Goal: Task Accomplishment & Management: Manage account settings

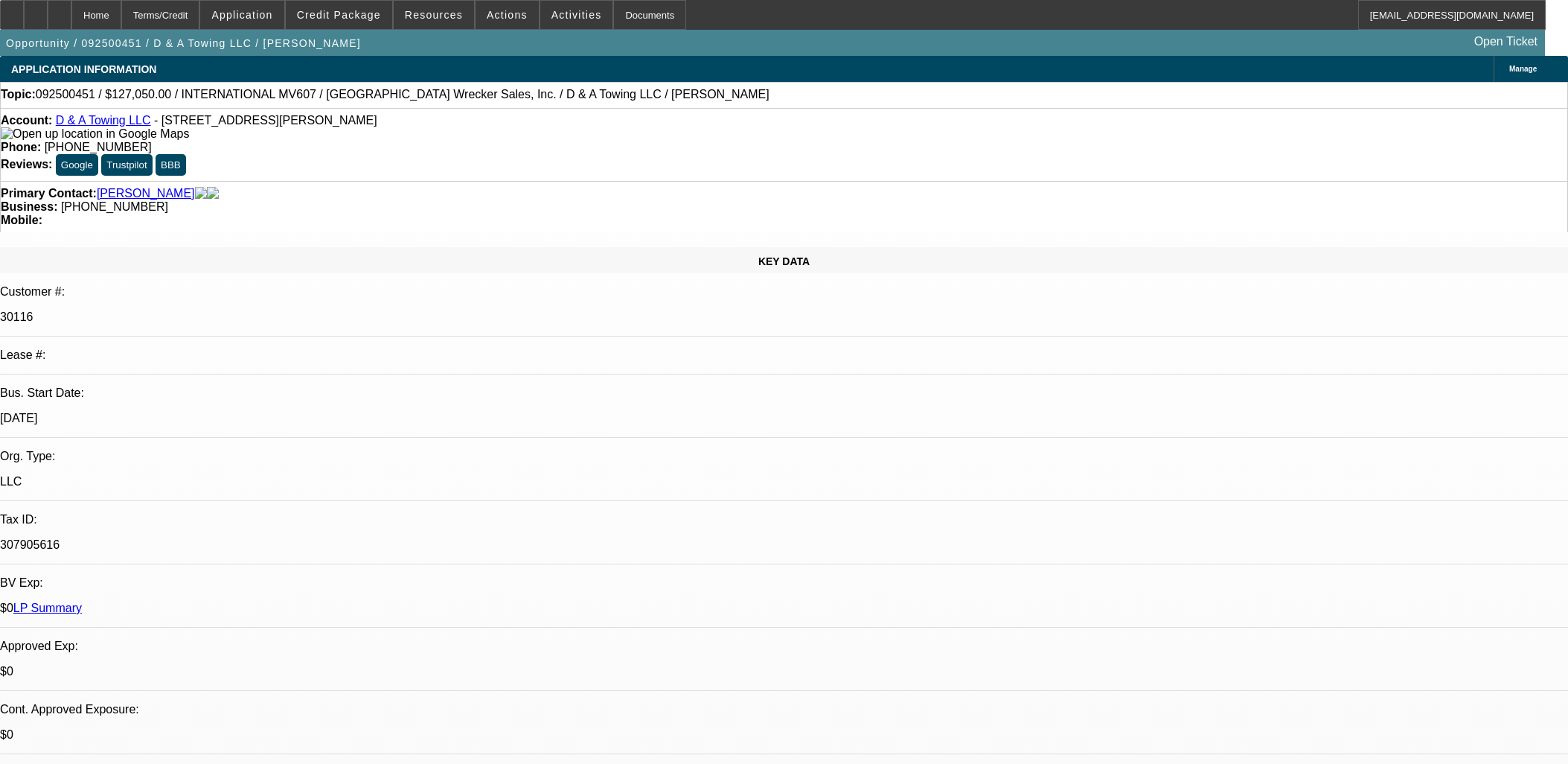
select select "0"
select select "3"
select select "0.2"
select select "17"
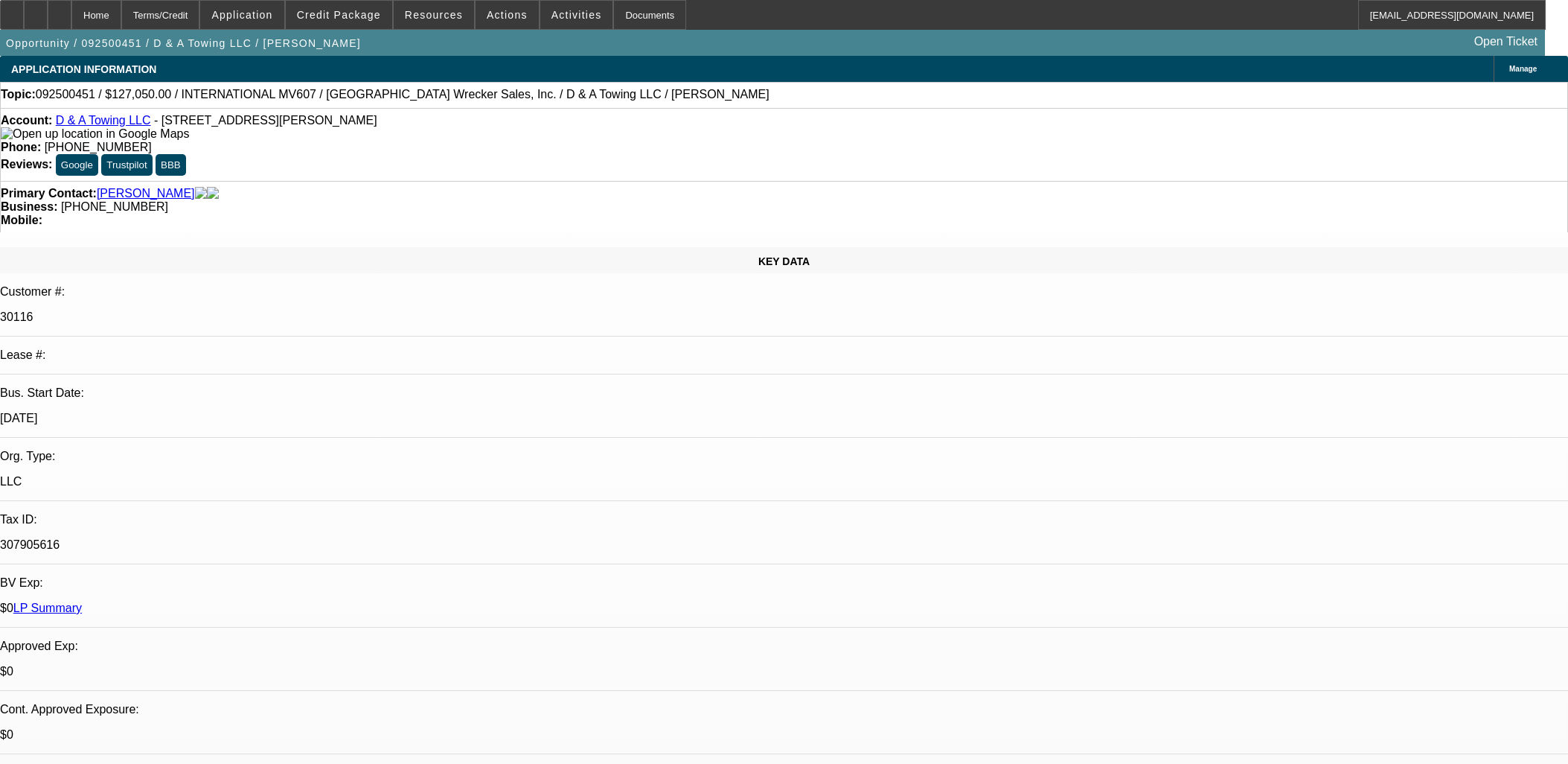
select select "0"
select select "3"
select select "0.15"
select select "16"
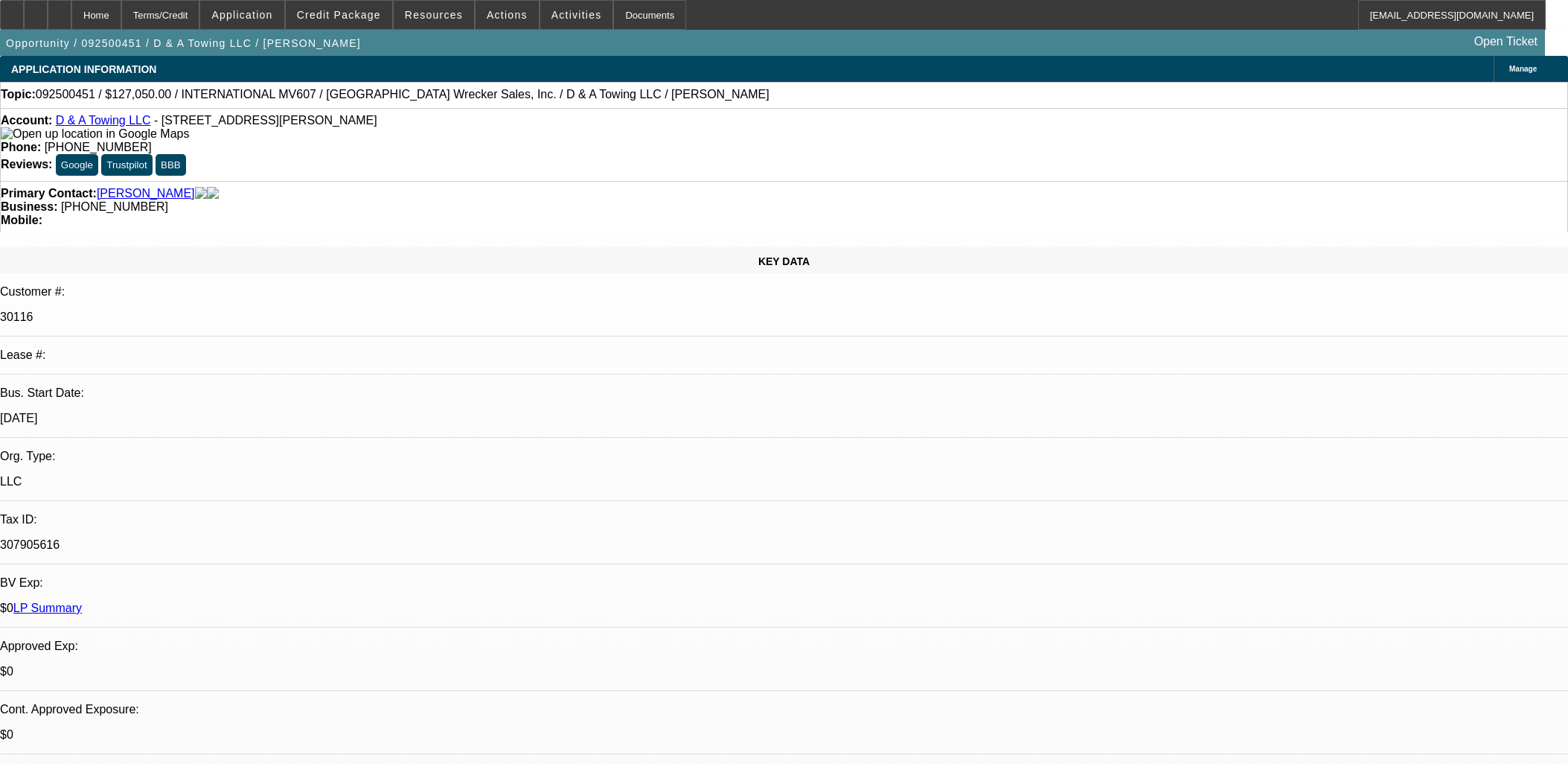
select select "0"
select select "3"
select select "0.1"
select select "4"
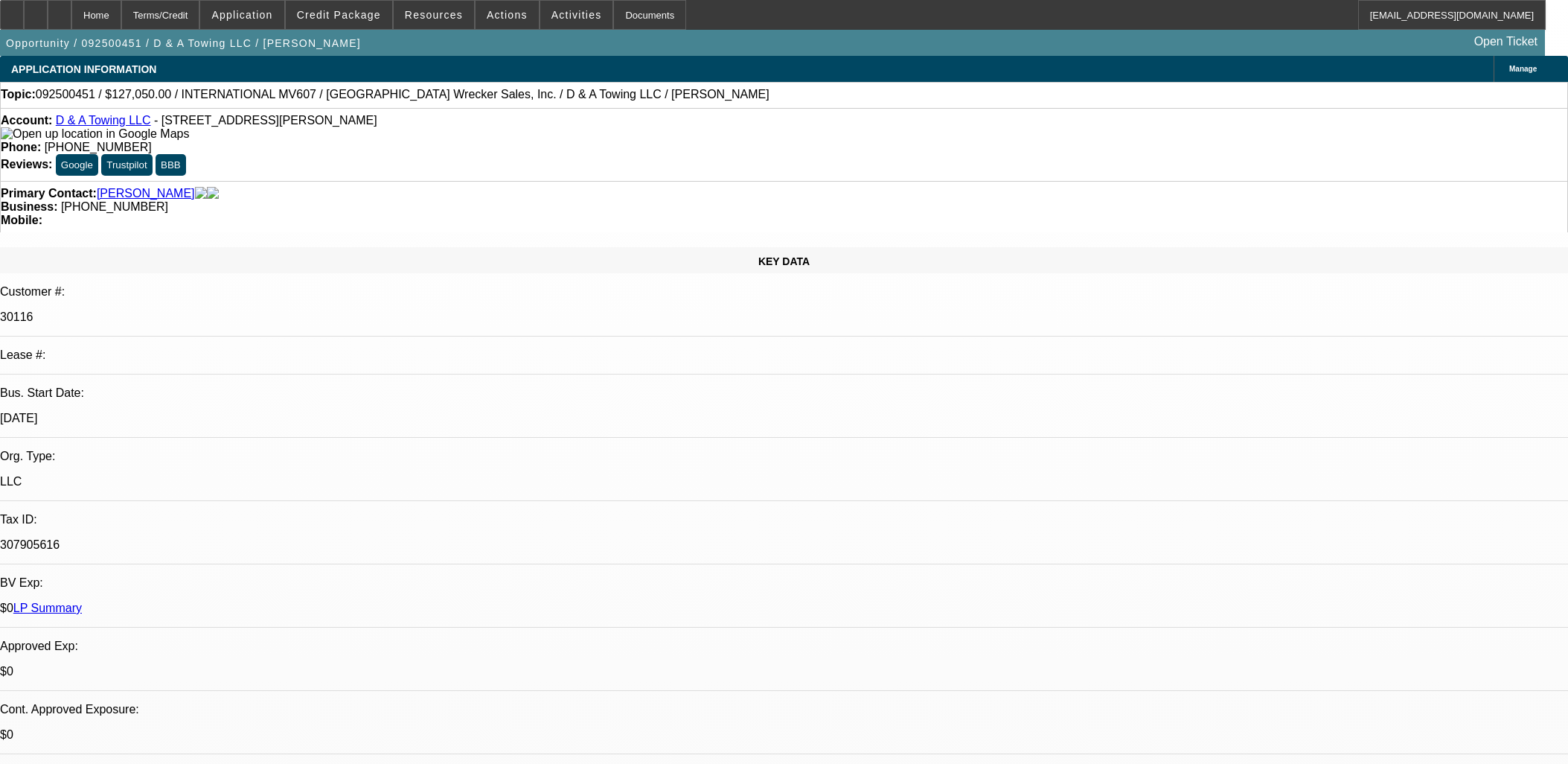
select select "0"
select select "3"
select select "0"
select select "2"
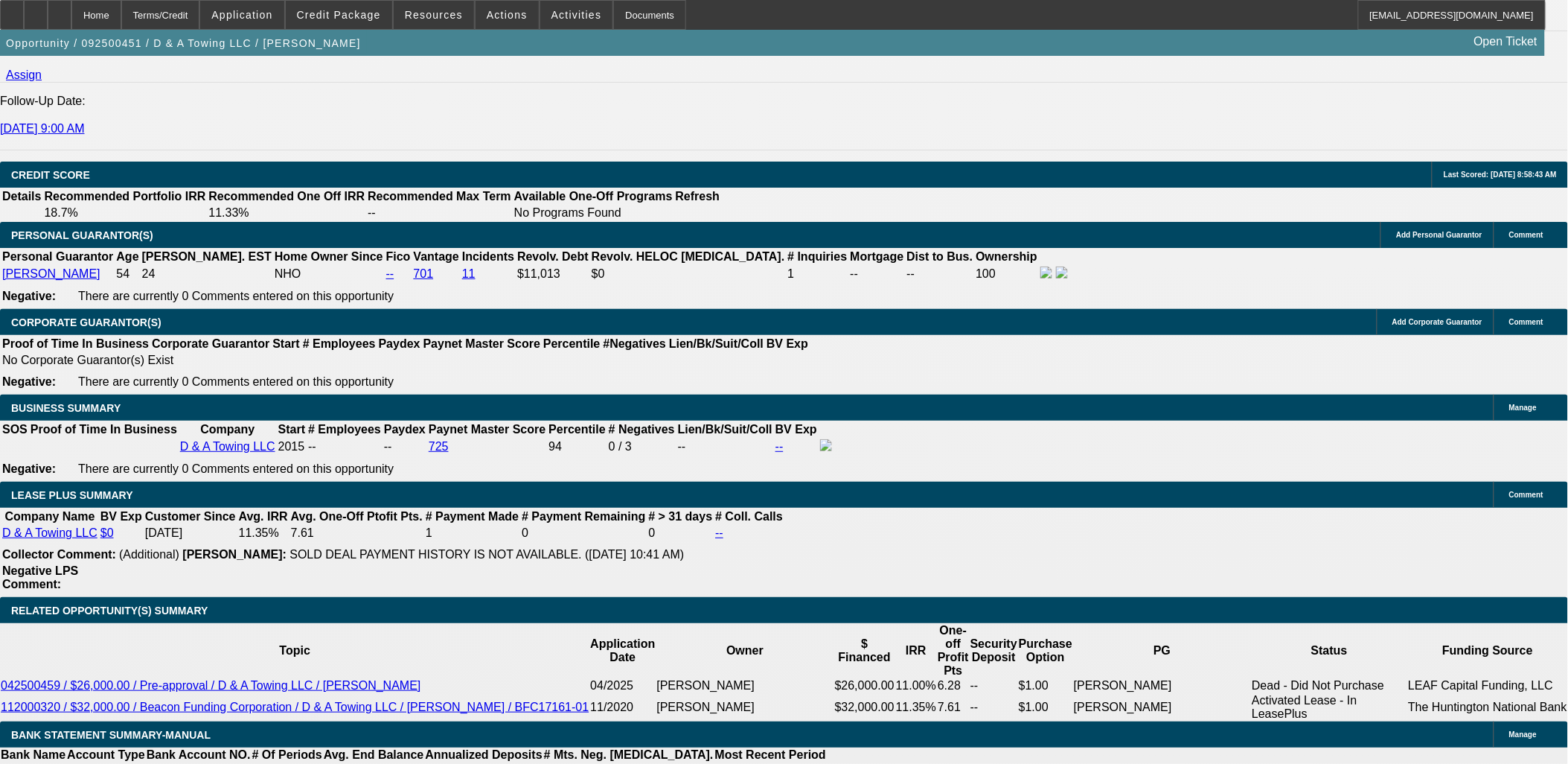
scroll to position [2065, 0]
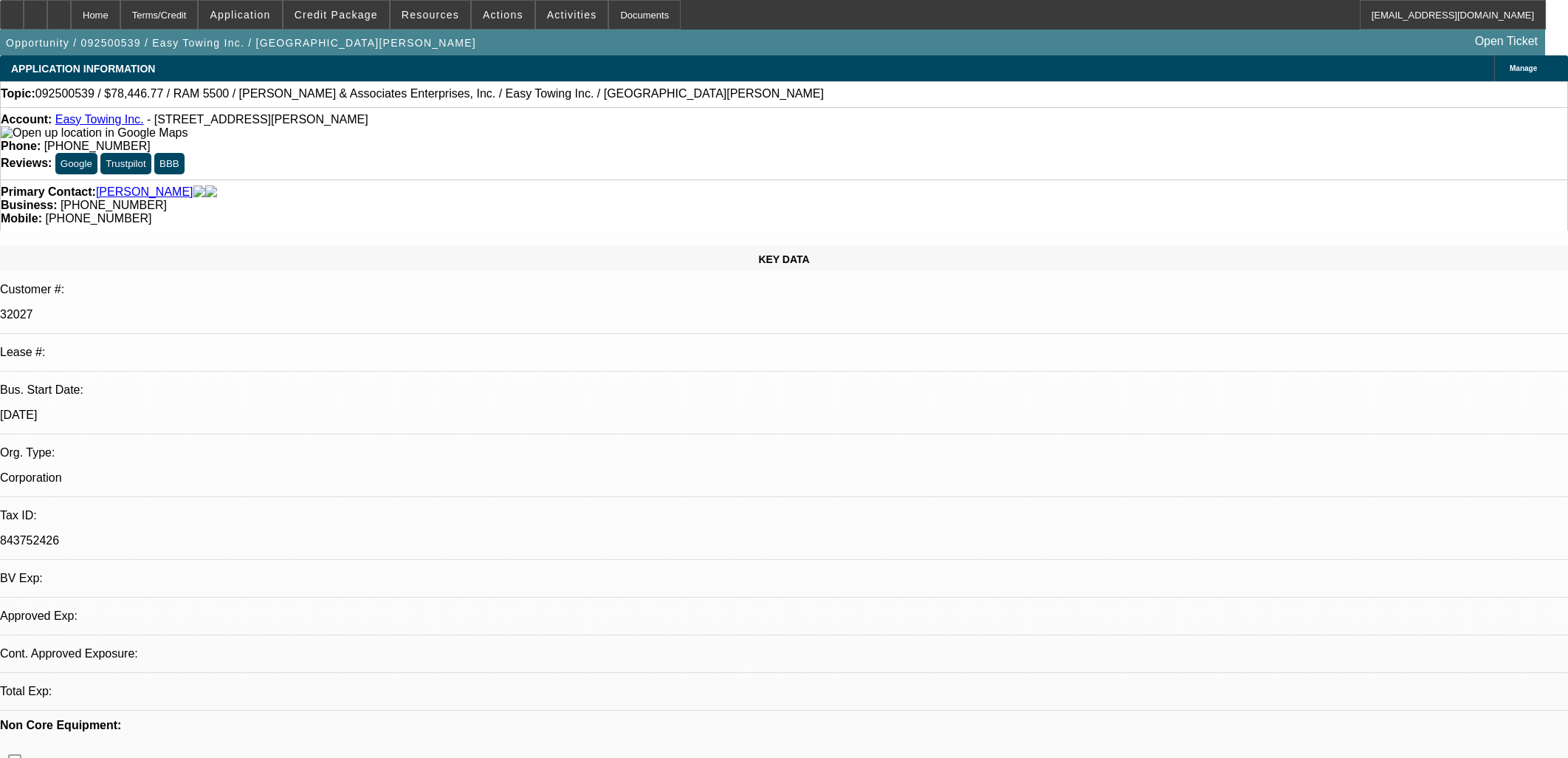
select select "0"
select select "1"
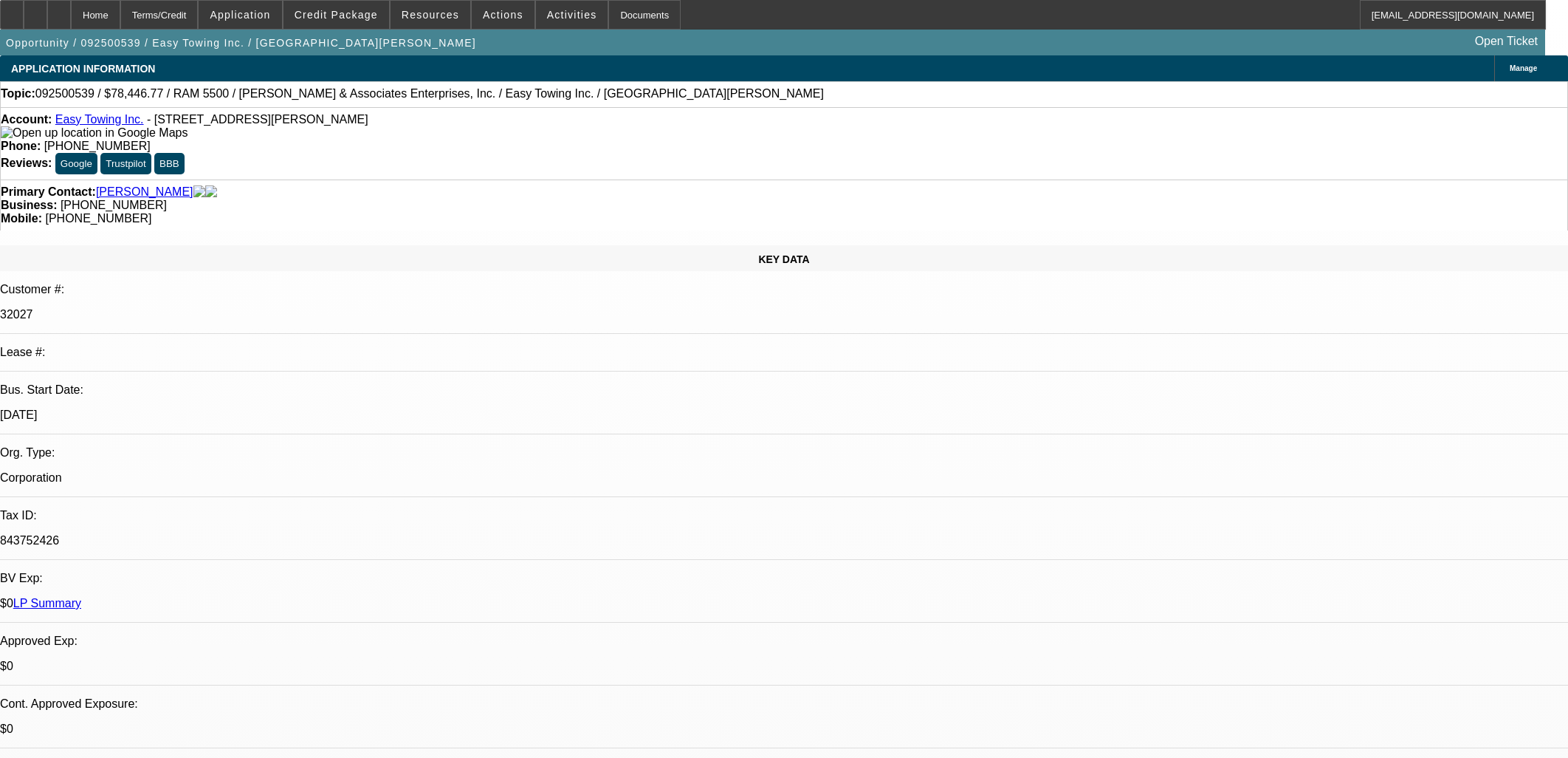
select select "6"
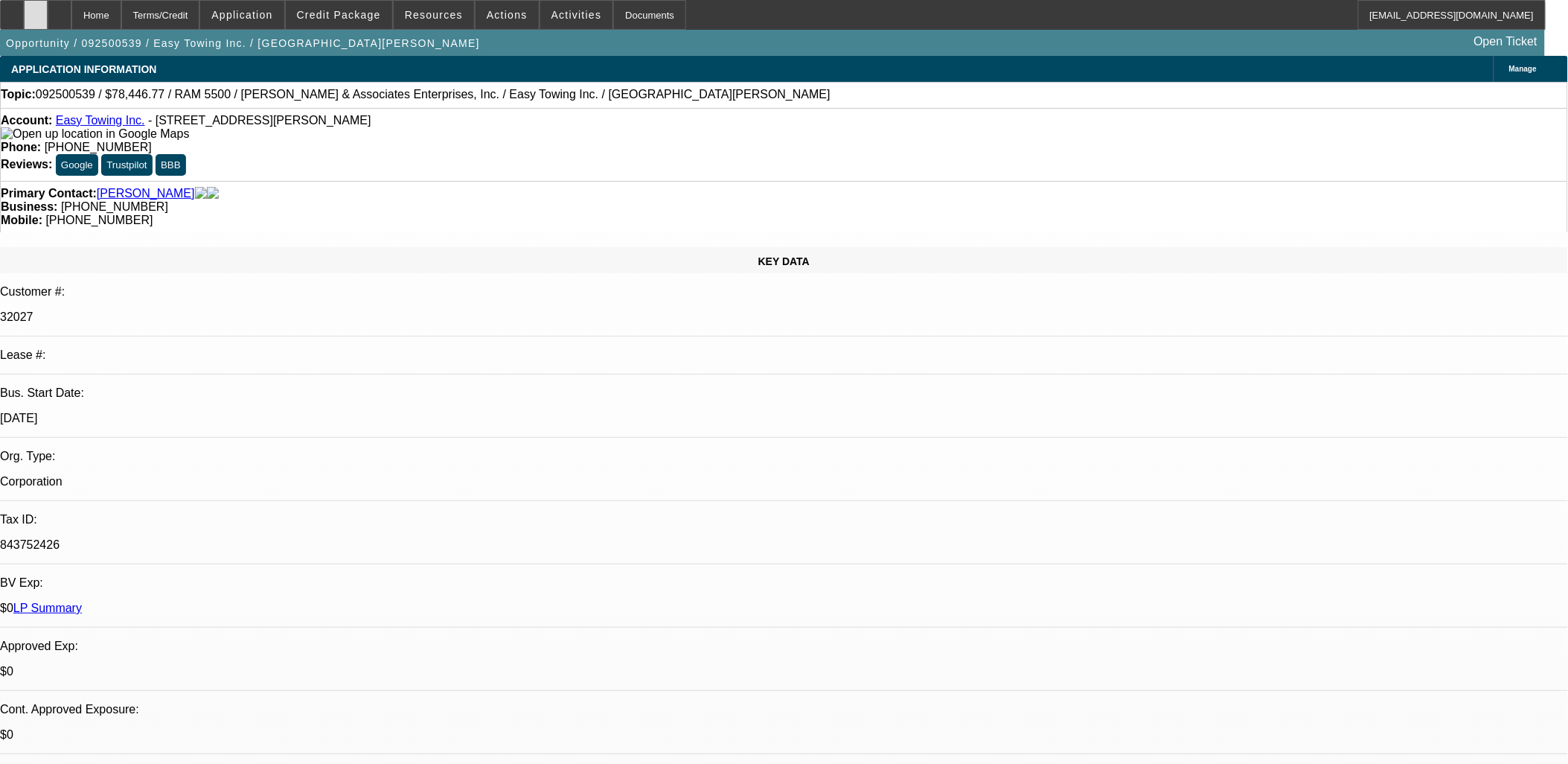
click at [35, 9] on icon at bounding box center [35, 9] width 0 height 0
click at [343, 13] on span "Credit Package" at bounding box center [339, 15] width 84 height 12
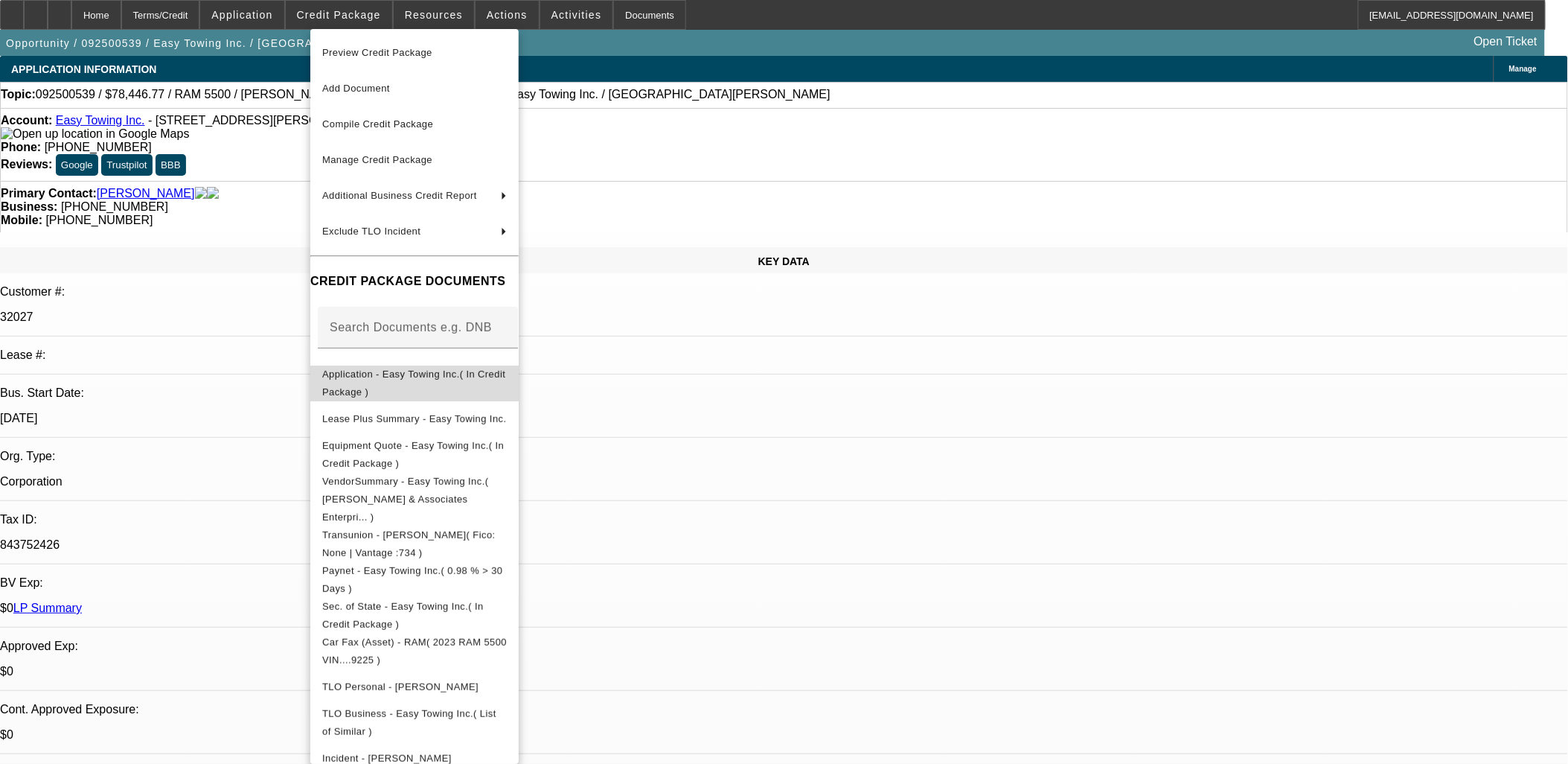
click at [442, 382] on span "Application - Easy Towing Inc.( In Credit Package )" at bounding box center [414, 382] width 184 height 35
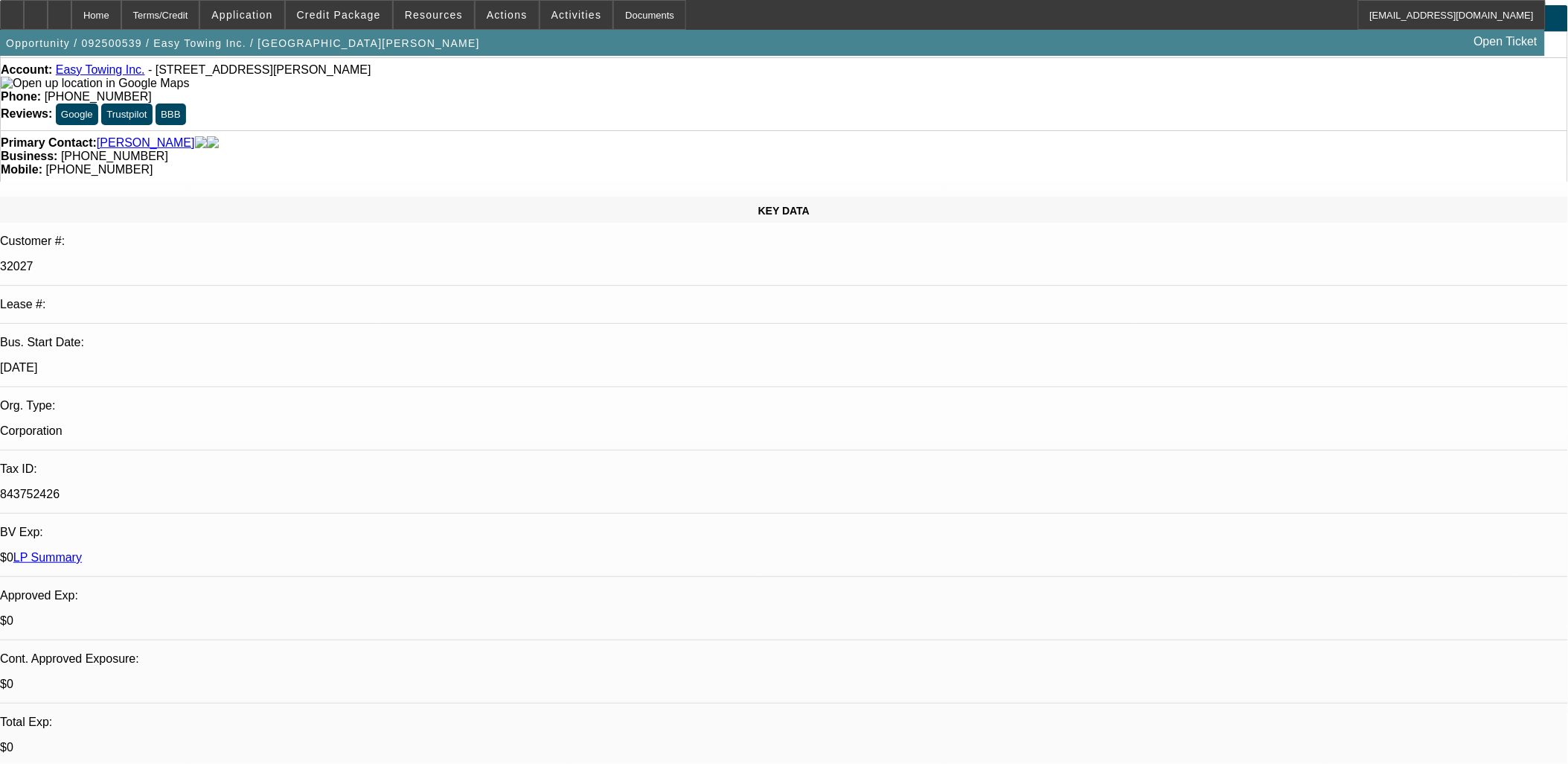
scroll to position [248, 0]
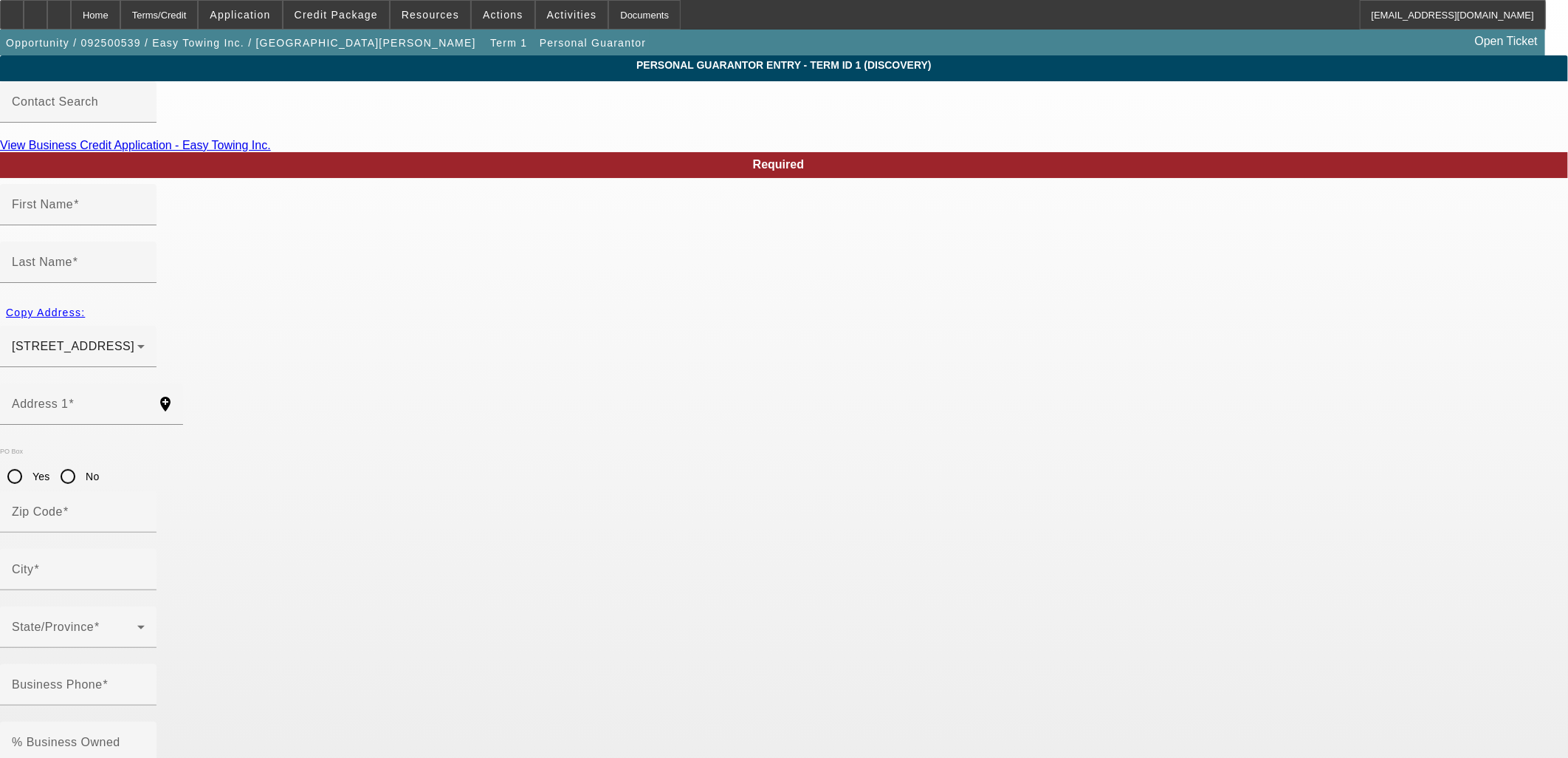
type input "Hamed"
type input "Bagheri"
type input "20944 VANOWEN ST APT 203"
radio input "true"
type input "91303"
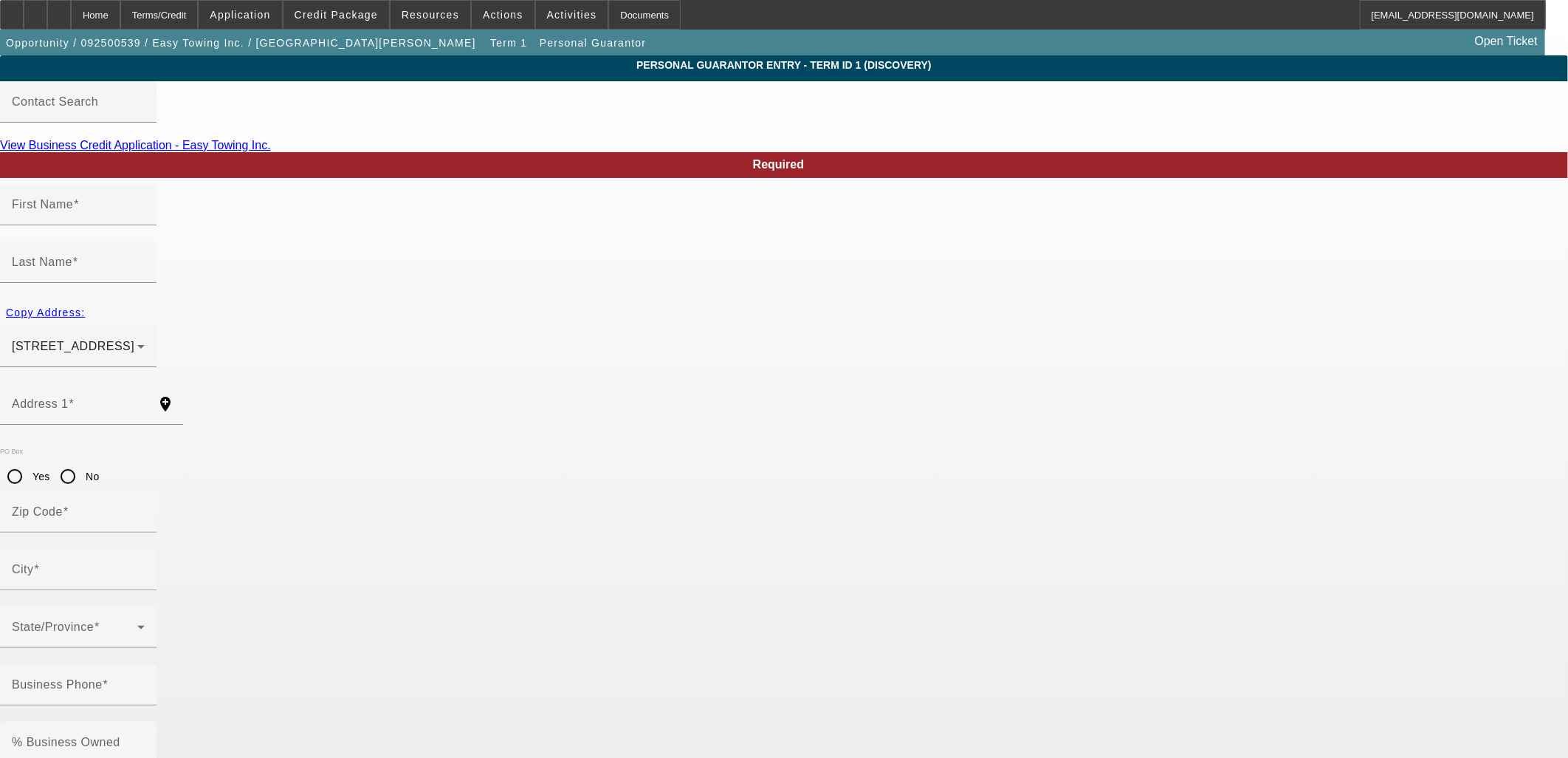
type input "Canoga Park"
type input "[PHONE_NUMBER]"
type input "100"
type input "312-47-9245"
type input "easytowing@yahoo.com"
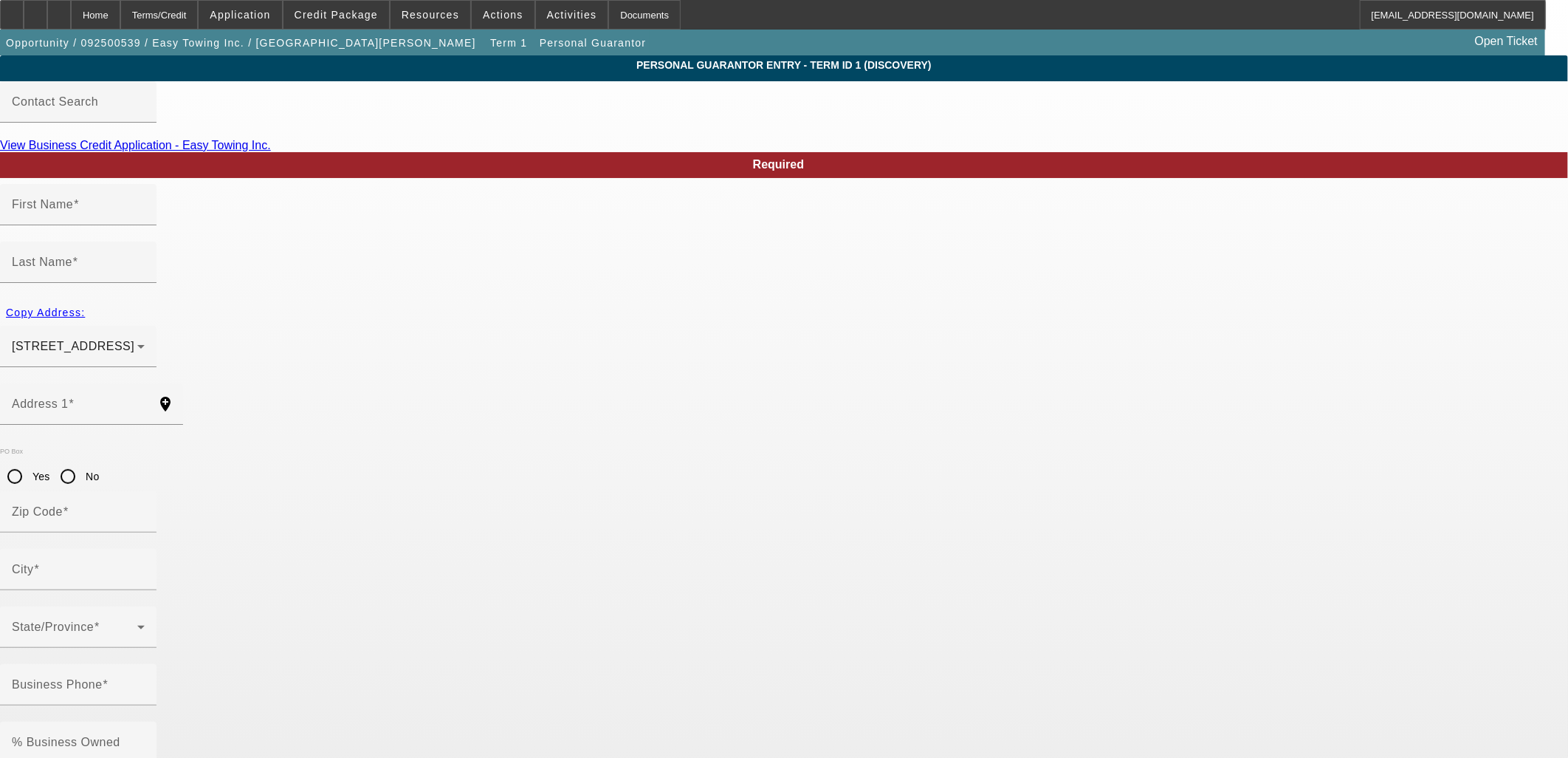
type input "[PHONE_NUMBER]"
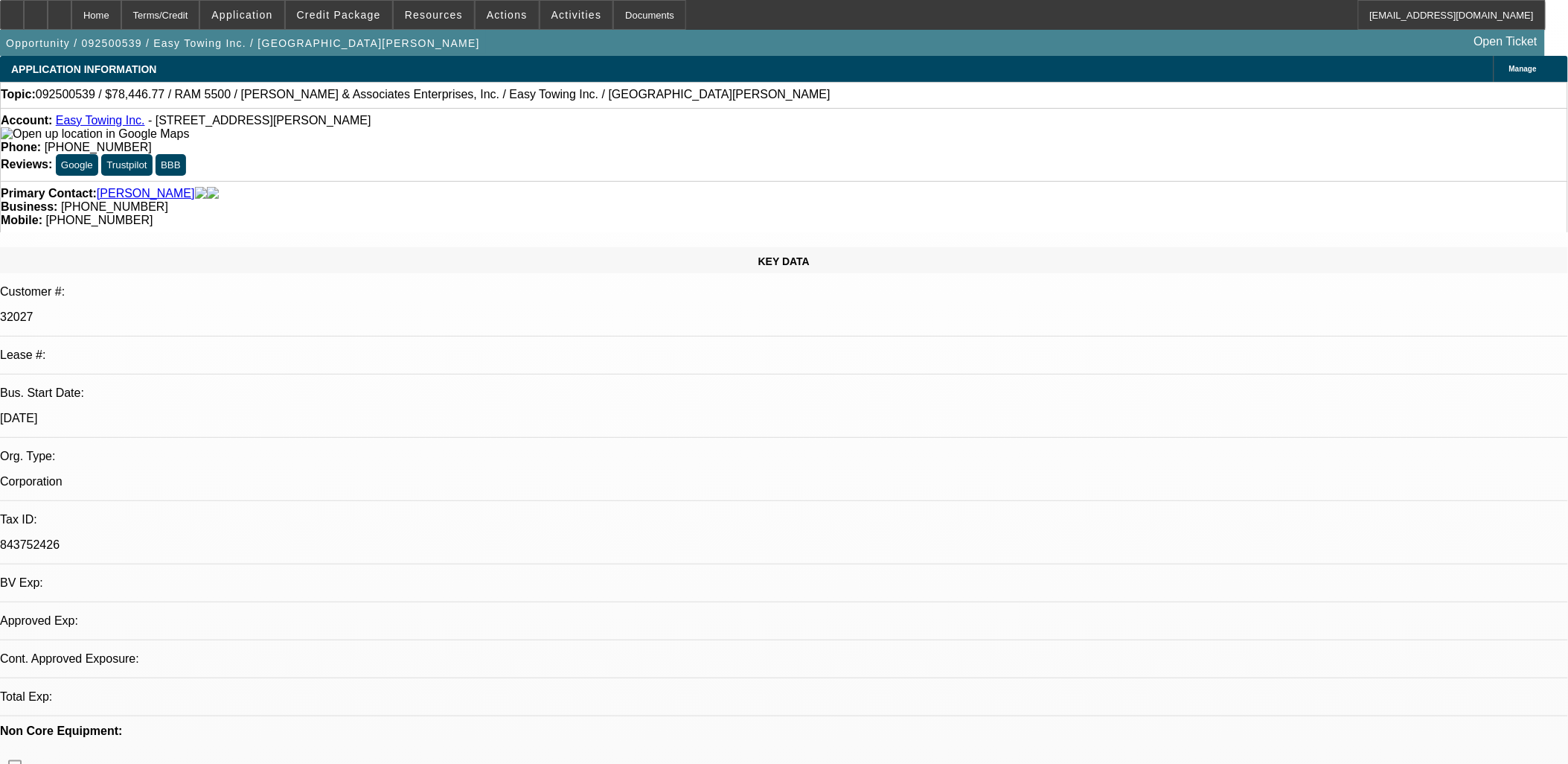
select select "0"
select select "6"
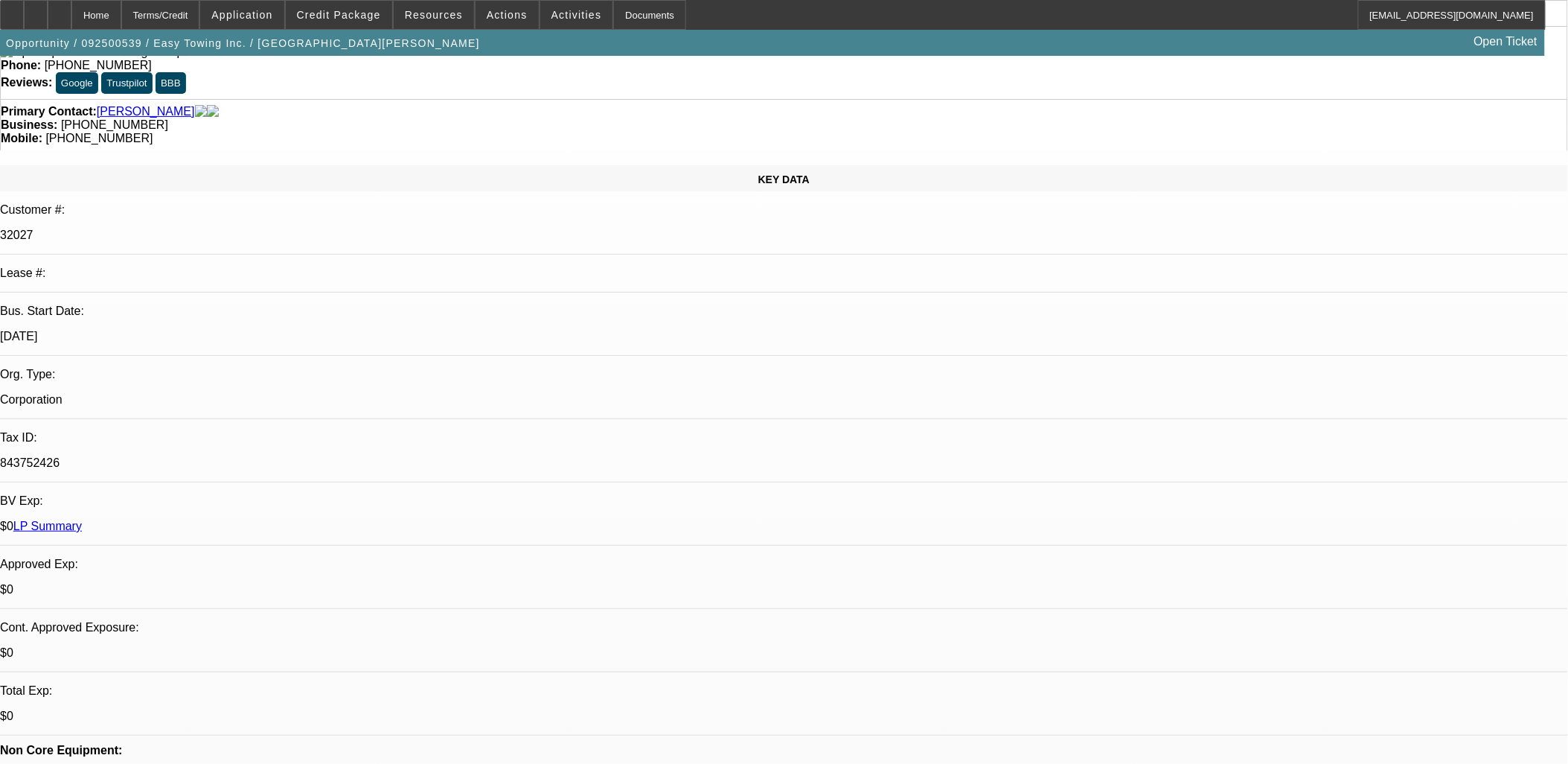
scroll to position [248, 0]
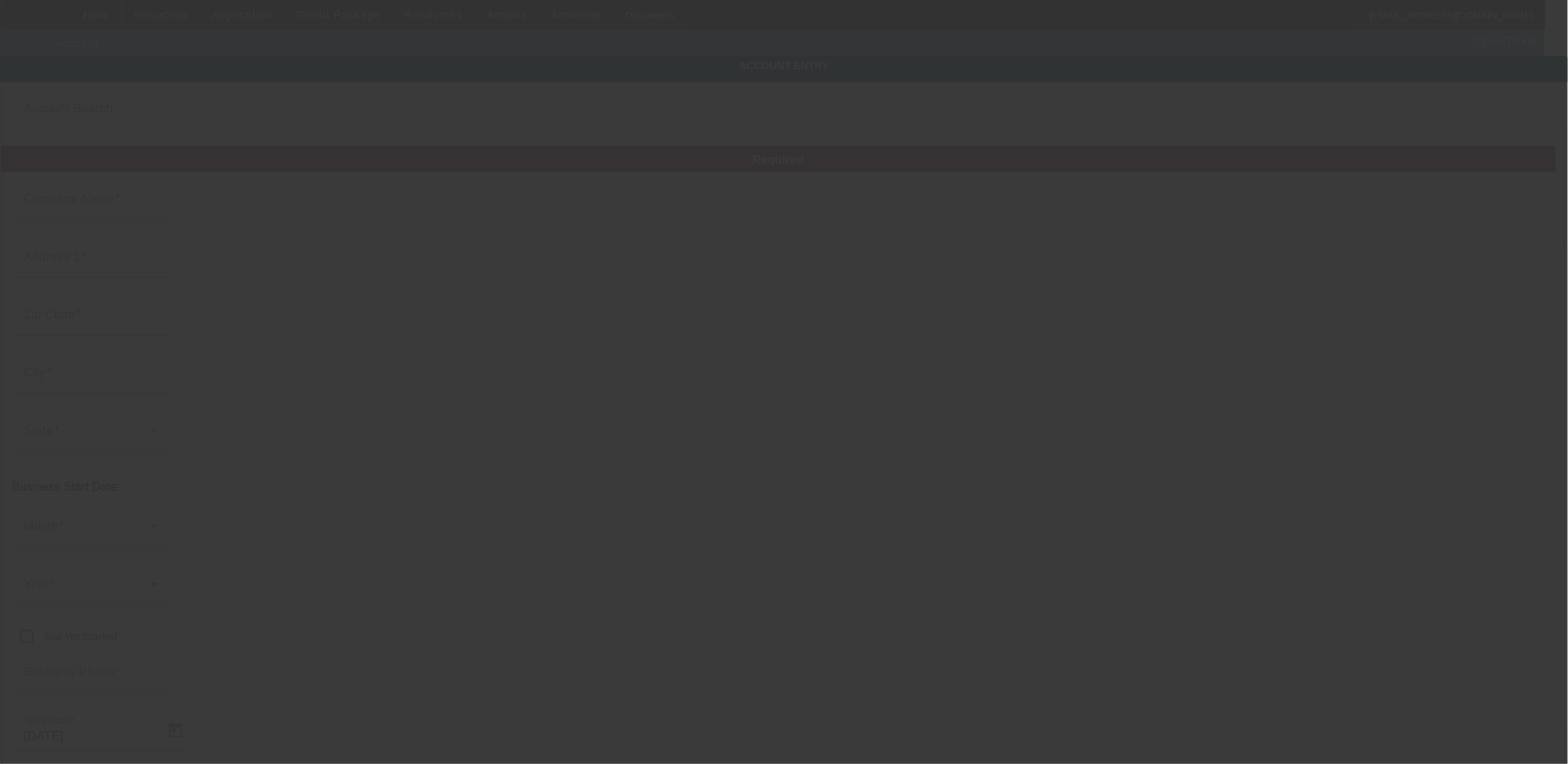
type input "Easy Towing Inc."
type input "8841 Wilbur Ave"
type input "91324"
type input "Northridge"
type input "[PHONE_NUMBER]"
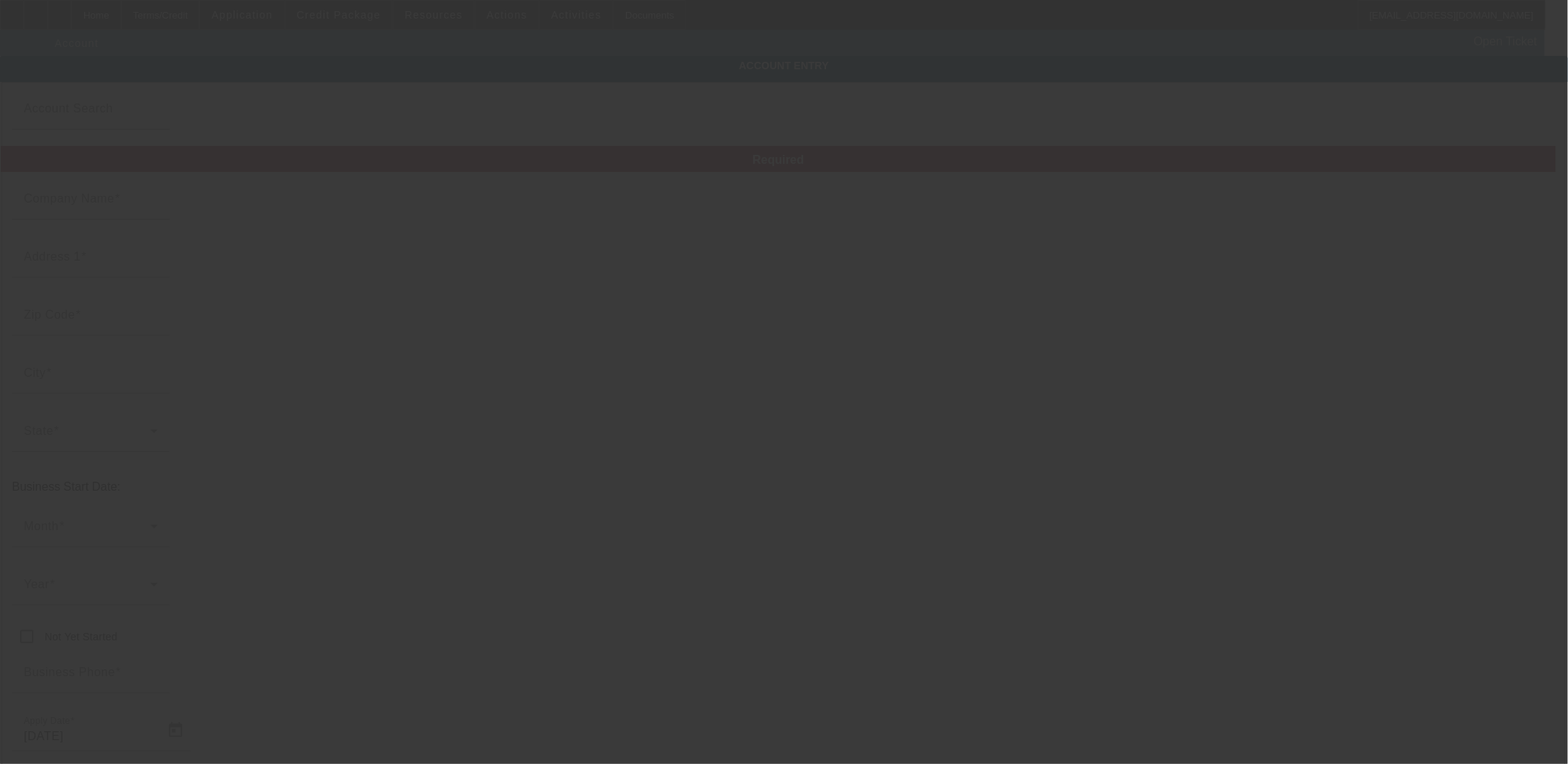
type input "Los Angeles"
type input "843752426"
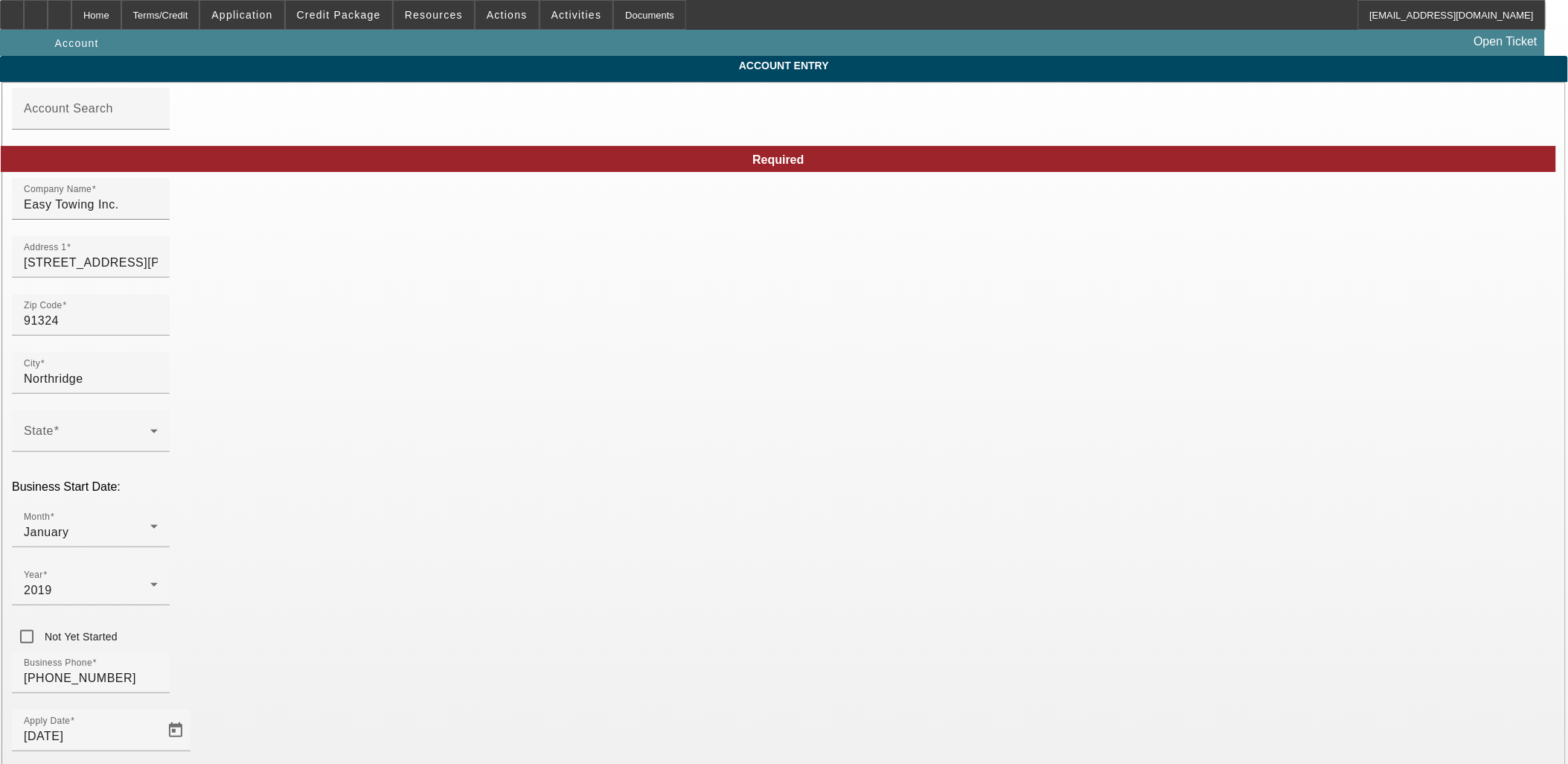
type input "9/24/2025"
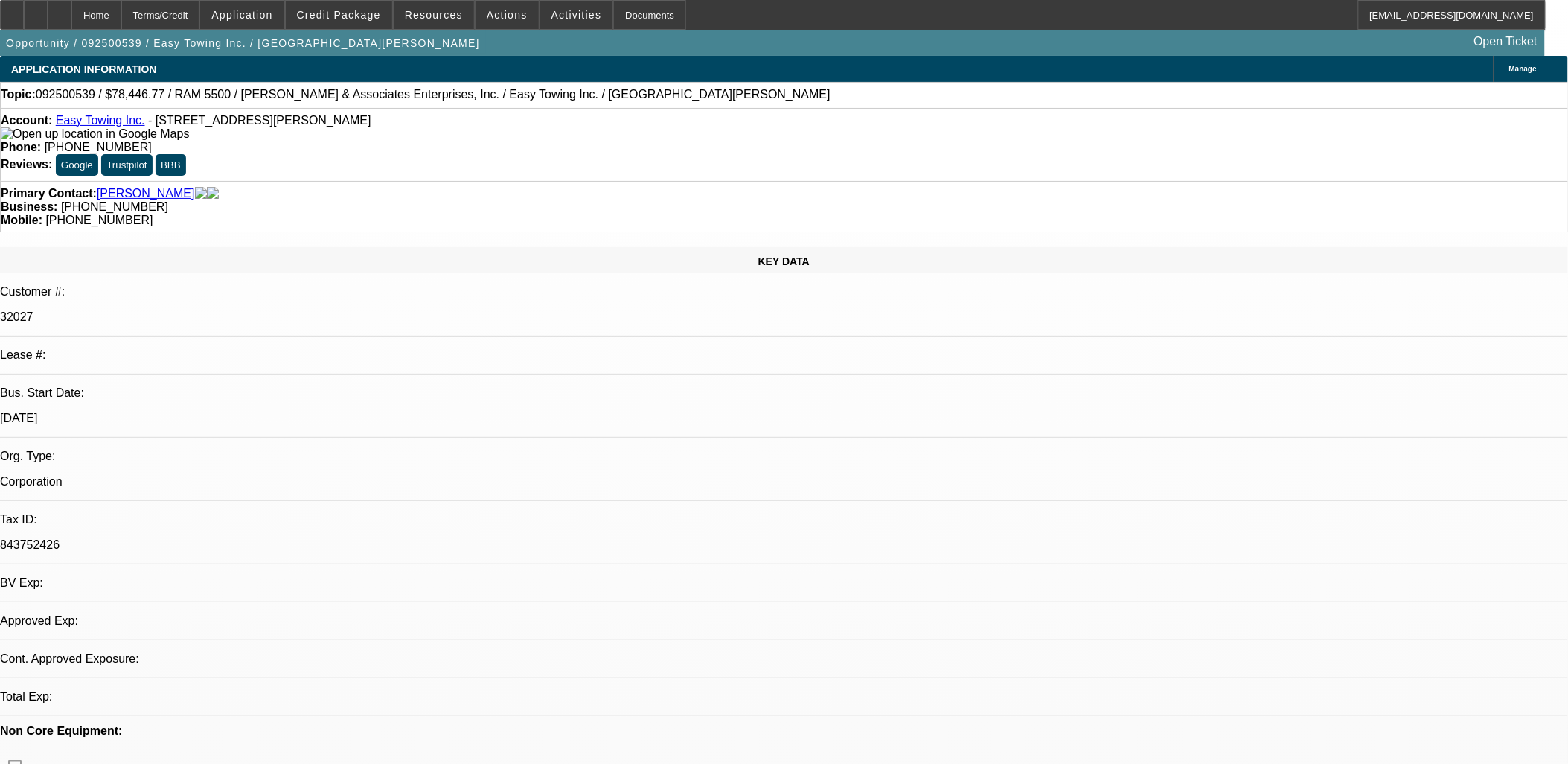
select select "0"
select select "6"
click at [307, 248] on div "KEY DATA" at bounding box center [784, 261] width 1568 height 26
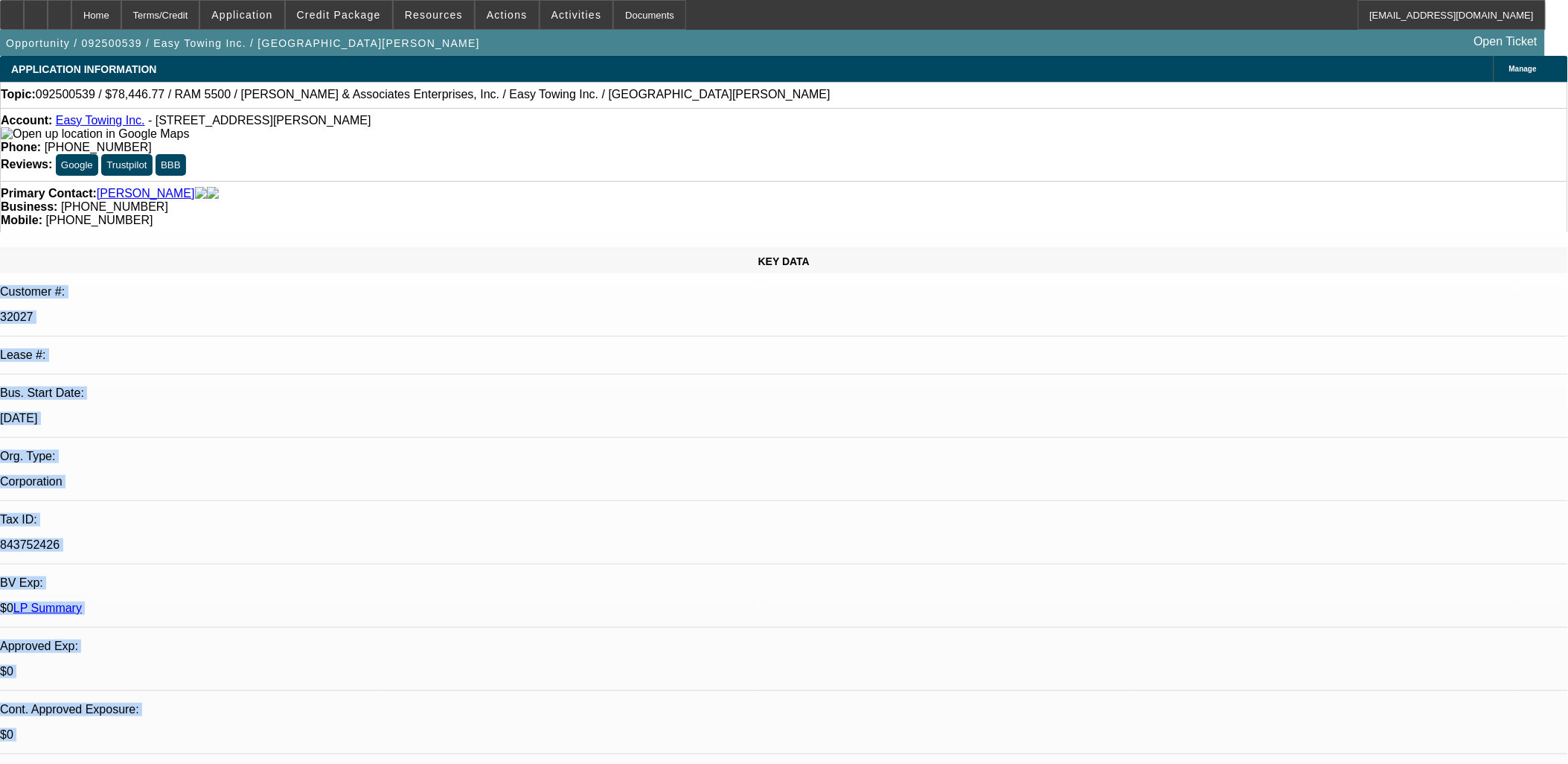
drag, startPoint x: 439, startPoint y: 240, endPoint x: 686, endPoint y: 397, distance: 292.7
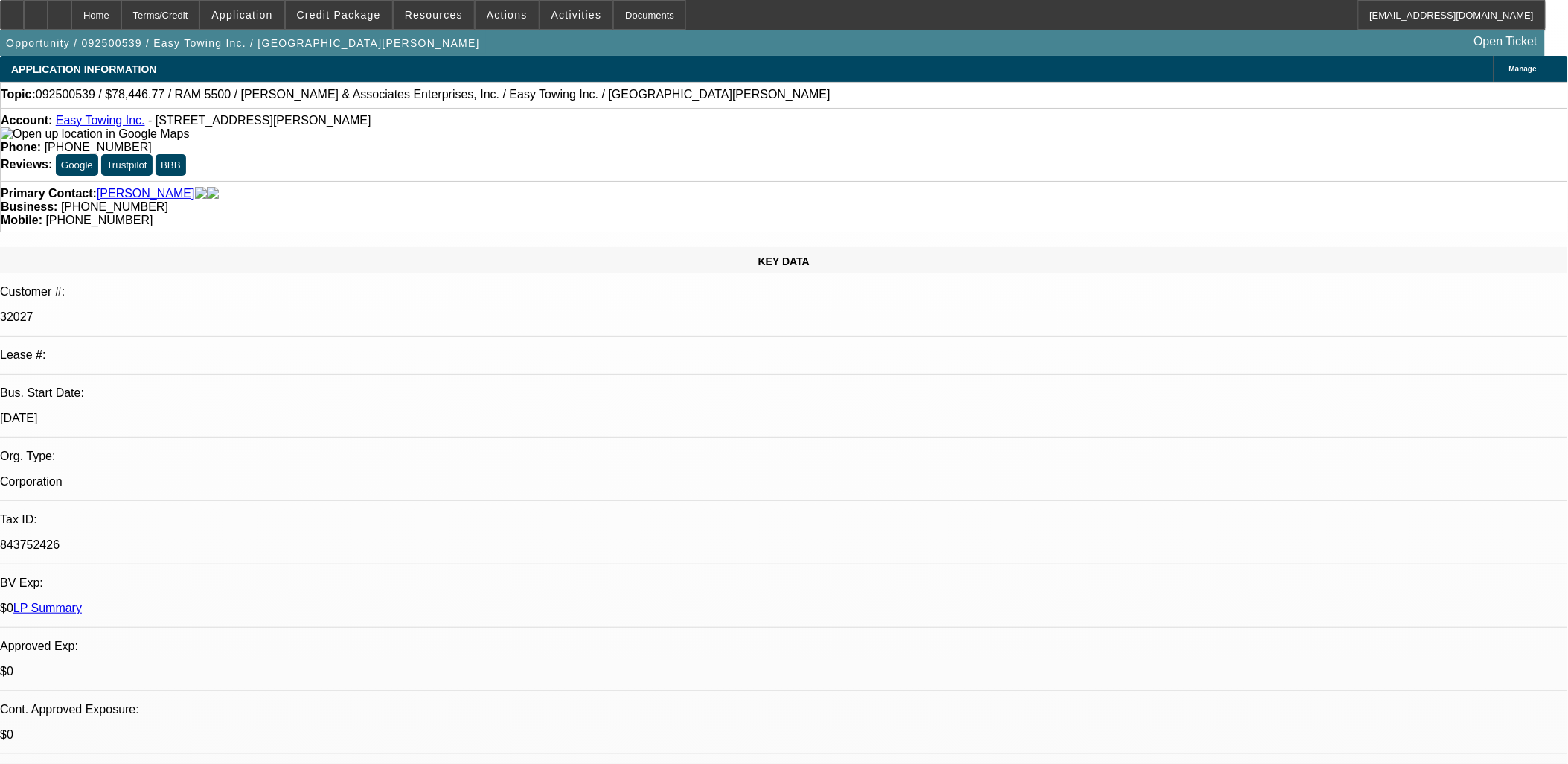
drag, startPoint x: 657, startPoint y: 390, endPoint x: 354, endPoint y: 310, distance: 313.4
click at [347, 538] on div "843752426" at bounding box center [784, 544] width 1568 height 13
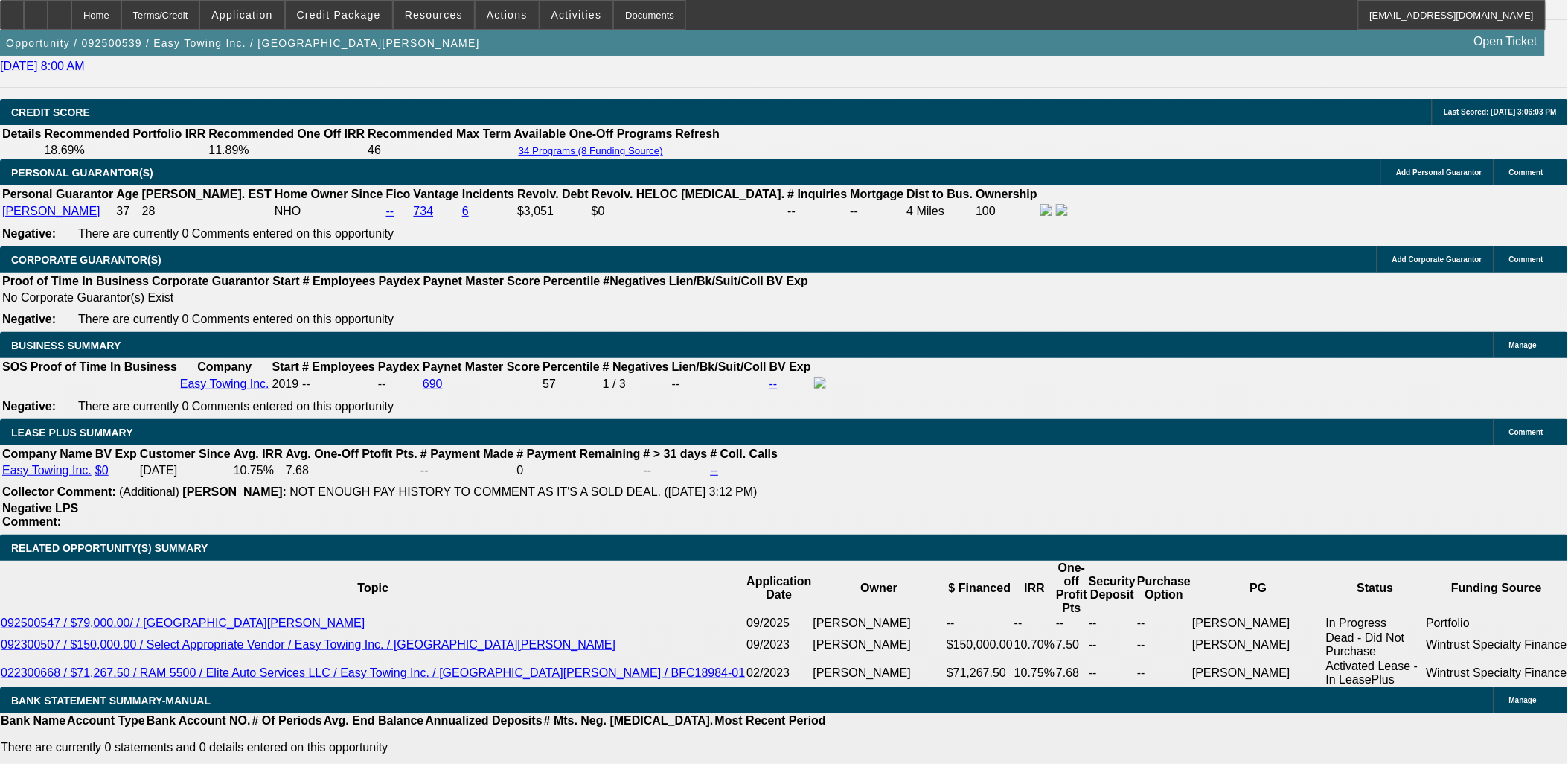
scroll to position [2150, 0]
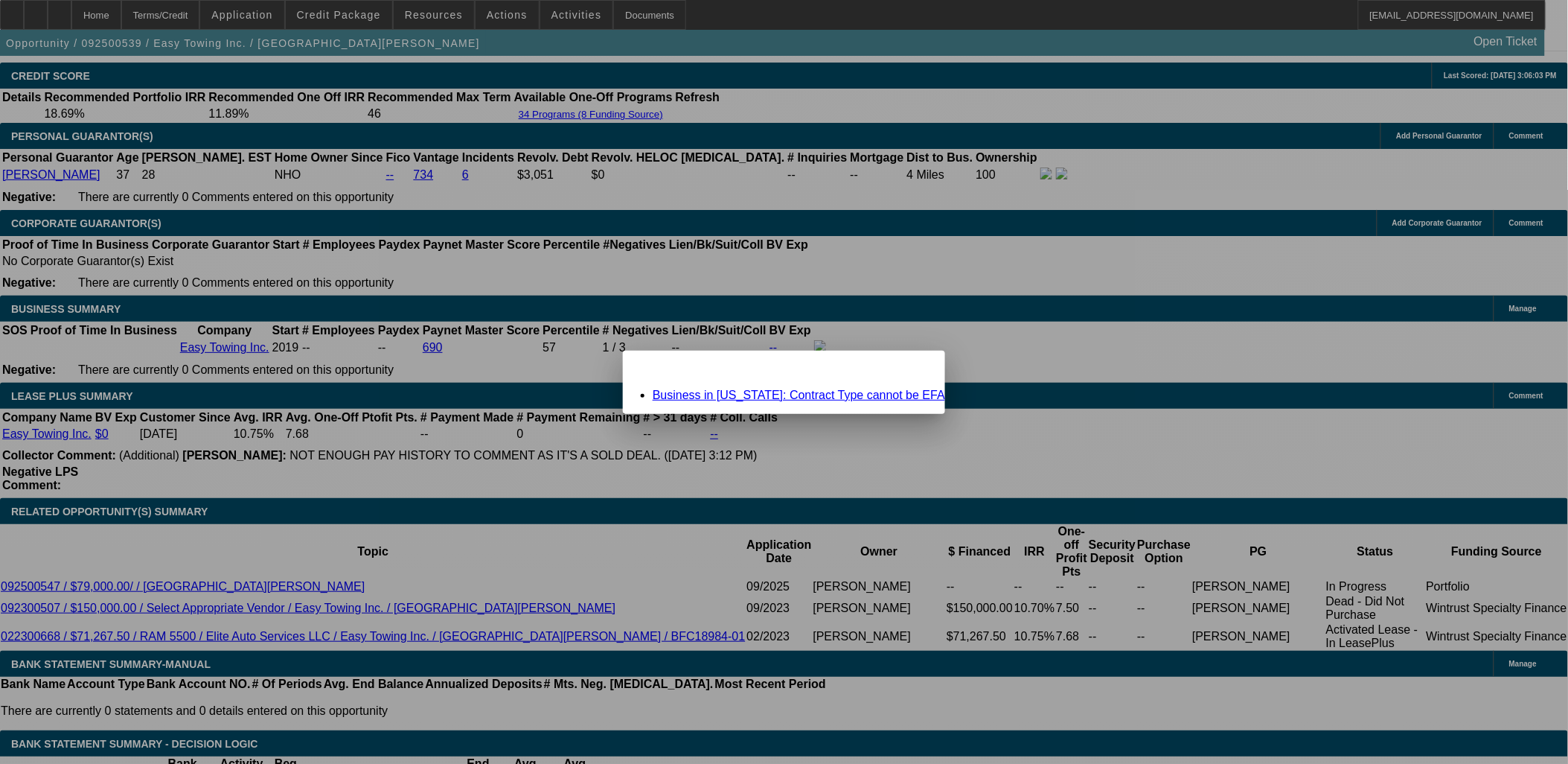
click at [913, 368] on div "Close" at bounding box center [929, 359] width 33 height 17
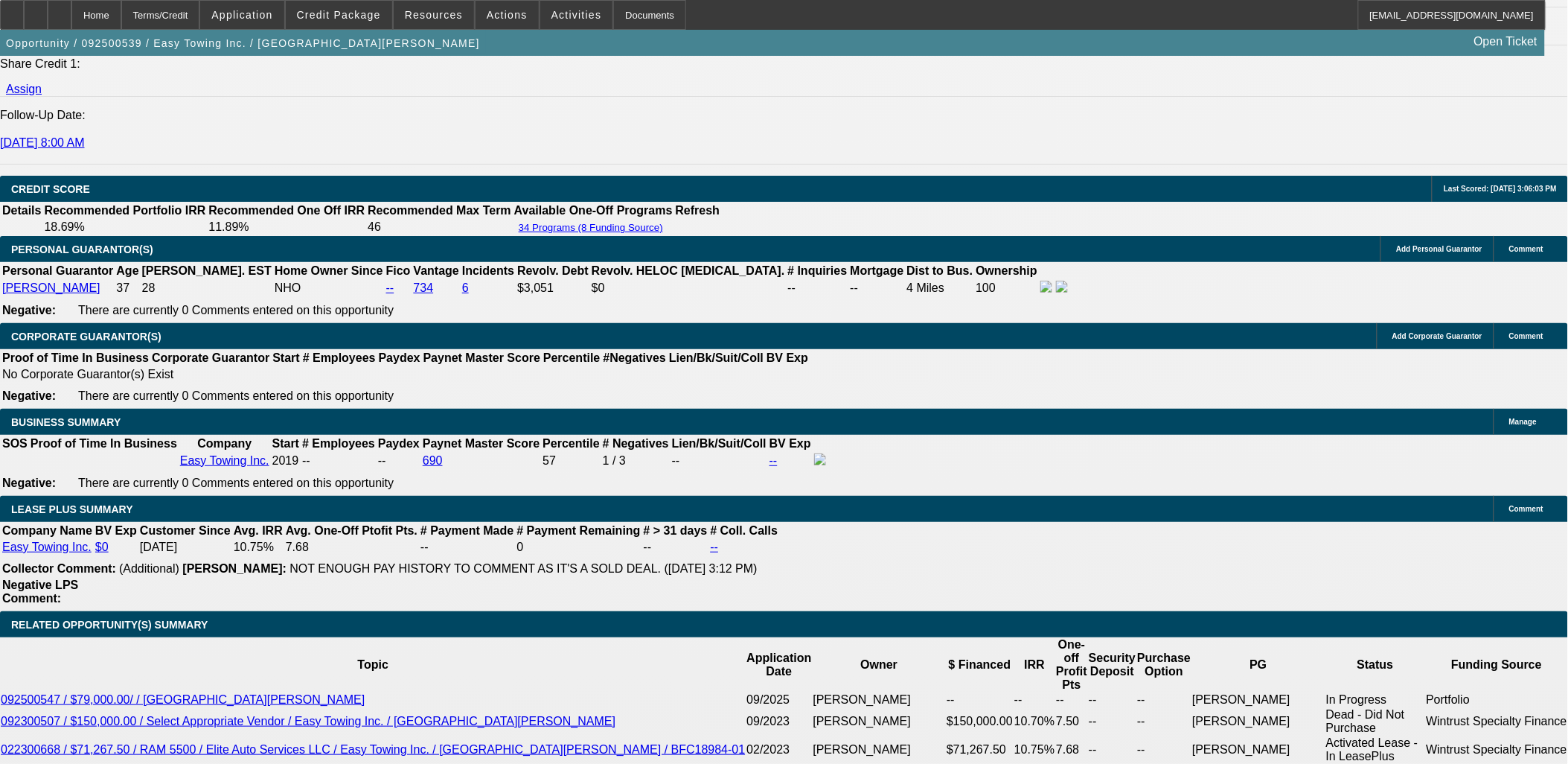
scroll to position [2232, 0]
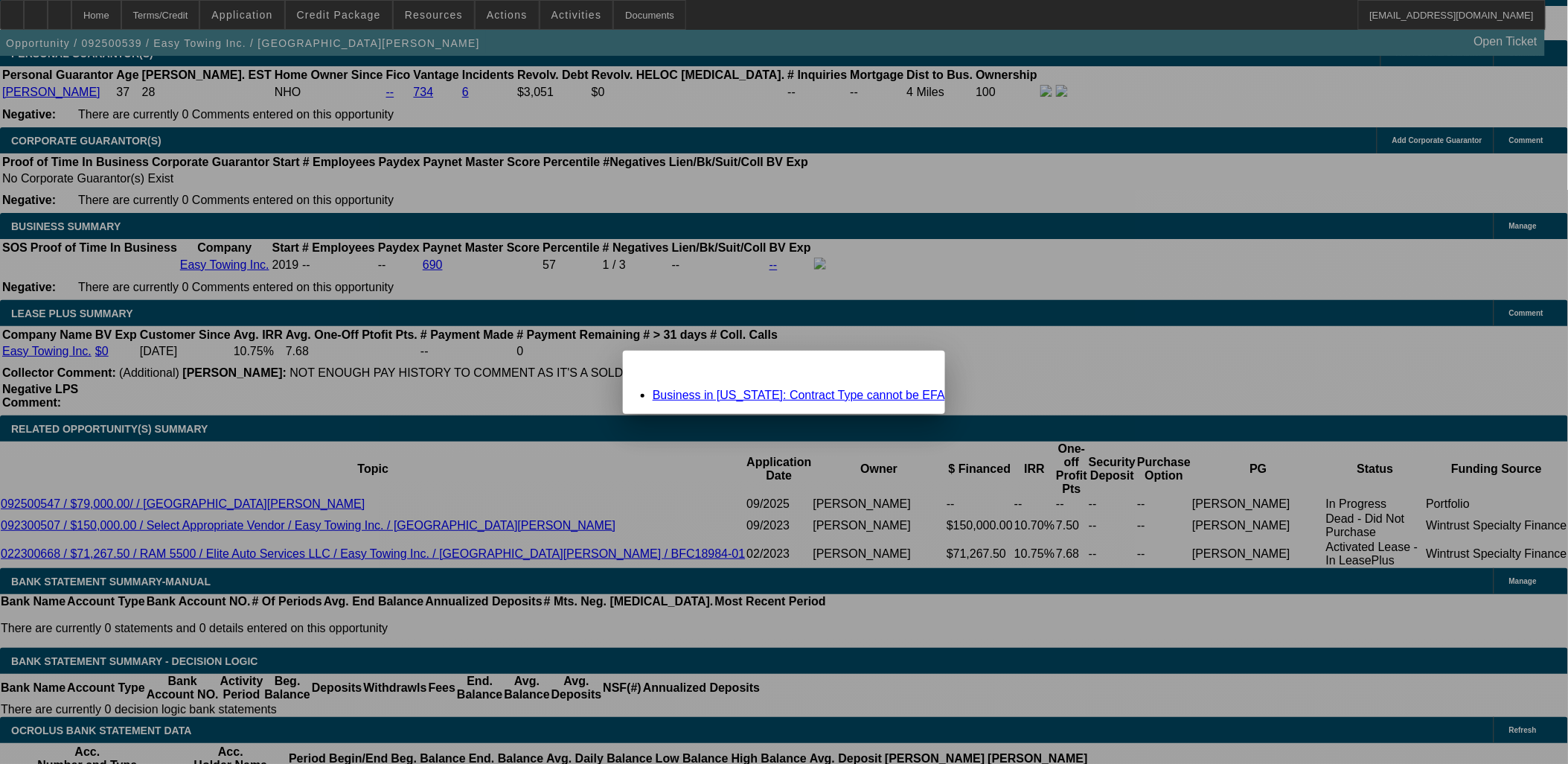
scroll to position [0, 0]
click at [917, 368] on span "Close" at bounding box center [927, 363] width 20 height 8
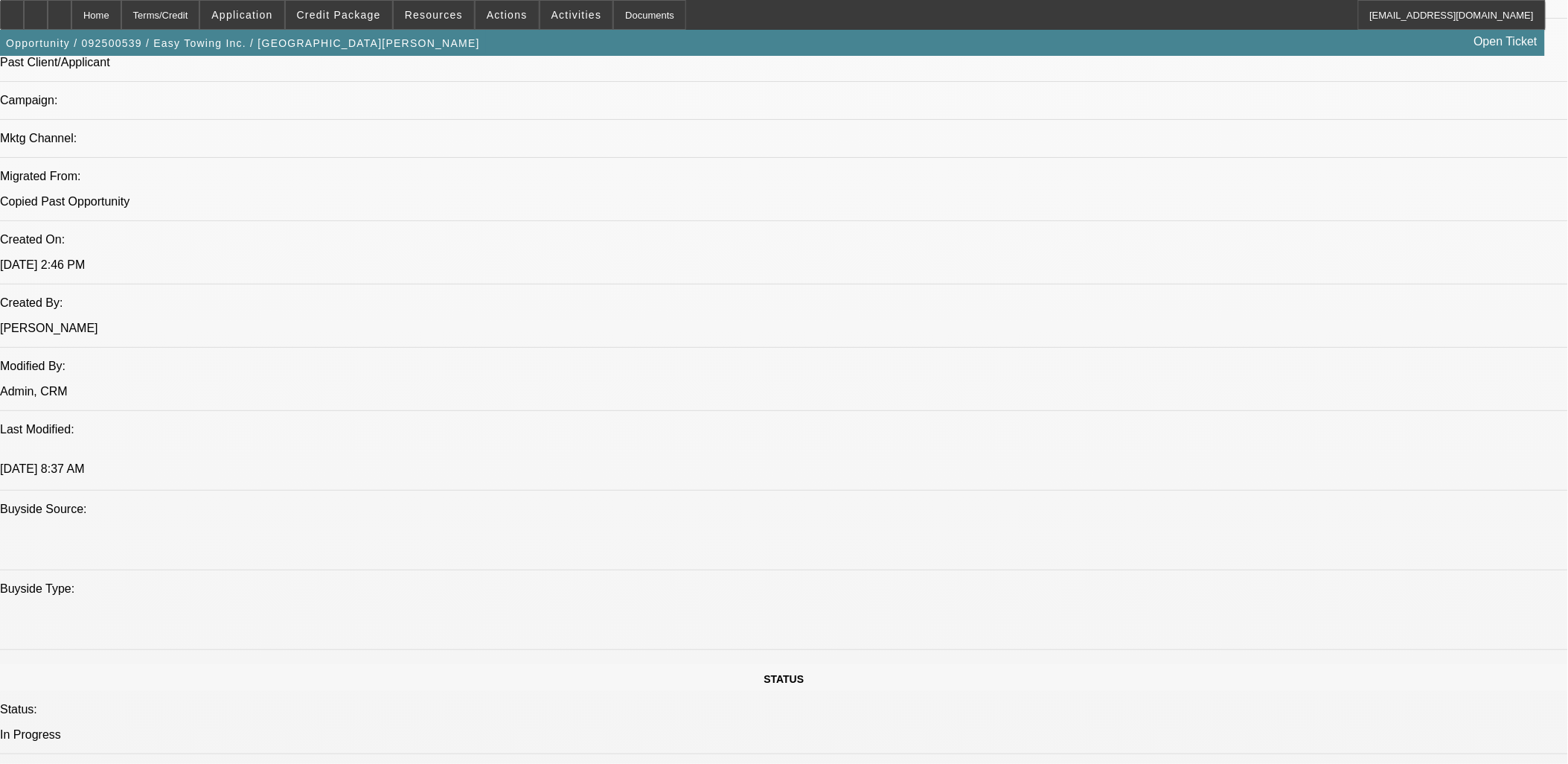
scroll to position [744, 0]
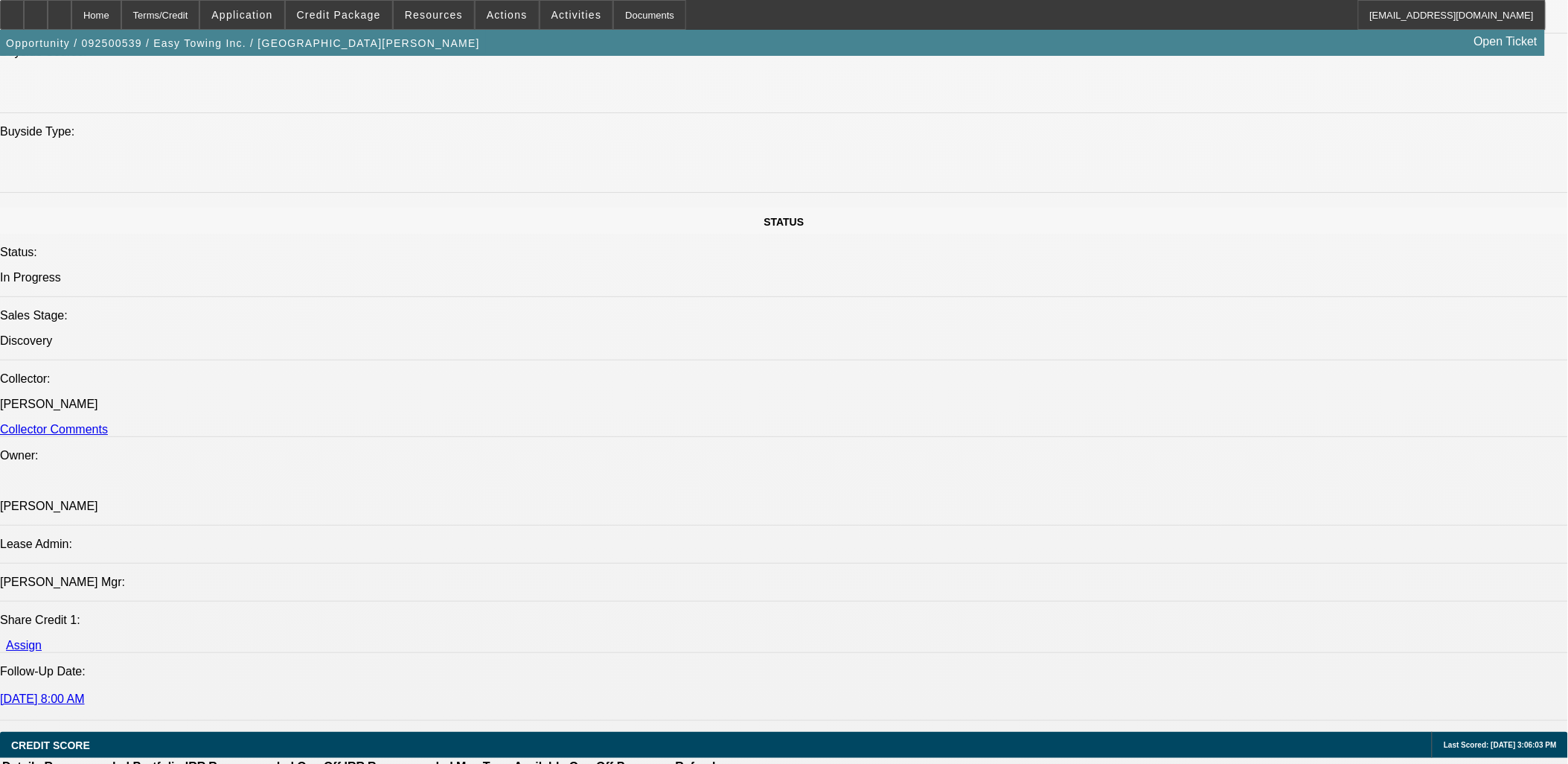
scroll to position [1571, 0]
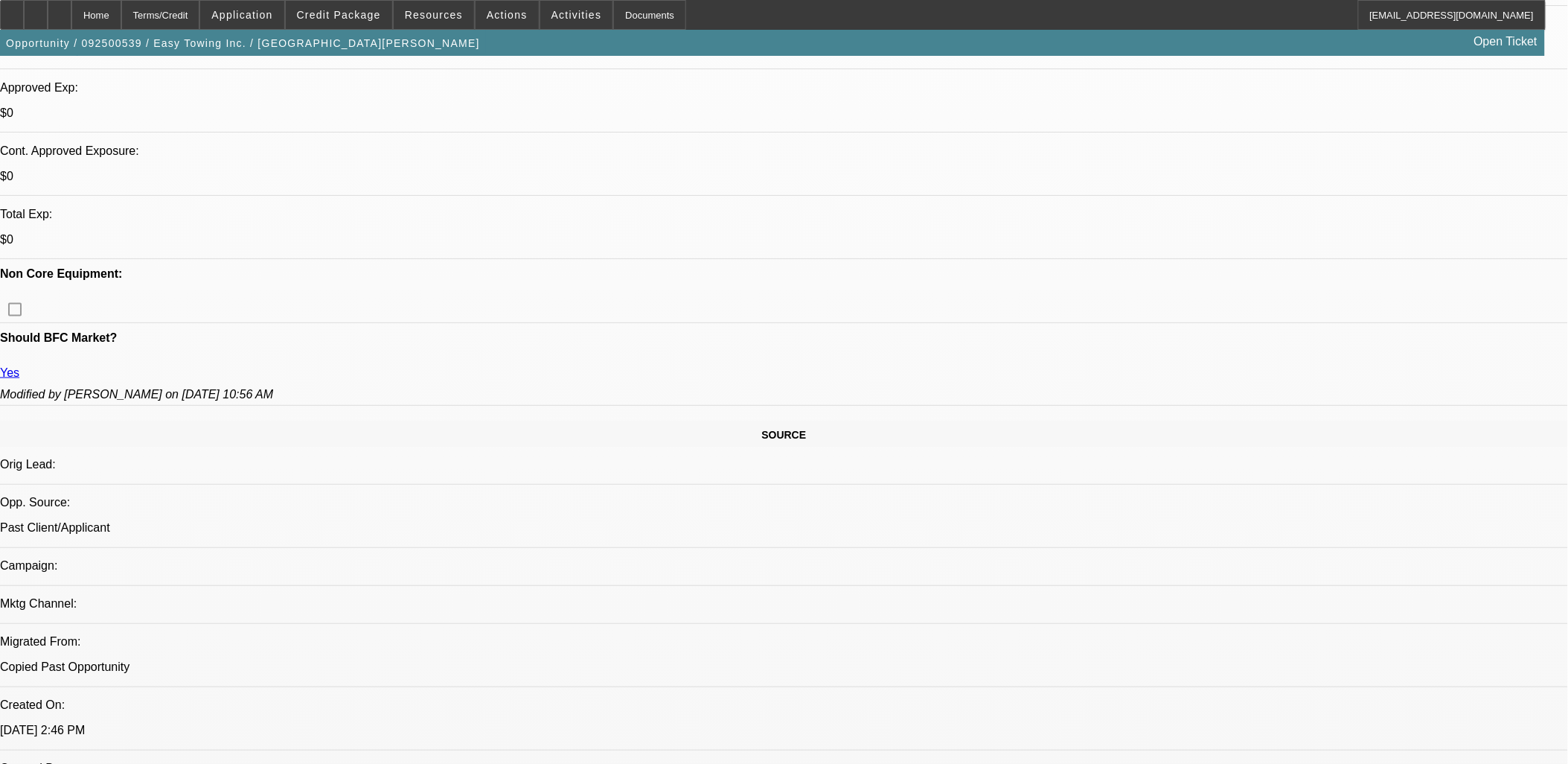
scroll to position [496, 0]
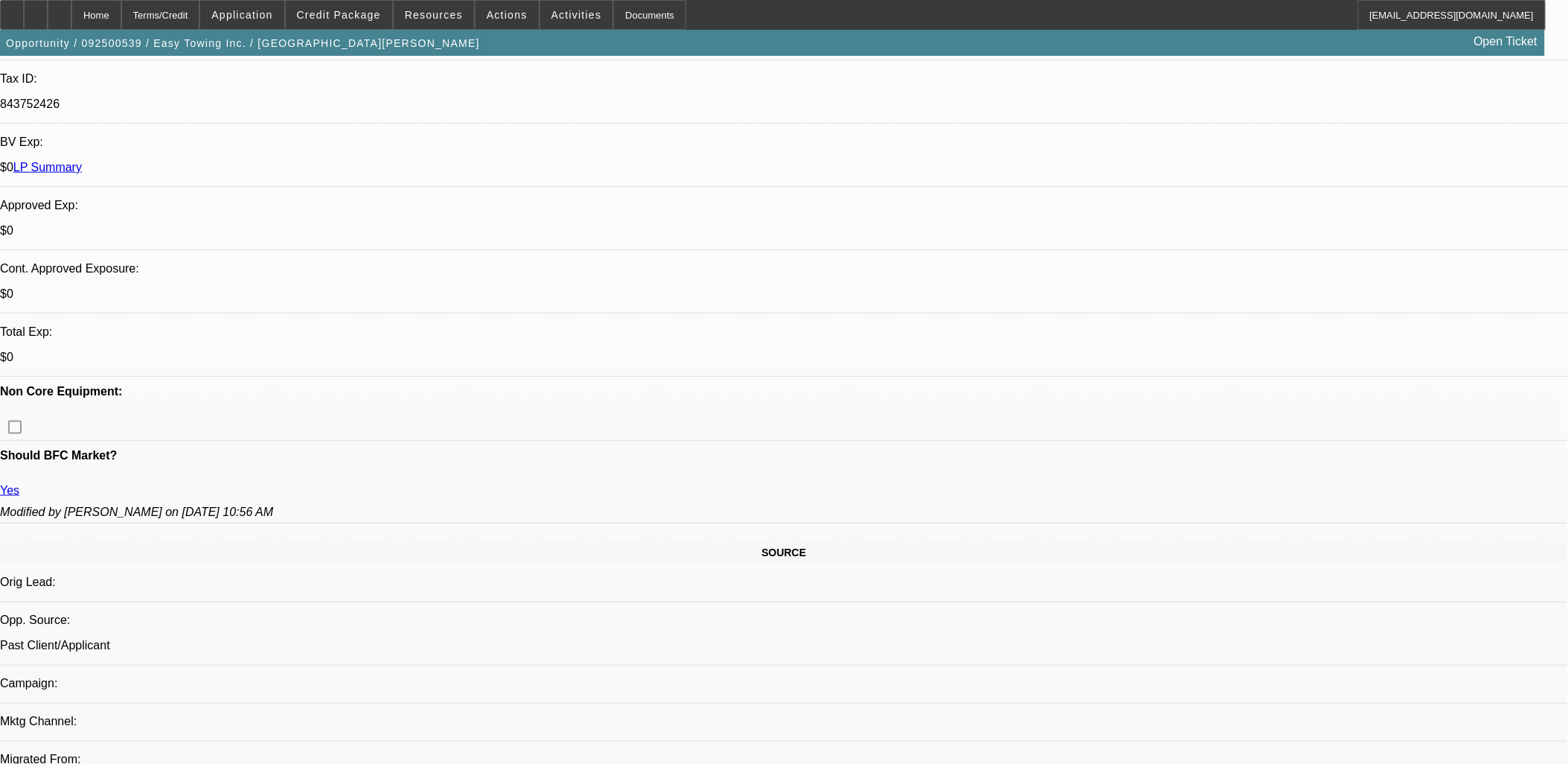
scroll to position [413, 0]
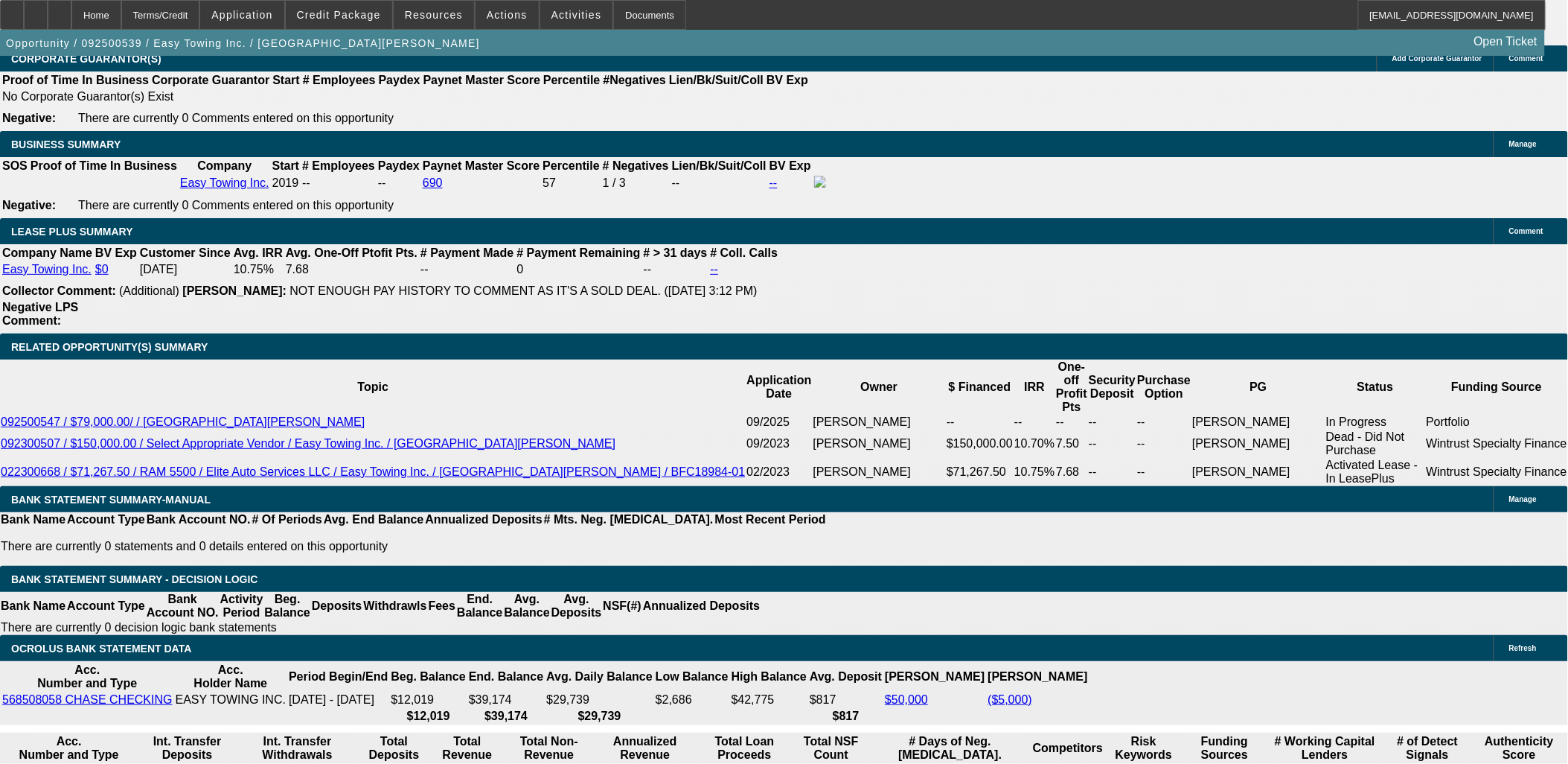
scroll to position [2315, 0]
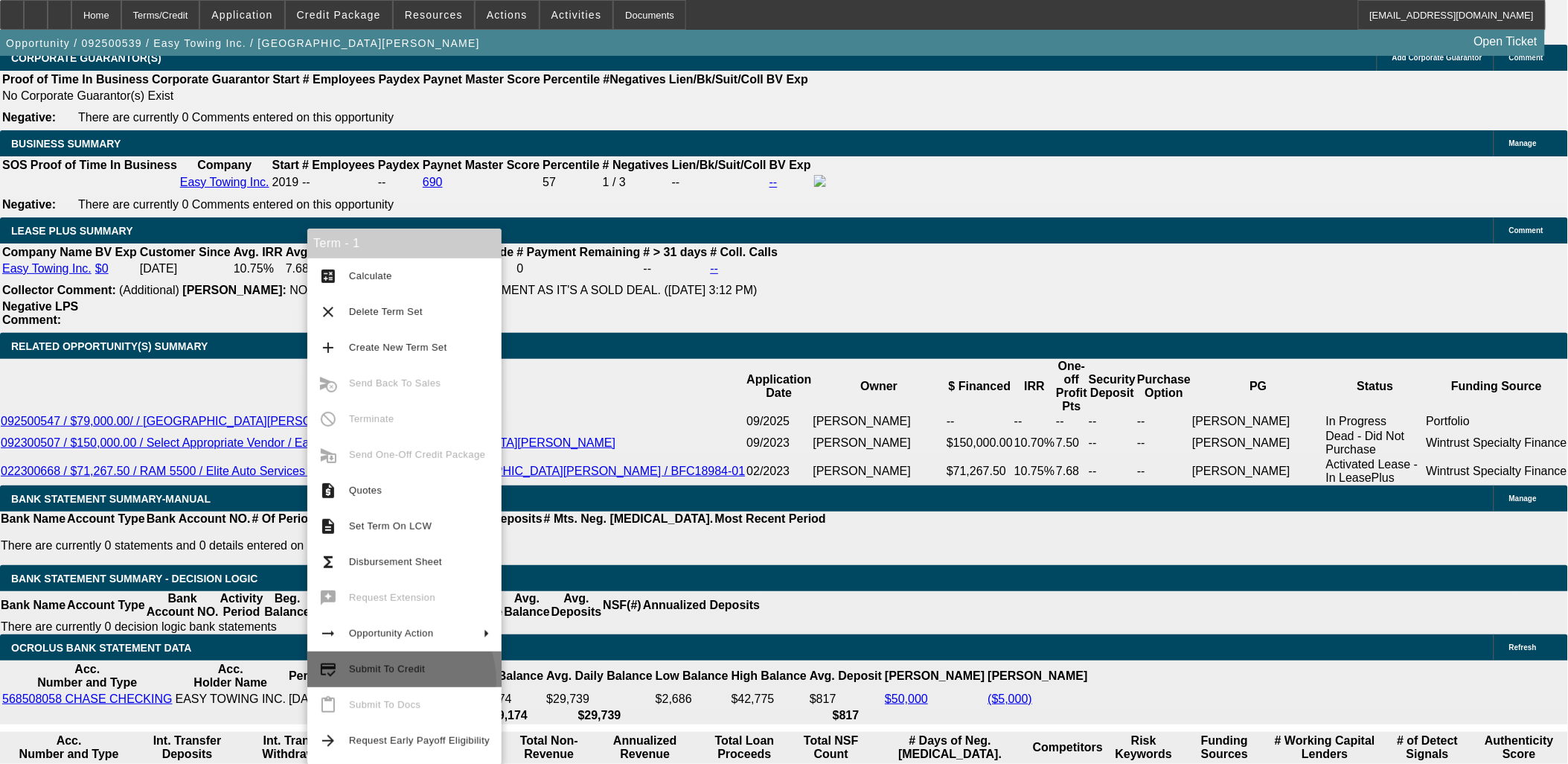
click at [398, 679] on button "credit_score Submit To Credit" at bounding box center [404, 669] width 194 height 35
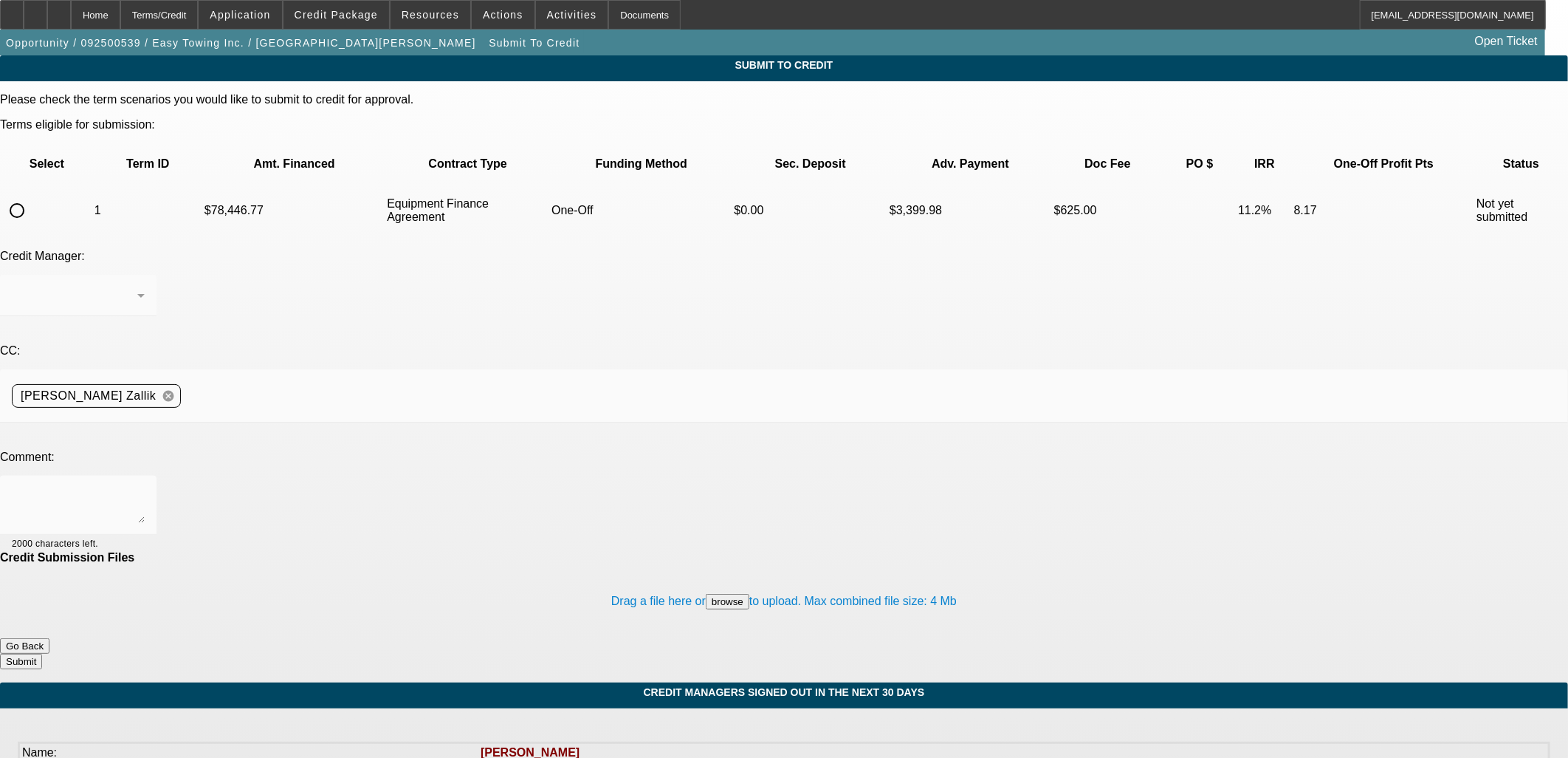
drag, startPoint x: 24, startPoint y: 174, endPoint x: 31, endPoint y: 173, distance: 7.1
click at [27, 174] on div "Please check the term scenarios you would like to submit to credit for approval…" at bounding box center [784, 165] width 1568 height 145
click at [31, 196] on input "radio" at bounding box center [17, 211] width 30 height 30
radio input "true"
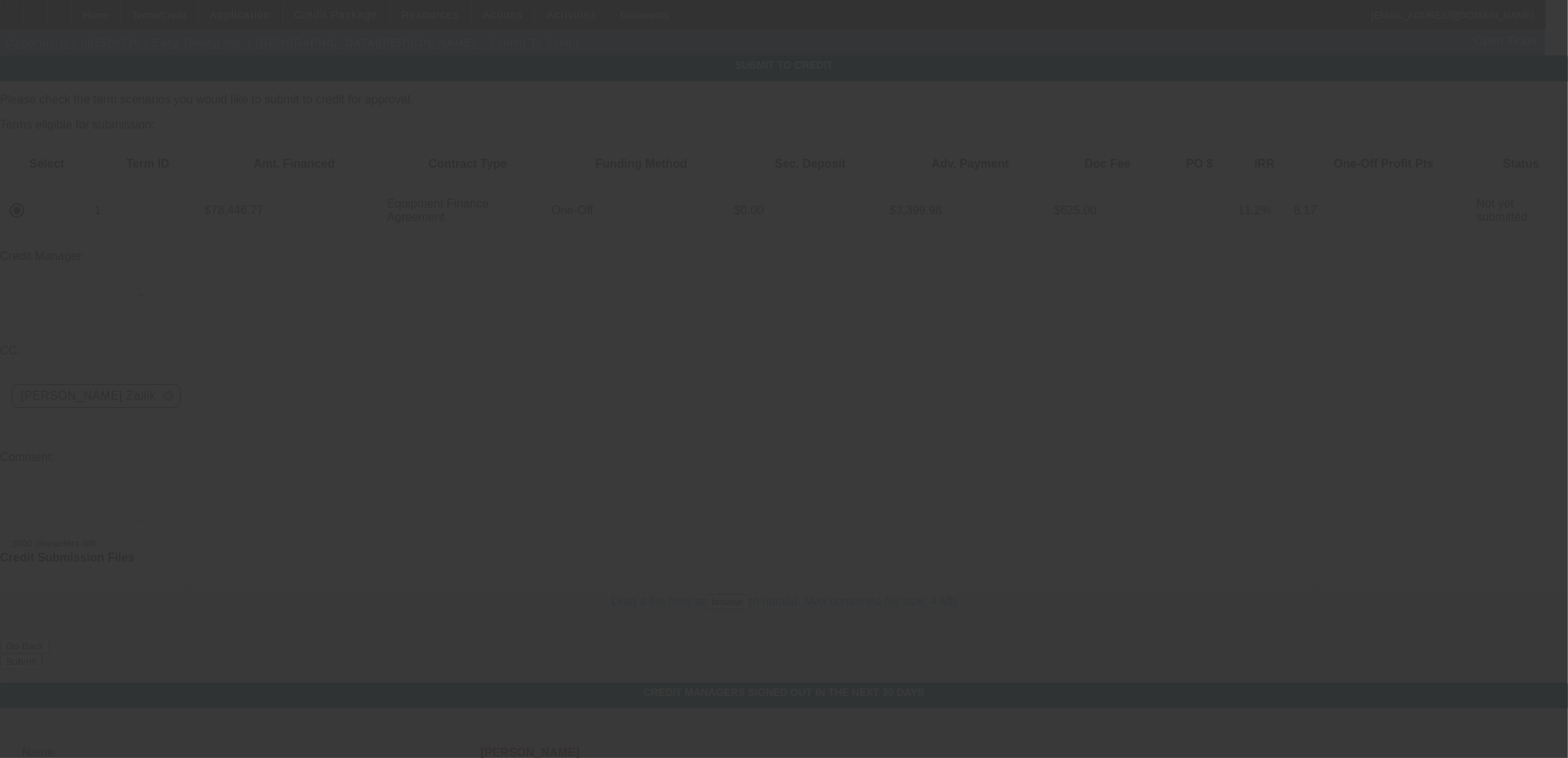
click at [410, 359] on div at bounding box center [784, 379] width 1568 height 758
click at [413, 347] on div at bounding box center [784, 379] width 1568 height 758
click at [422, 343] on div at bounding box center [784, 379] width 1568 height 758
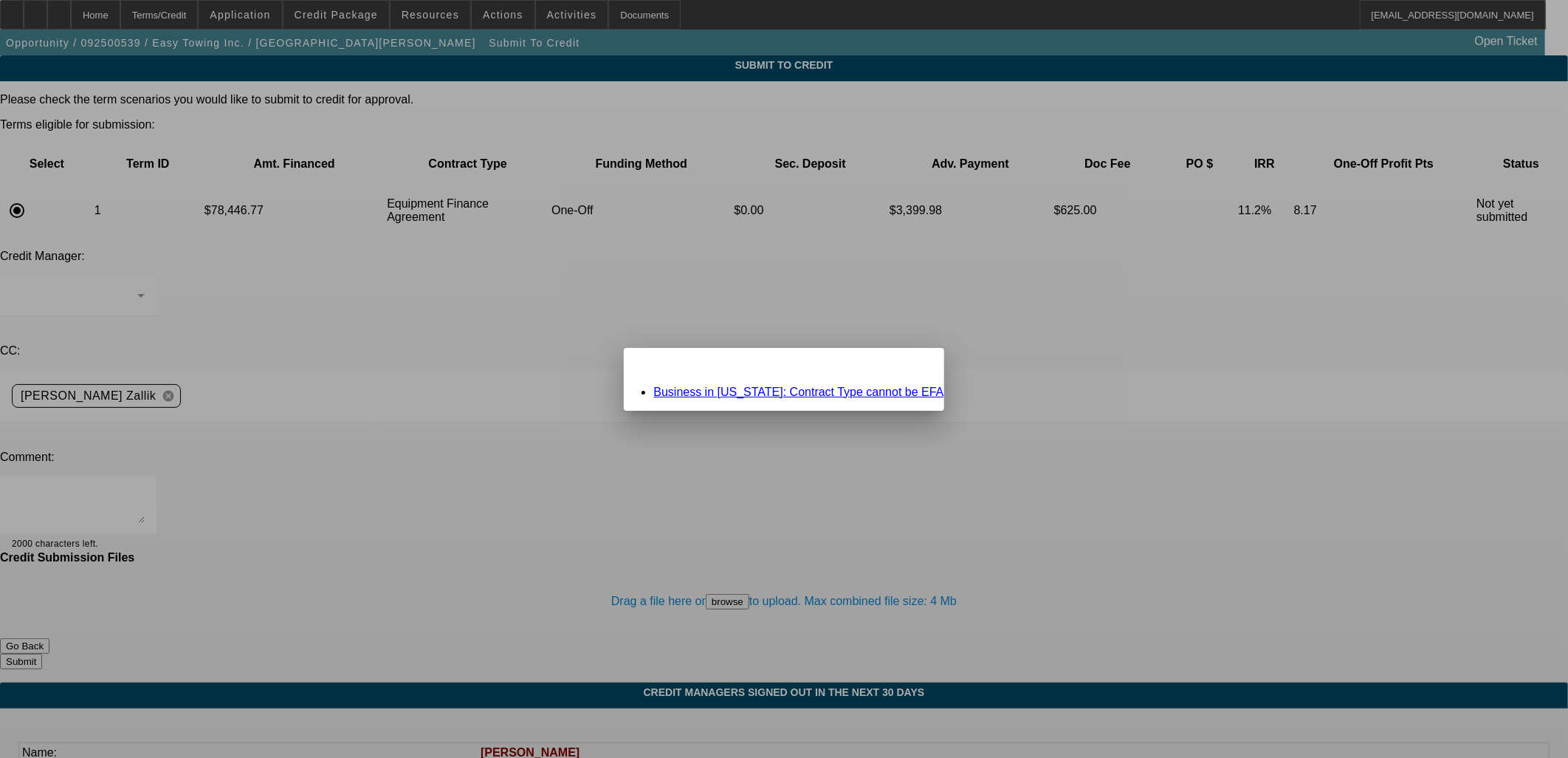
click at [905, 386] on link "Business in California: Contract Type cannot be EFA" at bounding box center [798, 391] width 290 height 13
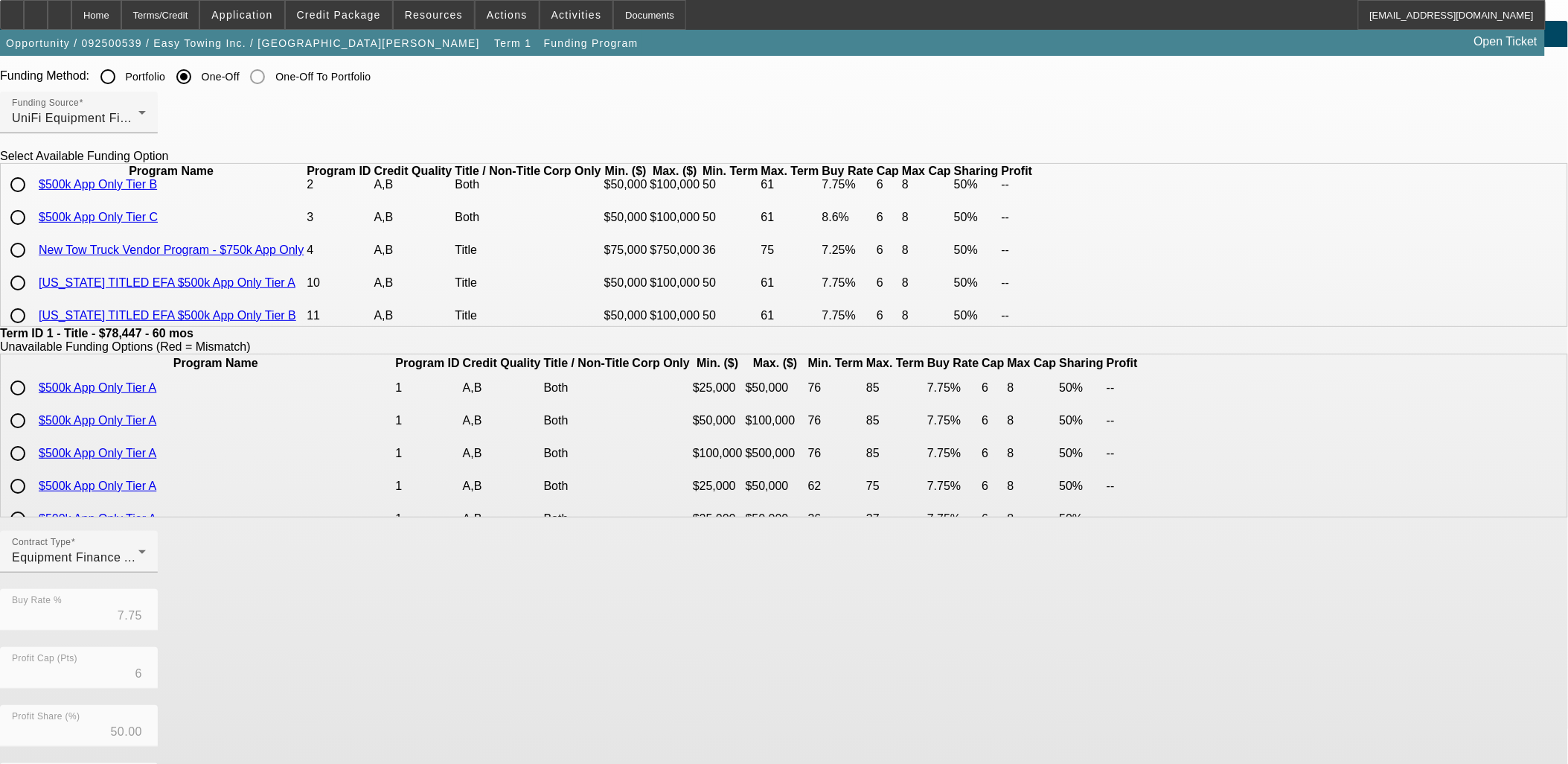
scroll to position [83, 0]
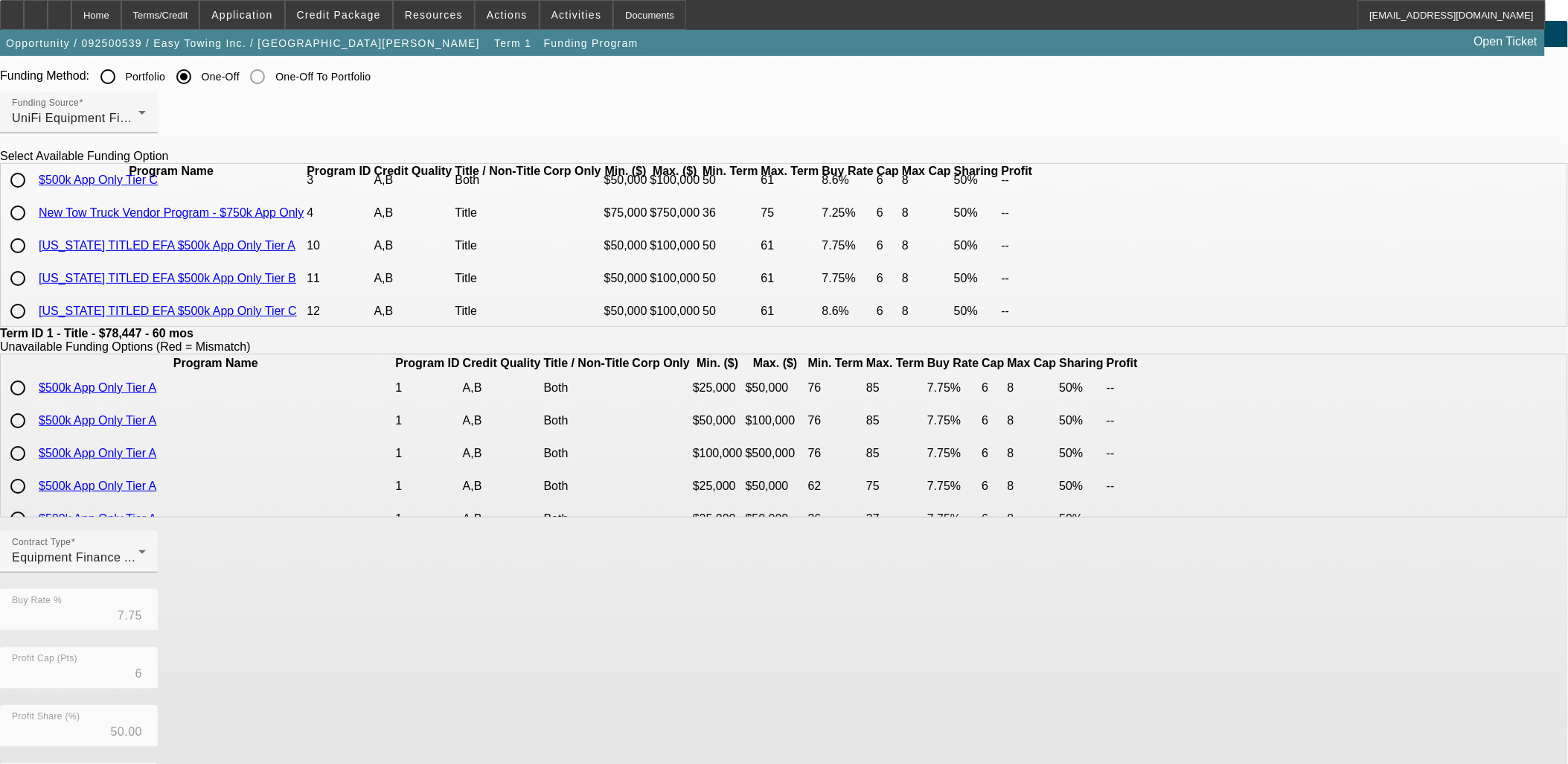
click at [33, 261] on input "radio" at bounding box center [18, 246] width 30 height 30
radio input "true"
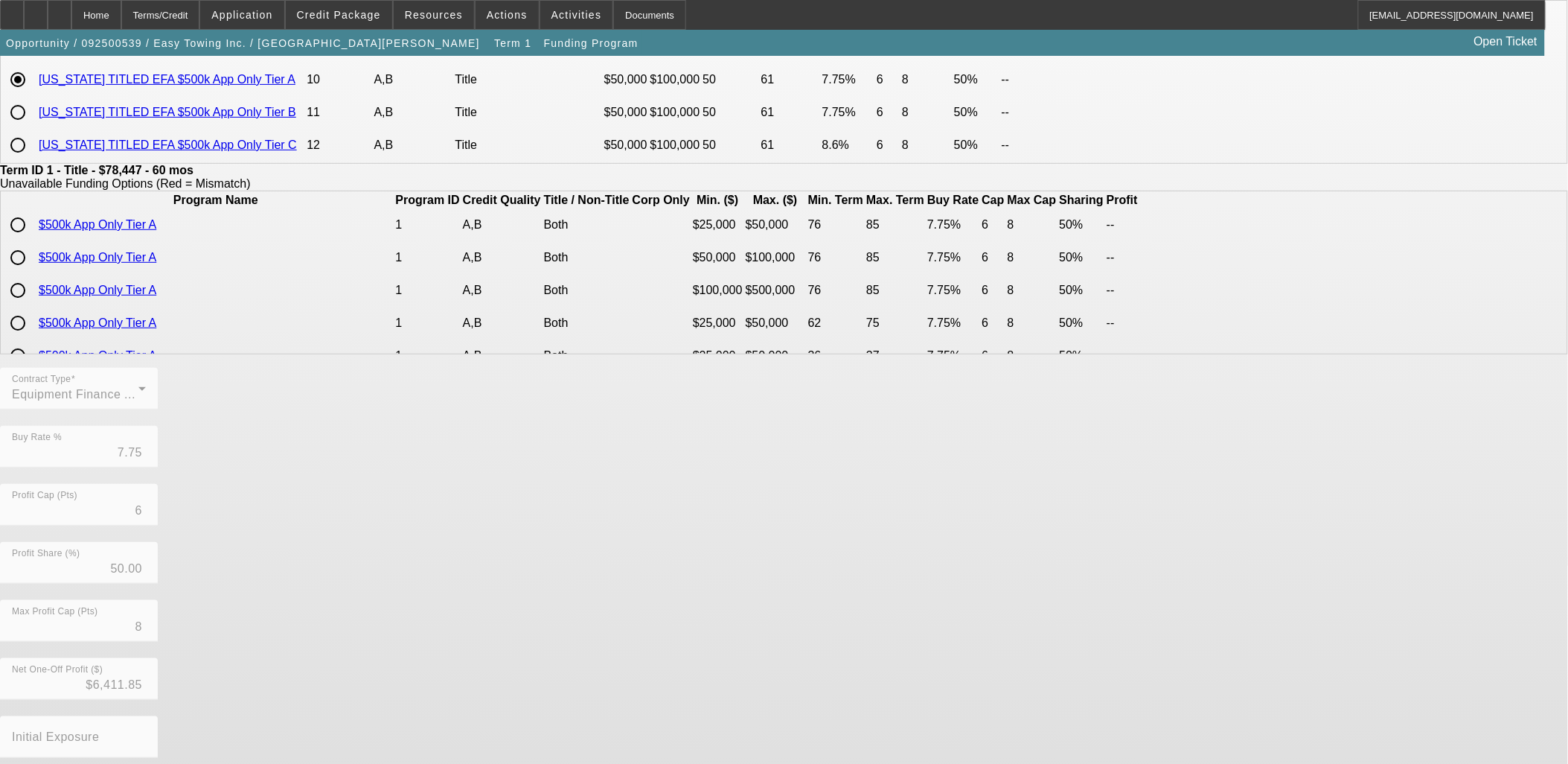
scroll to position [262, 0]
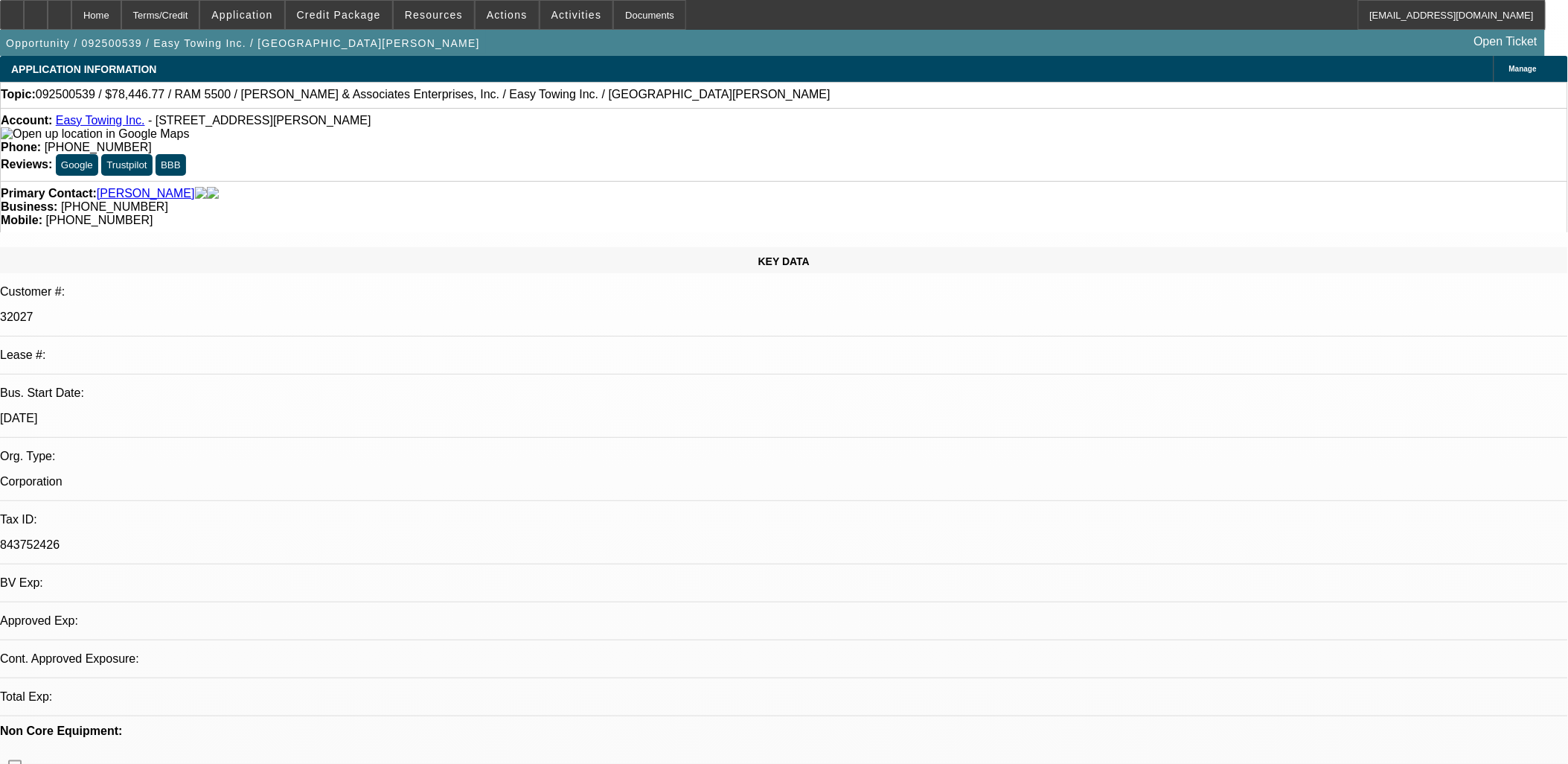
select select "0"
select select "6"
click at [377, 24] on span at bounding box center [339, 15] width 106 height 35
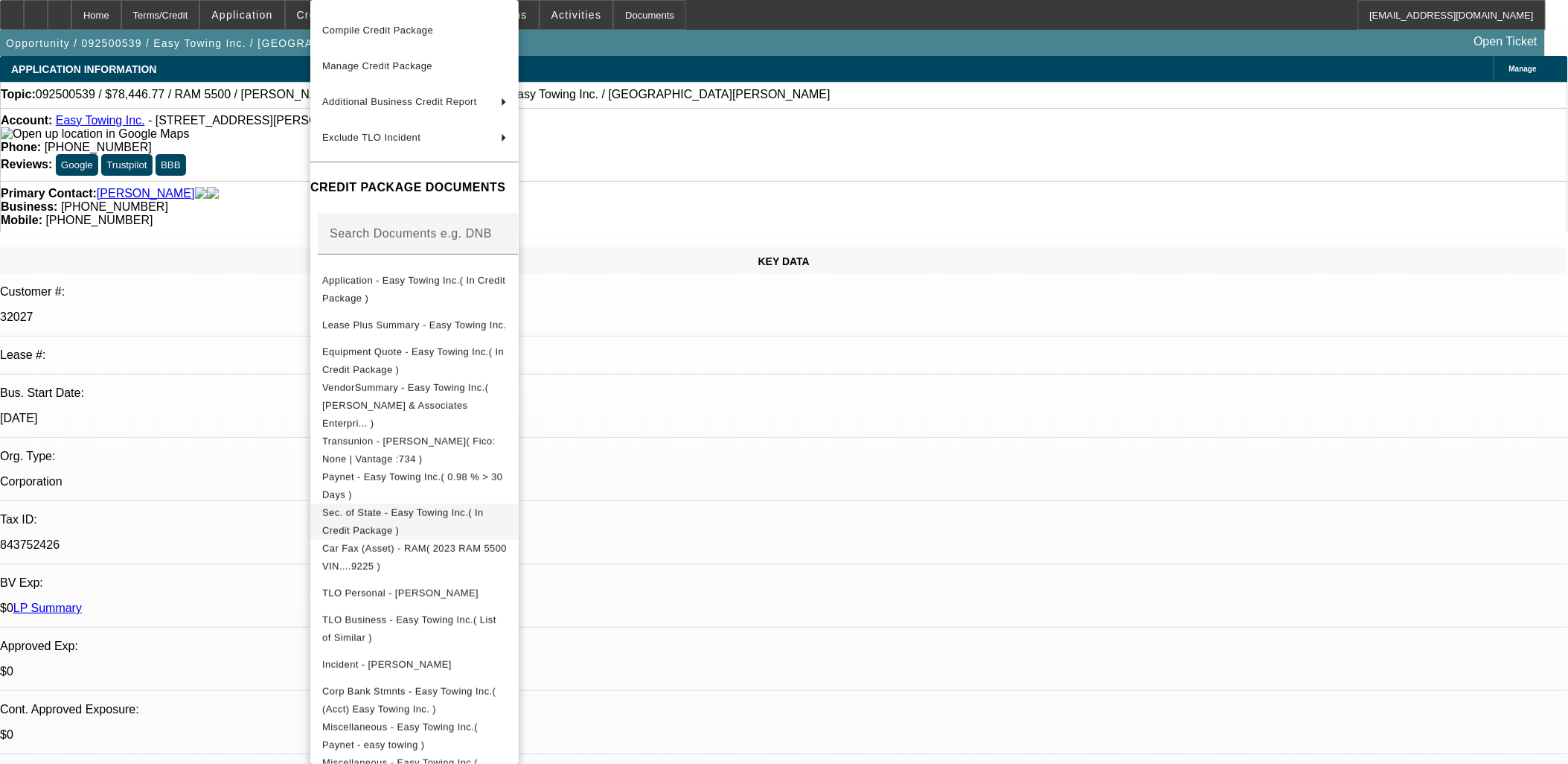
scroll to position [121, 0]
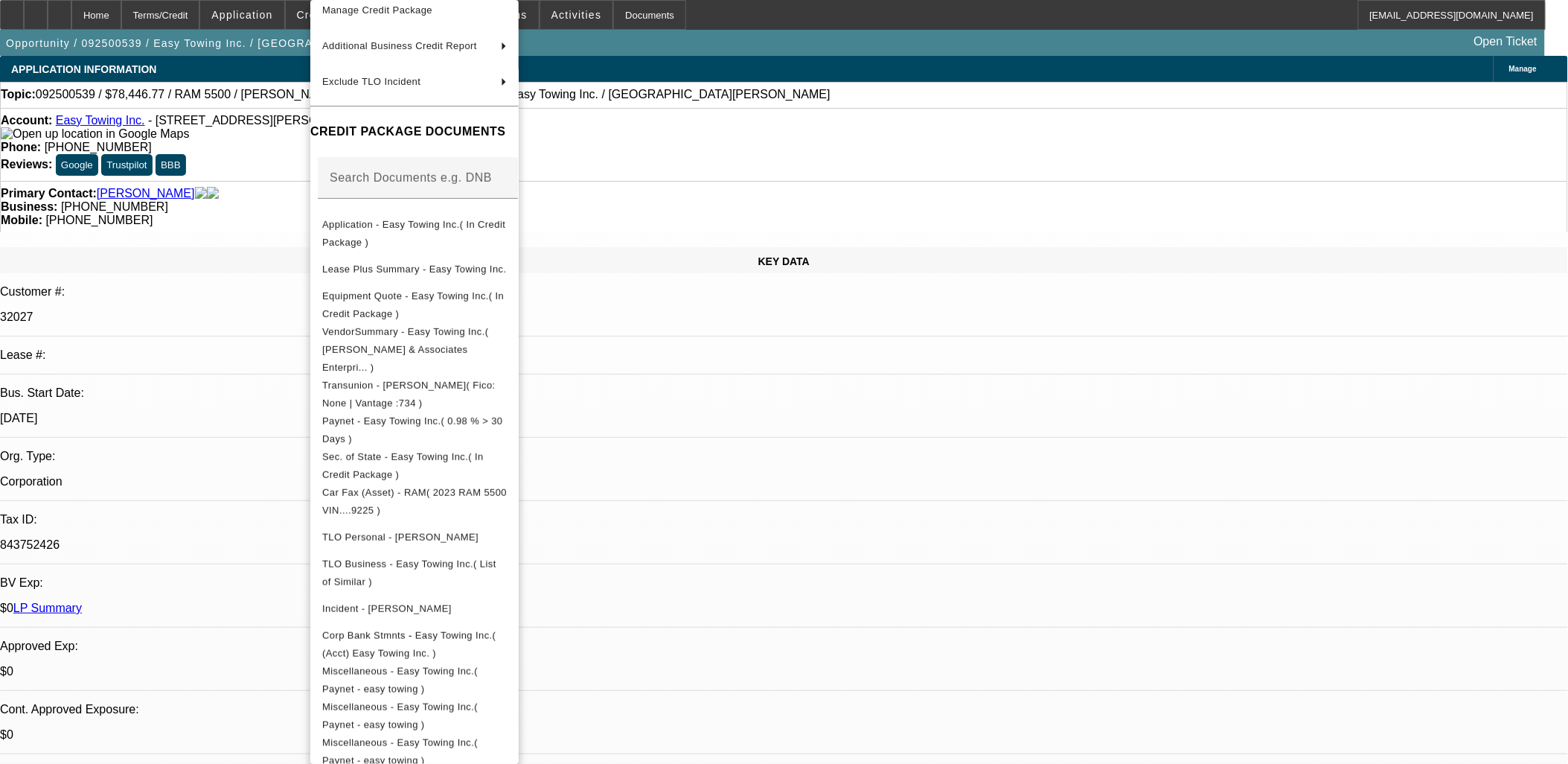
click at [830, 410] on div at bounding box center [784, 382] width 1568 height 764
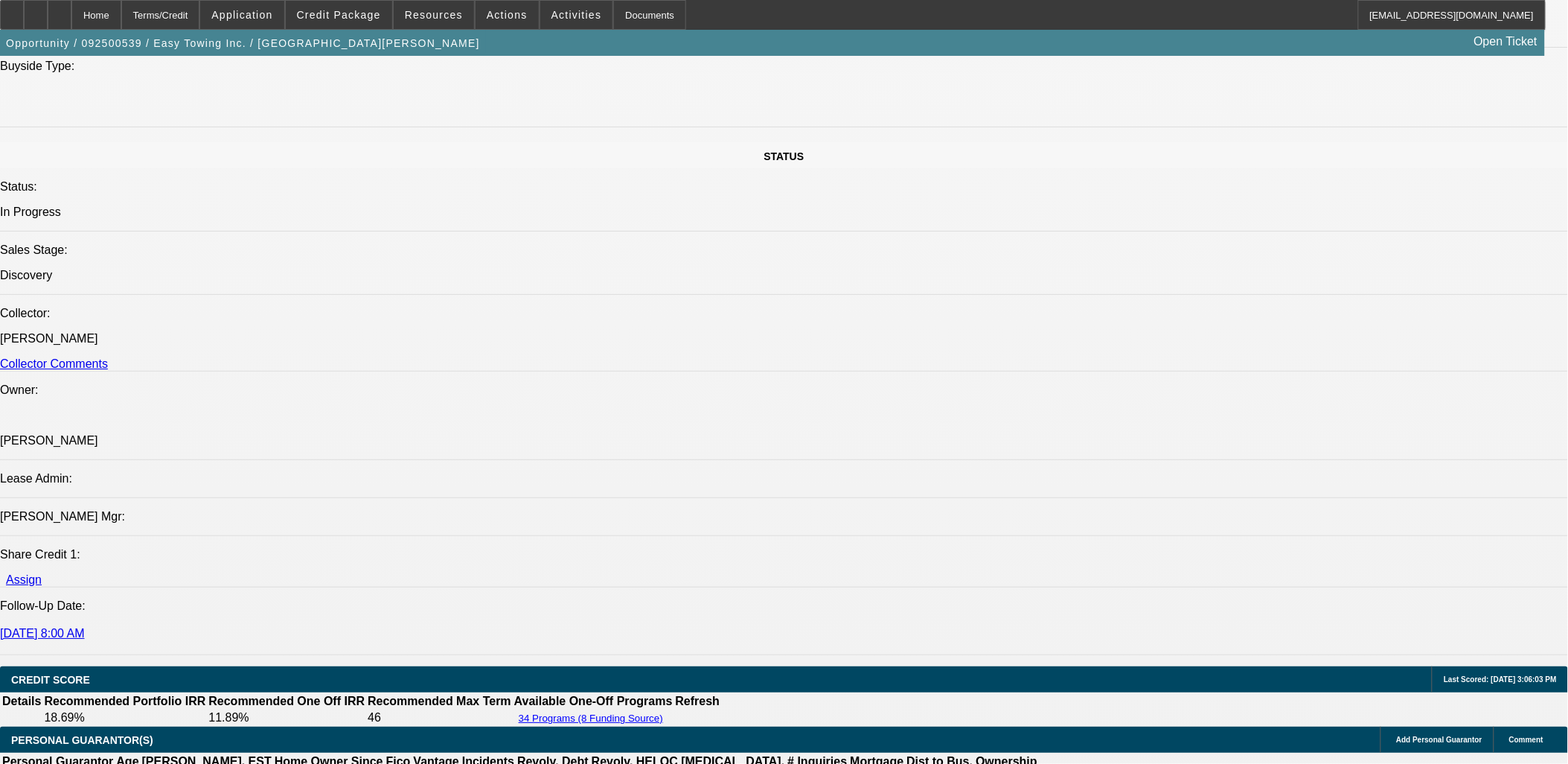
scroll to position [1654, 0]
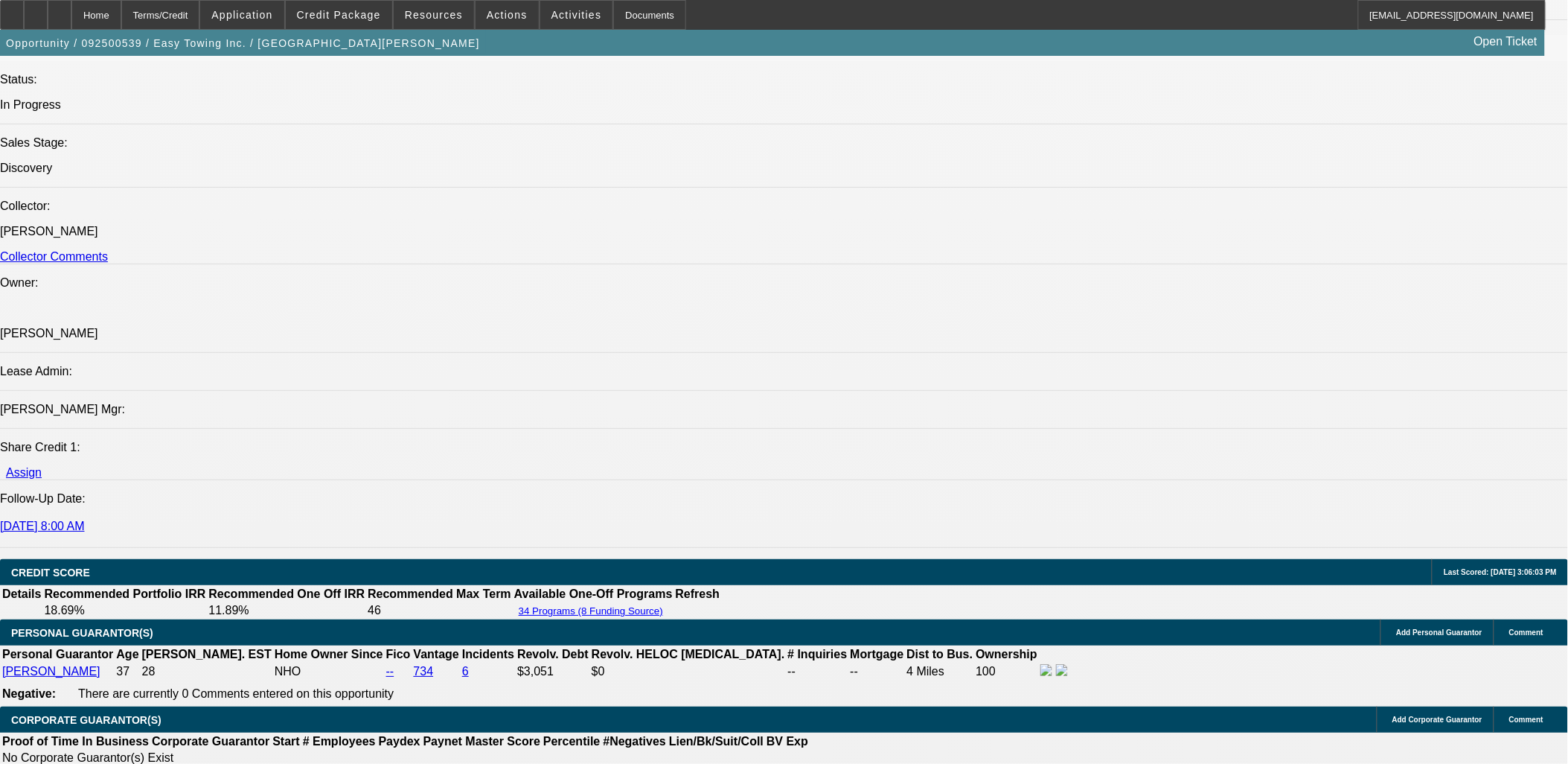
click at [358, 13] on span "Credit Package" at bounding box center [339, 15] width 84 height 12
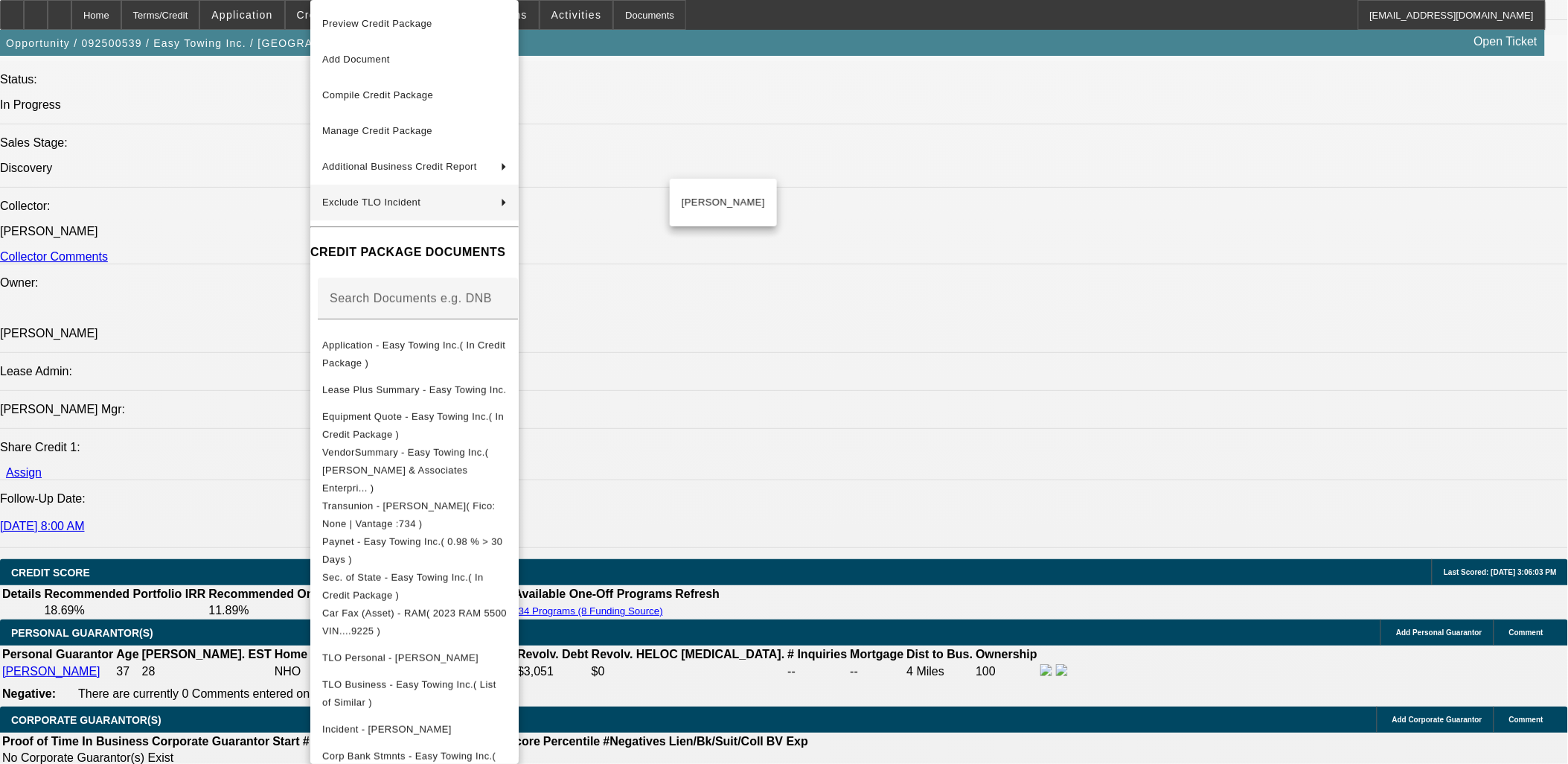
click at [128, 449] on div at bounding box center [784, 382] width 1568 height 764
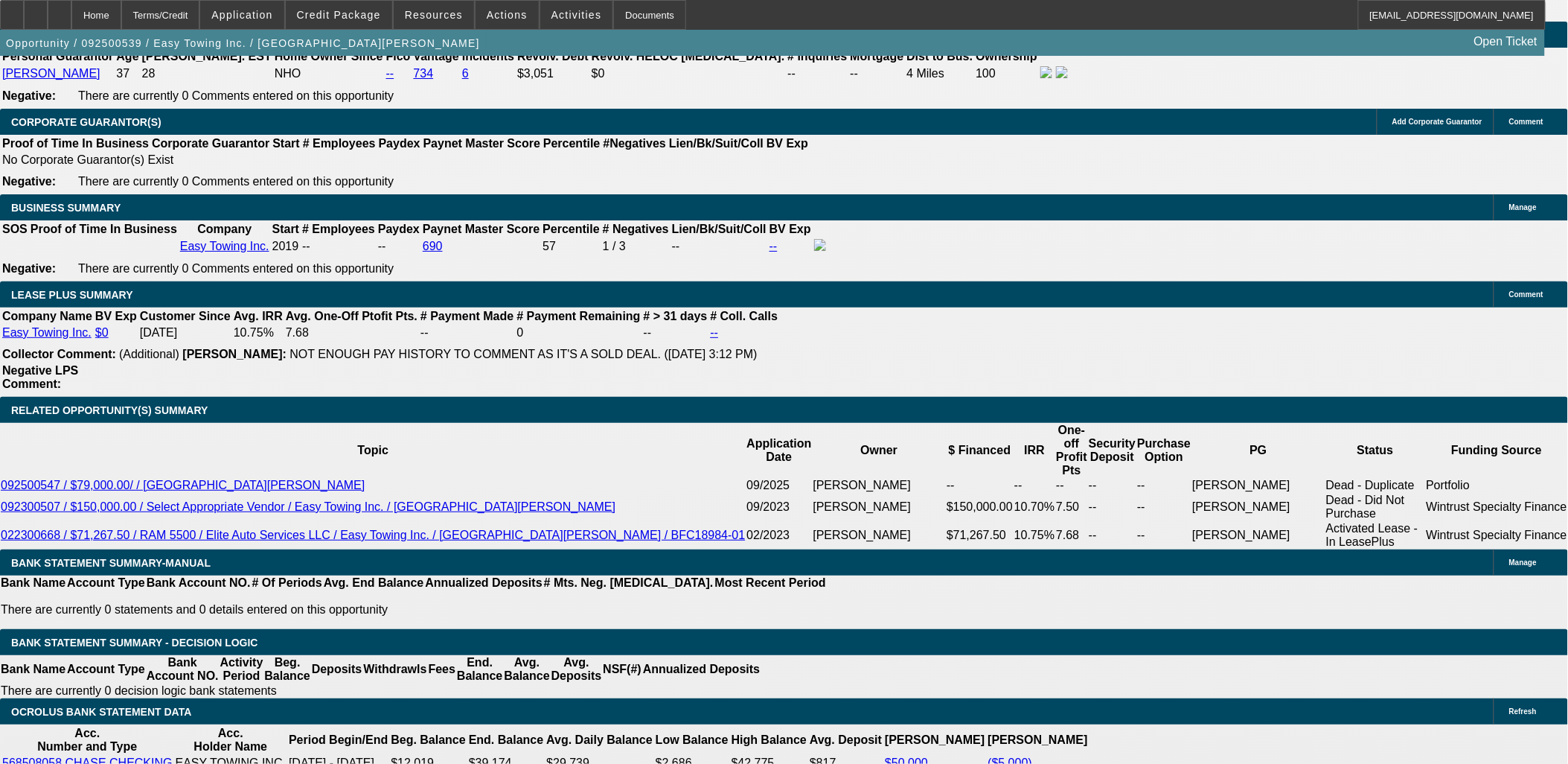
scroll to position [2232, 0]
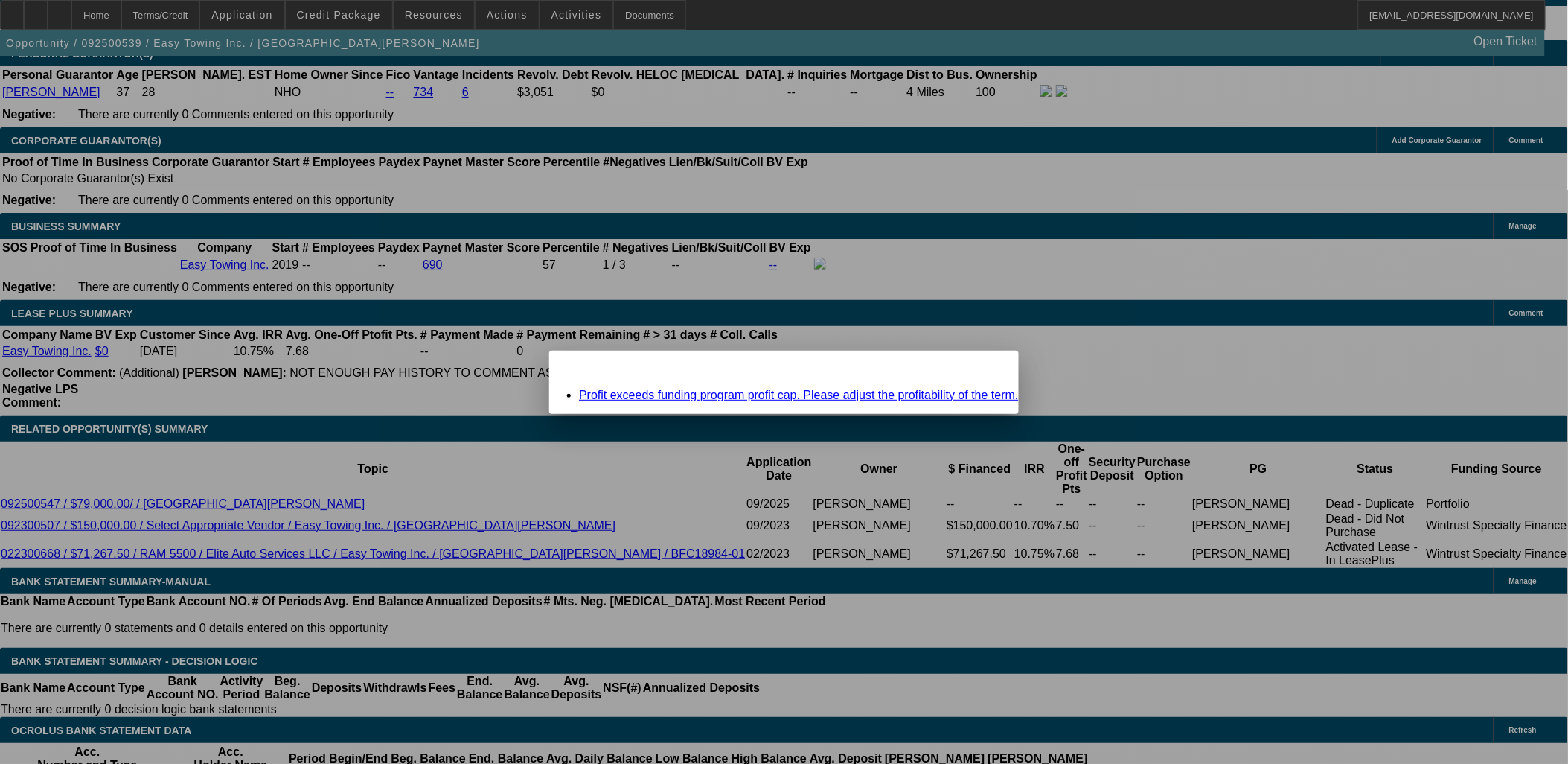
scroll to position [0, 0]
click at [986, 368] on div "Close" at bounding box center [1002, 359] width 33 height 17
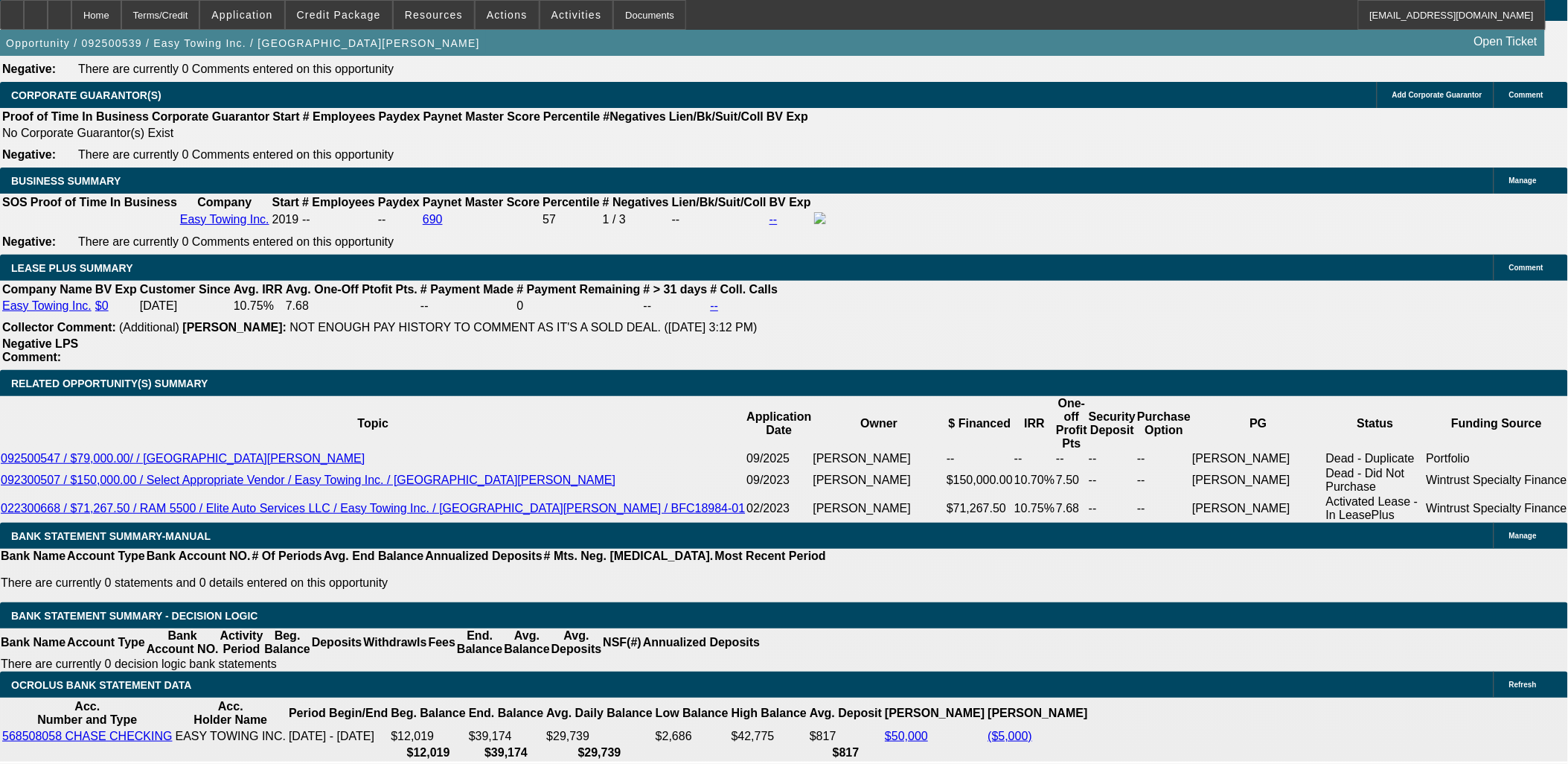
scroll to position [2315, 0]
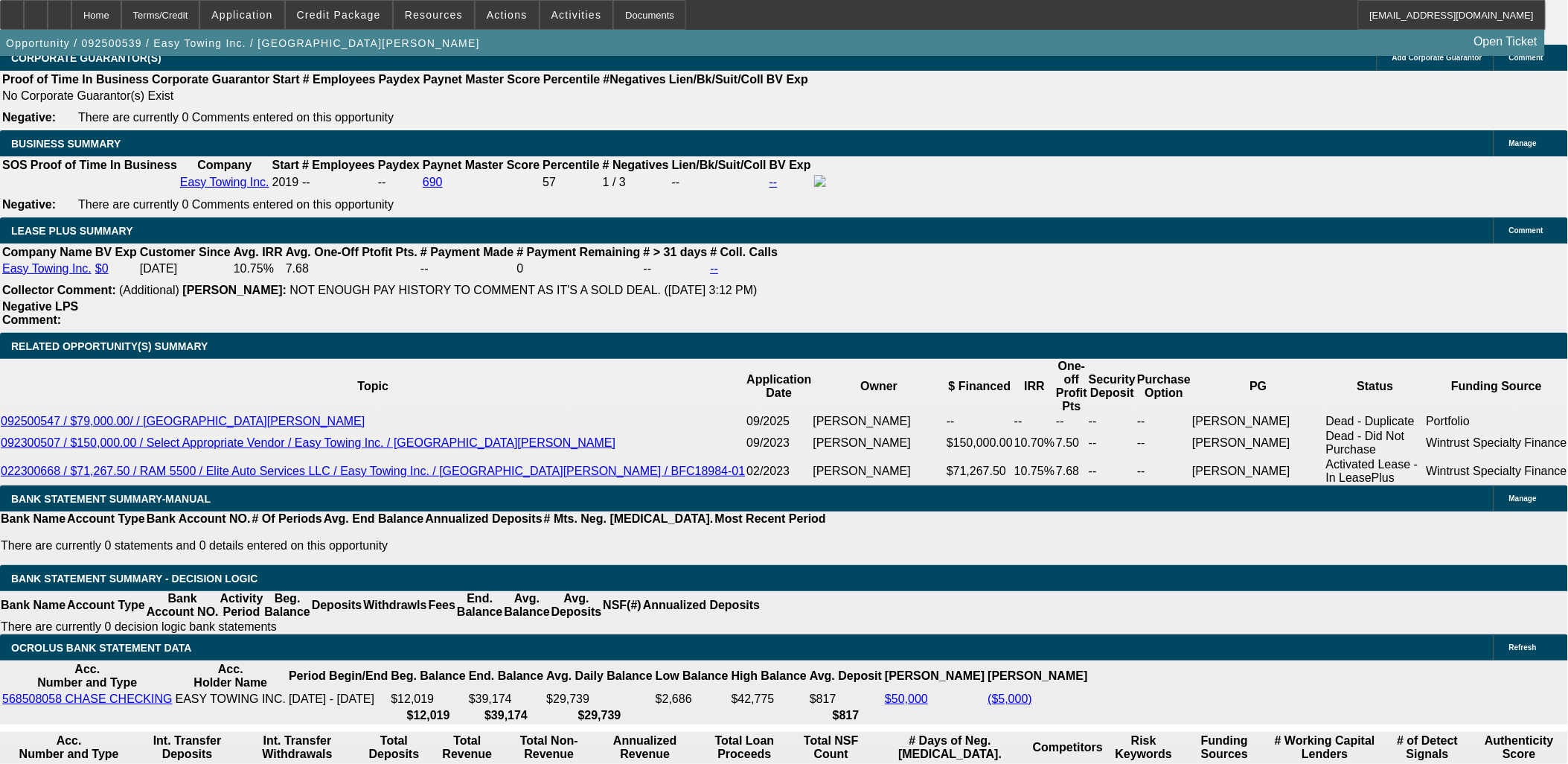
drag, startPoint x: 266, startPoint y: 451, endPoint x: 275, endPoint y: 452, distance: 9.1
type input "1674.99"
type input "UNKNOWN"
type input "10.2"
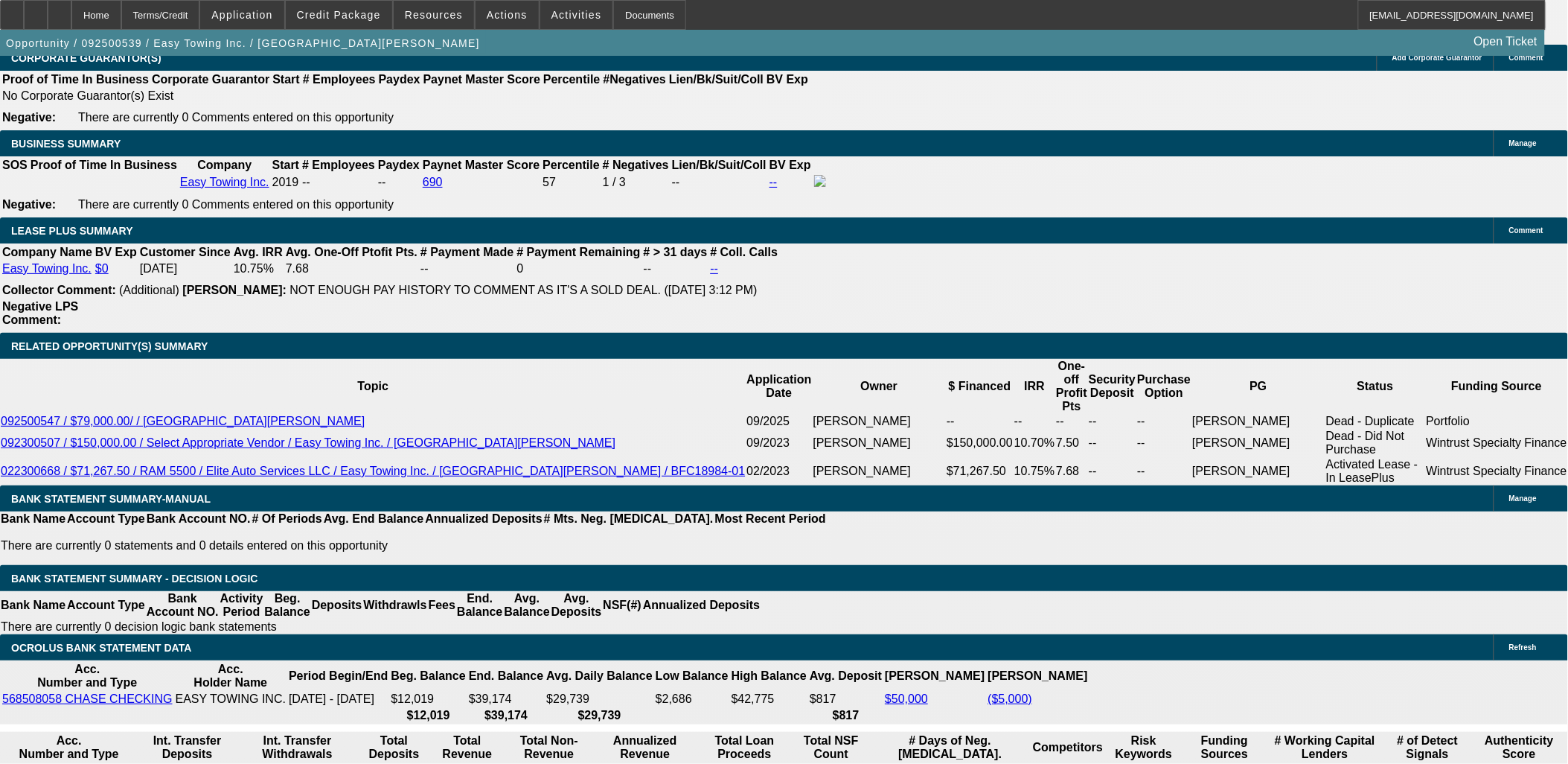
type input "$1,674.99"
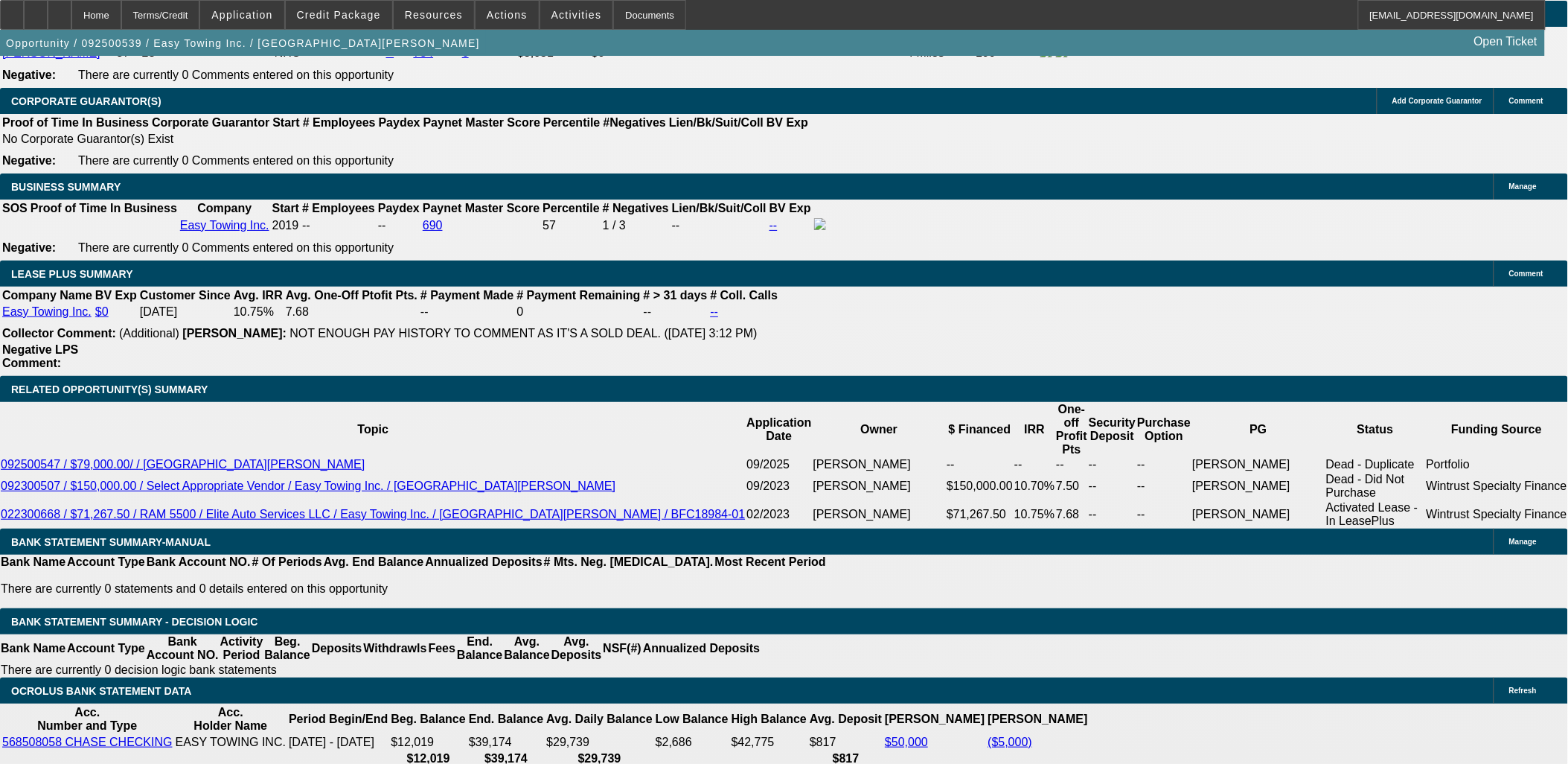
scroll to position [2232, 0]
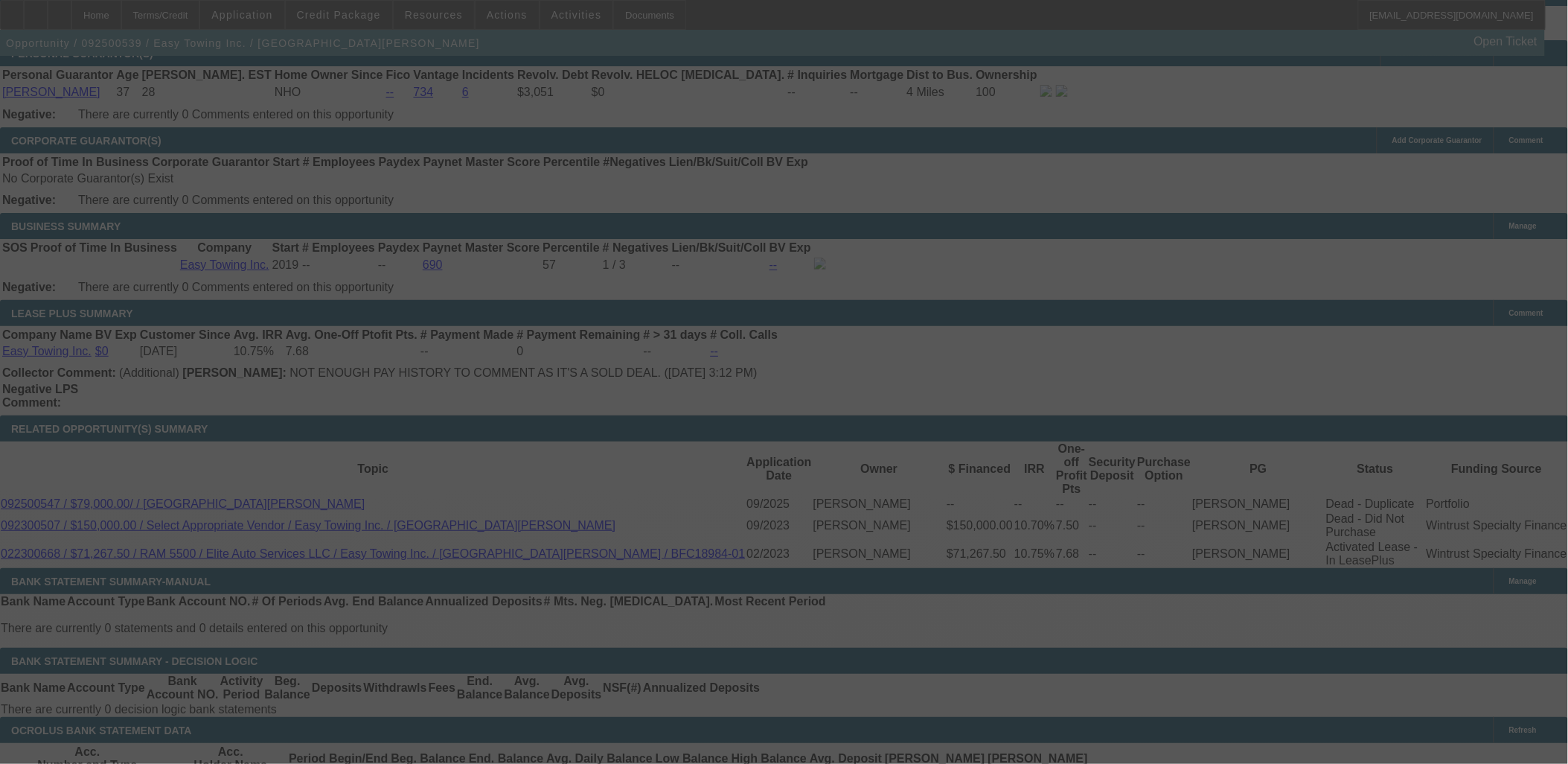
select select "0"
select select "6"
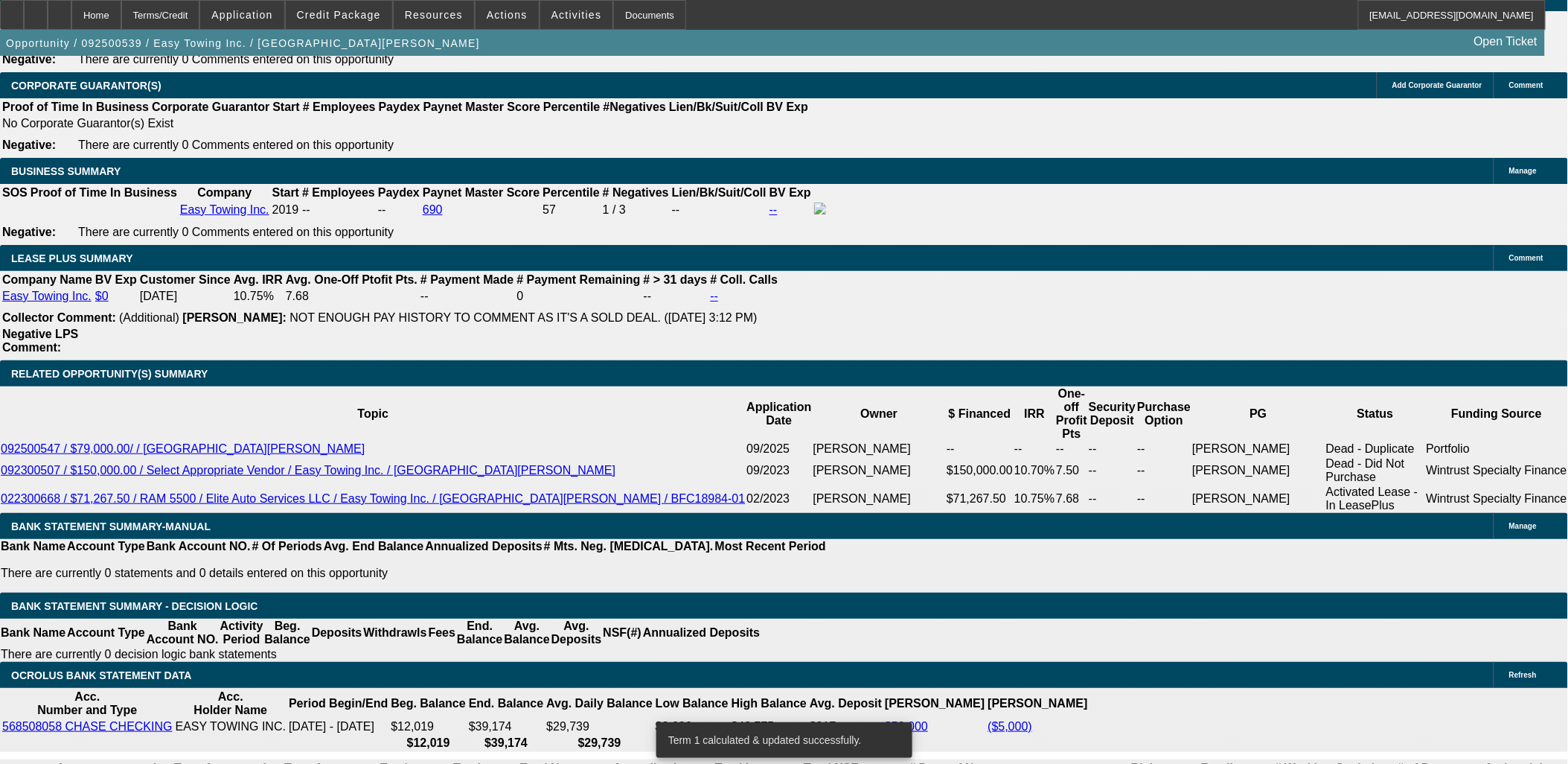
scroll to position [2315, 0]
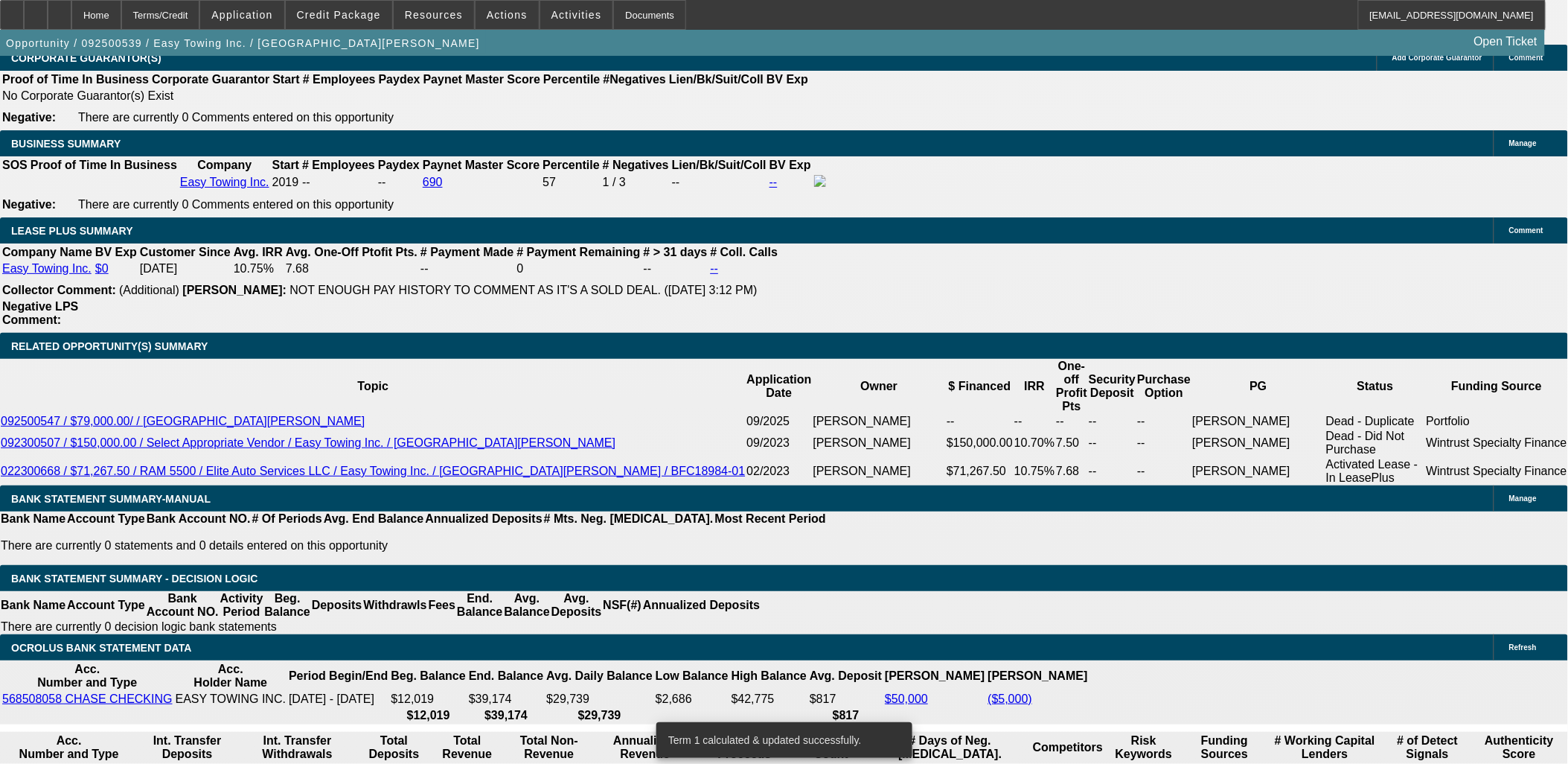
type input "1679.99"
type input "UNKNOWN"
type input "10.3"
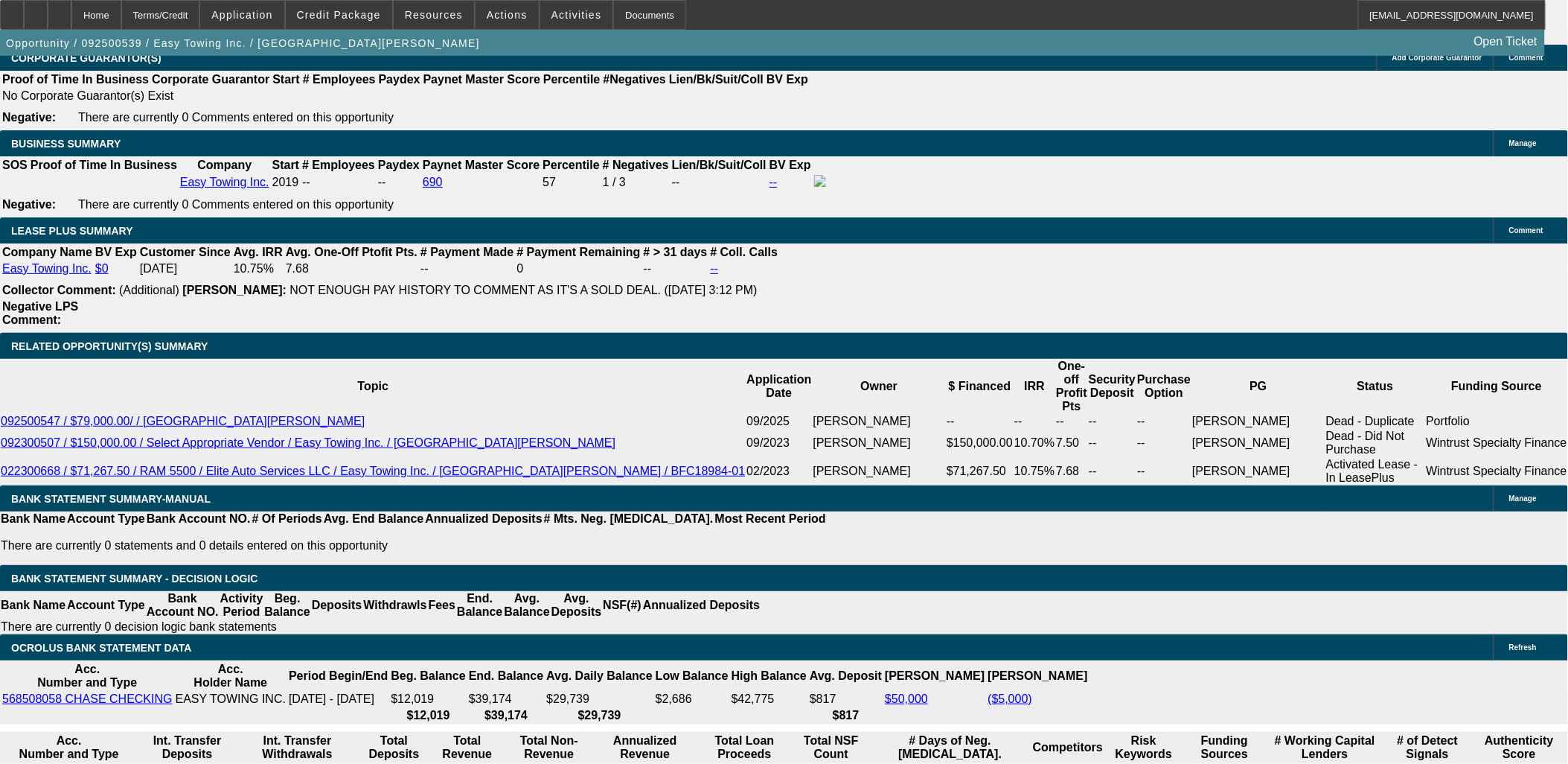
type input "$1,679.99"
drag, startPoint x: 293, startPoint y: 286, endPoint x: 248, endPoint y: 242, distance: 62.9
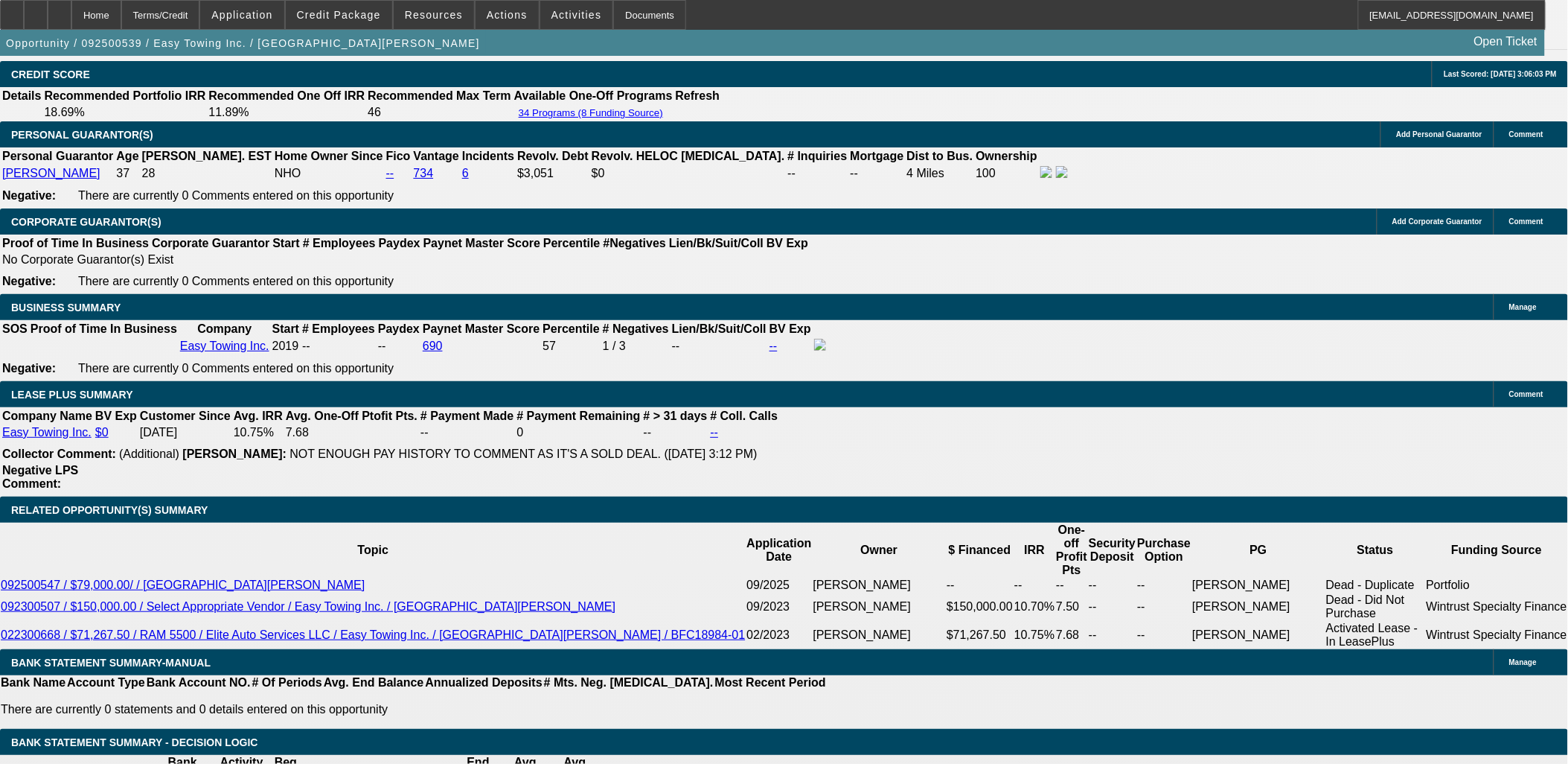
scroll to position [2150, 0]
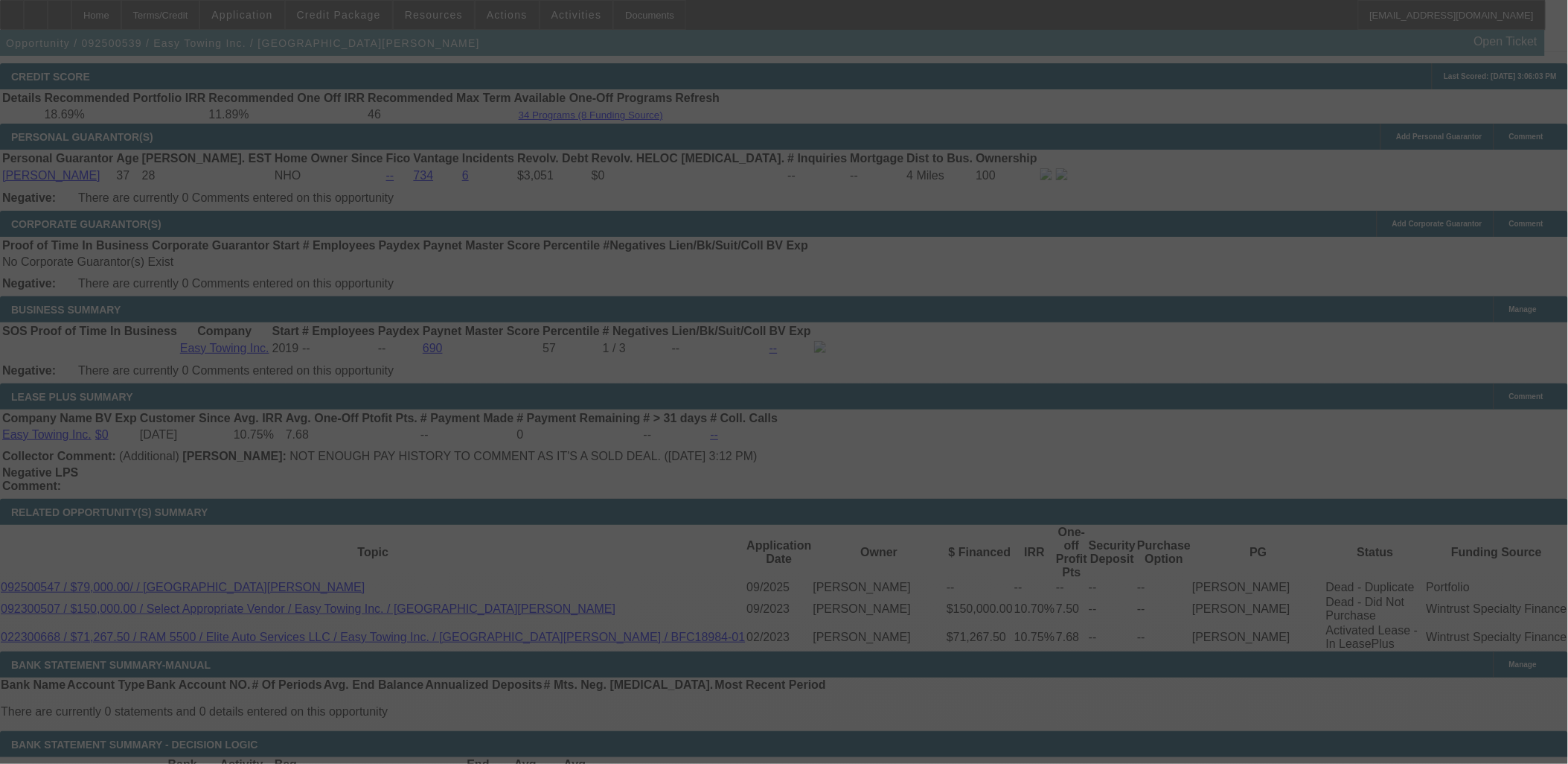
select select "0"
select select "6"
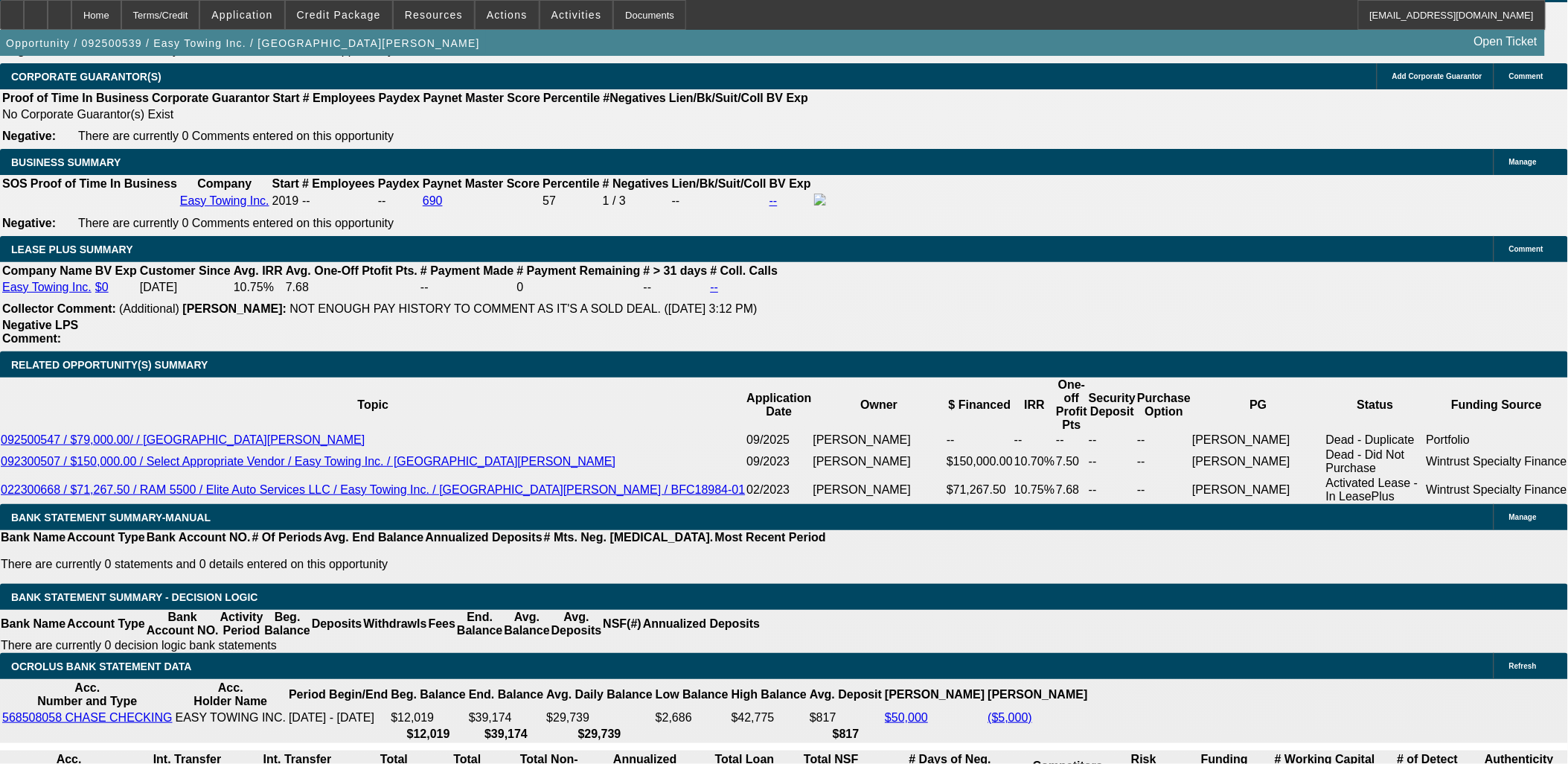
scroll to position [2315, 0]
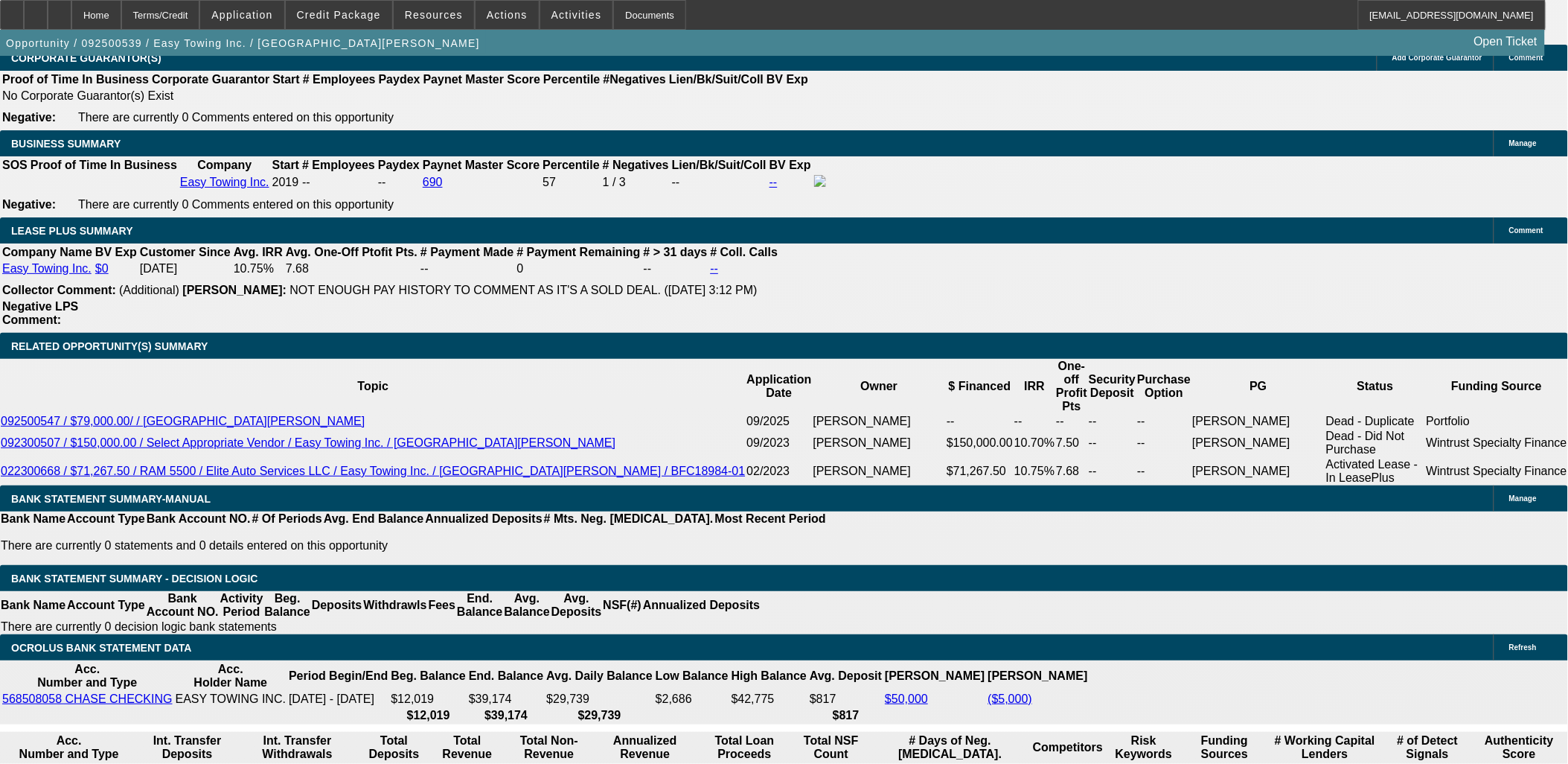
type input "1684.99"
type input "UNKNOWN"
type input "10.5"
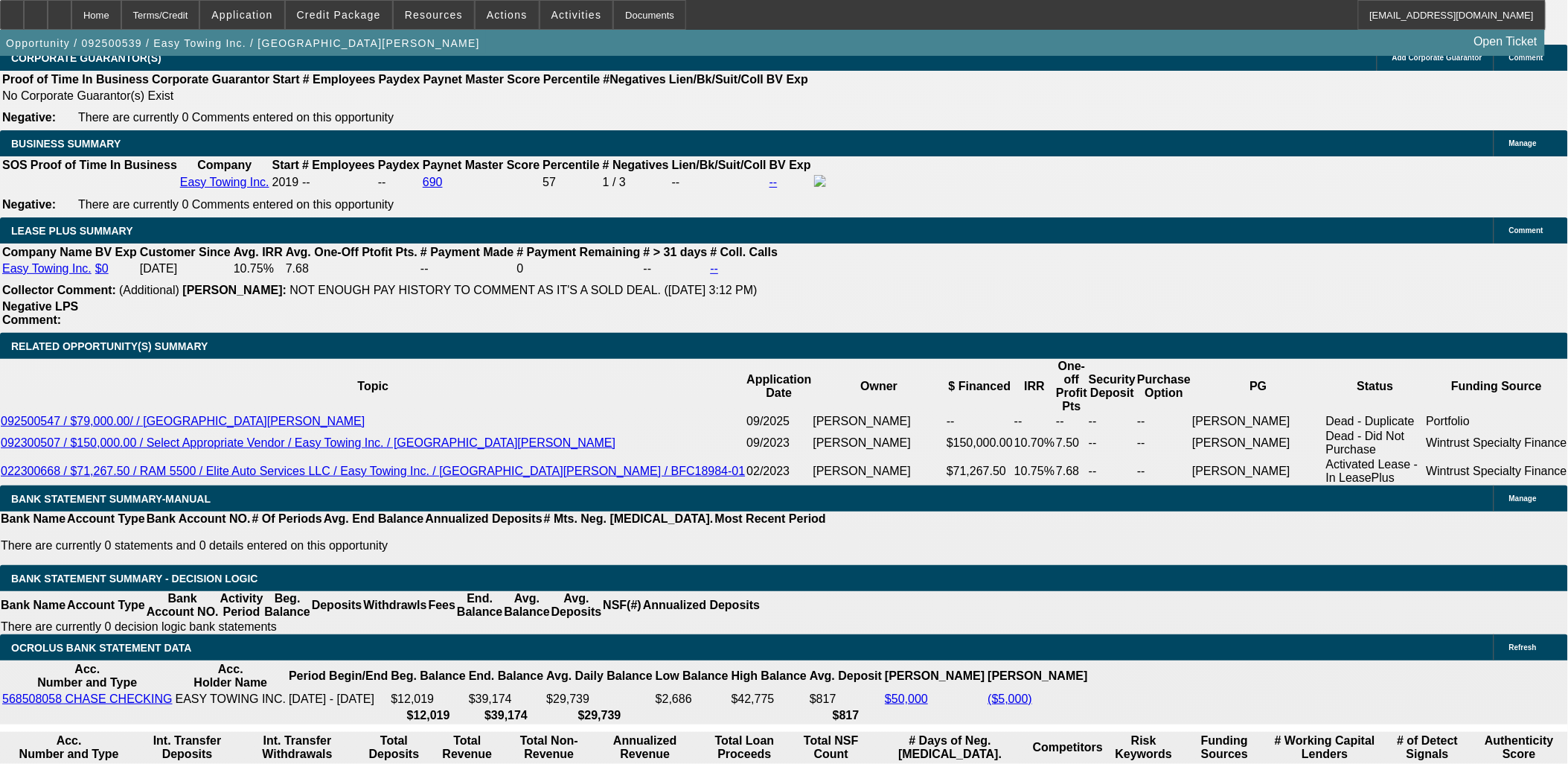
type input "1684.99"
type input "10.5"
type input "$1,684.99"
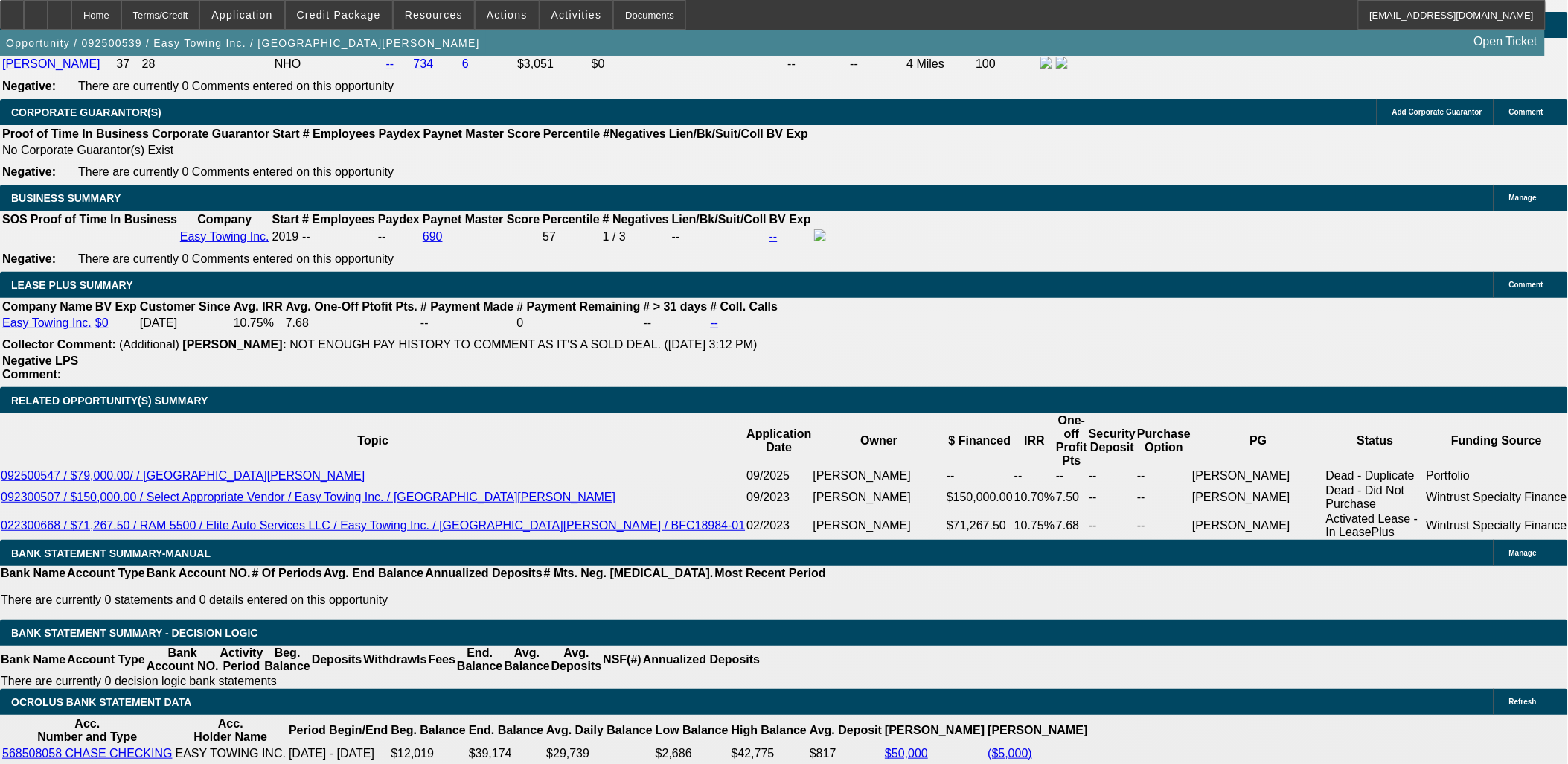
scroll to position [2232, 0]
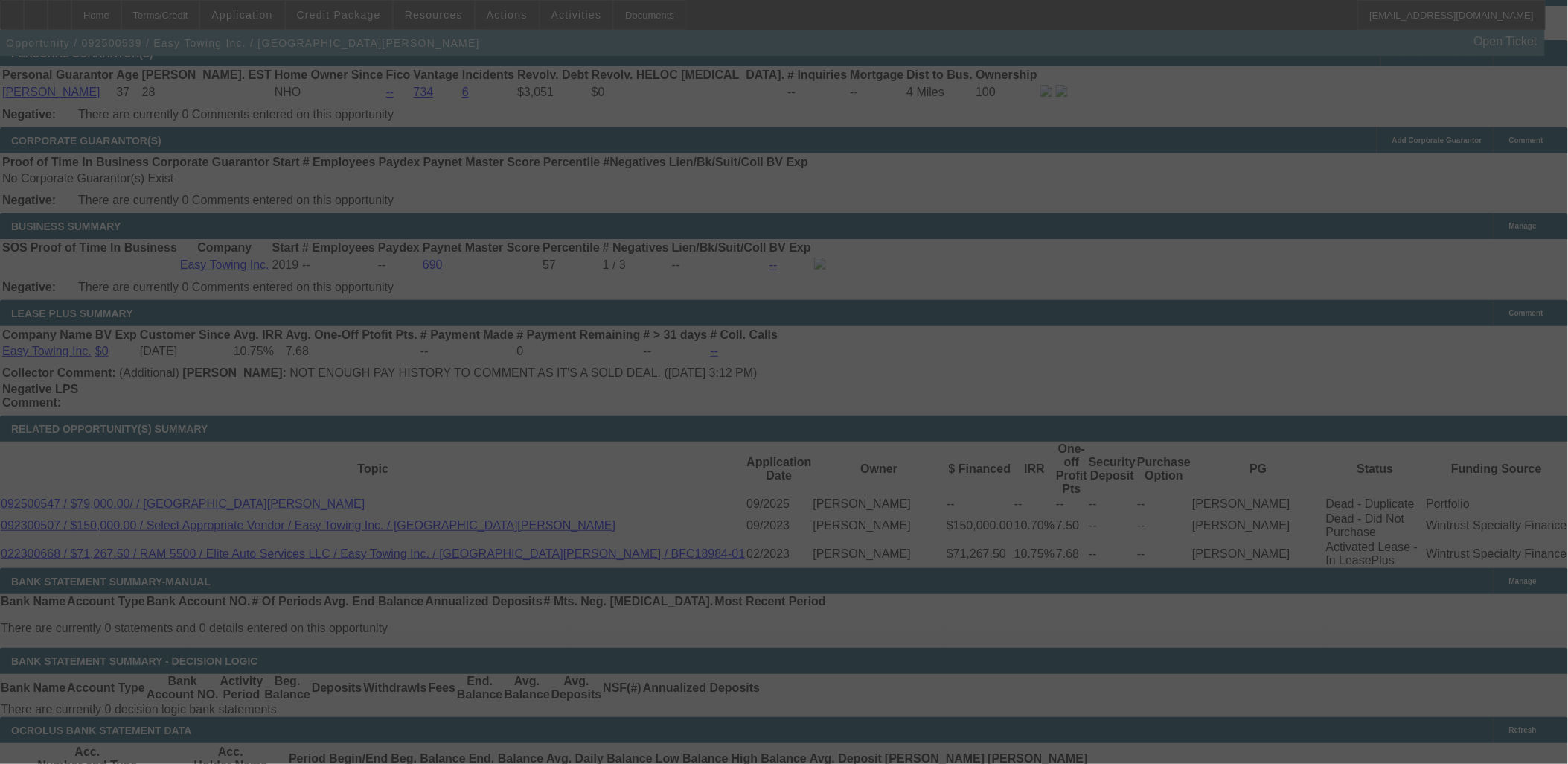
select select "0"
select select "6"
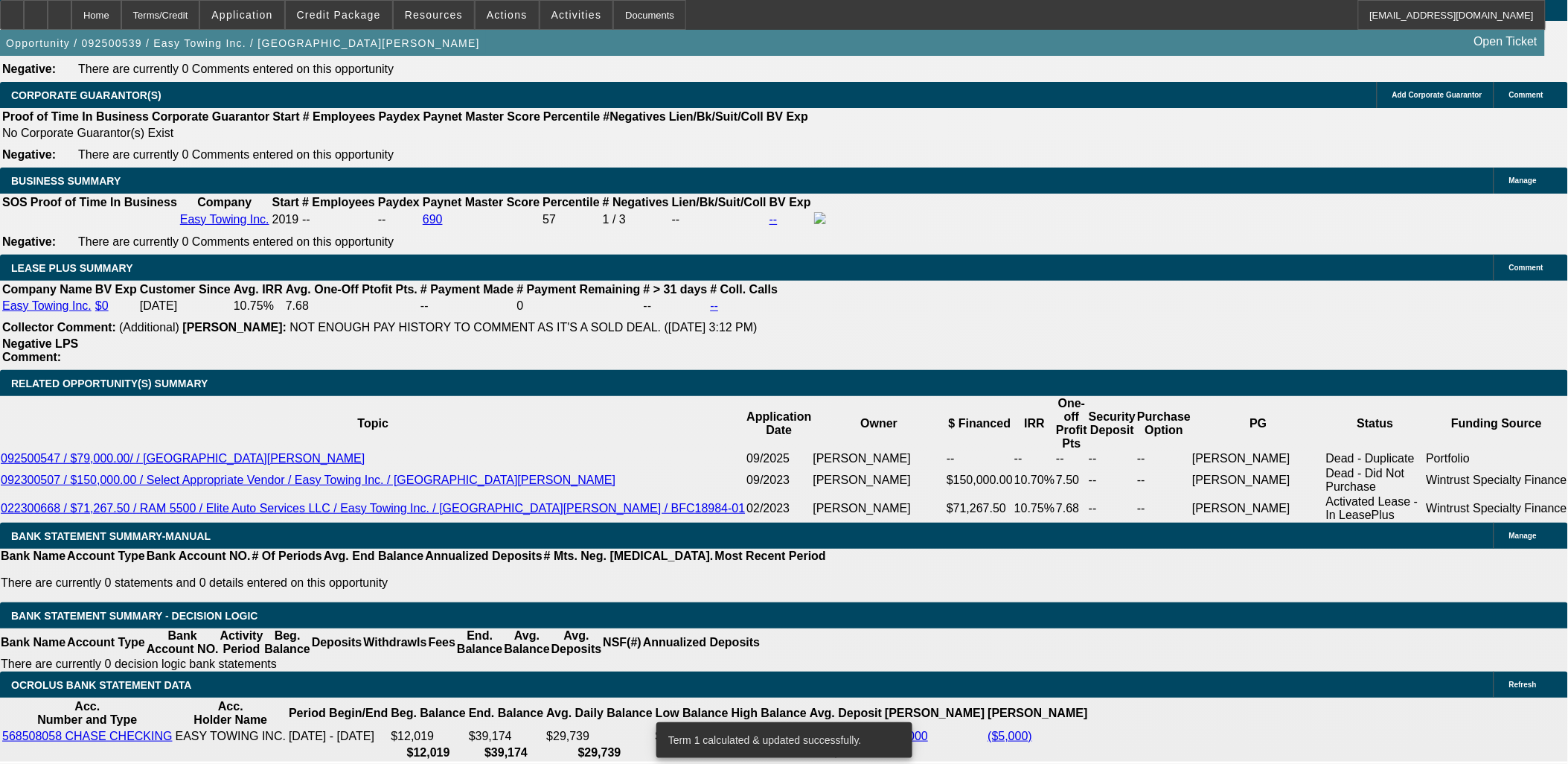
scroll to position [2315, 0]
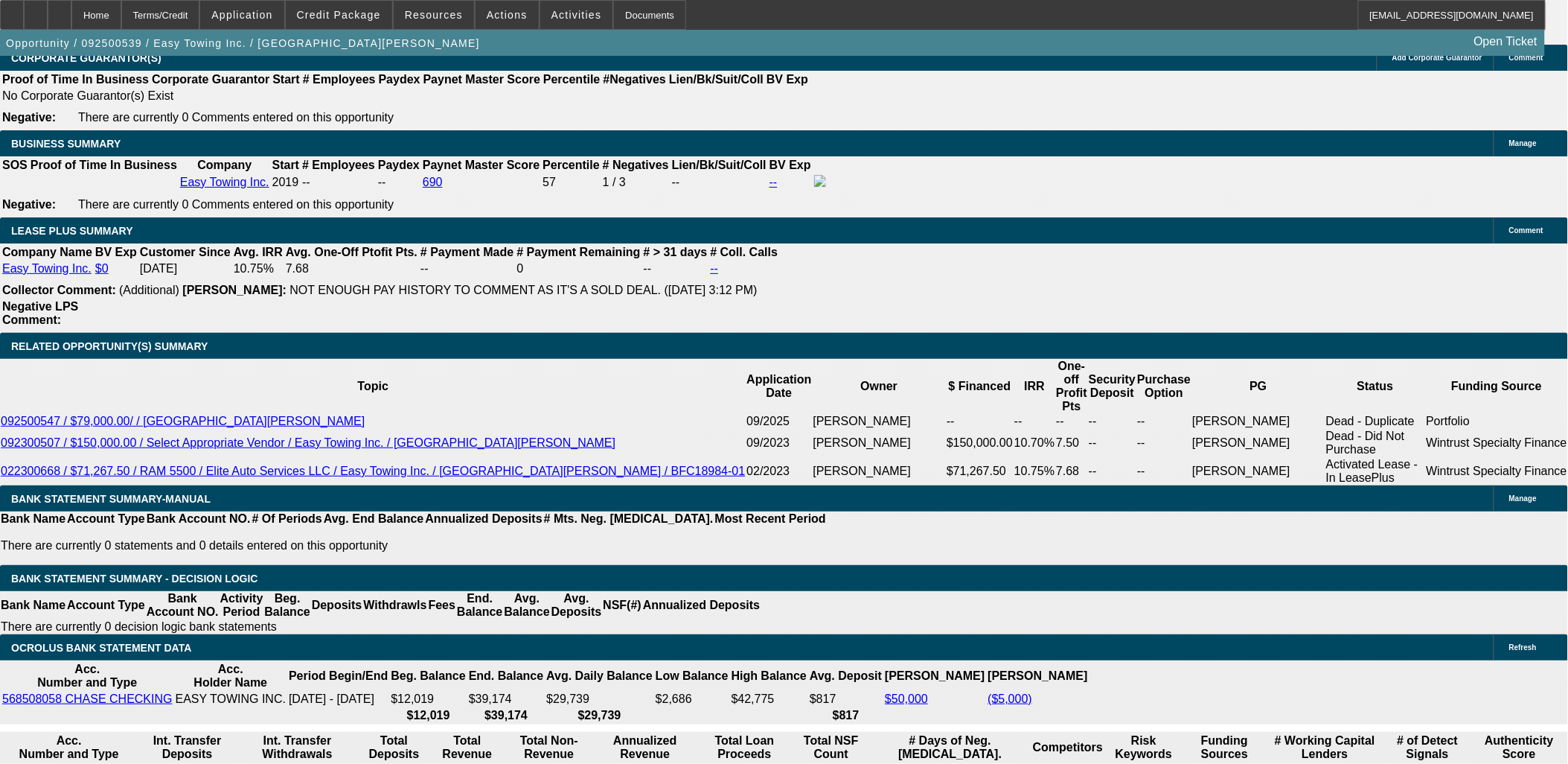
type input "$1,689.99"
type input "UNKNOWN"
type input "10.6"
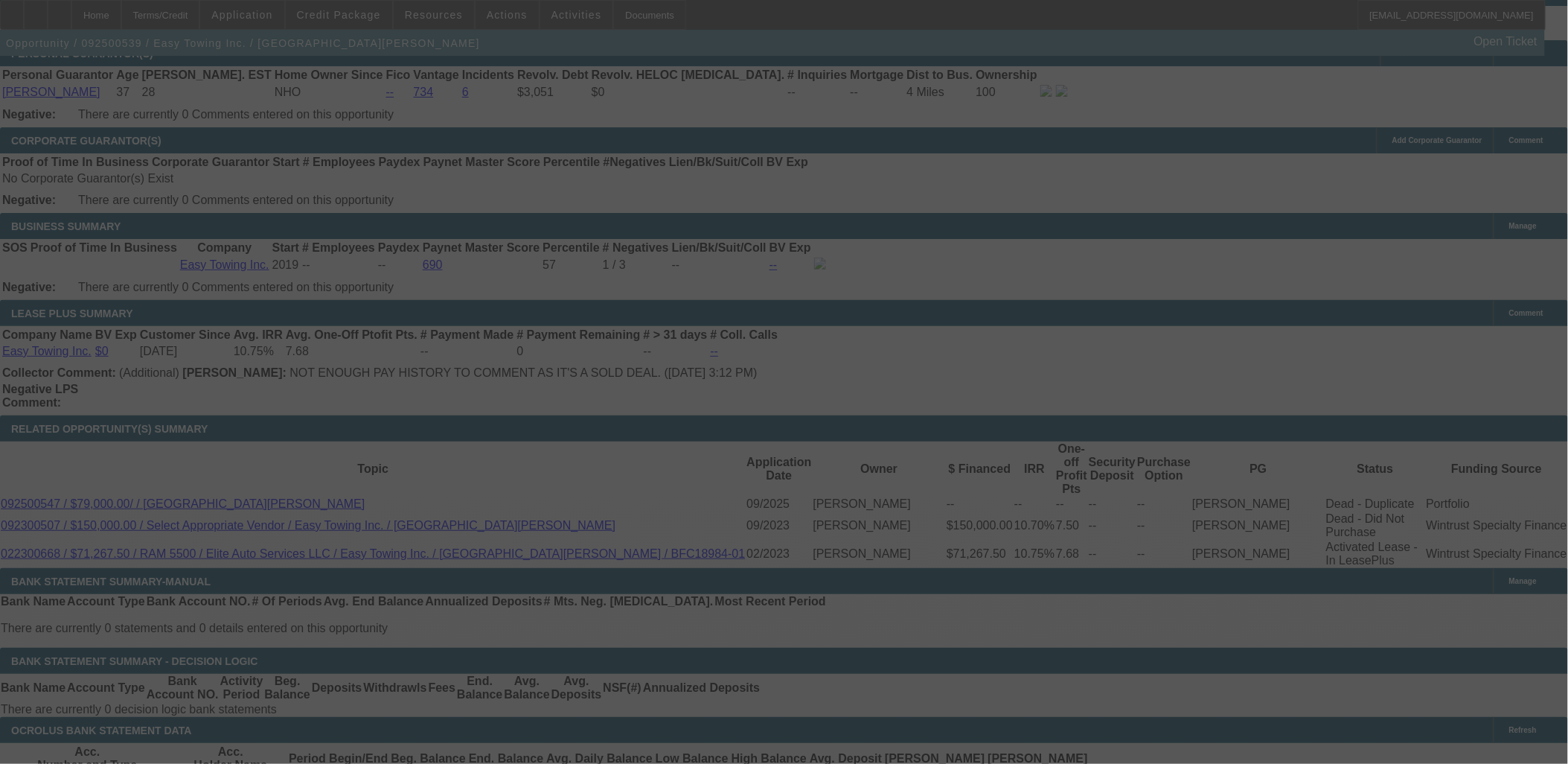
select select "0"
select select "6"
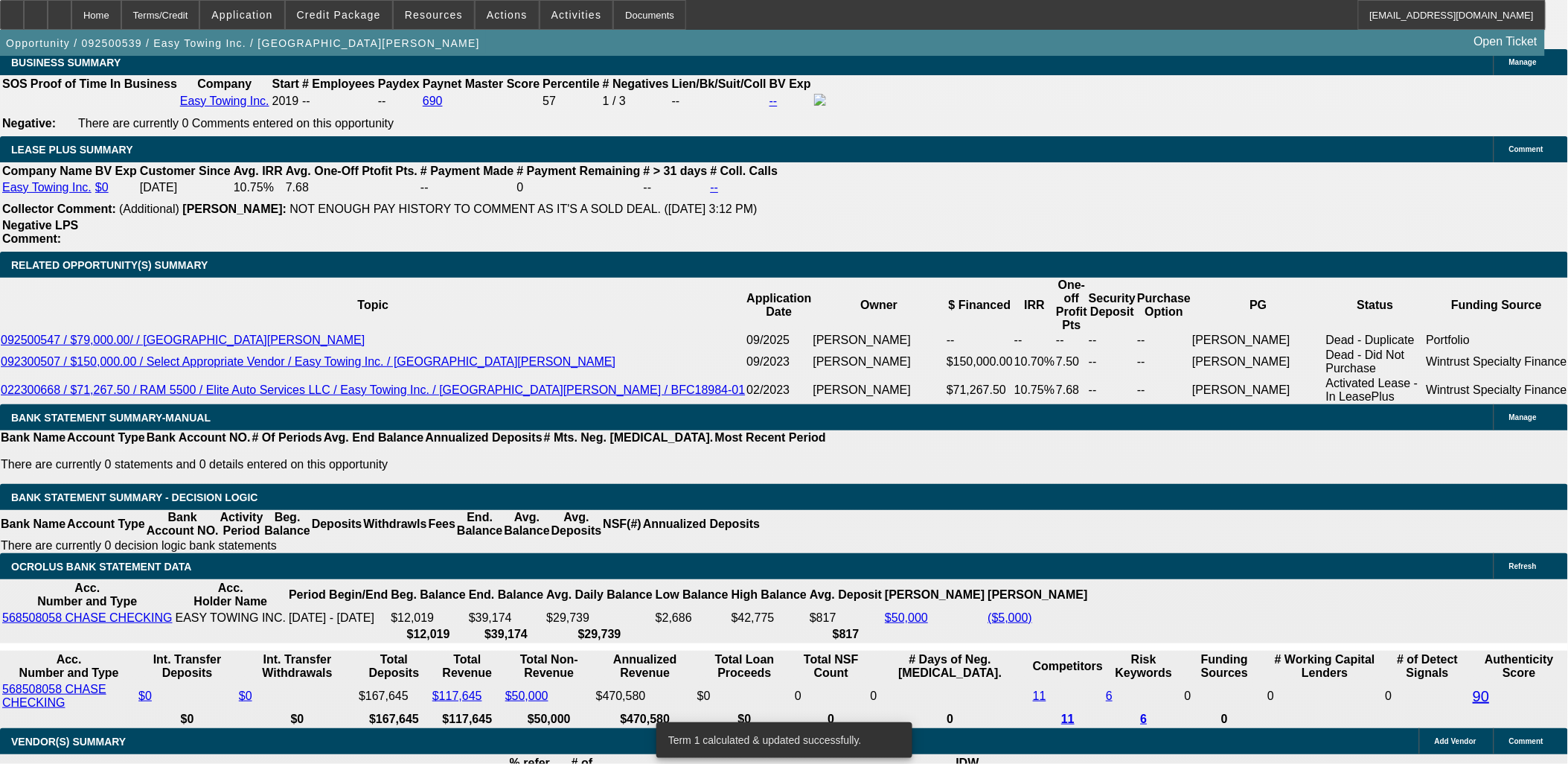
scroll to position [2398, 0]
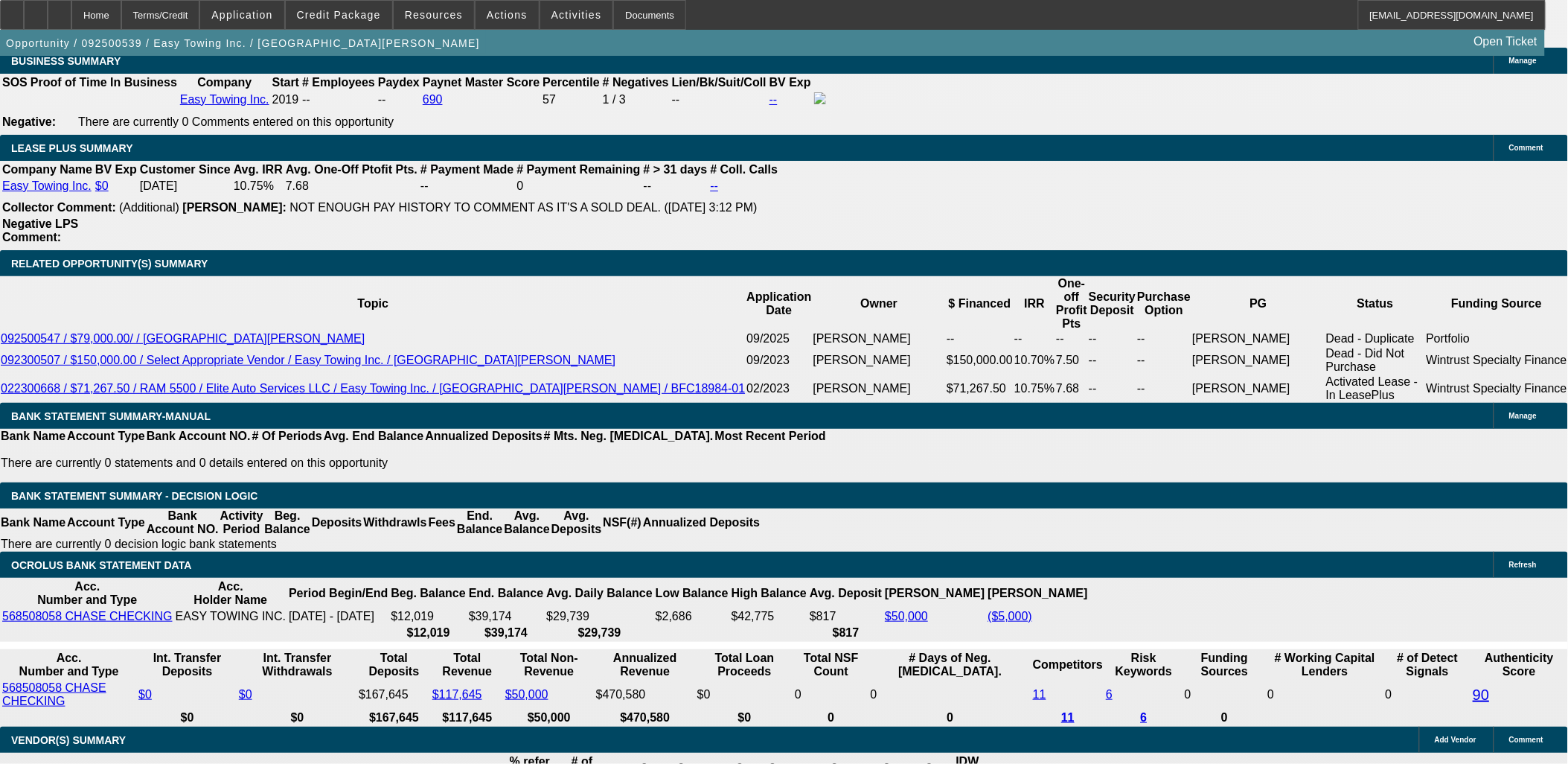
type input "1687.99"
type input "UNKNOWN"
type input "10.5"
type input "$1,687.99"
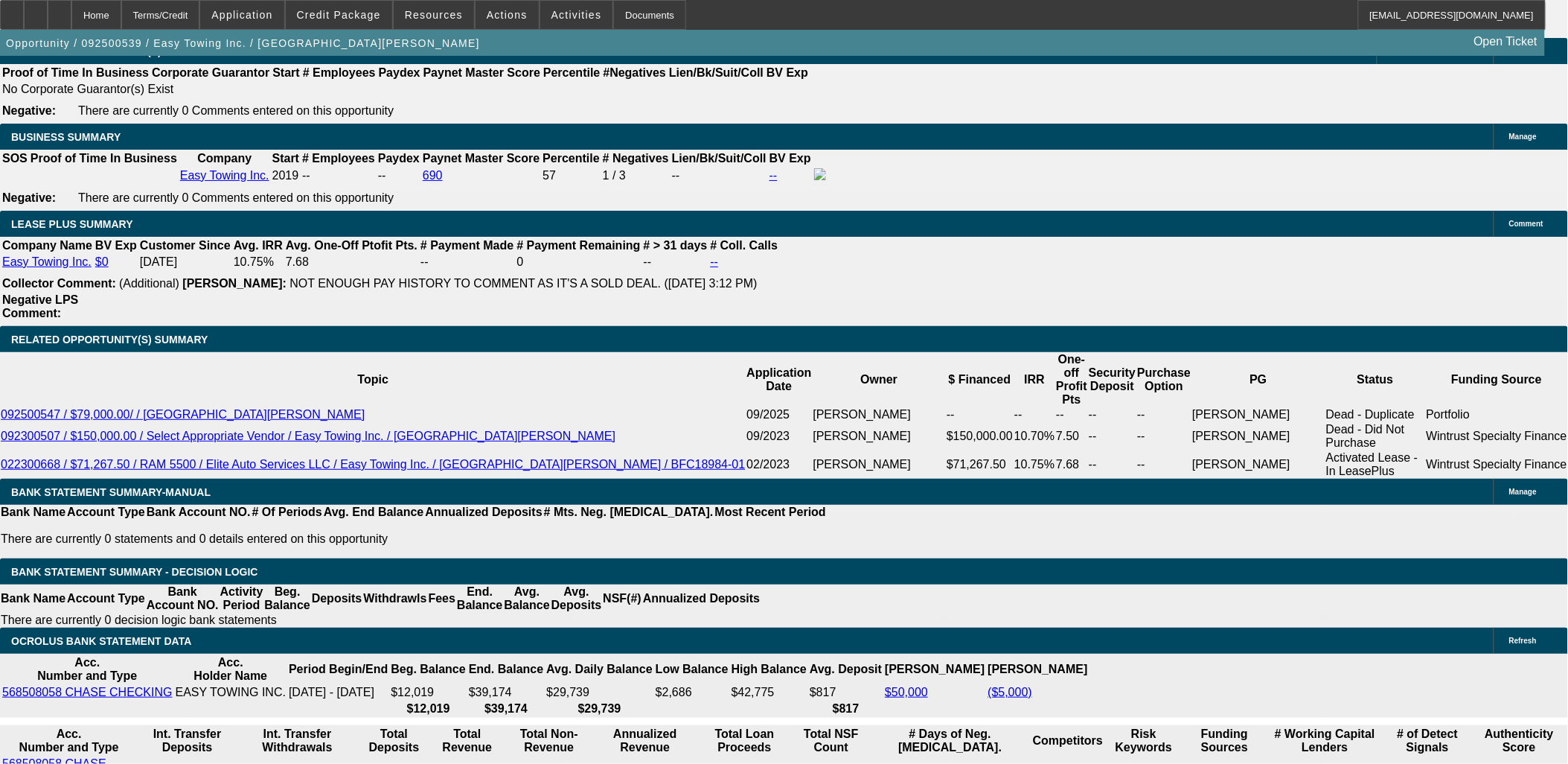
scroll to position [2232, 0]
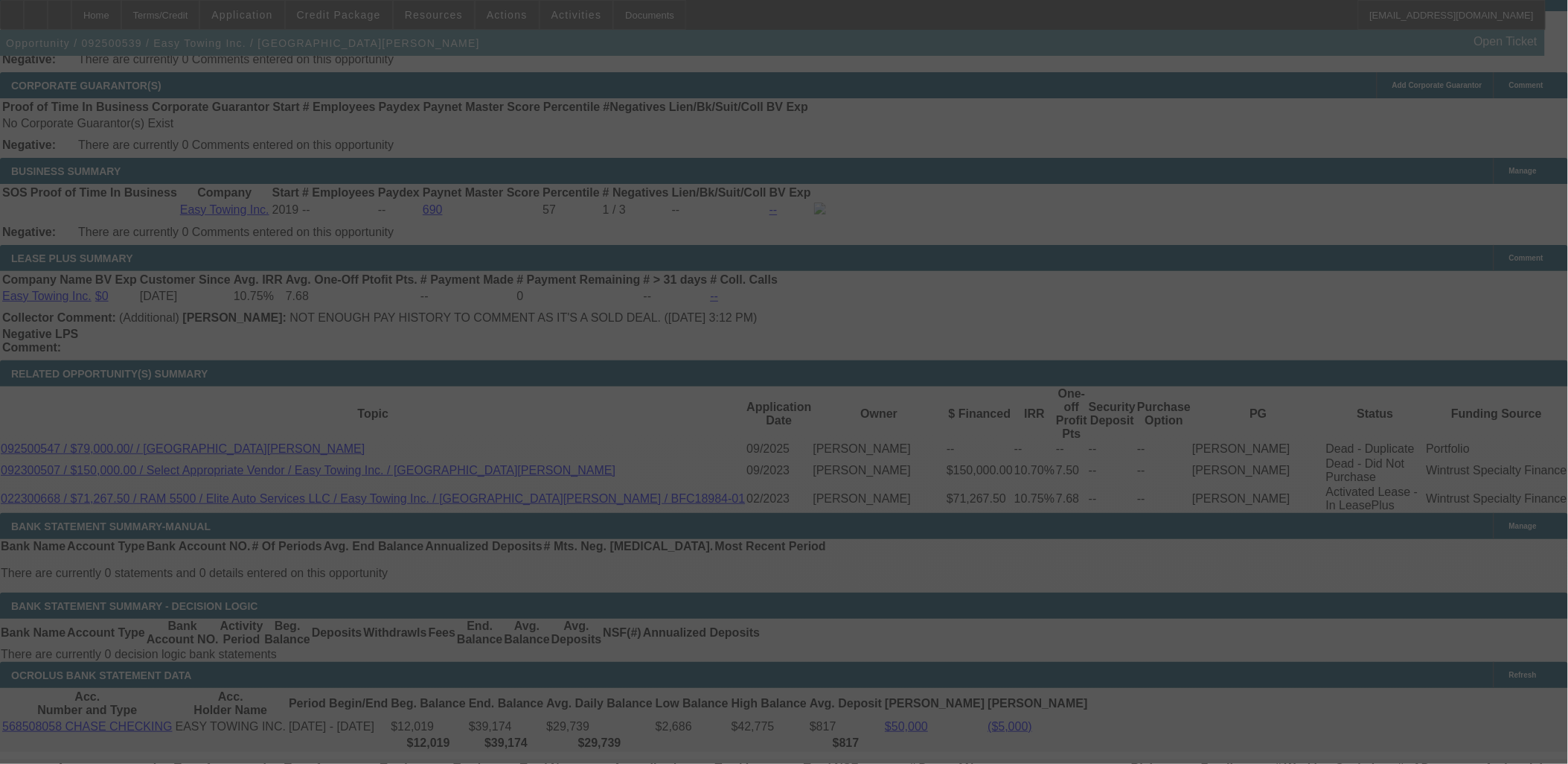
scroll to position [2315, 0]
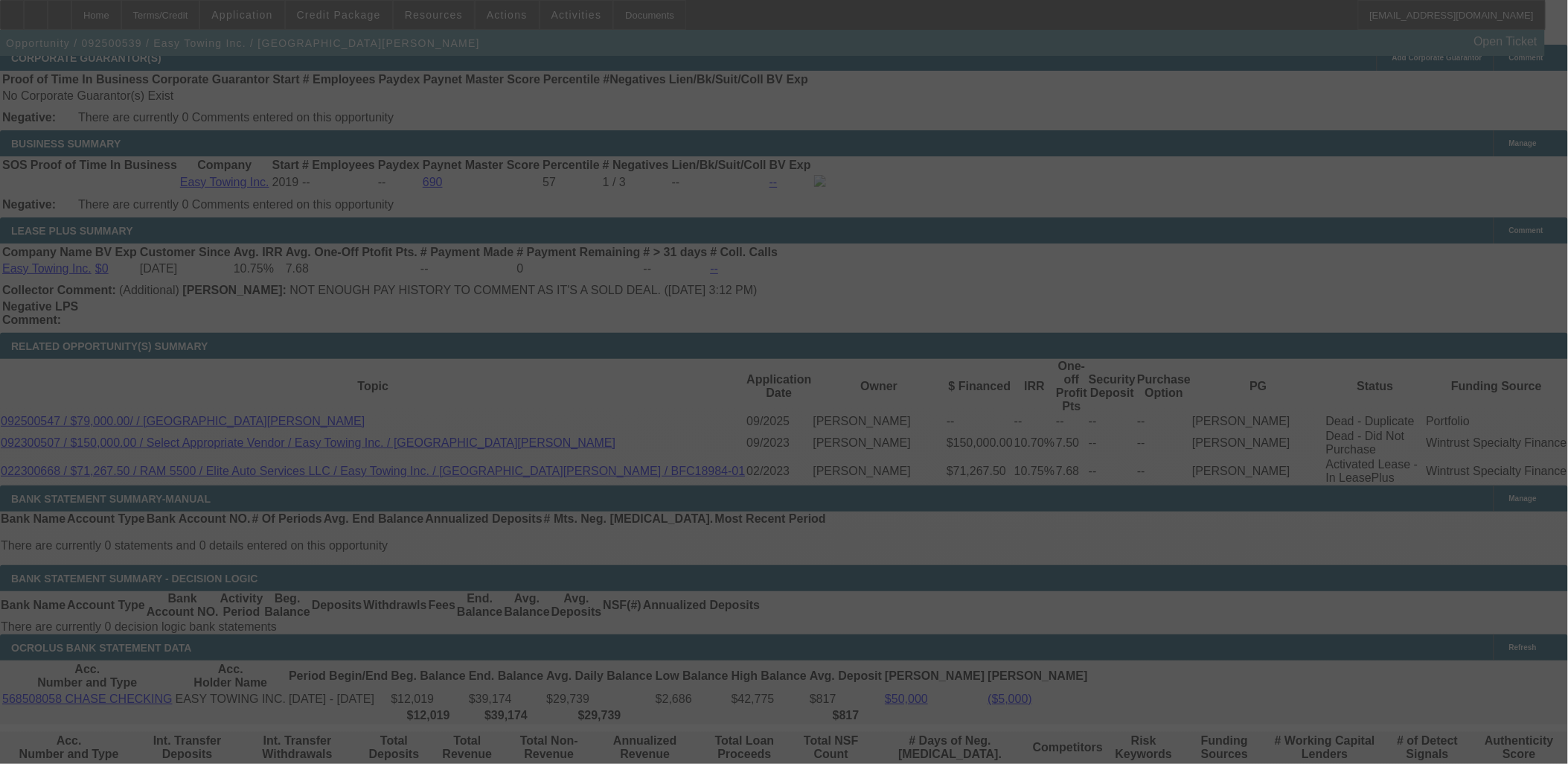
select select "0"
select select "6"
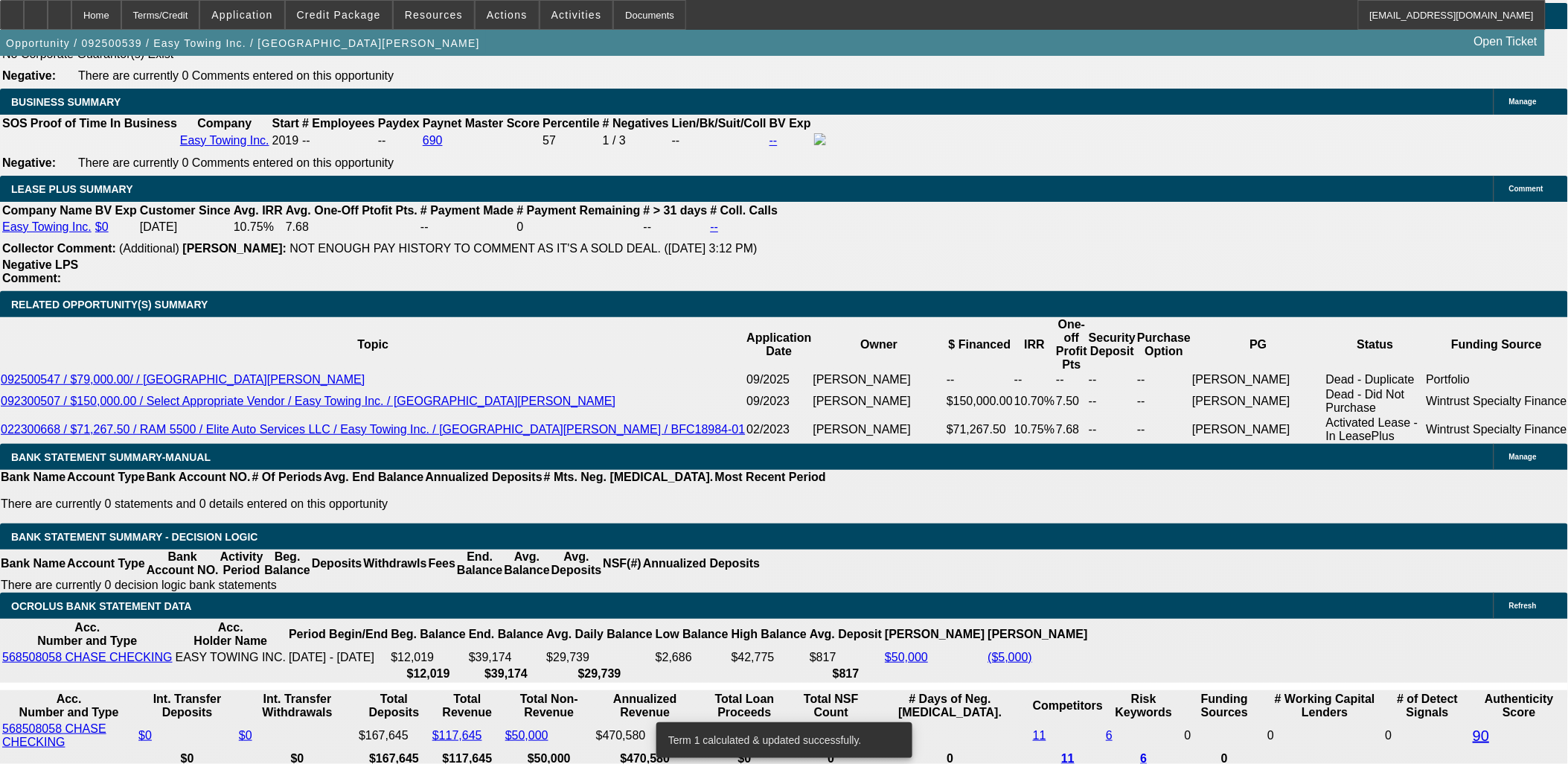
scroll to position [2398, 0]
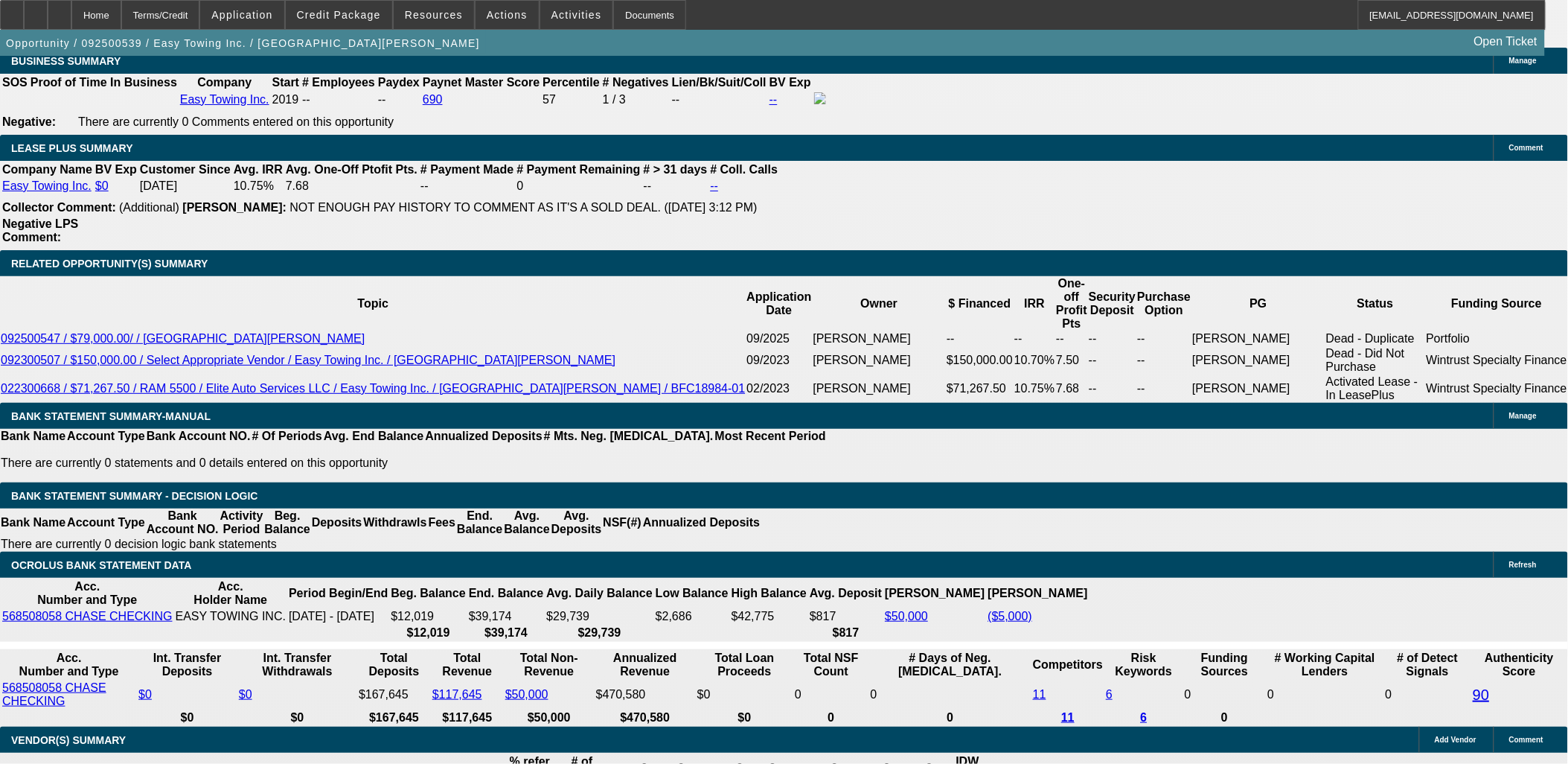
type input "1686.99"
type input "UNKNOWN"
drag, startPoint x: 280, startPoint y: 363, endPoint x: 288, endPoint y: 369, distance: 10.0
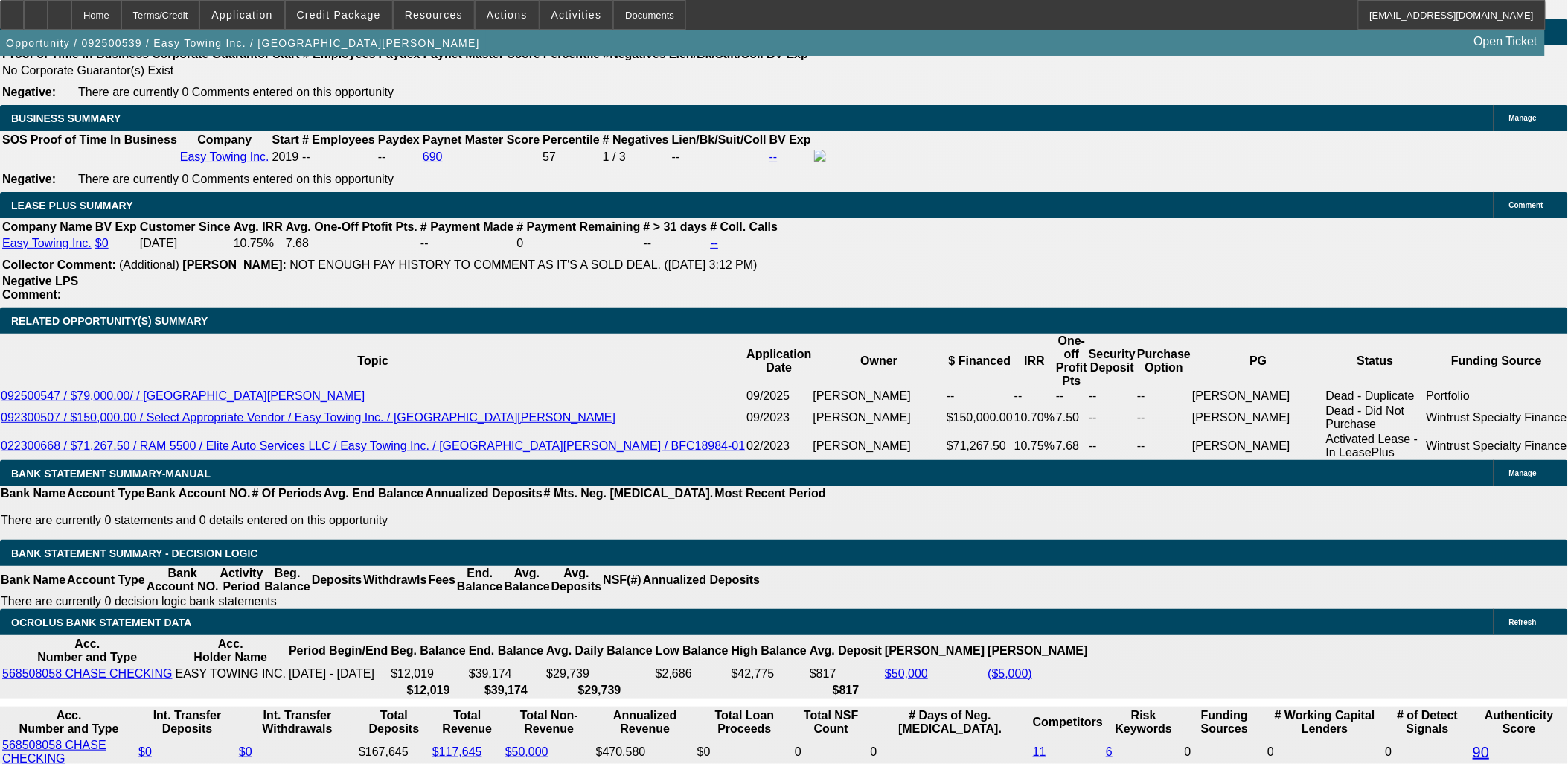
scroll to position [2232, 0]
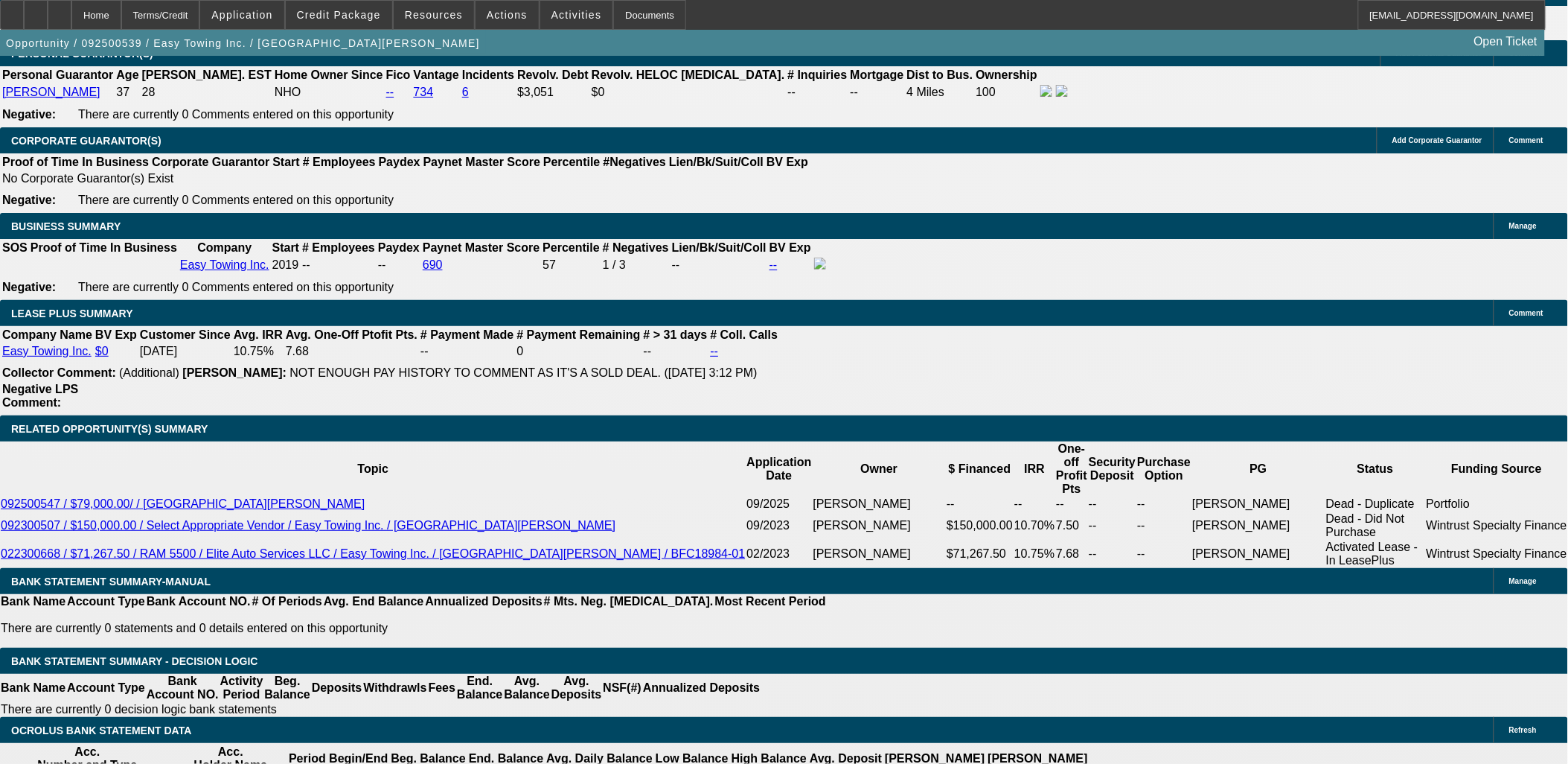
type input "$1,686.49"
drag, startPoint x: 239, startPoint y: 129, endPoint x: 238, endPoint y: 140, distance: 11.0
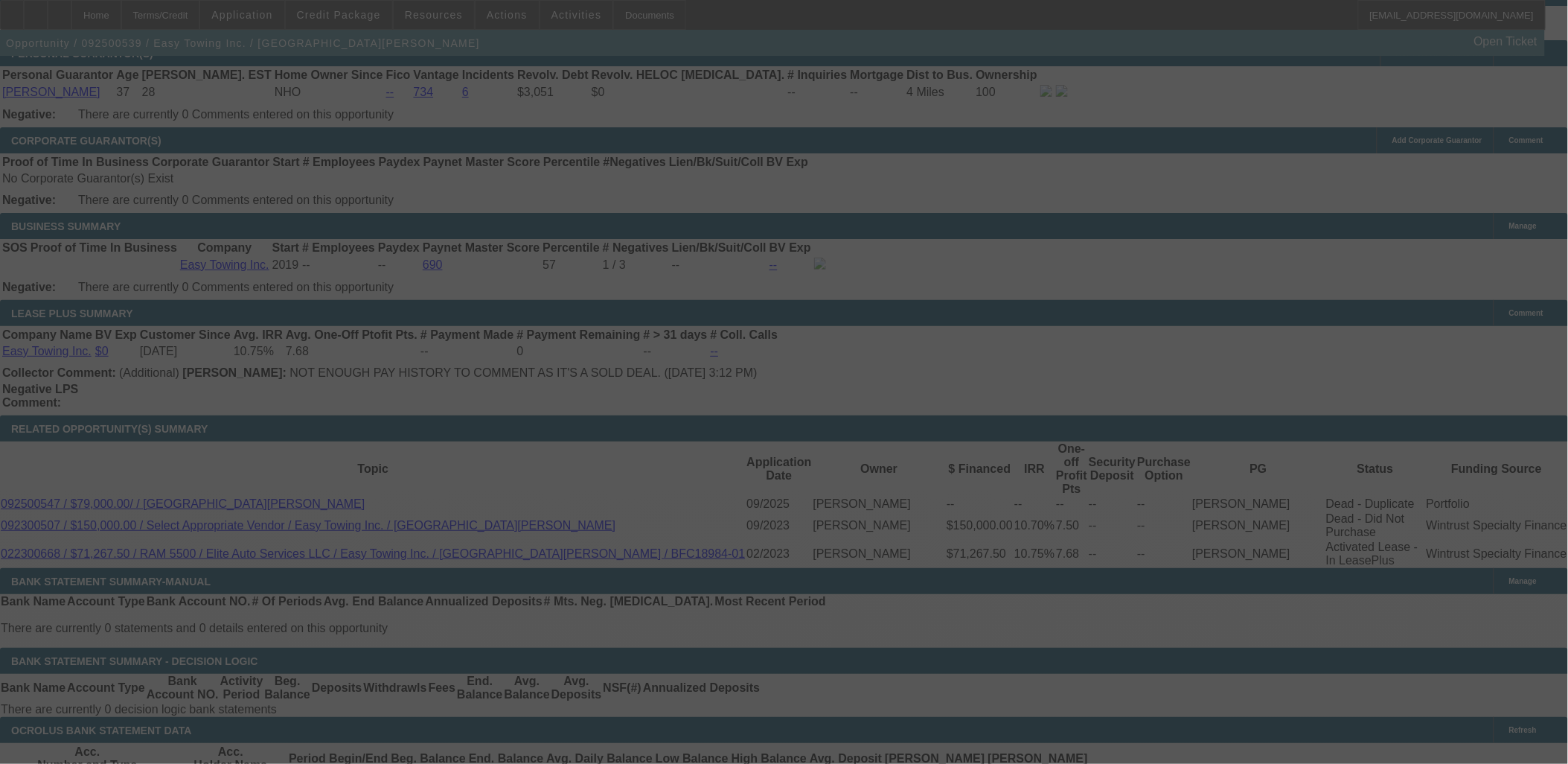
select select "0"
select select "6"
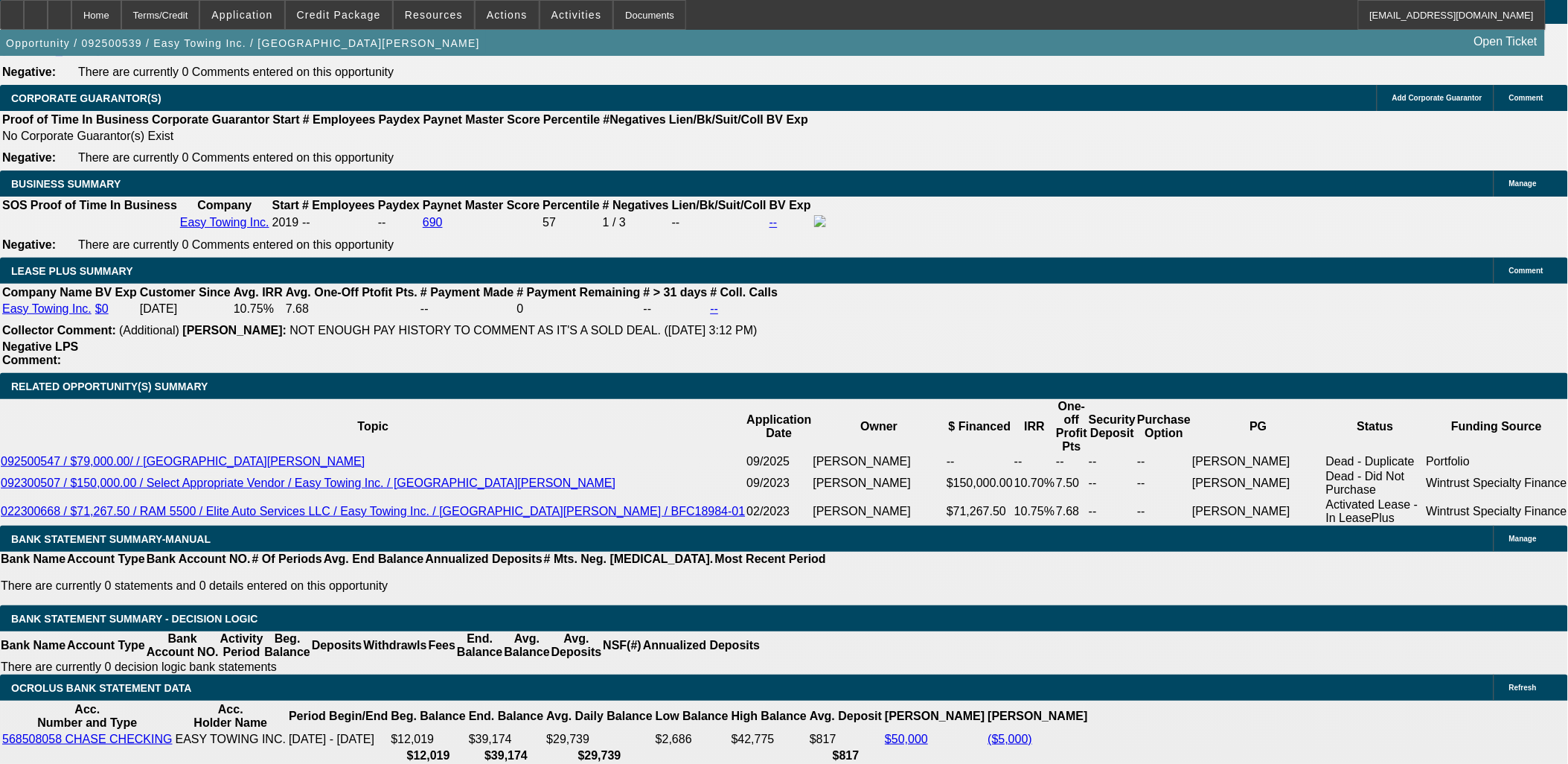
scroll to position [2315, 0]
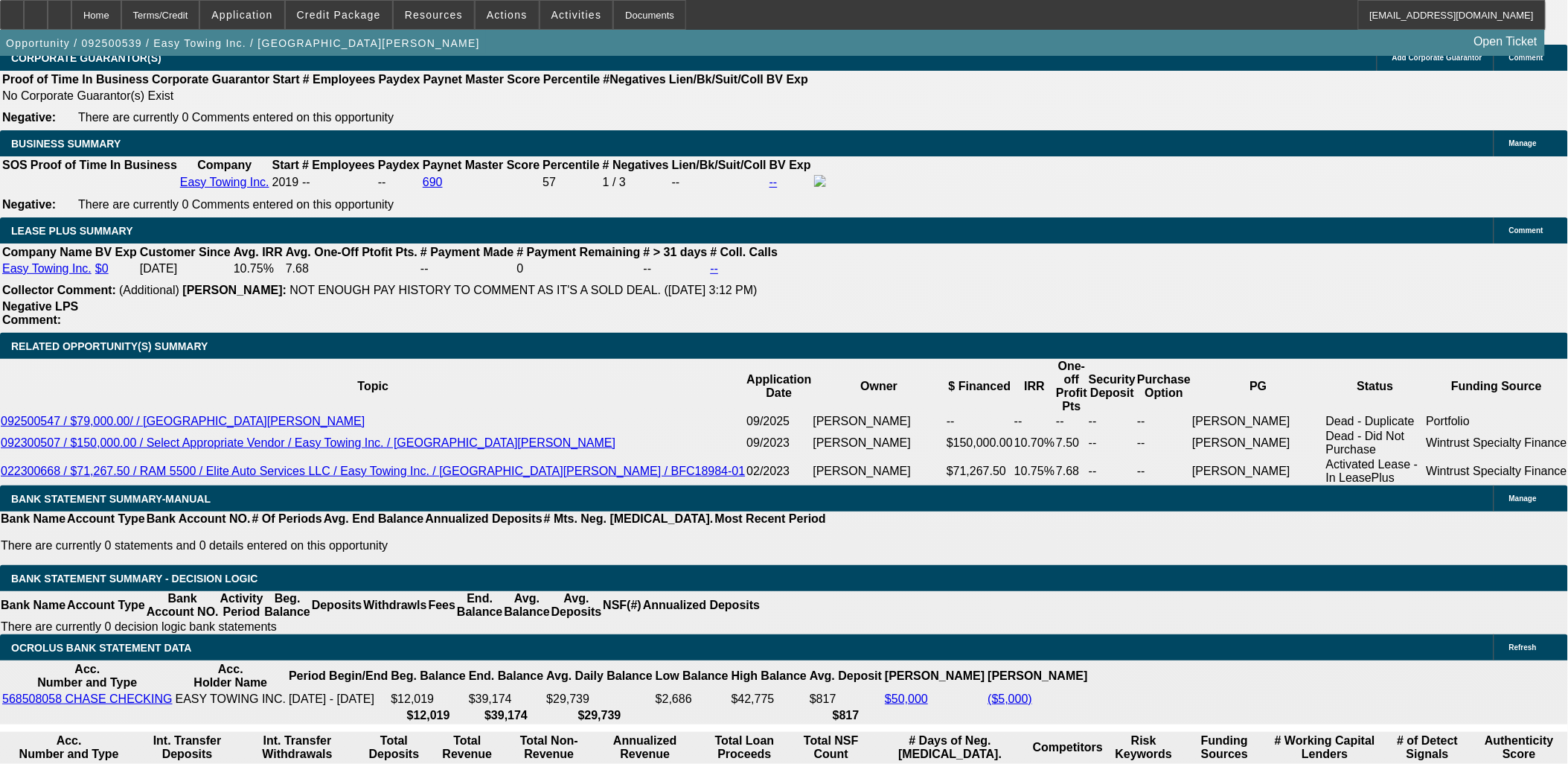
type input "1685.99"
type input "UNKNOWN"
type input "$1,685.99"
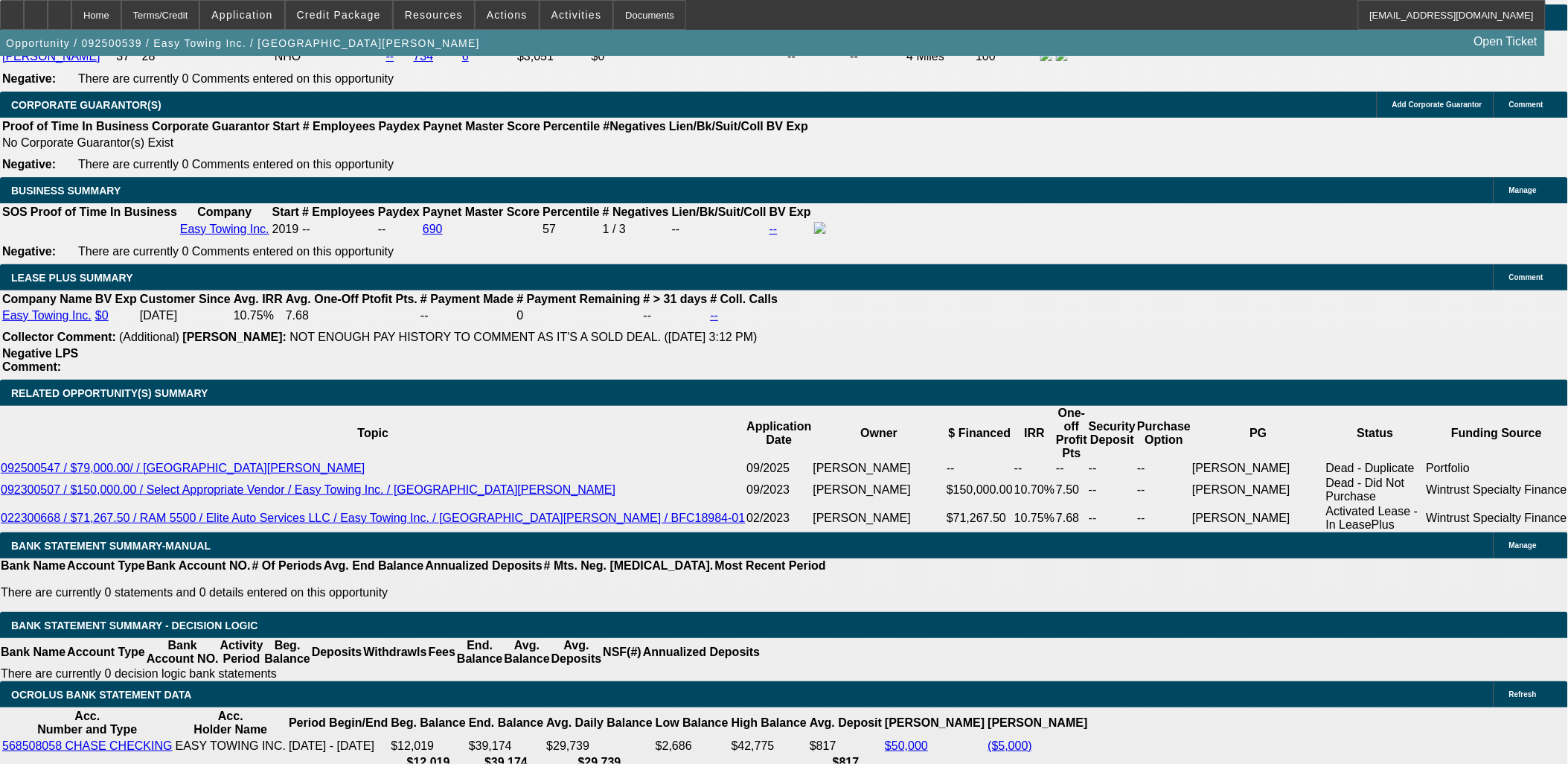
scroll to position [2232, 0]
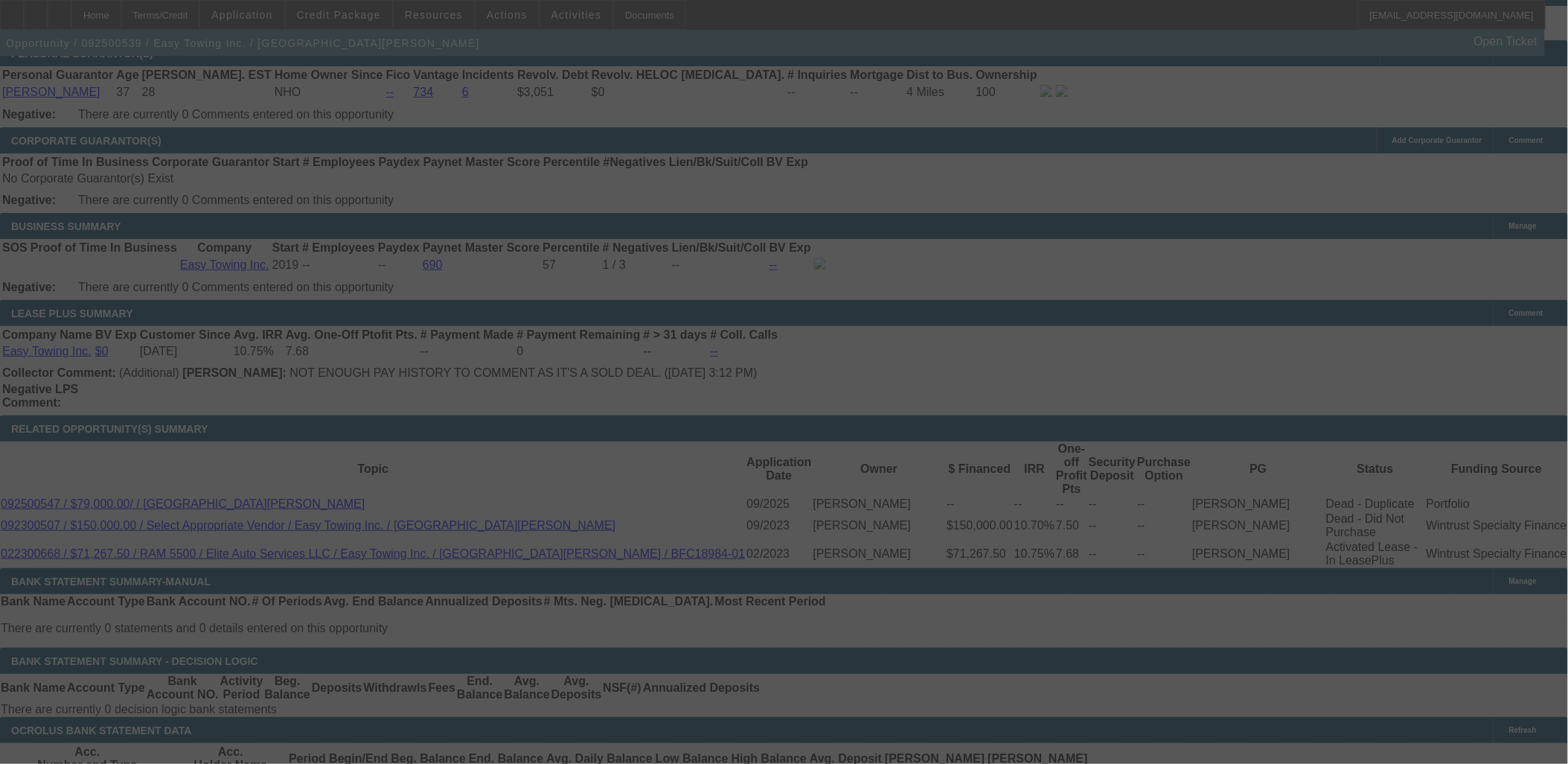
select select "0"
select select "6"
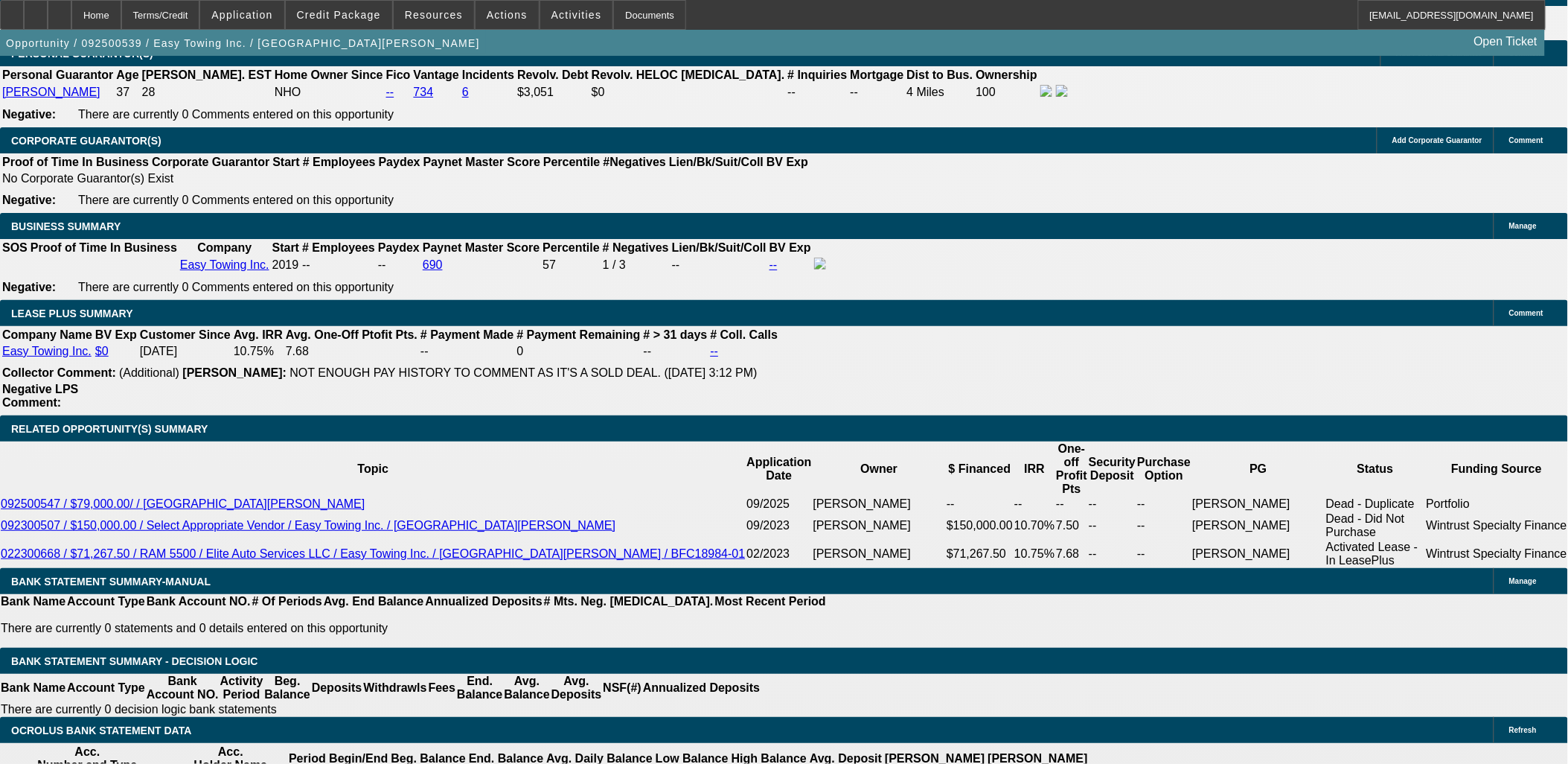
drag, startPoint x: 302, startPoint y: 299, endPoint x: 273, endPoint y: 328, distance: 41.0
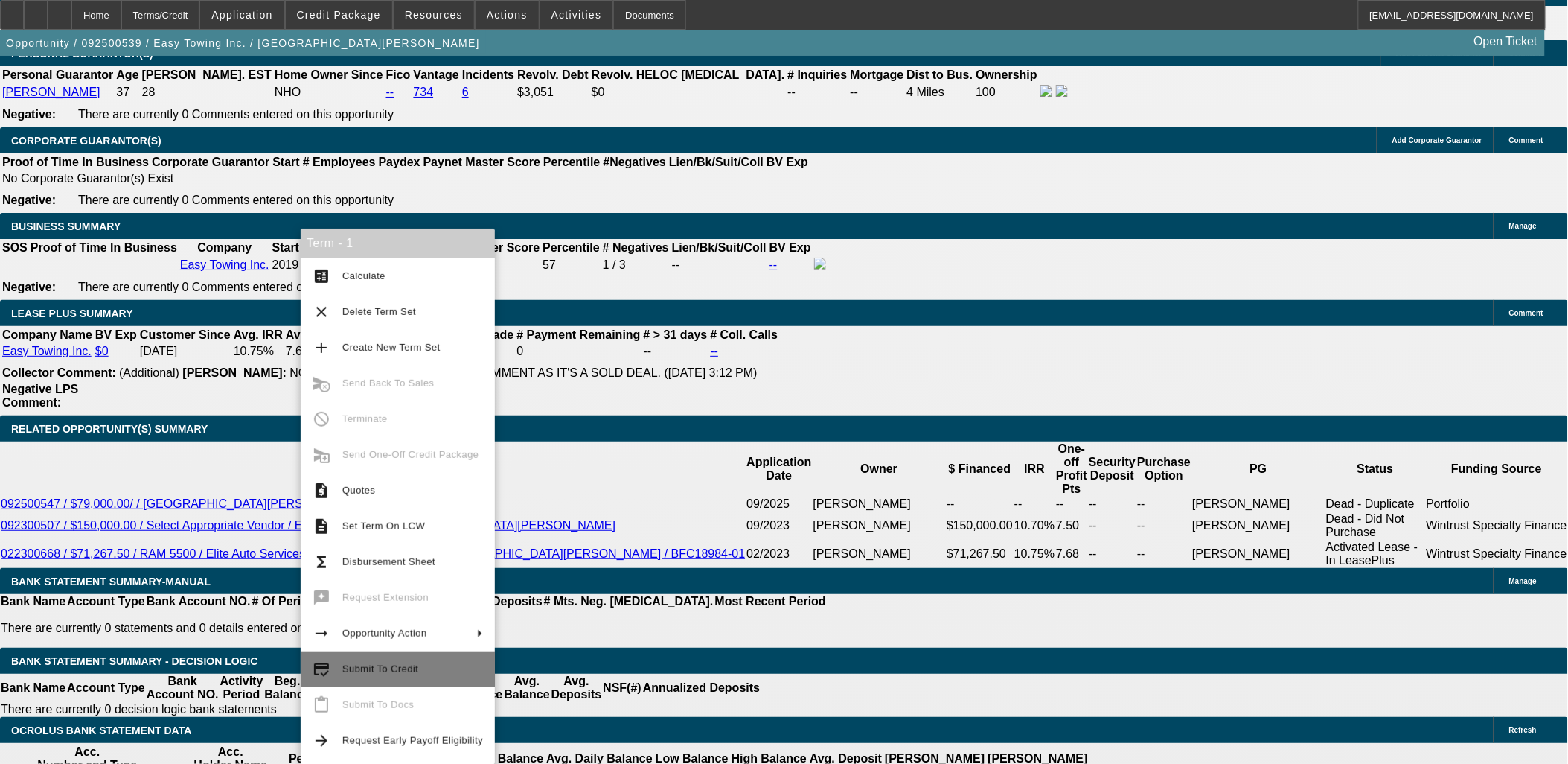
click at [378, 675] on span "Submit To Credit" at bounding box center [412, 668] width 141 height 18
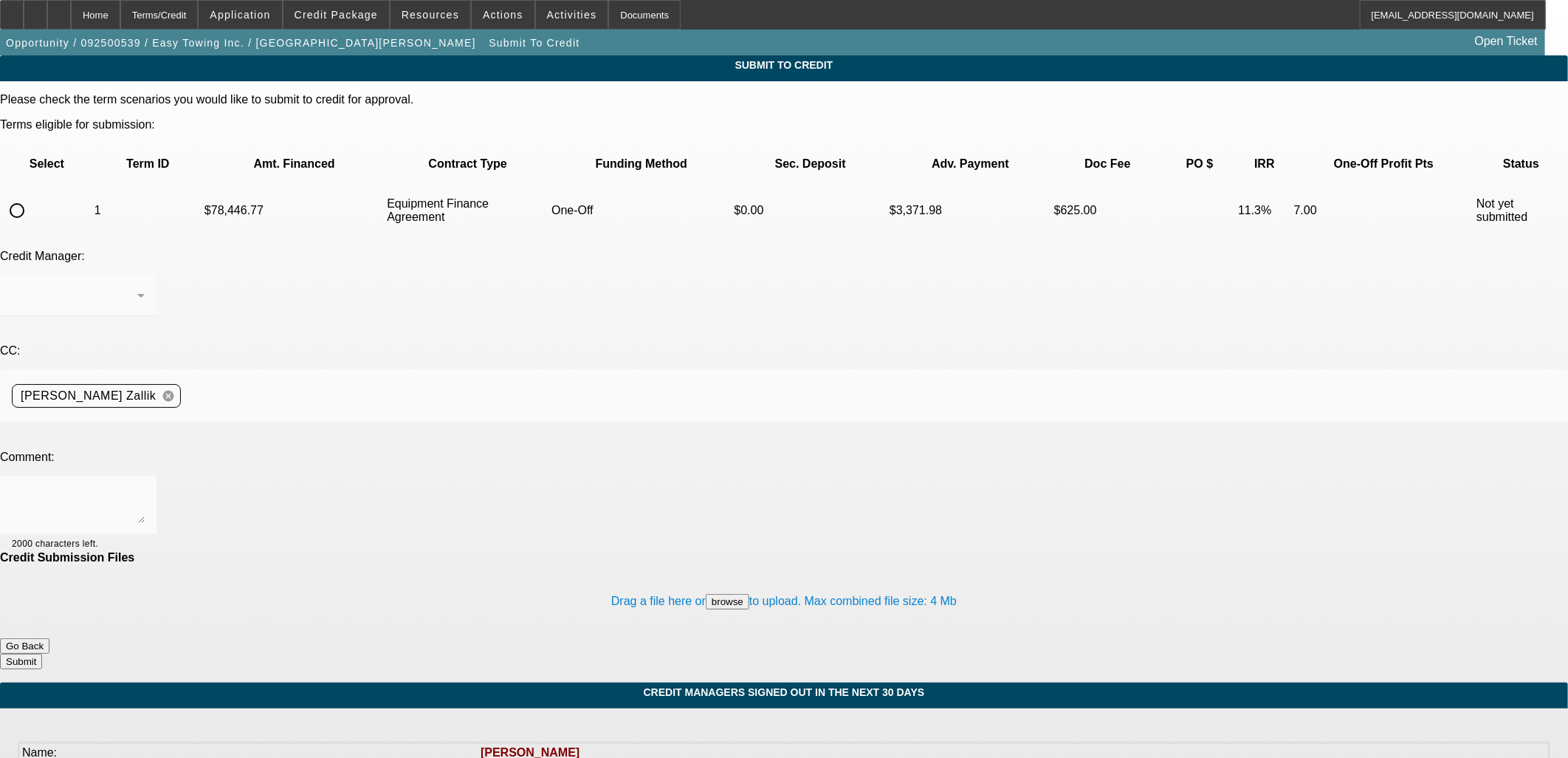
click at [31, 196] on input "radio" at bounding box center [17, 211] width 30 height 30
radio input "true"
click at [145, 487] on textarea at bounding box center [78, 505] width 133 height 35
type textarea "Please send to UniFi to review for an approval. Hoping for 60 months on this lo…"
drag, startPoint x: 949, startPoint y: 329, endPoint x: 967, endPoint y: 332, distance: 18.2
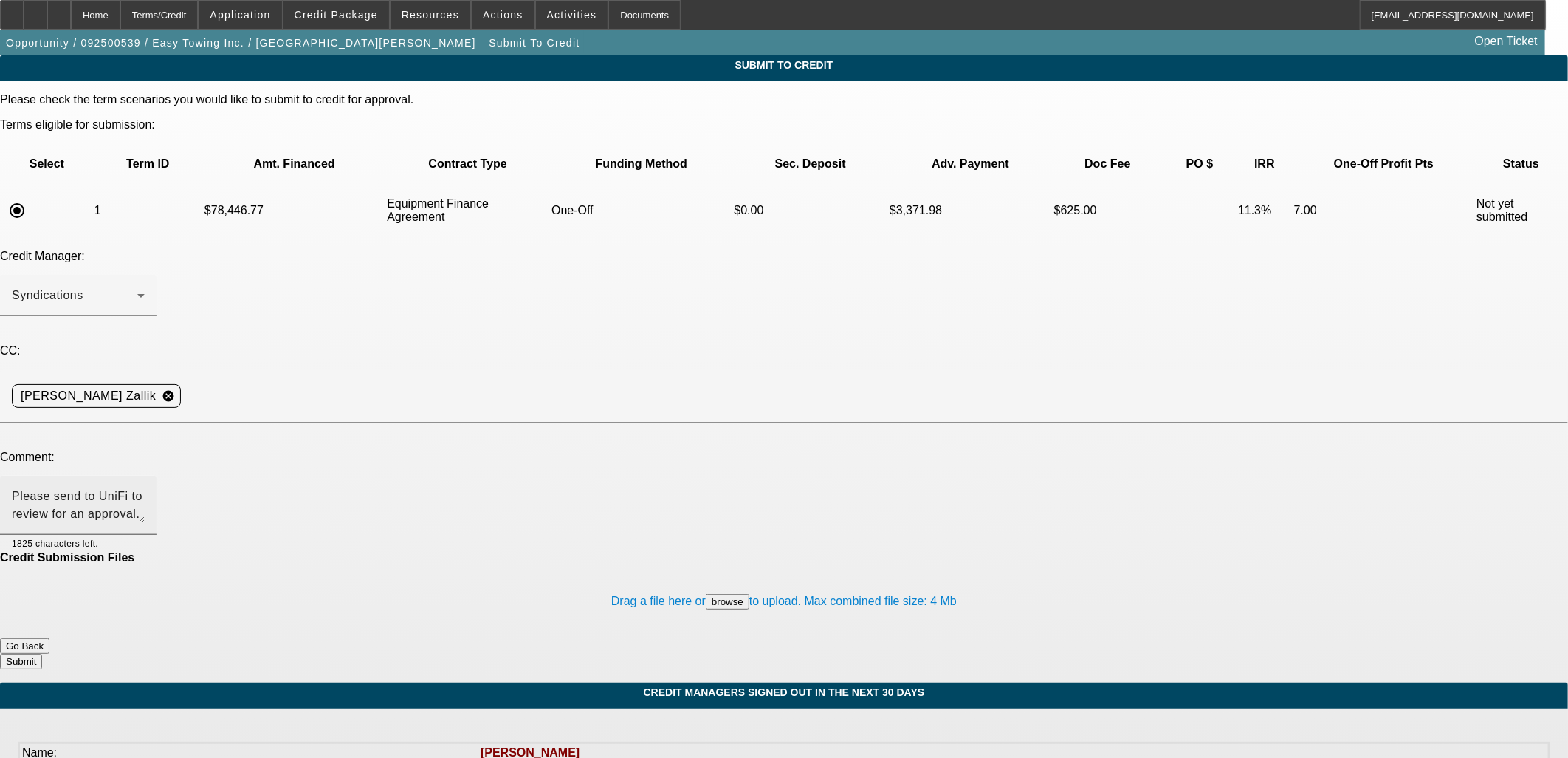
click at [145, 475] on div "Please send to UniFi to review for an approval. Hoping for 60 months on this lo…" at bounding box center [78, 505] width 133 height 59
click at [42, 654] on button "Submit" at bounding box center [21, 661] width 42 height 16
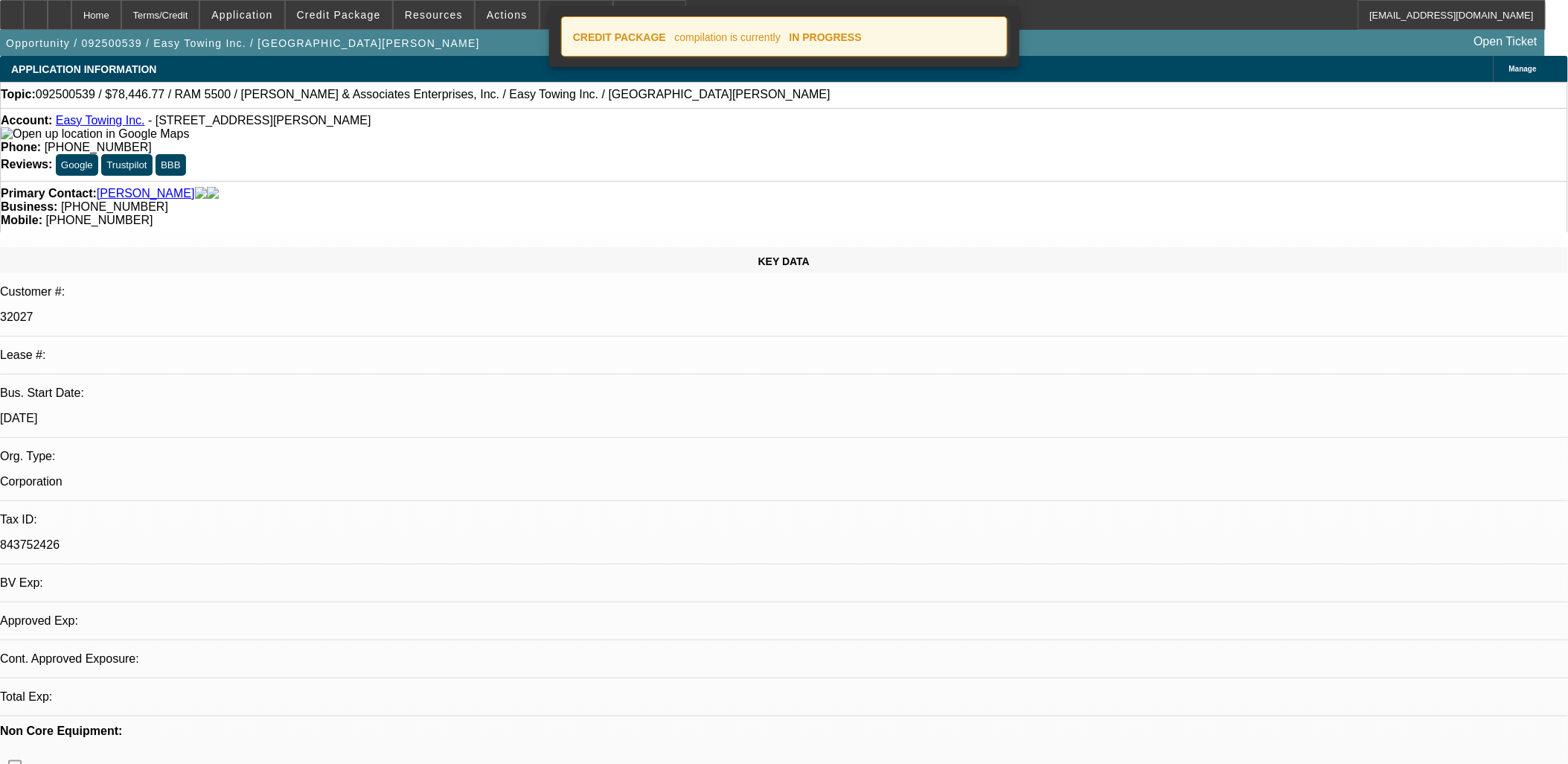
select select "0"
select select "6"
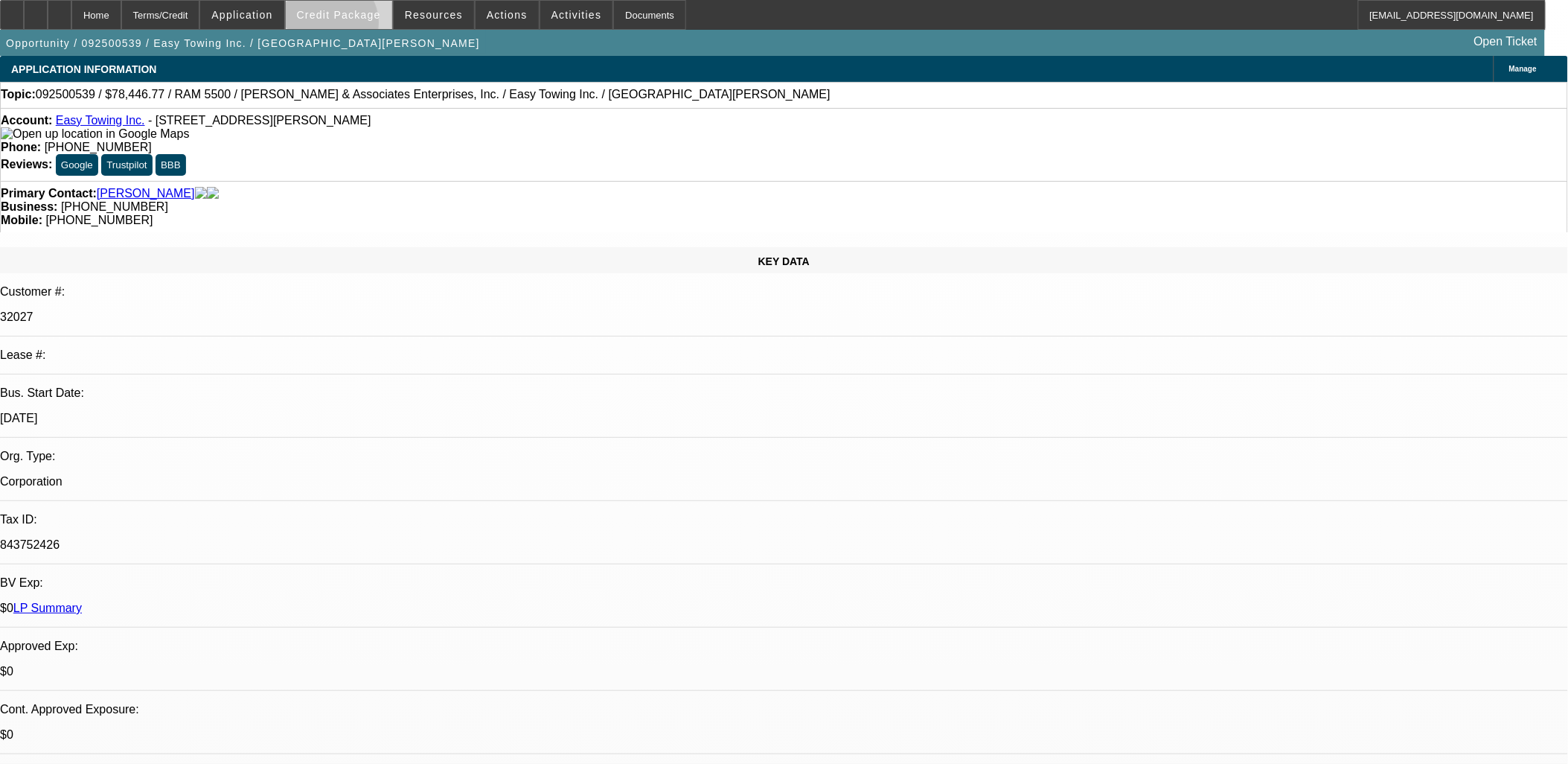
click at [354, 25] on span at bounding box center [339, 15] width 106 height 35
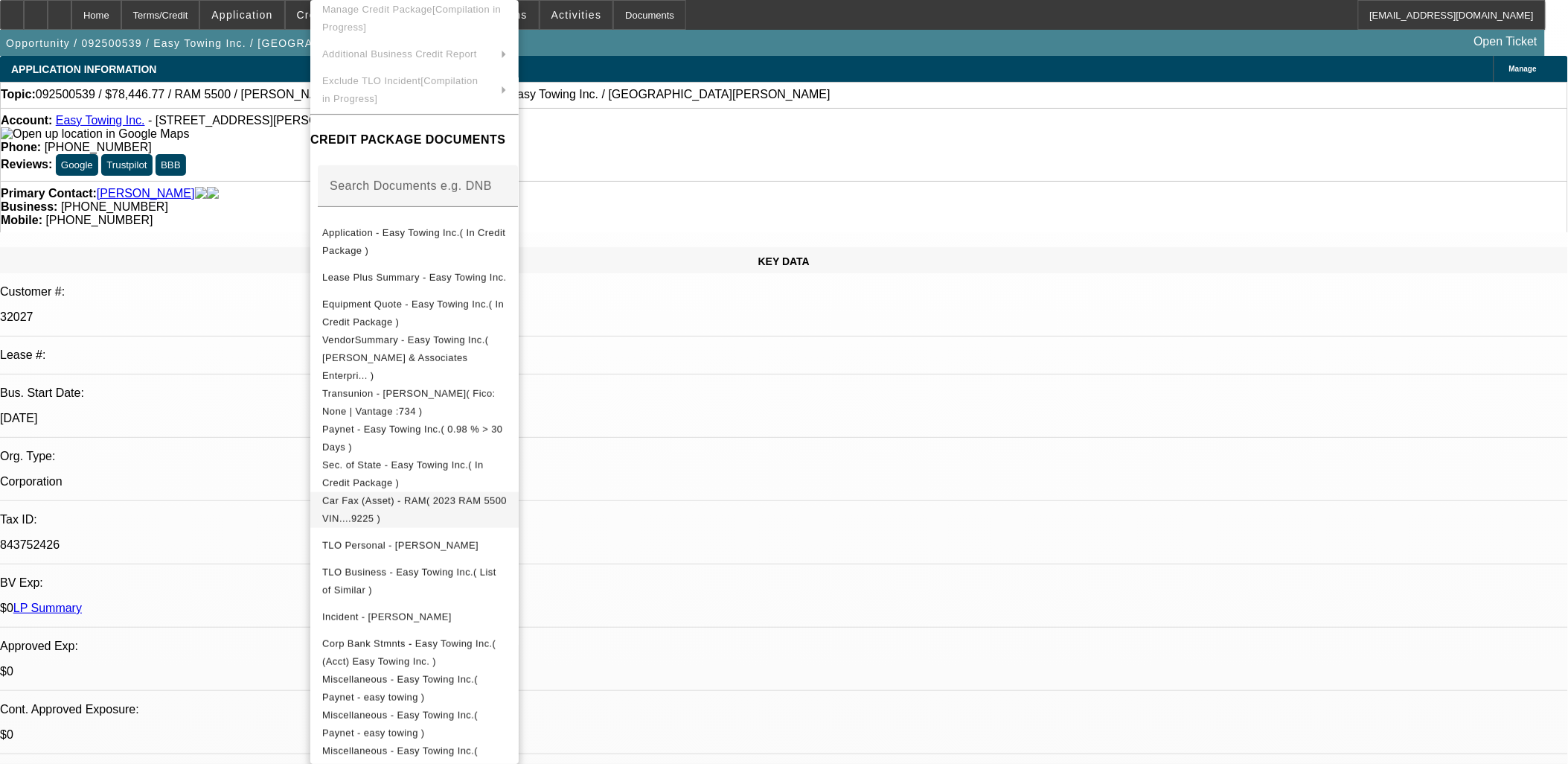
scroll to position [121, 0]
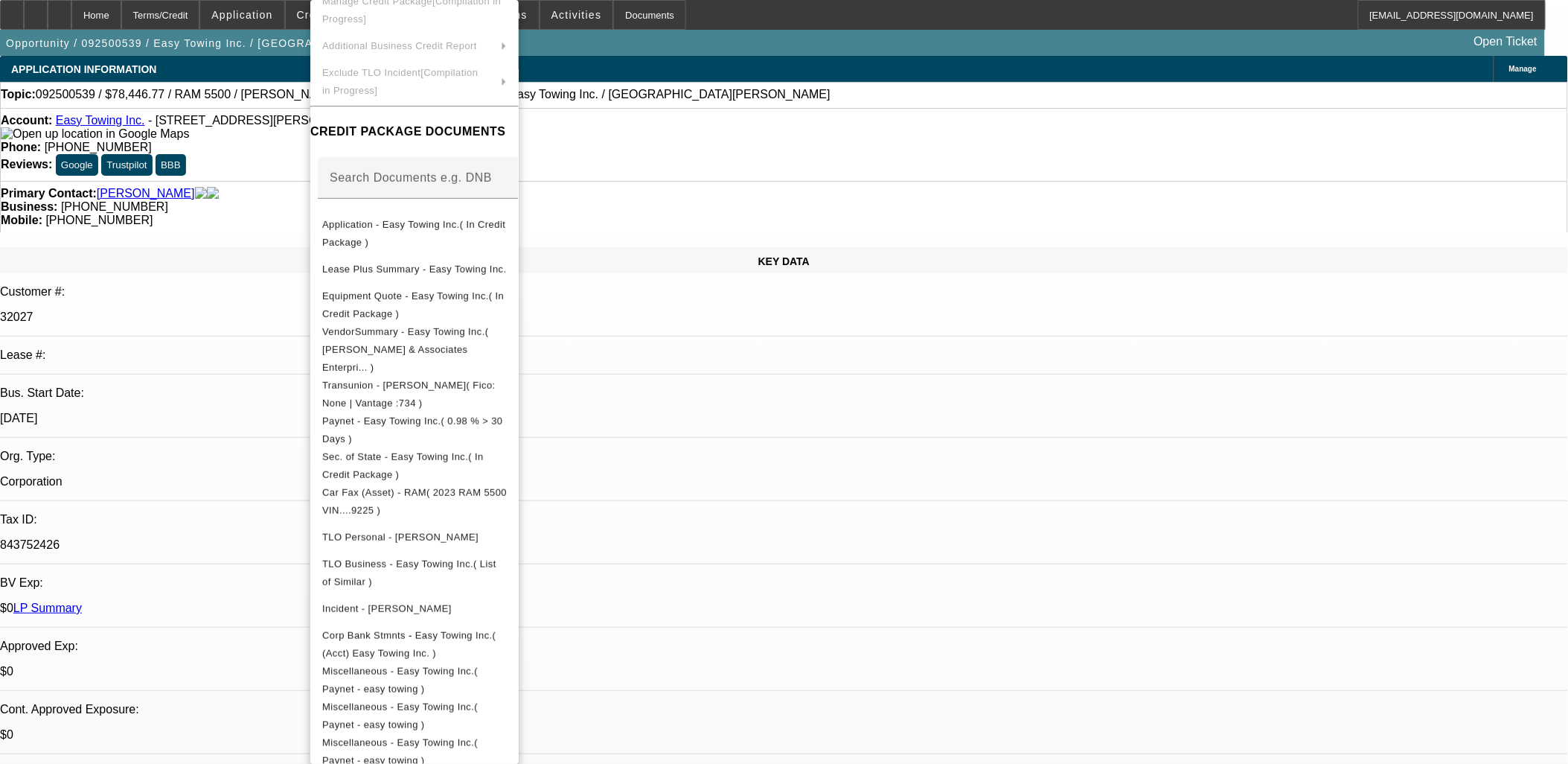
click at [739, 318] on div at bounding box center [784, 382] width 1568 height 764
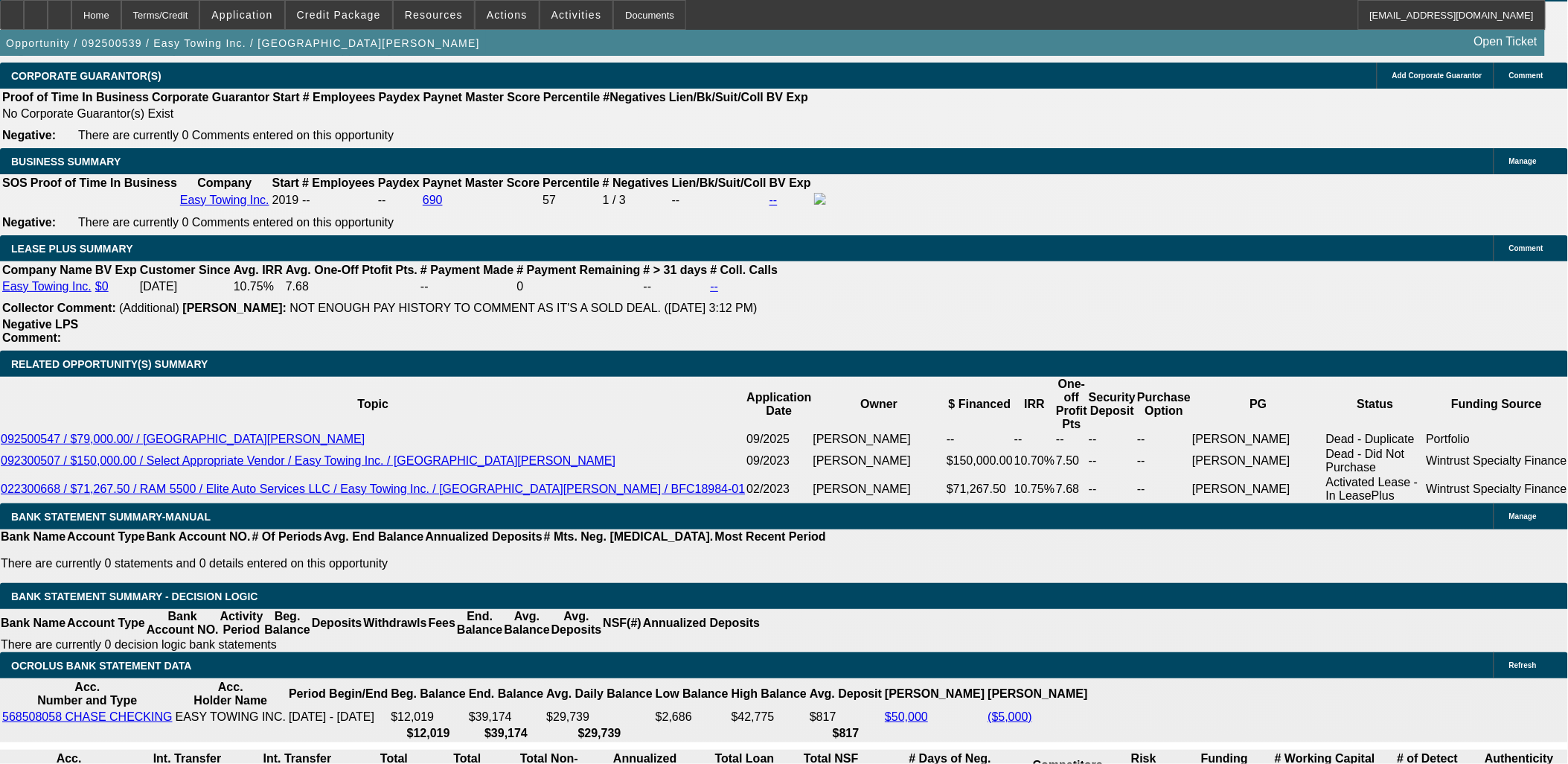
scroll to position [2315, 0]
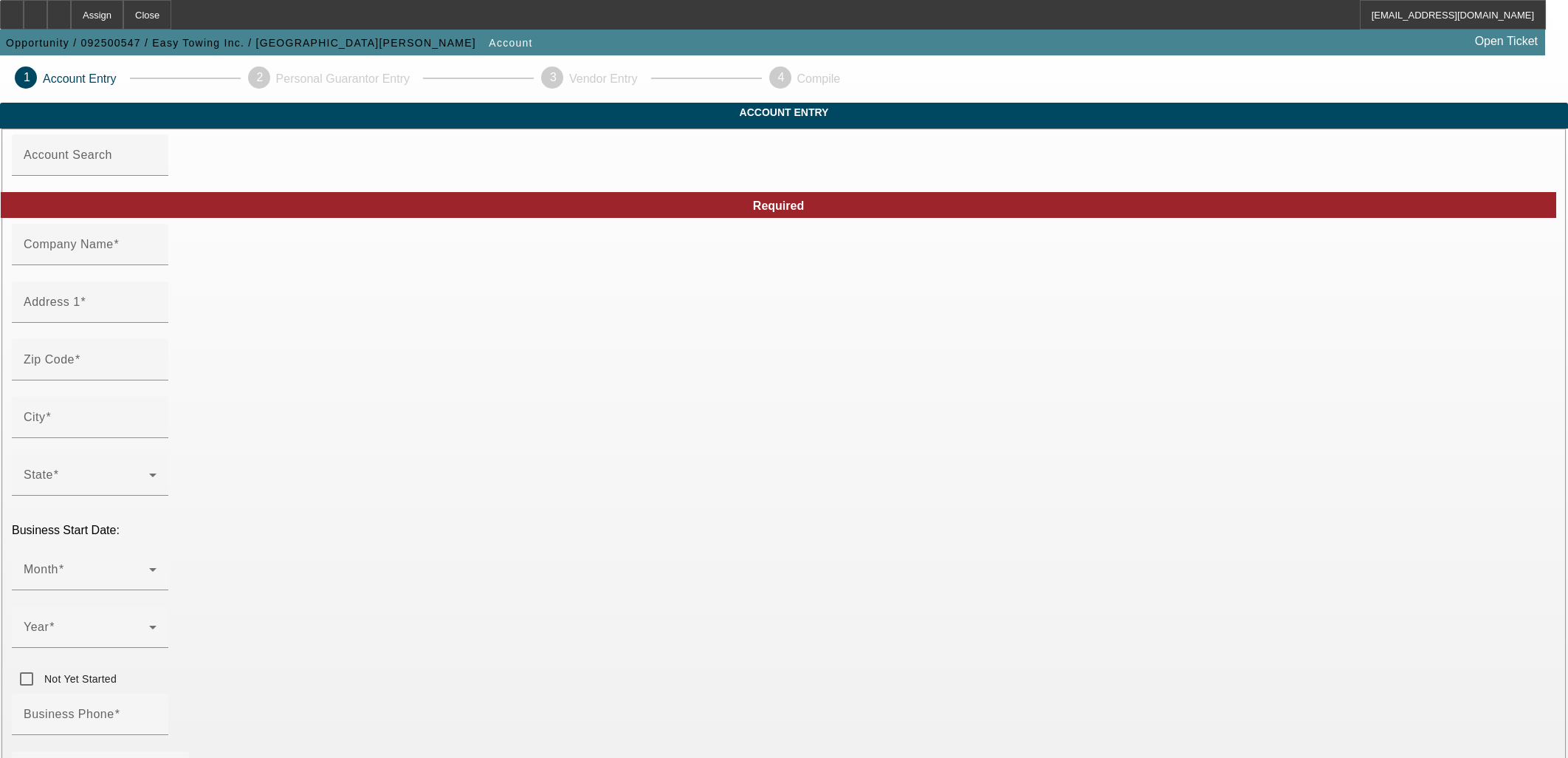
type input "Easy Towing Inc."
type input "[STREET_ADDRESS][PERSON_NAME]"
type input "91324"
type input "Northridge"
type input "[PHONE_NUMBER]"
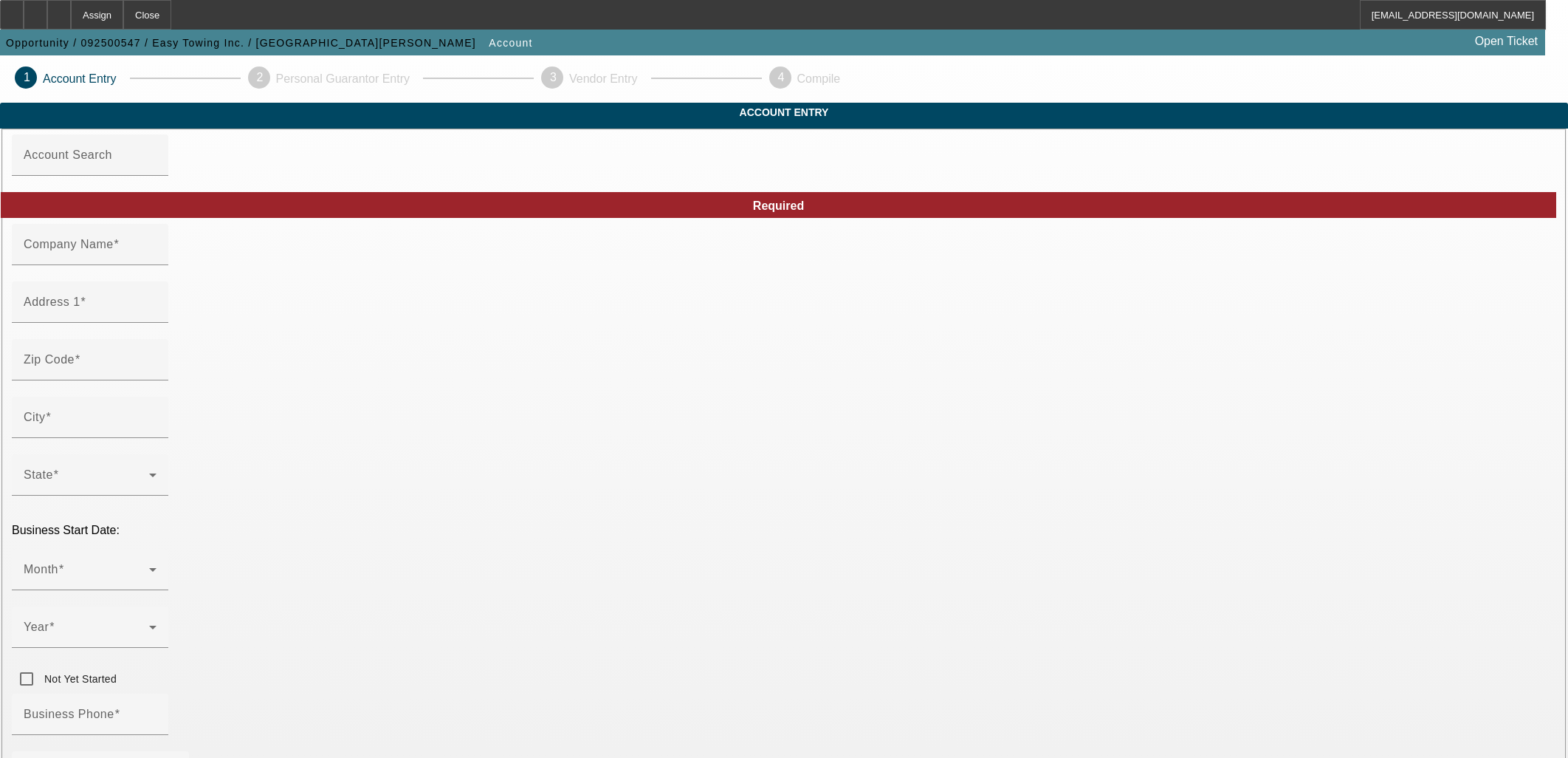
type input "Los Angeles"
type input "843752426"
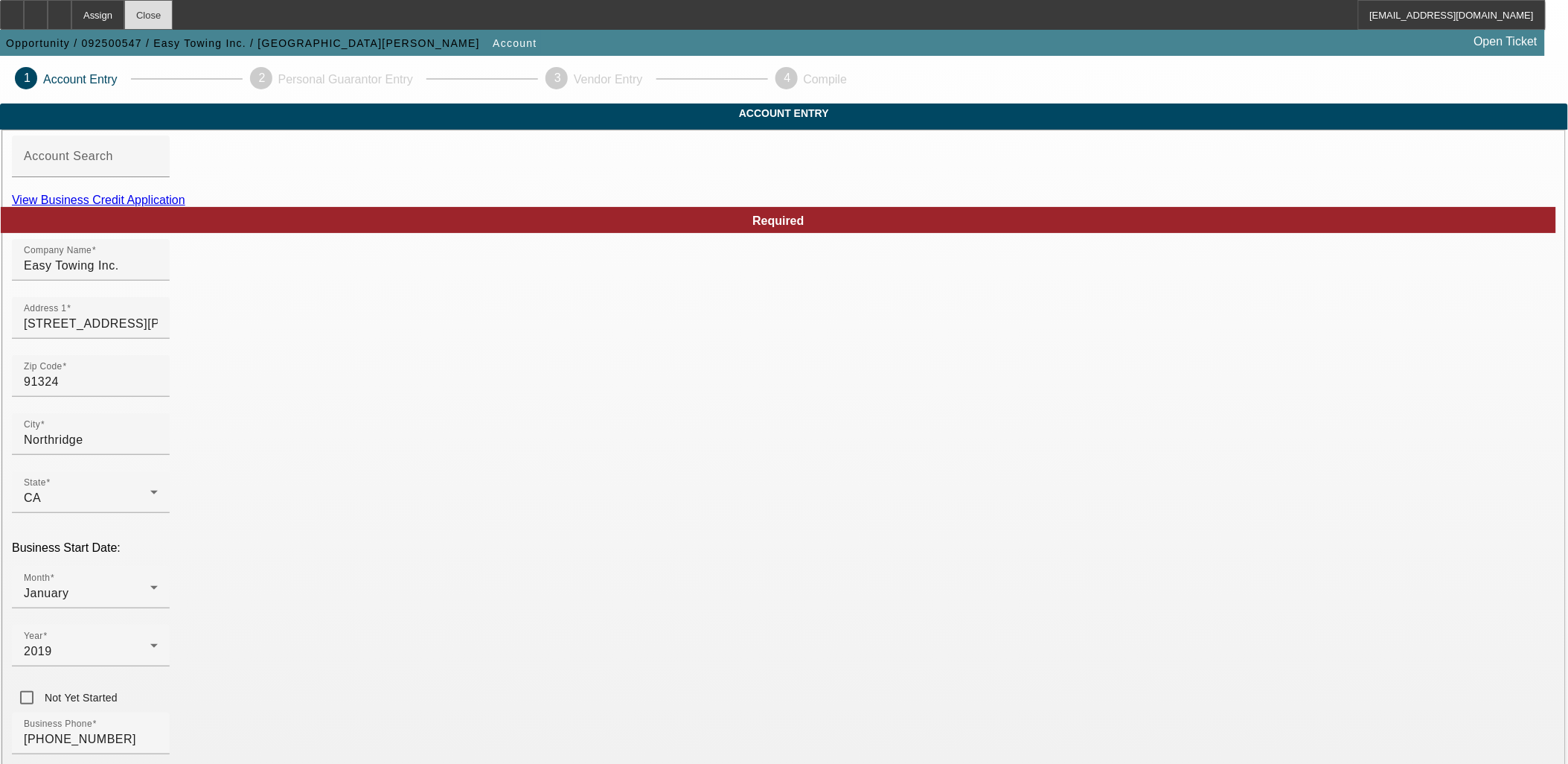
click at [173, 12] on div "Close" at bounding box center [149, 15] width 48 height 30
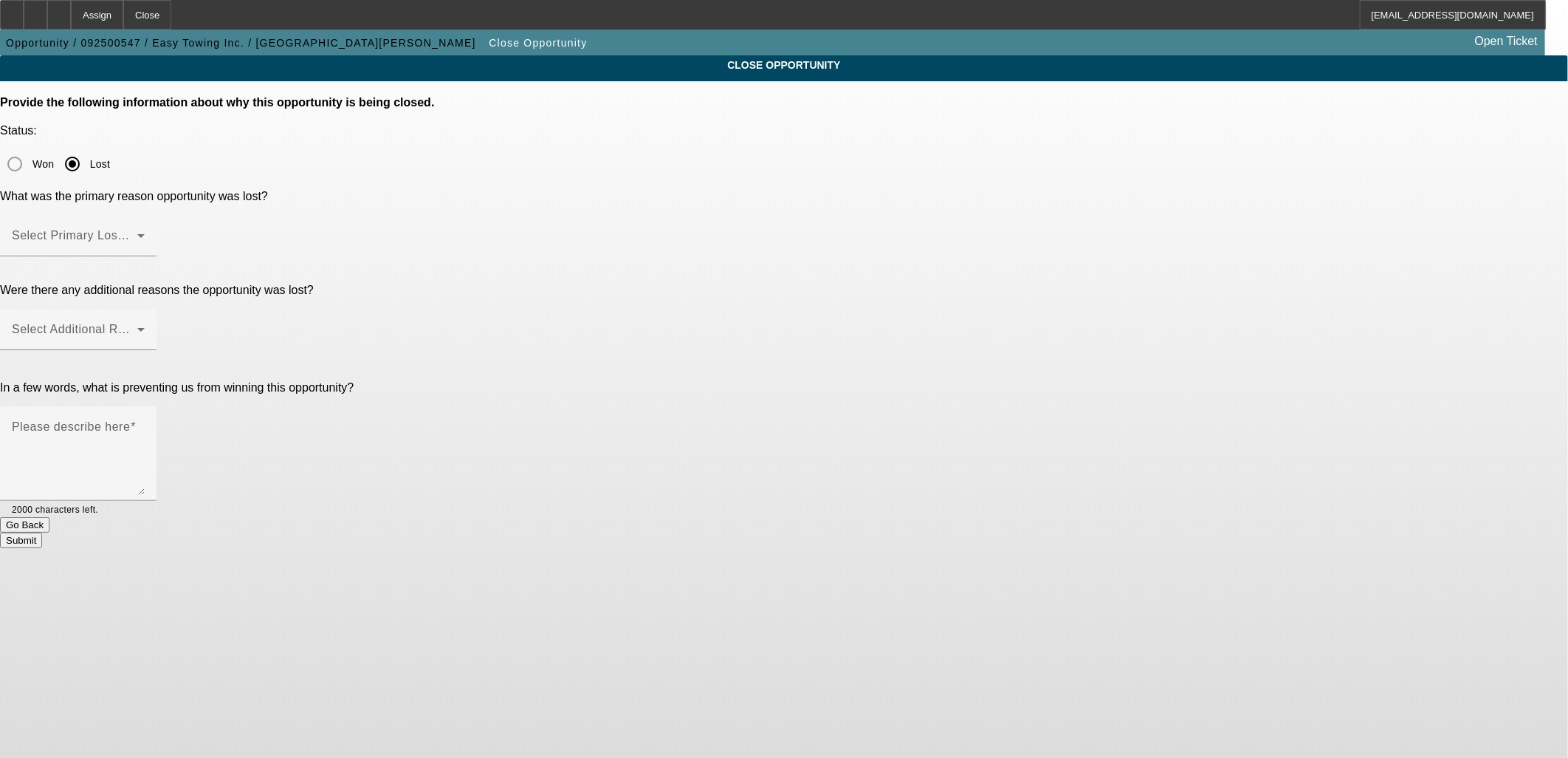
click at [157, 257] on div at bounding box center [78, 265] width 157 height 17
click at [138, 233] on span at bounding box center [75, 241] width 126 height 18
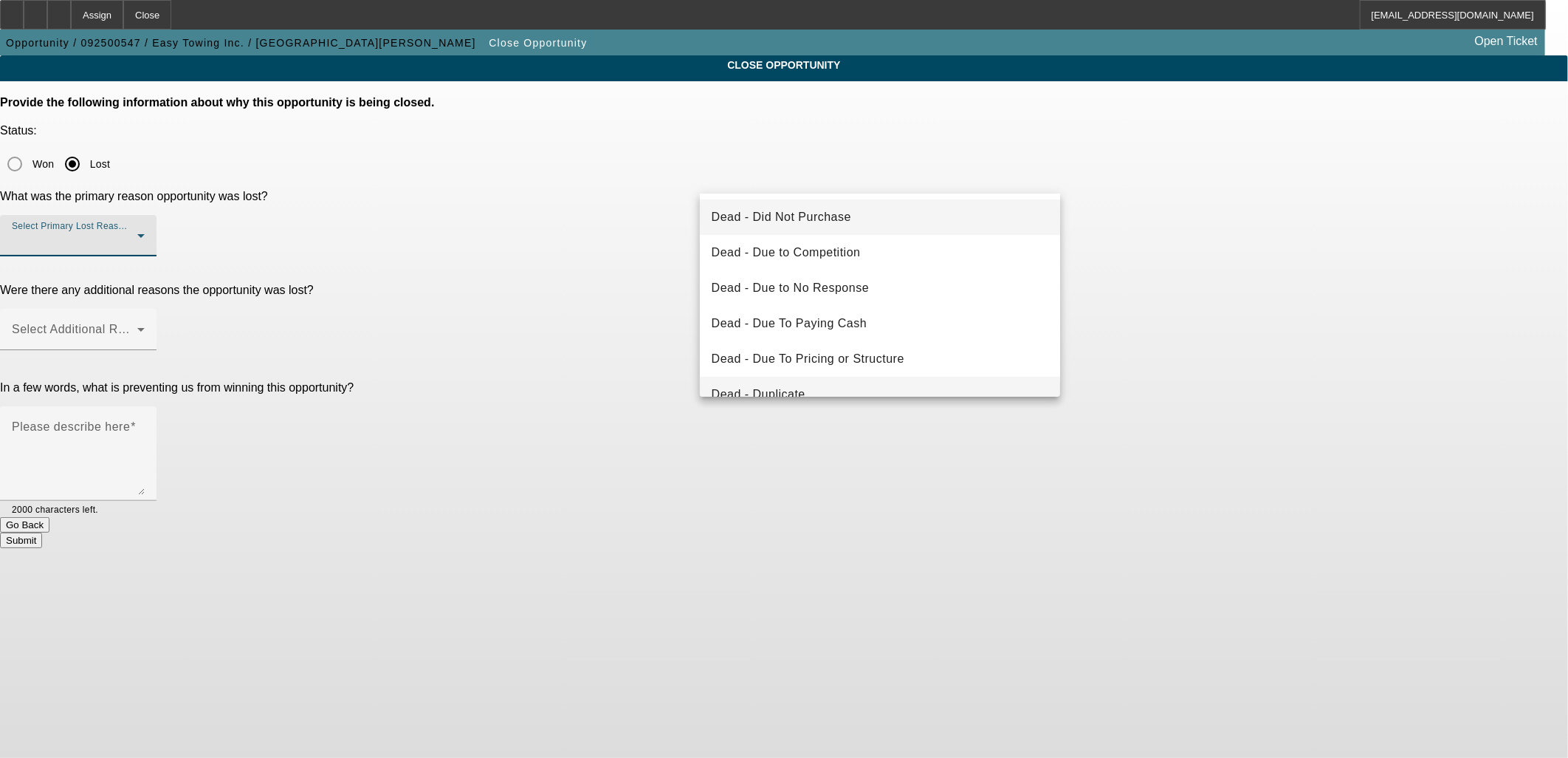
click at [813, 387] on mat-option "Dead - Duplicate" at bounding box center [880, 394] width 361 height 35
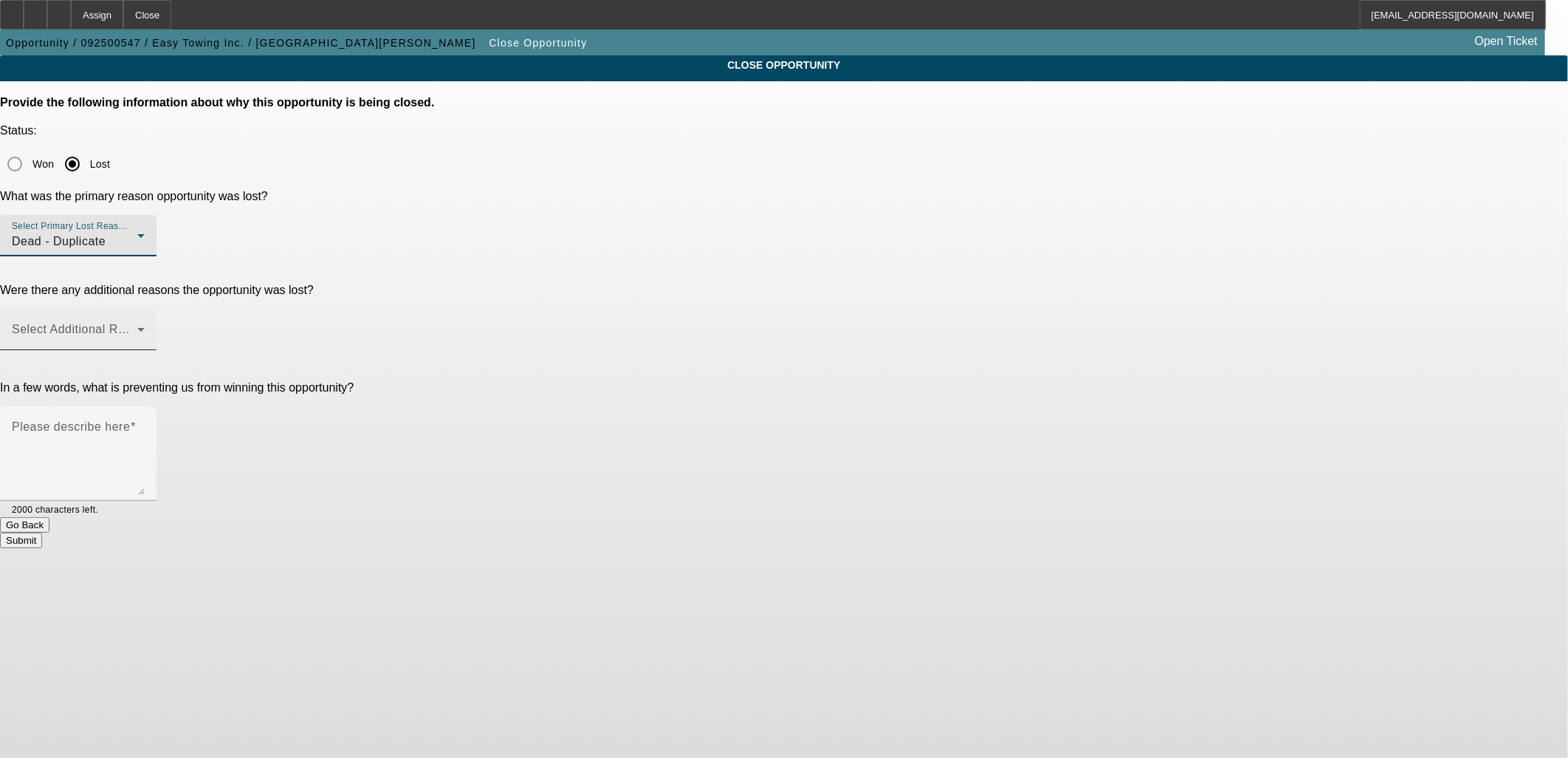
click at [138, 326] on span at bounding box center [75, 334] width 126 height 18
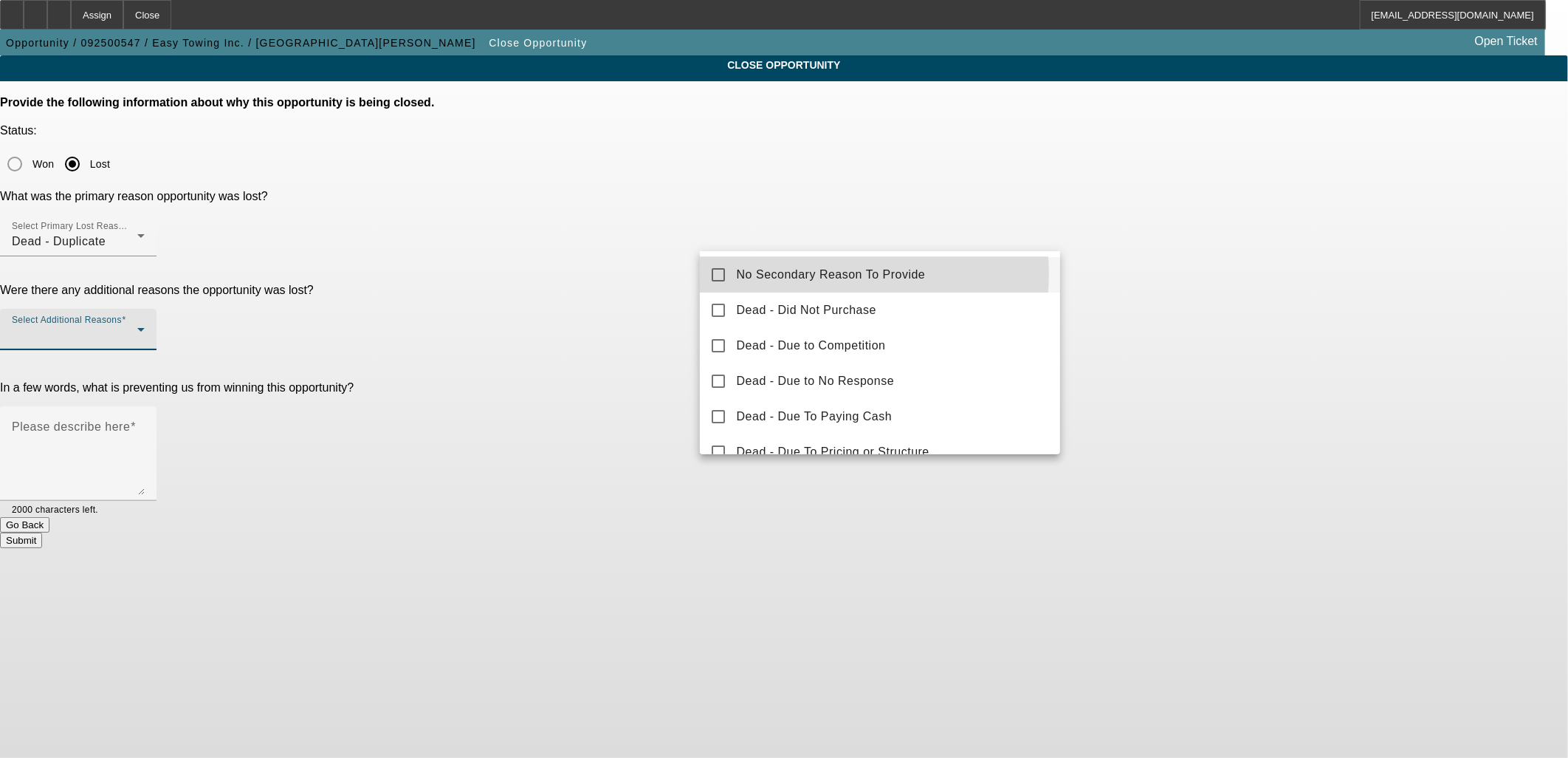
click at [817, 273] on span "No Secondary Reason To Provide" at bounding box center [831, 274] width 189 height 18
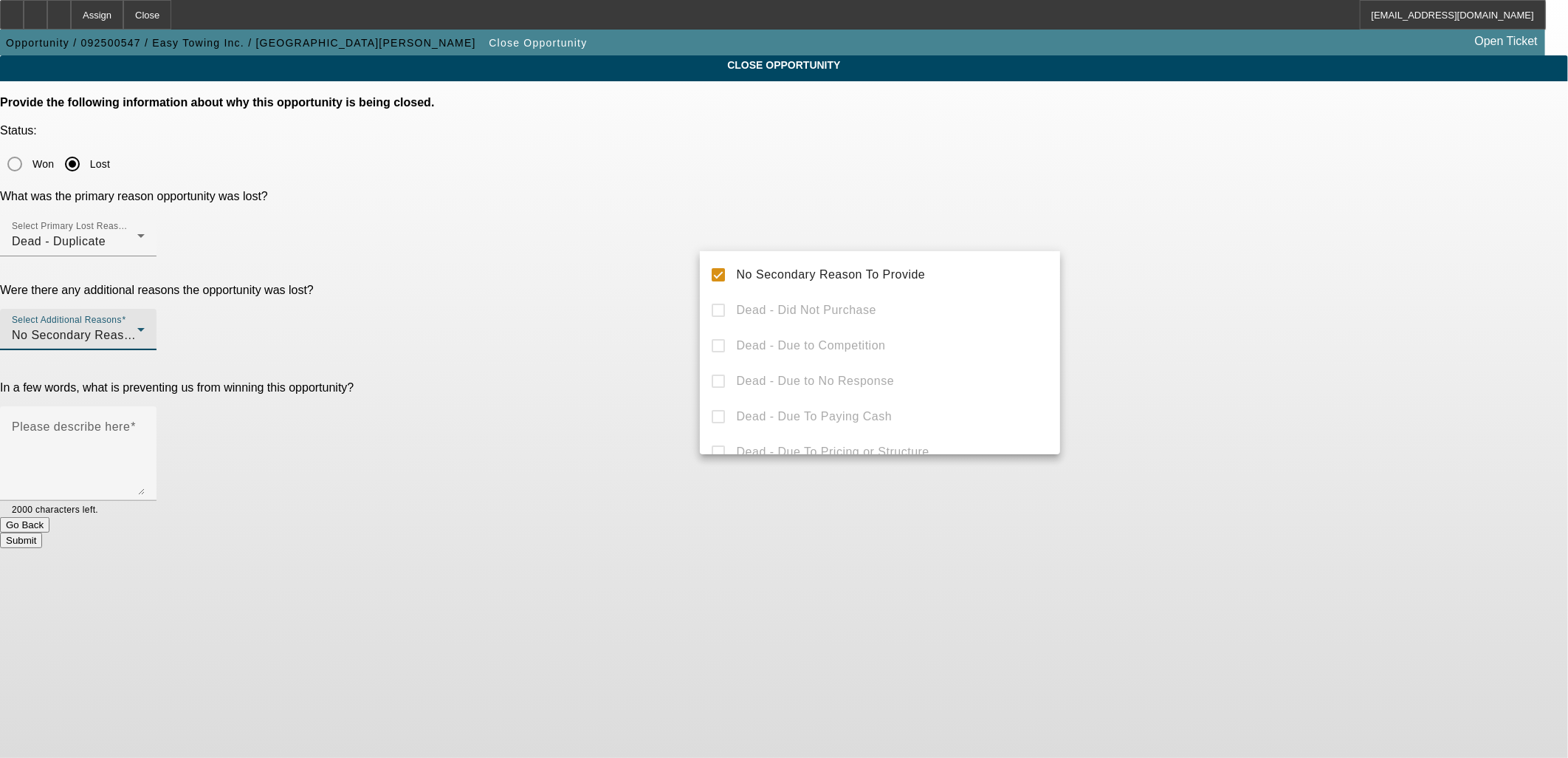
click at [1226, 240] on div at bounding box center [784, 379] width 1568 height 758
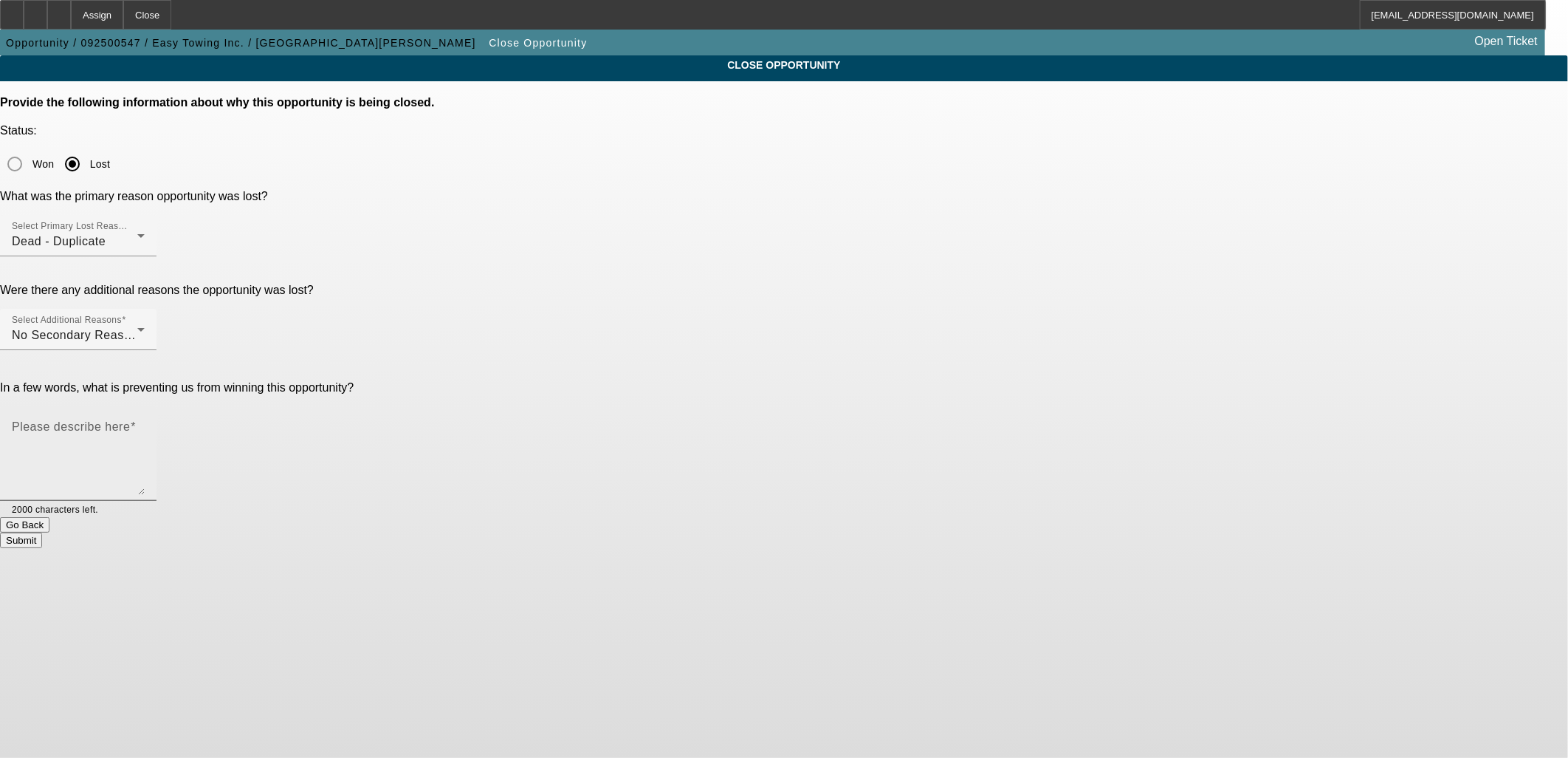
click at [145, 424] on textarea "Please describe here" at bounding box center [78, 459] width 133 height 71
type textarea "Dupe"
click at [42, 533] on button "Submit" at bounding box center [21, 540] width 42 height 16
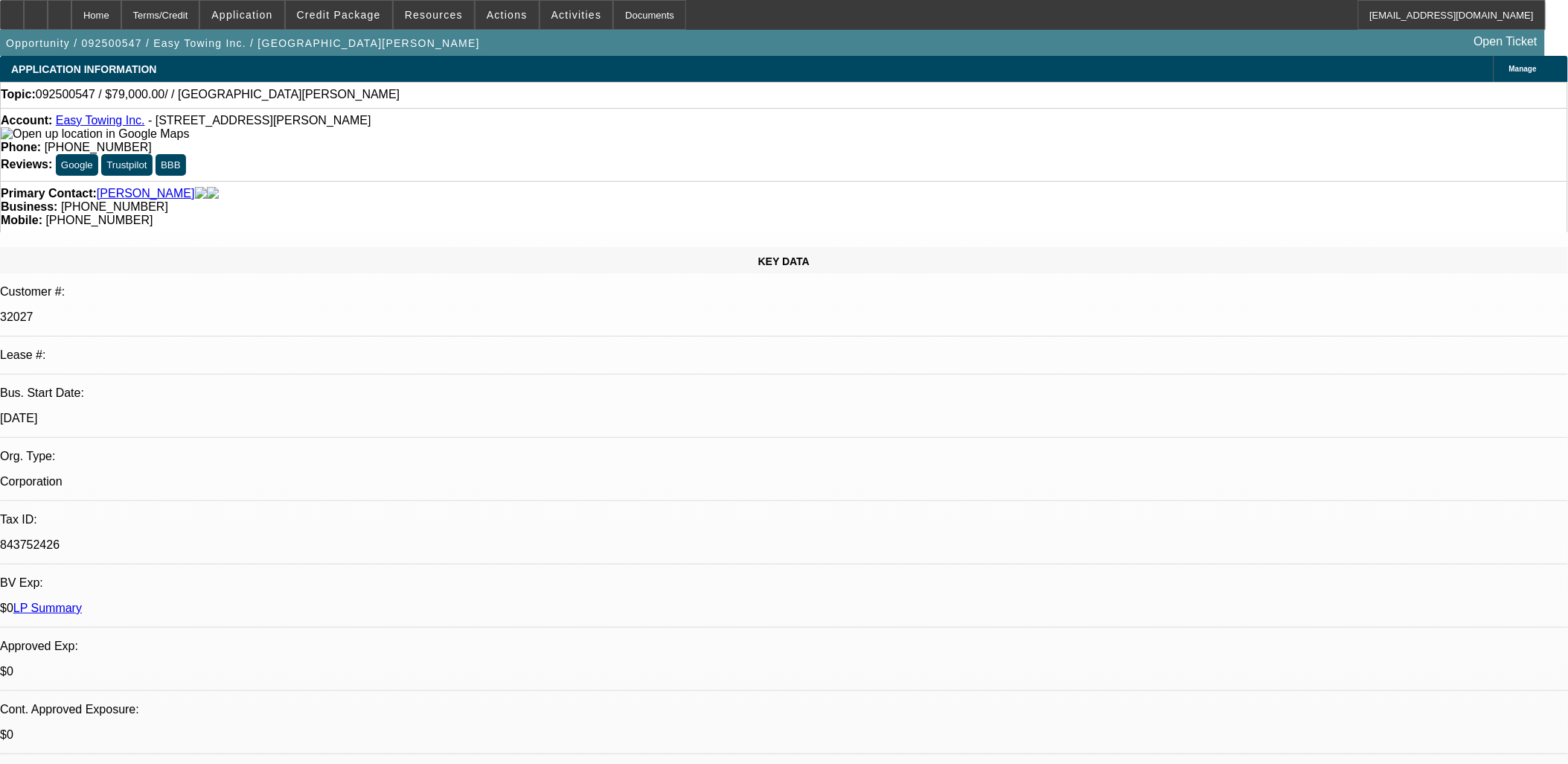
select select "0"
select select "2"
select select "0.1"
select select "1"
select select "2"
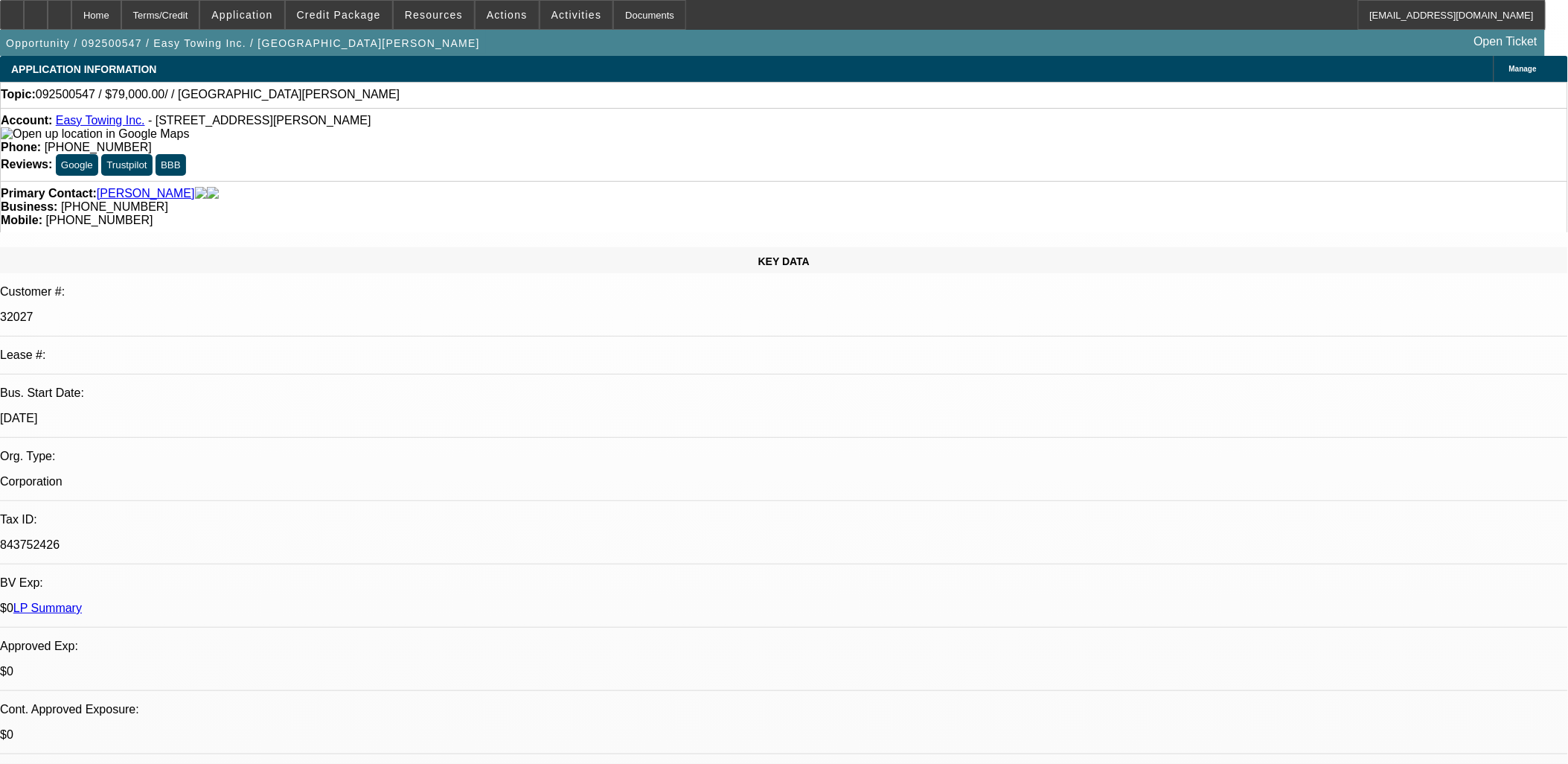
select select "4"
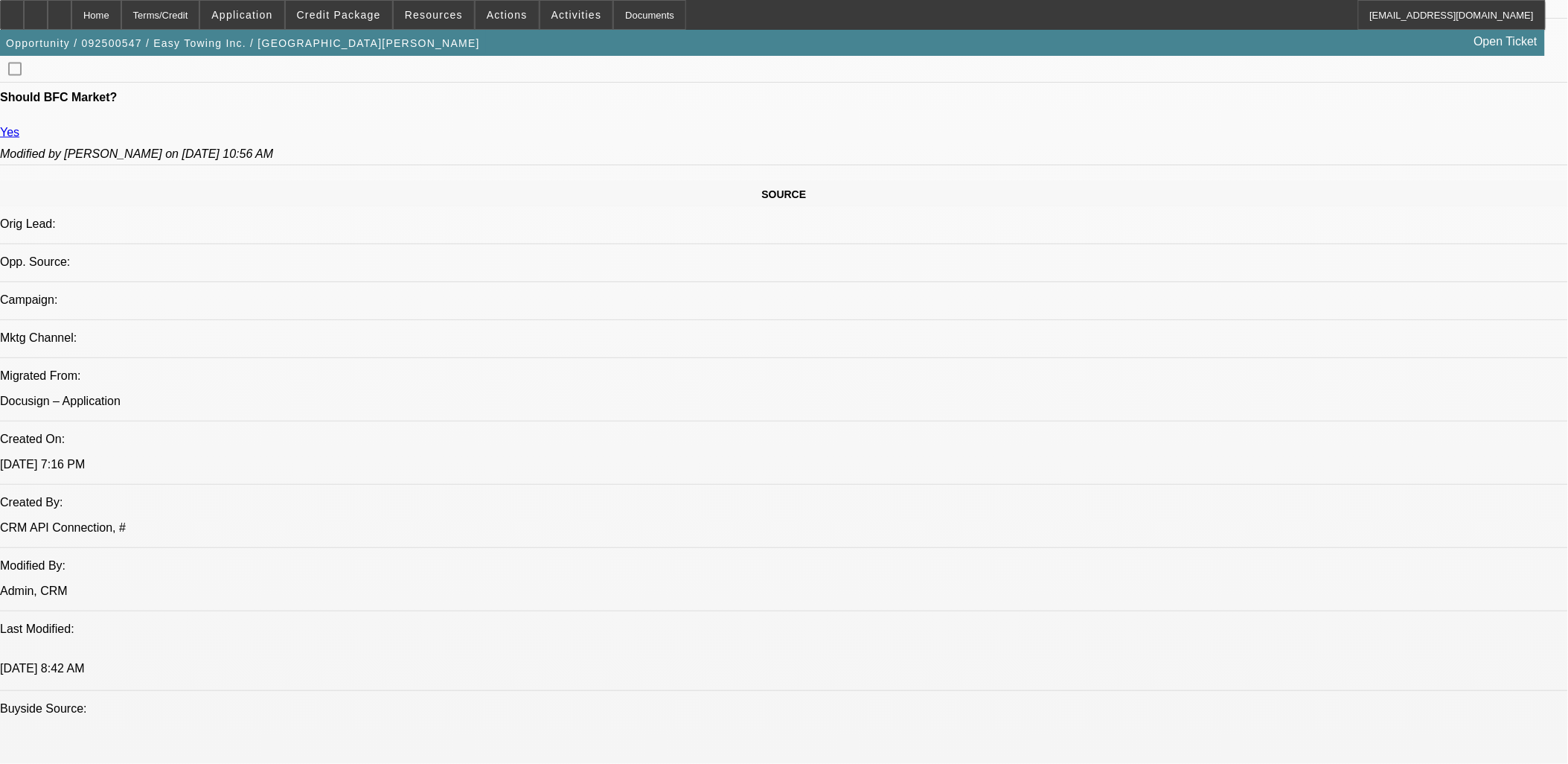
scroll to position [827, 0]
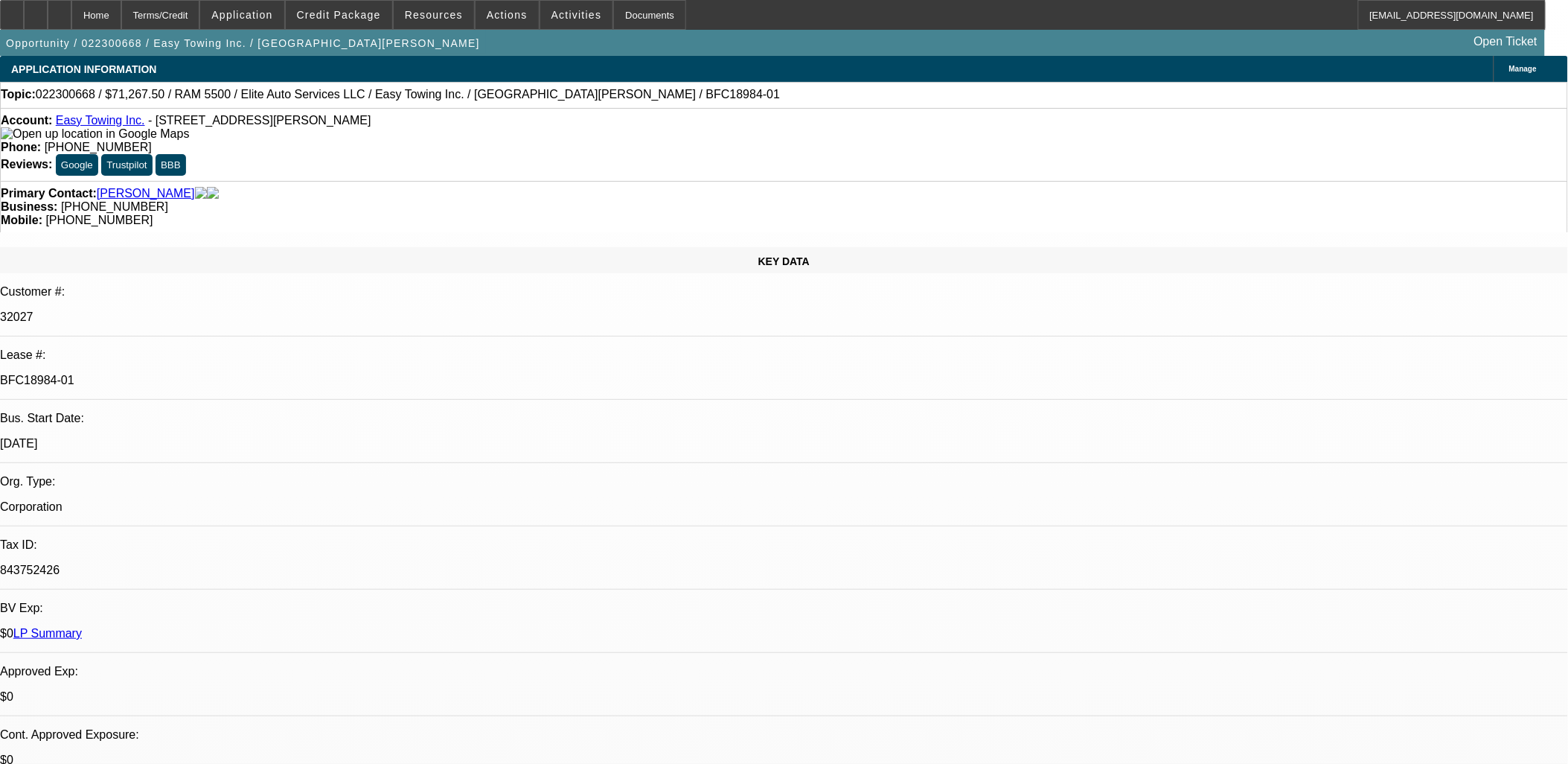
select select "0"
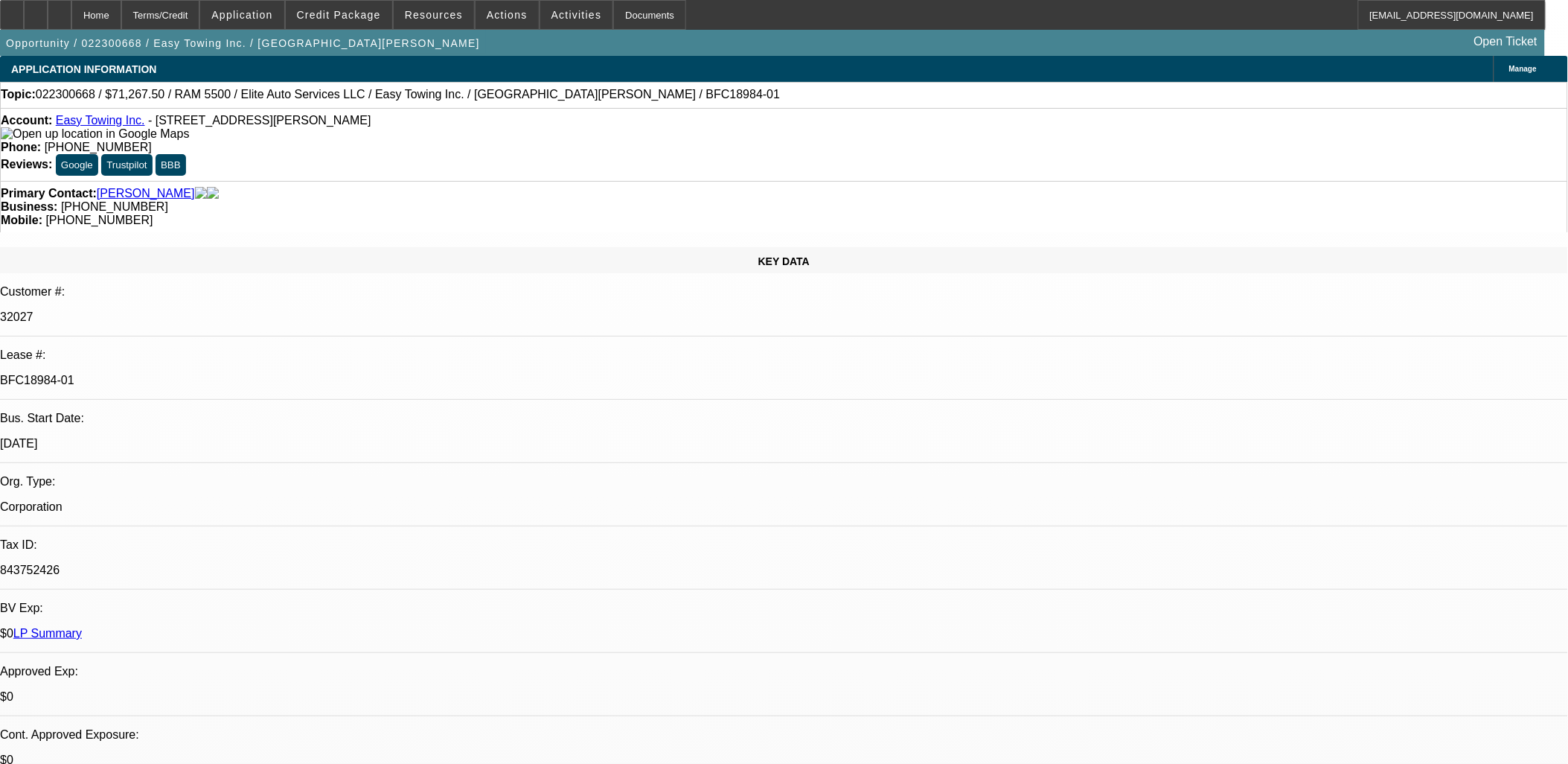
select select "0"
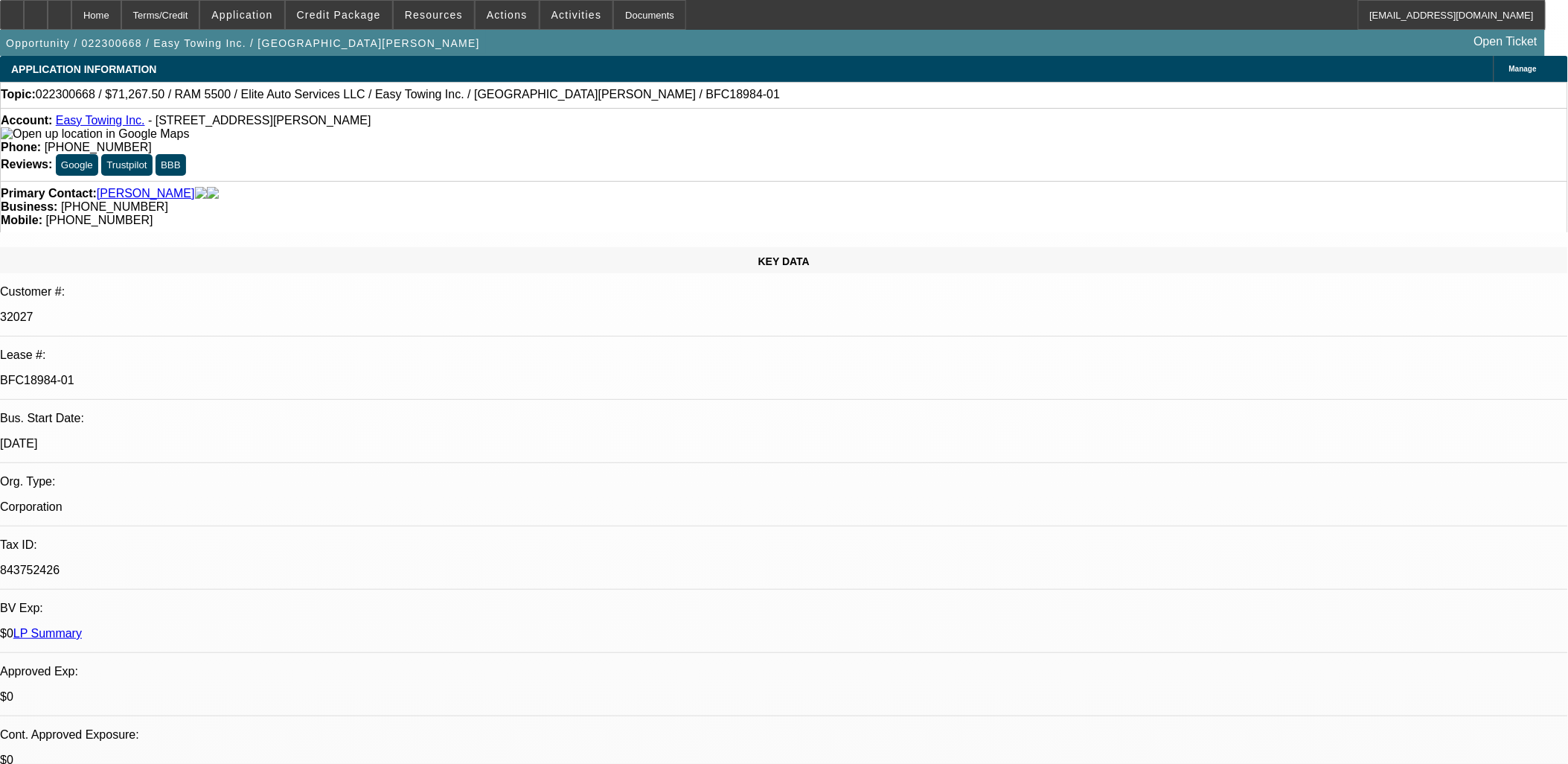
select select "0"
select select "1"
select select "2"
select select "6"
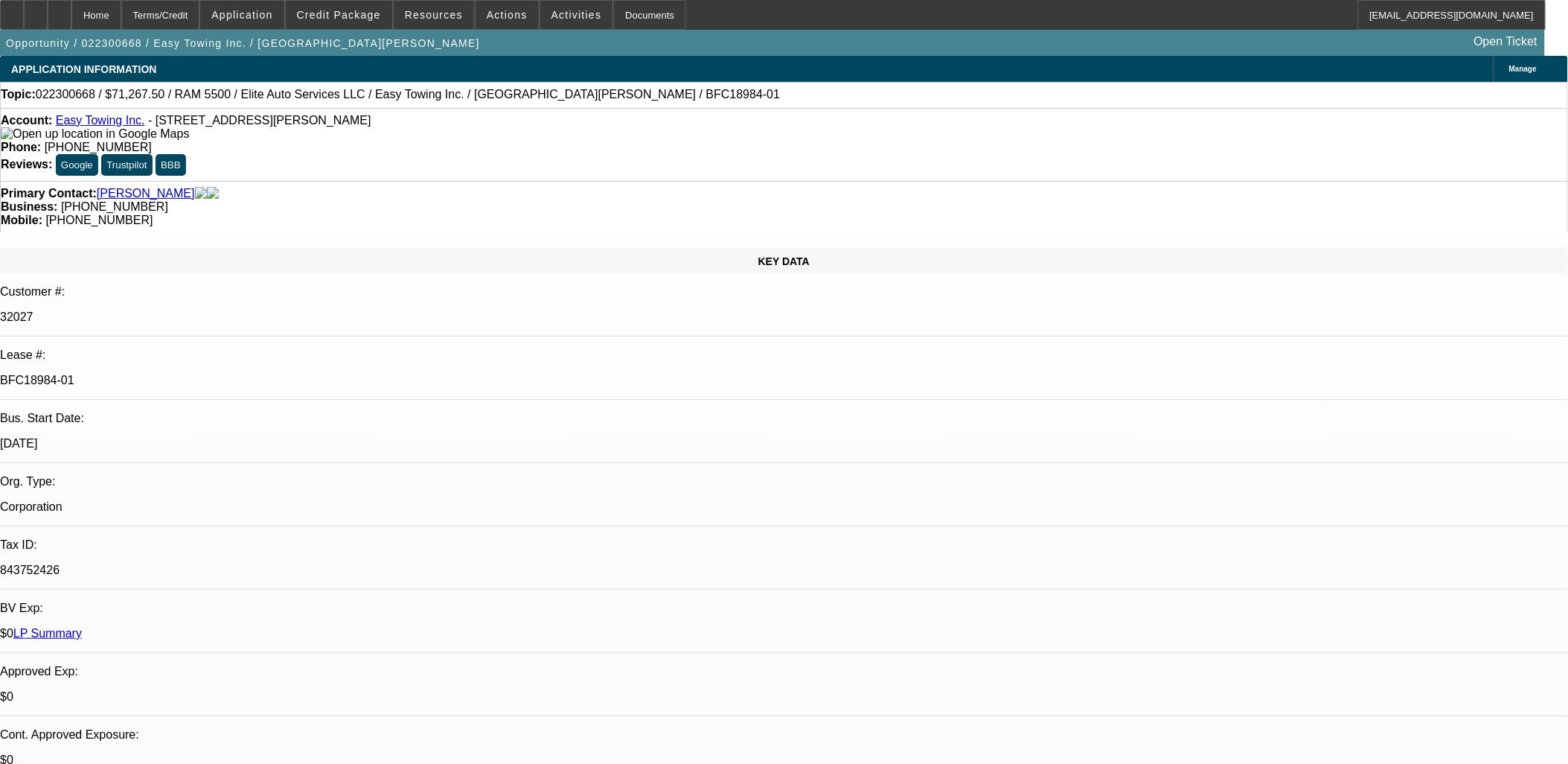
select select "1"
select select "6"
select select "1"
select select "2"
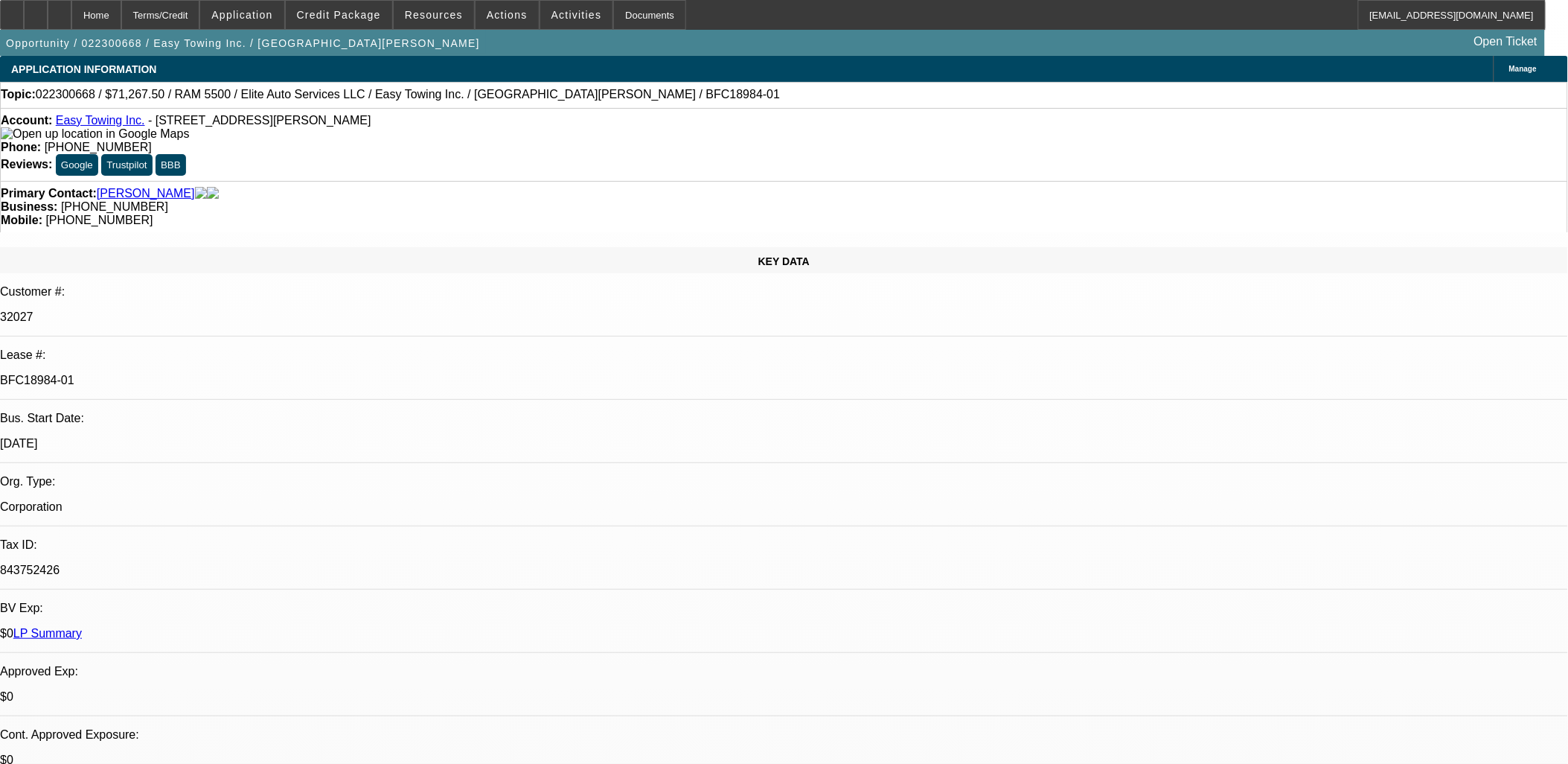
select select "6"
select select "1"
select select "6"
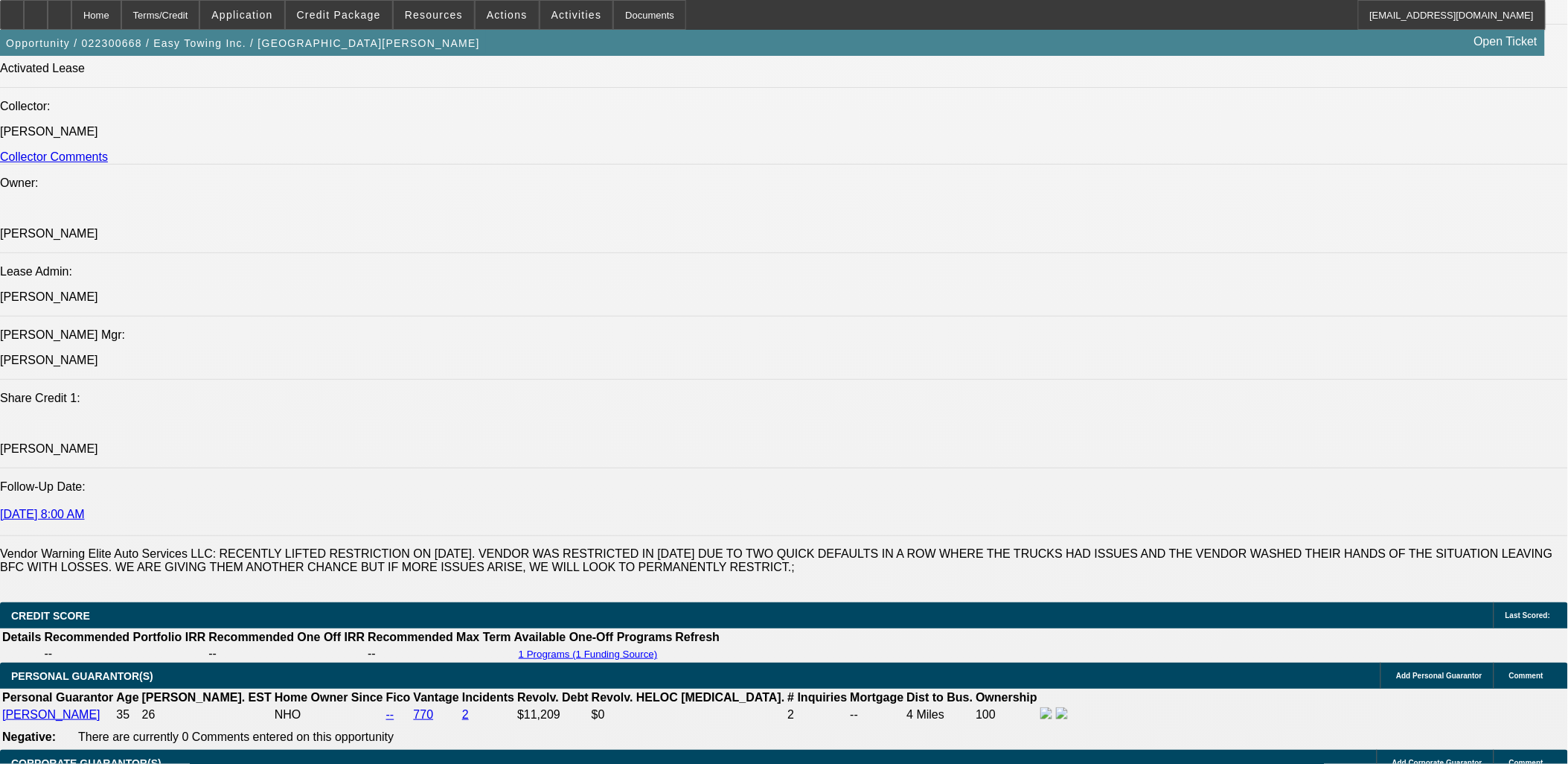
scroll to position [1819, 0]
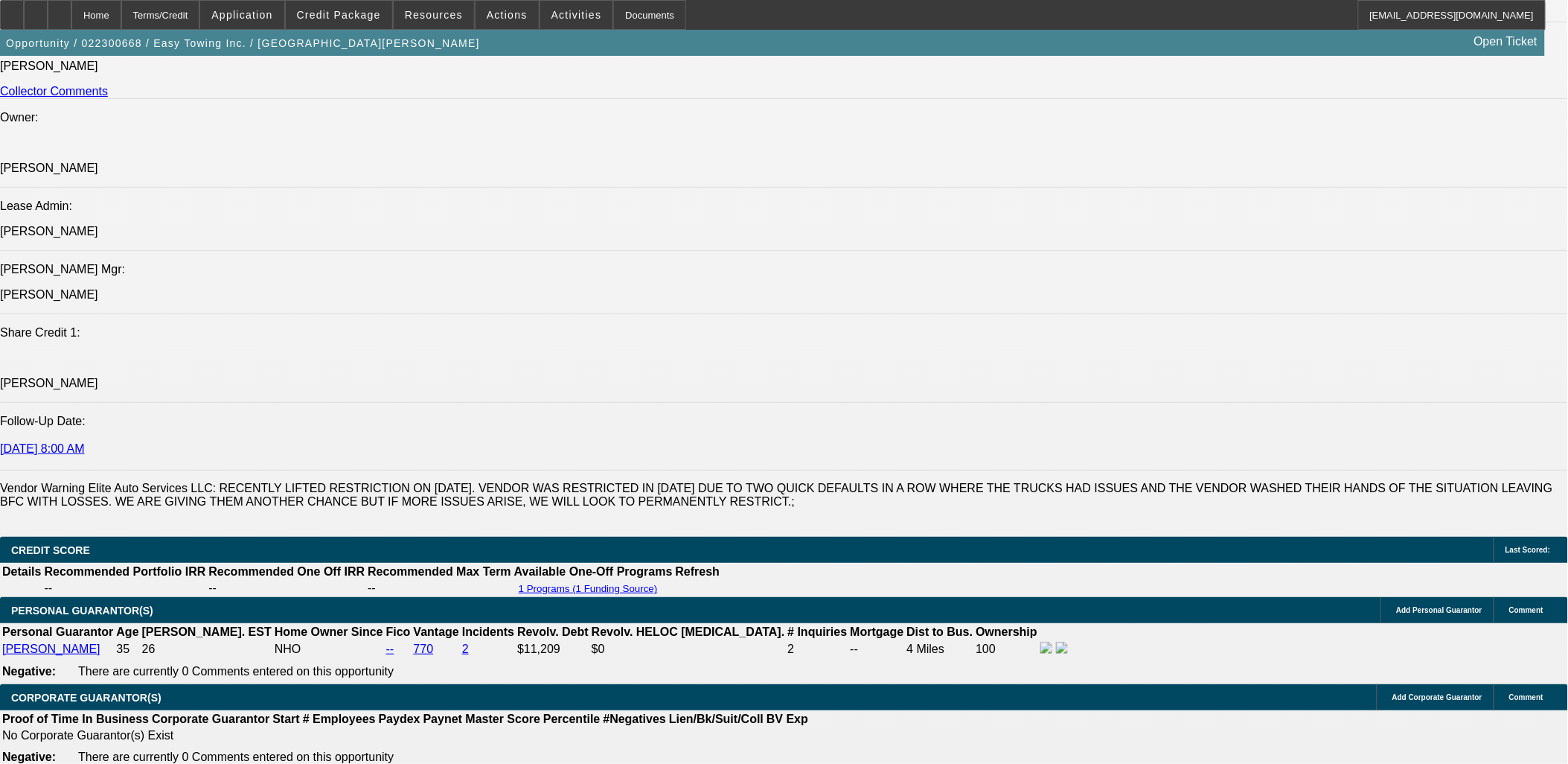
drag, startPoint x: 87, startPoint y: 221, endPoint x: 819, endPoint y: 257, distance: 732.9
copy span "This deal was referred to BFC by the vendor Elite Auto Services, LLC. Hamed est…"
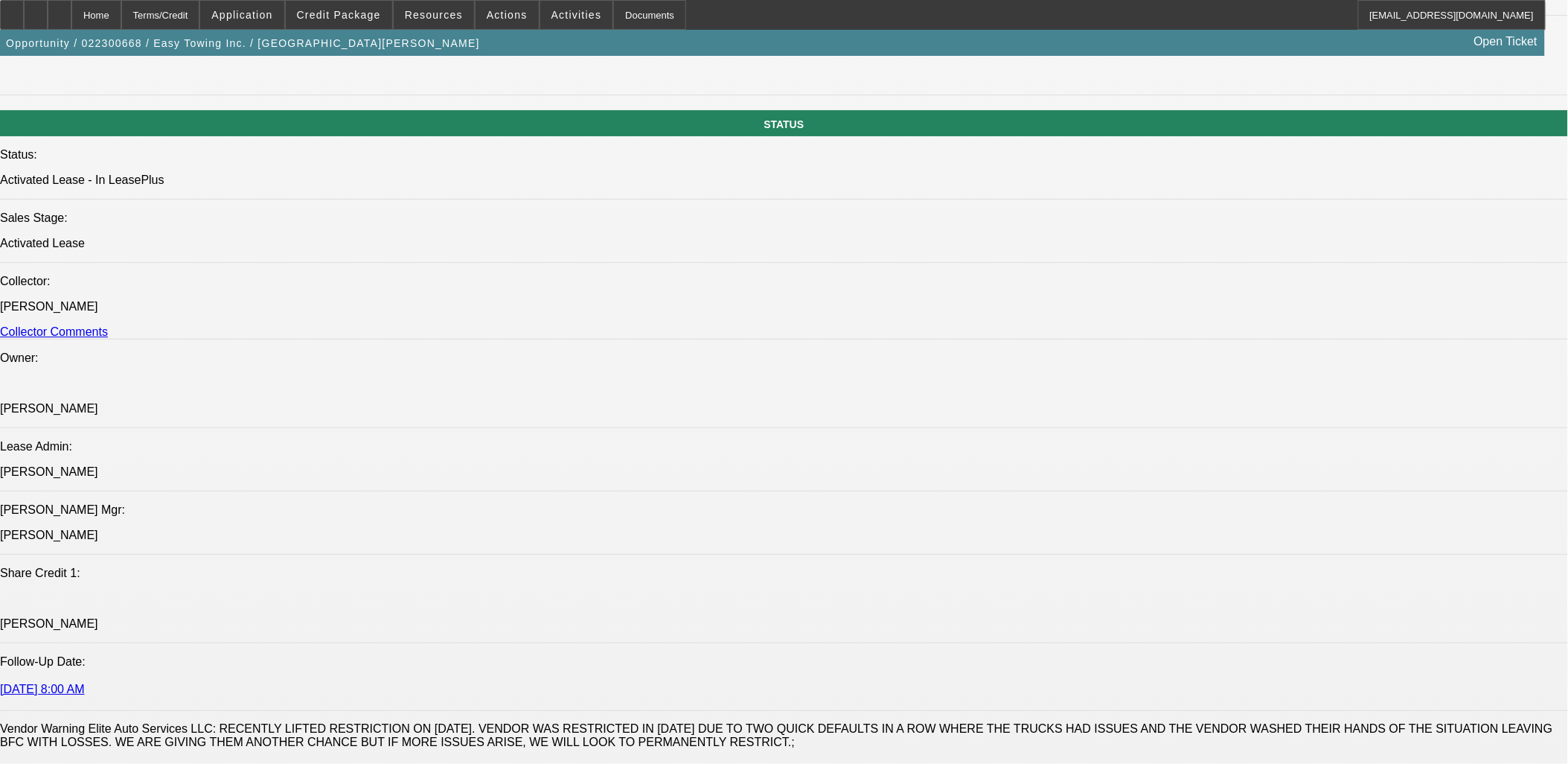
scroll to position [1405, 0]
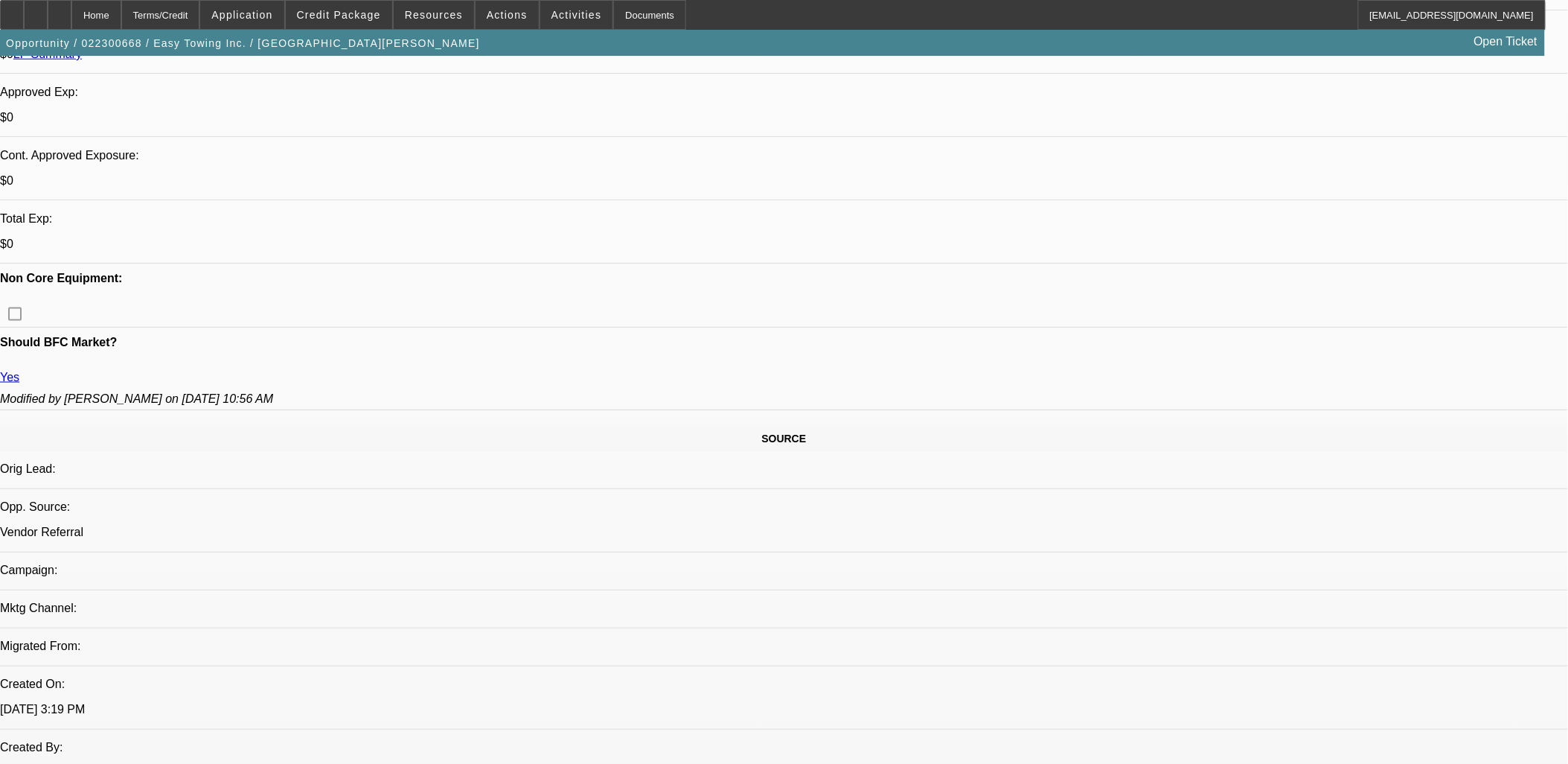
scroll to position [413, 0]
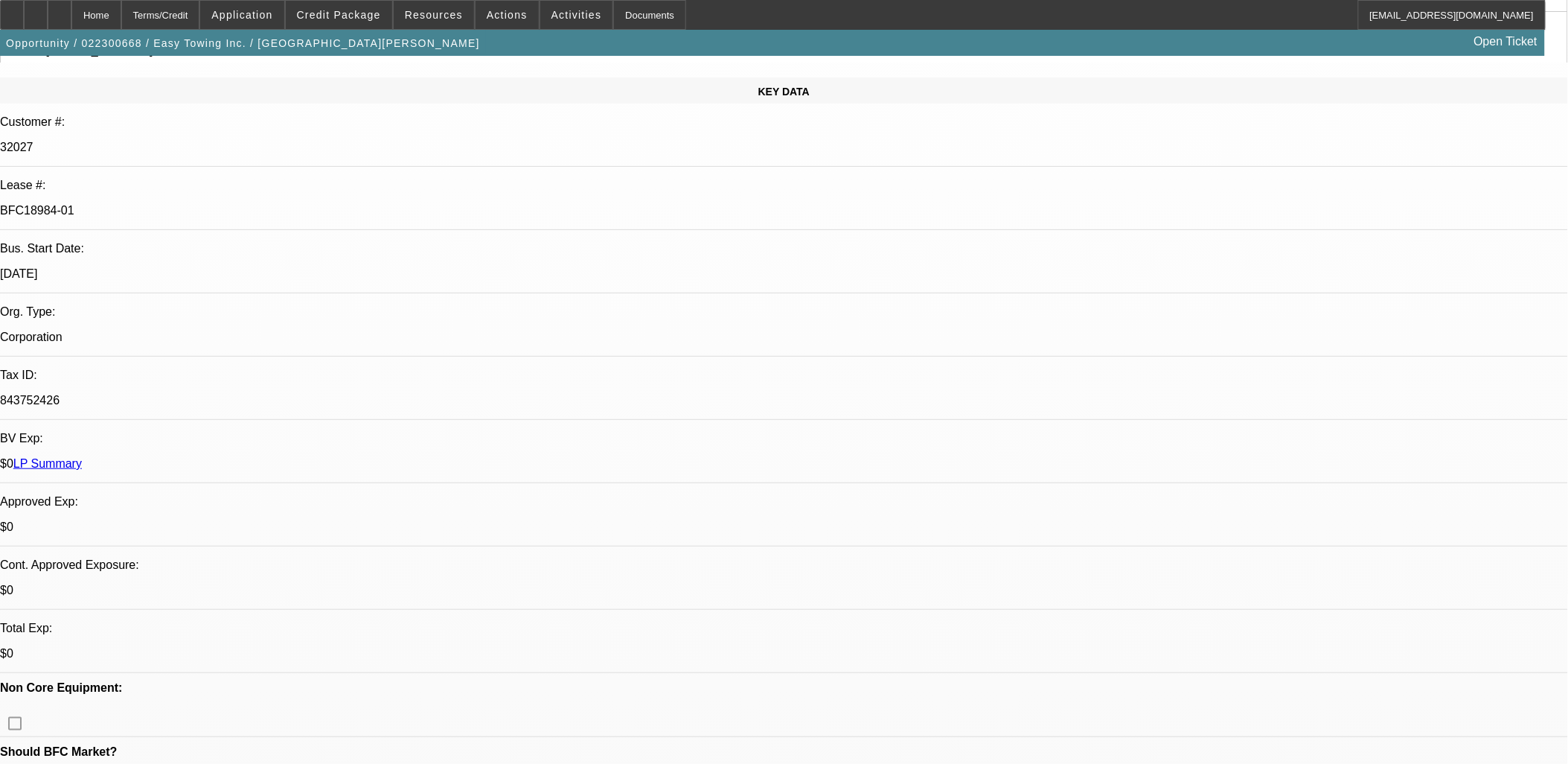
scroll to position [83, 0]
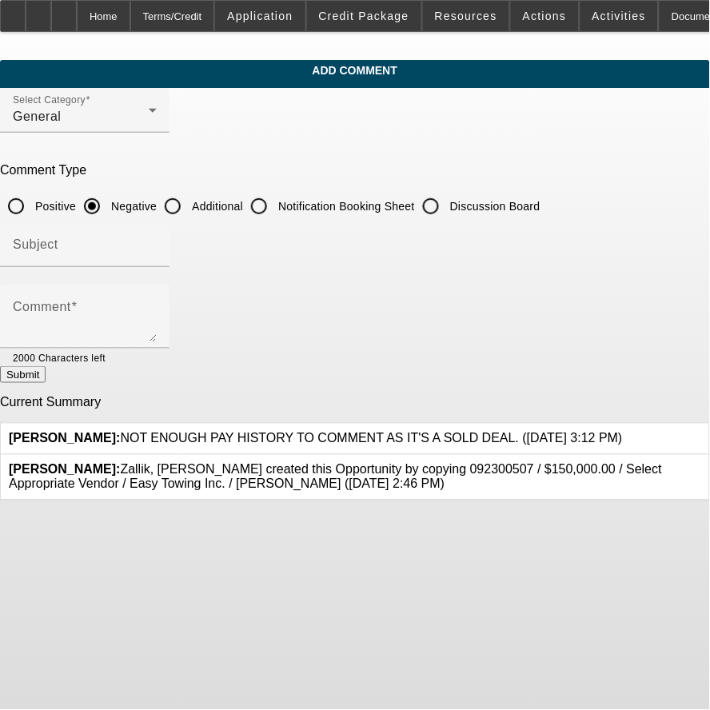
drag, startPoint x: 310, startPoint y: 202, endPoint x: 299, endPoint y: 203, distance: 11.2
click at [299, 203] on mat-radio-group "Positive Negative Additional Notification Booking Sheet Discussion Board" at bounding box center [270, 205] width 541 height 14
click at [243, 203] on label "Additional" at bounding box center [216, 206] width 54 height 16
click at [189, 203] on input "Additional" at bounding box center [173, 206] width 32 height 32
radio input "true"
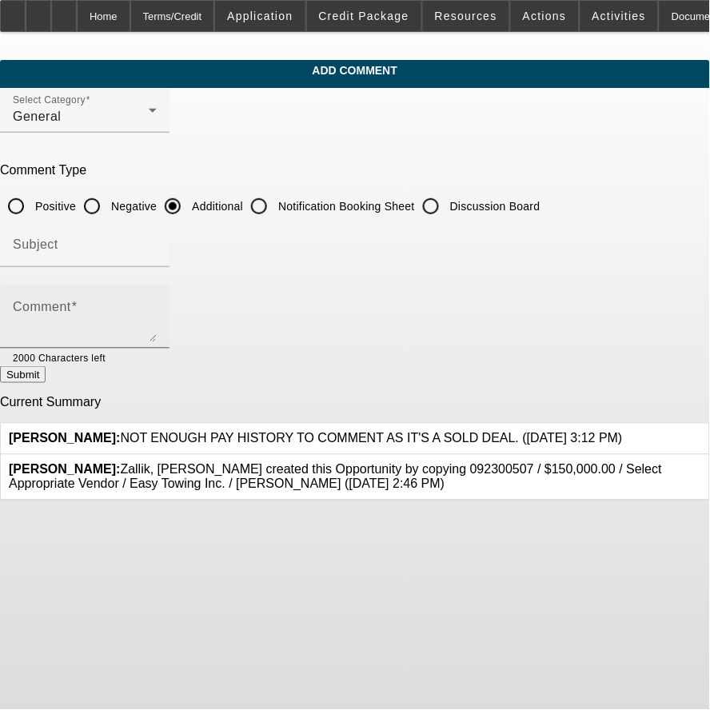
click at [157, 305] on textarea "Comment" at bounding box center [85, 323] width 144 height 38
paste textarea "This deal was referred to BFC by the vendor Elite Auto Services, LLC. Hamed est…"
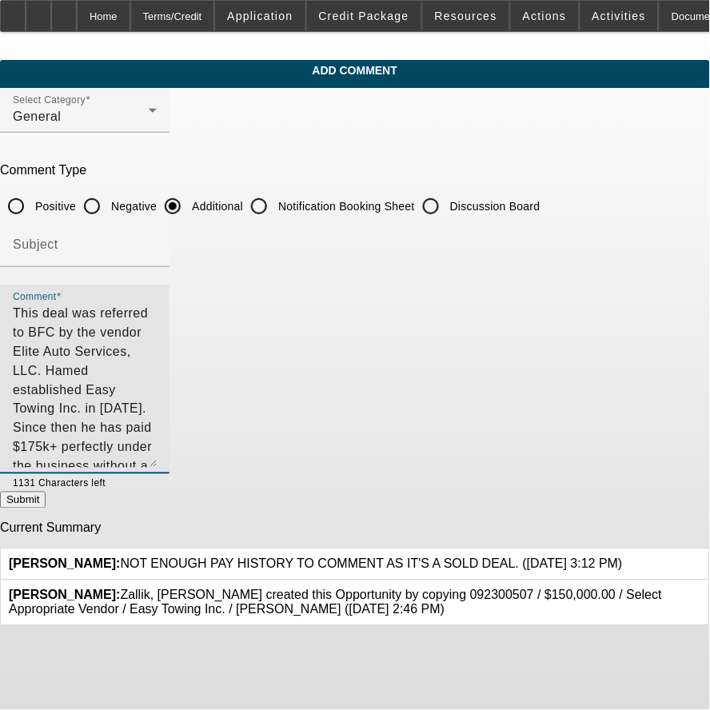
drag, startPoint x: 622, startPoint y: 338, endPoint x: 633, endPoint y: 465, distance: 127.7
click at [170, 465] on div "Comment This deal was referred to BFC by the vendor Elite Auto Services, LLC. H…" at bounding box center [85, 380] width 170 height 190
drag, startPoint x: 97, startPoint y: 310, endPoint x: 248, endPoint y: 308, distance: 151.2
click at [157, 308] on textarea "This deal was referred to BFC by the vendor Elite Auto Services, LLC. Hamed est…" at bounding box center [85, 386] width 144 height 165
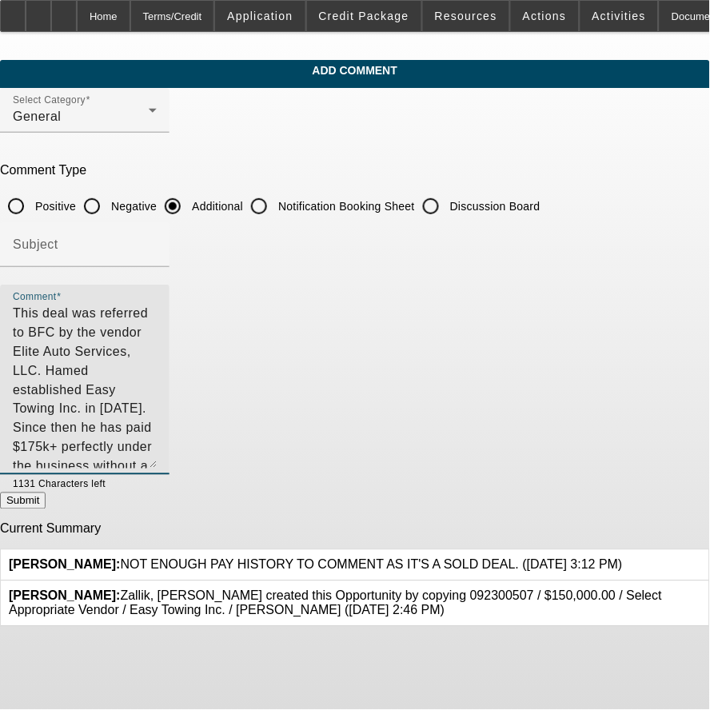
click at [157, 309] on textarea "This deal was referred to BFC by the vendor Elite Auto Services, LLC. Hamed est…" at bounding box center [85, 386] width 144 height 165
drag, startPoint x: 406, startPoint y: 310, endPoint x: -34, endPoint y: 290, distance: 440.3
click at [0, 290] on html "Home Terms/Credit Application Credit Package Resources Actions Activities Docum…" at bounding box center [355, 355] width 710 height 710
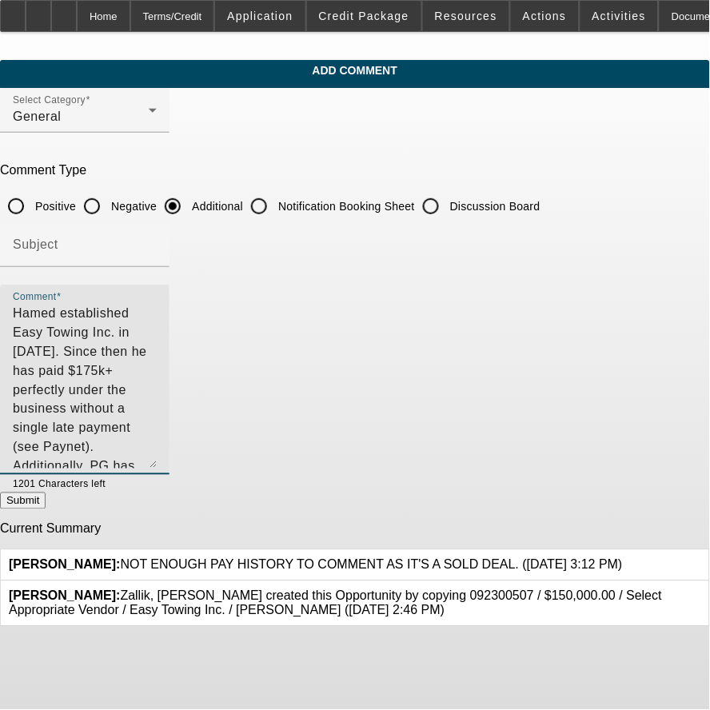
click at [120, 309] on textarea "Hamed established Easy Towing Inc. in [DATE]. Since then he has paid $175k+ per…" at bounding box center [85, 386] width 144 height 165
click at [157, 370] on textarea "[PERSON_NAME] established Easy Towing Inc. in [DATE]. Since then, he has paid $…" at bounding box center [85, 386] width 144 height 165
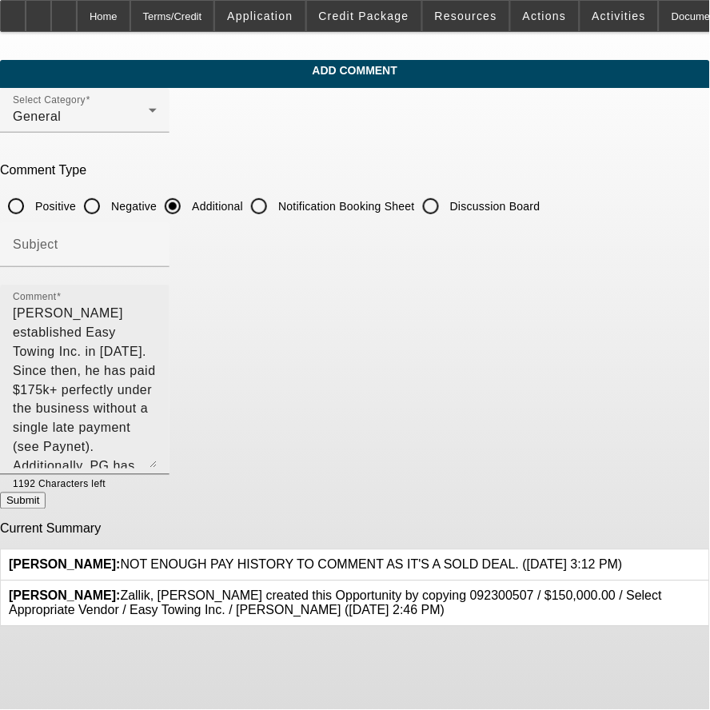
click at [157, 309] on textarea "[PERSON_NAME] established Easy Towing Inc. in [DATE]. Since then, he has paid $…" at bounding box center [85, 386] width 144 height 165
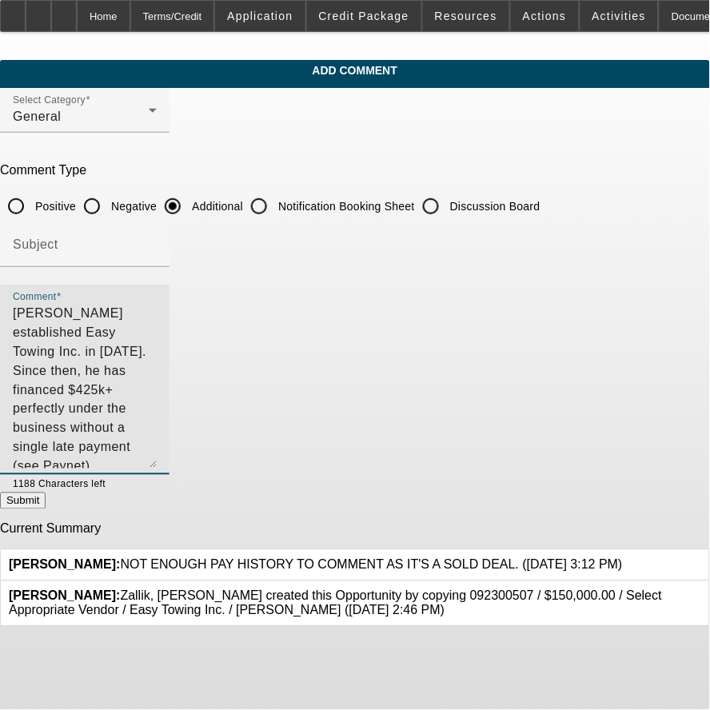
click at [157, 315] on textarea "[PERSON_NAME] established Easy Towing Inc. in [DATE]. Since then, he has financ…" at bounding box center [85, 386] width 144 height 165
drag, startPoint x: 161, startPoint y: 332, endPoint x: 186, endPoint y: 332, distance: 25.6
click at [157, 332] on textarea "[PERSON_NAME] established Easy Towing Inc. in [DATE]. Since then, he has financ…" at bounding box center [85, 386] width 144 height 165
click at [157, 330] on textarea "[PERSON_NAME] established Easy Towing Inc. in [DATE]. Since then, he has financ…" at bounding box center [85, 386] width 144 height 165
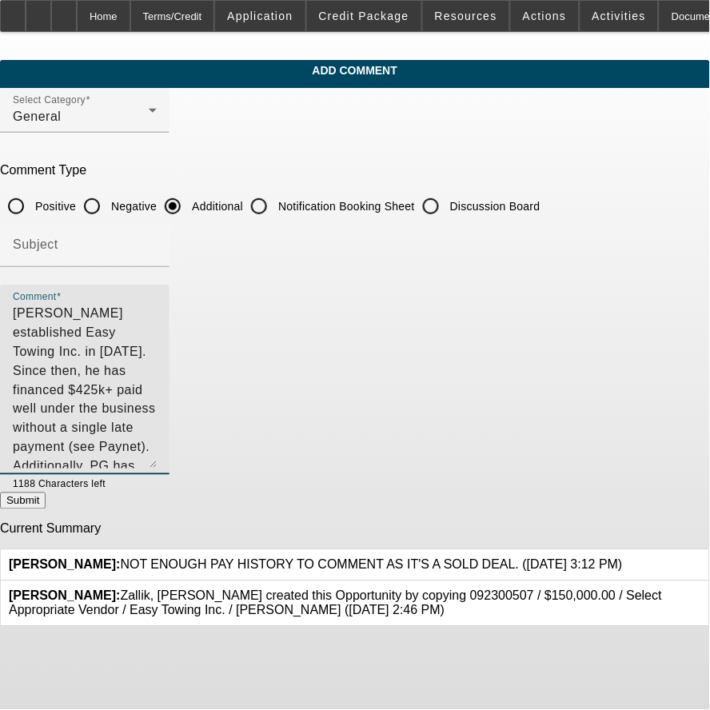
click at [157, 333] on textarea "[PERSON_NAME] established Easy Towing Inc. in [DATE]. Since then, he has financ…" at bounding box center [85, 386] width 144 height 165
drag, startPoint x: 196, startPoint y: 332, endPoint x: 142, endPoint y: 325, distance: 54.1
click at [142, 325] on textarea "[PERSON_NAME] established Easy Towing Inc. in [DATE]. Since then, he has financ…" at bounding box center [85, 386] width 144 height 165
drag, startPoint x: 248, startPoint y: 332, endPoint x: 301, endPoint y: 333, distance: 52.8
click at [157, 333] on textarea "[PERSON_NAME] established Easy Towing Inc. in [DATE]. Since then, he has financ…" at bounding box center [85, 386] width 144 height 165
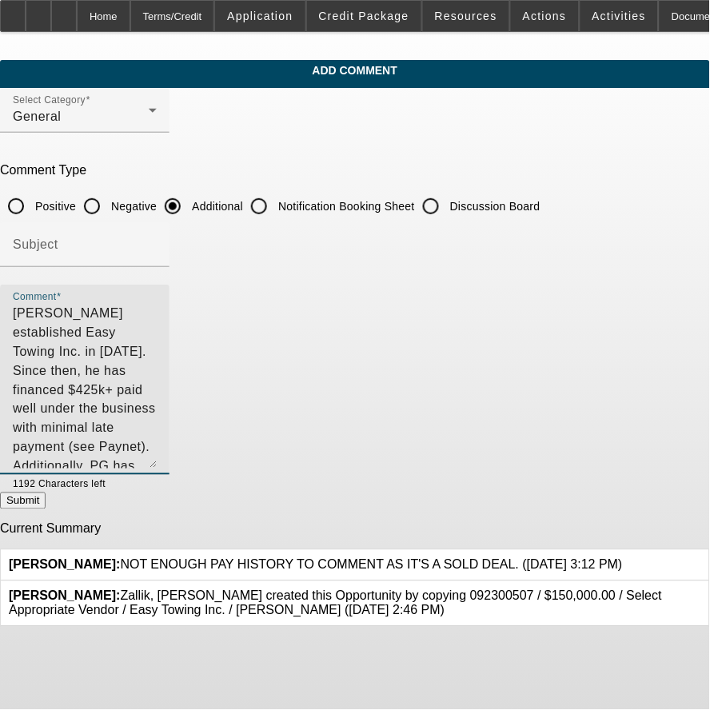
click at [157, 330] on textarea "[PERSON_NAME] established Easy Towing Inc. in [DATE]. Since then, he has financ…" at bounding box center [85, 386] width 144 height 165
click at [157, 325] on textarea "[PERSON_NAME] established Easy Towing Inc. in [DATE]. Since then, he has financ…" at bounding box center [85, 386] width 144 height 165
click at [157, 318] on textarea "[PERSON_NAME] established Easy Towing Inc. in [DATE]. Since then, he has financ…" at bounding box center [85, 386] width 144 height 165
click at [157, 422] on textarea "[PERSON_NAME] established Easy Towing Inc. in [DATE]. Since then, he has financ…" at bounding box center [85, 386] width 144 height 165
click at [157, 427] on textarea "Hamed Bagheri established Easy Towing Inc. in 2019. Since then, he has financed…" at bounding box center [85, 386] width 144 height 165
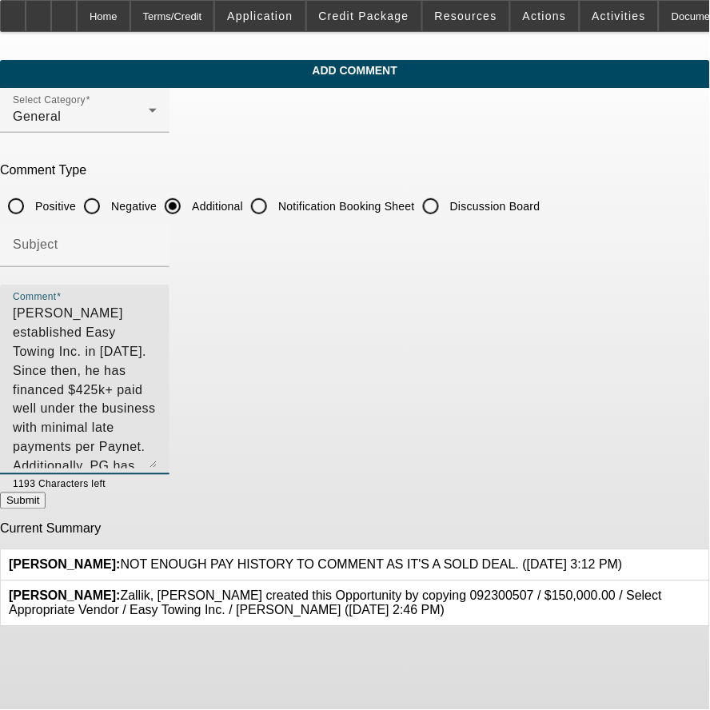
drag, startPoint x: 309, startPoint y: 329, endPoint x: 363, endPoint y: 340, distance: 55.5
click at [157, 340] on textarea "Hamed Bagheri established Easy Towing Inc. in 2019. Since then, he has financed…" at bounding box center [85, 386] width 144 height 165
click at [157, 332] on textarea "Hamed Bagheri established Easy Towing Inc. in 2019. Since then, he has financed…" at bounding box center [85, 386] width 144 height 165
drag, startPoint x: 310, startPoint y: 331, endPoint x: 332, endPoint y: 357, distance: 34.0
click at [157, 357] on textarea "Hamed Bagheri established Easy Towing Inc. in 2019. Since then, he has financed…" at bounding box center [85, 386] width 144 height 165
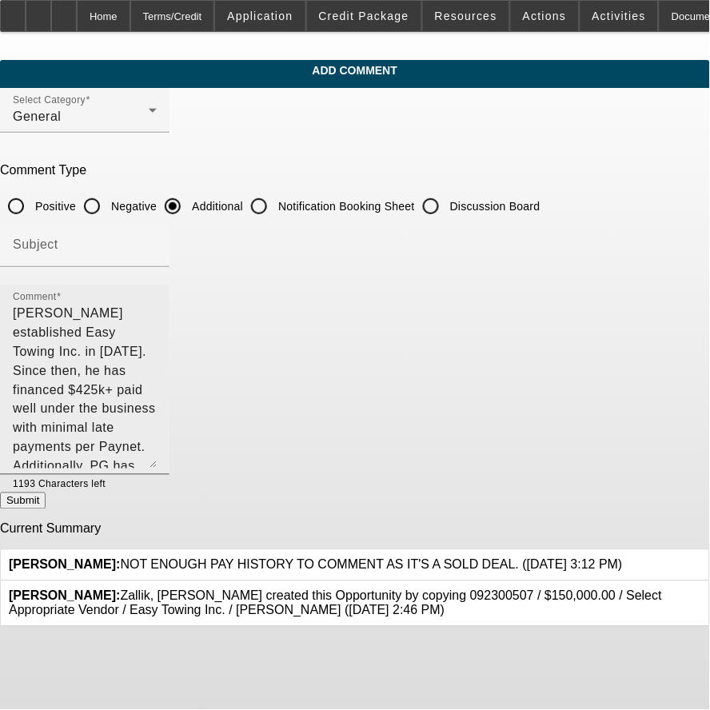
click at [170, 339] on div "Comment Hamed Bagheri established Easy Towing Inc. in 2019. Since then, he has …" at bounding box center [85, 380] width 170 height 190
click at [157, 381] on textarea "Hamed Bagheri established Easy Towing Inc. in 2019. Since then, he has financed…" at bounding box center [85, 386] width 144 height 165
drag, startPoint x: 307, startPoint y: 326, endPoint x: 345, endPoint y: 338, distance: 40.2
click at [157, 338] on textarea "Hamed Bagheri established Easy Towing Inc. in 2019. Since then, he has financed…" at bounding box center [85, 386] width 144 height 165
click at [157, 329] on textarea "Hamed Bagheri established Easy Towing Inc. in 2019. Since then, he has financed…" at bounding box center [85, 386] width 144 height 165
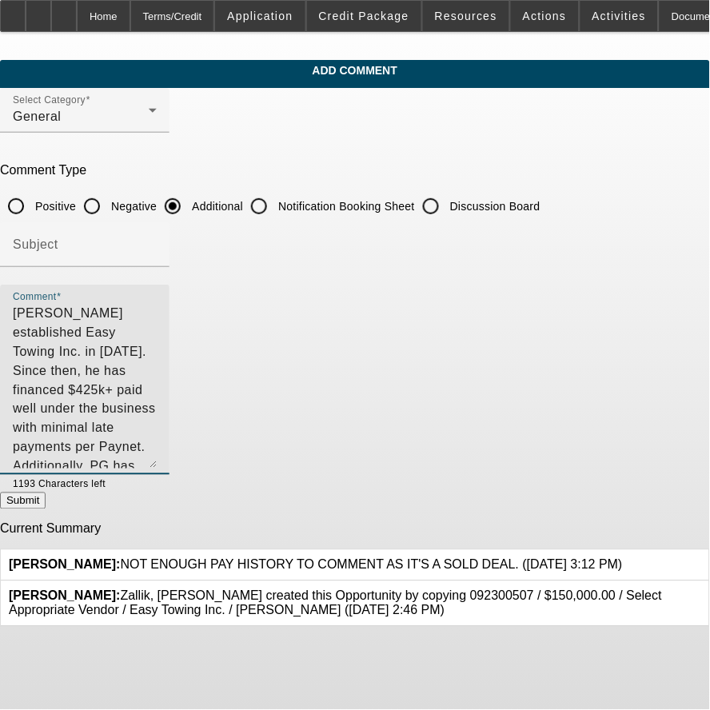
click at [157, 330] on textarea "Hamed Bagheri established Easy Towing Inc. in 2019. Since then, he has financed…" at bounding box center [85, 386] width 144 height 165
click at [157, 345] on textarea "Hamed Bagheri established Easy Towing Inc. in 2019. Since then, he has financed…" at bounding box center [85, 386] width 144 height 165
drag, startPoint x: 310, startPoint y: 331, endPoint x: 365, endPoint y: 325, distance: 54.8
click at [157, 325] on textarea "Hamed Bagheri established Easy Towing Inc. in 2019. Since then, he has financed…" at bounding box center [85, 386] width 144 height 165
click at [157, 305] on textarea "Hamed Bagheri established Easy Towing Inc. in 2019. Since then, he has financed…" at bounding box center [85, 386] width 144 height 165
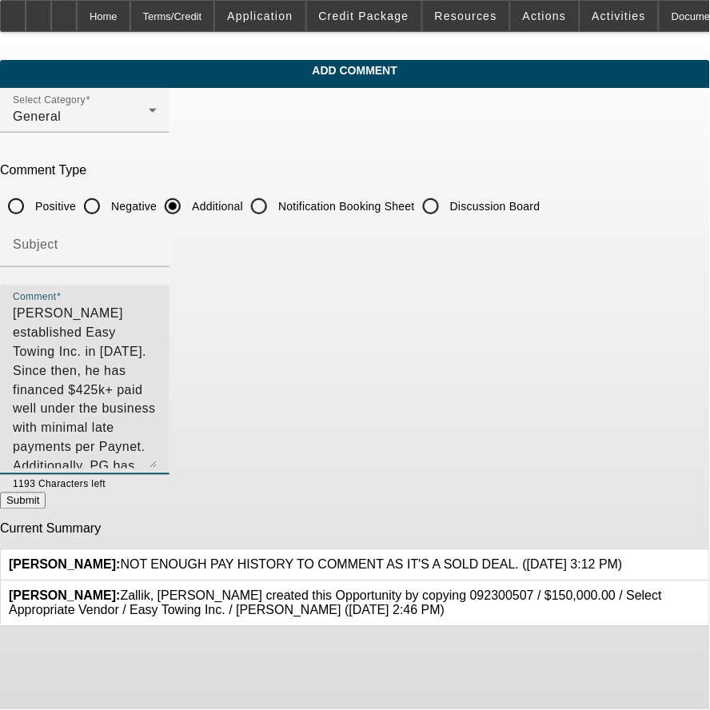
drag, startPoint x: 310, startPoint y: 330, endPoint x: 365, endPoint y: 332, distance: 56.0
click at [157, 332] on textarea "Hamed Bagheri established Easy Towing Inc. in 2019. Since then, he has financed…" at bounding box center [85, 386] width 144 height 165
drag, startPoint x: 365, startPoint y: 332, endPoint x: 309, endPoint y: 326, distance: 57.1
click at [157, 326] on textarea "Hamed Bagheri established Easy Towing Inc. in 2019. Since then, he has financed…" at bounding box center [85, 386] width 144 height 165
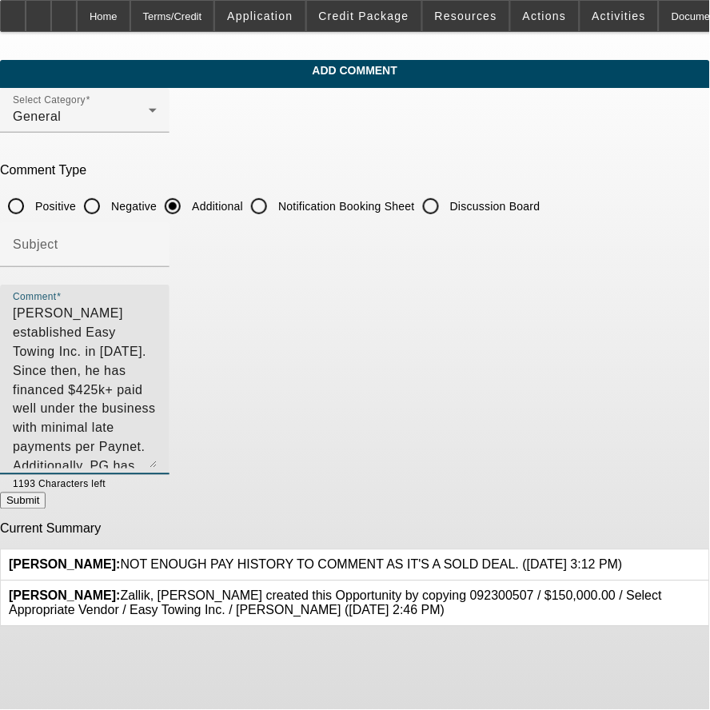
click at [157, 326] on textarea "Hamed Bagheri established Easy Towing Inc. in 2019. Since then, he has financed…" at bounding box center [85, 386] width 144 height 165
drag, startPoint x: 310, startPoint y: 326, endPoint x: 362, endPoint y: 330, distance: 52.9
click at [157, 330] on textarea "Hamed Bagheri established Easy Towing Inc. in 2019. Since then, he has financed…" at bounding box center [85, 386] width 144 height 165
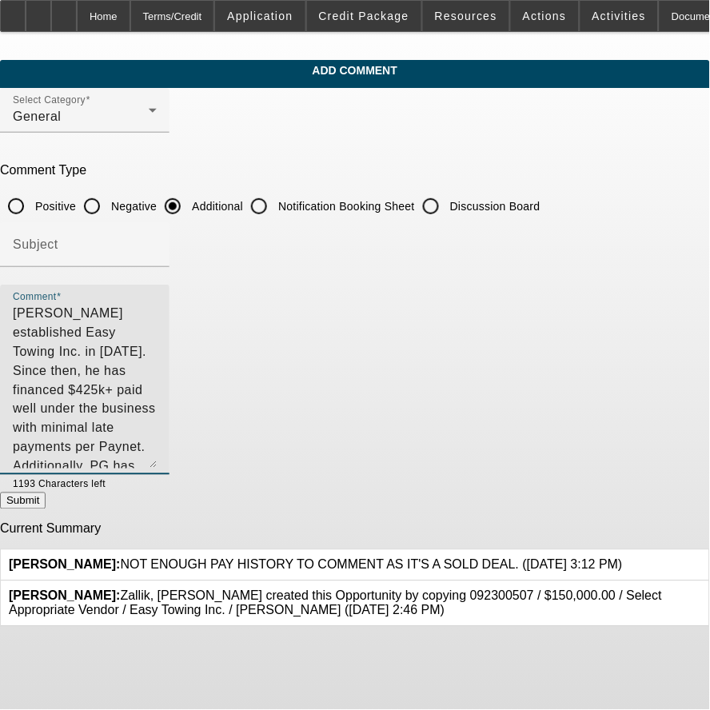
click at [157, 405] on textarea "Hamed Bagheri established Easy Towing Inc. in 2019. Since then, he has financed…" at bounding box center [85, 386] width 144 height 165
click at [170, 425] on div "Comment Hamed Bagheri established Easy Towing Inc. in 2019. Since then, he has …" at bounding box center [85, 380] width 170 height 190
click at [157, 420] on textarea "Hamed Bagheri established Easy Towing Inc. in 2019. Since then, he has financed…" at bounding box center [85, 386] width 144 height 165
click at [157, 334] on textarea "Hamed Bagheri established Easy Towing Inc. in 2019. Since then, he has financed…" at bounding box center [85, 386] width 144 height 165
click at [157, 329] on textarea "Hamed Bagheri established Easy Towing Inc. in 2019. Since then, he has financed…" at bounding box center [85, 386] width 144 height 165
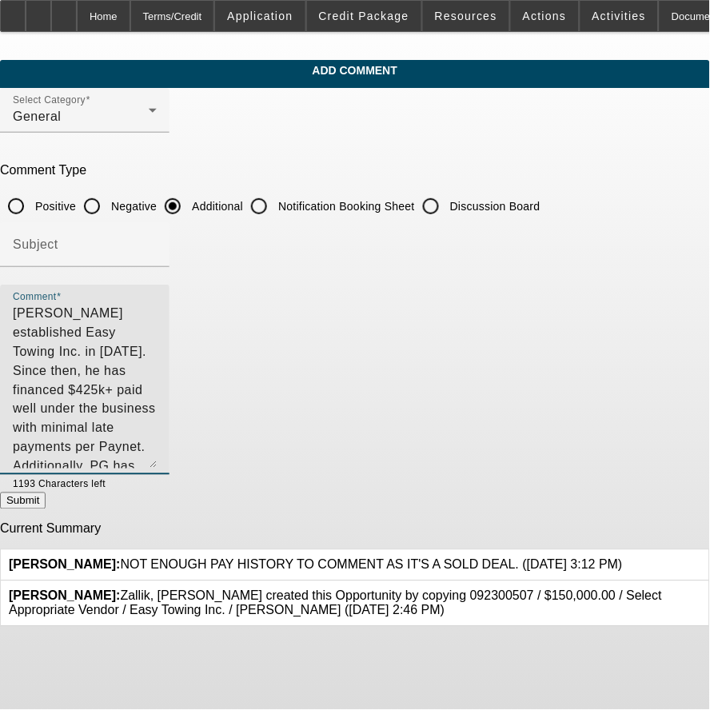
click at [157, 330] on textarea "Hamed Bagheri established Easy Towing Inc. in 2019. Since then, he has financed…" at bounding box center [85, 386] width 144 height 165
click at [157, 352] on textarea "Hamed Bagheri established Easy Towing Inc. in 2019. Since then, he has financed…" at bounding box center [85, 386] width 144 height 165
click at [157, 350] on textarea "Hamed Bagheri established Easy Towing Inc. in 2019. Since then, he has financed…" at bounding box center [85, 386] width 144 height 165
drag, startPoint x: 449, startPoint y: 349, endPoint x: 557, endPoint y: 346, distance: 107.2
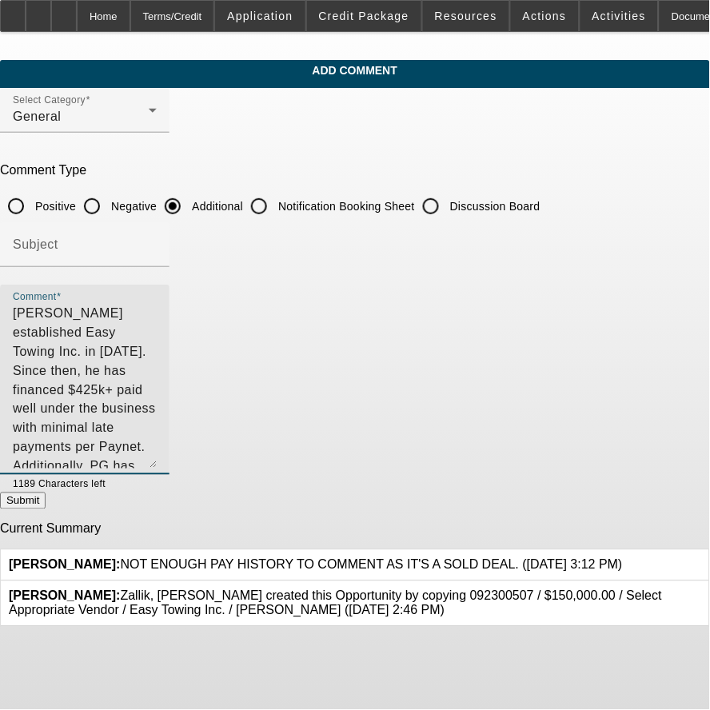
click at [157, 346] on textarea "Hamed Bagheri established Easy Towing Inc. in 2019. Since then, he has financed…" at bounding box center [85, 386] width 144 height 165
click at [157, 369] on textarea "Hamed Bagheri established Easy Towing Inc. in 2019. Since then, he has financed…" at bounding box center [85, 386] width 144 height 165
click at [157, 429] on textarea "Hamed Bagheri established Easy Towing Inc. in 2019. Since then, he has financed…" at bounding box center [85, 386] width 144 height 165
click at [157, 385] on textarea "Hamed Bagheri established Easy Towing Inc. in 2019. Since then, he has financed…" at bounding box center [85, 386] width 144 height 165
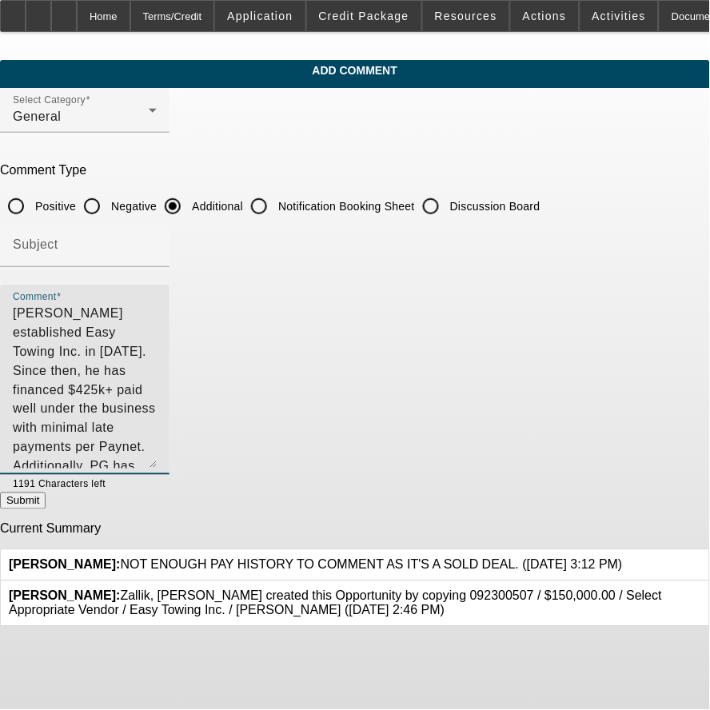
click at [157, 434] on textarea "Hamed Bagheri established Easy Towing Inc. in 2019. Since then, he has financed…" at bounding box center [85, 386] width 144 height 165
drag, startPoint x: 236, startPoint y: 408, endPoint x: 393, endPoint y: 405, distance: 157.6
click at [157, 405] on textarea "Hamed Bagheri established Easy Towing Inc. in 2019. Since then, he has financed…" at bounding box center [85, 386] width 144 height 165
click at [157, 425] on textarea "Hamed Bagheri established Easy Towing Inc. in 2019. Since then, he has financed…" at bounding box center [85, 386] width 144 height 165
type textarea "Hamed Bagheri established Easy Towing Inc. in 2019. Since then, he has financed…"
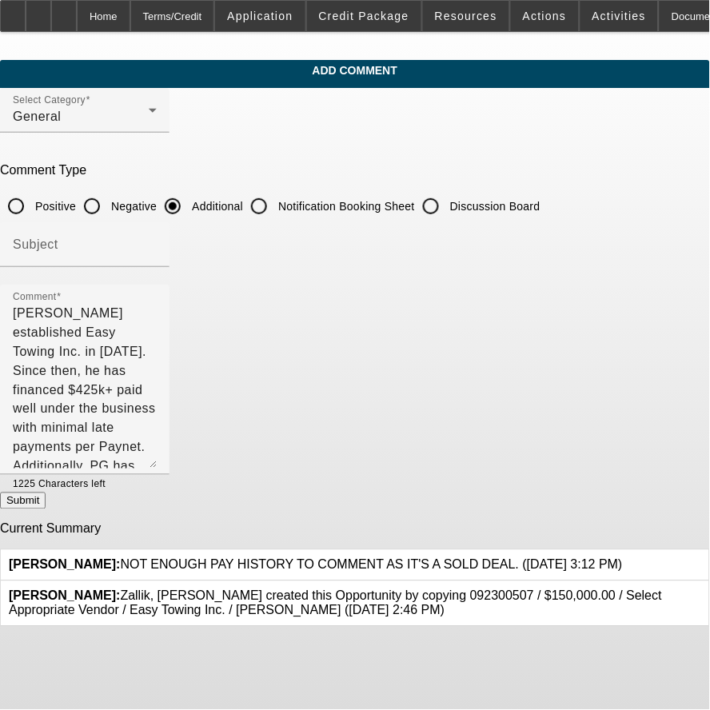
click at [46, 501] on button "Submit" at bounding box center [23, 501] width 46 height 17
radio input "true"
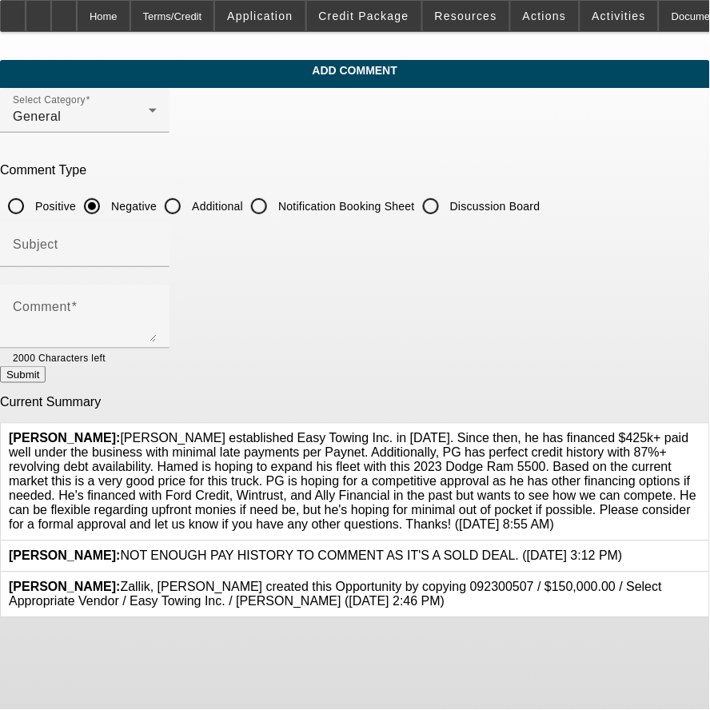
drag, startPoint x: 160, startPoint y: 422, endPoint x: 449, endPoint y: 525, distance: 306.3
click at [451, 526] on span "[PERSON_NAME], [PERSON_NAME]: [PERSON_NAME] established Easy Towing Inc. in [DA…" at bounding box center [353, 482] width 688 height 100
copy span "[PERSON_NAME] established Easy Towing Inc. in [DATE]. Since then, he has financ…"
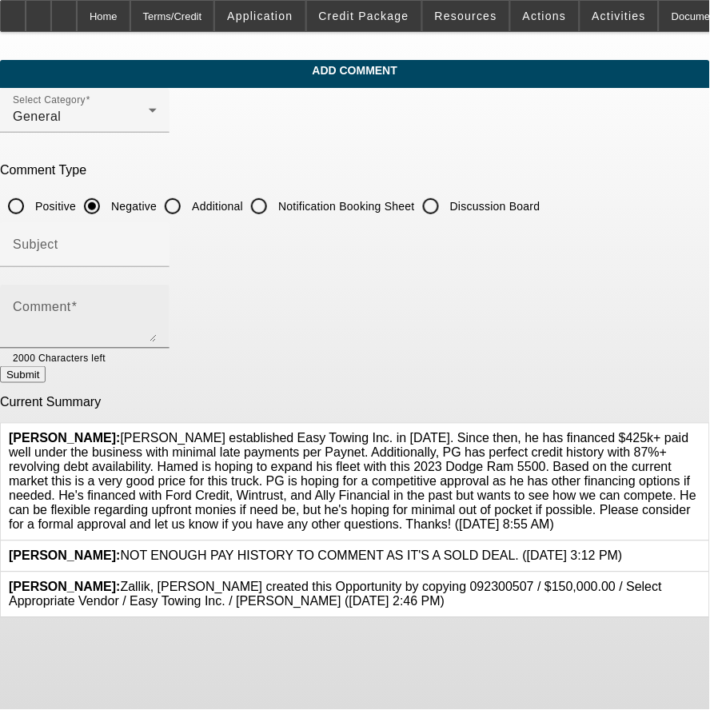
click at [157, 318] on textarea "Comment" at bounding box center [85, 323] width 144 height 38
paste textarea "[PERSON_NAME] established Easy Towing Inc. in [DATE]. Since then, he has financ…"
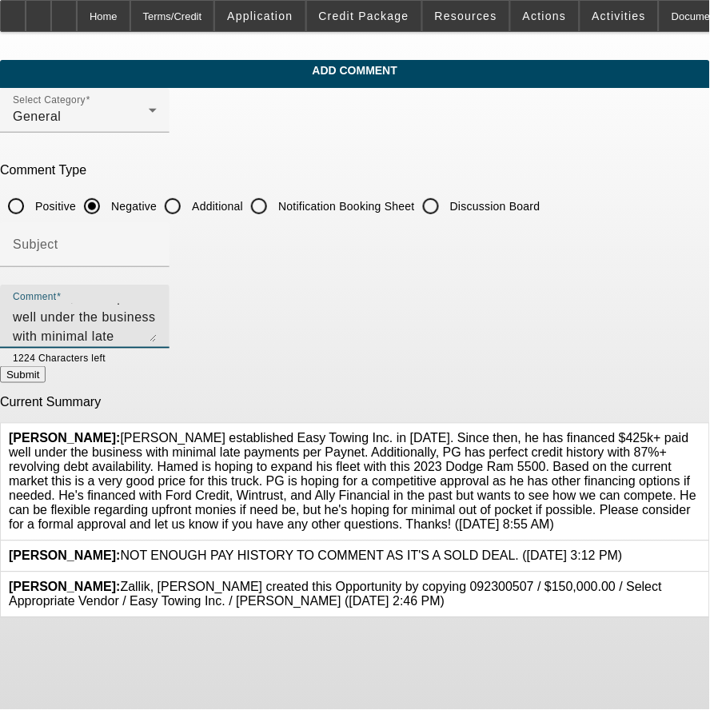
type textarea "[PERSON_NAME] established Easy Towing Inc. in [DATE]. Since then, he has financ…"
click at [157, 339] on div "Comment [PERSON_NAME] established Easy Towing Inc. in [DATE]. Since then, he ha…" at bounding box center [85, 317] width 144 height 64
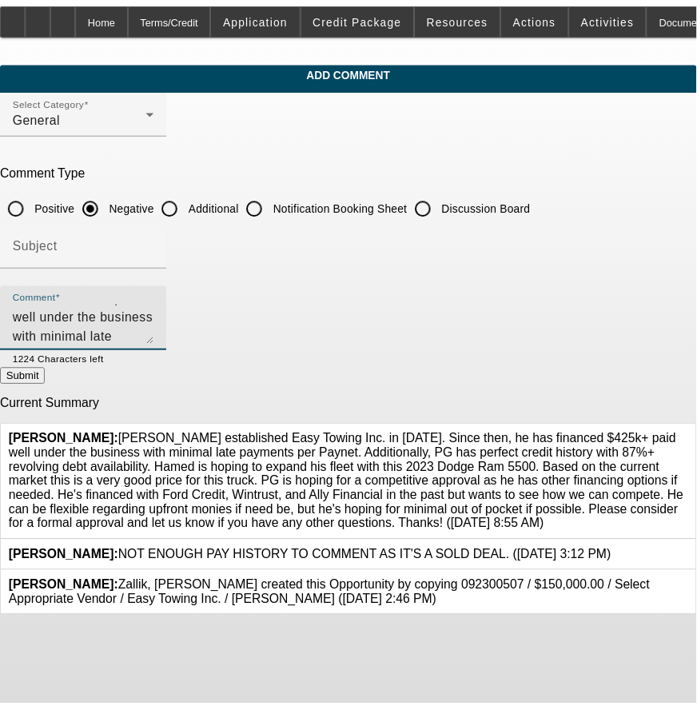
scroll to position [0, 0]
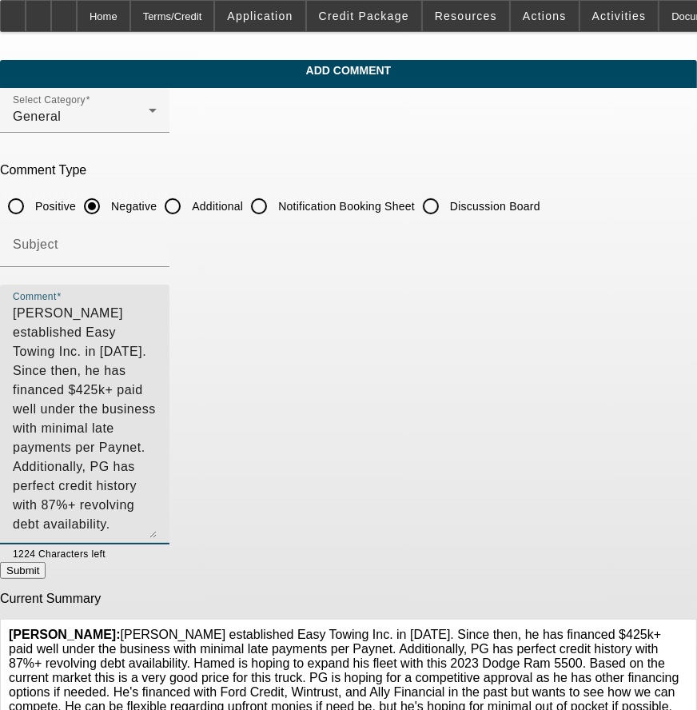
drag, startPoint x: 626, startPoint y: 334, endPoint x: 578, endPoint y: 448, distance: 124.0
click at [170, 512] on div "Comment [PERSON_NAME] established Easy Towing Inc. in [DATE]. Since then, he ha…" at bounding box center [85, 415] width 170 height 260
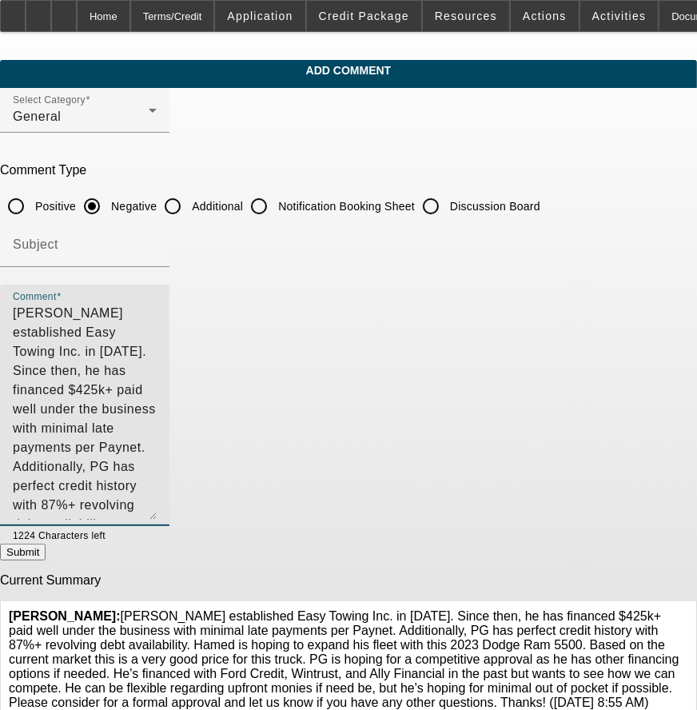
click at [243, 192] on div "Additional" at bounding box center [200, 206] width 86 height 32
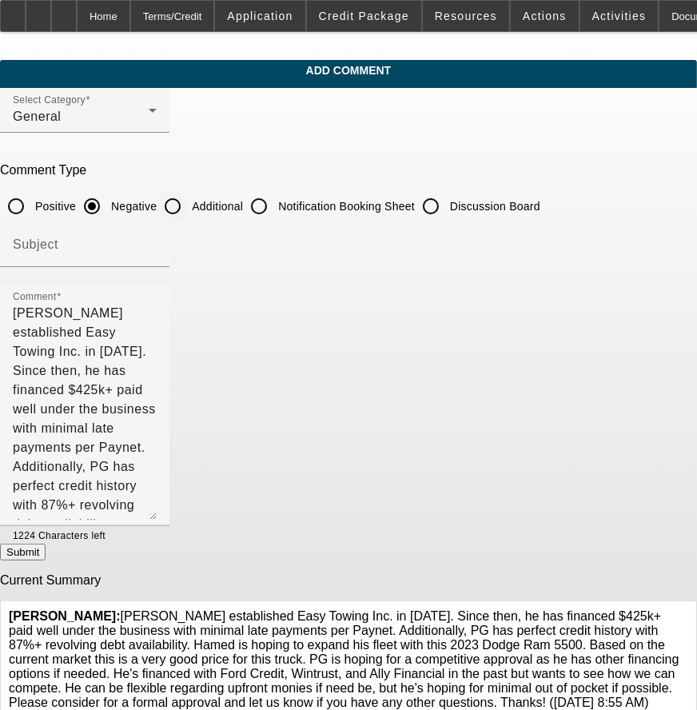
click at [243, 208] on label "Additional" at bounding box center [216, 206] width 54 height 16
click at [189, 208] on input "Additional" at bounding box center [173, 206] width 32 height 32
radio input "true"
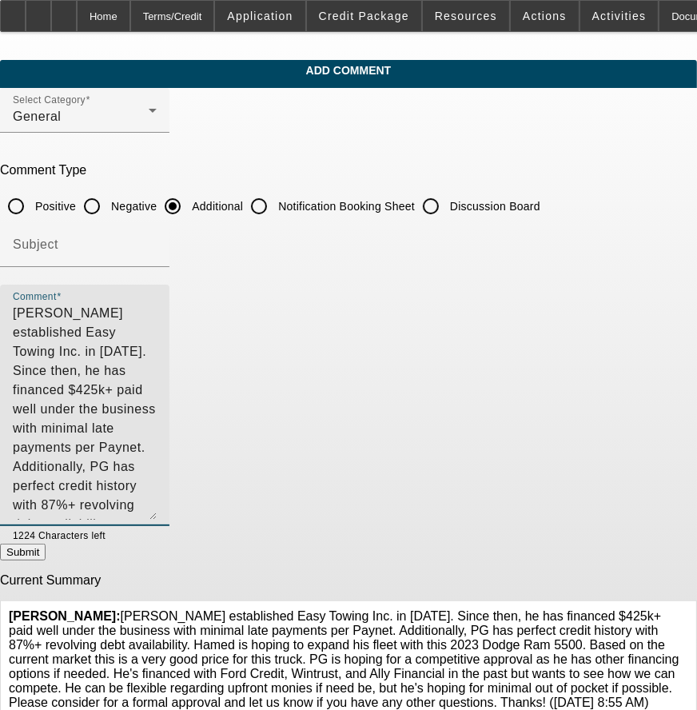
click at [157, 332] on textarea "[PERSON_NAME] established Easy Towing Inc. in [DATE]. Since then, he has financ…" at bounding box center [85, 412] width 144 height 216
drag, startPoint x: 464, startPoint y: 314, endPoint x: 477, endPoint y: 314, distance: 13.6
click at [157, 314] on textarea "[PERSON_NAME] established Easy Towing Inc. in [DATE]. Since then, he has financ…" at bounding box center [85, 412] width 144 height 216
drag, startPoint x: 496, startPoint y: 442, endPoint x: 493, endPoint y: 404, distance: 38.5
click at [157, 443] on textarea "[PERSON_NAME] established Easy Towing Inc. in [DATE]. Since then, he has financ…" at bounding box center [85, 412] width 144 height 216
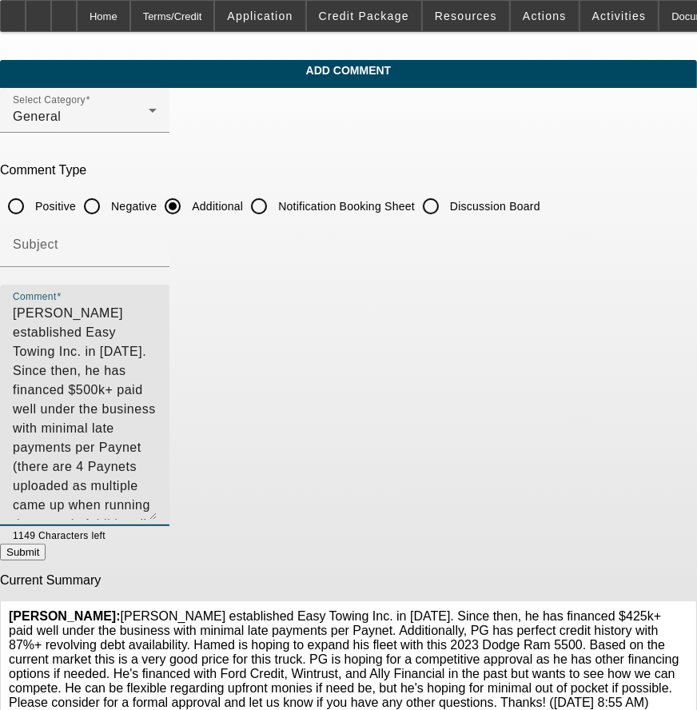
drag, startPoint x: 496, startPoint y: 331, endPoint x: 533, endPoint y: 329, distance: 36.9
click at [157, 329] on textarea "[PERSON_NAME] established Easy Towing Inc. in [DATE]. Since then, he has financ…" at bounding box center [85, 412] width 144 height 216
click at [157, 332] on textarea "[PERSON_NAME] established Easy Towing Inc. in [DATE]. Since then, he has financ…" at bounding box center [85, 412] width 144 height 216
click at [157, 440] on textarea "[PERSON_NAME] established Easy Towing Inc. in [DATE]. Since then, he has financ…" at bounding box center [85, 412] width 144 height 216
drag, startPoint x: 274, startPoint y: 349, endPoint x: 162, endPoint y: 340, distance: 111.6
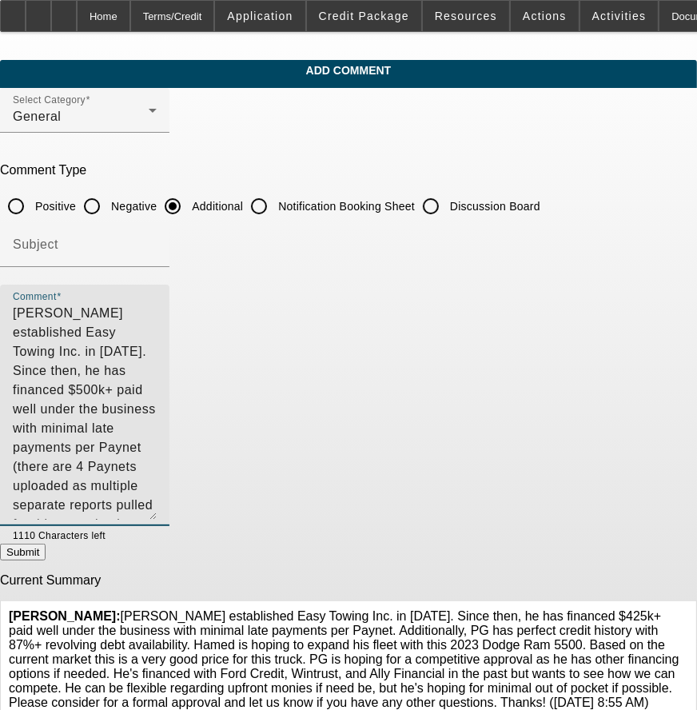
click at [157, 340] on textarea "[PERSON_NAME] established Easy Towing Inc. in [DATE]. Since then, he has financ…" at bounding box center [85, 412] width 144 height 216
drag, startPoint x: 421, startPoint y: 454, endPoint x: 440, endPoint y: 456, distance: 18.5
click at [157, 454] on textarea "[PERSON_NAME] established Easy Towing Inc. in [DATE]. Since then, he has financ…" at bounding box center [85, 412] width 144 height 216
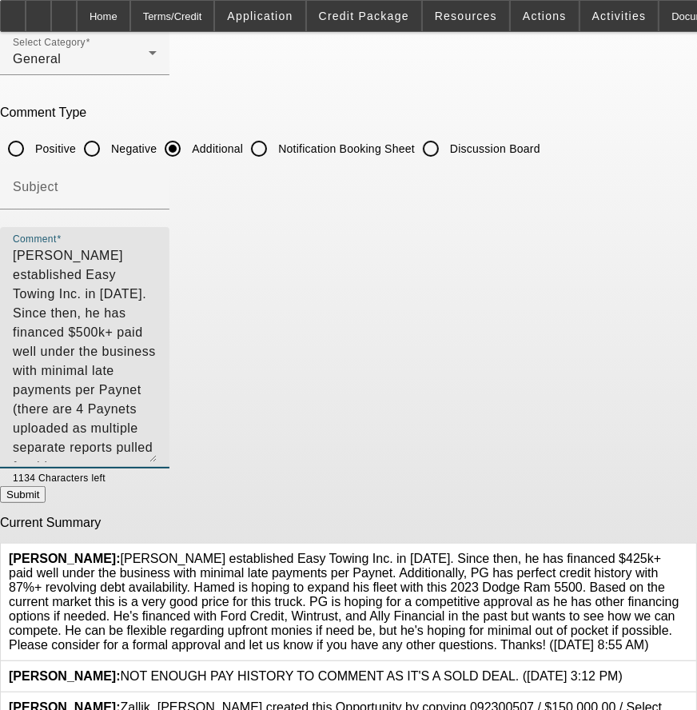
scroll to position [89, 0]
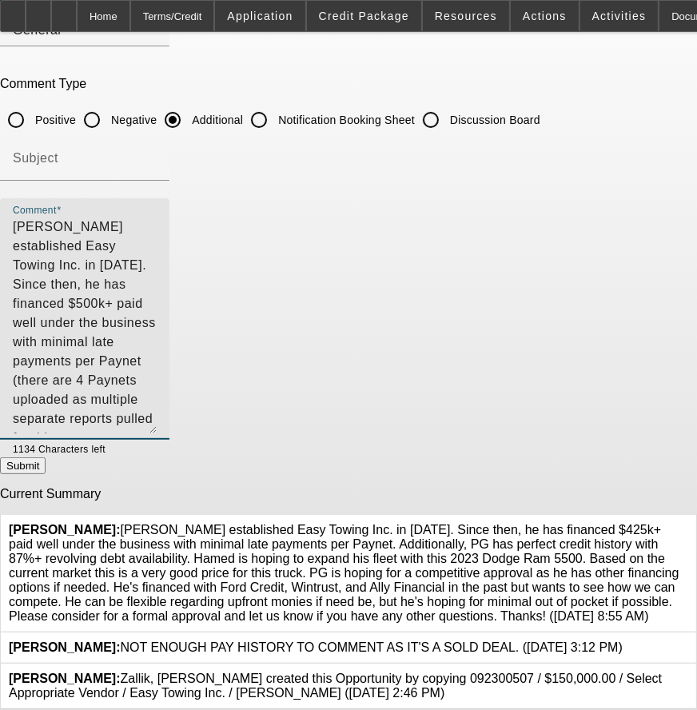
drag, startPoint x: 437, startPoint y: 368, endPoint x: -246, endPoint y: 122, distance: 726.5
click at [0, 122] on html "Home Terms/Credit Application Credit Package Resources Actions Activities Docum…" at bounding box center [348, 269] width 697 height 710
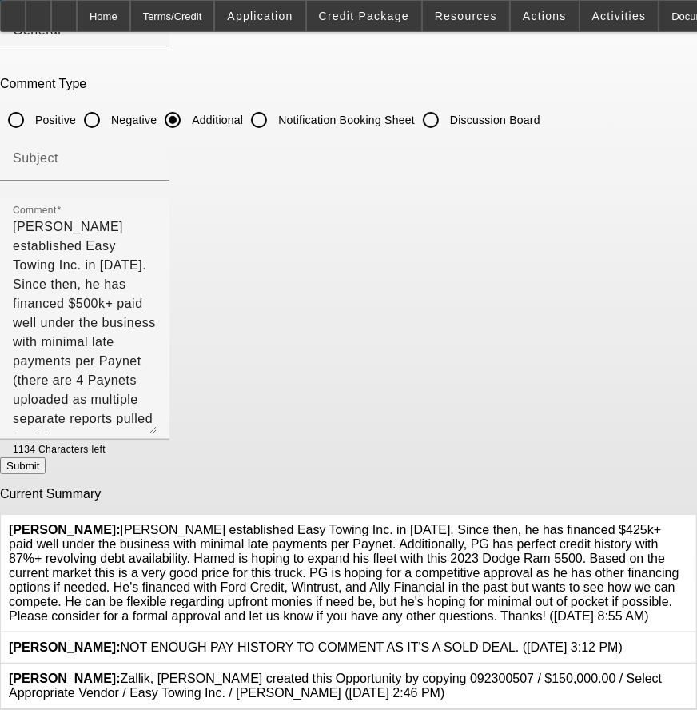
click at [689, 523] on div at bounding box center [689, 573] width 0 height 101
click at [689, 523] on icon at bounding box center [689, 523] width 0 height 0
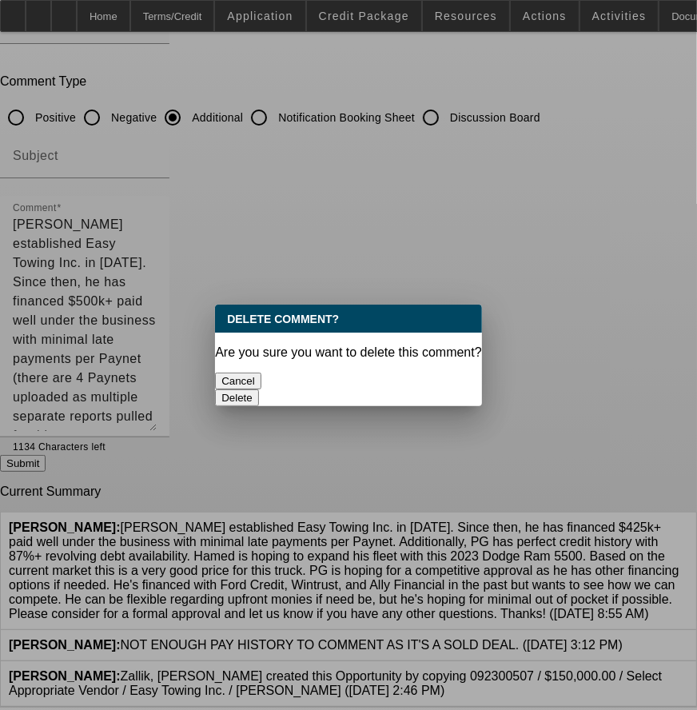
scroll to position [0, 0]
click at [259, 389] on button "Delete" at bounding box center [237, 397] width 44 height 17
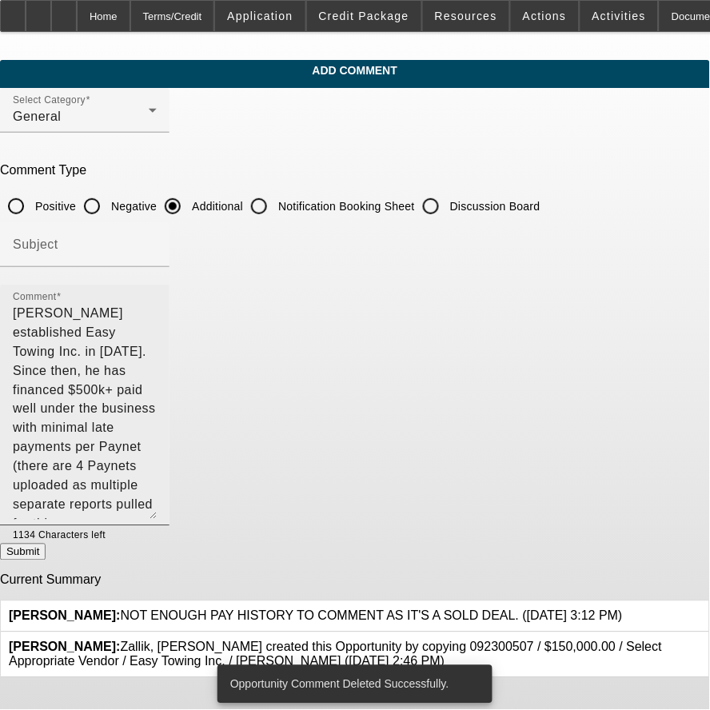
click at [157, 469] on textarea "[PERSON_NAME] established Easy Towing Inc. in [DATE]. Since then, he has financ…" at bounding box center [85, 412] width 144 height 216
click at [157, 443] on textarea "[PERSON_NAME] established Easy Towing Inc. in [DATE]. Since then, he has financ…" at bounding box center [85, 412] width 144 height 216
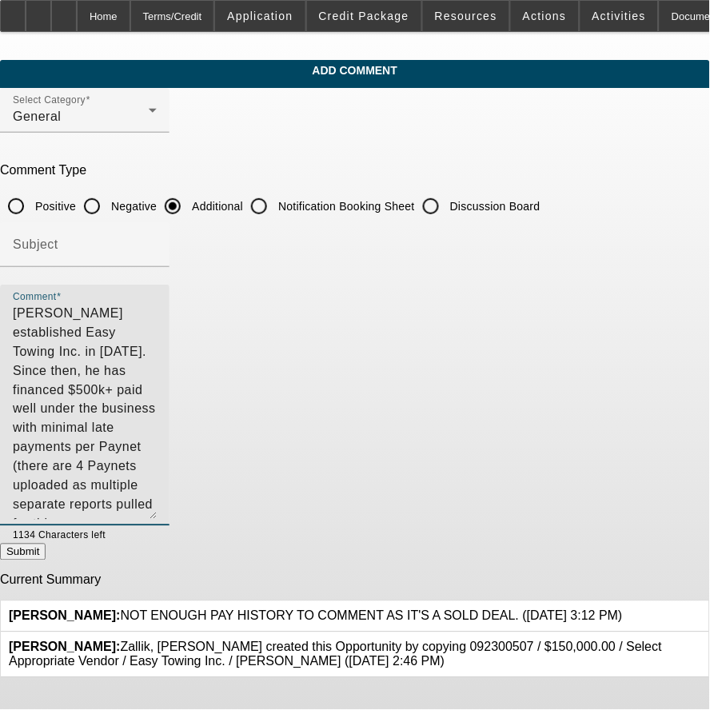
click at [157, 491] on textarea "[PERSON_NAME] established Easy Towing Inc. in [DATE]. Since then, he has financ…" at bounding box center [85, 412] width 144 height 216
drag, startPoint x: 307, startPoint y: 346, endPoint x: 344, endPoint y: 400, distance: 65.0
click at [157, 350] on textarea "[PERSON_NAME] established Easy Towing Inc. in [DATE]. Since then, he has financ…" at bounding box center [85, 412] width 144 height 216
click at [157, 440] on textarea "[PERSON_NAME] established Easy Towing Inc. in [DATE]. Since then, he has financ…" at bounding box center [85, 412] width 144 height 216
type textarea "[PERSON_NAME] established Easy Towing Inc. in [DATE]. Since then, he has financ…"
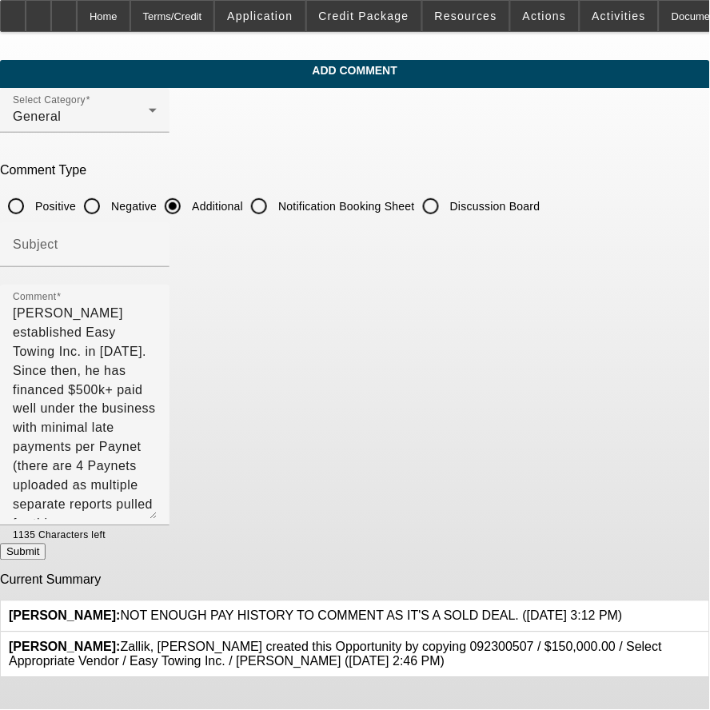
click at [46, 550] on button "Submit" at bounding box center [23, 552] width 46 height 17
radio input "true"
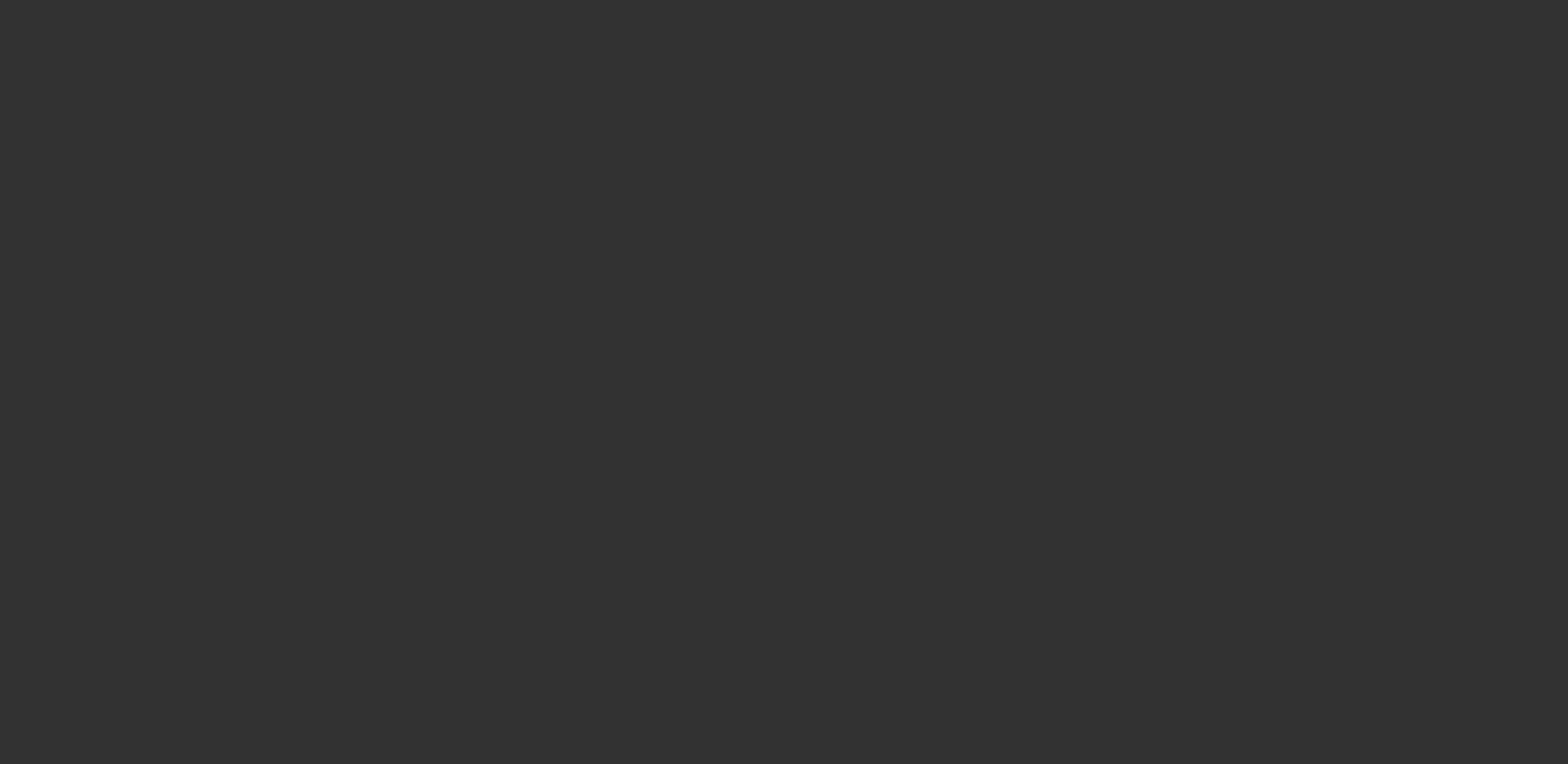
select select "0.15"
select select "2"
select select "0.1"
select select "4"
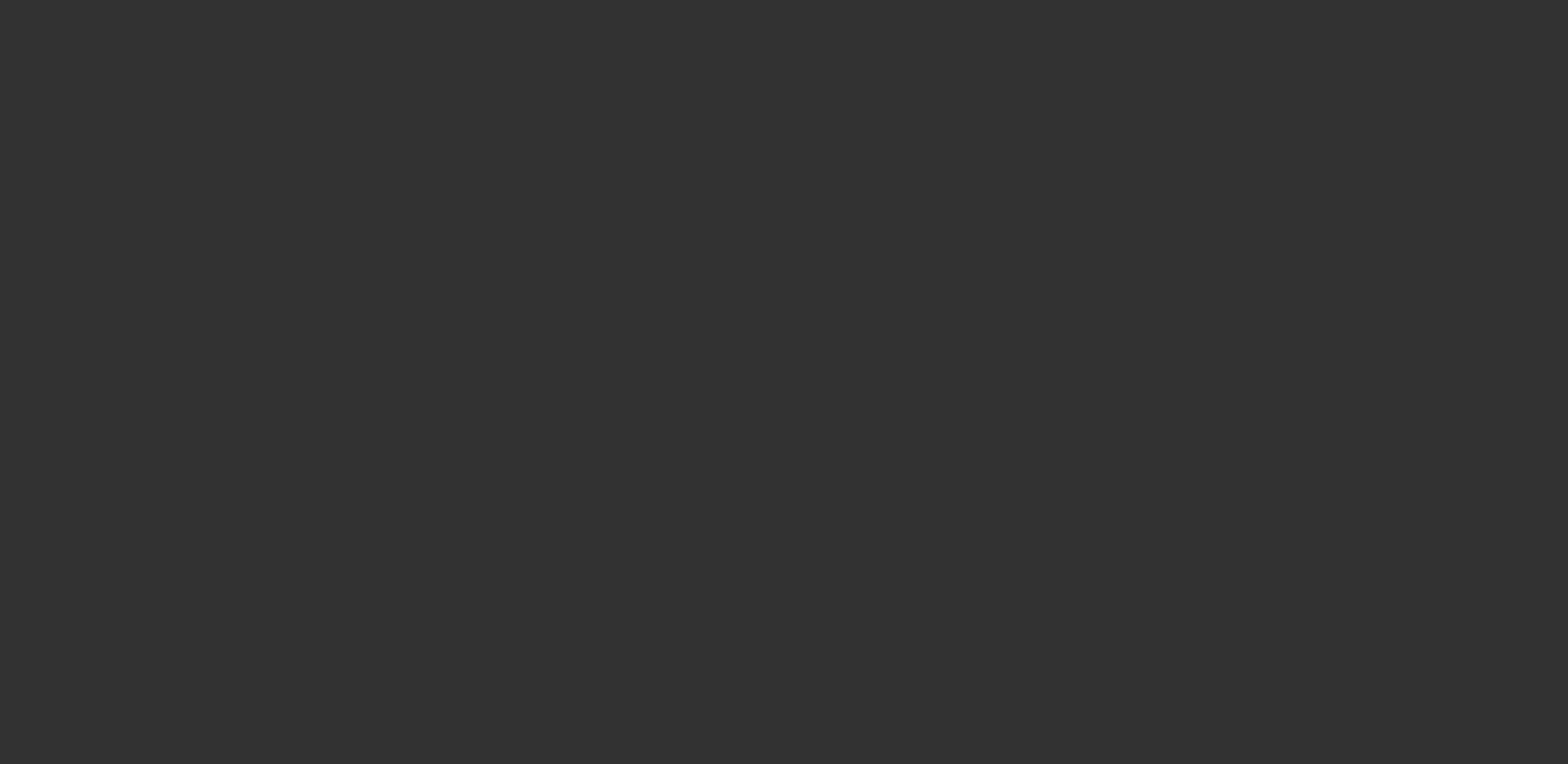
select select "0"
select select "2"
select select "0.1"
select select "4"
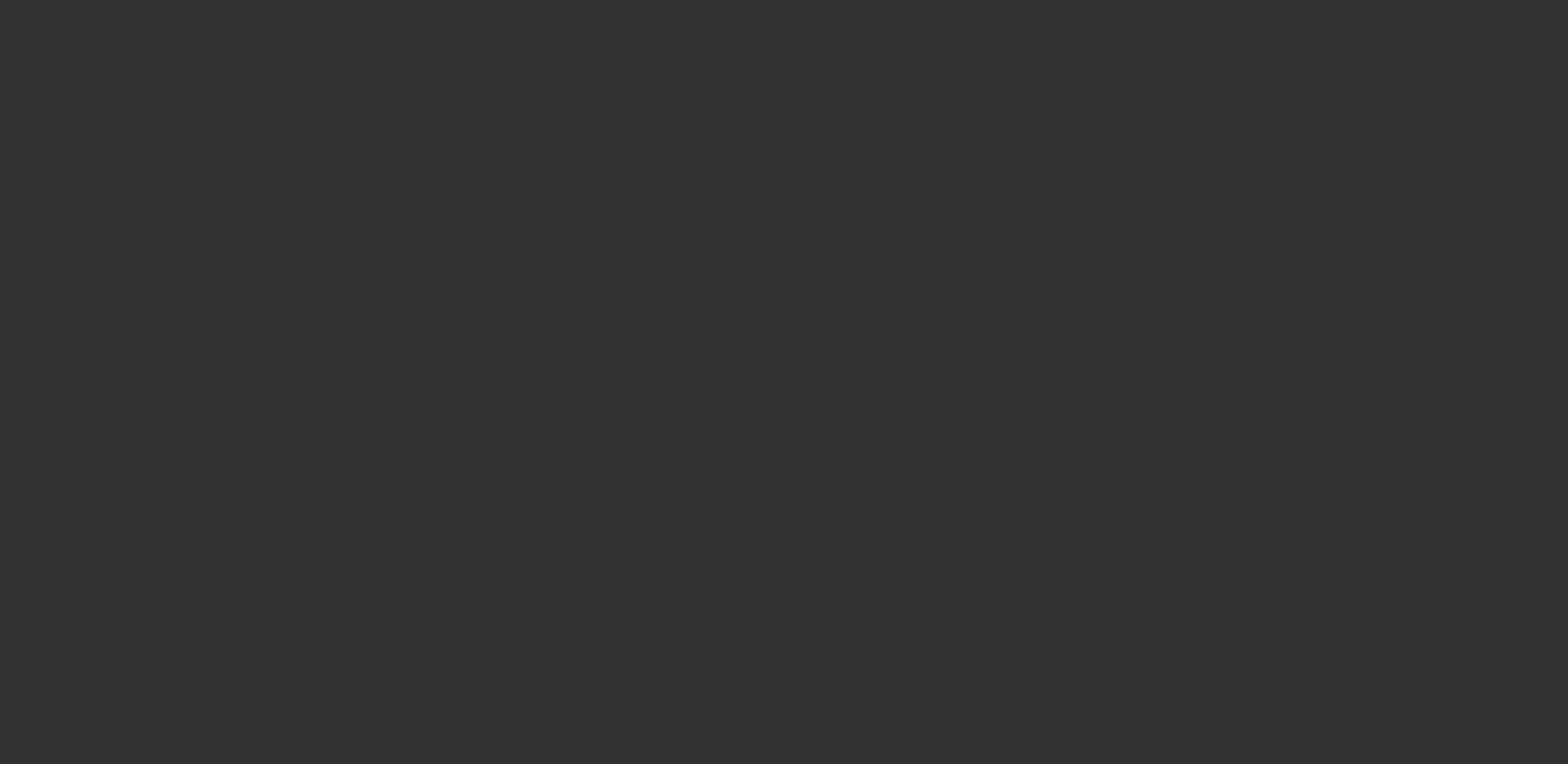
select select "0"
select select "2"
select select "0.1"
select select "4"
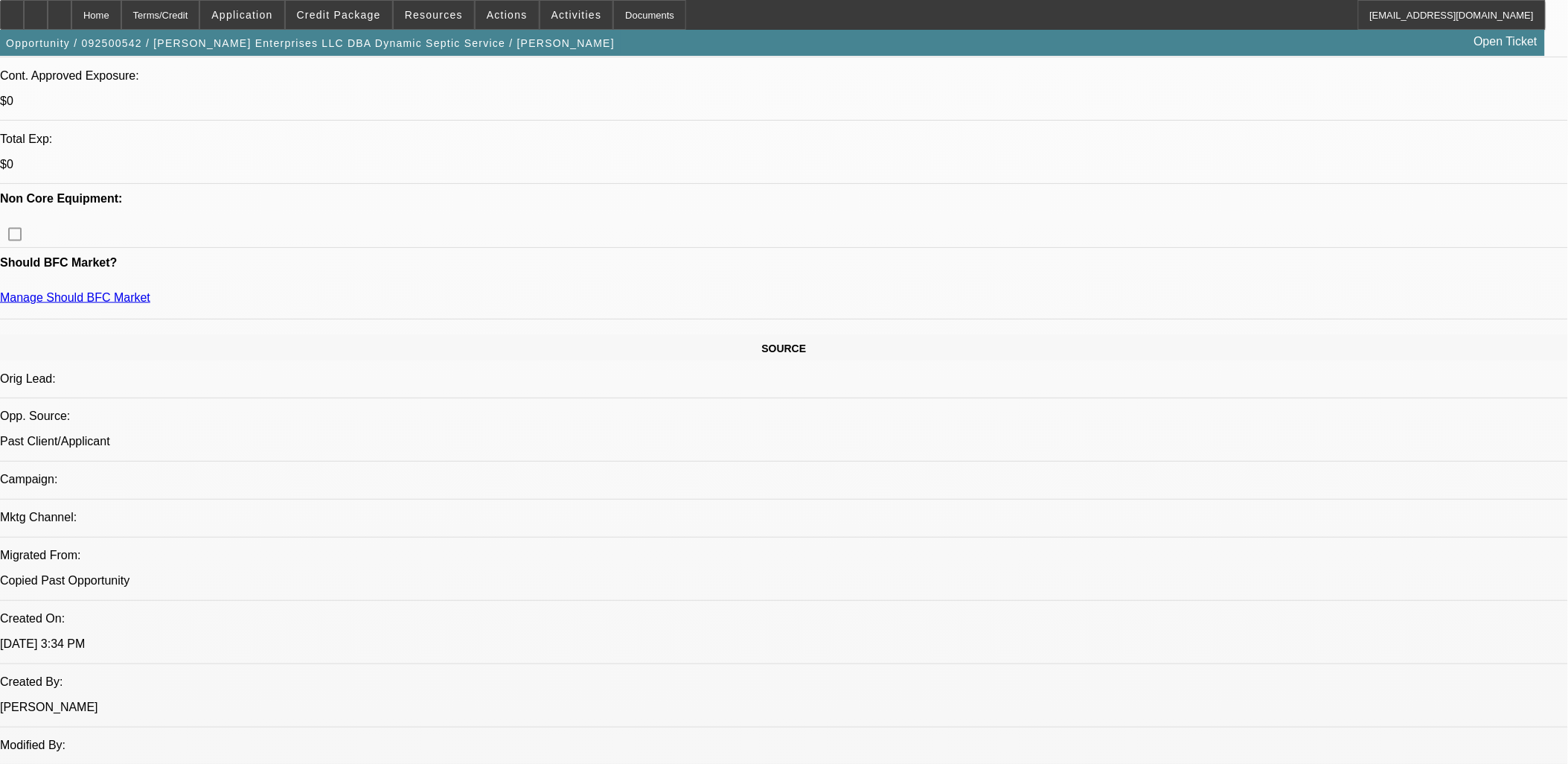
scroll to position [661, 0]
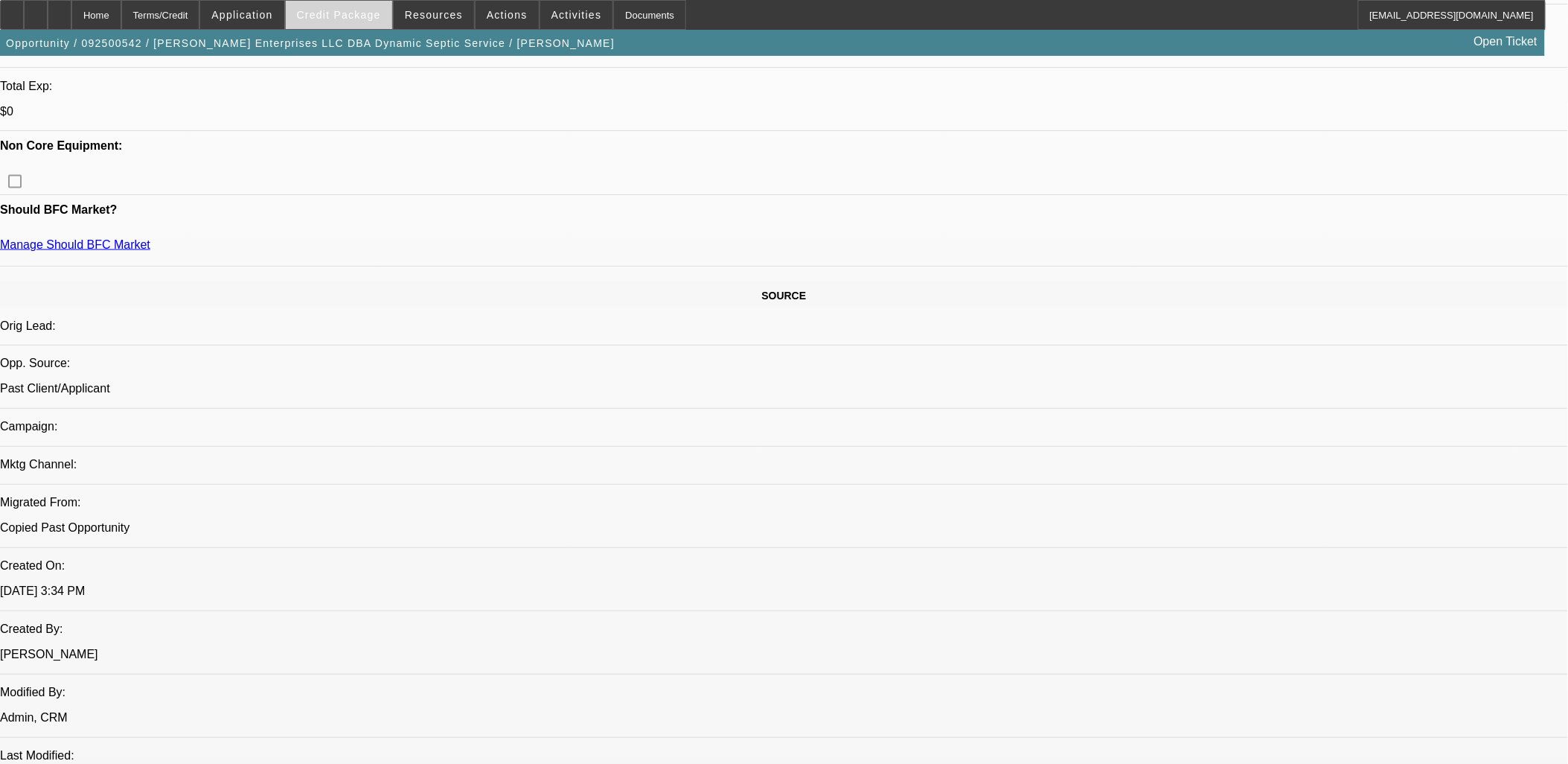
click at [389, 13] on span at bounding box center [339, 15] width 106 height 35
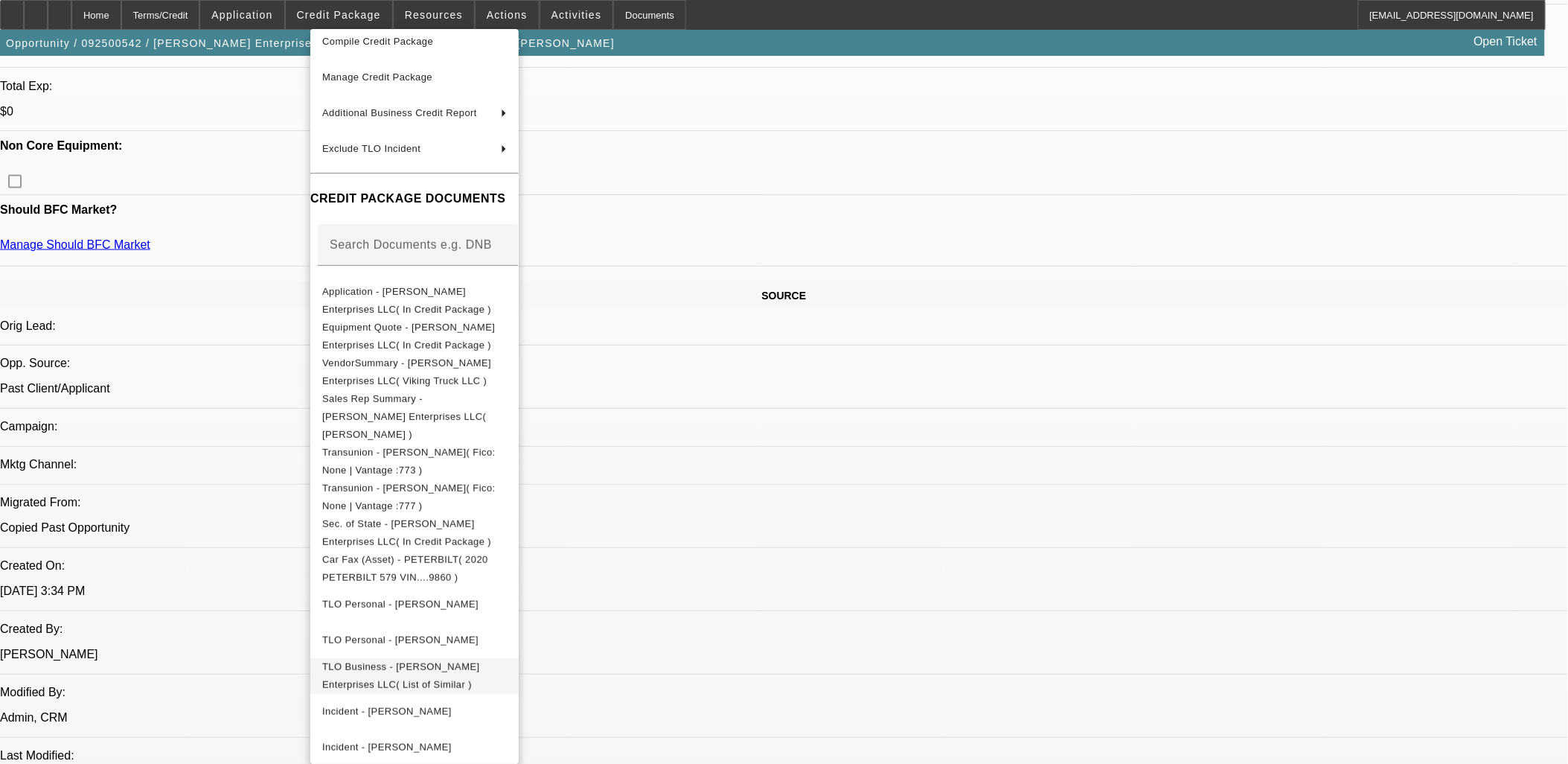
scroll to position [110, 0]
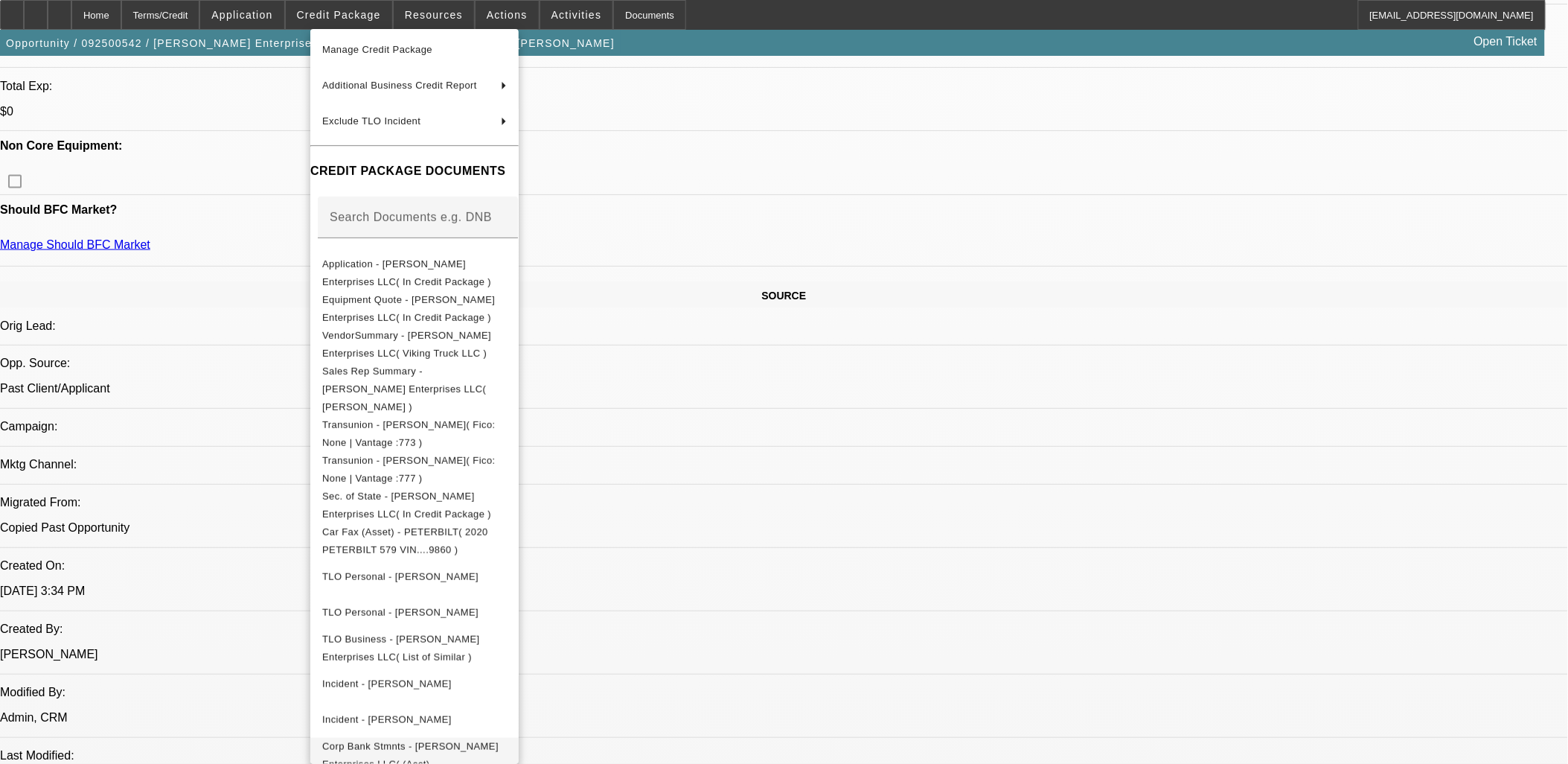
click at [489, 740] on span "Corp Bank Stmnts - Tim Dominick Enterprises LLC( (Acct) Tim Dominick Enterprise…" at bounding box center [410, 763] width 177 height 47
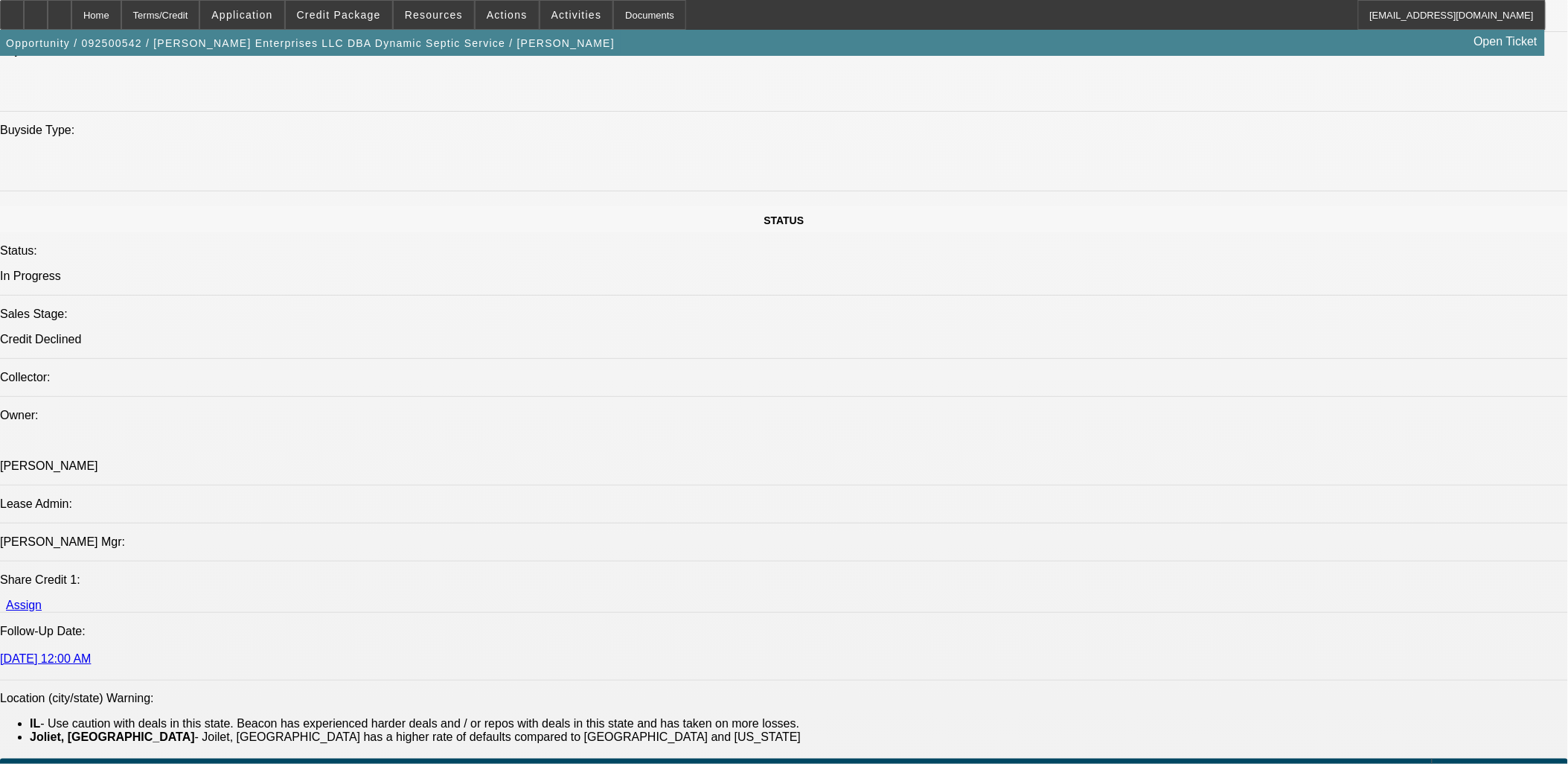
scroll to position [1901, 0]
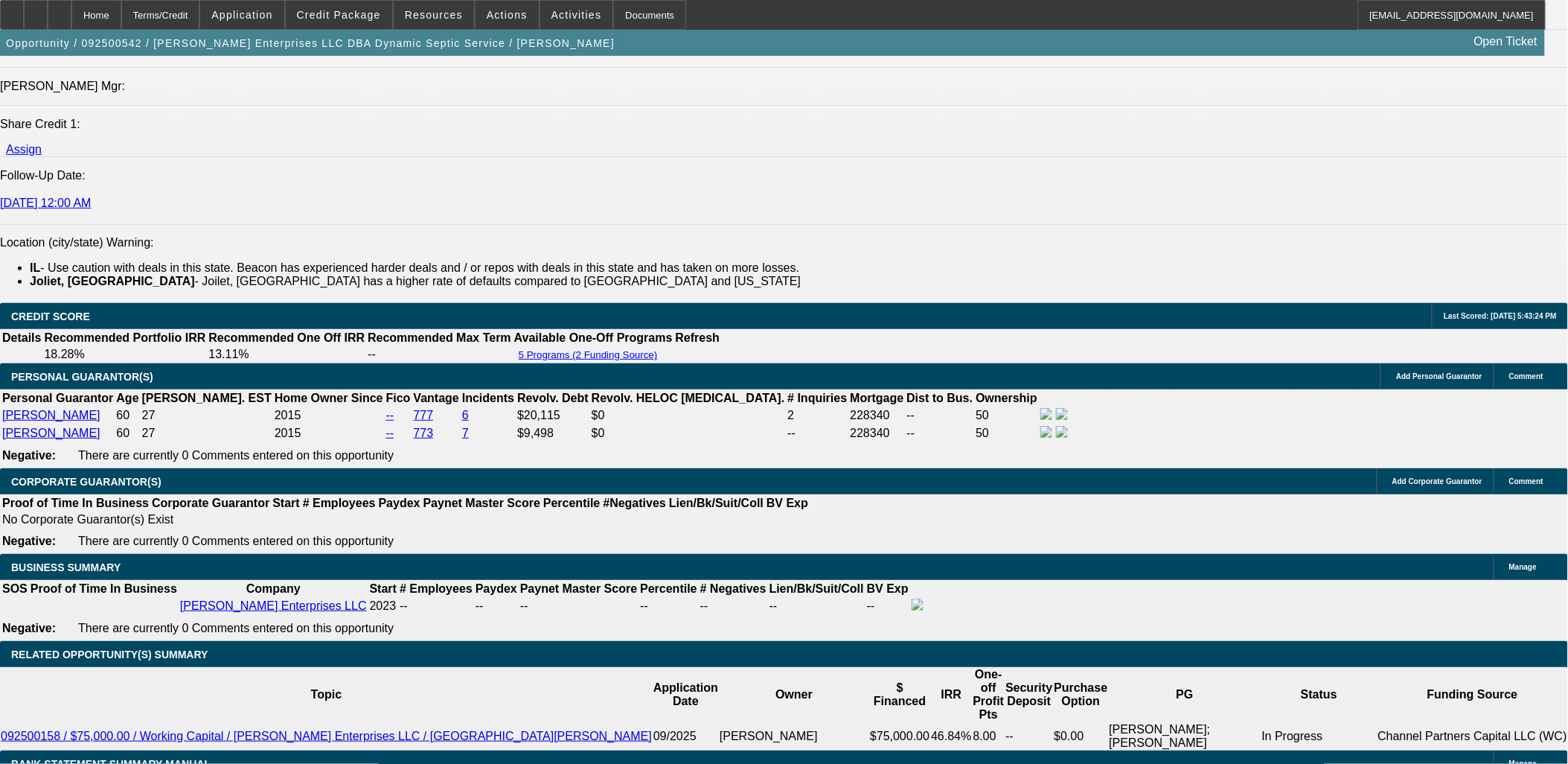
drag, startPoint x: 1094, startPoint y: 168, endPoint x: 1106, endPoint y: 172, distance: 12.6
click at [1232, 181] on span "Reply All" at bounding box center [1240, 182] width 40 height 11
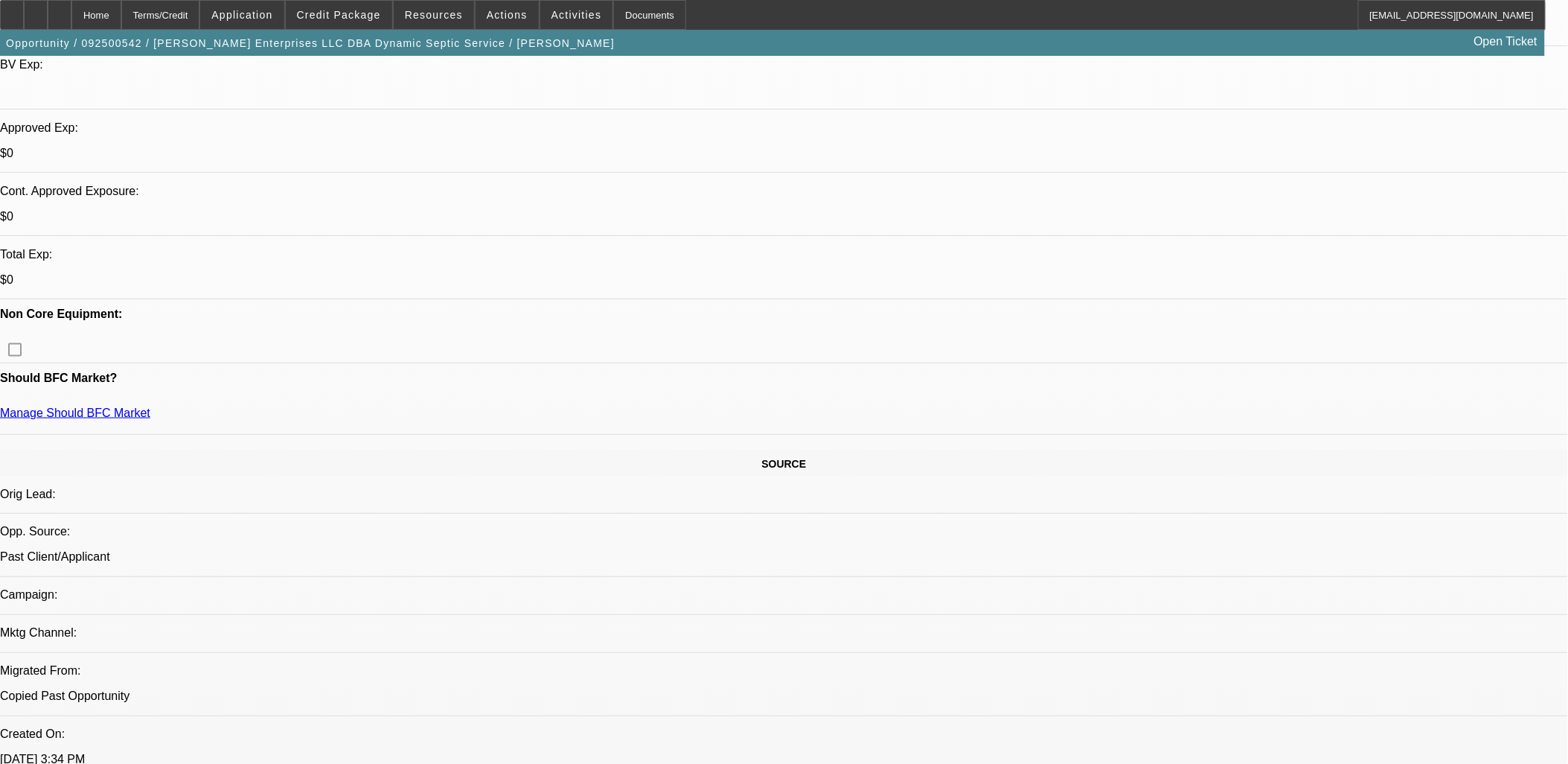
scroll to position [661, 0]
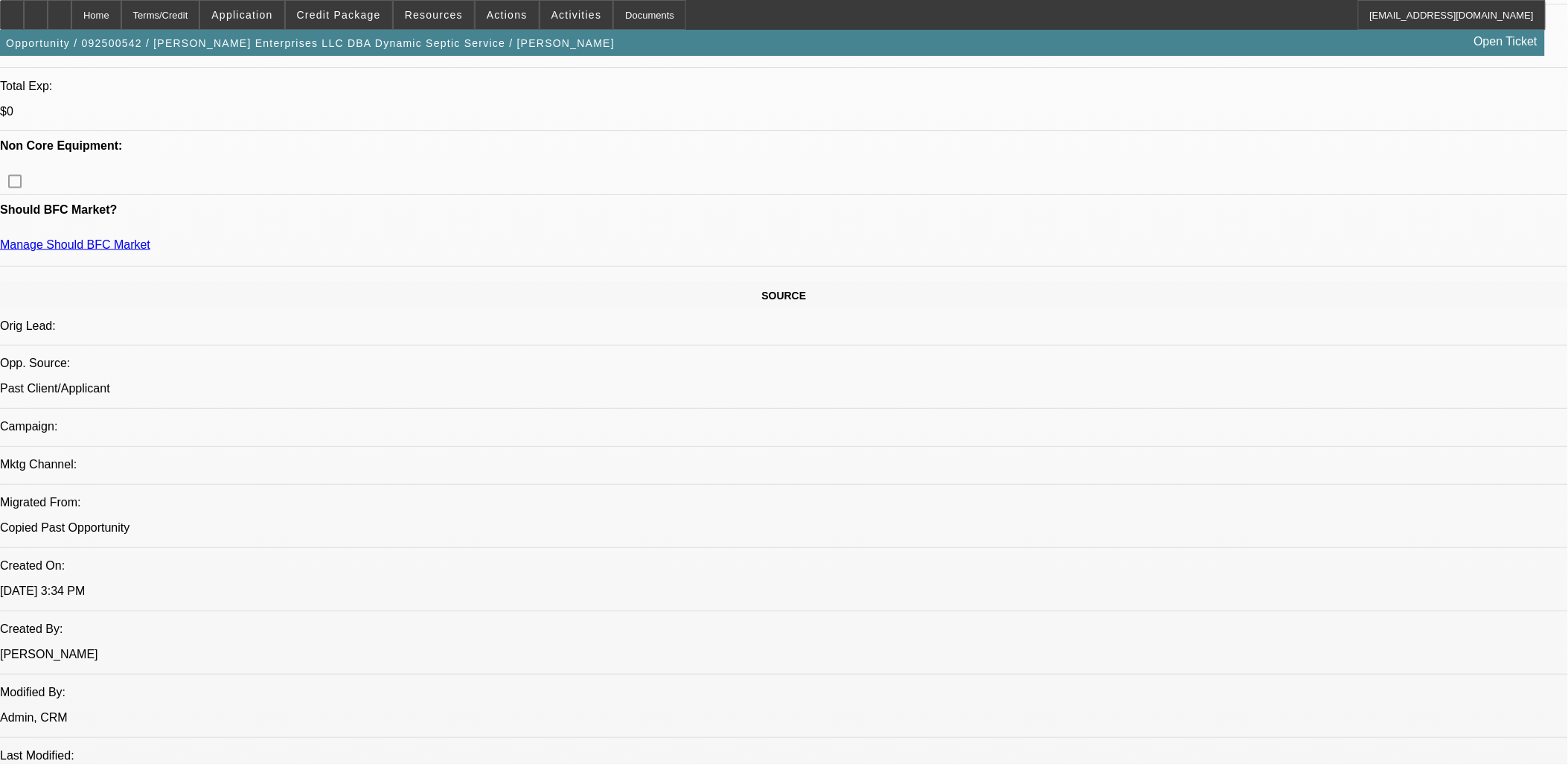
drag, startPoint x: 1166, startPoint y: 538, endPoint x: 1058, endPoint y: 451, distance: 138.7
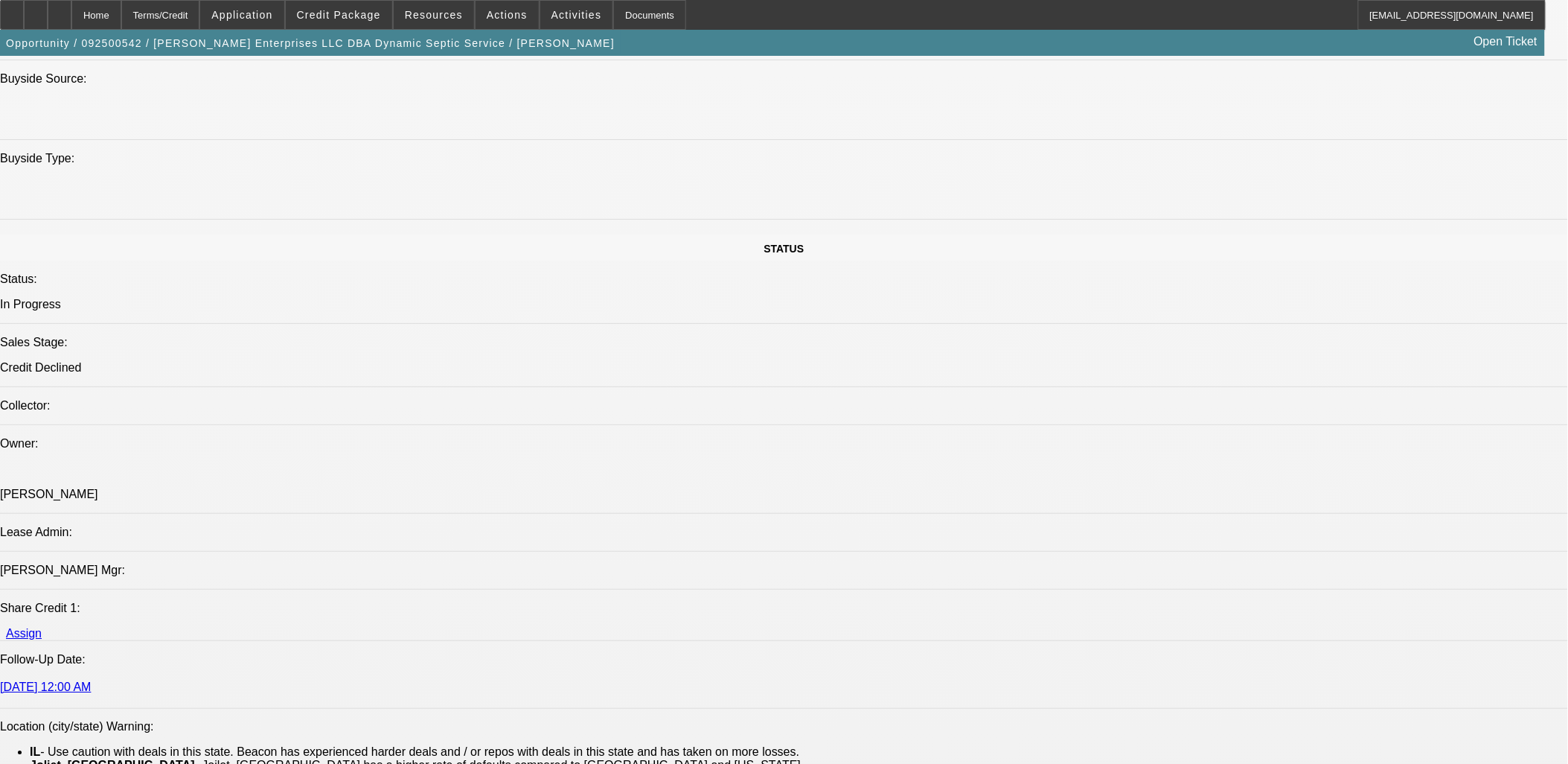
scroll to position [1736, 0]
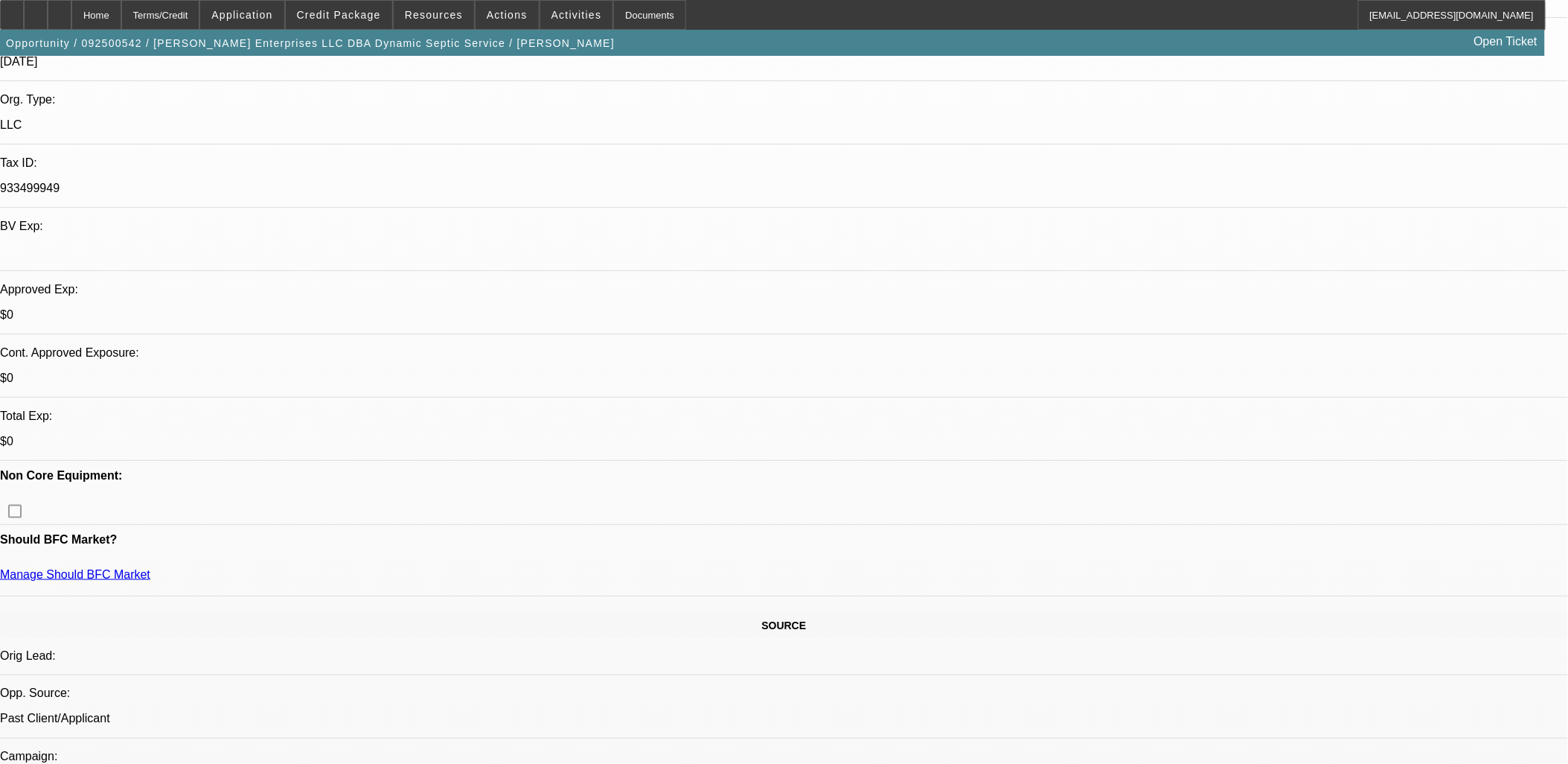
scroll to position [330, 0]
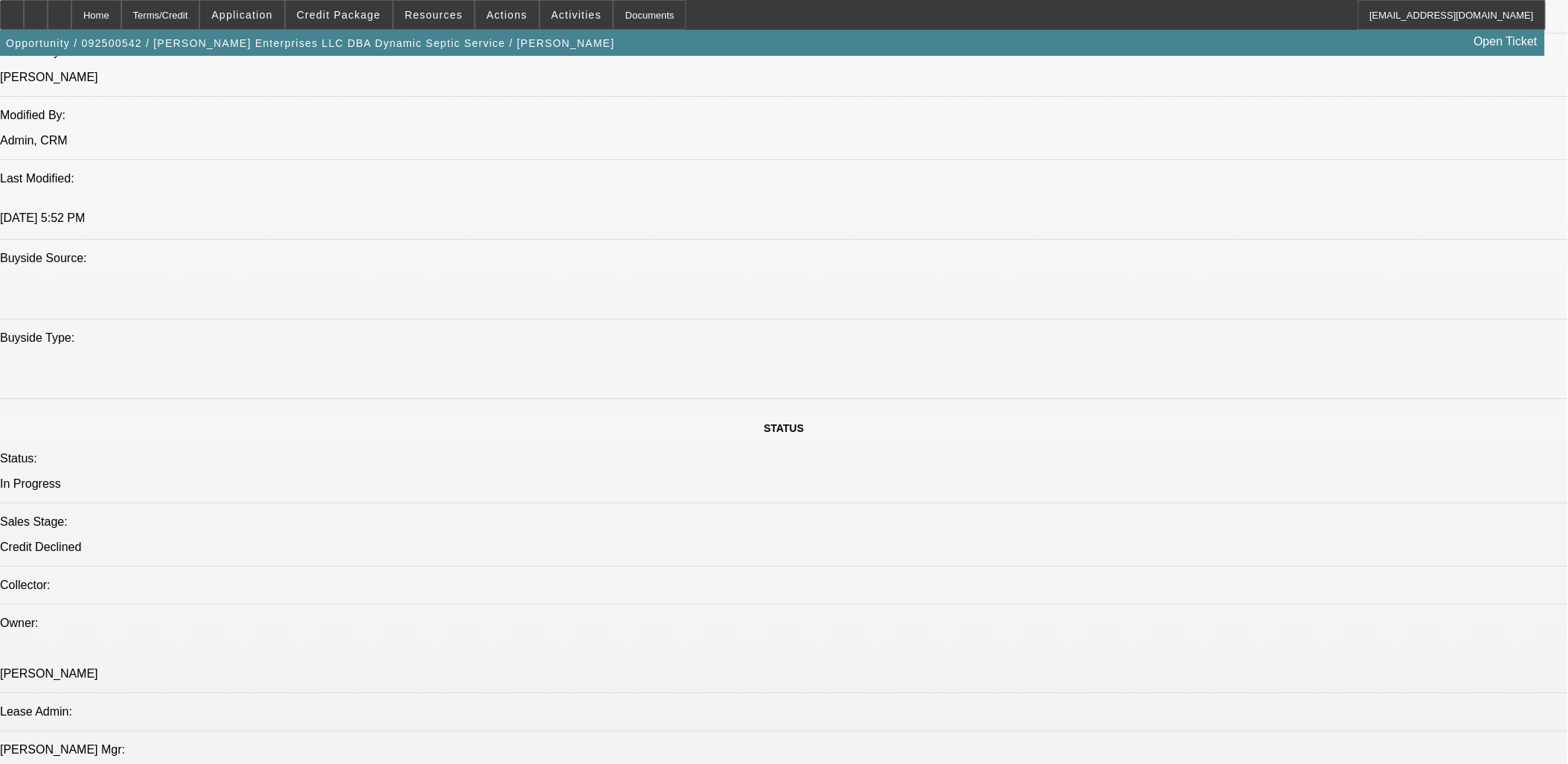
scroll to position [1240, 0]
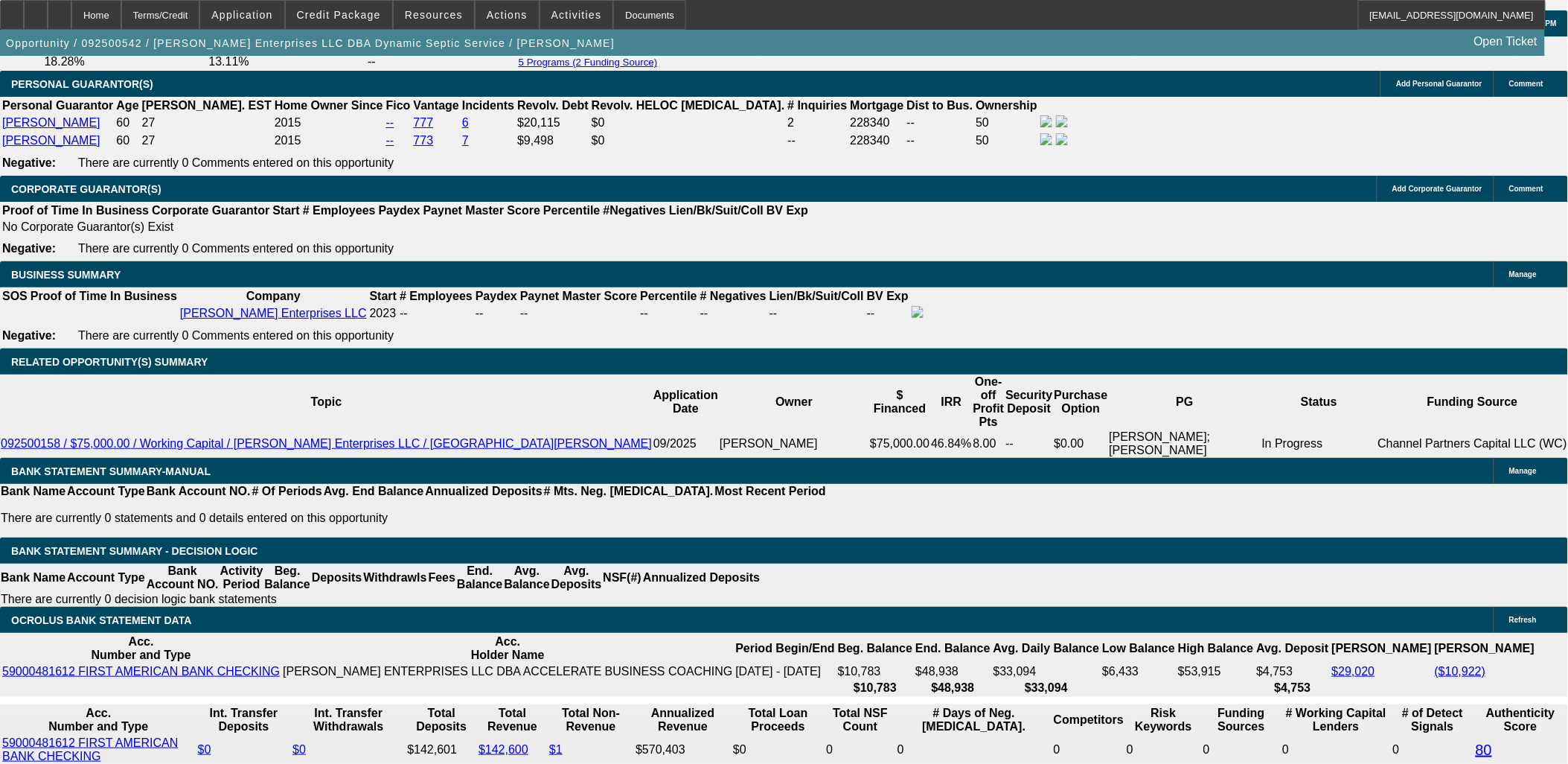
scroll to position [2232, 0]
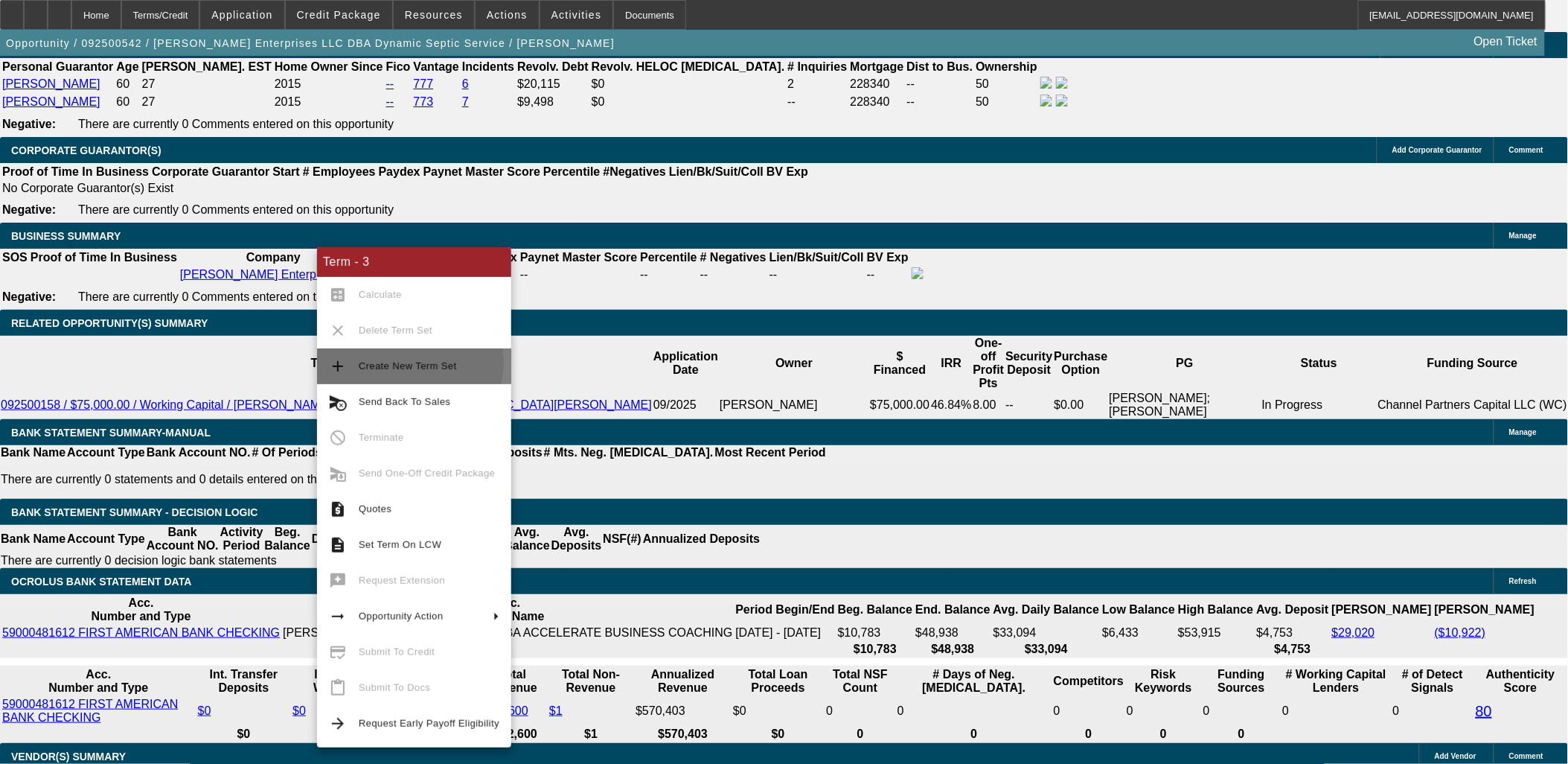
click at [406, 362] on span "Create New Term Set" at bounding box center [408, 366] width 99 height 11
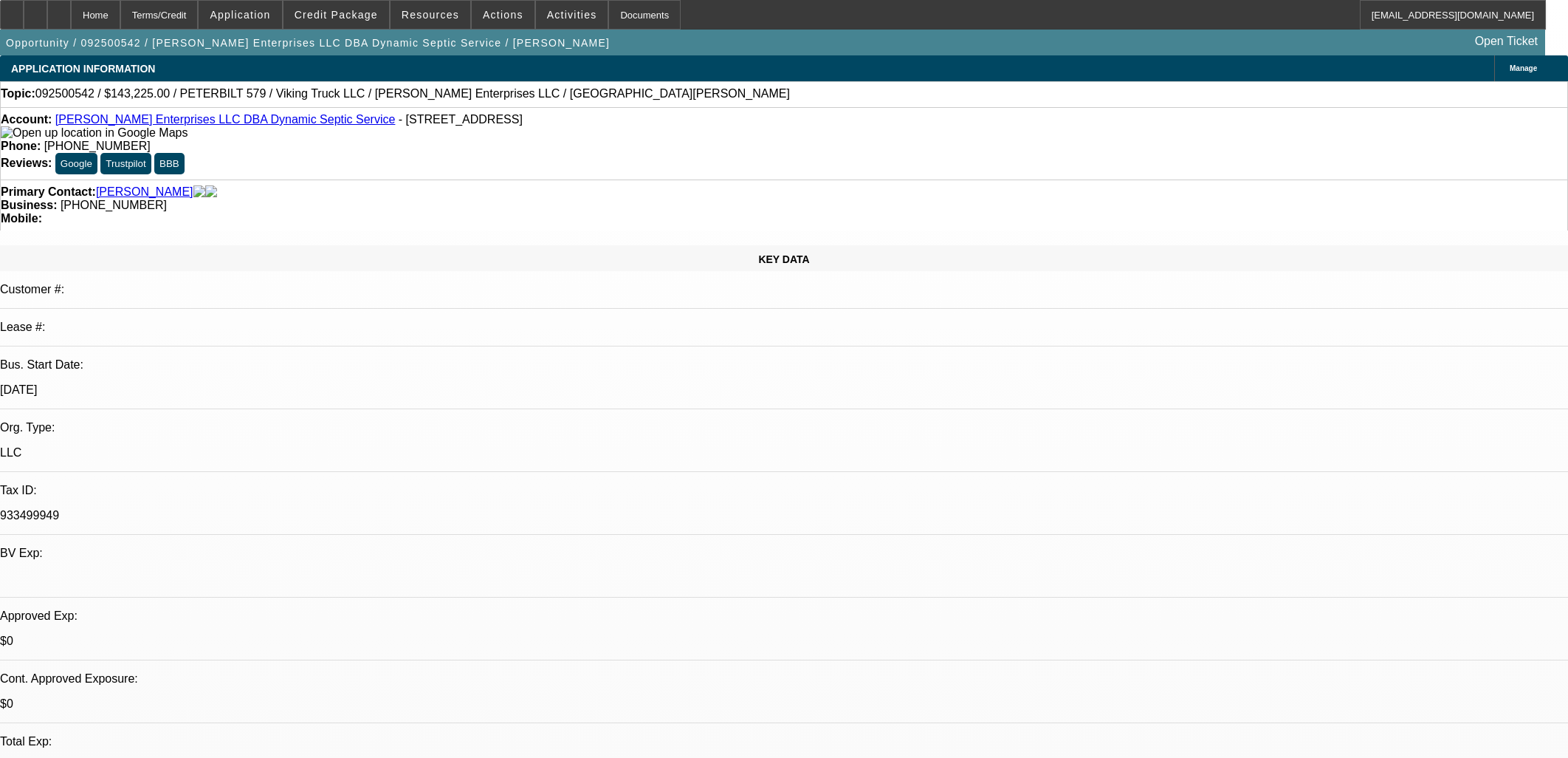
select select "0.15"
select select "2"
select select "0.1"
select select "4"
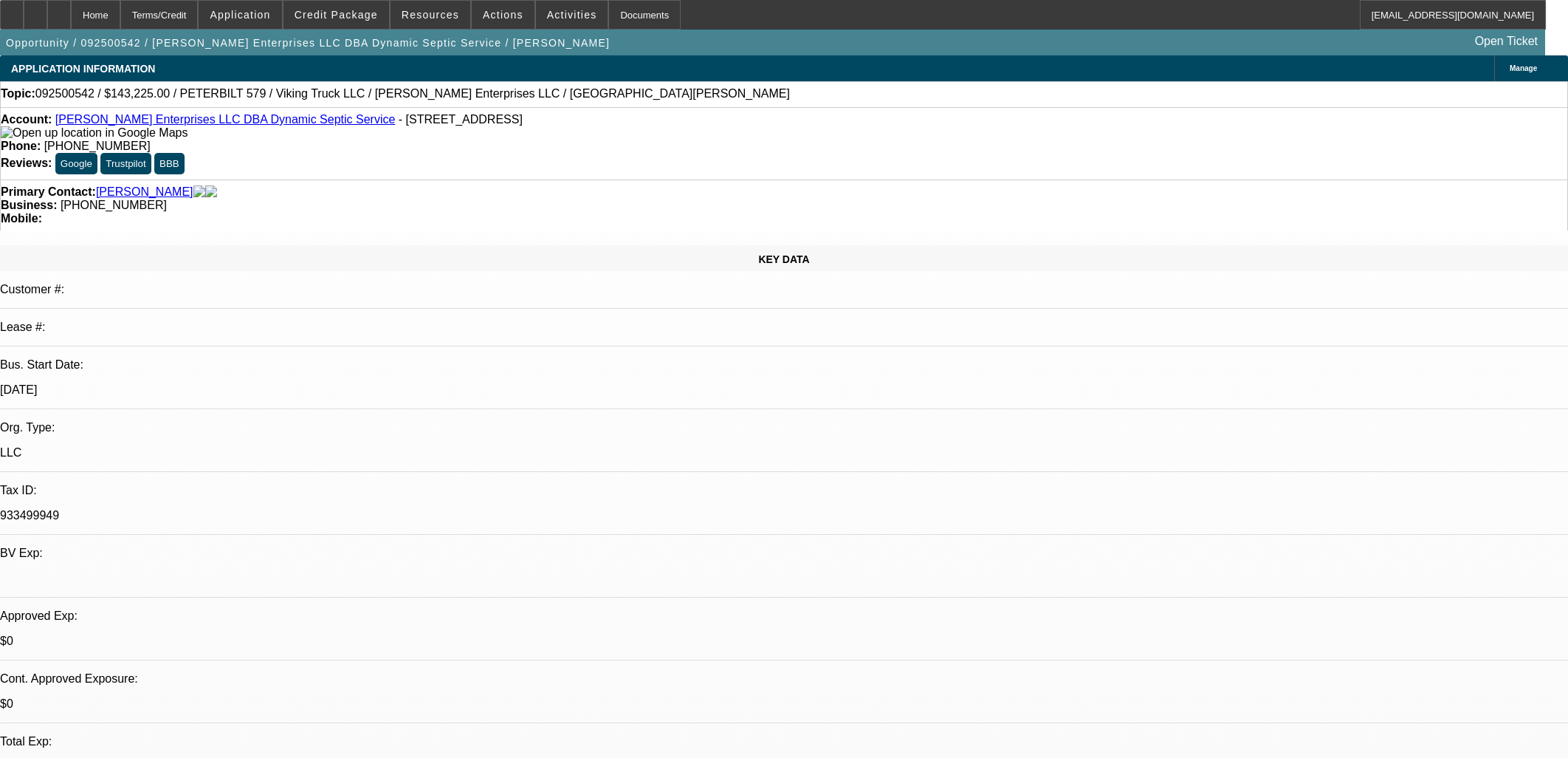
select select "0.15"
select select "2"
select select "0.1"
select select "4"
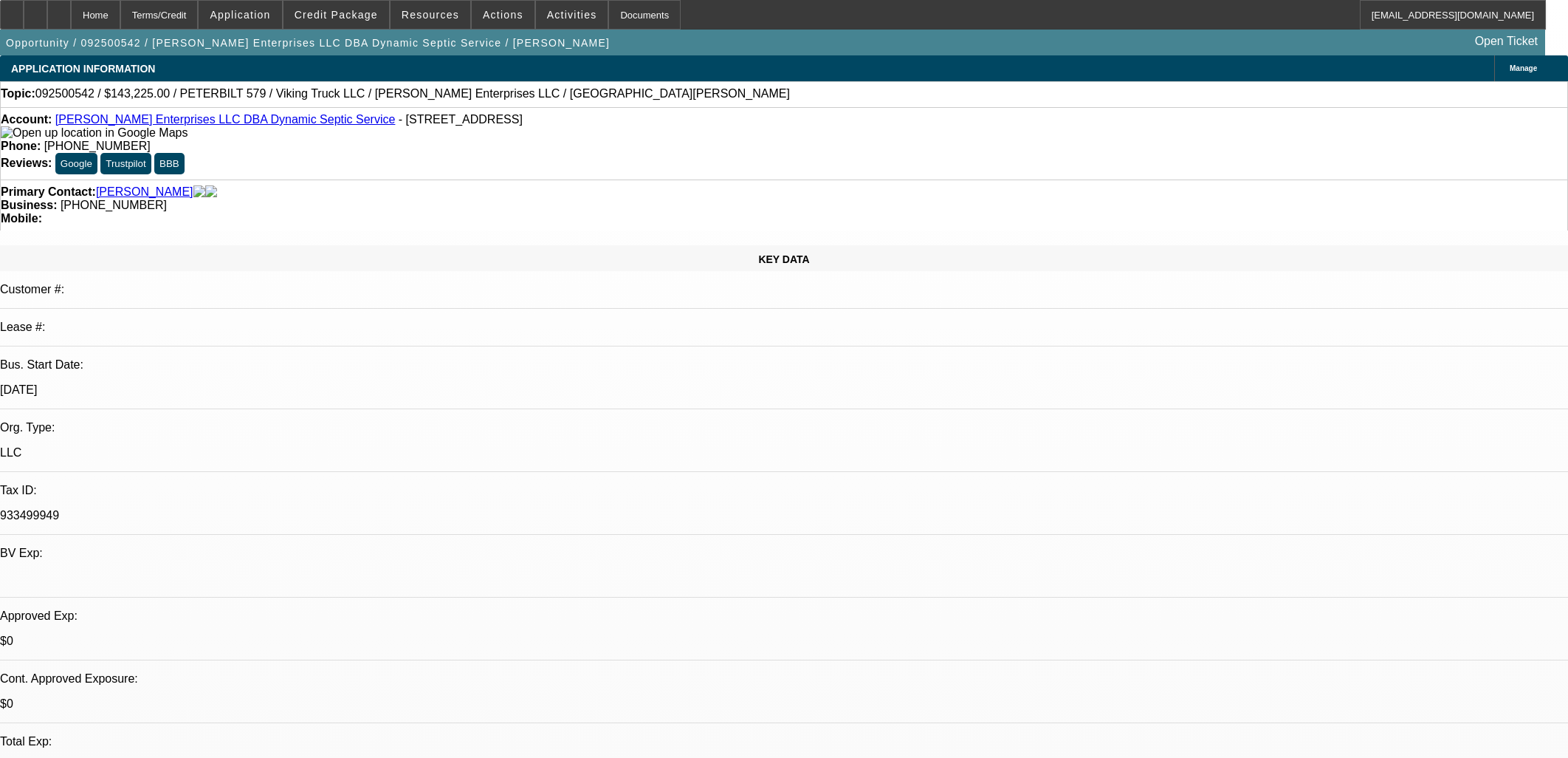
select select "0"
select select "2"
select select "0.1"
select select "4"
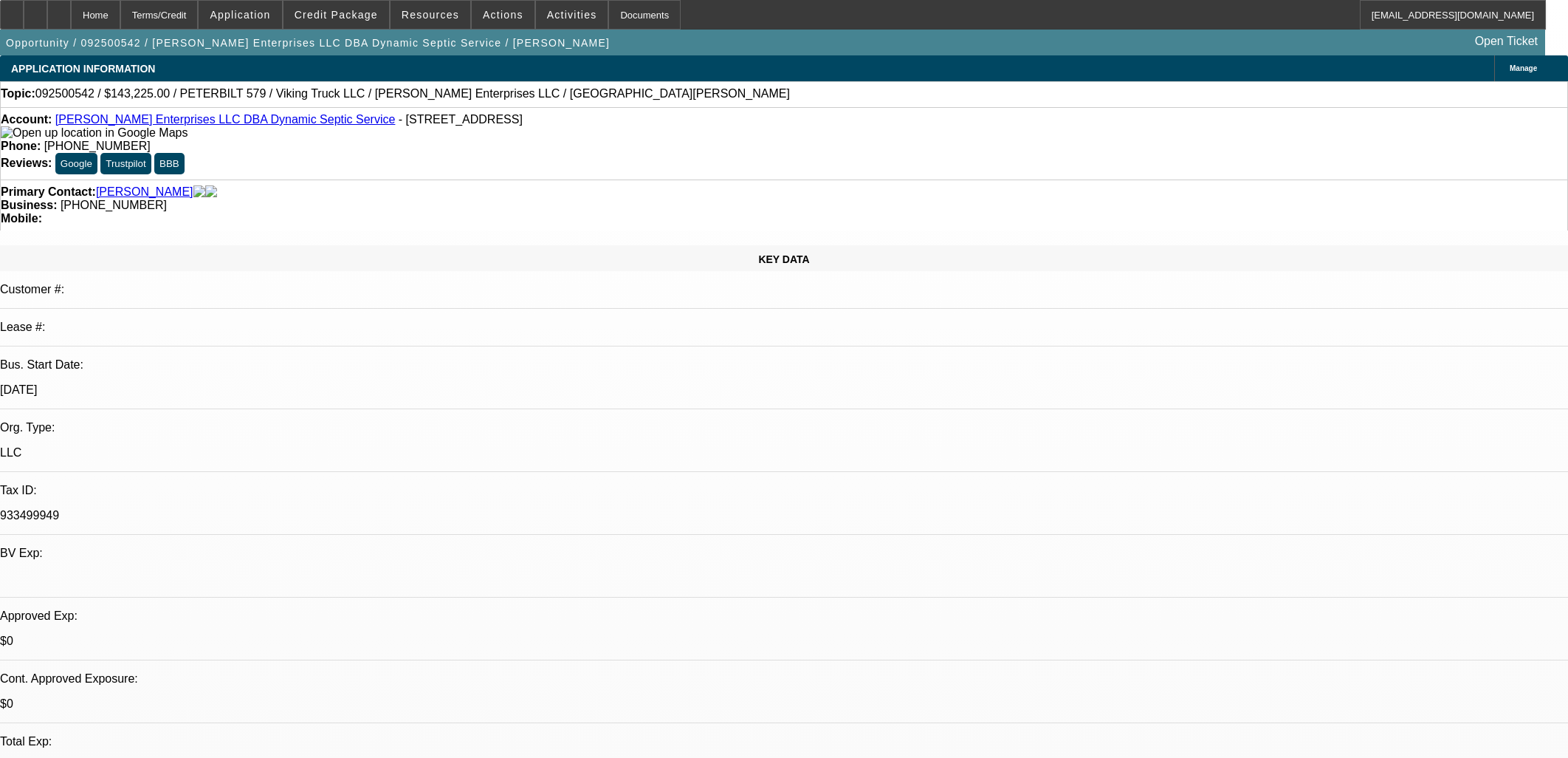
select select "0"
select select "2"
select select "0.1"
select select "4"
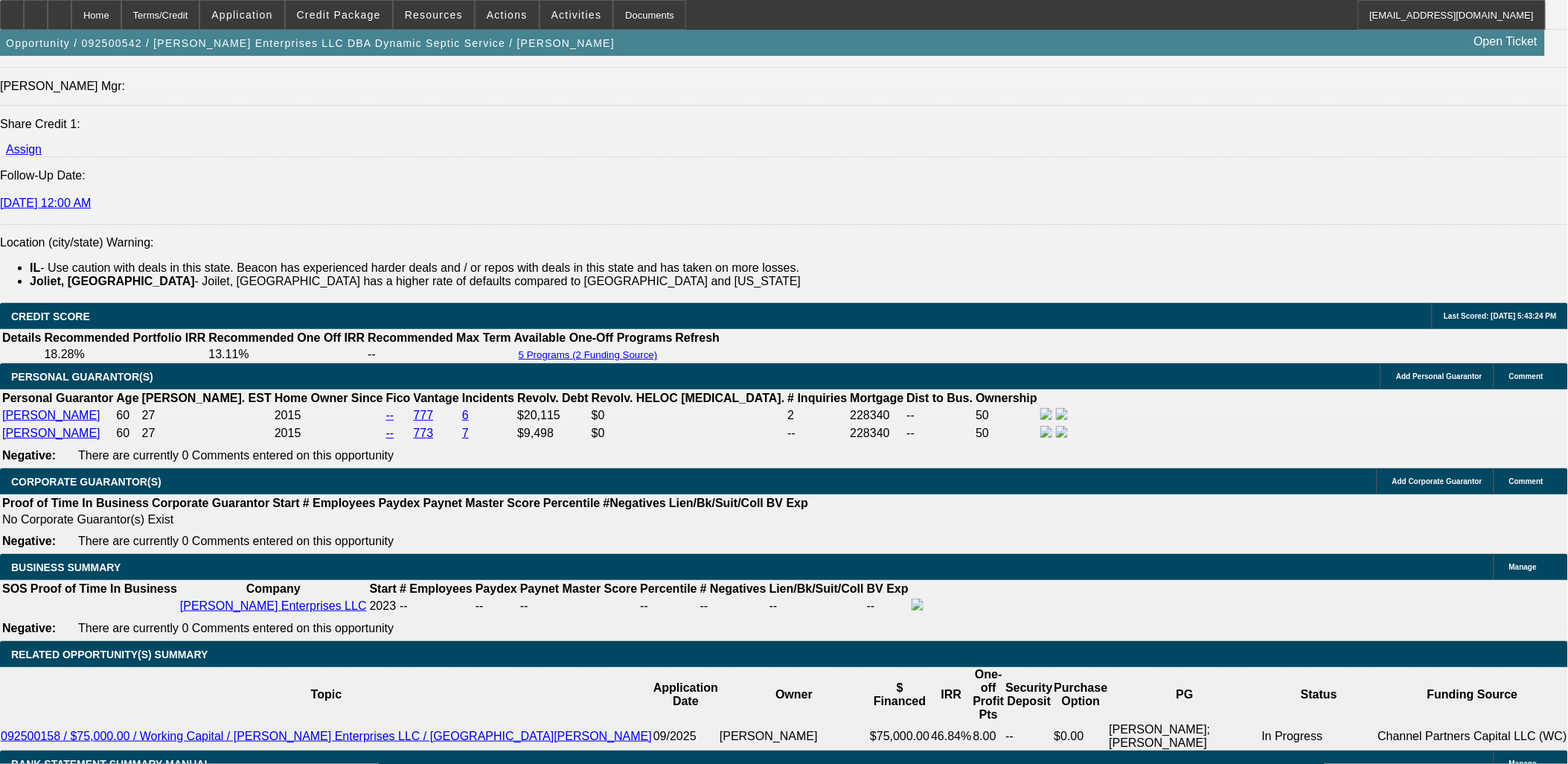
scroll to position [2150, 0]
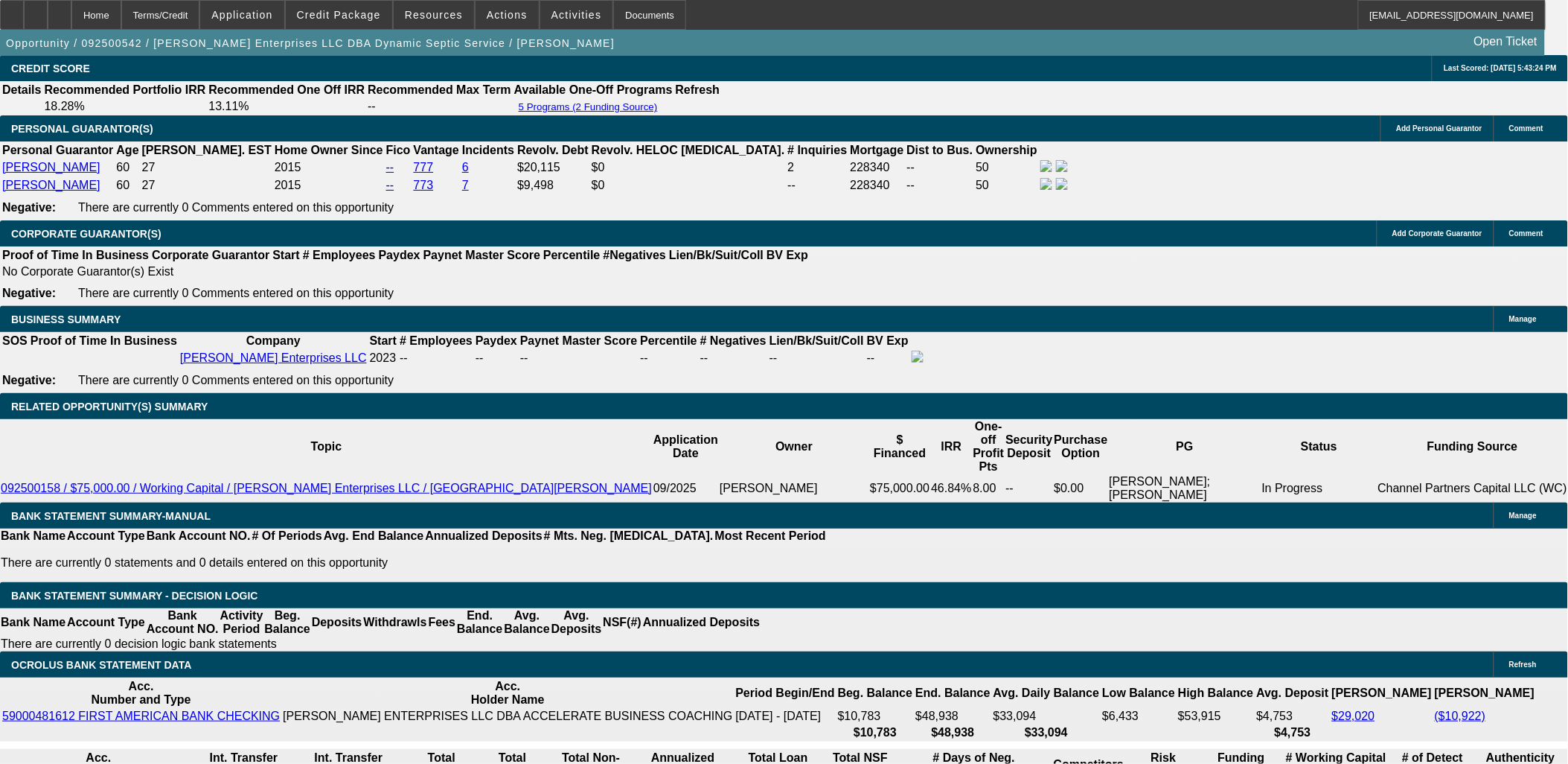
drag, startPoint x: 1348, startPoint y: 622, endPoint x: 1061, endPoint y: 477, distance: 321.5
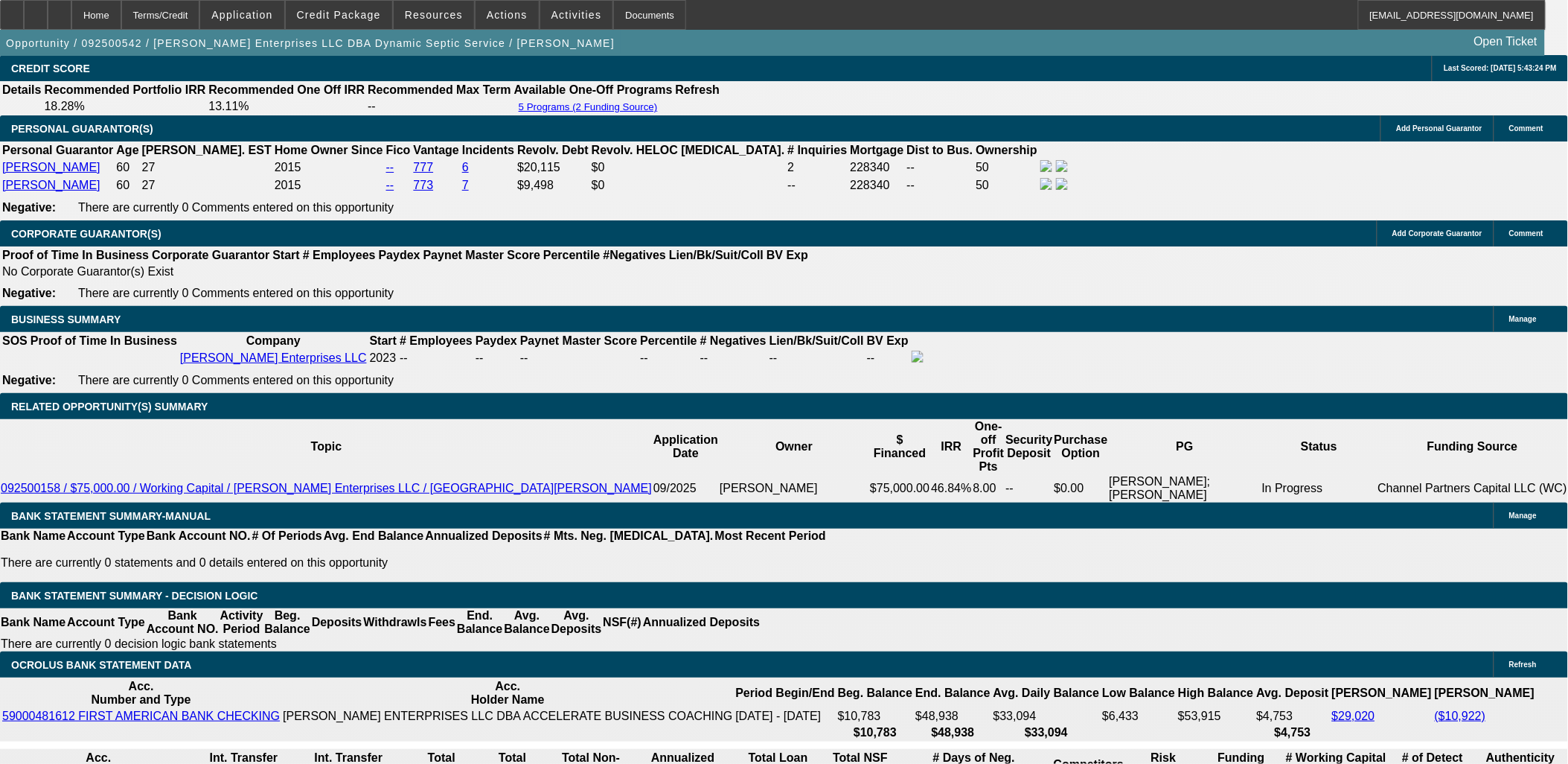
drag, startPoint x: 1062, startPoint y: 475, endPoint x: 1333, endPoint y: 562, distance: 284.6
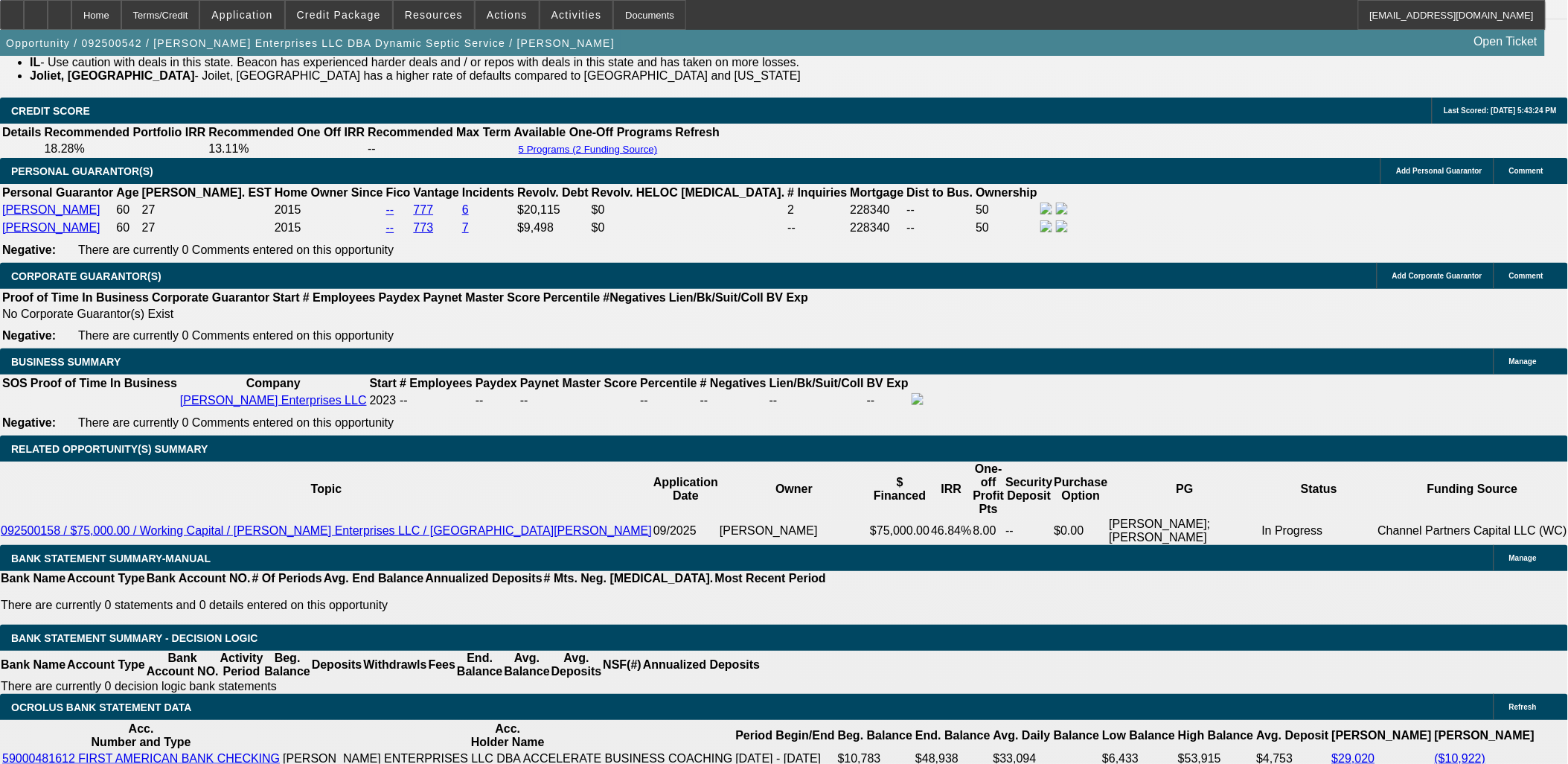
scroll to position [2315, 0]
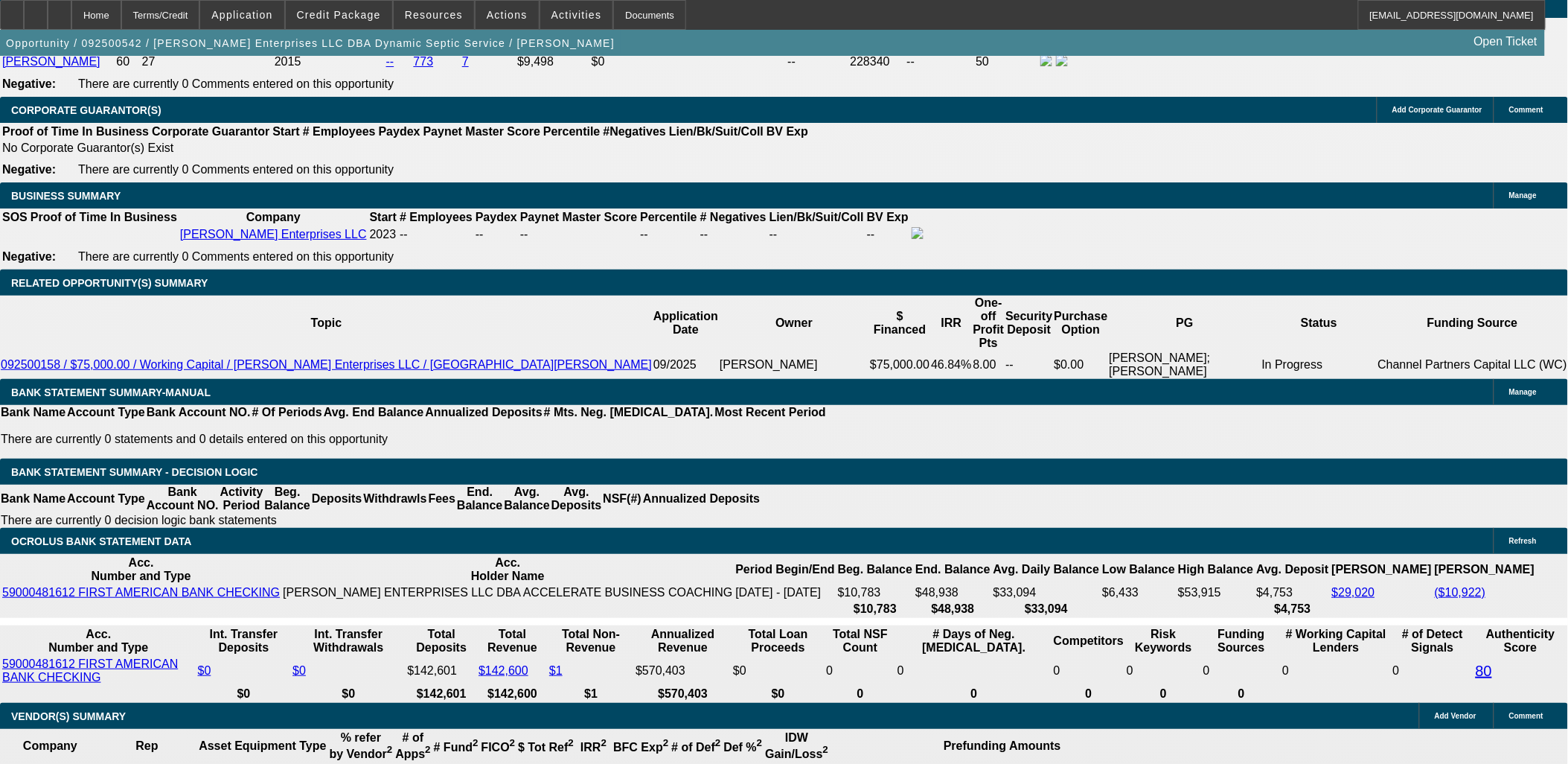
scroll to position [2232, 0]
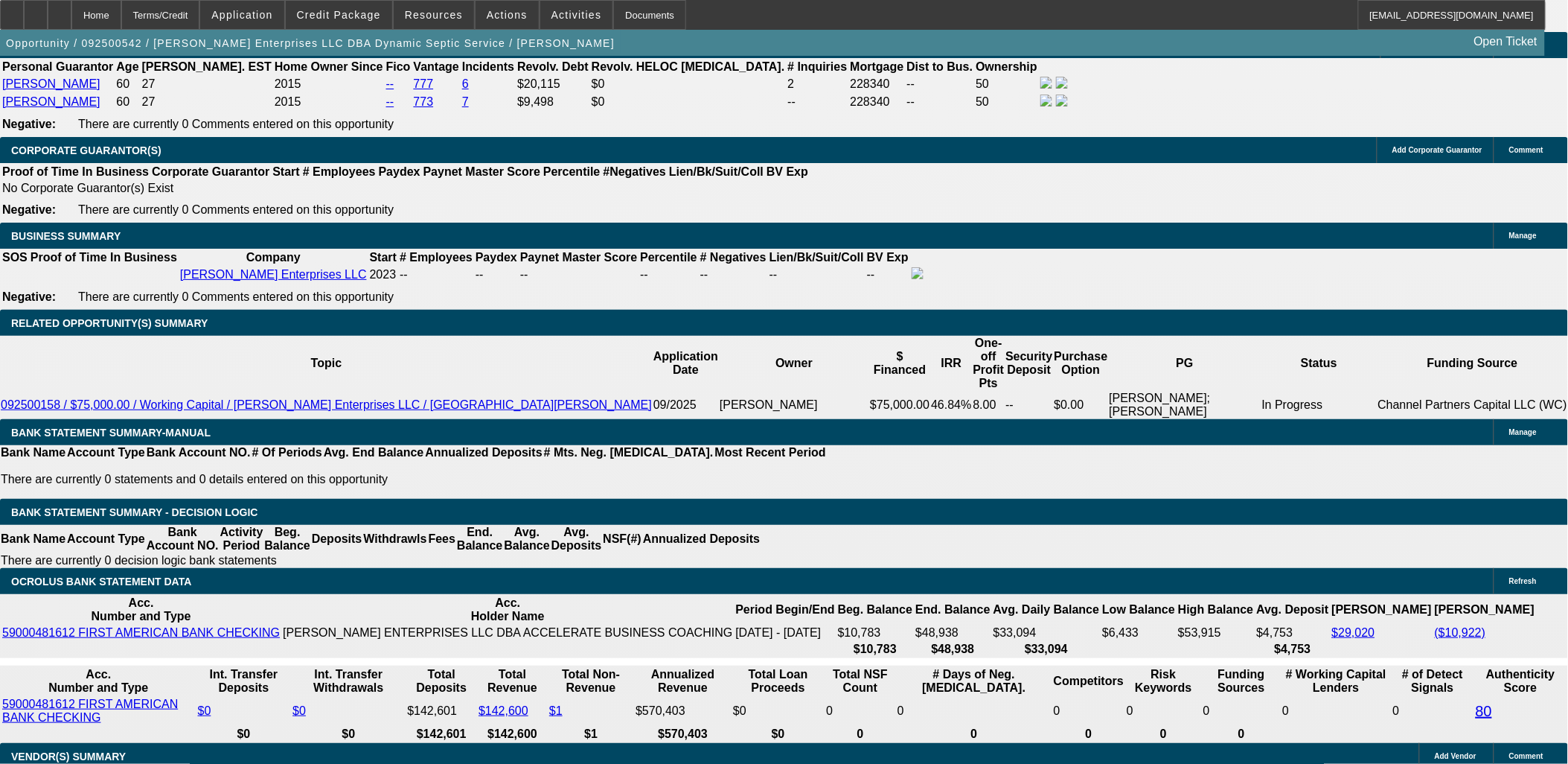
type input "$25,275.00"
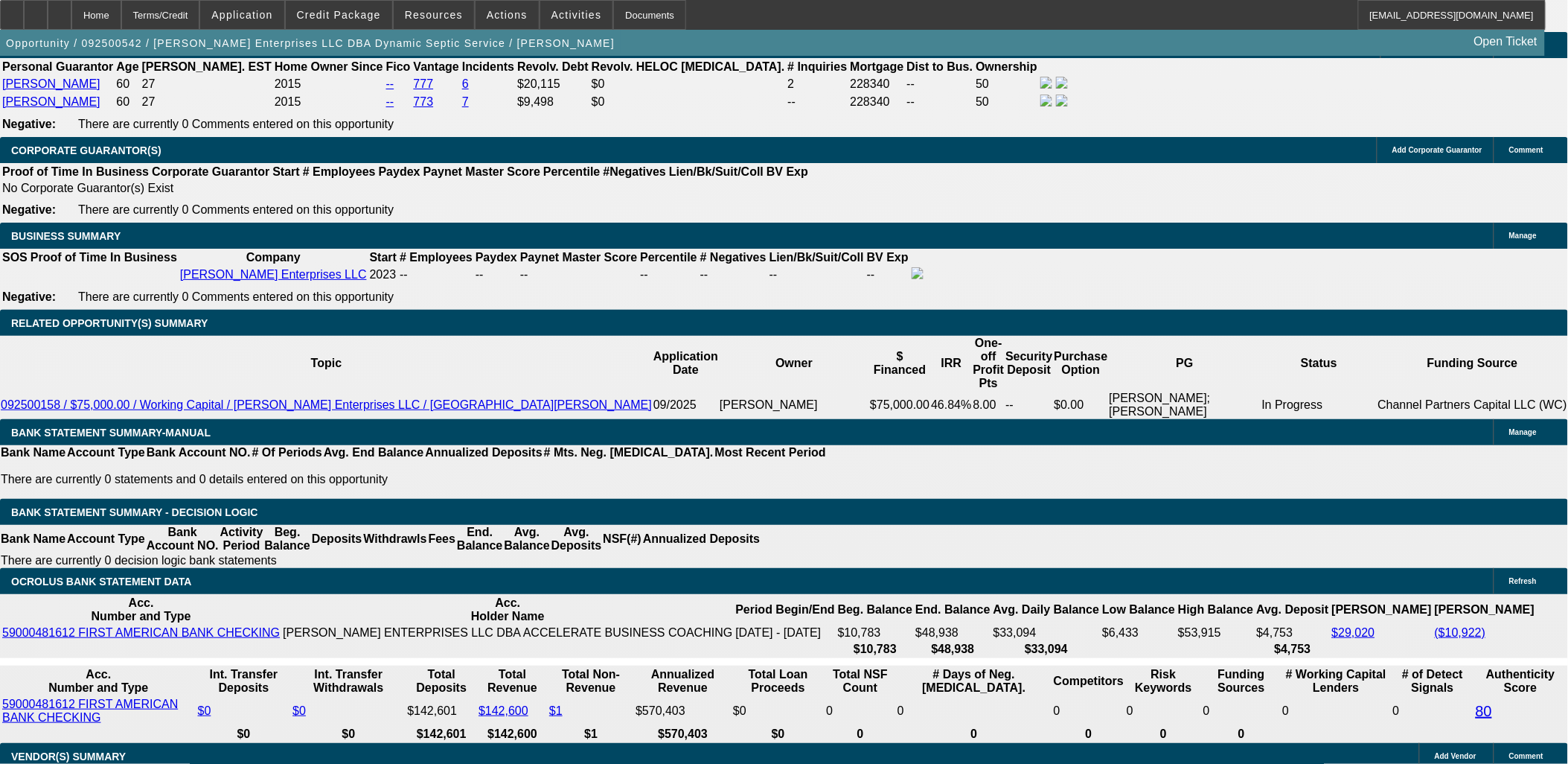
scroll to position [83, 0]
drag, startPoint x: 1370, startPoint y: 545, endPoint x: 1392, endPoint y: 553, distance: 23.4
drag, startPoint x: 1392, startPoint y: 553, endPoint x: 1277, endPoint y: 585, distance: 119.4
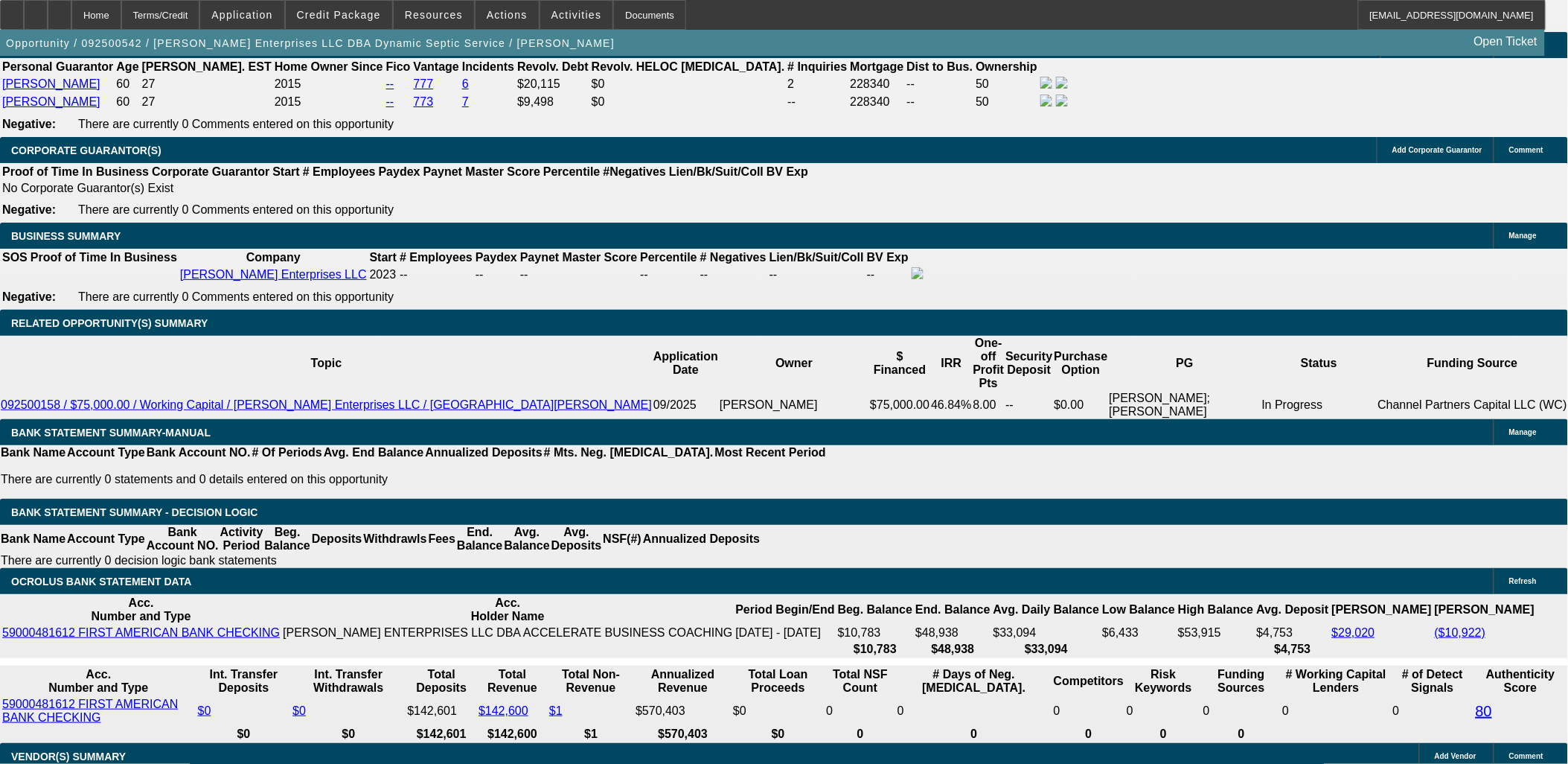
drag, startPoint x: 1281, startPoint y: 574, endPoint x: 1284, endPoint y: 566, distance: 8.5
drag, startPoint x: 1284, startPoint y: 566, endPoint x: 1245, endPoint y: 578, distance: 40.8
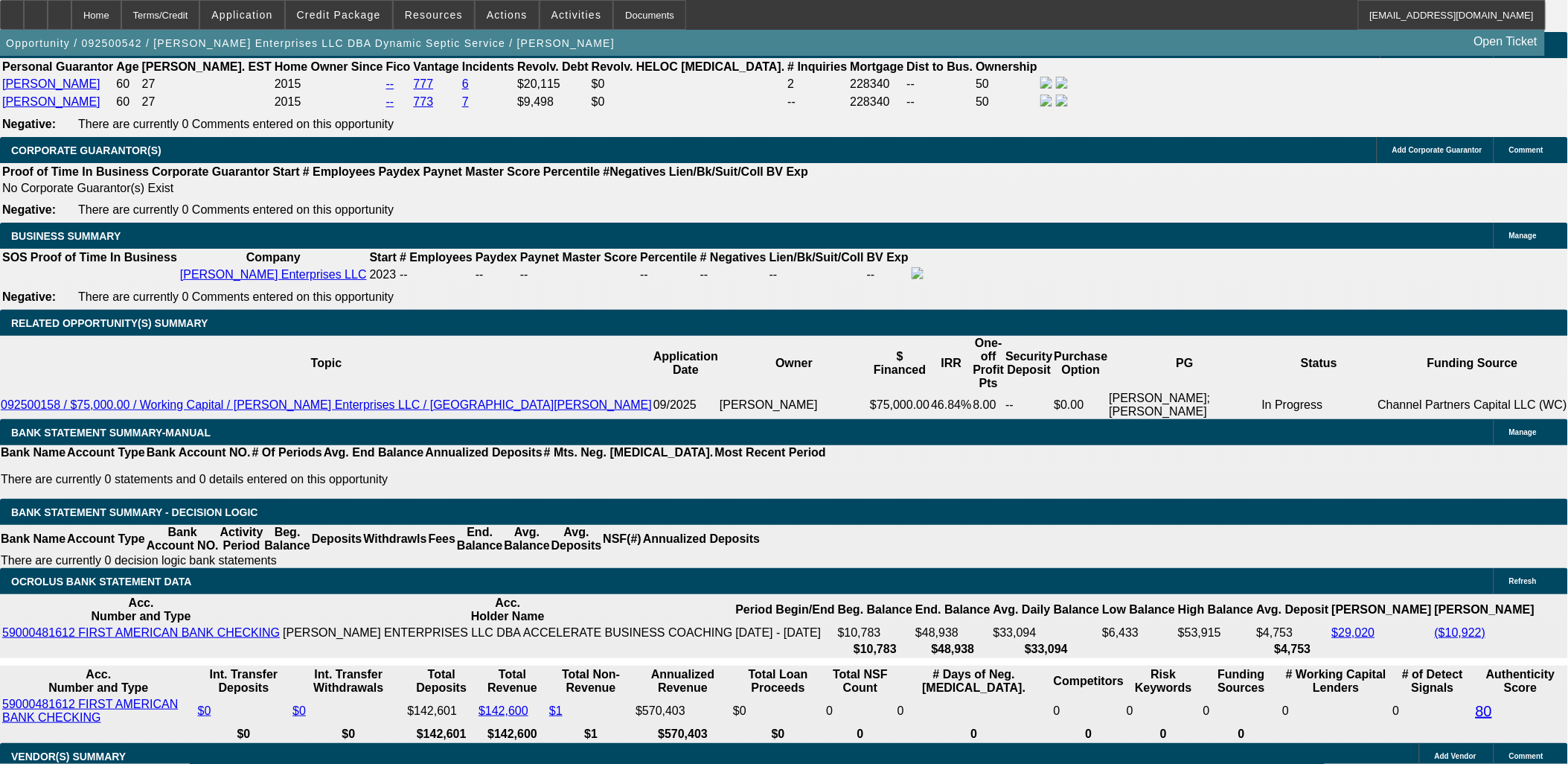
drag, startPoint x: 1245, startPoint y: 578, endPoint x: 1171, endPoint y: 570, distance: 74.4
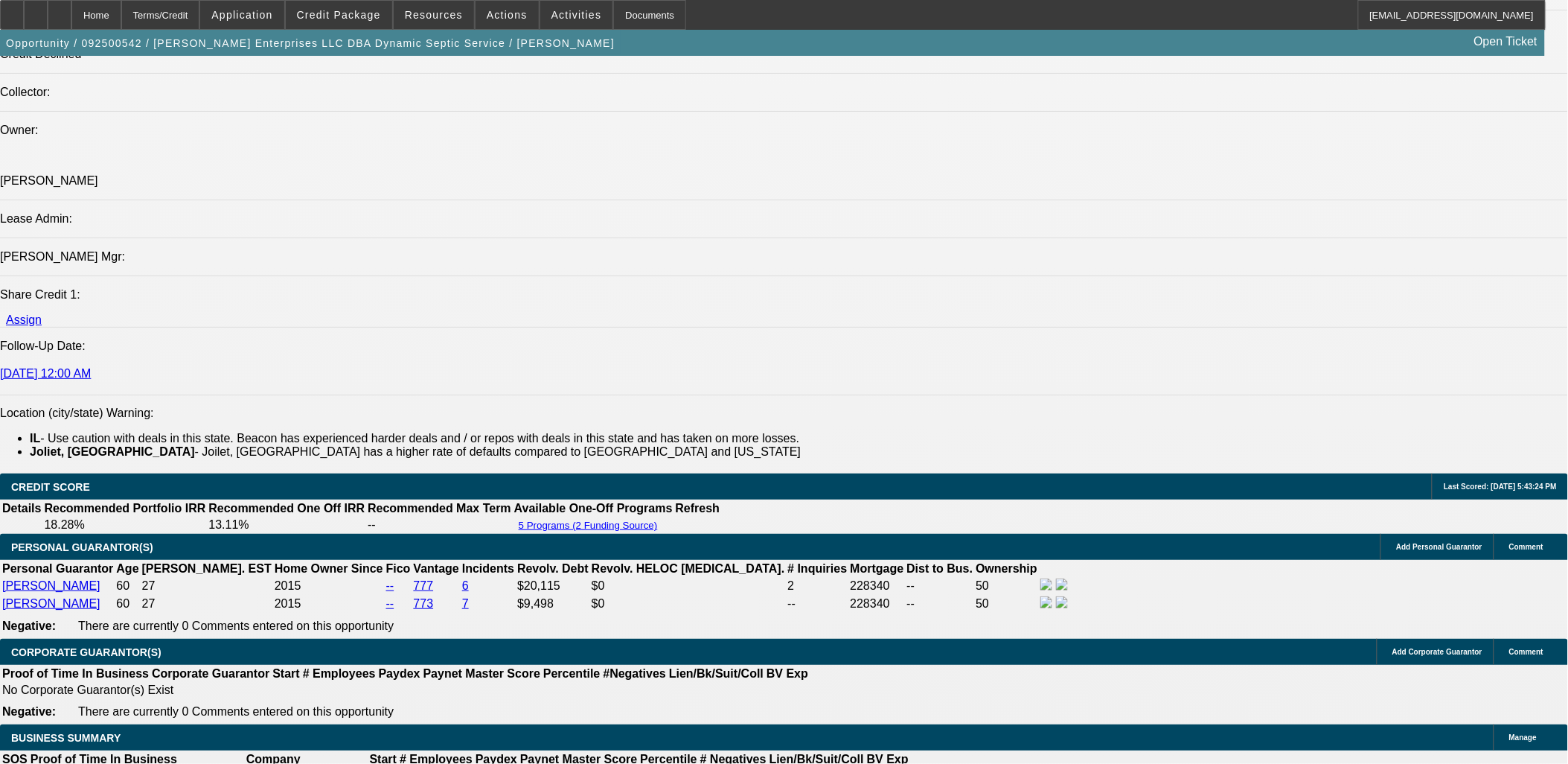
scroll to position [1654, 0]
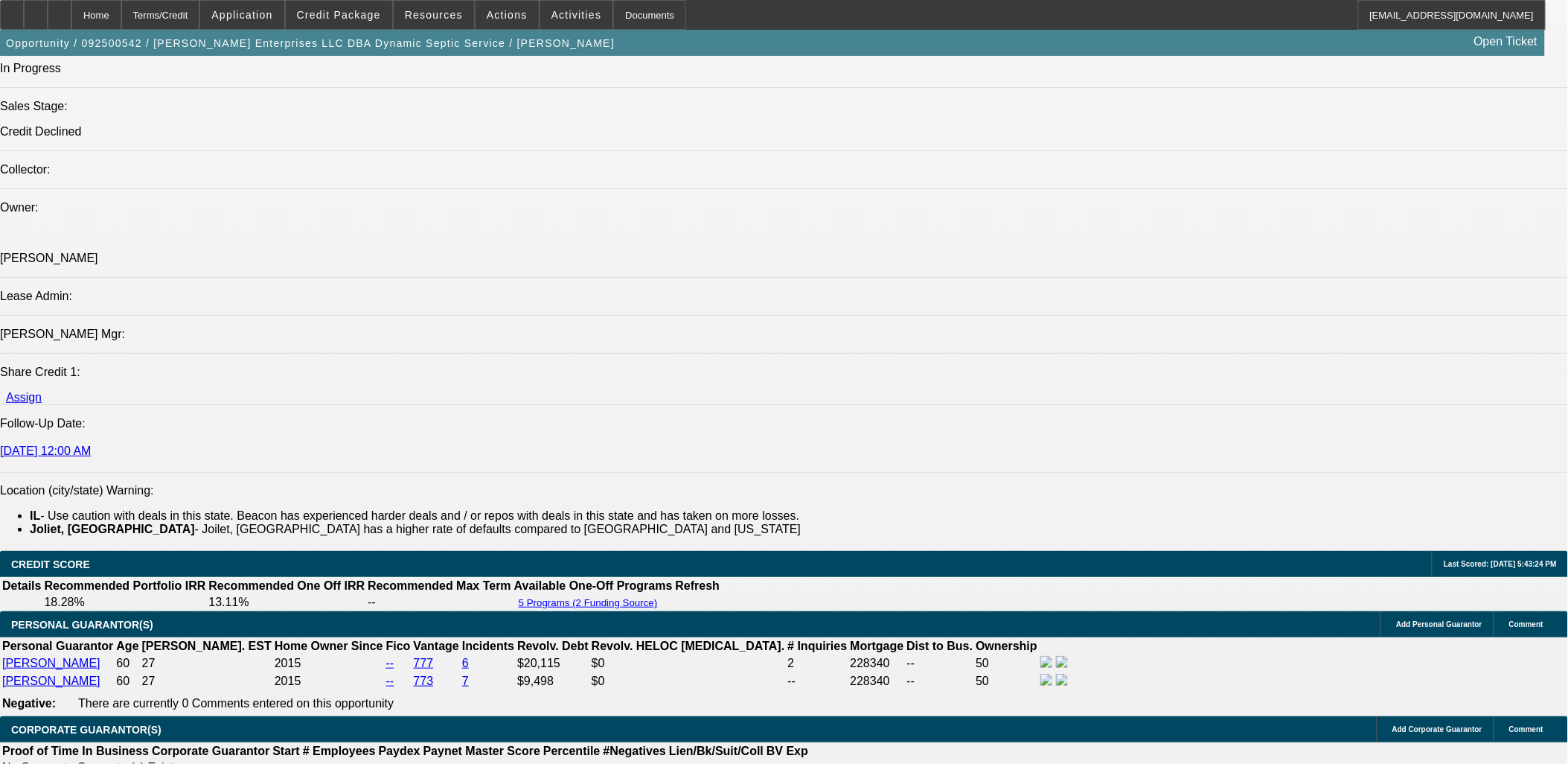
drag, startPoint x: 1346, startPoint y: 576, endPoint x: 1135, endPoint y: 567, distance: 211.2
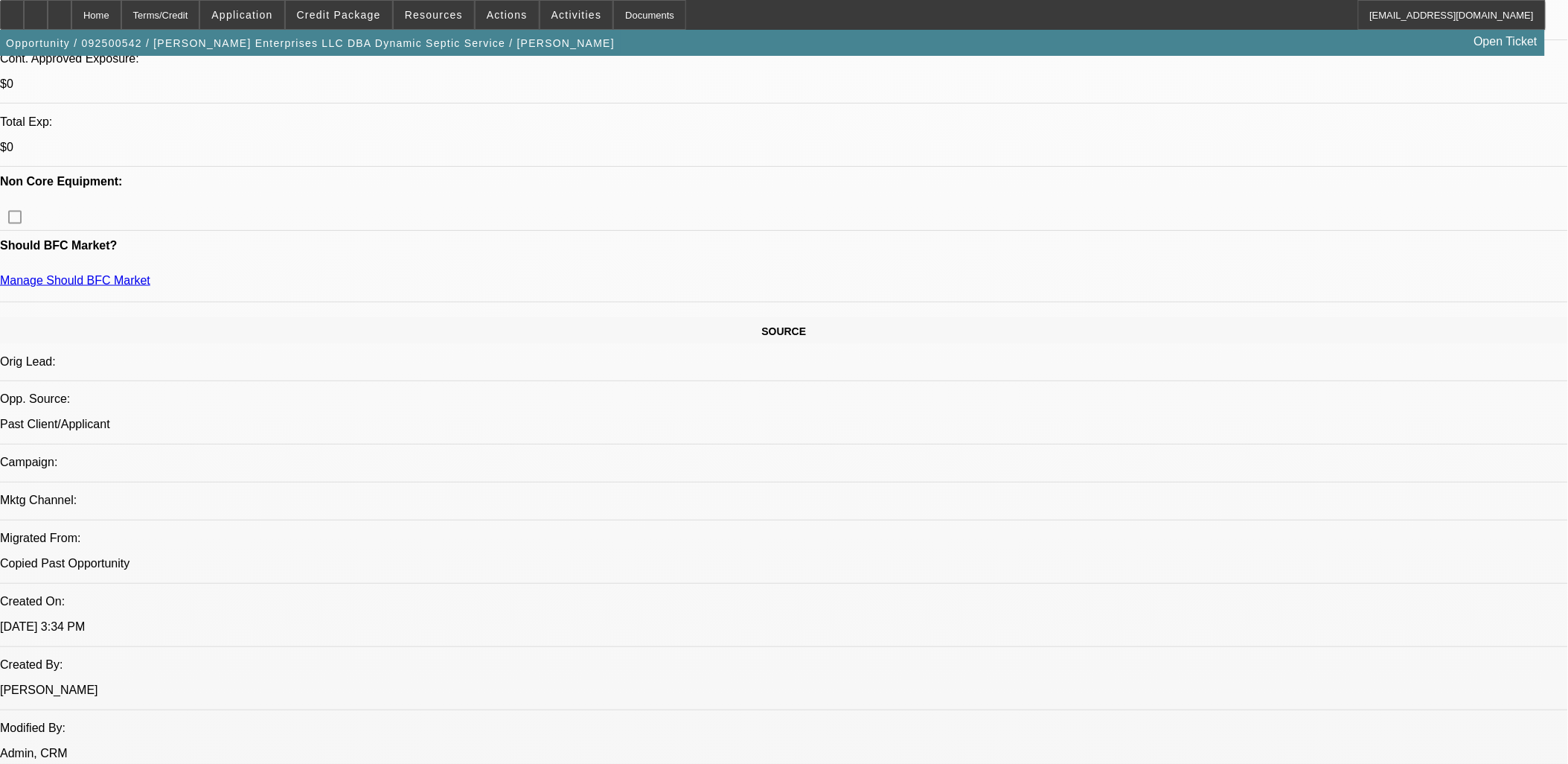
scroll to position [413, 0]
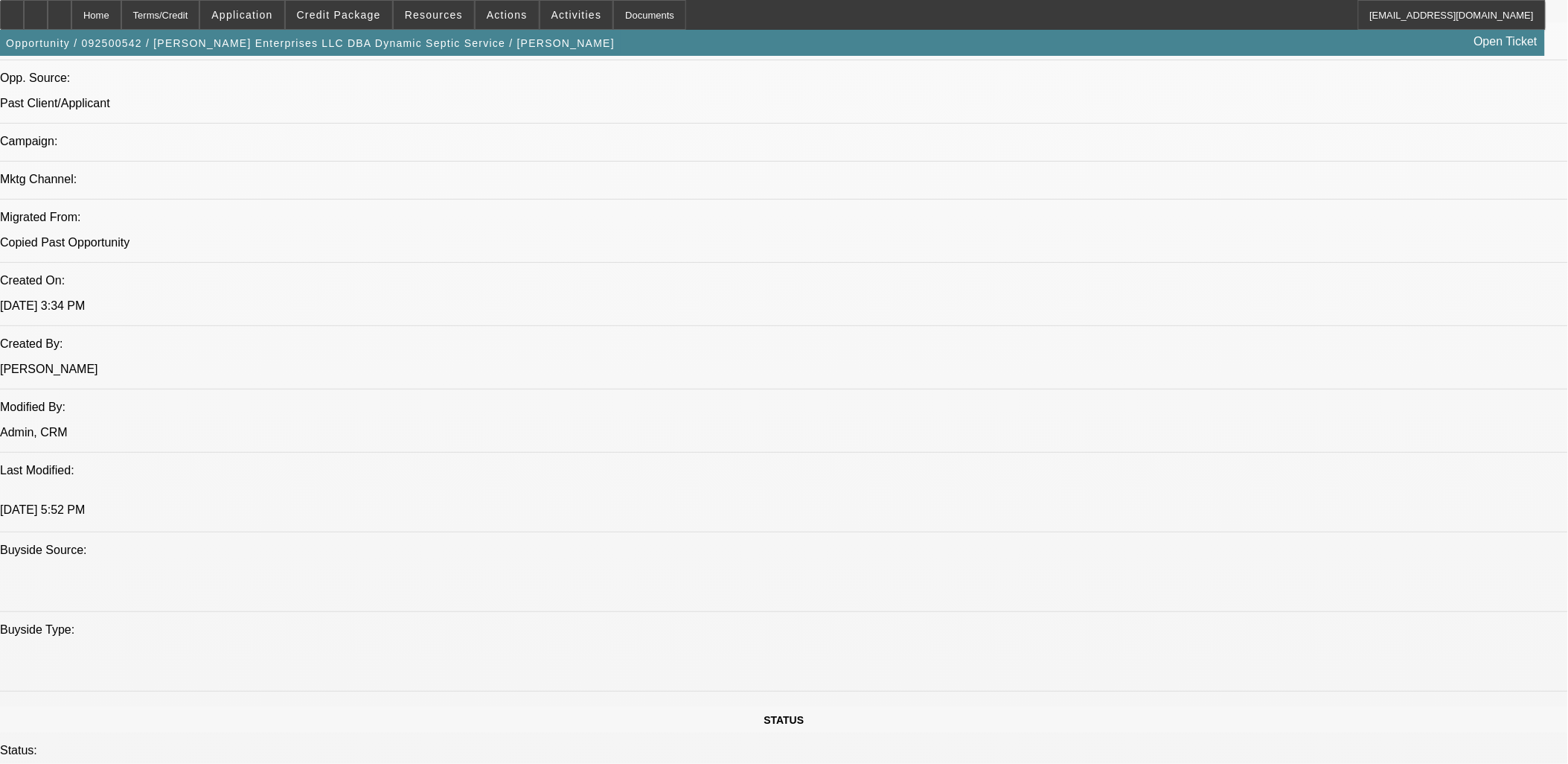
scroll to position [1240, 0]
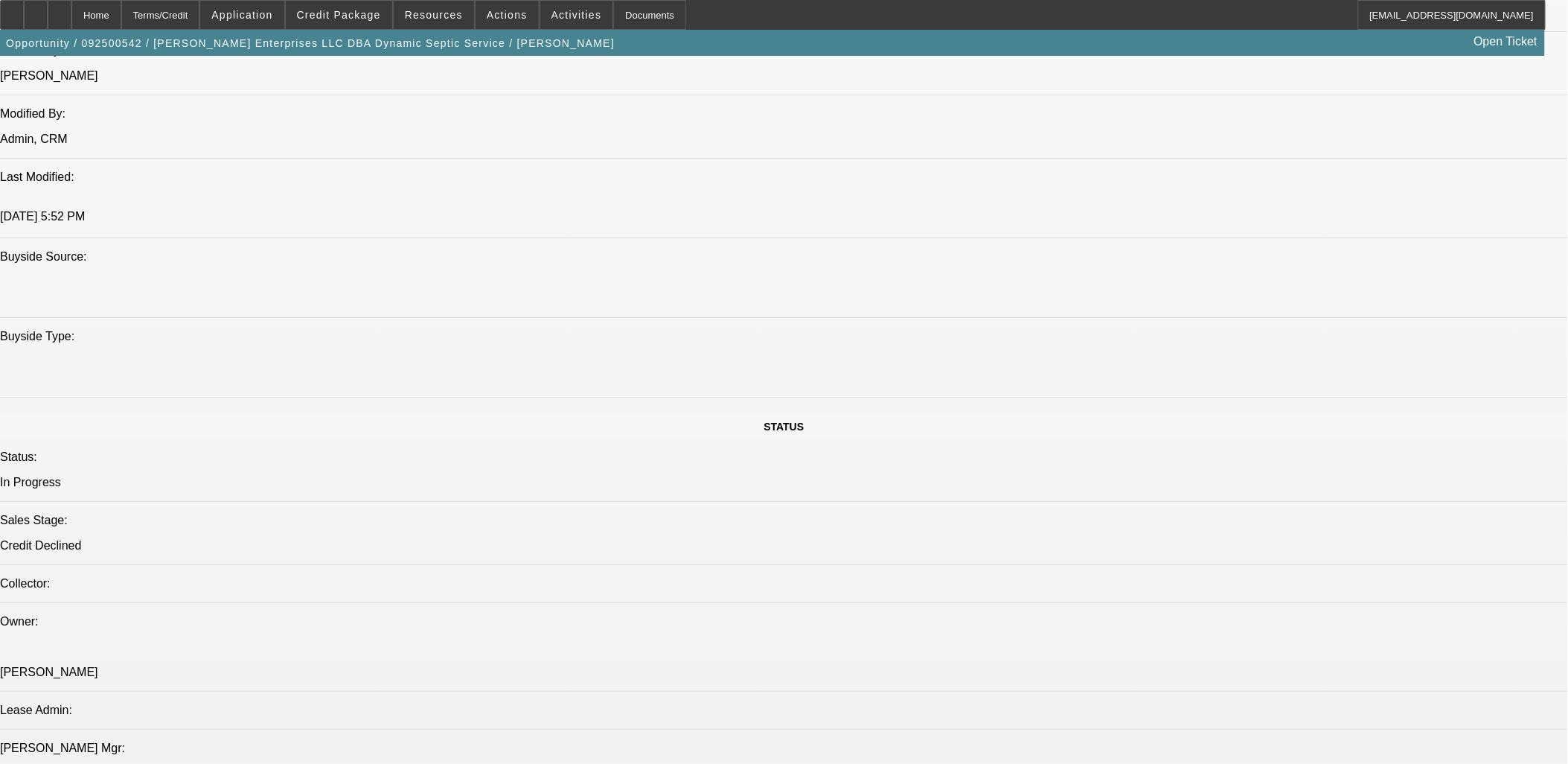
drag, startPoint x: 372, startPoint y: 496, endPoint x: 17, endPoint y: 91, distance: 538.6
drag, startPoint x: 17, startPoint y: 93, endPoint x: 496, endPoint y: 683, distance: 760.0
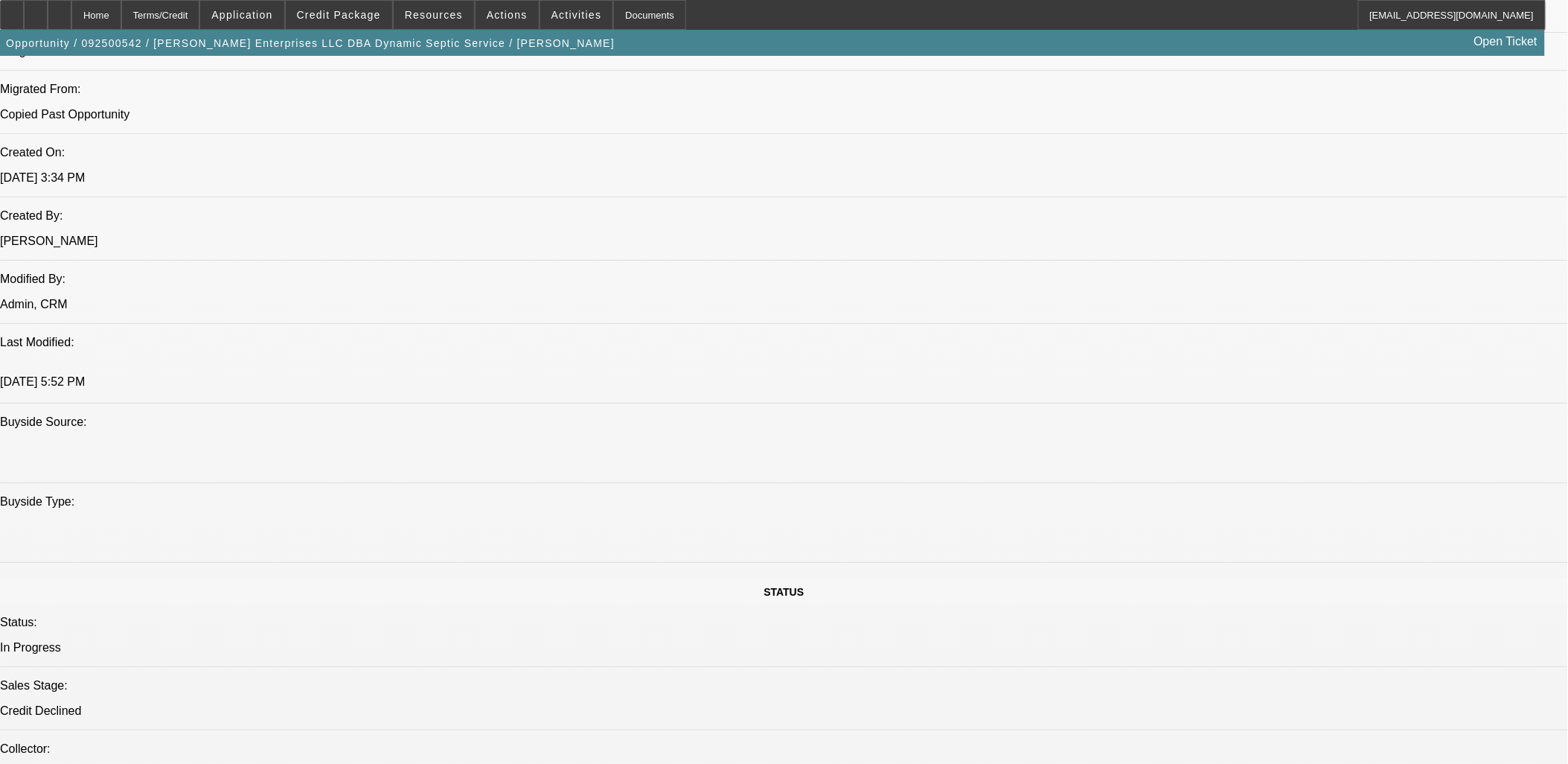
scroll to position [827, 0]
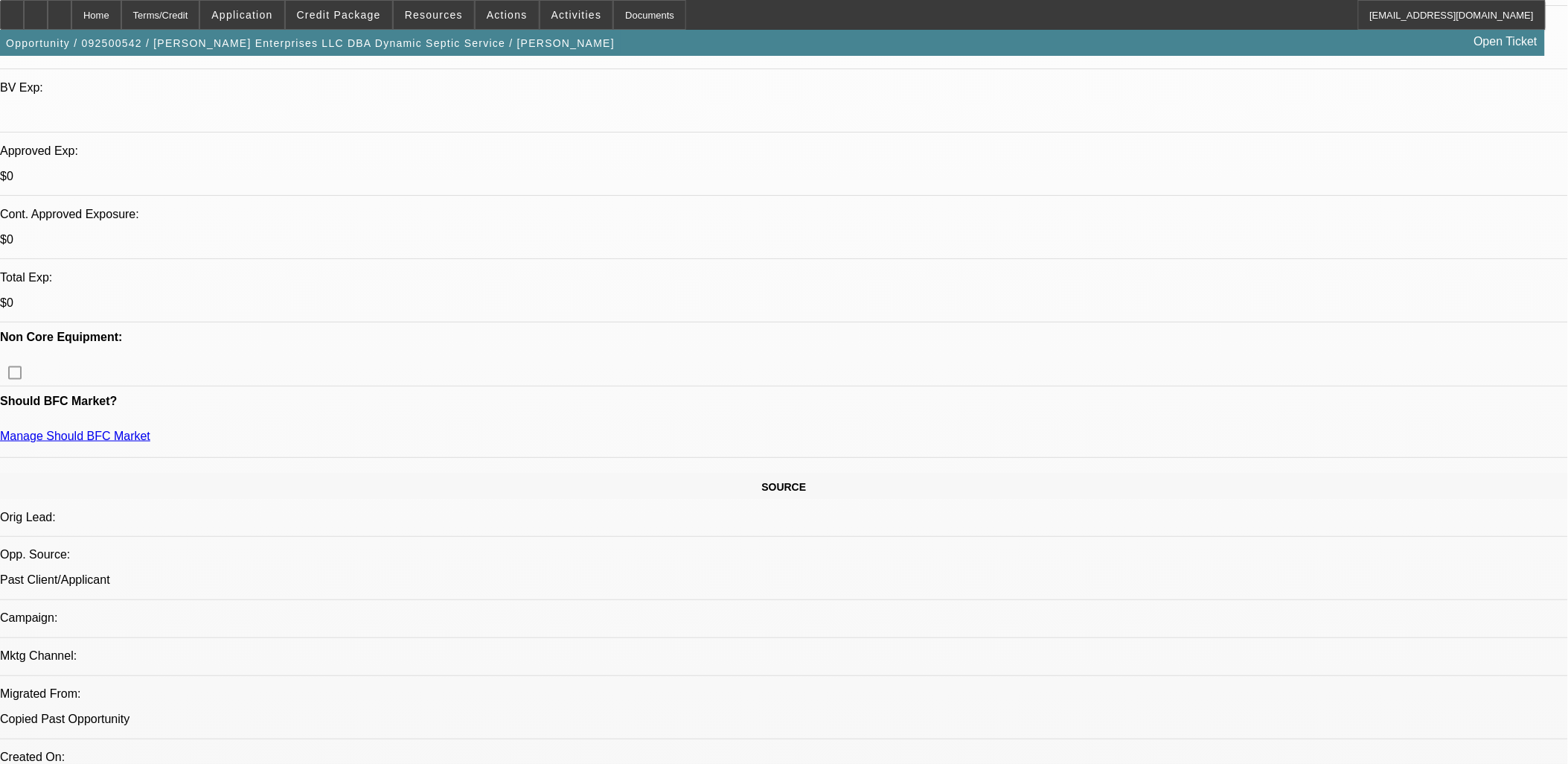
scroll to position [496, 0]
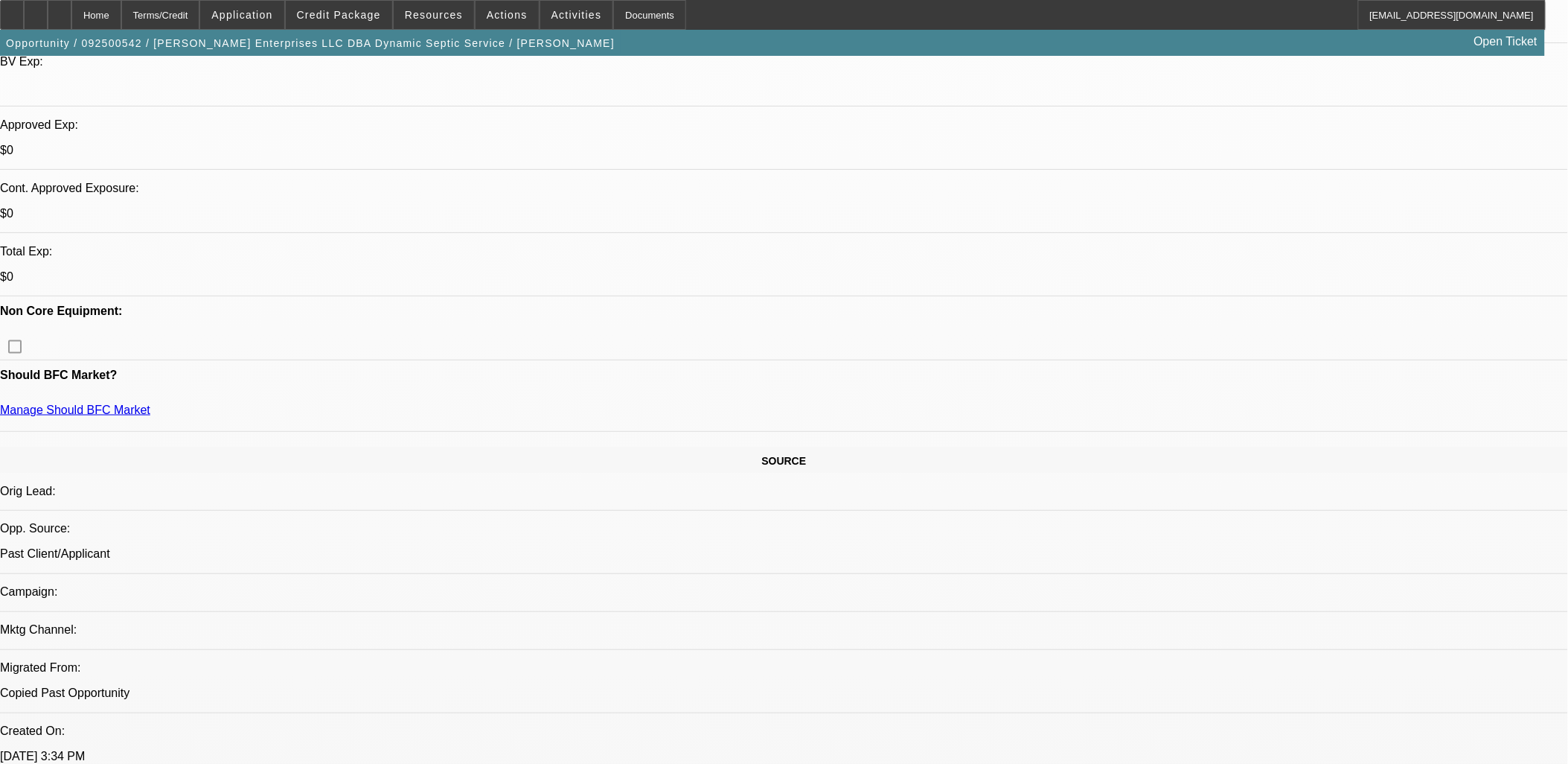
drag, startPoint x: 488, startPoint y: 242, endPoint x: 556, endPoint y: 233, distance: 68.6
drag, startPoint x: 553, startPoint y: 233, endPoint x: 479, endPoint y: 235, distance: 74.0
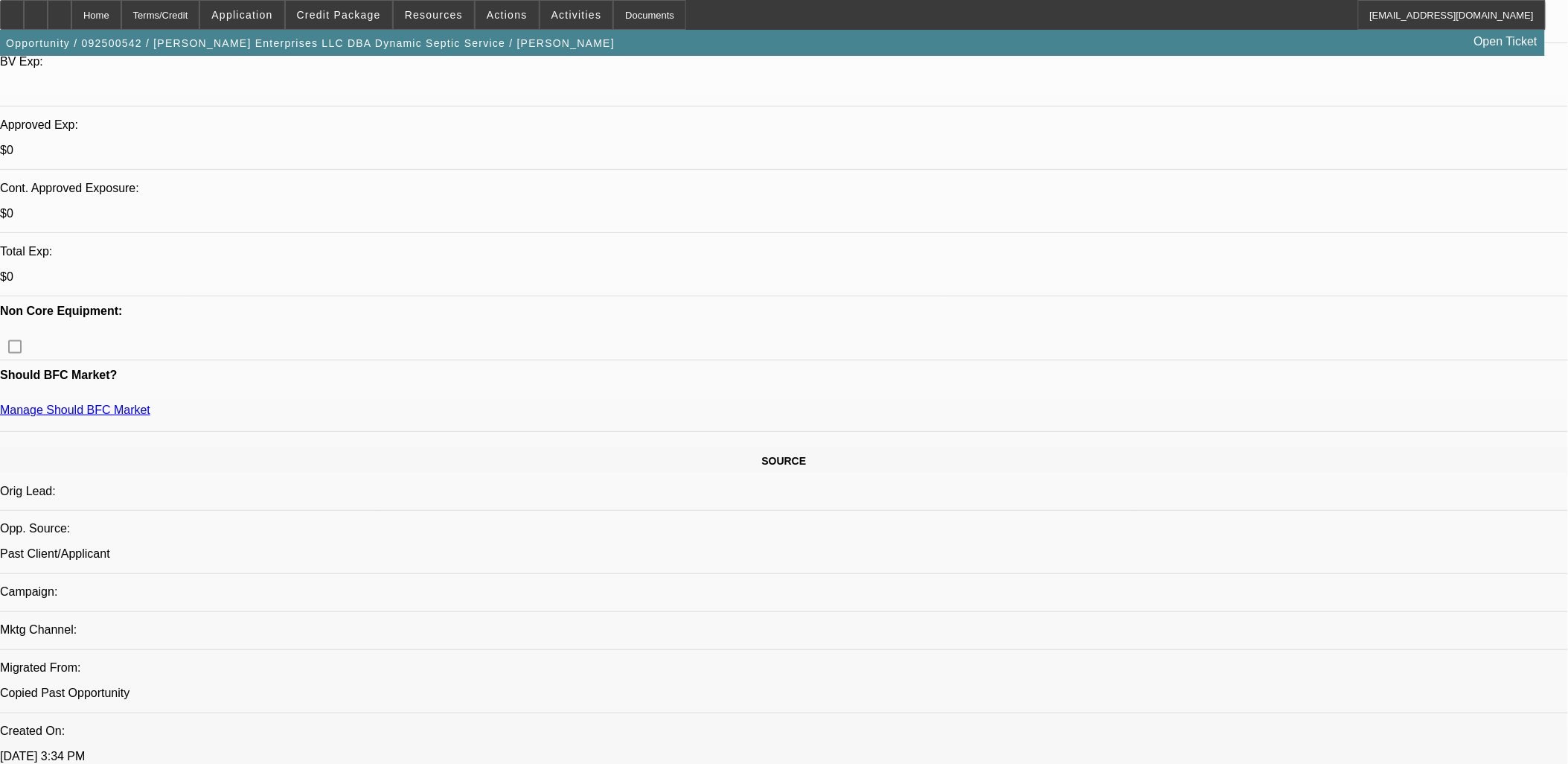
drag, startPoint x: 484, startPoint y: 234, endPoint x: 491, endPoint y: 233, distance: 7.1
drag, startPoint x: 491, startPoint y: 233, endPoint x: 532, endPoint y: 238, distance: 41.3
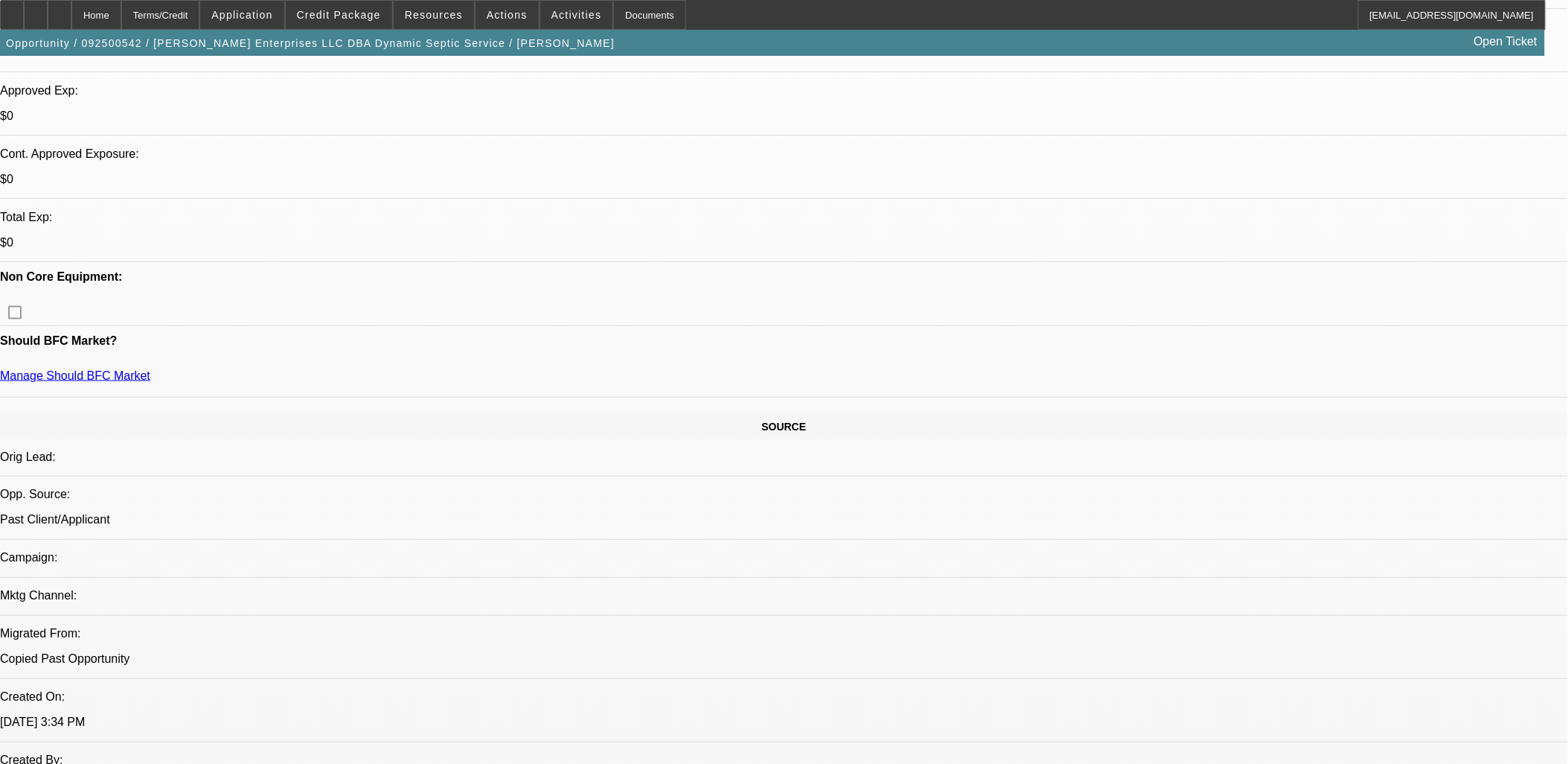
scroll to position [578, 0]
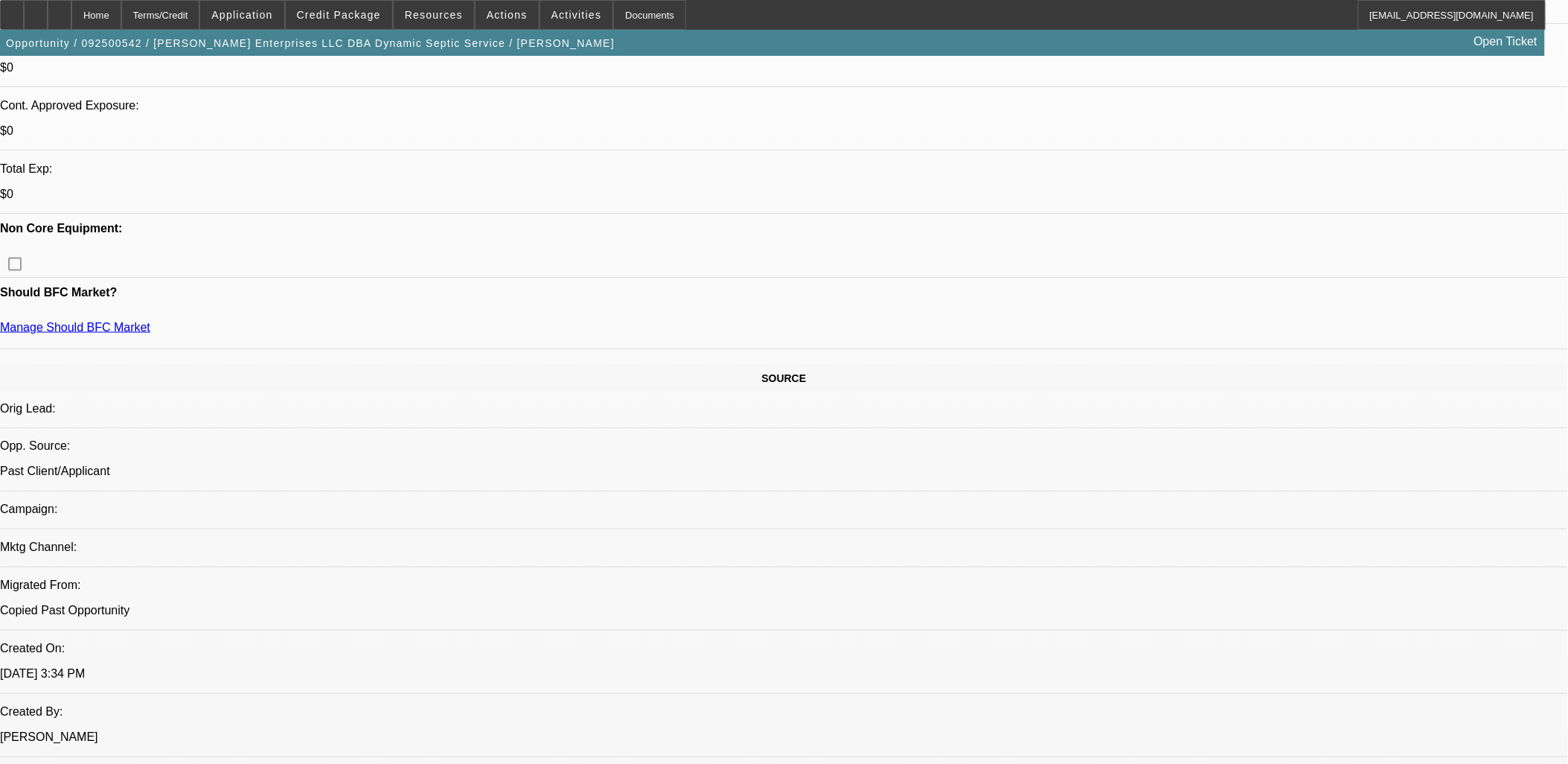
drag, startPoint x: 570, startPoint y: 402, endPoint x: 626, endPoint y: 402, distance: 56.0
drag, startPoint x: 626, startPoint y: 402, endPoint x: 607, endPoint y: 421, distance: 26.9
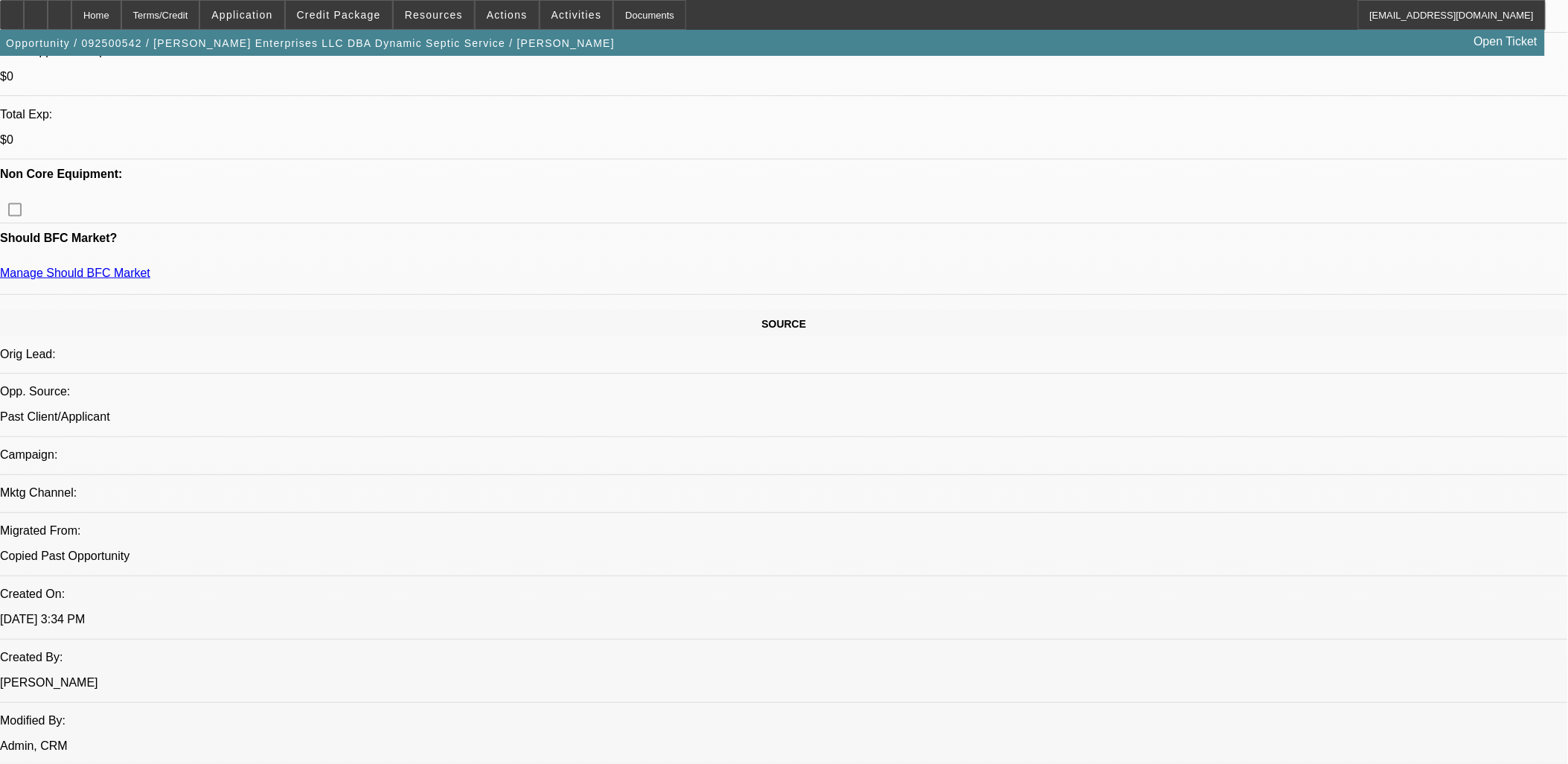
scroll to position [661, 0]
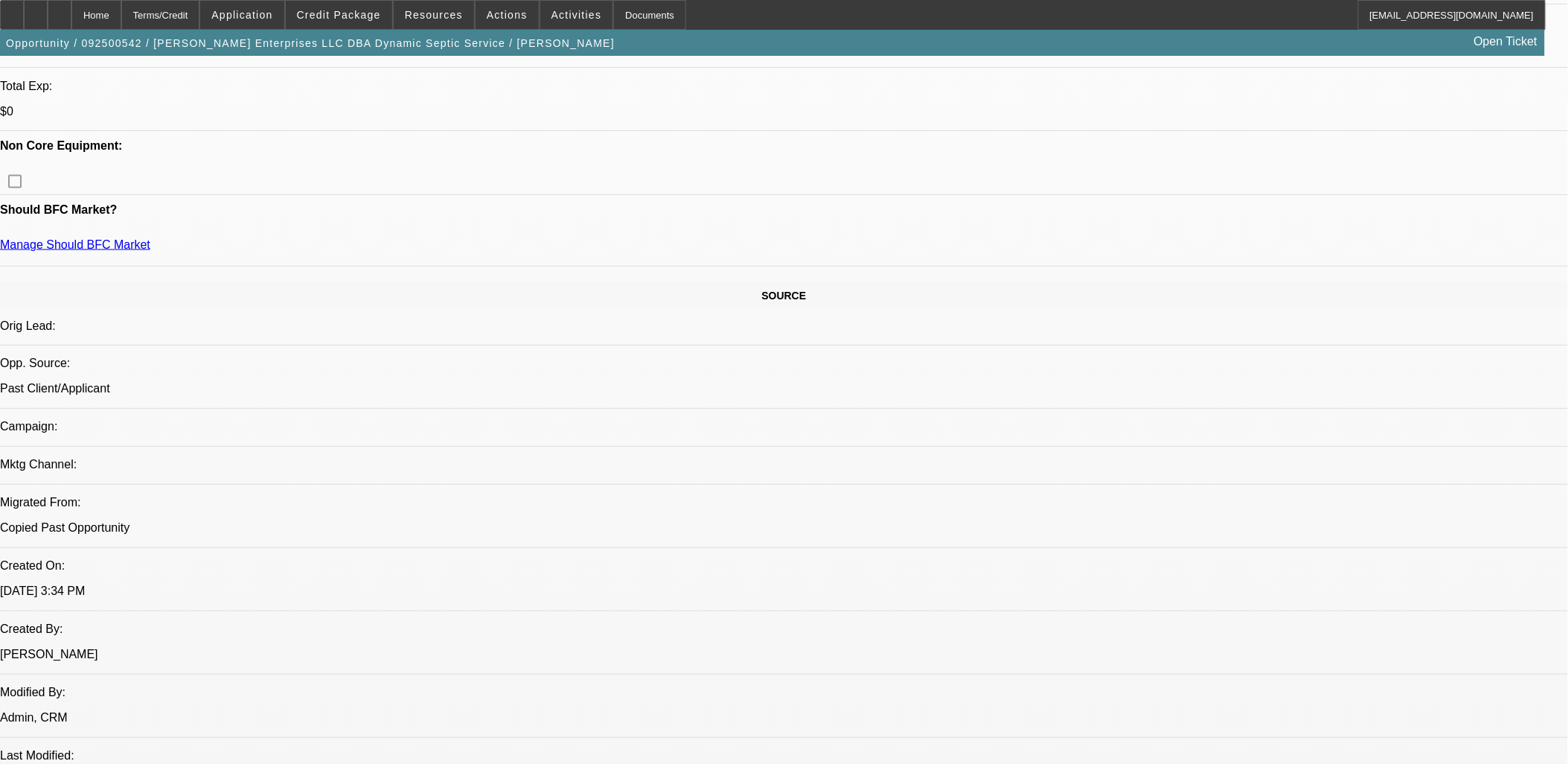
drag, startPoint x: 1021, startPoint y: 439, endPoint x: 32, endPoint y: 390, distance: 990.2
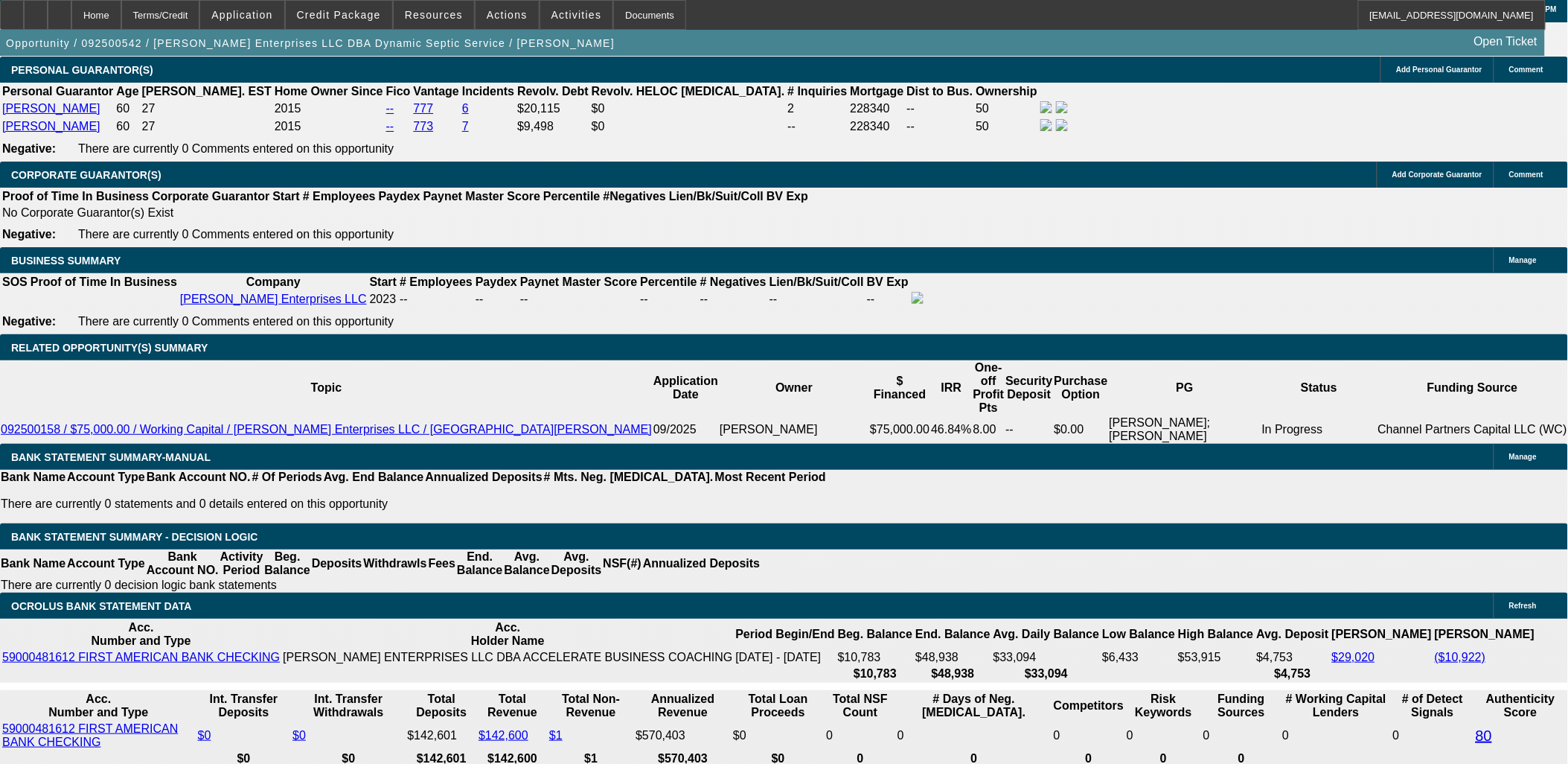
scroll to position [2232, 0]
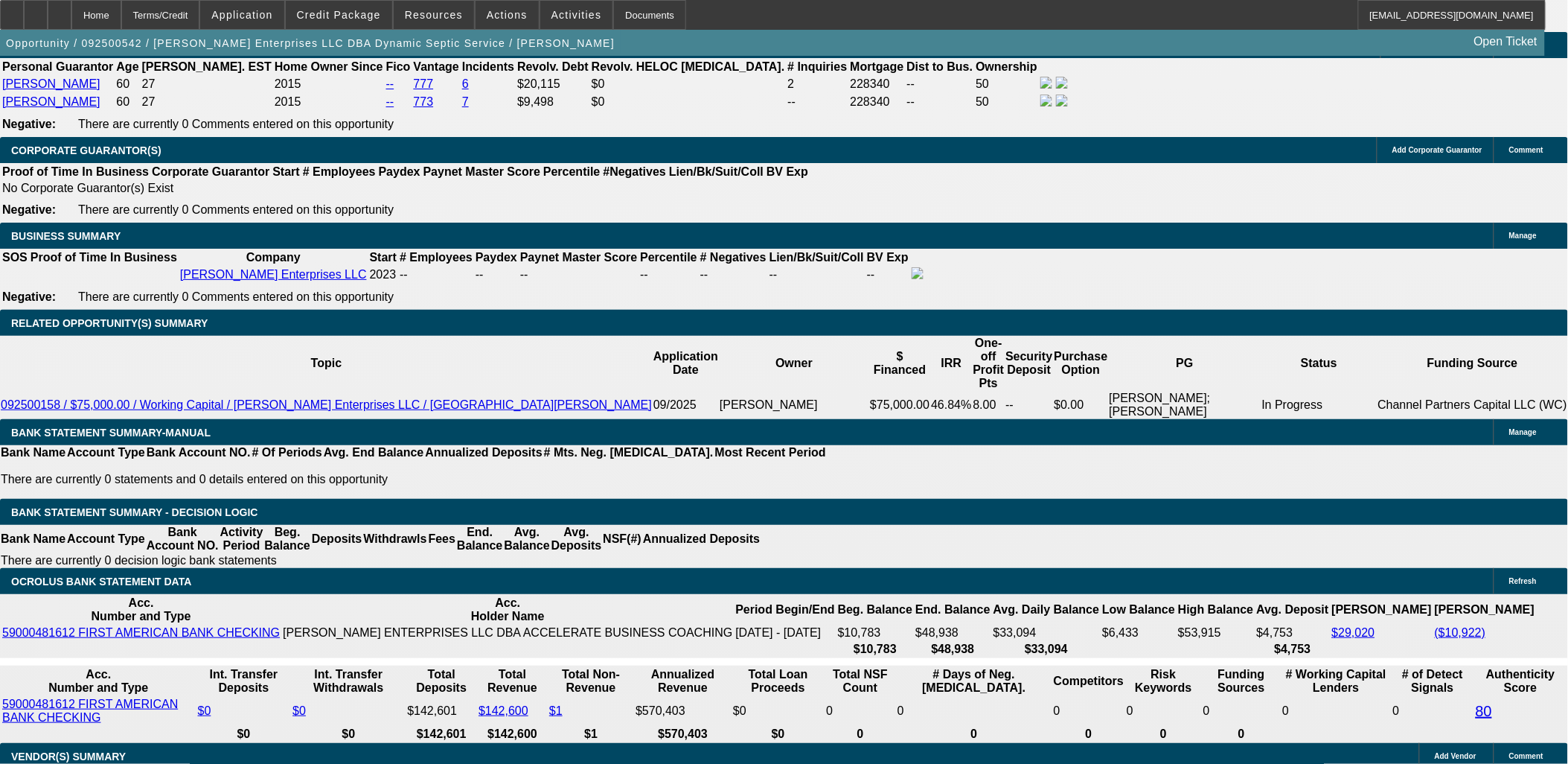
drag, startPoint x: 1115, startPoint y: 487, endPoint x: 1159, endPoint y: 478, distance: 44.9
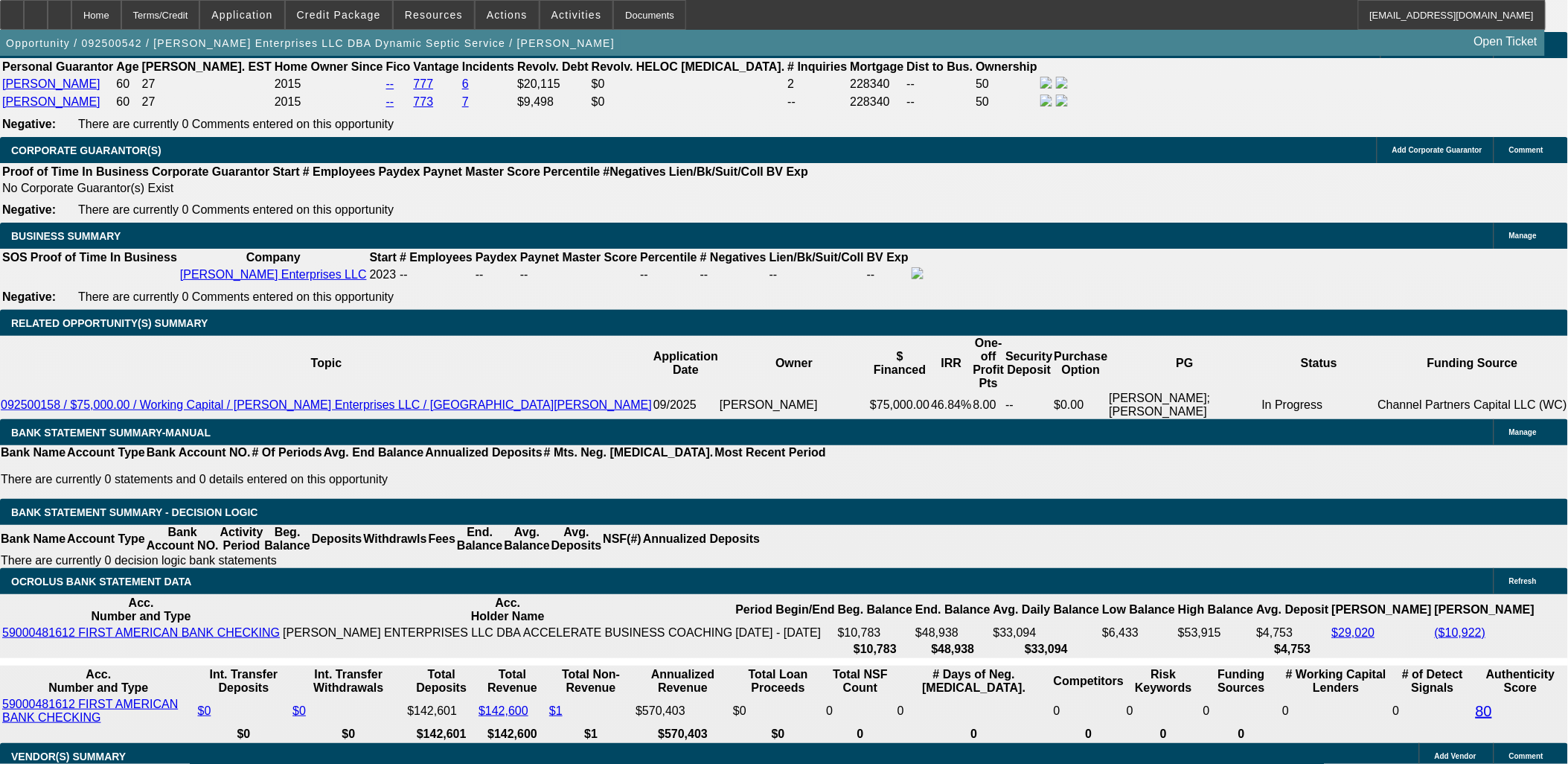
drag, startPoint x: 1386, startPoint y: 471, endPoint x: 1526, endPoint y: 473, distance: 140.0
drag, startPoint x: 1128, startPoint y: 501, endPoint x: 1213, endPoint y: 503, distance: 85.0
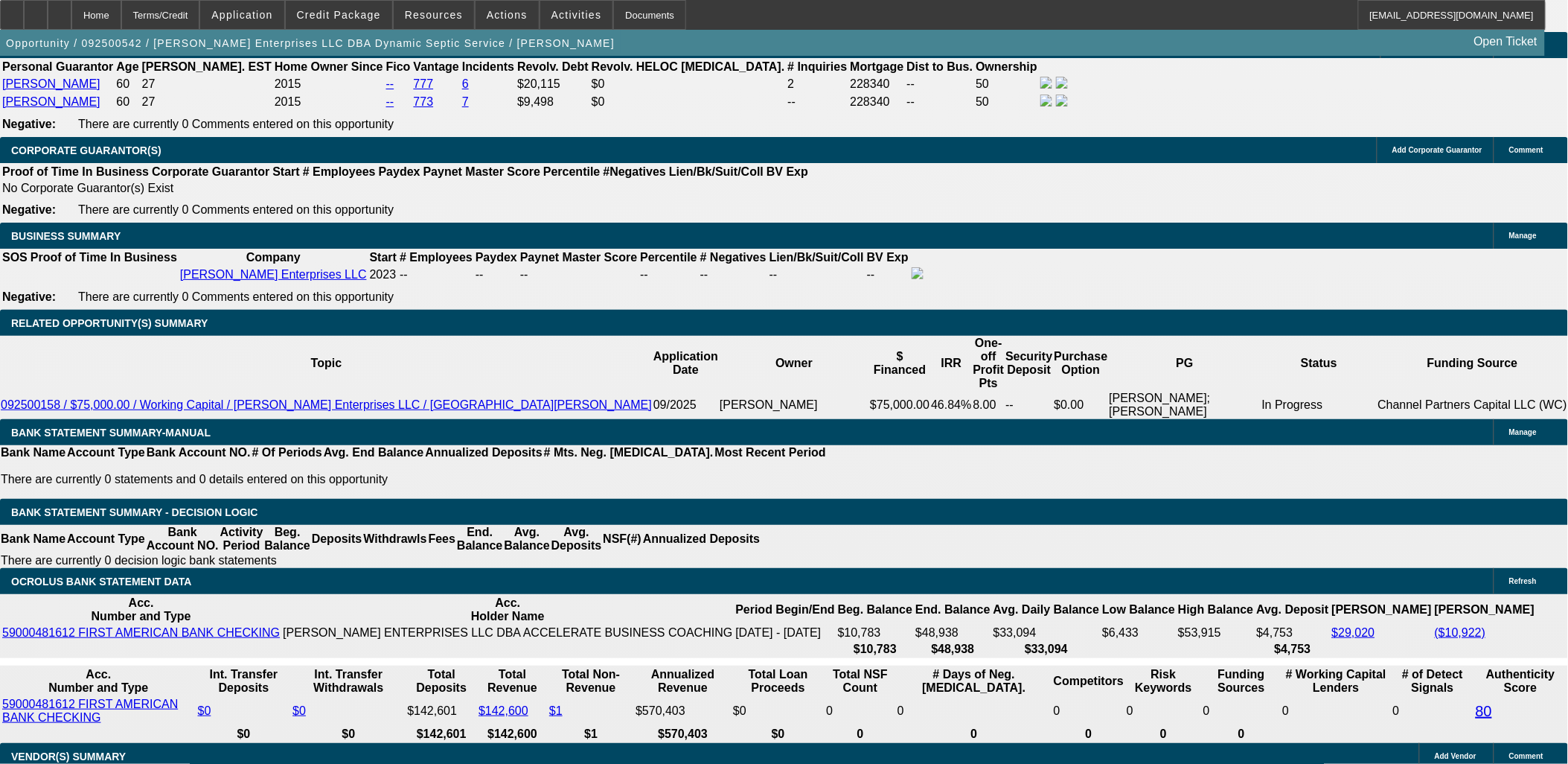
drag, startPoint x: 1213, startPoint y: 503, endPoint x: 1228, endPoint y: 497, distance: 16.2
drag, startPoint x: 1313, startPoint y: 491, endPoint x: 1398, endPoint y: 494, distance: 85.1
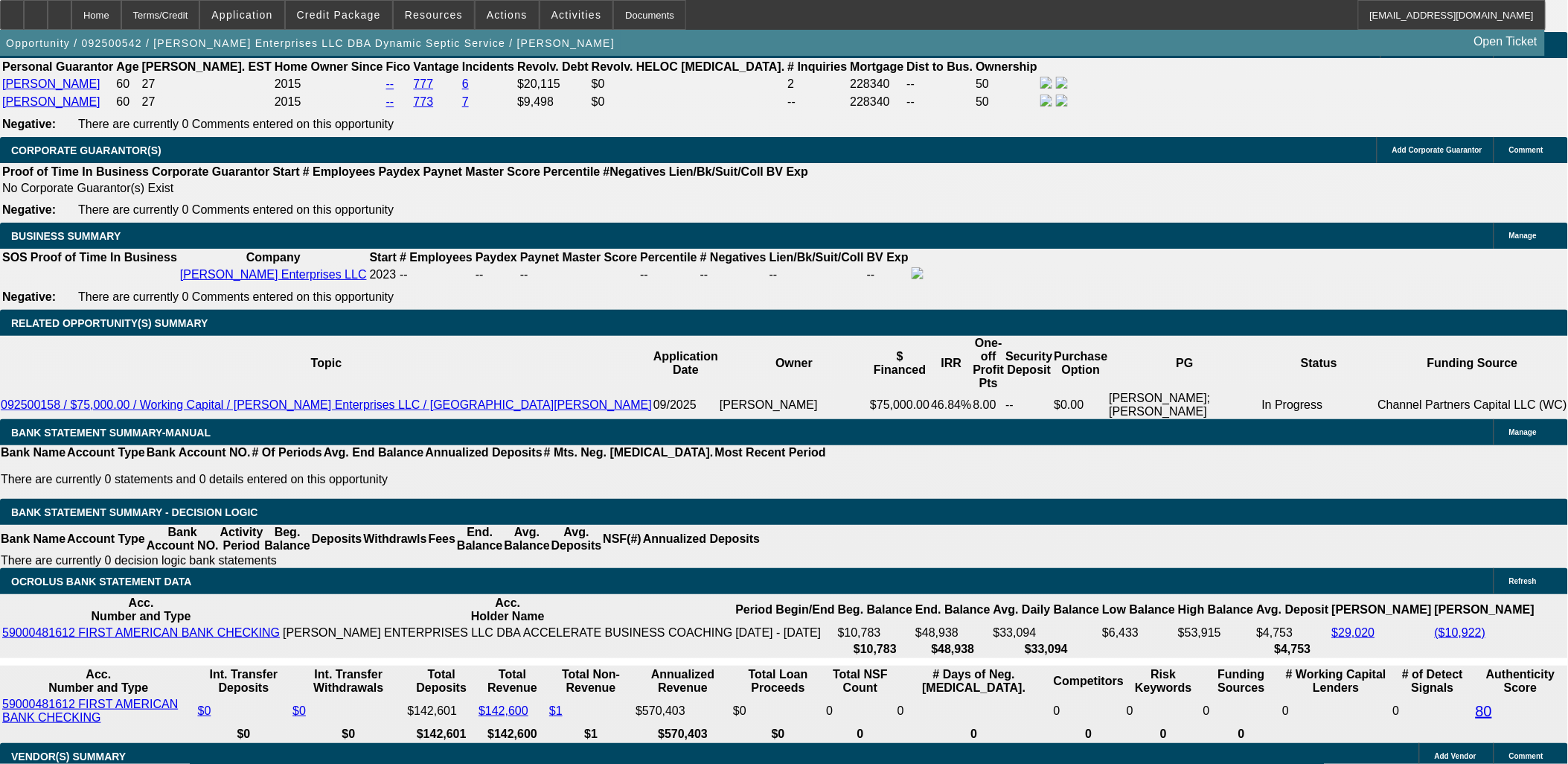
drag, startPoint x: 1111, startPoint y: 509, endPoint x: 1347, endPoint y: 510, distance: 236.0
drag, startPoint x: 1347, startPoint y: 510, endPoint x: 1258, endPoint y: 518, distance: 89.4
drag, startPoint x: 1087, startPoint y: 519, endPoint x: 1417, endPoint y: 514, distance: 330.0
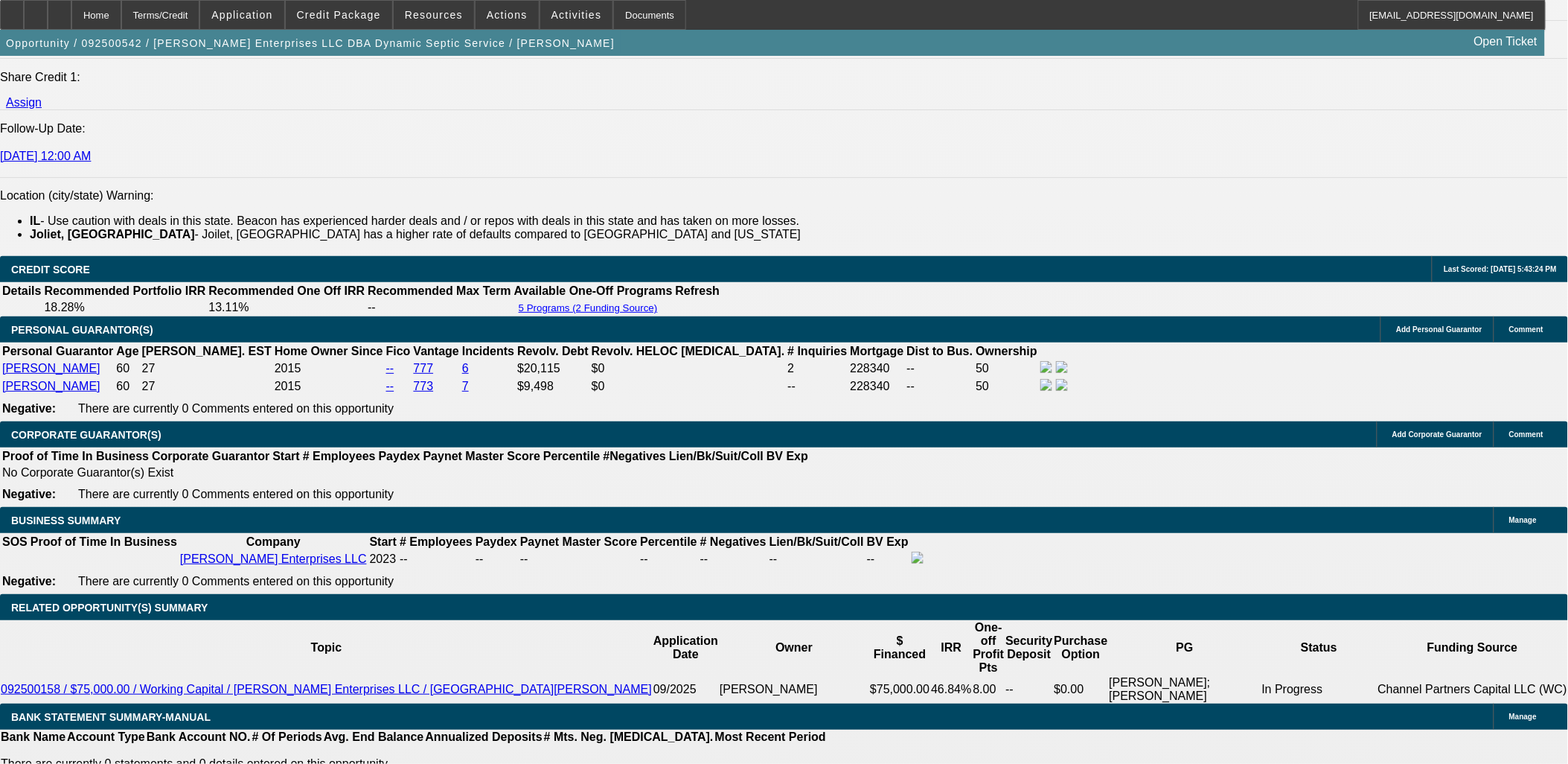
scroll to position [1819, 0]
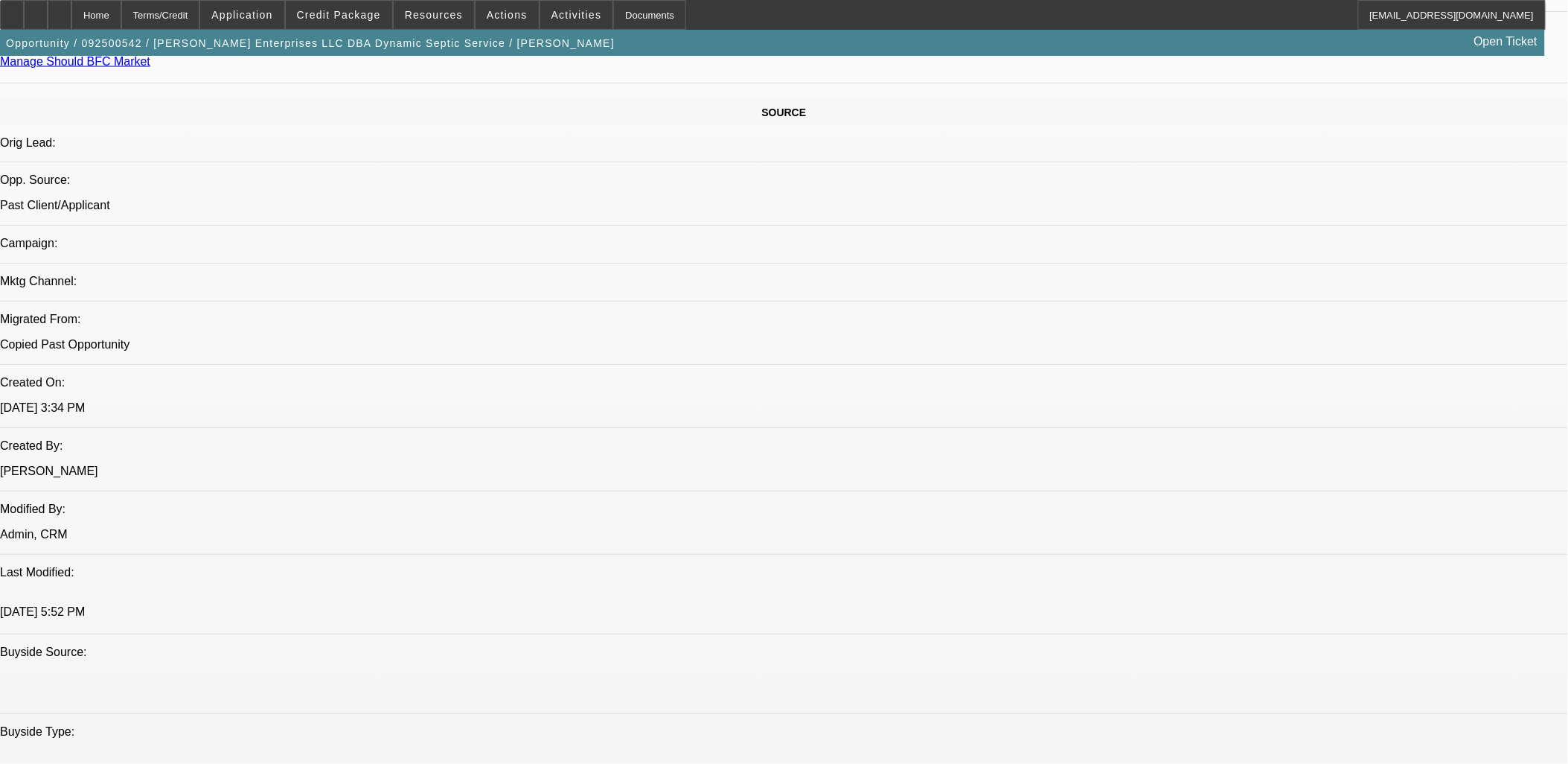
scroll to position [661, 0]
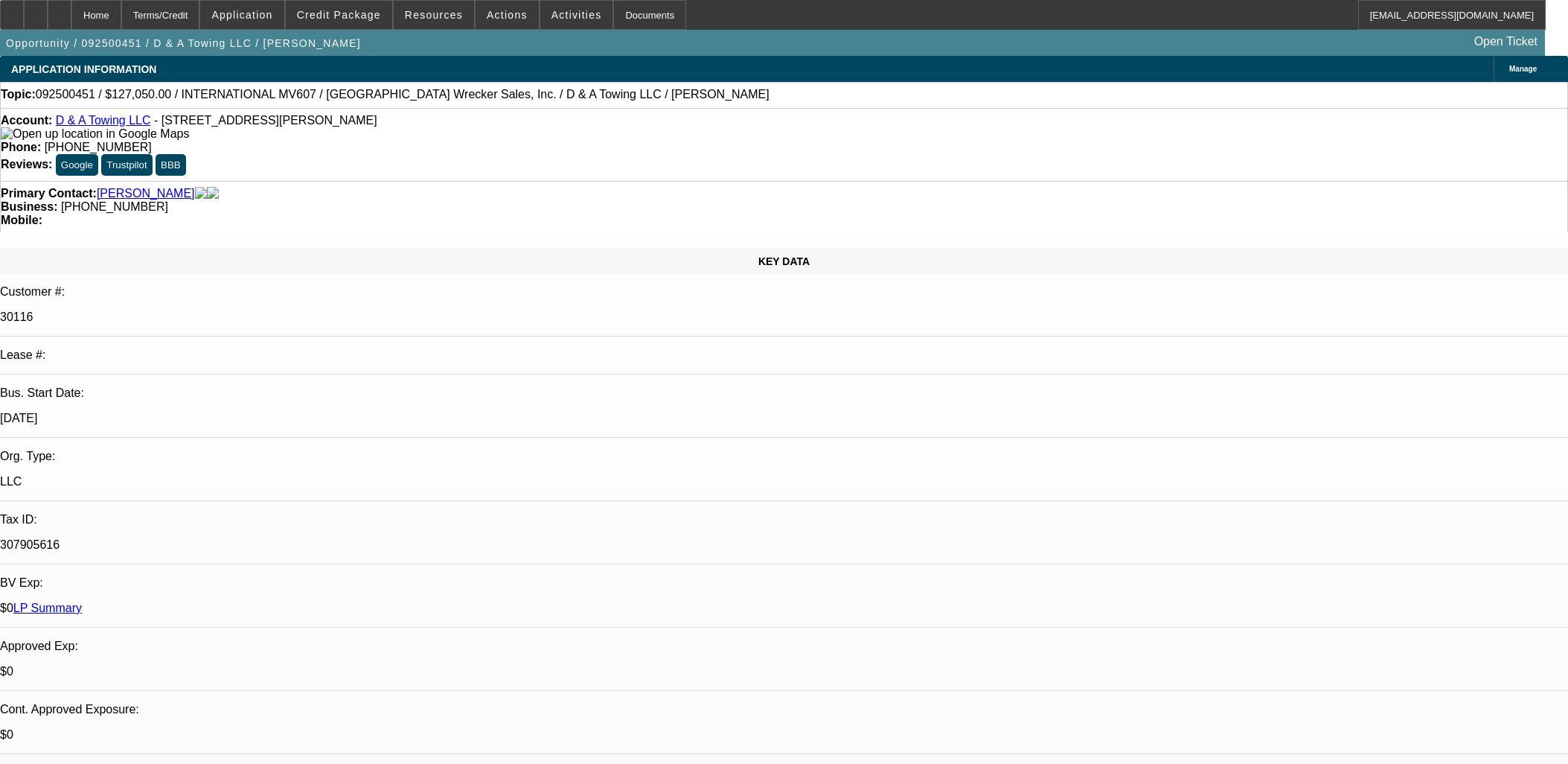
select select "0"
select select "3"
select select "0.2"
select select "17"
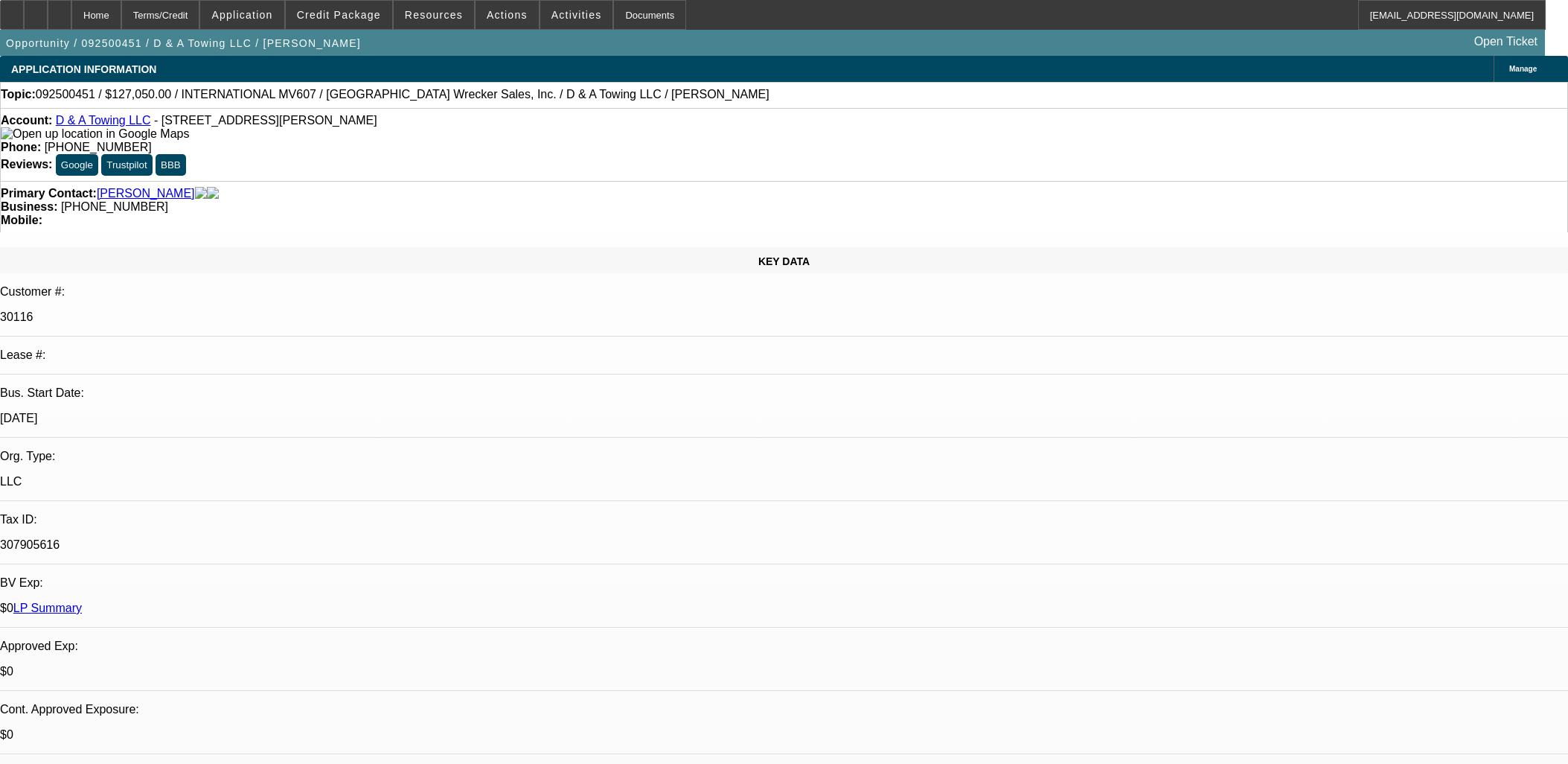
select select "0"
select select "3"
select select "0.15"
select select "16"
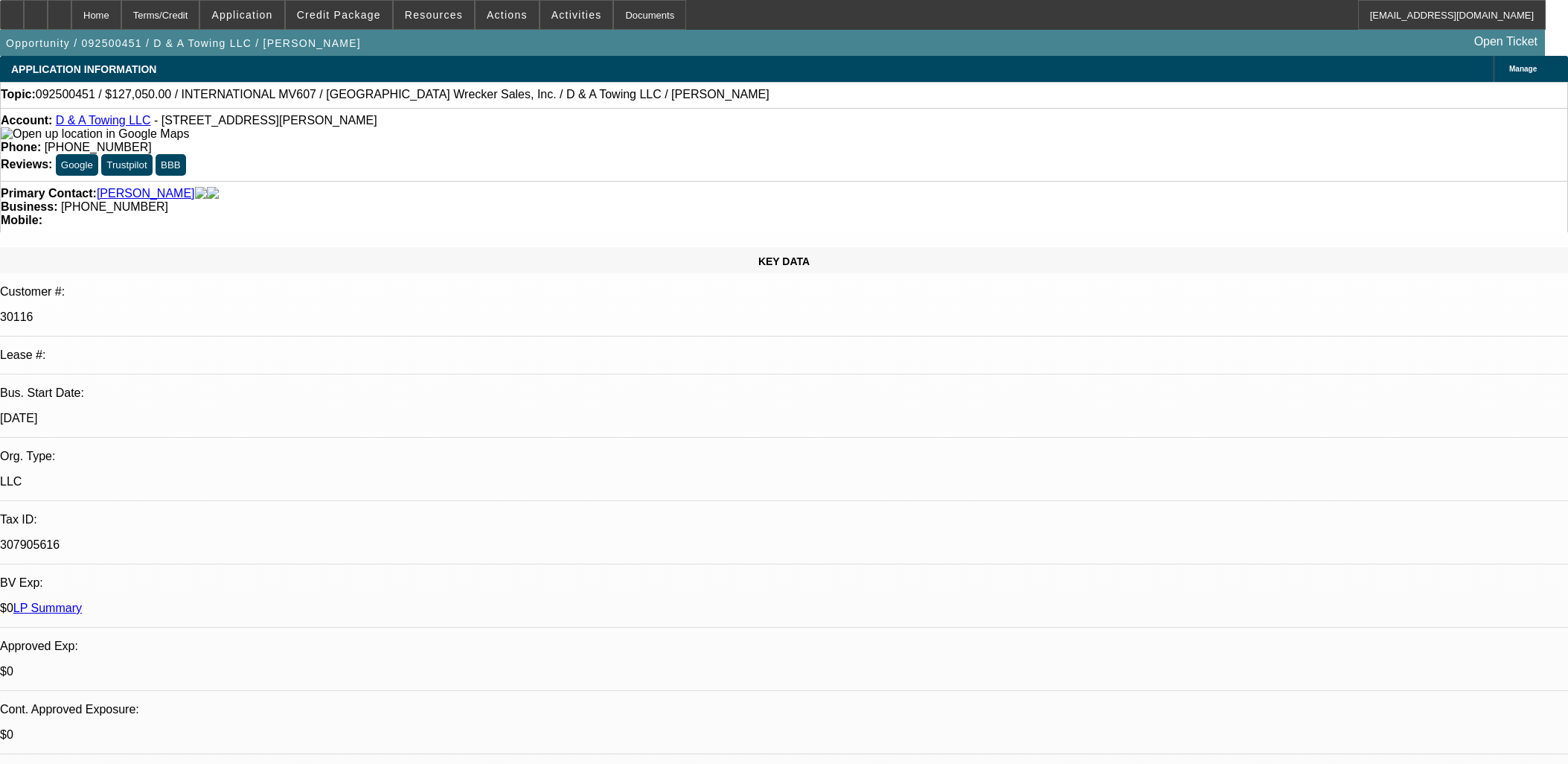
select select "0"
select select "3"
select select "0.1"
select select "4"
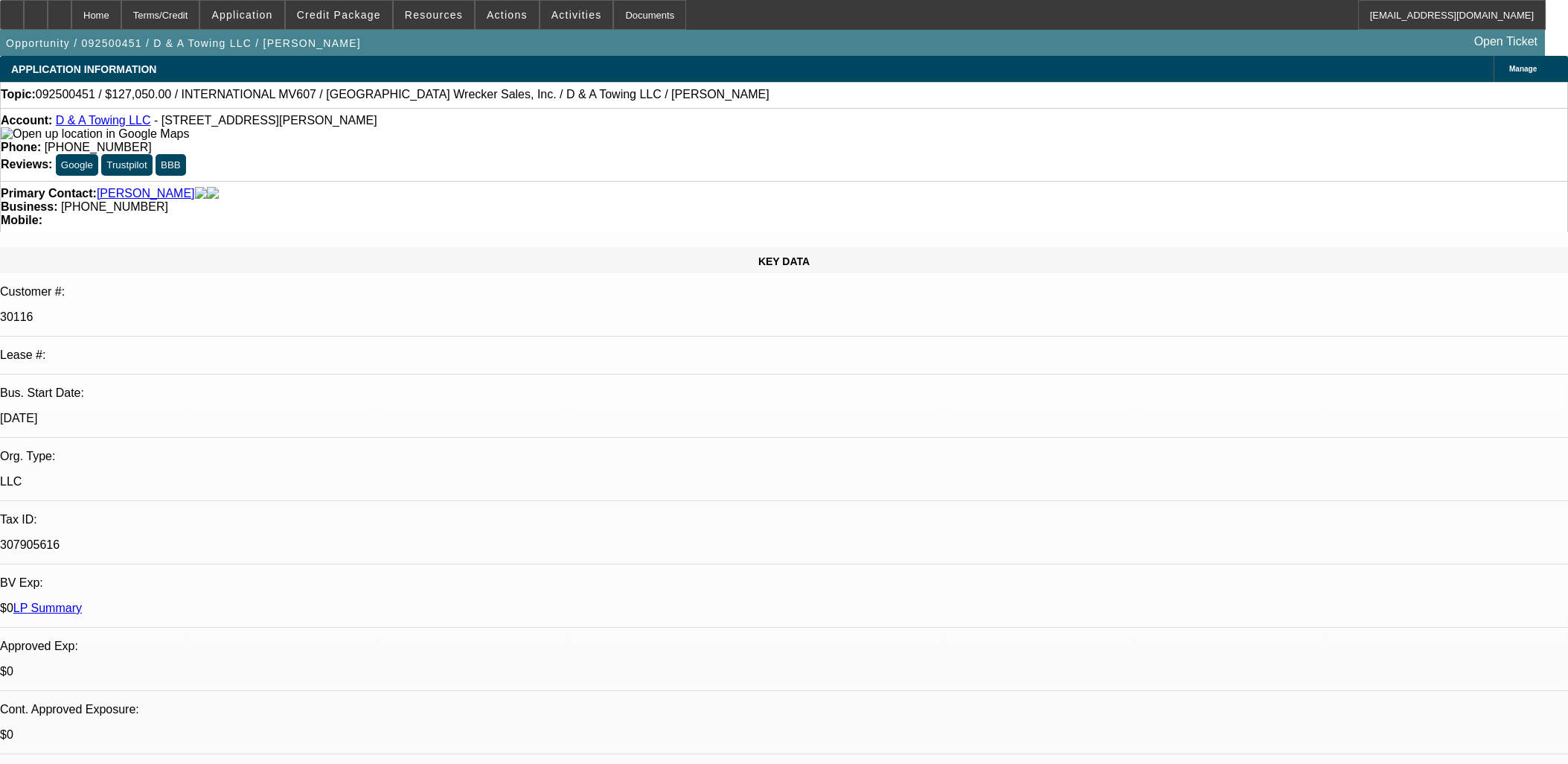
select select "0"
select select "3"
select select "0"
select select "2"
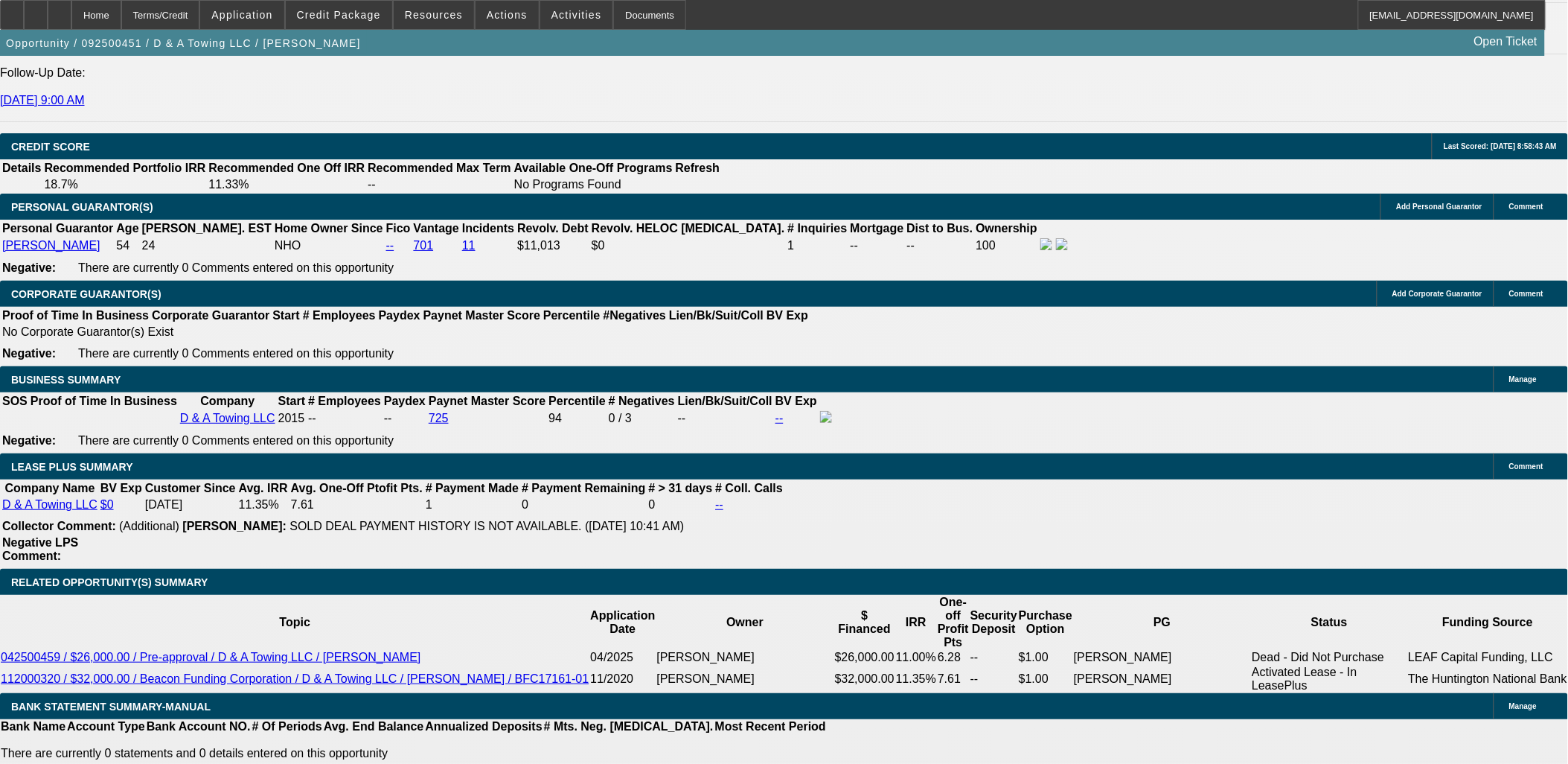
scroll to position [2067, 0]
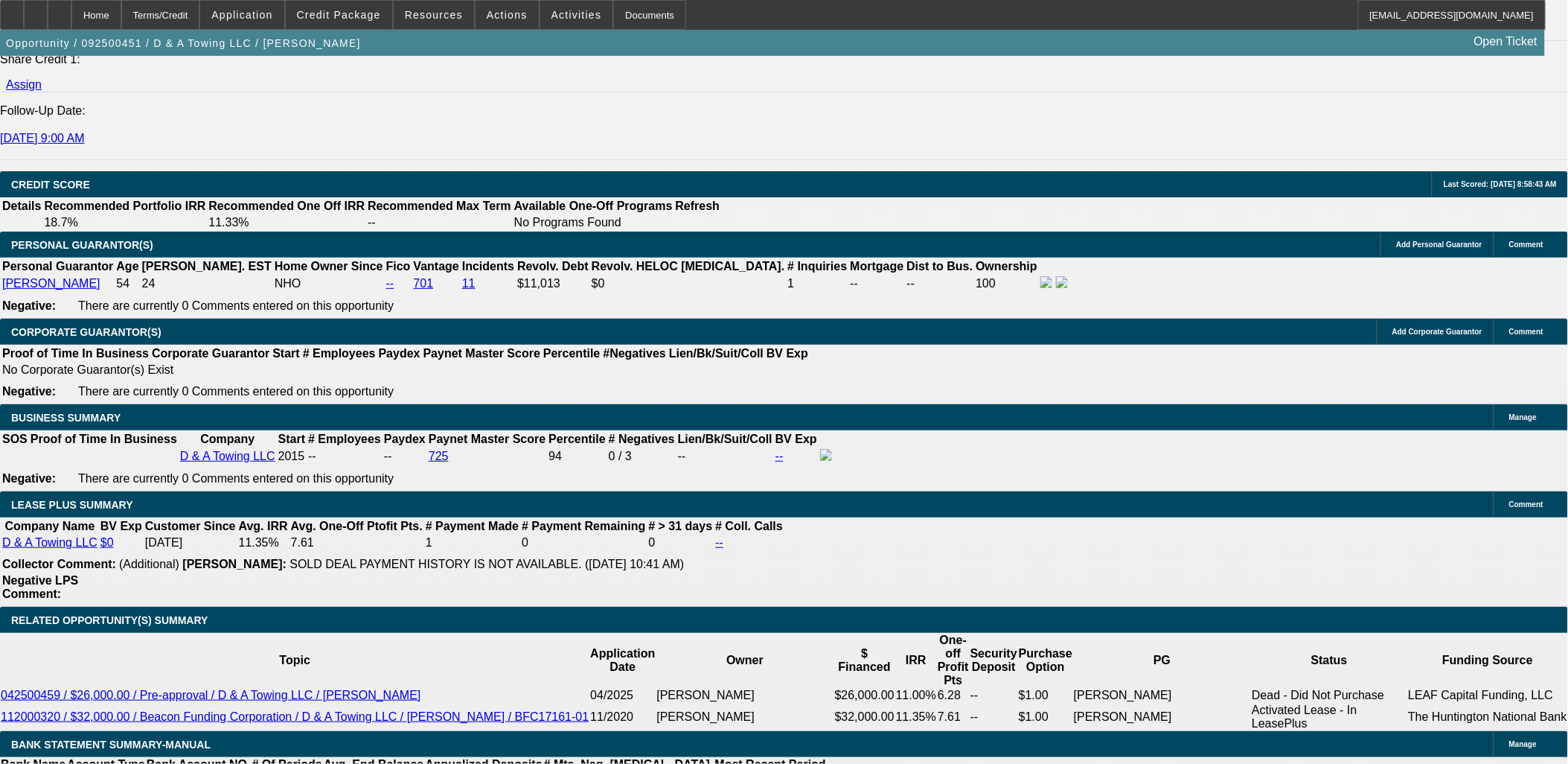
drag, startPoint x: 68, startPoint y: 225, endPoint x: 60, endPoint y: 218, distance: 10.6
drag, startPoint x: 17, startPoint y: 210, endPoint x: 121, endPoint y: 454, distance: 265.2
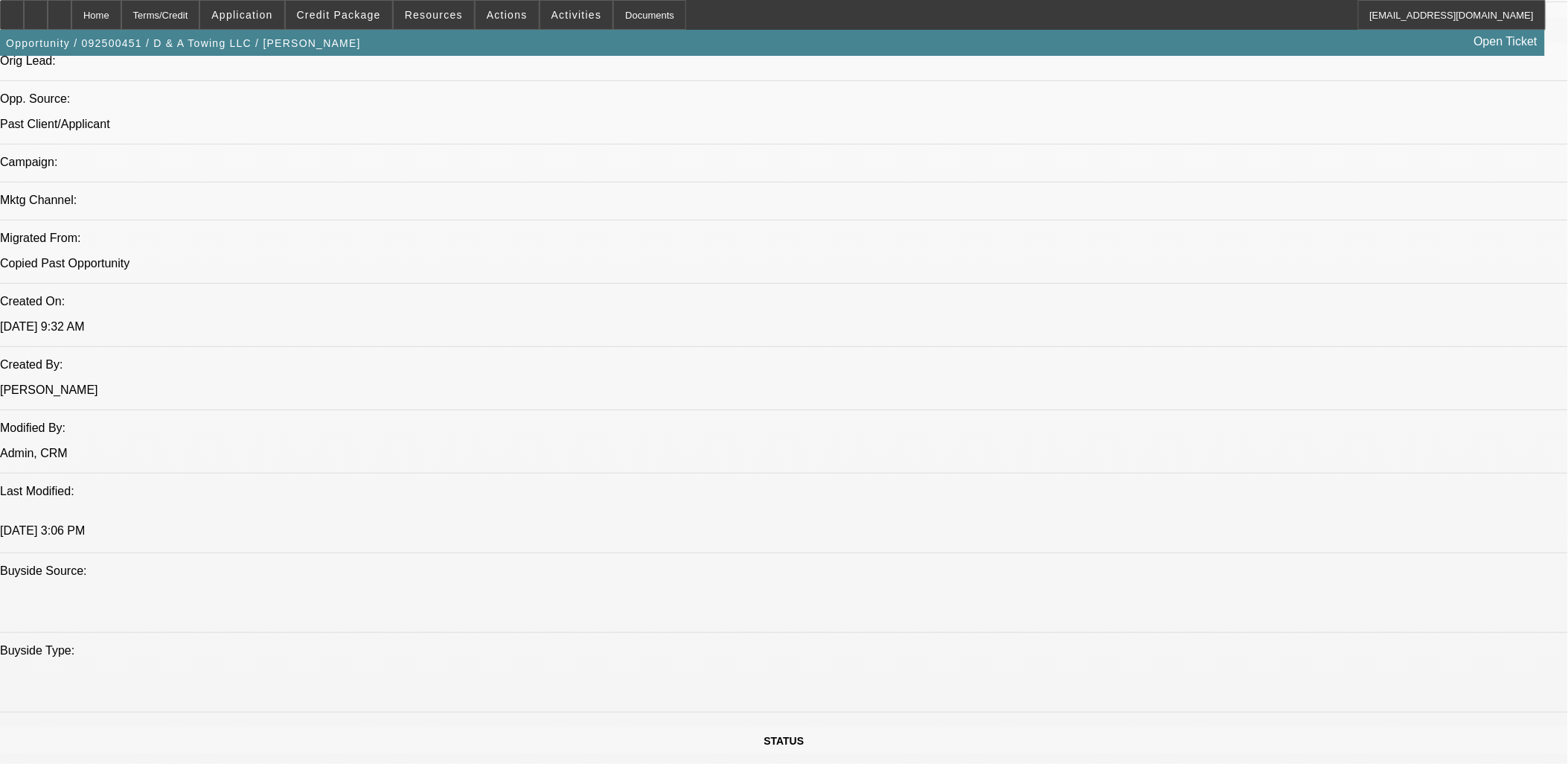
scroll to position [661, 0]
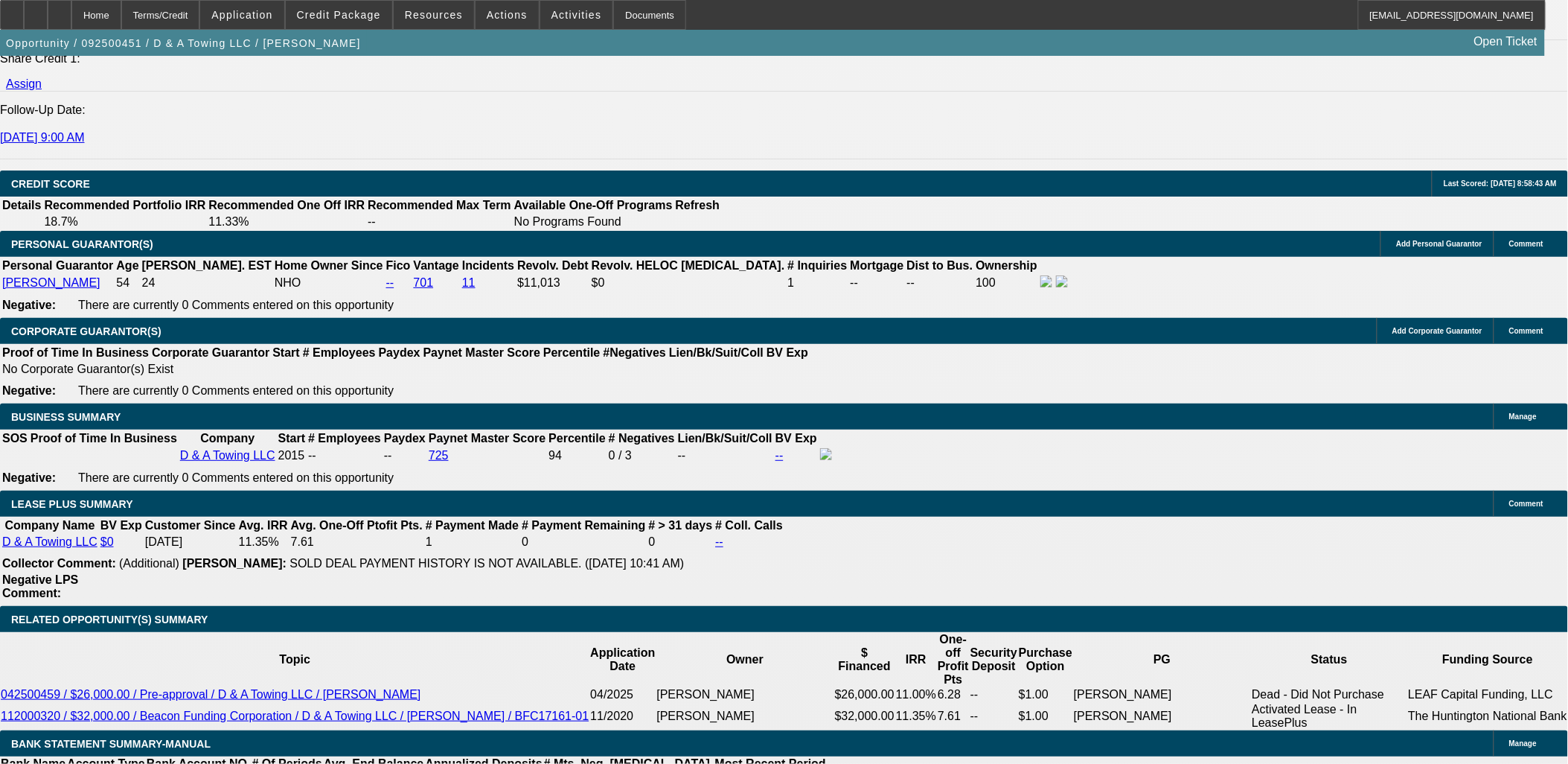
scroll to position [2067, 0]
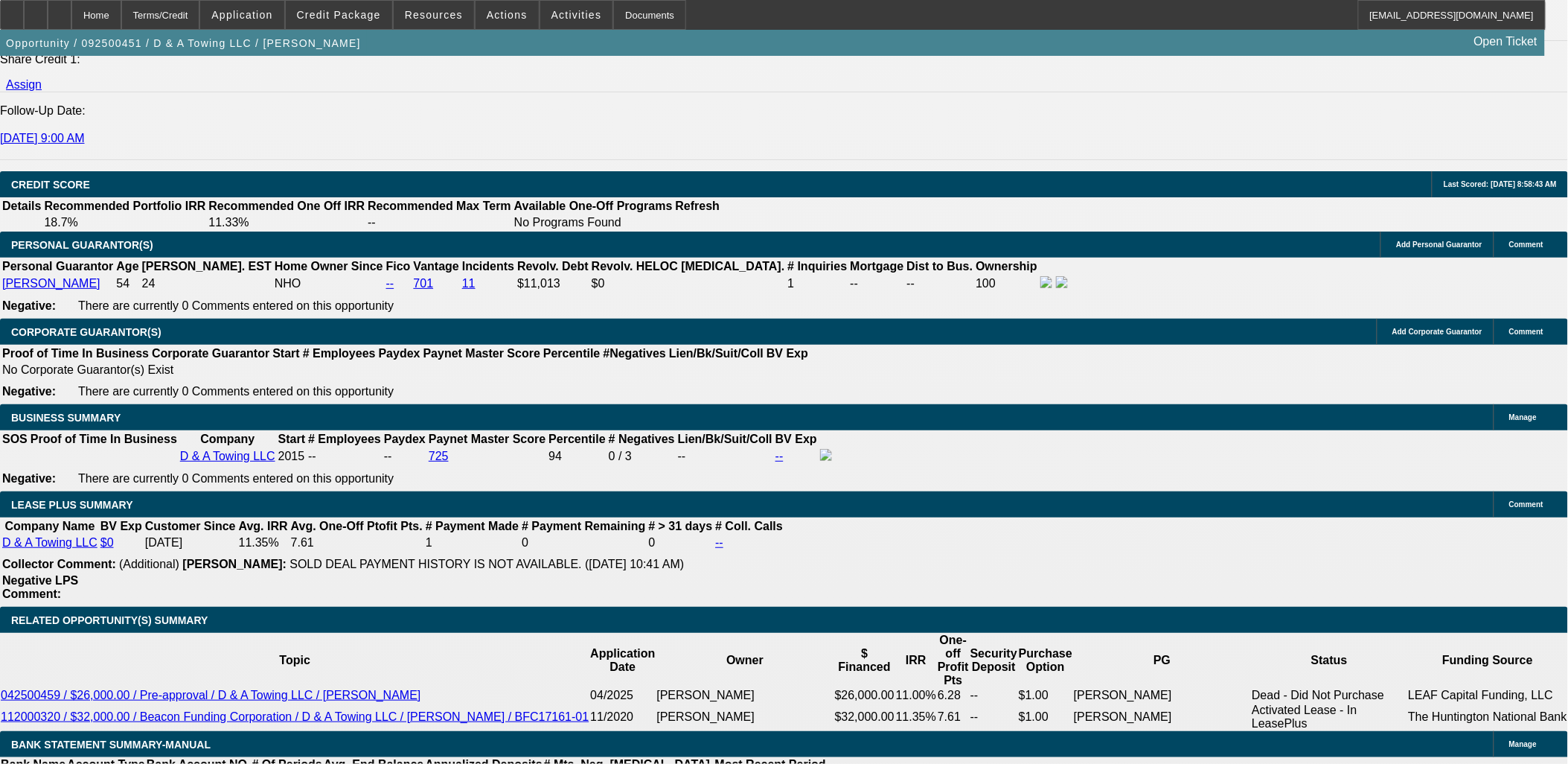
drag, startPoint x: 240, startPoint y: 192, endPoint x: 355, endPoint y: 192, distance: 115.0
drag, startPoint x: 355, startPoint y: 192, endPoint x: 210, endPoint y: 179, distance: 145.6
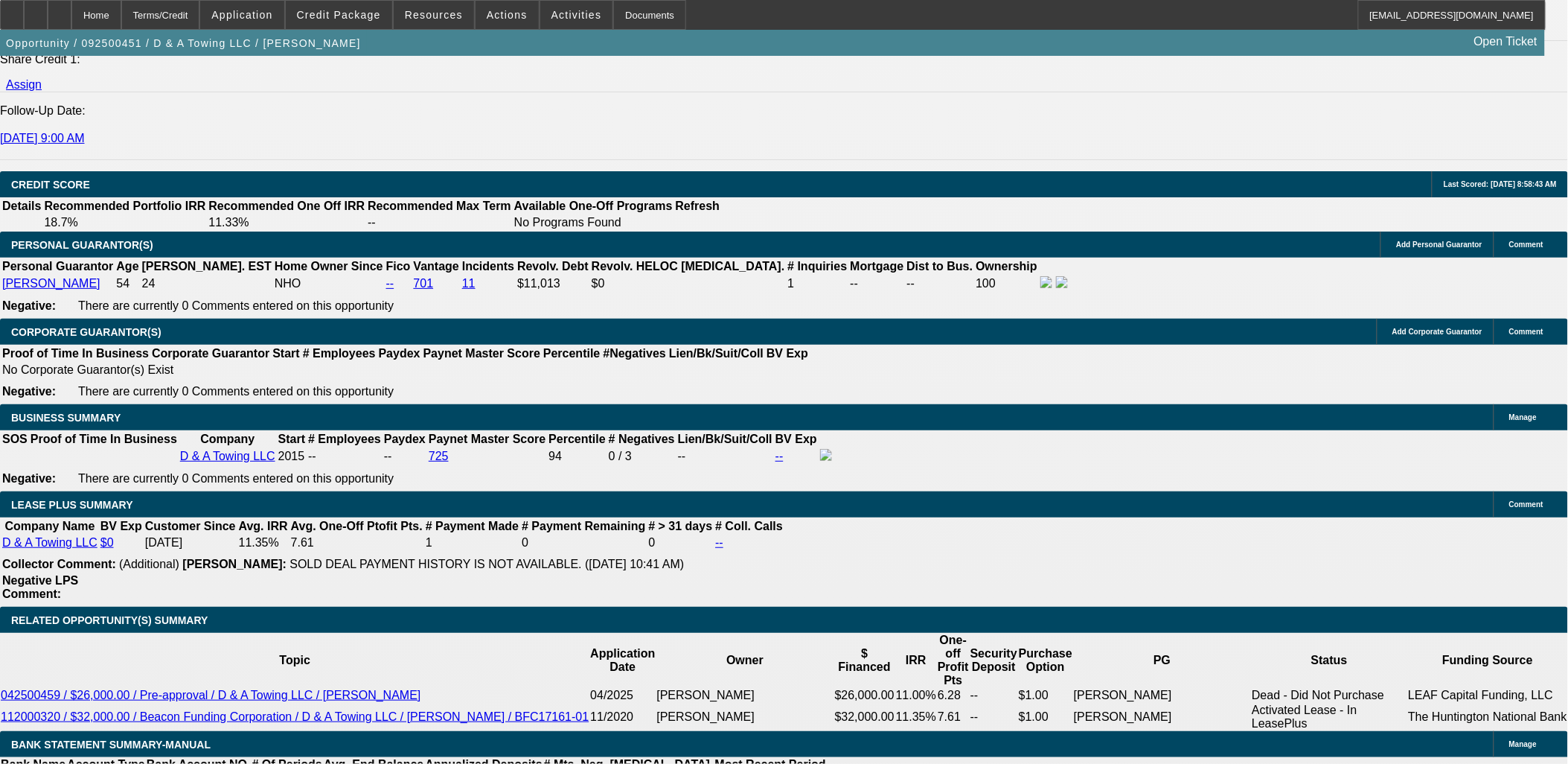
drag, startPoint x: 199, startPoint y: 199, endPoint x: 201, endPoint y: 207, distance: 8.2
drag, startPoint x: 233, startPoint y: 196, endPoint x: 377, endPoint y: 277, distance: 165.2
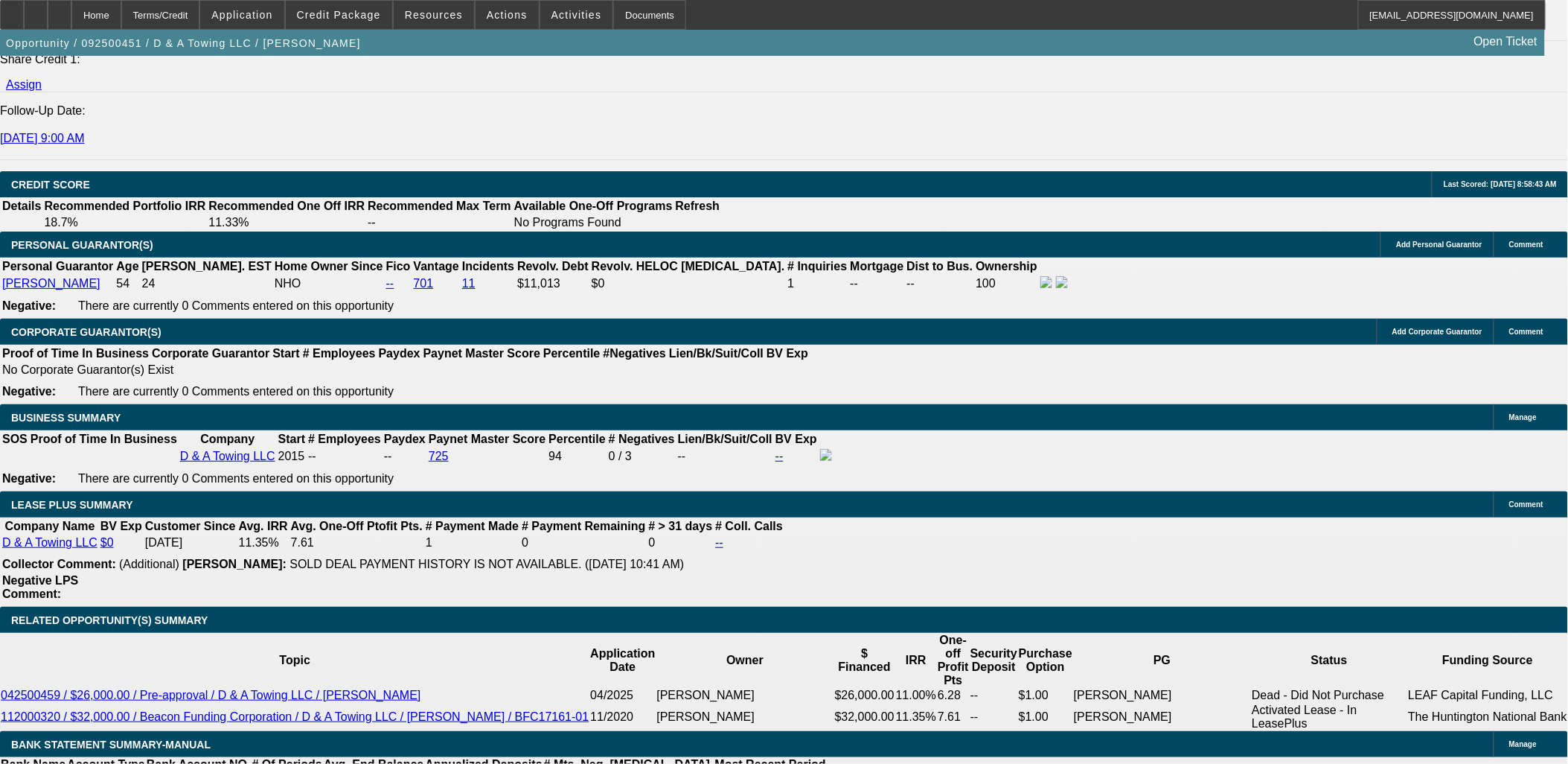
drag, startPoint x: 388, startPoint y: 302, endPoint x: 302, endPoint y: 244, distance: 103.7
drag, startPoint x: 302, startPoint y: 244, endPoint x: 374, endPoint y: 315, distance: 101.1
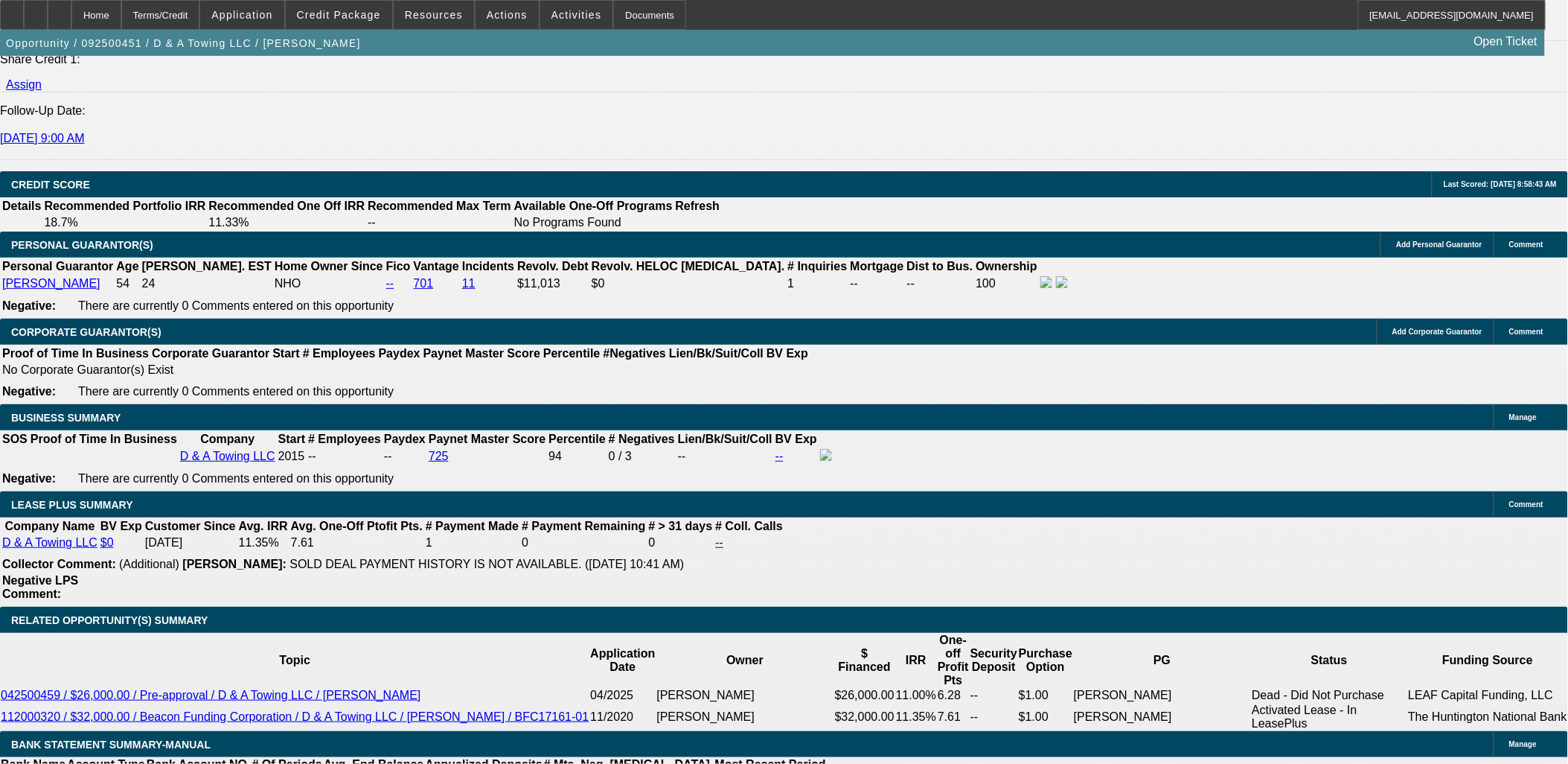
drag, startPoint x: 385, startPoint y: 317, endPoint x: 338, endPoint y: 242, distance: 88.5
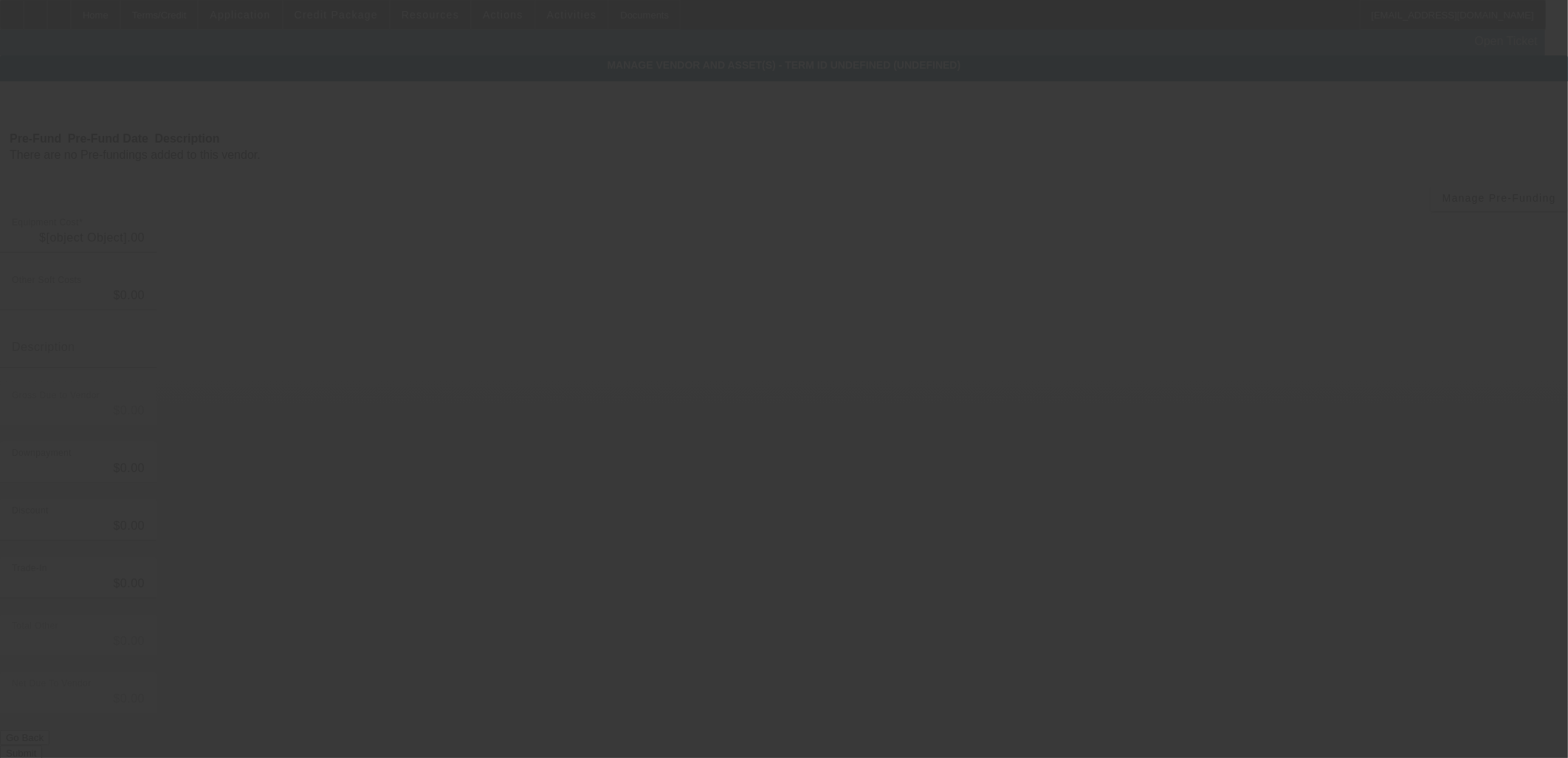
type input "$127,050.00"
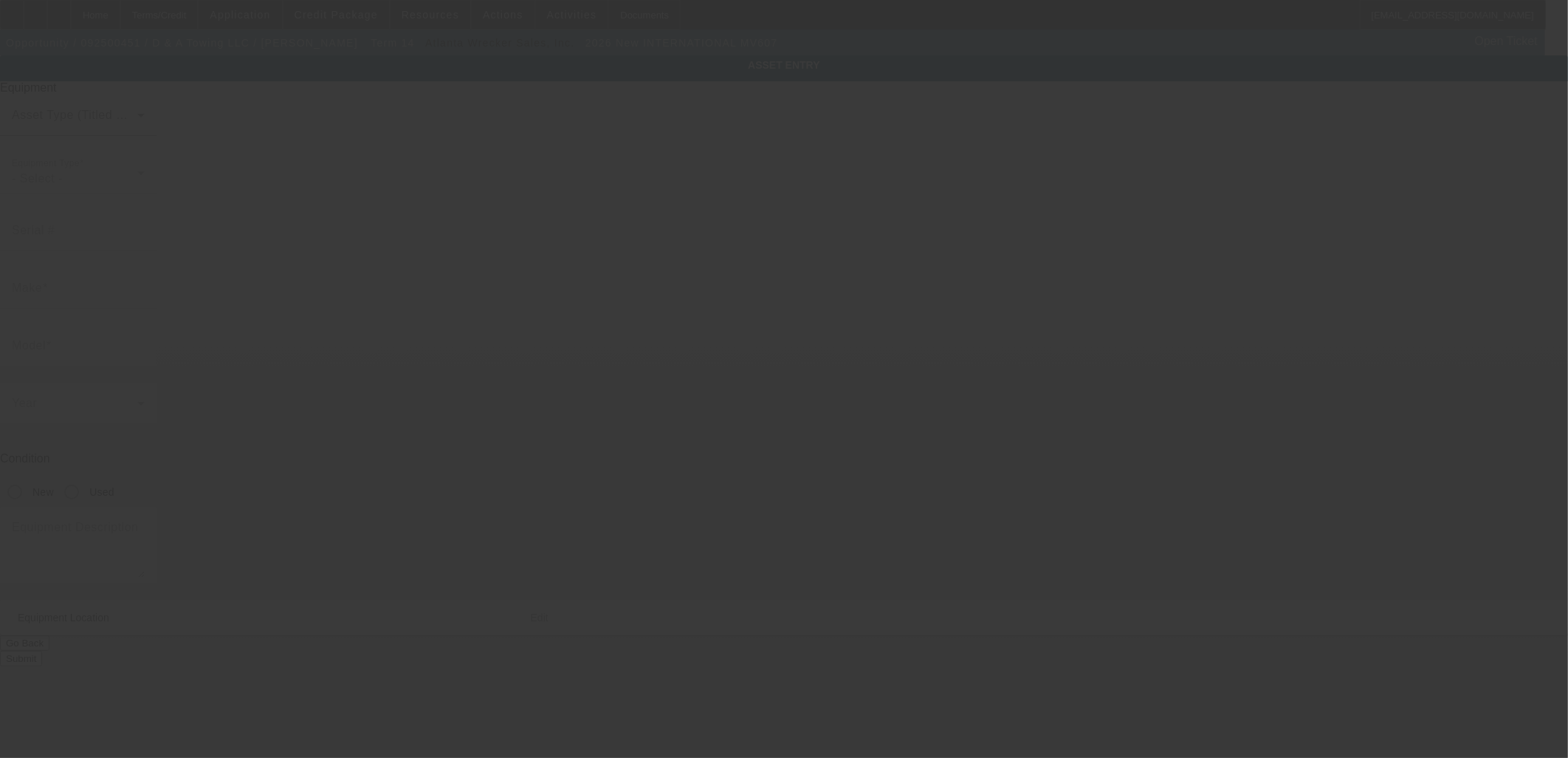
type input "3HAEUMML8TL734524"
type input "International"
type input "MV607"
radio input "true"
type textarea "Tow Truck"
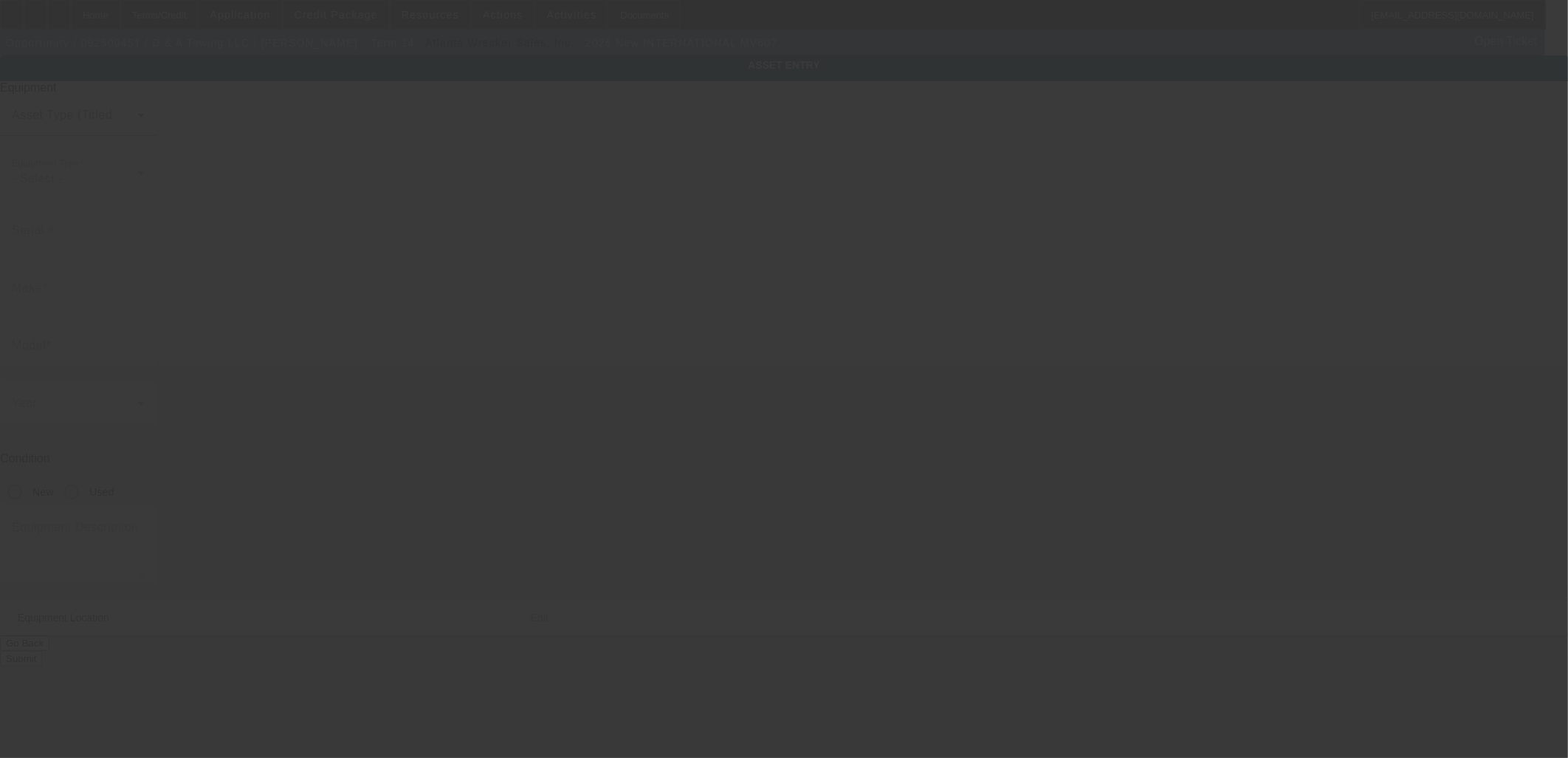
type input "7005 E 450 N"
type input "Francisco"
type input "47649"
type input "Gibson"
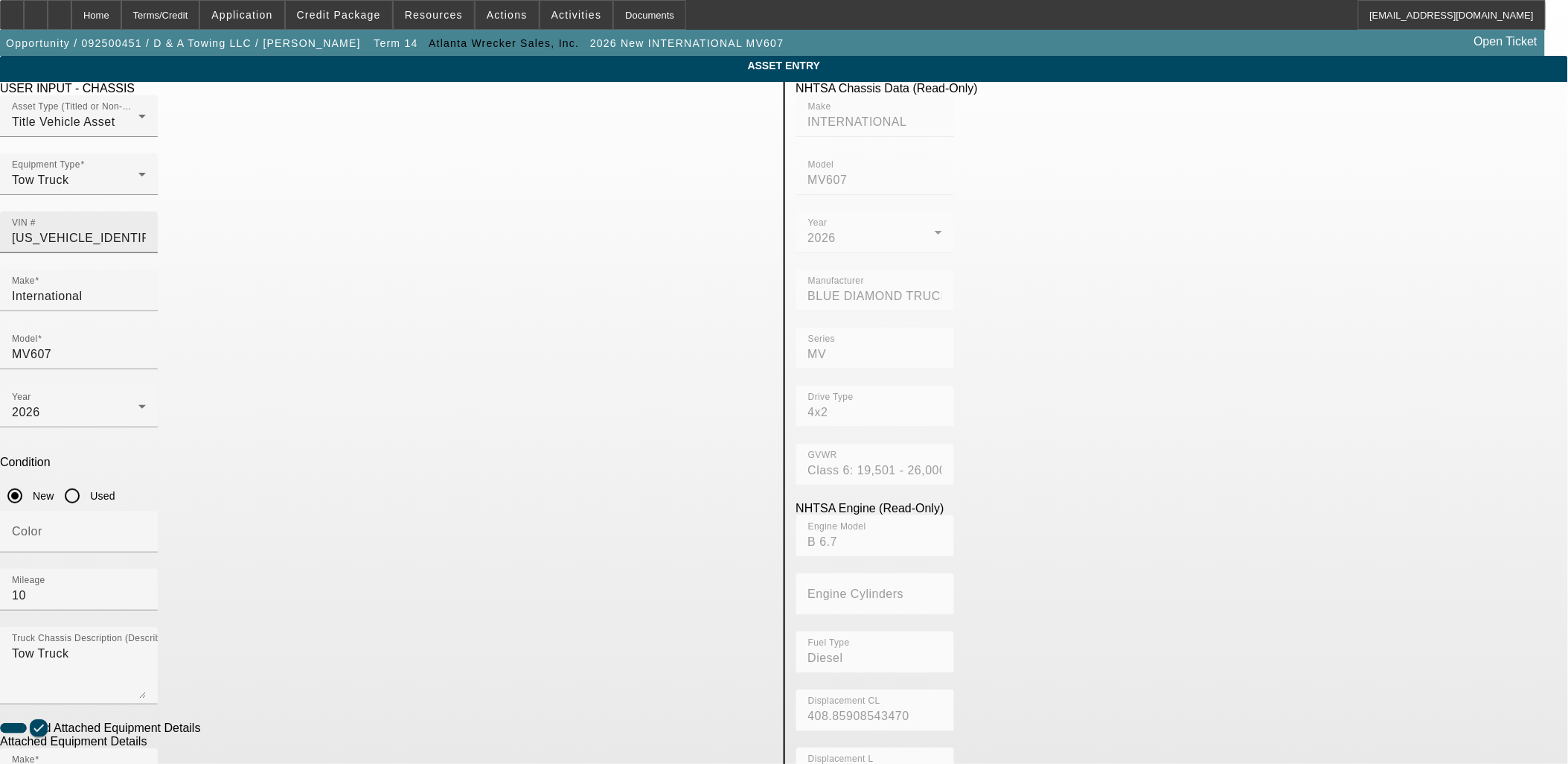
click at [146, 229] on input "3HAEUMML8TL734524" at bounding box center [79, 237] width 134 height 18
click at [378, 17] on span "Credit Package" at bounding box center [339, 15] width 84 height 12
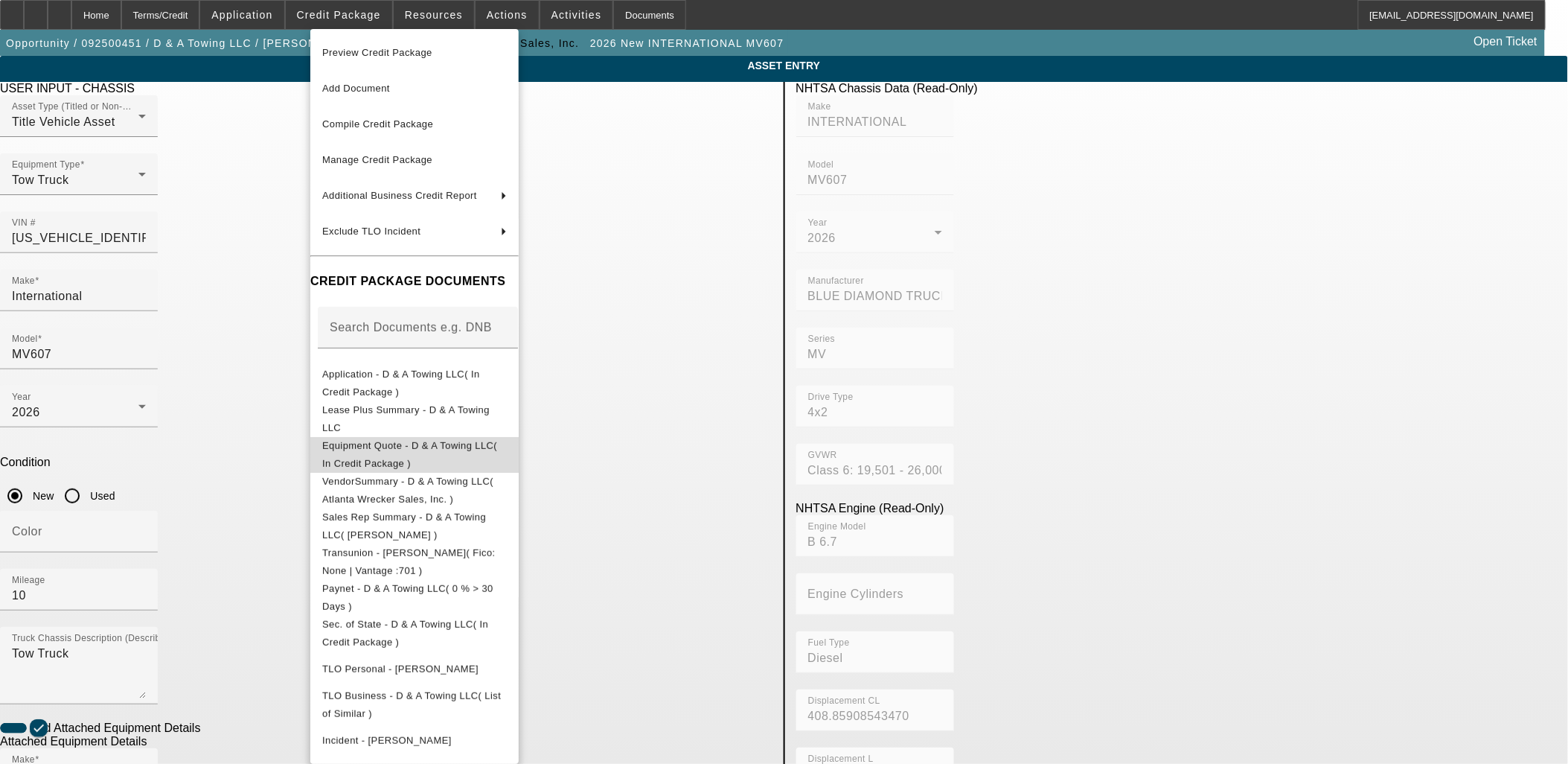
click at [418, 440] on span "Equipment Quote - D & A Towing LLC( In Credit Package )" at bounding box center [414, 454] width 184 height 35
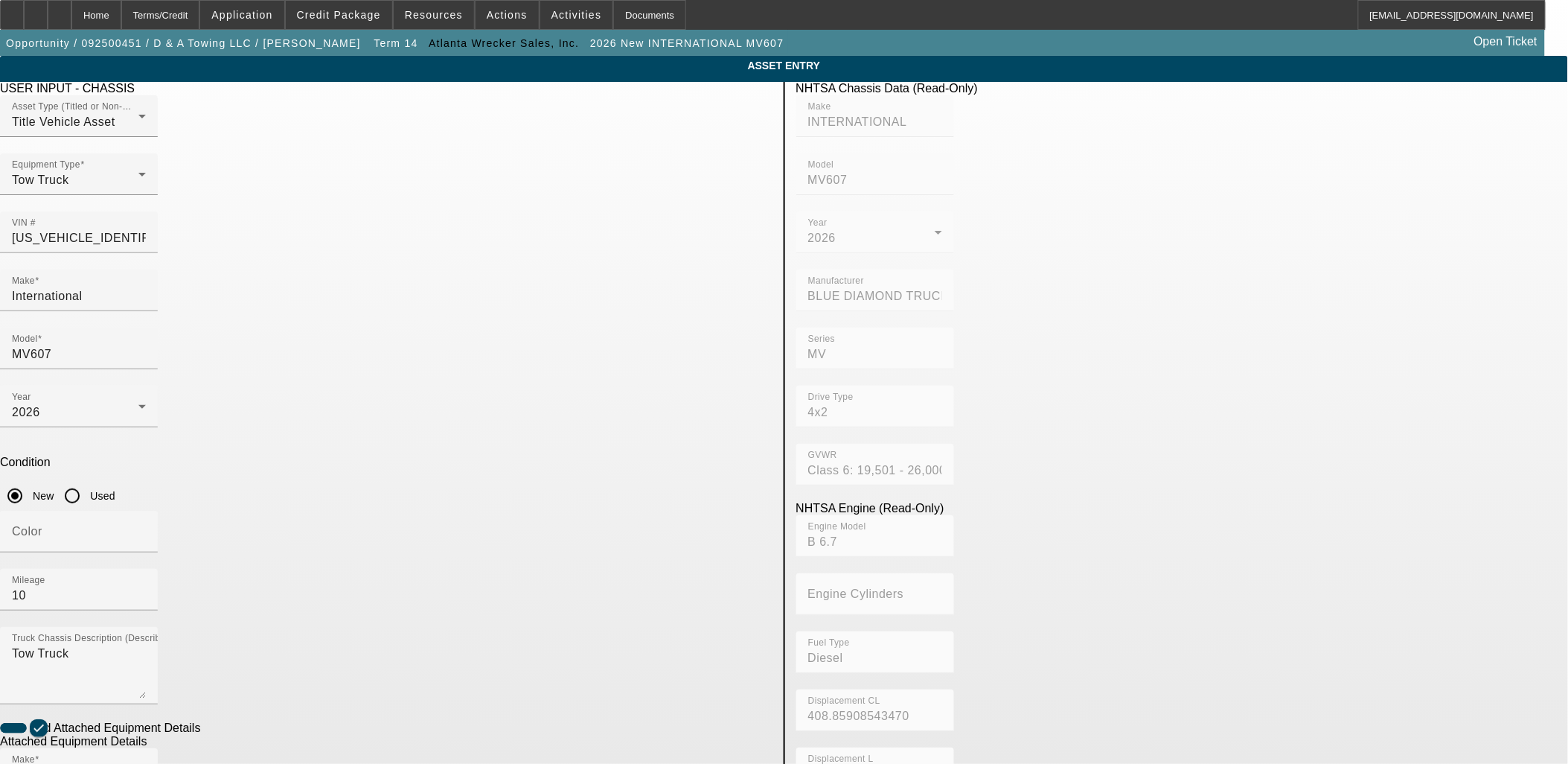
drag, startPoint x: 806, startPoint y: 326, endPoint x: 985, endPoint y: 320, distance: 179.1
click at [954, 444] on mat-form-field "GVWR Class 6: 19,501 - 26,000 lb (8,845 - 11,794 kg)" at bounding box center [876, 473] width 158 height 58
click at [166, 47] on span "Opportunity / 092500451 / D & A Towing LLC / Mason, Dennis" at bounding box center [182, 43] width 355 height 12
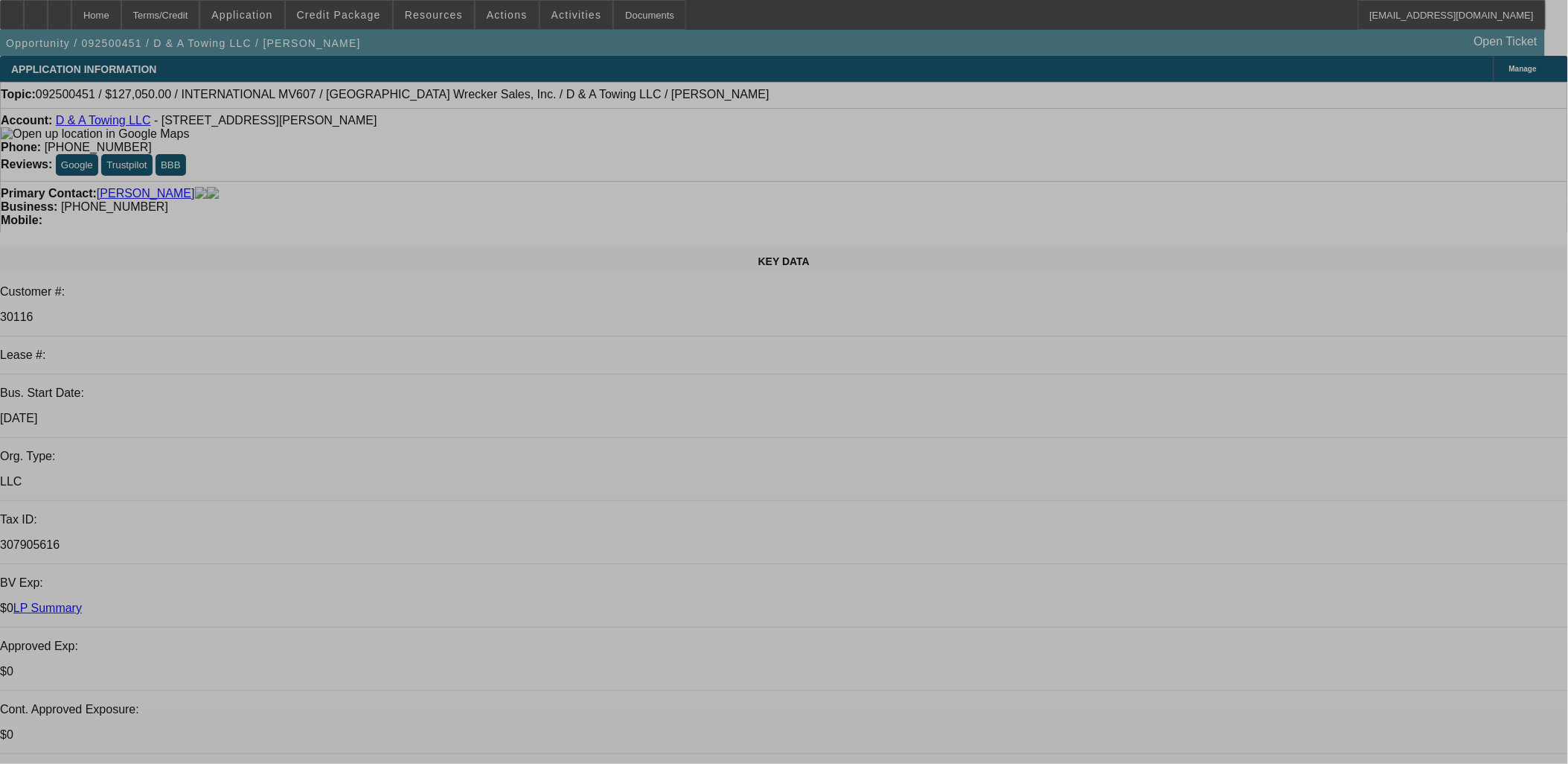
select select "0"
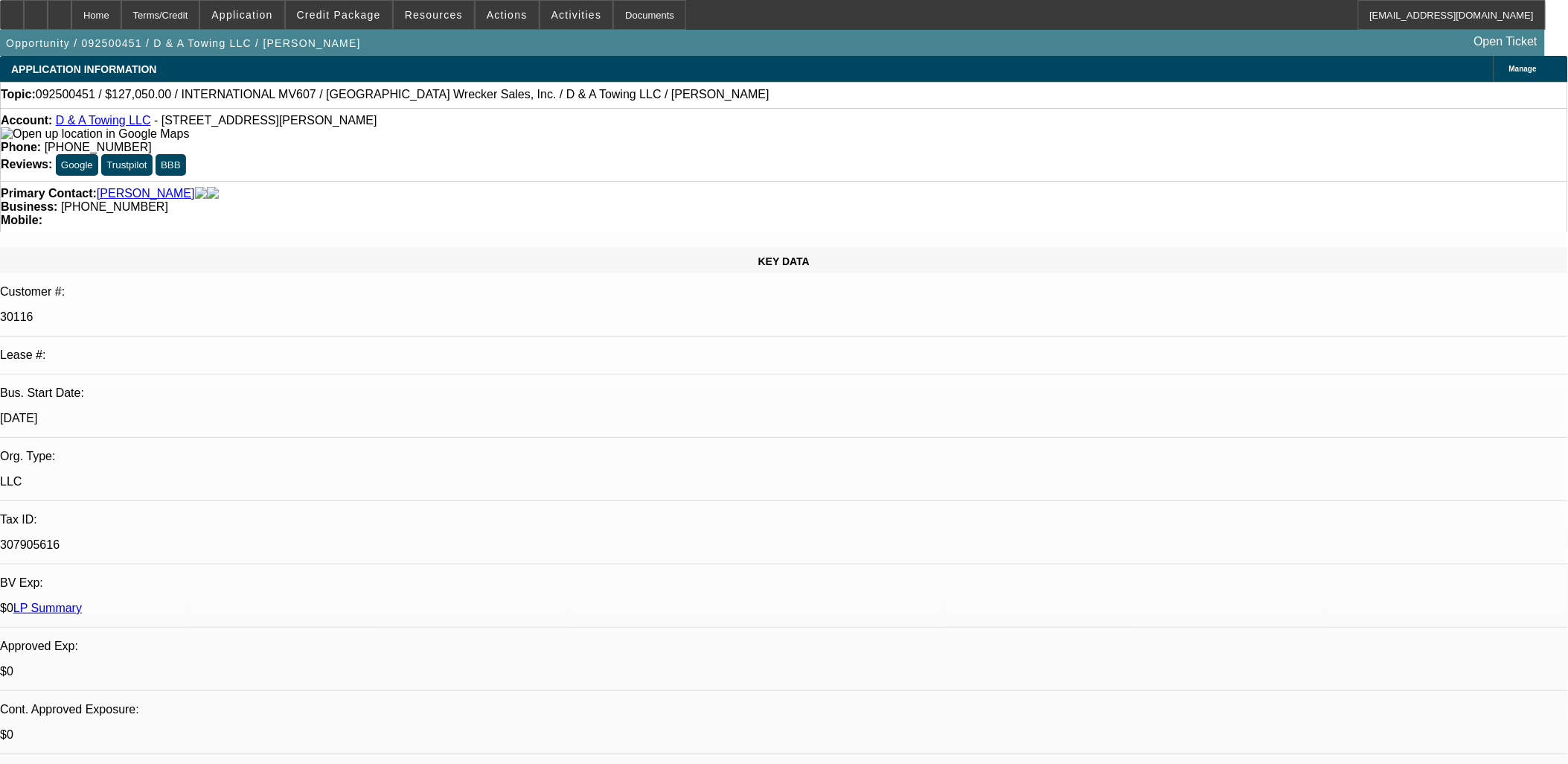
select select "0"
select select "3"
select select "0.2"
select select "17"
select select "0"
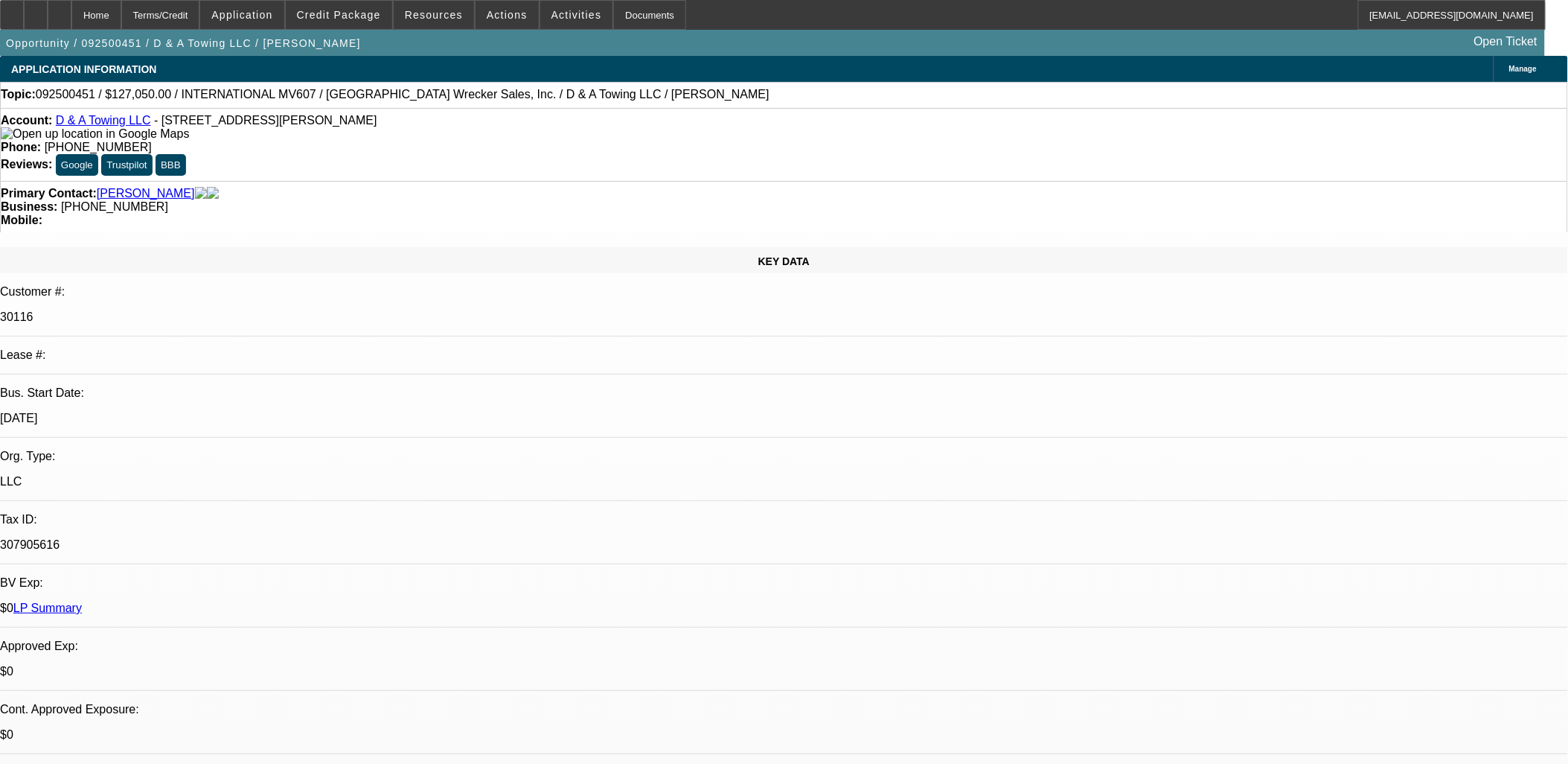
select select "0"
select select "3"
select select "0.15"
select select "16"
select select "0"
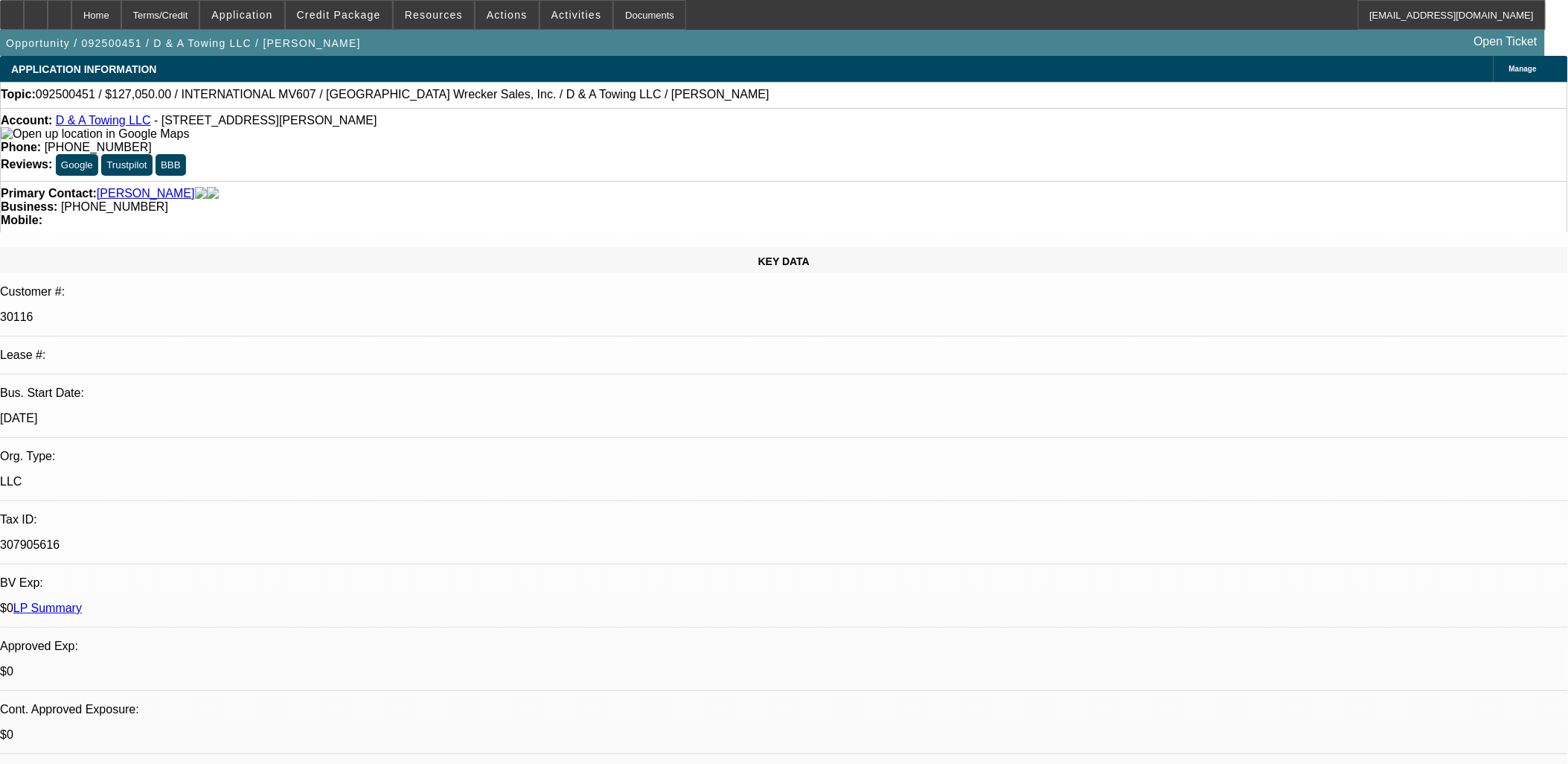
select select "0"
select select "3"
select select "0.1"
select select "4"
select select "0"
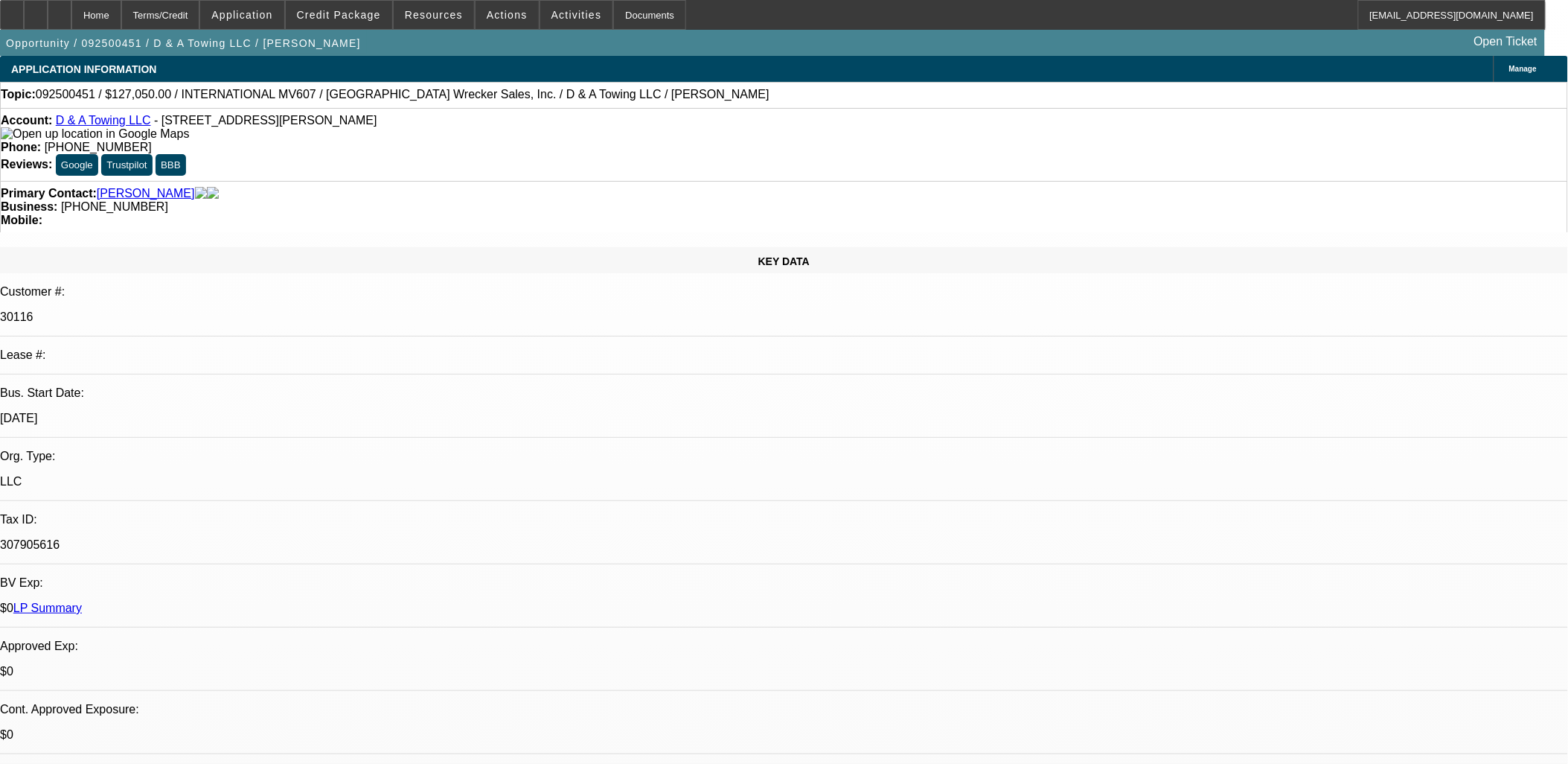
select select "0"
select select "3"
select select "0"
select select "2"
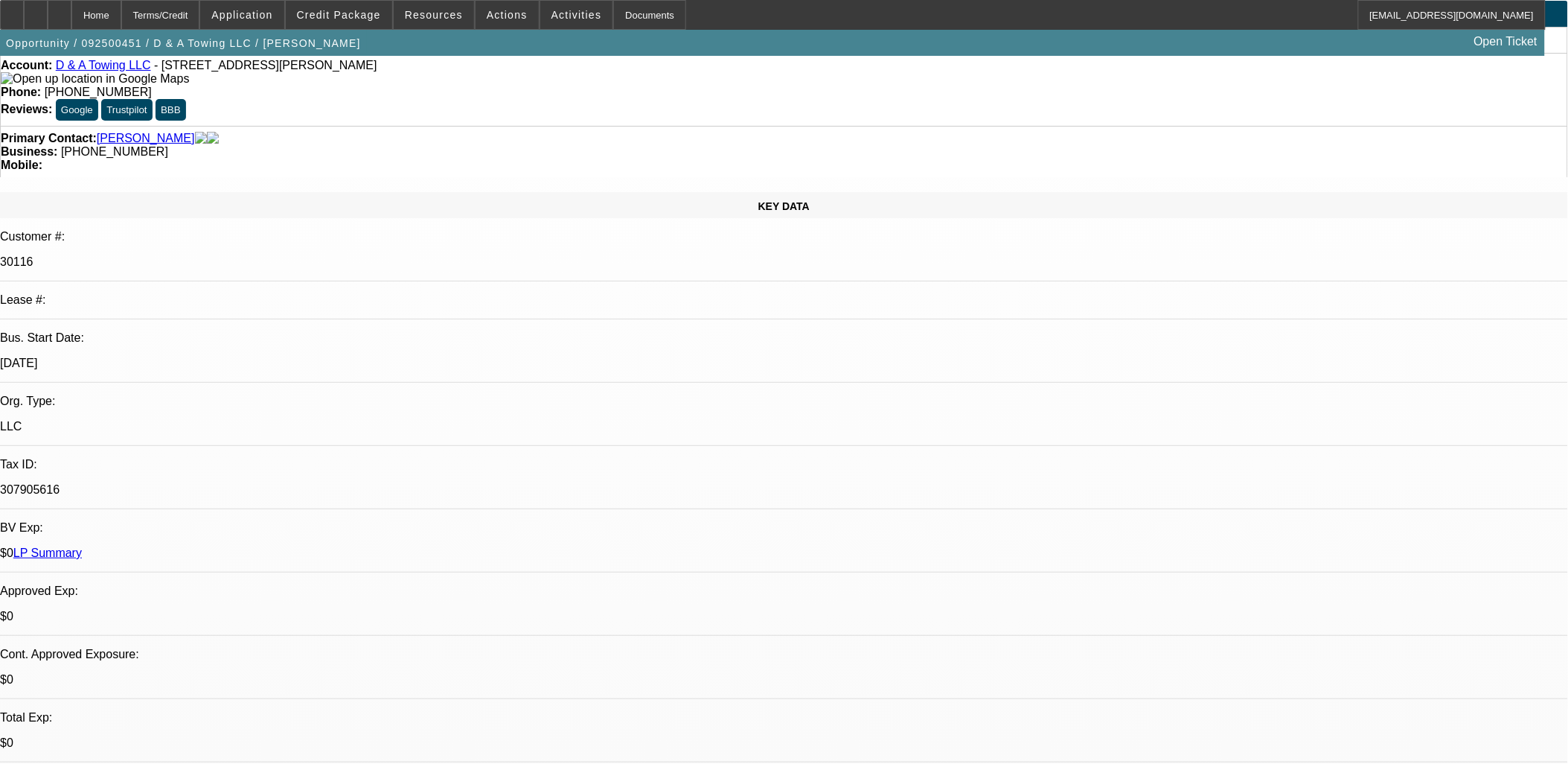
scroll to position [166, 0]
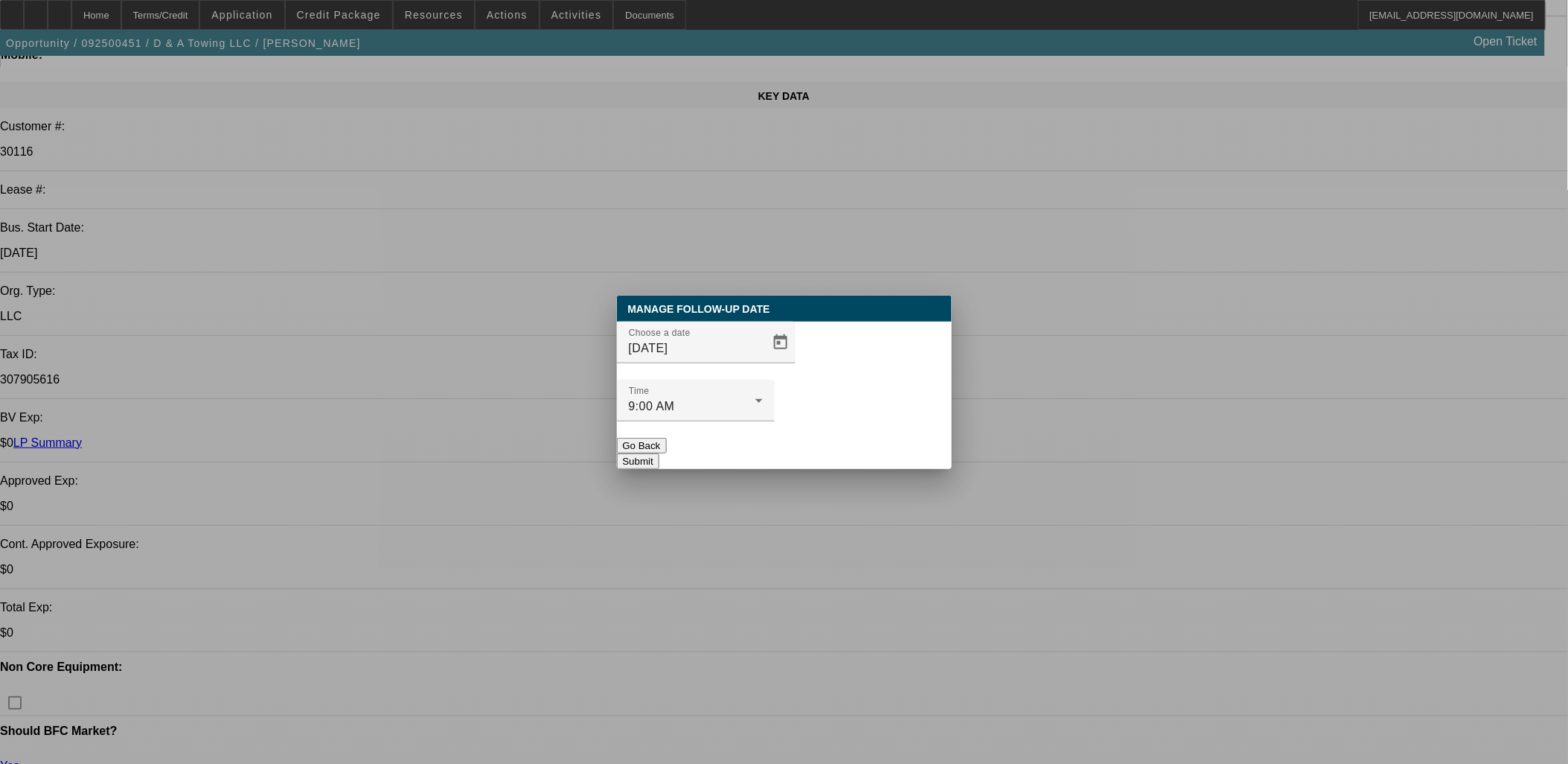
scroll to position [0, 0]
click at [754, 380] on div at bounding box center [706, 371] width 179 height 17
click at [763, 360] on span "Open calendar" at bounding box center [781, 342] width 35 height 35
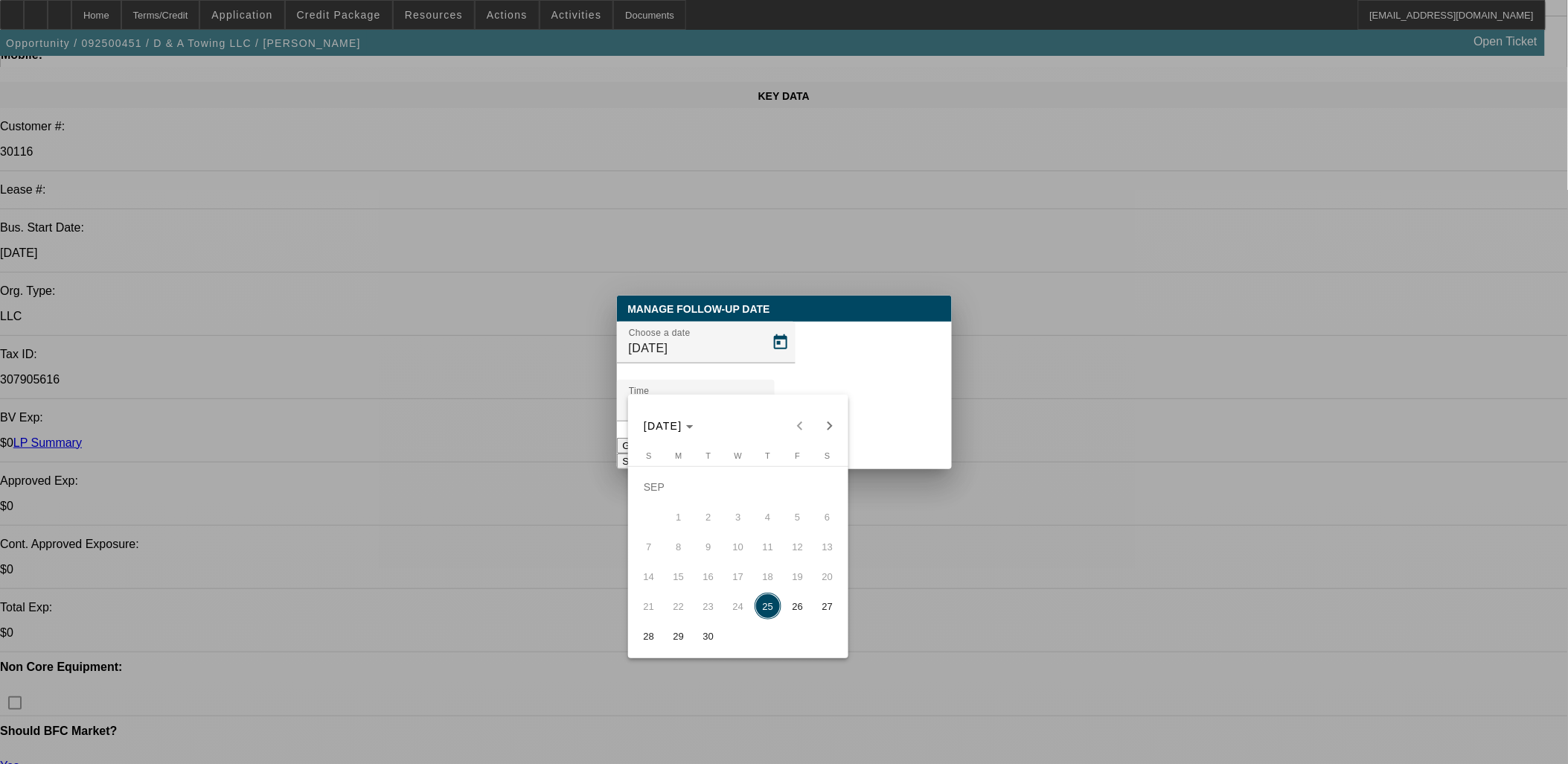
drag, startPoint x: 801, startPoint y: 614, endPoint x: 804, endPoint y: 607, distance: 7.6
click at [800, 614] on span "26" at bounding box center [797, 606] width 27 height 27
type input "9/26/2025"
click at [660, 453] on button "Submit" at bounding box center [638, 461] width 43 height 16
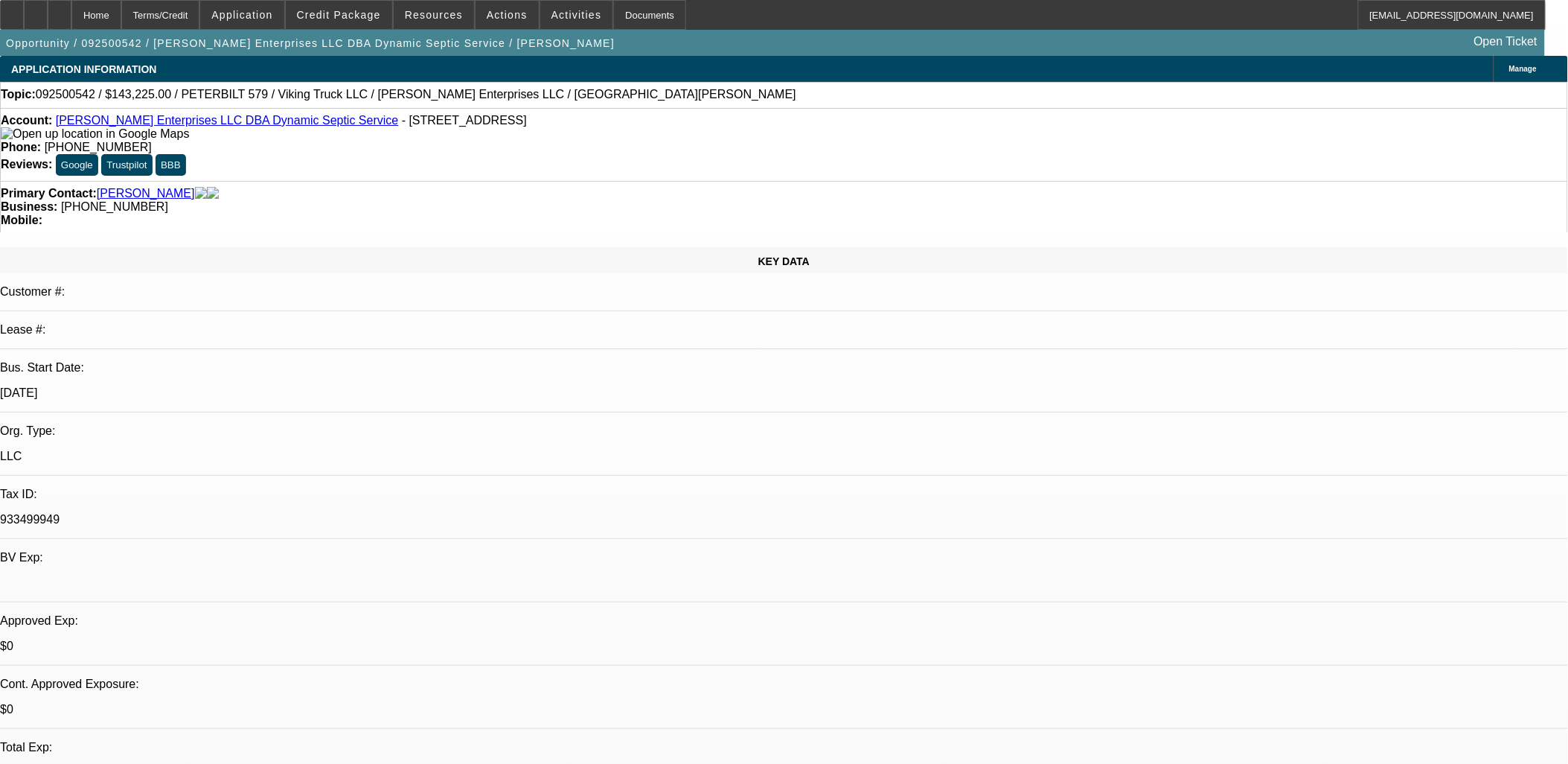
select select "0.15"
select select "2"
select select "0.1"
select select "0.15"
select select "2"
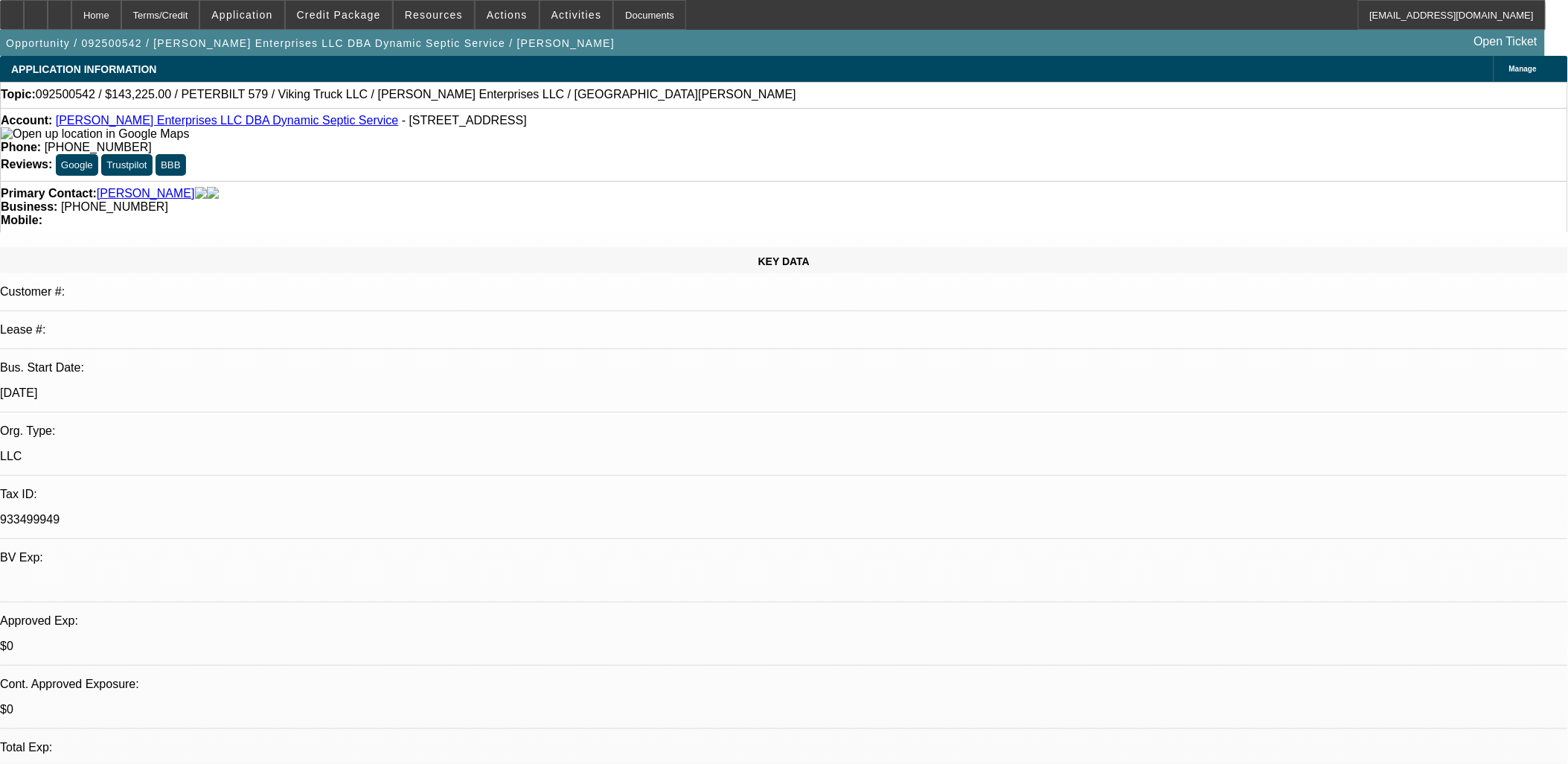
select select "0.1"
select select "0"
select select "2"
select select "0.1"
select select "0"
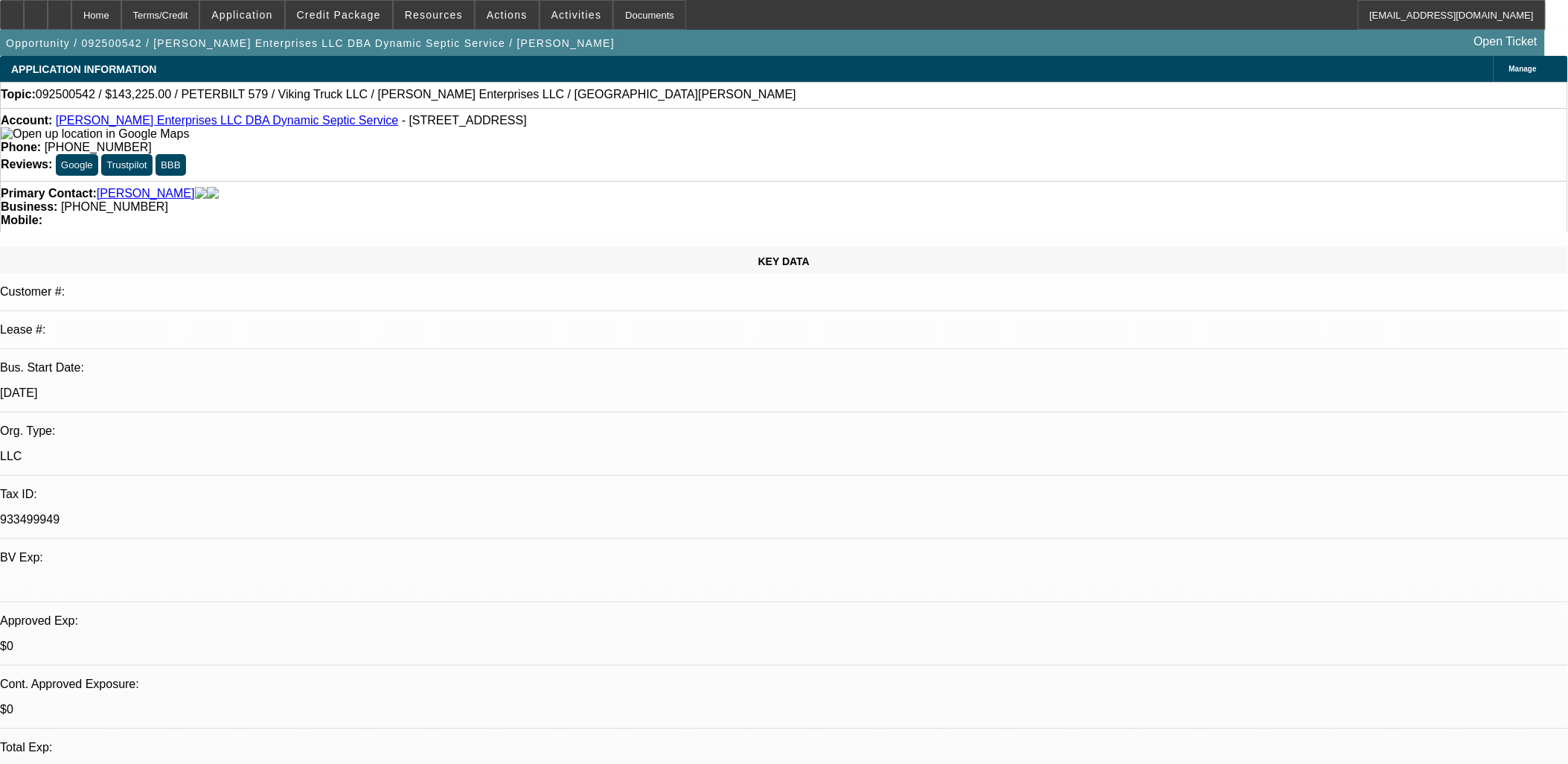
select select "2"
select select "0.1"
select select "1"
select select "2"
select select "4"
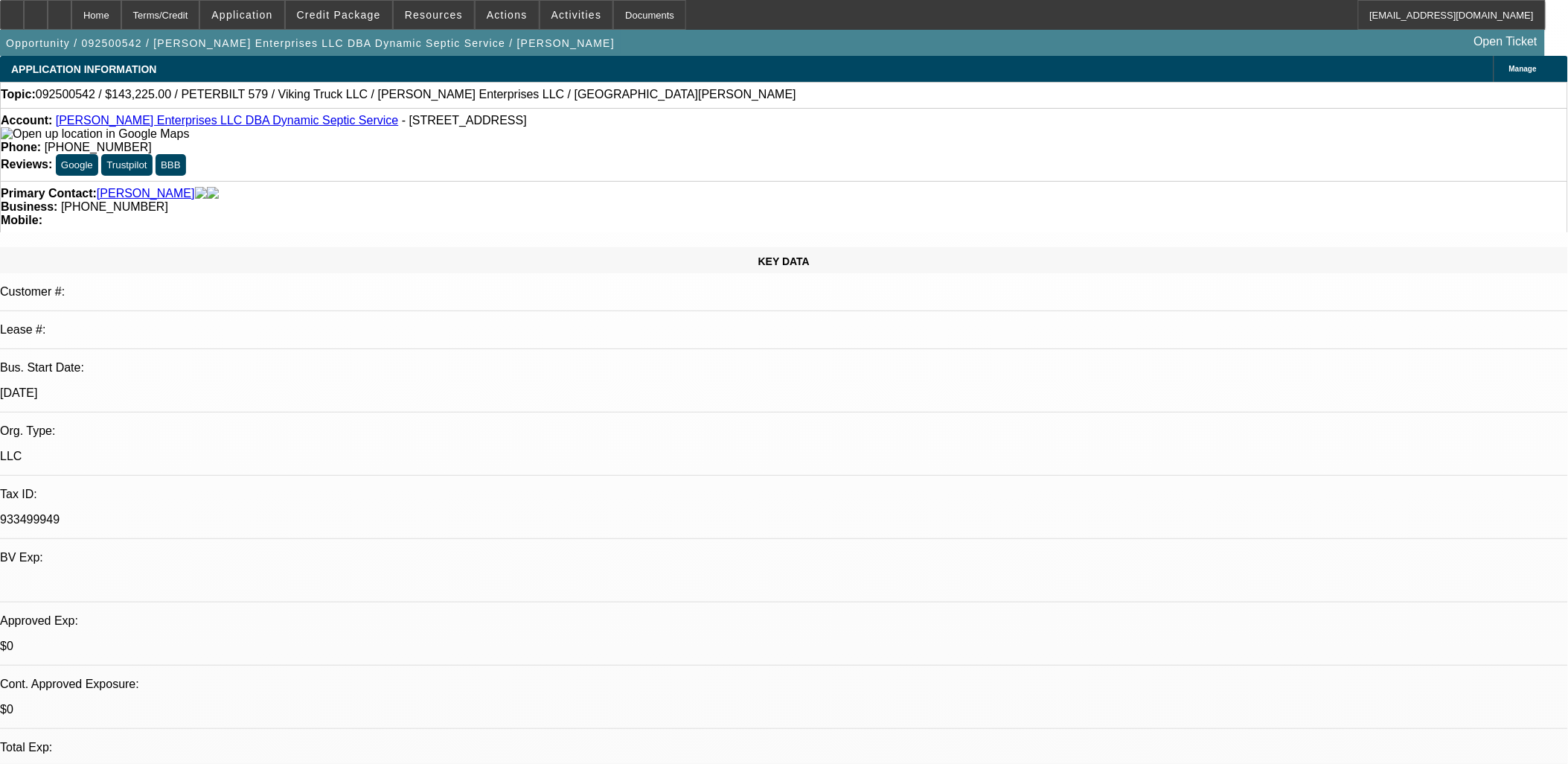
select select "1"
select select "2"
select select "4"
select select "1"
select select "2"
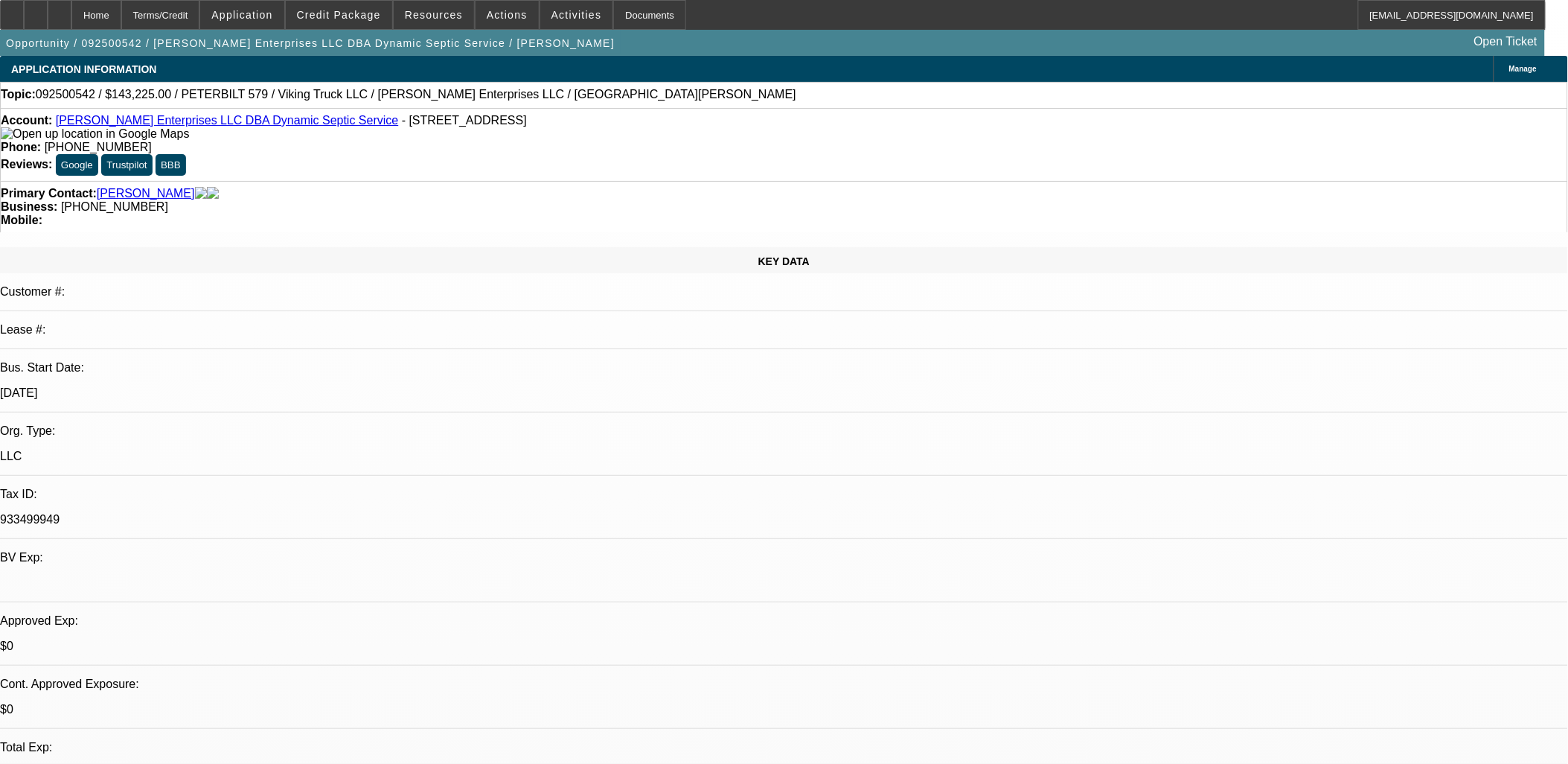
select select "4"
select select "1"
select select "2"
select select "4"
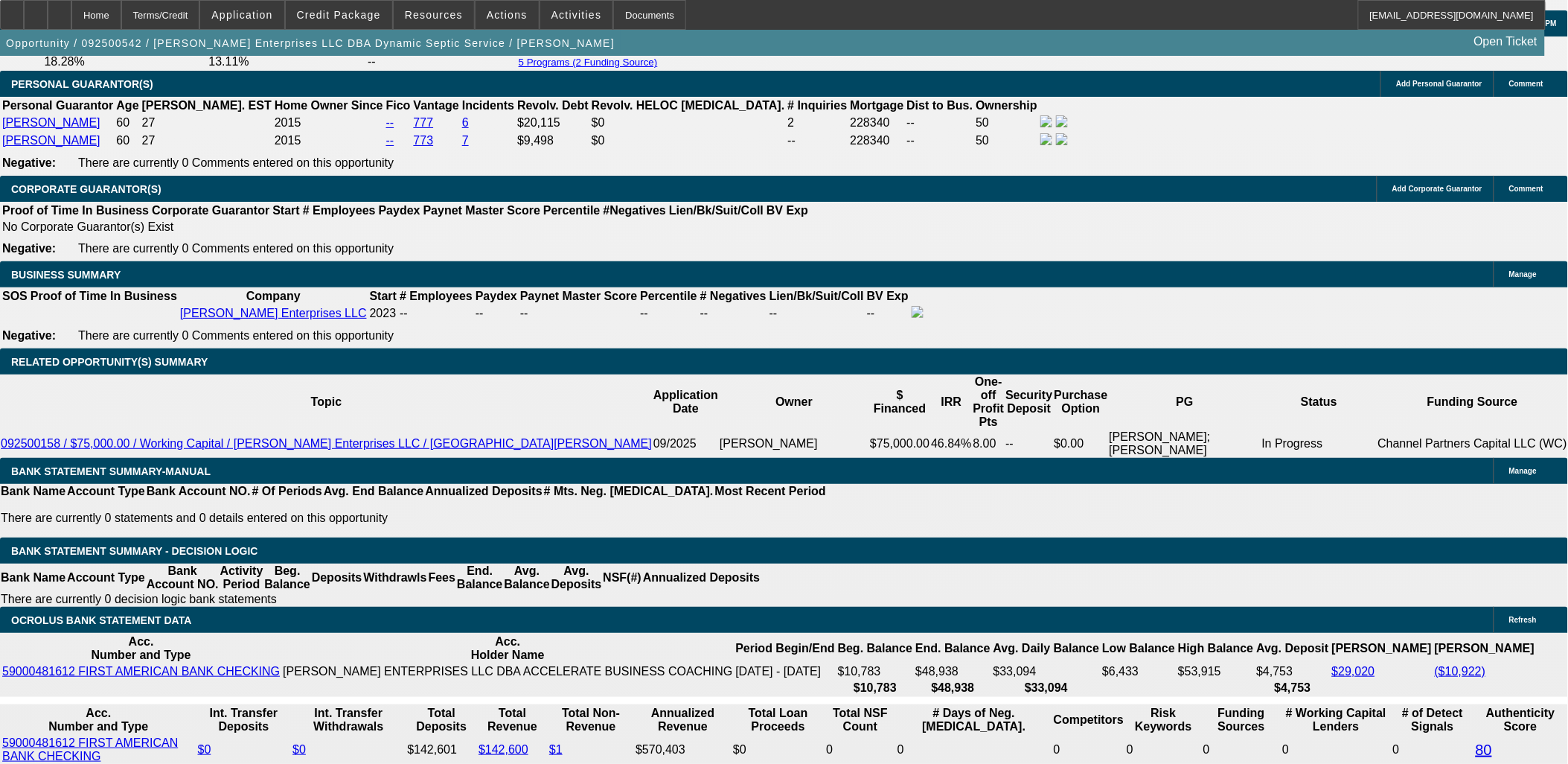
scroll to position [166, 0]
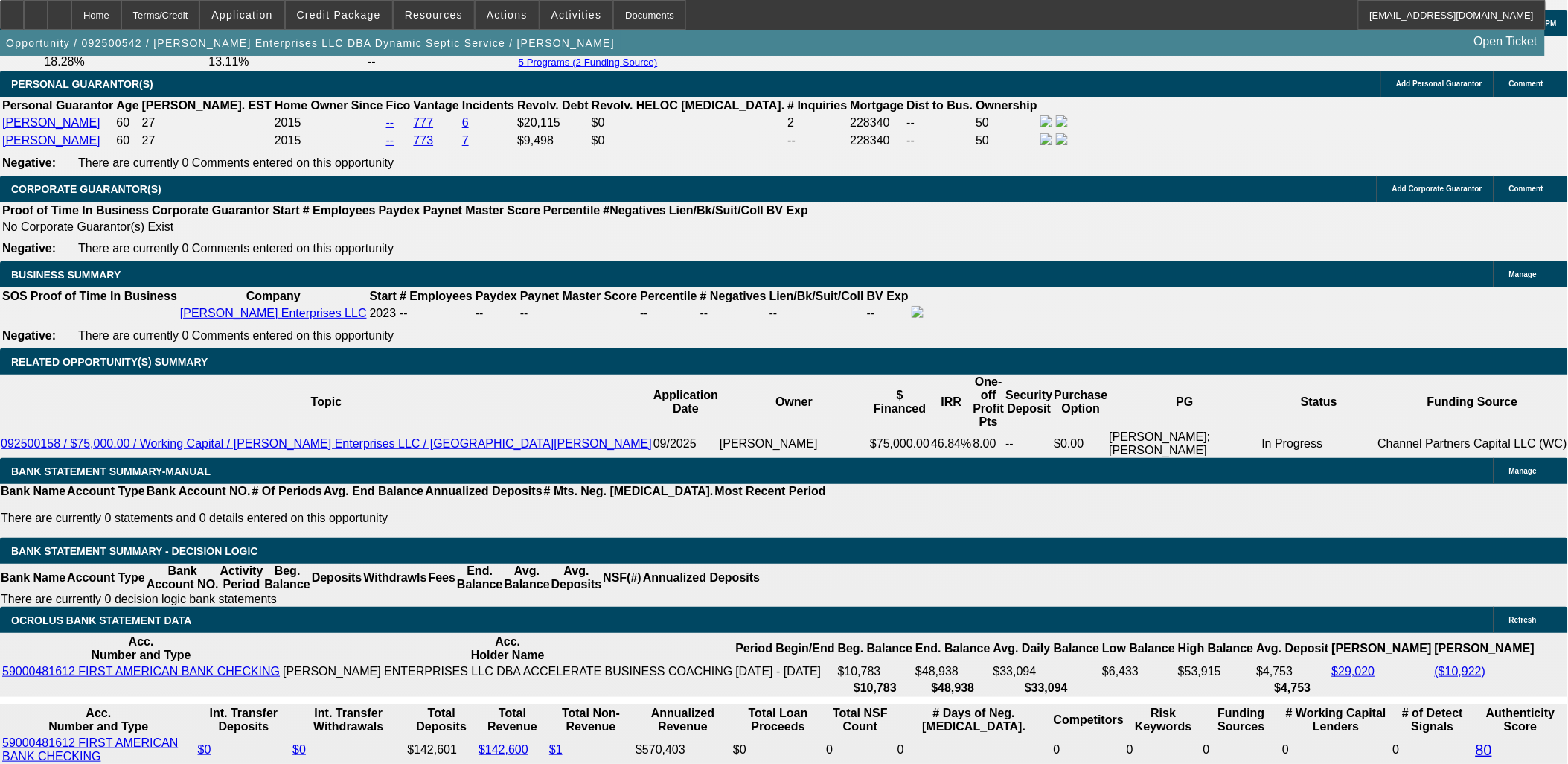
scroll to position [83, 0]
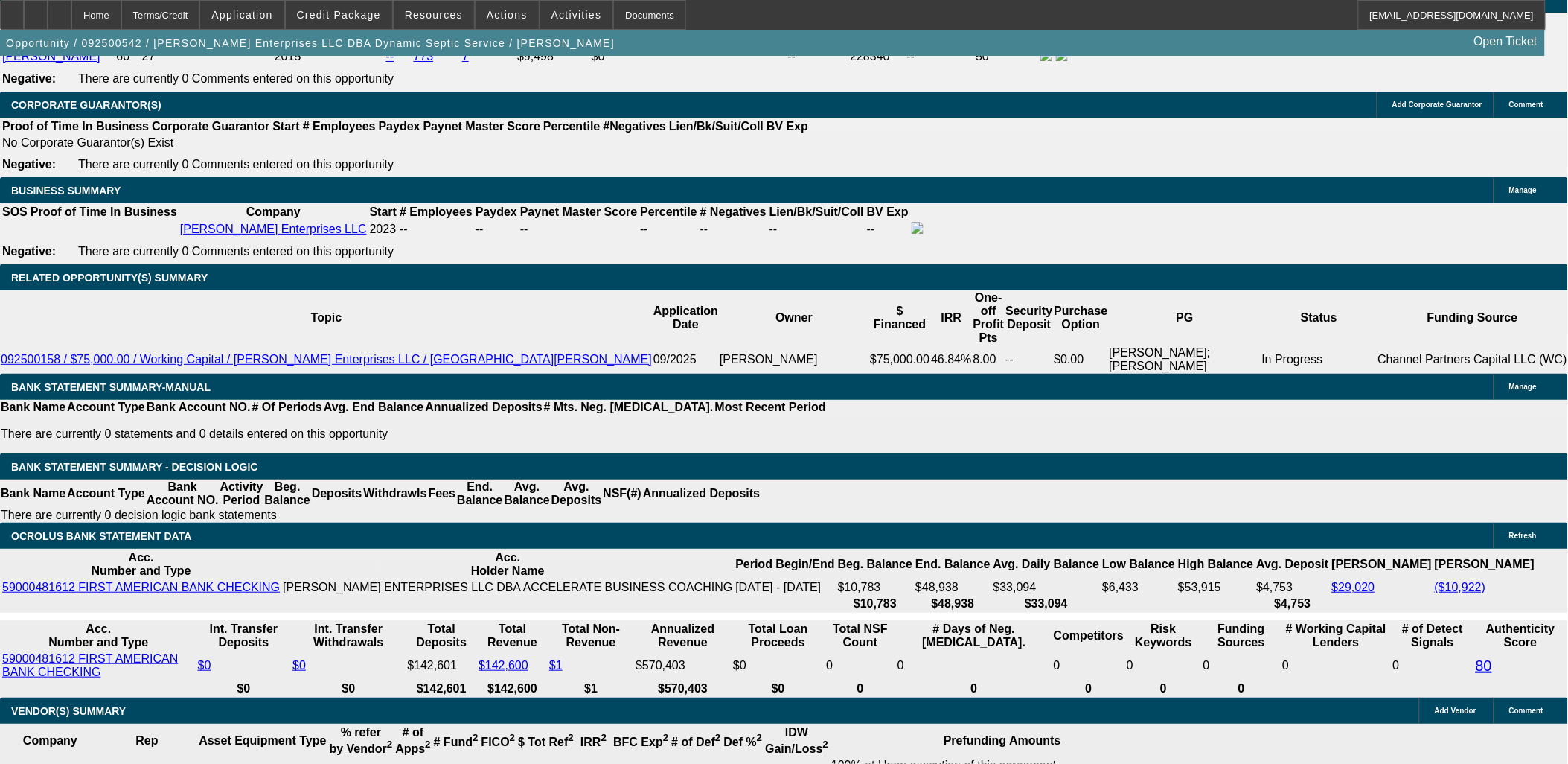
scroll to position [2315, 0]
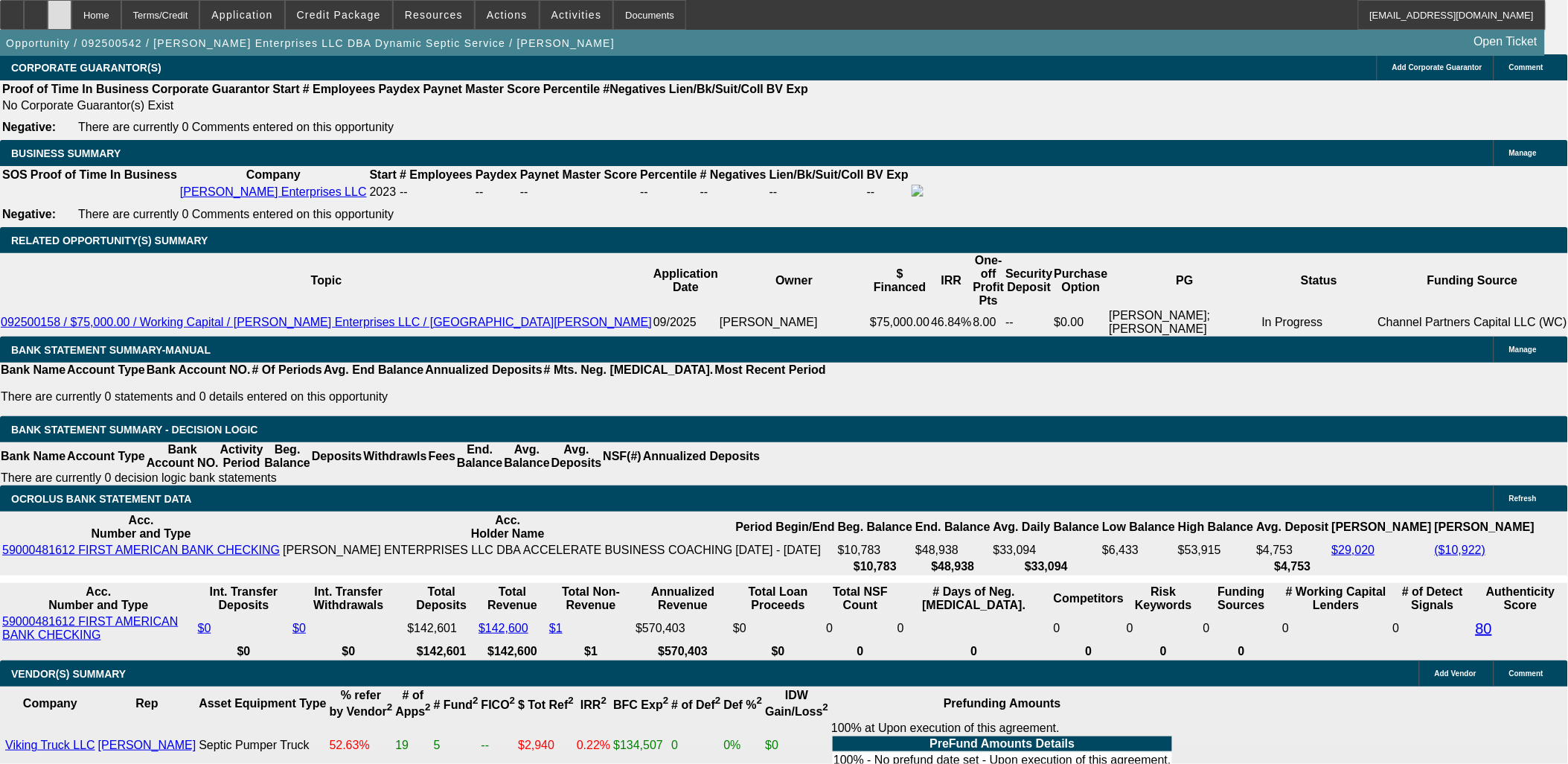
click at [72, 17] on div at bounding box center [60, 15] width 24 height 30
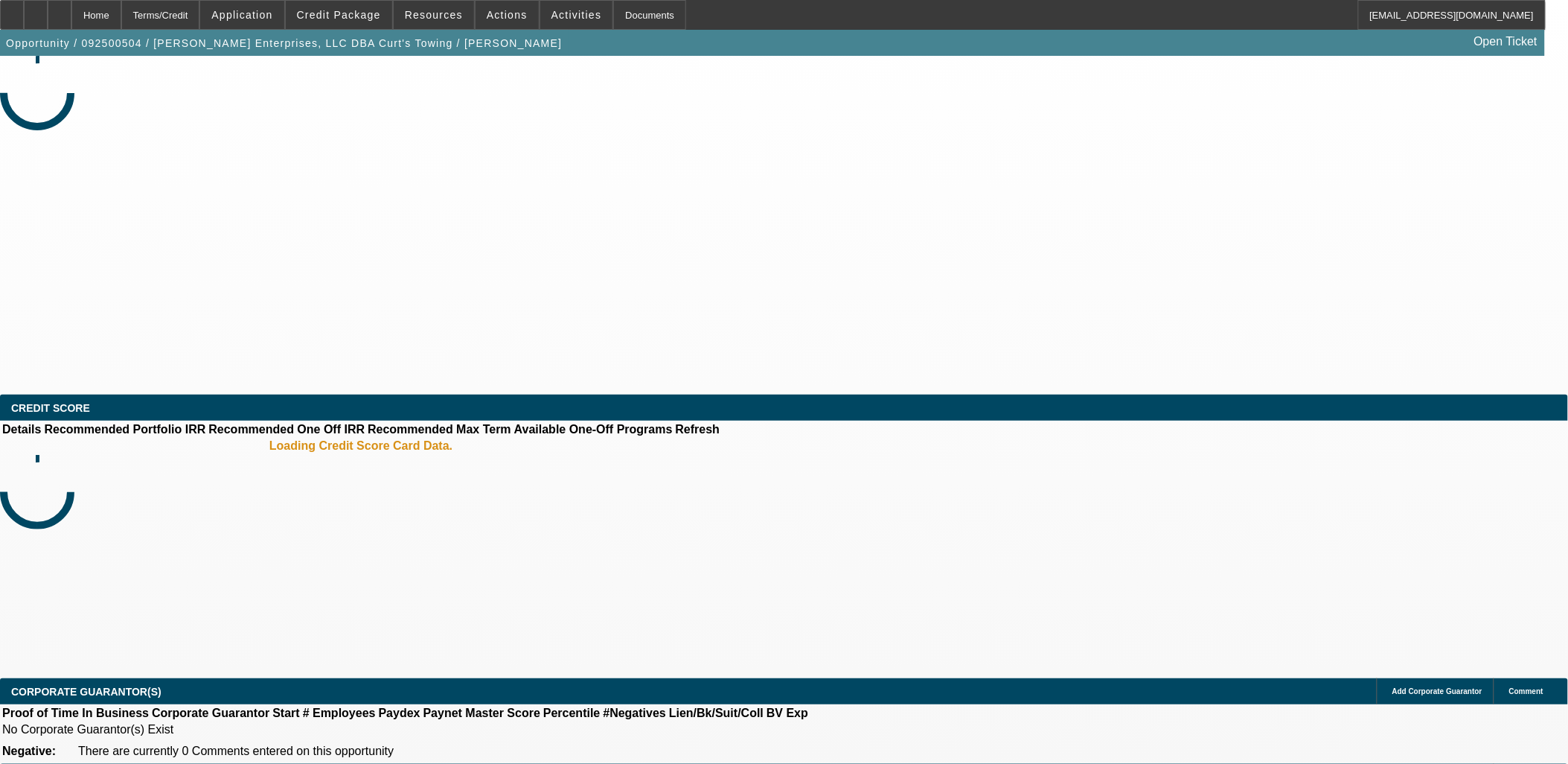
select select "0.2"
select select "2"
select select "0.1"
select select "4"
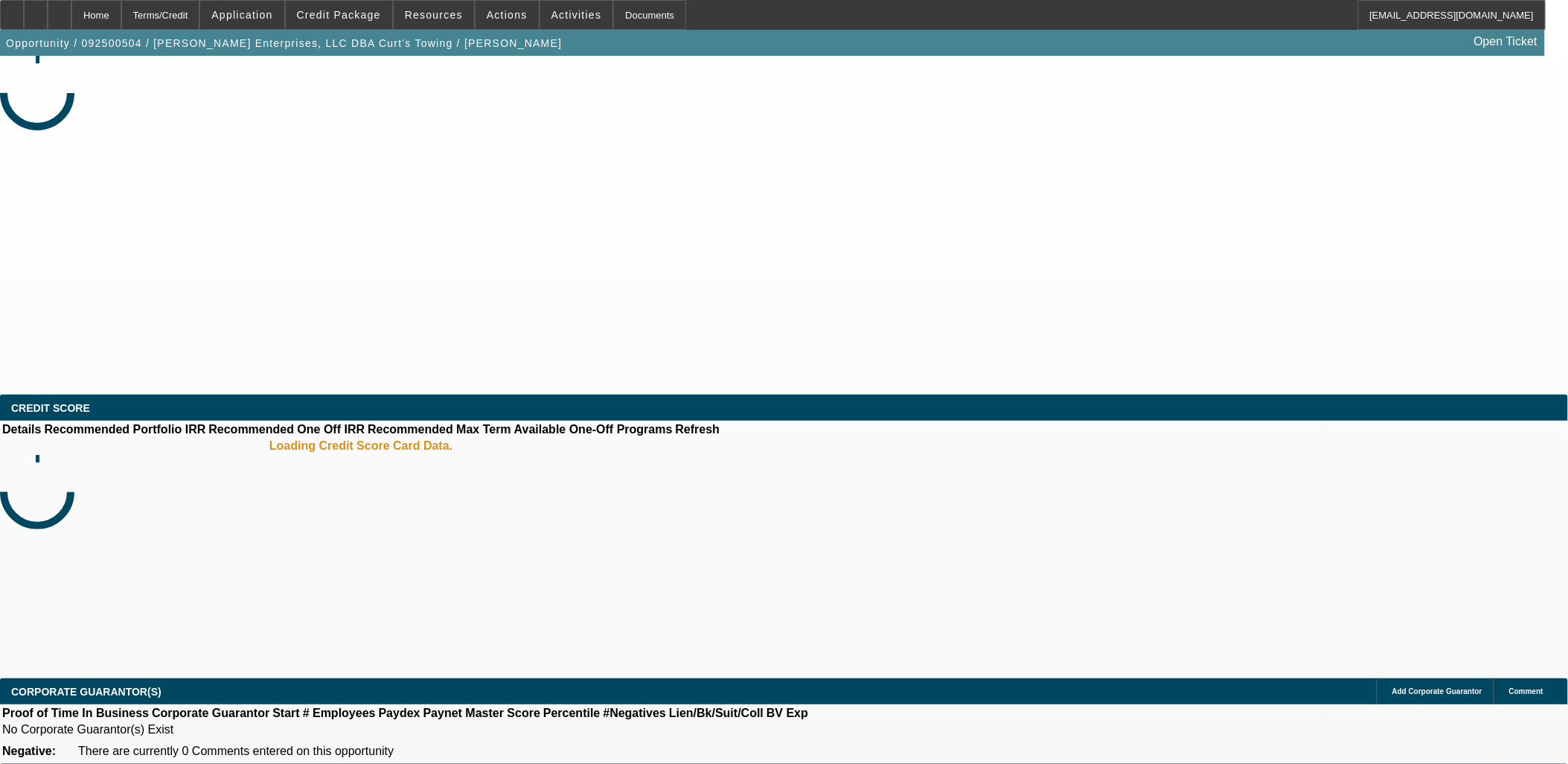
select select "0"
select select "2"
select select "0.1"
select select "4"
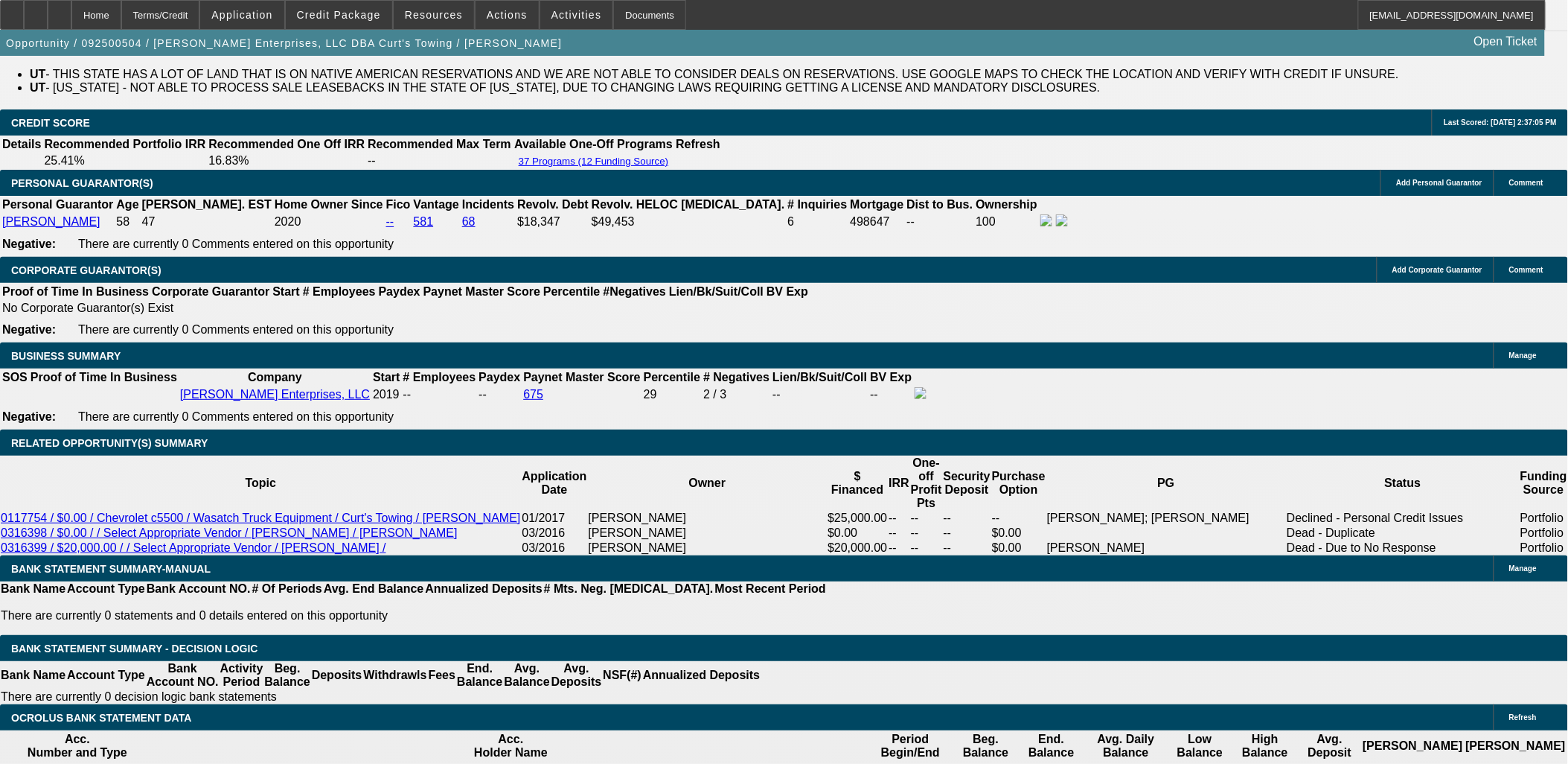
scroll to position [2232, 0]
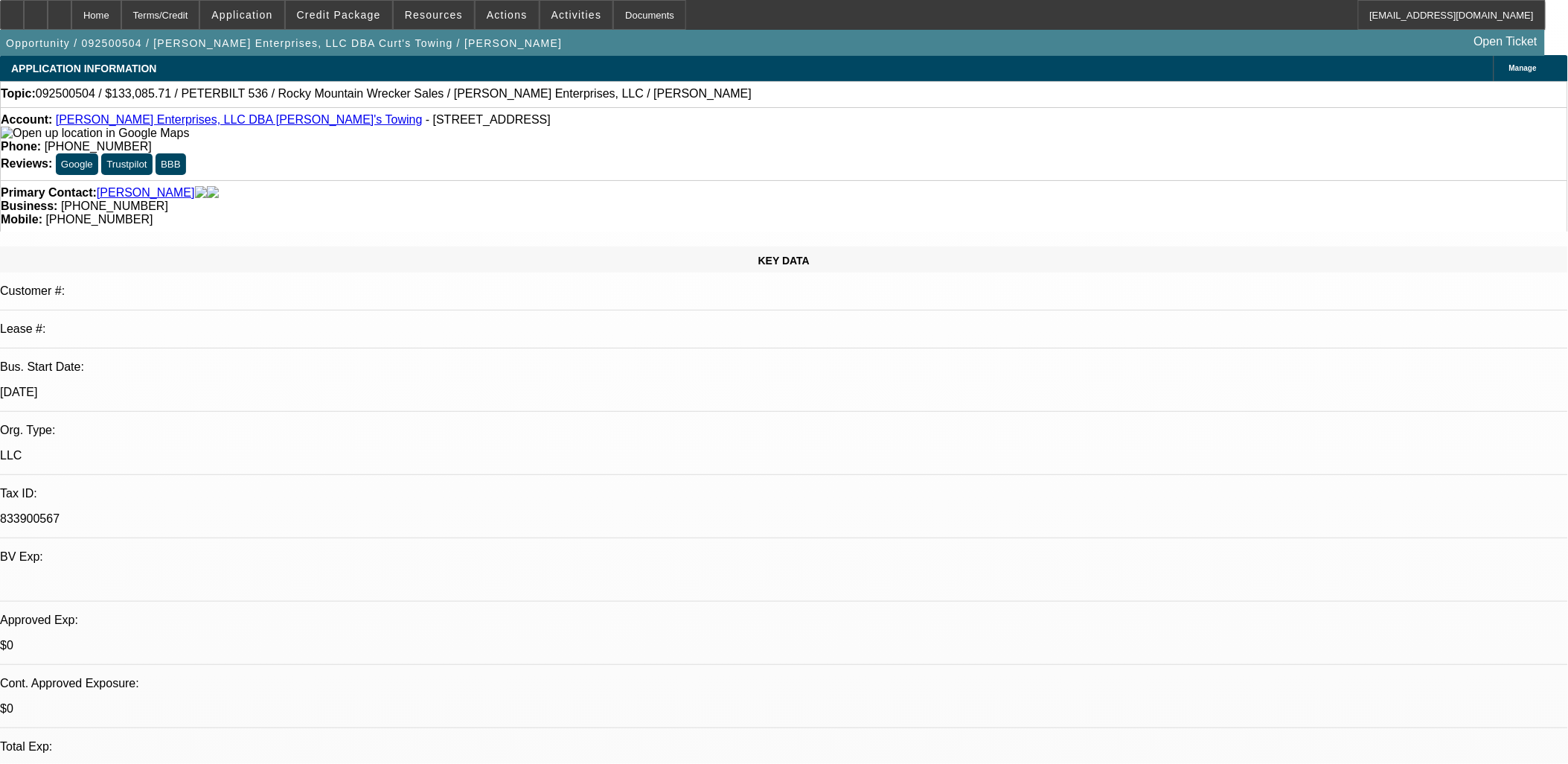
scroll to position [0, 0]
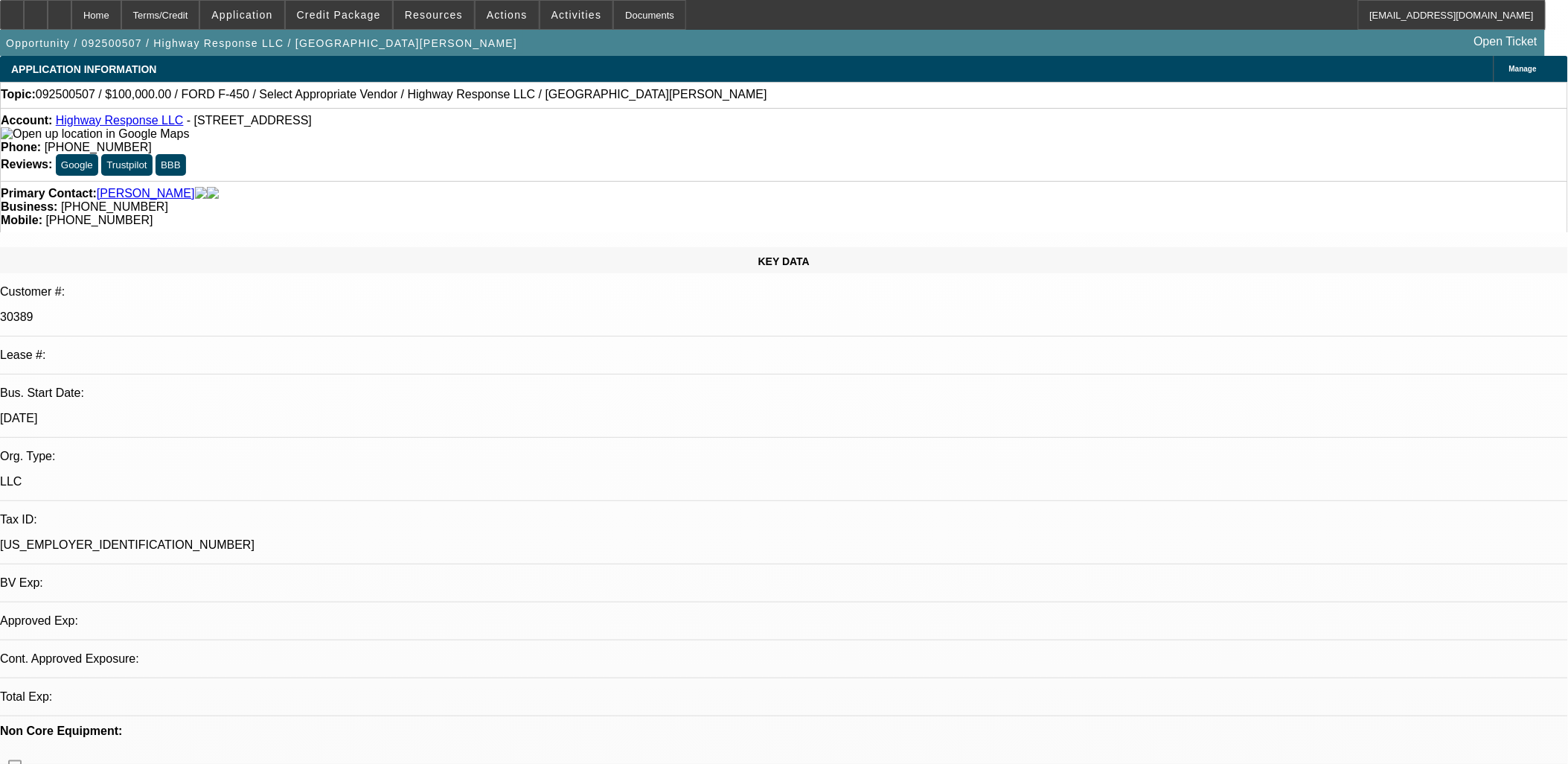
select select "0"
select select "2"
select select "0.1"
select select "1"
select select "2"
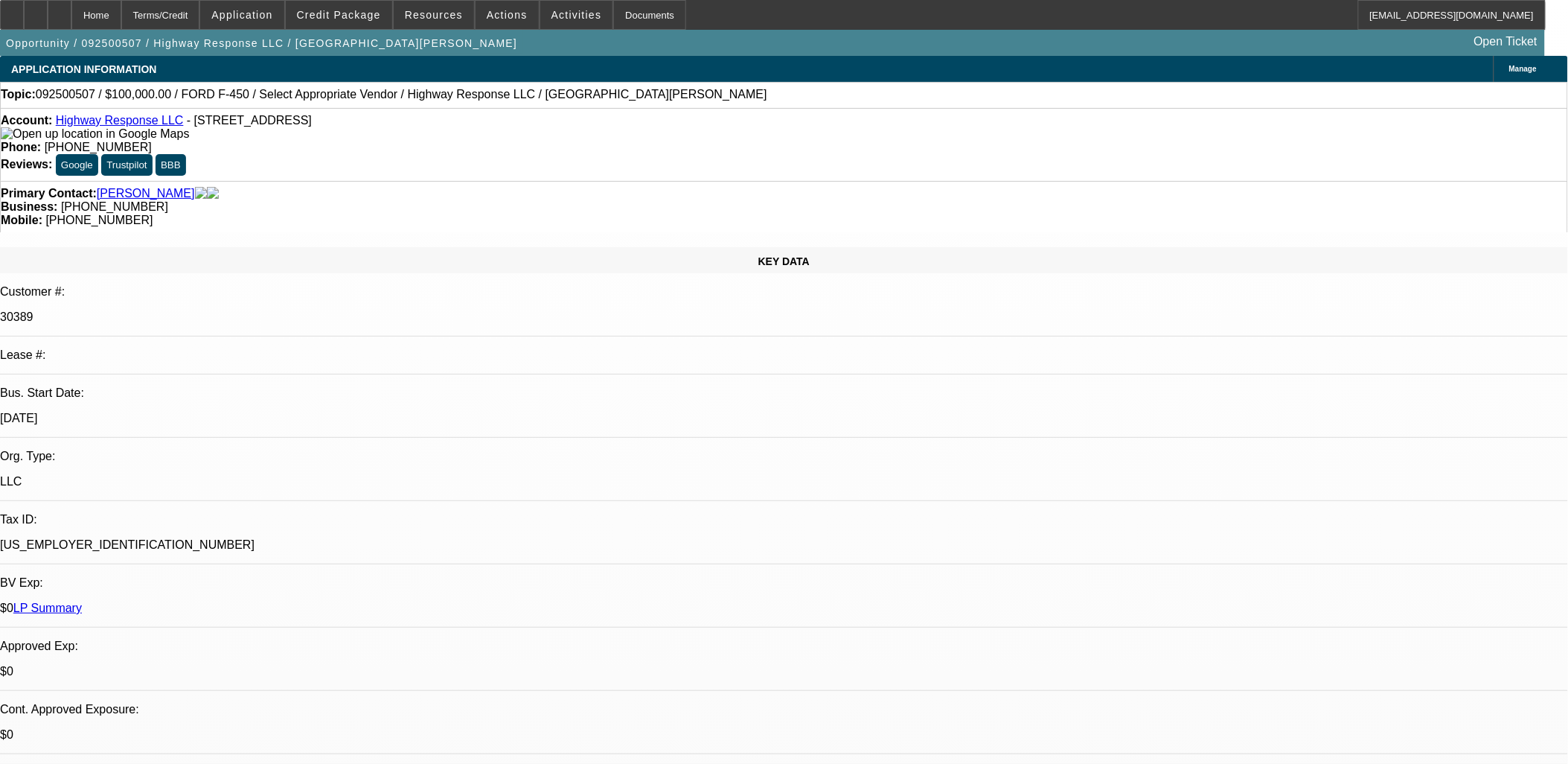
select select "4"
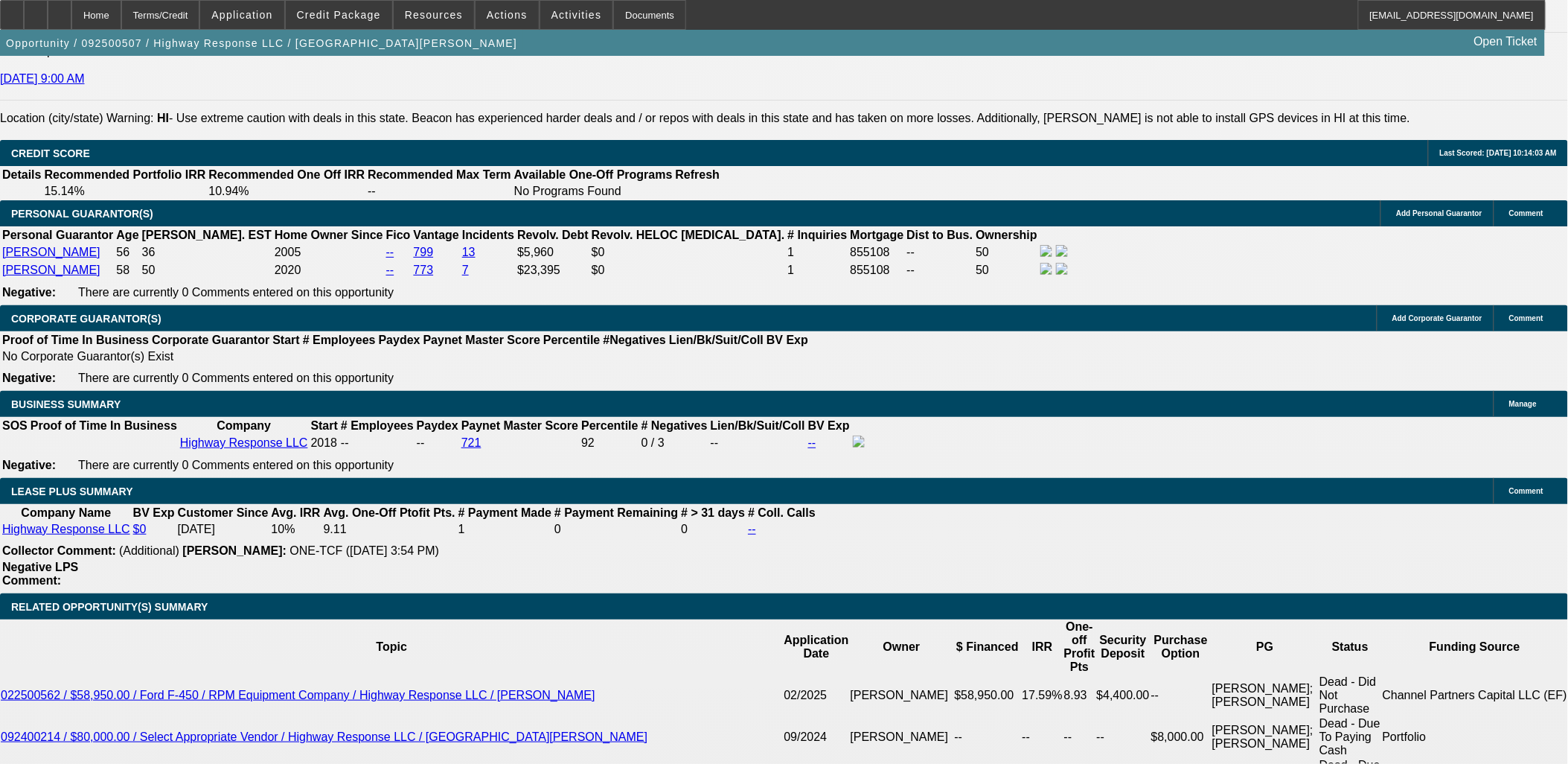
scroll to position [2232, 0]
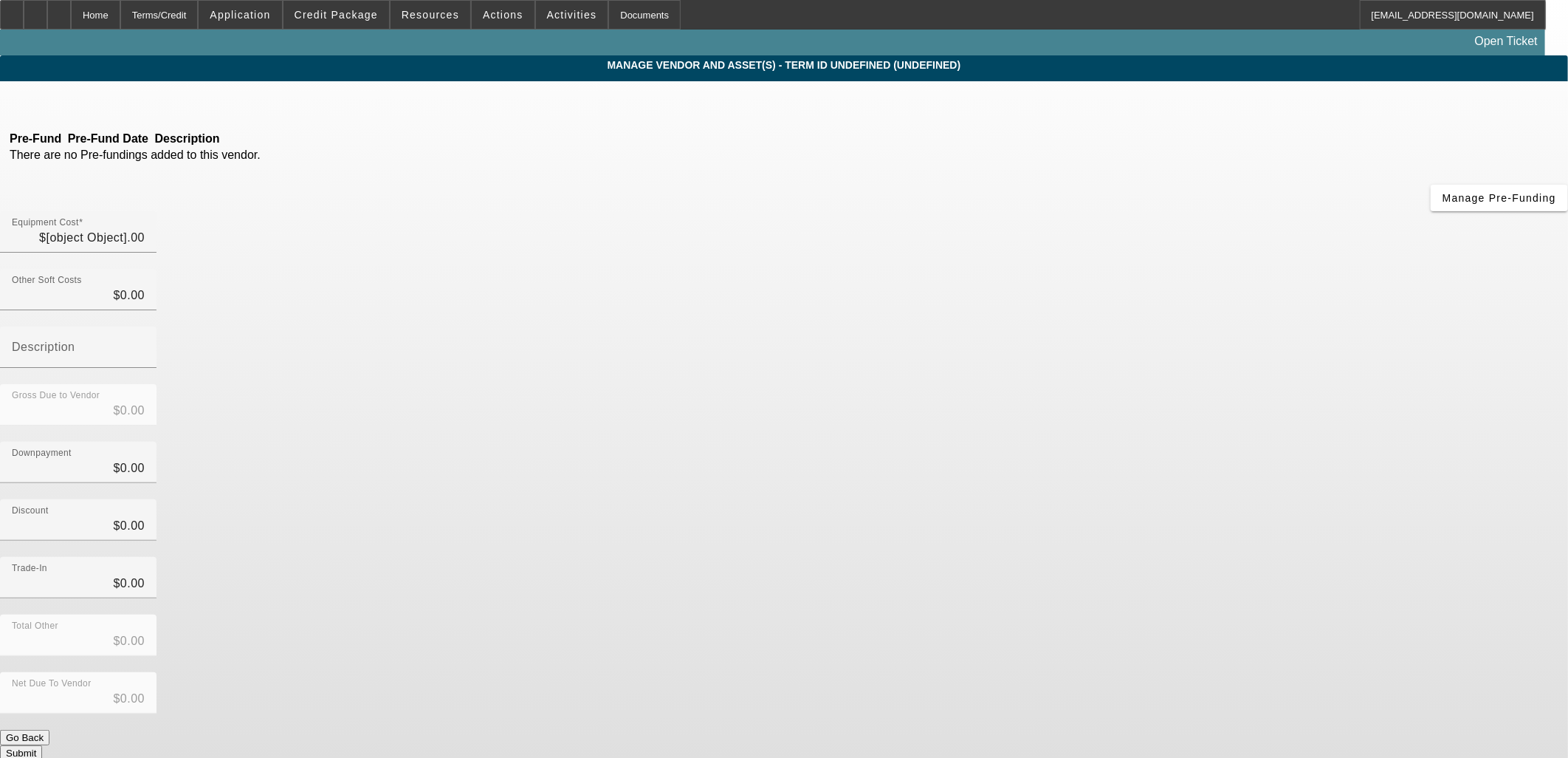
type input "$100,000.00"
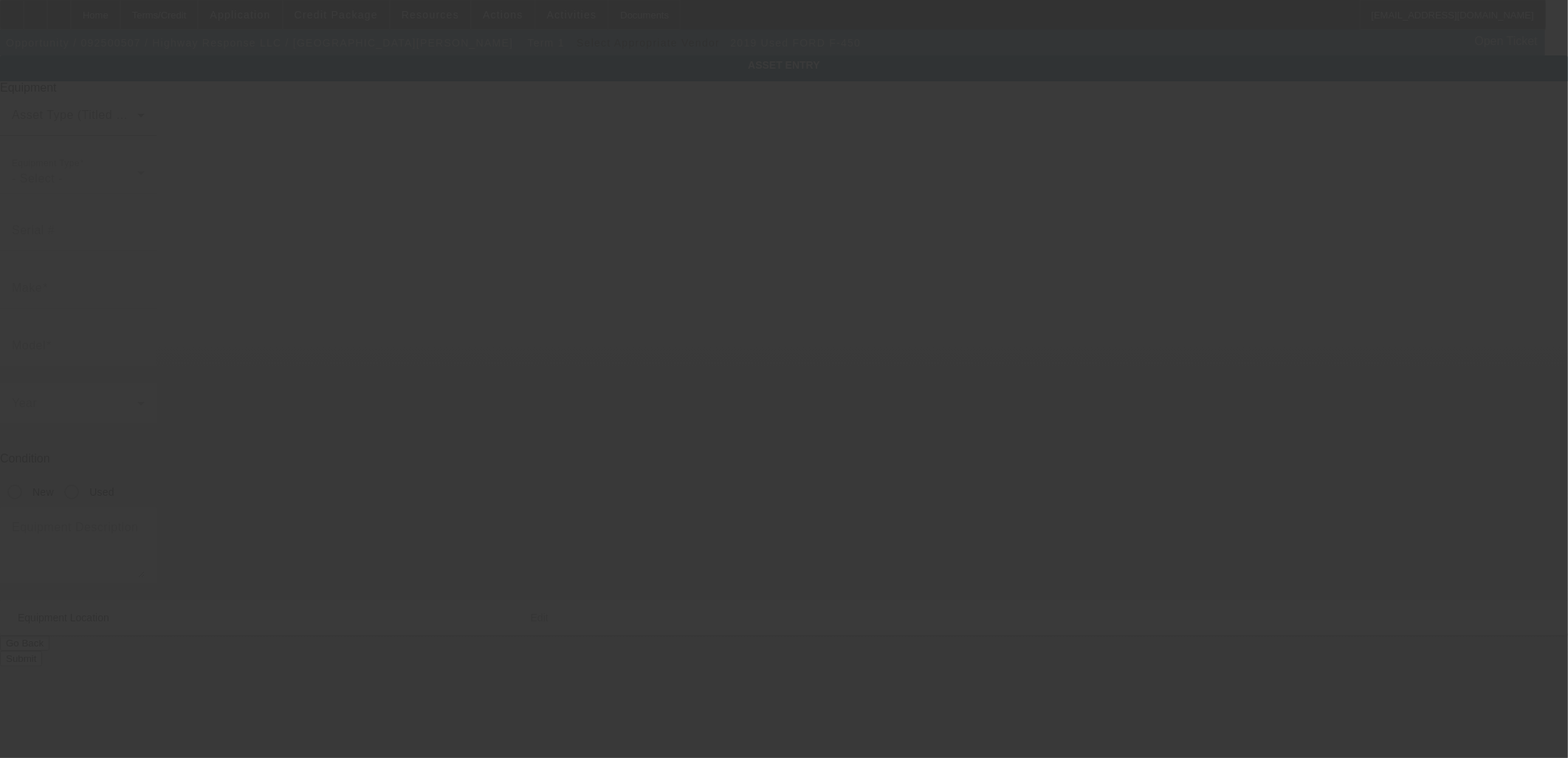
type input "1FD0X4GT6KED04521"
type input "FORD"
type input "F-450"
radio input "true"
type input "1000 Hoihoi Ave"
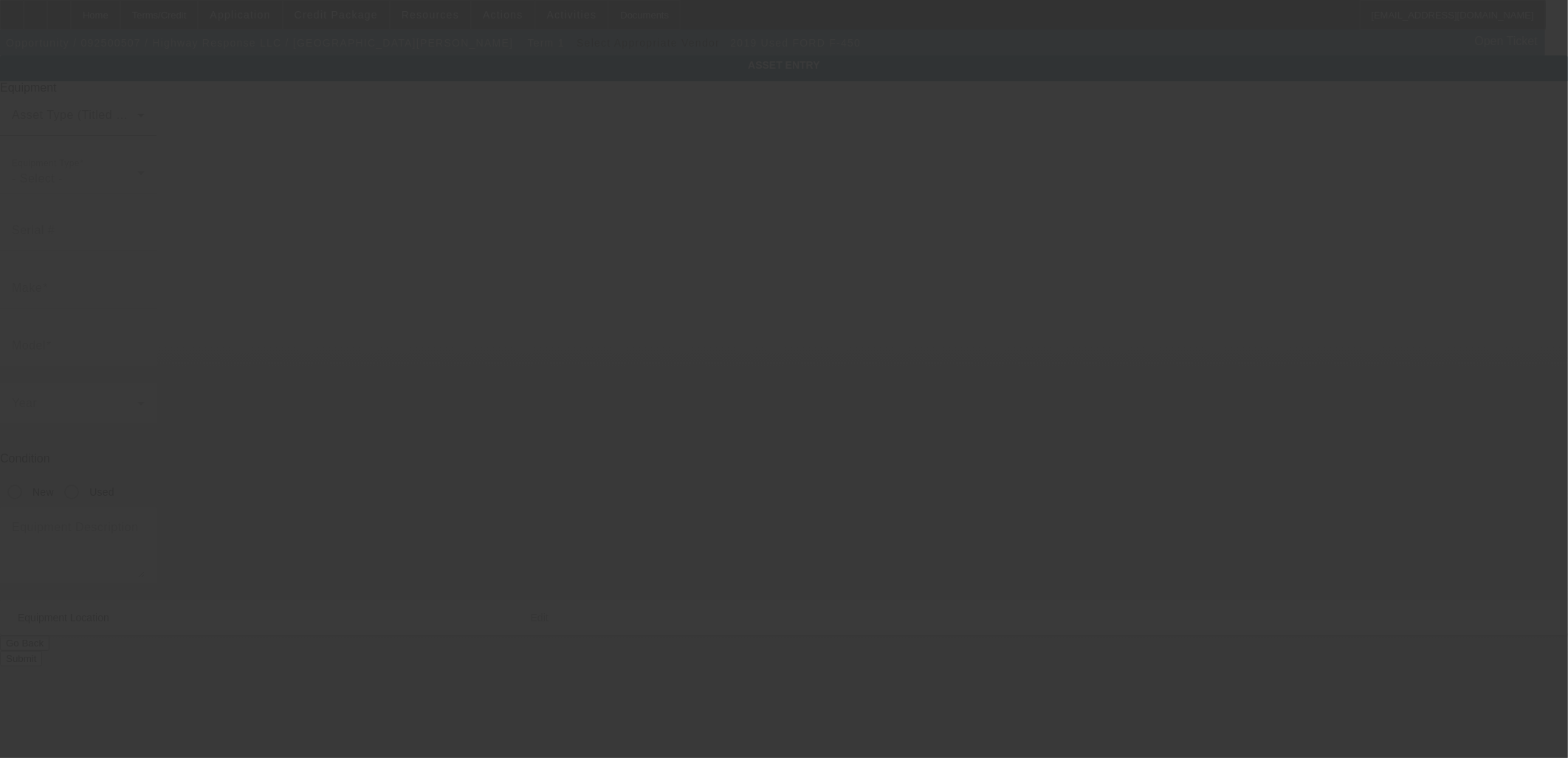
type input "Wahiawa"
type input "96786"
type input "Honolulu"
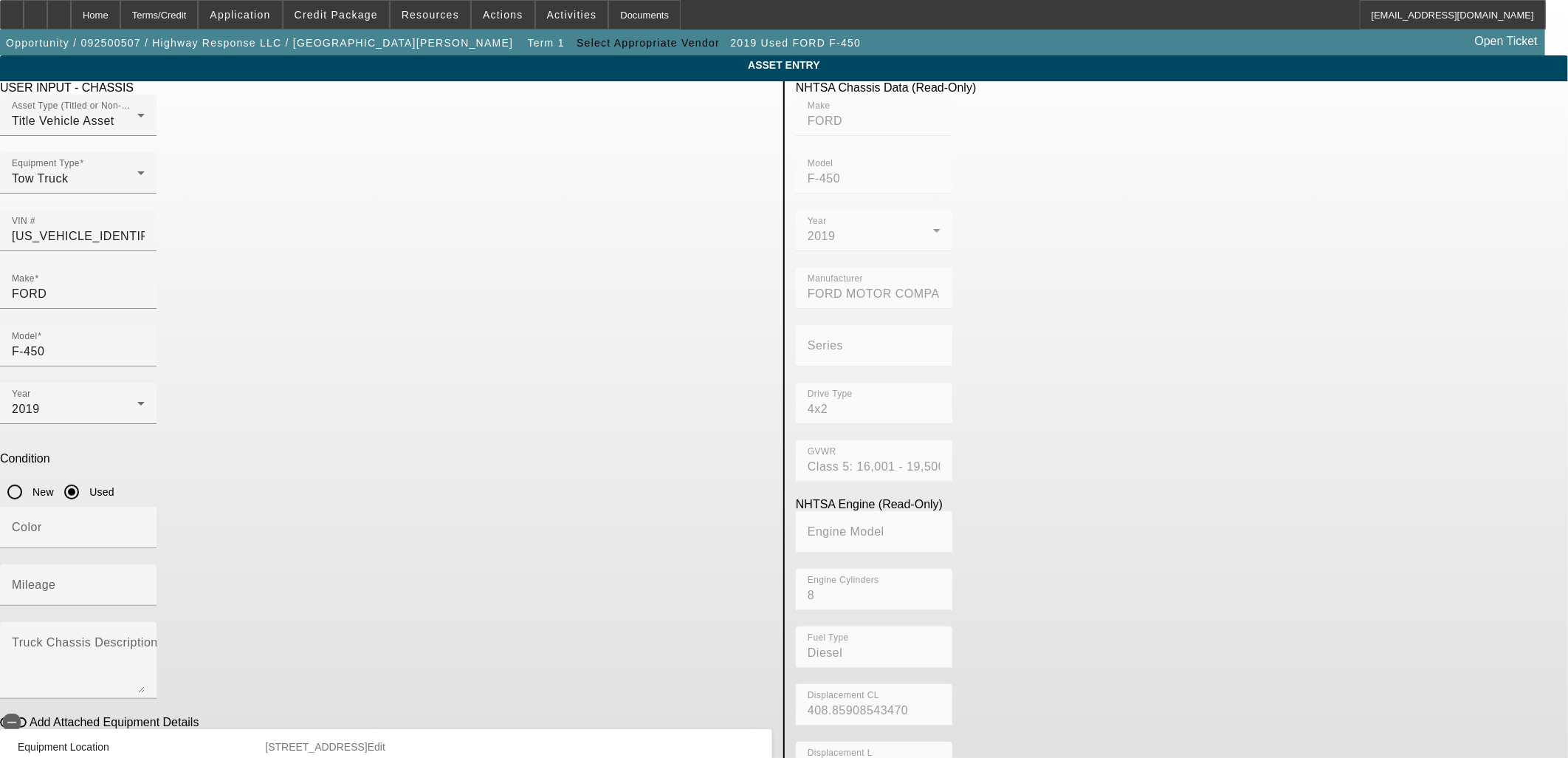
click at [50, 757] on button "Go Back" at bounding box center [25, 772] width 50 height 16
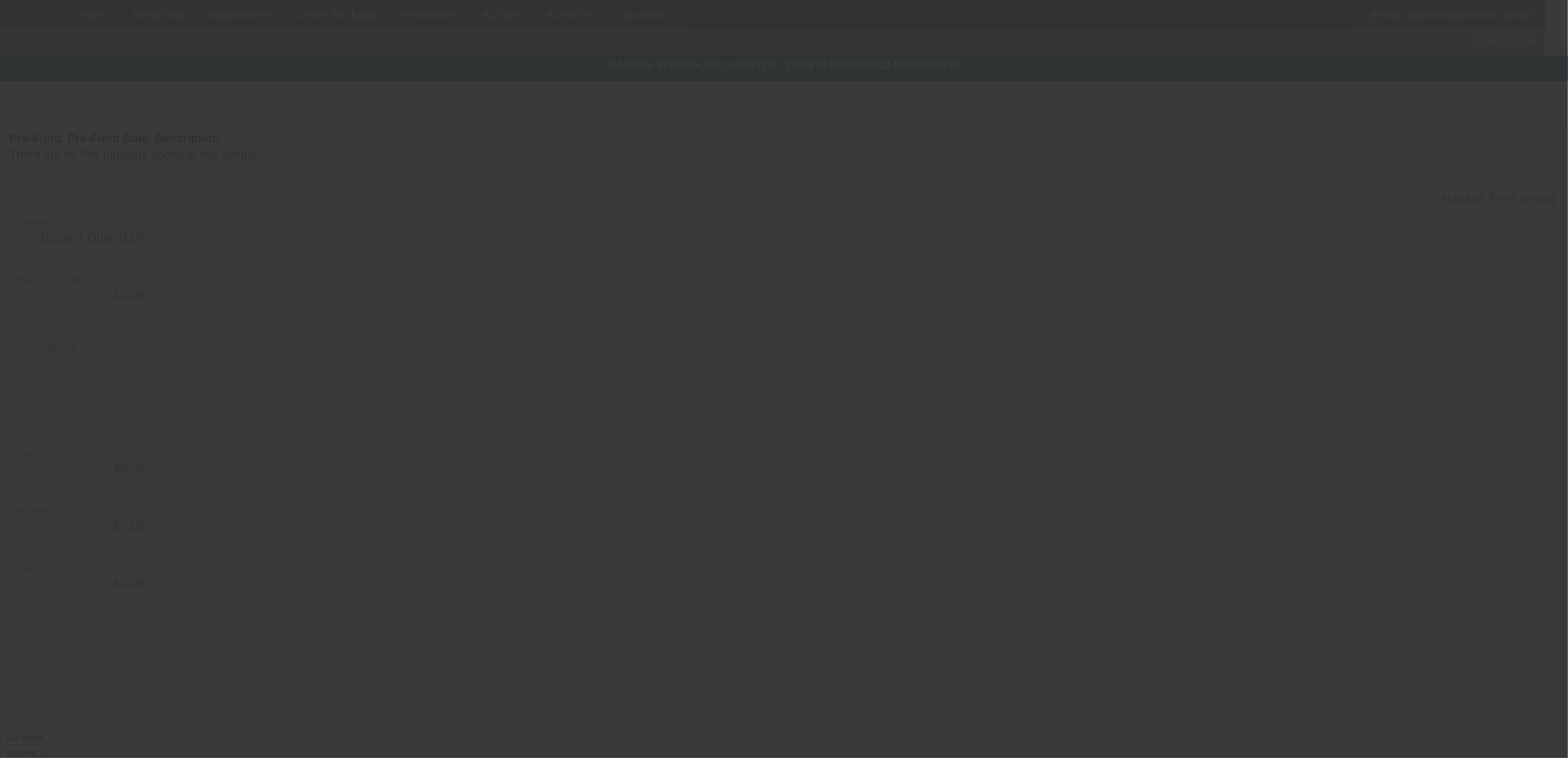
type input "$100,000.00"
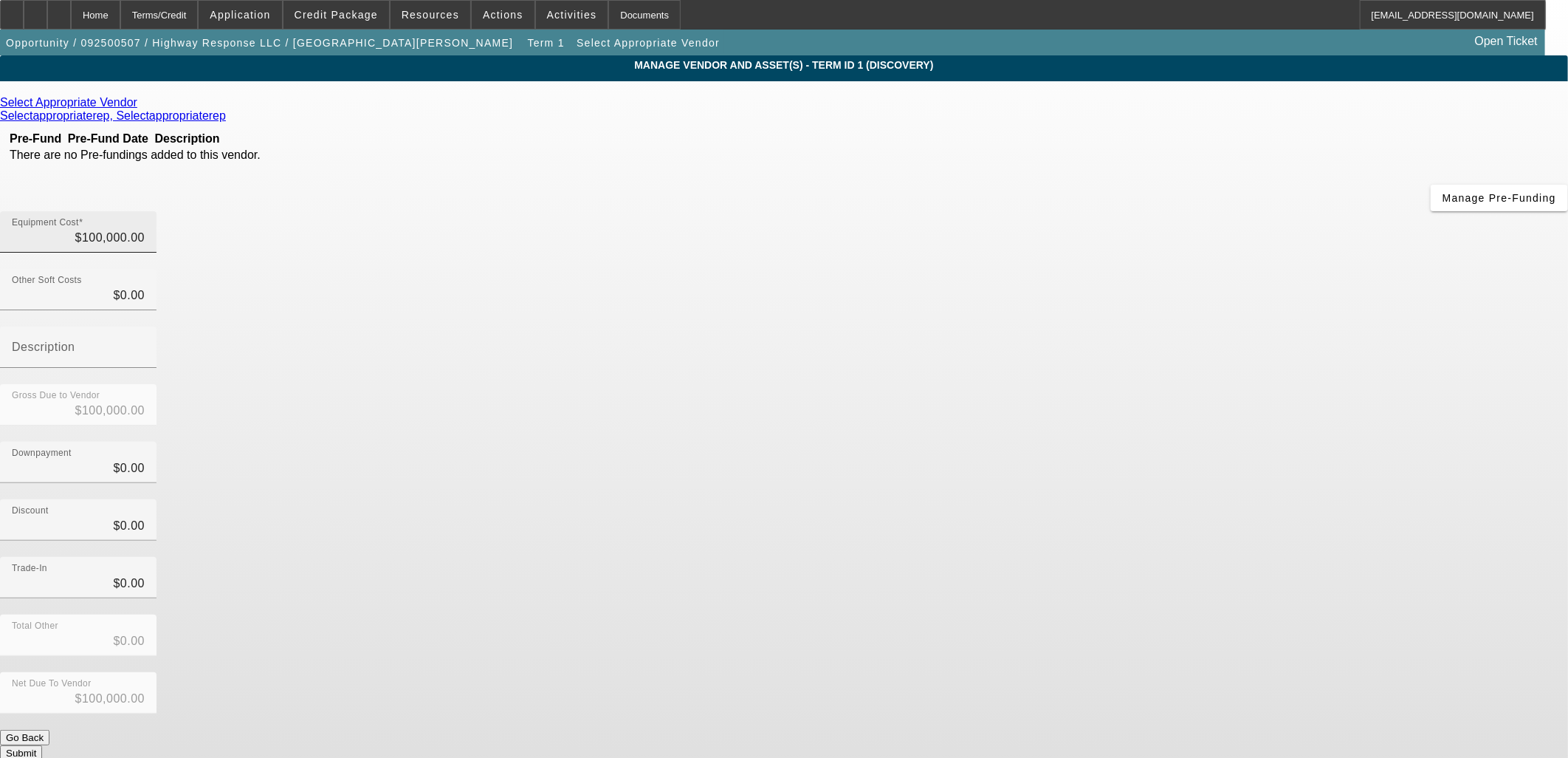
click at [145, 211] on div "Equipment Cost $100,000.00" at bounding box center [78, 232] width 133 height 42
drag, startPoint x: 967, startPoint y: 122, endPoint x: 713, endPoint y: 130, distance: 254.1
click at [713, 130] on div "Select Appropriate Vendor Selectappropriaterep, Selectappropriaterep Pre-Fund P…" at bounding box center [784, 428] width 1568 height 665
type input "400"
type input "$400.00"
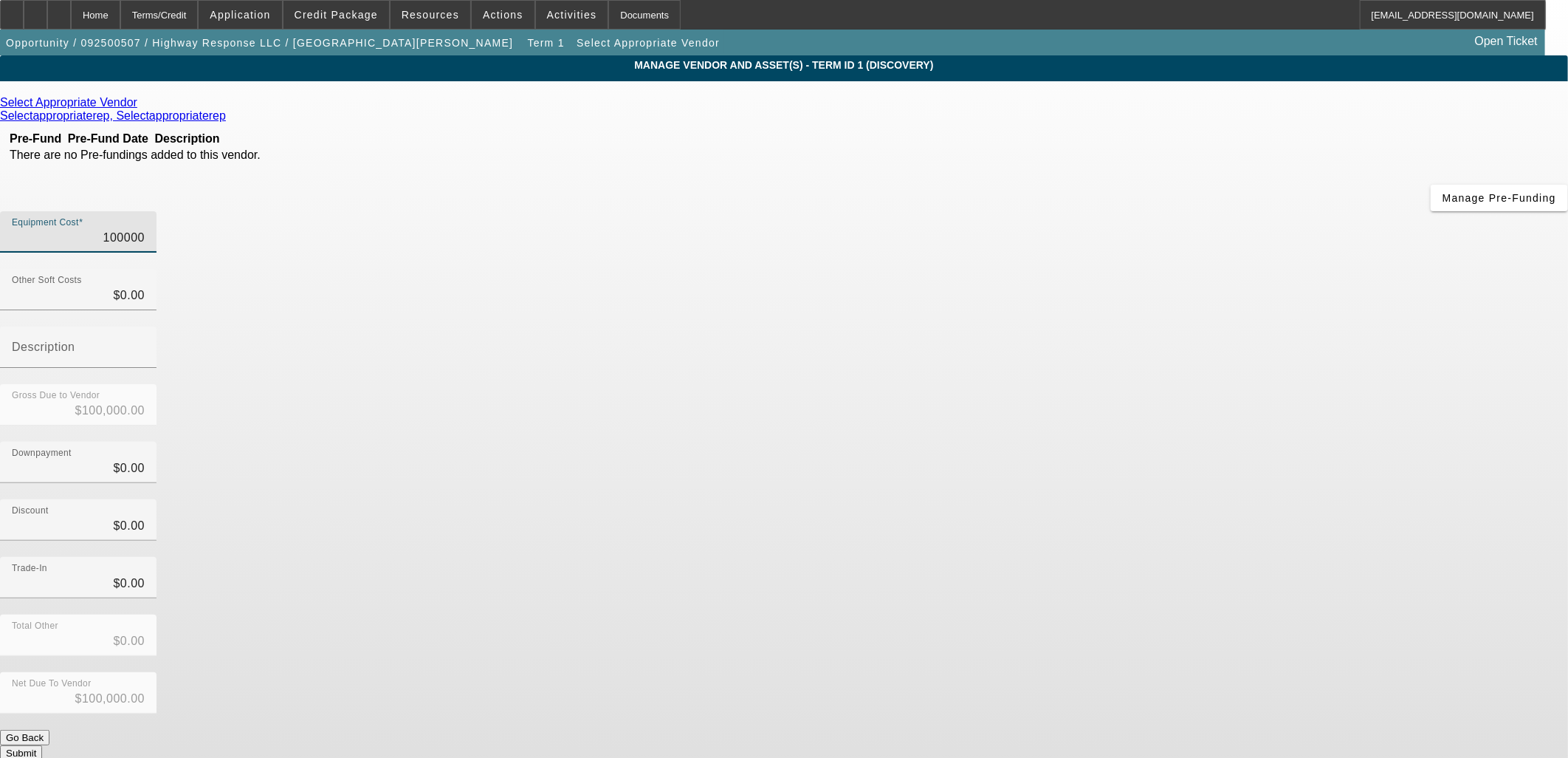
type input "$400.00"
type input "4100"
type input "$4,100.00"
type input "41000"
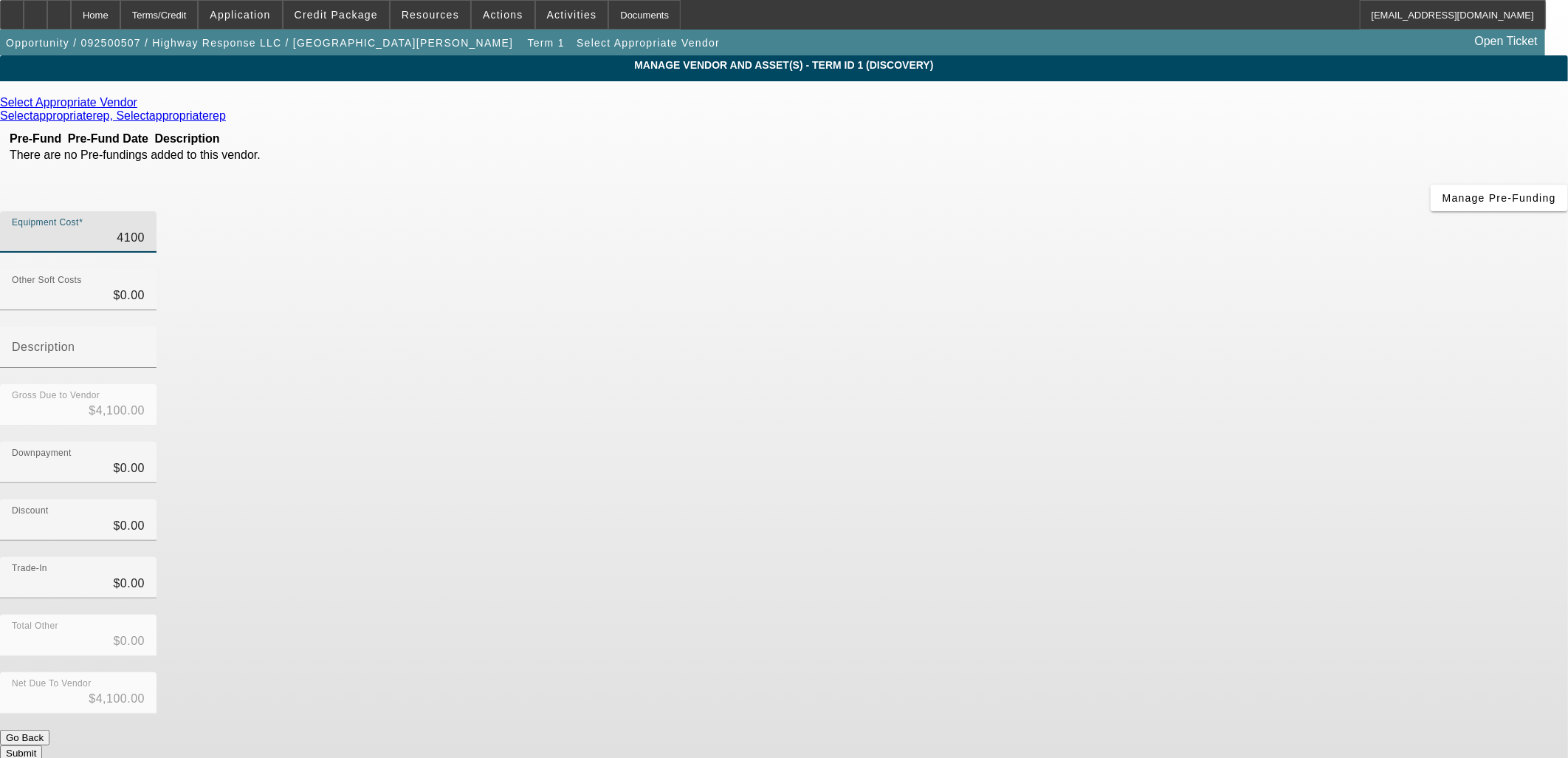
type input "$41,000.00"
drag, startPoint x: 533, startPoint y: 350, endPoint x: 504, endPoint y: 143, distance: 209.0
click at [518, 334] on div "Select Appropriate Vendor Selectappropriaterep, Selectappropriaterep Pre-Fund P…" at bounding box center [784, 428] width 1568 height 665
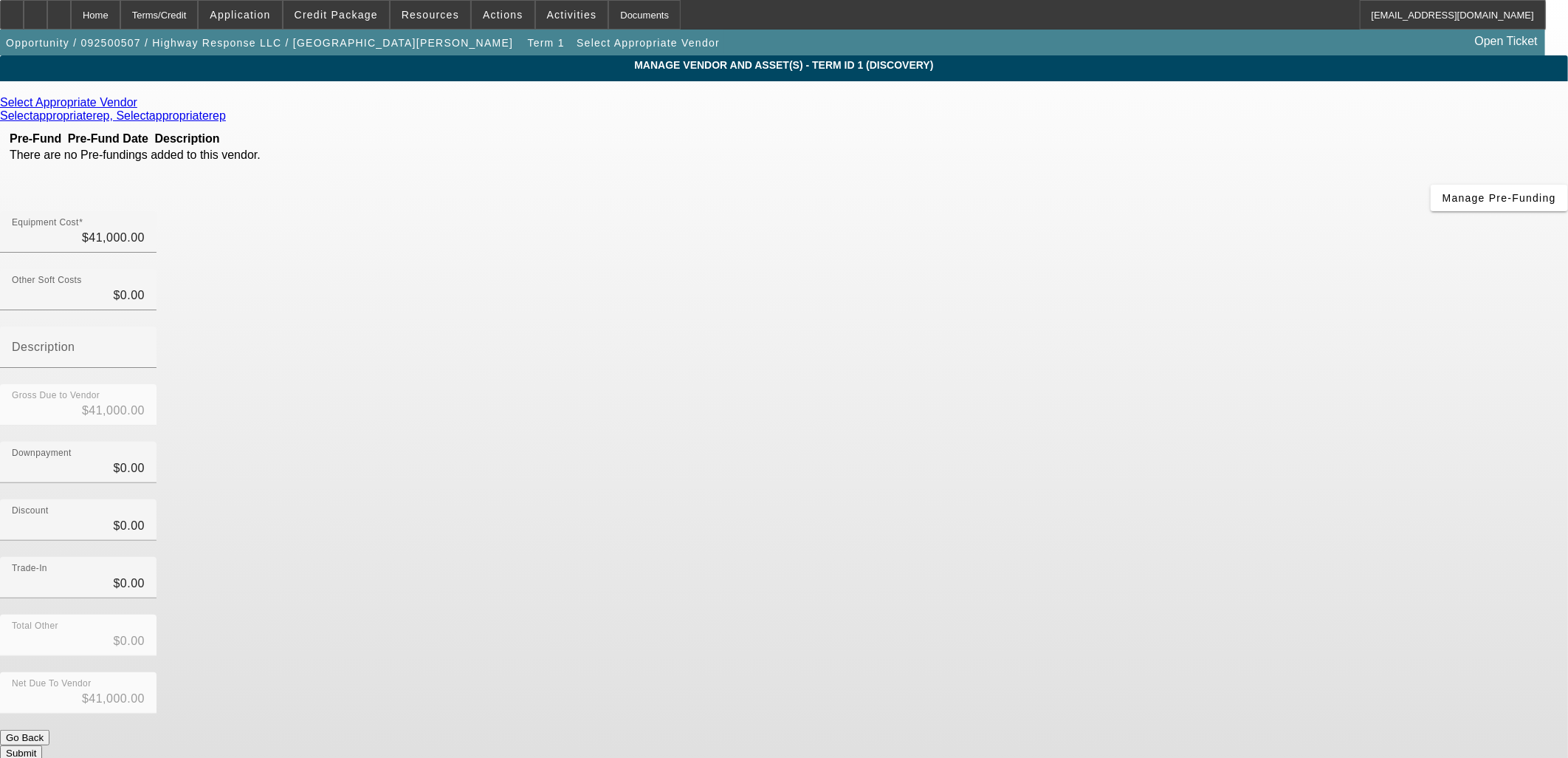
click at [488, 109] on div "Select Appropriate Vendor" at bounding box center [784, 102] width 1568 height 13
click at [141, 104] on icon at bounding box center [141, 102] width 0 height 13
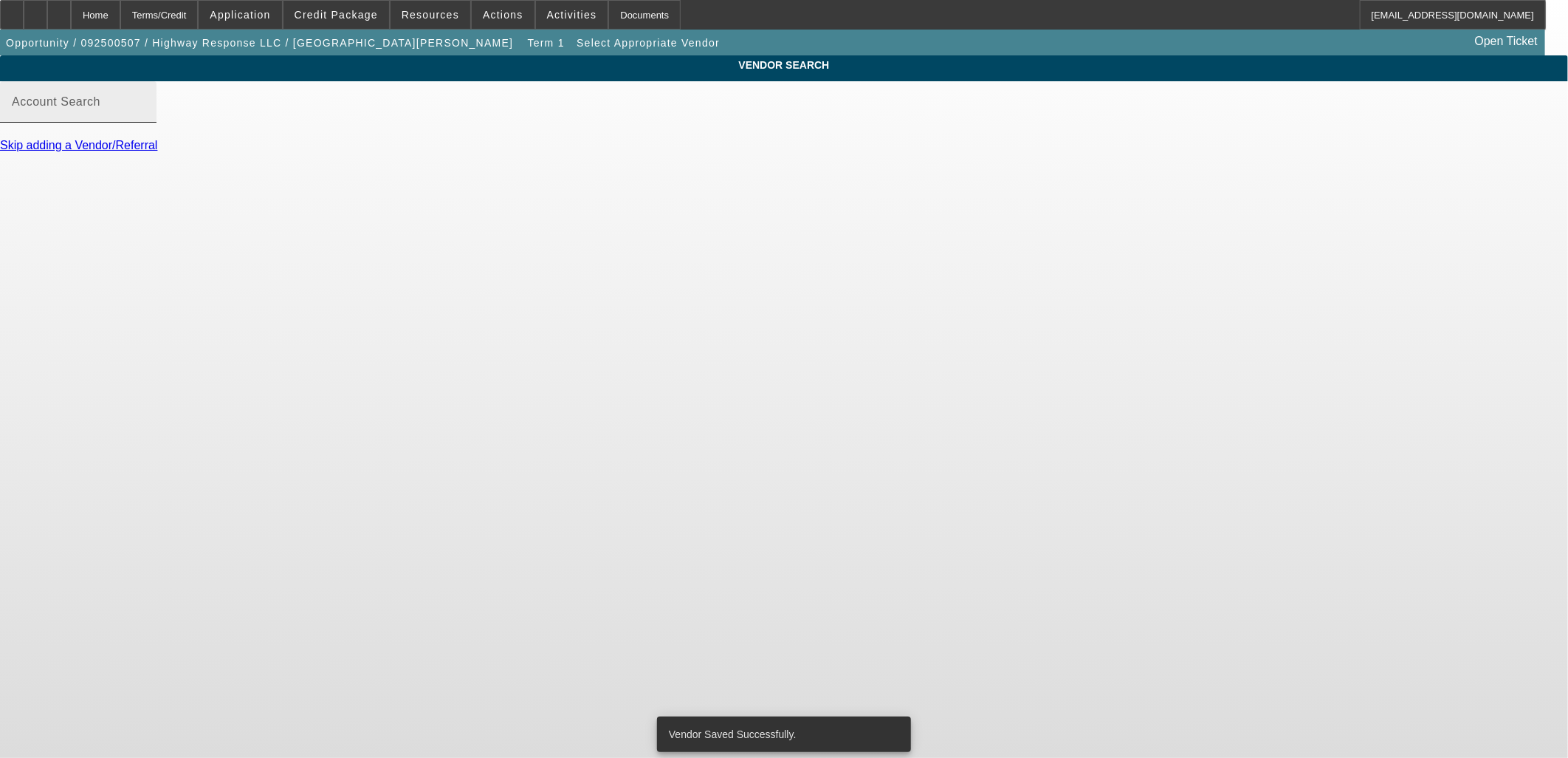
click at [145, 116] on input "Account Search" at bounding box center [78, 107] width 133 height 18
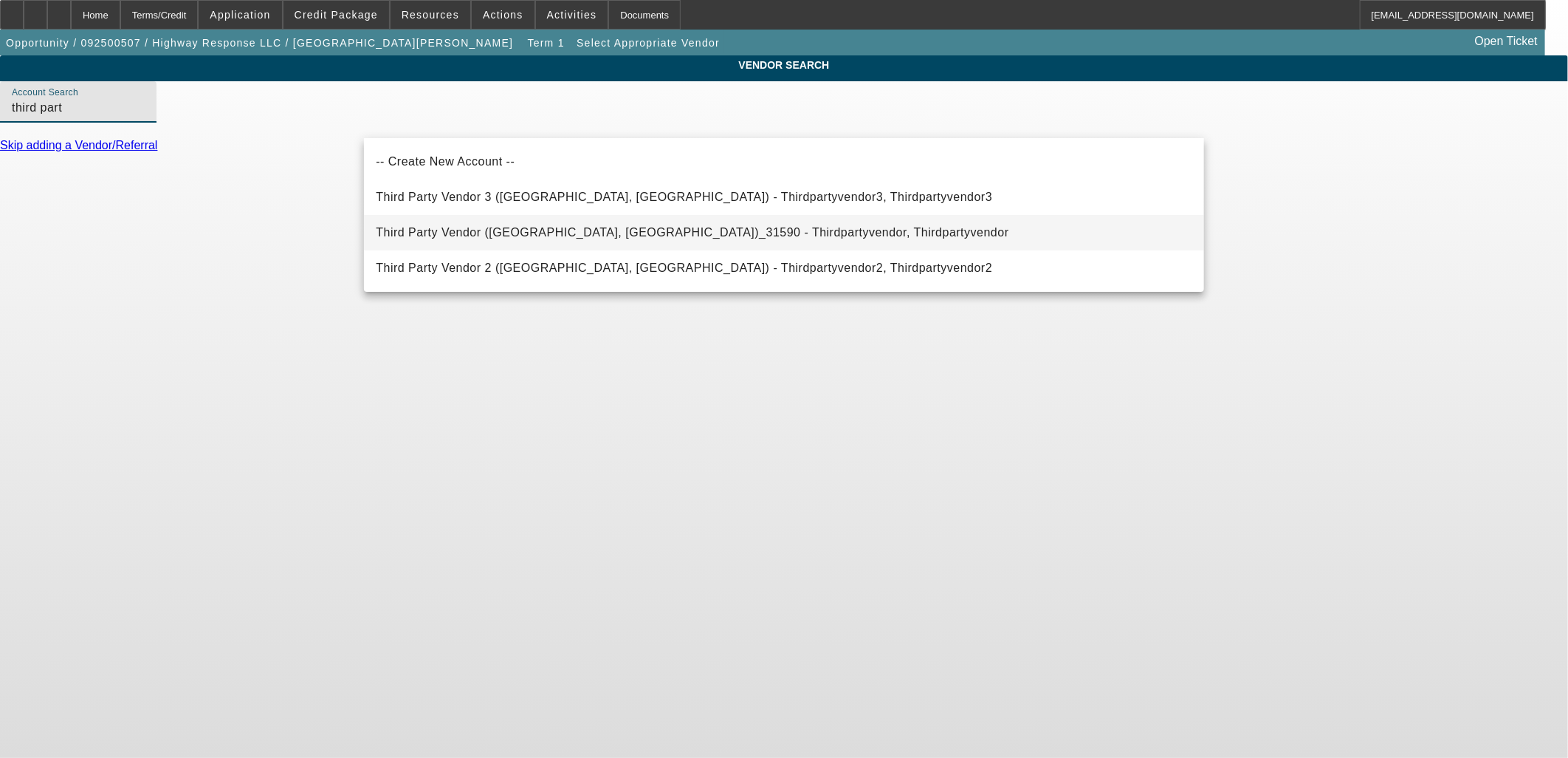
click at [532, 225] on span "Third Party Vendor (Northbrook, IL)_31590 - Thirdpartyvendor, Thirdpartyvendor" at bounding box center [691, 232] width 632 height 18
type input "Third Party Vendor (Northbrook, IL)_31590 - Thirdpartyvendor, Thirdpartyvendor"
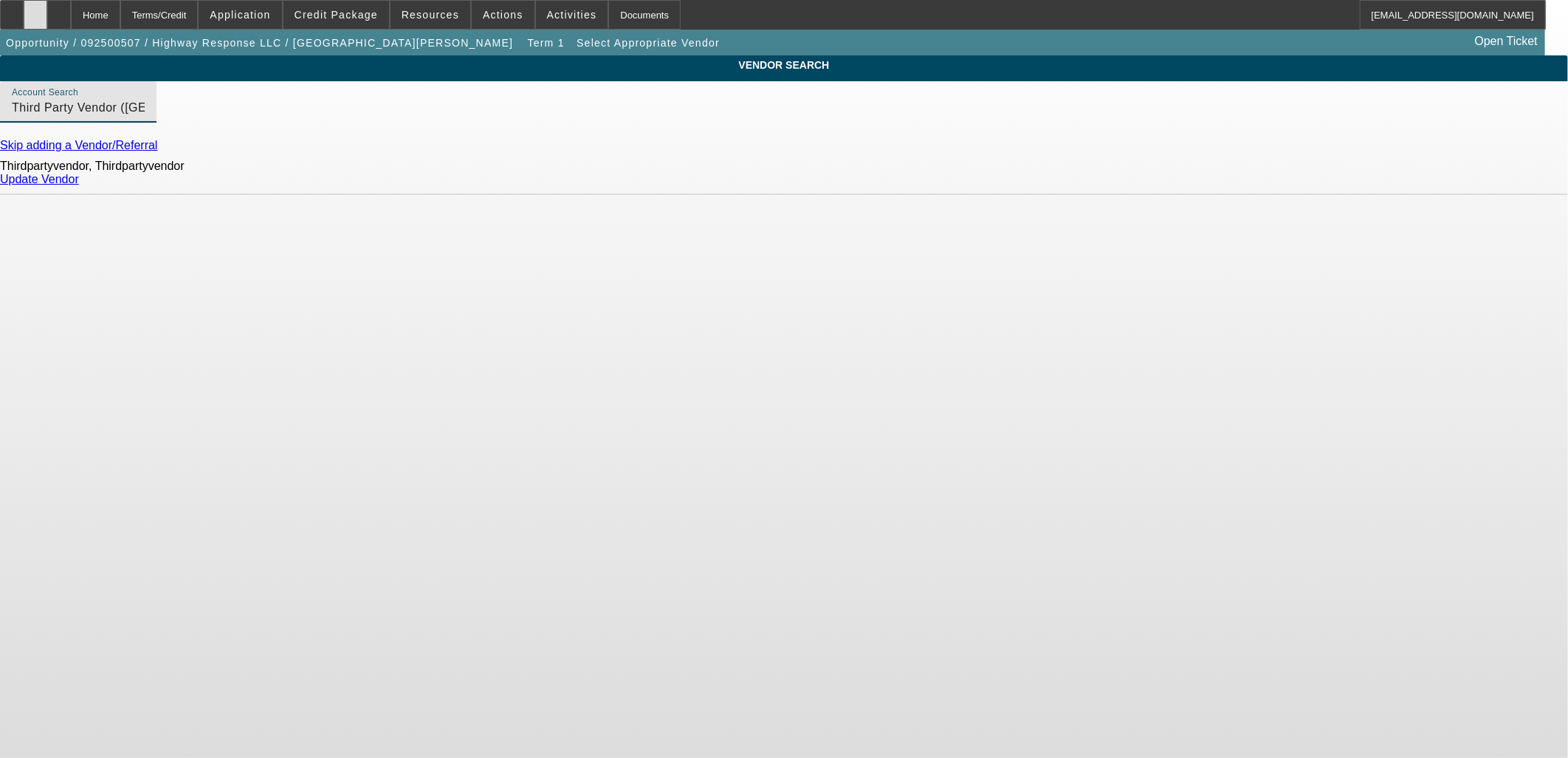
click at [47, 24] on div at bounding box center [36, 15] width 24 height 30
click at [1163, 192] on div "Thirdpartyvendor, Thirdpartyvendor Update Vendor" at bounding box center [784, 174] width 1568 height 42
click at [79, 186] on link "Update Vendor" at bounding box center [40, 179] width 79 height 13
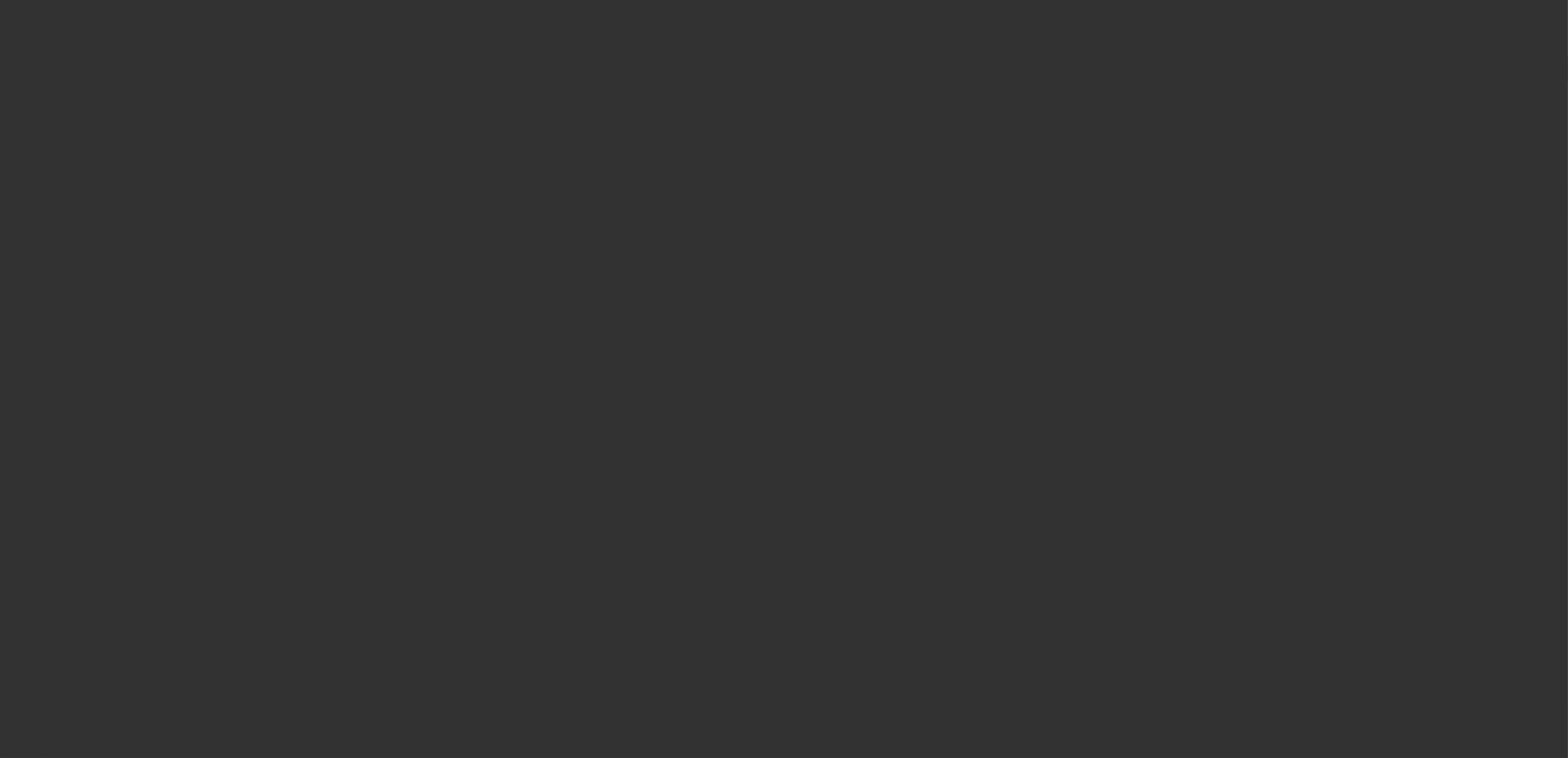
type input "$41,000.00"
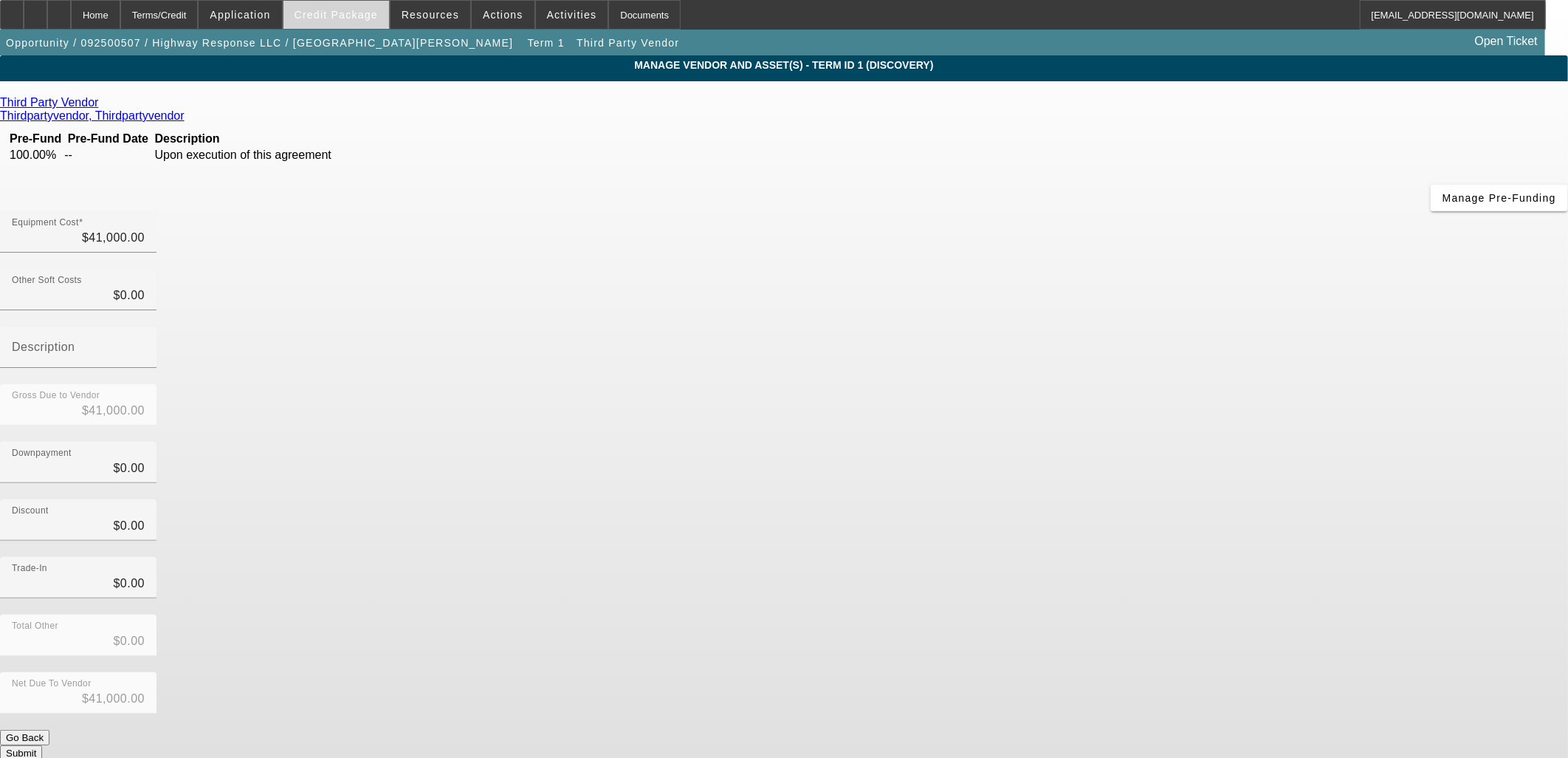
click at [374, 13] on span "Credit Package" at bounding box center [336, 15] width 83 height 12
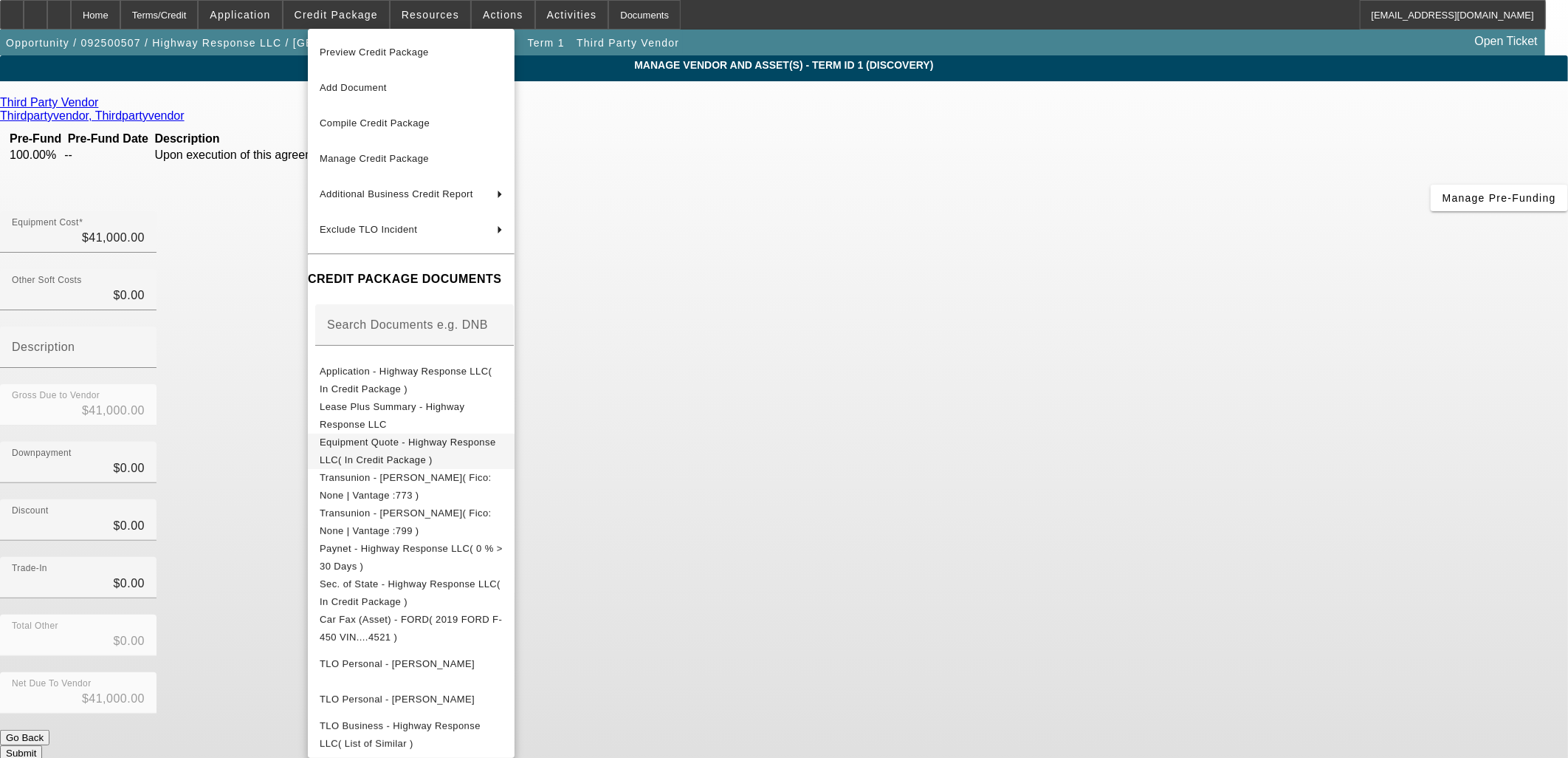
click at [429, 446] on span "Equipment Quote - Highway Response LLC( In Credit Package )" at bounding box center [407, 450] width 176 height 29
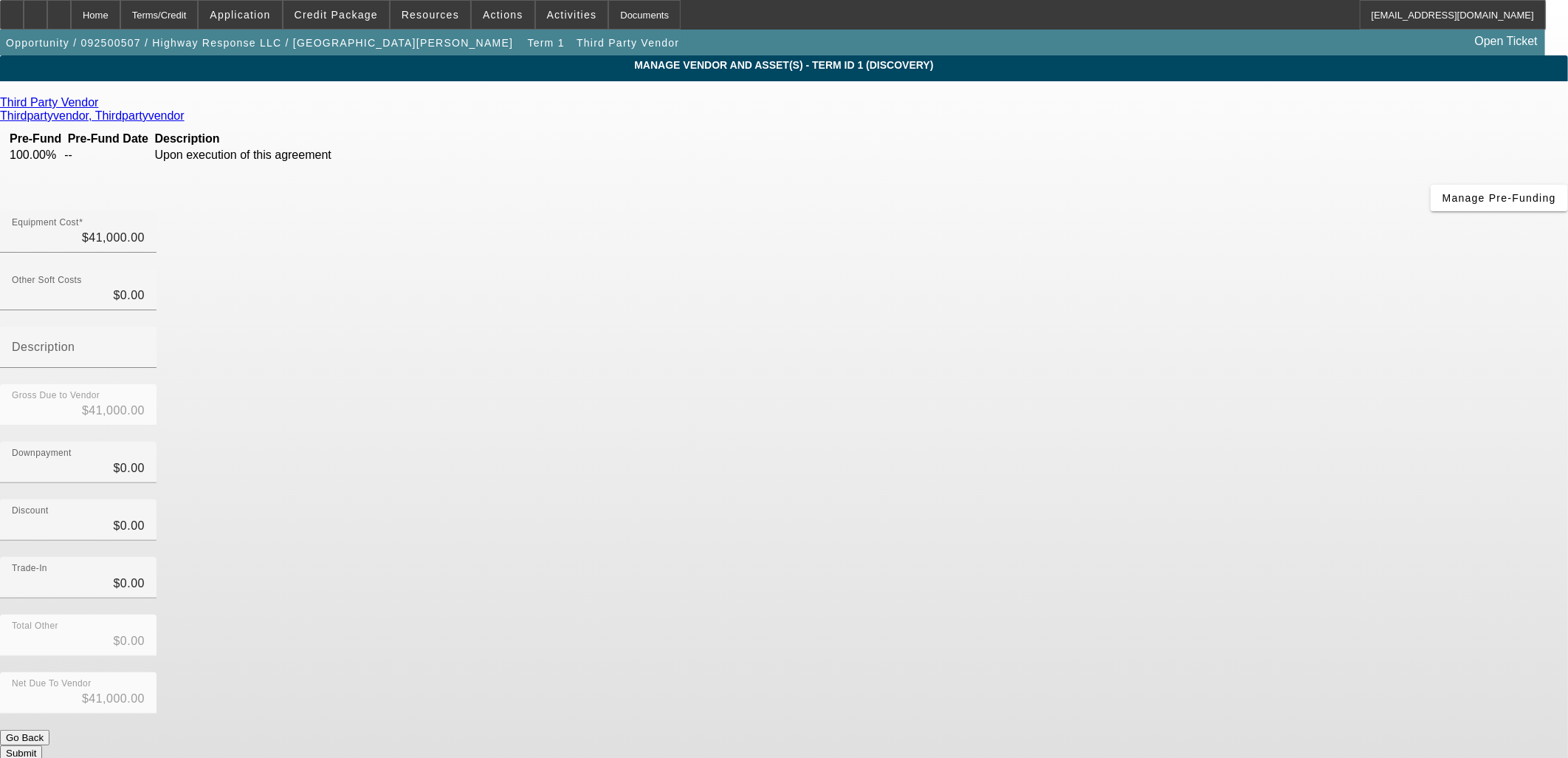
click at [507, 369] on div "Third Party Vendor Thirdpartyvendor, Thirdpartyvendor Pre-Fund Pre-Fund Date De…" at bounding box center [784, 428] width 1568 height 665
drag, startPoint x: 507, startPoint y: 369, endPoint x: 540, endPoint y: 390, distance: 39.1
click at [533, 389] on div "Third Party Vendor Thirdpartyvendor, Thirdpartyvendor Pre-Fund Pre-Fund Date De…" at bounding box center [784, 428] width 1568 height 665
click at [1082, 672] on div "Net Due To Vendor $41,000.00" at bounding box center [784, 701] width 1568 height 57
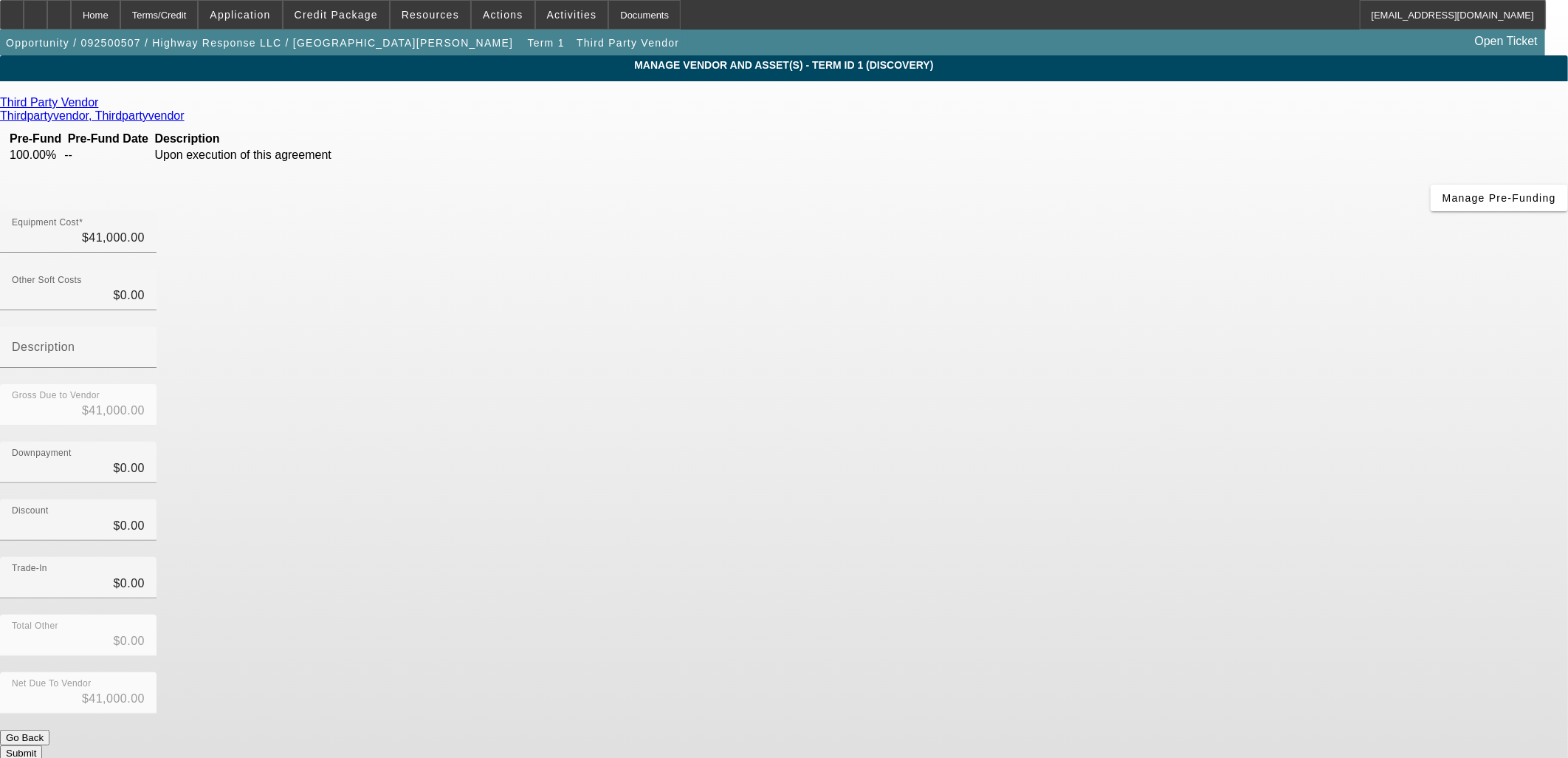
click at [42, 745] on button "Submit" at bounding box center [21, 752] width 42 height 16
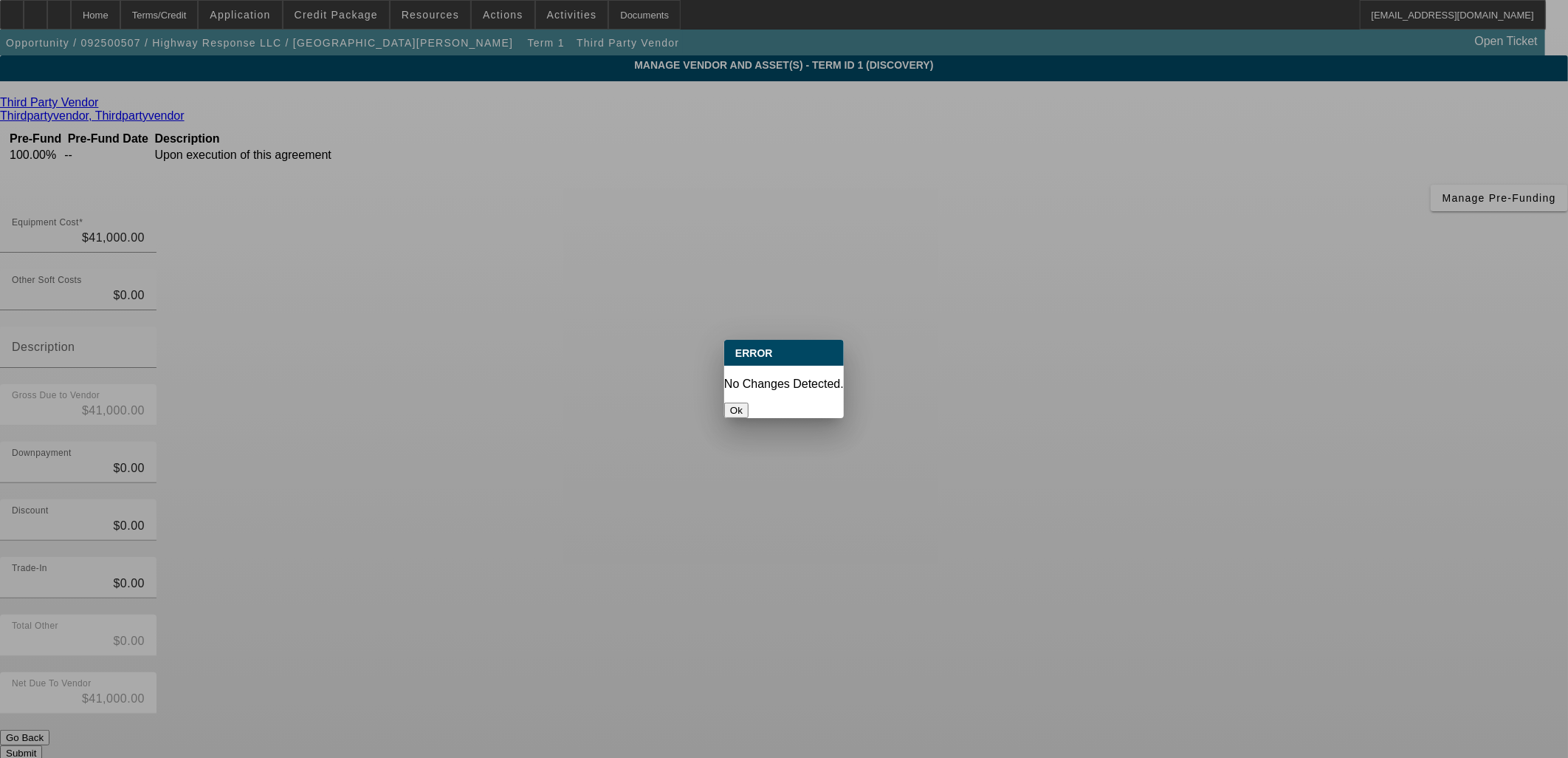
click at [1080, 572] on div at bounding box center [784, 379] width 1568 height 758
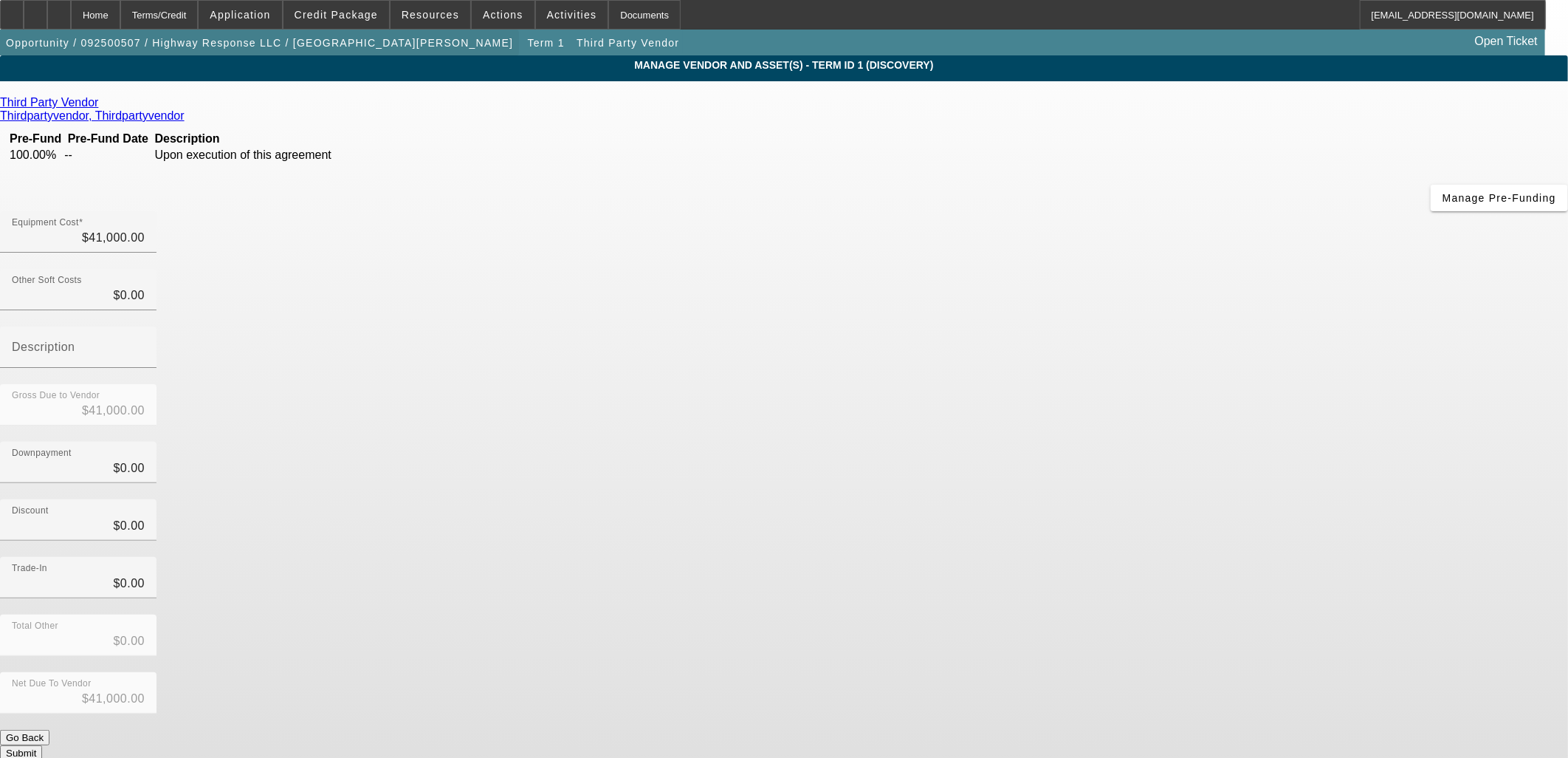
click at [222, 44] on span "Opportunity / 092500507 / Highway Response LLC / Kanamu, Alison" at bounding box center [258, 42] width 507 height 12
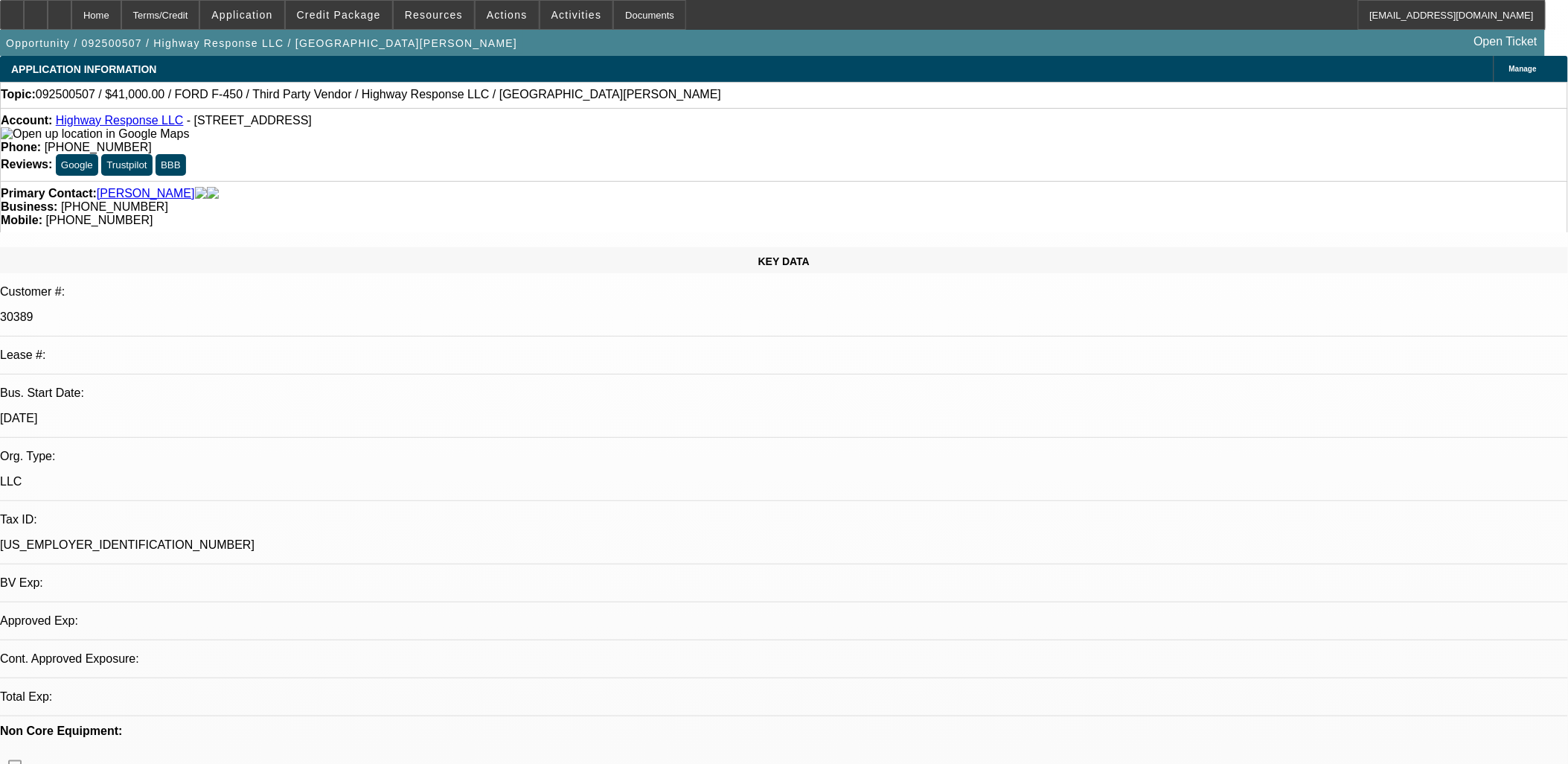
select select "0"
select select "2"
select select "0.1"
select select "4"
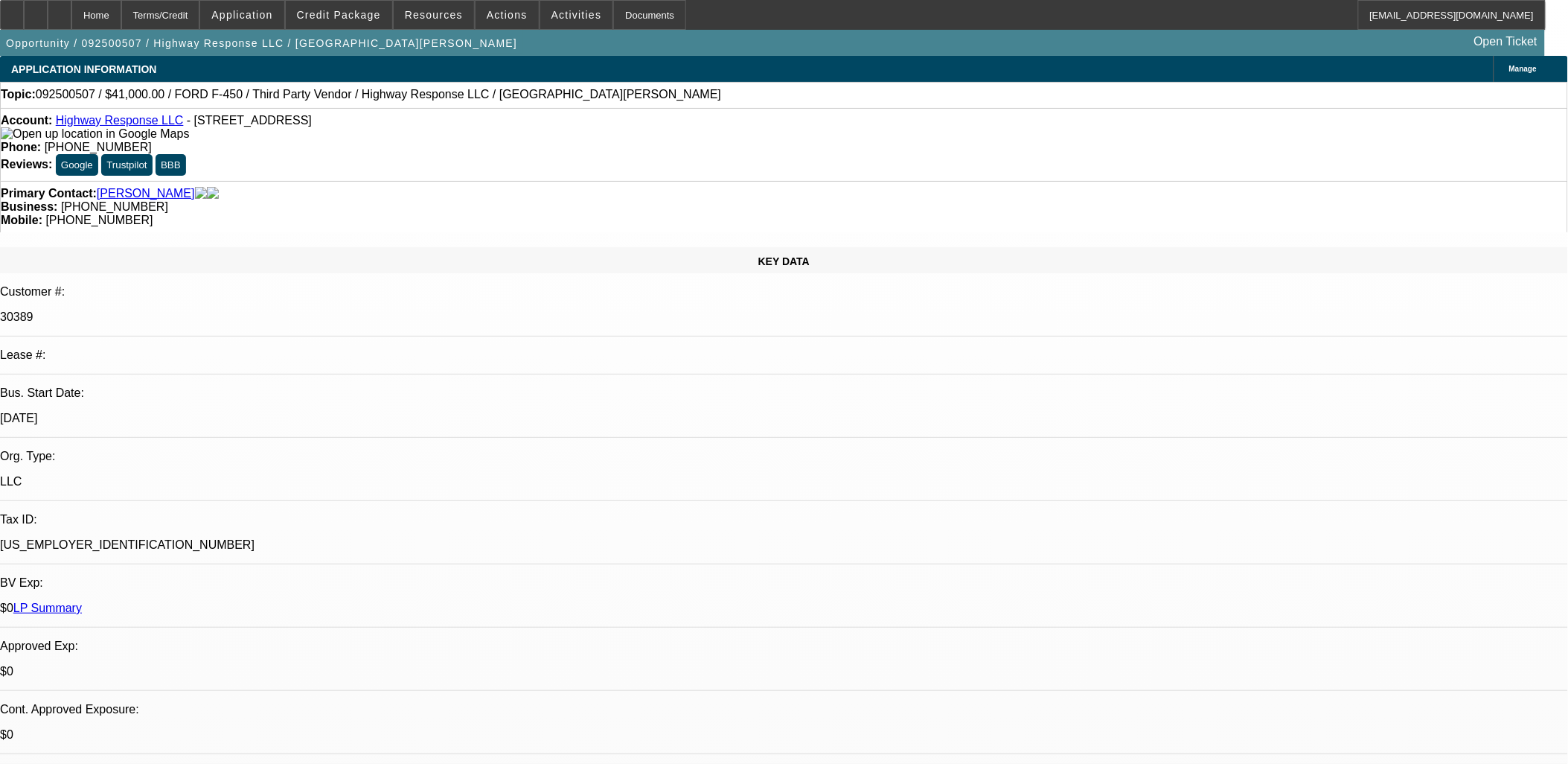
drag, startPoint x: 384, startPoint y: 225, endPoint x: 359, endPoint y: 194, distance: 39.8
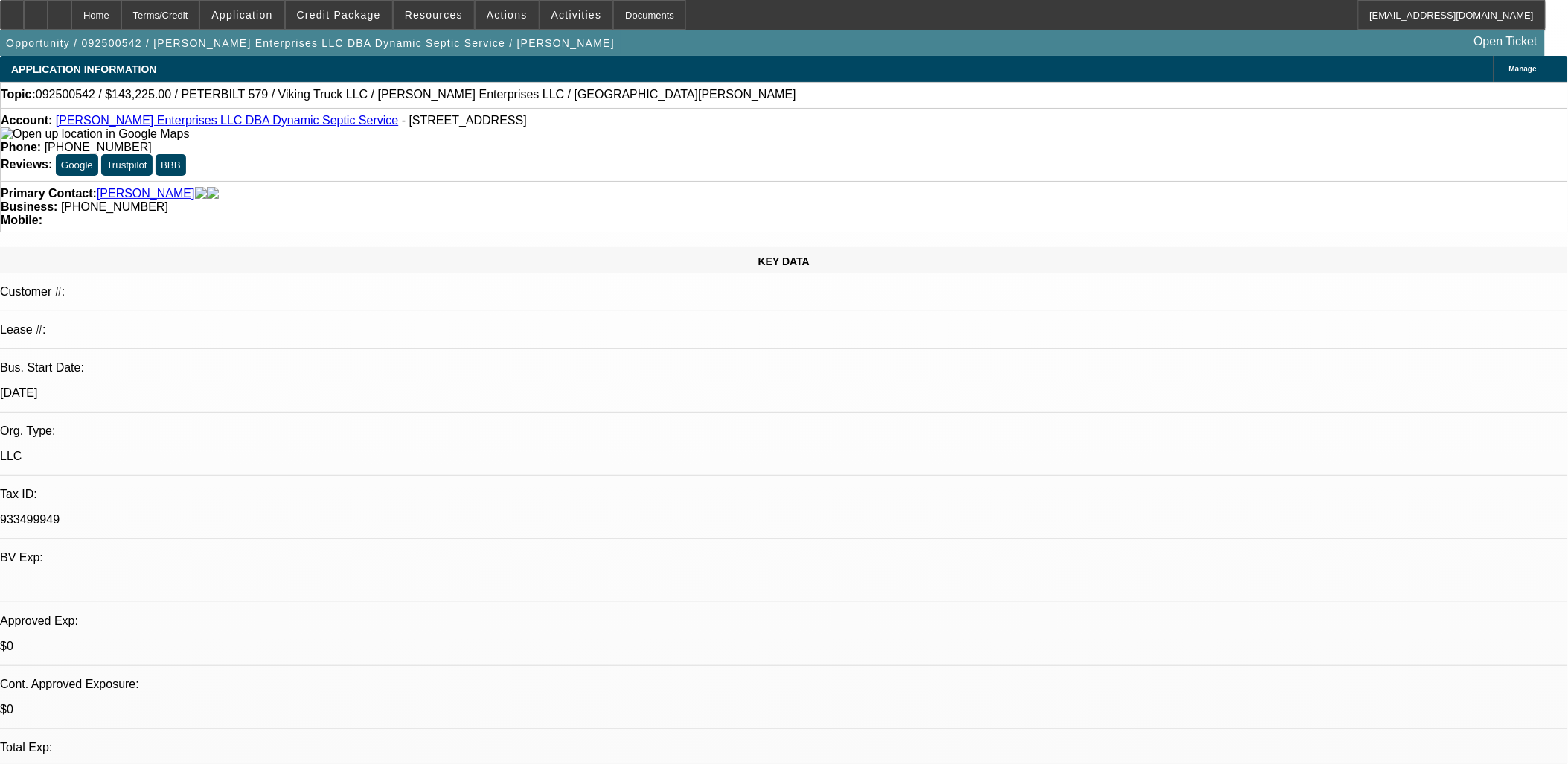
select select "0.15"
select select "2"
select select "0.1"
select select "0.15"
select select "2"
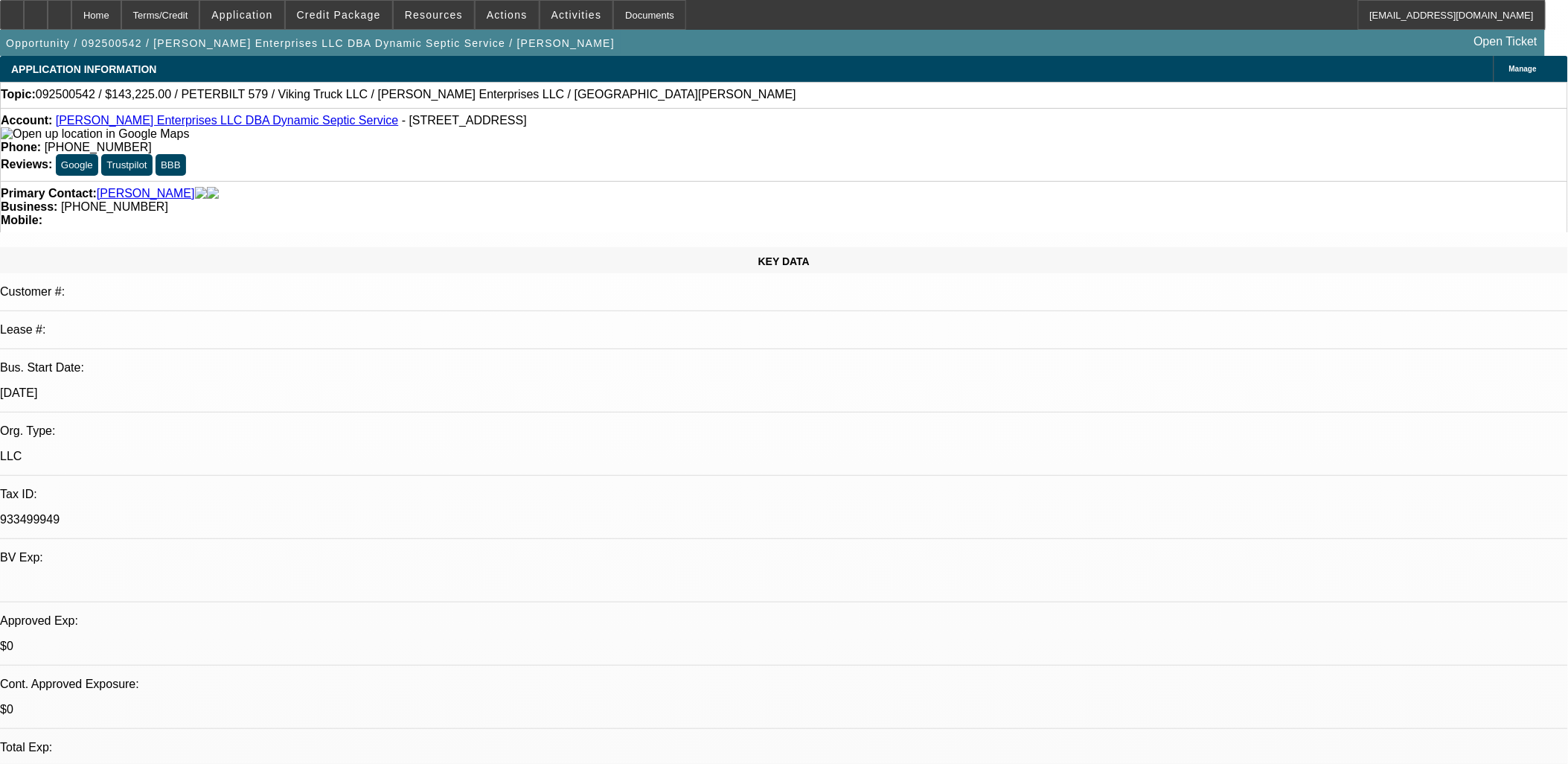
select select "0.1"
select select "0"
select select "2"
select select "0.1"
select select "0"
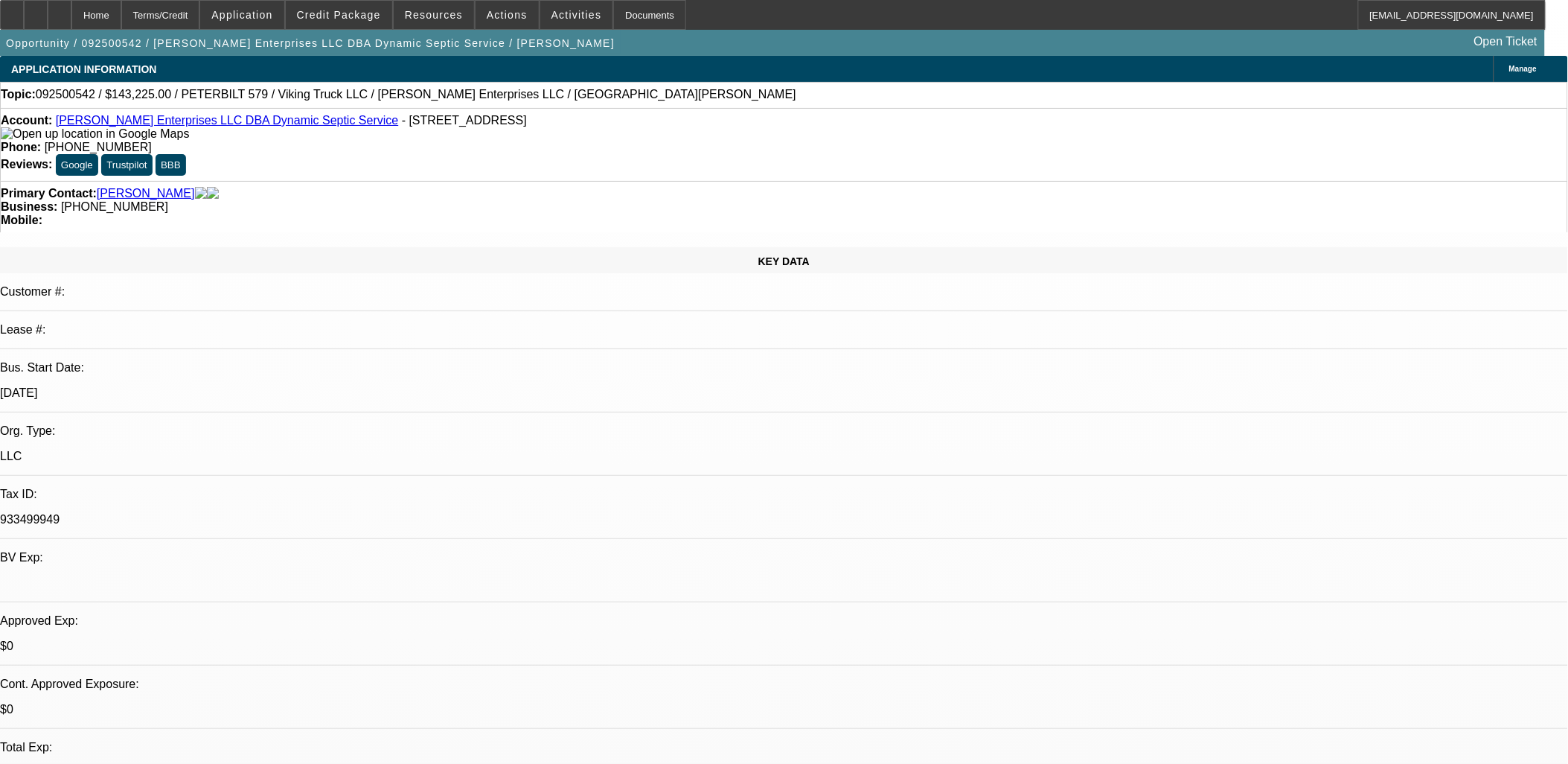
select select "2"
select select "0.1"
select select "1"
select select "2"
select select "4"
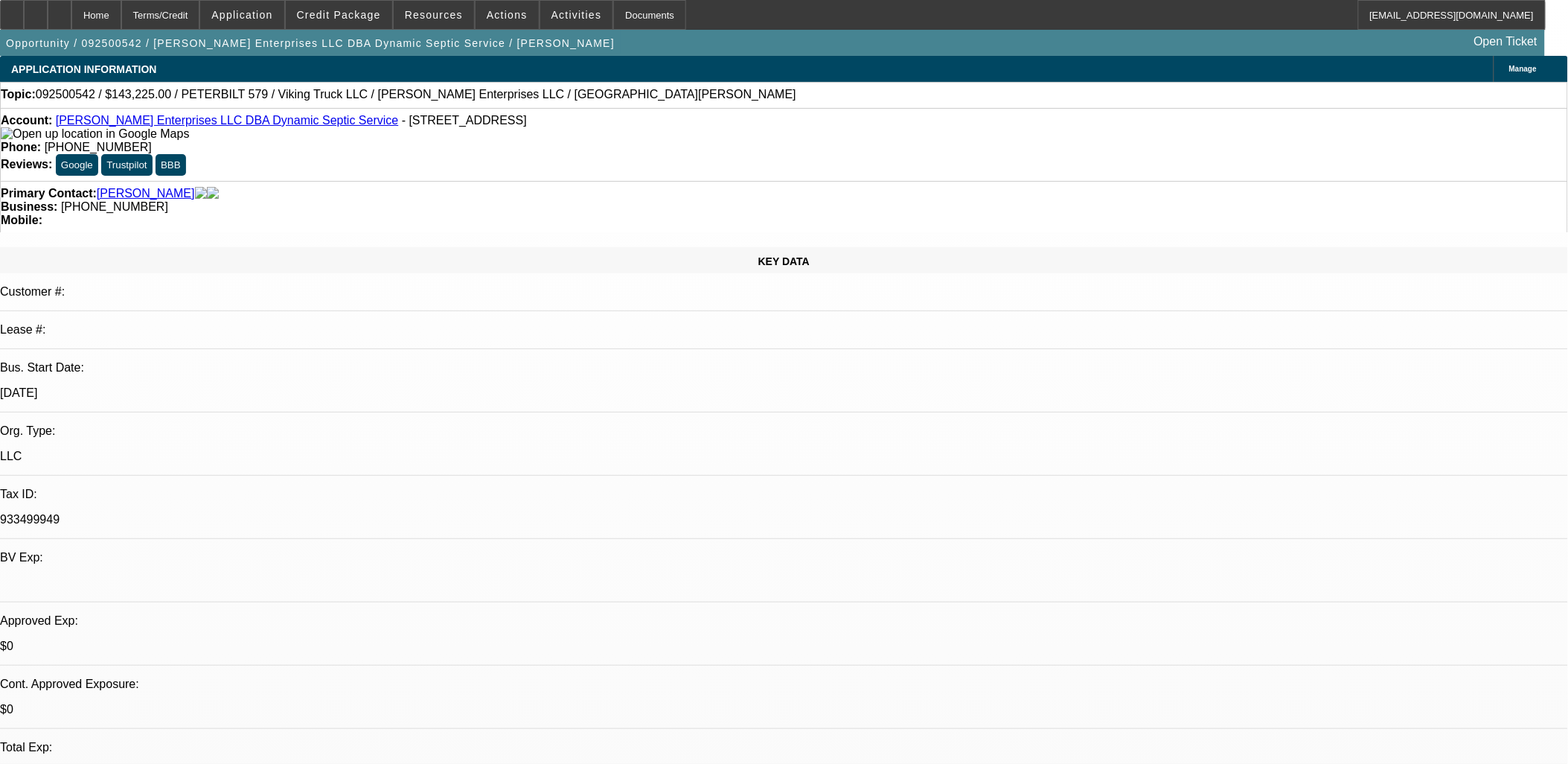
select select "1"
select select "2"
select select "4"
select select "1"
select select "2"
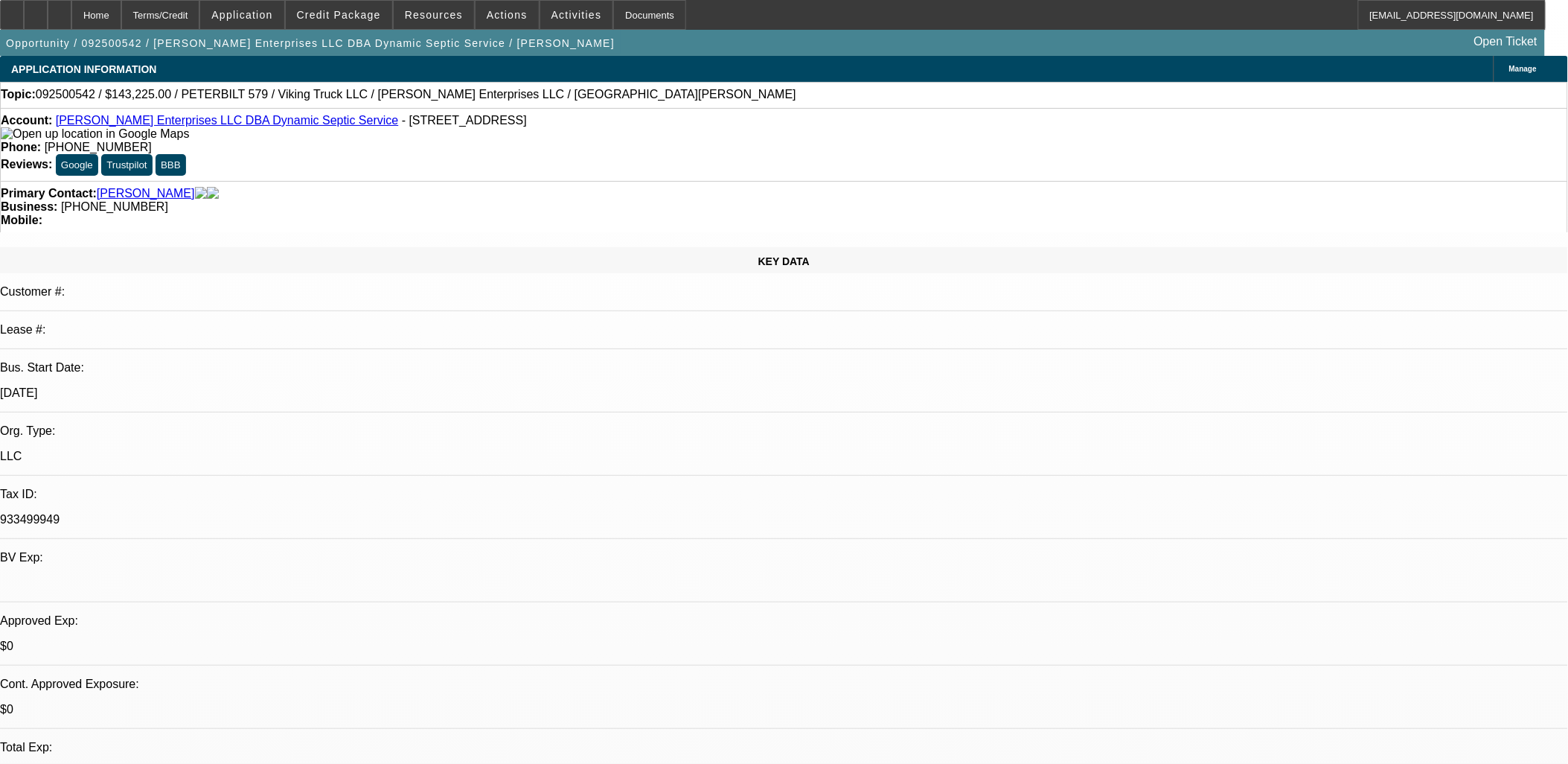
select select "4"
select select "1"
select select "2"
select select "4"
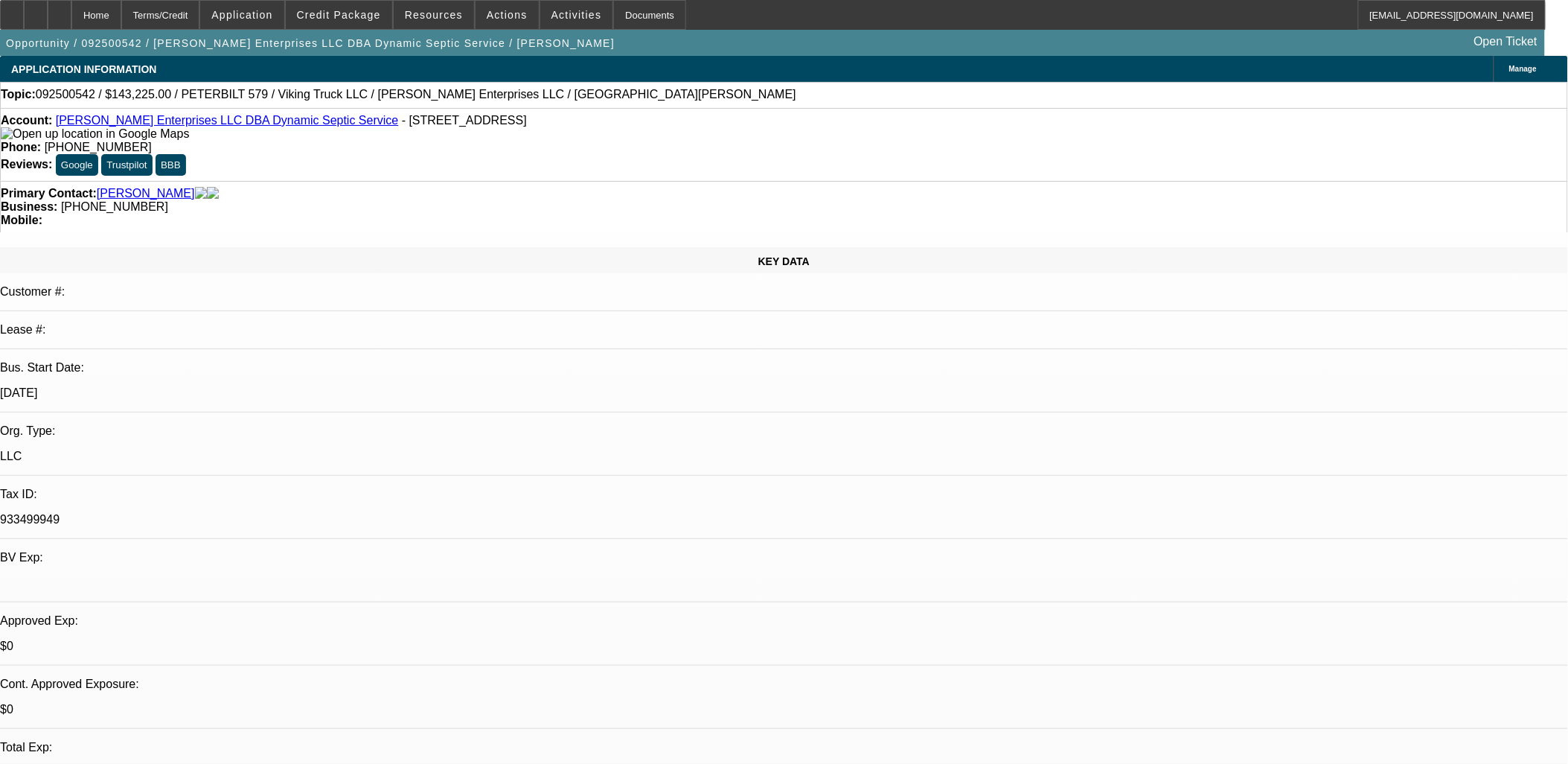
drag, startPoint x: 1232, startPoint y: 566, endPoint x: 270, endPoint y: 271, distance: 1006.2
drag, startPoint x: 270, startPoint y: 271, endPoint x: 220, endPoint y: 263, distance: 50.6
click at [270, 386] on p "[DATE]" at bounding box center [784, 393] width 1568 height 13
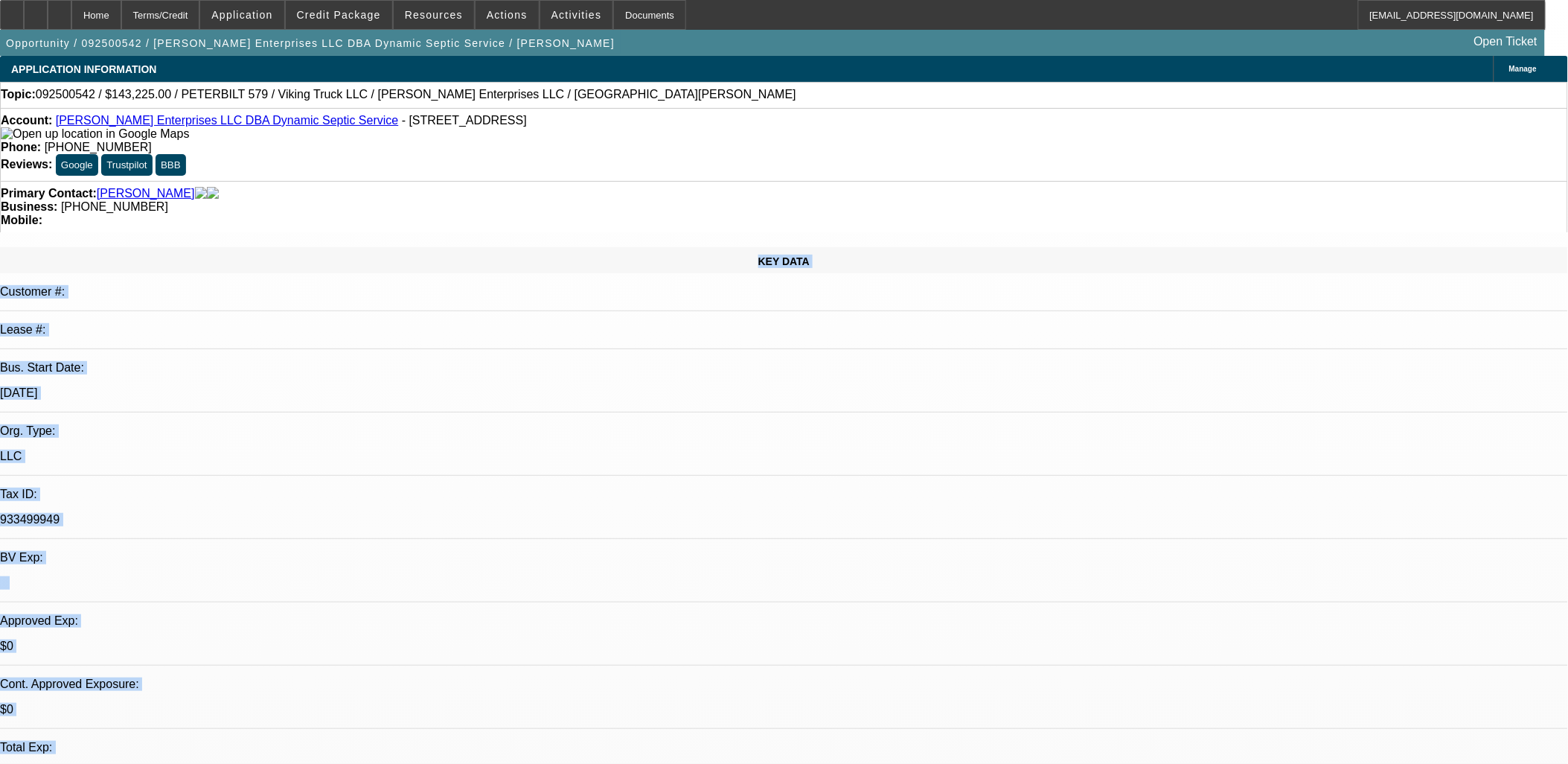
drag, startPoint x: 582, startPoint y: 384, endPoint x: 1268, endPoint y: 614, distance: 723.5
drag, startPoint x: 1268, startPoint y: 614, endPoint x: 1249, endPoint y: 619, distance: 19.6
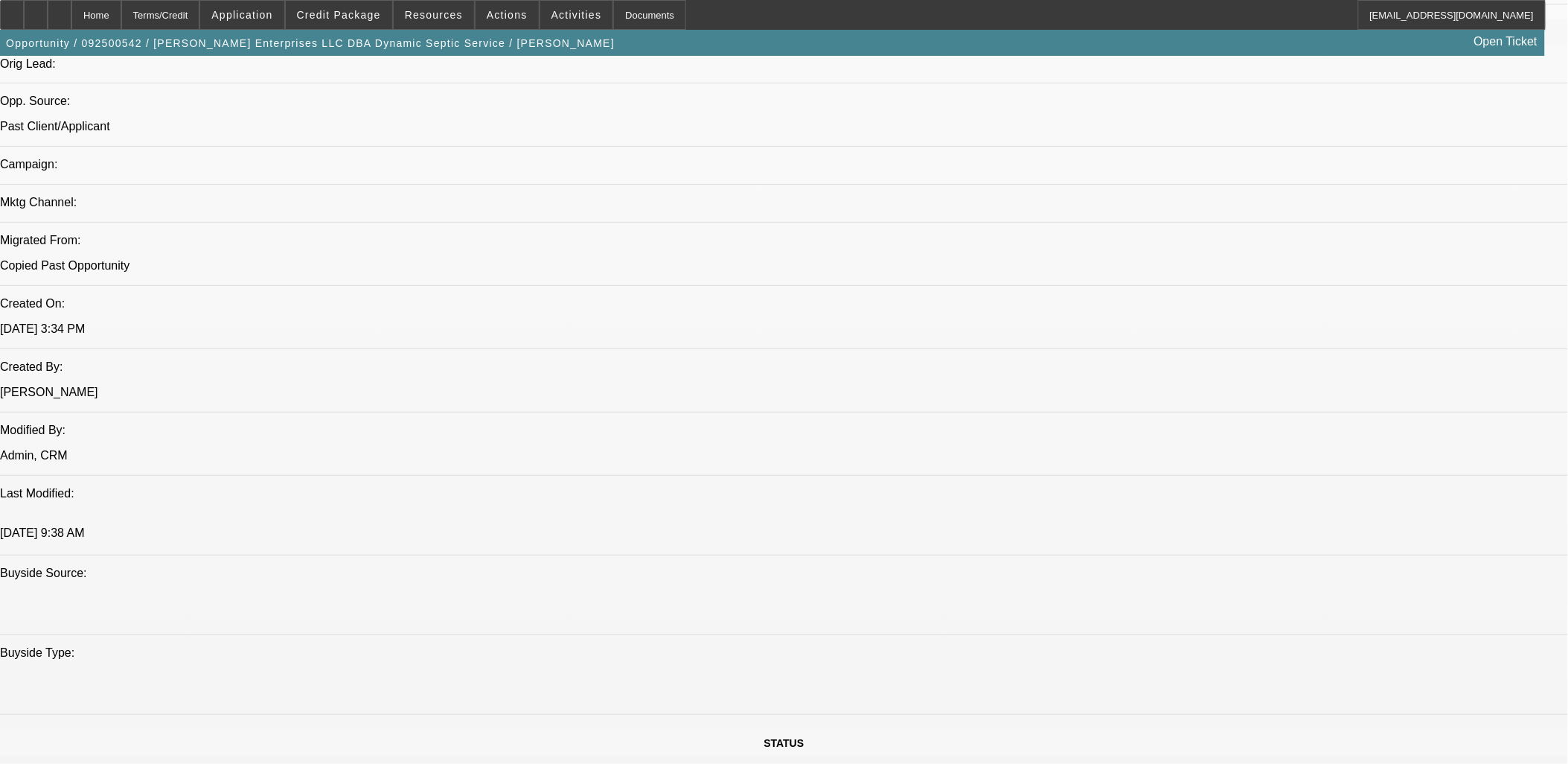
scroll to position [827, 0]
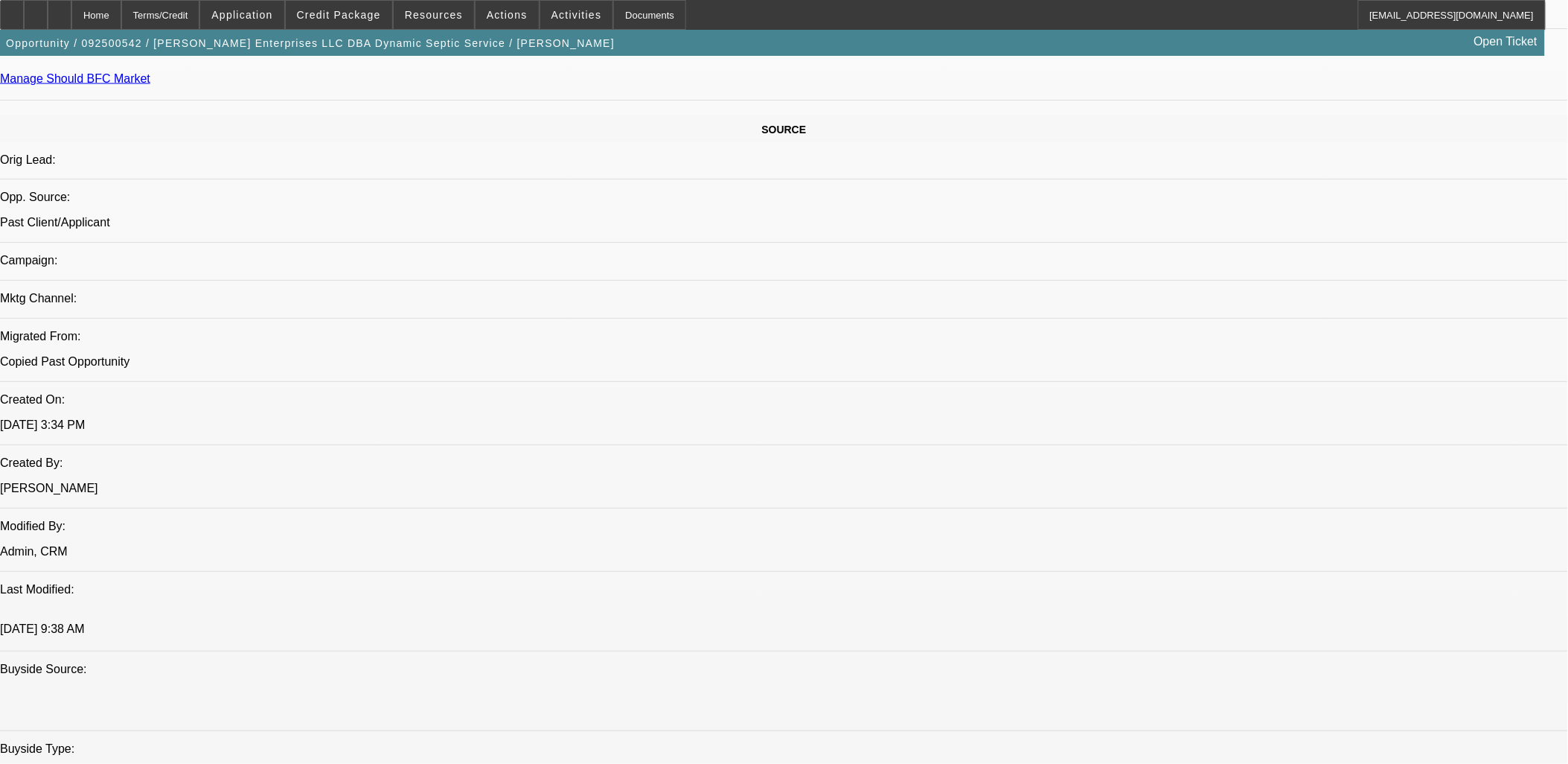
drag, startPoint x: 9, startPoint y: 270, endPoint x: 22, endPoint y: 275, distance: 13.9
drag, startPoint x: 22, startPoint y: 275, endPoint x: 34, endPoint y: 278, distance: 12.4
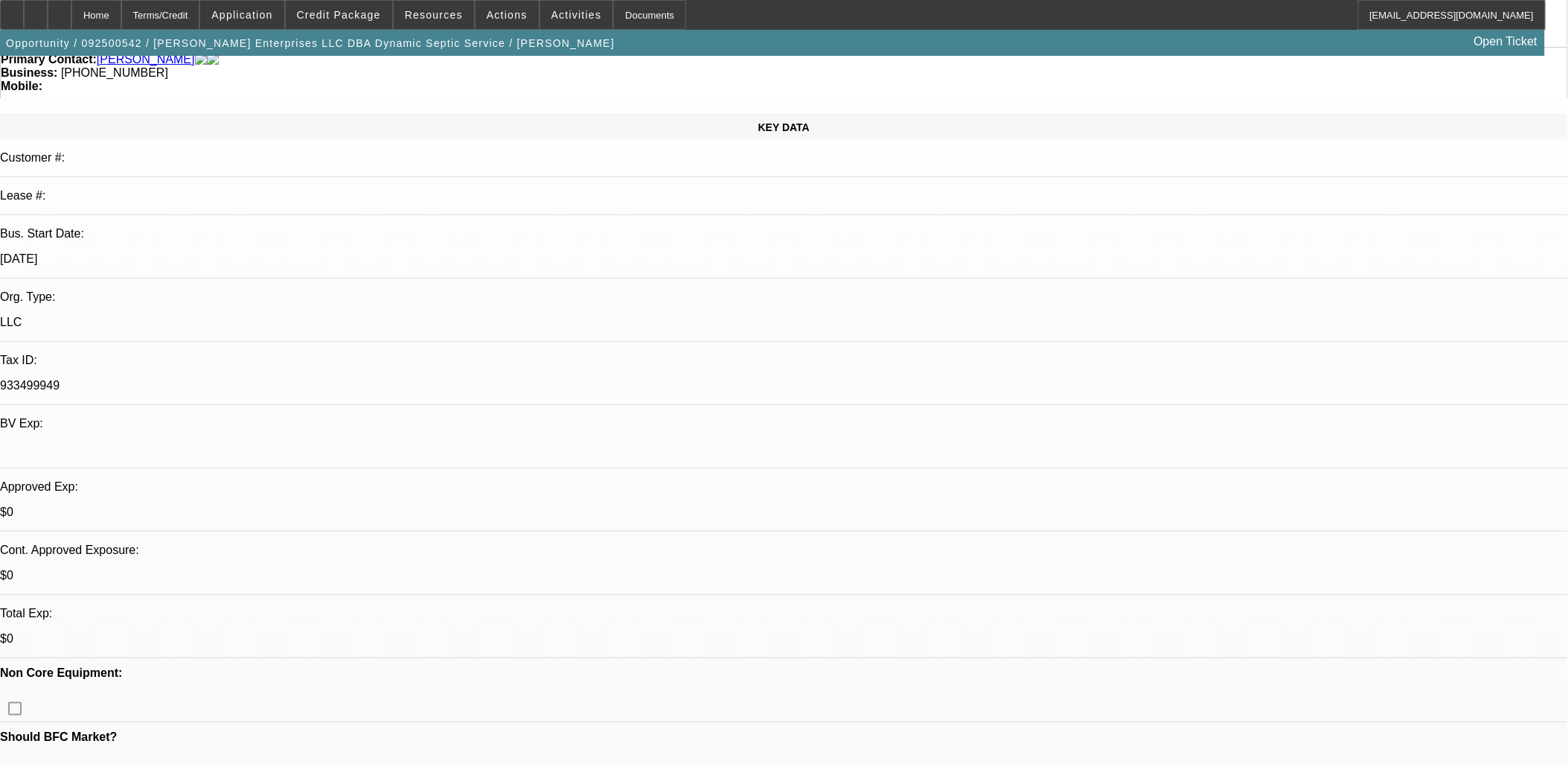
scroll to position [0, 0]
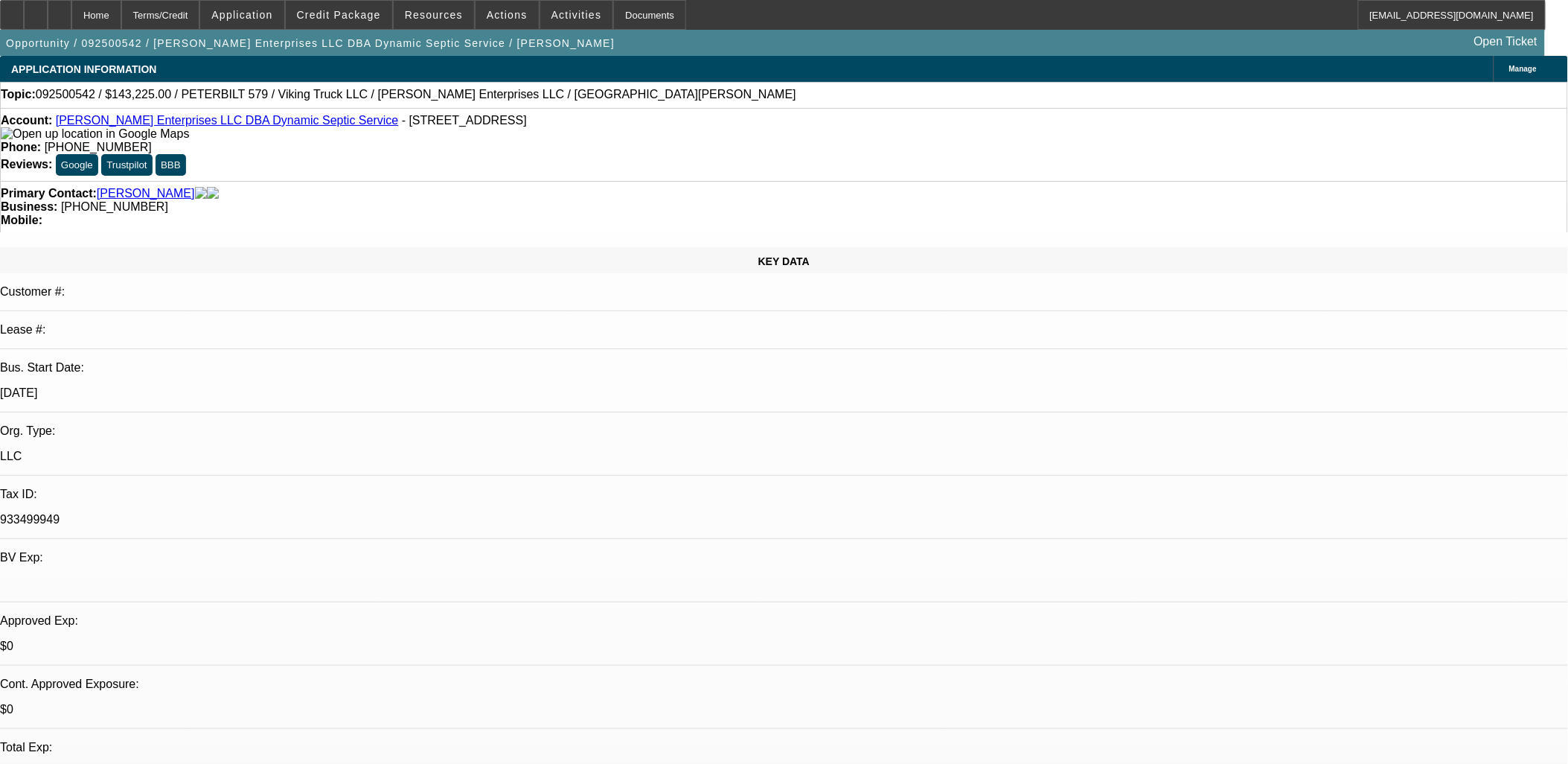
click at [241, 124] on link "[PERSON_NAME] Enterprises LLC DBA Dynamic Septic Service" at bounding box center [227, 120] width 343 height 13
click at [368, 13] on span "Credit Package" at bounding box center [339, 15] width 84 height 12
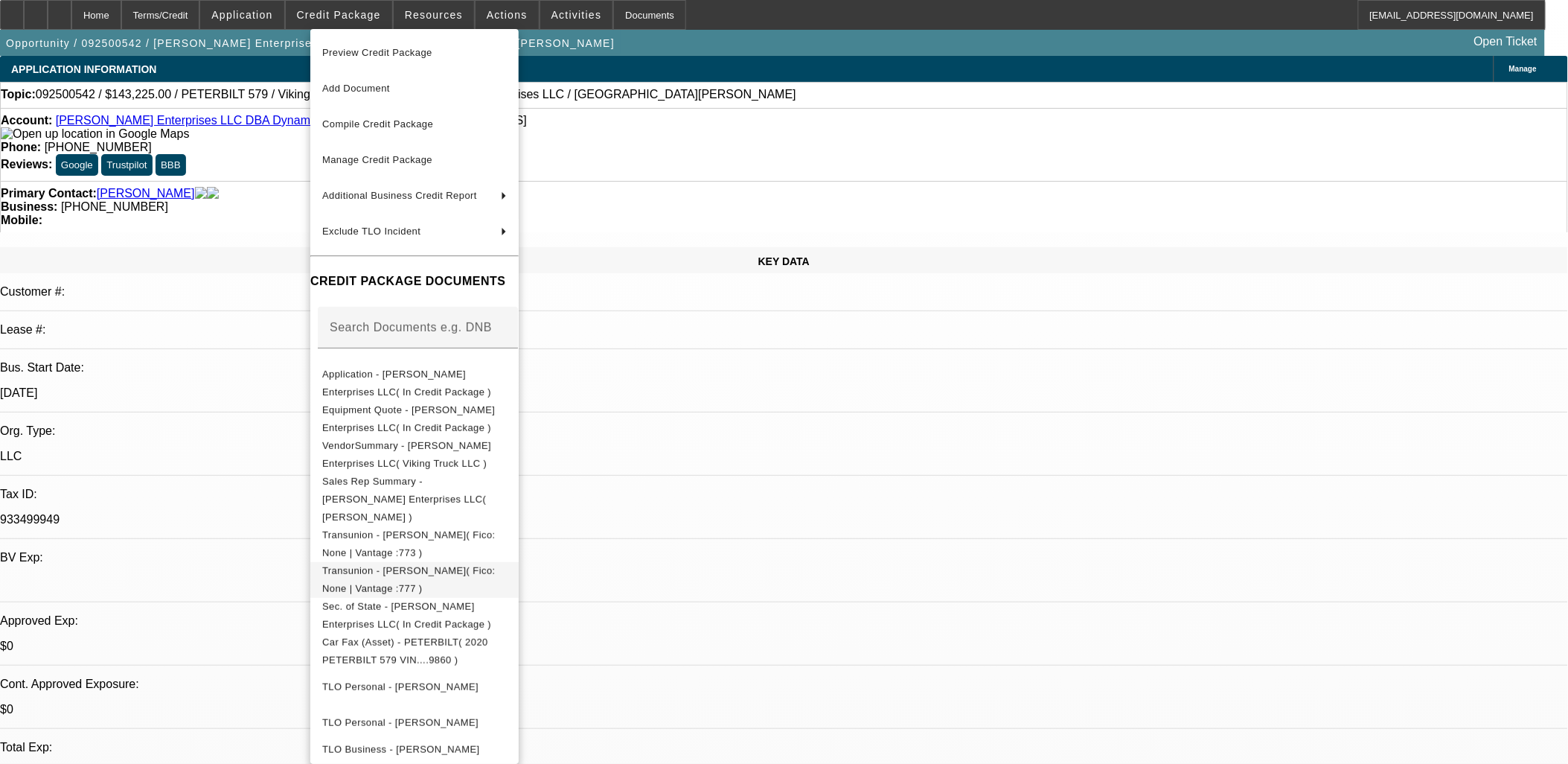
scroll to position [110, 0]
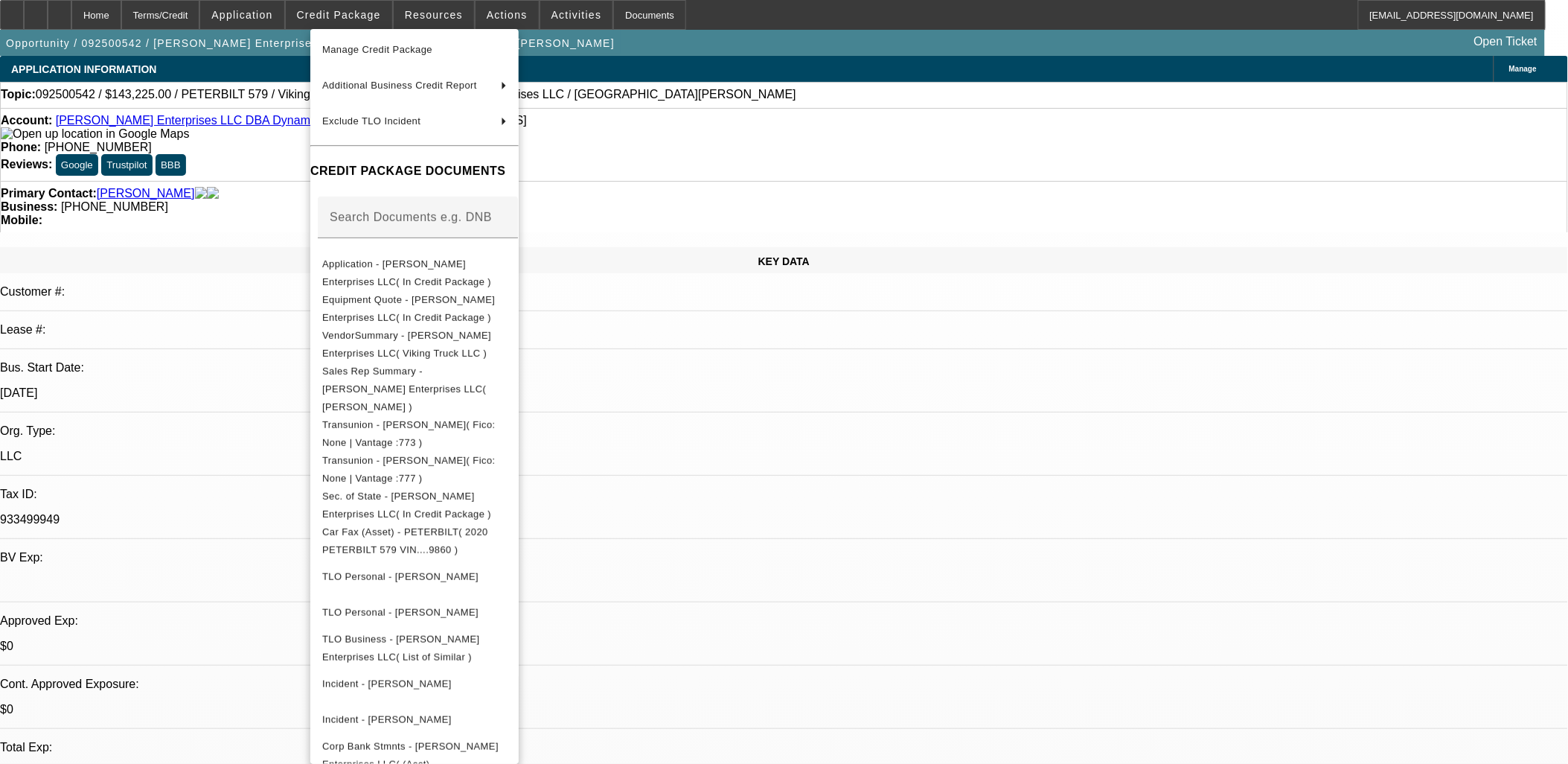
click at [227, 478] on div at bounding box center [784, 382] width 1568 height 764
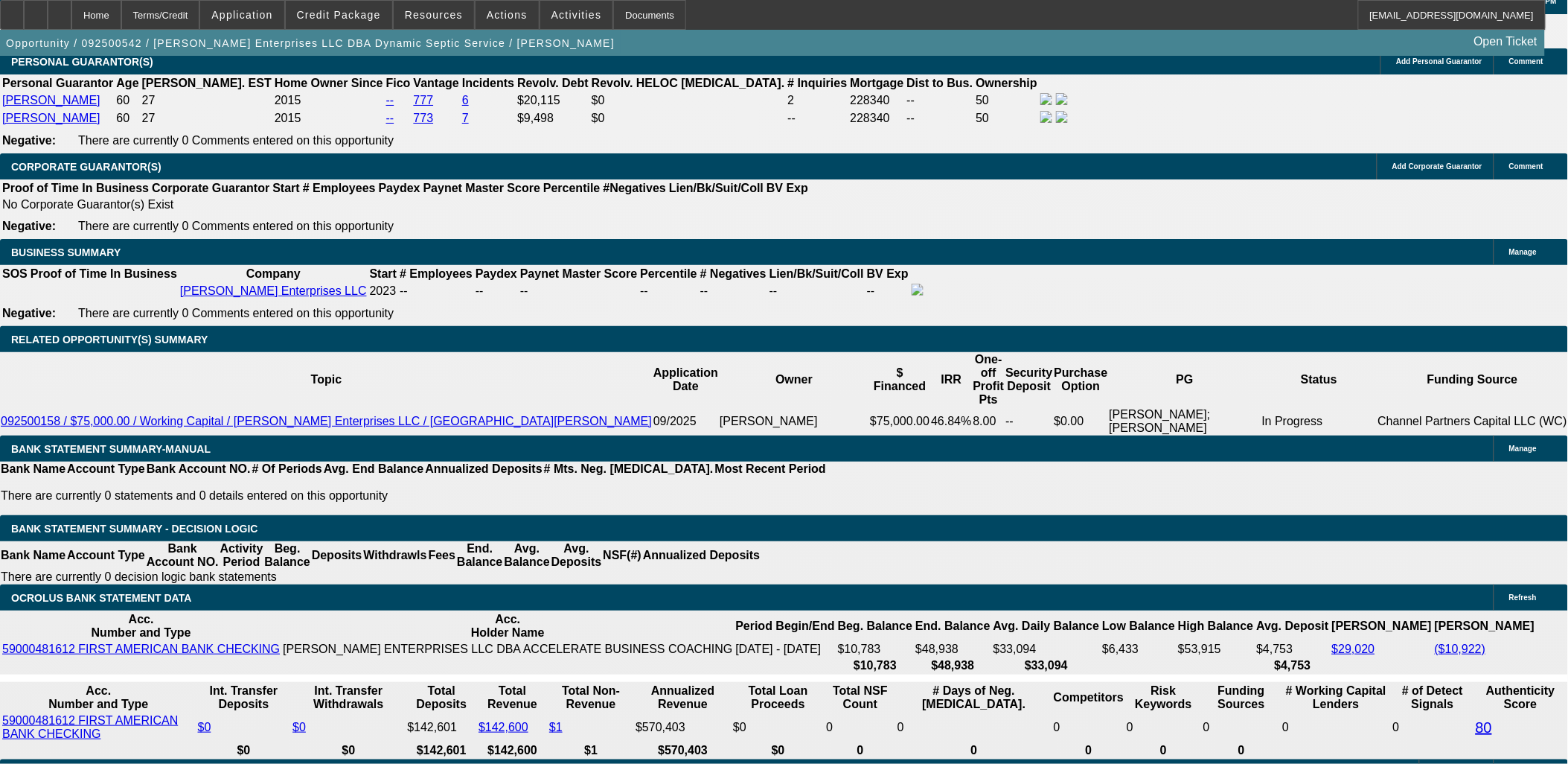
scroll to position [2224, 0]
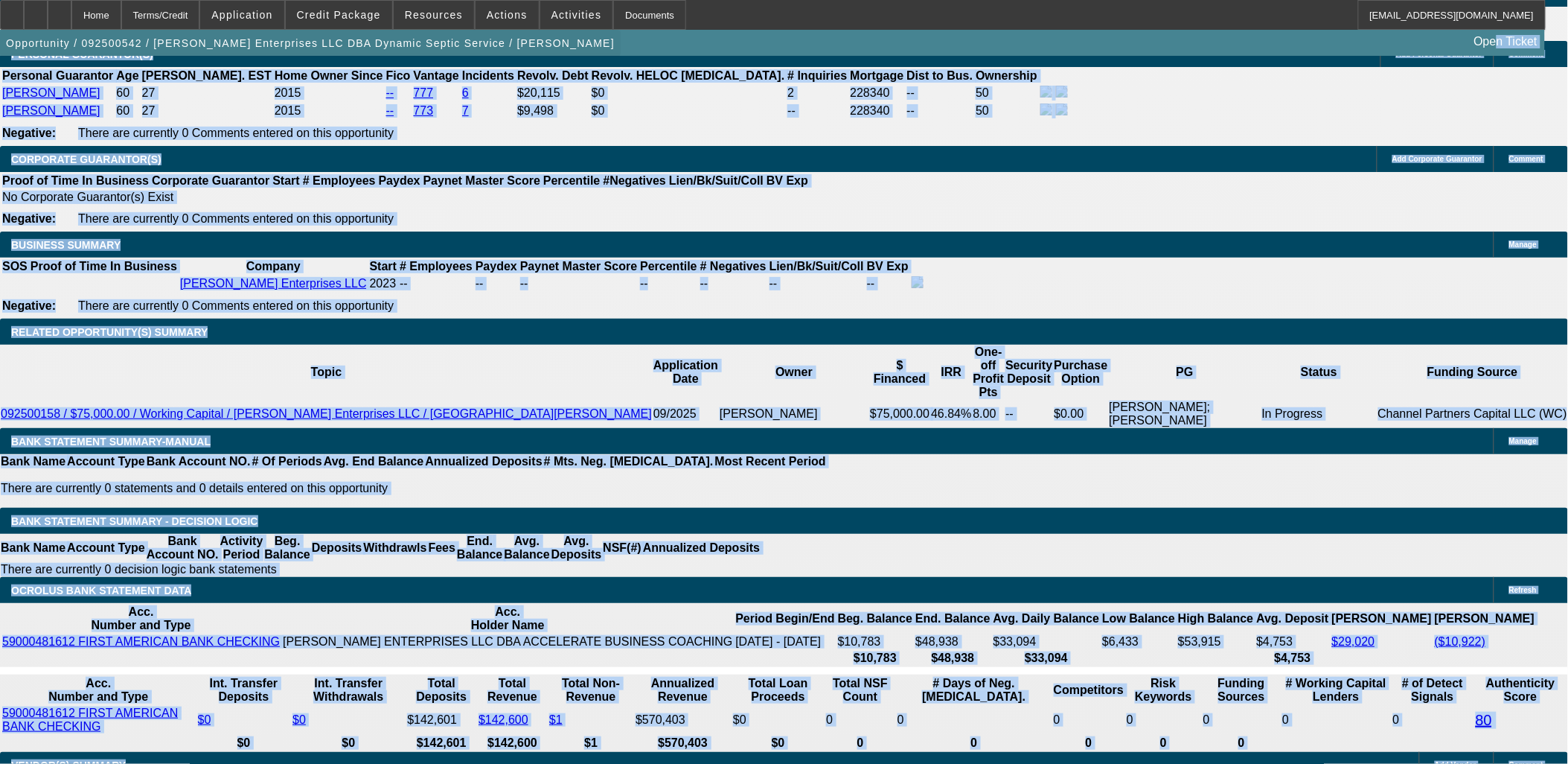
drag, startPoint x: 735, startPoint y: 571, endPoint x: 20, endPoint y: 61, distance: 878.3
click at [20, 61] on app-root "Home Terms/Credit Application Credit Package Resources Actions Activities Docum…" at bounding box center [784, 671] width 1568 height 5790
drag, startPoint x: 20, startPoint y: 61, endPoint x: 13, endPoint y: 77, distance: 17.5
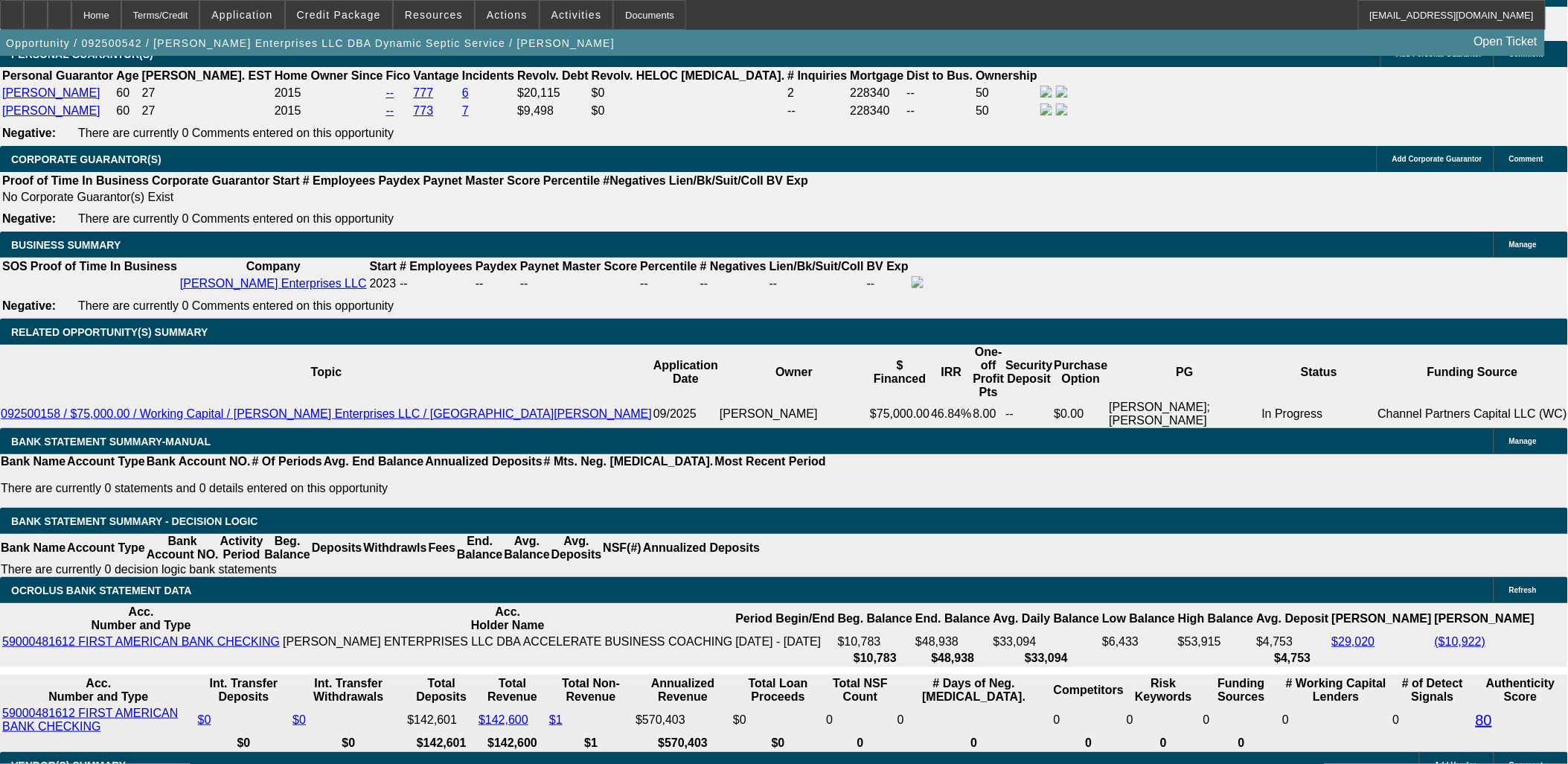
drag, startPoint x: 11, startPoint y: 76, endPoint x: 1500, endPoint y: 590, distance: 1575.2
click at [1500, 590] on div "APPLICATION INFORMATION Manage Topic: 092500542 / $143,225.00 / PETERBILT 579 /…" at bounding box center [784, 699] width 1568 height 5734
drag, startPoint x: 1497, startPoint y: 596, endPoint x: 19, endPoint y: 80, distance: 1565.5
click at [19, 80] on div "APPLICATION INFORMATION Manage Topic: 092500542 / $143,225.00 / PETERBILT 579 /…" at bounding box center [784, 699] width 1568 height 5734
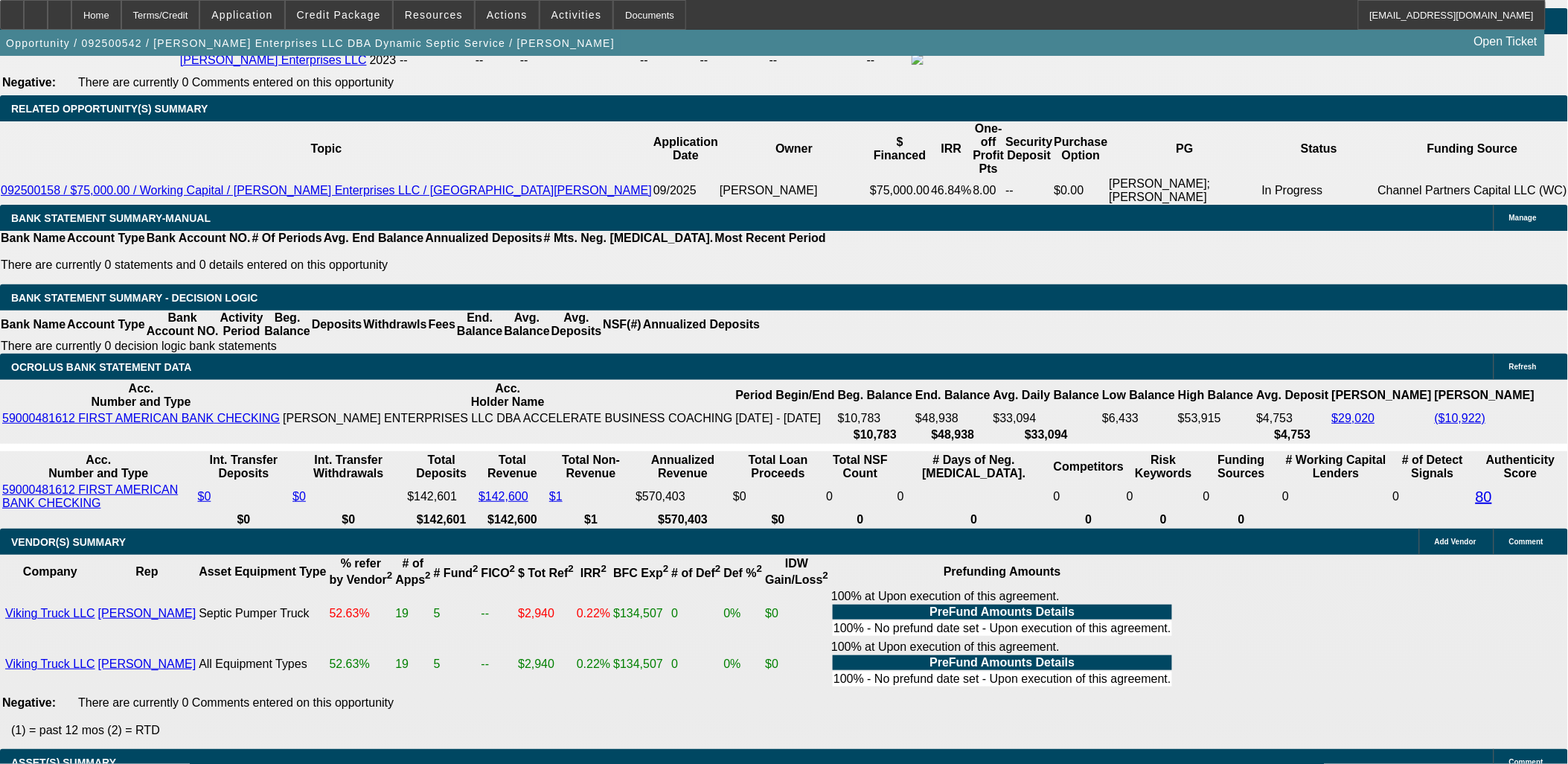
scroll to position [2567, 0]
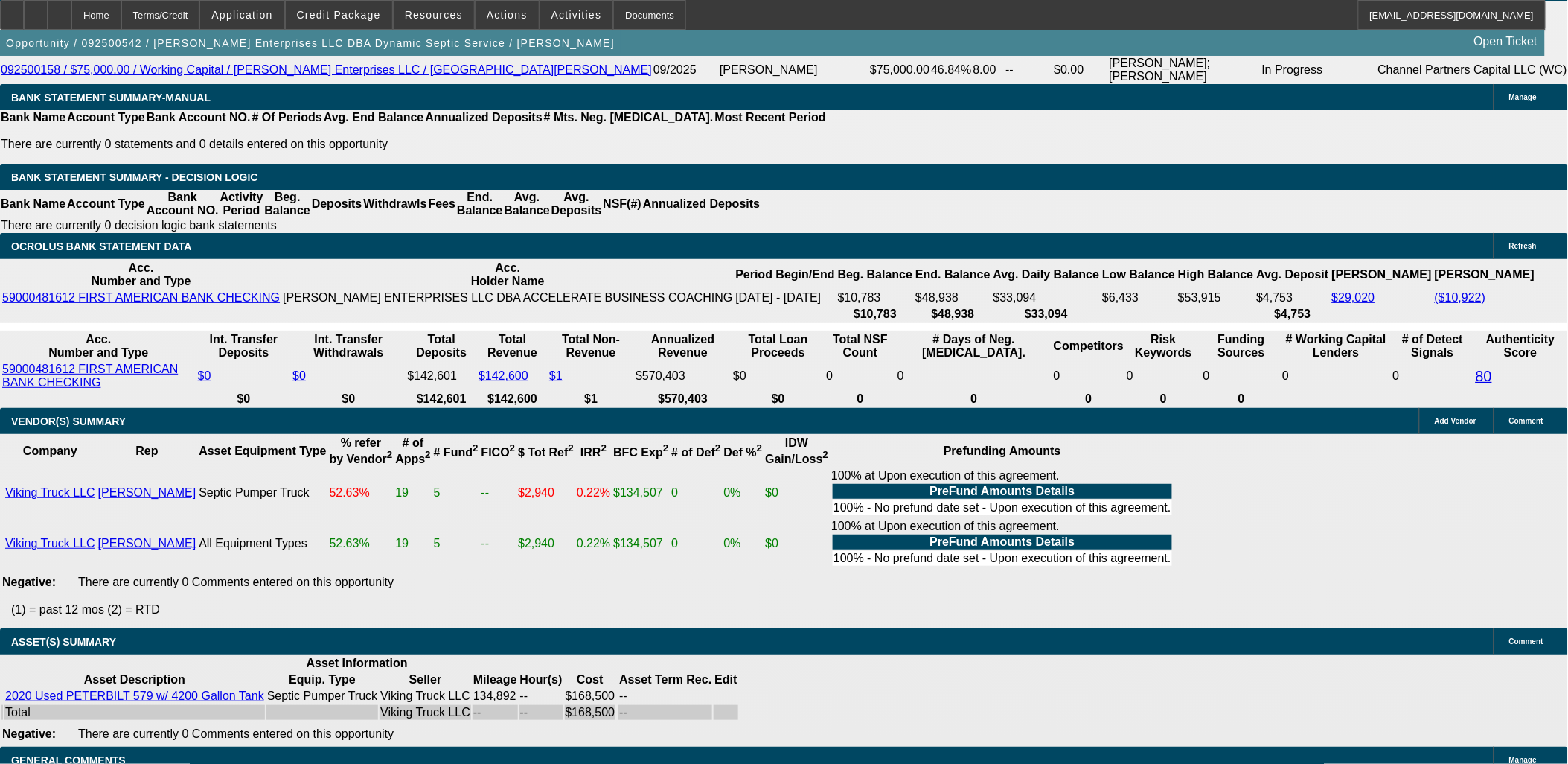
drag, startPoint x: 16, startPoint y: 74, endPoint x: 395, endPoint y: 686, distance: 719.9
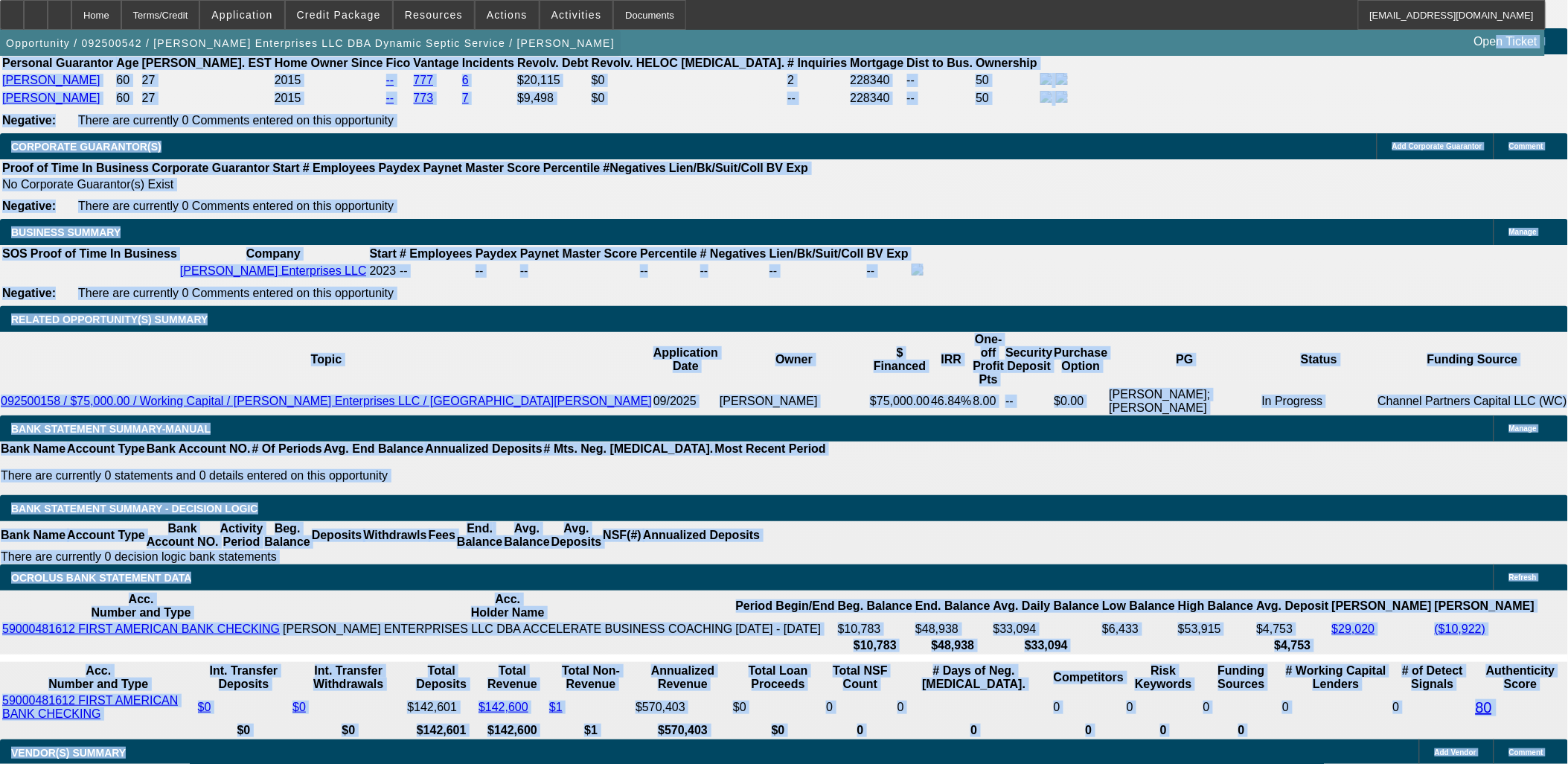
drag, startPoint x: 395, startPoint y: 688, endPoint x: 27, endPoint y: 58, distance: 729.6
click at [27, 58] on app-root "Home Terms/Credit Application Credit Package Resources Actions Activities Docum…" at bounding box center [784, 659] width 1568 height 5790
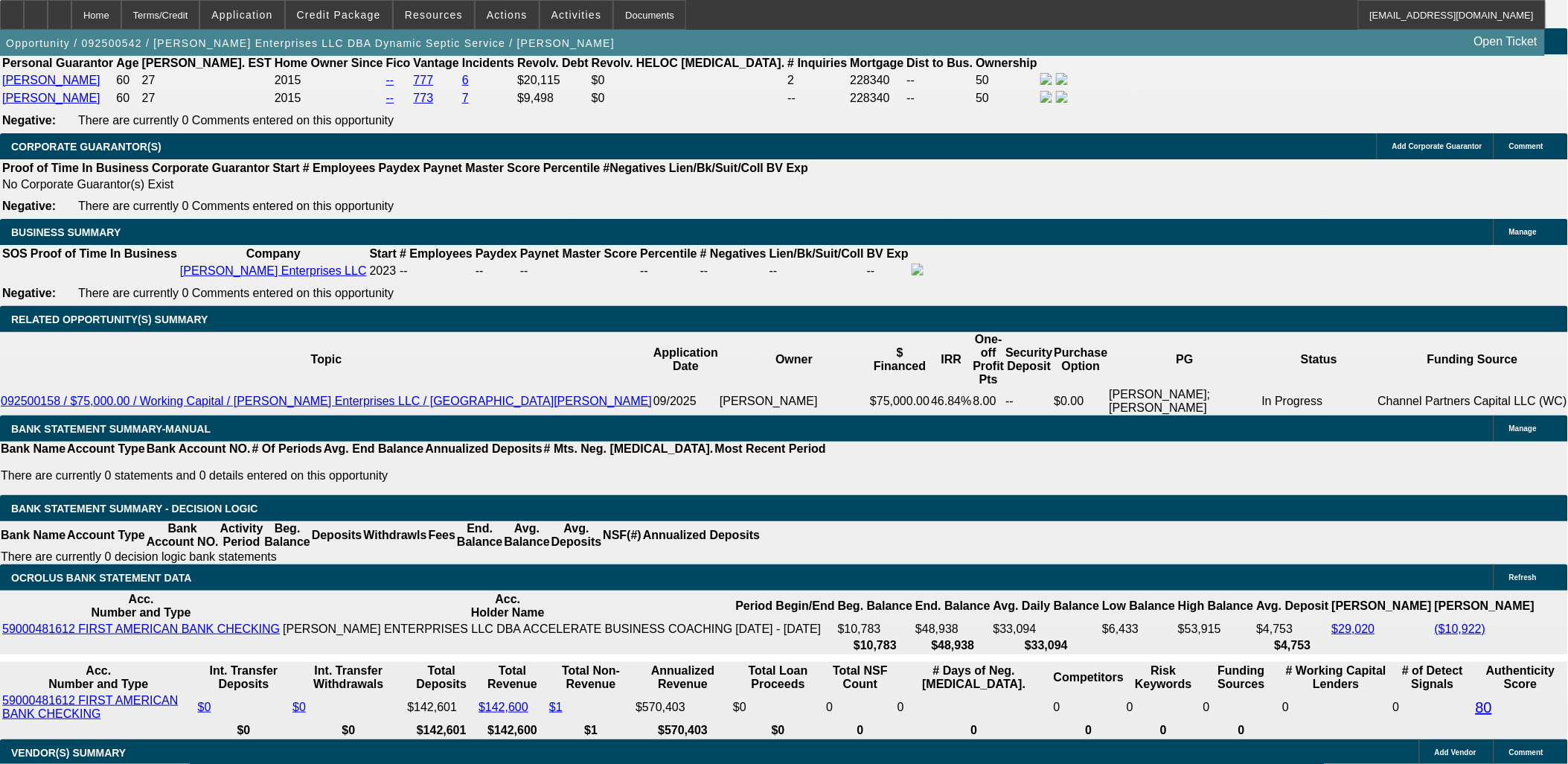
drag, startPoint x: 17, startPoint y: 168, endPoint x: 164, endPoint y: 445, distance: 313.6
drag, startPoint x: 154, startPoint y: 449, endPoint x: 20, endPoint y: 167, distance: 312.2
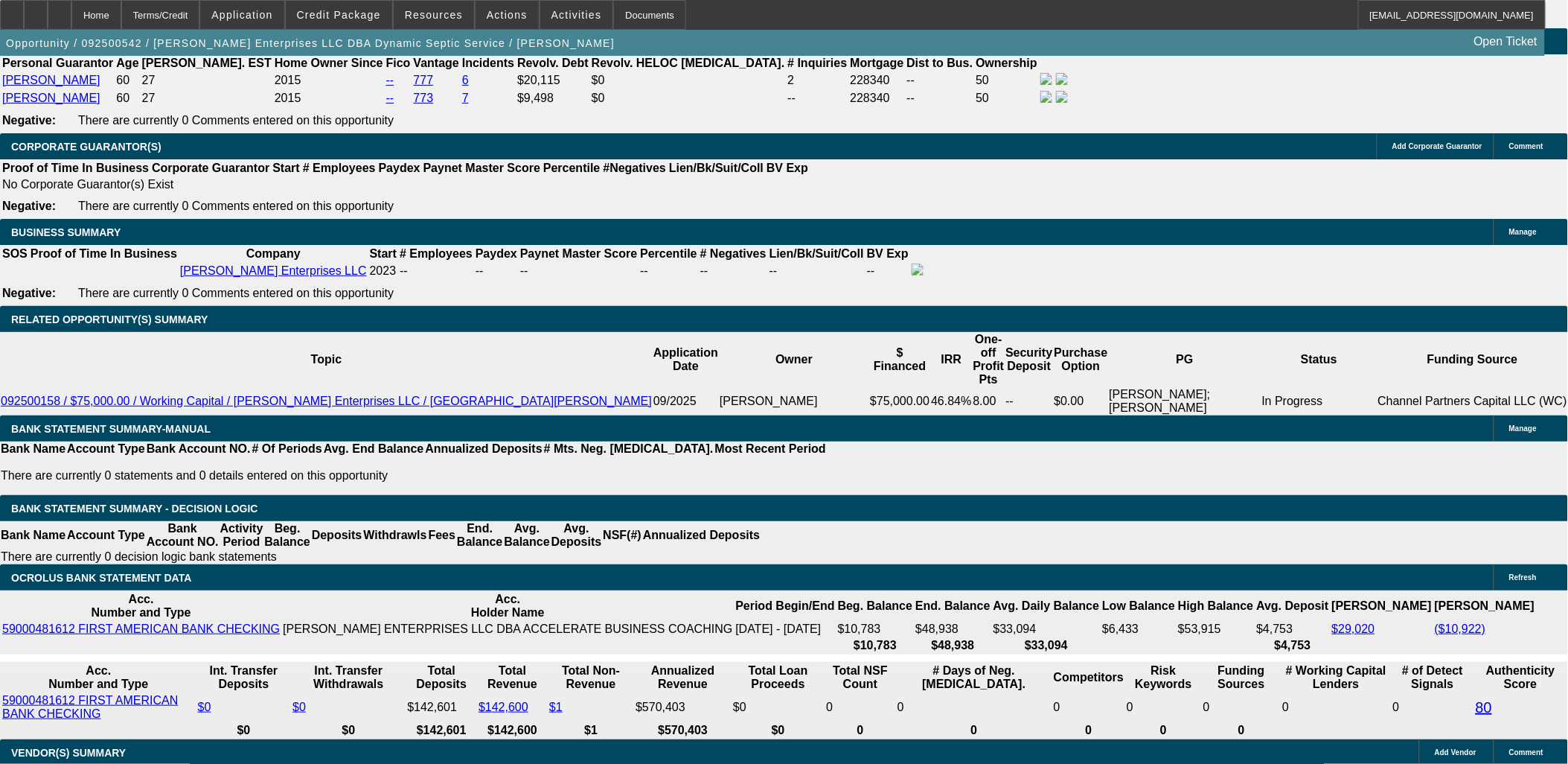
drag, startPoint x: 125, startPoint y: 315, endPoint x: 184, endPoint y: 449, distance: 146.4
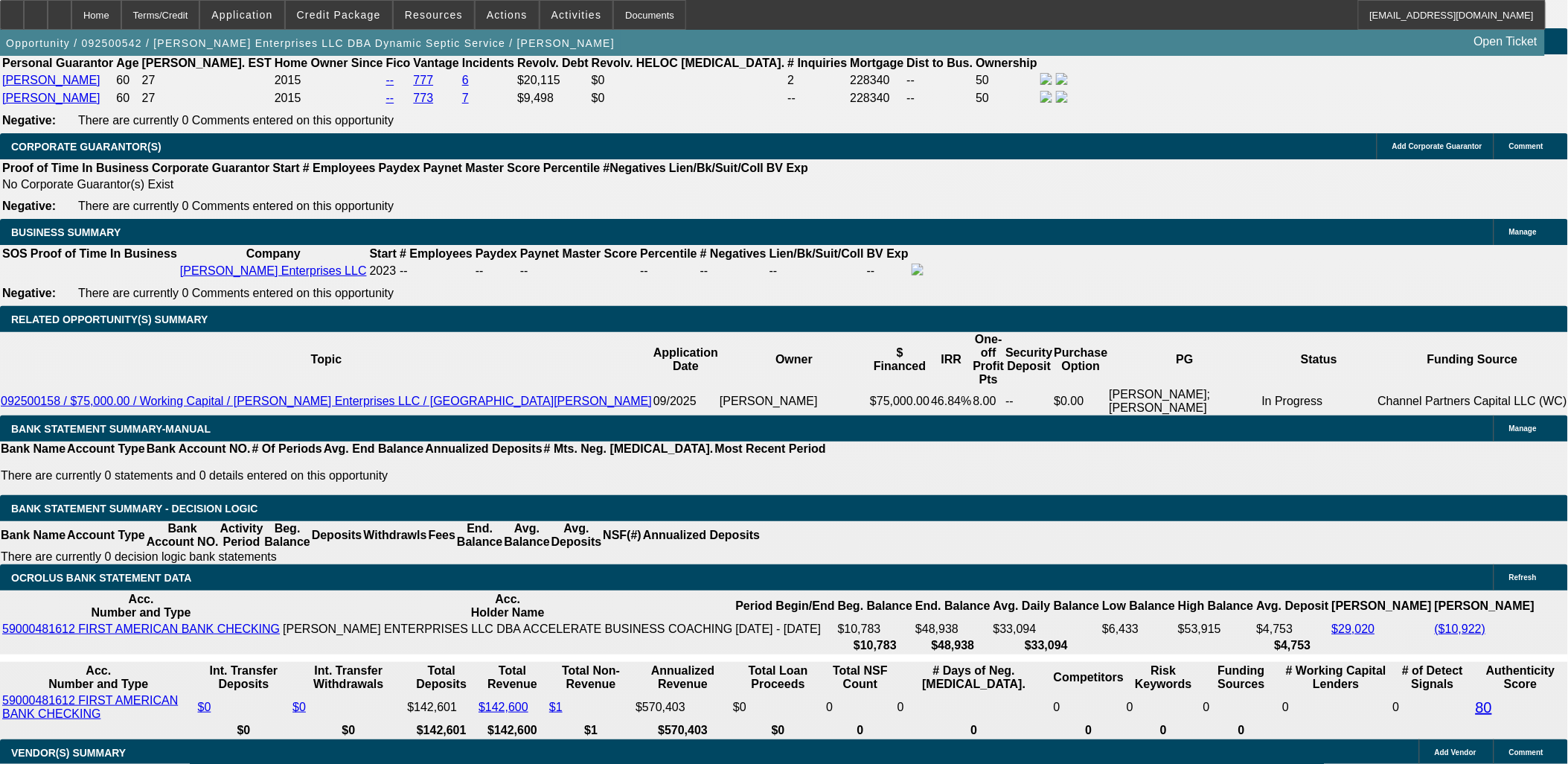
drag, startPoint x: 181, startPoint y: 452, endPoint x: 16, endPoint y: 176, distance: 321.6
drag, startPoint x: 16, startPoint y: 176, endPoint x: 154, endPoint y: 449, distance: 305.9
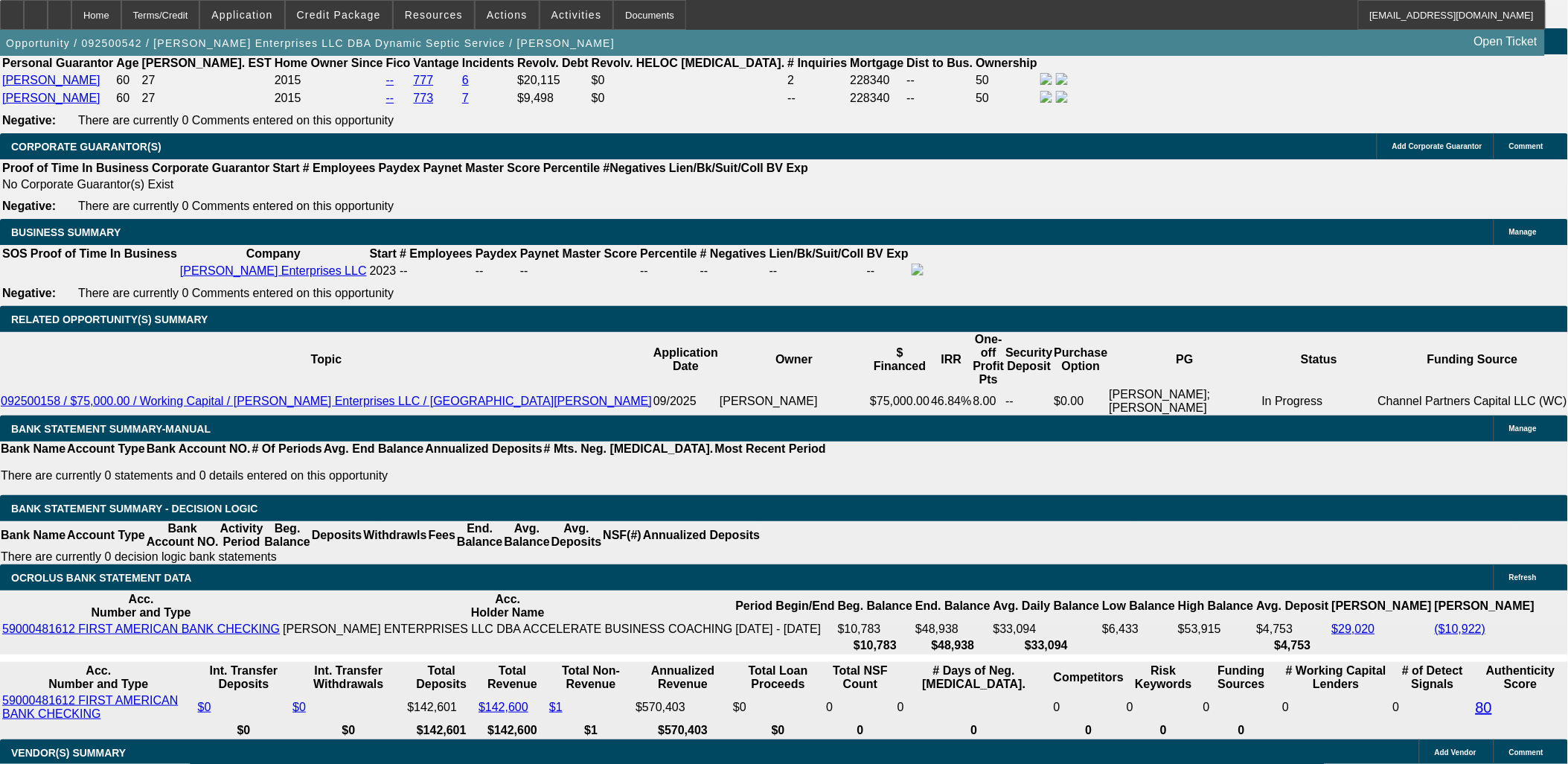
drag, startPoint x: 151, startPoint y: 449, endPoint x: 119, endPoint y: 433, distance: 35.8
drag, startPoint x: 20, startPoint y: 169, endPoint x: 181, endPoint y: 455, distance: 328.2
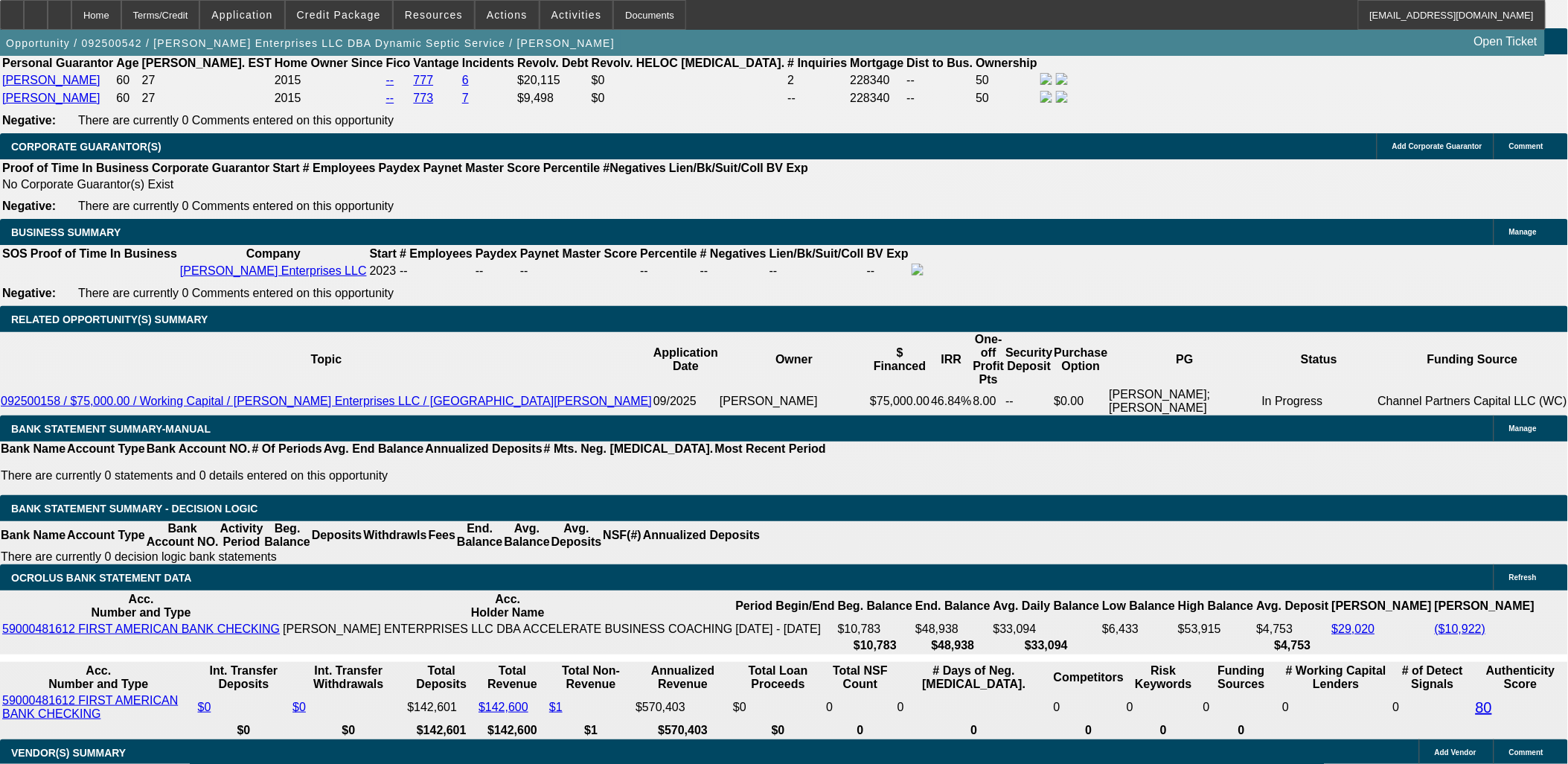
drag, startPoint x: 165, startPoint y: 434, endPoint x: 18, endPoint y: 190, distance: 284.9
drag, startPoint x: 18, startPoint y: 190, endPoint x: 101, endPoint y: 422, distance: 246.4
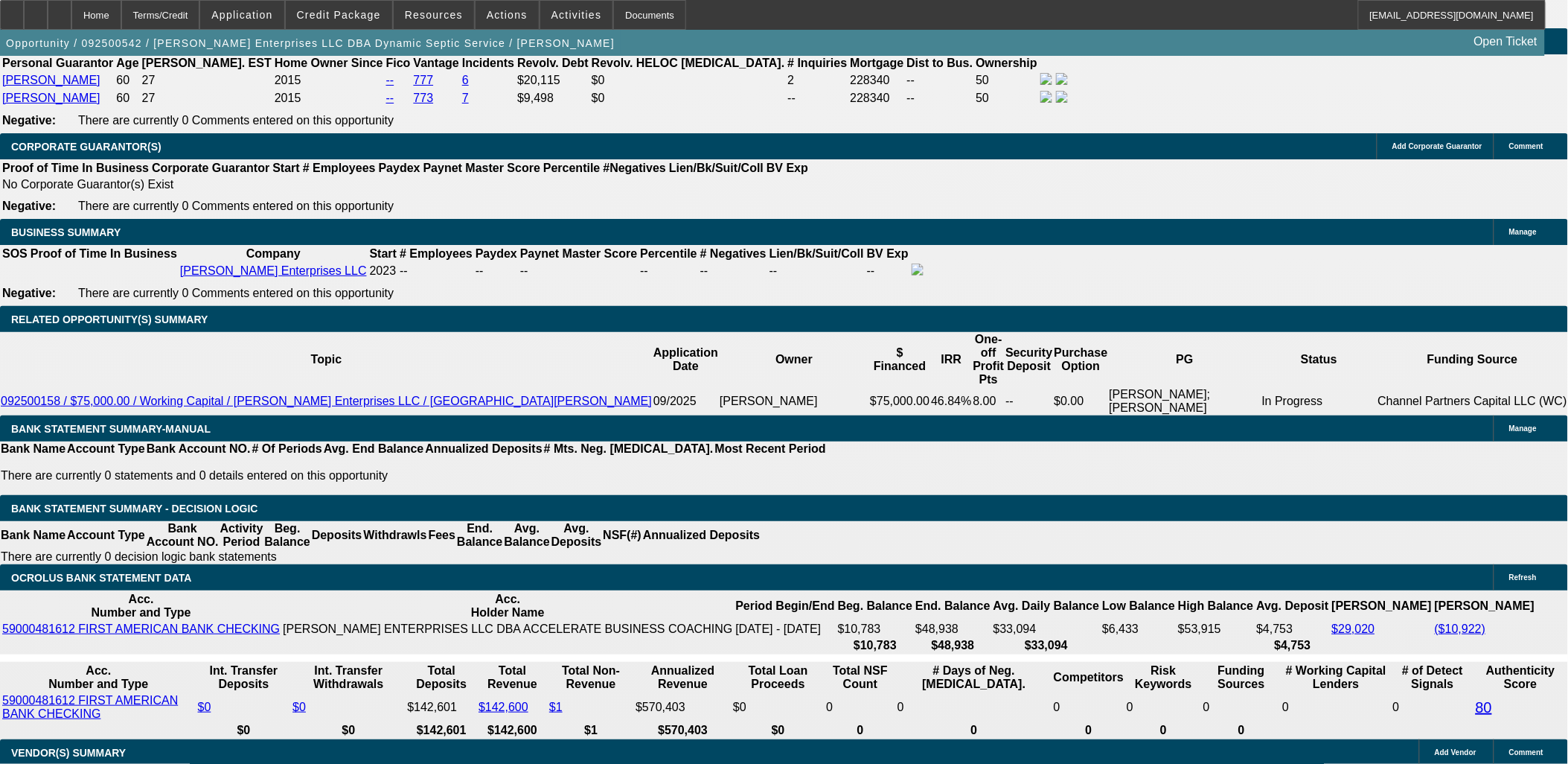
drag, startPoint x: 91, startPoint y: 403, endPoint x: 23, endPoint y: 191, distance: 222.6
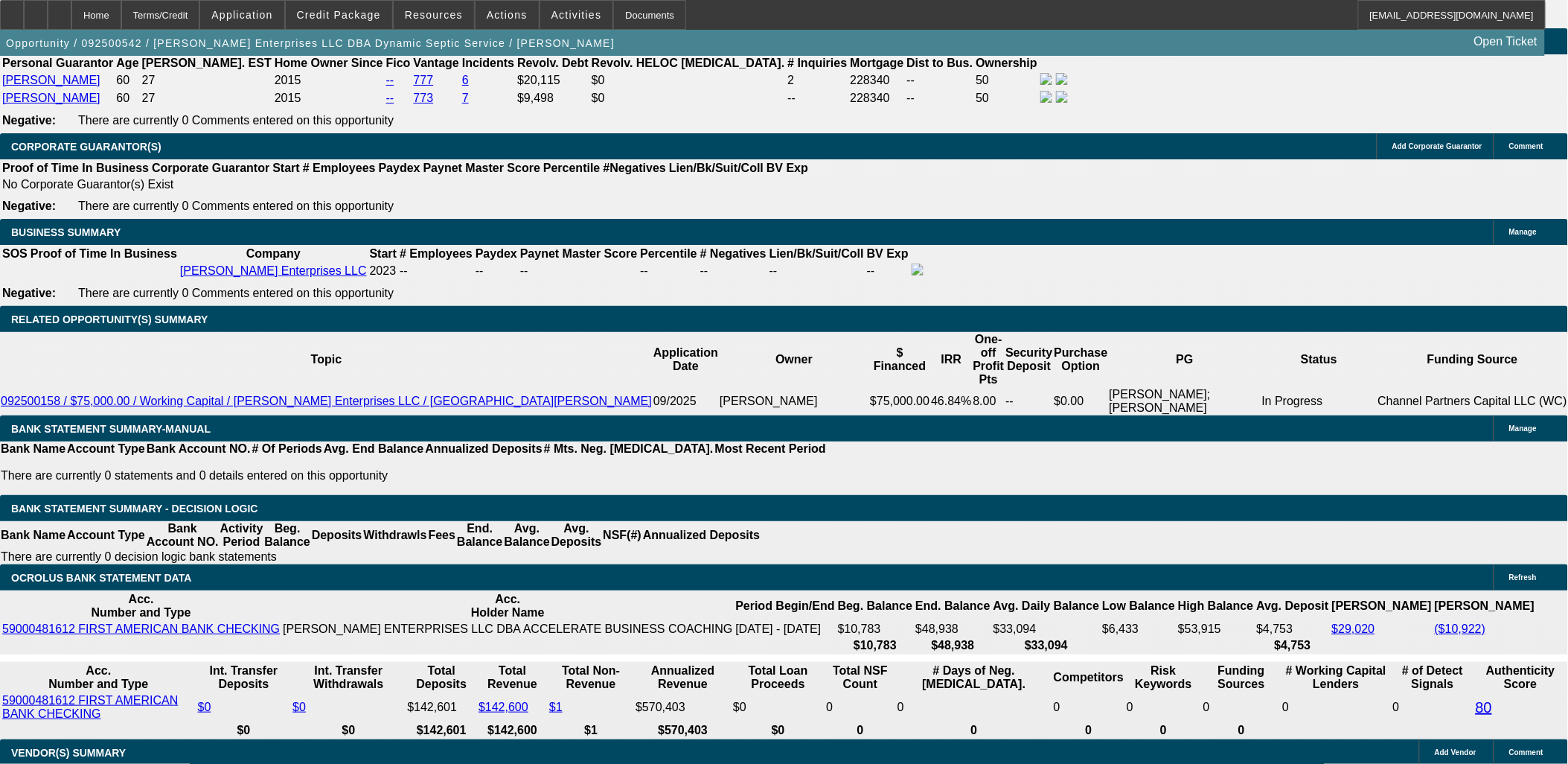
drag, startPoint x: 20, startPoint y: 189, endPoint x: 117, endPoint y: 428, distance: 257.9
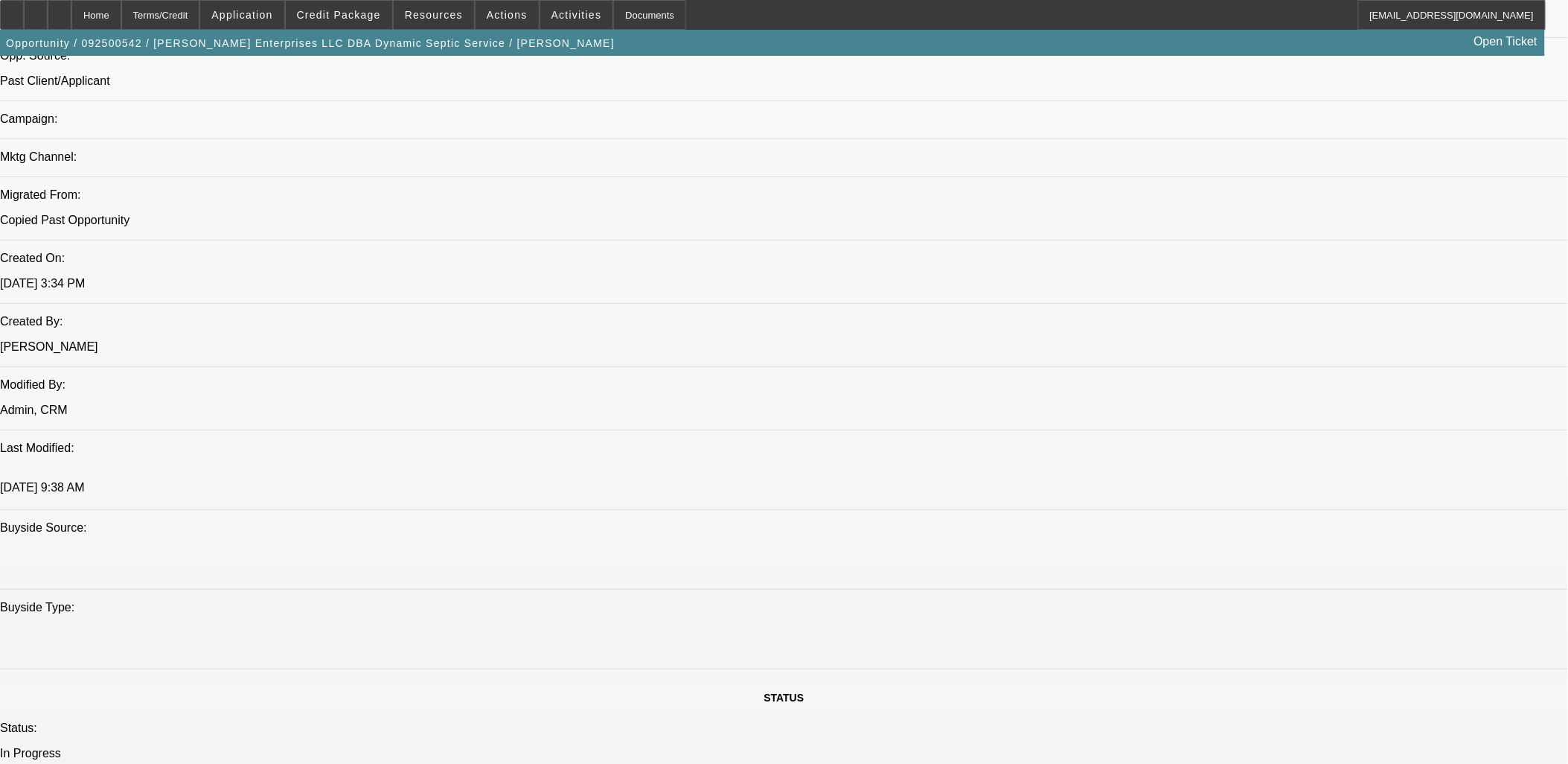
scroll to position [996, 0]
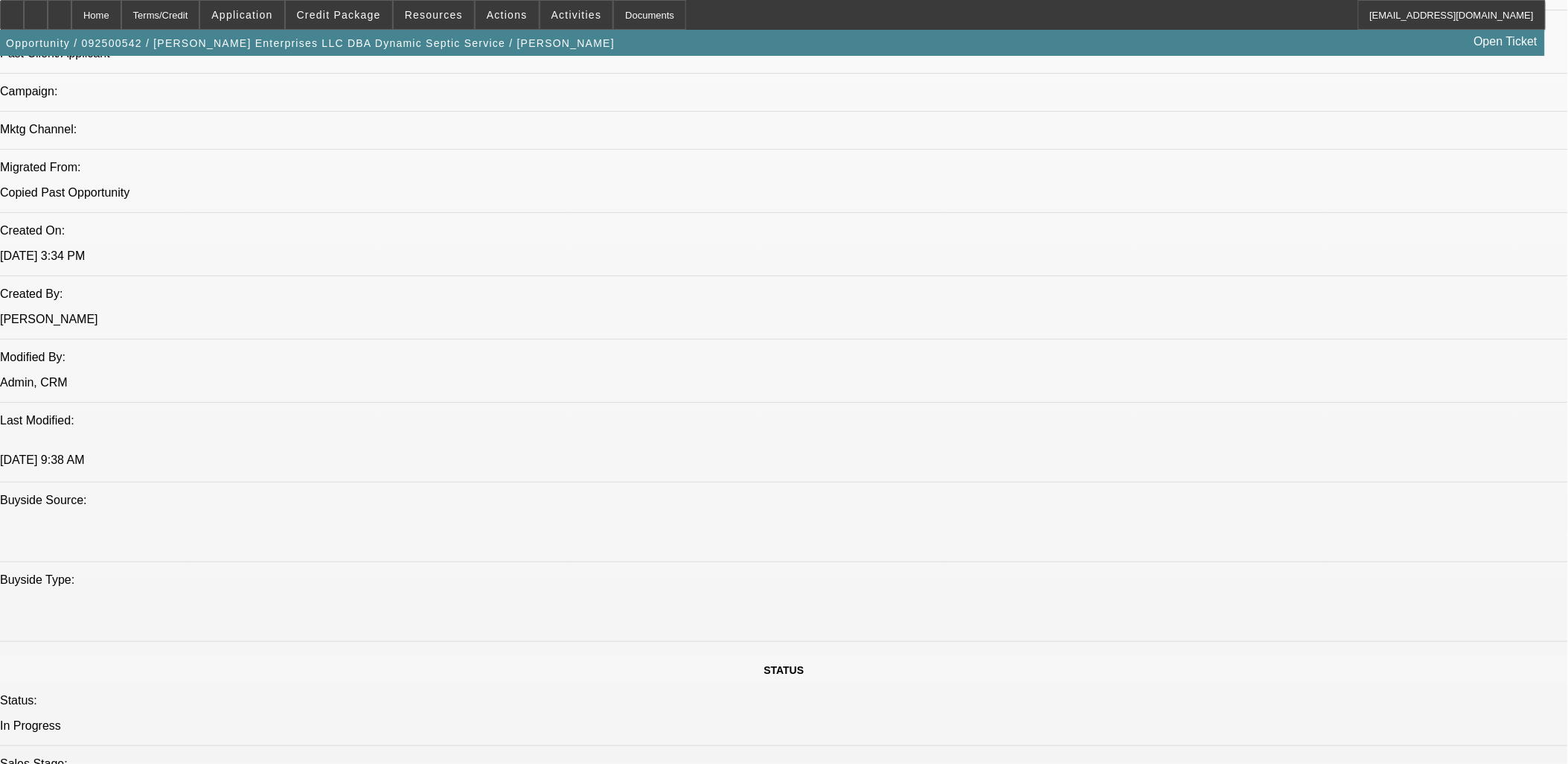
drag, startPoint x: 315, startPoint y: 113, endPoint x: 1032, endPoint y: 101, distance: 717.1
drag, startPoint x: 1032, startPoint y: 101, endPoint x: 991, endPoint y: 122, distance: 46.1
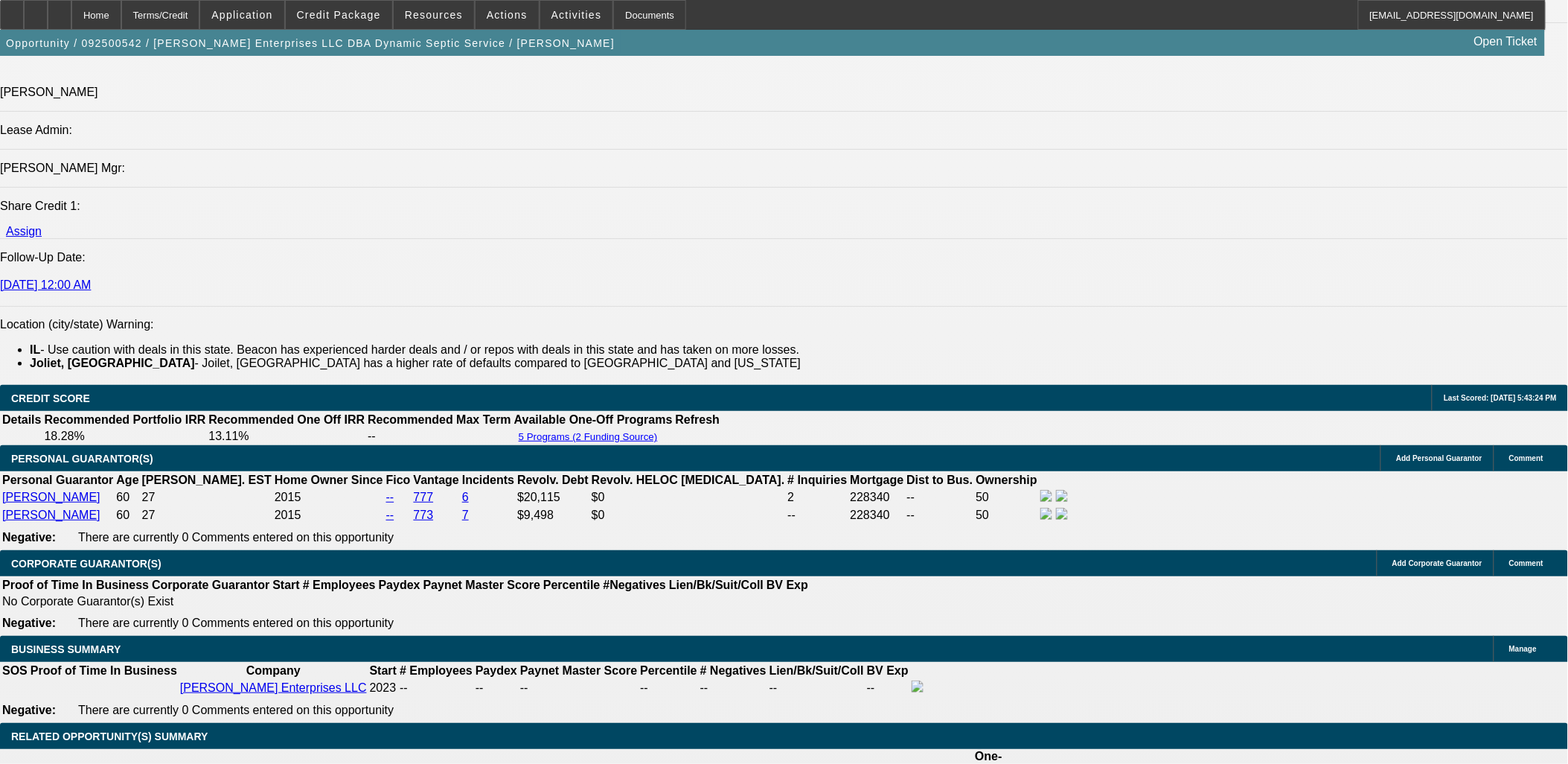
scroll to position [1823, 0]
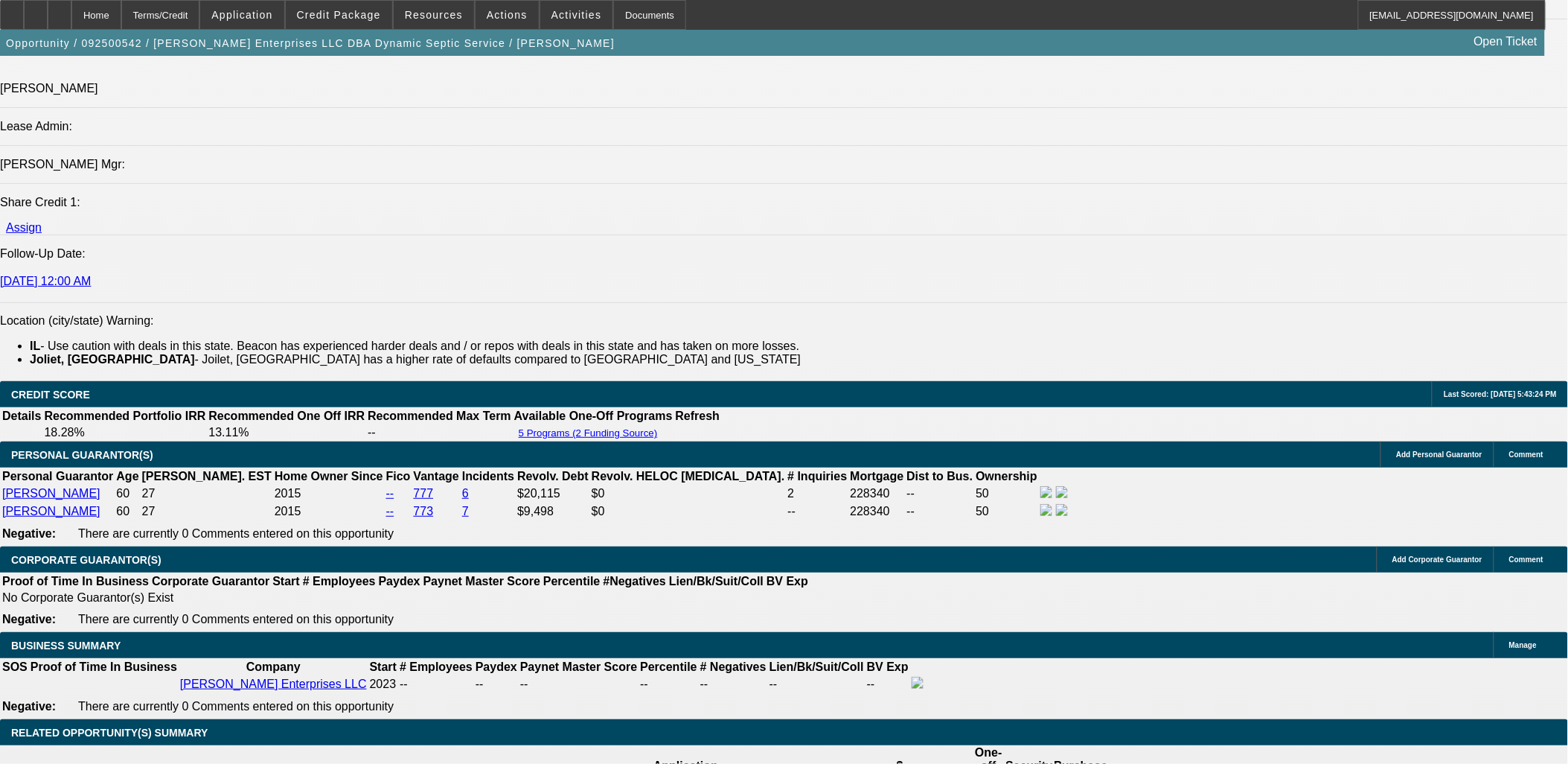
drag, startPoint x: 516, startPoint y: 635, endPoint x: 578, endPoint y: 640, distance: 62.2
drag, startPoint x: 578, startPoint y: 640, endPoint x: 560, endPoint y: 644, distance: 18.4
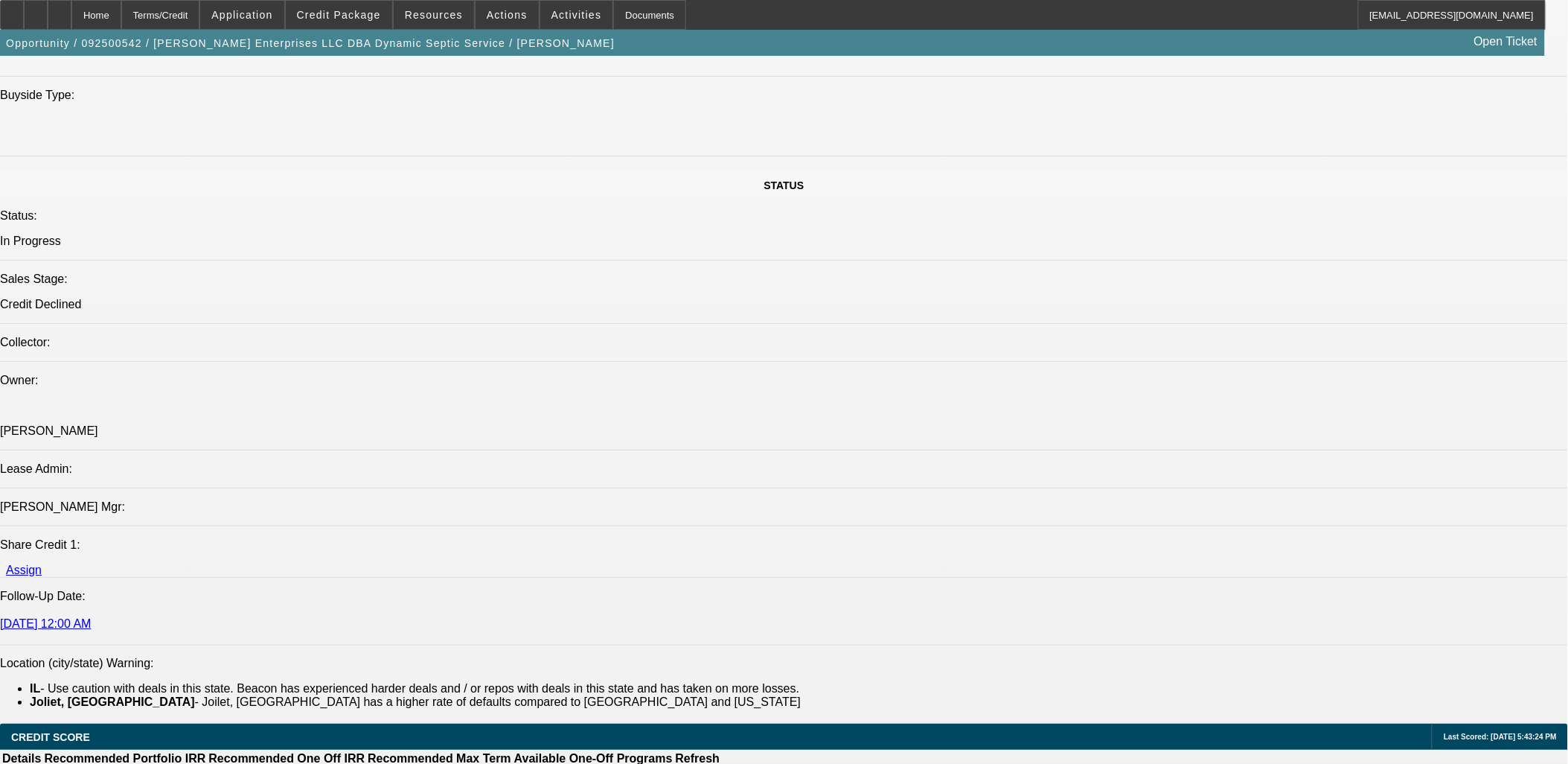
scroll to position [1327, 0]
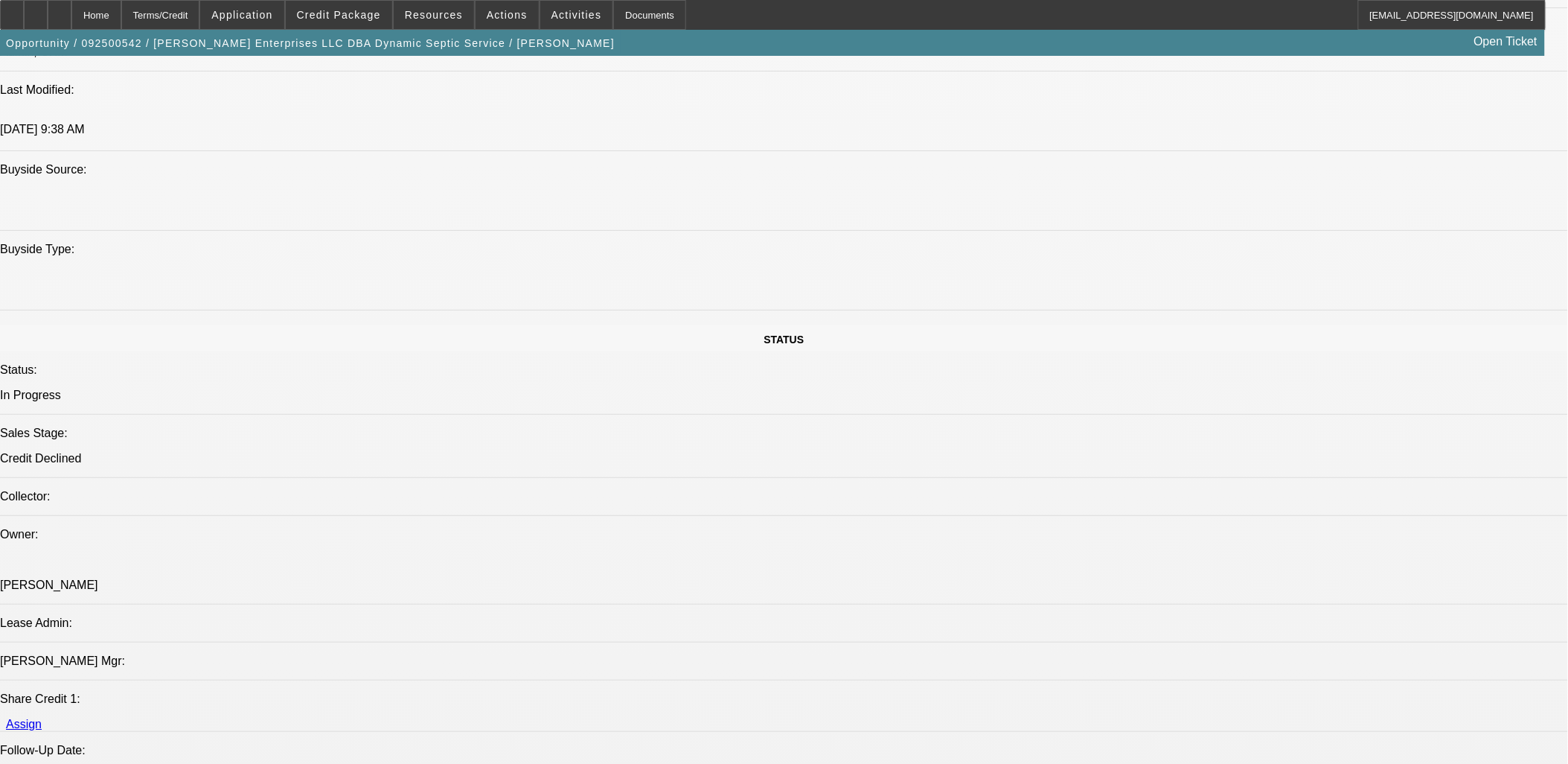
drag, startPoint x: 1255, startPoint y: 570, endPoint x: 1068, endPoint y: 529, distance: 191.4
drag, startPoint x: 1068, startPoint y: 529, endPoint x: 1091, endPoint y: 539, distance: 25.1
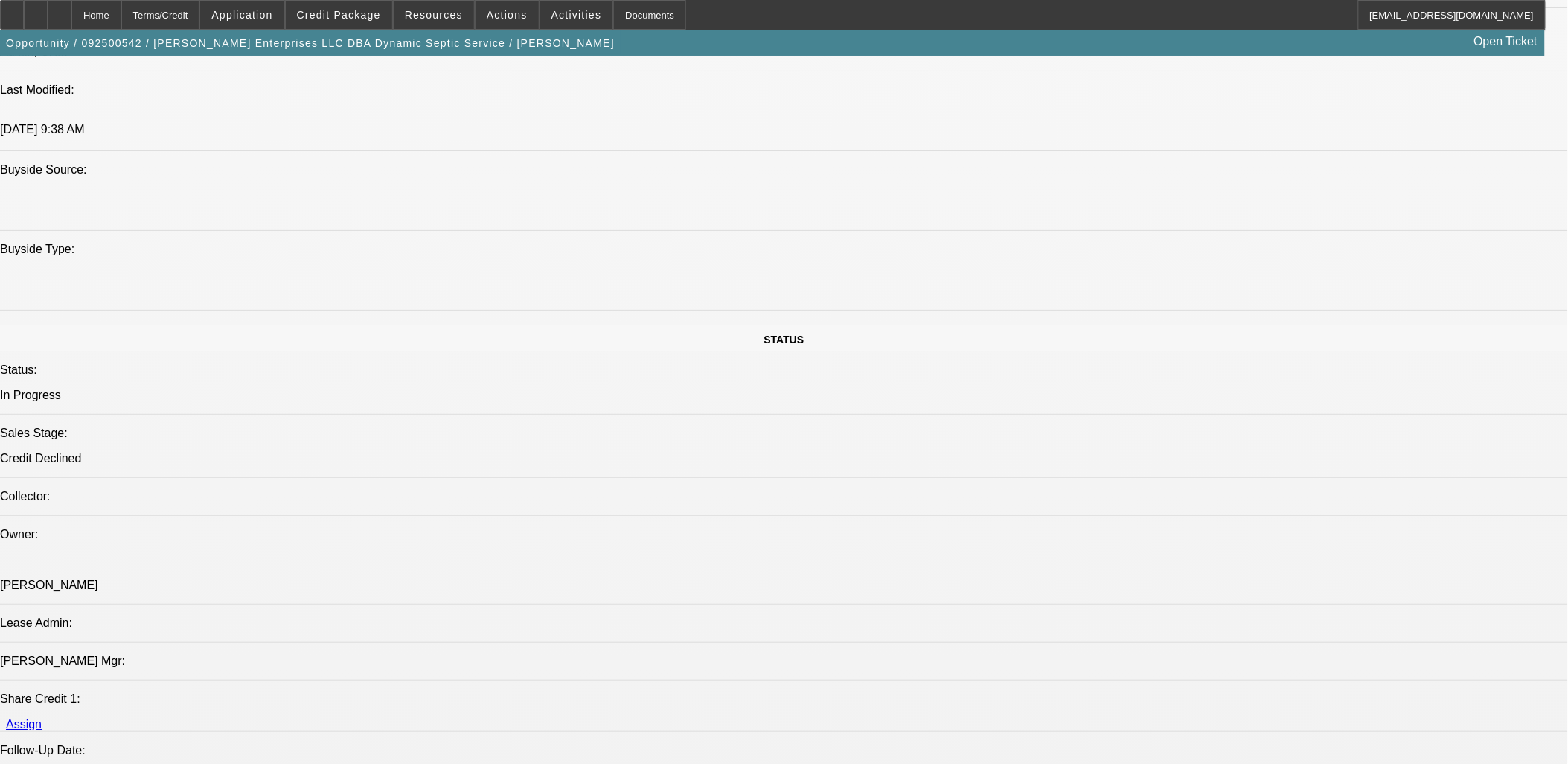
drag, startPoint x: 1099, startPoint y: 545, endPoint x: 1352, endPoint y: 598, distance: 258.5
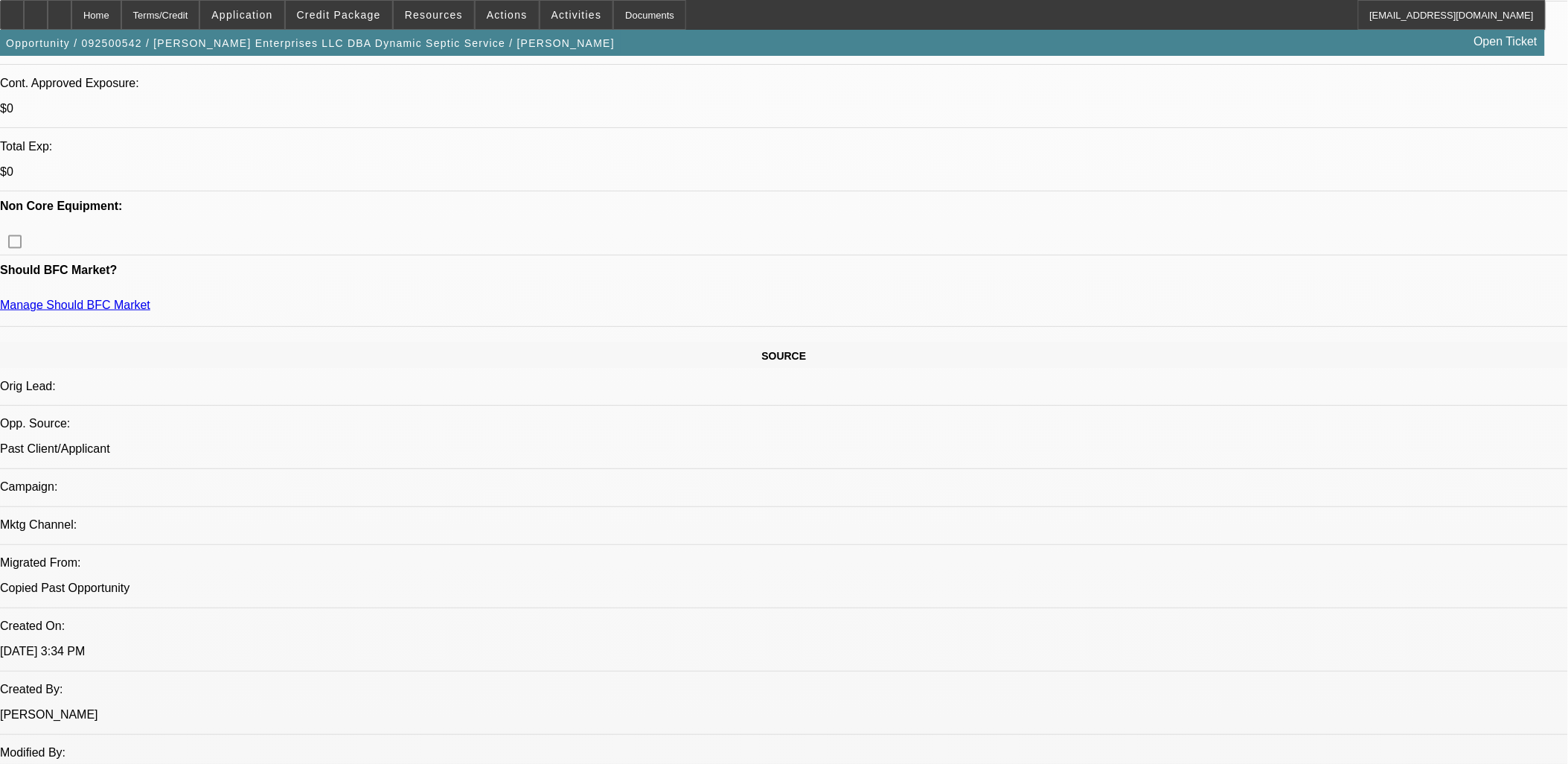
scroll to position [418, 0]
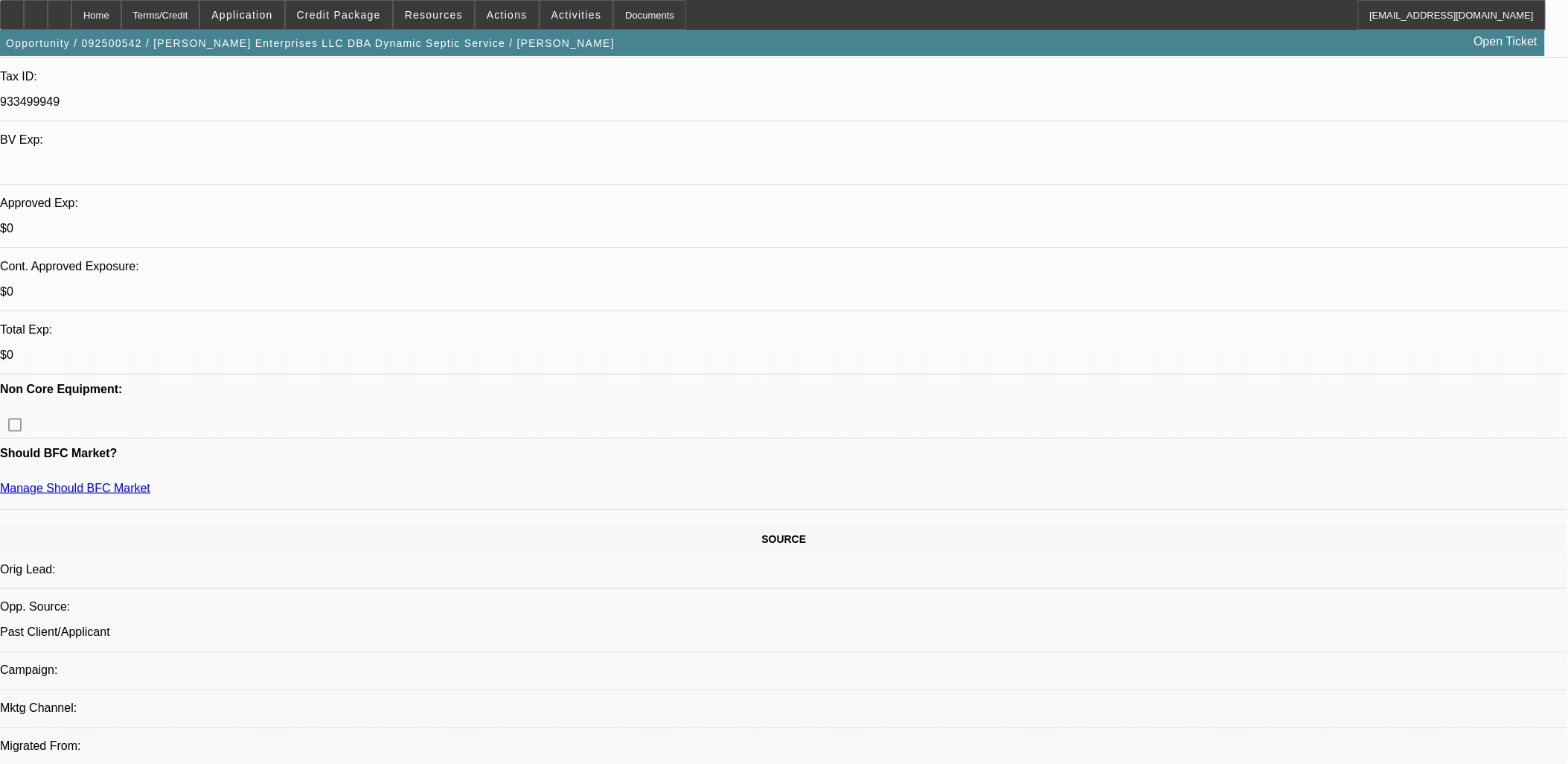
drag, startPoint x: 427, startPoint y: 570, endPoint x: 366, endPoint y: 555, distance: 62.8
drag, startPoint x: 366, startPoint y: 555, endPoint x: 392, endPoint y: 567, distance: 28.6
drag, startPoint x: 15, startPoint y: 392, endPoint x: 596, endPoint y: 575, distance: 609.1
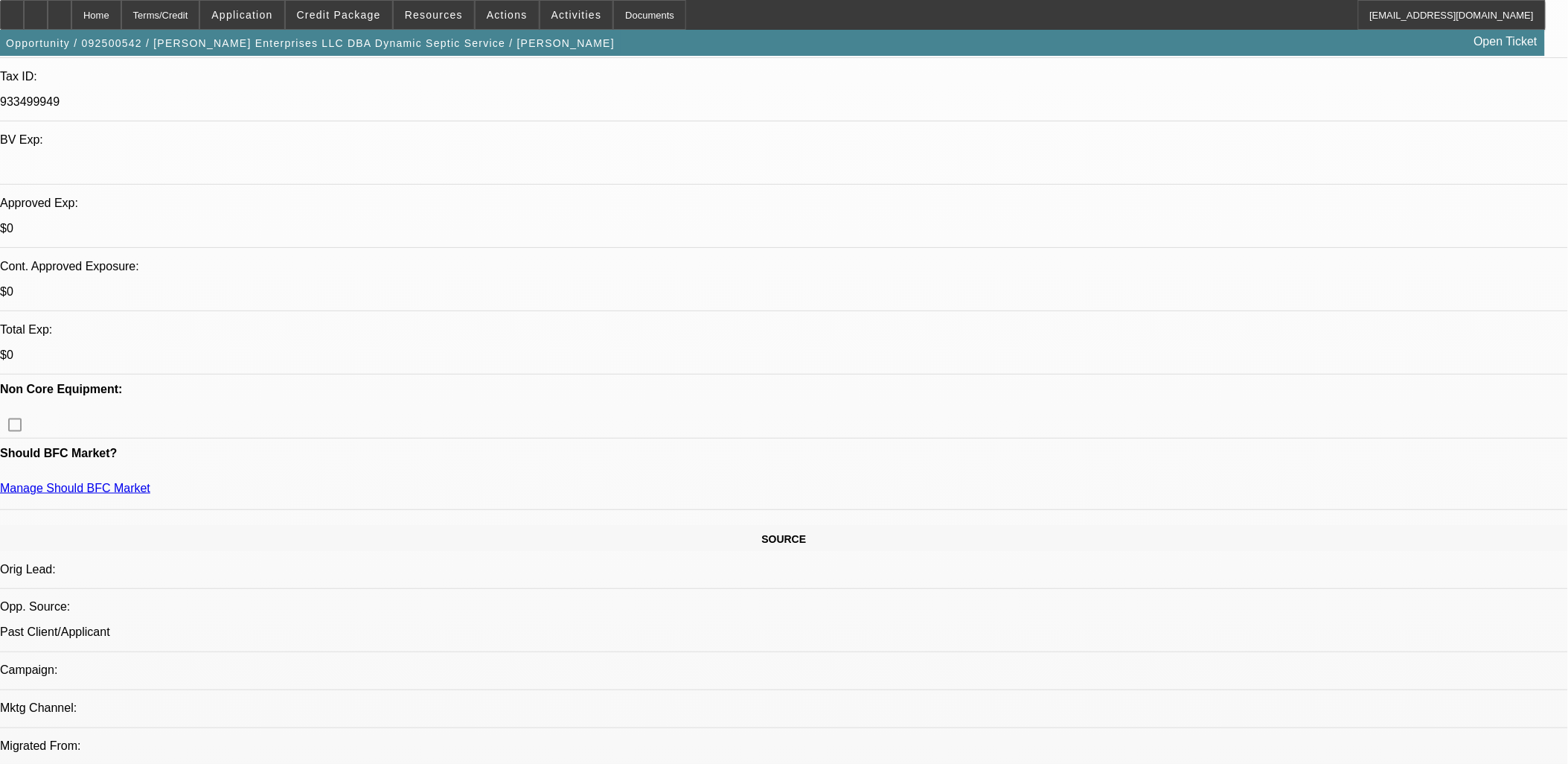
drag, startPoint x: 596, startPoint y: 575, endPoint x: 607, endPoint y: 584, distance: 14.2
drag, startPoint x: 600, startPoint y: 596, endPoint x: 23, endPoint y: 393, distance: 611.7
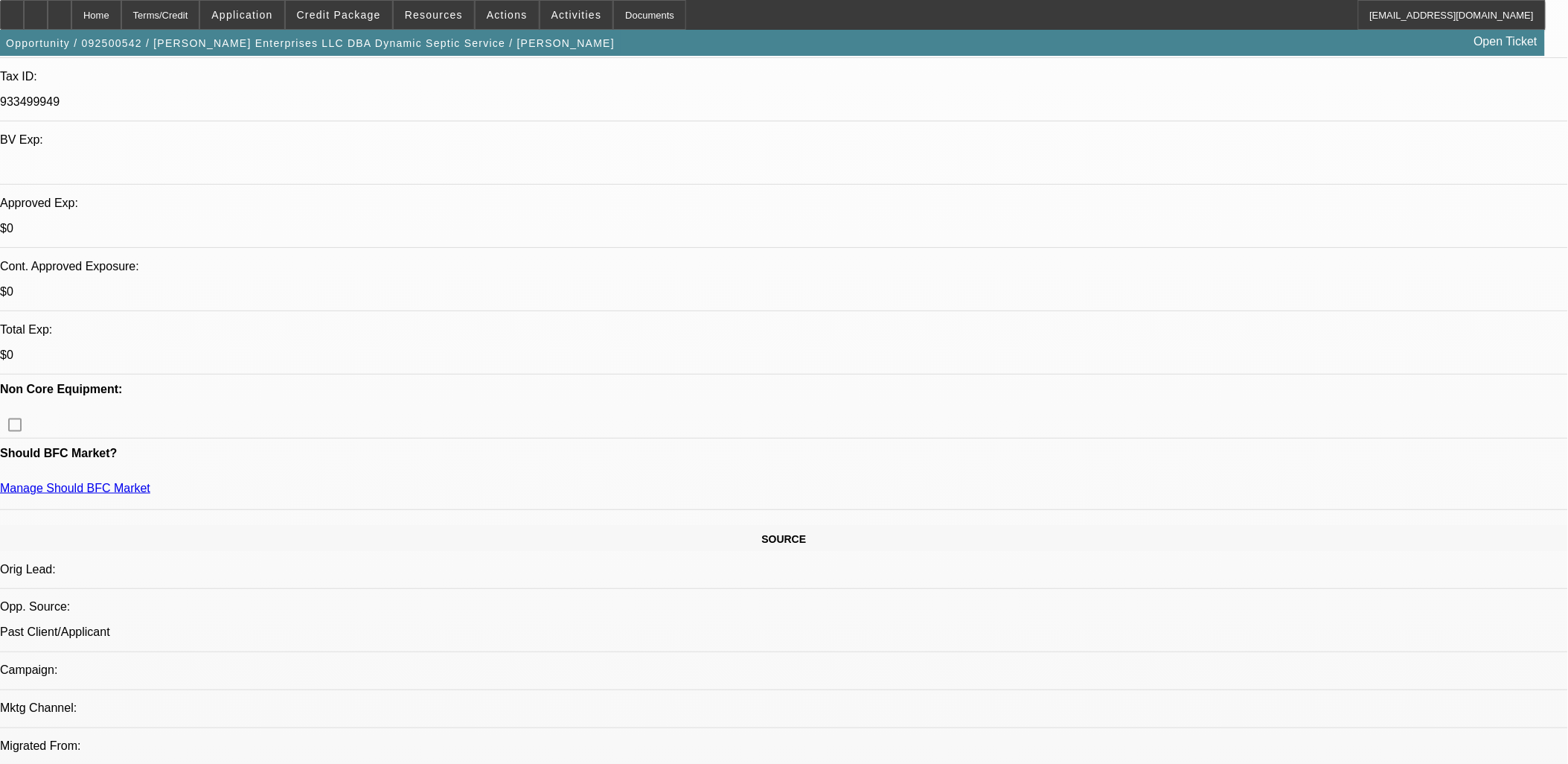
drag, startPoint x: 20, startPoint y: 395, endPoint x: 519, endPoint y: 591, distance: 536.1
drag, startPoint x: 1082, startPoint y: 541, endPoint x: 1221, endPoint y: 552, distance: 139.4
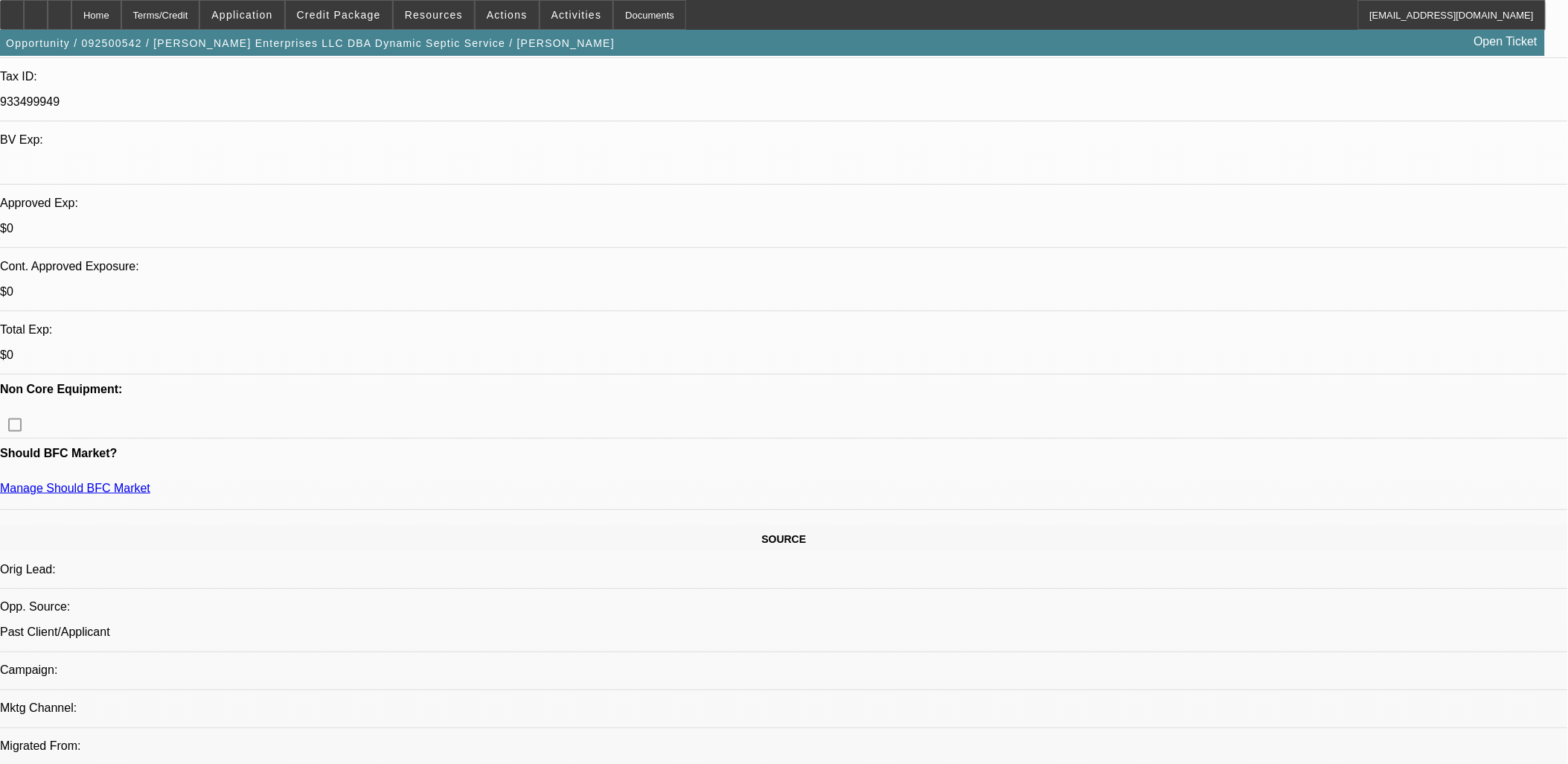
drag, startPoint x: 1365, startPoint y: 540, endPoint x: 1397, endPoint y: 567, distance: 41.9
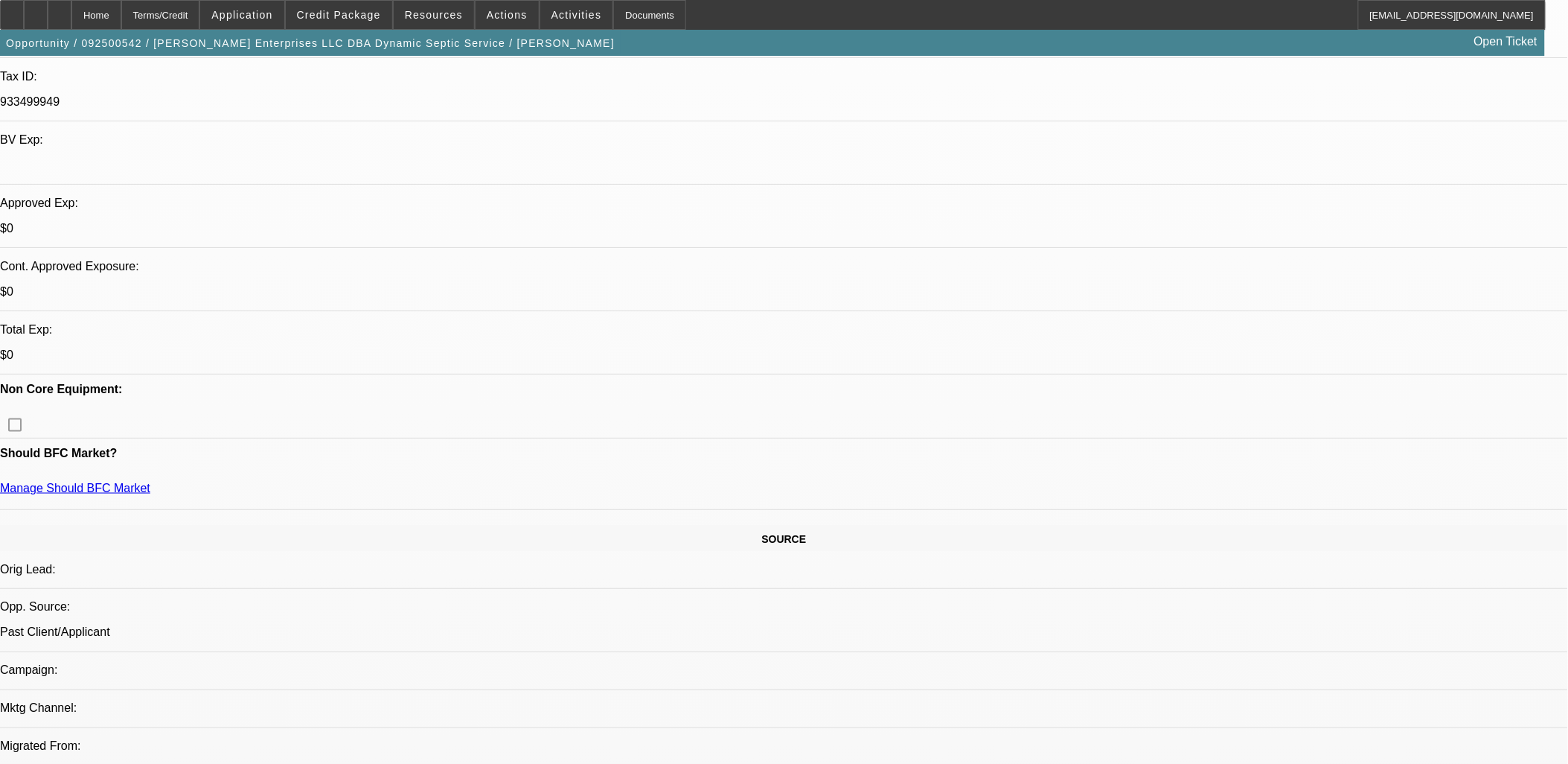
drag, startPoint x: 1366, startPoint y: 540, endPoint x: 1381, endPoint y: 554, distance: 20.5
drag, startPoint x: 1377, startPoint y: 551, endPoint x: 1240, endPoint y: 413, distance: 194.5
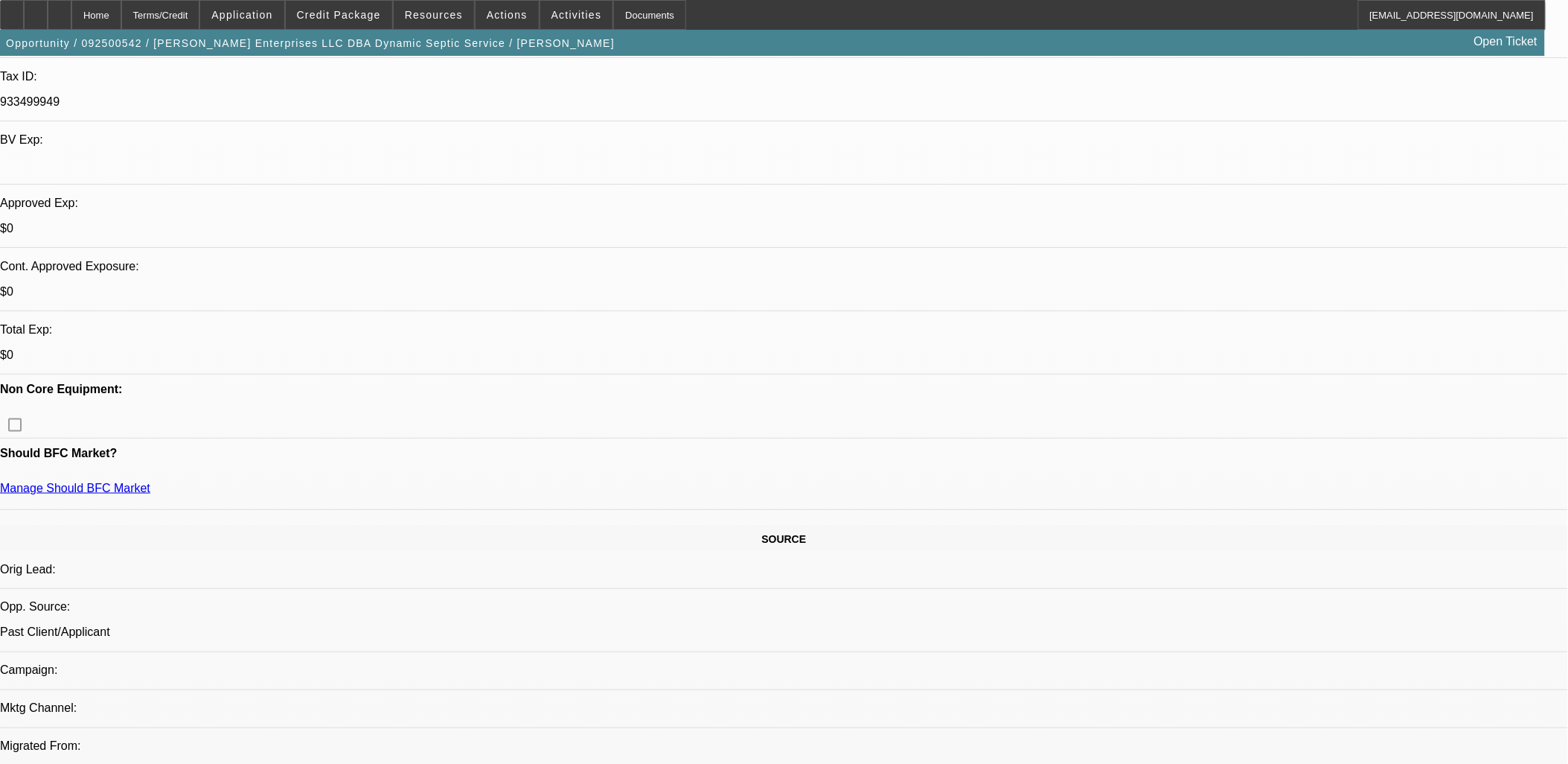
drag, startPoint x: 1079, startPoint y: 87, endPoint x: 1072, endPoint y: 76, distance: 13.0
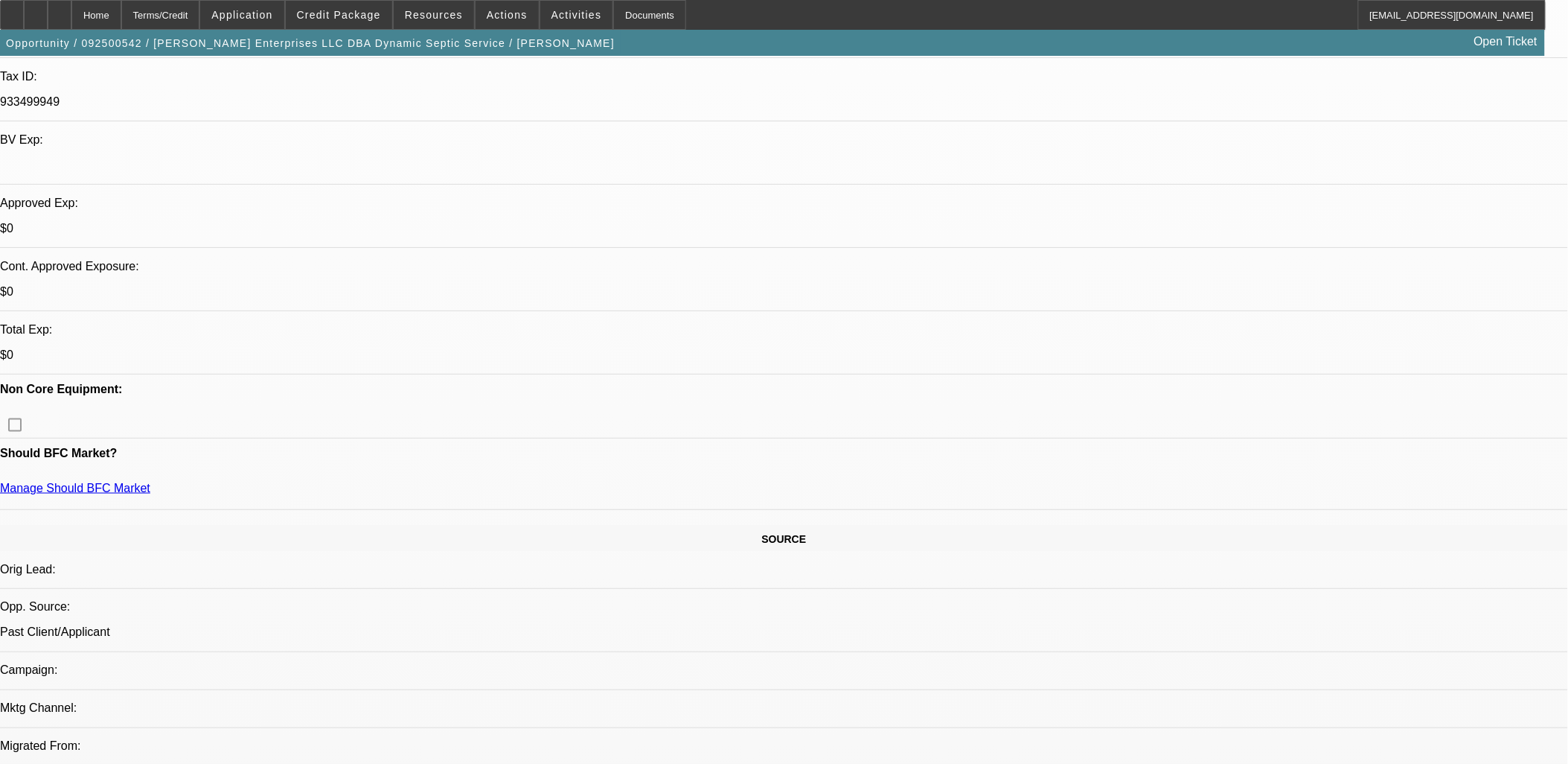
drag, startPoint x: 608, startPoint y: 492, endPoint x: 2, endPoint y: 164, distance: 689.1
drag, startPoint x: 3, startPoint y: 164, endPoint x: 529, endPoint y: 496, distance: 622.0
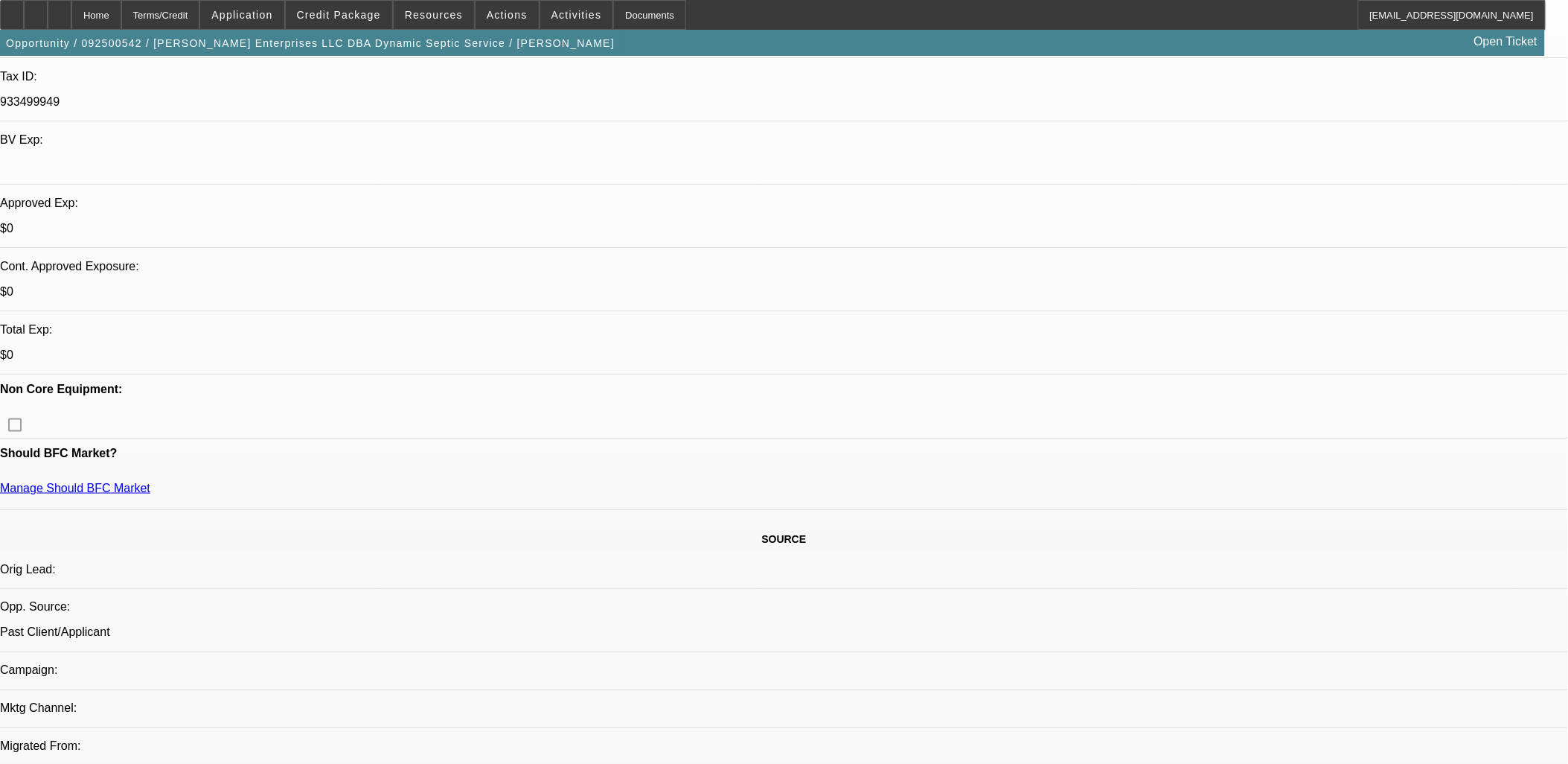
drag, startPoint x: 529, startPoint y: 496, endPoint x: 403, endPoint y: 450, distance: 134.1
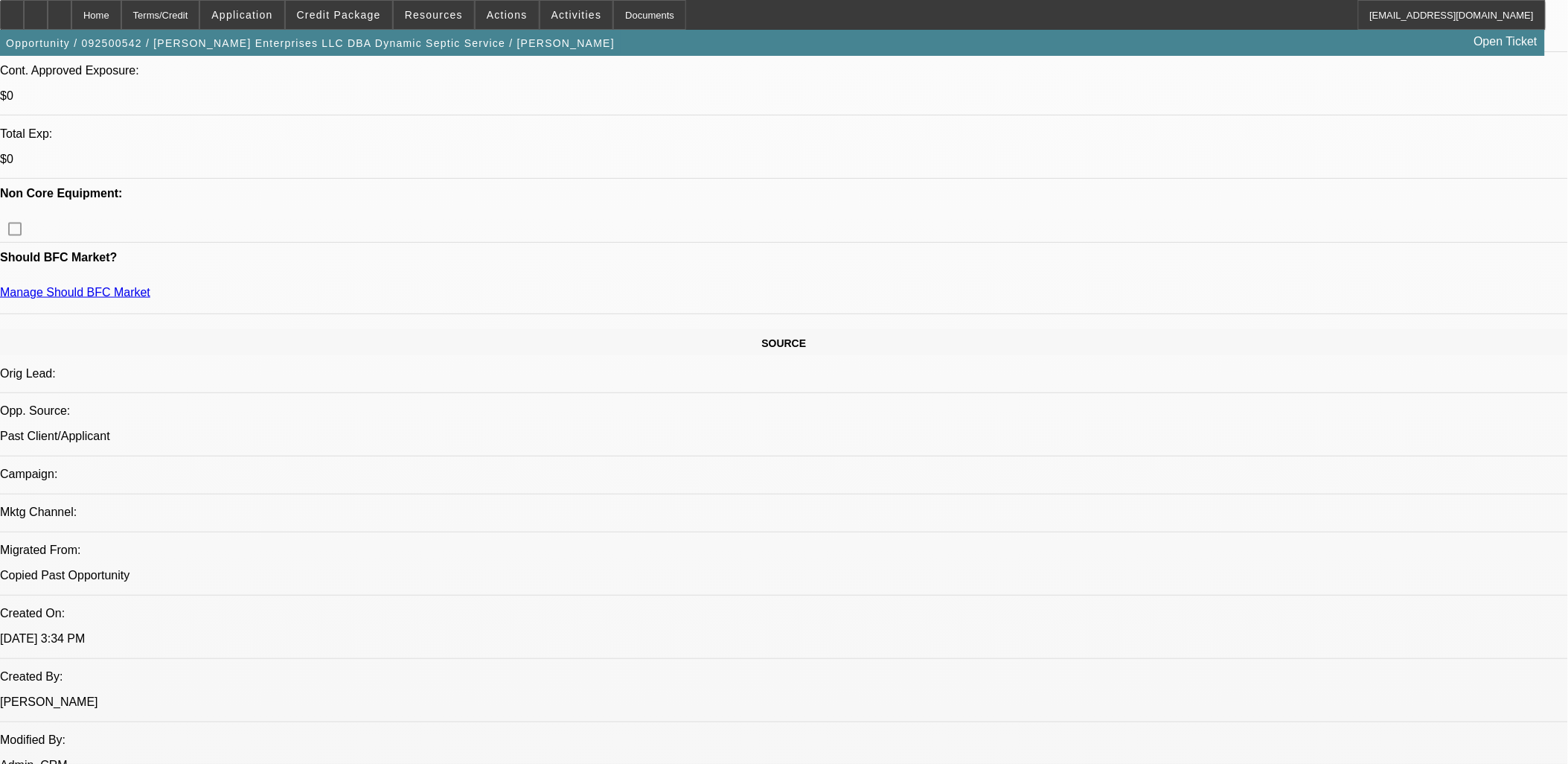
scroll to position [583, 0]
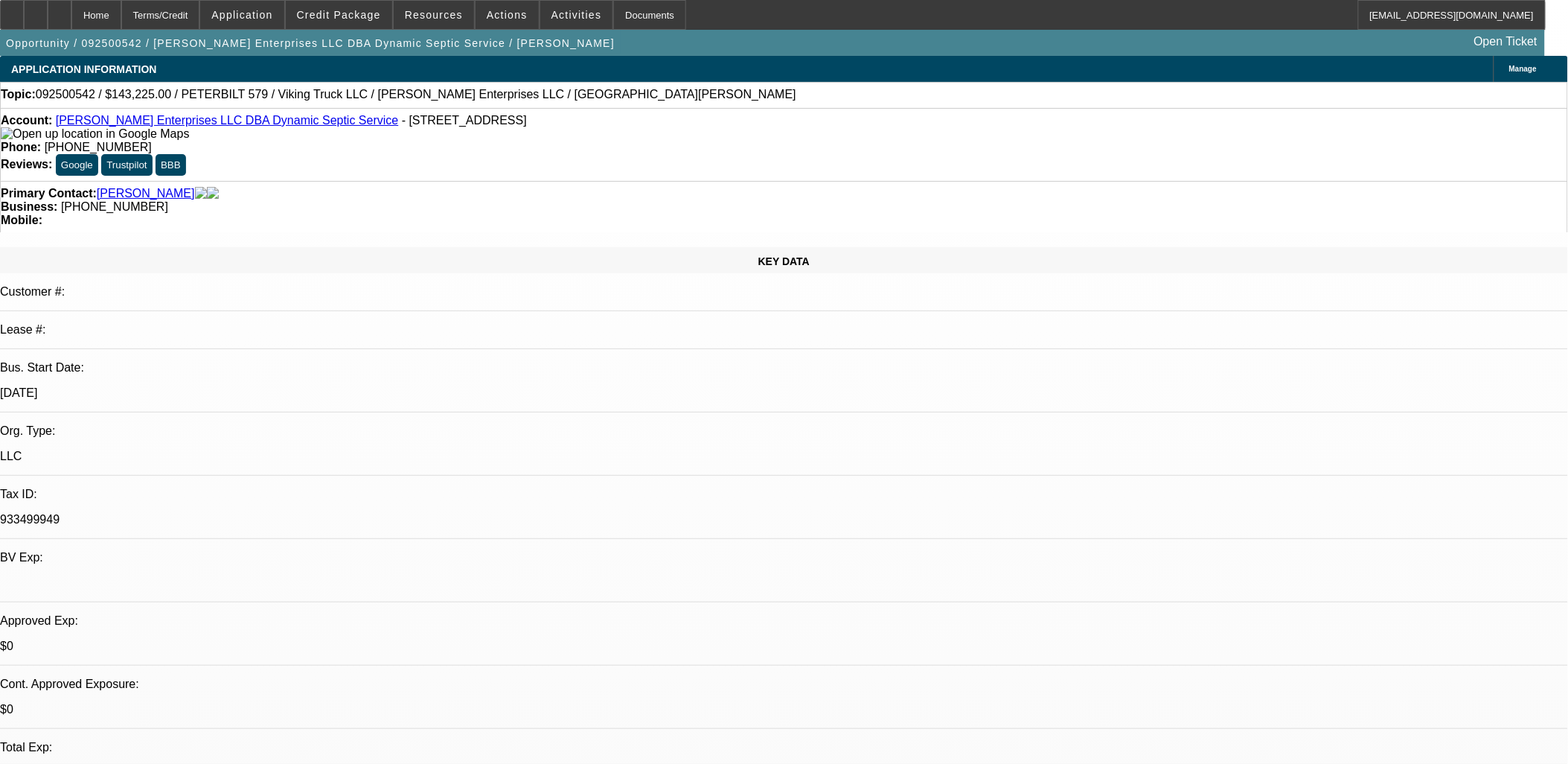
scroll to position [494, 0]
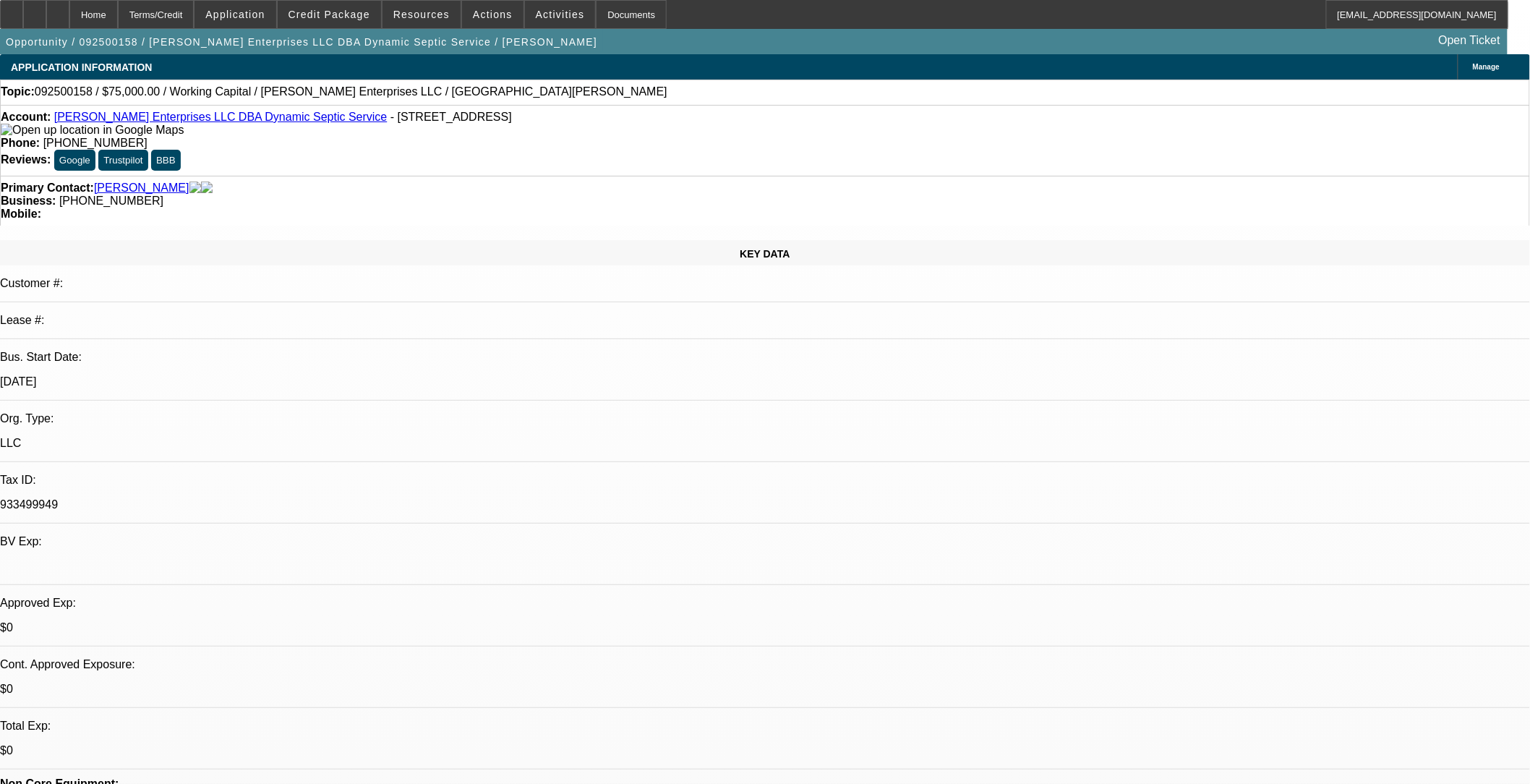
select select "0"
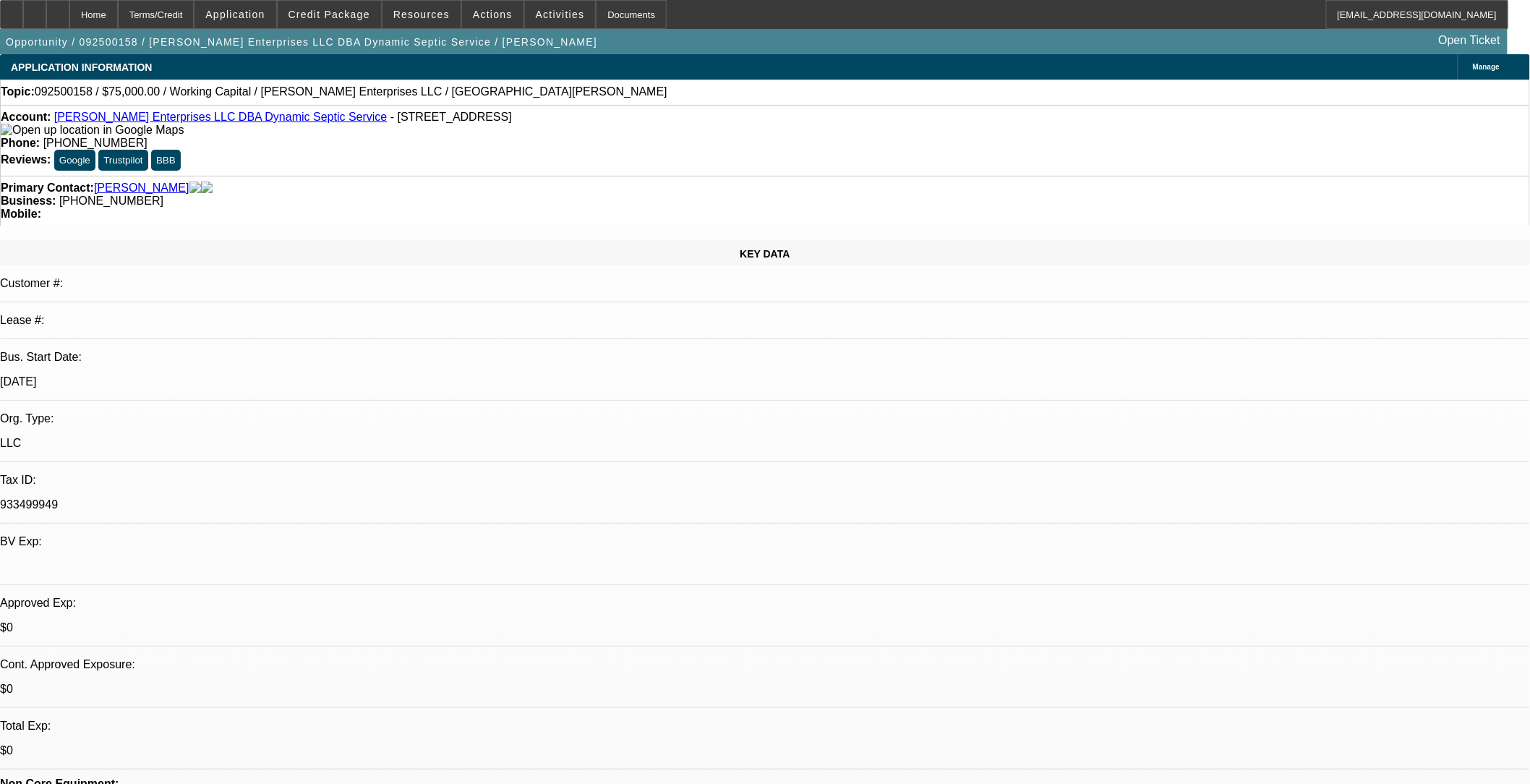
select select "0"
select select "1"
select select "2"
select select "6"
select select "1"
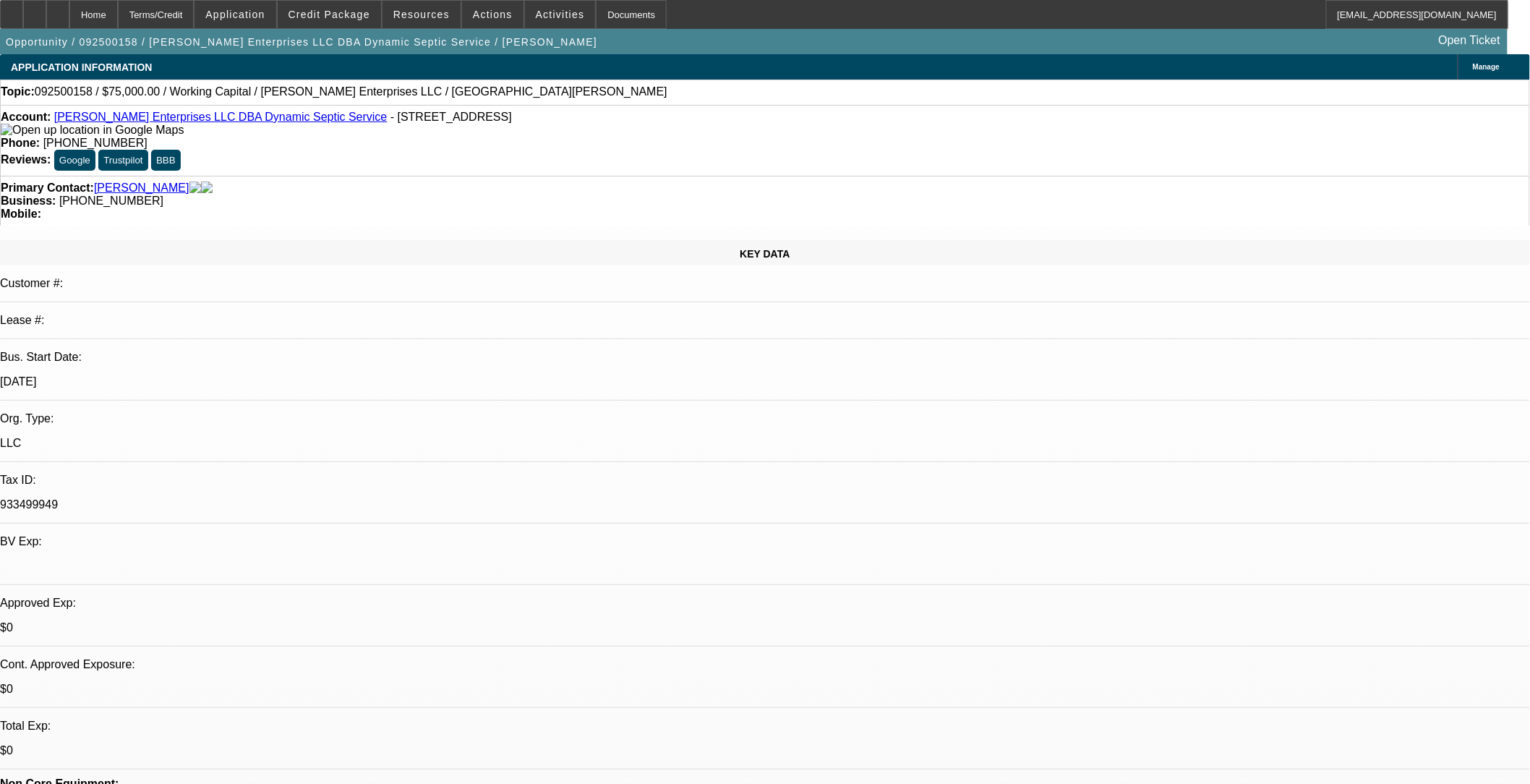
select select "2"
select select "6"
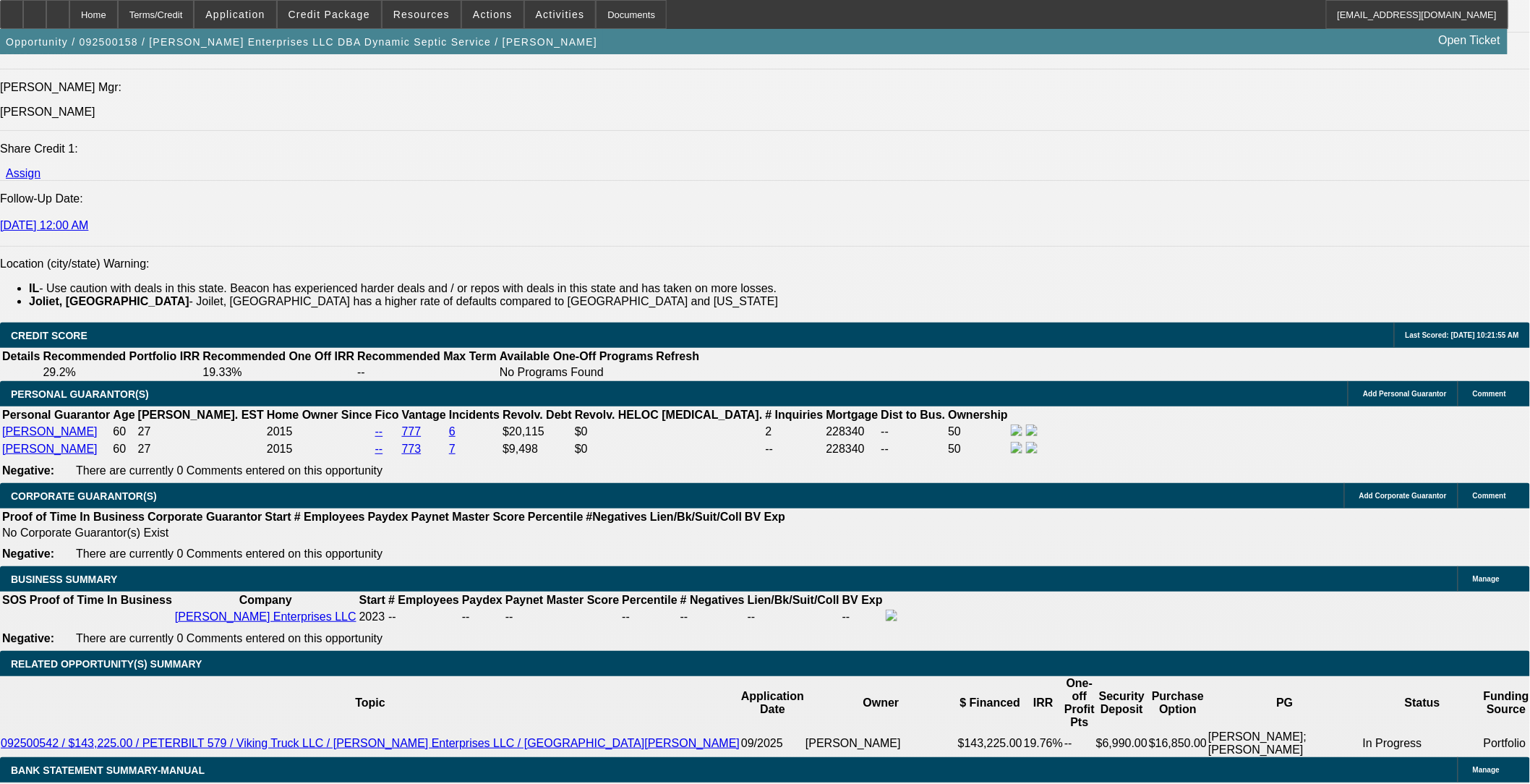
scroll to position [201, 0]
drag, startPoint x: 1204, startPoint y: 558, endPoint x: 1035, endPoint y: 534, distance: 170.7
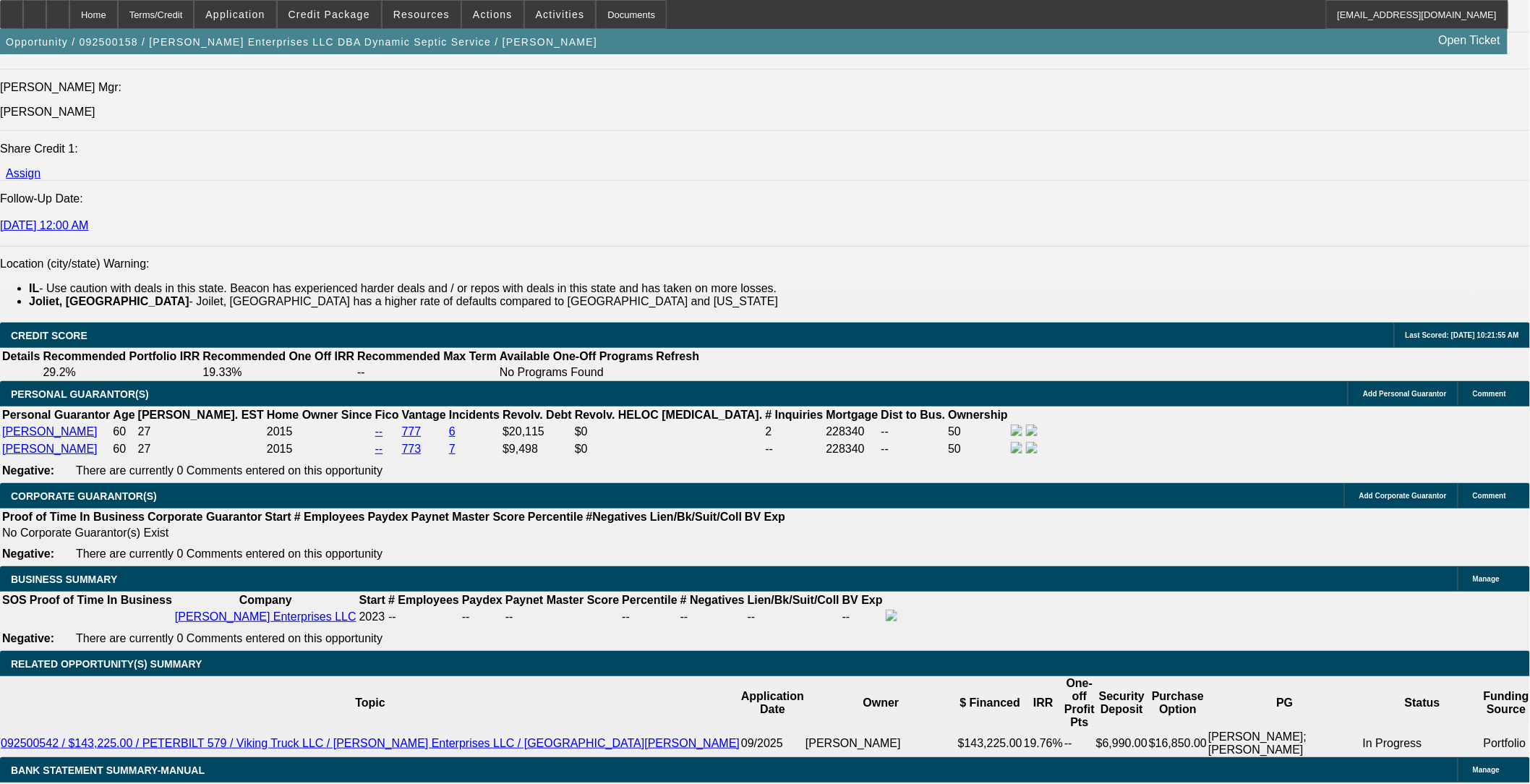
drag, startPoint x: 1035, startPoint y: 534, endPoint x: 1112, endPoint y: 590, distance: 95.2
drag, startPoint x: 1199, startPoint y: 673, endPoint x: 1036, endPoint y: 600, distance: 178.6
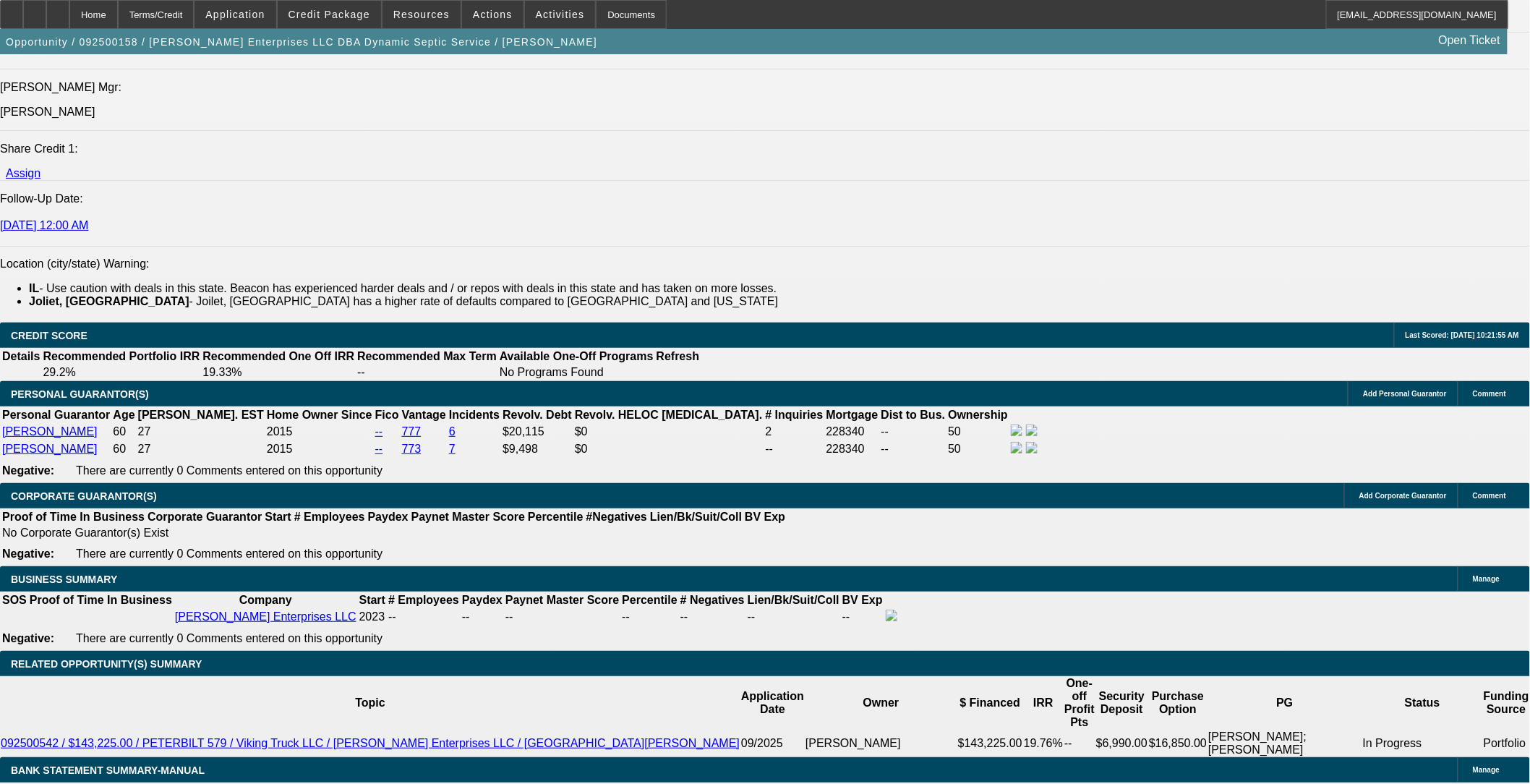
drag, startPoint x: 1245, startPoint y: 671, endPoint x: 1036, endPoint y: 609, distance: 218.0
drag, startPoint x: 1036, startPoint y: 609, endPoint x: 1198, endPoint y: 677, distance: 175.7
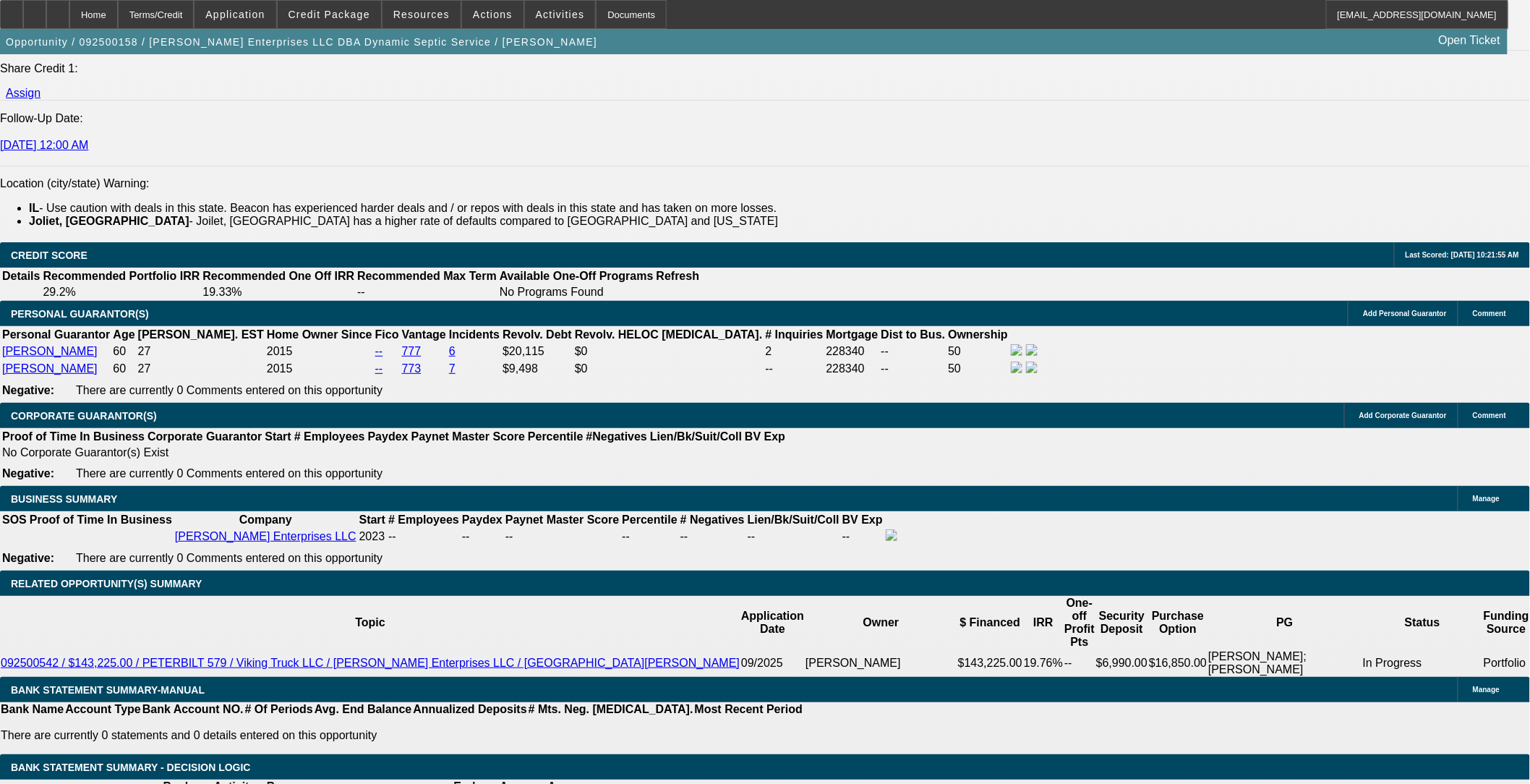
scroll to position [2029, 0]
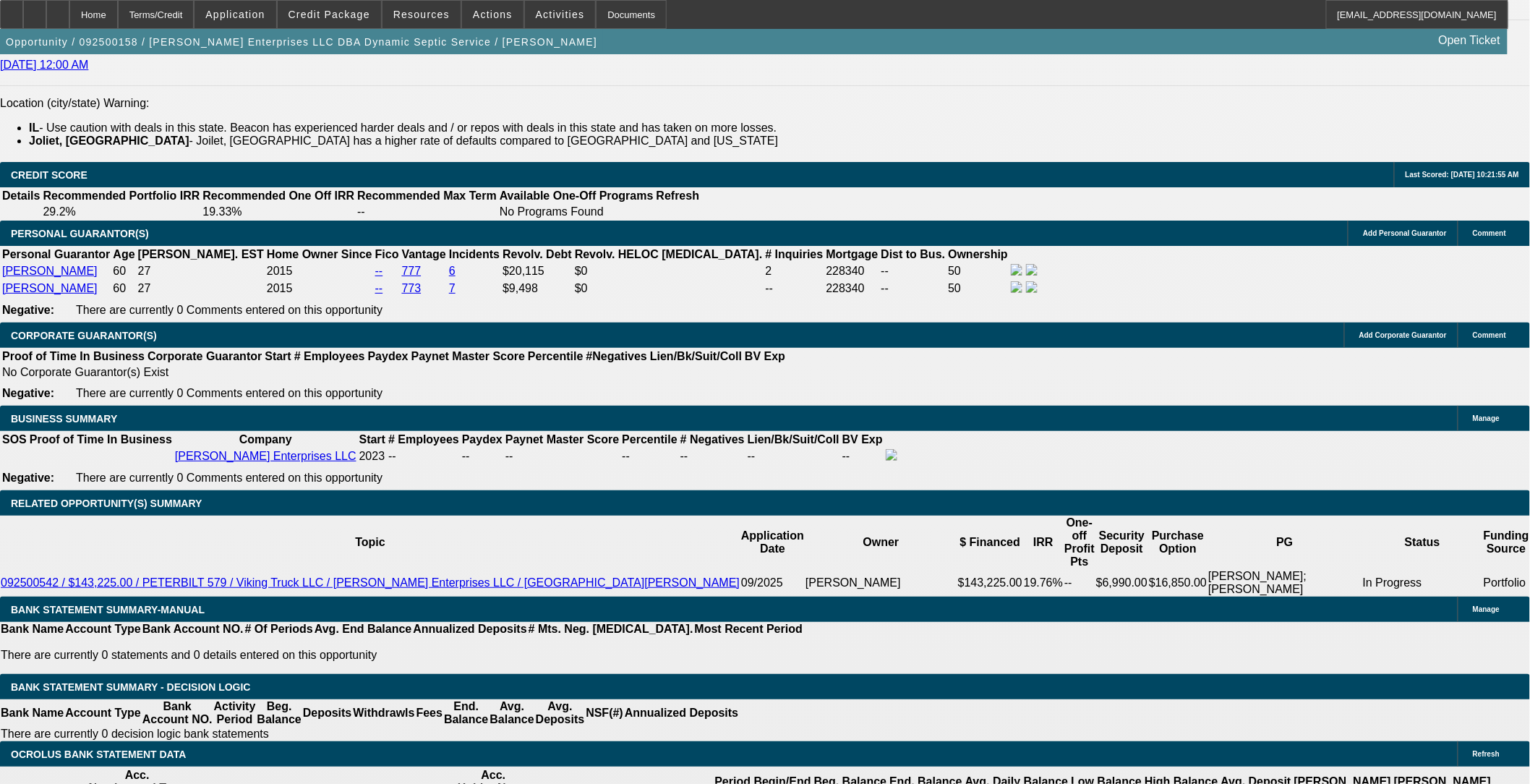
drag, startPoint x: 786, startPoint y: 548, endPoint x: 796, endPoint y: 546, distance: 10.2
click at [371, 5] on span at bounding box center [329, 14] width 103 height 34
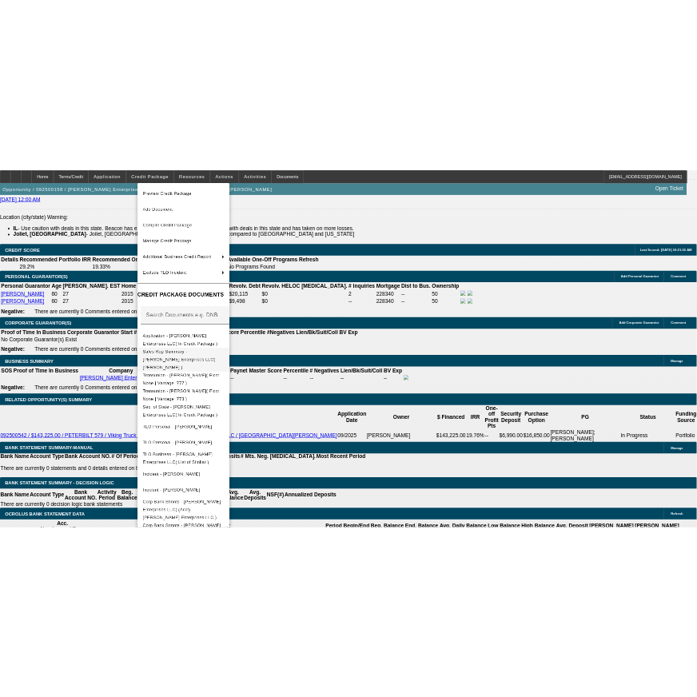
scroll to position [5, 0]
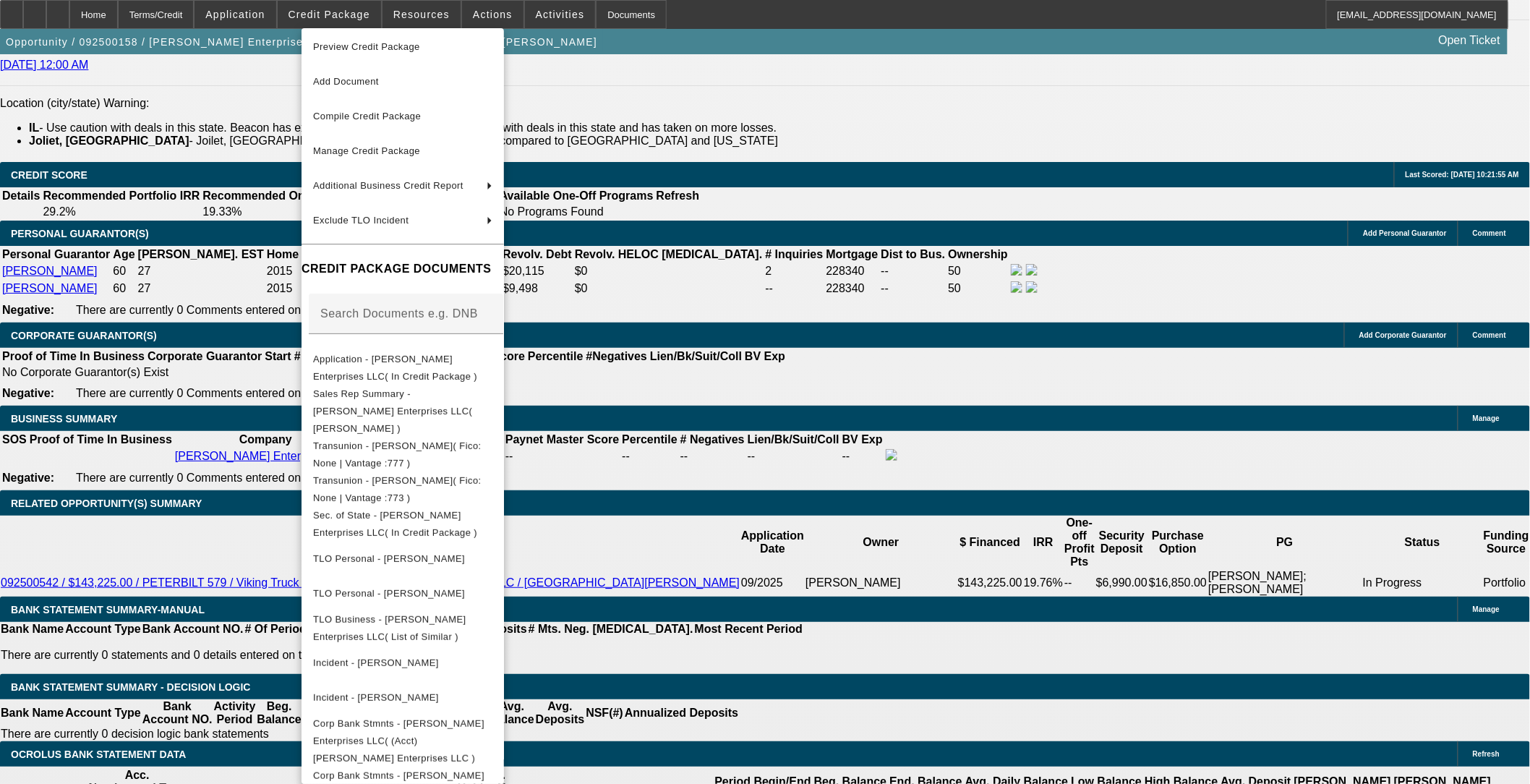
click at [790, 472] on div at bounding box center [765, 392] width 1530 height 784
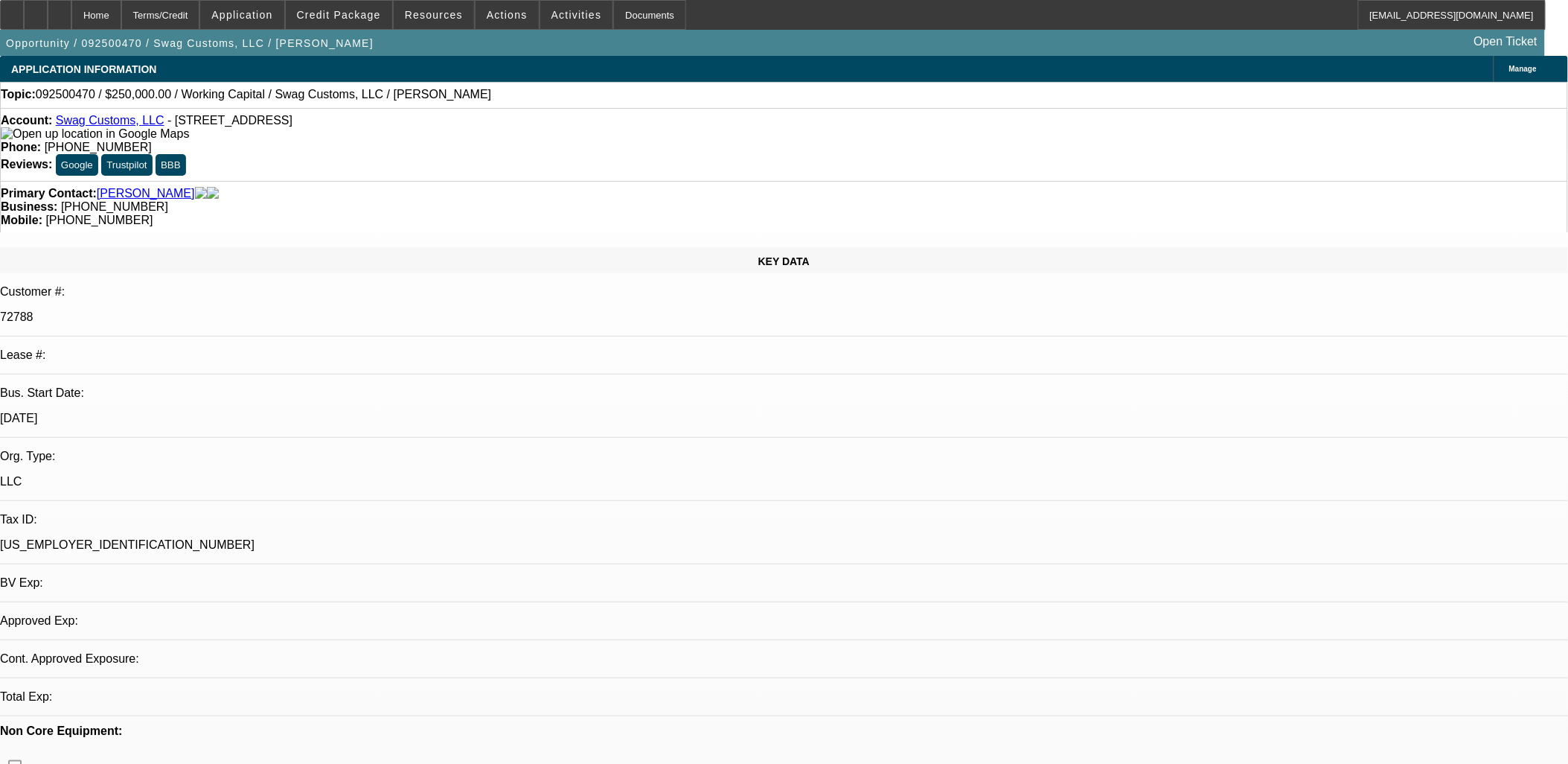
select select "0"
select select "1"
select select "2"
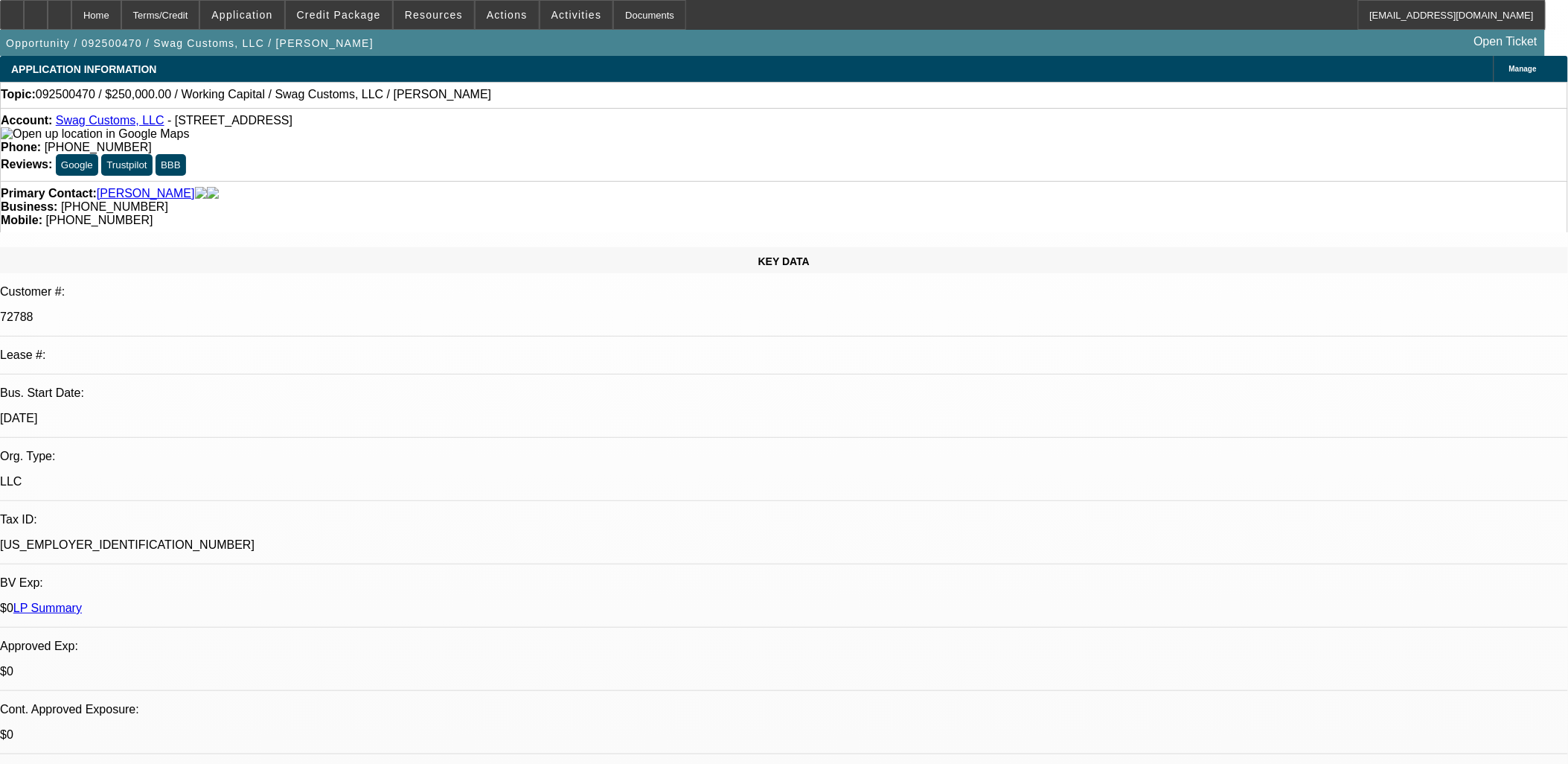
select select "6"
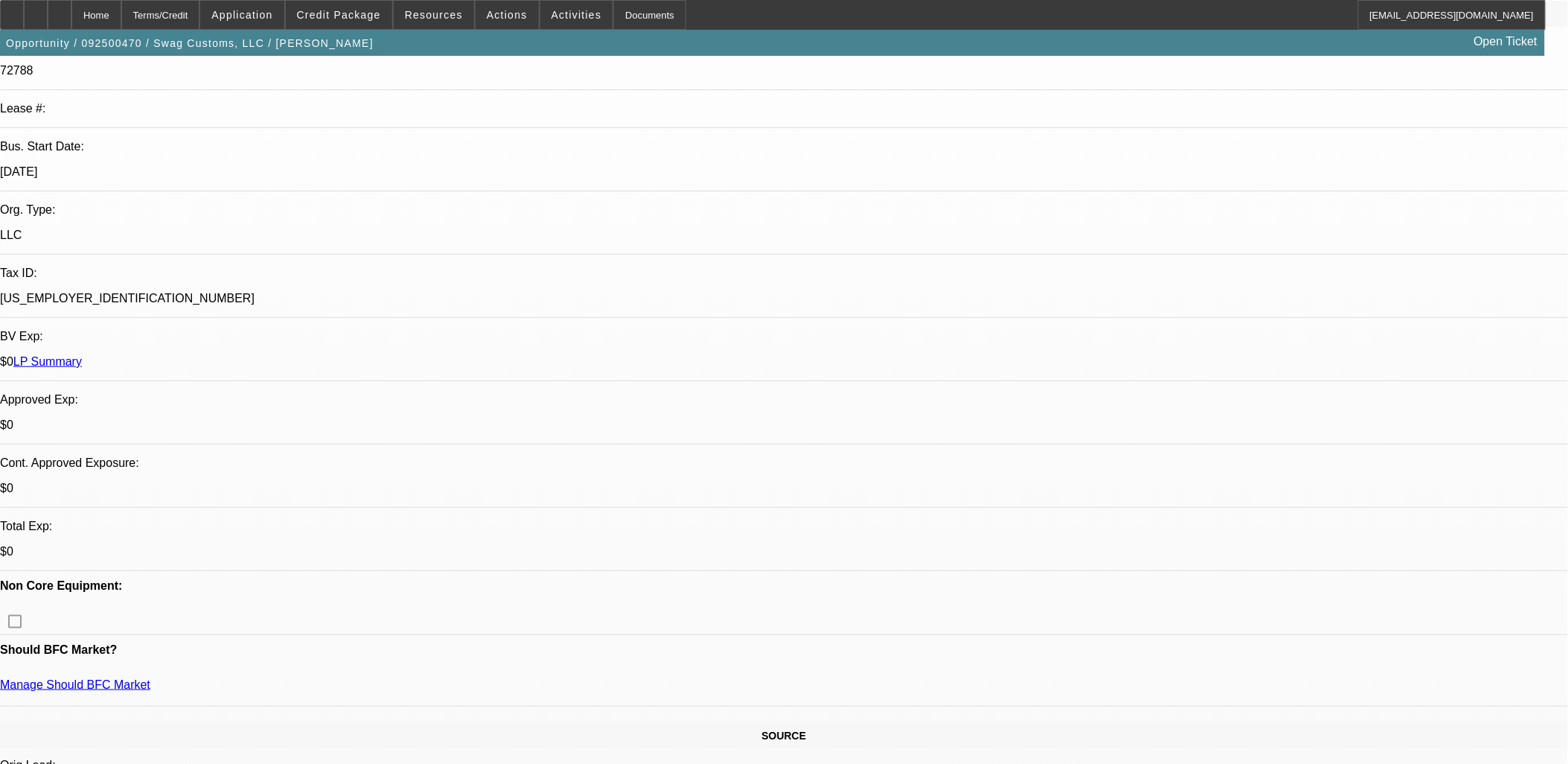
scroll to position [248, 0]
drag, startPoint x: 400, startPoint y: 187, endPoint x: 442, endPoint y: 199, distance: 43.7
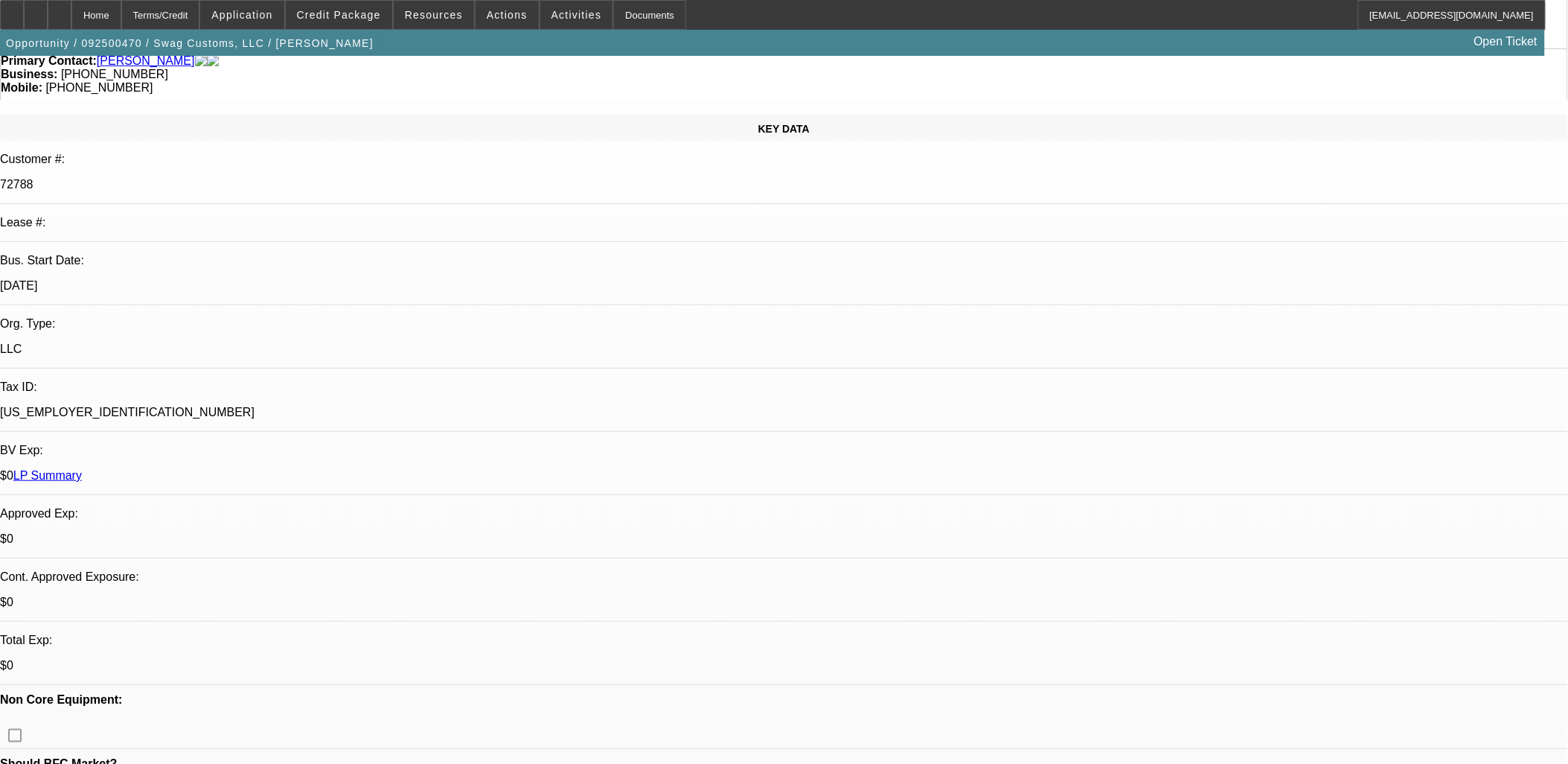
scroll to position [0, 0]
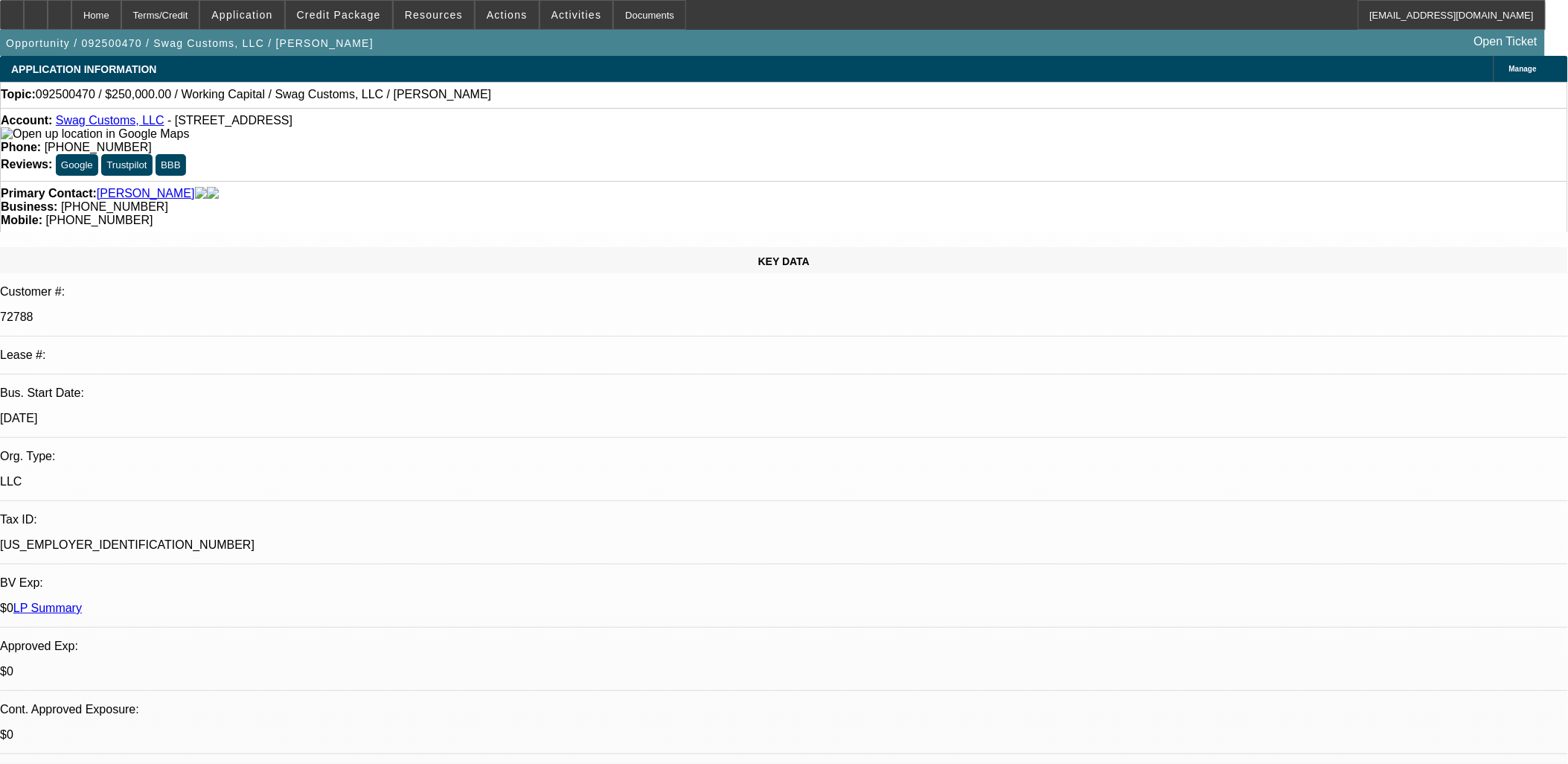
drag, startPoint x: 145, startPoint y: 208, endPoint x: 973, endPoint y: 413, distance: 853.0
drag, startPoint x: 973, startPoint y: 413, endPoint x: 254, endPoint y: 288, distance: 729.8
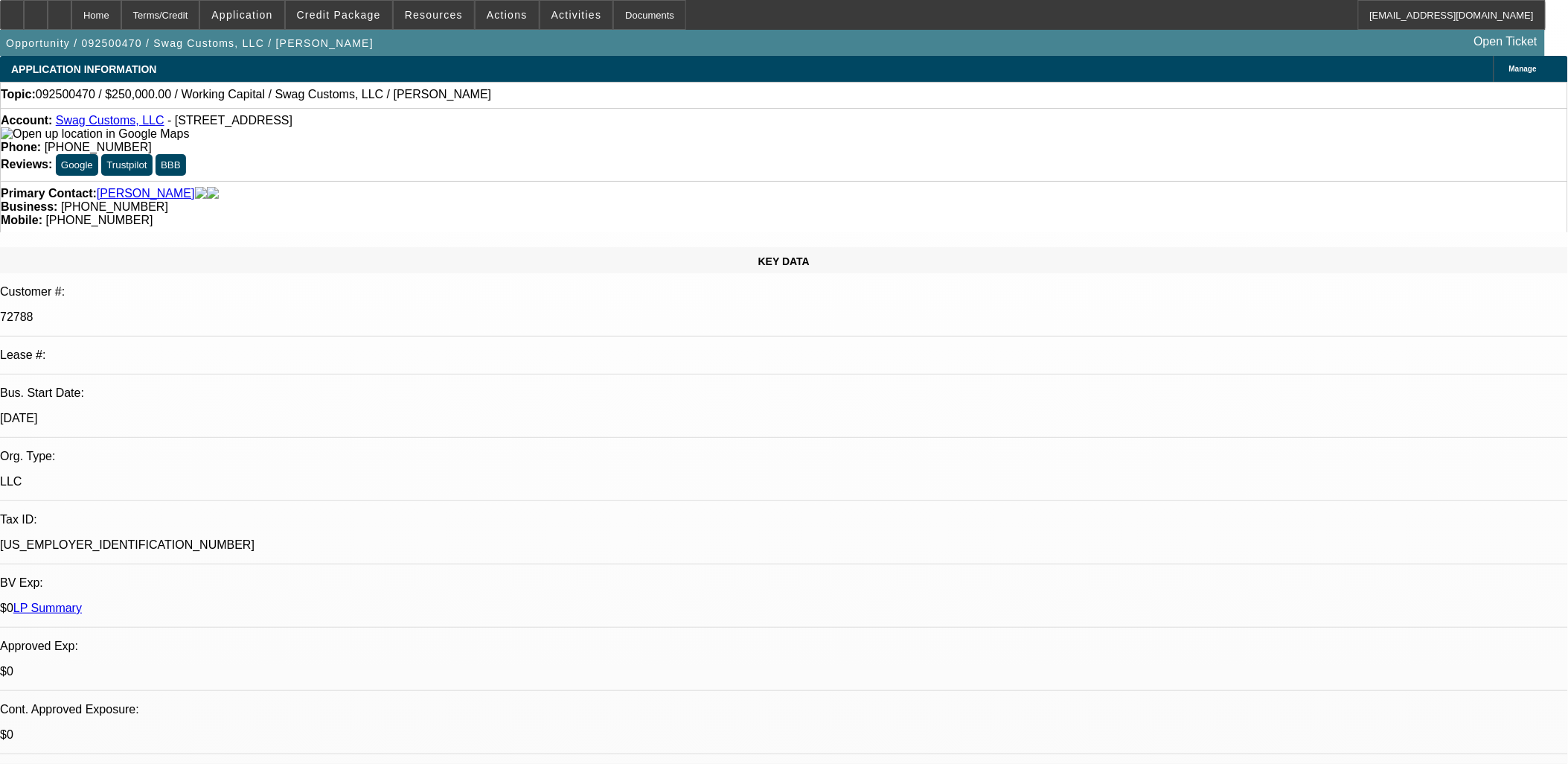
drag, startPoint x: 254, startPoint y: 288, endPoint x: 150, endPoint y: 224, distance: 122.1
click at [154, 348] on div "Lease #:" at bounding box center [784, 355] width 1568 height 13
drag, startPoint x: 144, startPoint y: 210, endPoint x: 1007, endPoint y: 426, distance: 889.6
drag, startPoint x: 1007, startPoint y: 426, endPoint x: 986, endPoint y: 427, distance: 21.0
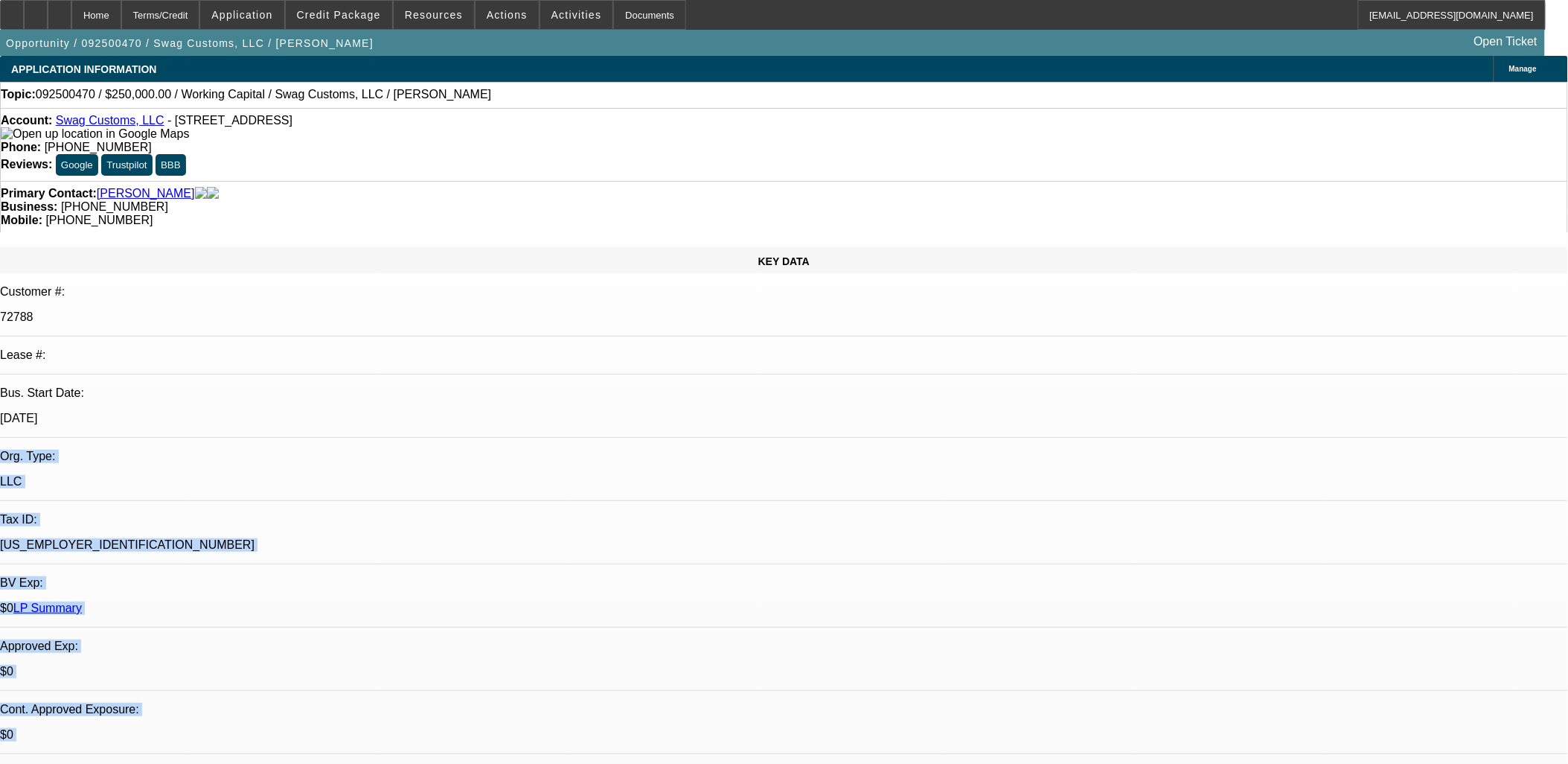
drag, startPoint x: 986, startPoint y: 427, endPoint x: -71, endPoint y: 248, distance: 1072.0
click at [0, 248] on html "Home Terms/Credit Application Credit Package Resources Actions Activities Docum…" at bounding box center [784, 382] width 1568 height 764
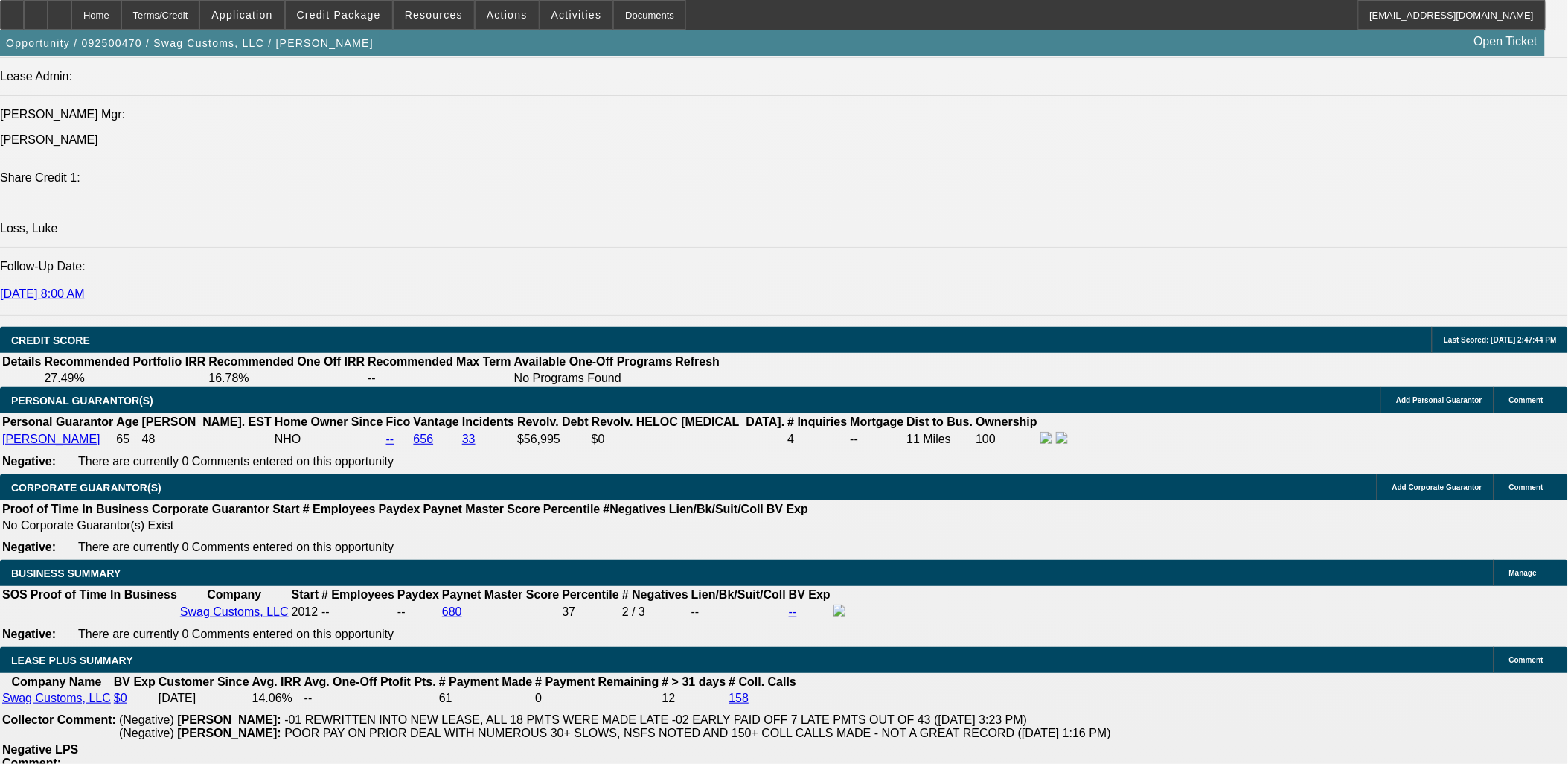
scroll to position [2232, 0]
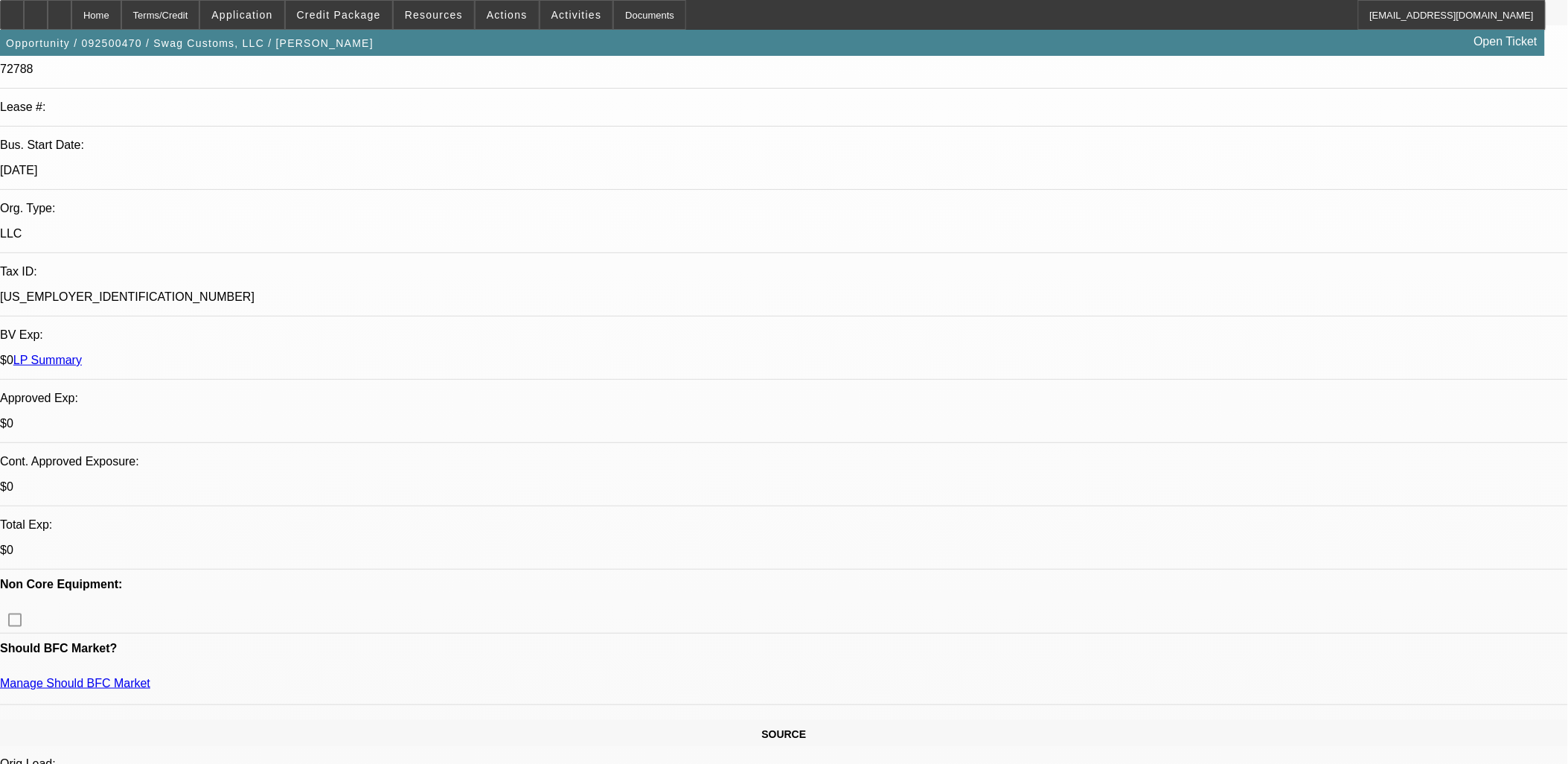
scroll to position [281, 0]
drag, startPoint x: 1255, startPoint y: 201, endPoint x: 1232, endPoint y: 214, distance: 26.4
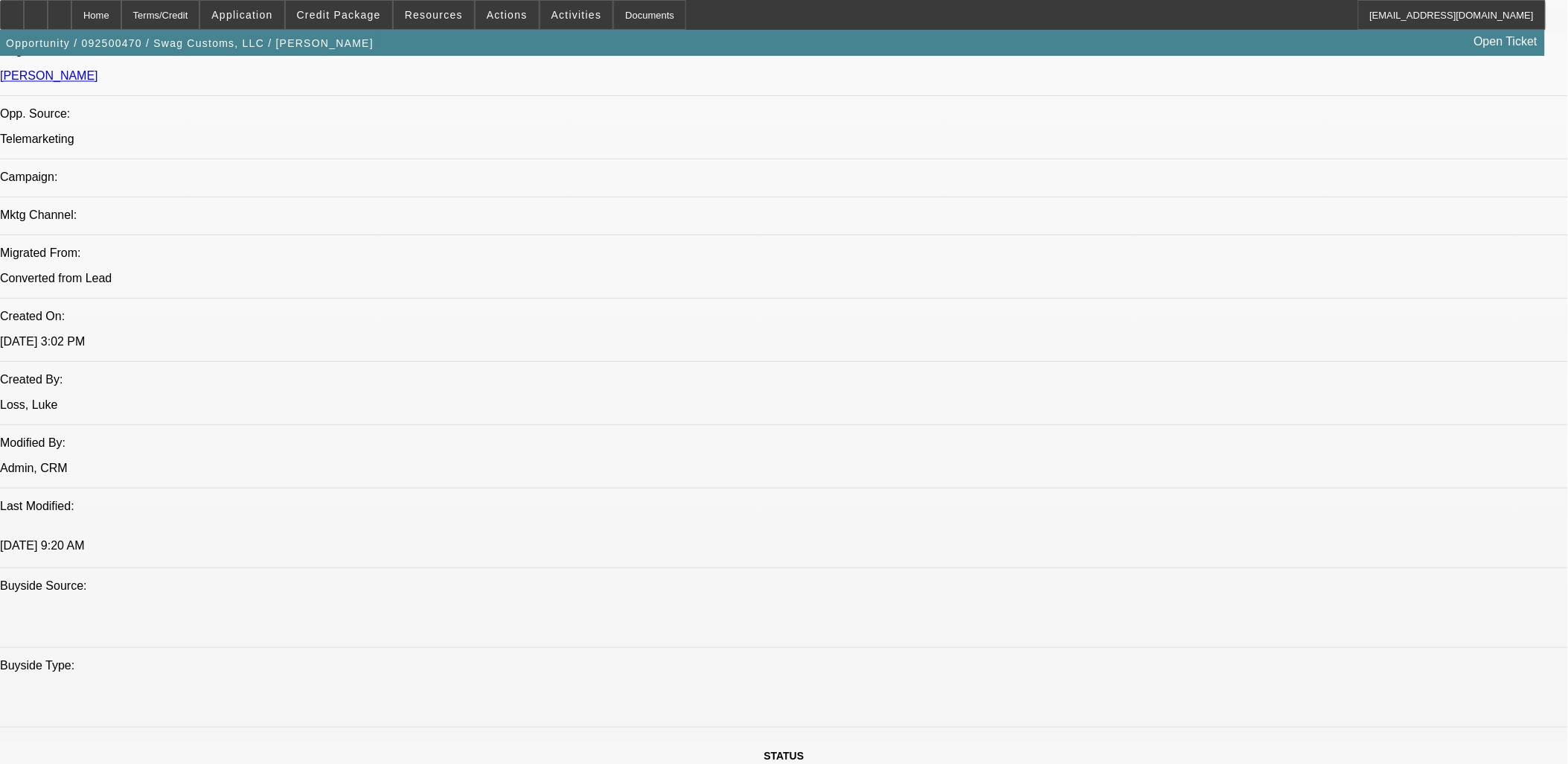
scroll to position [827, 0]
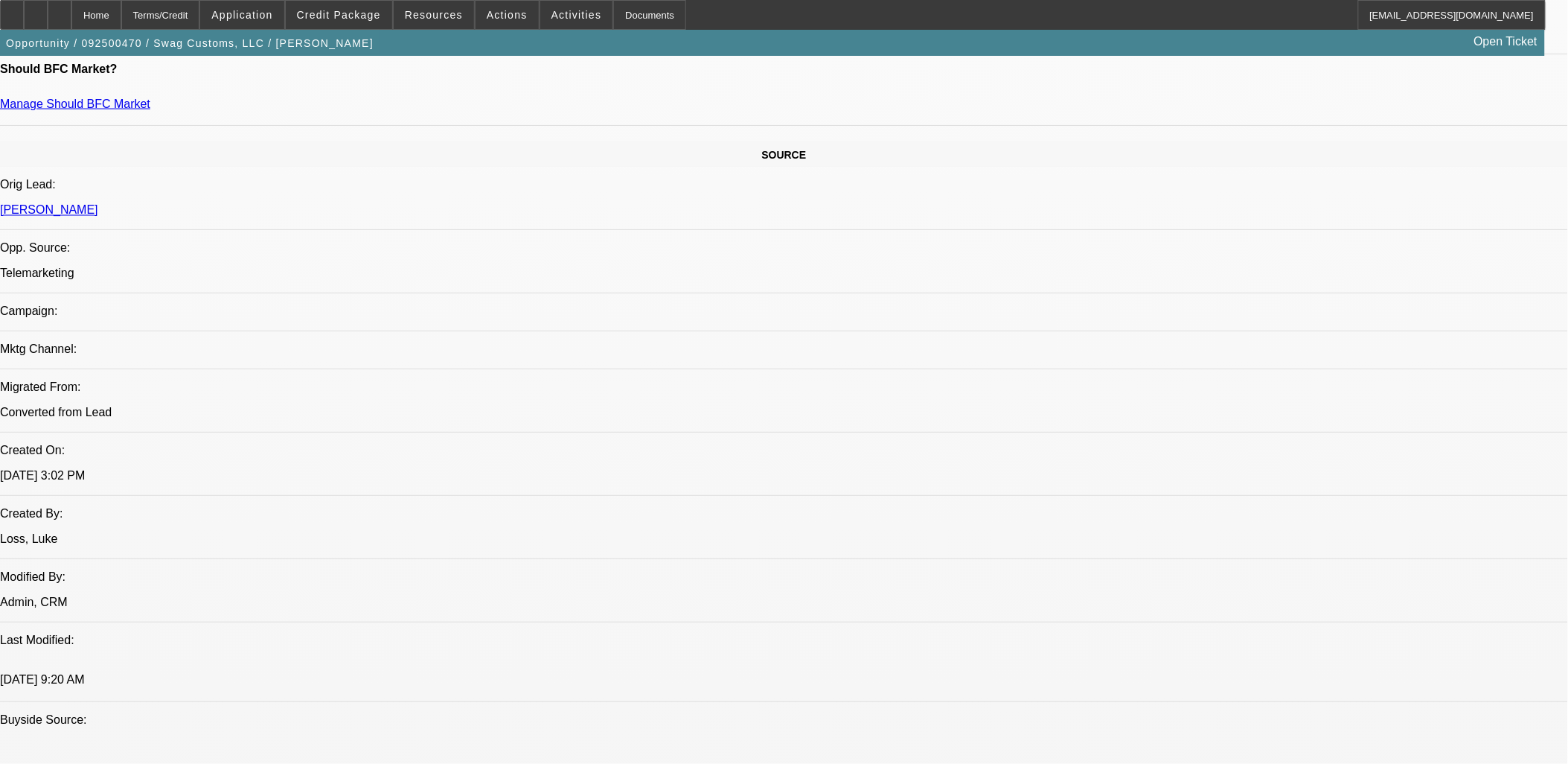
drag, startPoint x: 1030, startPoint y: 352, endPoint x: 20, endPoint y: 248, distance: 1015.3
drag, startPoint x: 20, startPoint y: 248, endPoint x: 994, endPoint y: 559, distance: 1022.4
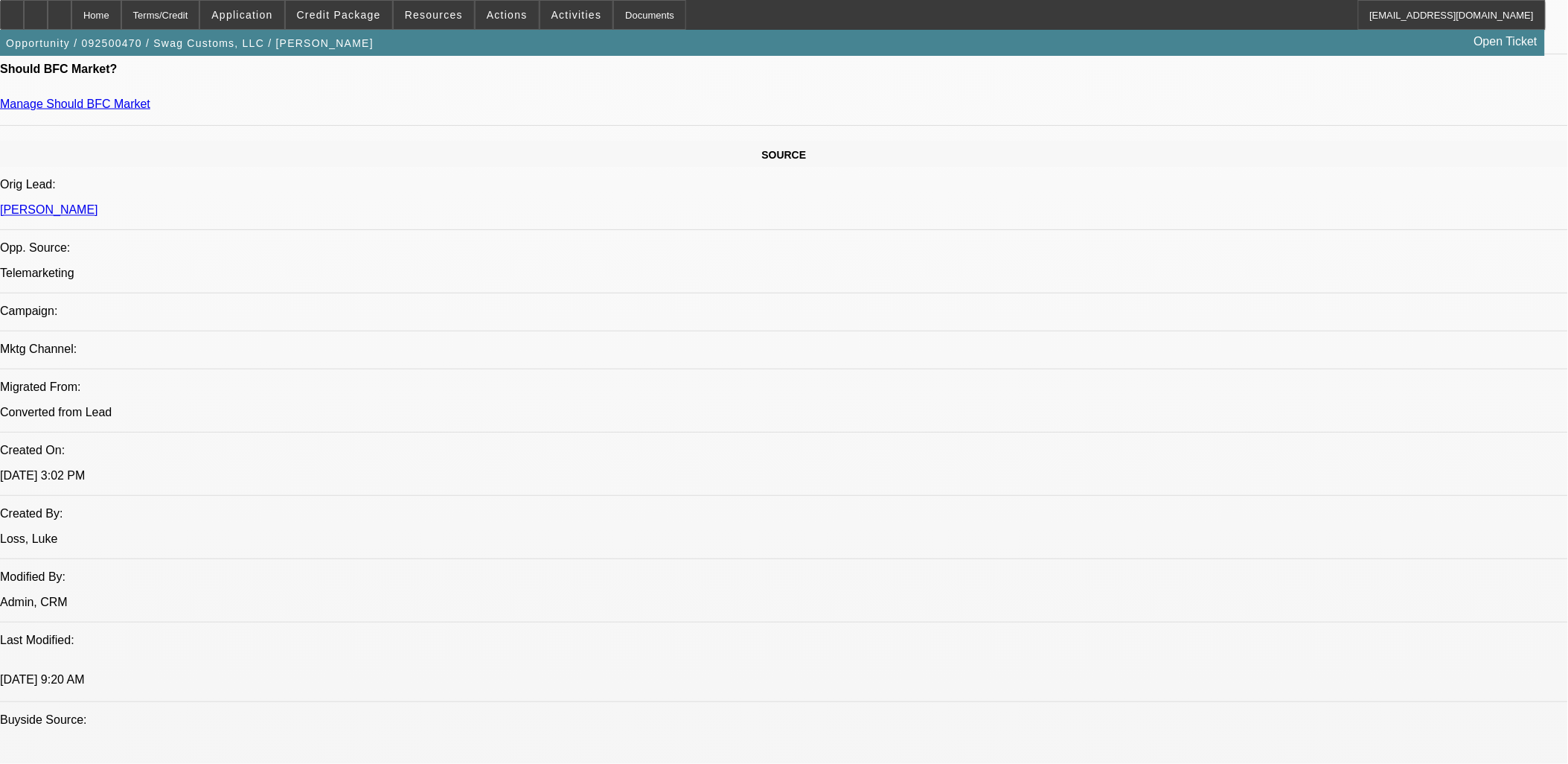
drag, startPoint x: 994, startPoint y: 559, endPoint x: 9, endPoint y: 244, distance: 1034.1
drag, startPoint x: 9, startPoint y: 246, endPoint x: 355, endPoint y: 395, distance: 376.7
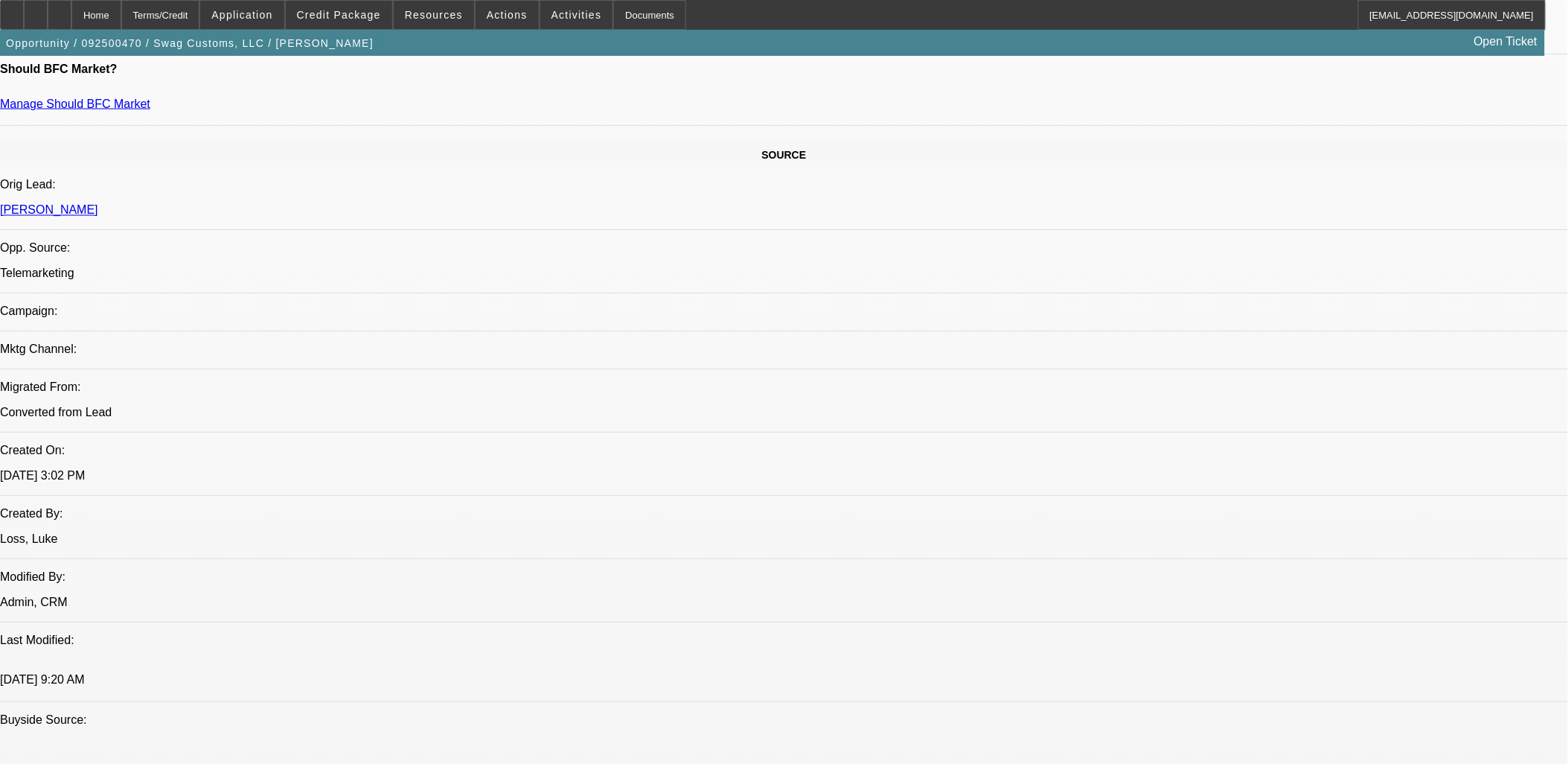
drag, startPoint x: 1470, startPoint y: 510, endPoint x: 1046, endPoint y: 496, distance: 424.2
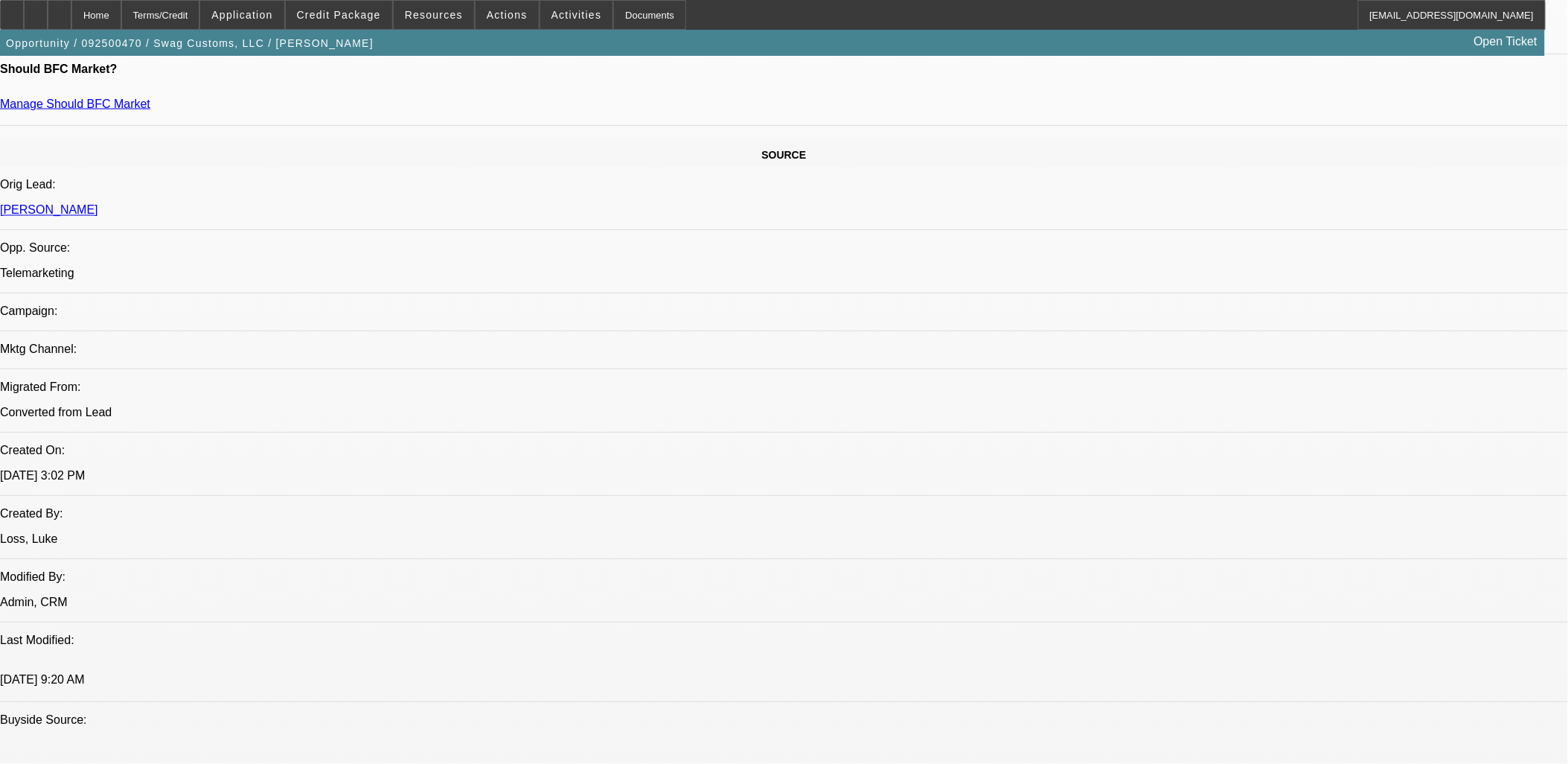
drag, startPoint x: 1058, startPoint y: 496, endPoint x: 1484, endPoint y: 543, distance: 428.6
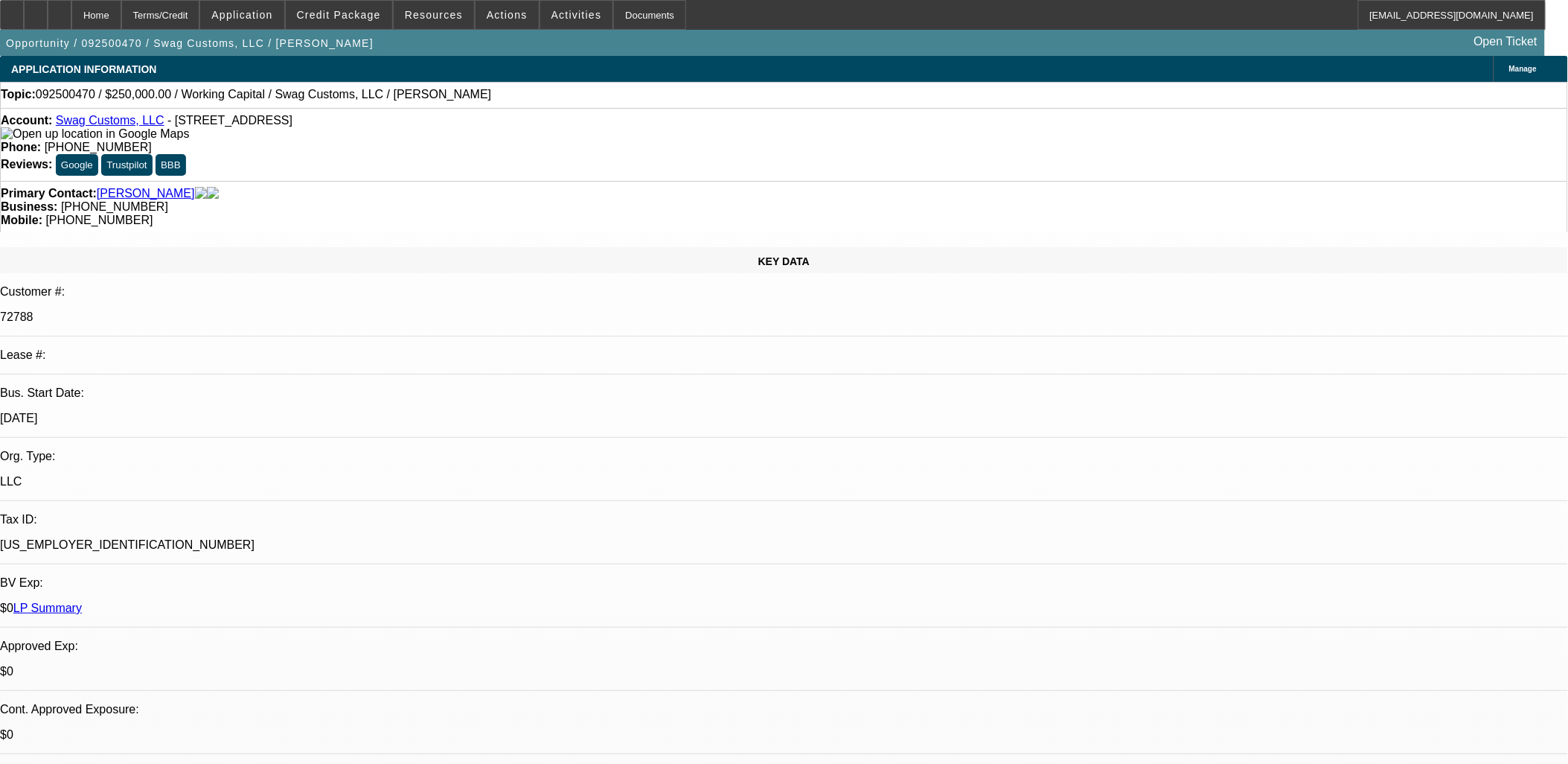
drag, startPoint x: 569, startPoint y: 383, endPoint x: 560, endPoint y: 405, distance: 23.8
drag, startPoint x: 560, startPoint y: 405, endPoint x: 559, endPoint y: 421, distance: 16.0
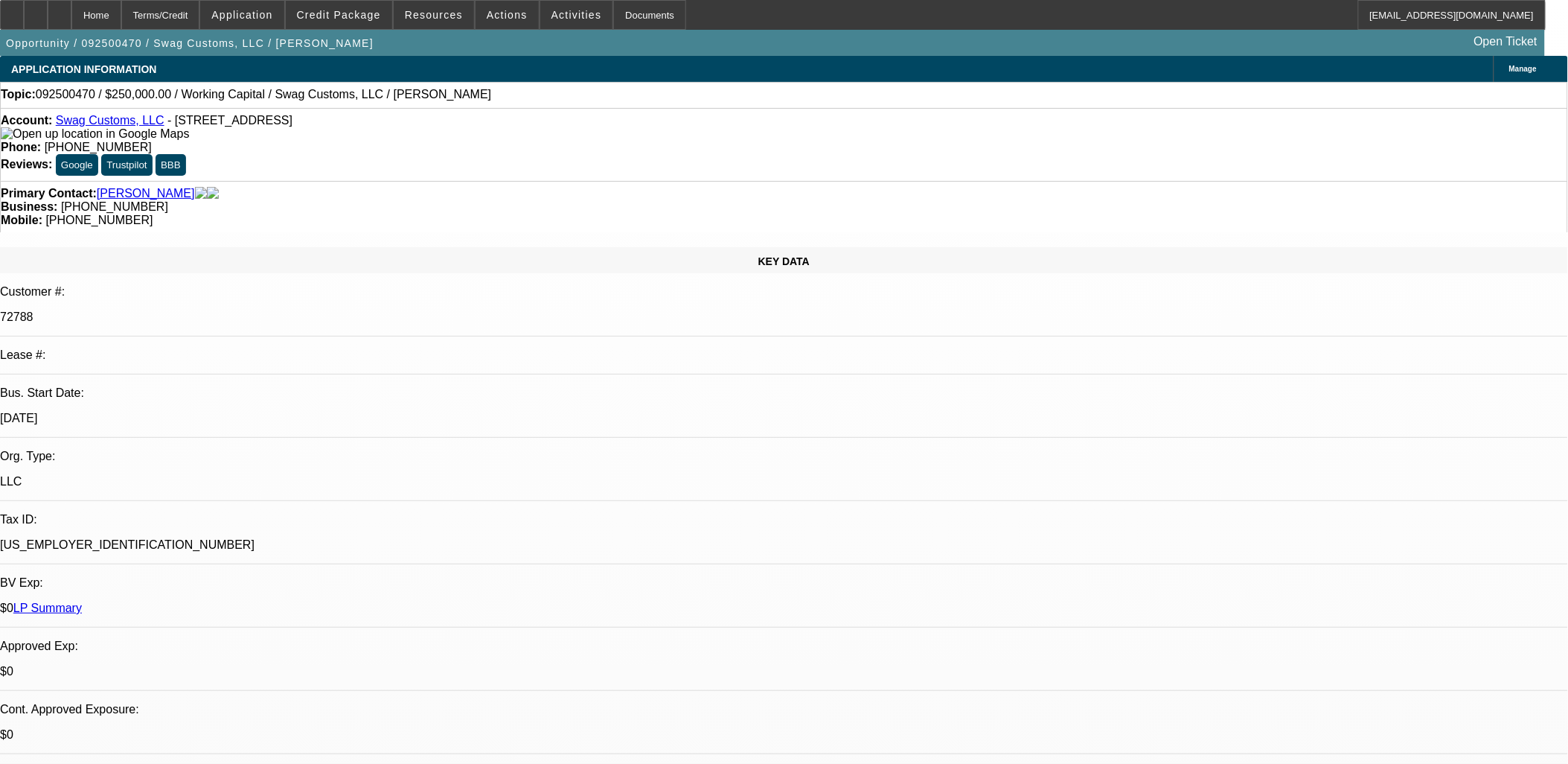
drag, startPoint x: 559, startPoint y: 421, endPoint x: 561, endPoint y: 436, distance: 15.1
drag, startPoint x: 546, startPoint y: 413, endPoint x: 382, endPoint y: 315, distance: 191.0
drag, startPoint x: 382, startPoint y: 315, endPoint x: 352, endPoint y: 311, distance: 30.3
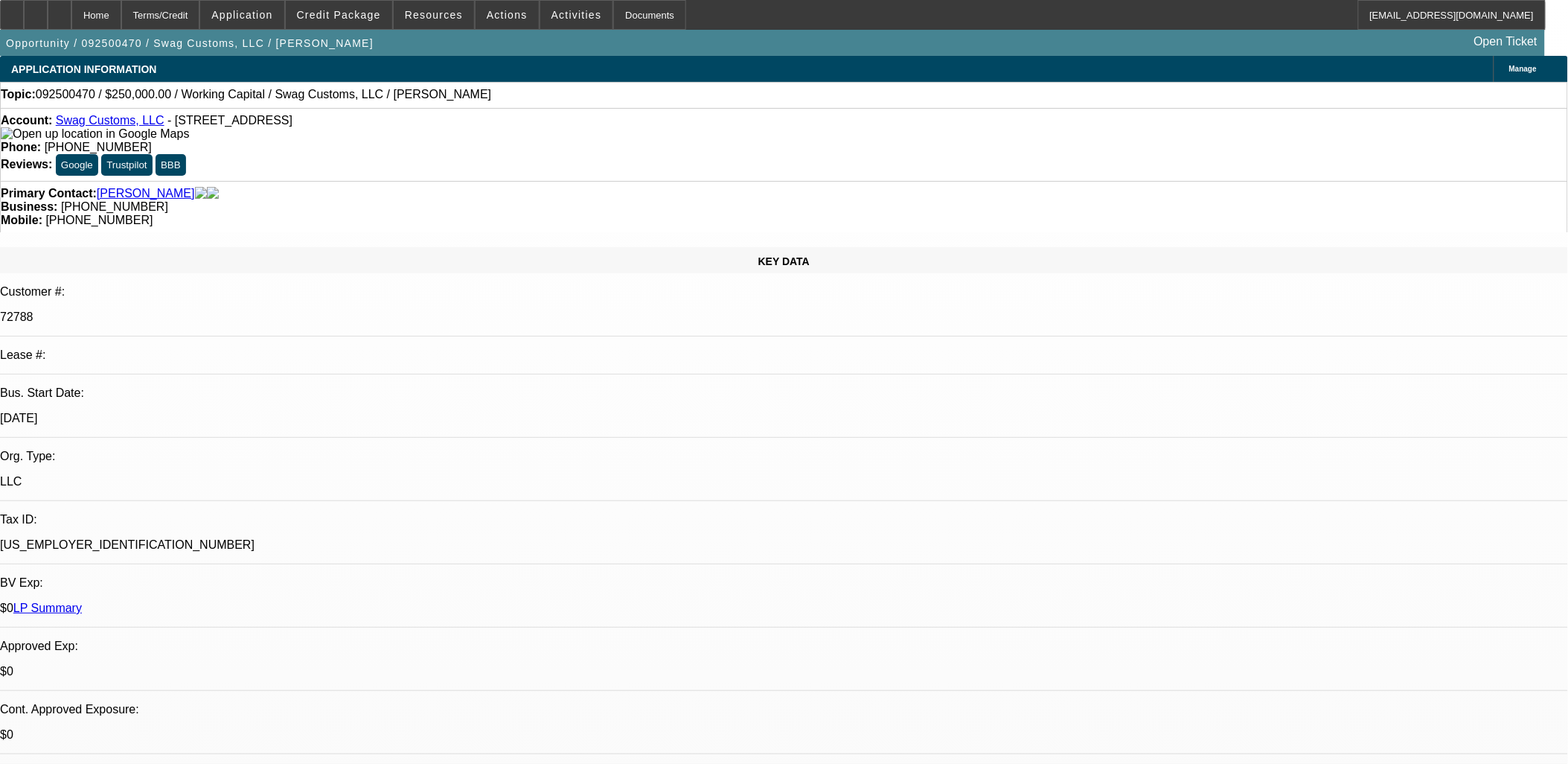
click at [347, 601] on div "$0 LP Summary" at bounding box center [784, 608] width 1568 height 13
drag, startPoint x: 355, startPoint y: 307, endPoint x: 630, endPoint y: 413, distance: 294.7
drag, startPoint x: 630, startPoint y: 413, endPoint x: 357, endPoint y: 313, distance: 290.7
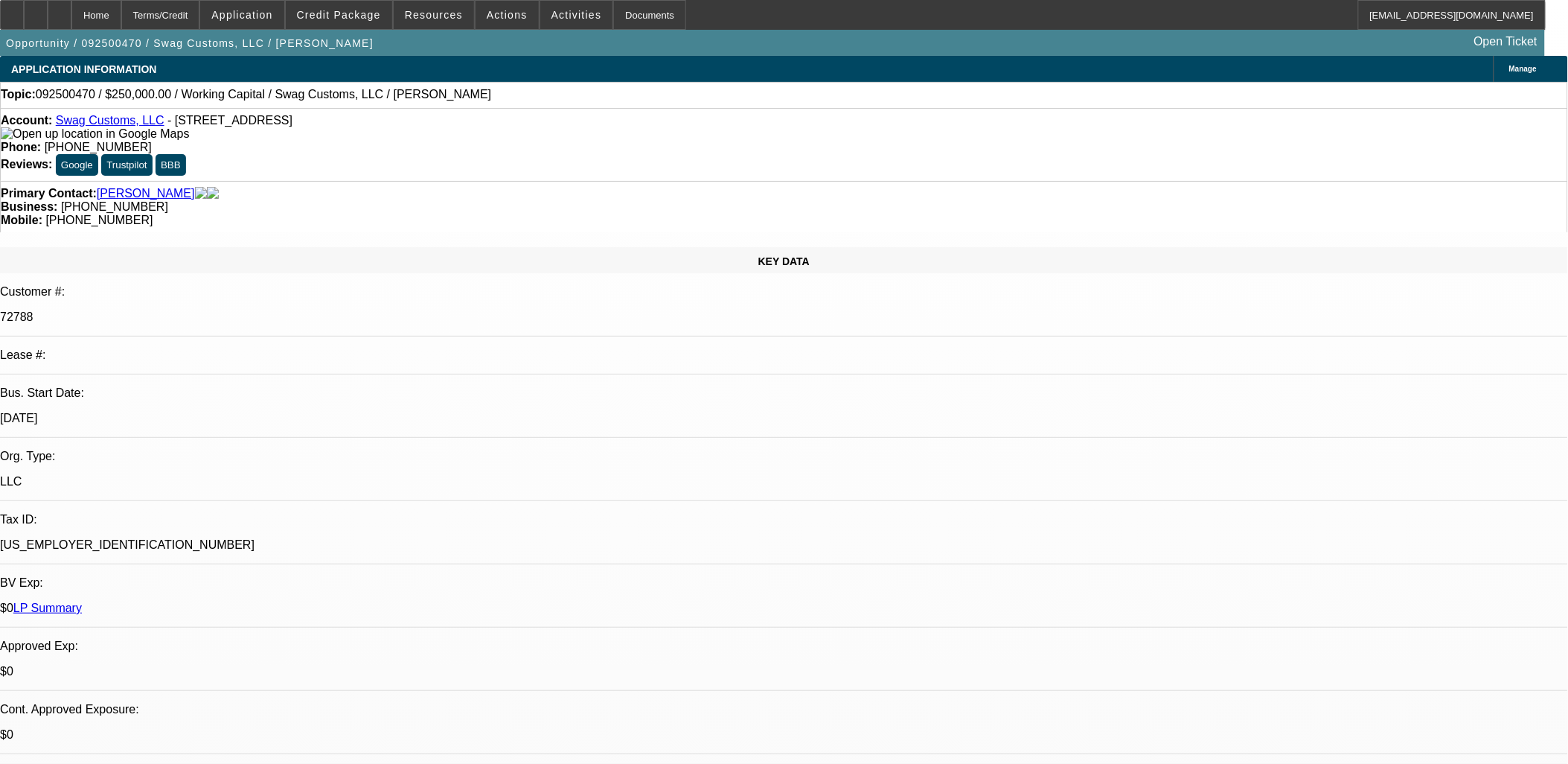
drag, startPoint x: 365, startPoint y: 322, endPoint x: 489, endPoint y: 355, distance: 128.3
drag, startPoint x: 489, startPoint y: 355, endPoint x: 542, endPoint y: 360, distance: 53.2
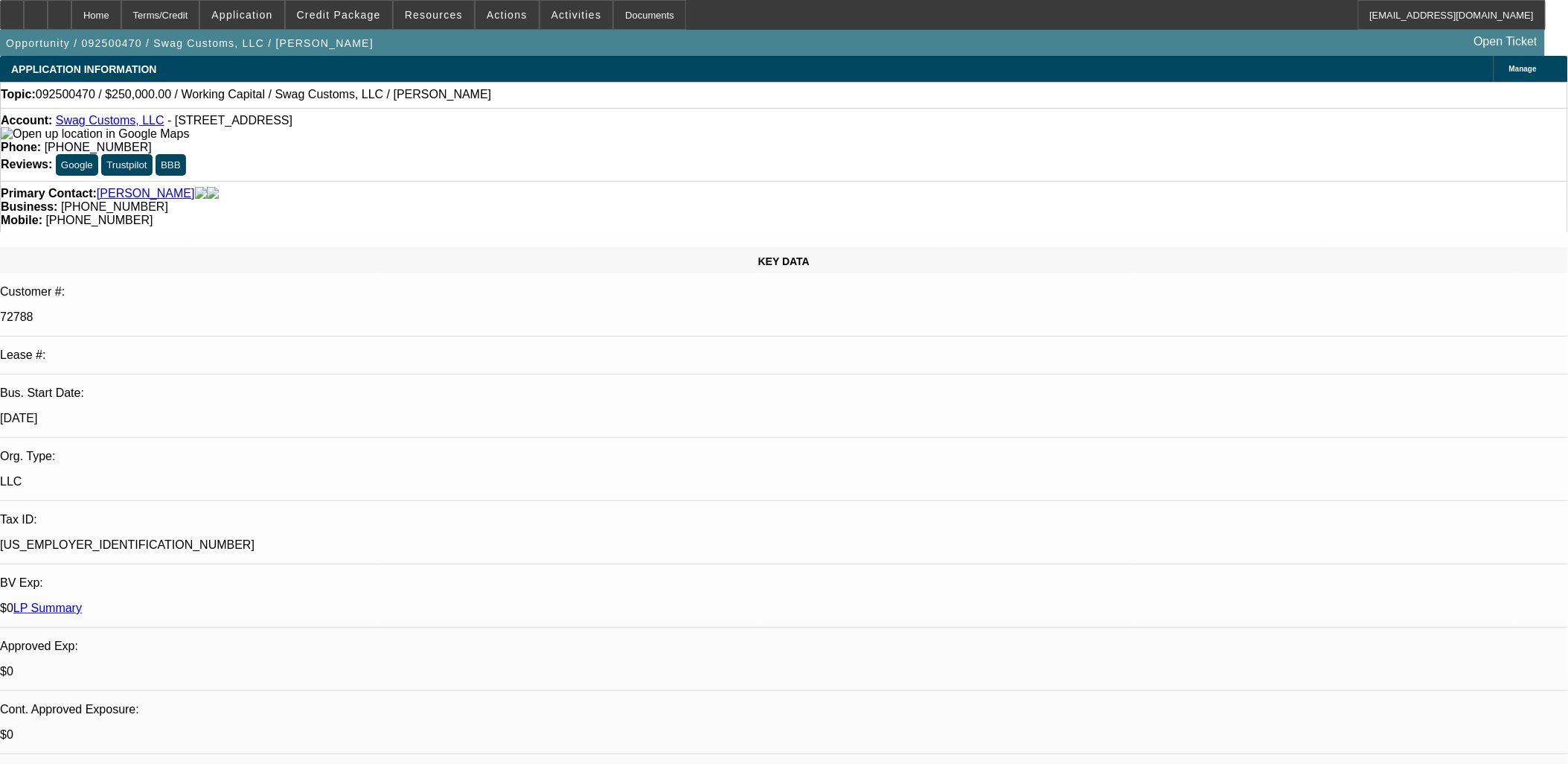
drag, startPoint x: 612, startPoint y: 359, endPoint x: 362, endPoint y: 320, distance: 253.0
select select "0"
select select "2"
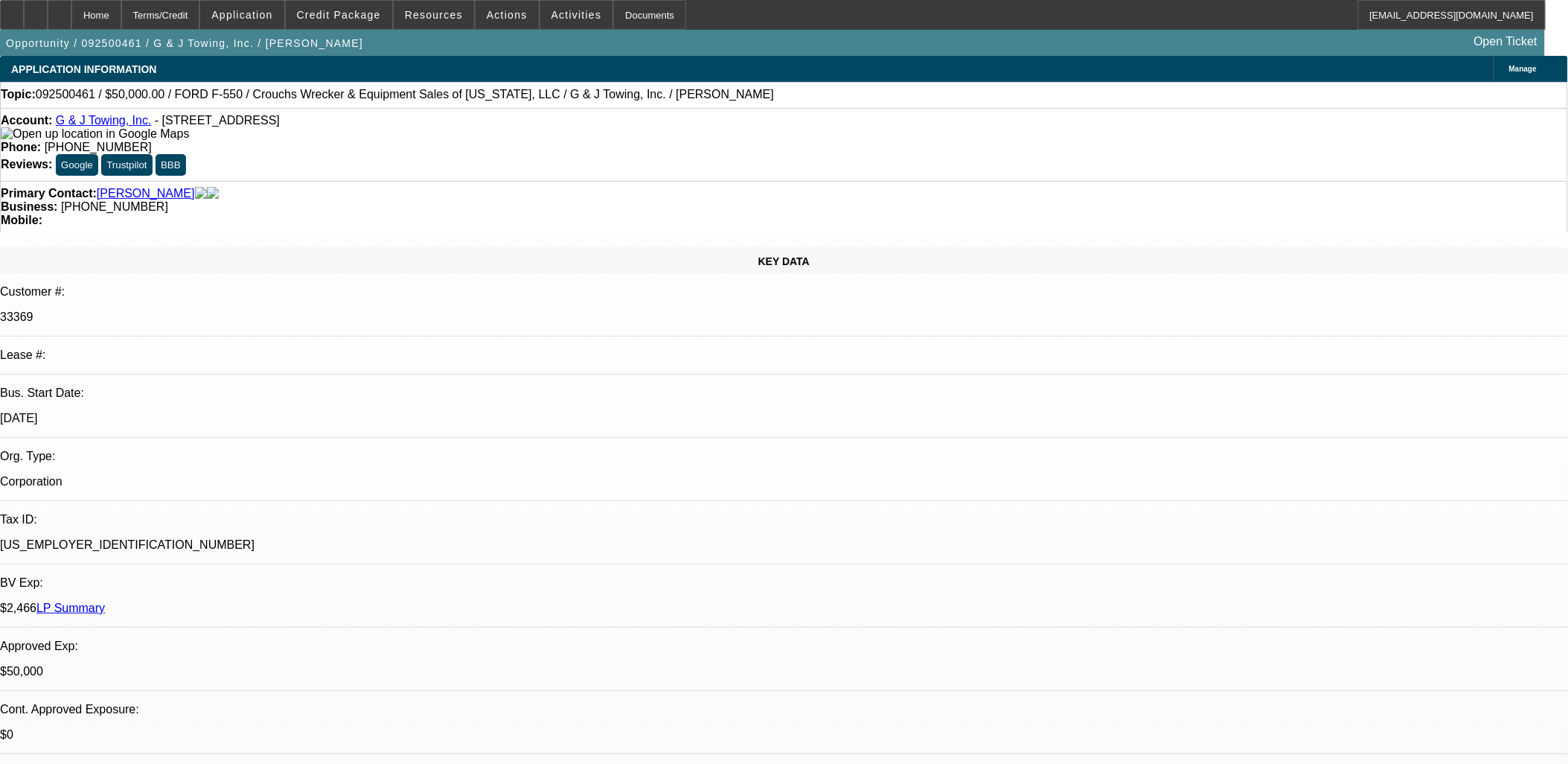
select select "0"
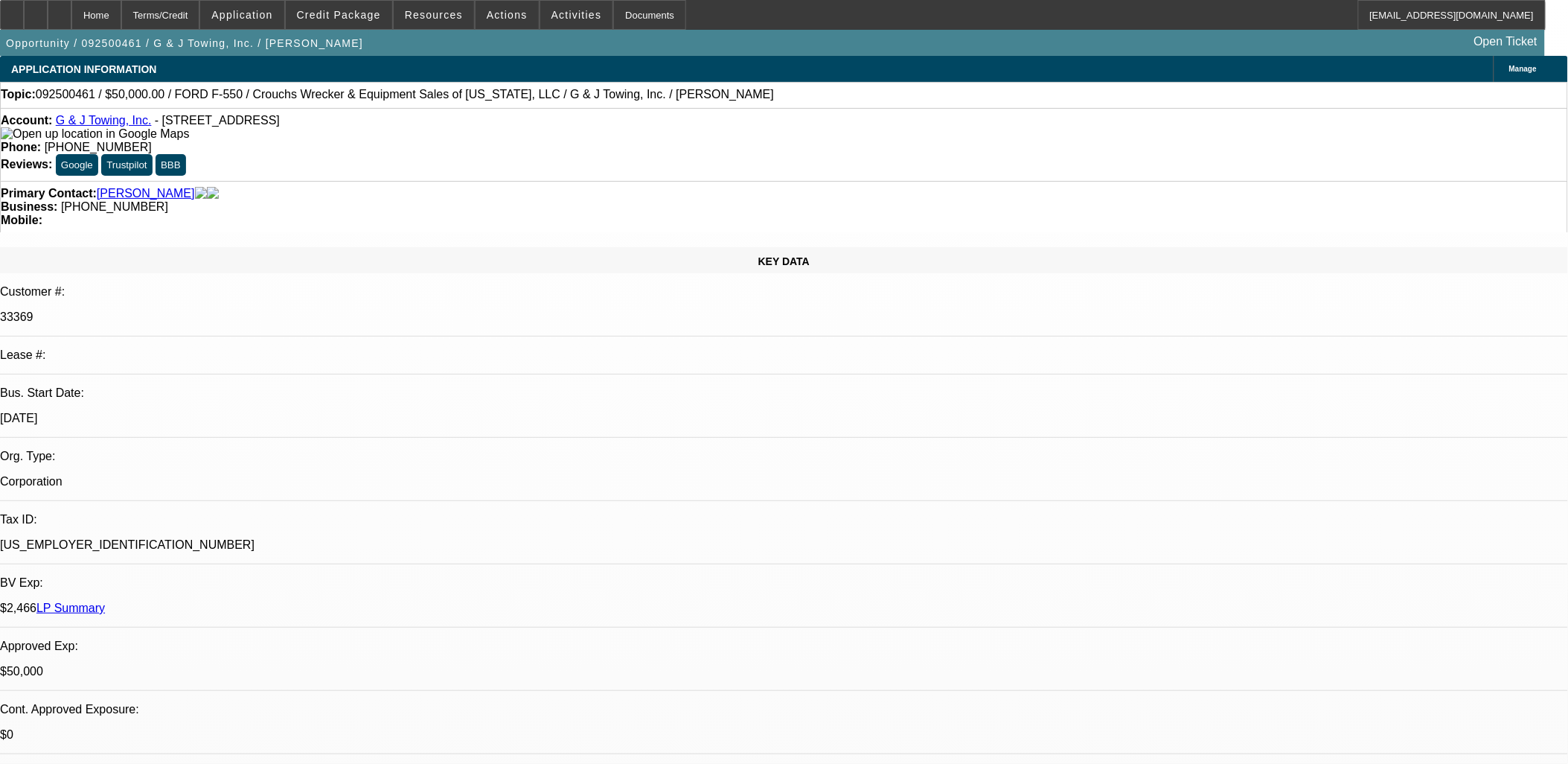
select select "0"
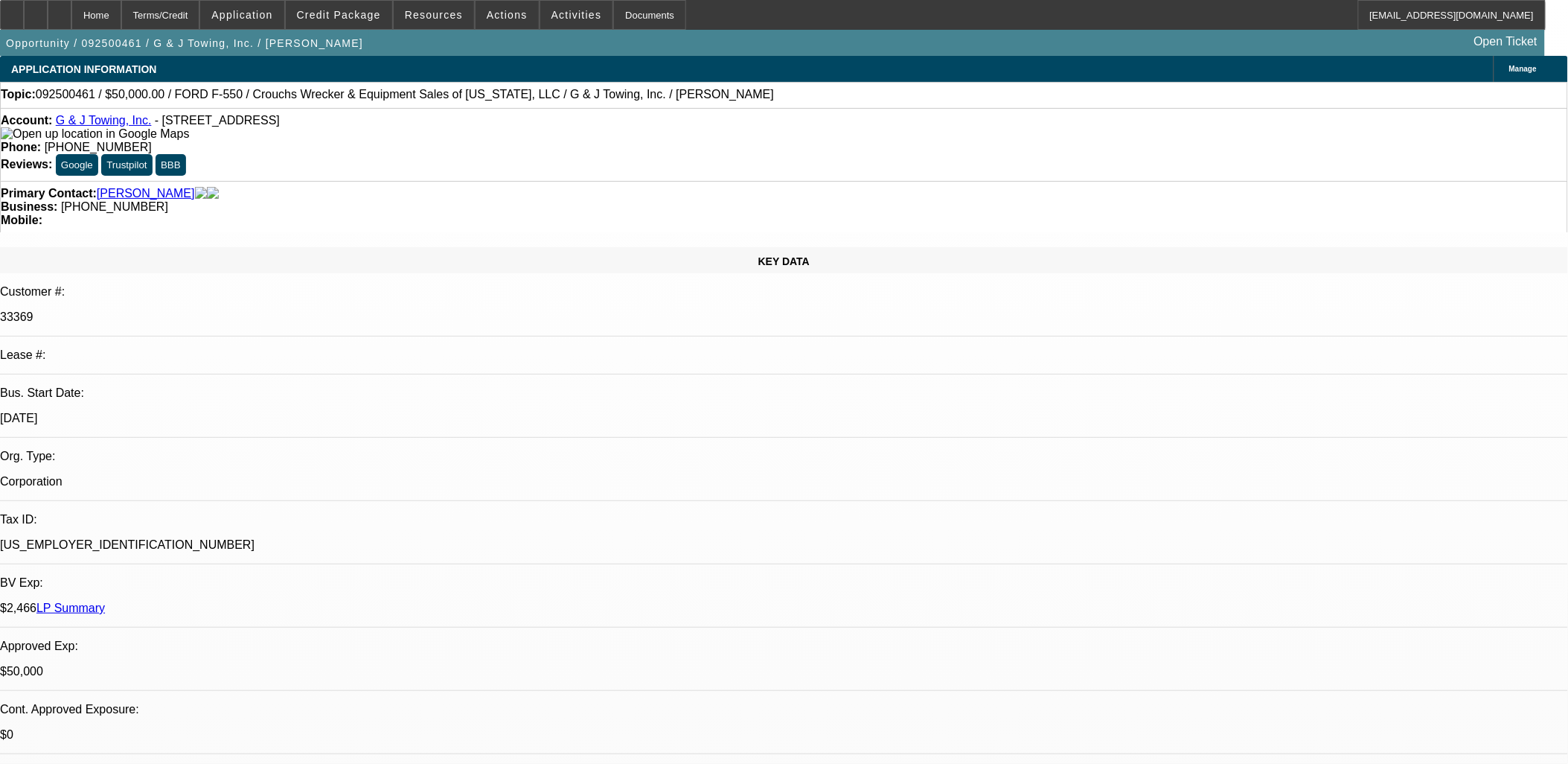
select select "1"
select select "2"
select select "6"
select select "1"
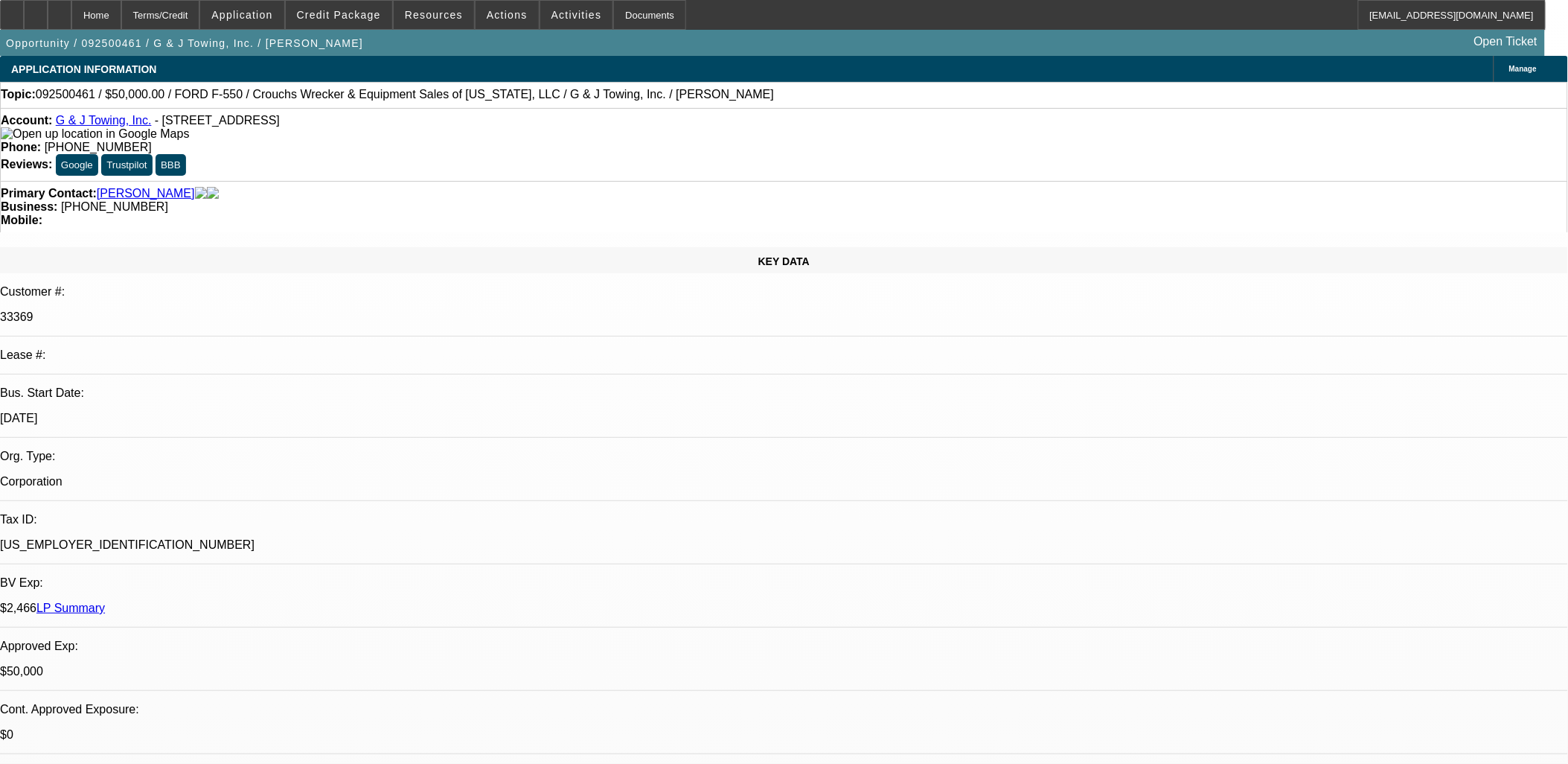
select select "6"
select select "1"
select select "6"
select select "1"
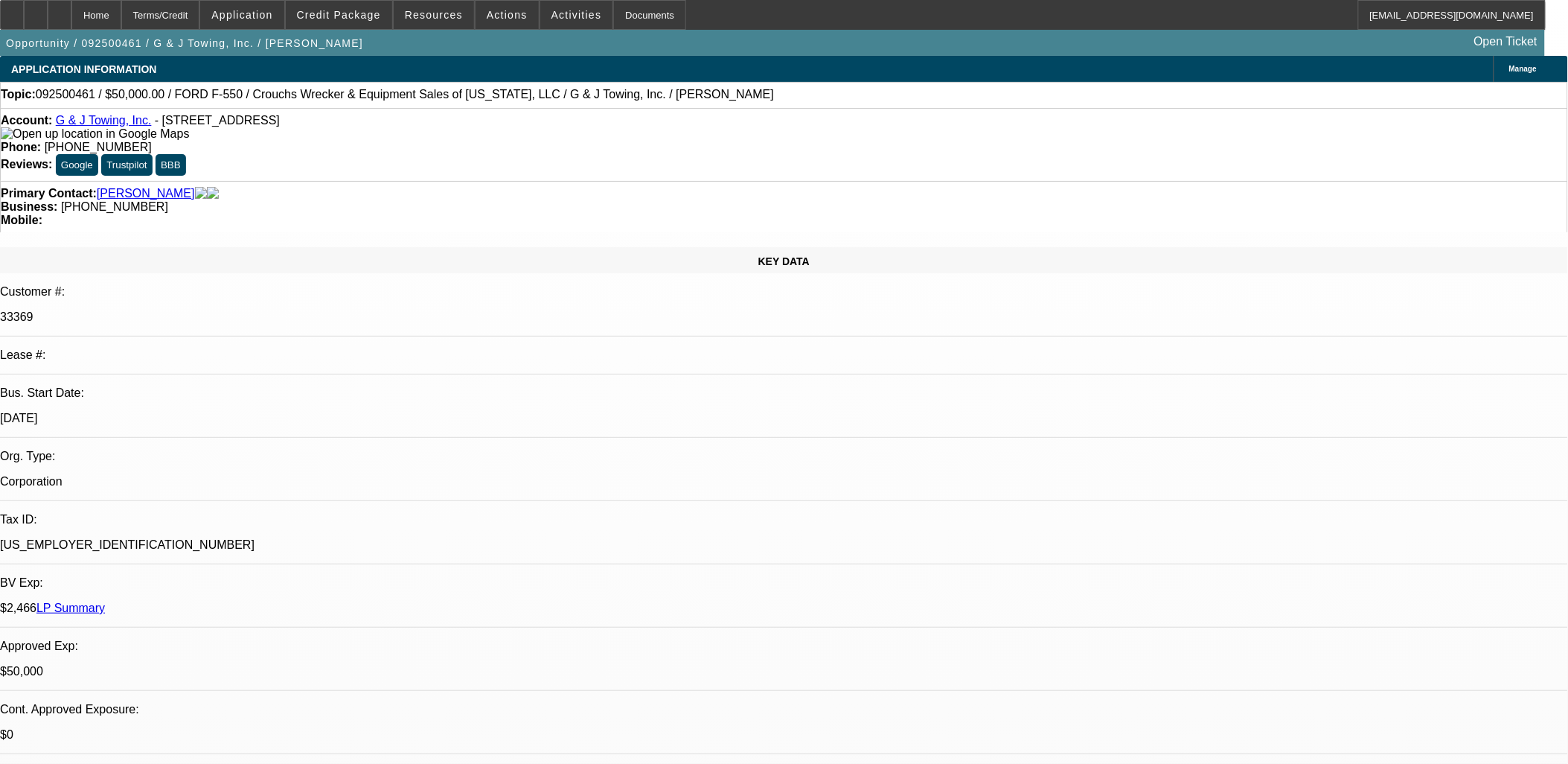
select select "1"
select select "6"
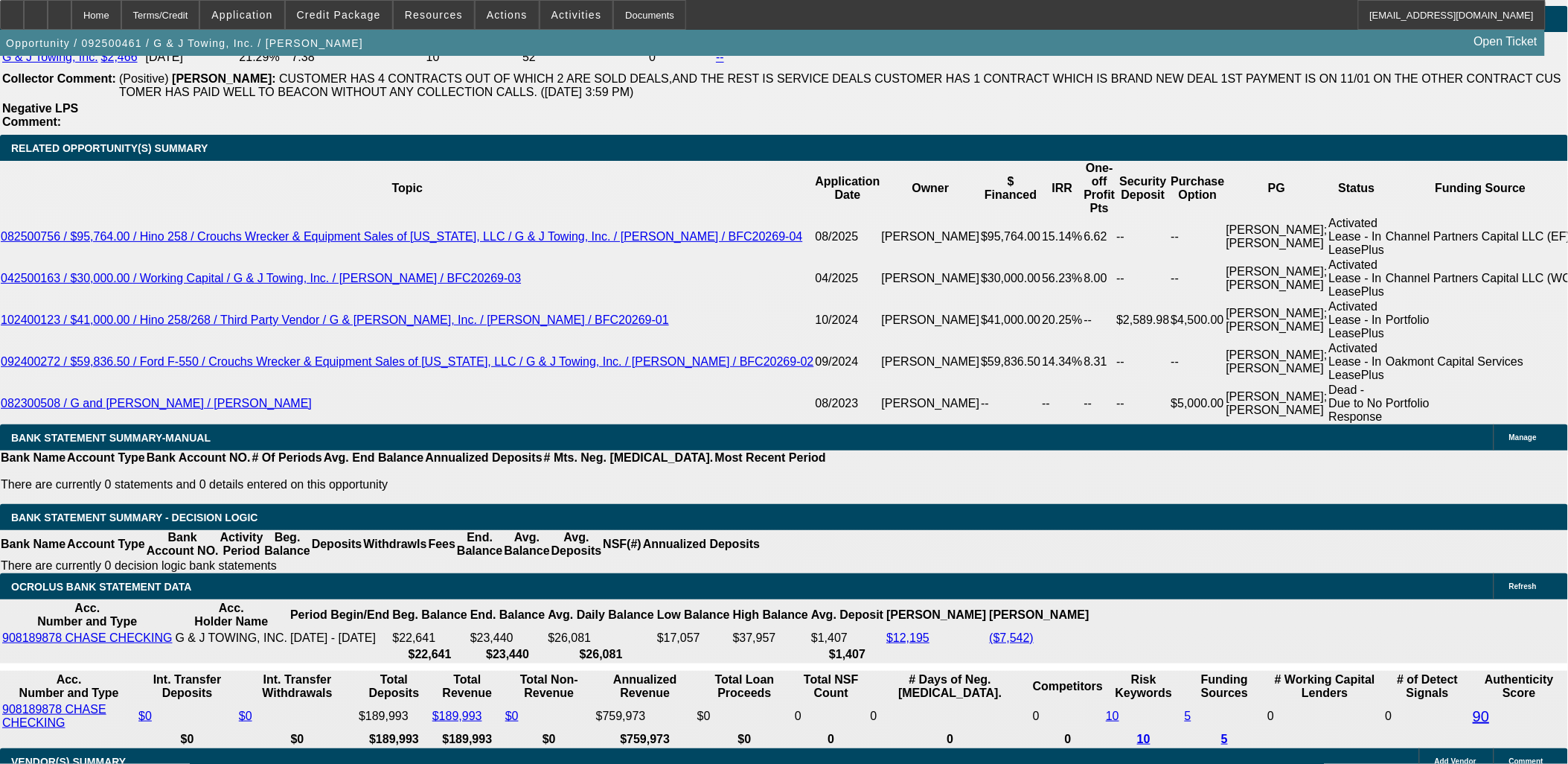
scroll to position [2563, 0]
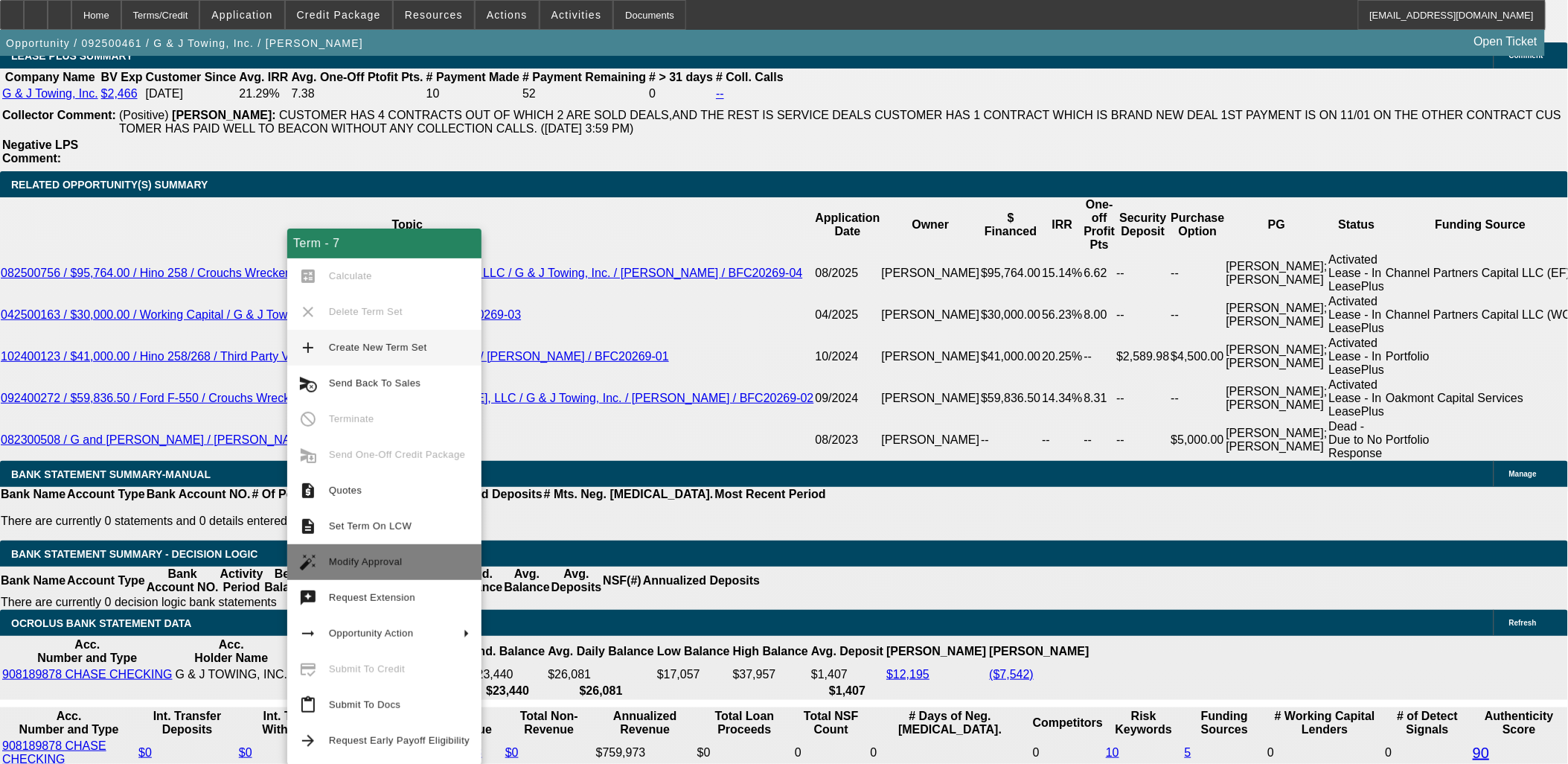
click at [395, 553] on span "Modify Approval" at bounding box center [398, 561] width 141 height 18
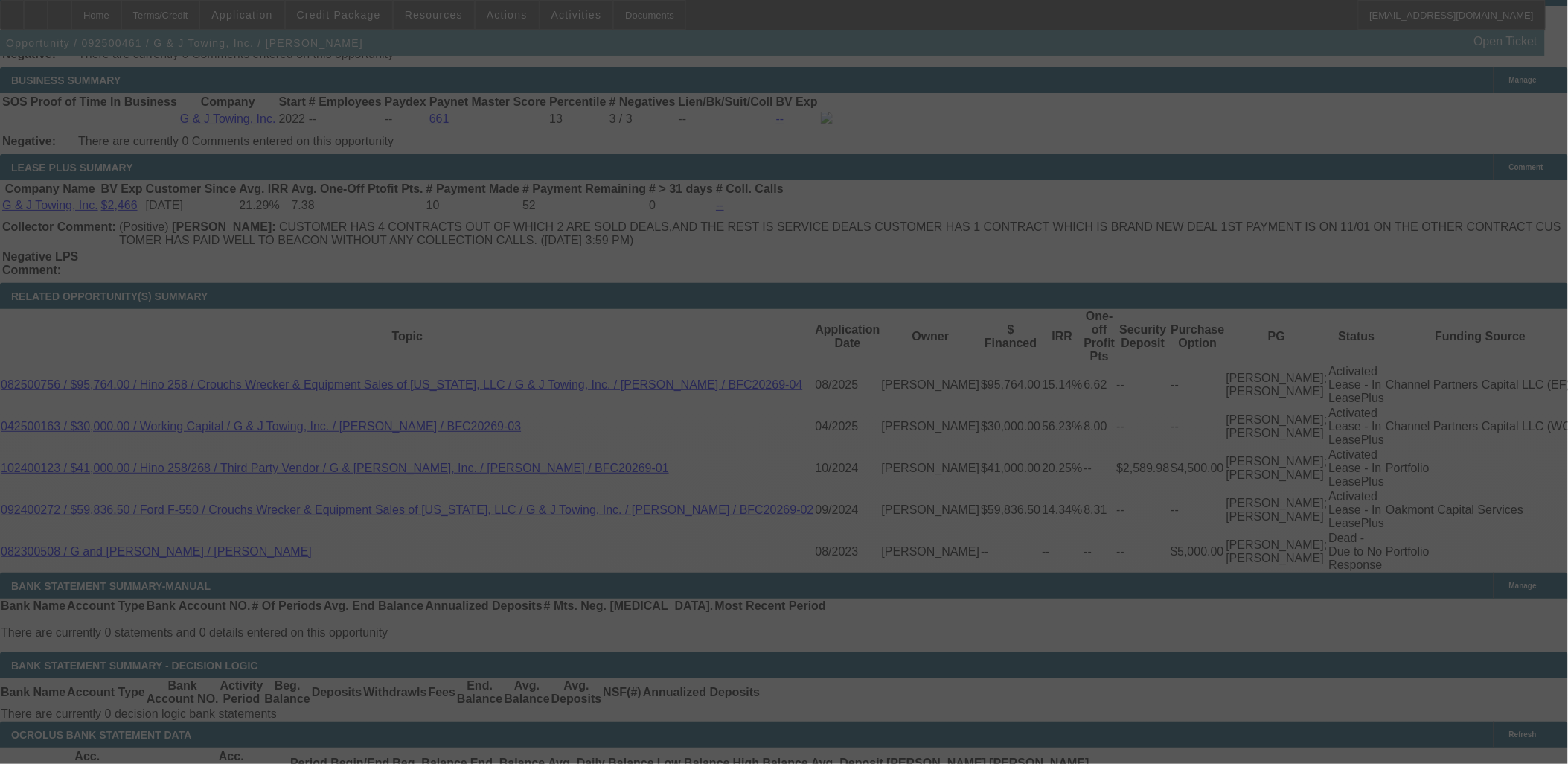
scroll to position [2481, 0]
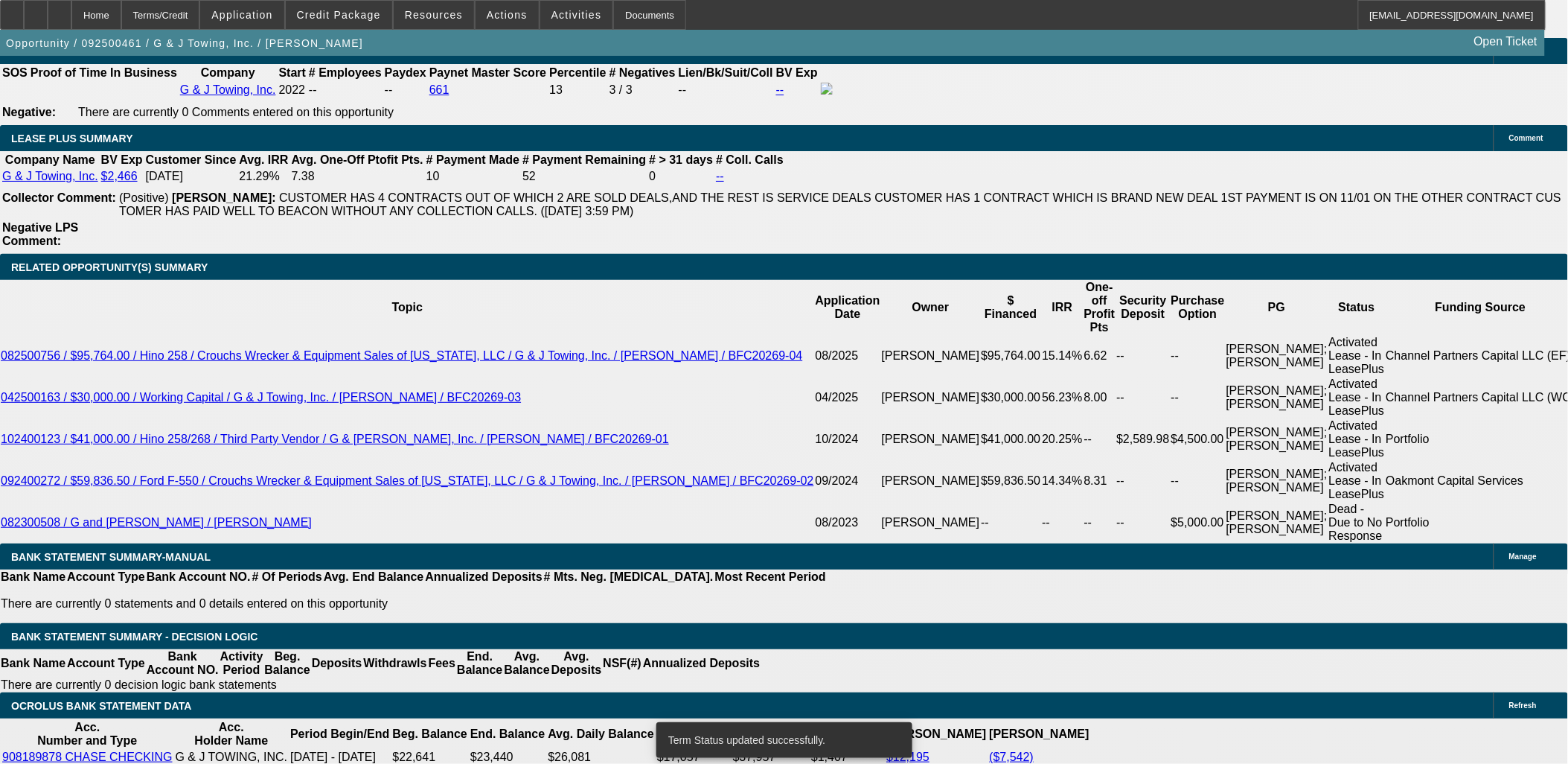
select select "0"
select select "2"
select select "0"
select select "6"
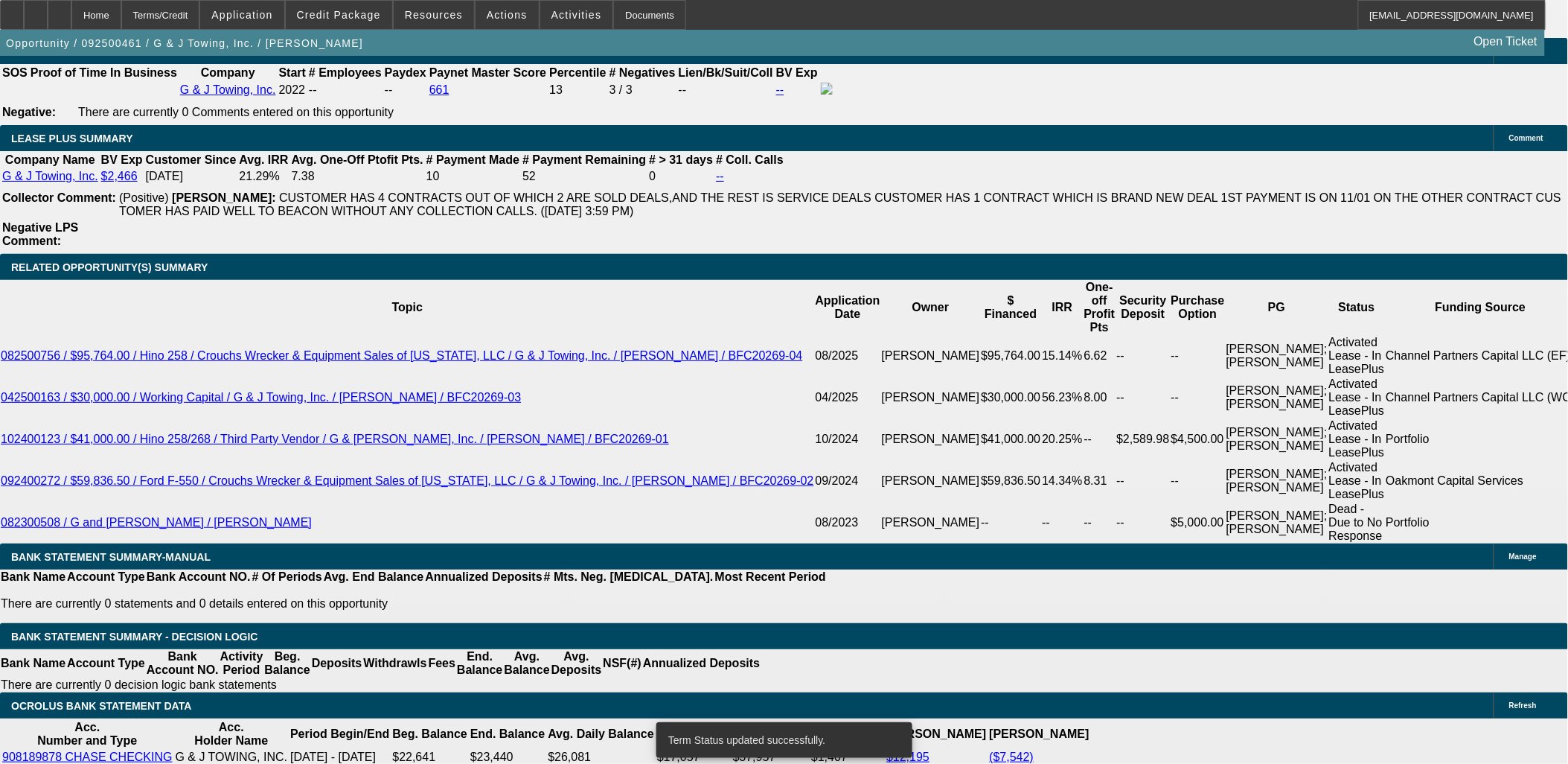
select select "0"
select select "2"
select select "0"
select select "6"
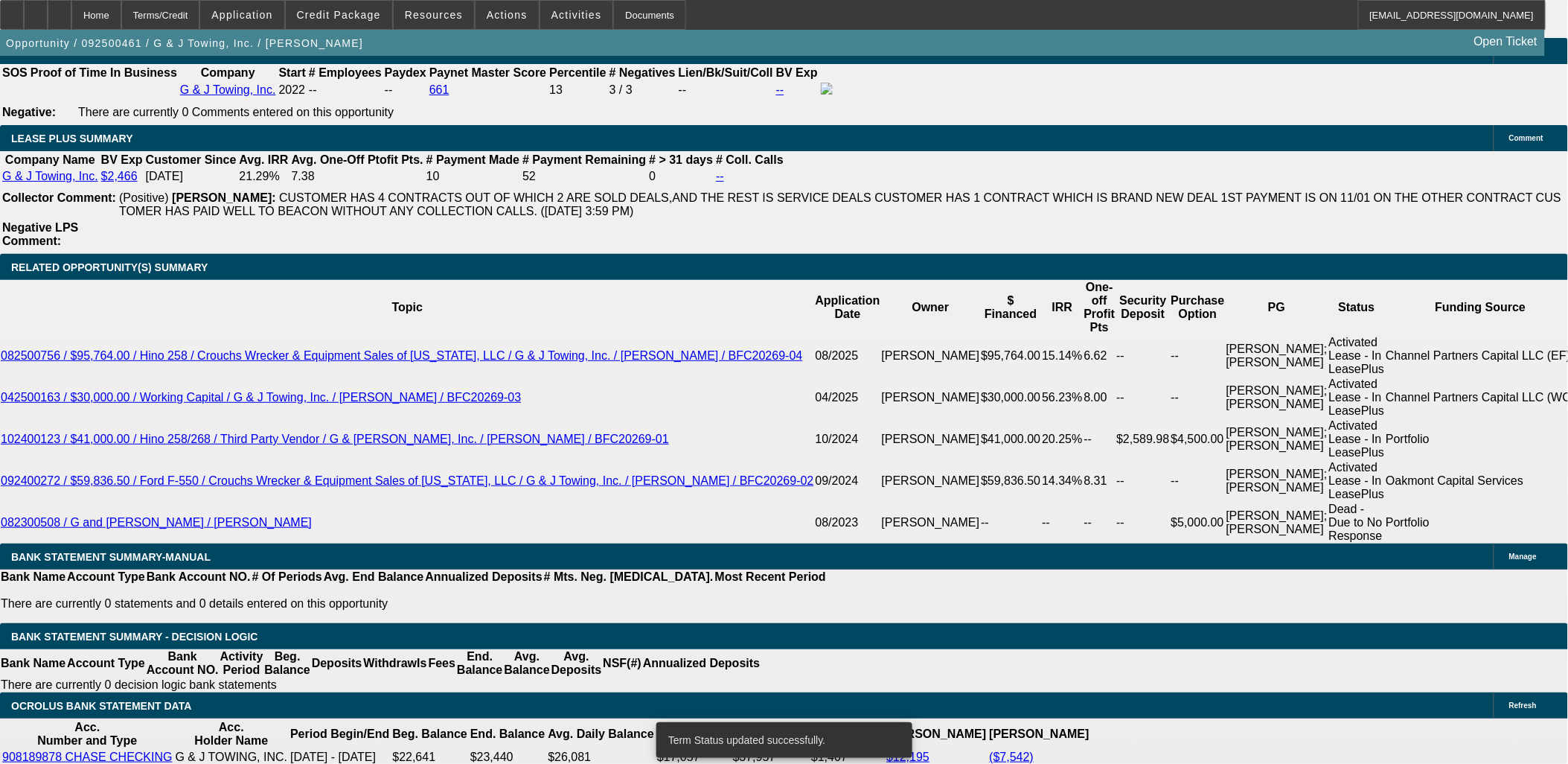
select select "0"
select select "6"
select select "0"
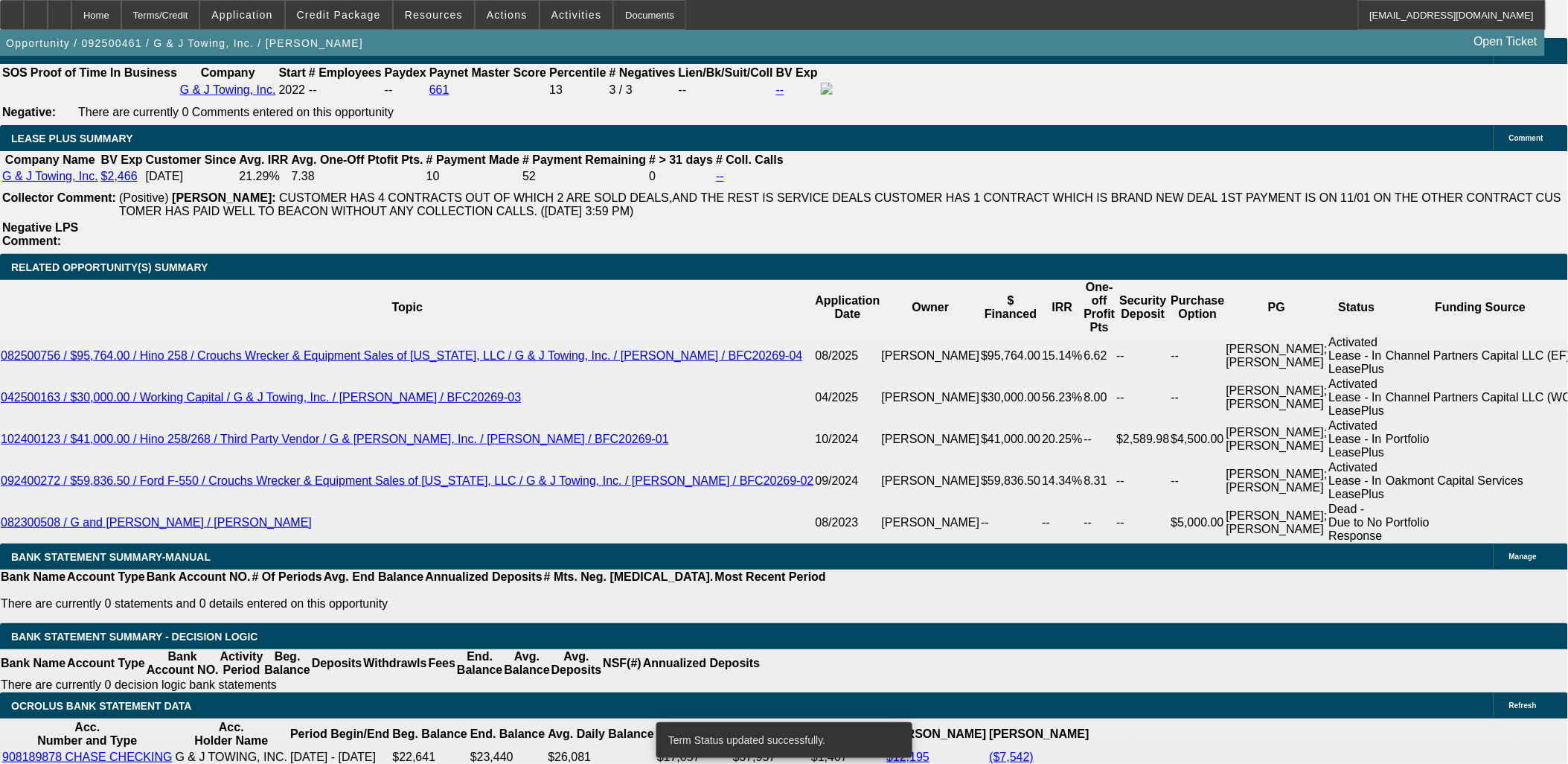
select select "0"
select select "6"
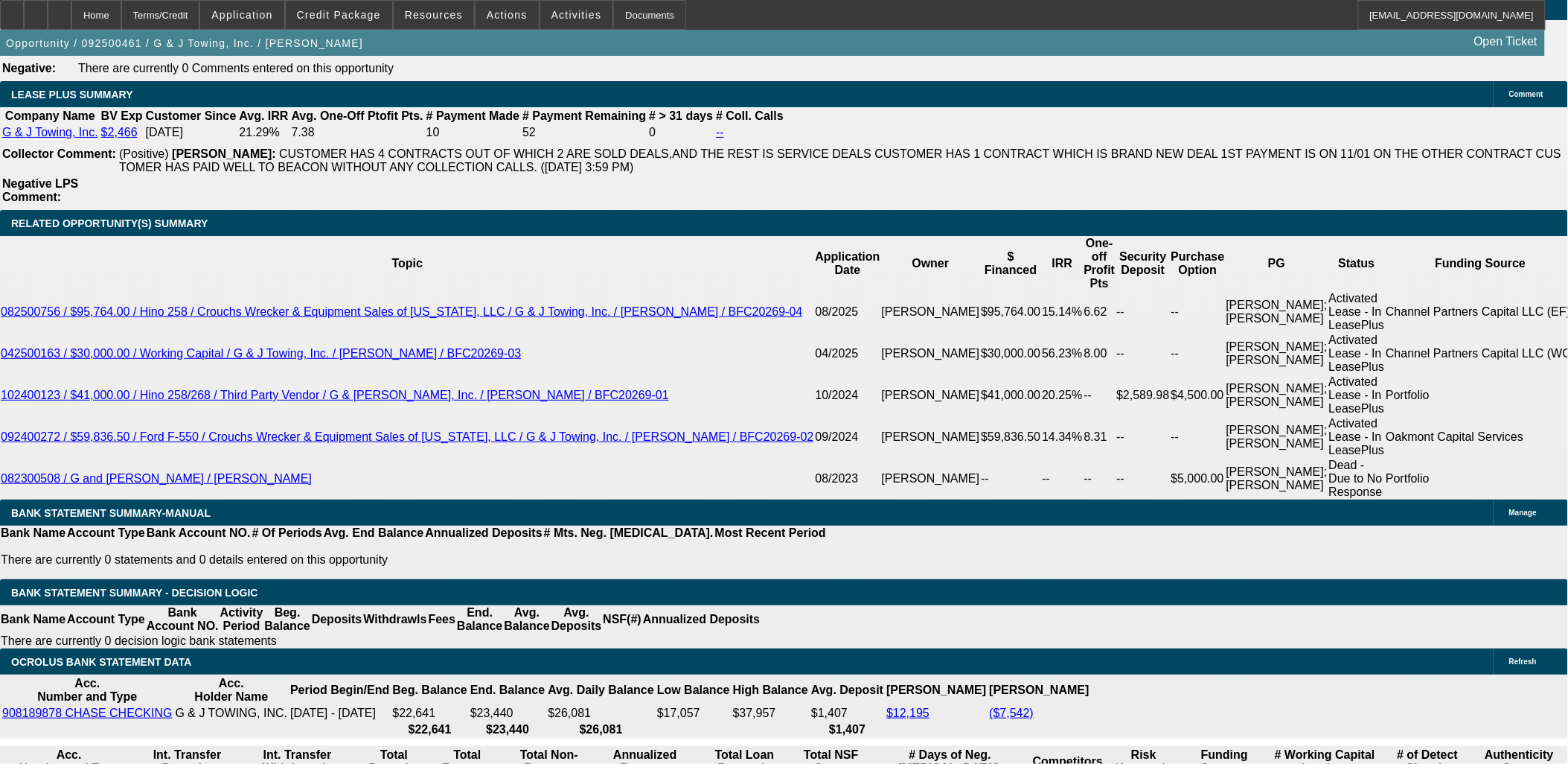
scroll to position [2563, 0]
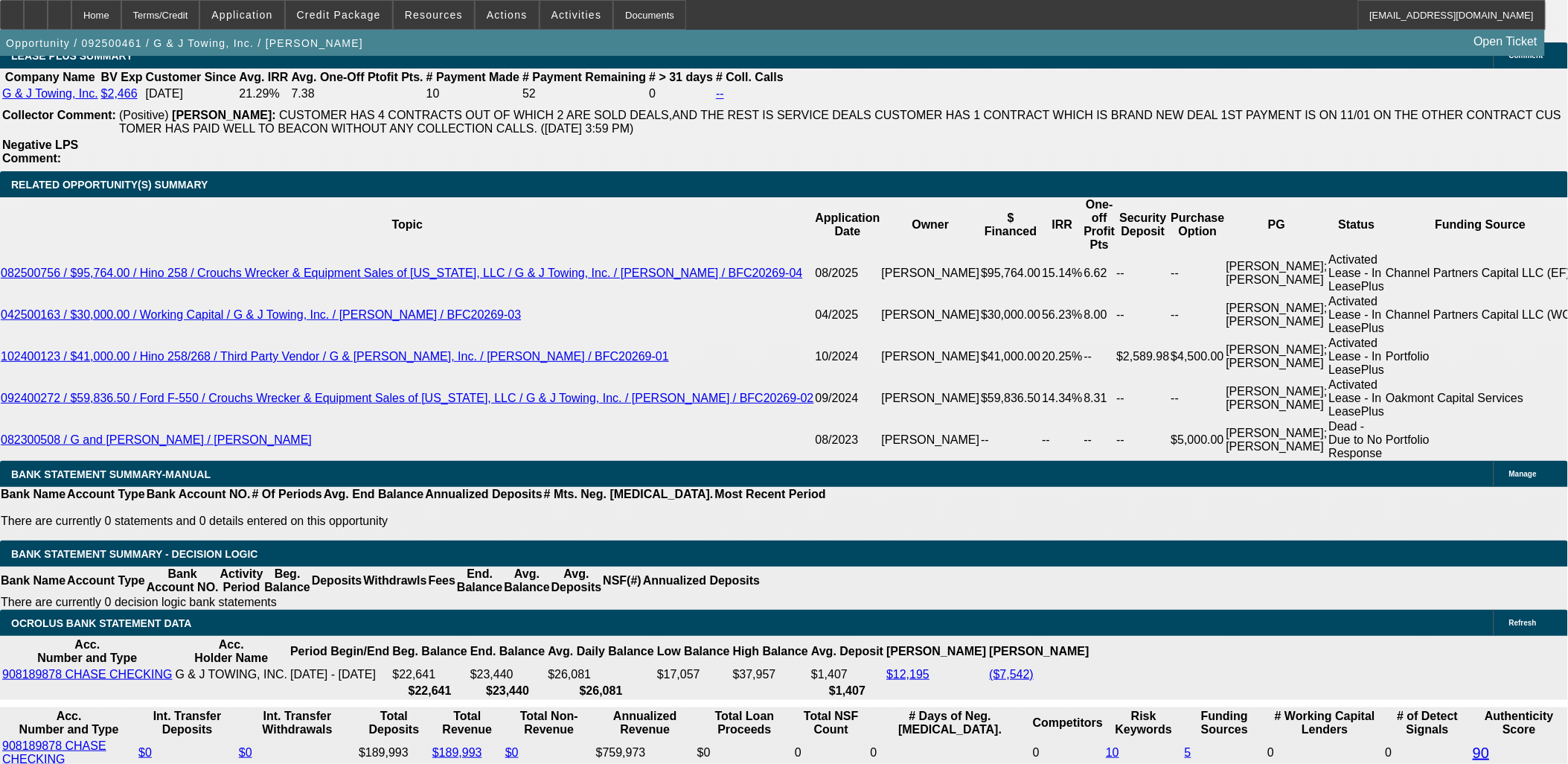
drag, startPoint x: 146, startPoint y: 415, endPoint x: 17, endPoint y: 176, distance: 271.6
drag, startPoint x: 98, startPoint y: 421, endPoint x: 11, endPoint y: 177, distance: 259.0
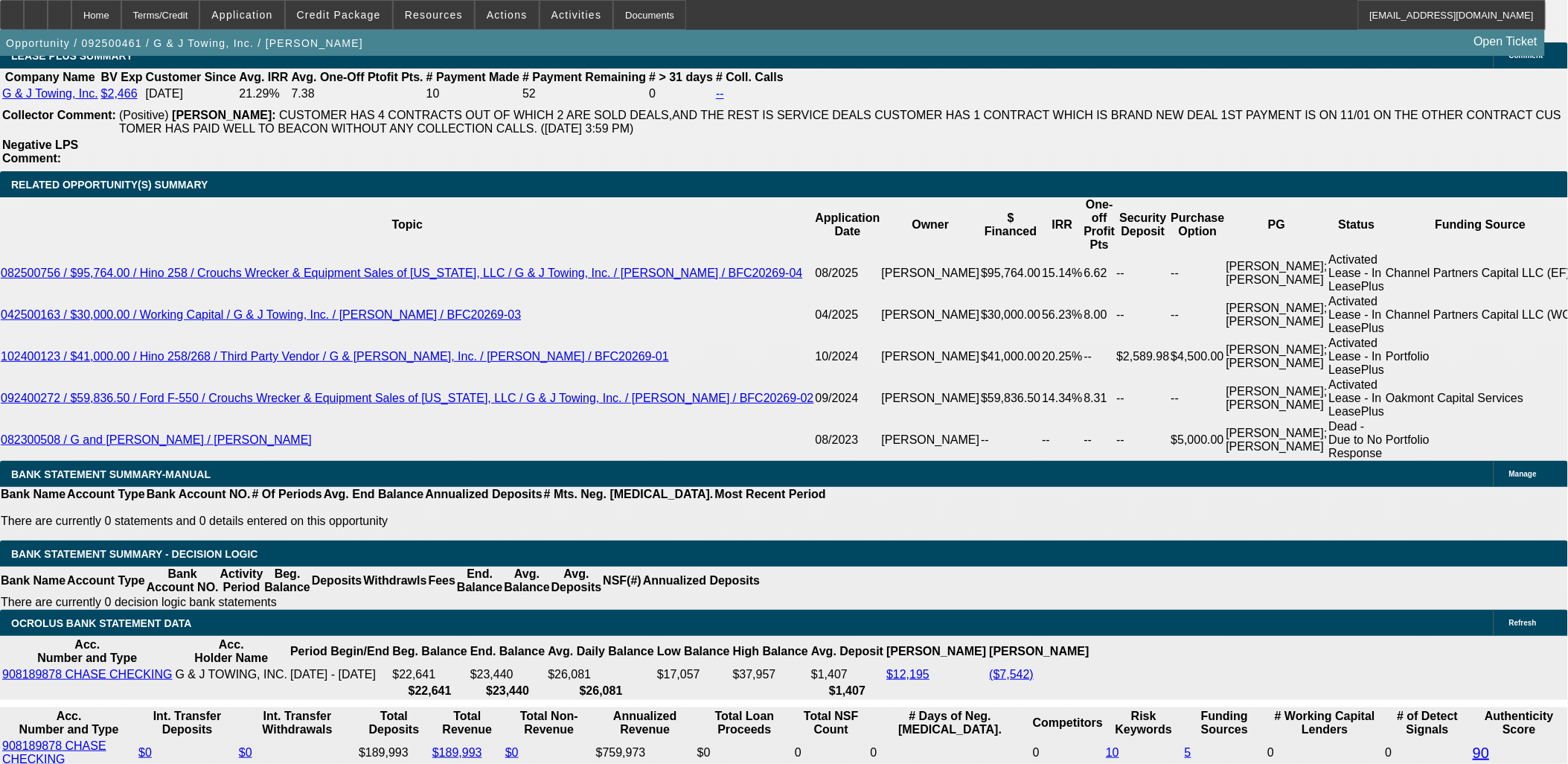
drag, startPoint x: 10, startPoint y: 177, endPoint x: 113, endPoint y: 422, distance: 265.8
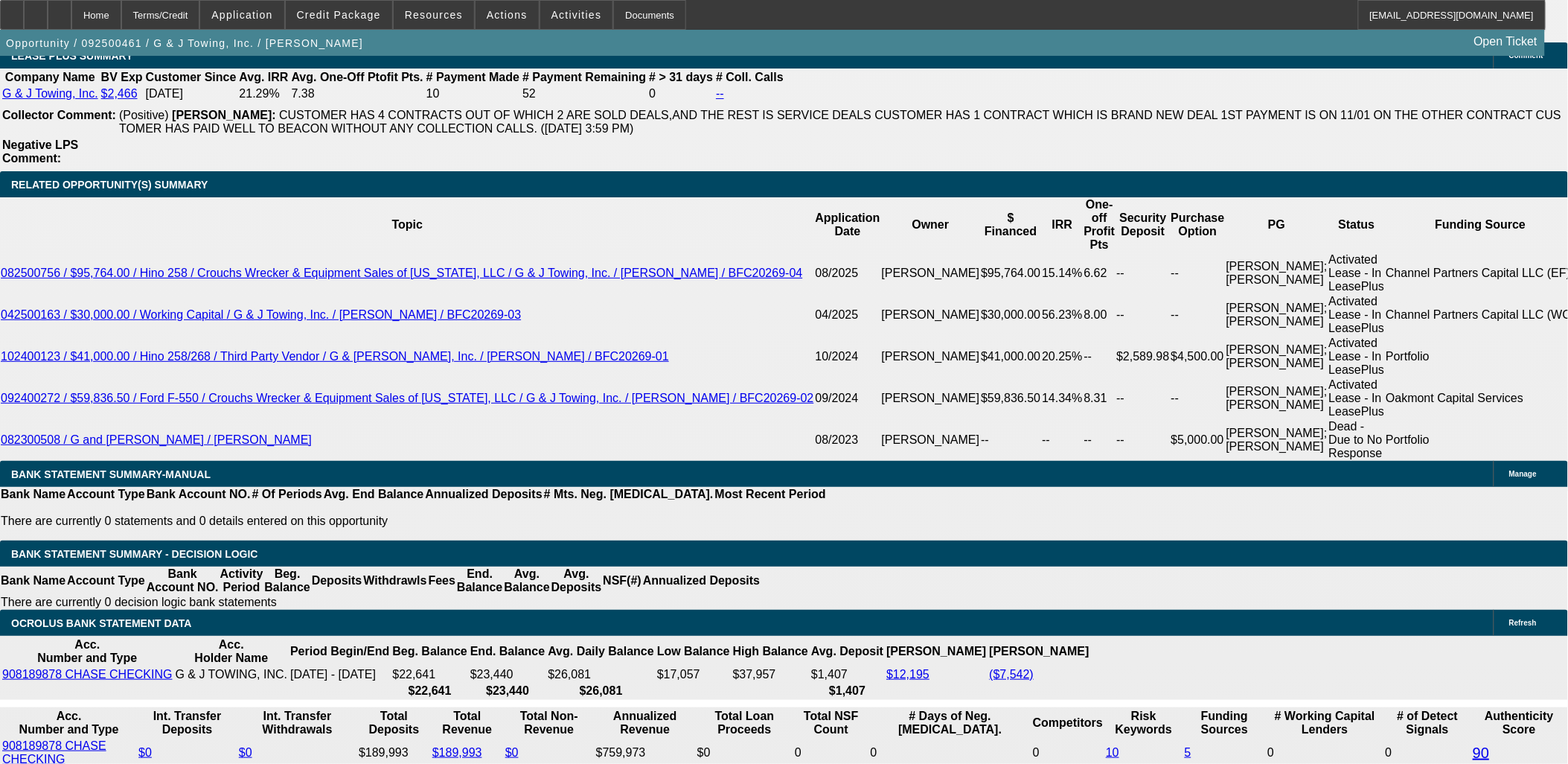
drag, startPoint x: 109, startPoint y: 420, endPoint x: 19, endPoint y: 184, distance: 252.6
drag, startPoint x: 19, startPoint y: 184, endPoint x: 112, endPoint y: 420, distance: 253.7
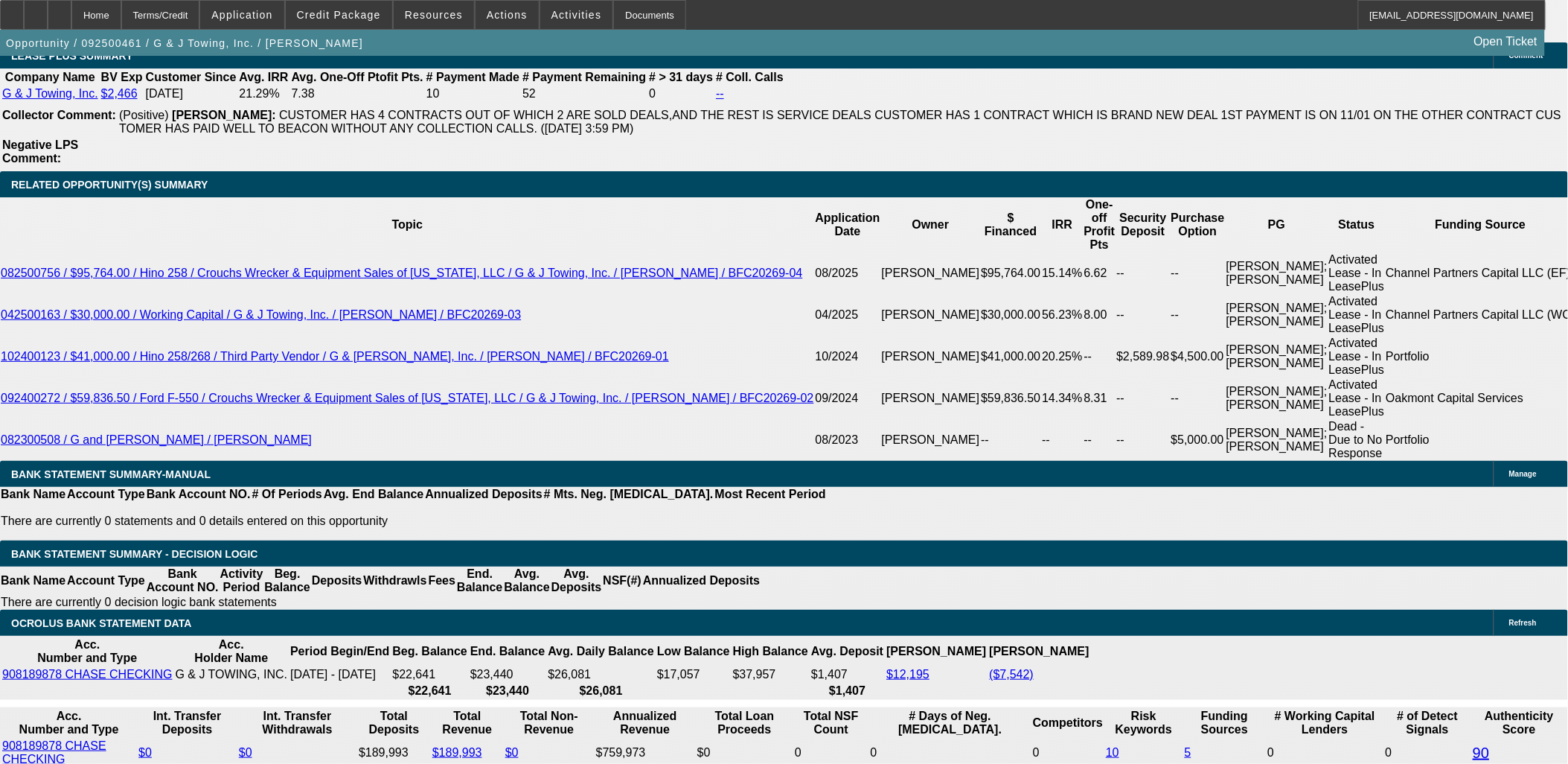
drag, startPoint x: 102, startPoint y: 417, endPoint x: 17, endPoint y: 182, distance: 249.9
drag, startPoint x: 17, startPoint y: 182, endPoint x: 116, endPoint y: 414, distance: 252.2
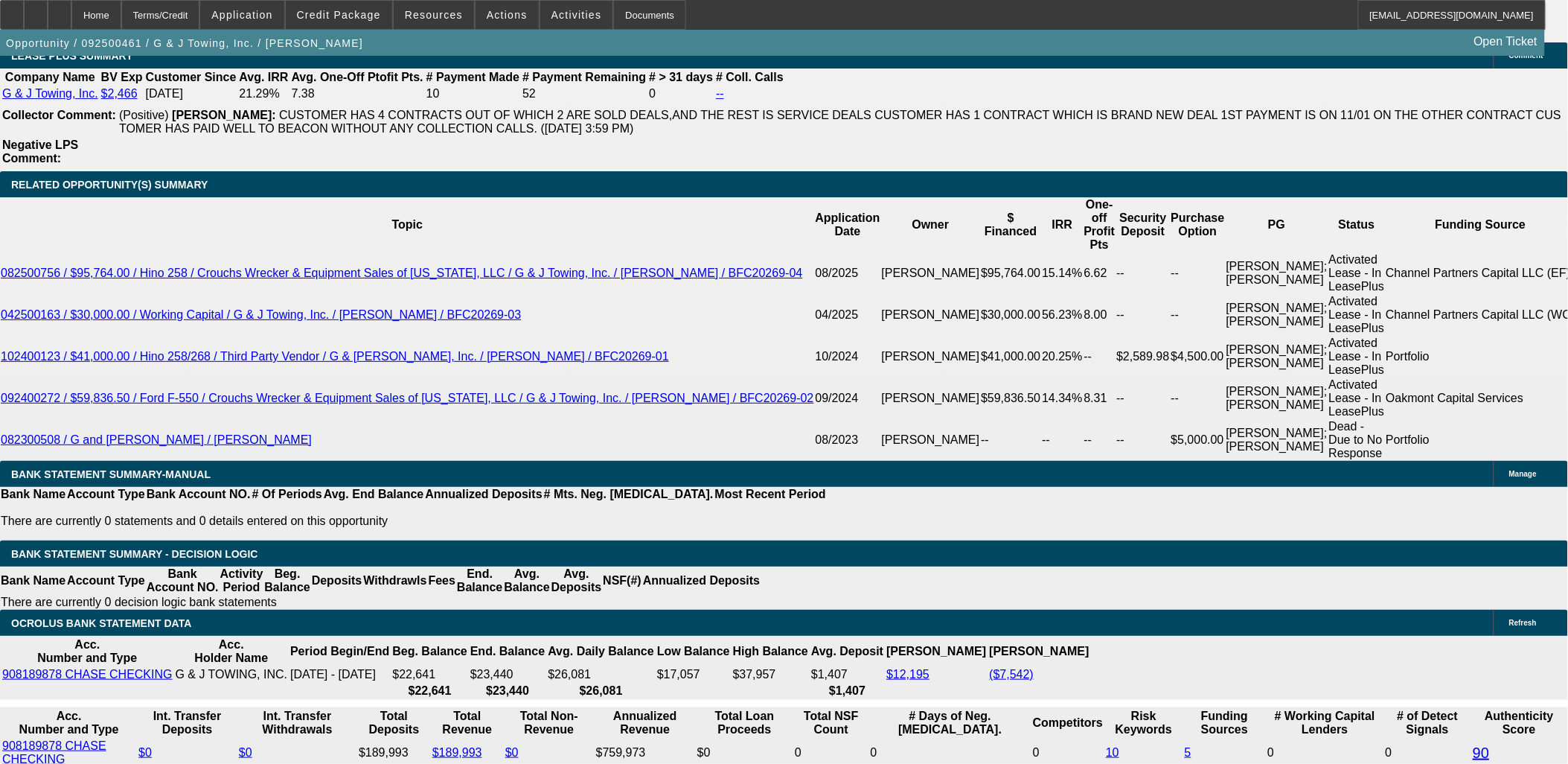
drag, startPoint x: 116, startPoint y: 414, endPoint x: 102, endPoint y: 412, distance: 14.1
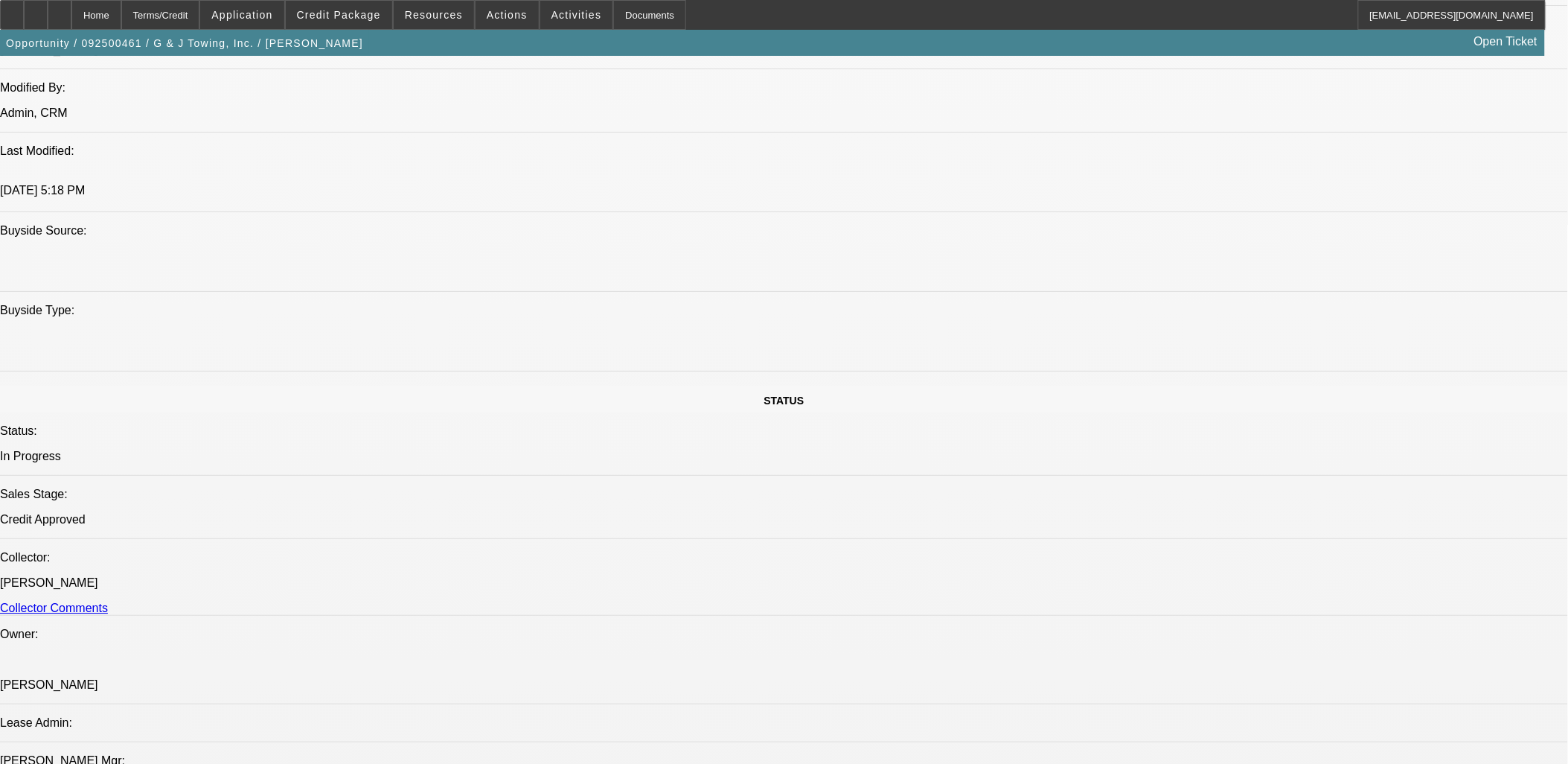
scroll to position [1075, 0]
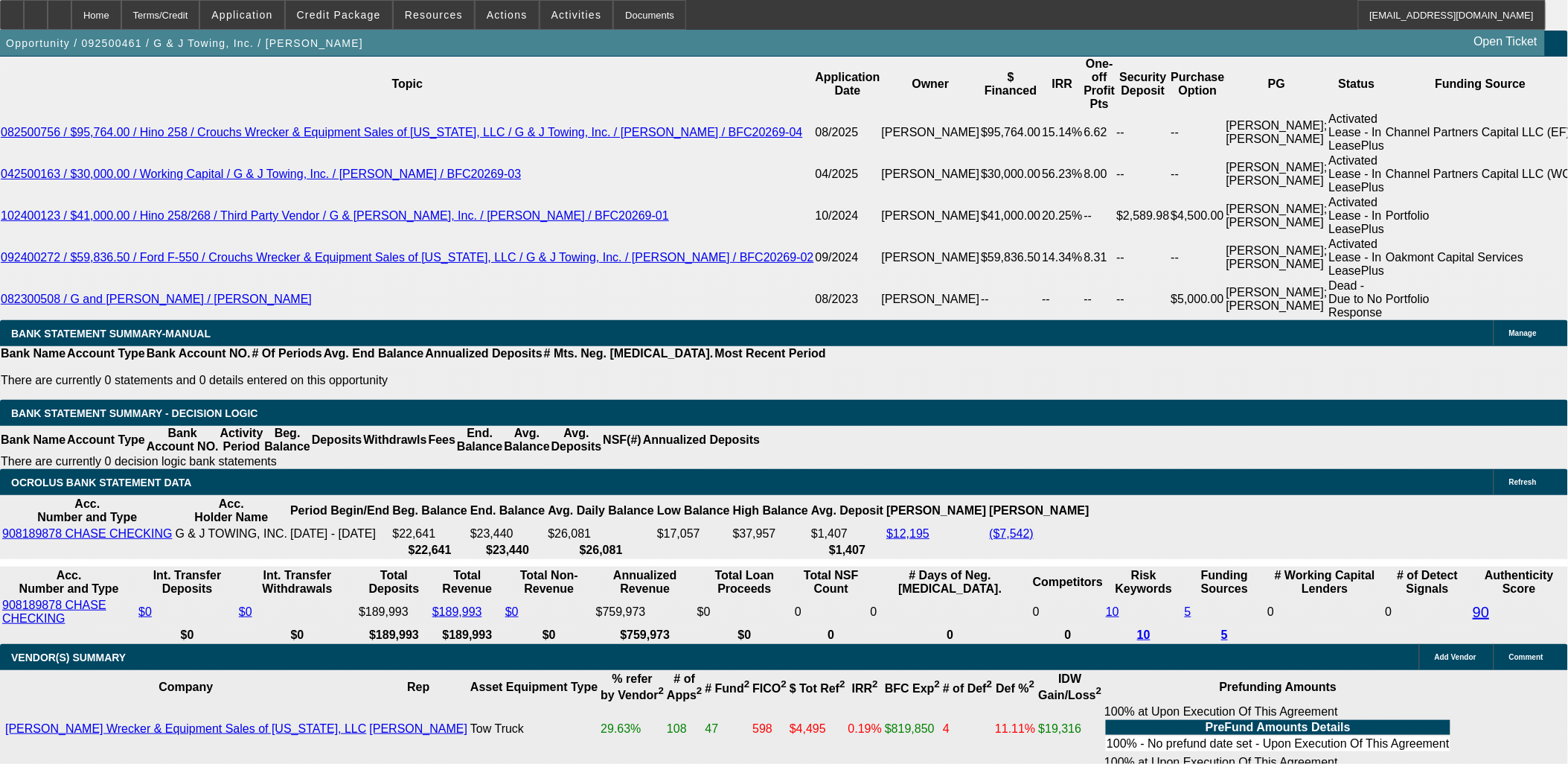
scroll to position [2728, 0]
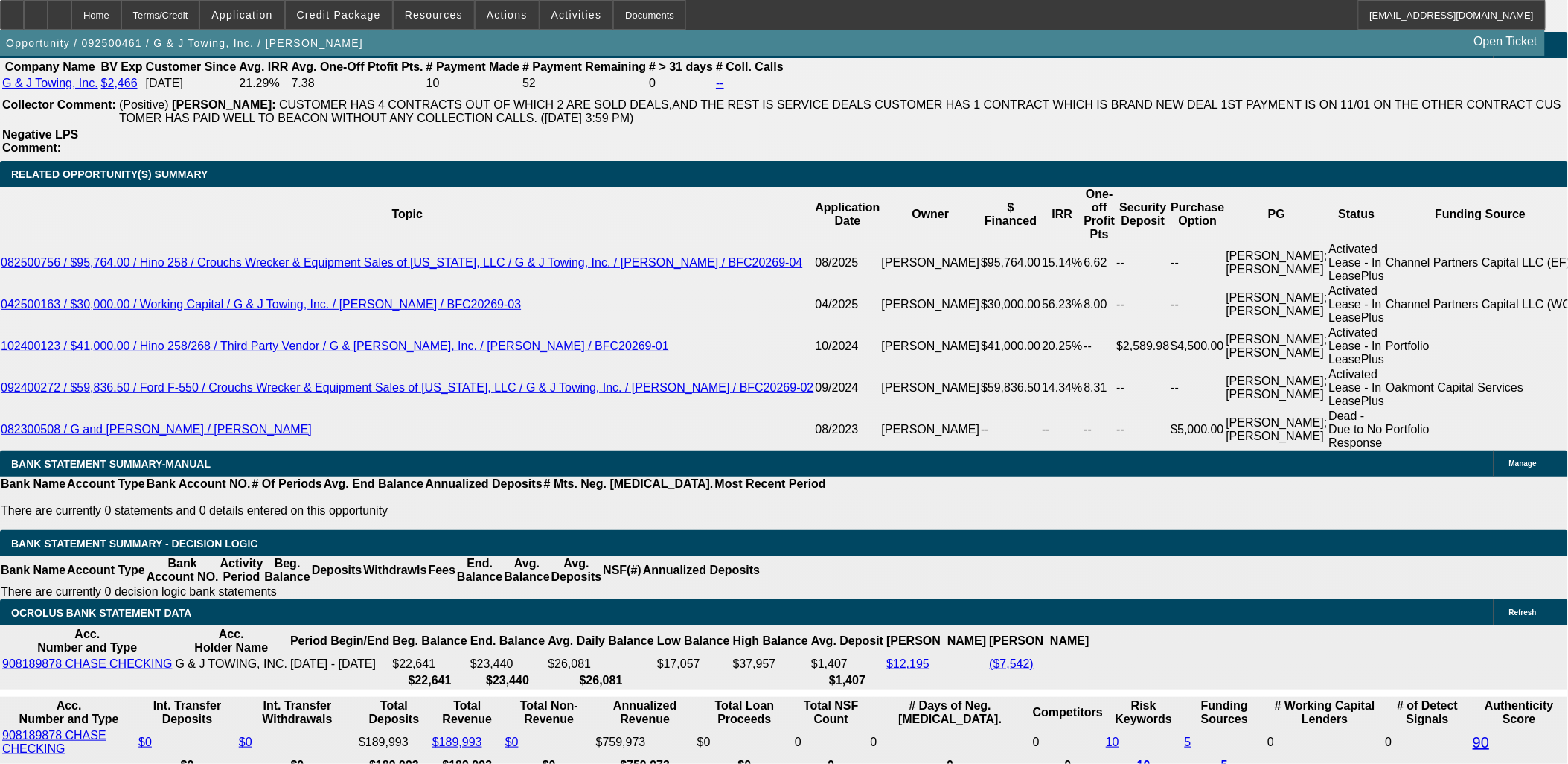
scroll to position [2563, 0]
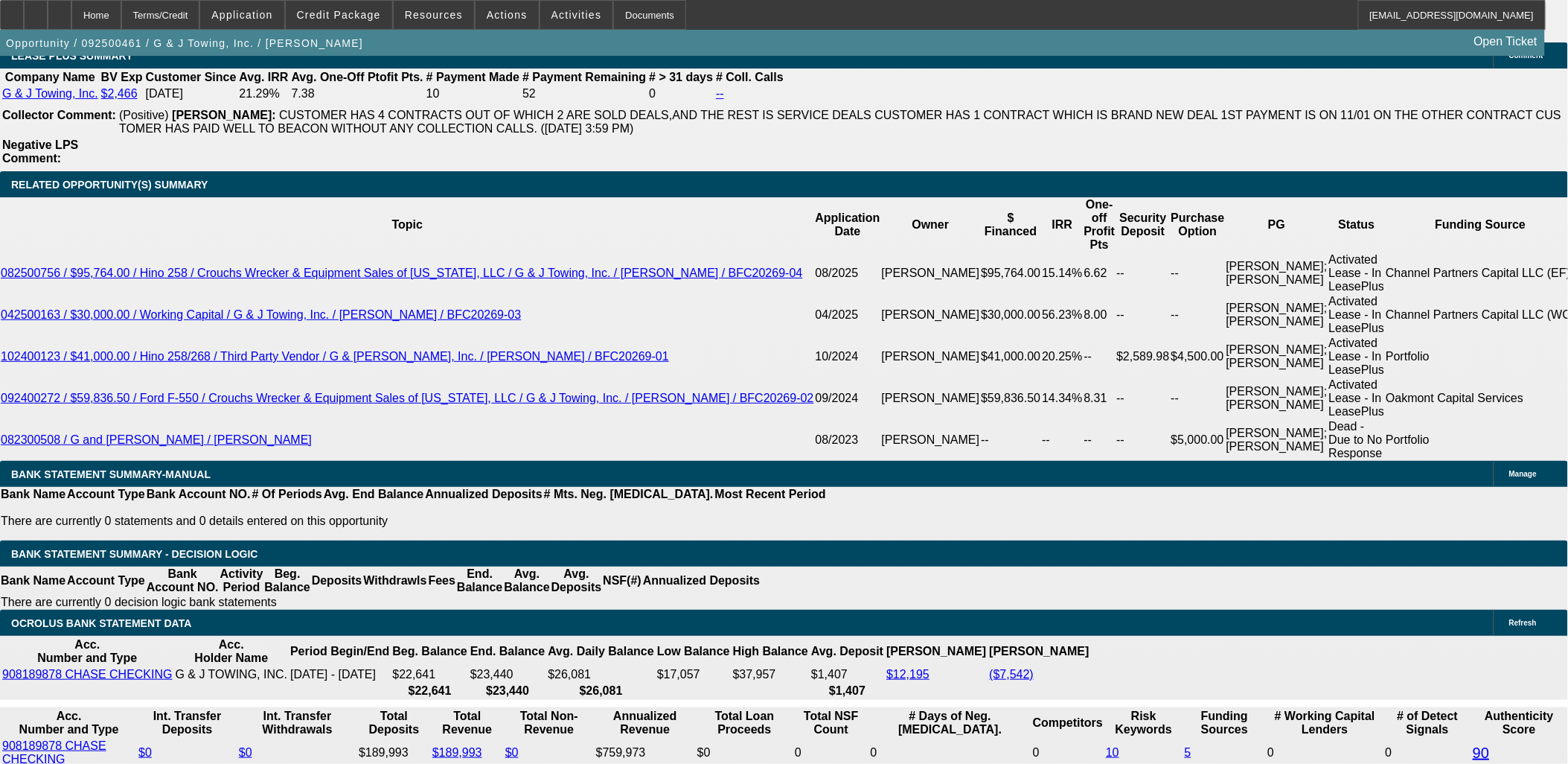
select select "1.5"
type input "$3,832.50"
type input "UNKNOWN"
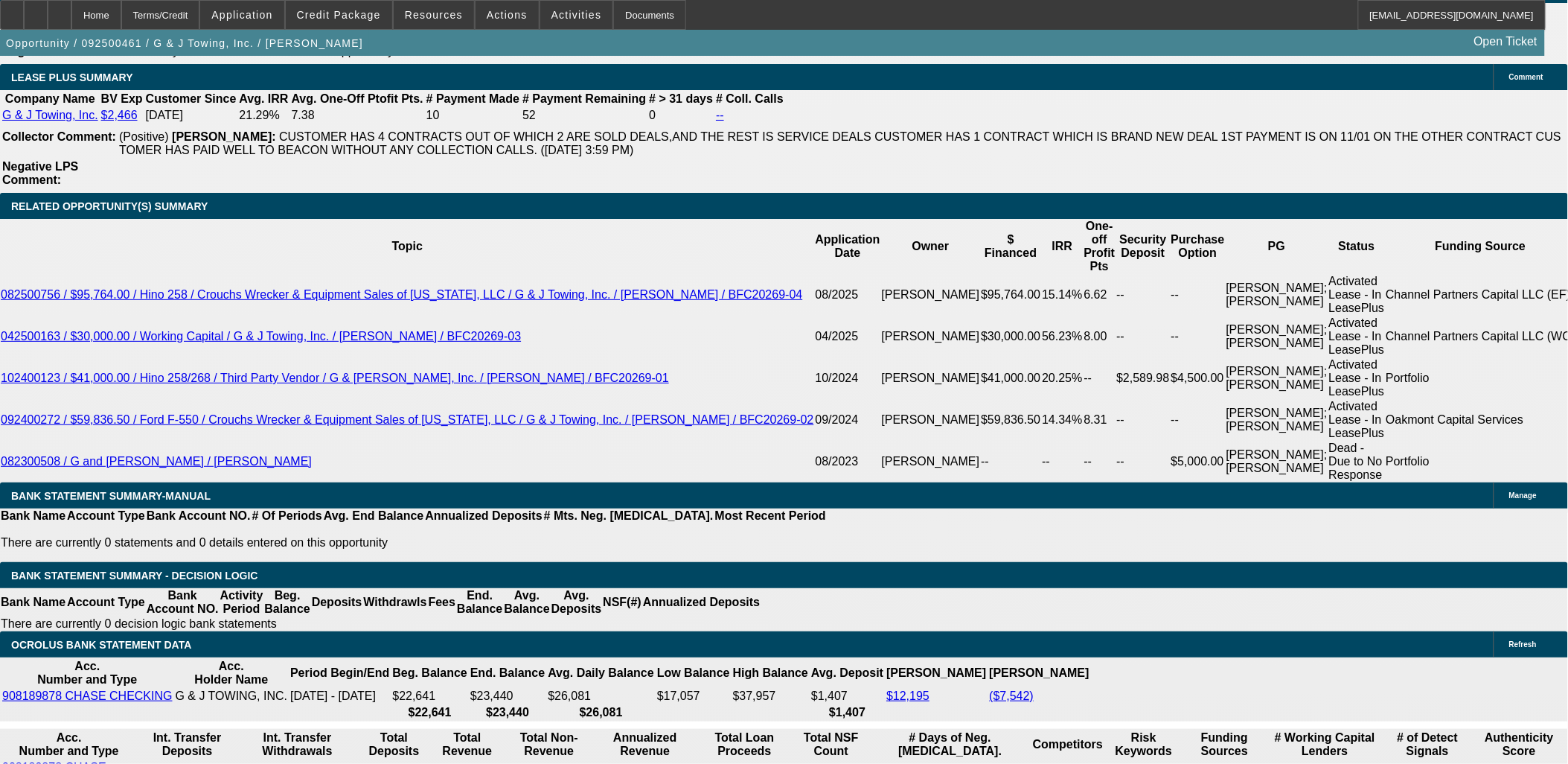
scroll to position [2481, 0]
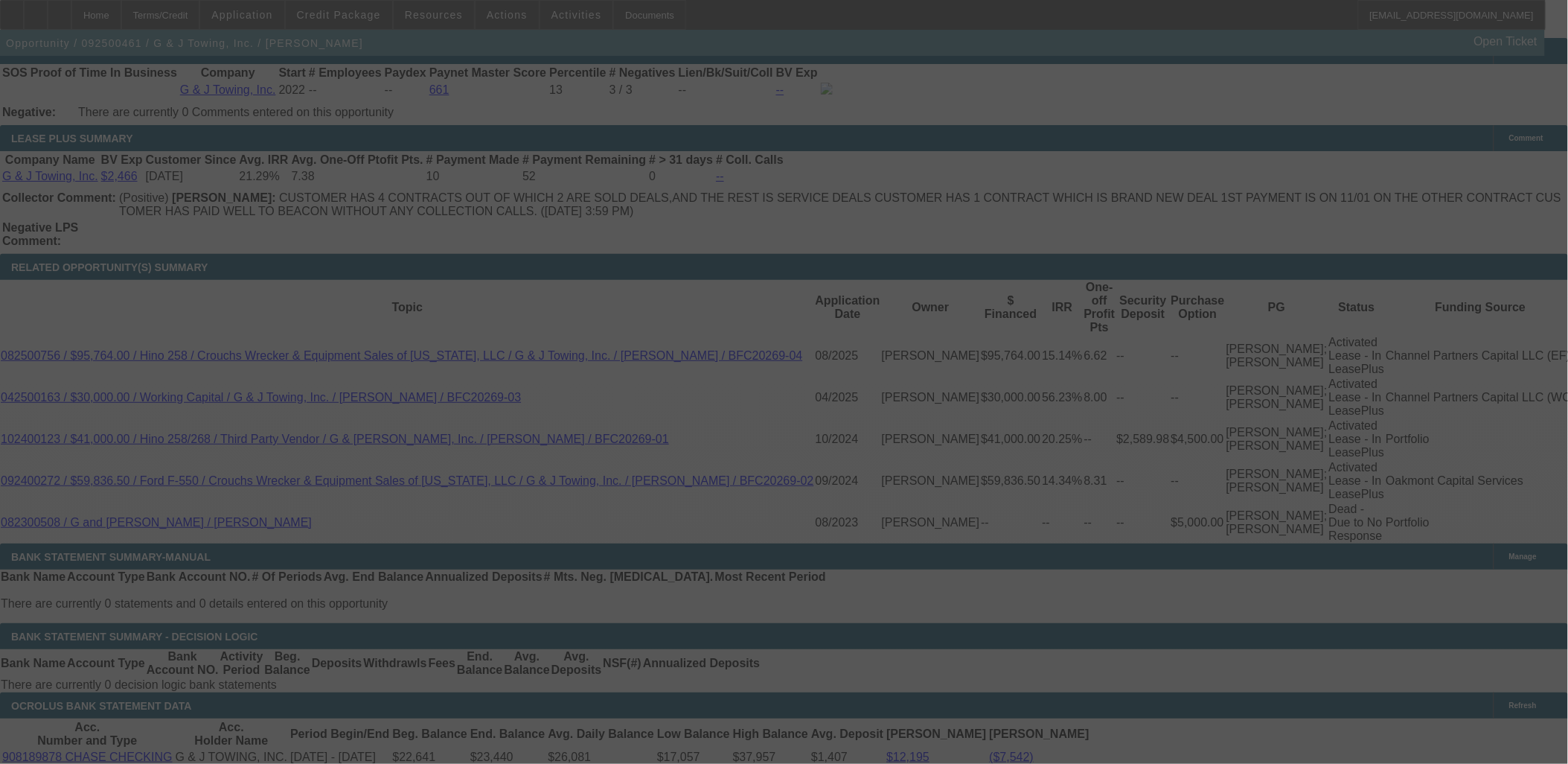
click at [249, 102] on div at bounding box center [784, 382] width 1568 height 764
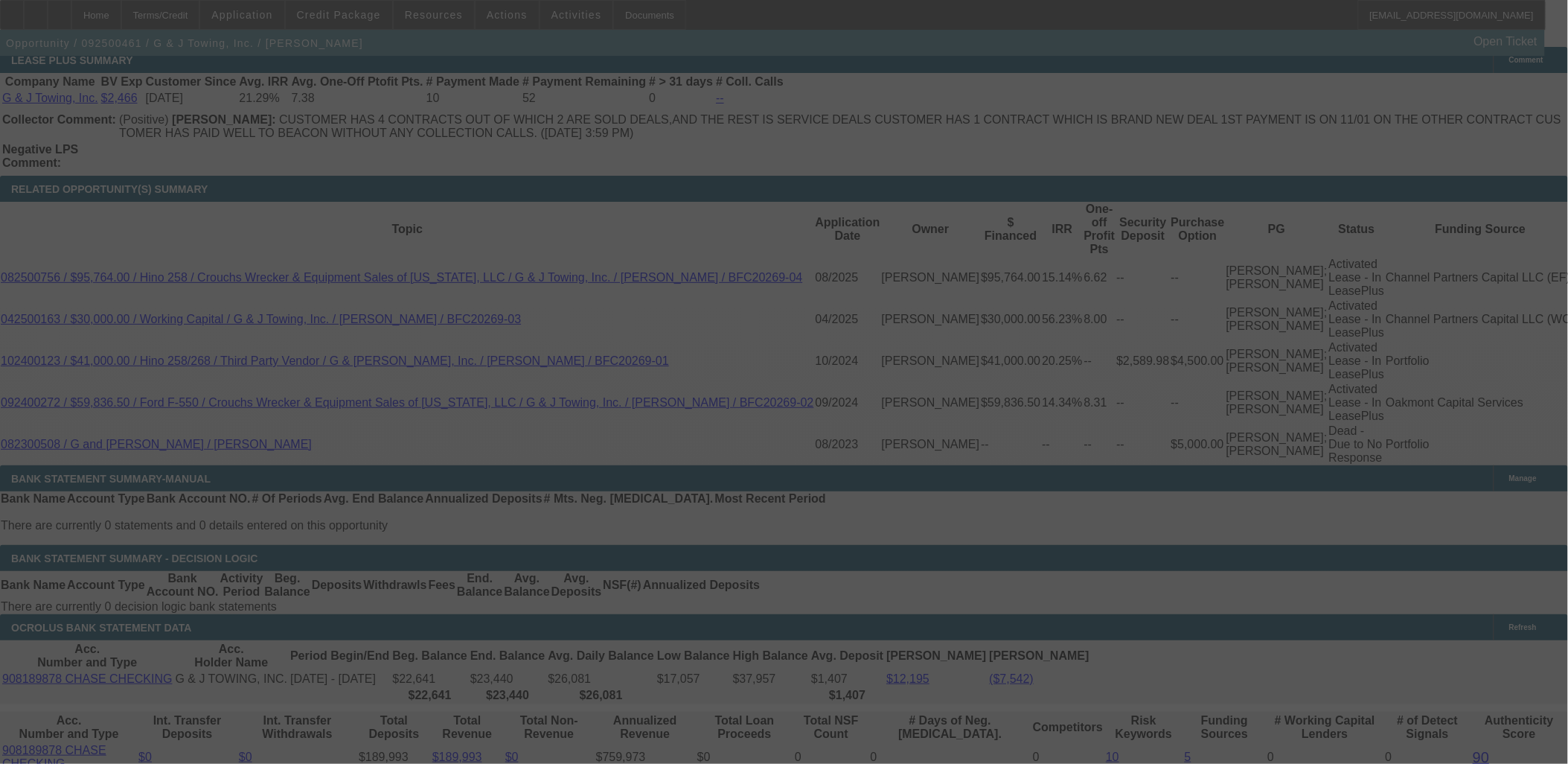
scroll to position [2563, 0]
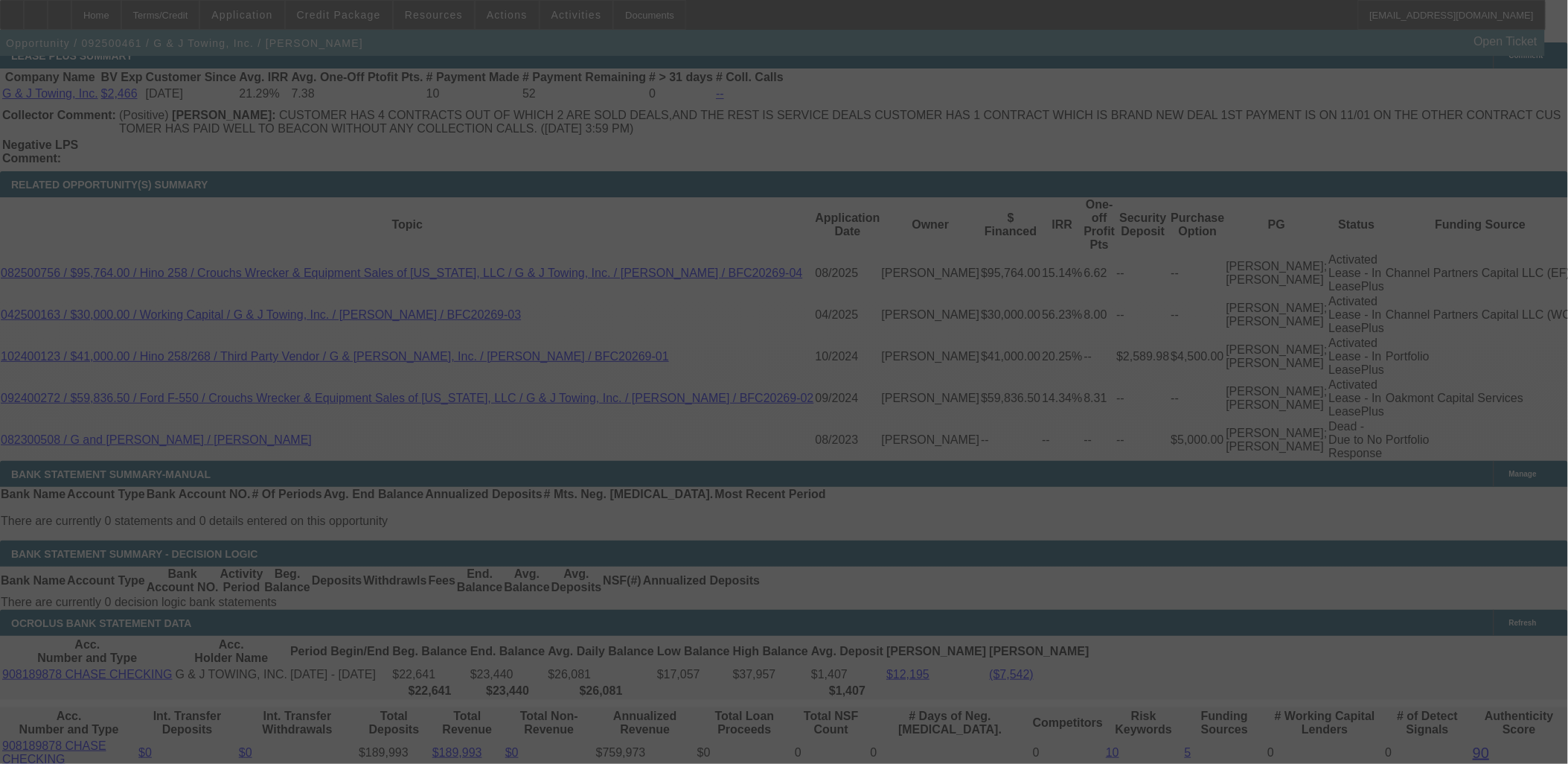
select select "0"
select select "1.5"
select select "2"
select select "0"
select select "6"
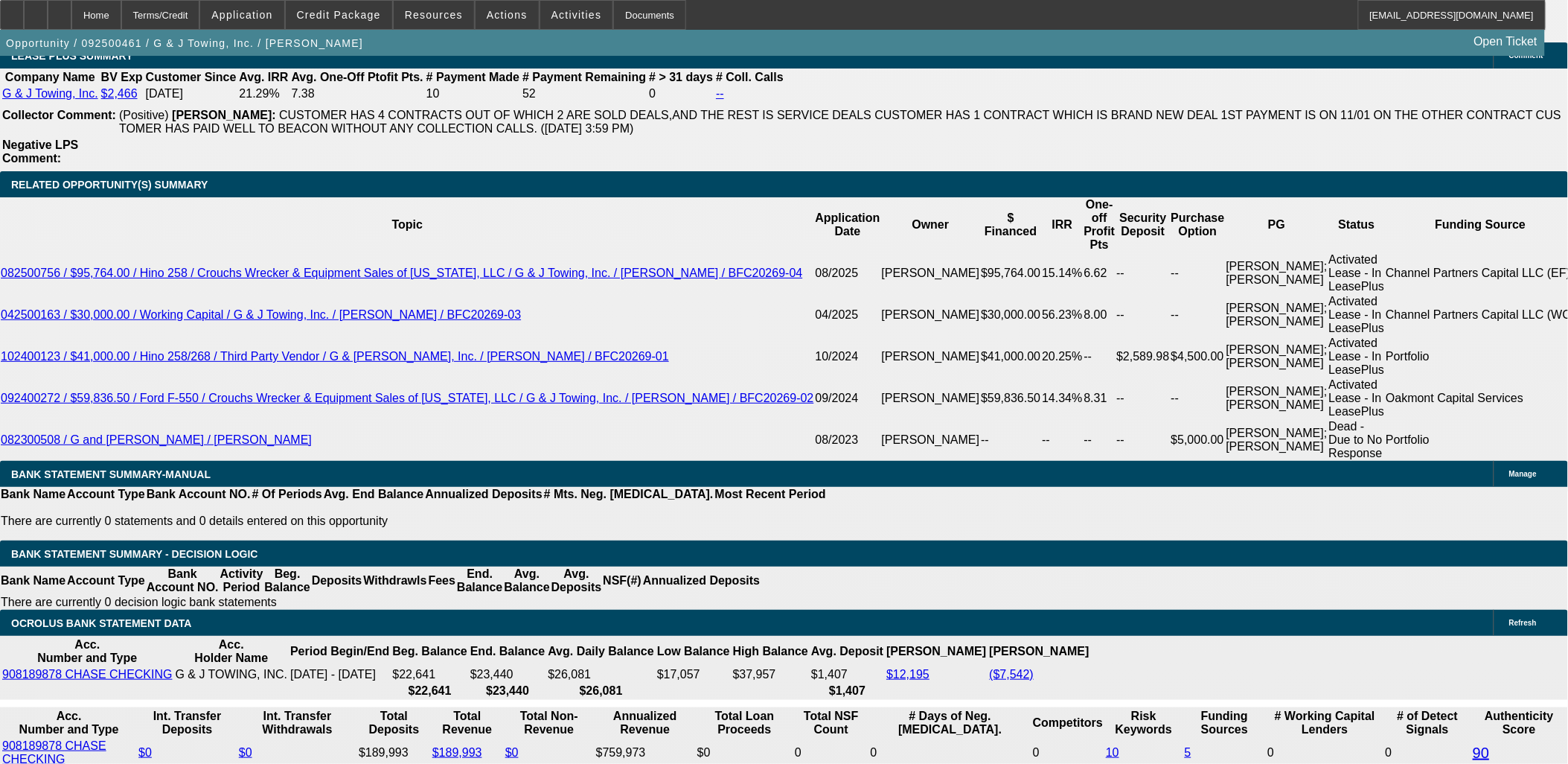
drag, startPoint x: 459, startPoint y: 257, endPoint x: 450, endPoint y: 262, distance: 10.3
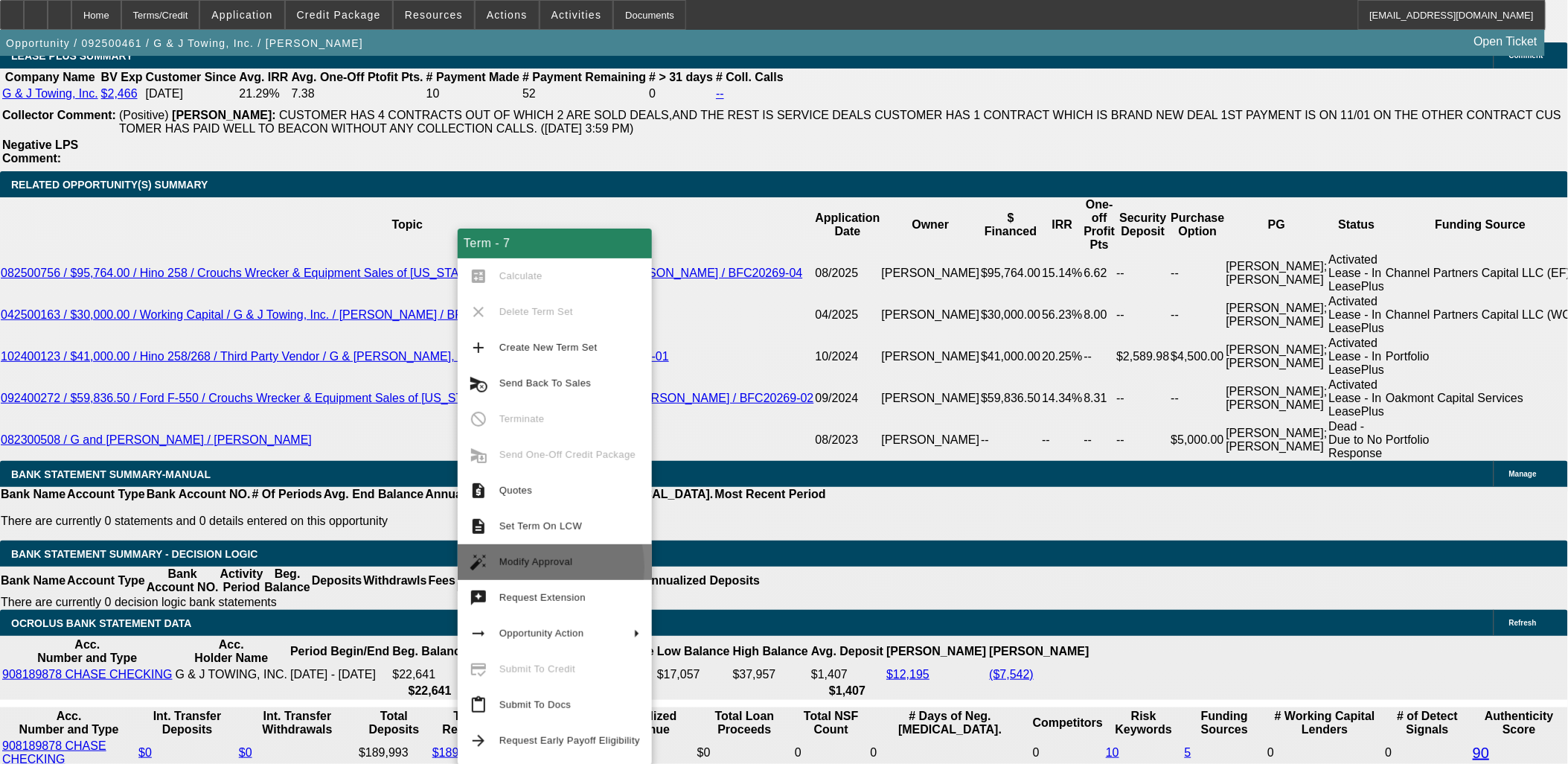
click at [511, 567] on span "Modify Approval" at bounding box center [570, 561] width 141 height 18
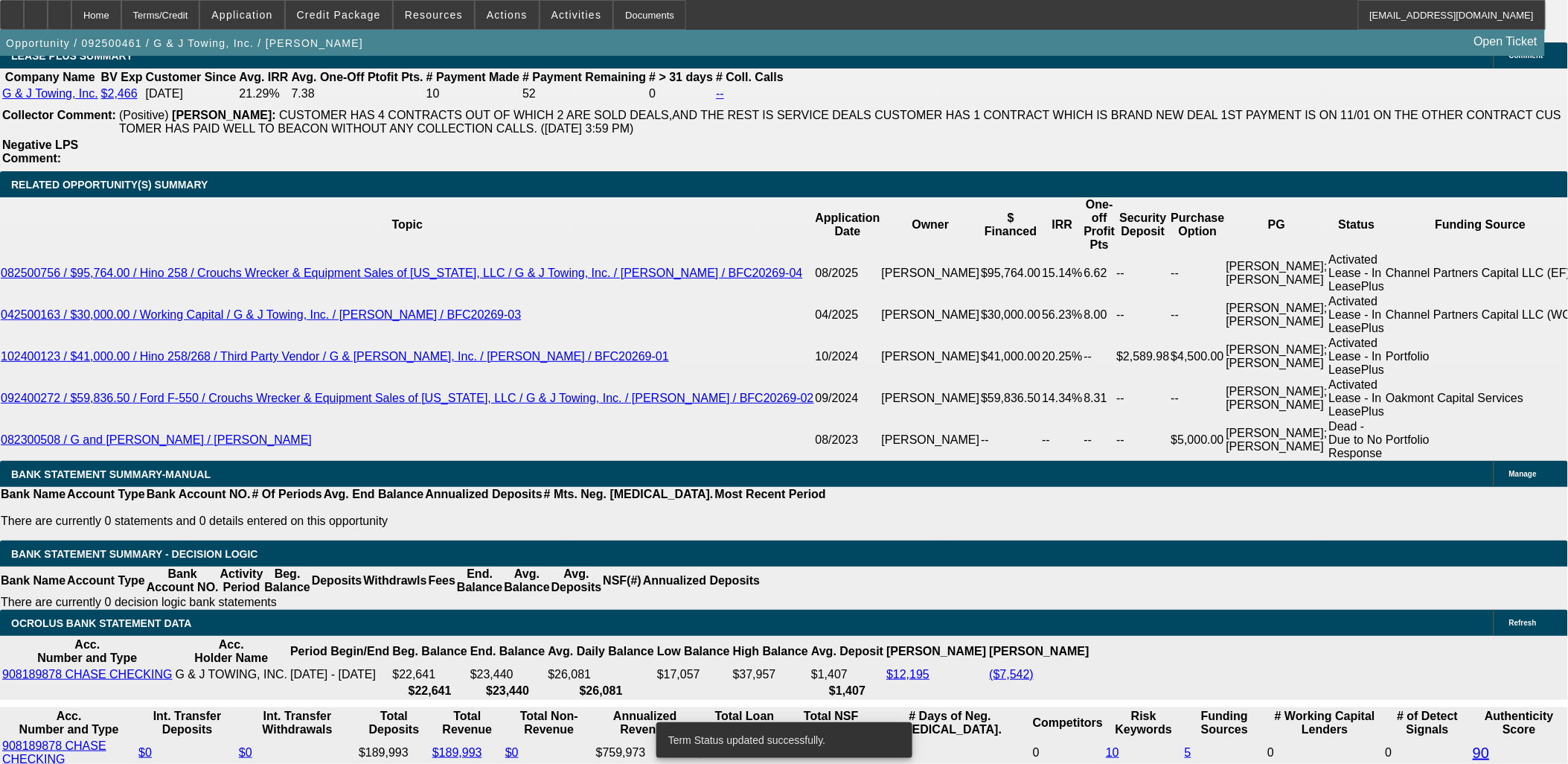
select select "0"
select select "2"
select select "0"
select select "6"
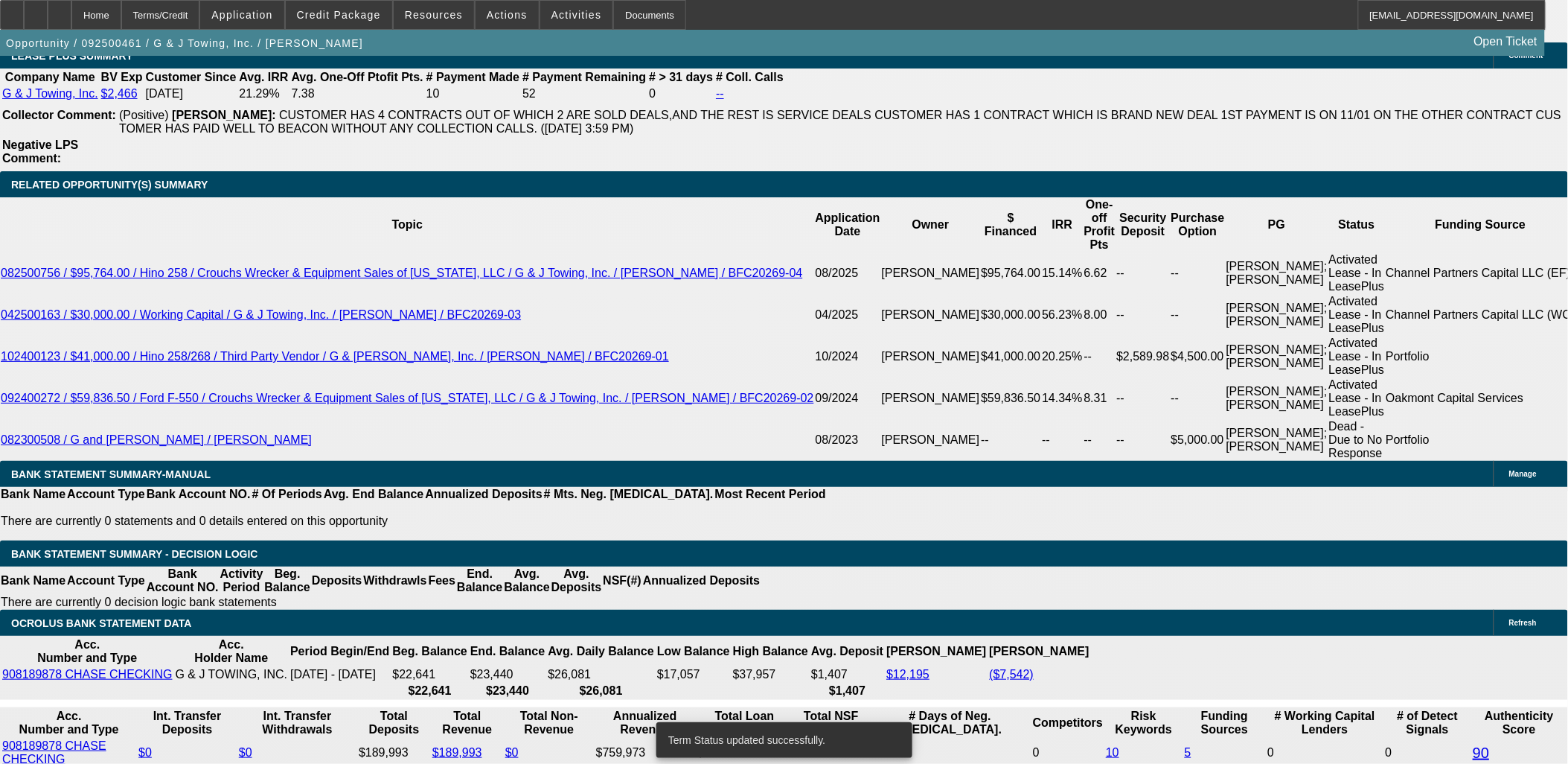
select select "0"
select select "1.5"
select select "2"
select select "0"
select select "6"
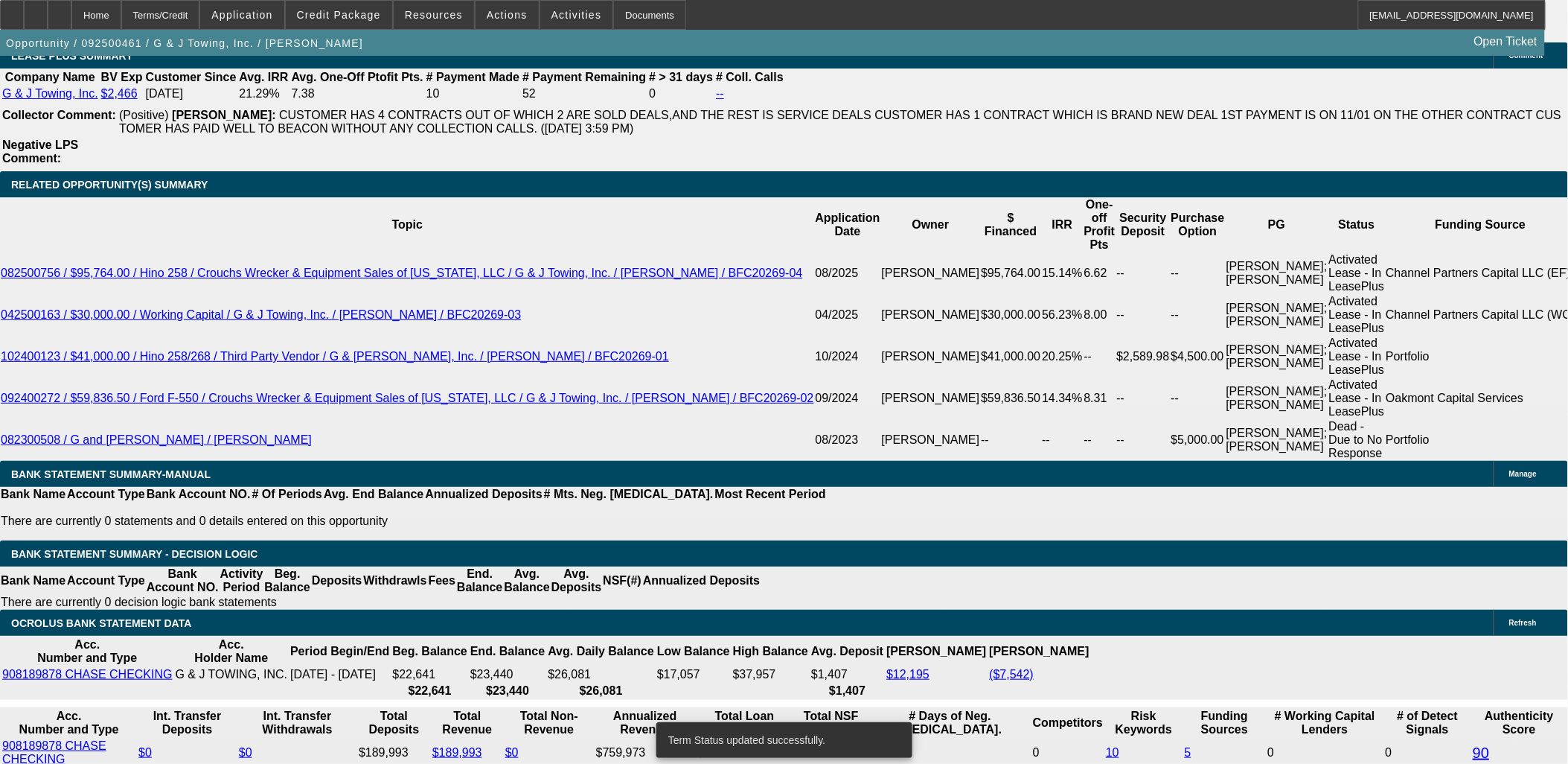
select select "0"
select select "2"
select select "0"
select select "6"
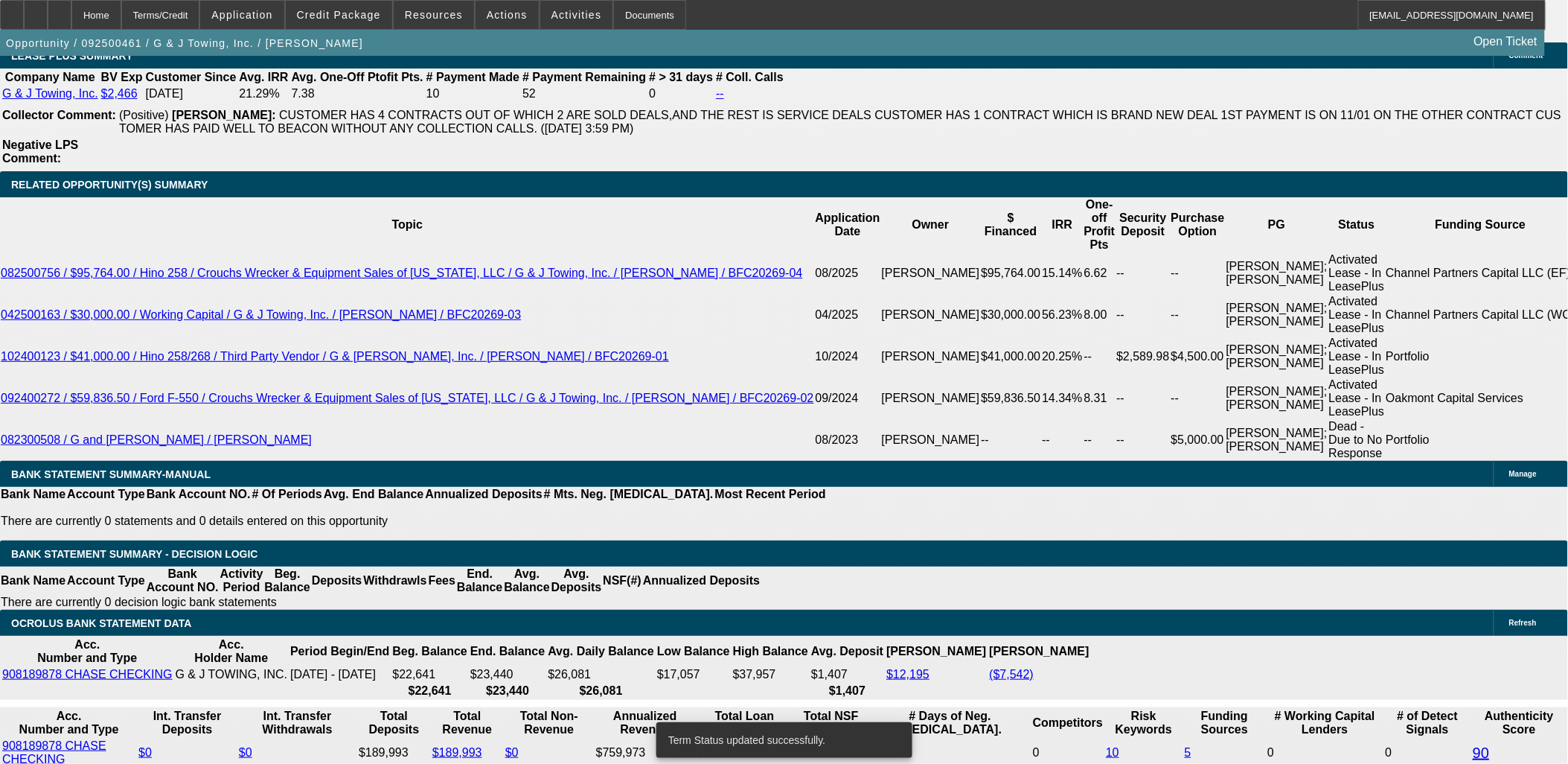
select select "0"
select select "6"
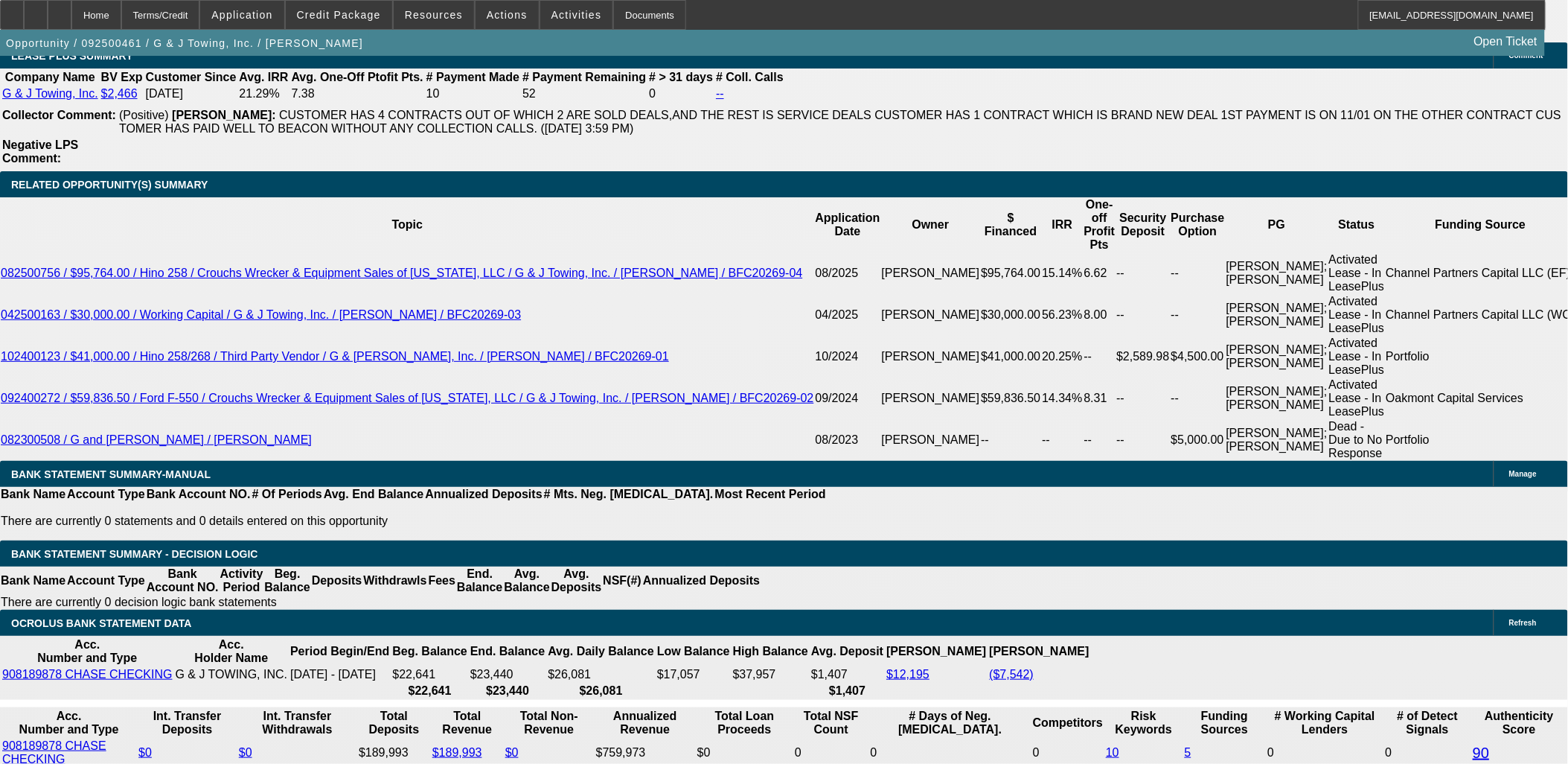
select select "1"
type input "$2,555.00"
type input "UNKNOWN"
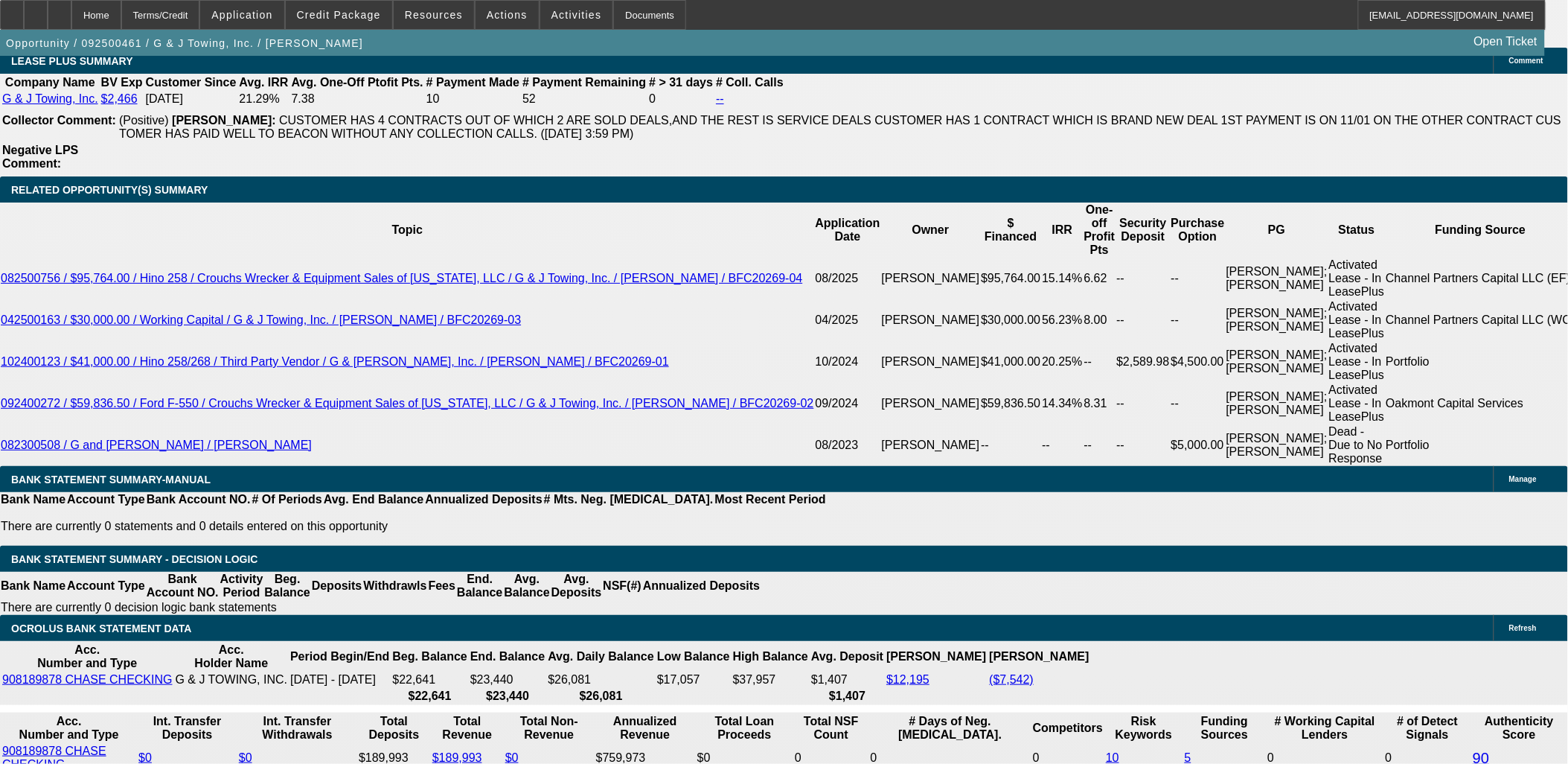
scroll to position [2398, 0]
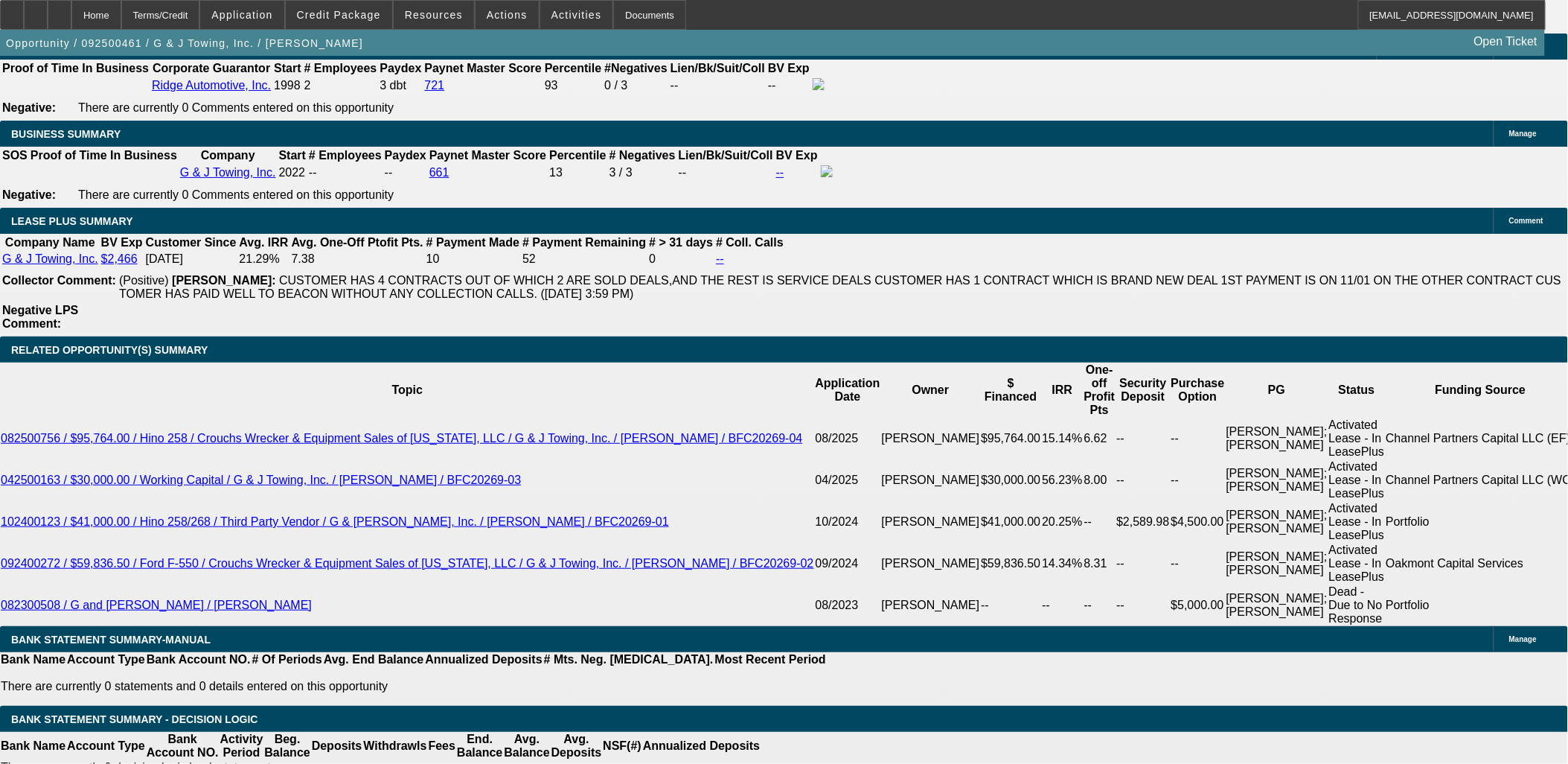
type input "2565"
type input "$3,847.50"
type input "UNKNOWN"
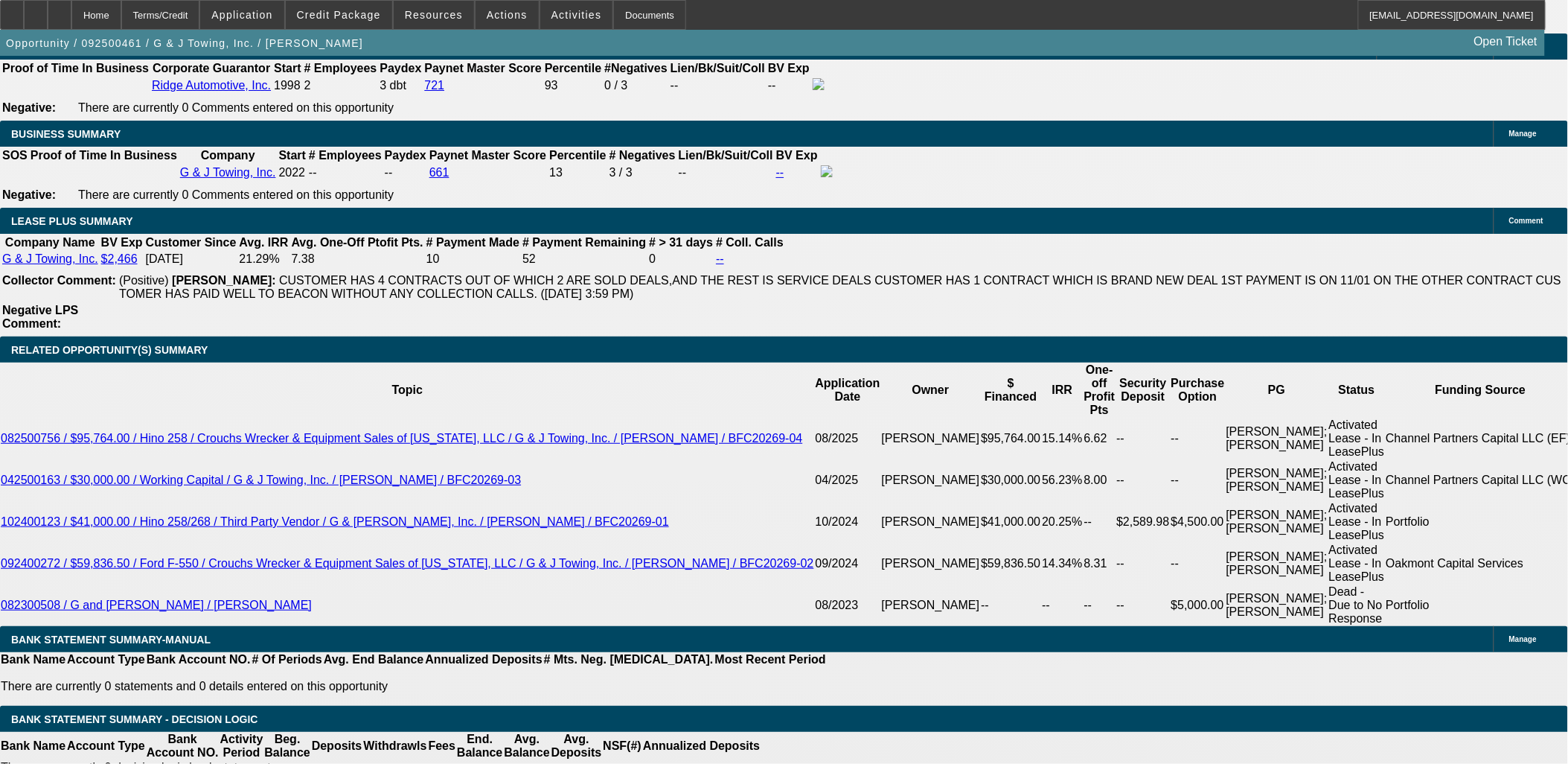
type input "20.8"
type input "$2,565.00"
drag, startPoint x: 455, startPoint y: 414, endPoint x: 456, endPoint y: 341, distance: 73.0
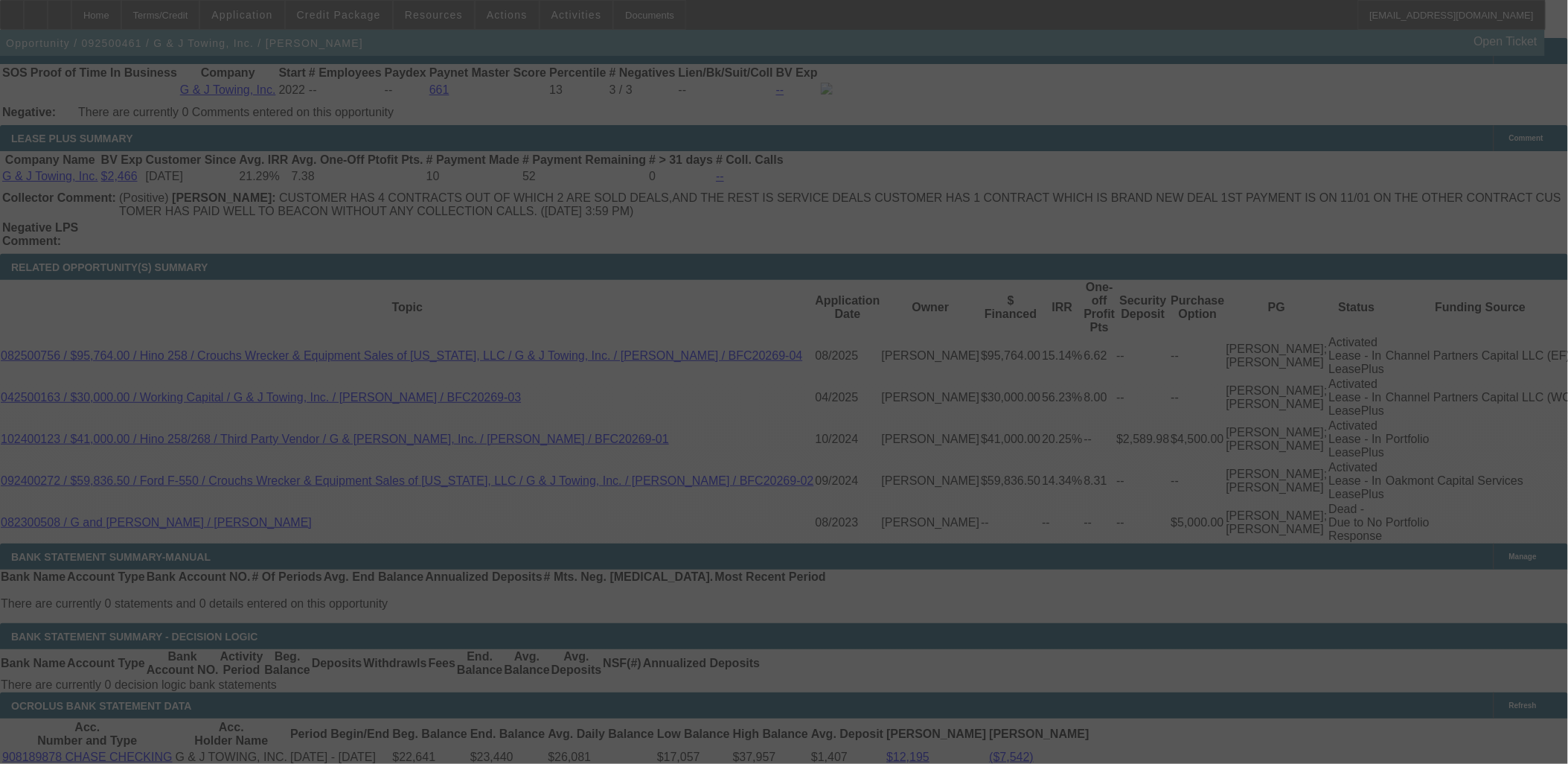
scroll to position [2563, 0]
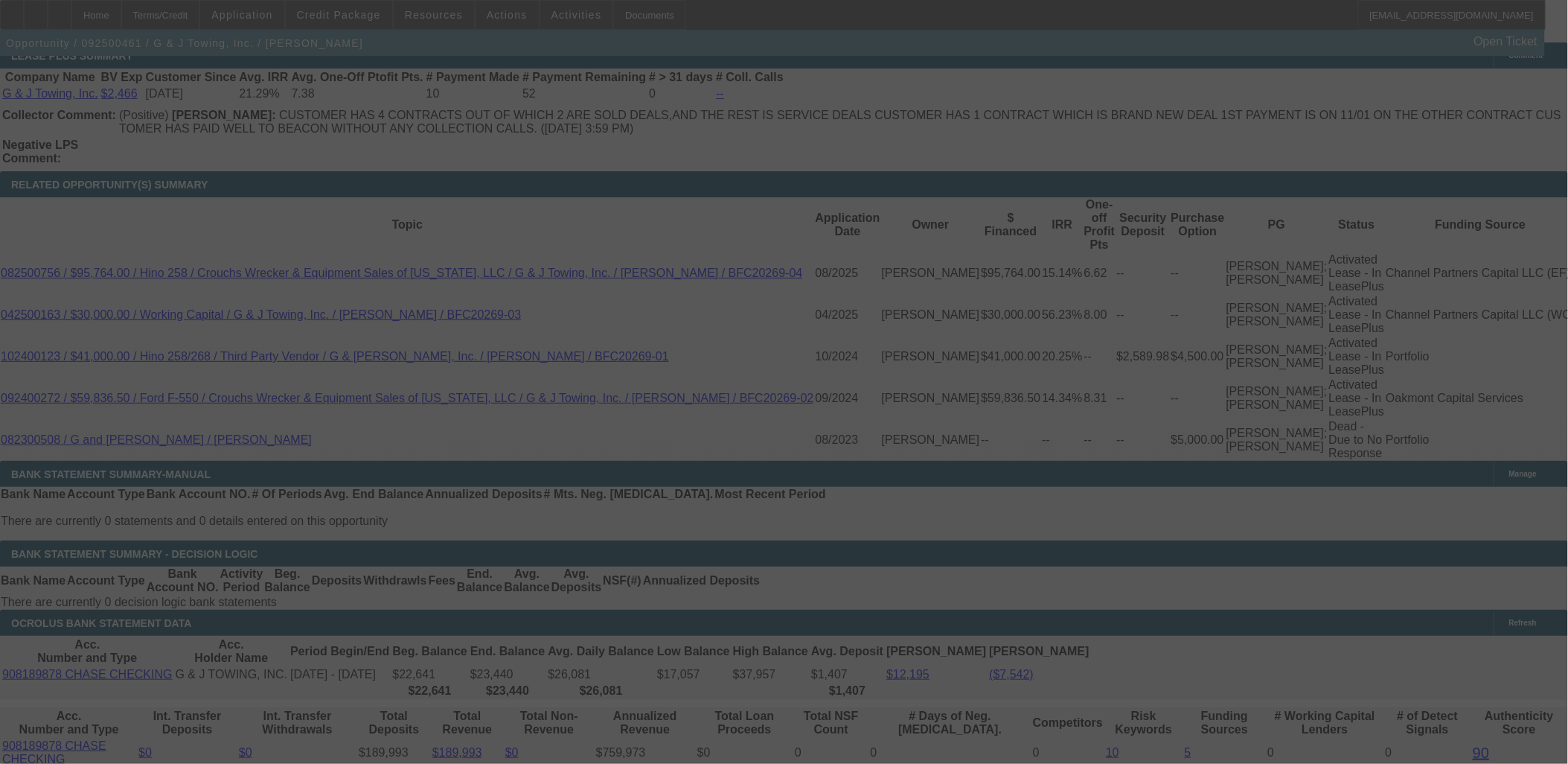
select select "0"
select select "1.5"
select select "2"
select select "0"
select select "6"
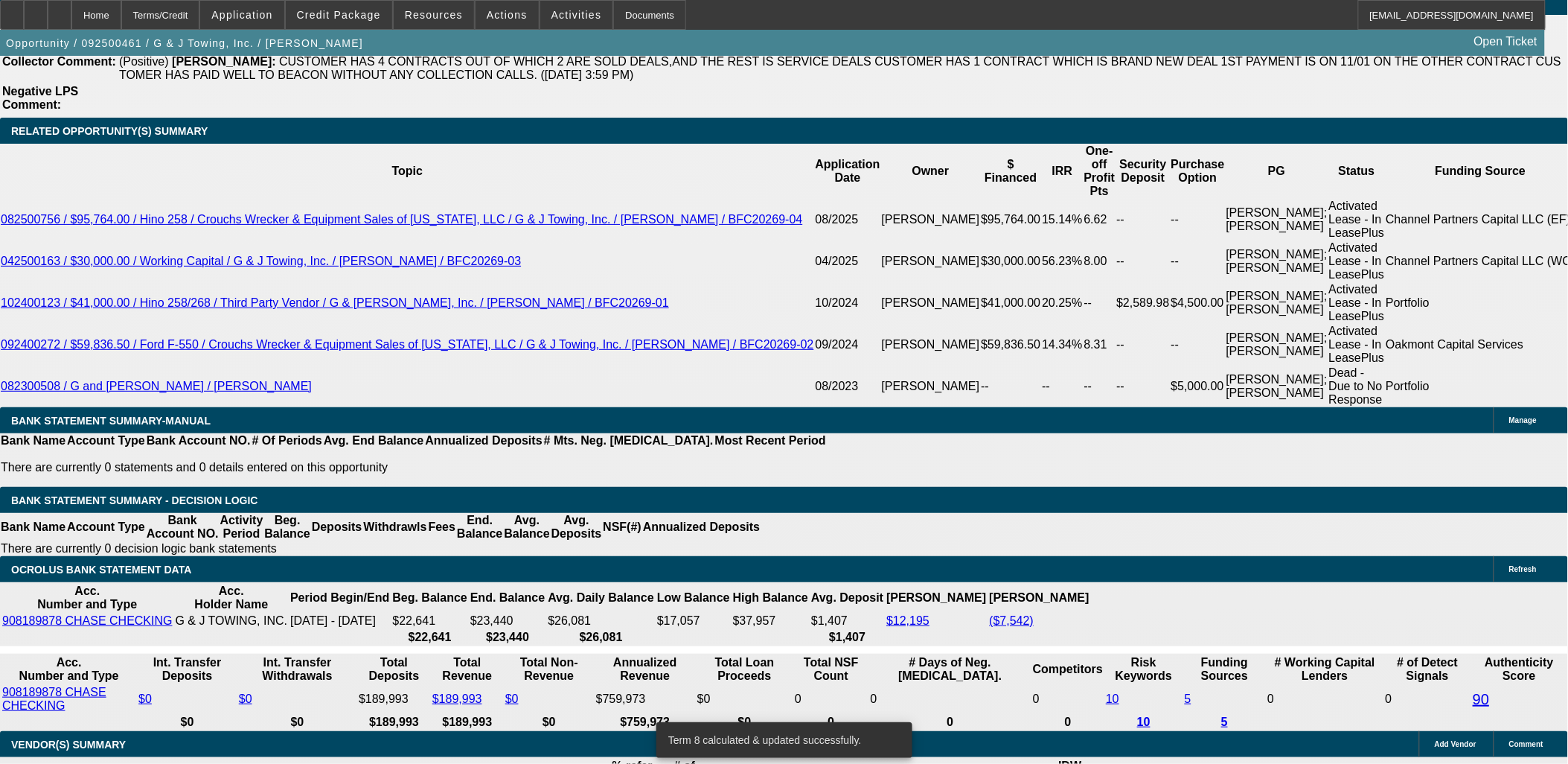
scroll to position [2646, 0]
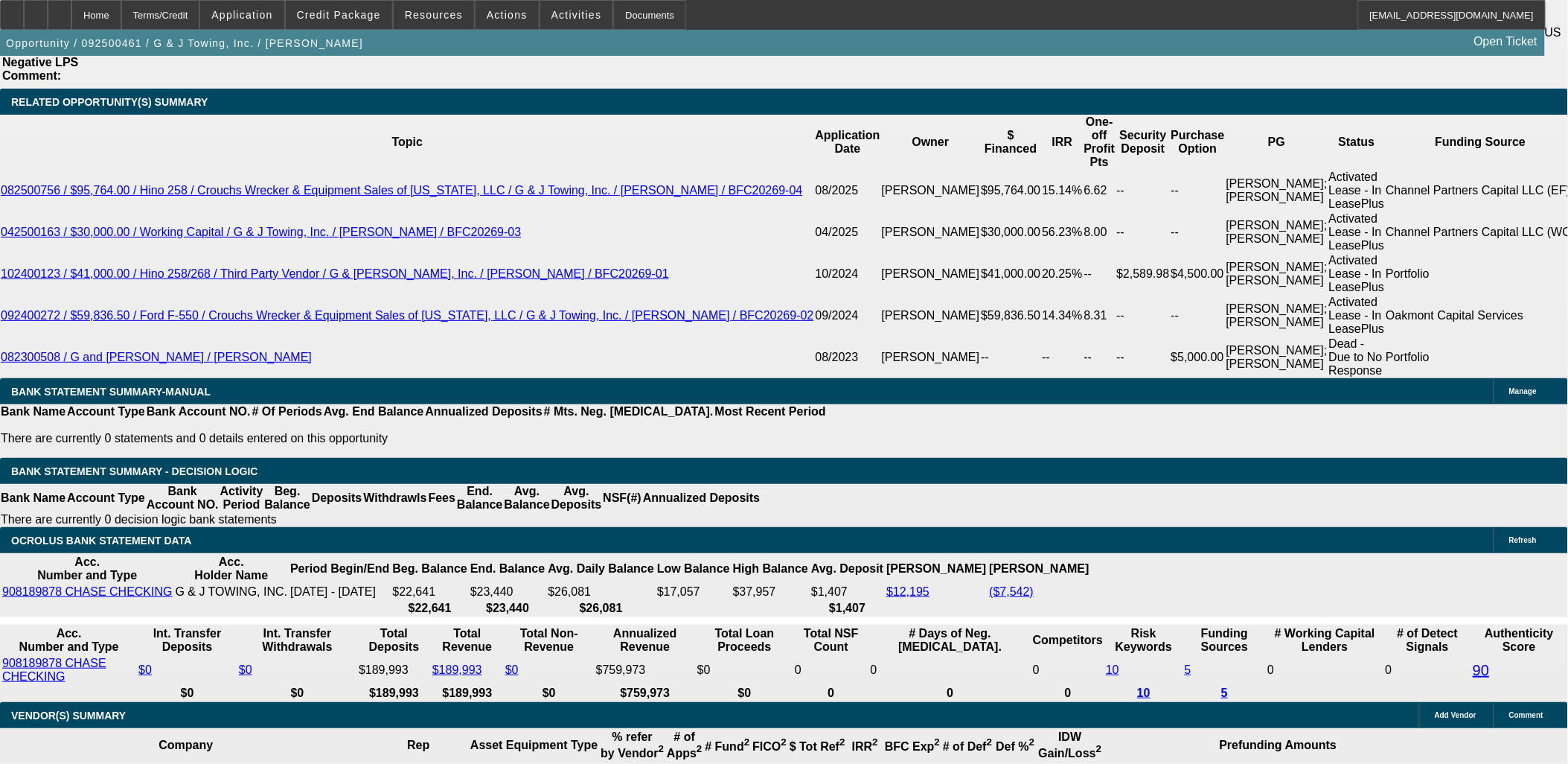
type input "2575"
type input "$2,575.00"
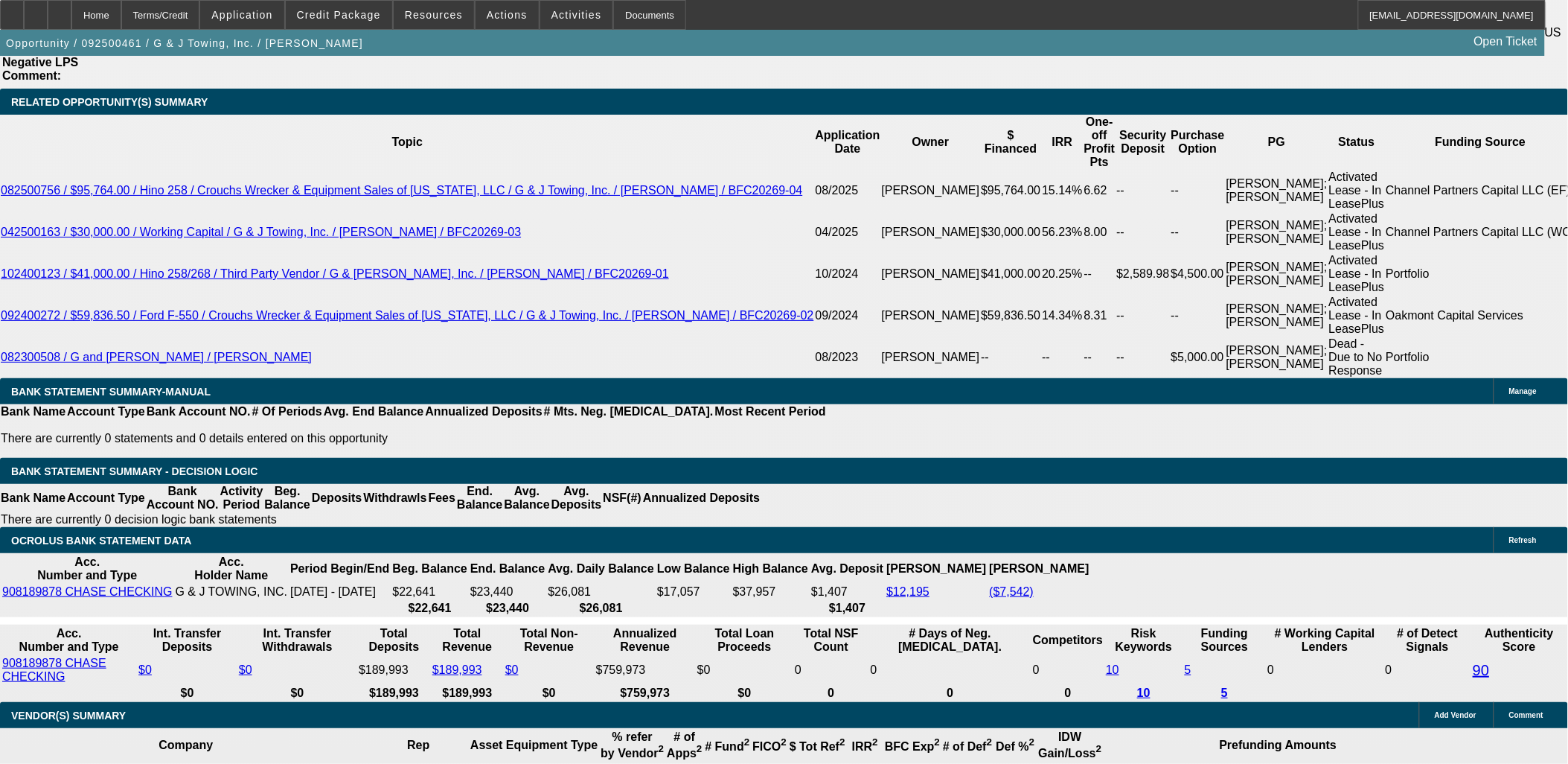
type input "$2,575.00"
type input "21.2"
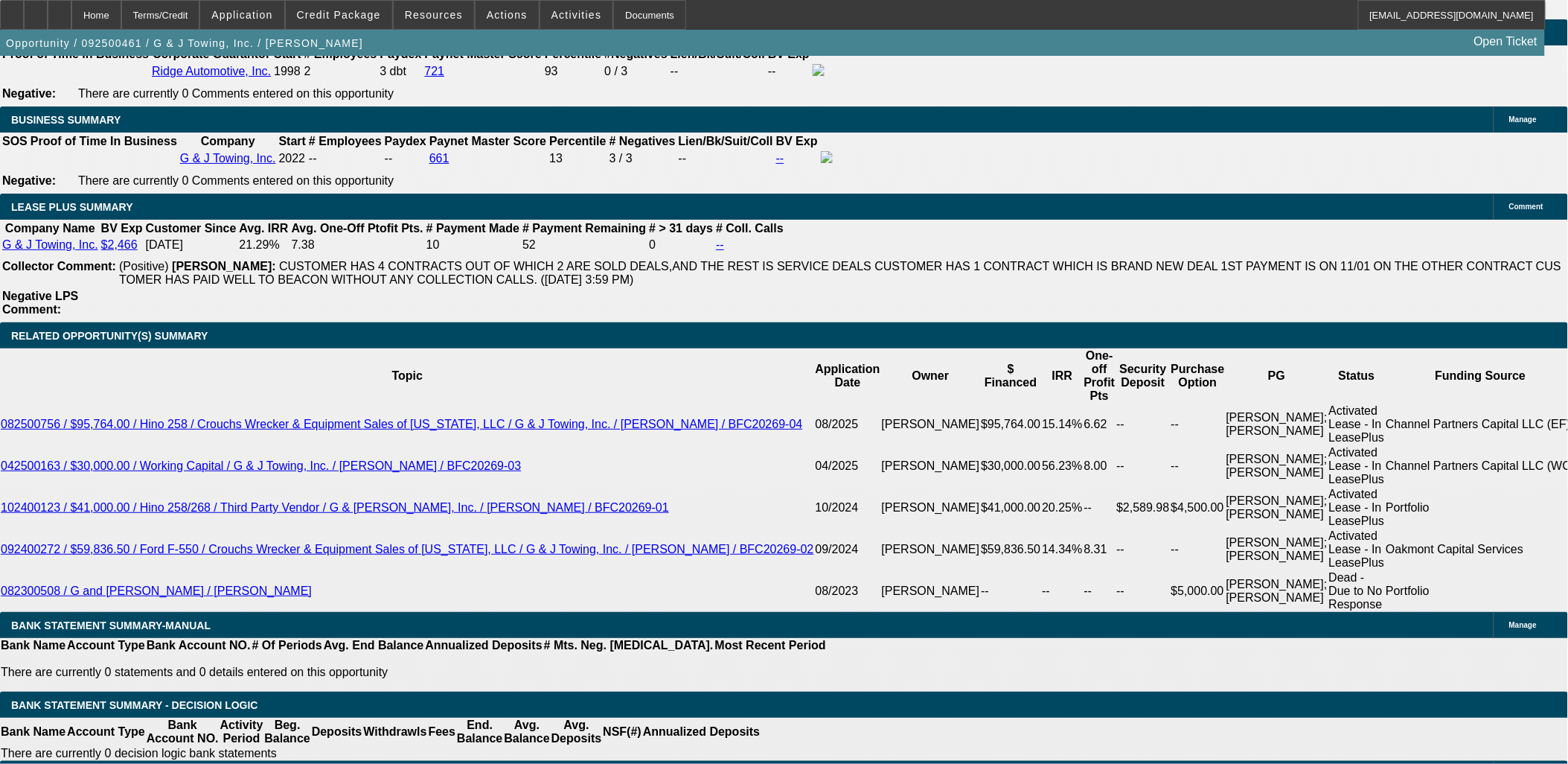
scroll to position [2398, 0]
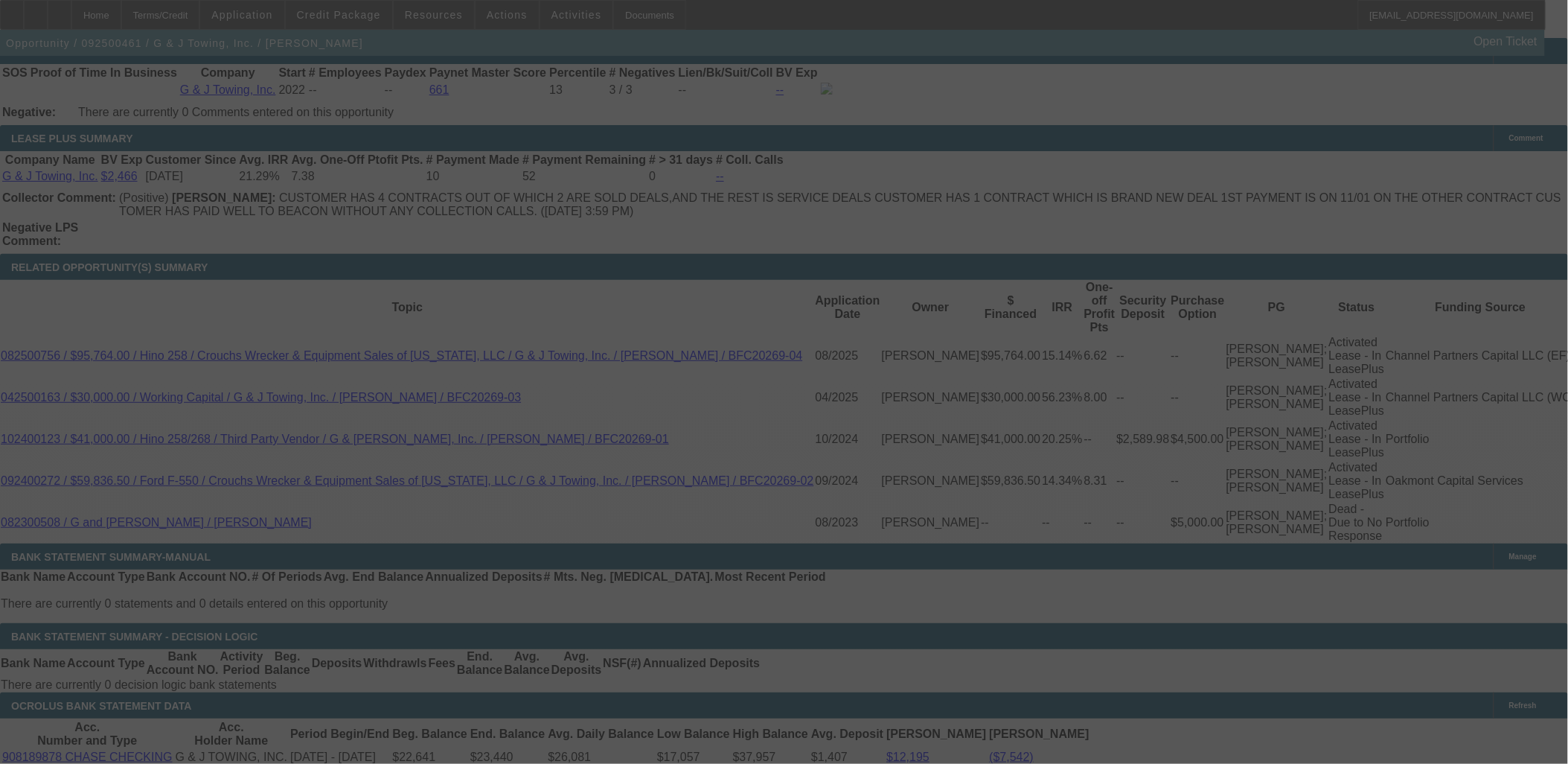
scroll to position [2563, 0]
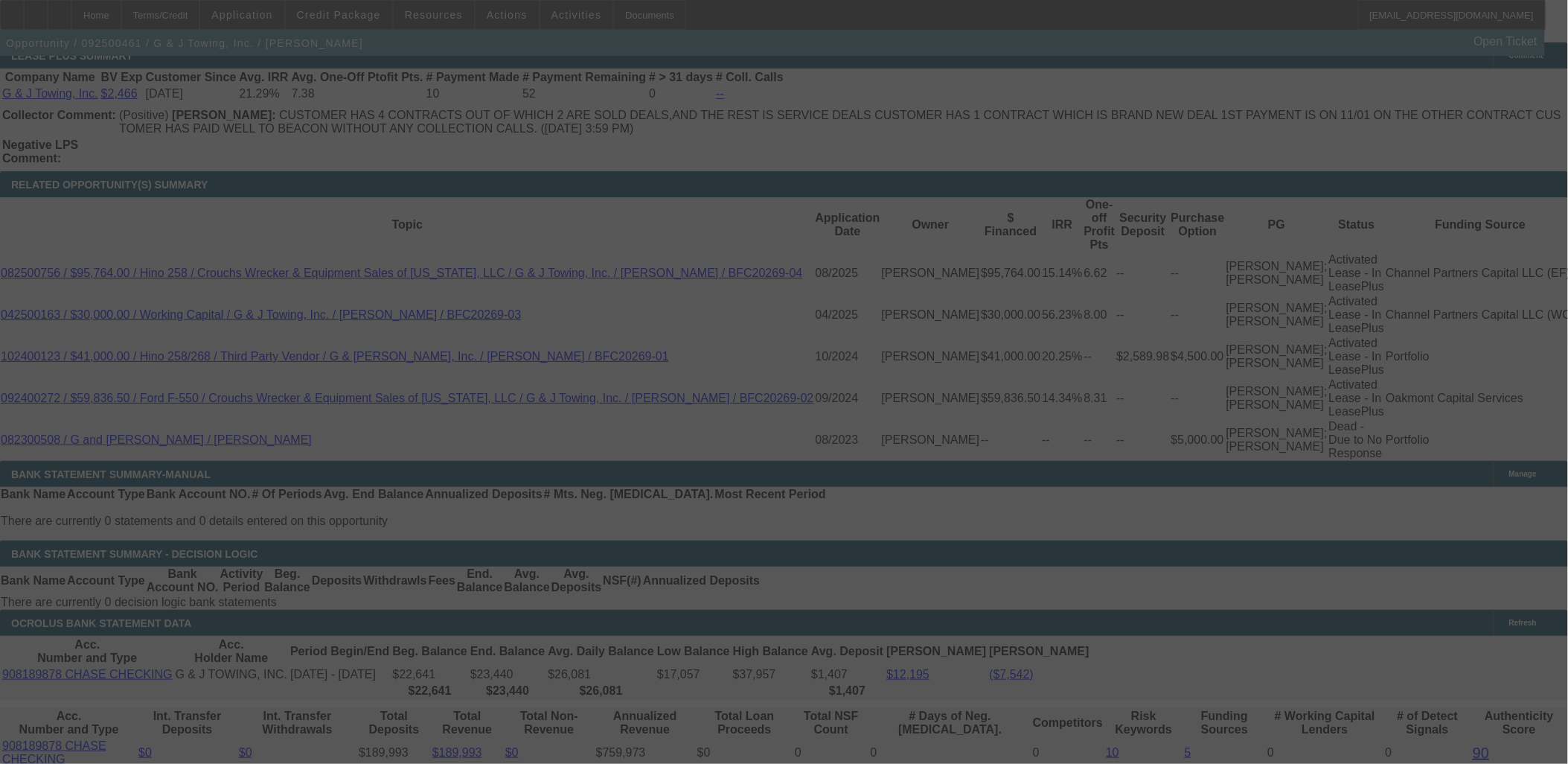
select select "0"
select select "2"
select select "0"
select select "6"
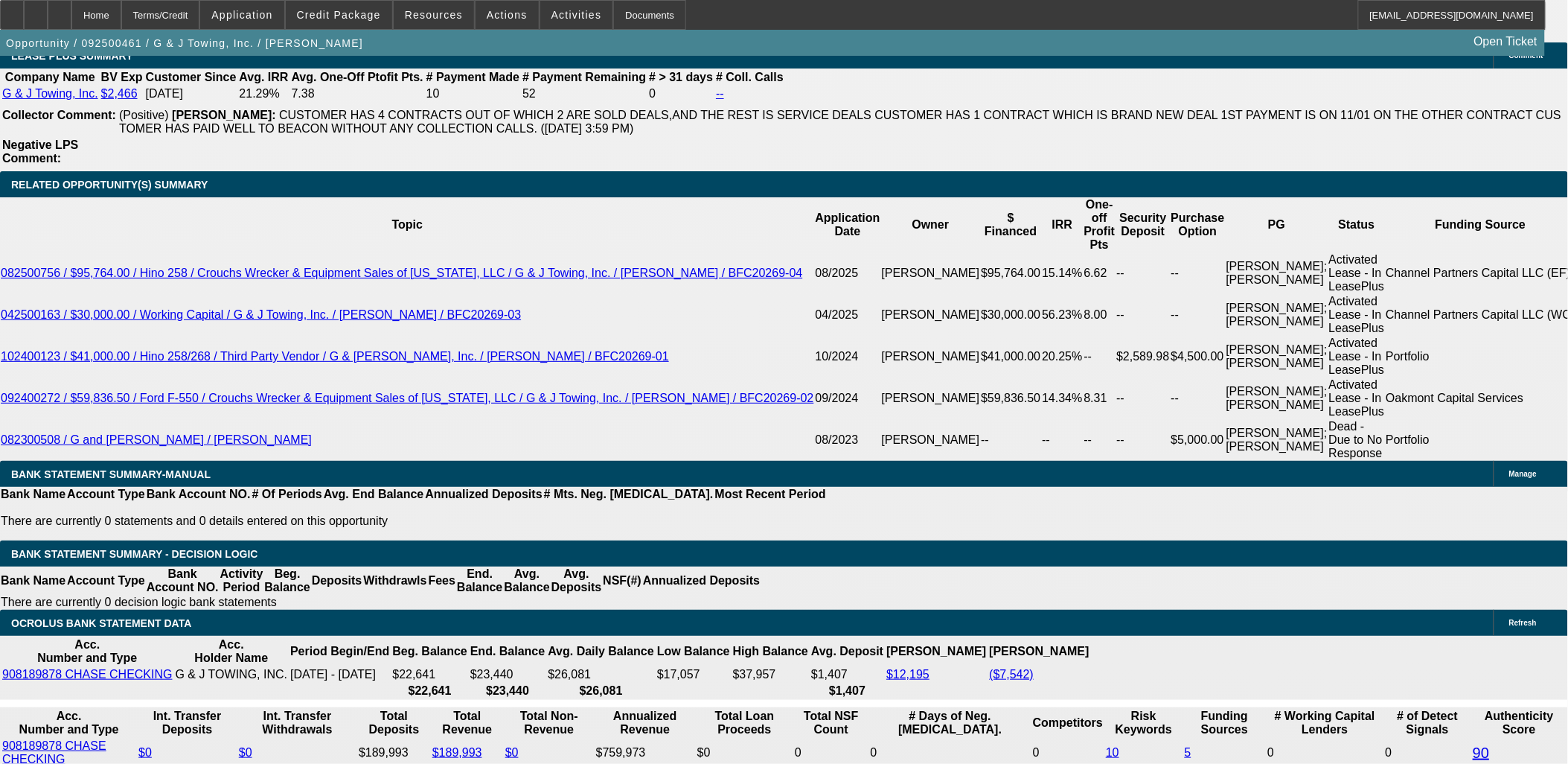
type input "255"
type input "$255.00"
type input "UNKNOWN"
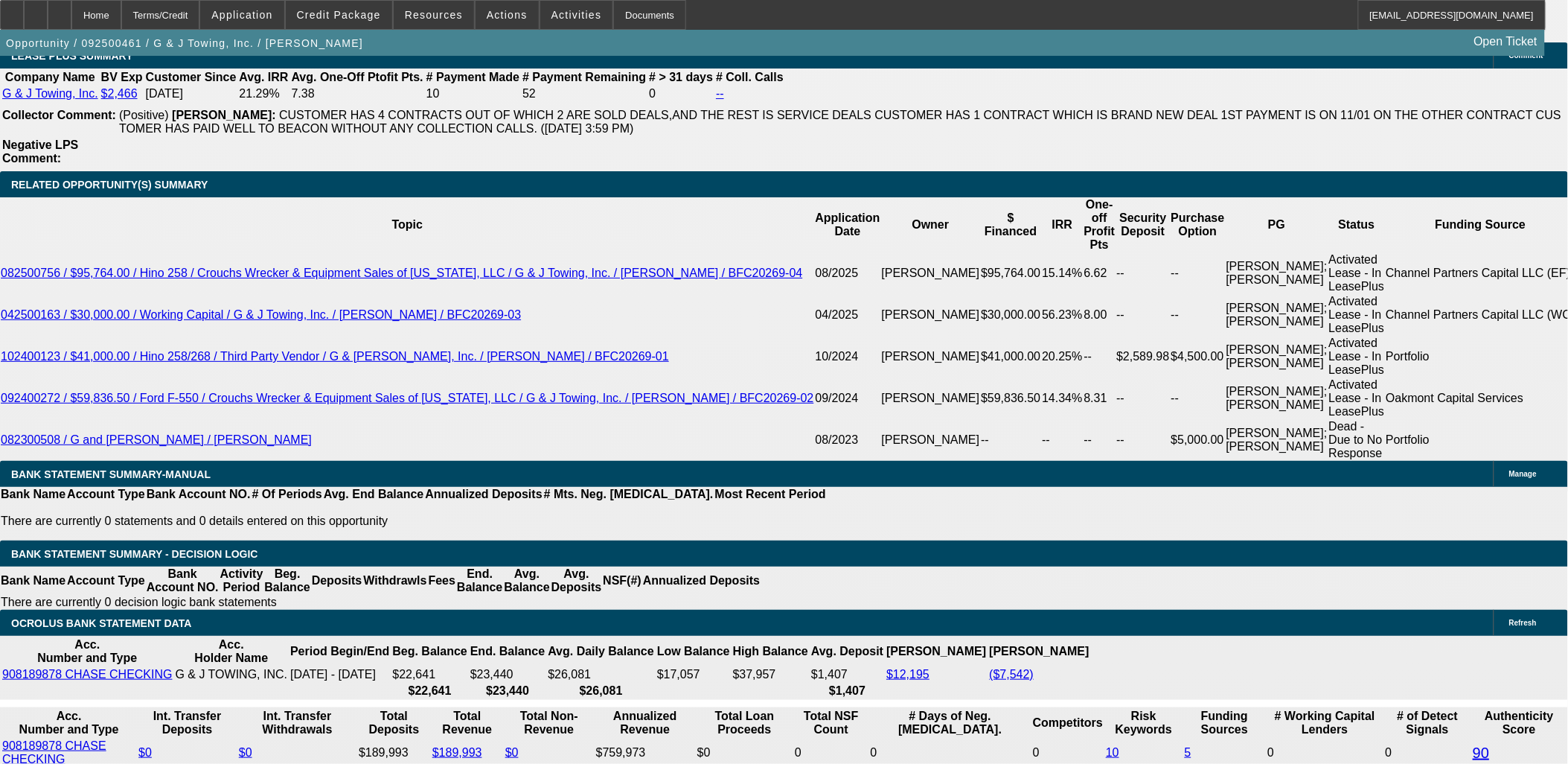
type input "2595"
type input "$2,595.00"
type input "22"
type input "$2,595.00"
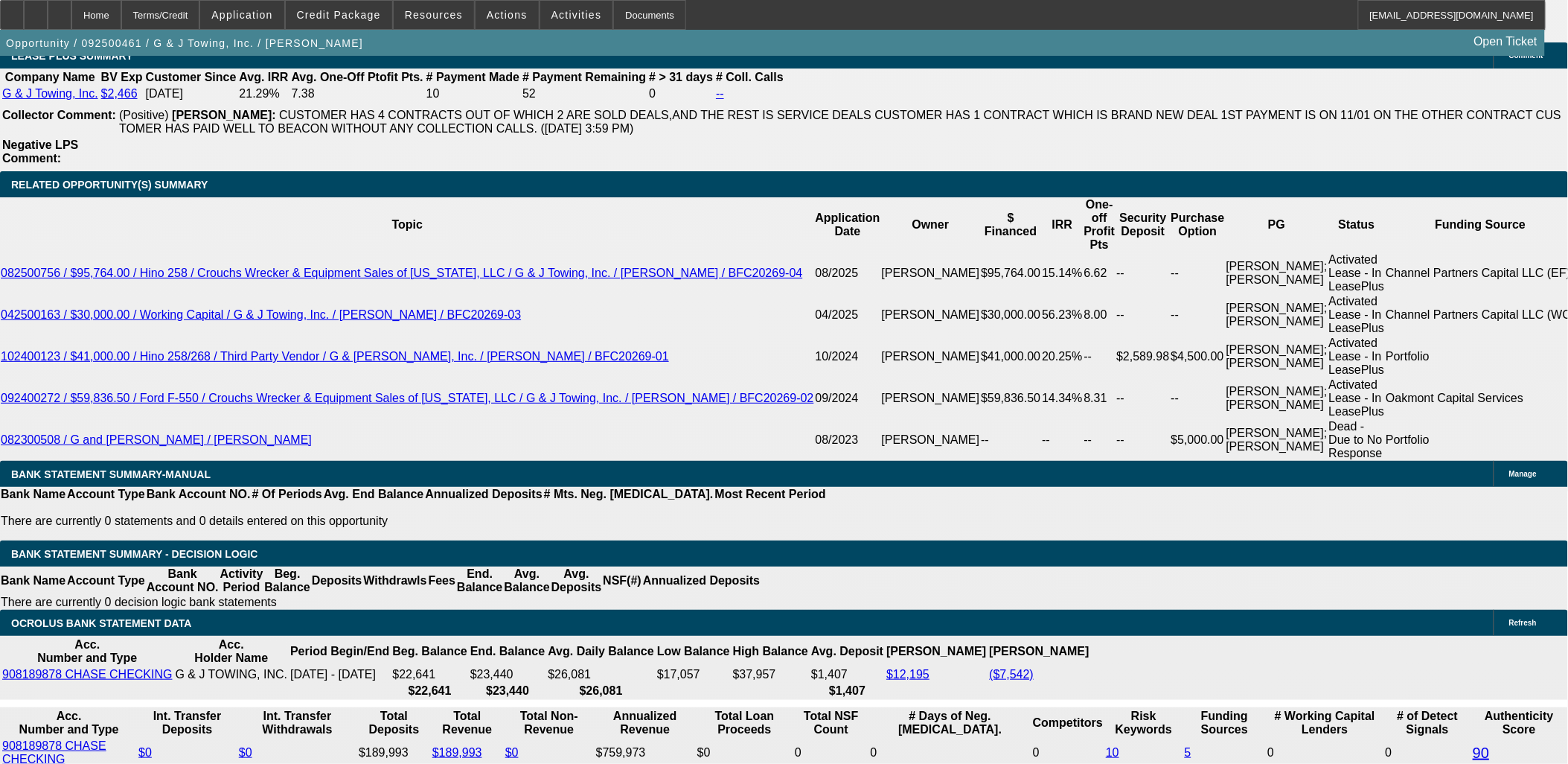
scroll to position [2398, 0]
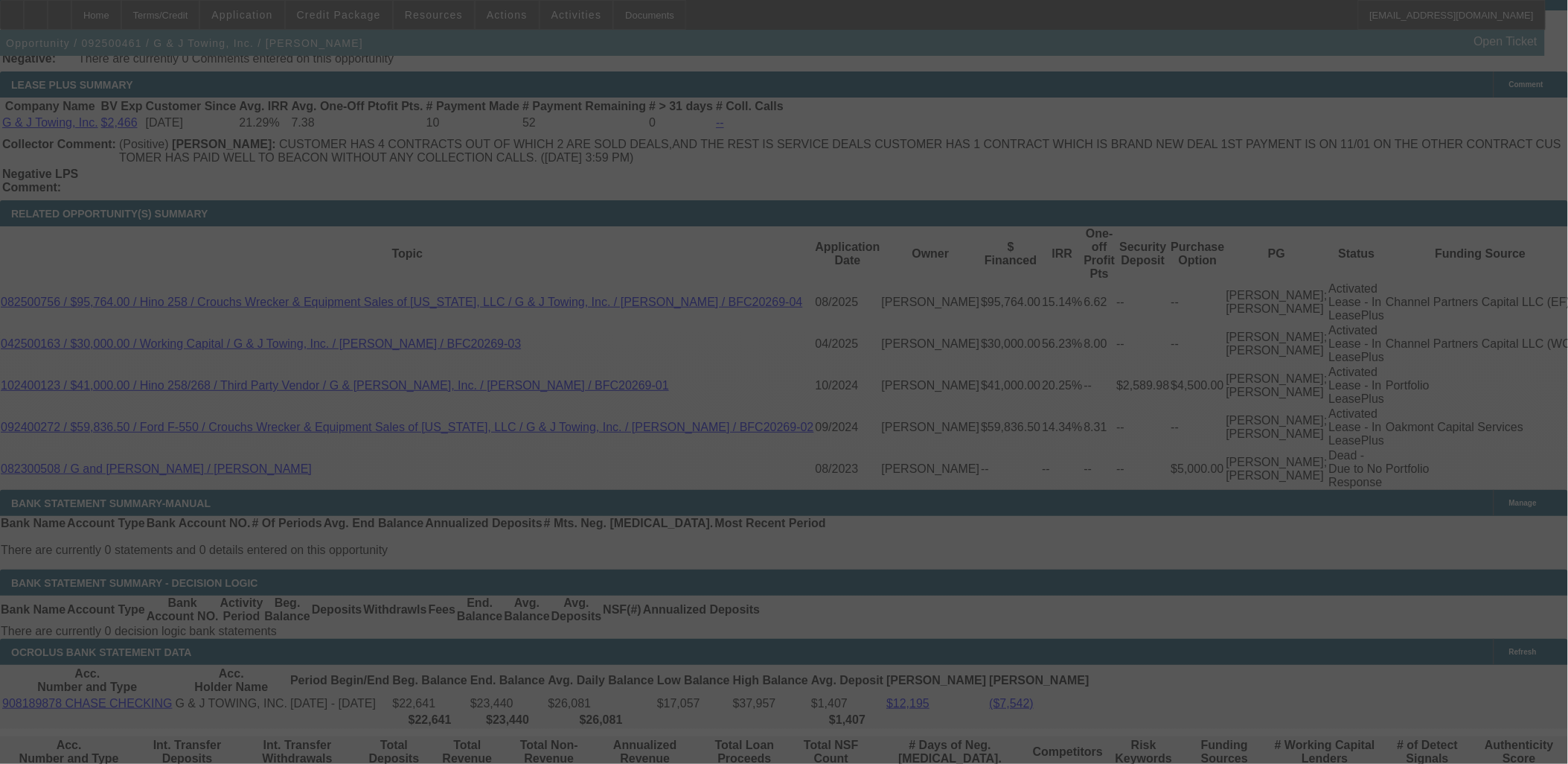
scroll to position [2563, 0]
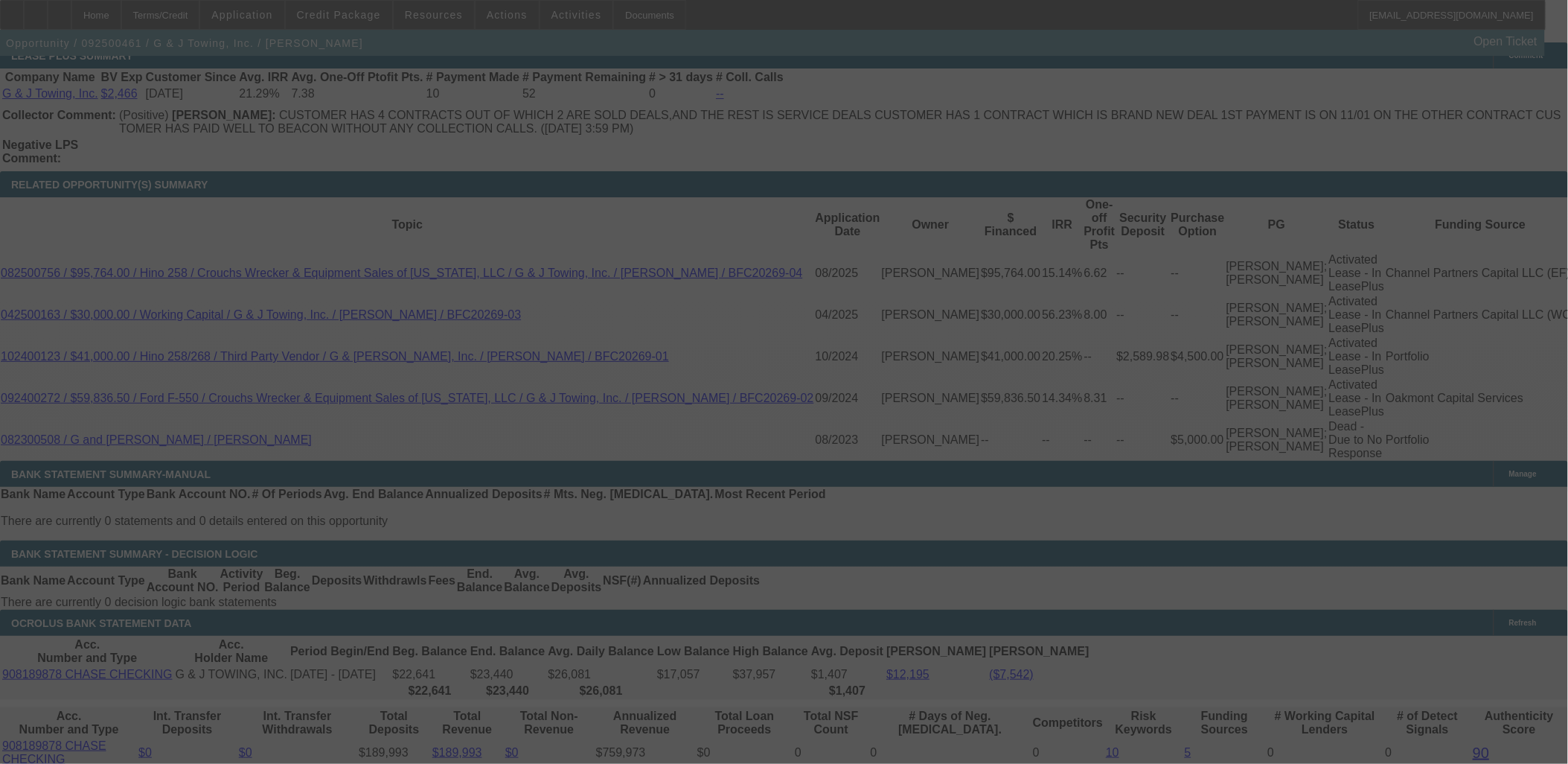
select select "0"
select select "2"
select select "0"
select select "6"
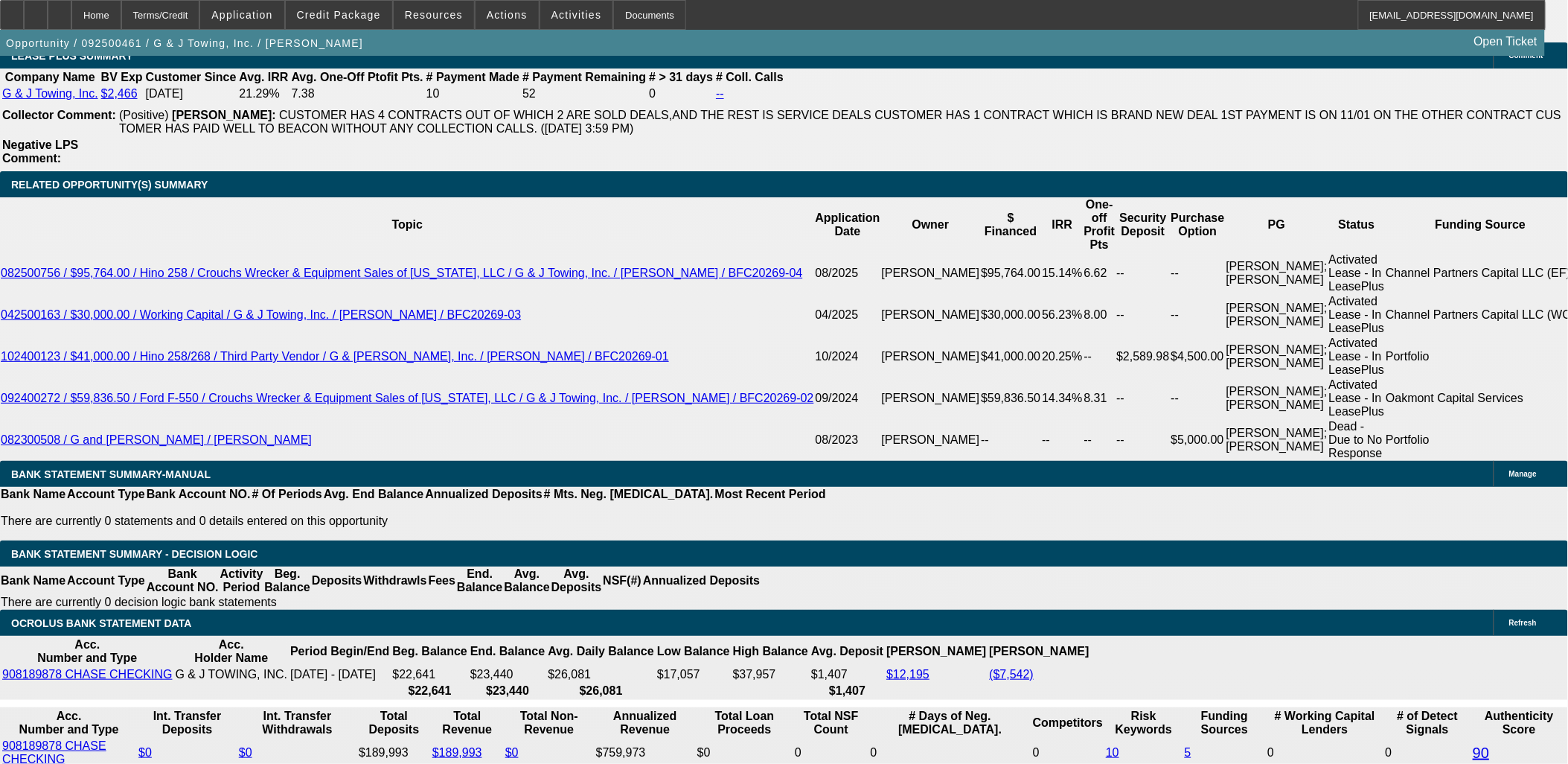
drag, startPoint x: 464, startPoint y: 443, endPoint x: 477, endPoint y: 444, distance: 13.0
type input "257"
type input "$385.50"
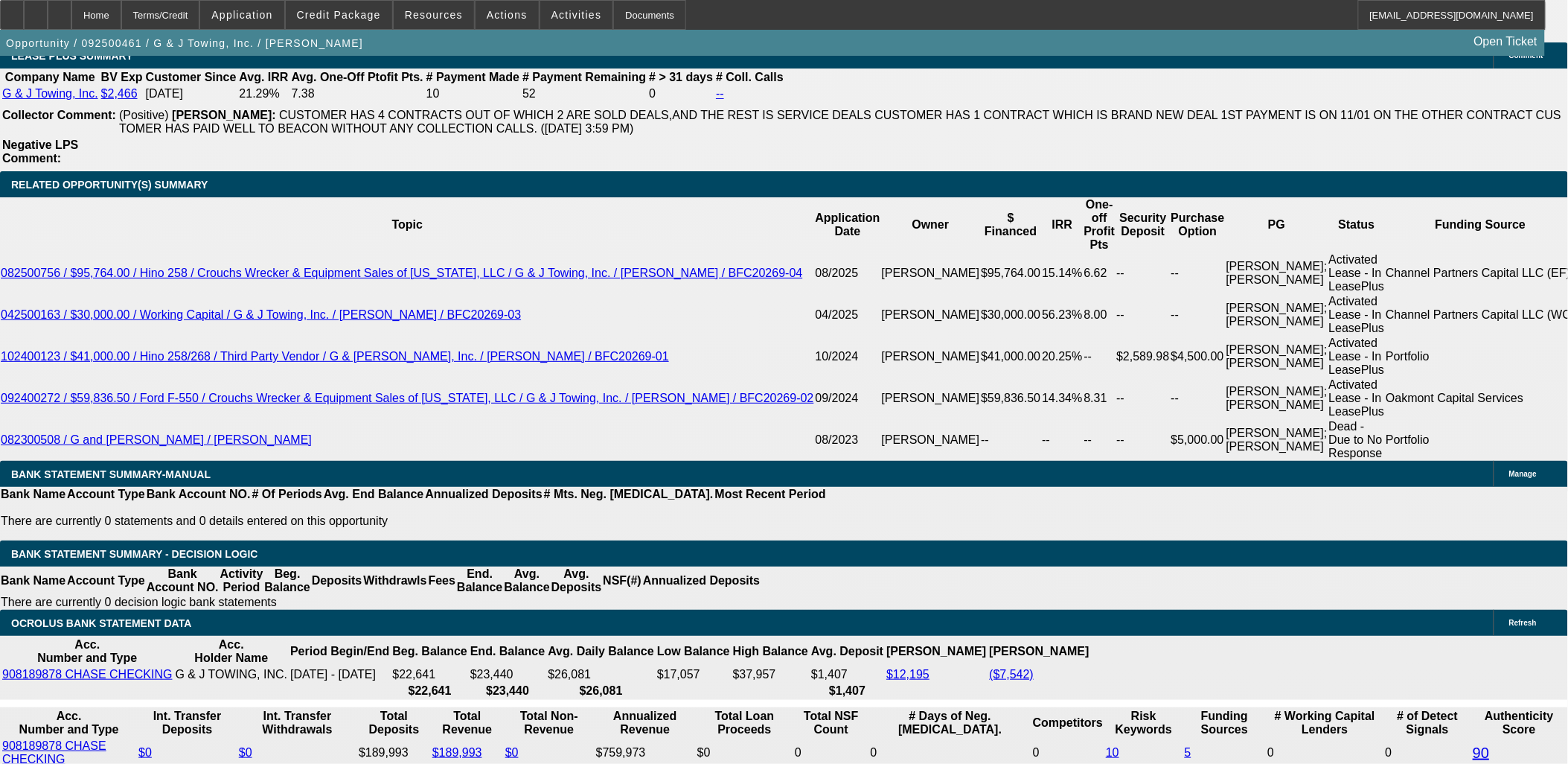
type input "UNKNOWN"
type input "2570"
type input "$3,855.00"
type input "21"
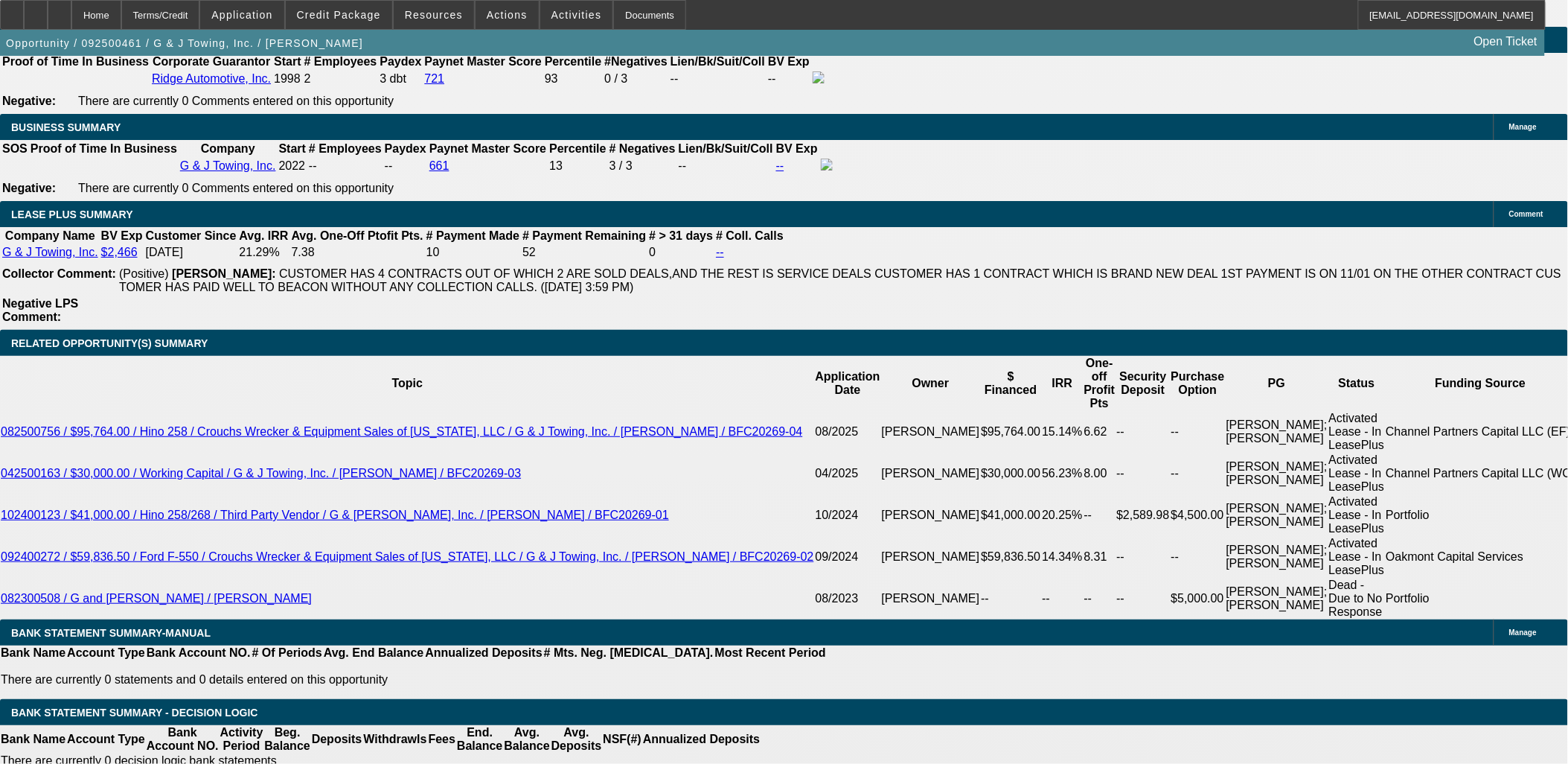
scroll to position [2398, 0]
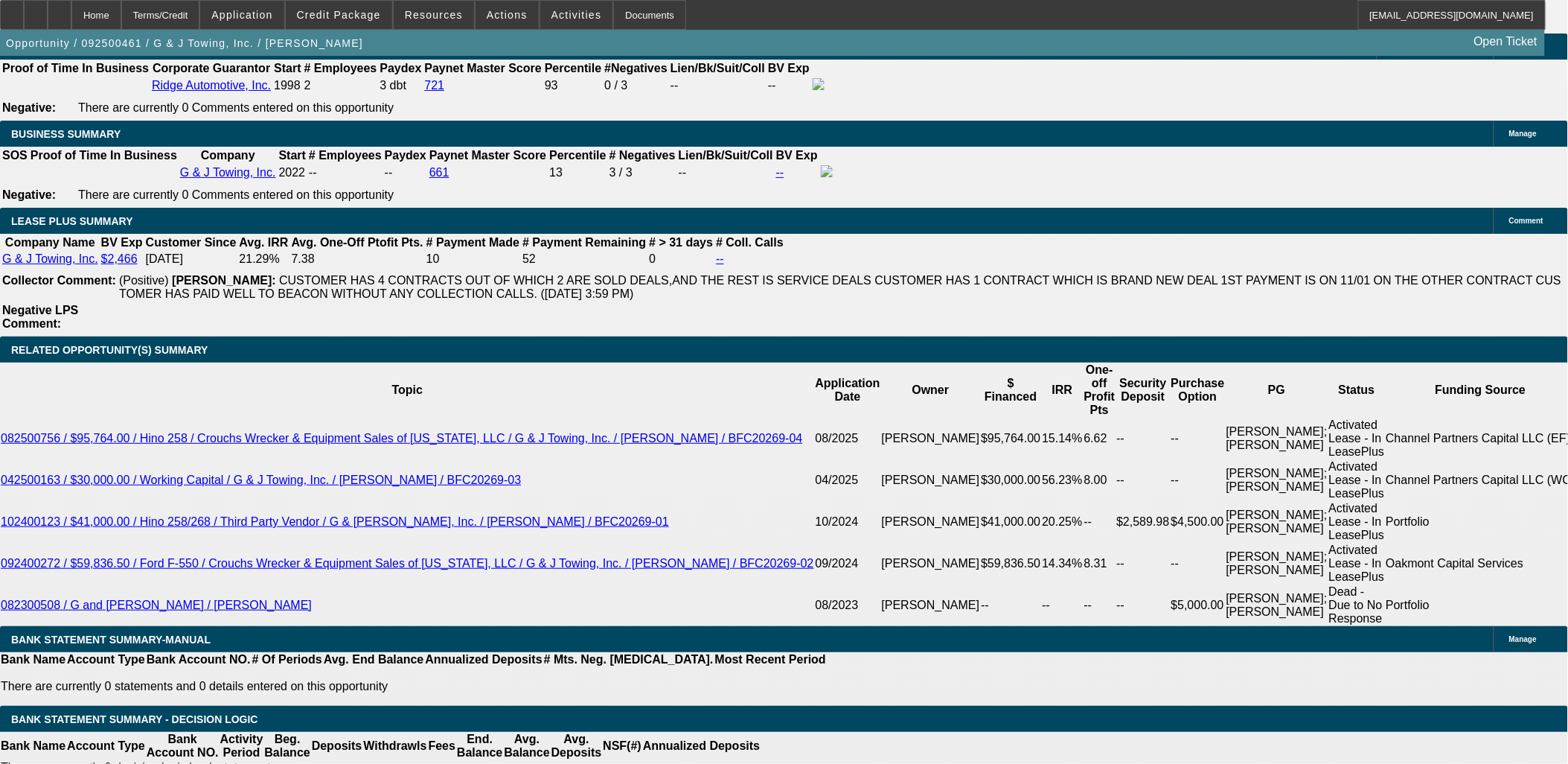
drag, startPoint x: 473, startPoint y: 608, endPoint x: 507, endPoint y: 608, distance: 34.0
type input "2575"
type input "$3,862.50"
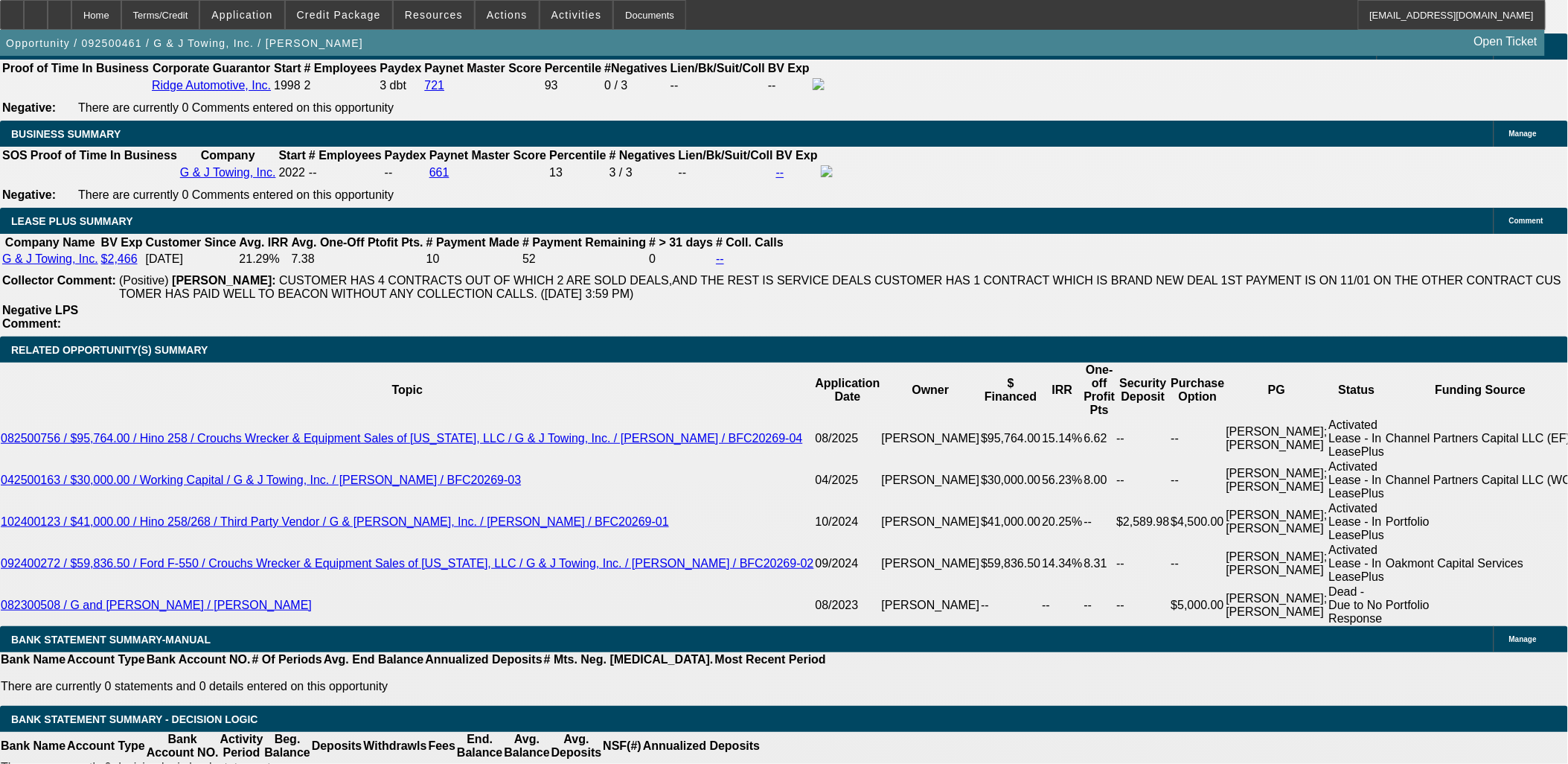
type input "21.2"
type input "$2,575.00"
drag, startPoint x: 424, startPoint y: 373, endPoint x: 425, endPoint y: 229, distance: 144.0
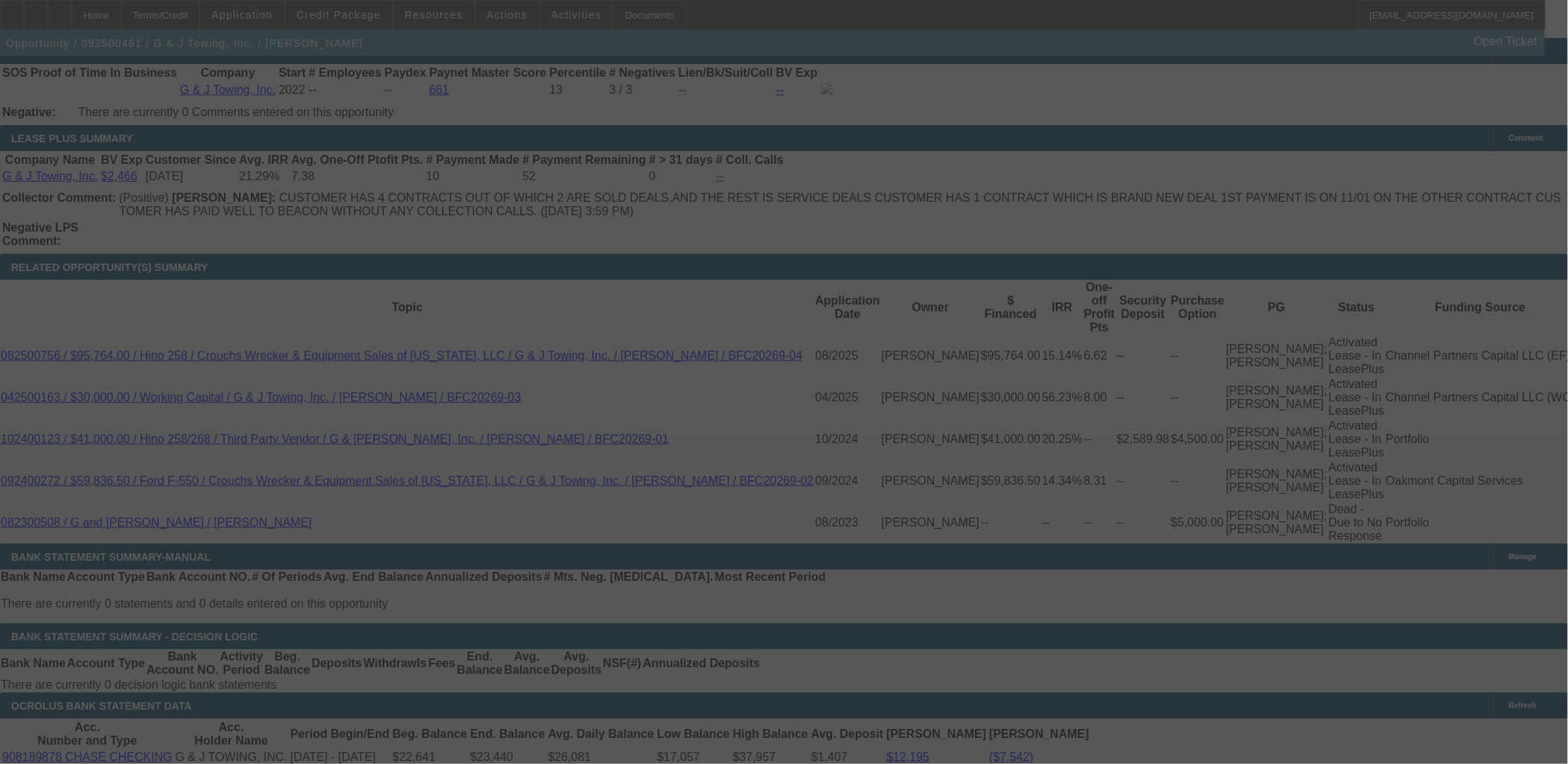
scroll to position [2563, 0]
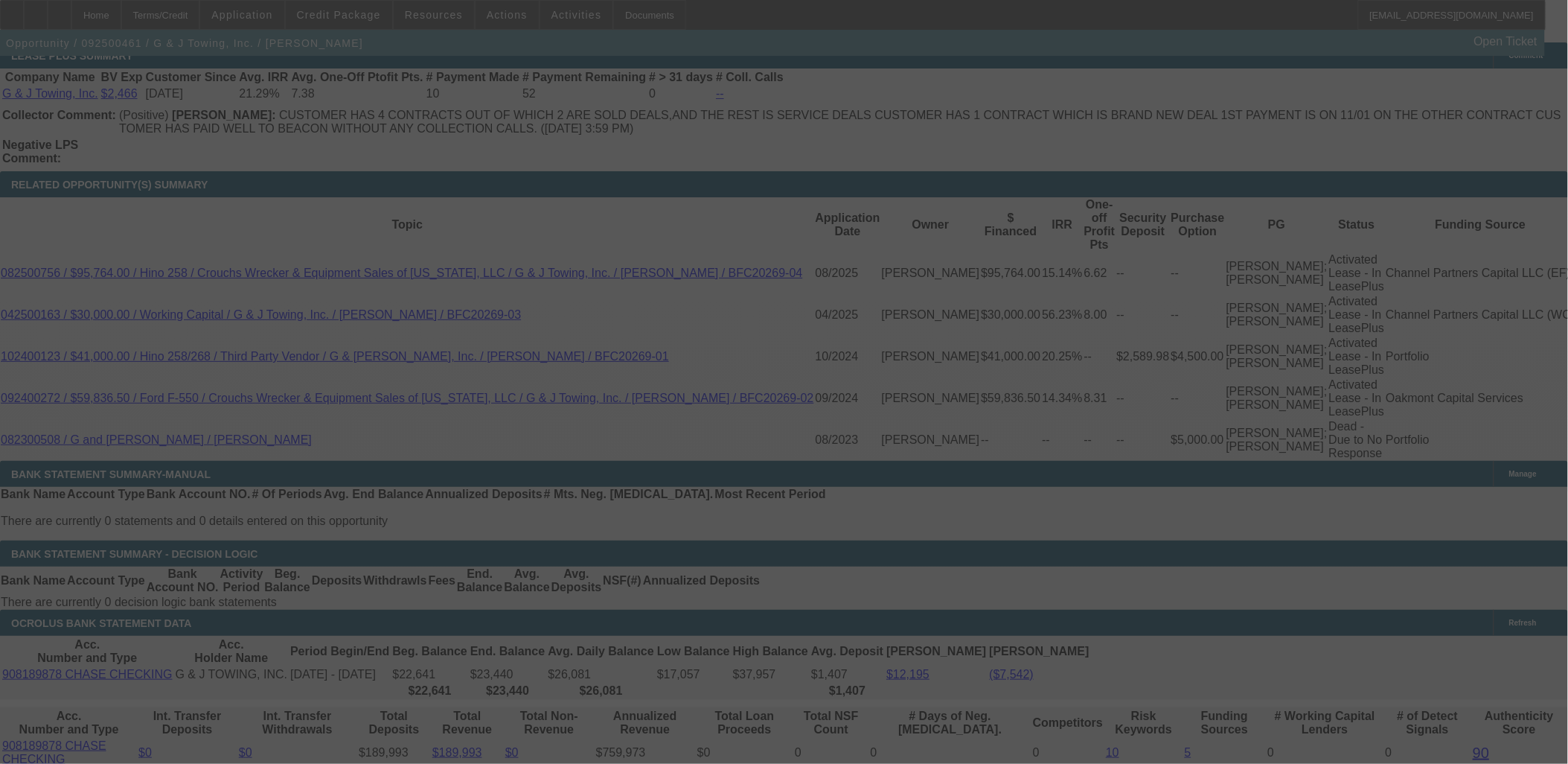
select select "0"
select select "1.5"
select select "2"
select select "0"
select select "6"
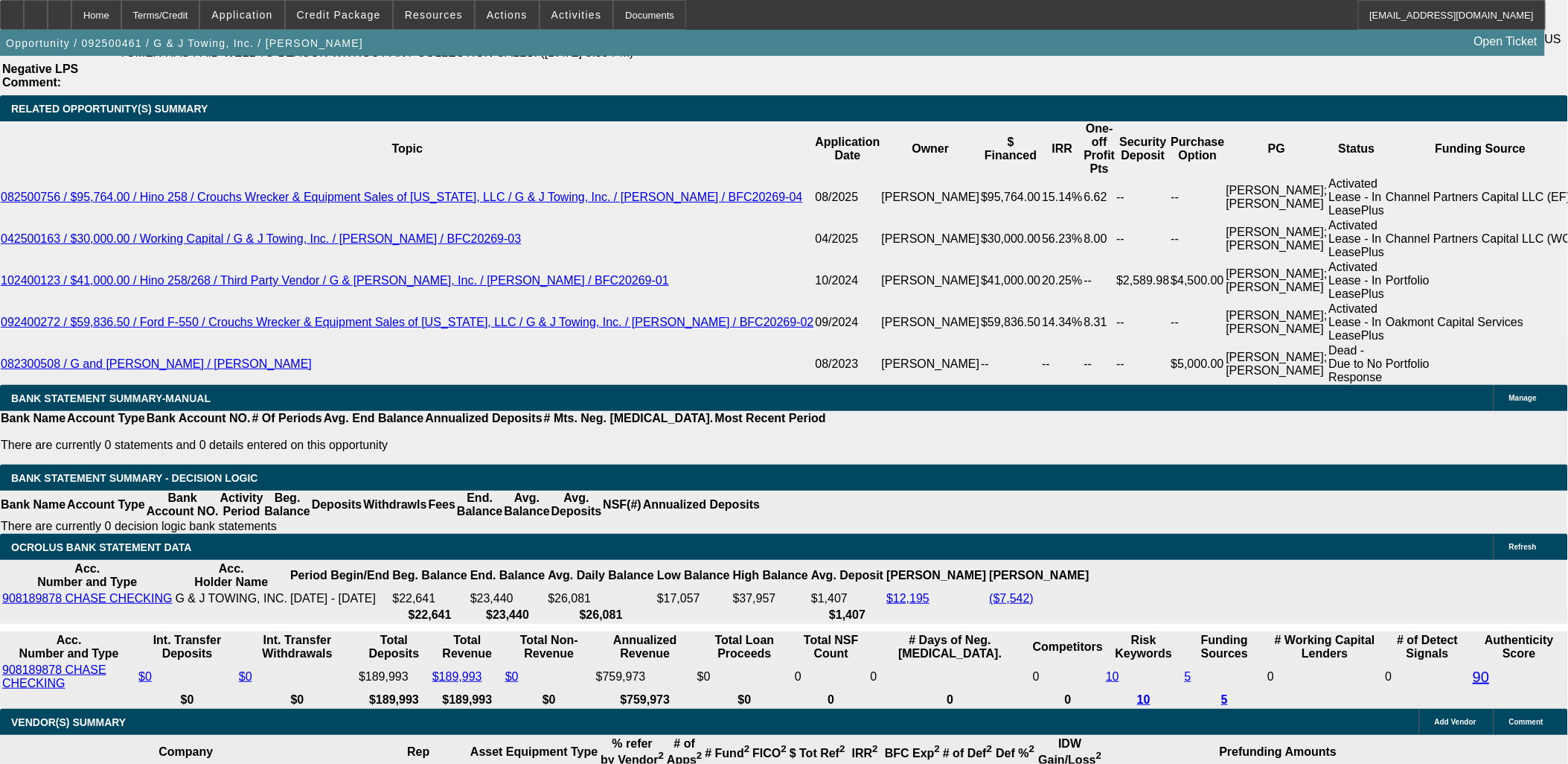
scroll to position [2646, 0]
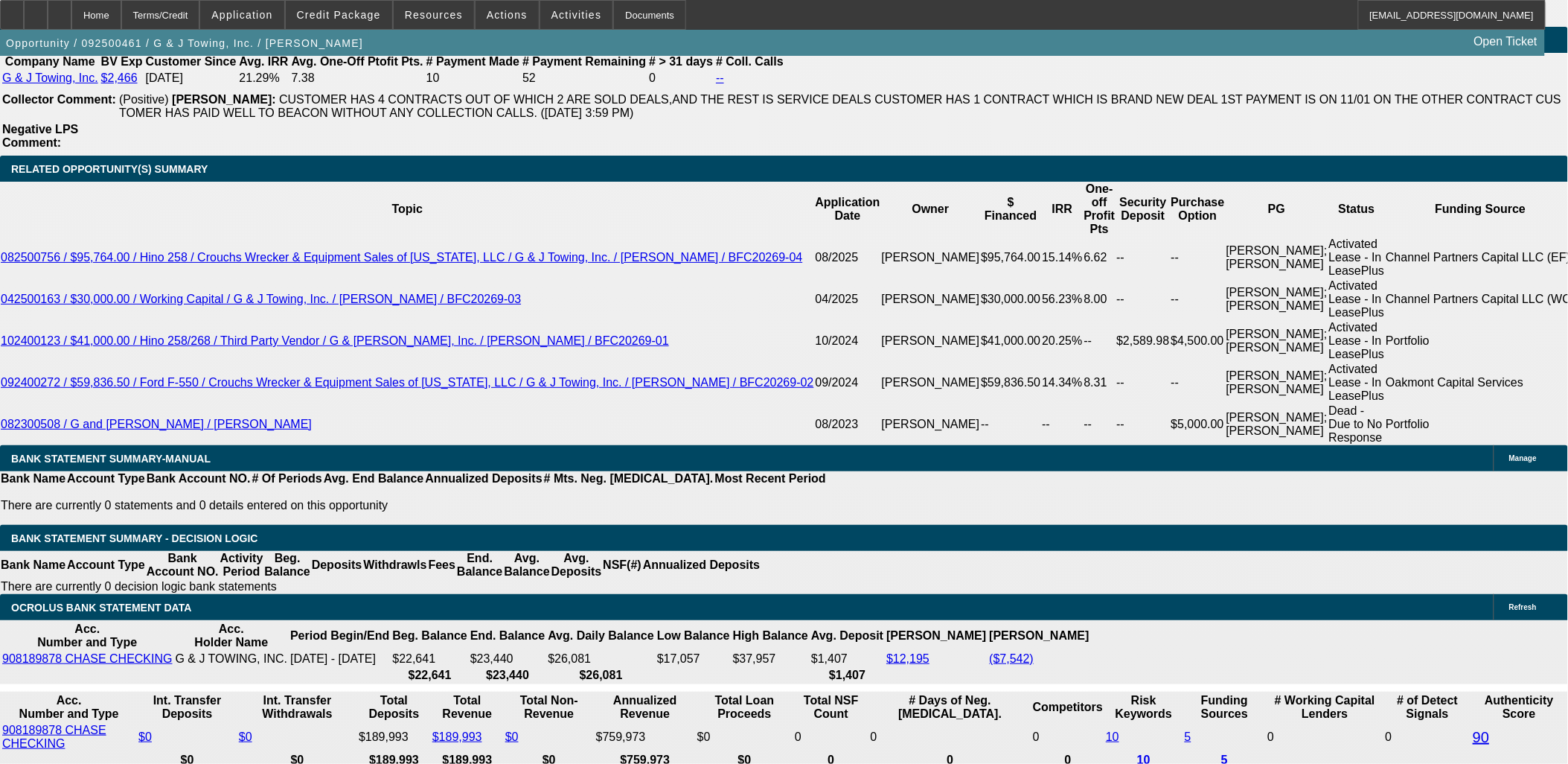
scroll to position [2563, 0]
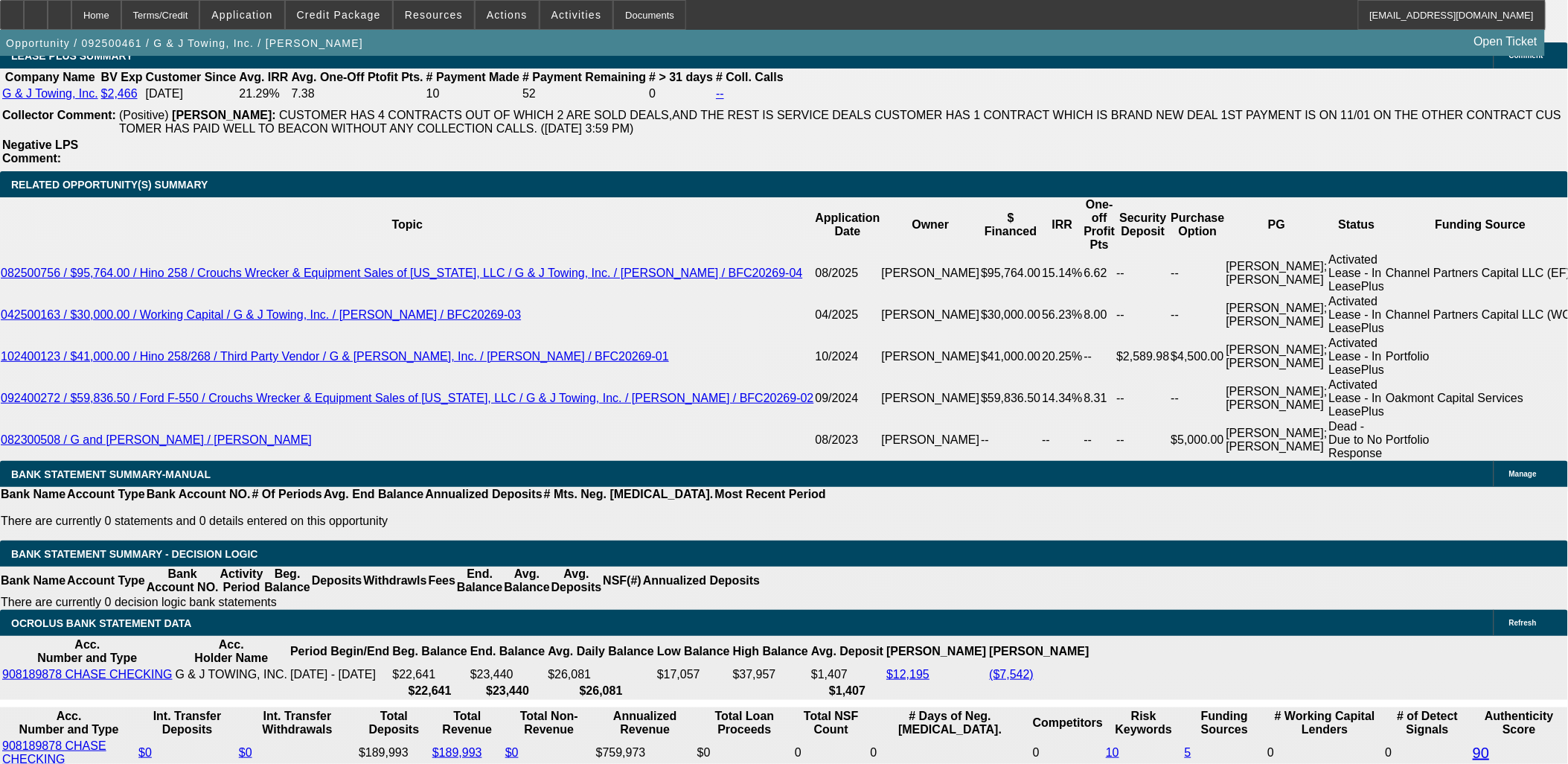
drag, startPoint x: 284, startPoint y: 444, endPoint x: 298, endPoint y: 443, distance: 14.0
type input "2599."
type input "$2,599.00"
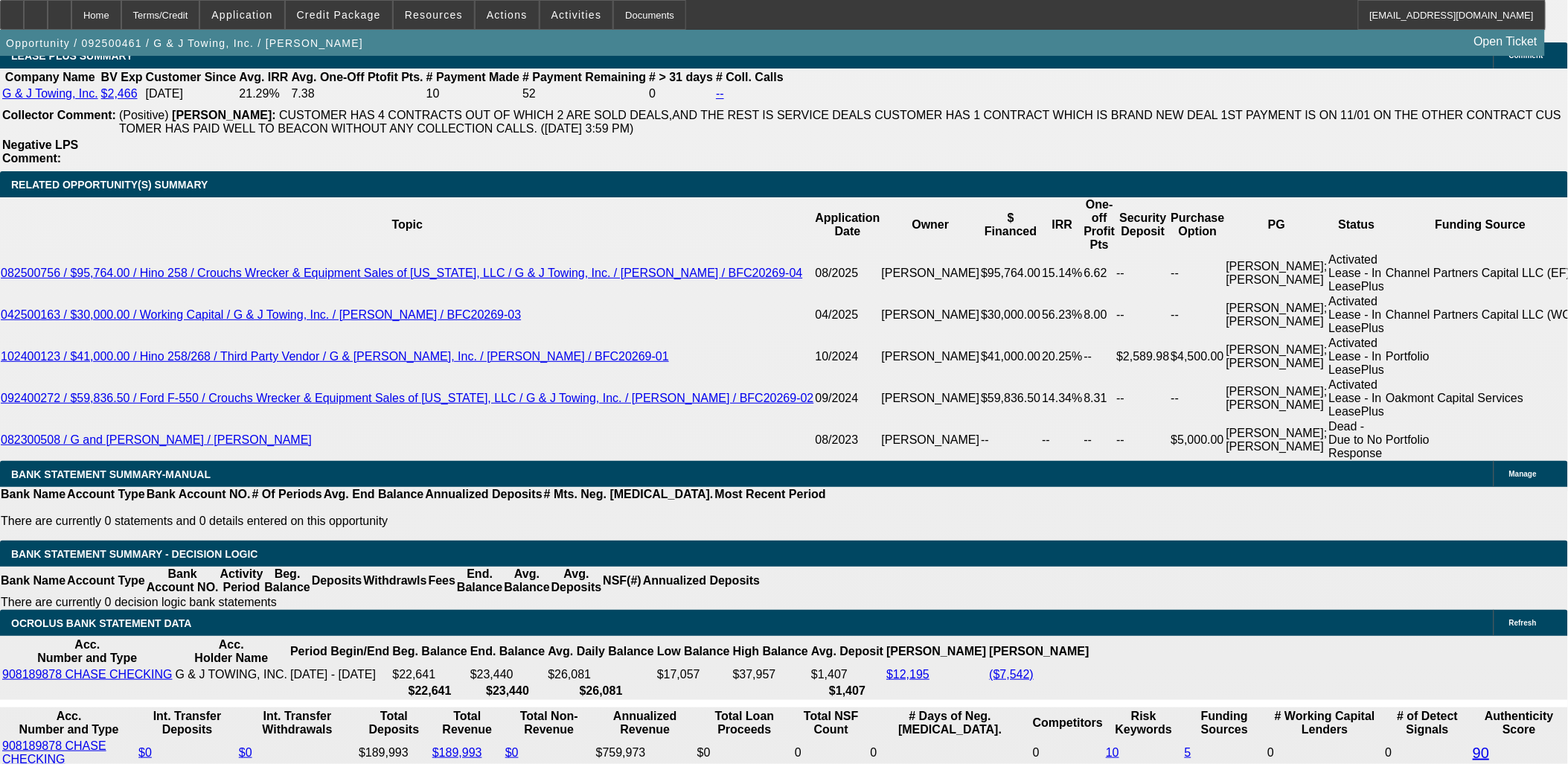
type input "UNKNOWN"
type input "22.2"
type input "2599.9"
type input "$2,599.90"
type input "2599.99"
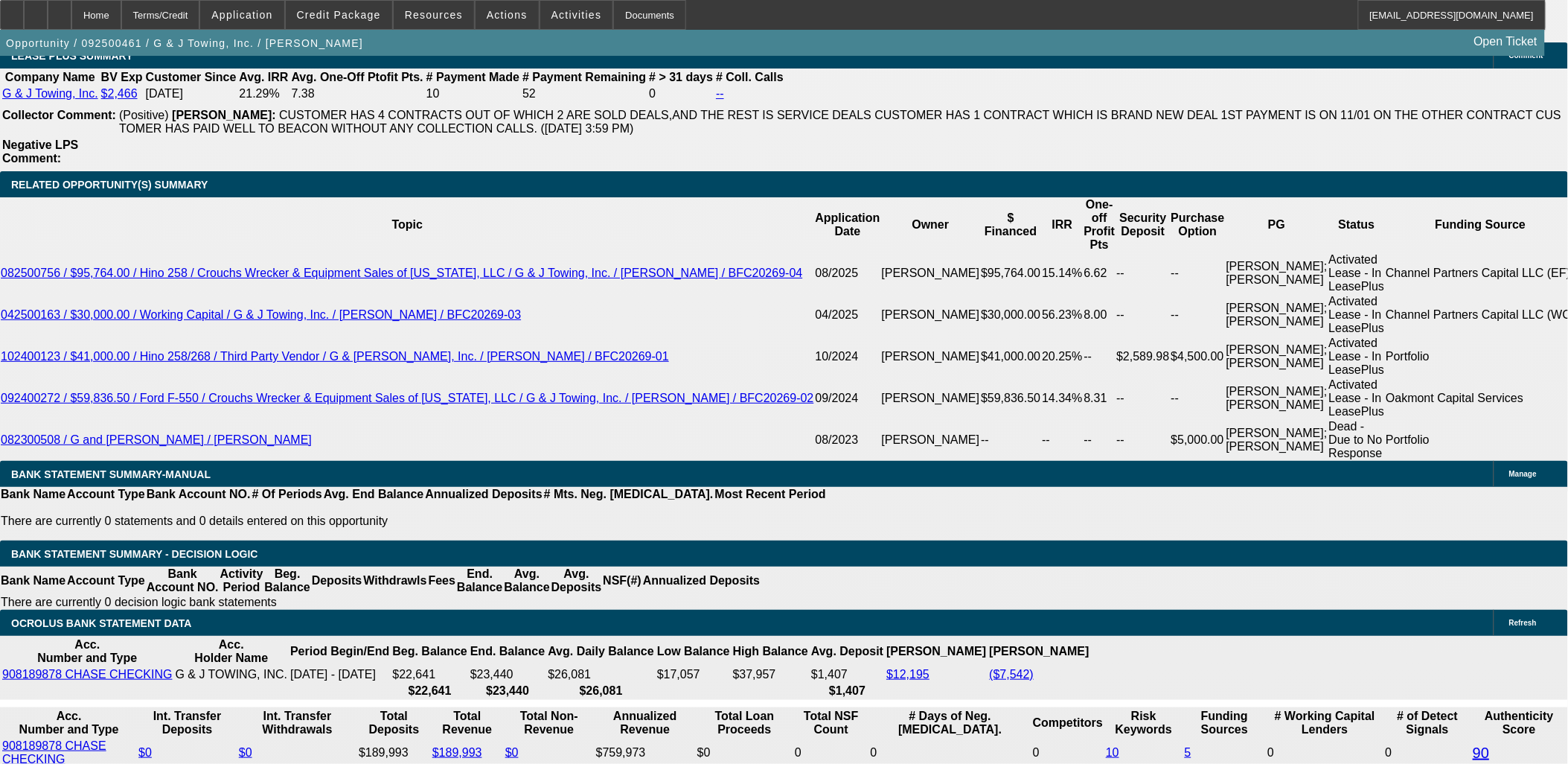
type input "$2,599.99"
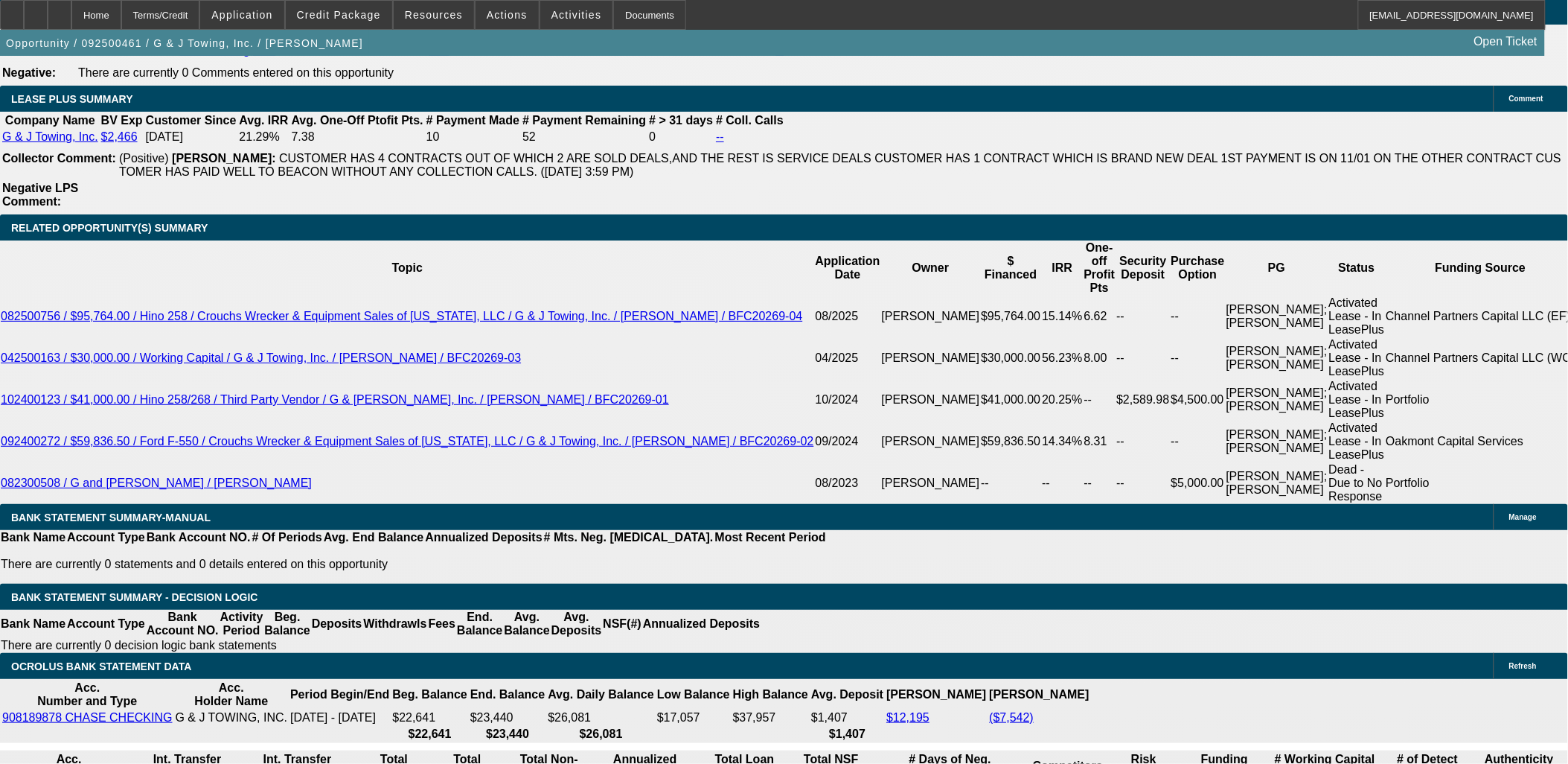
scroll to position [2481, 0]
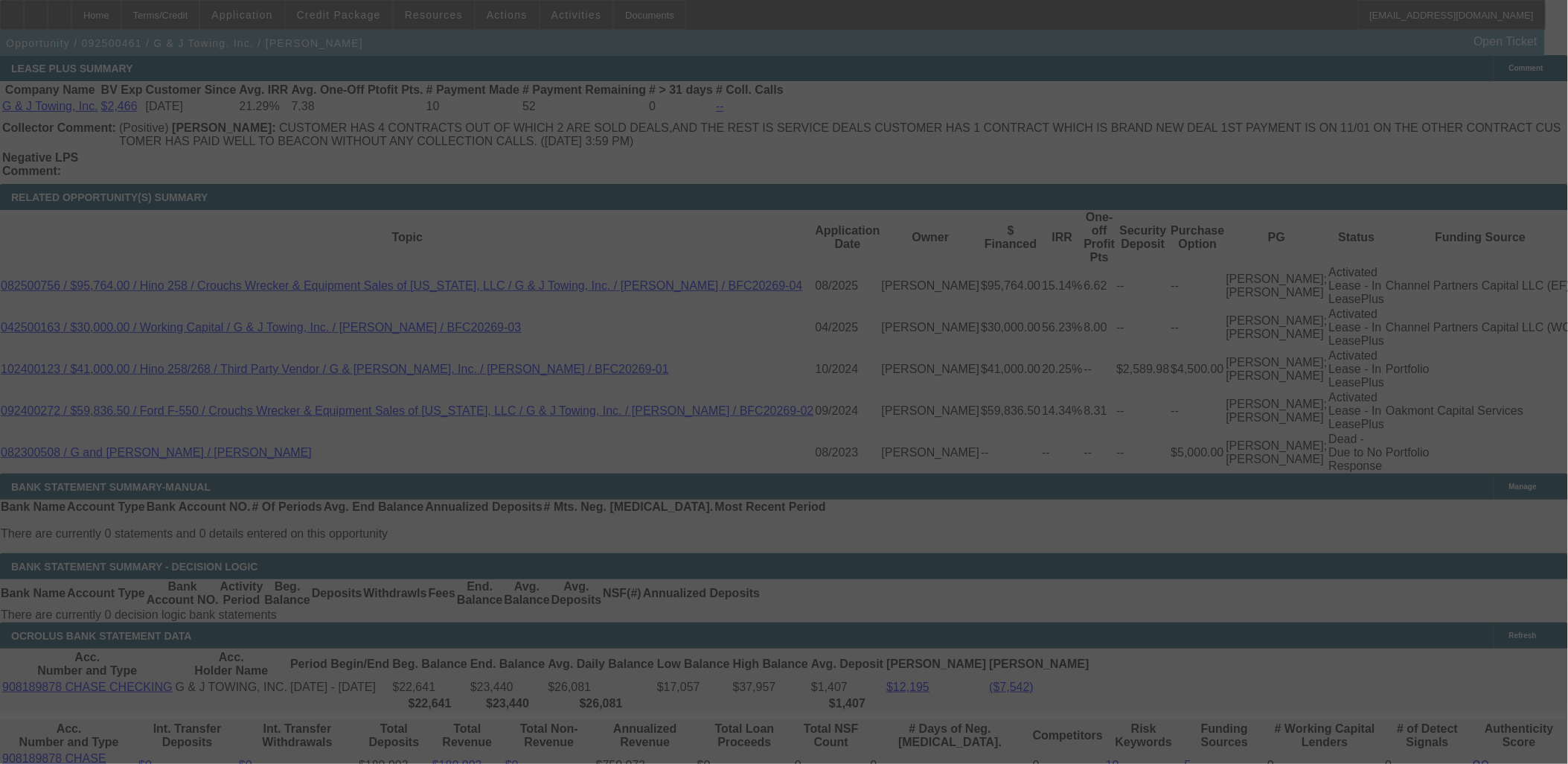
scroll to position [2646, 0]
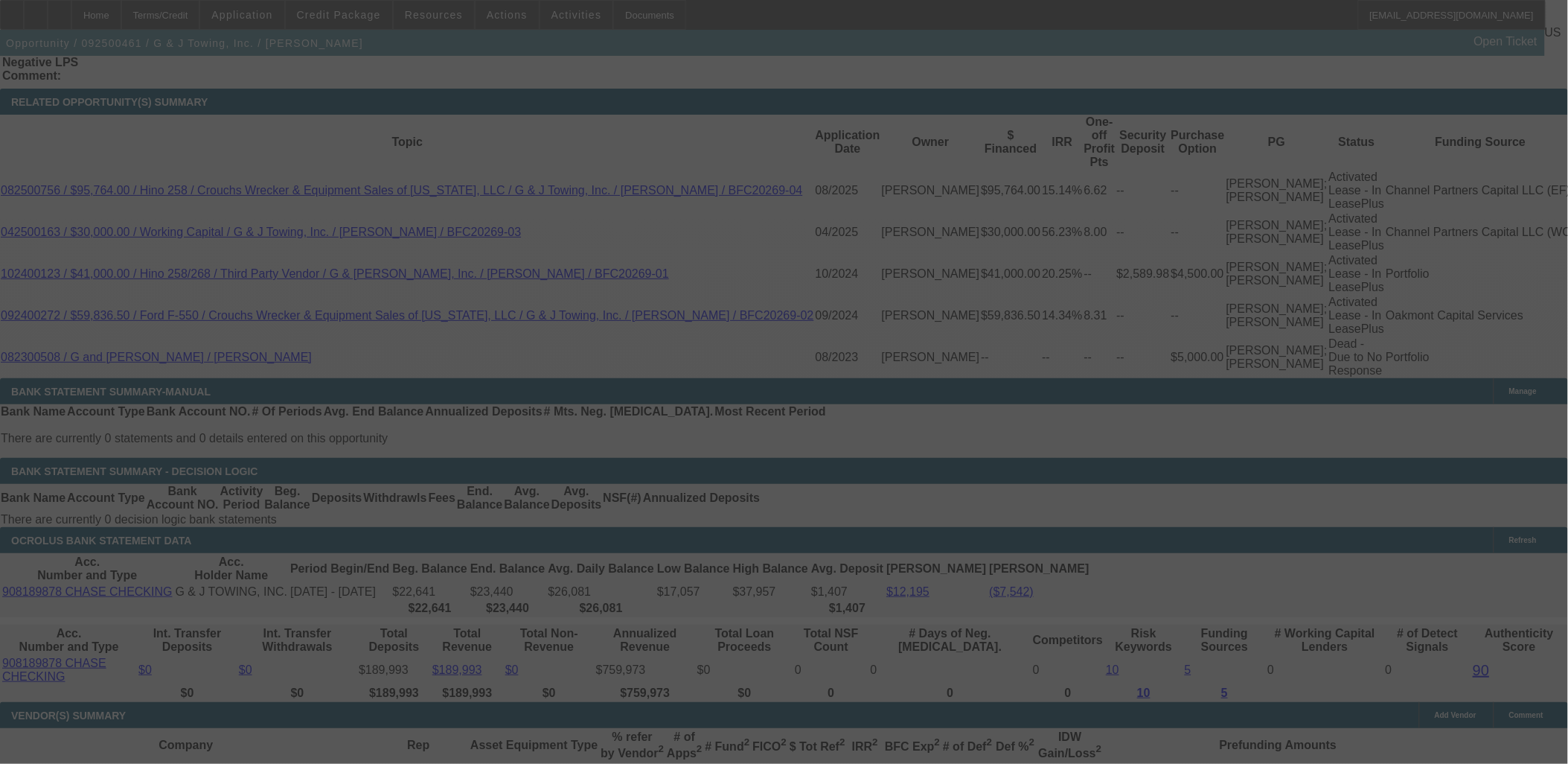
select select "0"
select select "2"
select select "0"
select select "6"
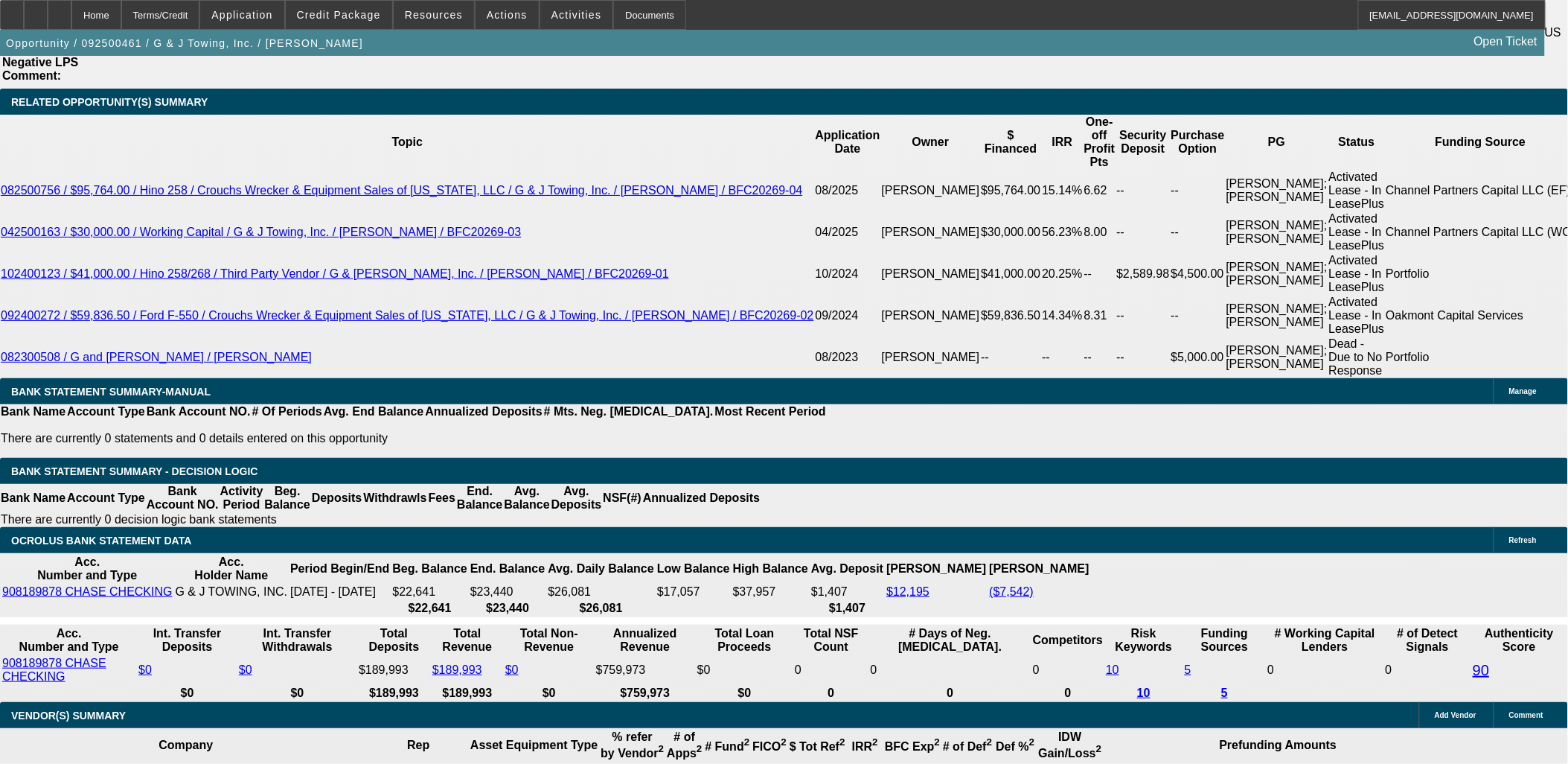
drag, startPoint x: 471, startPoint y: 359, endPoint x: 478, endPoint y: 358, distance: 7.1
type input "2579"
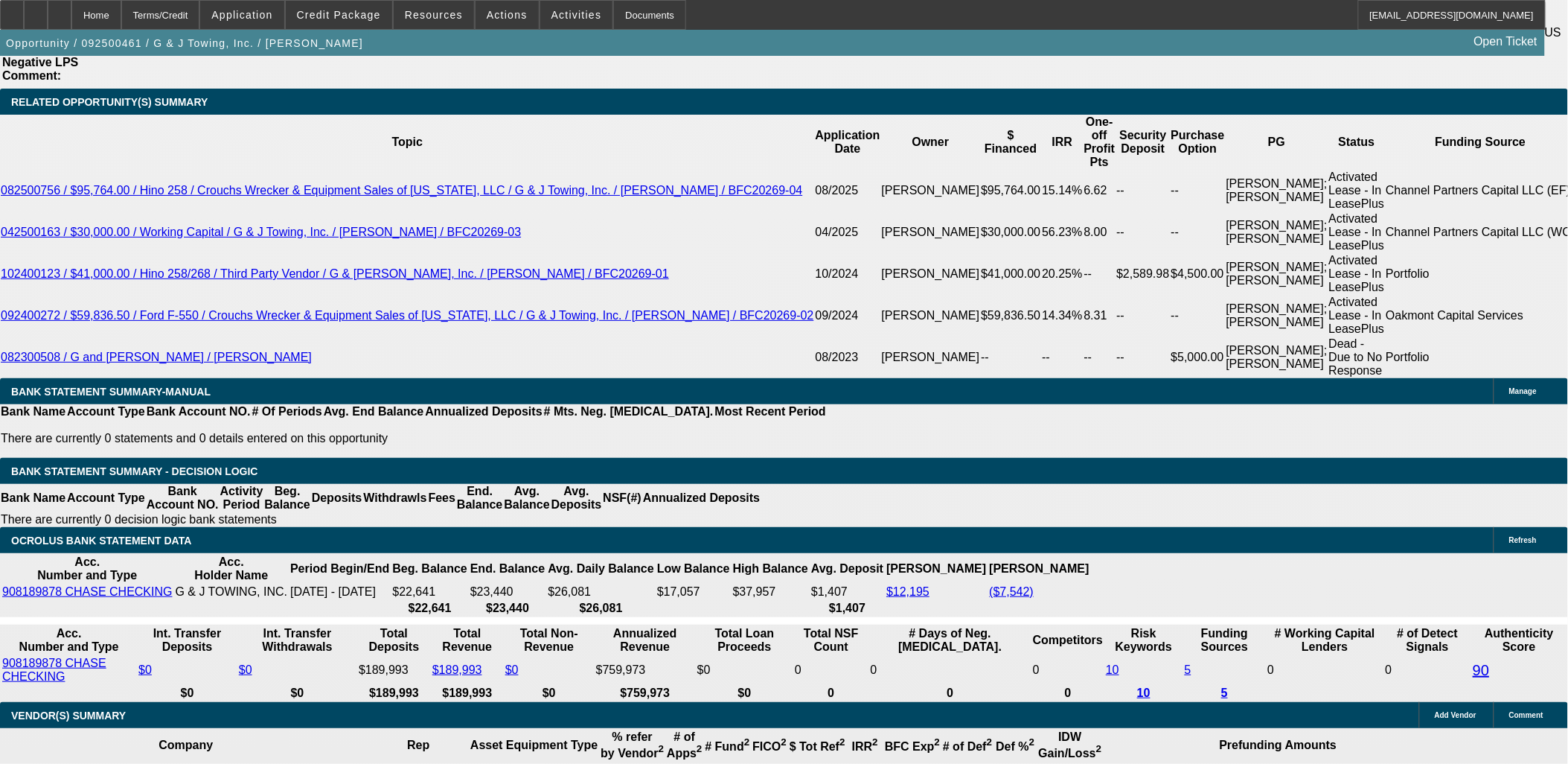
type input "21.4"
type input "$3,868.50"
type input "UNKNOWN"
type input "2579.9"
type input "$3,869.85"
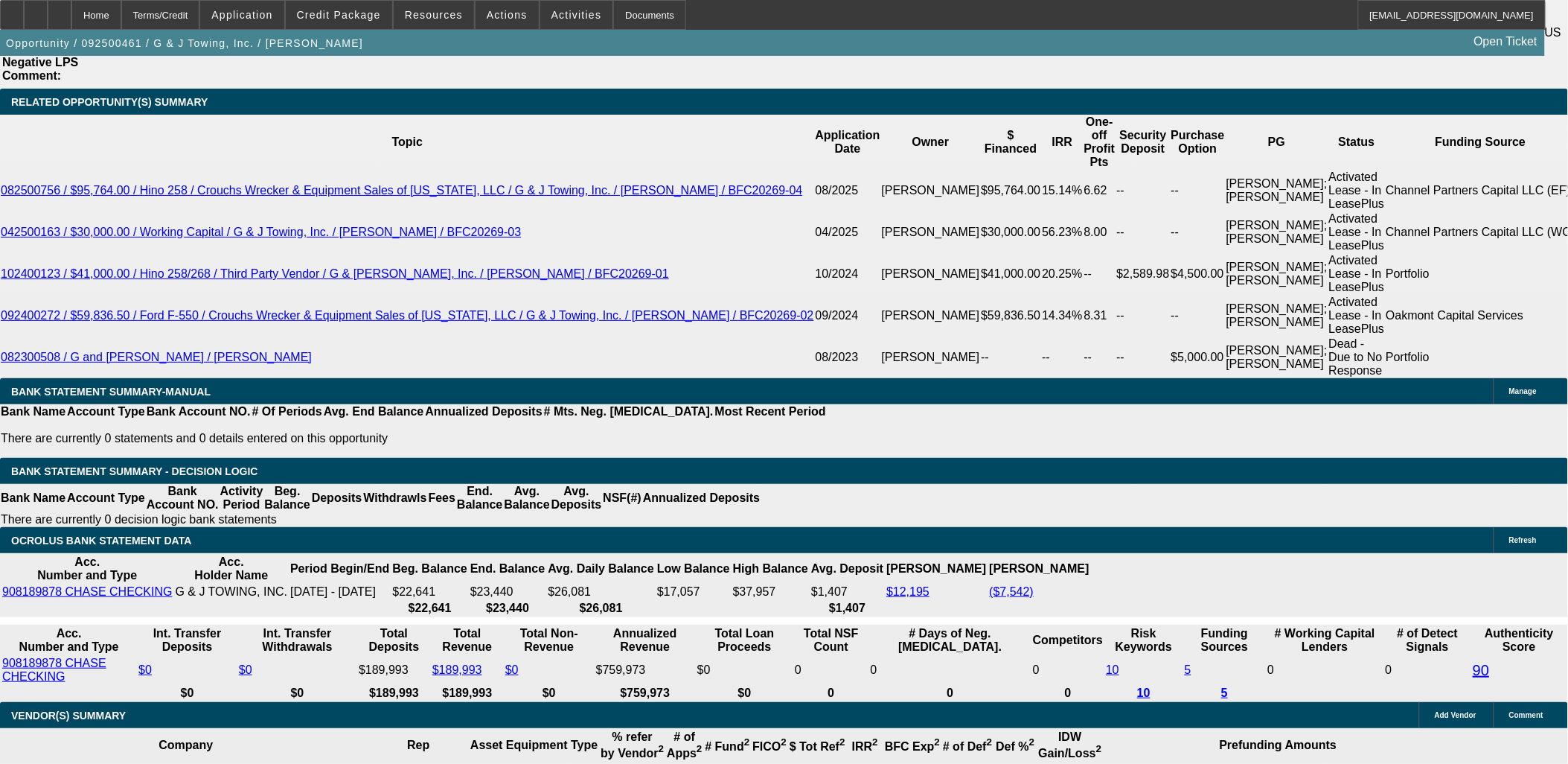
type input "2579.99"
type input "$3,869.98"
type input "$2,579.99"
drag, startPoint x: 465, startPoint y: 174, endPoint x: 441, endPoint y: 168, distance: 24.7
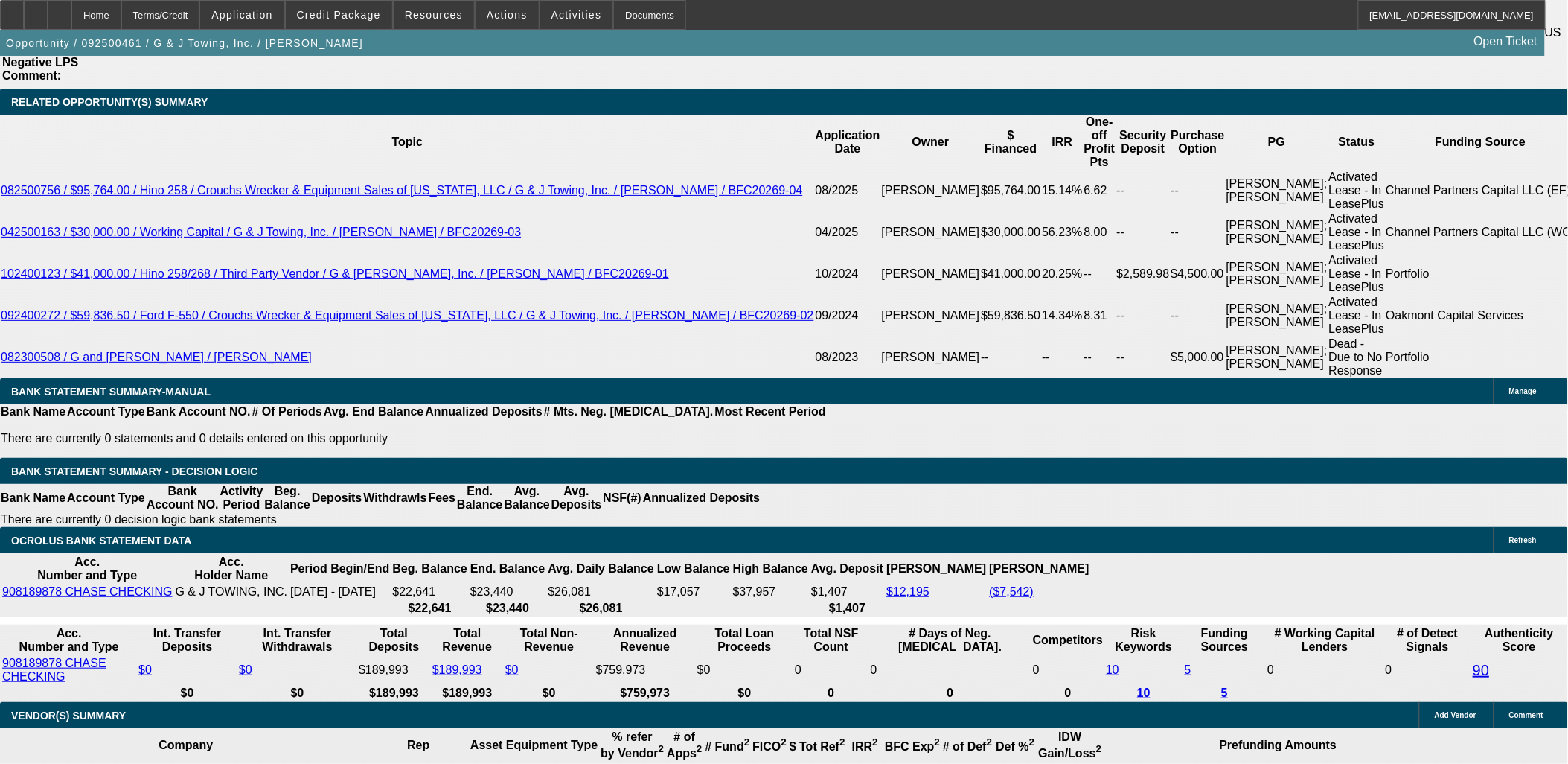
scroll to position [2481, 0]
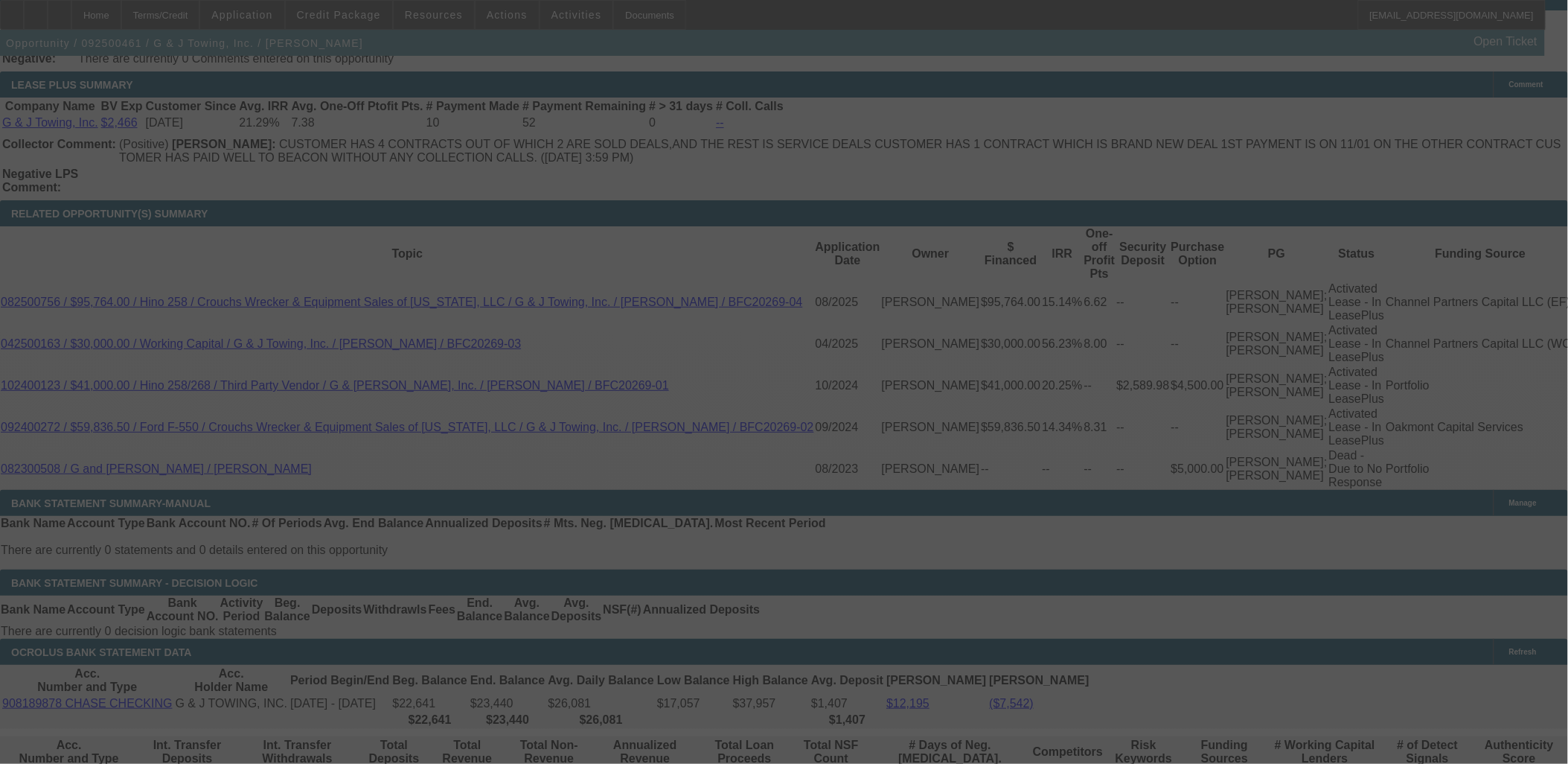
scroll to position [2563, 0]
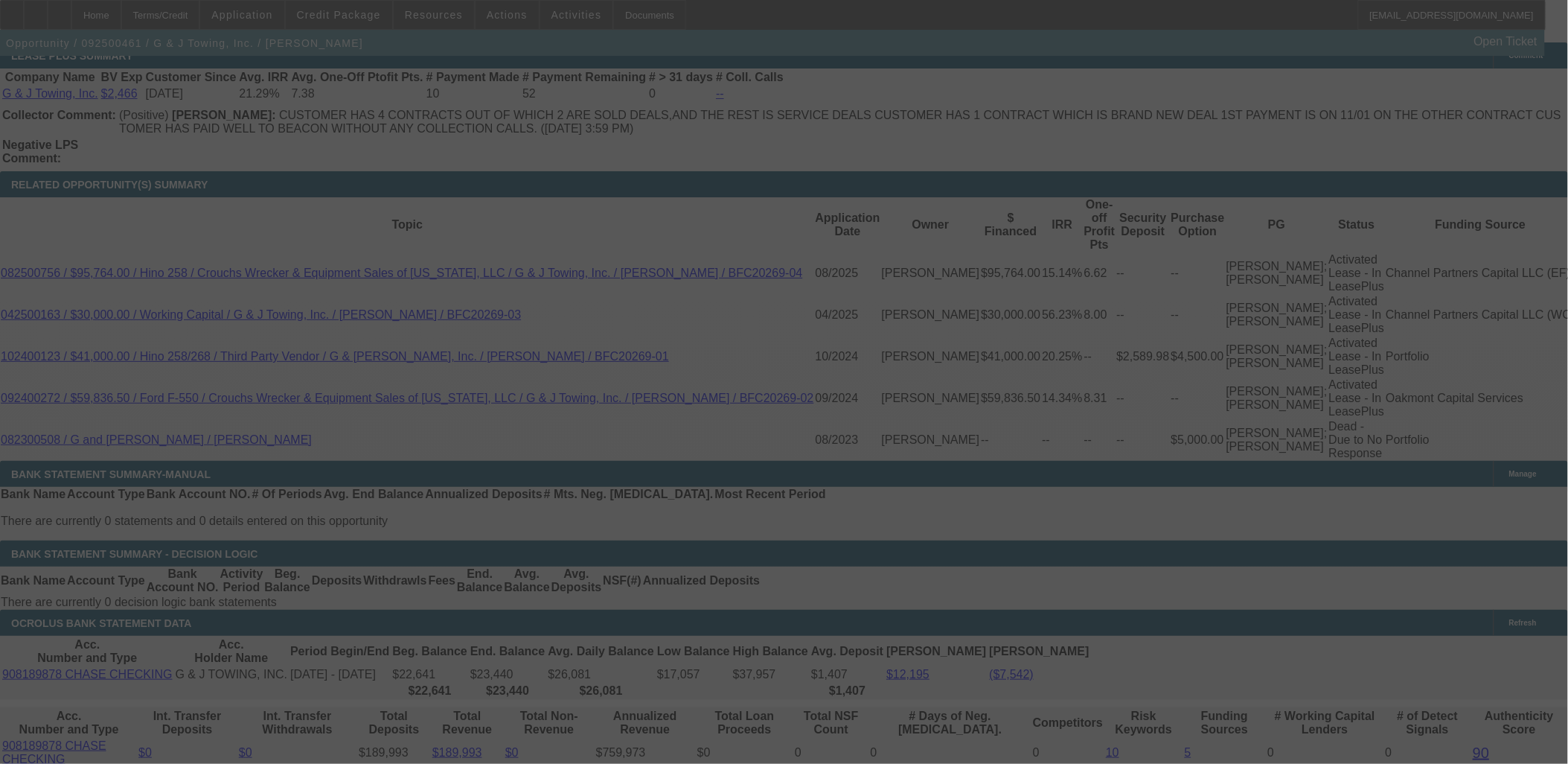
select select "0"
select select "1.5"
select select "2"
select select "0"
select select "6"
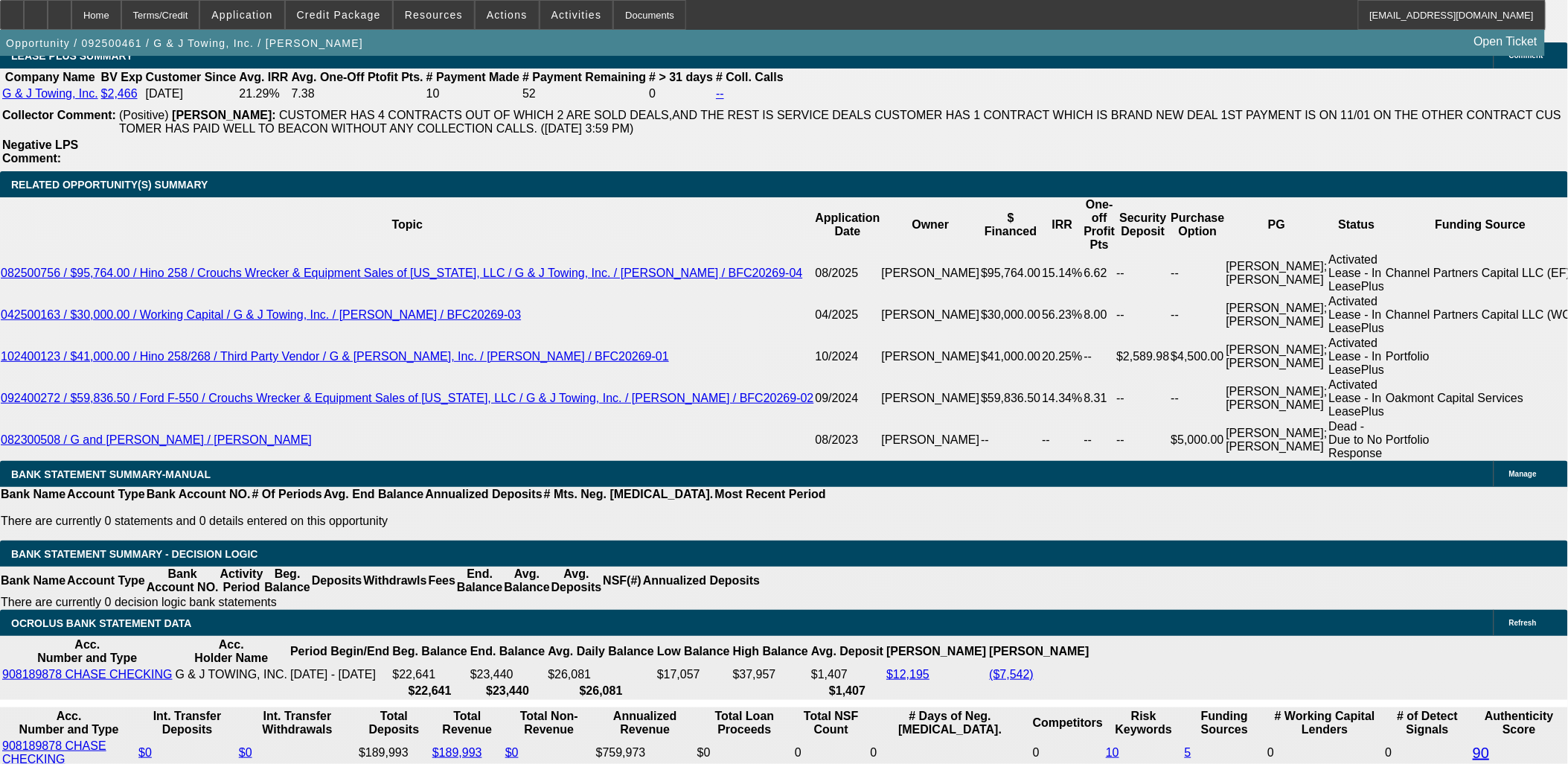
drag, startPoint x: 458, startPoint y: 442, endPoint x: 628, endPoint y: 422, distance: 171.2
type input "2575"
type input "$3,862.50"
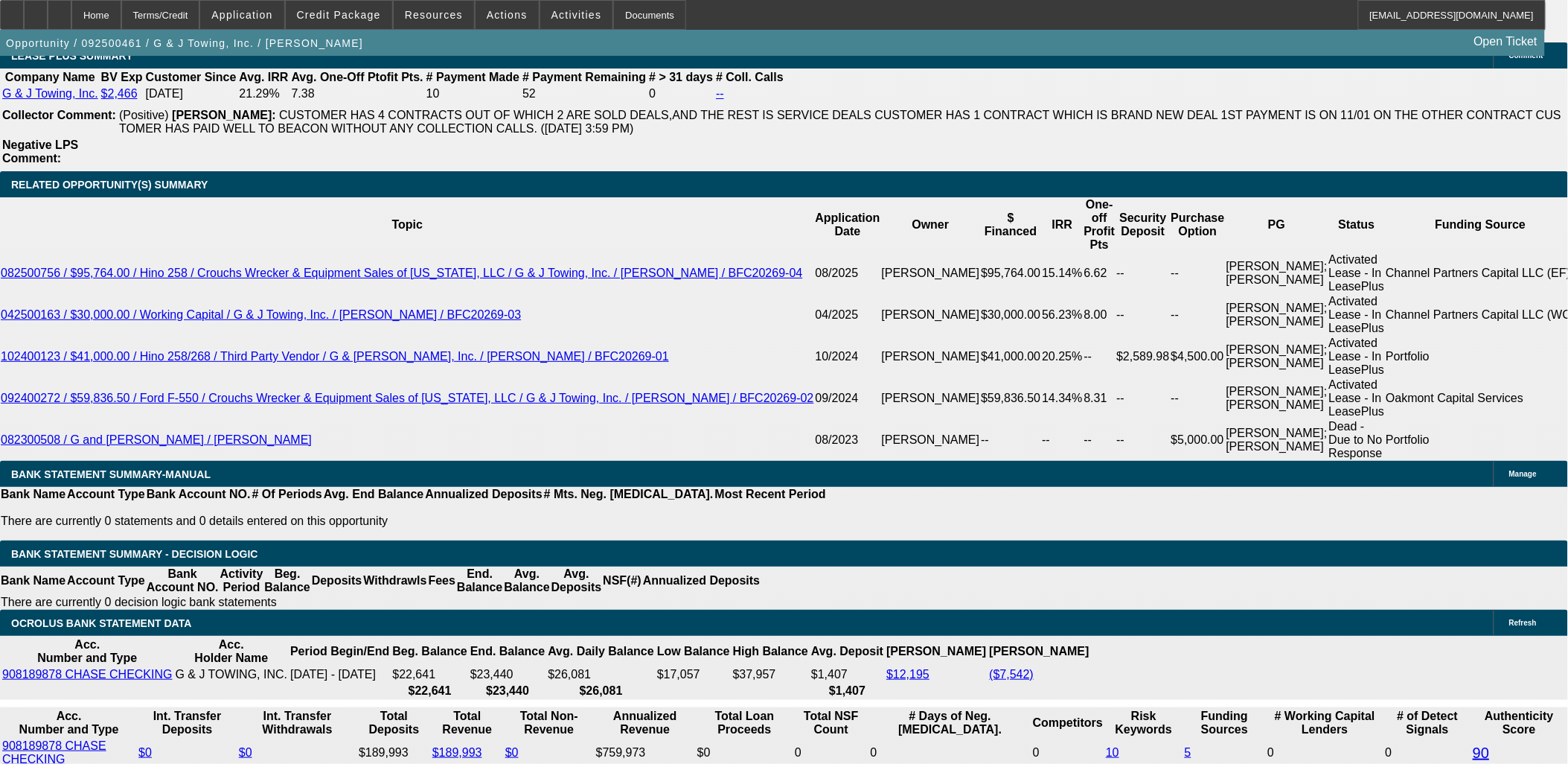
type input "UNKNOWN"
type input "$2,575.00"
type input "21.2"
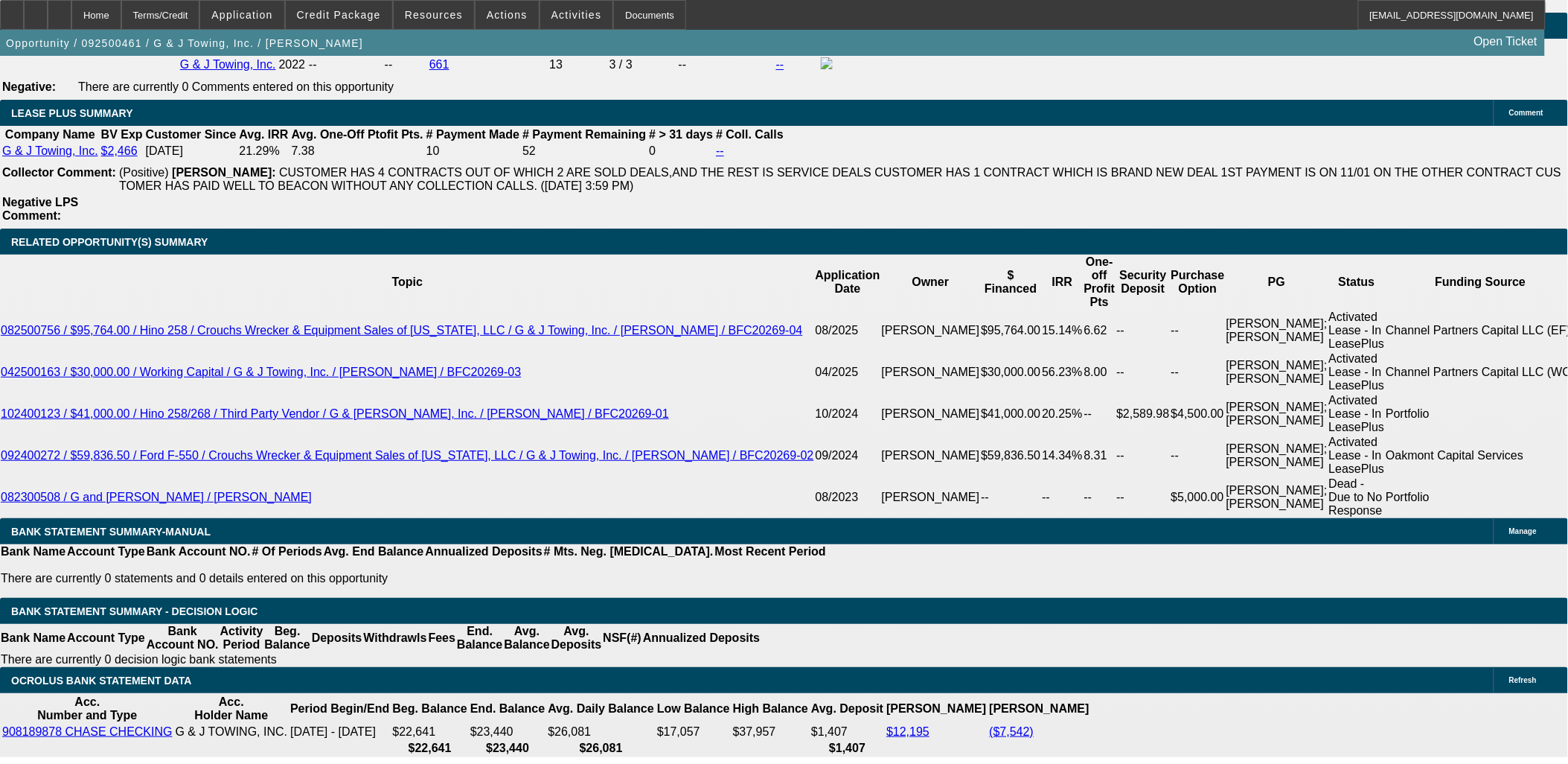
scroll to position [2481, 0]
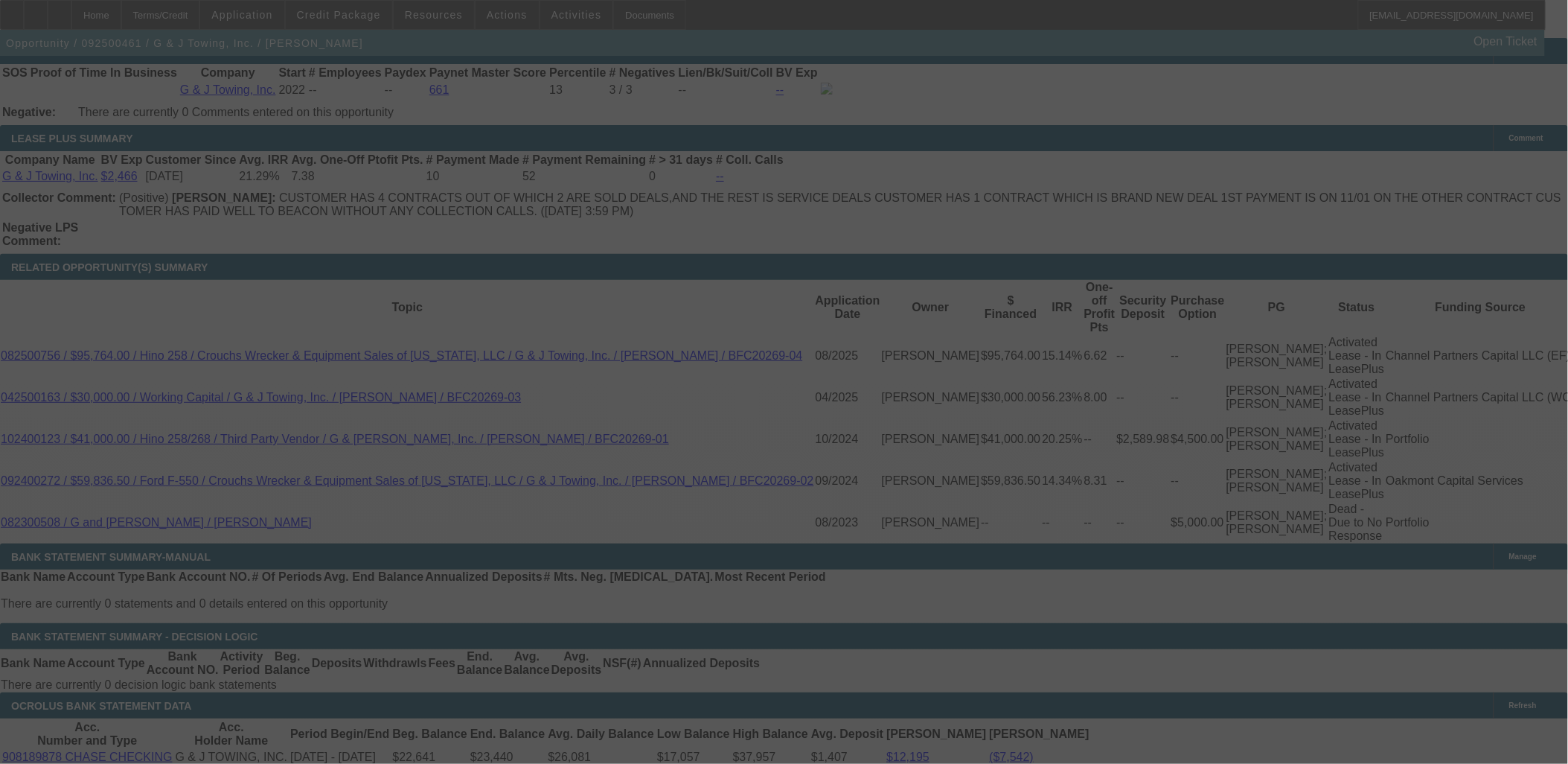
scroll to position [2563, 0]
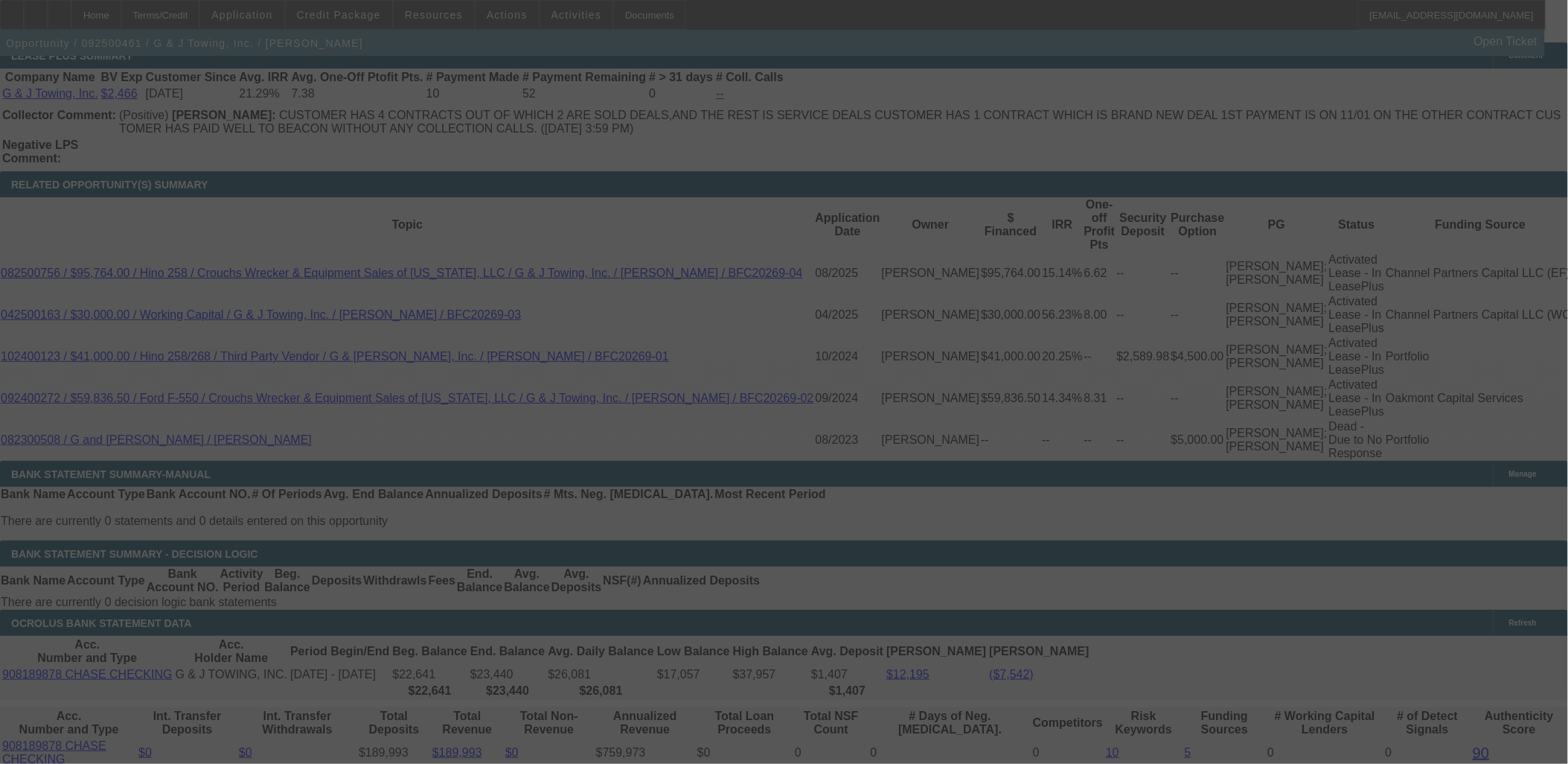
select select "0"
select select "1.5"
select select "2"
select select "0"
select select "6"
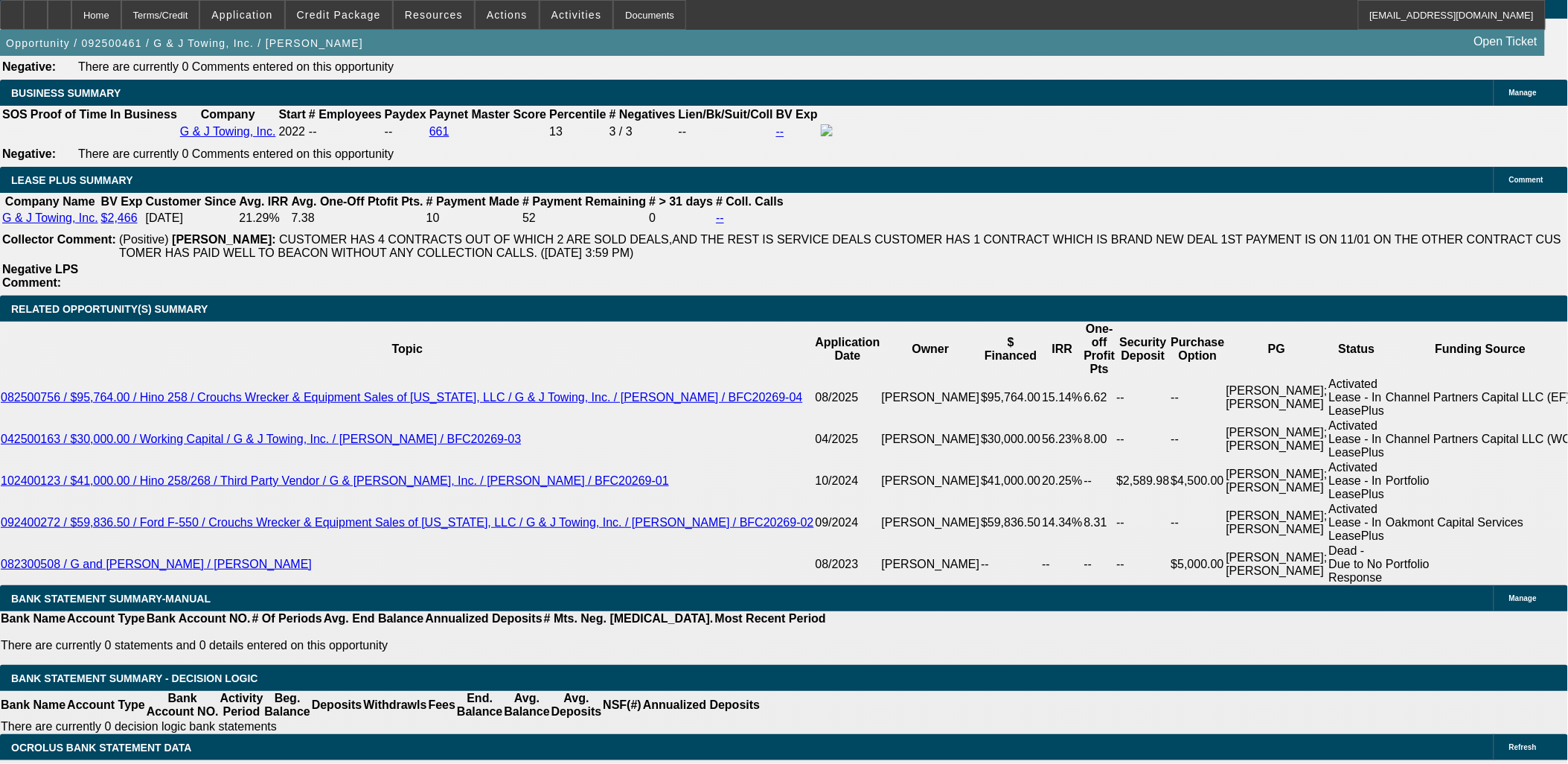
scroll to position [2646, 0]
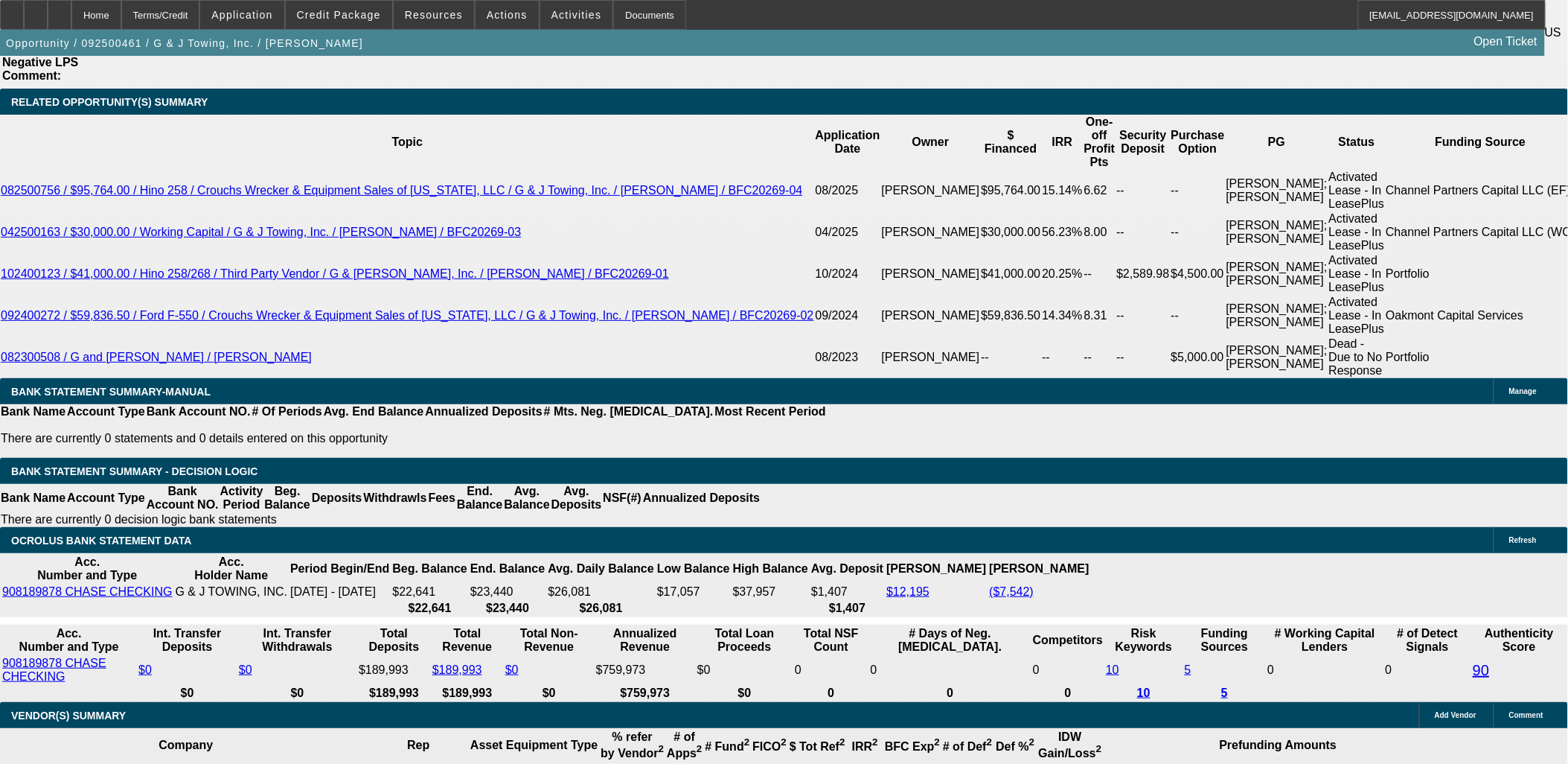
click at [362, 5] on span at bounding box center [339, 15] width 106 height 35
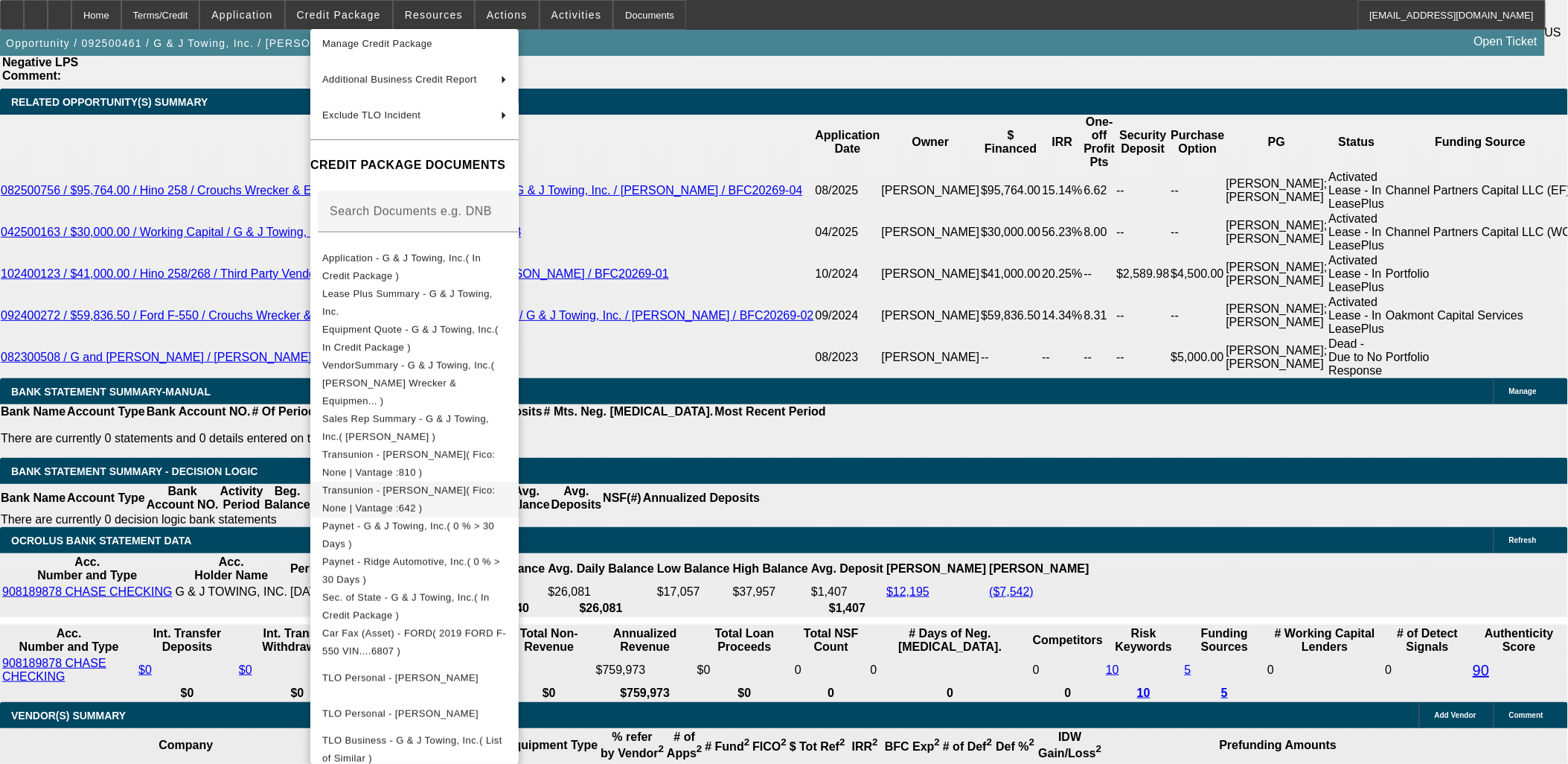
scroll to position [221, 0]
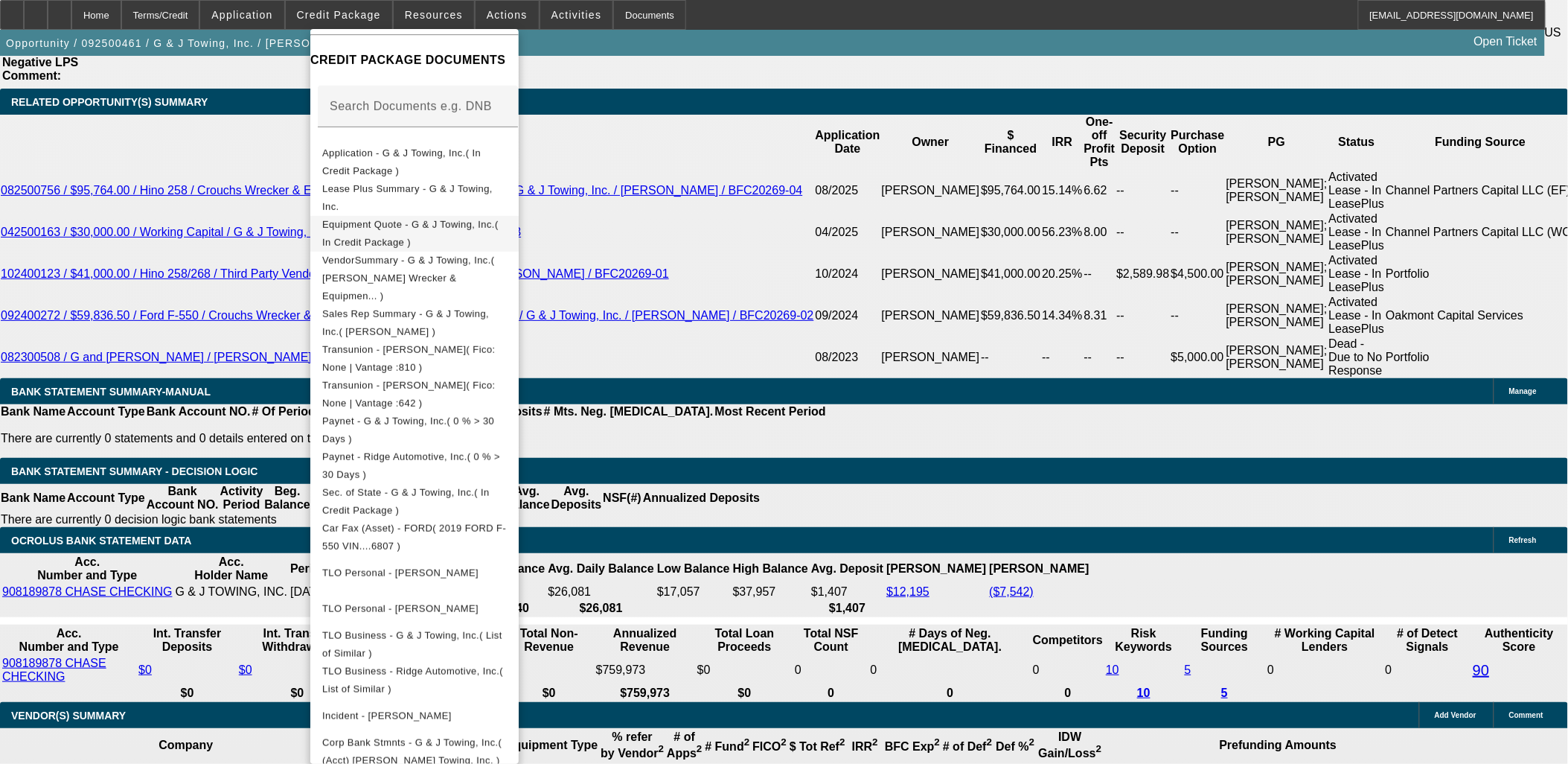
click at [485, 232] on span "Equipment Quote - G & J Towing, Inc.( In Credit Package )" at bounding box center [414, 233] width 184 height 35
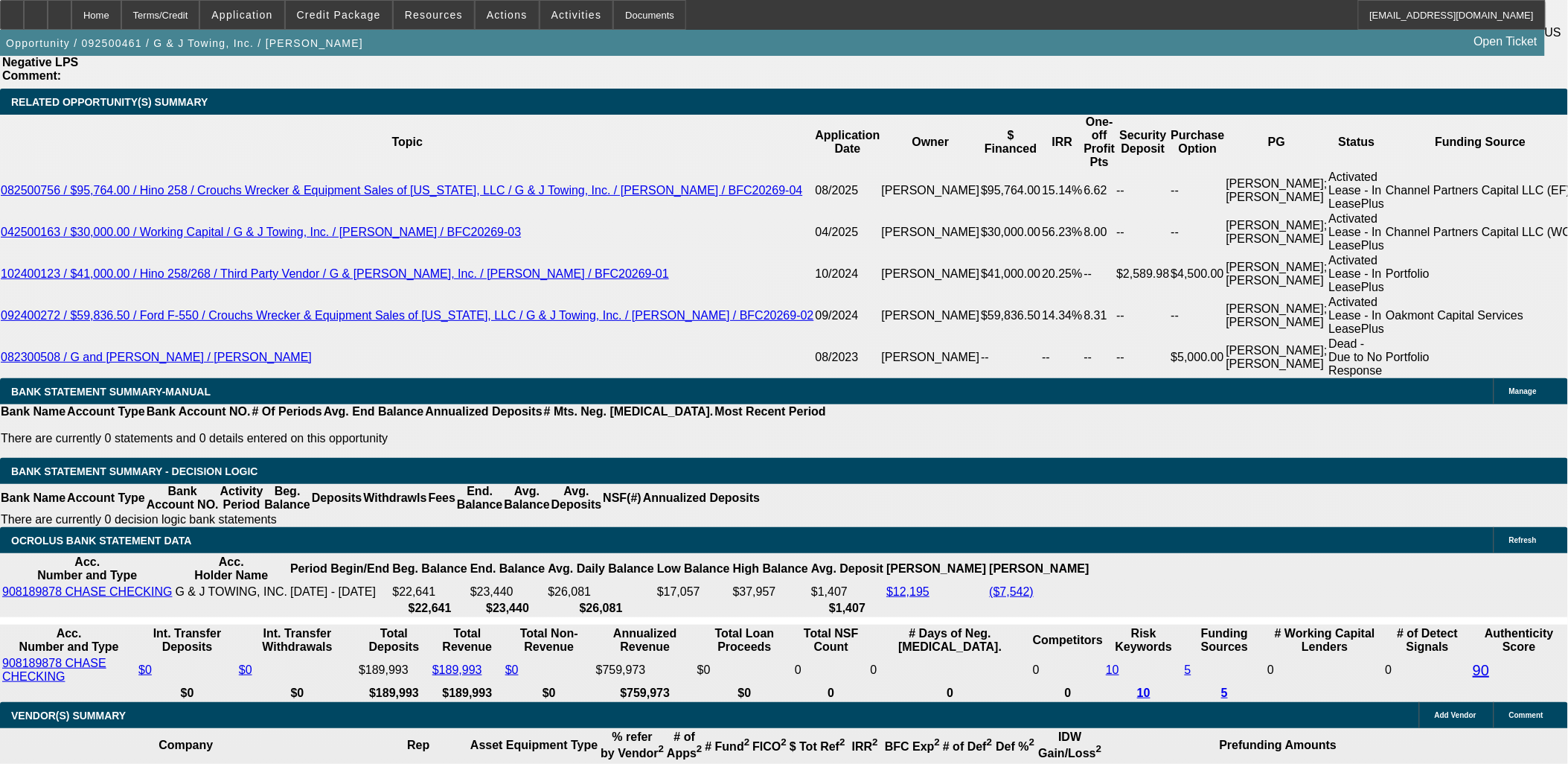
scroll to position [1403, 0]
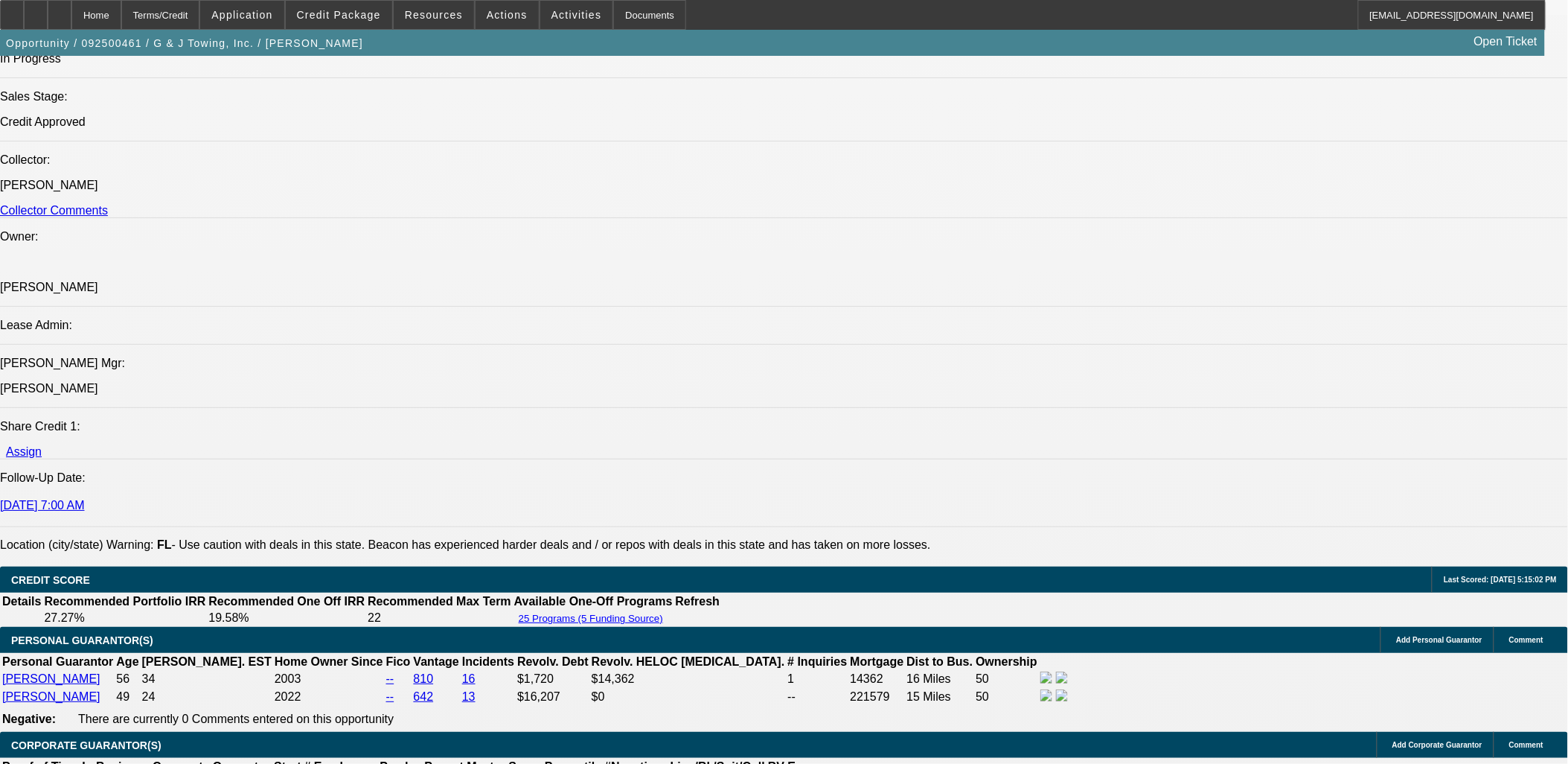
scroll to position [1571, 0]
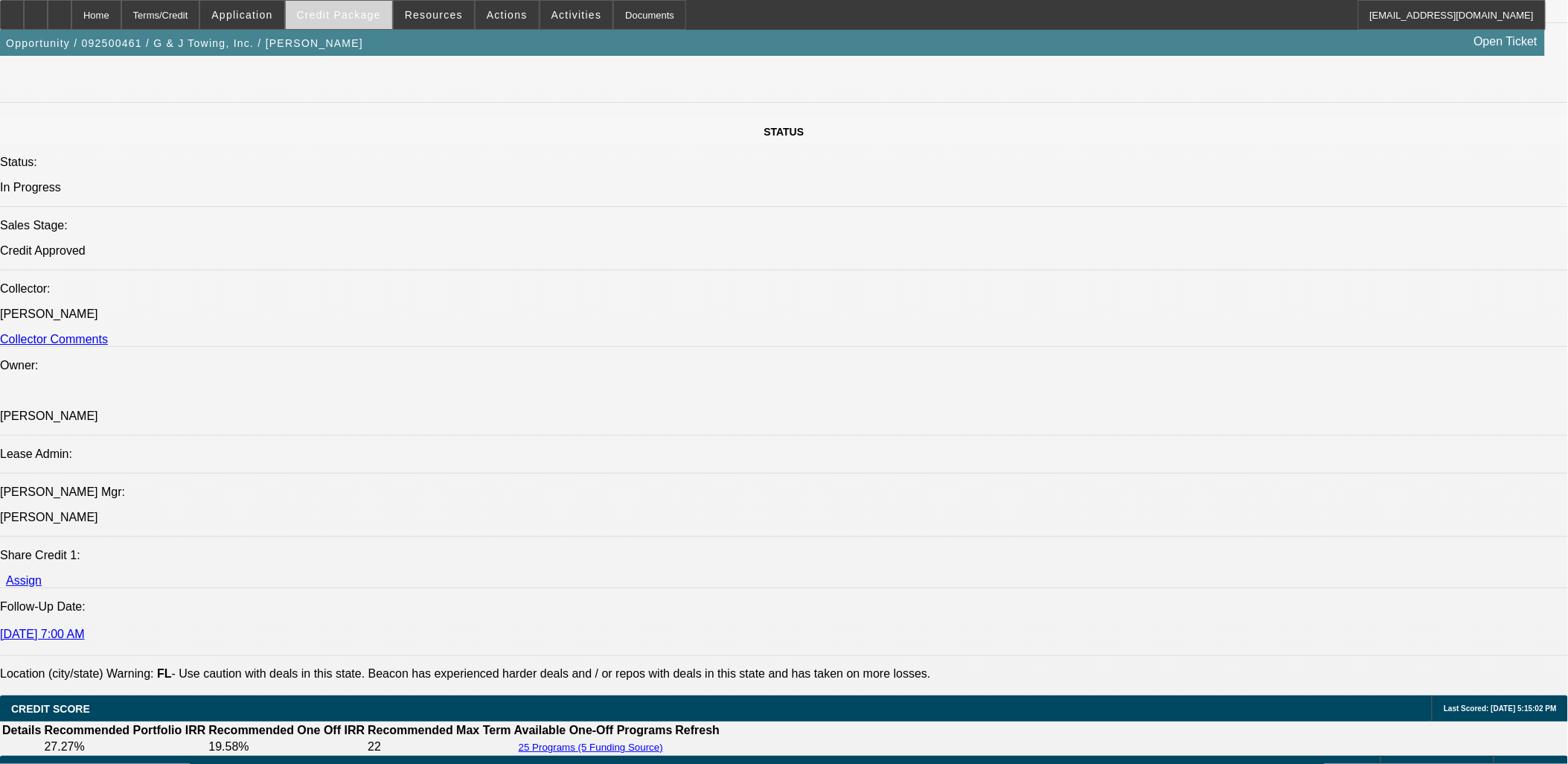
click at [331, 13] on span "Credit Package" at bounding box center [339, 15] width 84 height 12
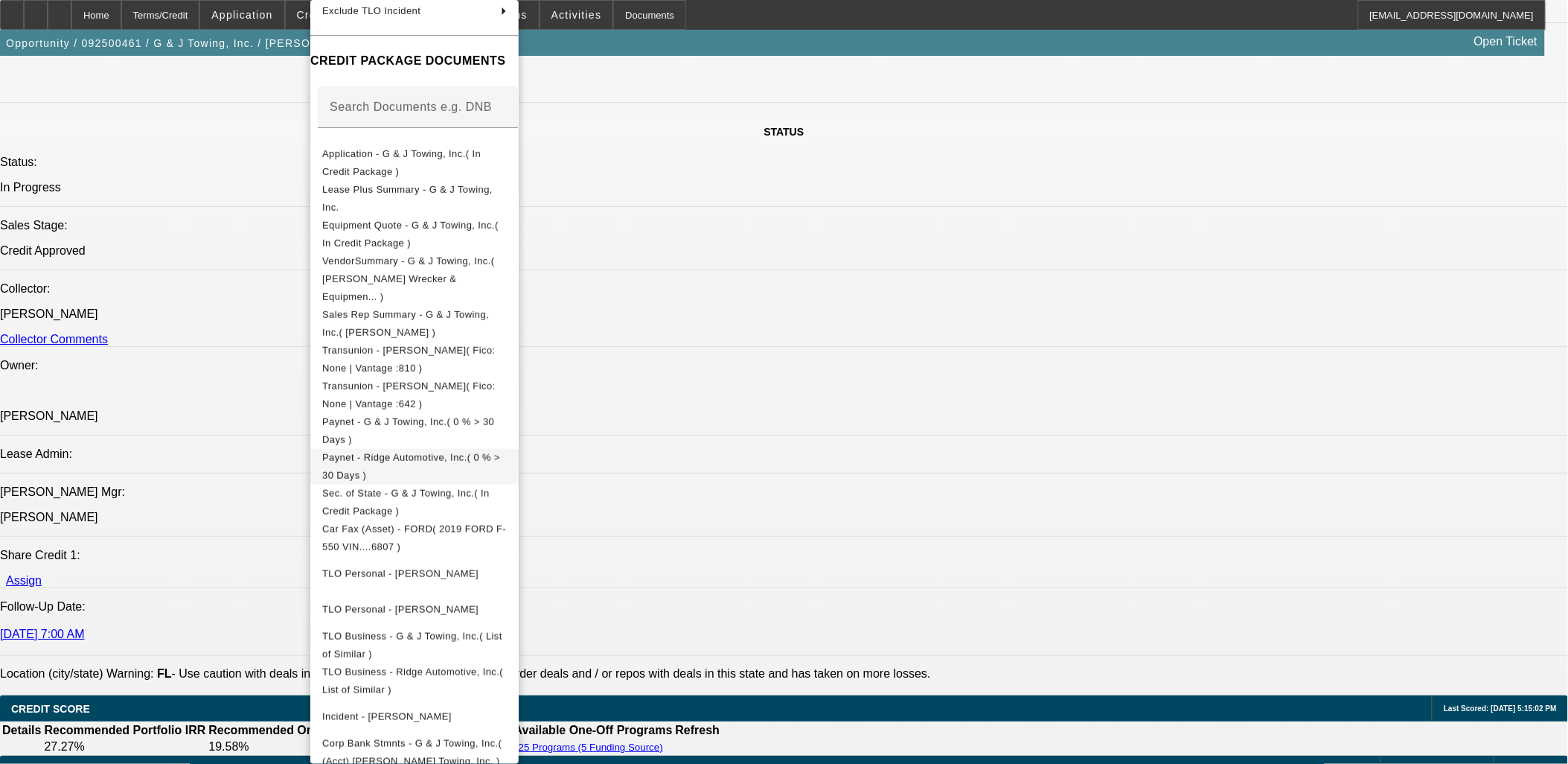
scroll to position [1654, 0]
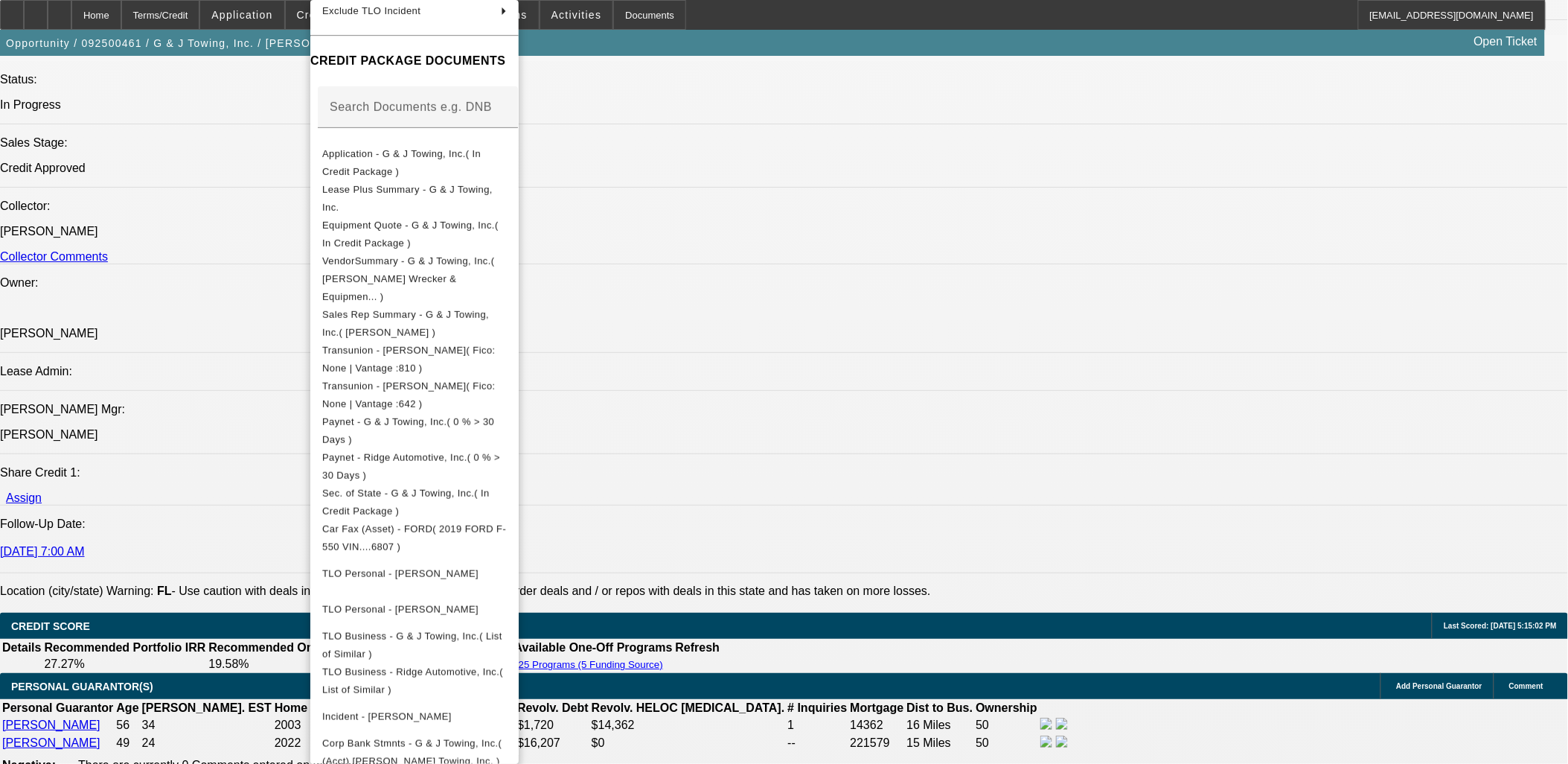
click at [195, 516] on div at bounding box center [784, 382] width 1568 height 764
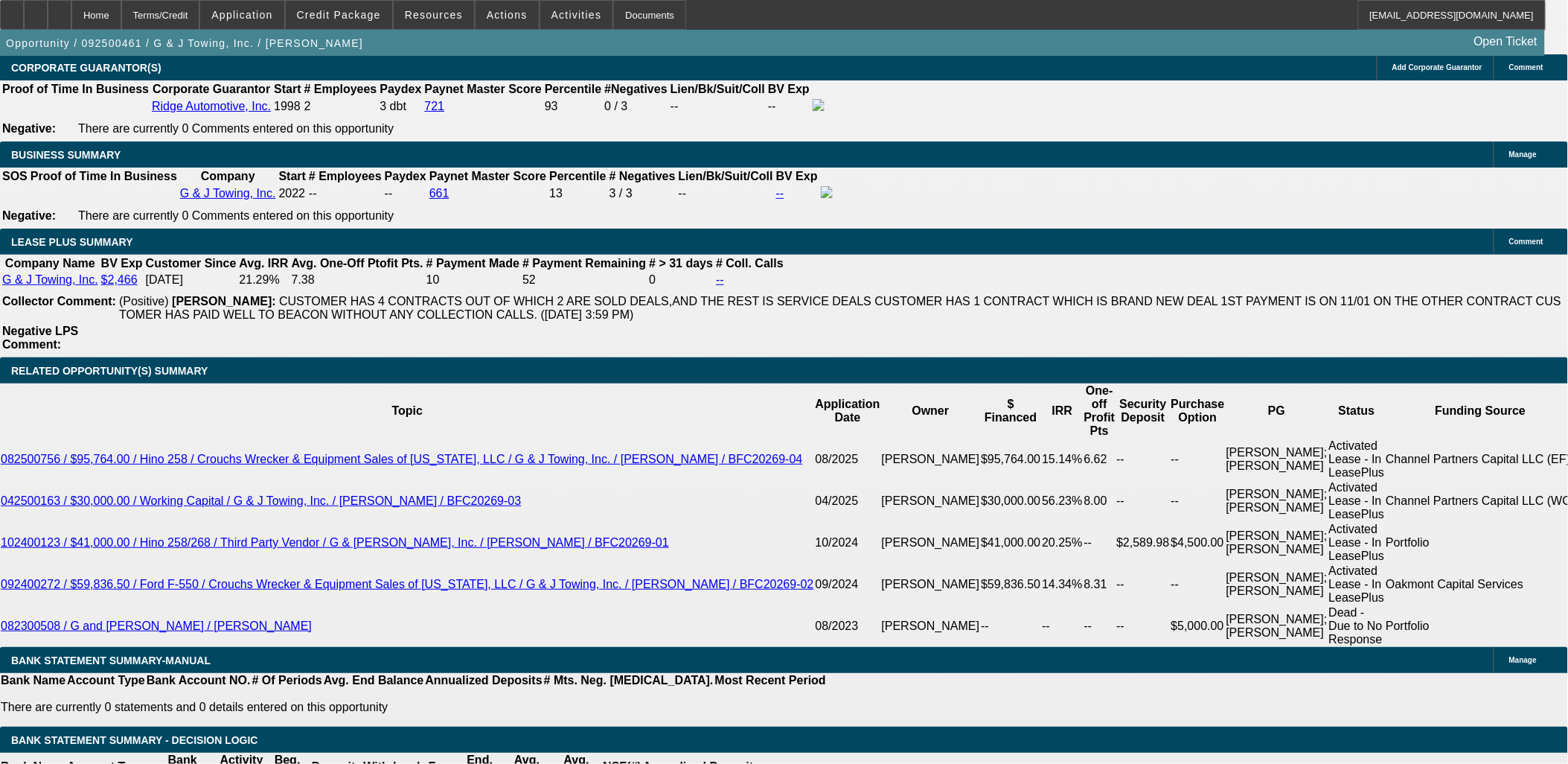
scroll to position [2563, 0]
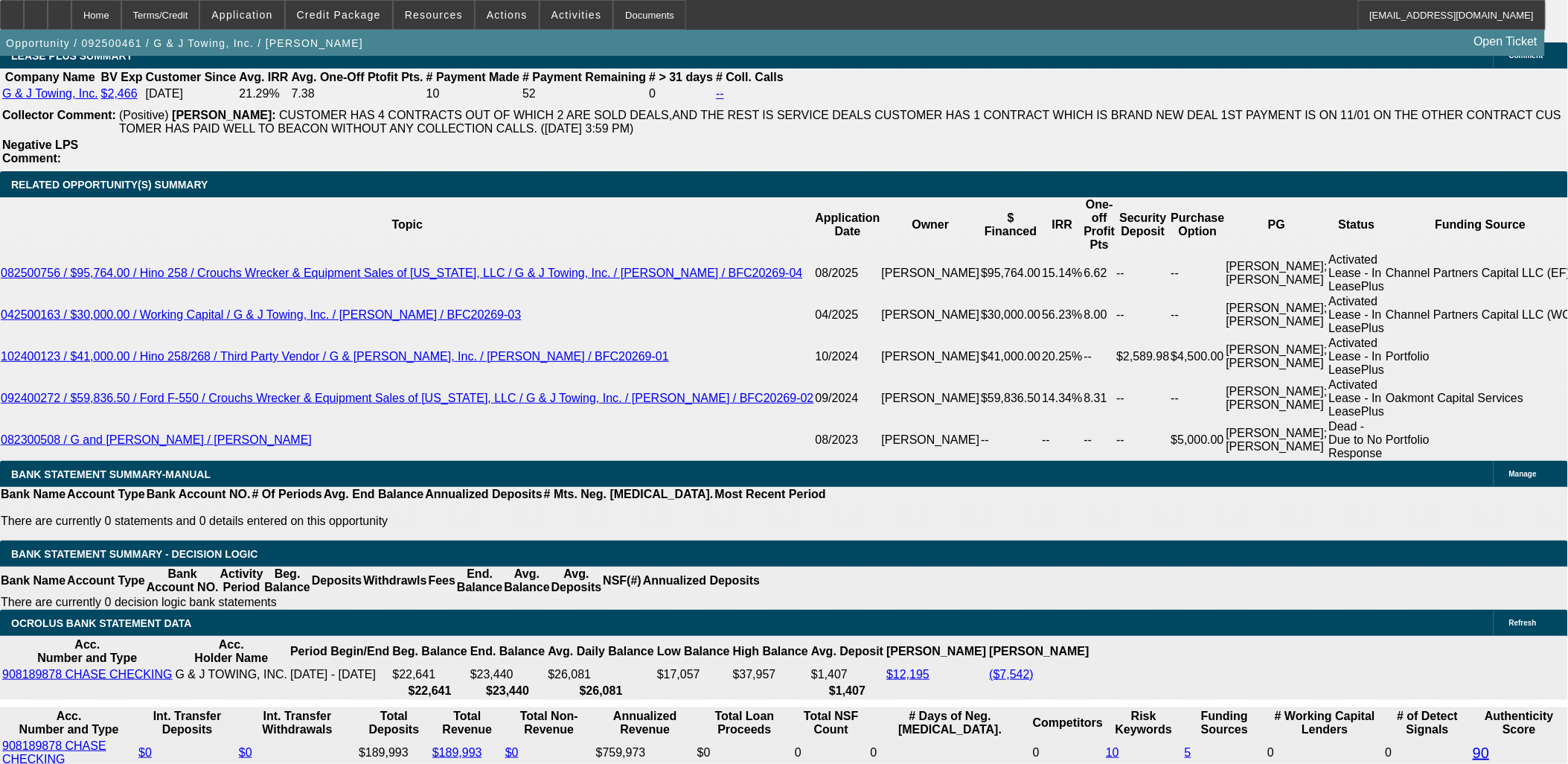
drag, startPoint x: 169, startPoint y: 146, endPoint x: 208, endPoint y: 116, distance: 49.2
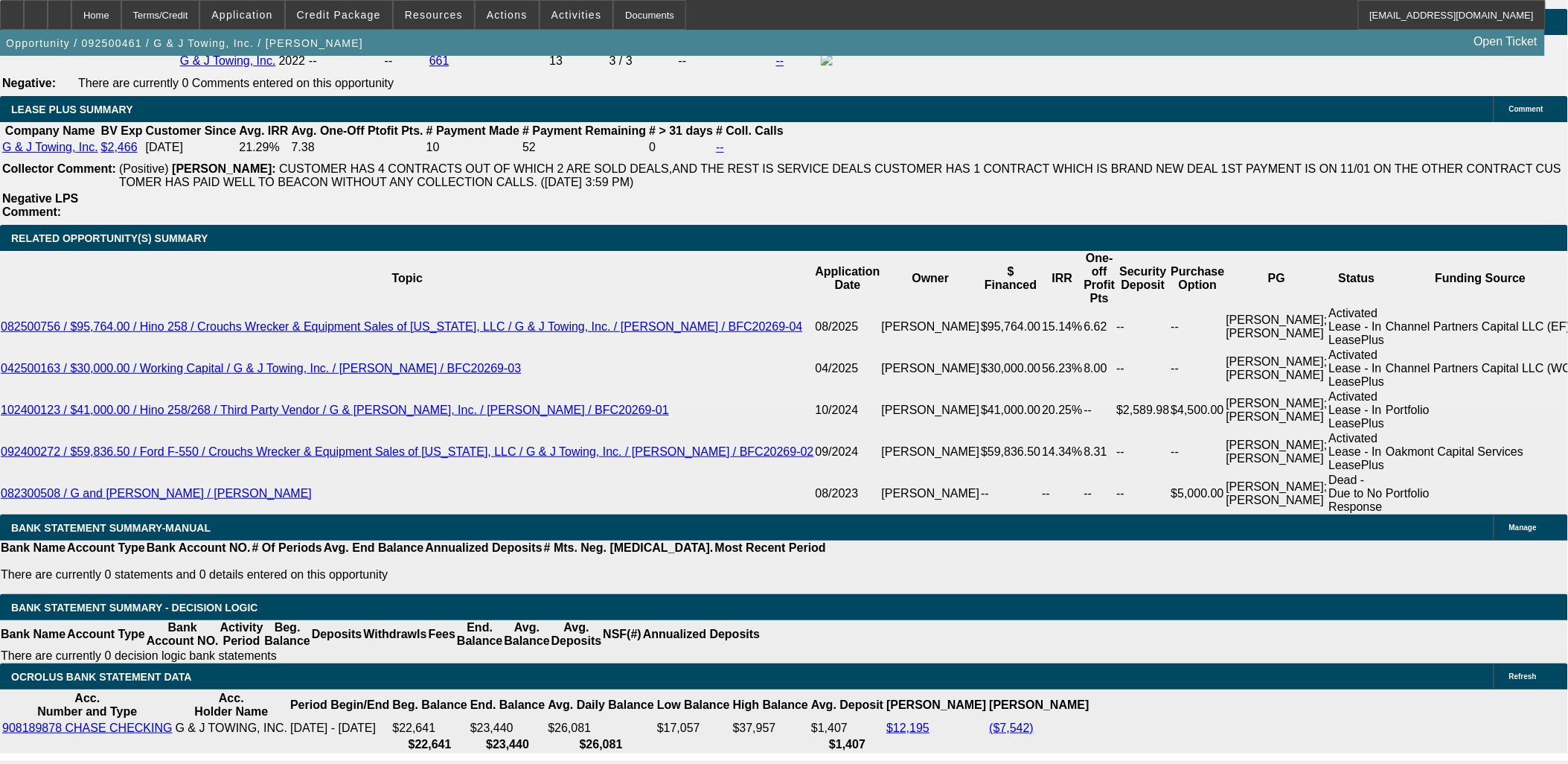
scroll to position [2481, 0]
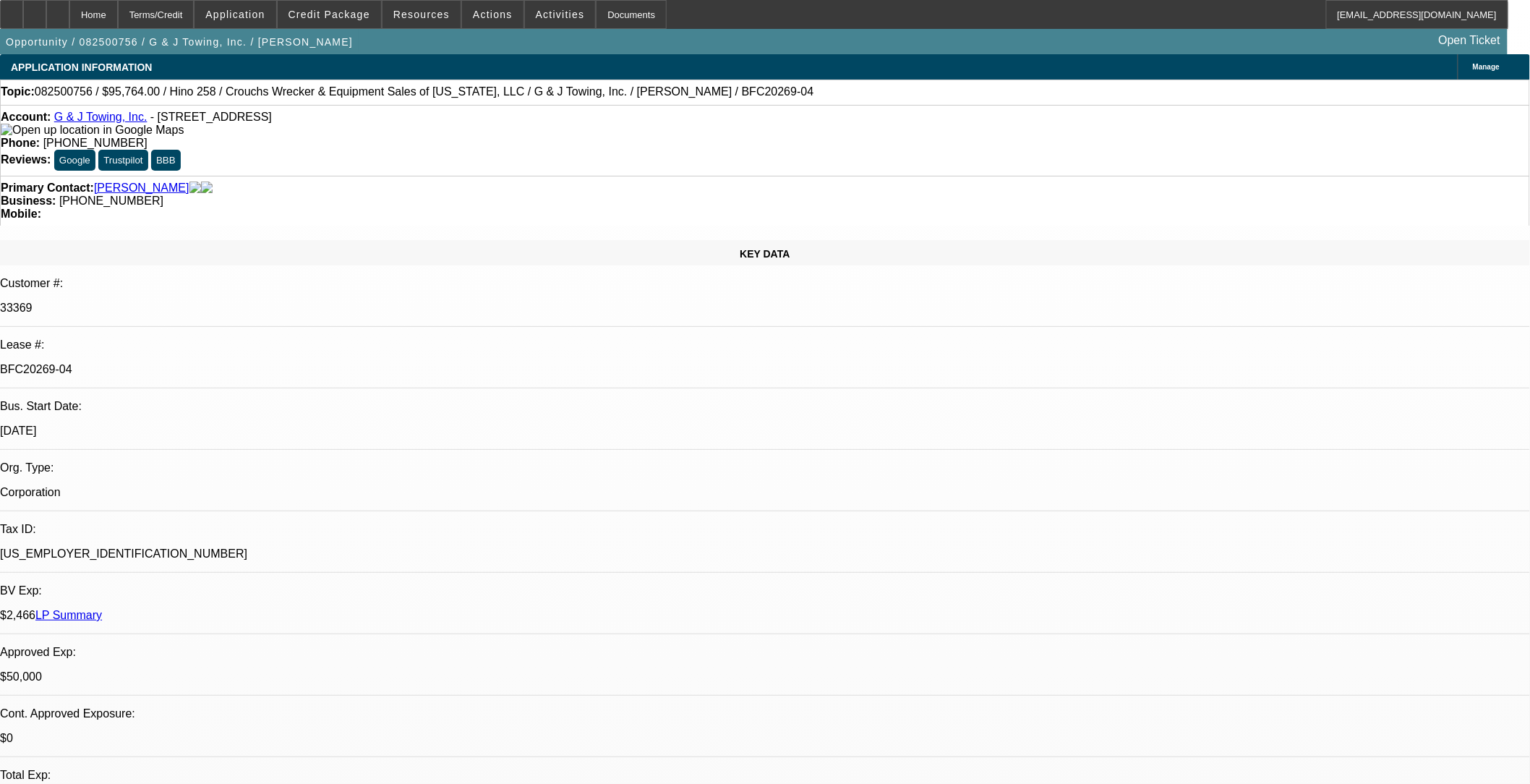
select select "0"
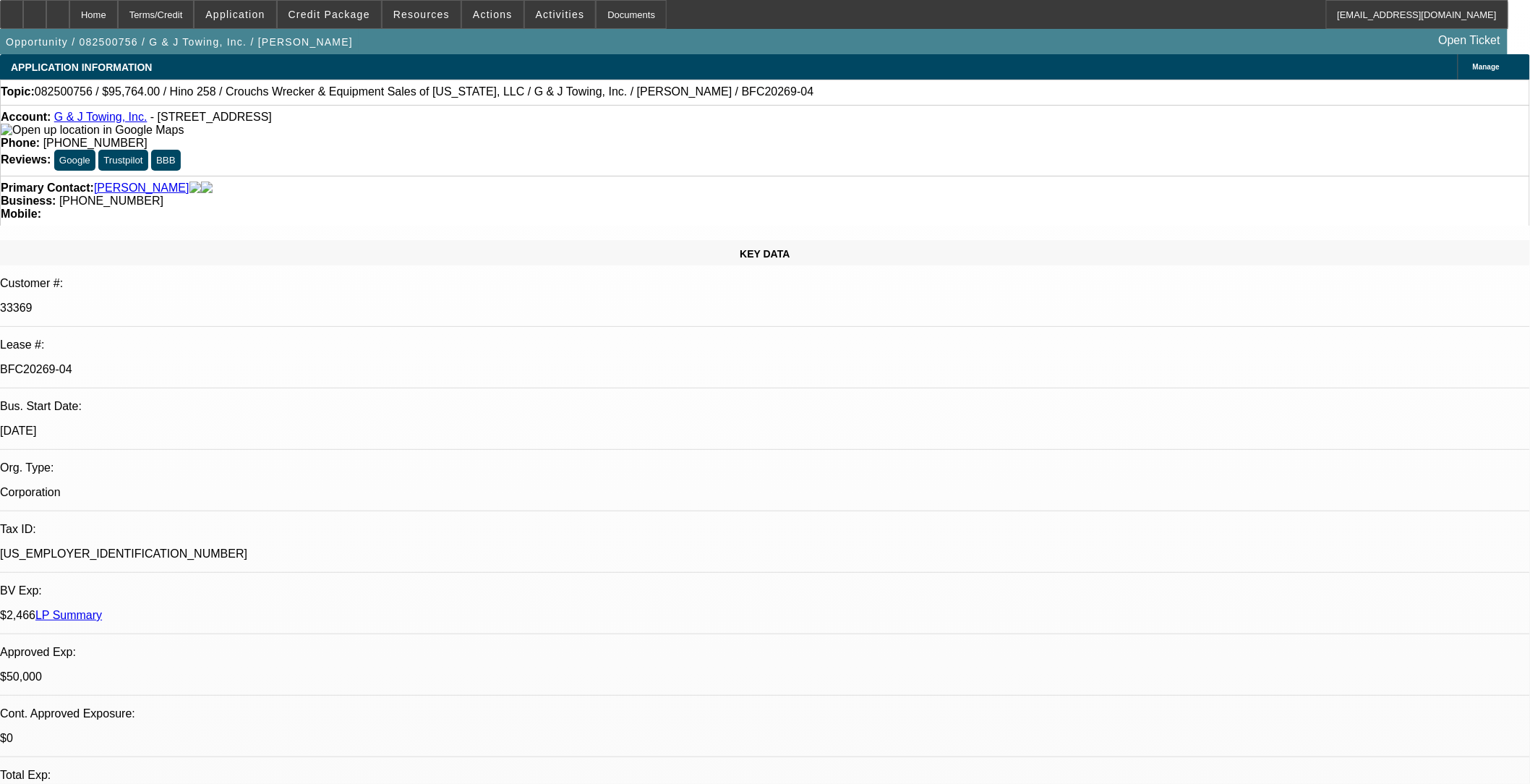
select select "0"
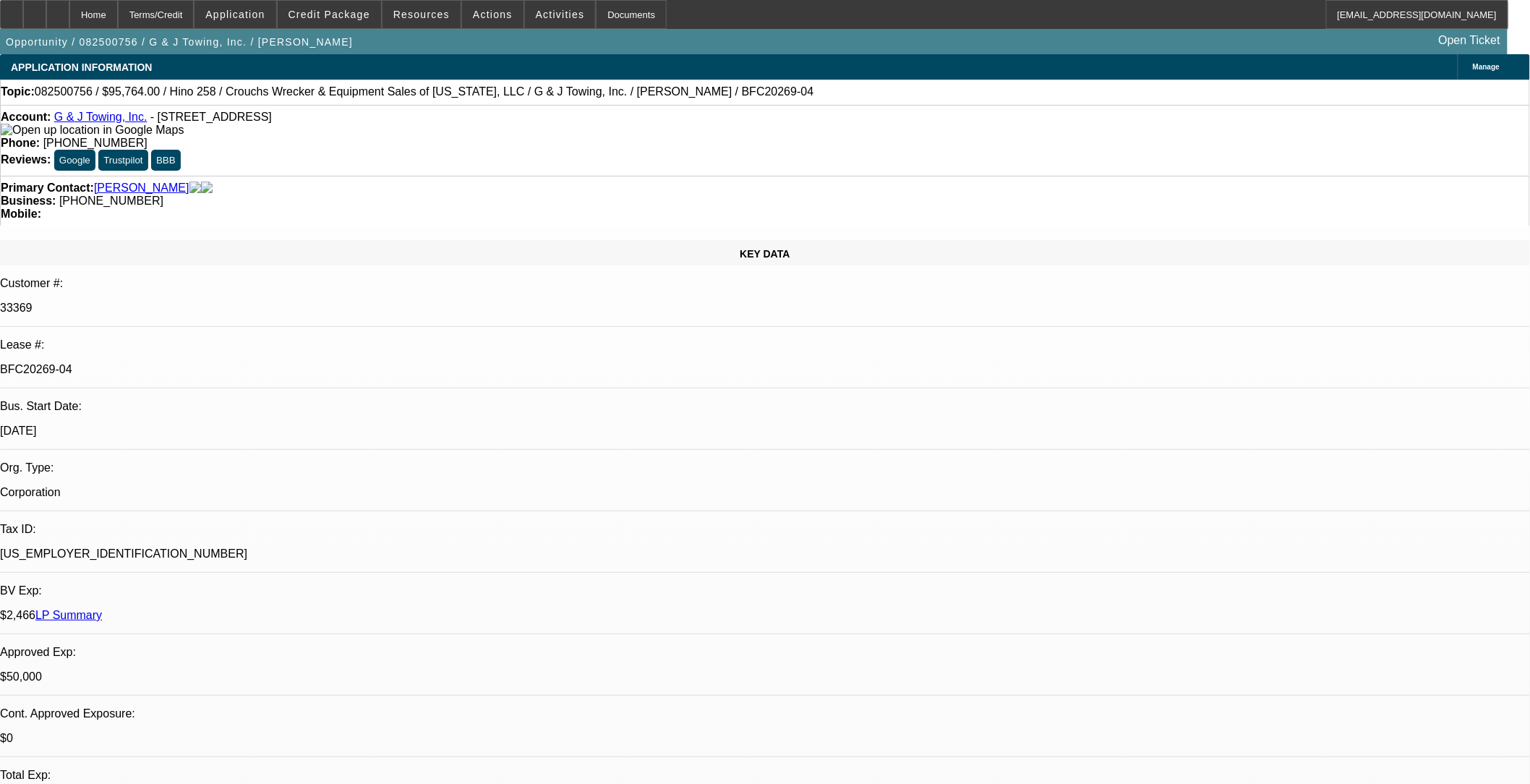
select select "0"
select select "1"
select select "6"
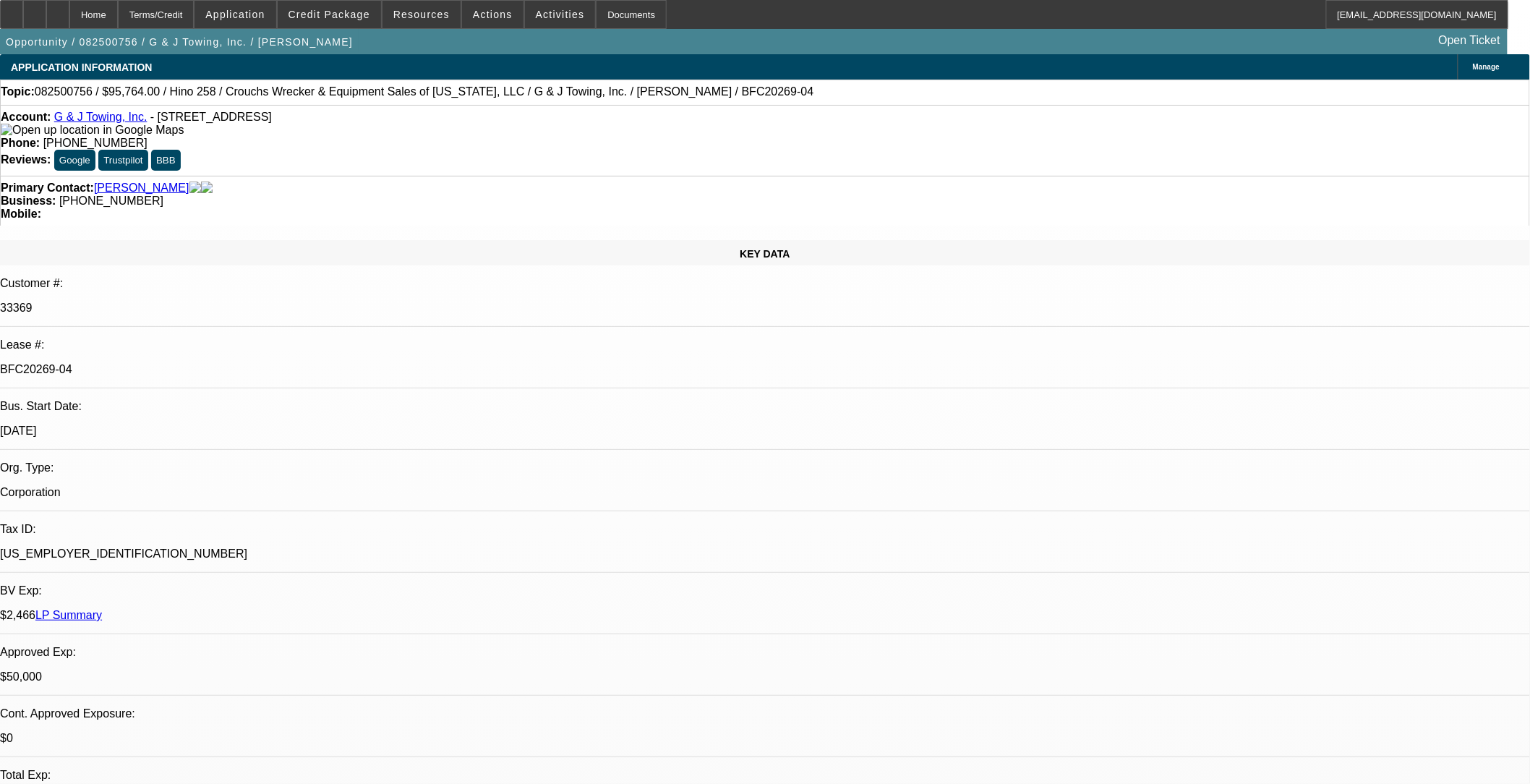
select select "1"
select select "6"
select select "1"
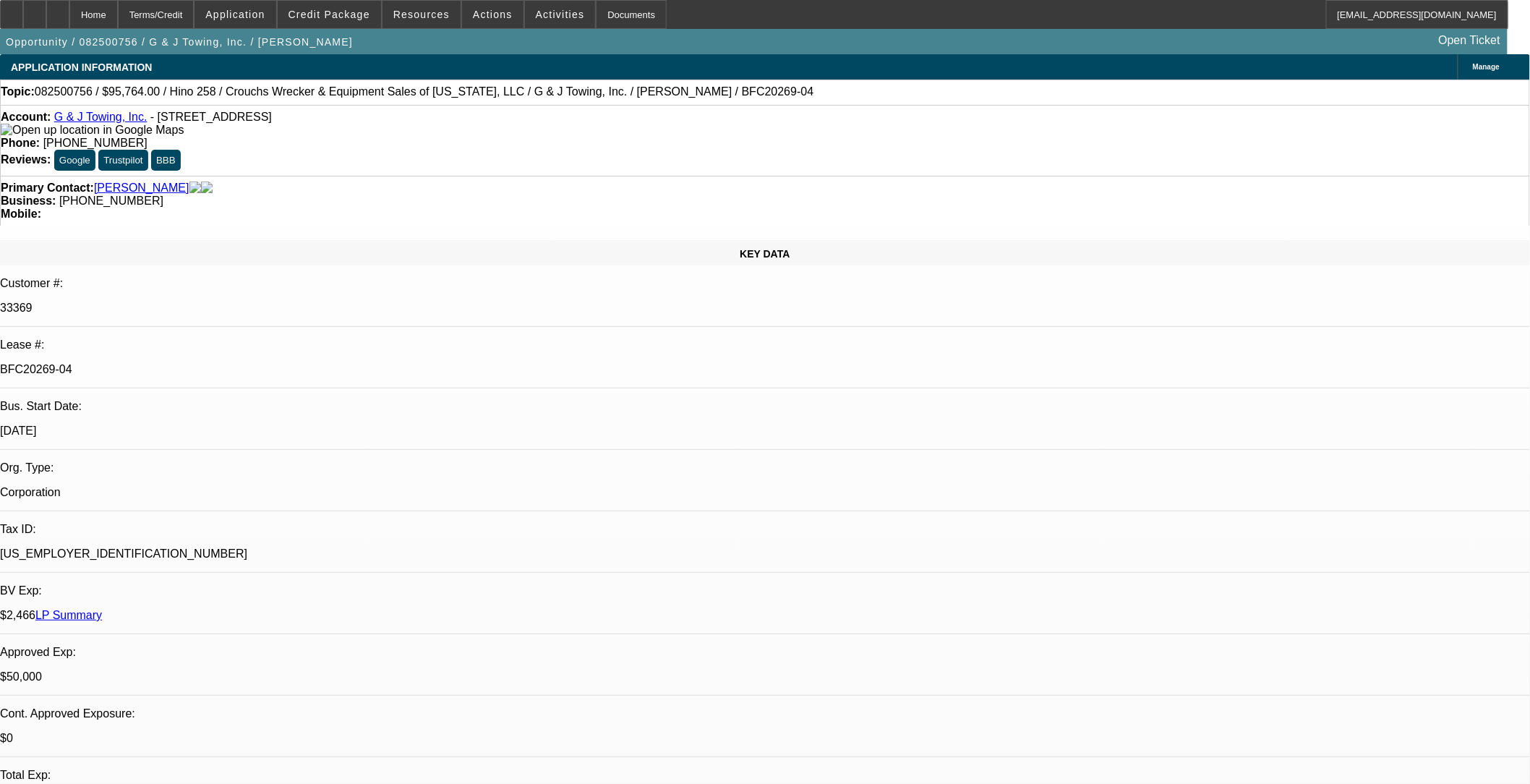
select select "6"
select select "1"
select select "3"
select select "6"
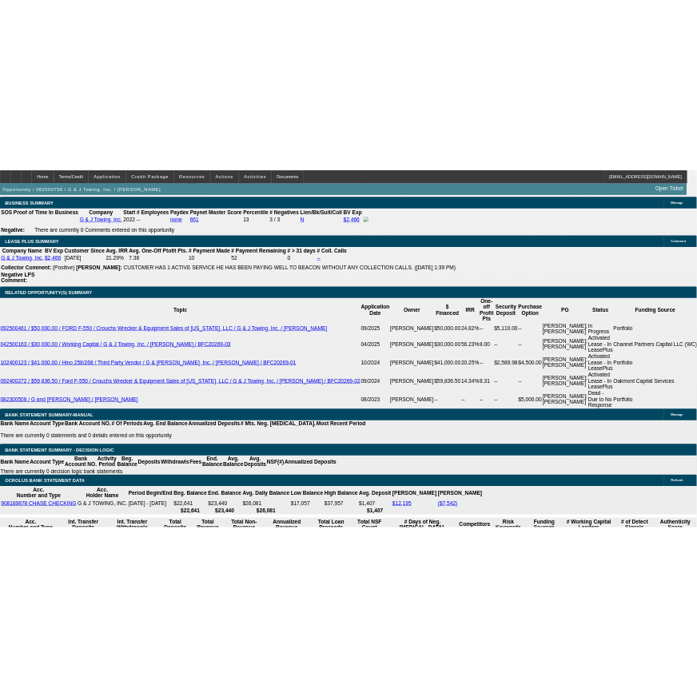
scroll to position [2666, 0]
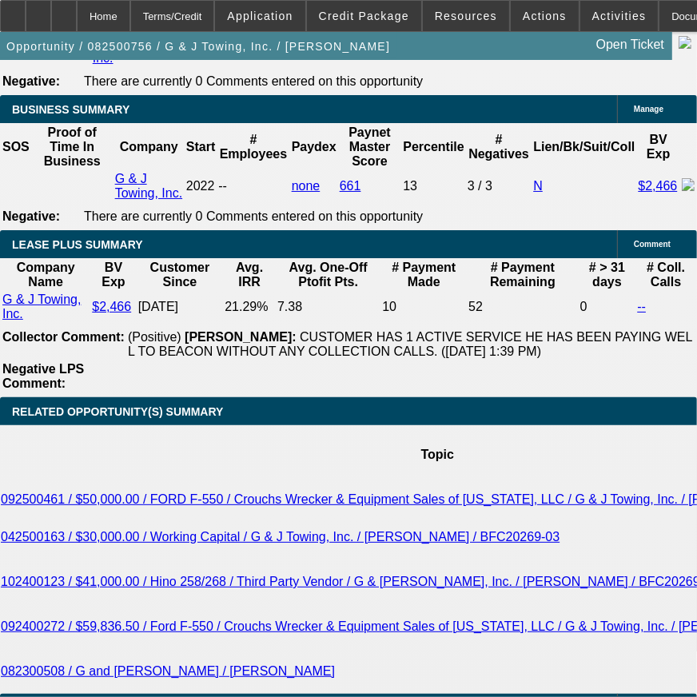
scroll to position [2843, 0]
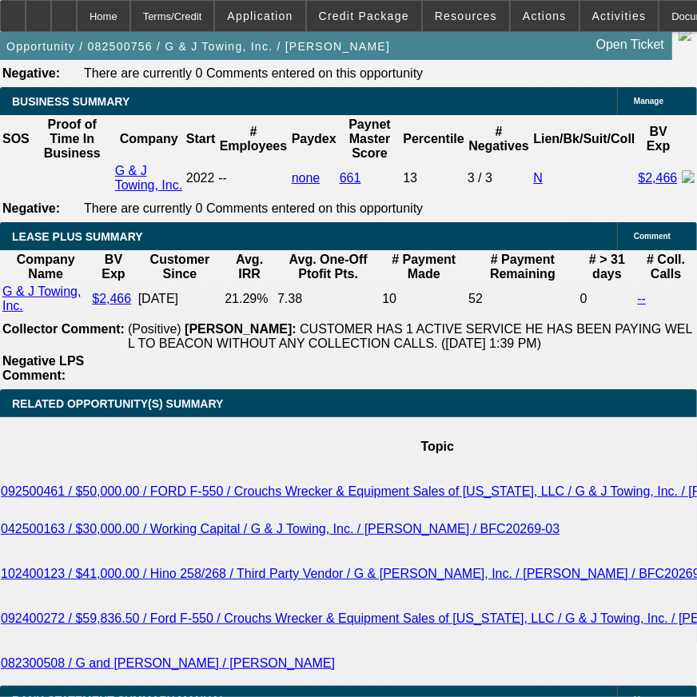
drag, startPoint x: 636, startPoint y: 593, endPoint x: 20, endPoint y: 254, distance: 703.0
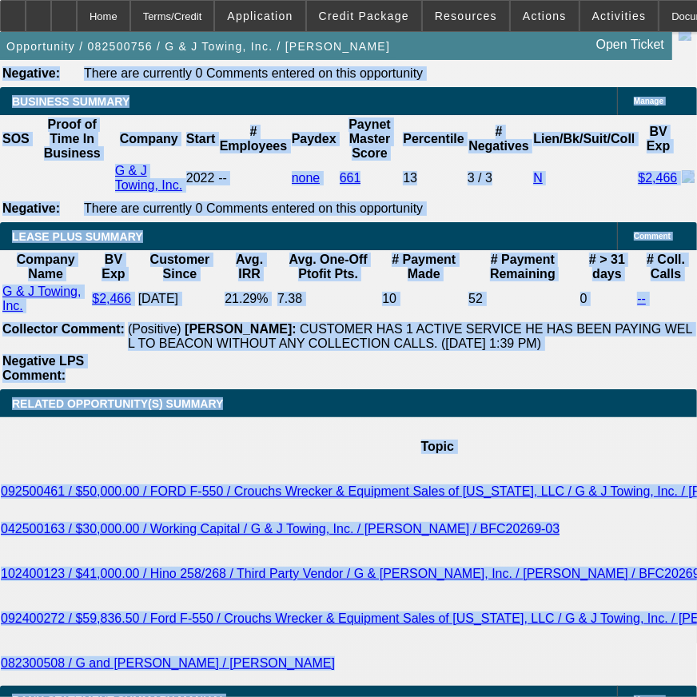
scroll to position [2843, 42]
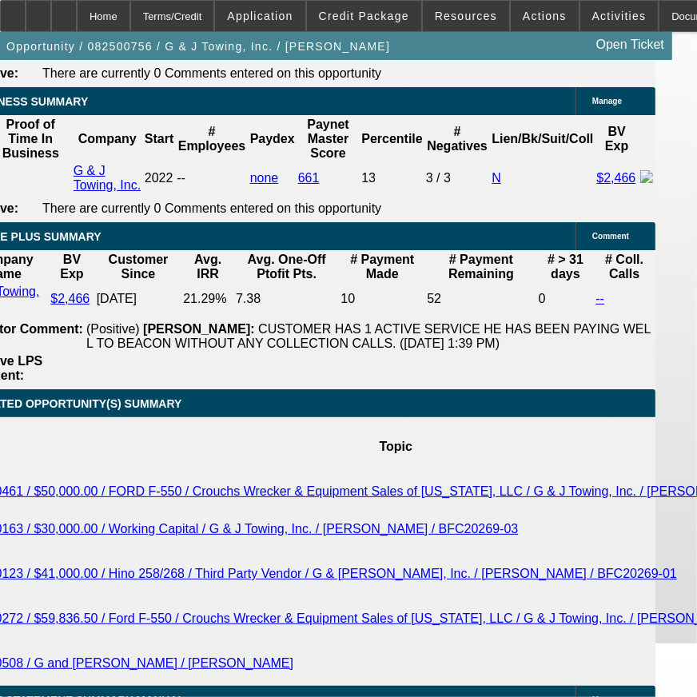
drag, startPoint x: 20, startPoint y: 254, endPoint x: 608, endPoint y: 601, distance: 682.7
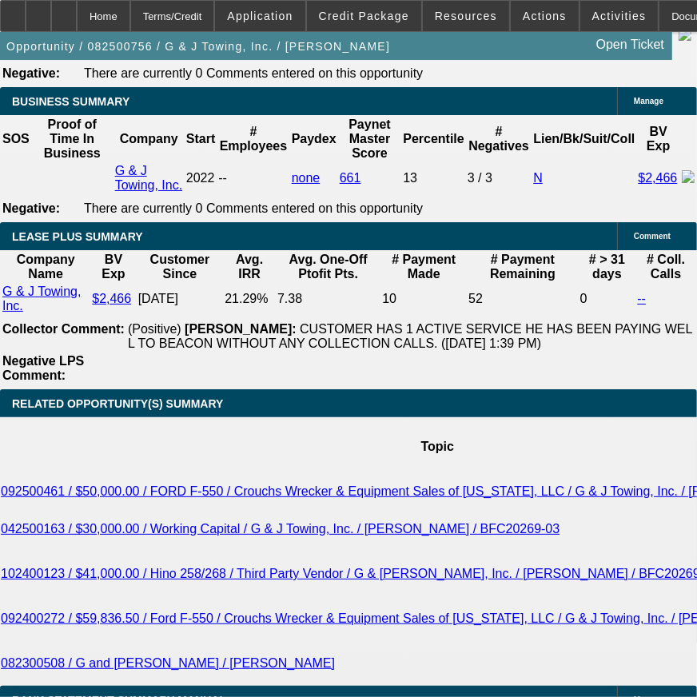
drag, startPoint x: 661, startPoint y: 601, endPoint x: 22, endPoint y: 252, distance: 727.3
drag, startPoint x: 22, startPoint y: 252, endPoint x: 625, endPoint y: 597, distance: 694.6
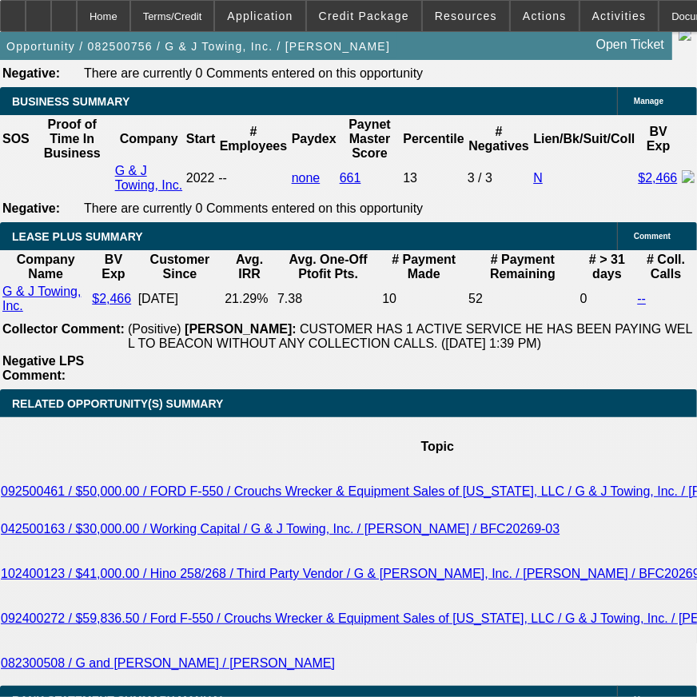
drag, startPoint x: 625, startPoint y: 597, endPoint x: 681, endPoint y: 595, distance: 56.0
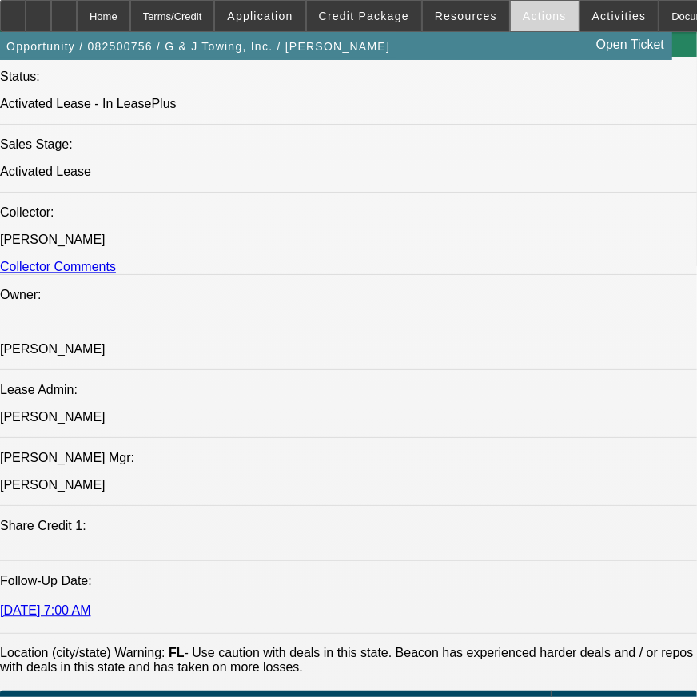
scroll to position [1600, 0]
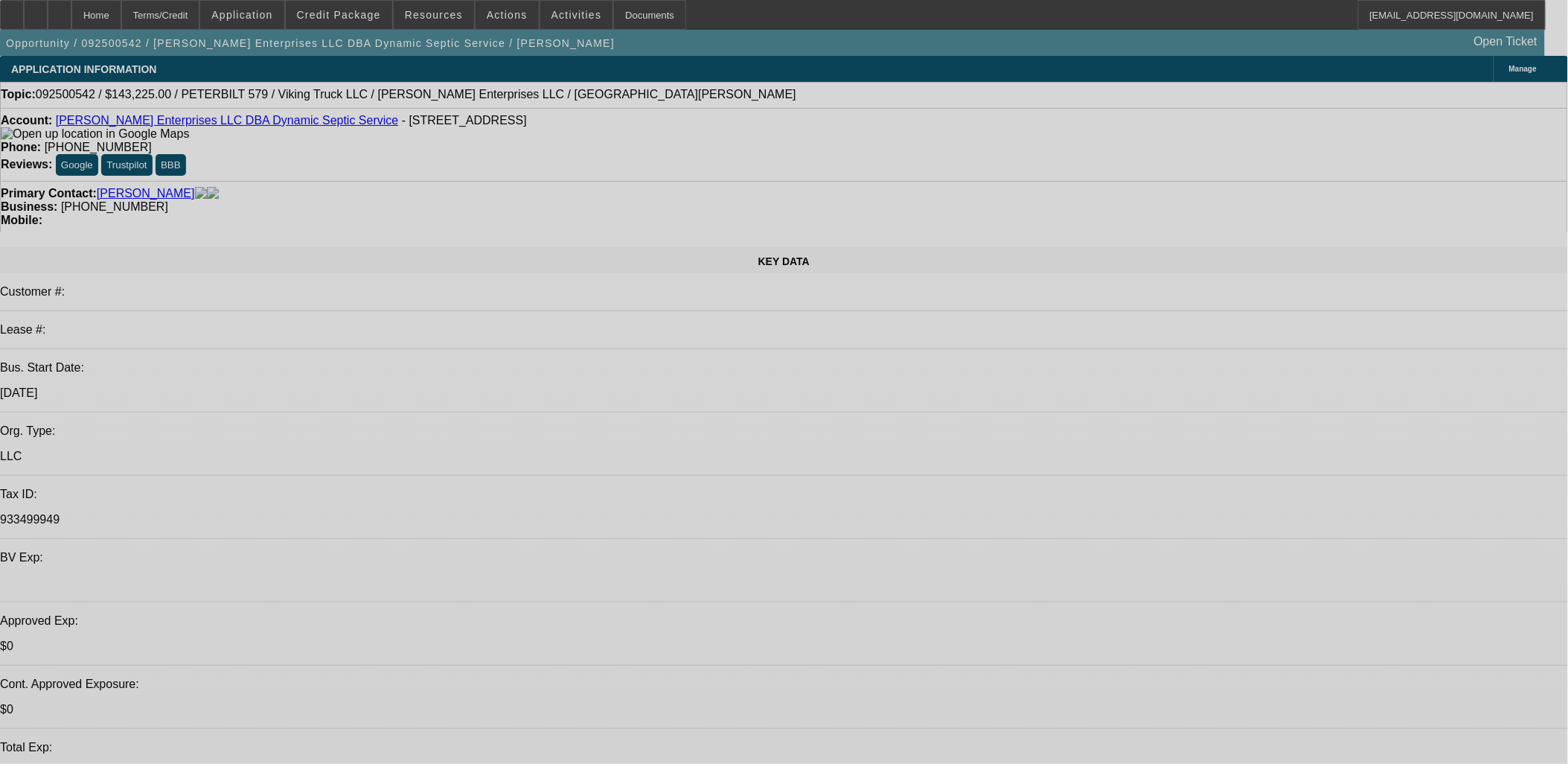
select select "0.15"
select select "2"
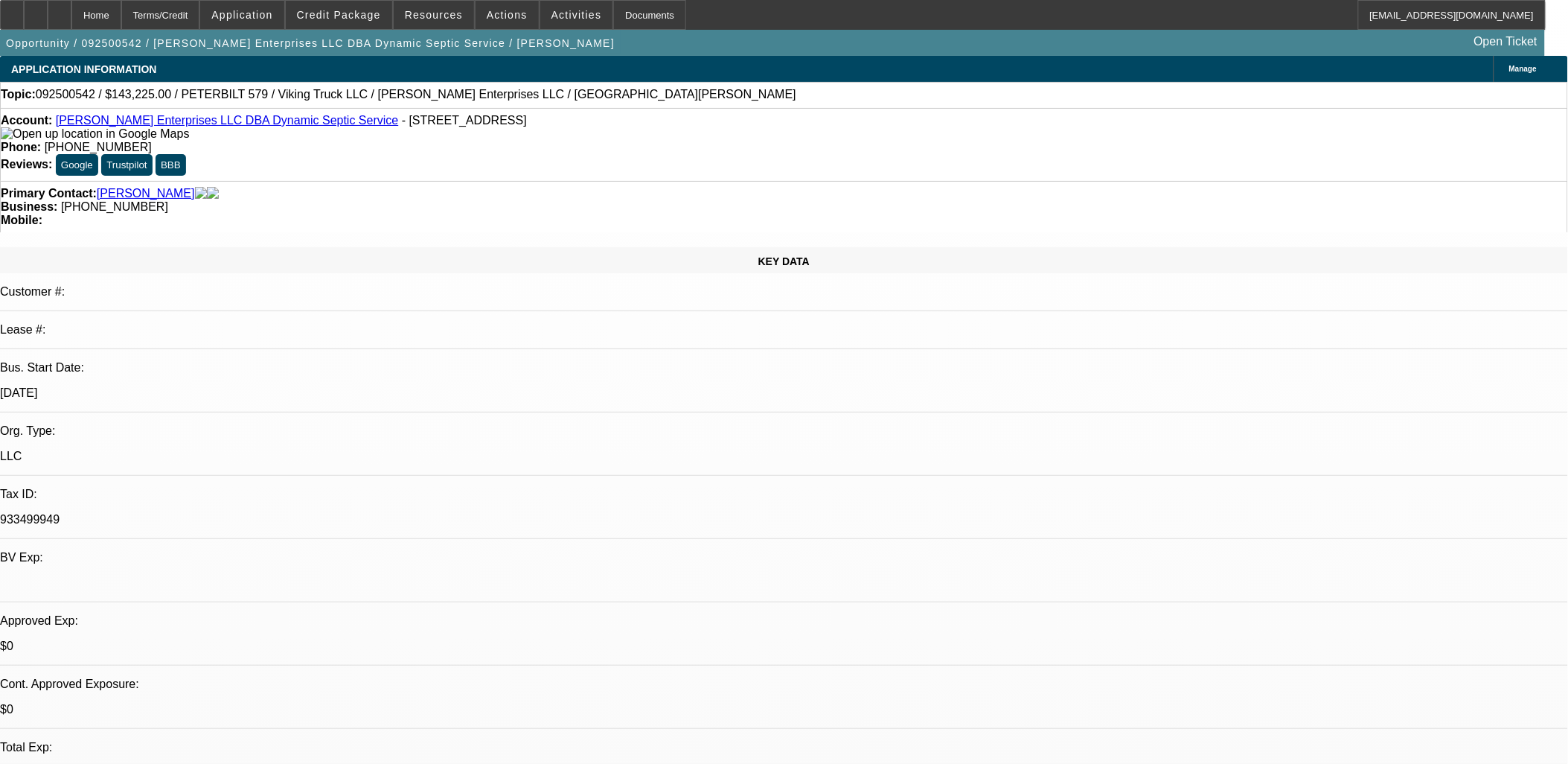
select select "0.1"
select select "0.15"
select select "2"
select select "0.1"
select select "0"
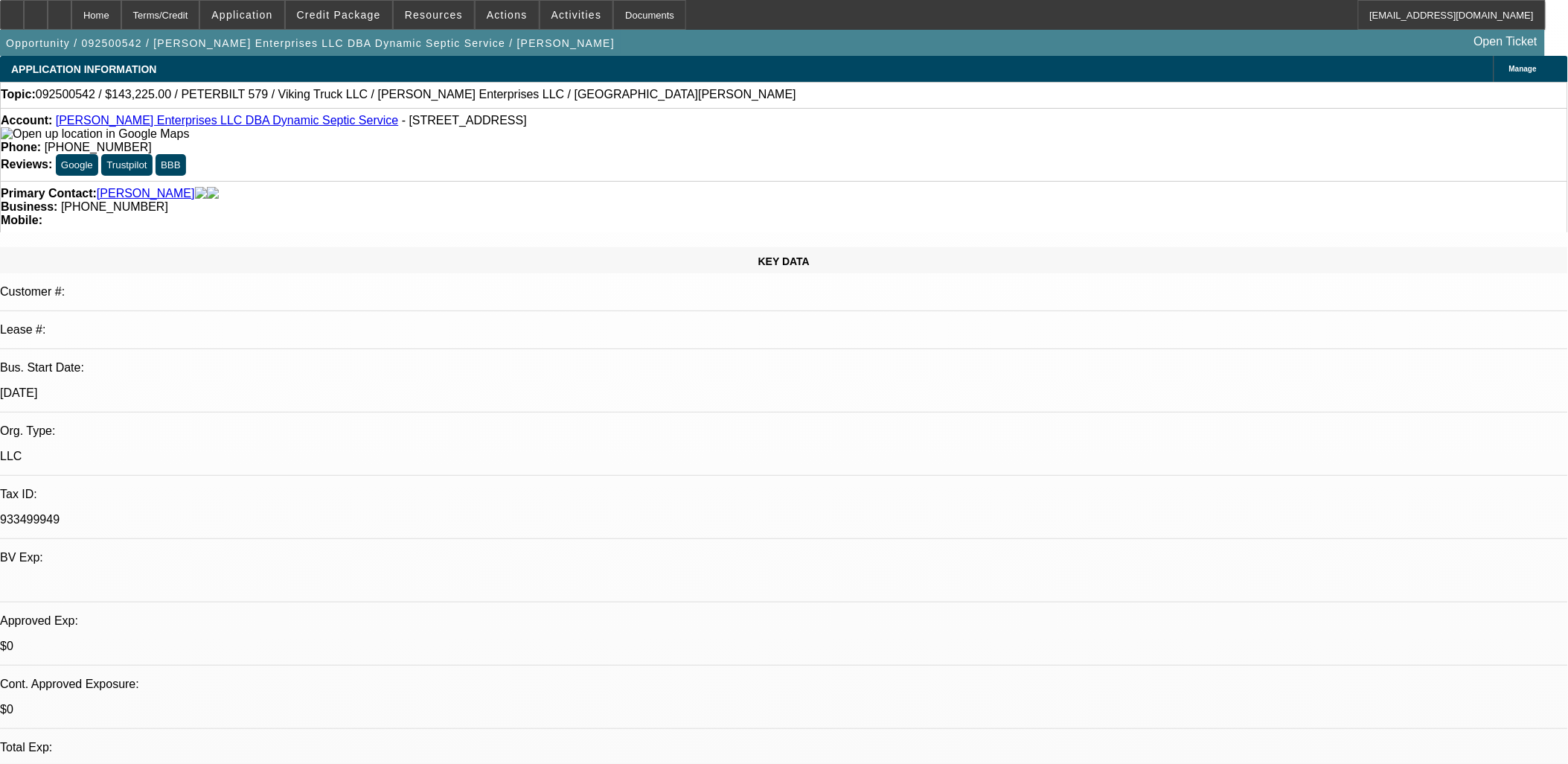
select select "2"
select select "0.1"
select select "0"
select select "2"
select select "0.1"
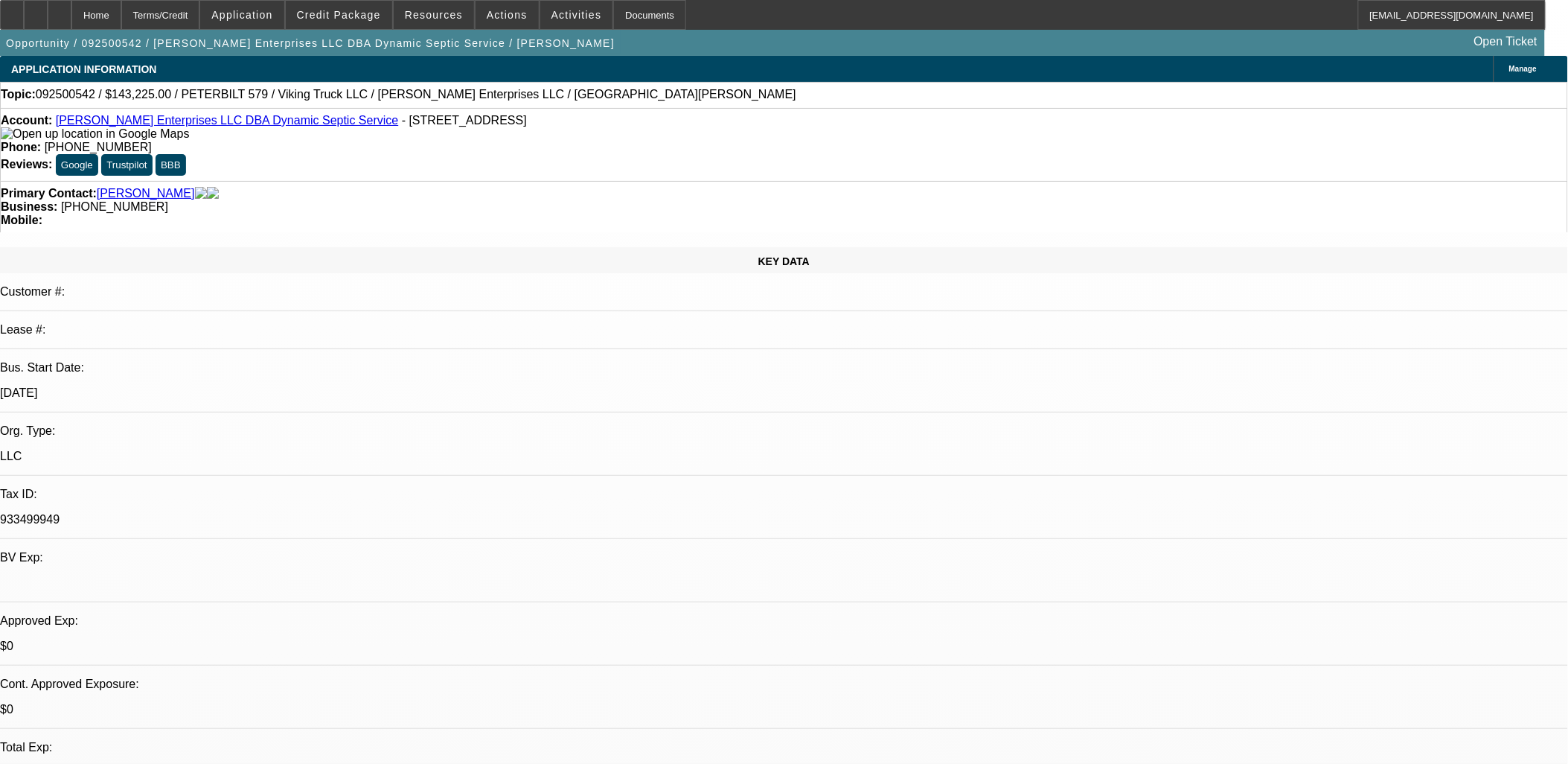
select select "1"
select select "2"
select select "4"
select select "1"
select select "2"
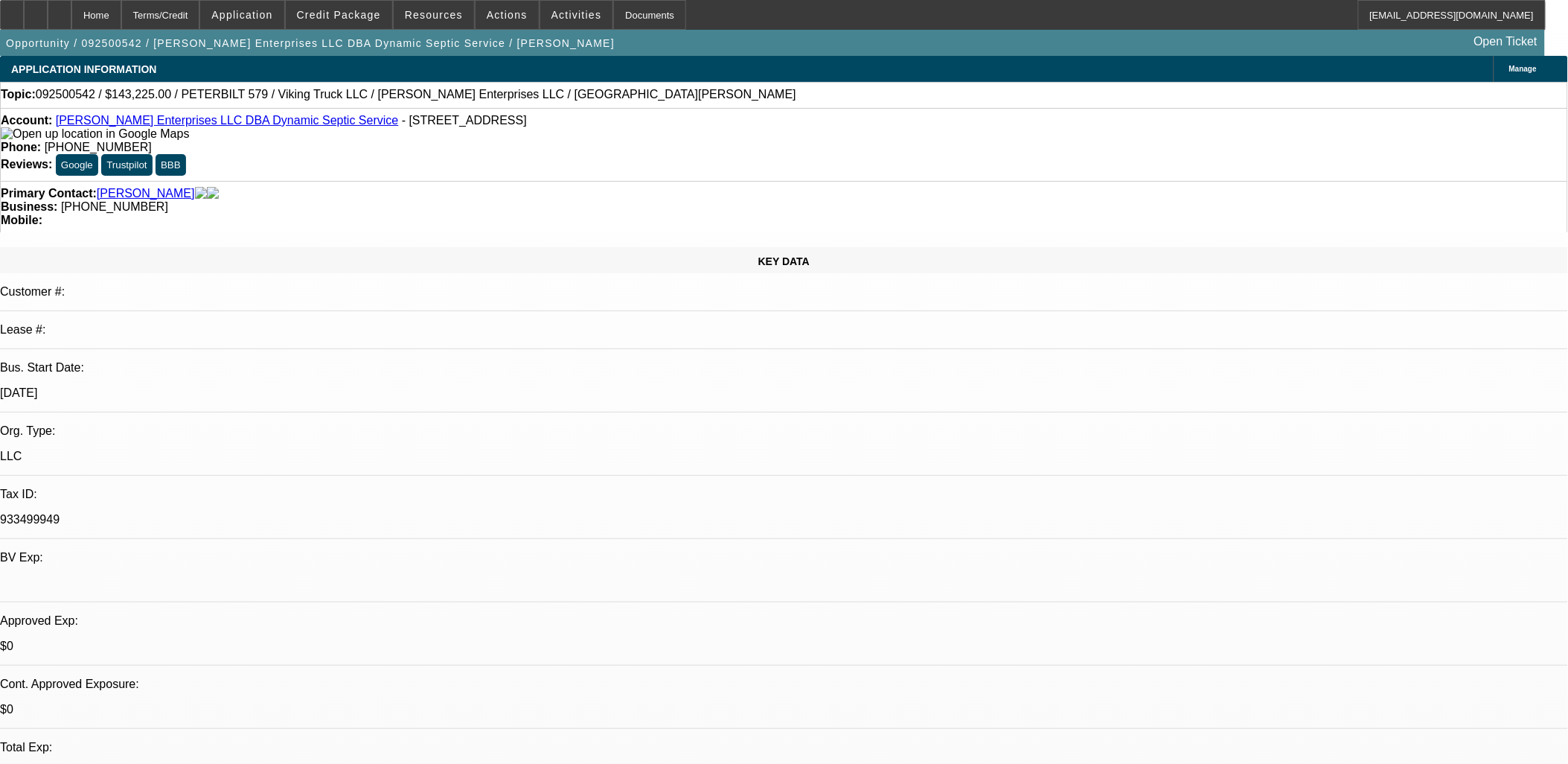
select select "4"
select select "1"
select select "2"
select select "4"
select select "1"
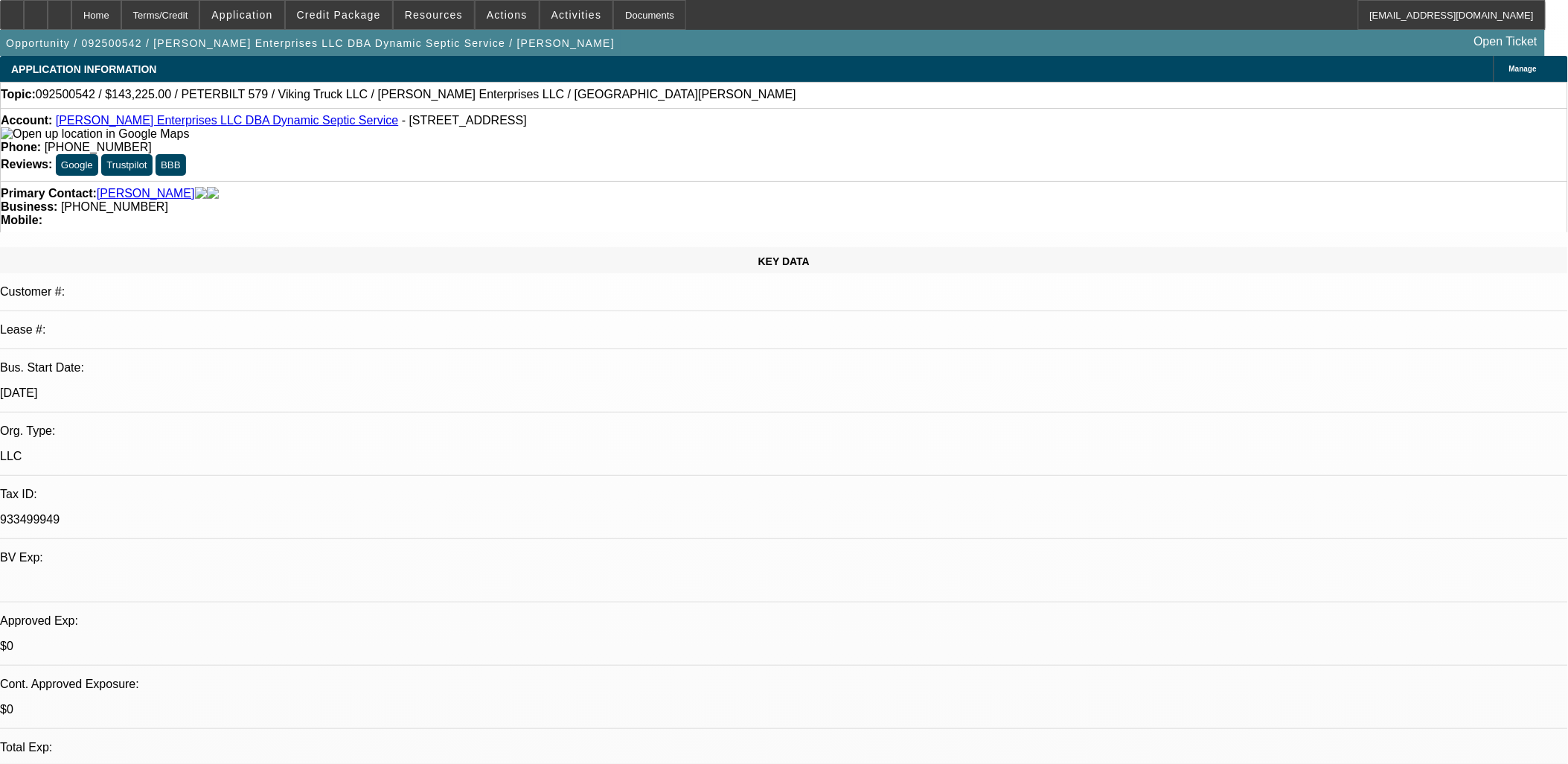
select select "2"
select select "4"
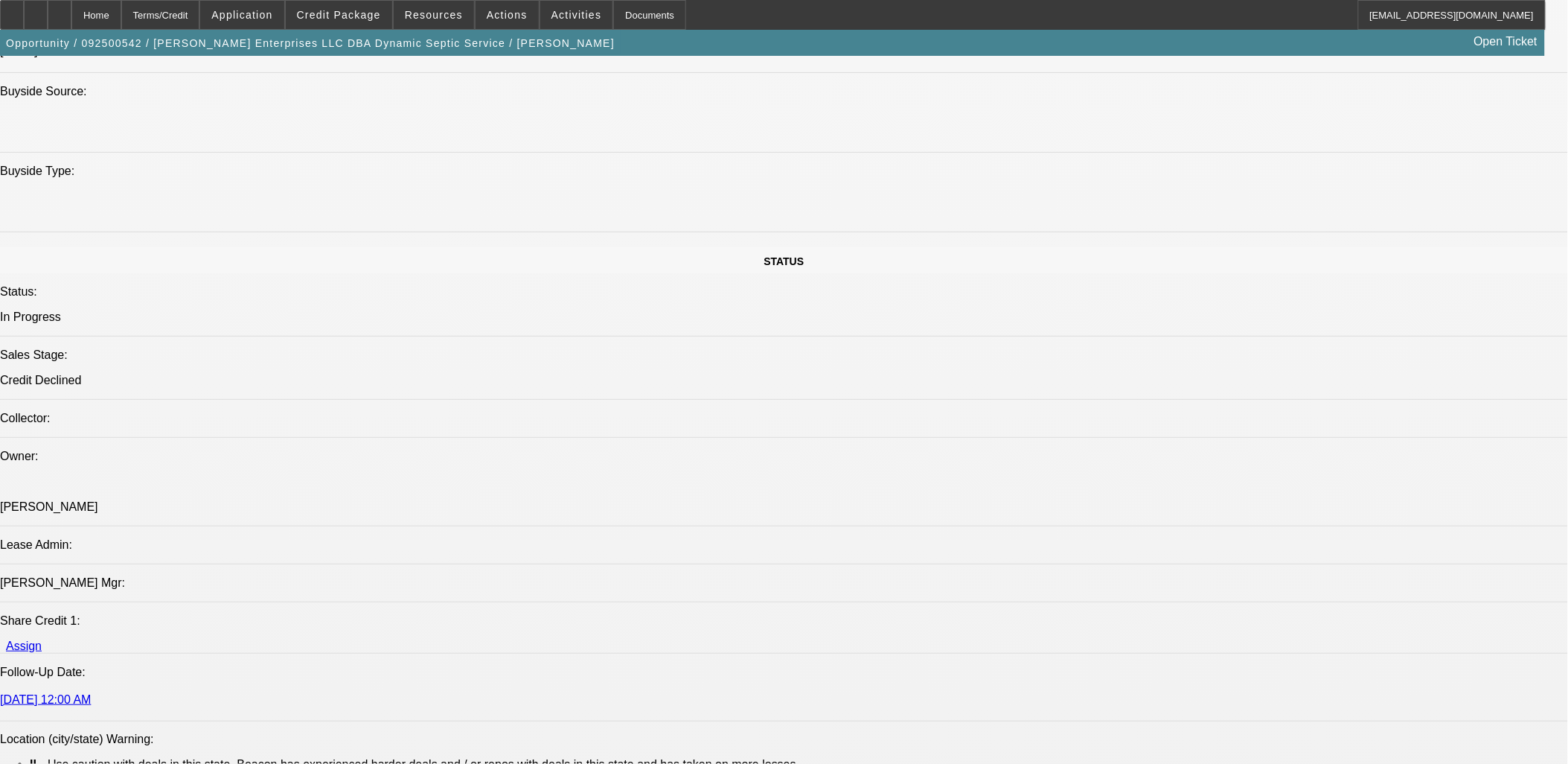
scroll to position [744, 0]
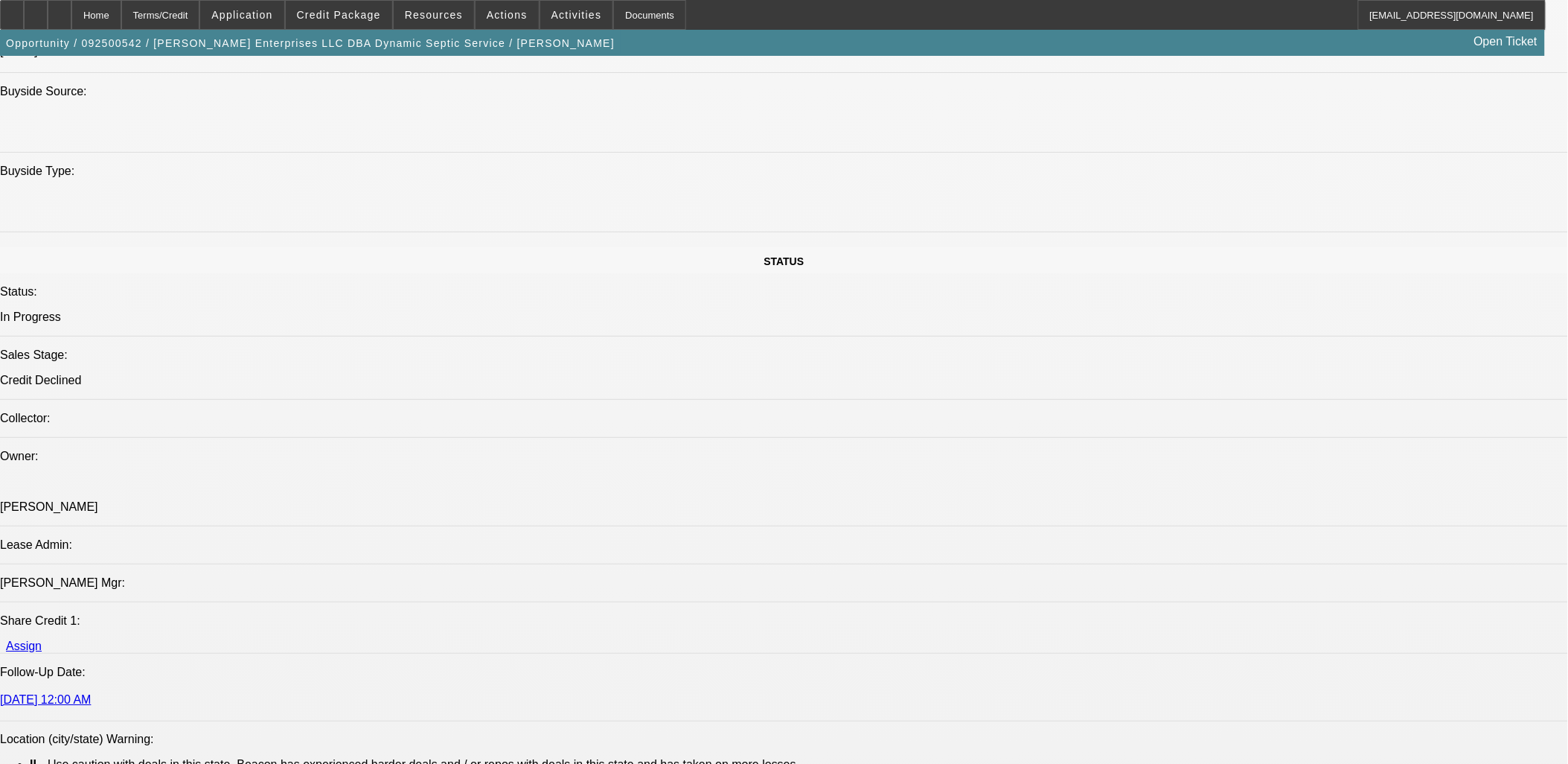
scroll to position [0, 0]
click at [545, 20] on span at bounding box center [577, 15] width 73 height 35
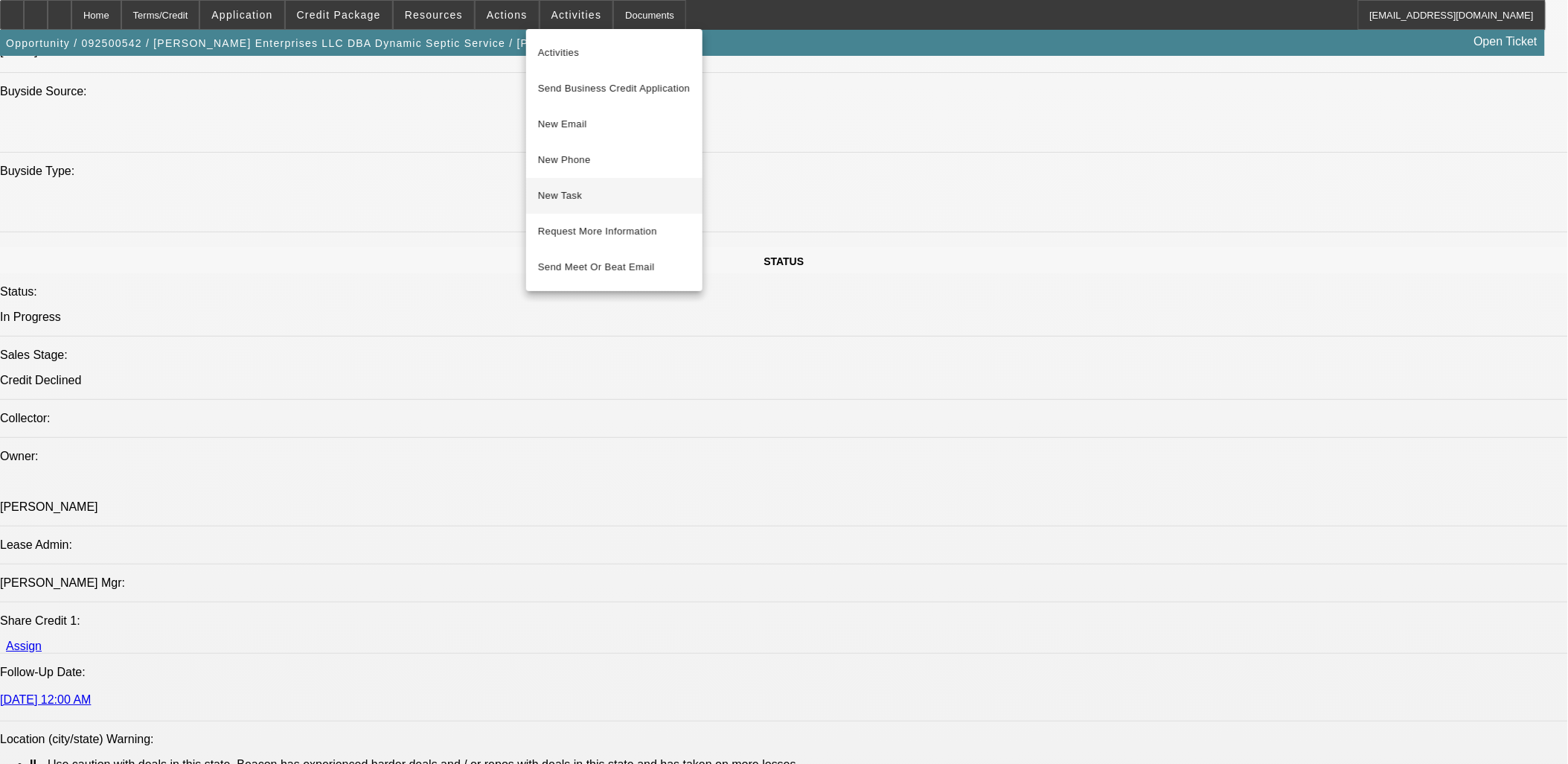
click at [591, 195] on span "New Task" at bounding box center [614, 195] width 153 height 18
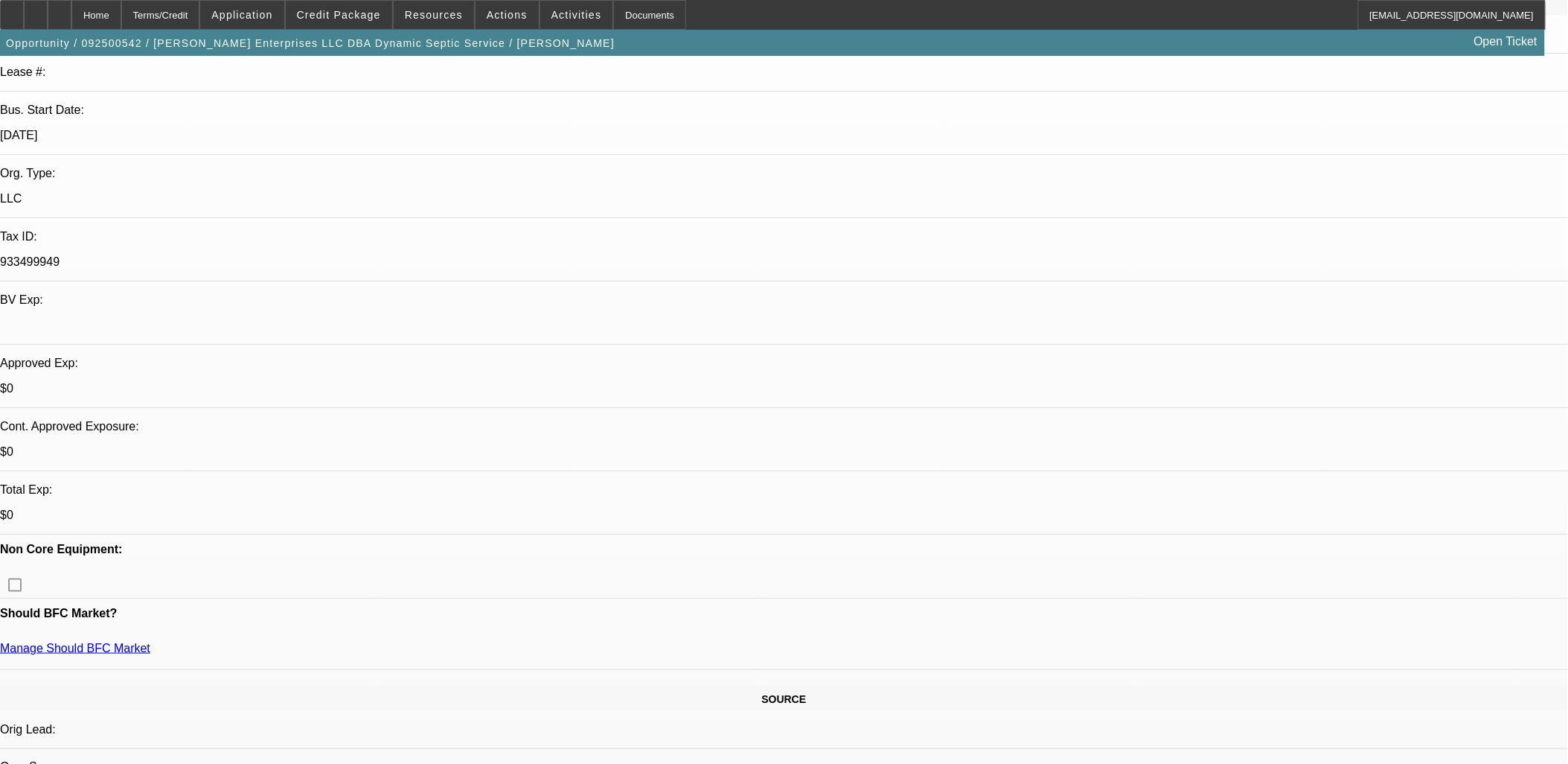
scroll to position [83, 0]
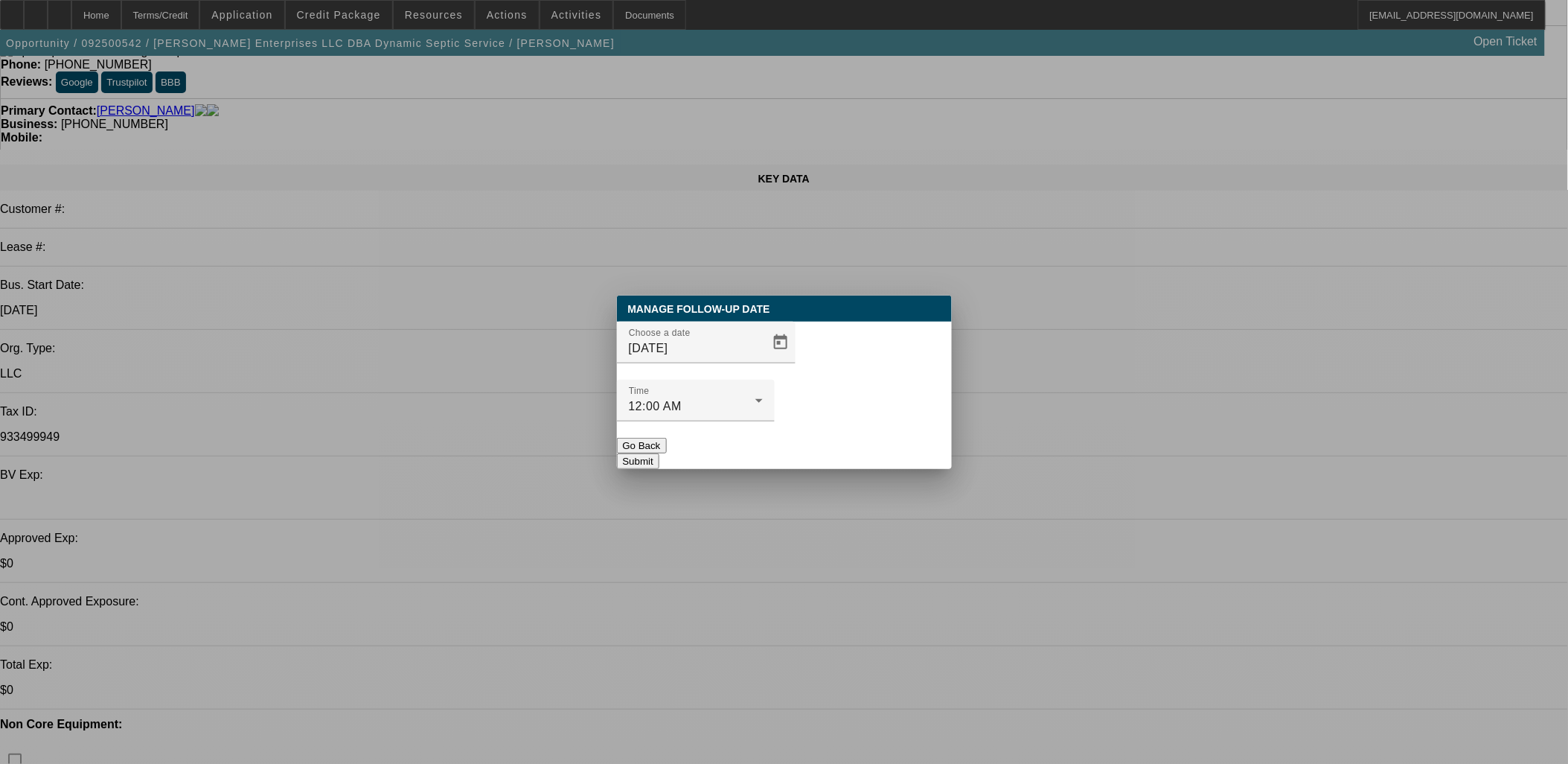
scroll to position [0, 0]
click at [763, 360] on span "Open calendar" at bounding box center [781, 342] width 35 height 35
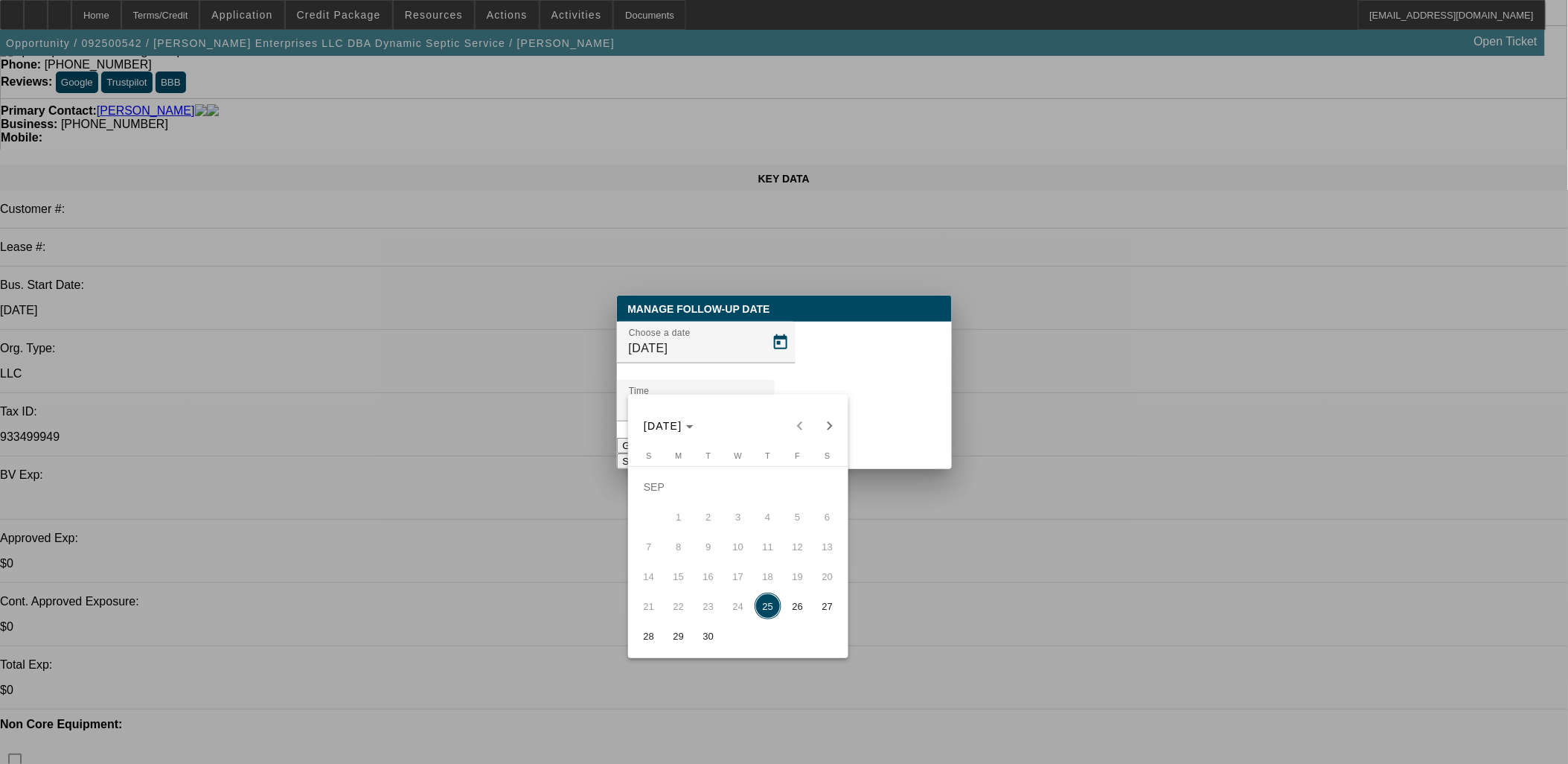
drag, startPoint x: 700, startPoint y: 637, endPoint x: 696, endPoint y: 630, distance: 8.1
click at [697, 637] on span "30" at bounding box center [708, 636] width 27 height 27
type input "[DATE]"
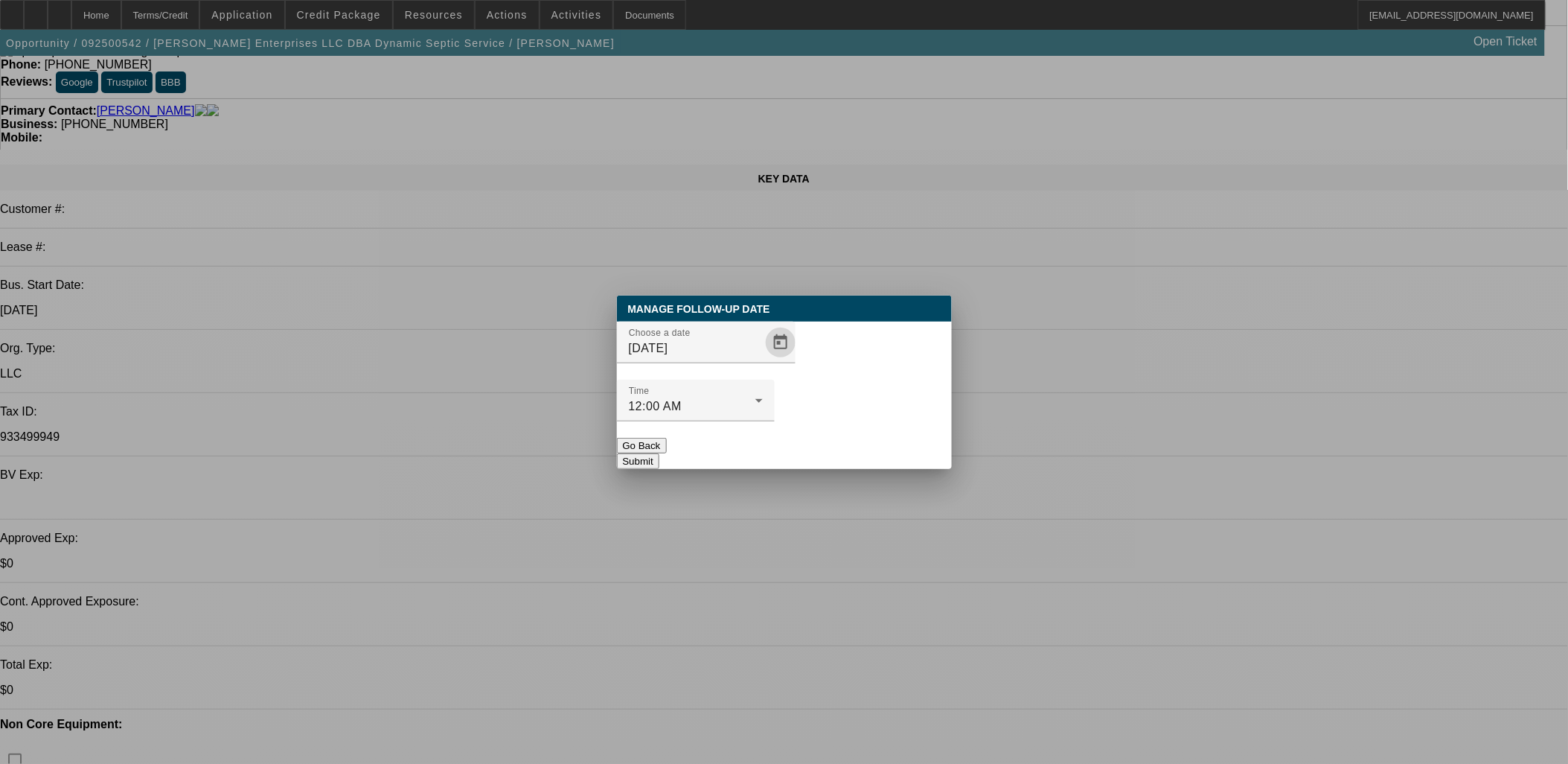
click at [660, 453] on button "Submit" at bounding box center [638, 461] width 43 height 16
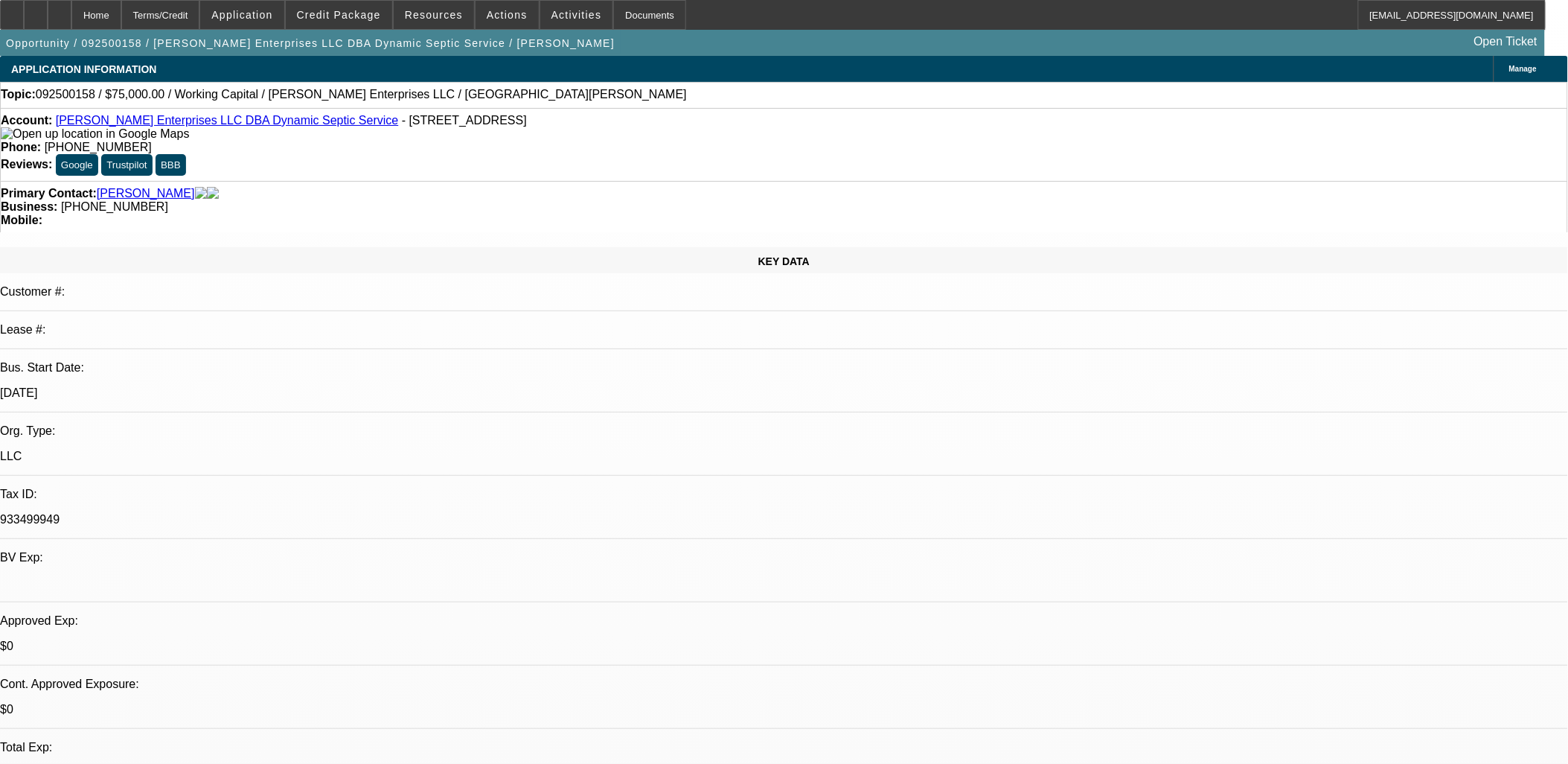
select select "0"
select select "2"
select select "0"
select select "6"
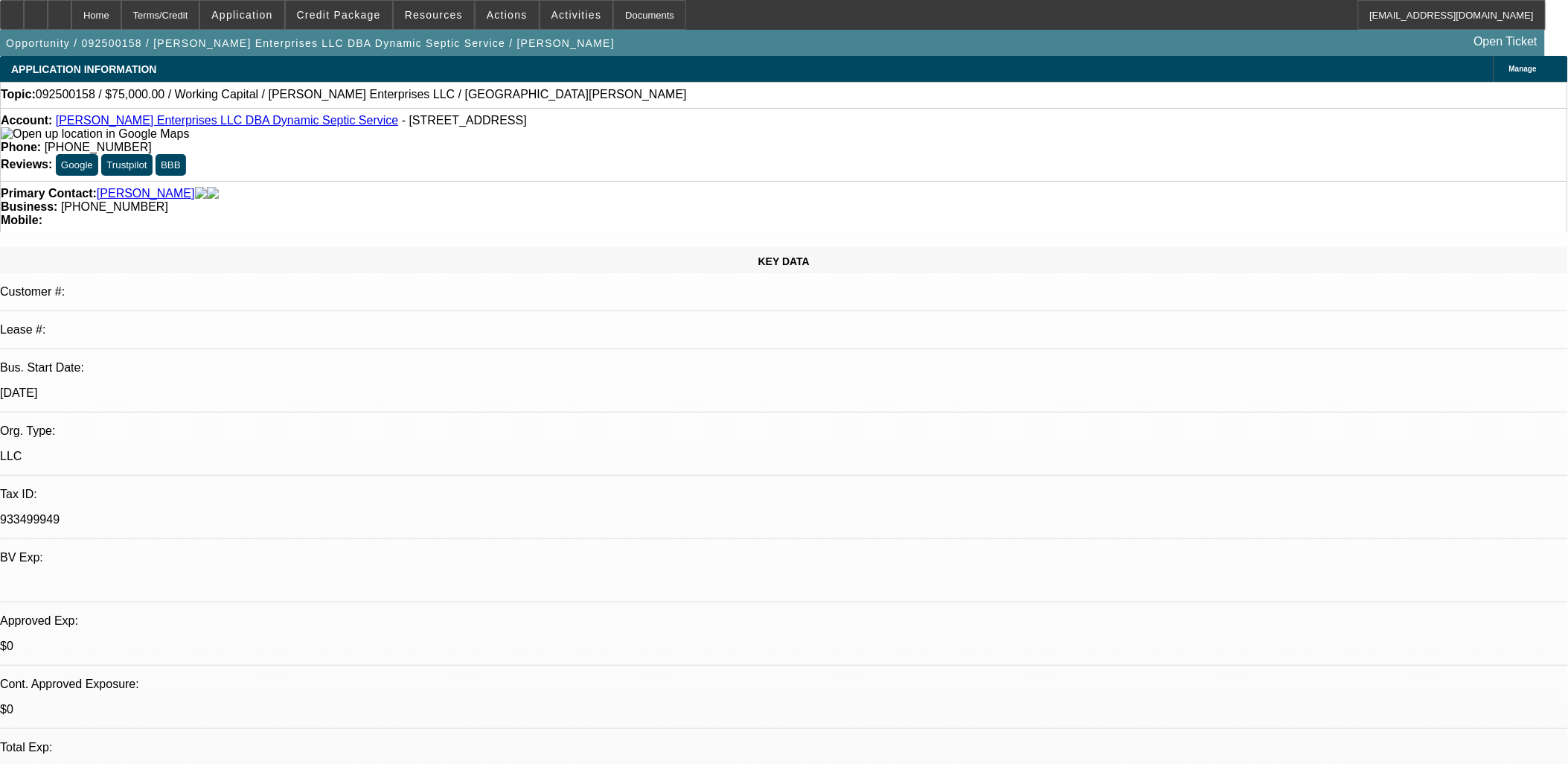
select select "0"
select select "2"
select select "0"
select select "6"
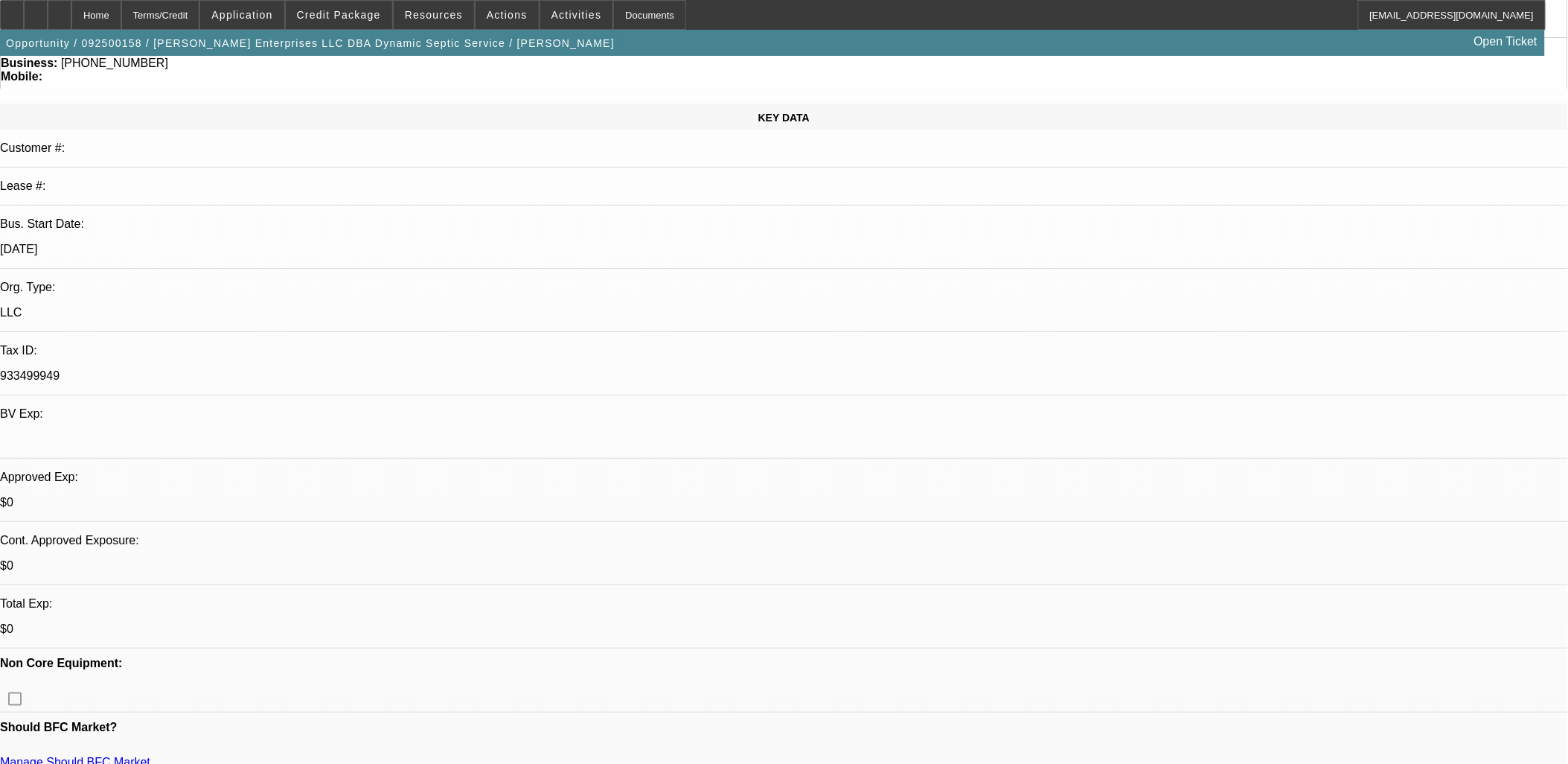
scroll to position [248, 0]
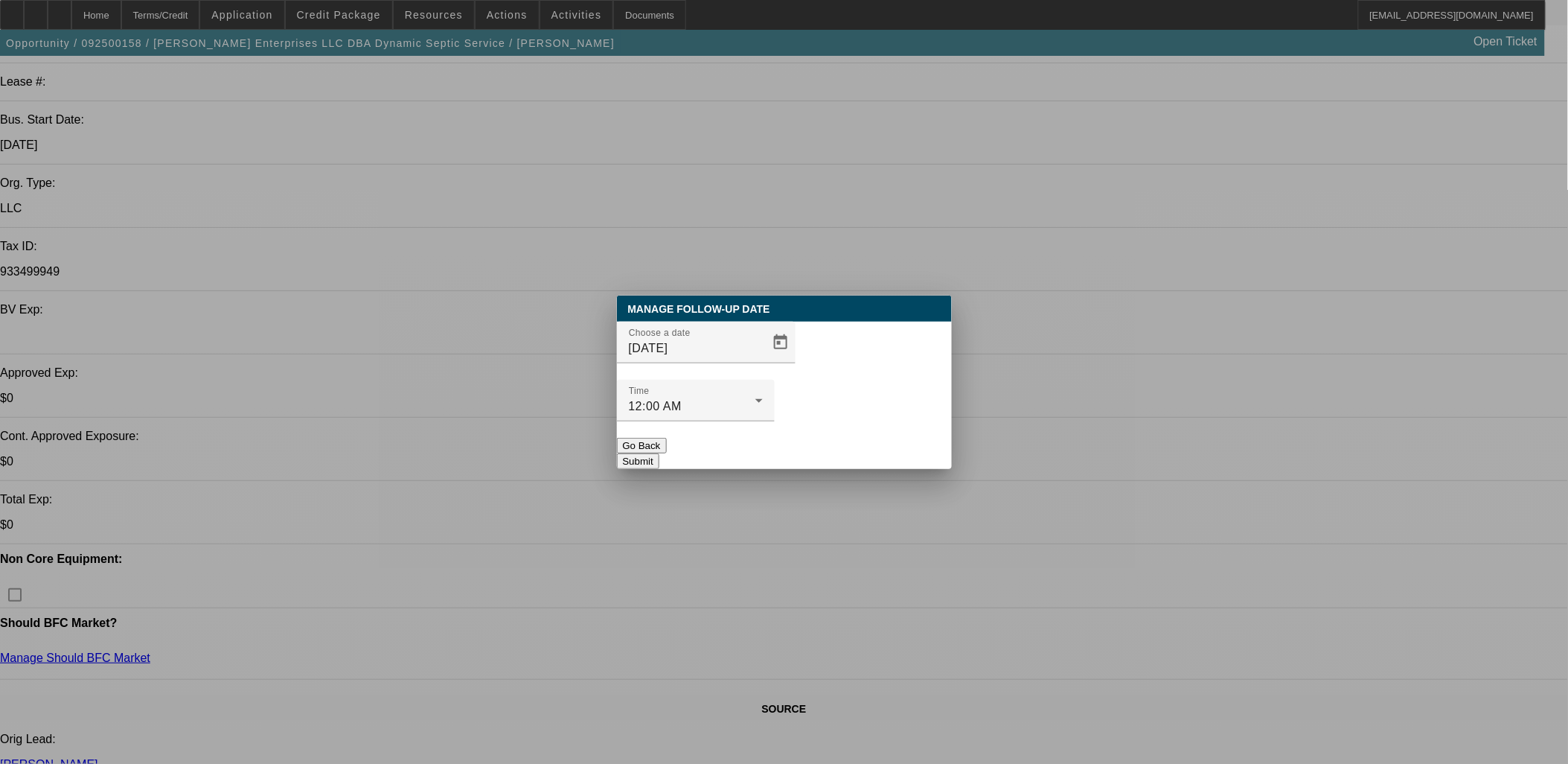
scroll to position [0, 0]
drag, startPoint x: 764, startPoint y: 348, endPoint x: 753, endPoint y: 367, distance: 22.0
click at [763, 355] on div "Manage Follow-Up Date Choose a date [DATE] Time 12:00 AM Go Back Submit" at bounding box center [784, 382] width 335 height 173
drag, startPoint x: 753, startPoint y: 367, endPoint x: 749, endPoint y: 376, distance: 9.8
click at [763, 360] on span "Open calendar" at bounding box center [781, 342] width 35 height 35
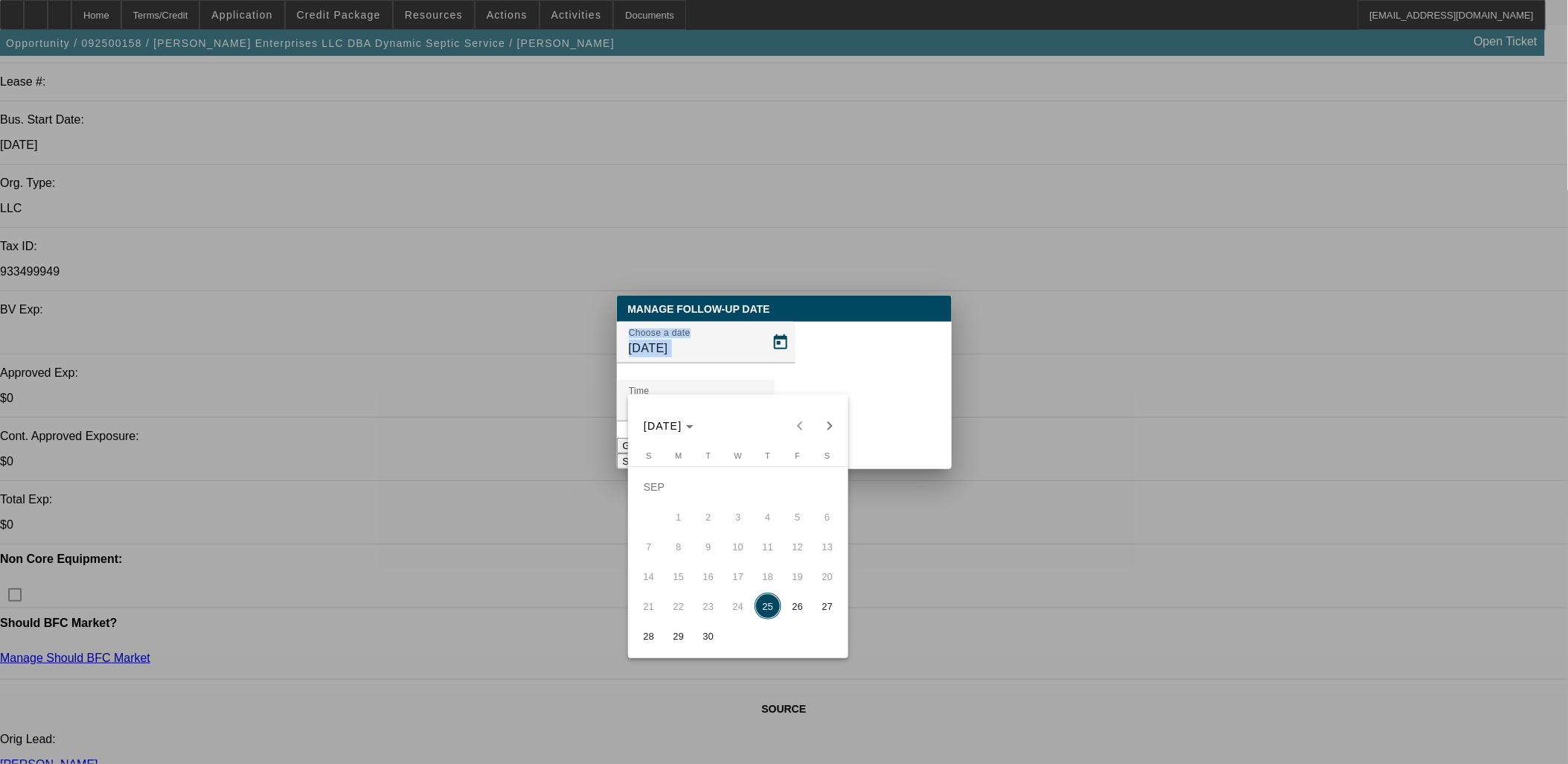
click at [690, 637] on span "29" at bounding box center [678, 636] width 27 height 27
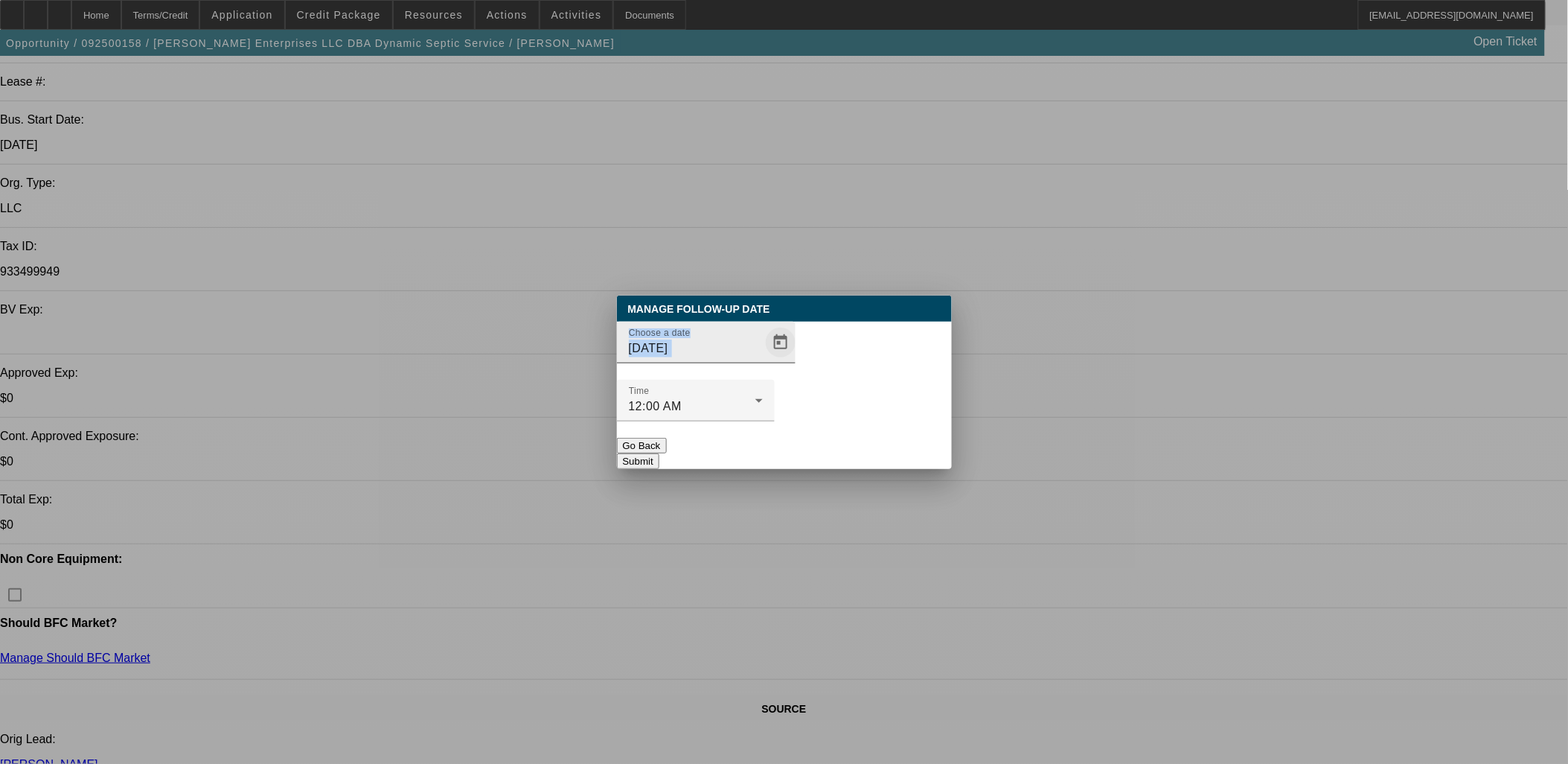
click at [763, 360] on span "Open calendar" at bounding box center [781, 342] width 35 height 35
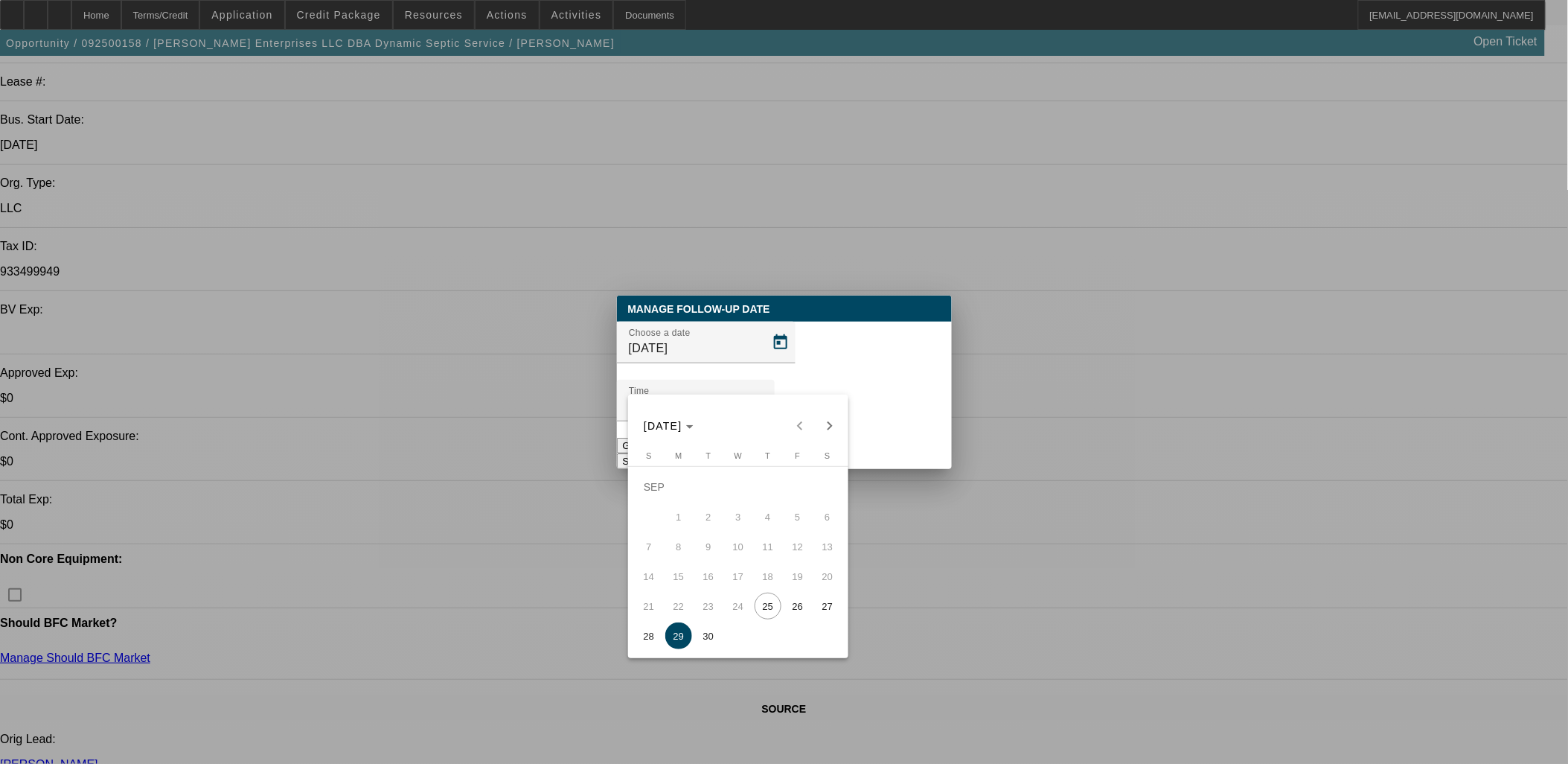
click at [719, 636] on table "[DATE] S [DATE] M [DATE] T [DATE] W [DATE] T [DATE] F [DATE] S [DATE] 2 3 4 5 6…" at bounding box center [738, 551] width 208 height 199
click at [719, 637] on span "30" at bounding box center [708, 636] width 27 height 27
type input "[DATE]"
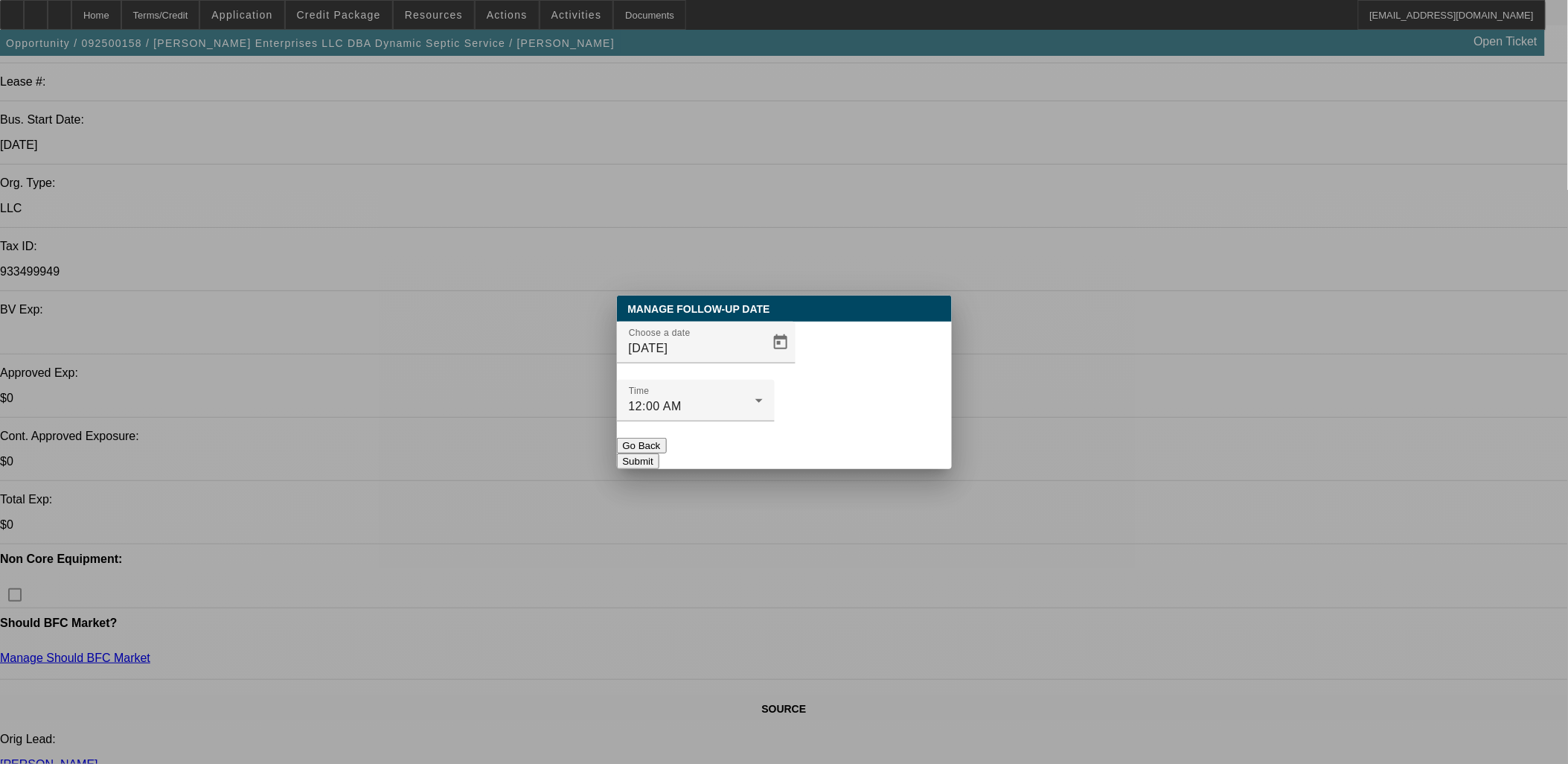
drag, startPoint x: 905, startPoint y: 422, endPoint x: 924, endPoint y: 429, distance: 20.2
click at [660, 453] on button "Submit" at bounding box center [638, 461] width 43 height 16
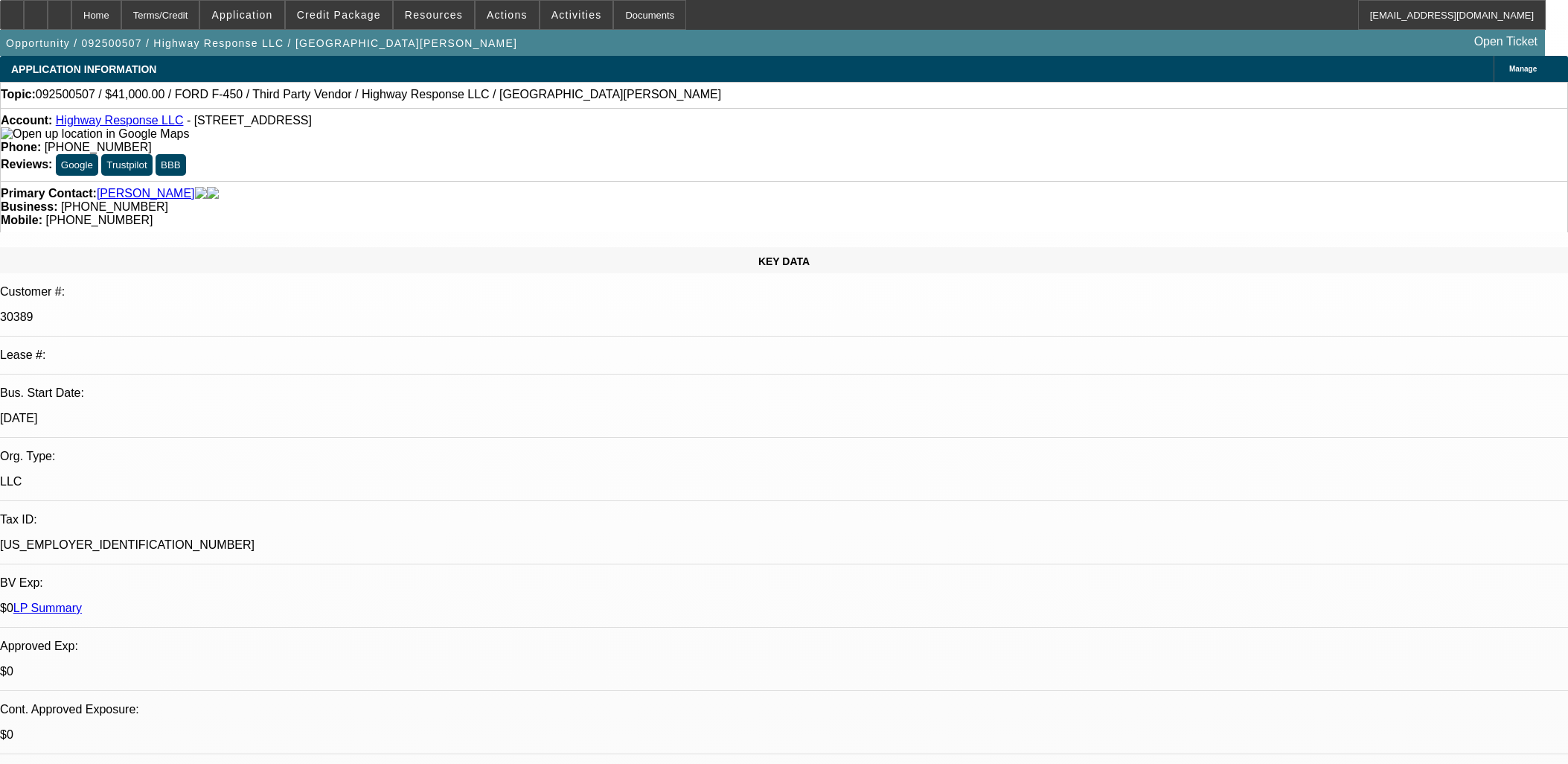
select select "0"
select select "2"
select select "0.1"
select select "4"
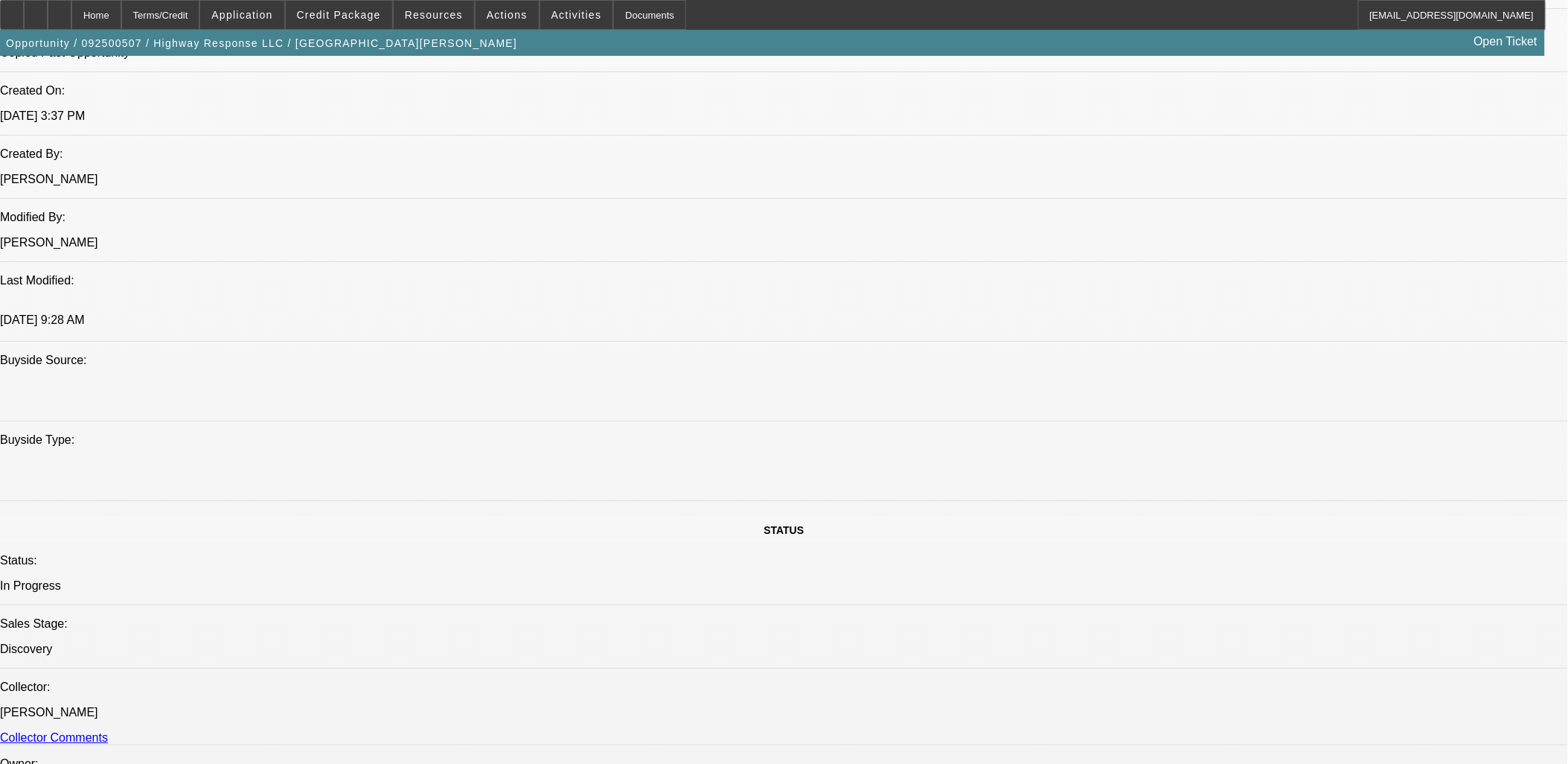
scroll to position [827, 0]
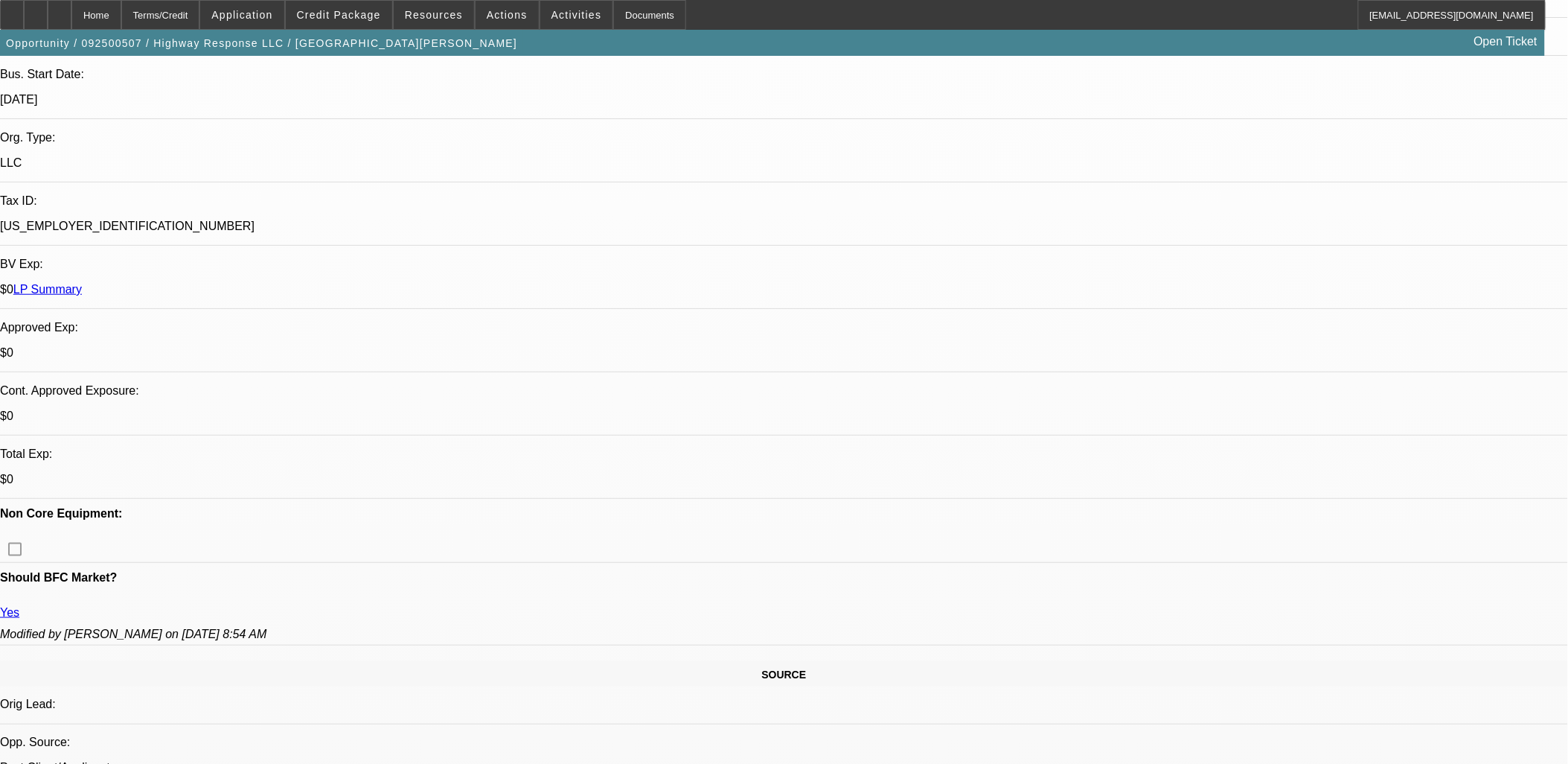
scroll to position [0, 0]
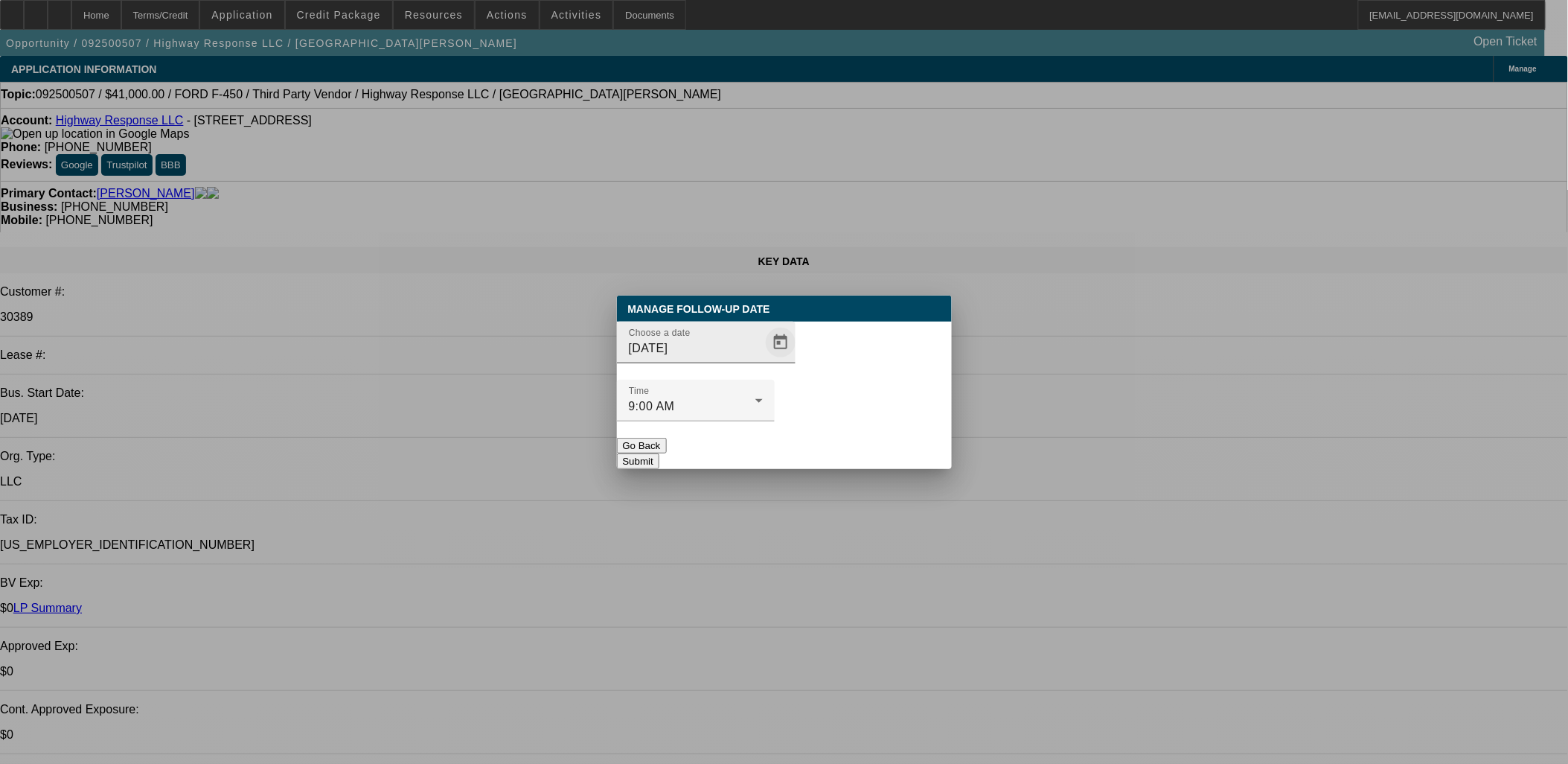
click at [771, 360] on span "Open calendar" at bounding box center [781, 342] width 35 height 35
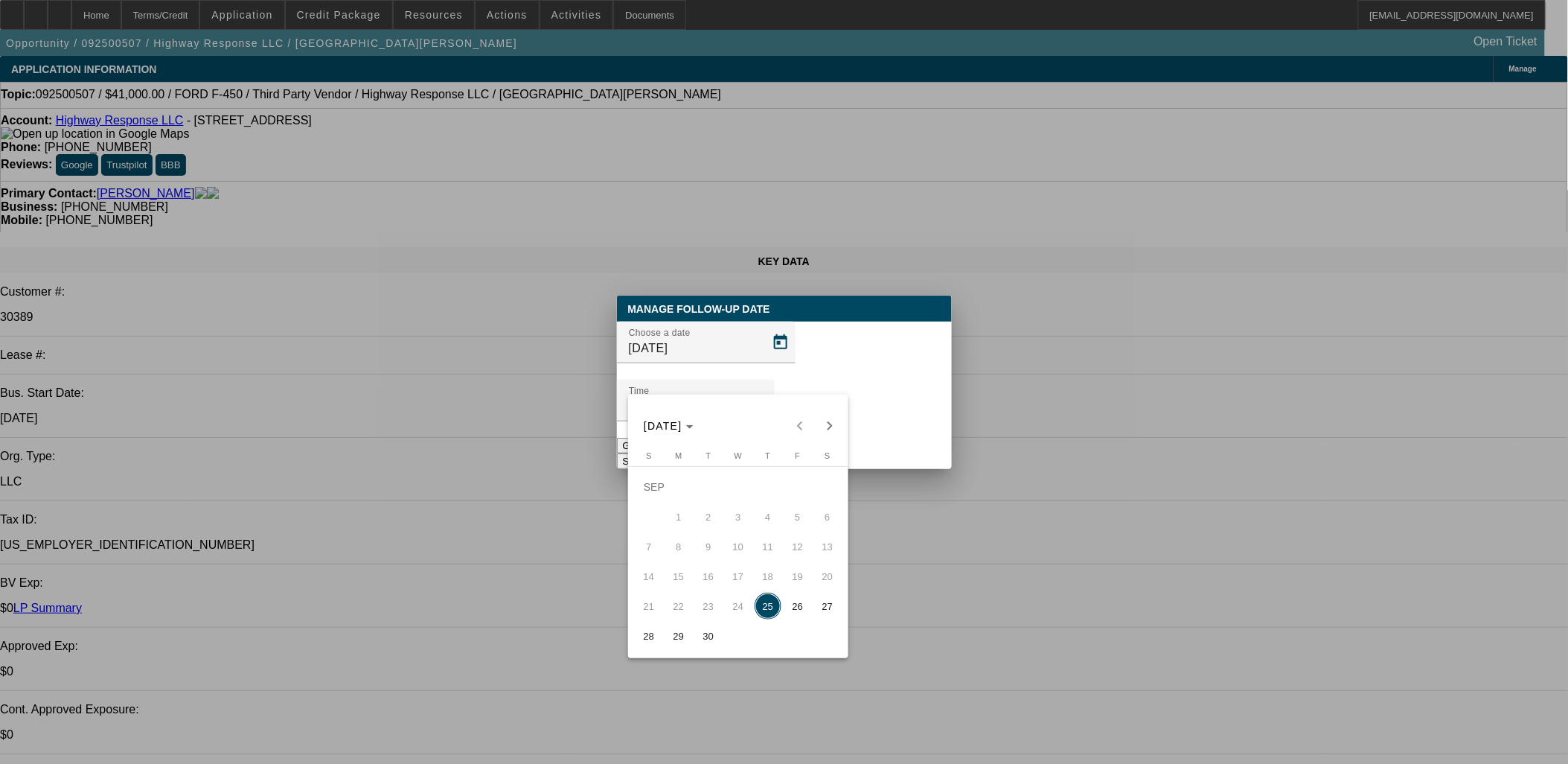
drag, startPoint x: 806, startPoint y: 612, endPoint x: 888, endPoint y: 404, distance: 223.6
click at [806, 611] on span "26" at bounding box center [797, 606] width 27 height 27
type input "9/26/2025"
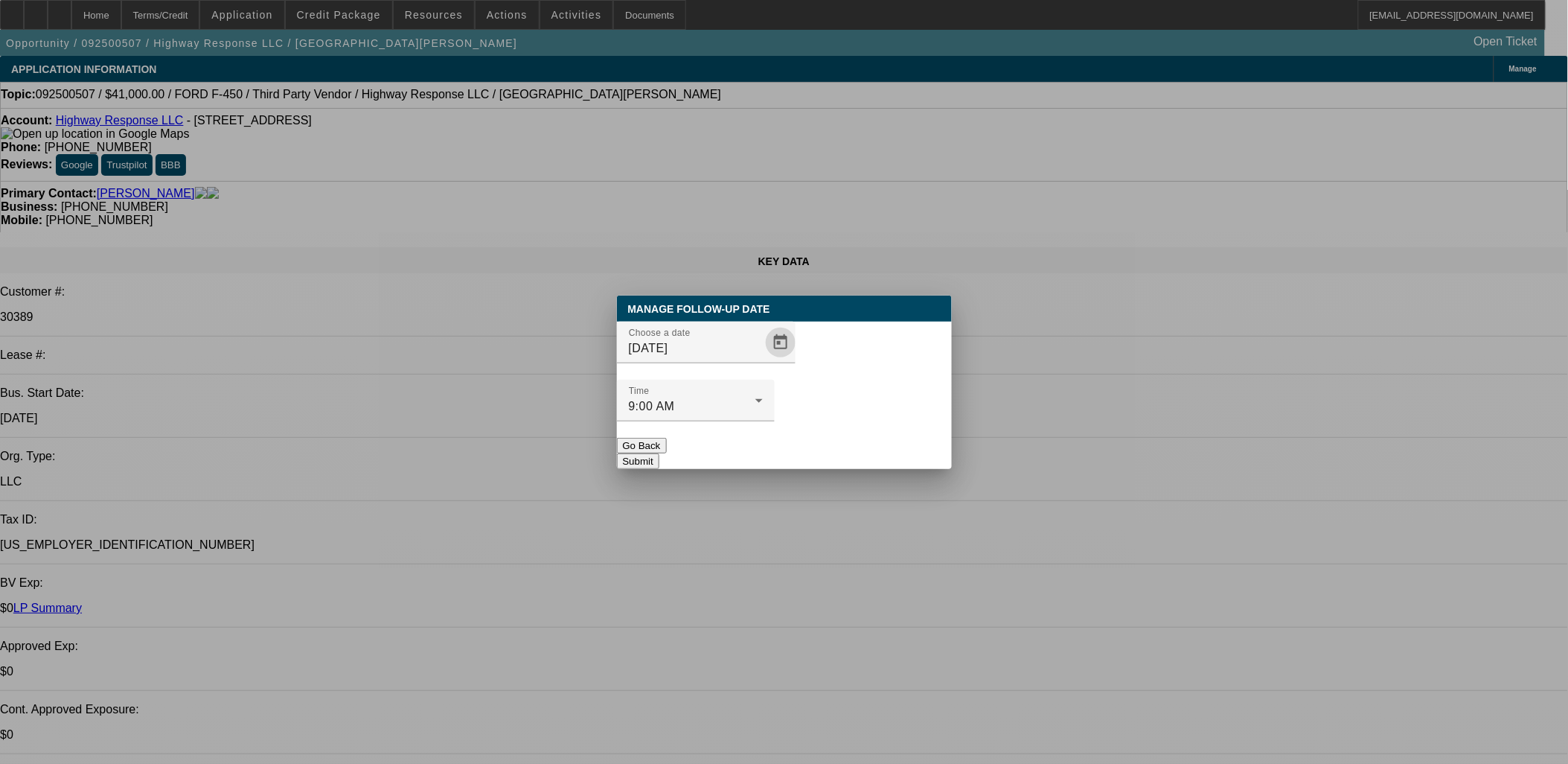
drag, startPoint x: 862, startPoint y: 428, endPoint x: 875, endPoint y: 415, distance: 18.4
click at [660, 453] on button "Submit" at bounding box center [638, 461] width 43 height 16
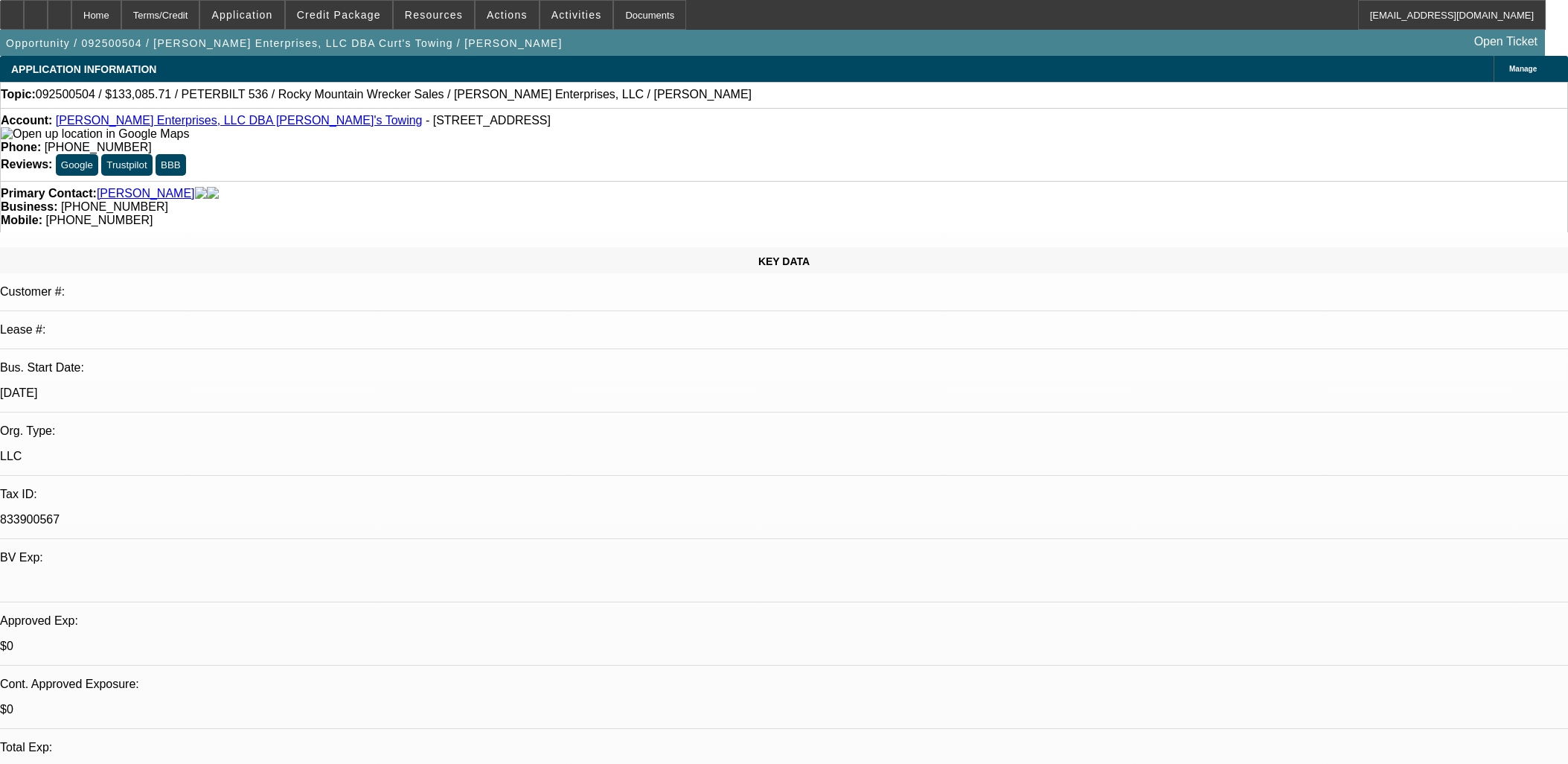
select select "0.2"
select select "2"
select select "0.1"
select select "4"
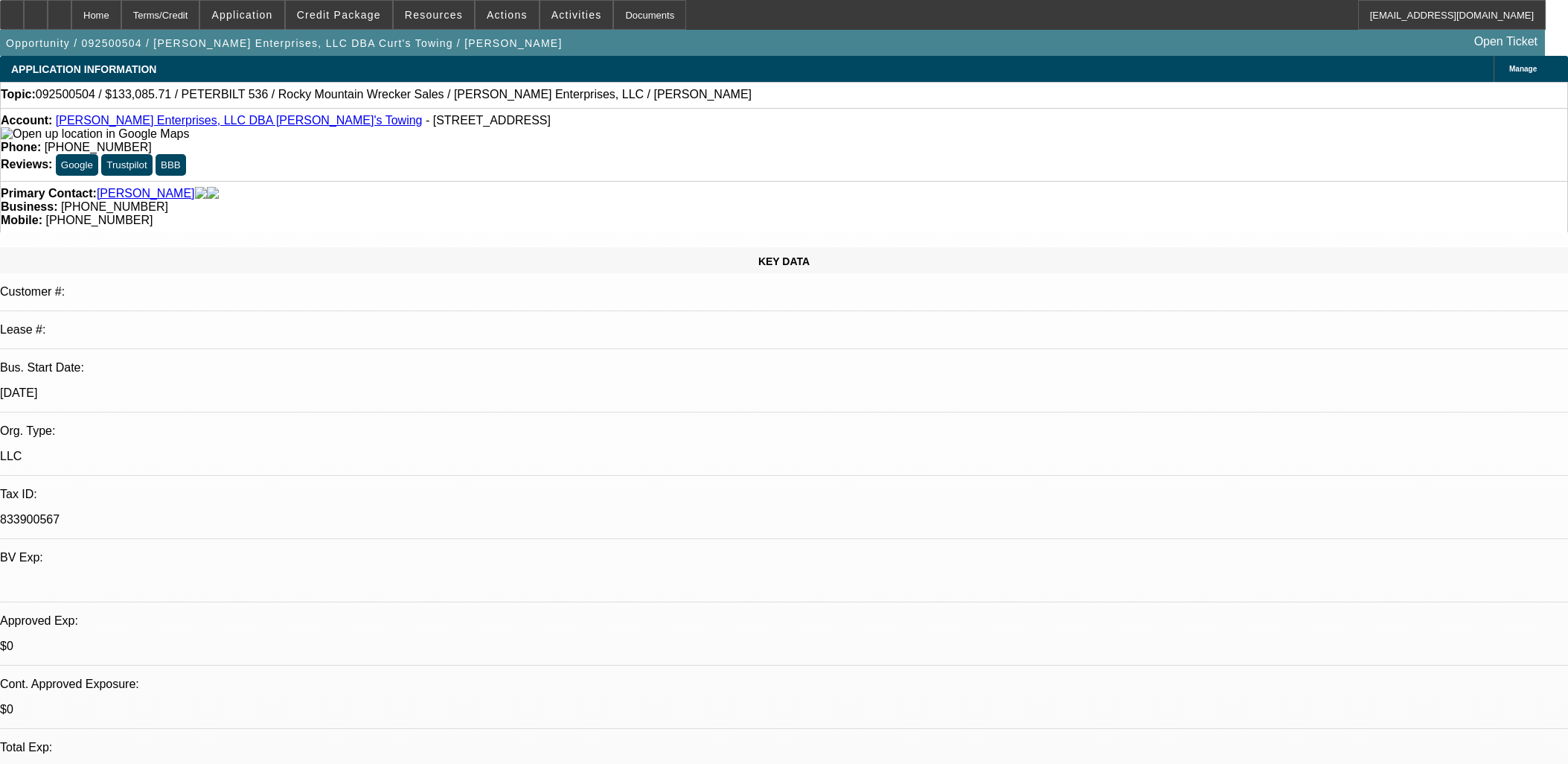
select select "0"
select select "2"
select select "0.1"
select select "4"
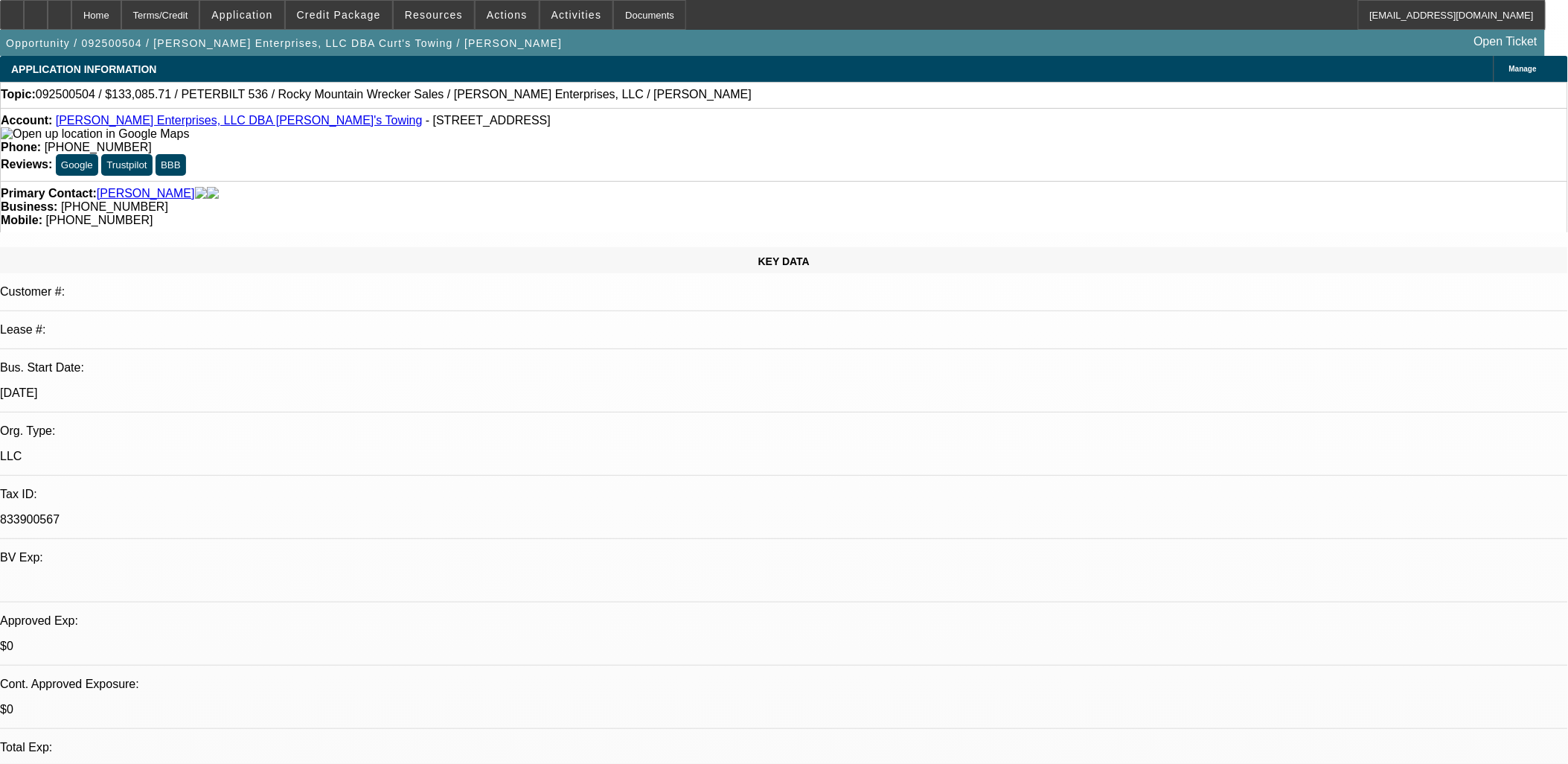
drag, startPoint x: 547, startPoint y: 388, endPoint x: 521, endPoint y: 388, distance: 26.0
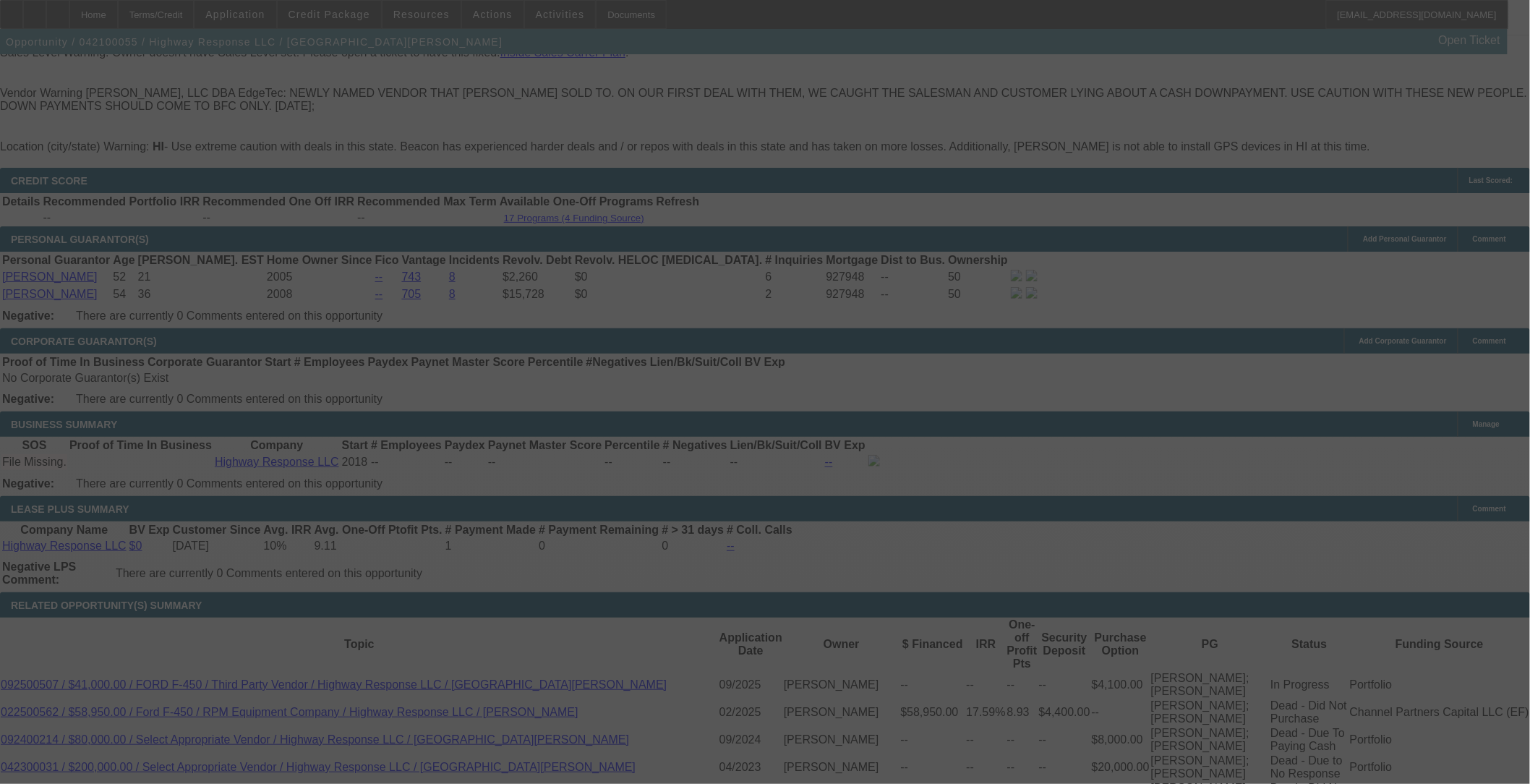
scroll to position [2207, 0]
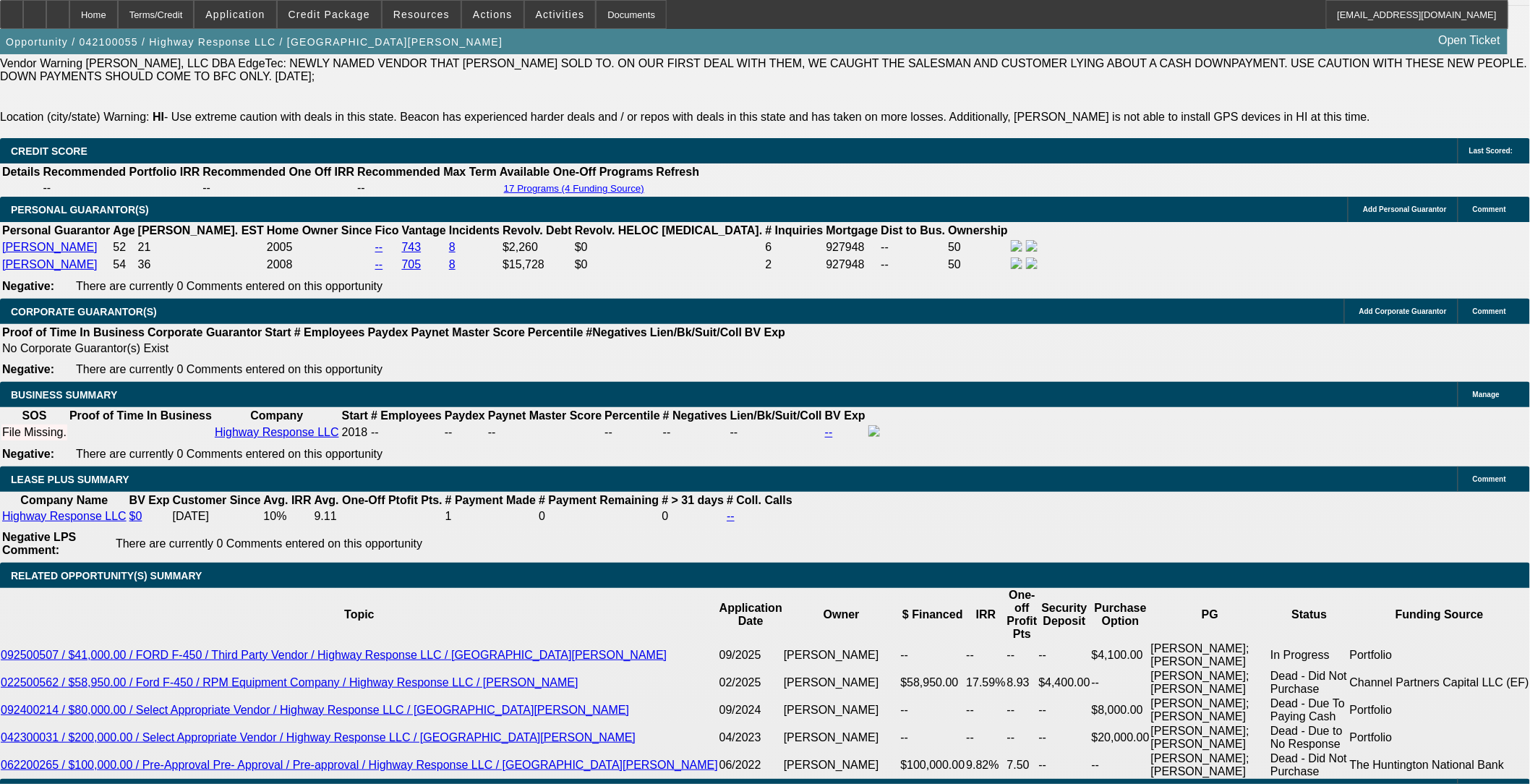
select select "0.1"
select select "0"
select select "0.1"
select select "0"
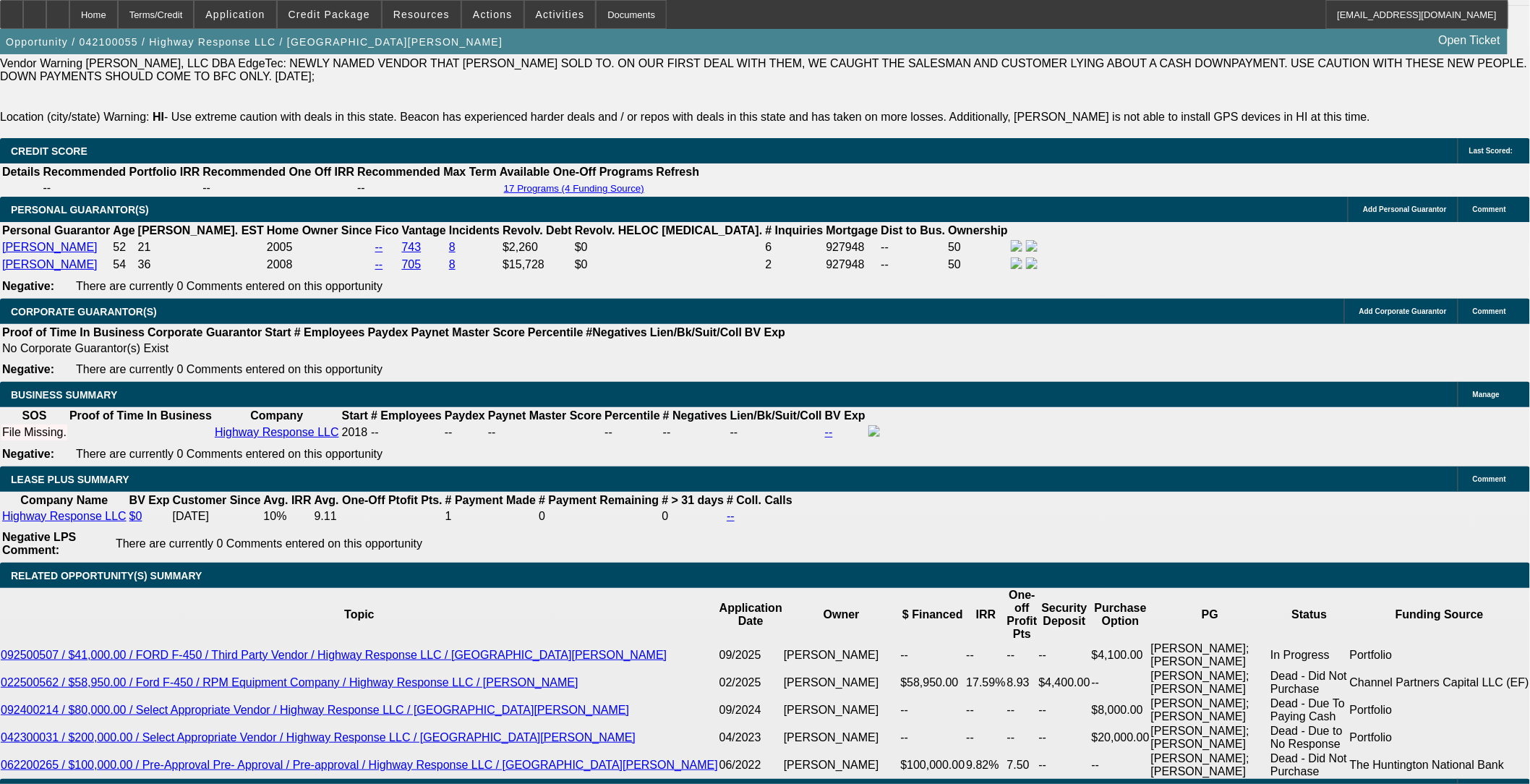
select select "0.1"
select select "0"
select select "0.1"
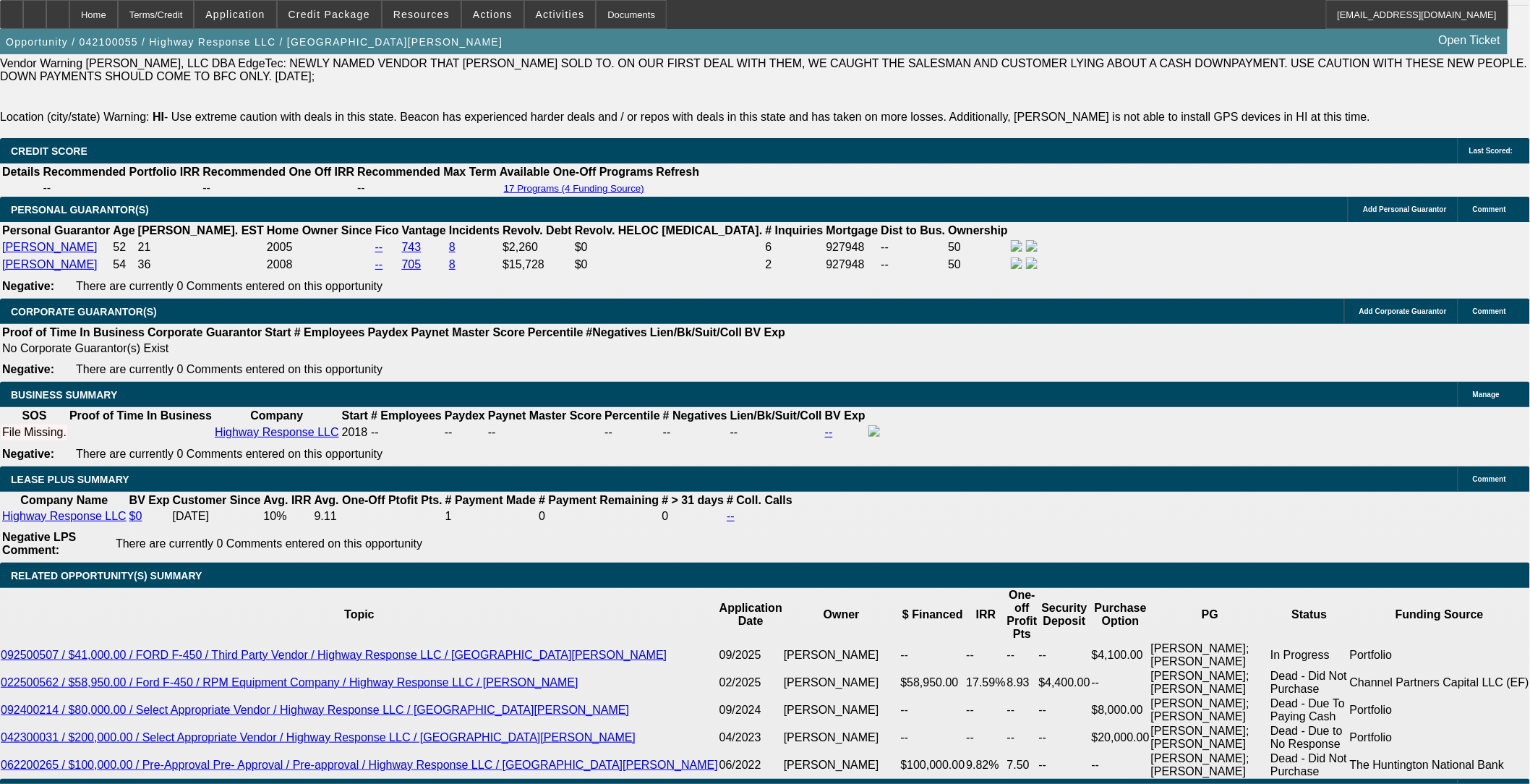
select select "0"
select select "1"
select select "2"
select select "6"
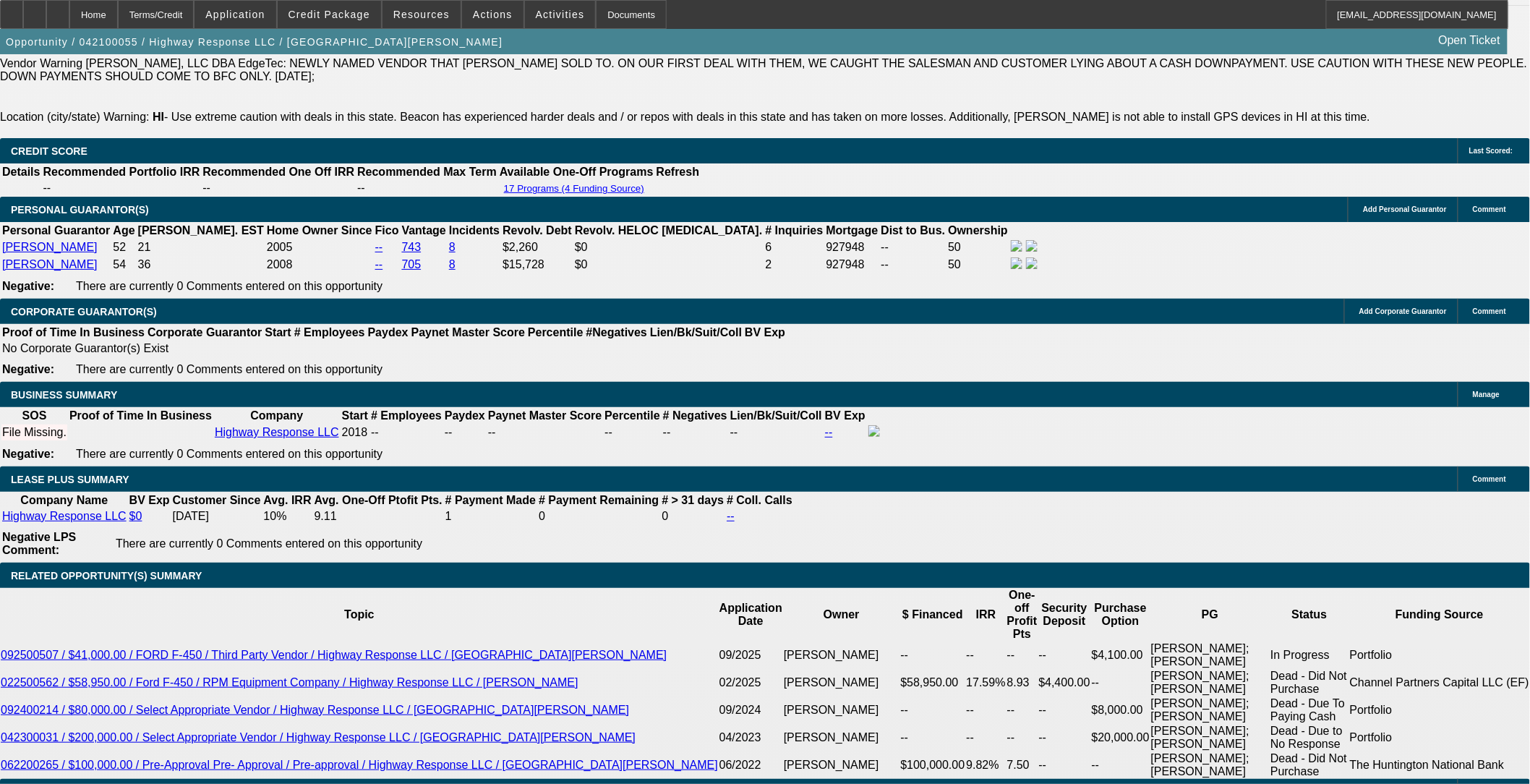
select select "1"
select select "2"
select select "4"
select select "1"
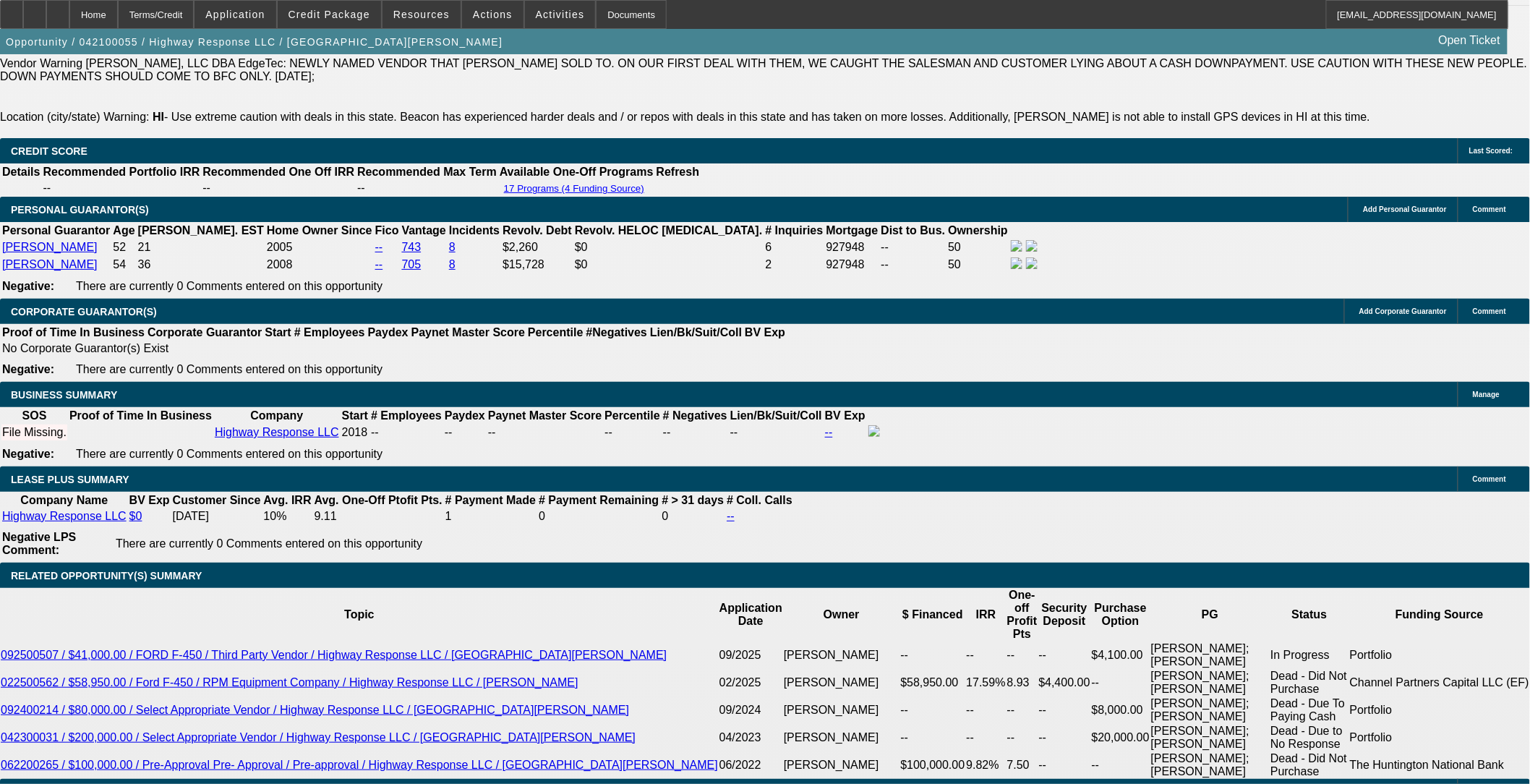
select select "6"
select select "1"
select select "6"
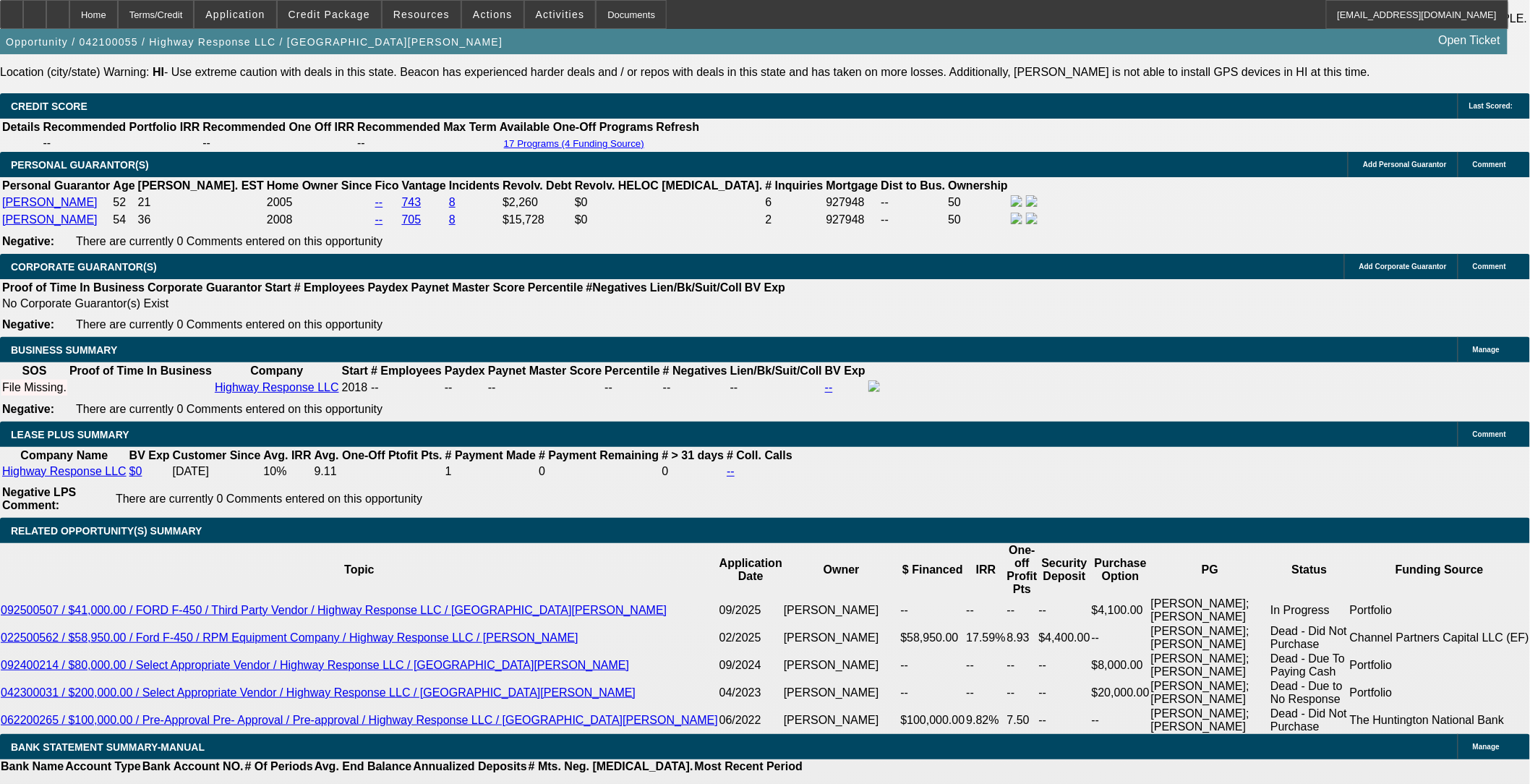
scroll to position [2288, 0]
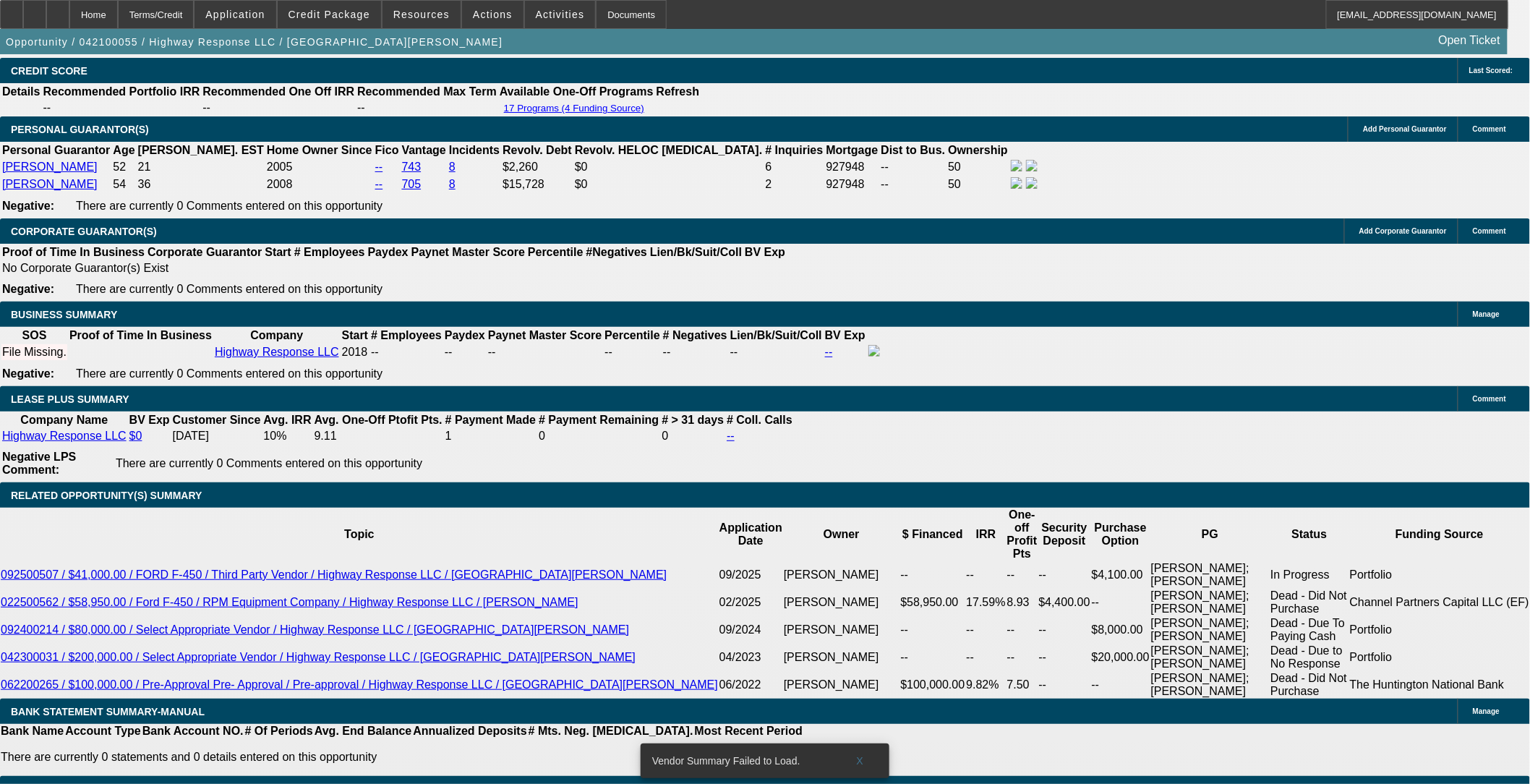
type input "e"
type input "p"
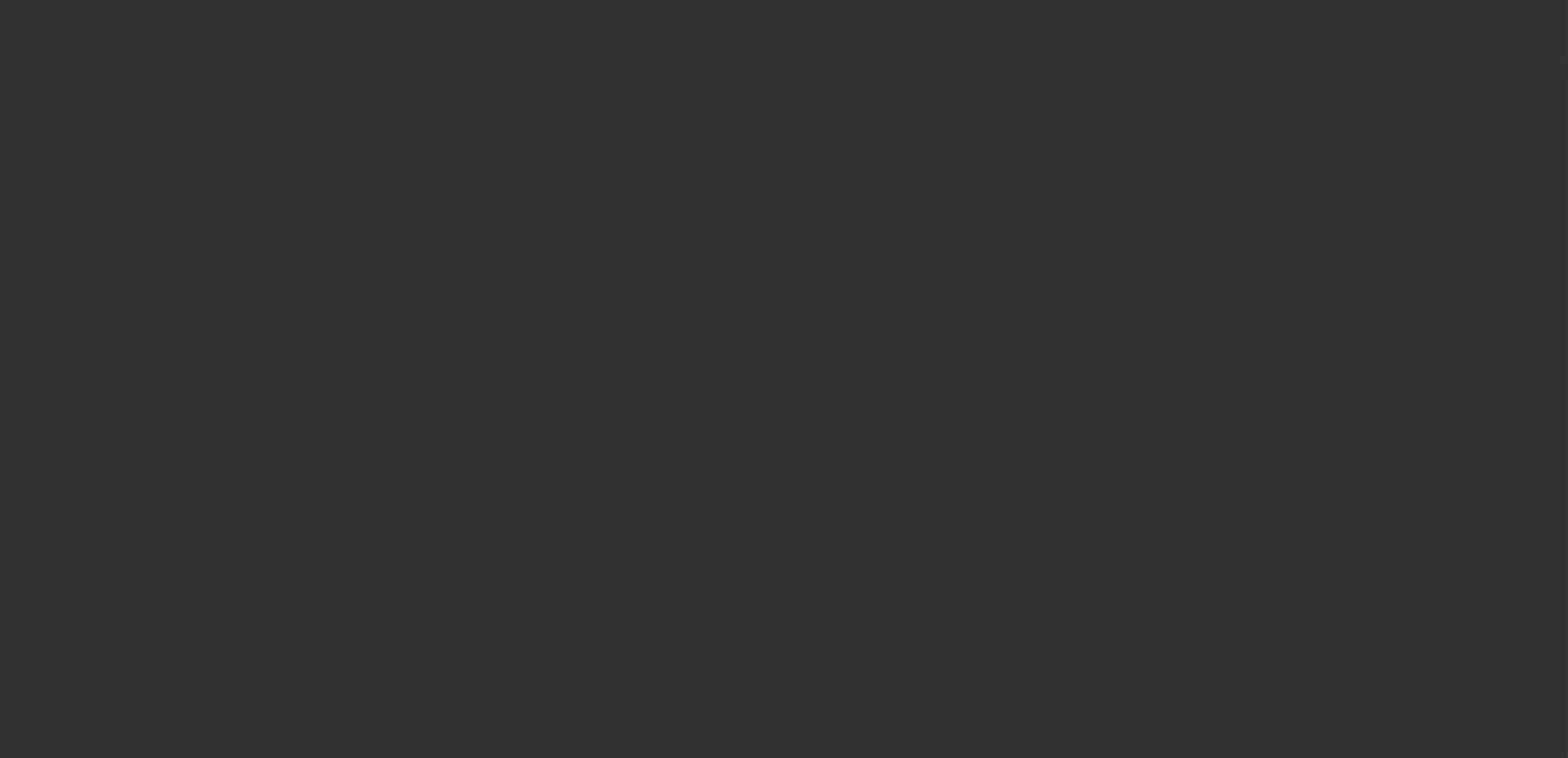
select select "0"
select select "2"
select select "0.1"
select select "4"
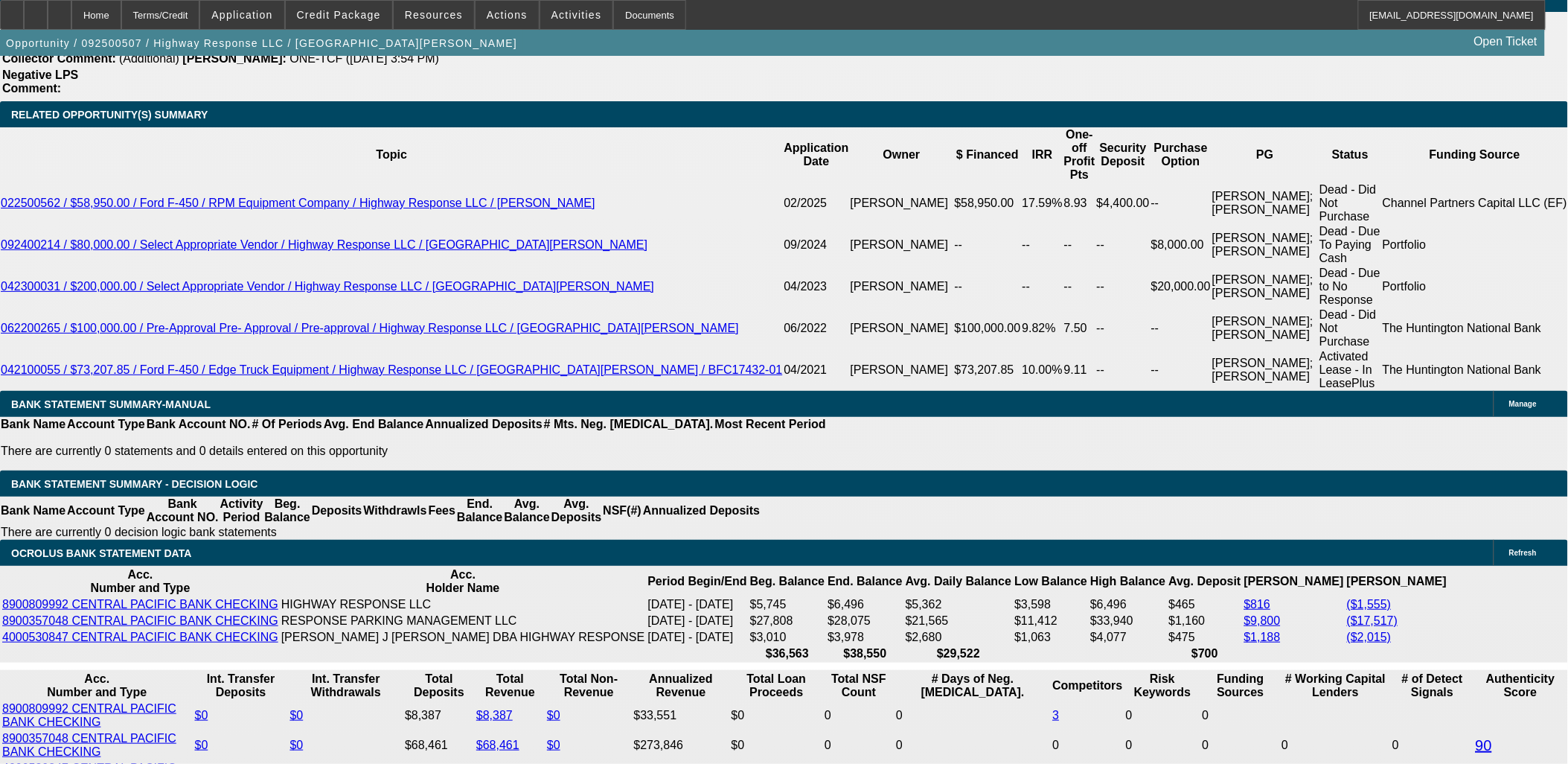
scroll to position [2563, 0]
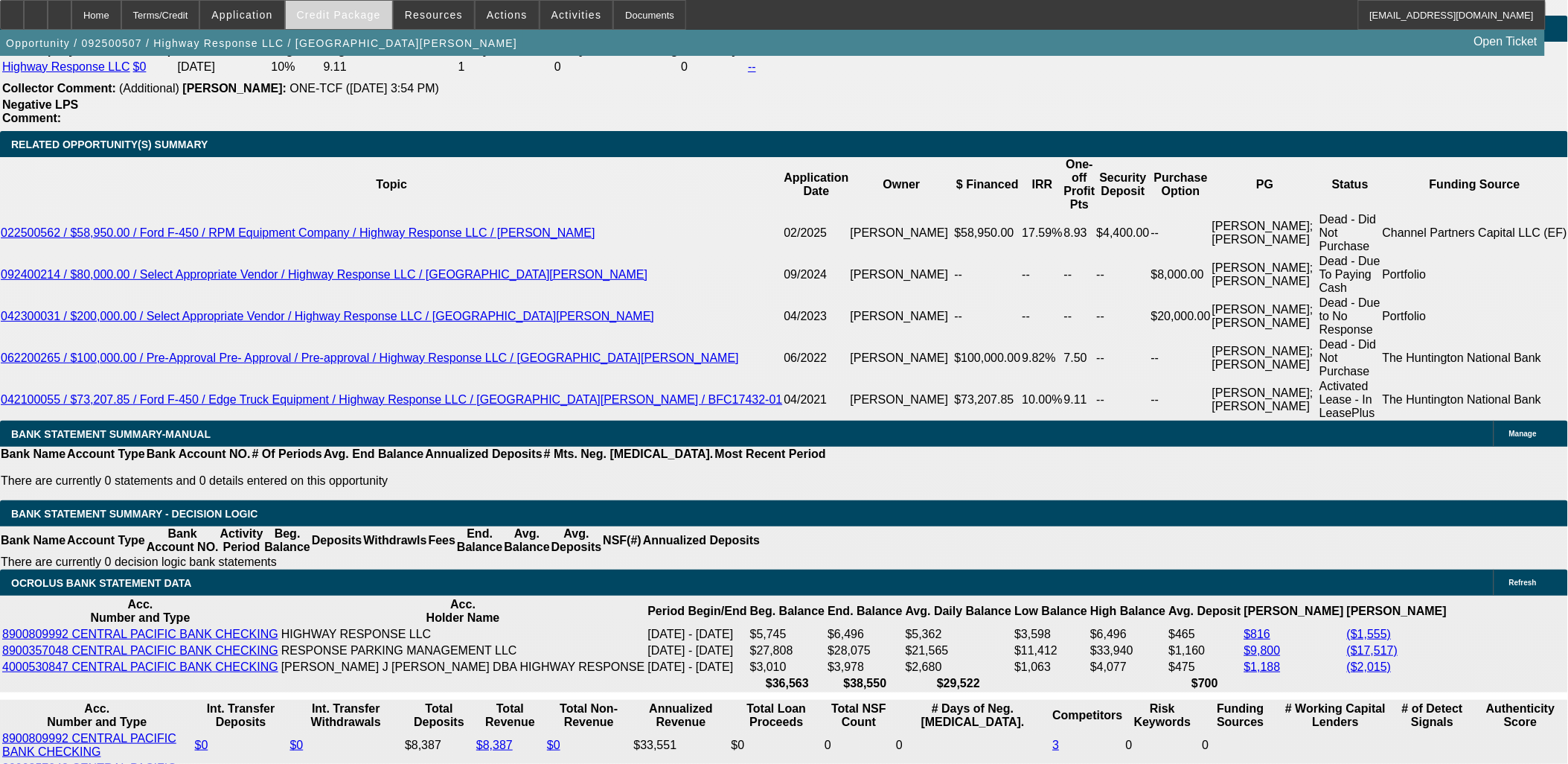
click at [323, 20] on span at bounding box center [339, 15] width 106 height 35
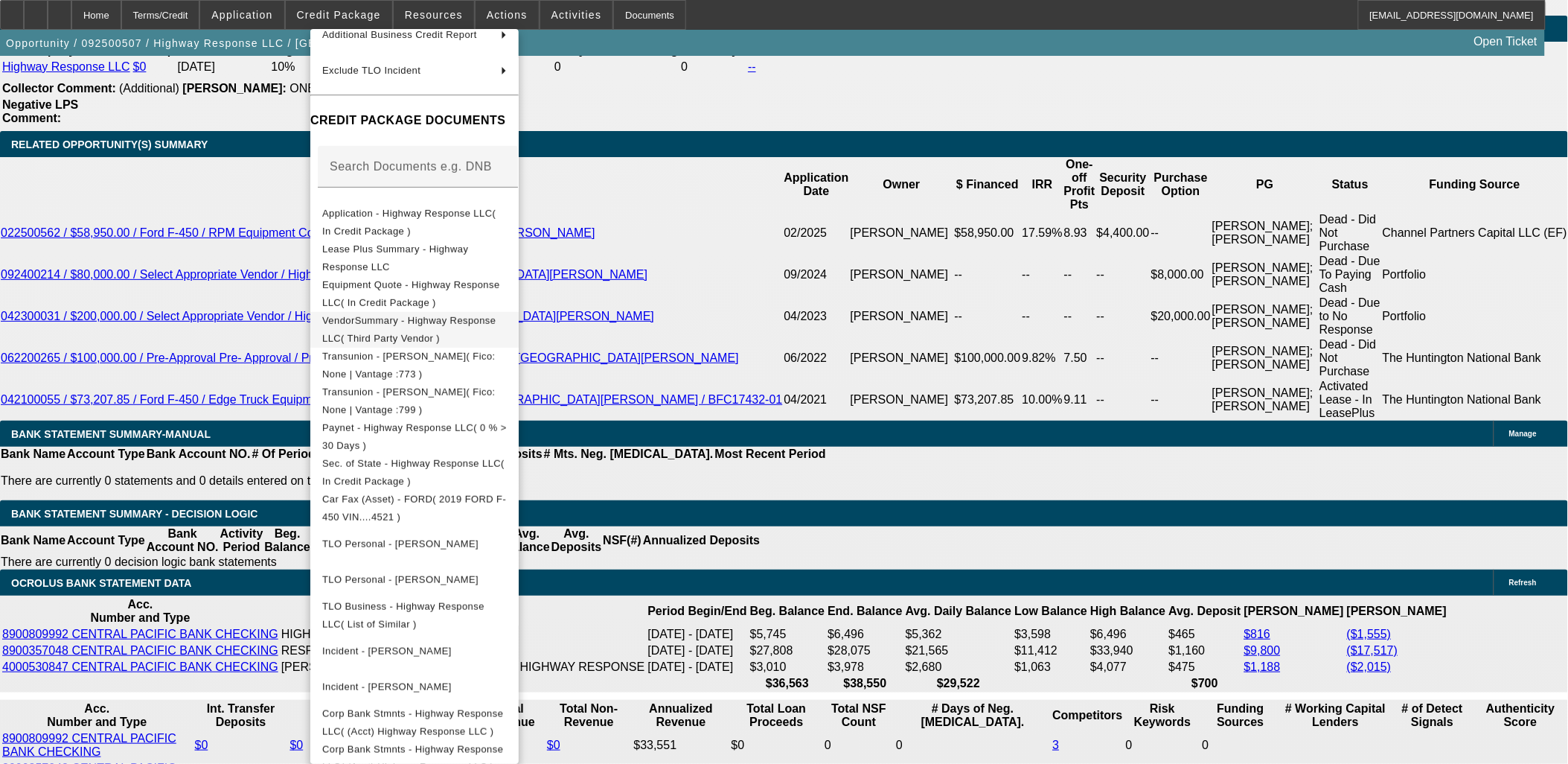
scroll to position [166, 0]
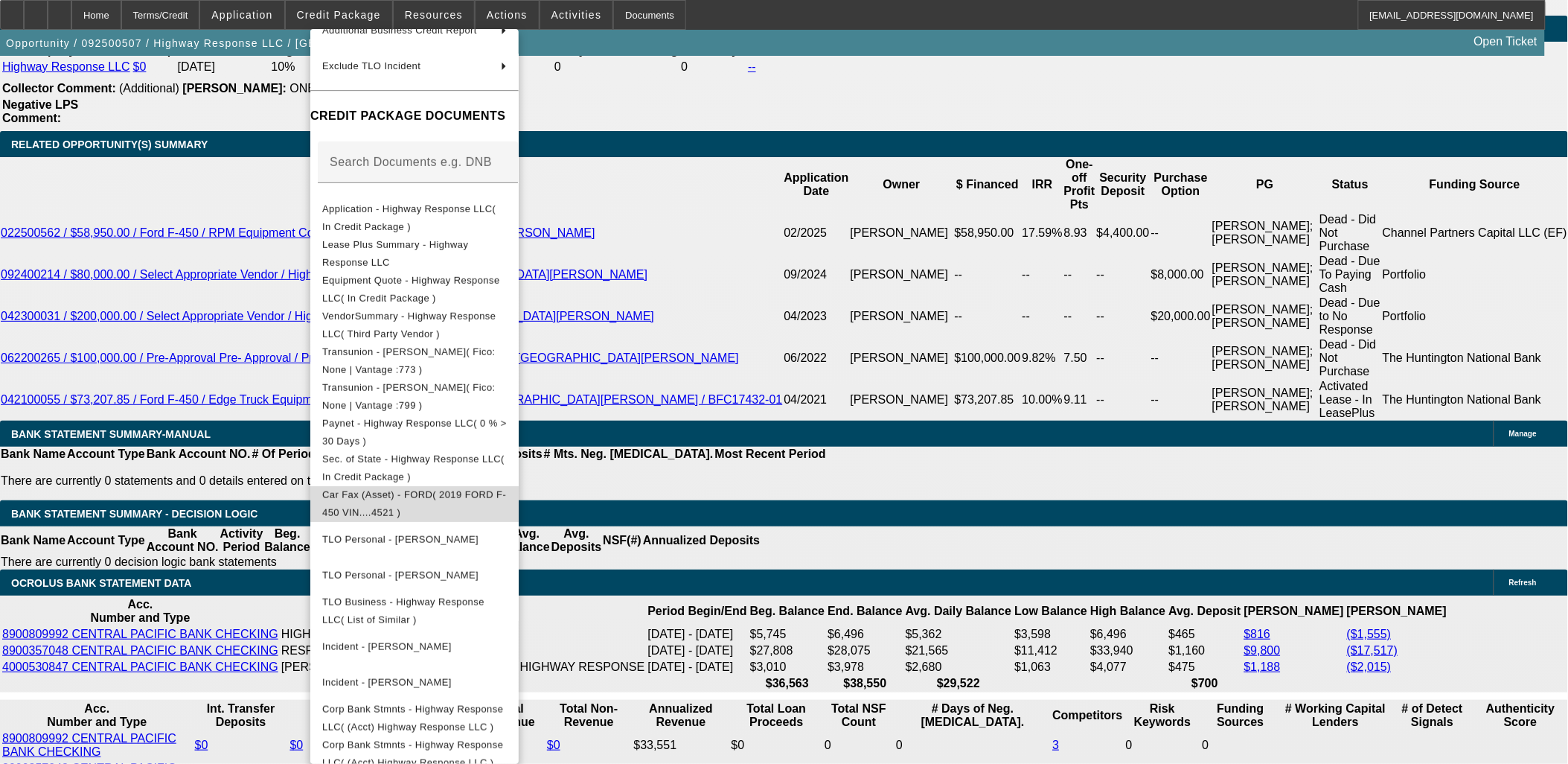
click at [430, 491] on span "Car Fax (Asset) - FORD( 2019 FORD F-450 VIN....4521 )" at bounding box center [414, 503] width 184 height 29
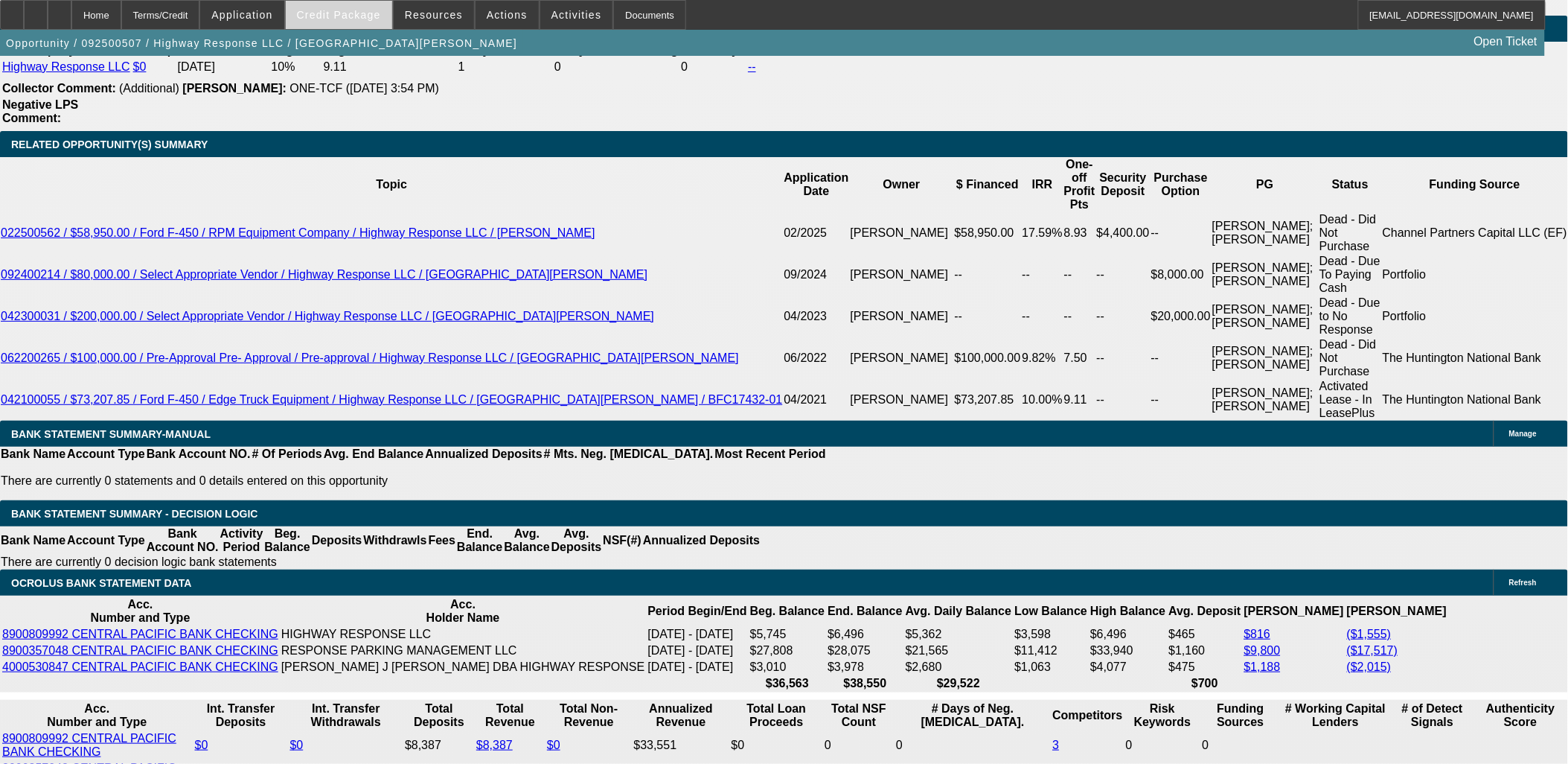
click at [351, 23] on span at bounding box center [339, 15] width 106 height 35
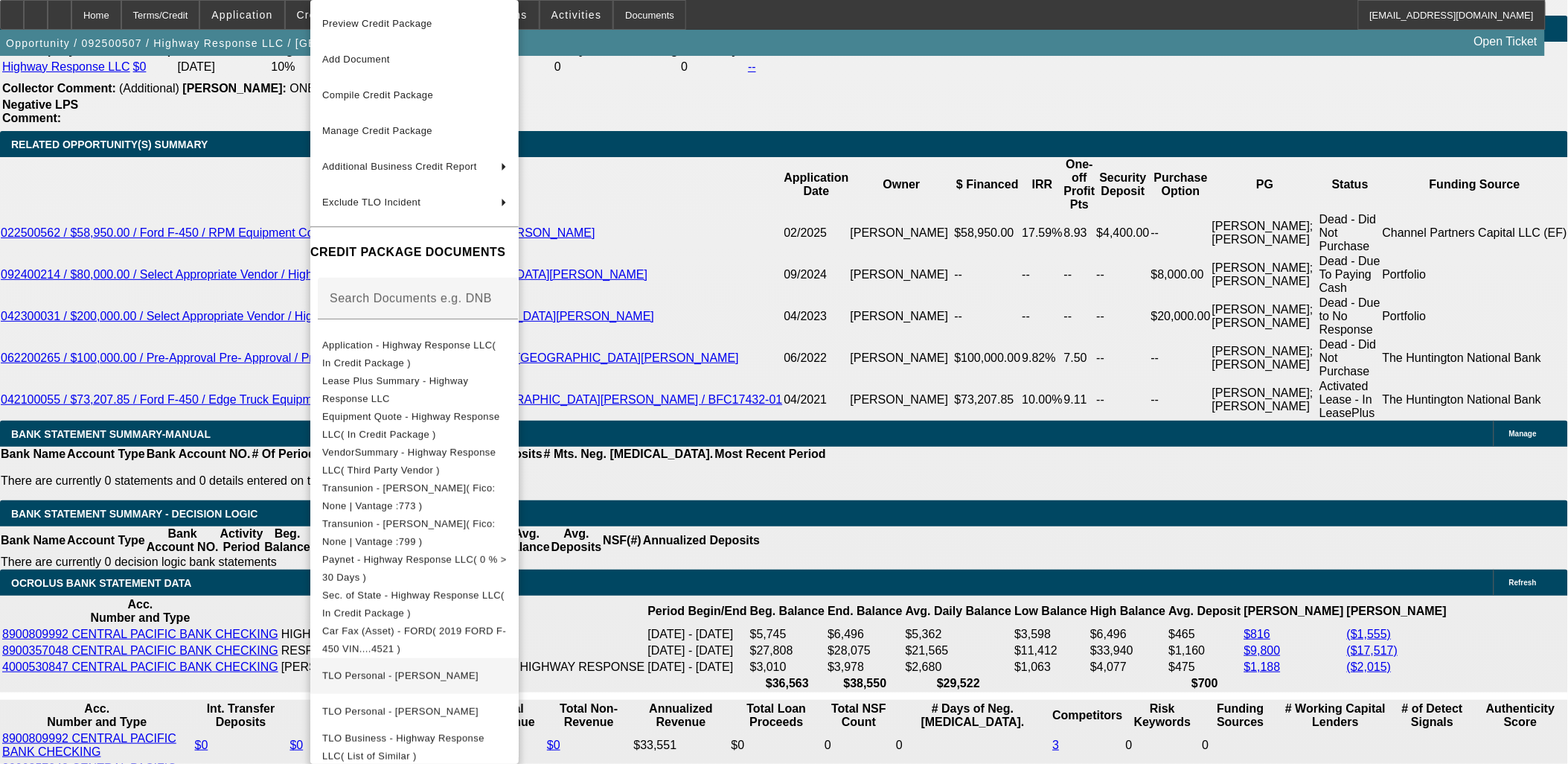
scroll to position [180, 0]
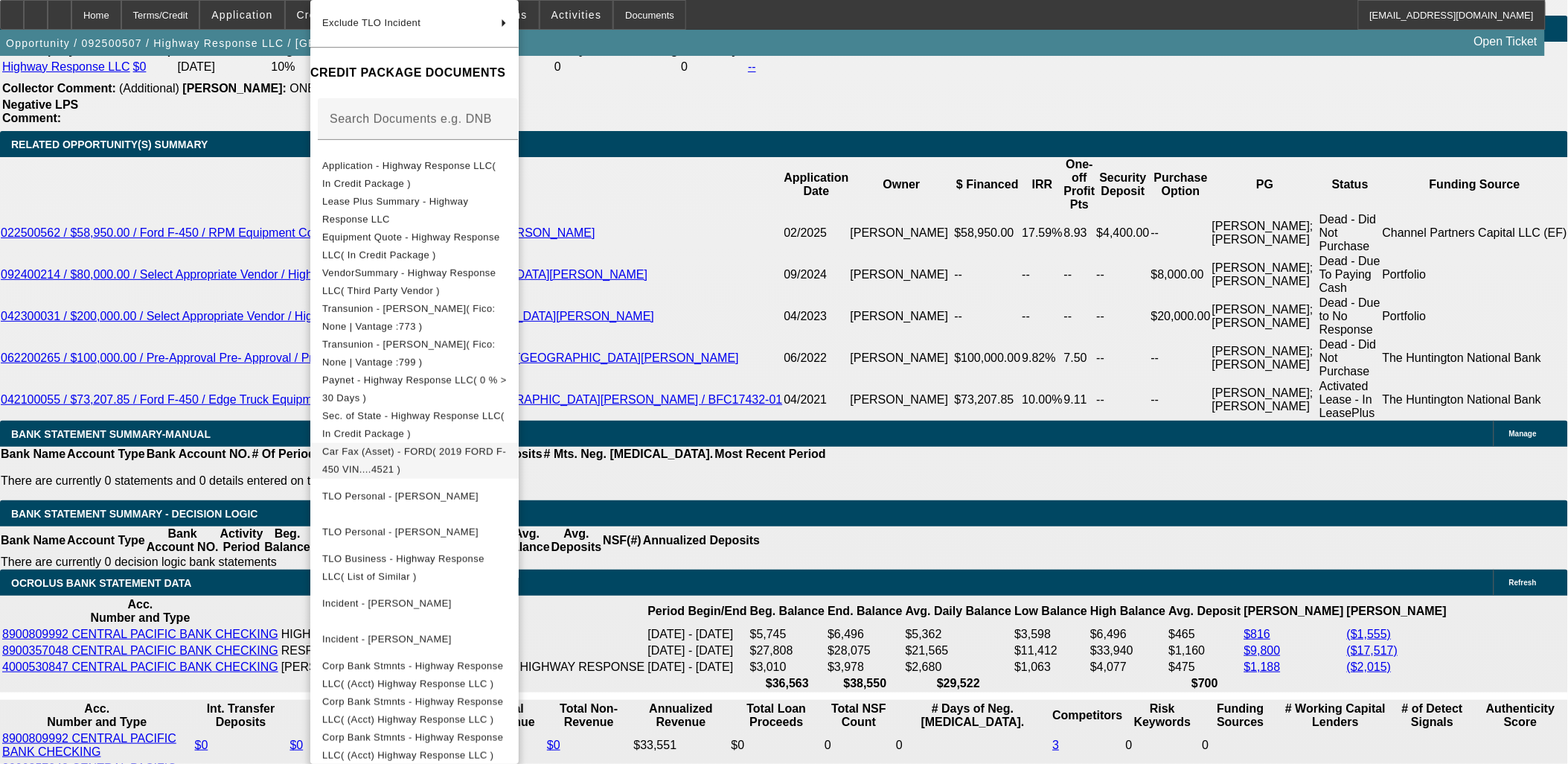
click at [496, 459] on span "Car Fax (Asset) - FORD( 2019 FORD F-450 VIN....4521 )" at bounding box center [414, 461] width 184 height 35
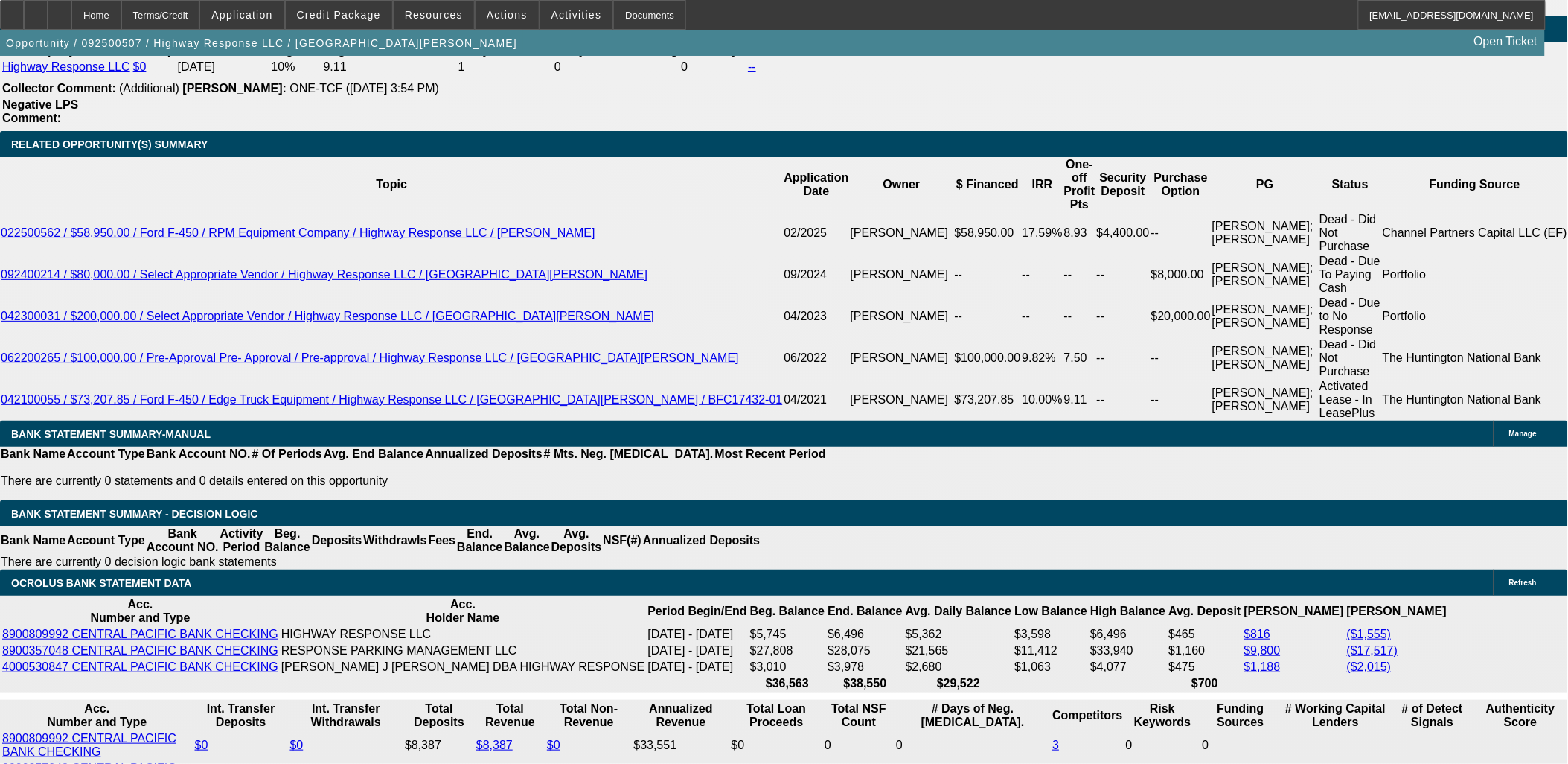
drag, startPoint x: 355, startPoint y: 169, endPoint x: 347, endPoint y: 173, distance: 8.9
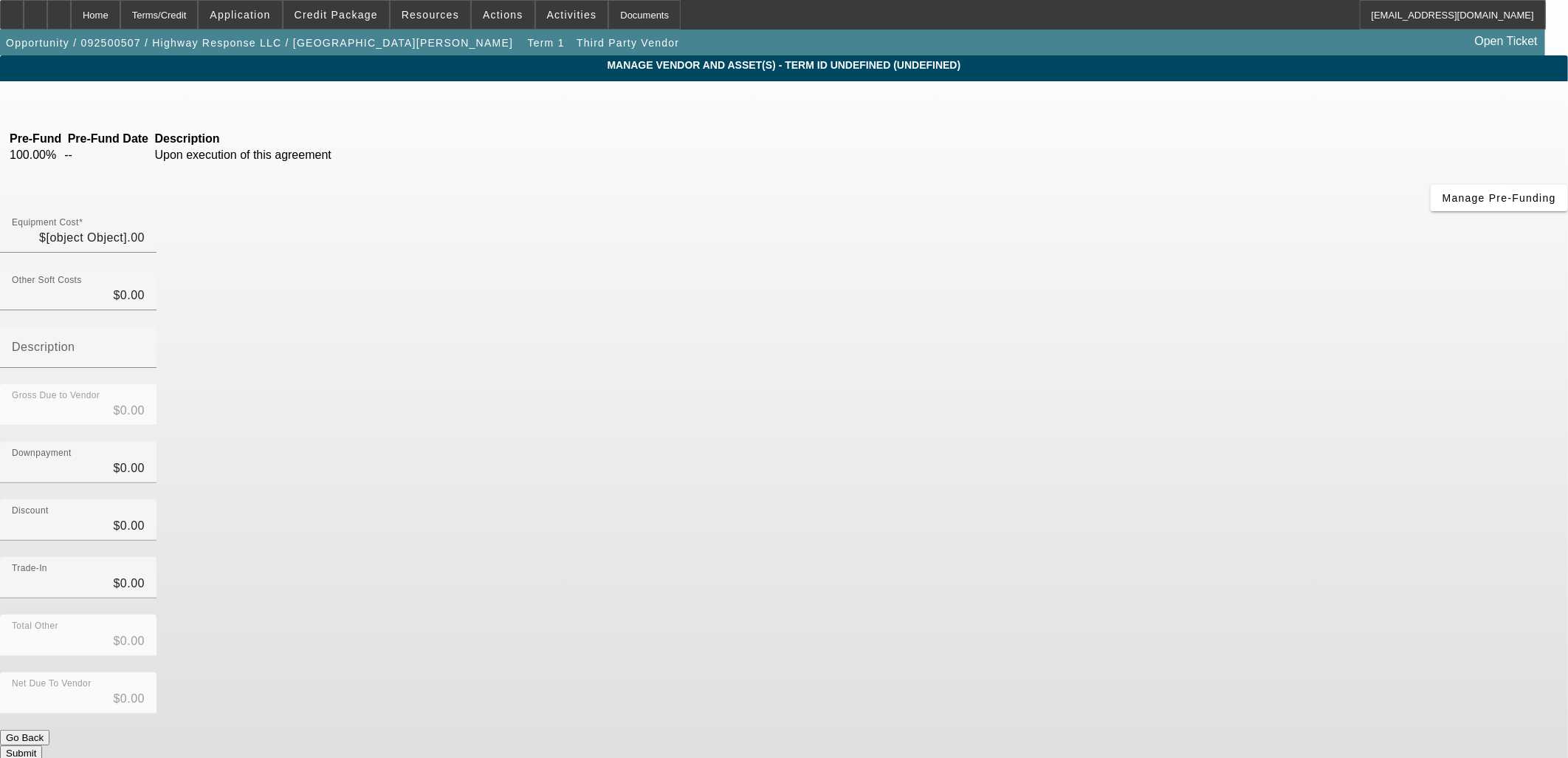
type input "$41,000.00"
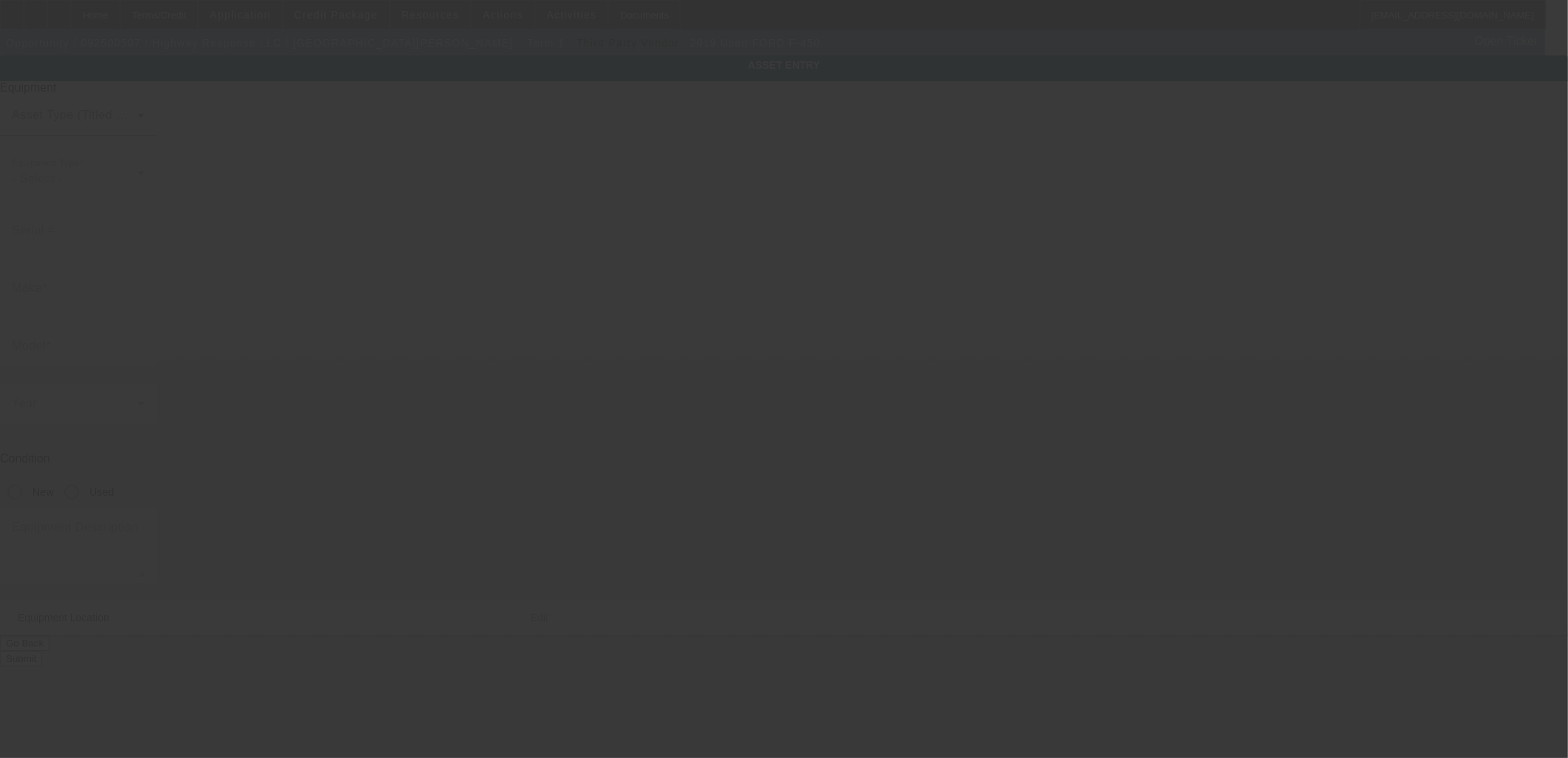
type input "[US_VEHICLE_IDENTIFICATION_NUMBER]"
type input "FORD"
type input "F-450"
radio input "true"
type input "[STREET_ADDRESS]"
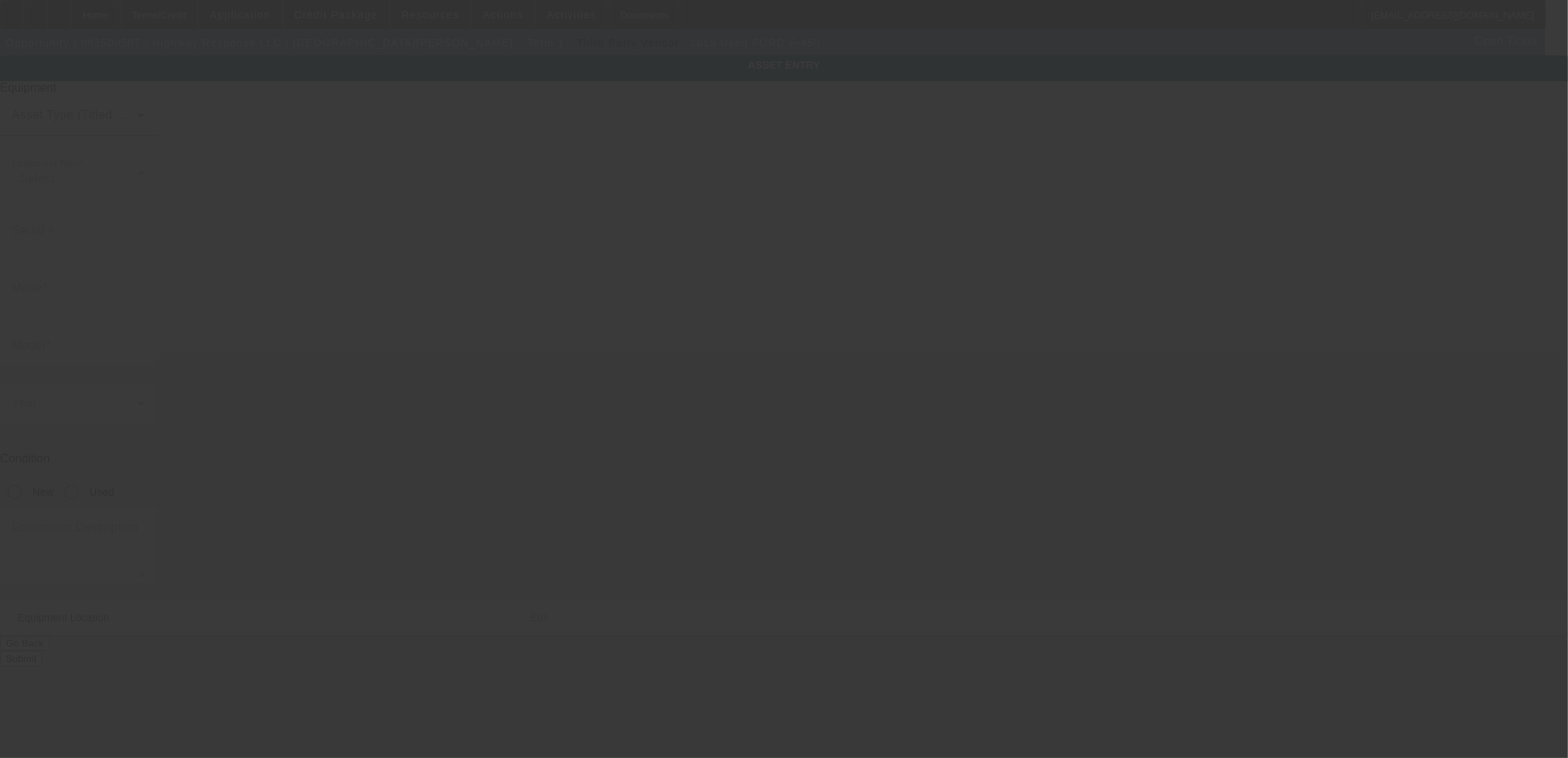
type input "Wahiawa"
type input "96786"
type input "[GEOGRAPHIC_DATA]"
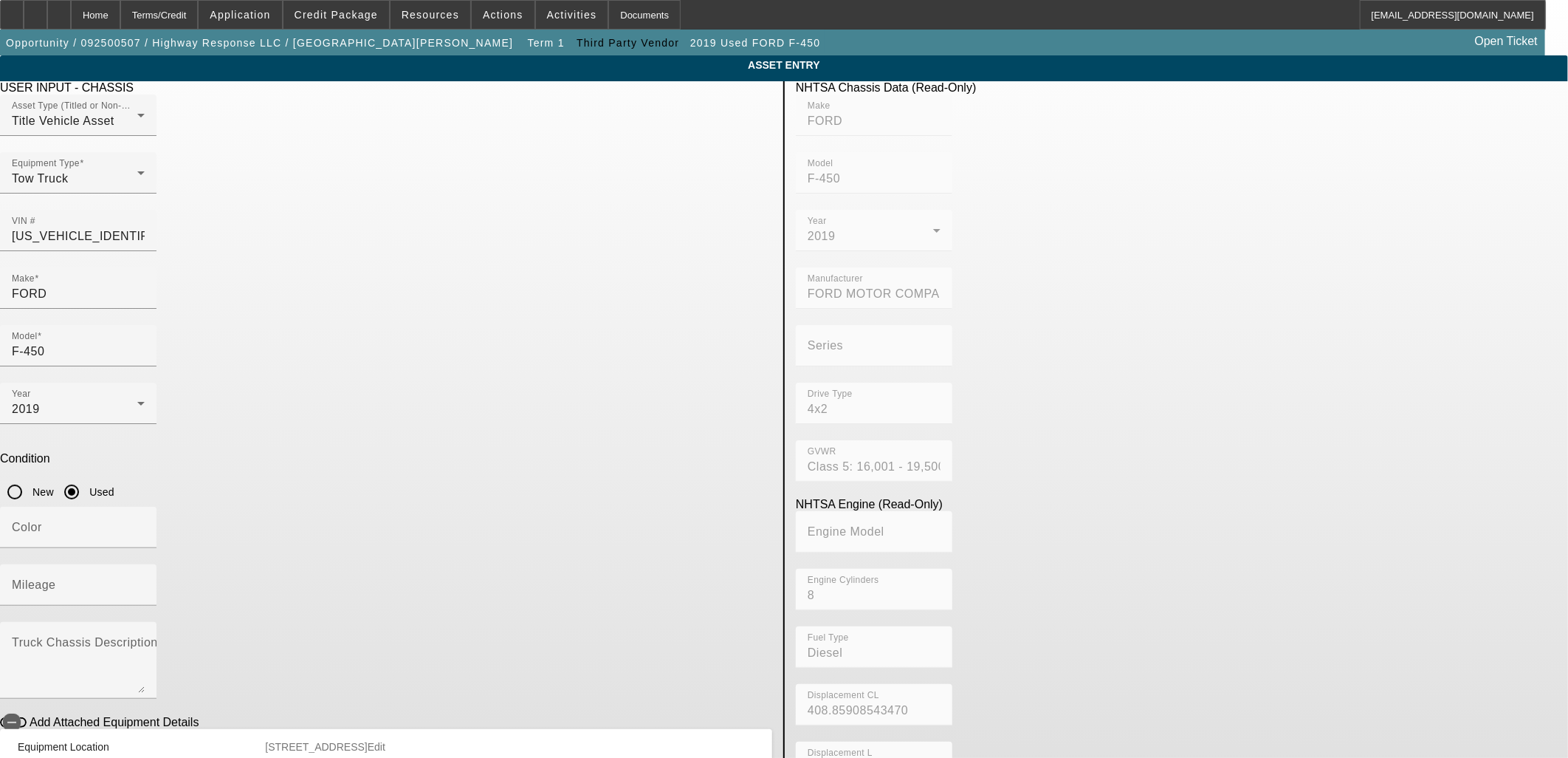
click at [50, 757] on button "Go Back" at bounding box center [25, 772] width 50 height 16
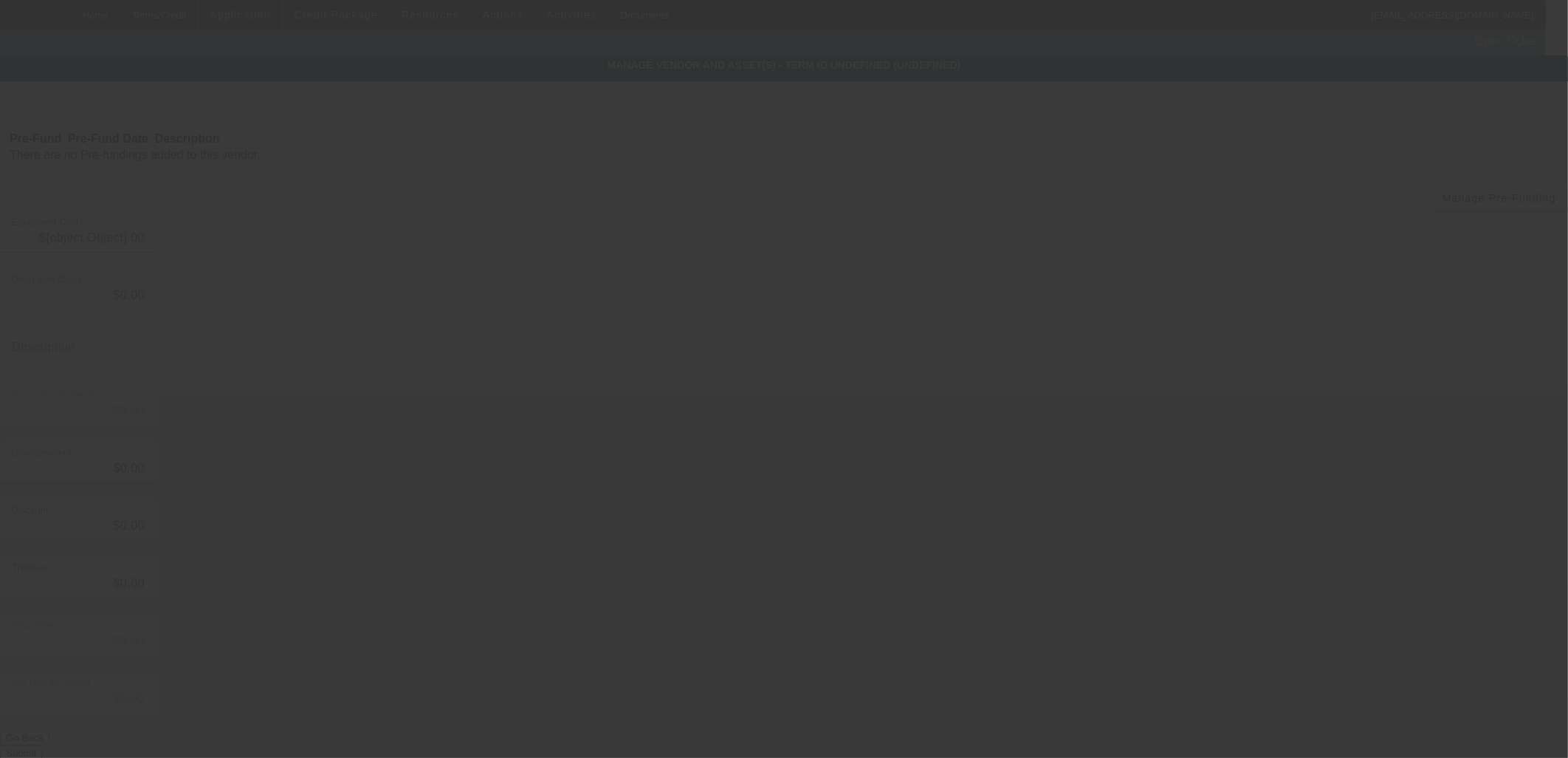
type input "$41,000.00"
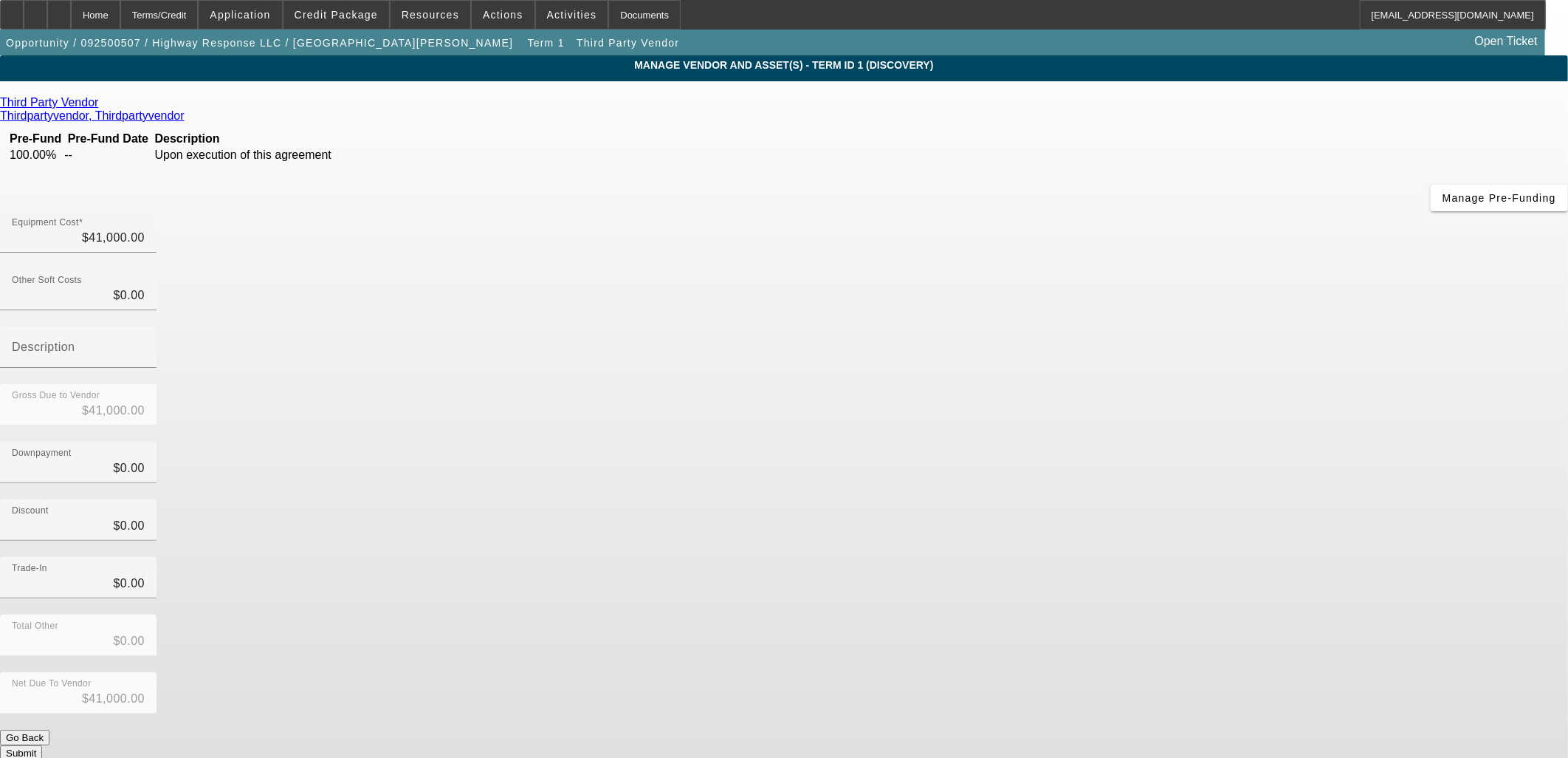
click at [42, 745] on button "Submit" at bounding box center [21, 752] width 42 height 16
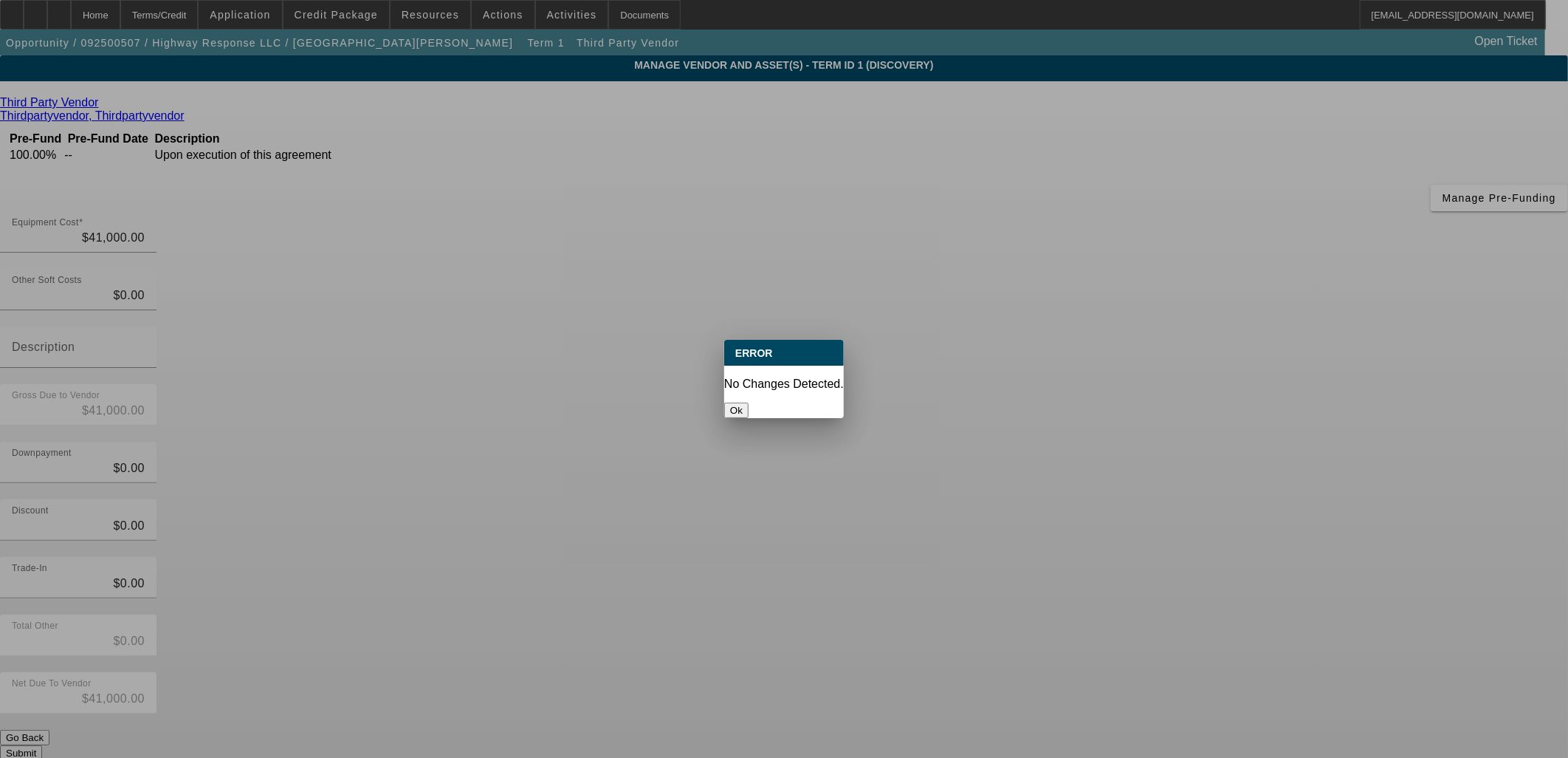
click at [1059, 577] on div at bounding box center [784, 379] width 1568 height 758
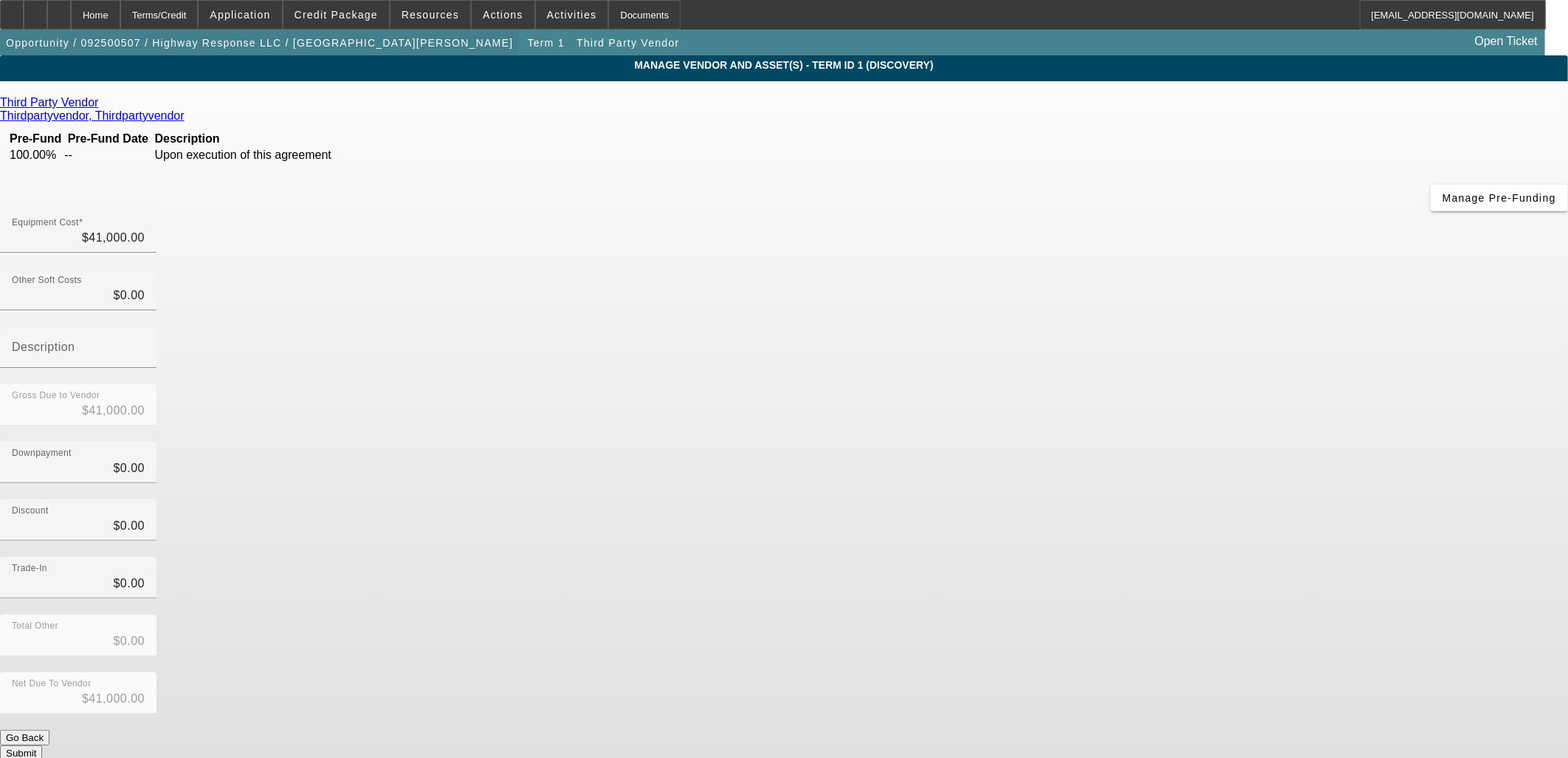
click at [297, 48] on span "button" at bounding box center [259, 42] width 519 height 35
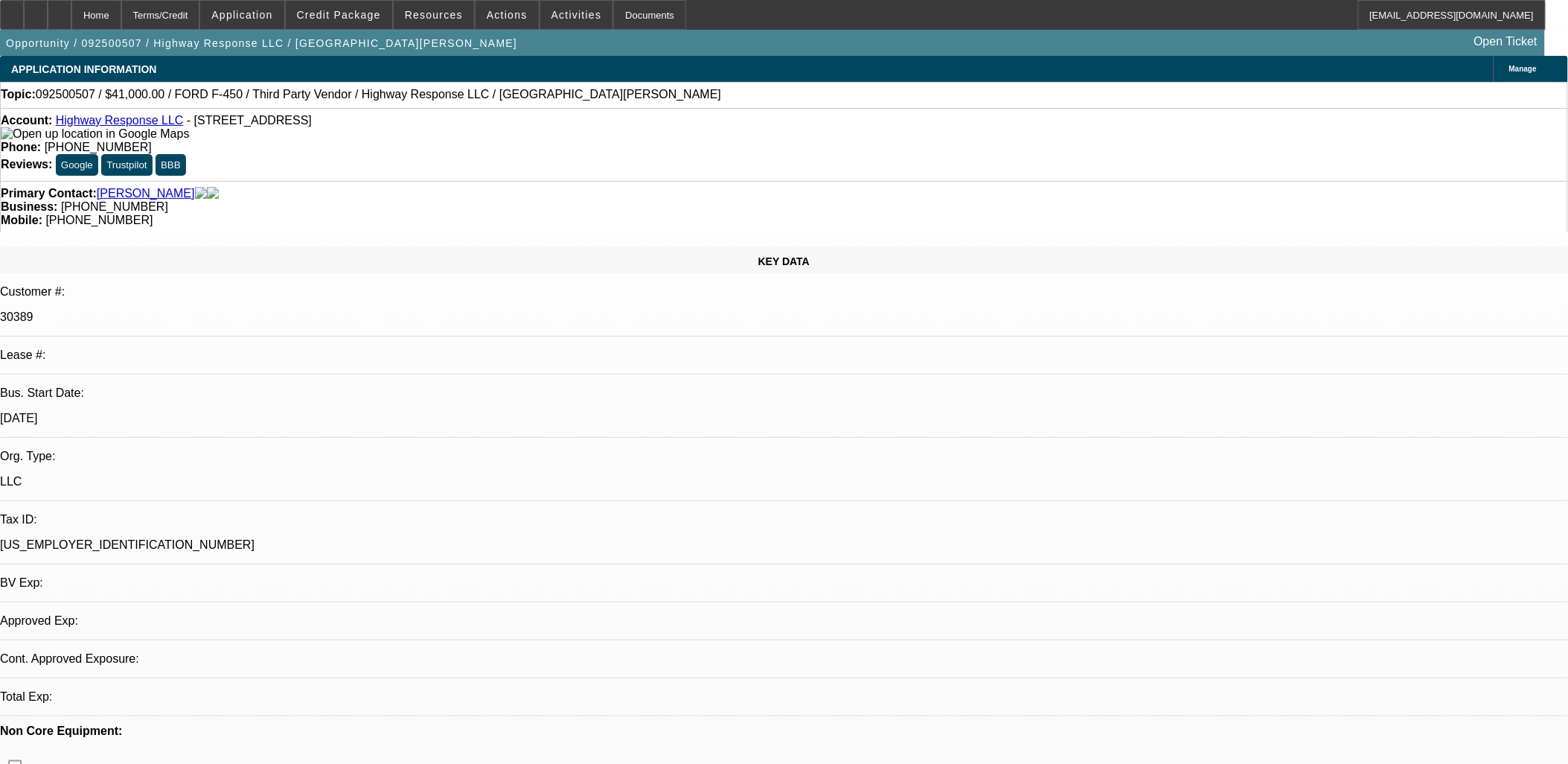
select select "0"
select select "2"
select select "0.1"
select select "4"
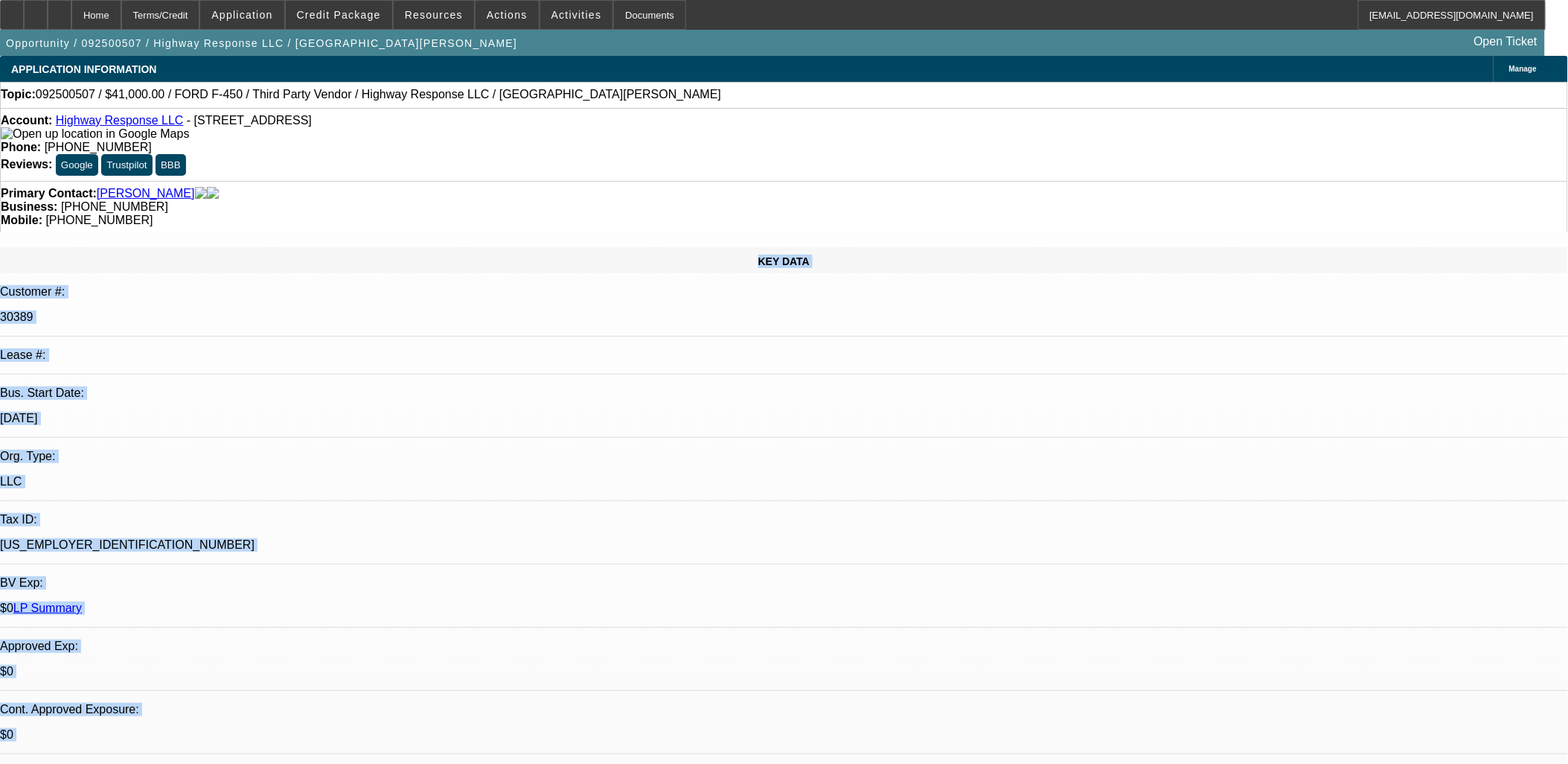
drag, startPoint x: 154, startPoint y: 210, endPoint x: 944, endPoint y: 527, distance: 851.2
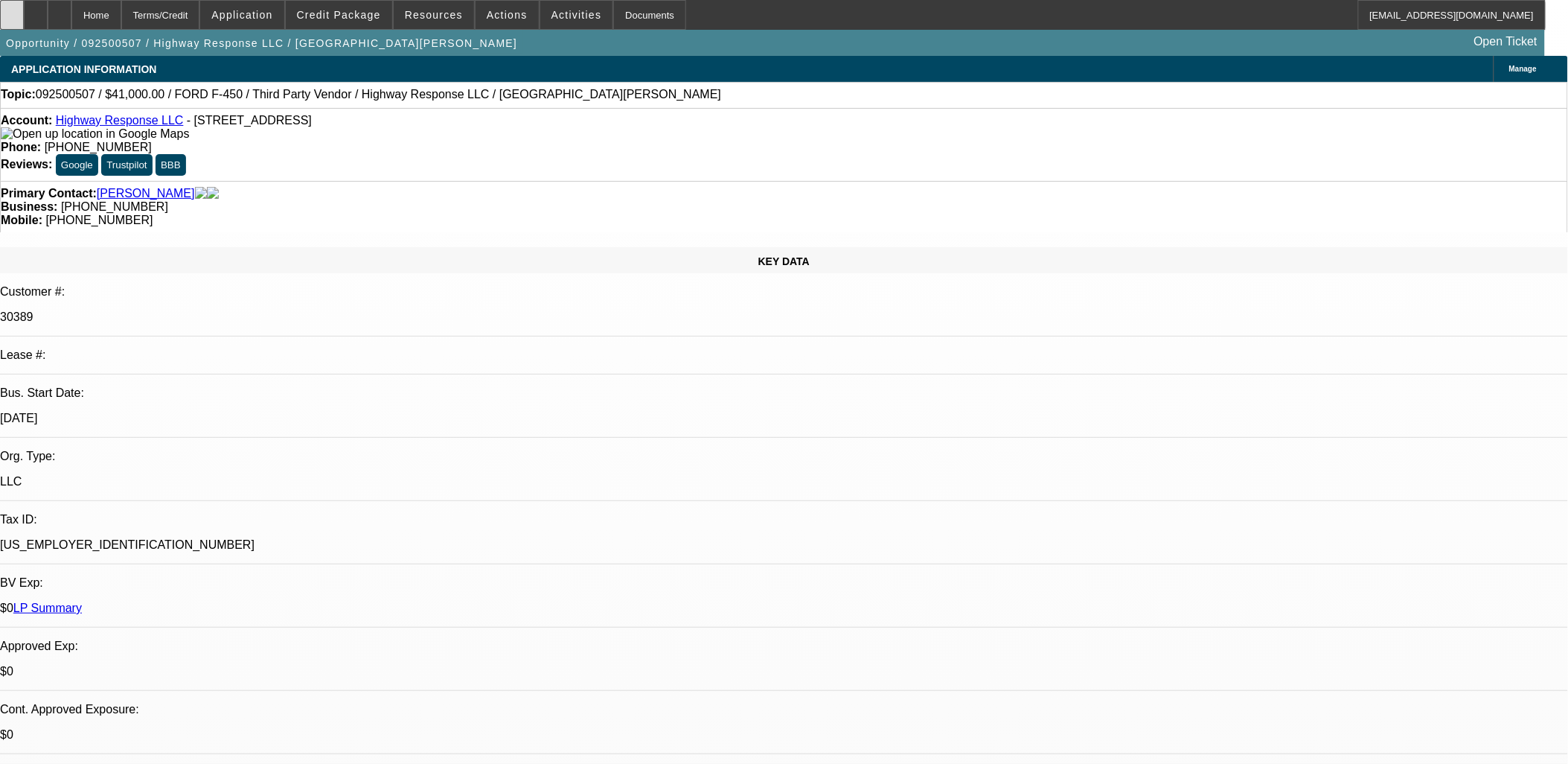
drag, startPoint x: 944, startPoint y: 529, endPoint x: 12, endPoint y: 4, distance: 1069.7
click at [326, 475] on p "LLC" at bounding box center [784, 481] width 1568 height 13
drag, startPoint x: 171, startPoint y: 225, endPoint x: 203, endPoint y: 244, distance: 37.2
click at [205, 248] on div "KEY DATA Customer #: 30389 Lease #: Bus. Start Date: [DATE] Org. Type: LLC Tax …" at bounding box center [784, 606] width 1568 height 717
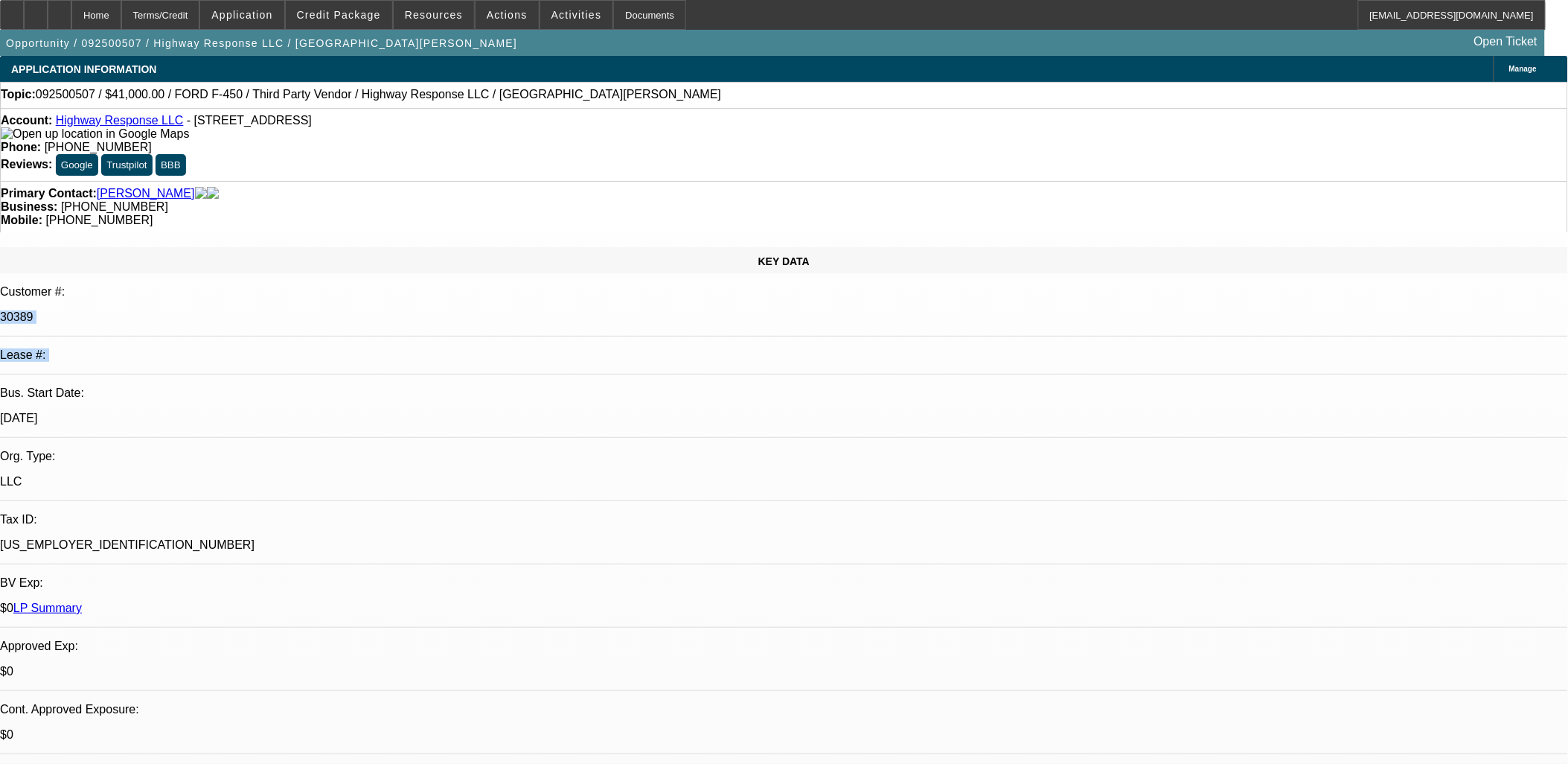
drag, startPoint x: 203, startPoint y: 244, endPoint x: 156, endPoint y: 224, distance: 51.1
click at [156, 285] on div "Customer #:" at bounding box center [784, 291] width 1568 height 13
drag, startPoint x: 153, startPoint y: 217, endPoint x: 1024, endPoint y: 425, distance: 895.5
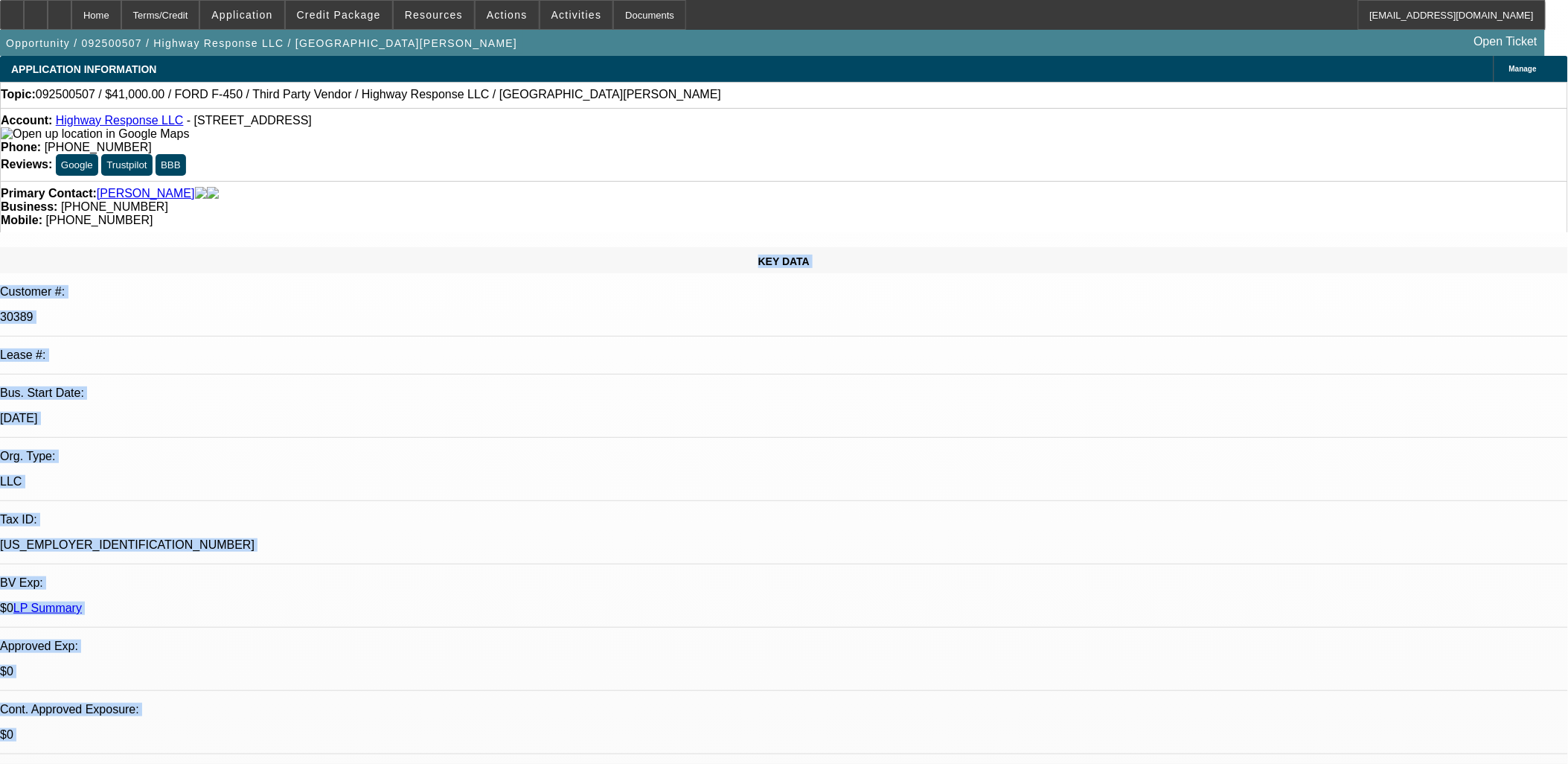
drag, startPoint x: 1023, startPoint y: 422, endPoint x: 137, endPoint y: 203, distance: 912.7
click at [137, 248] on div "KEY DATA" at bounding box center [784, 261] width 1568 height 26
drag, startPoint x: 136, startPoint y: 203, endPoint x: 1010, endPoint y: 439, distance: 905.3
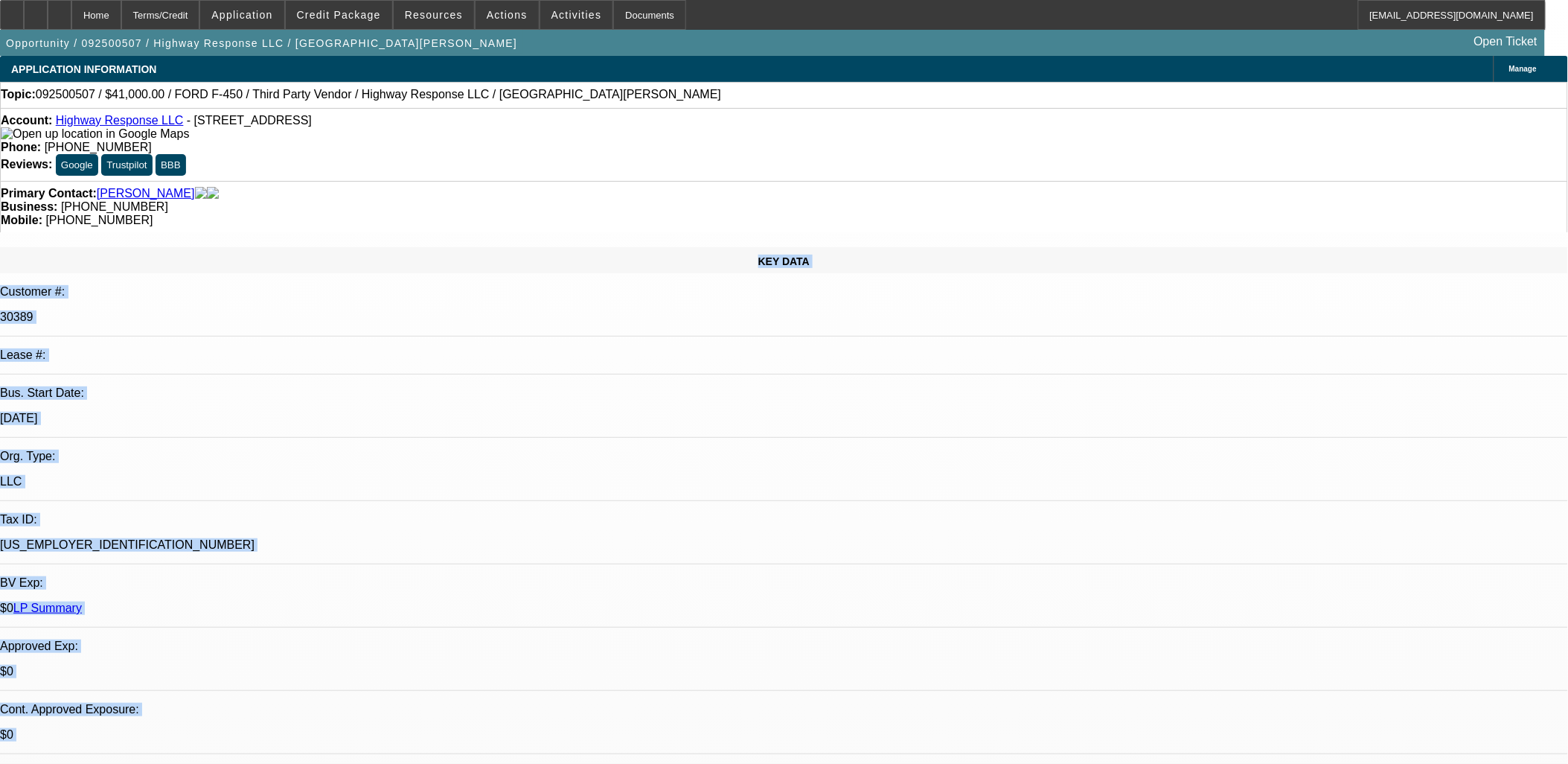
drag, startPoint x: 1009, startPoint y: 437, endPoint x: 1018, endPoint y: 425, distance: 15.0
drag, startPoint x: 1020, startPoint y: 425, endPoint x: 114, endPoint y: 192, distance: 935.5
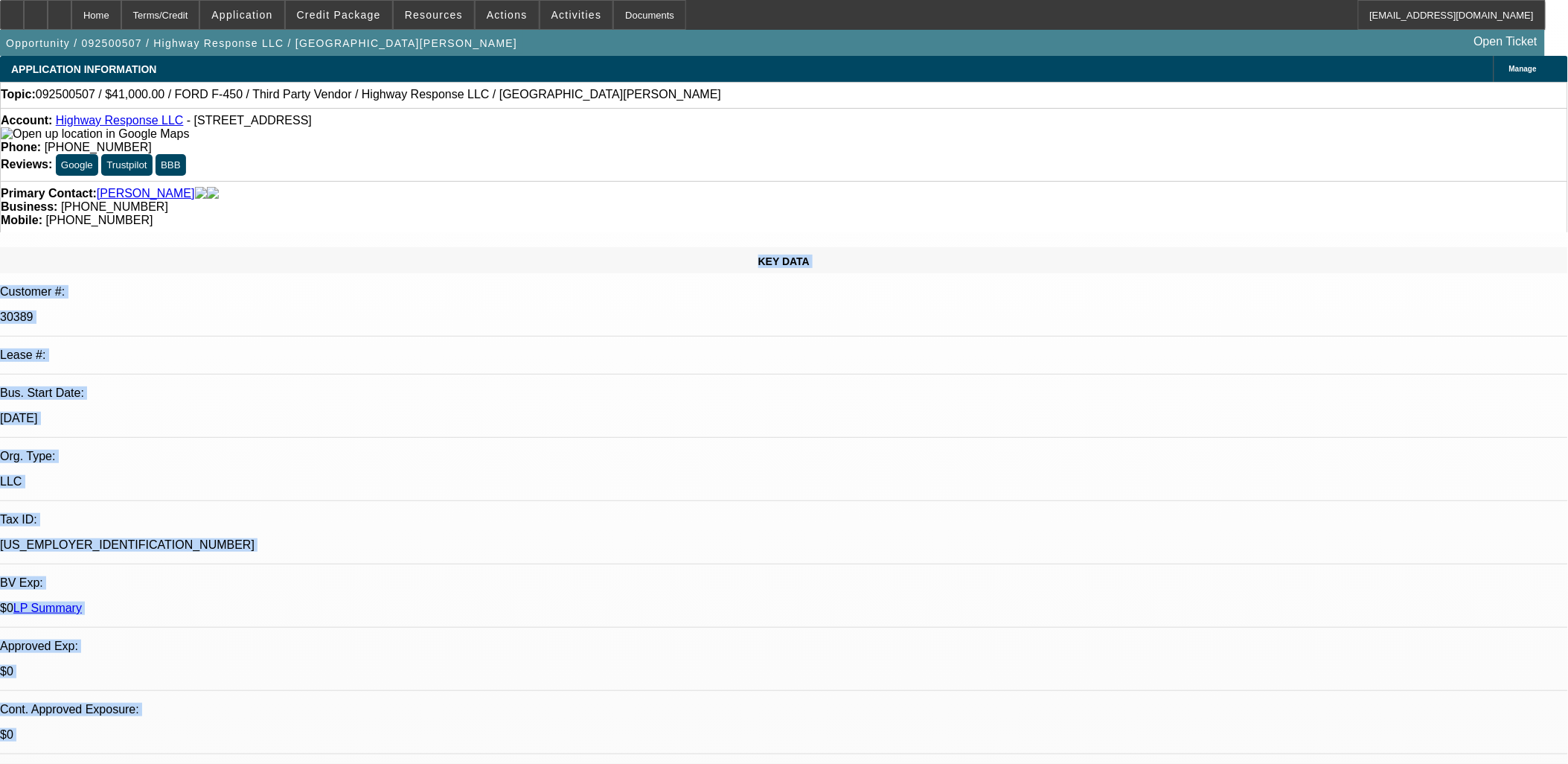
click at [114, 248] on div "KEY DATA Customer #: 30389 Lease #: Bus. Start Date: 4/11/18 Org. Type: LLC Tax…" at bounding box center [784, 606] width 1568 height 717
click at [121, 248] on div "KEY DATA" at bounding box center [784, 261] width 1568 height 26
drag, startPoint x: 188, startPoint y: 221, endPoint x: 991, endPoint y: 400, distance: 822.7
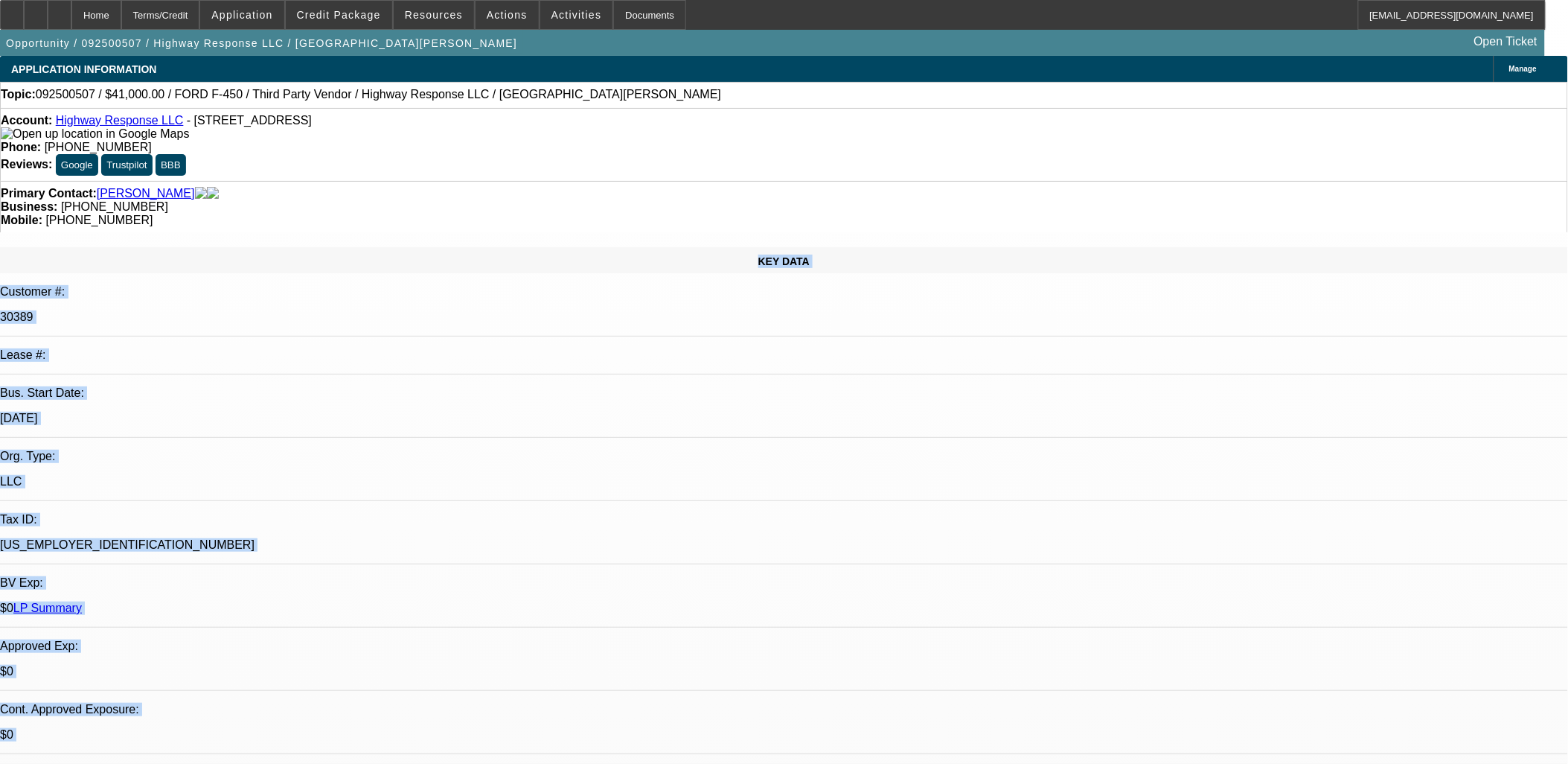
drag, startPoint x: 991, startPoint y: 400, endPoint x: 142, endPoint y: 205, distance: 871.1
click at [142, 248] on div "KEY DATA" at bounding box center [784, 261] width 1568 height 26
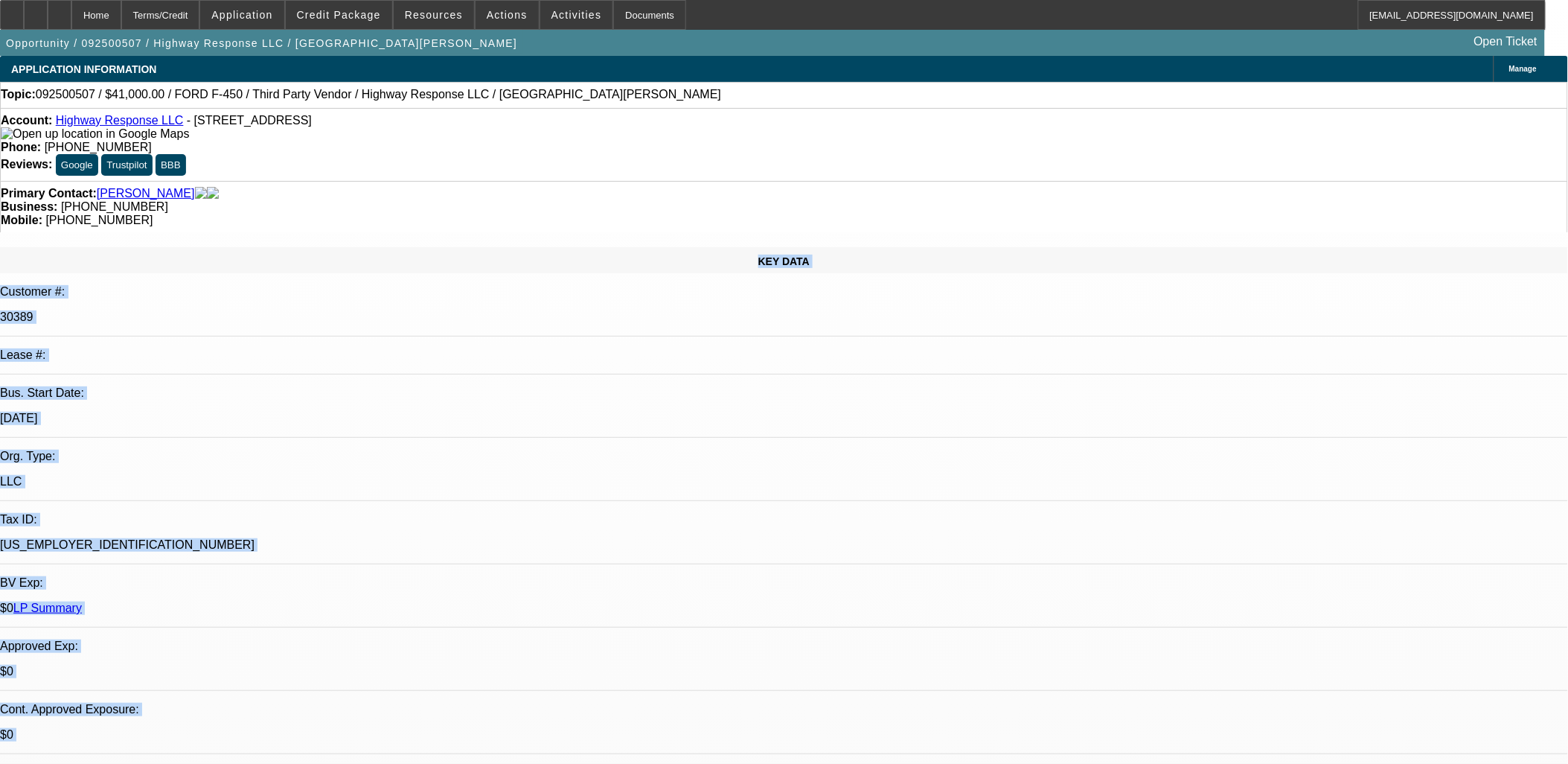
drag, startPoint x: 142, startPoint y: 204, endPoint x: 280, endPoint y: 203, distance: 138.0
click at [280, 248] on div "KEY DATA" at bounding box center [784, 261] width 1568 height 26
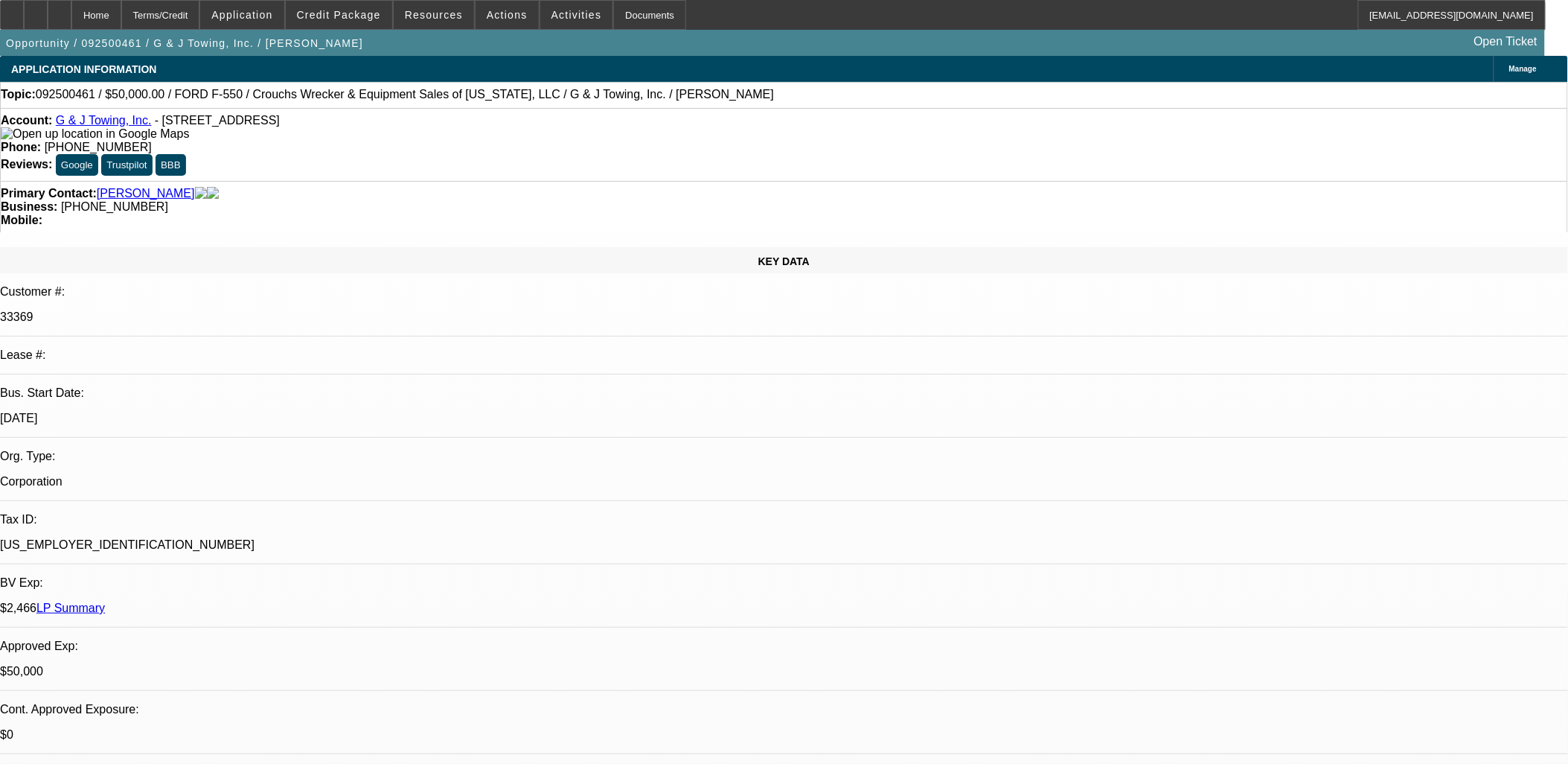
select select "0"
select select "1.5"
select select "0"
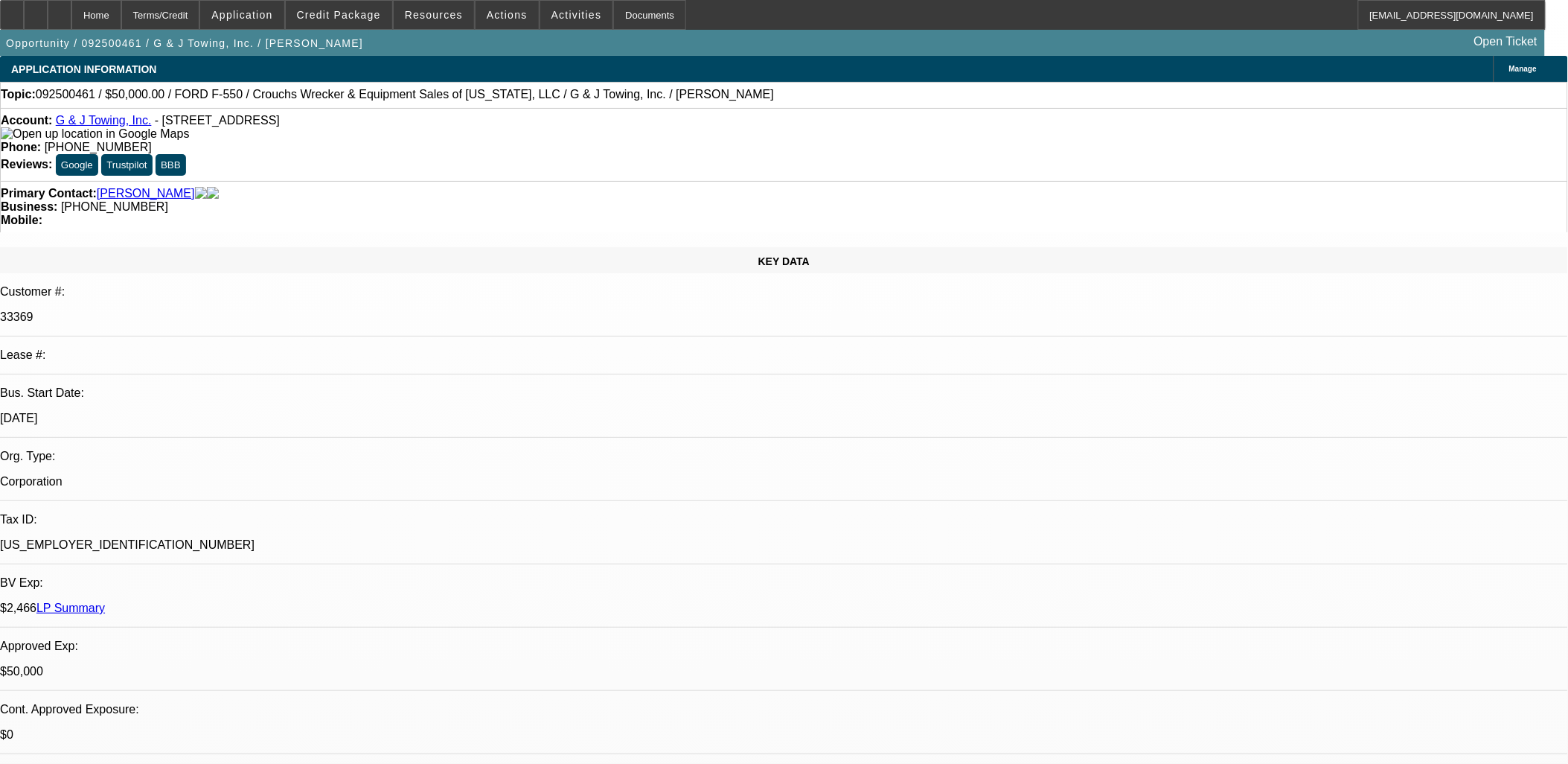
select select "0"
select select "2"
select select "0"
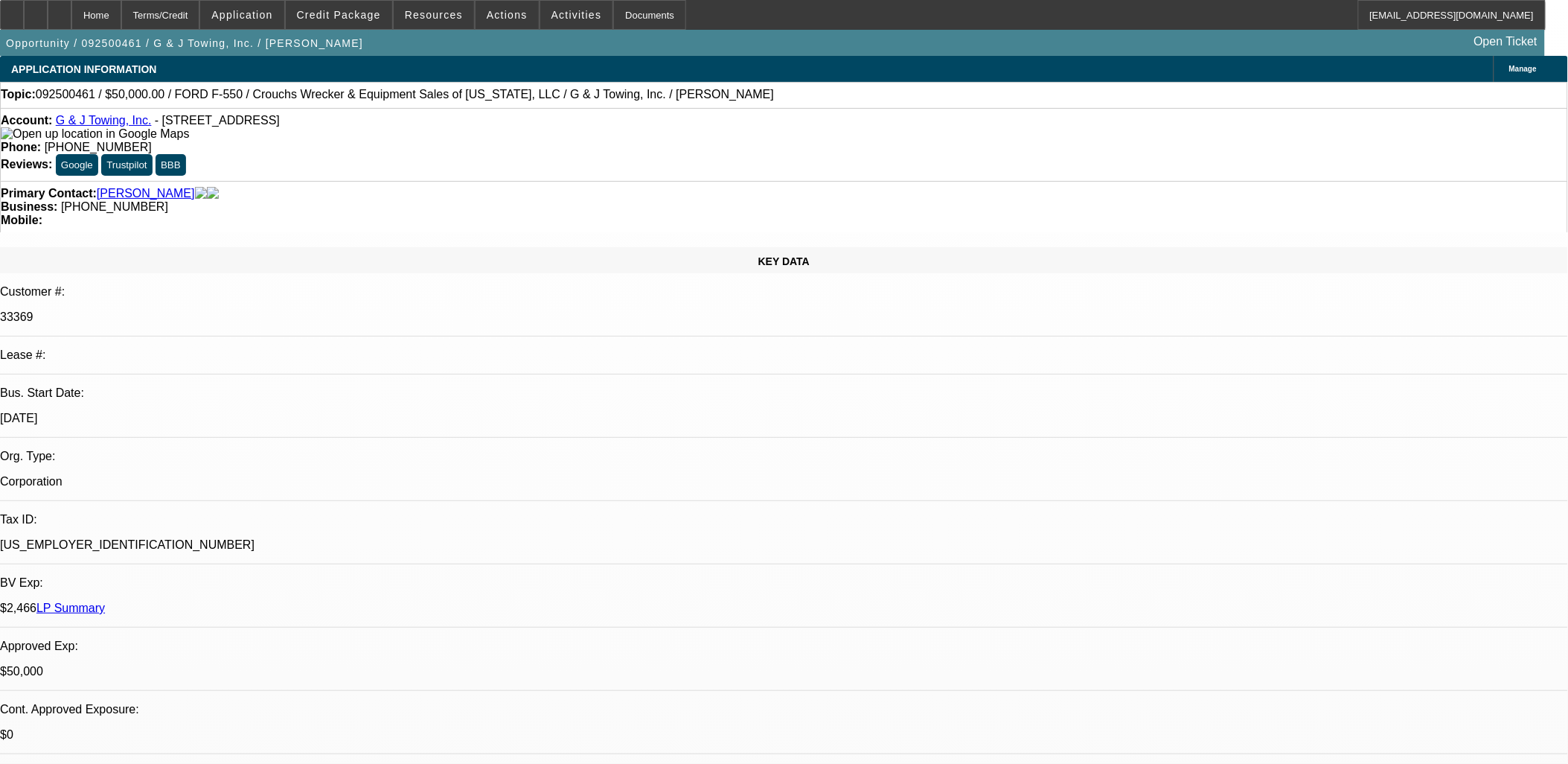
select select "0"
select select "1"
select select "2"
select select "6"
select select "1"
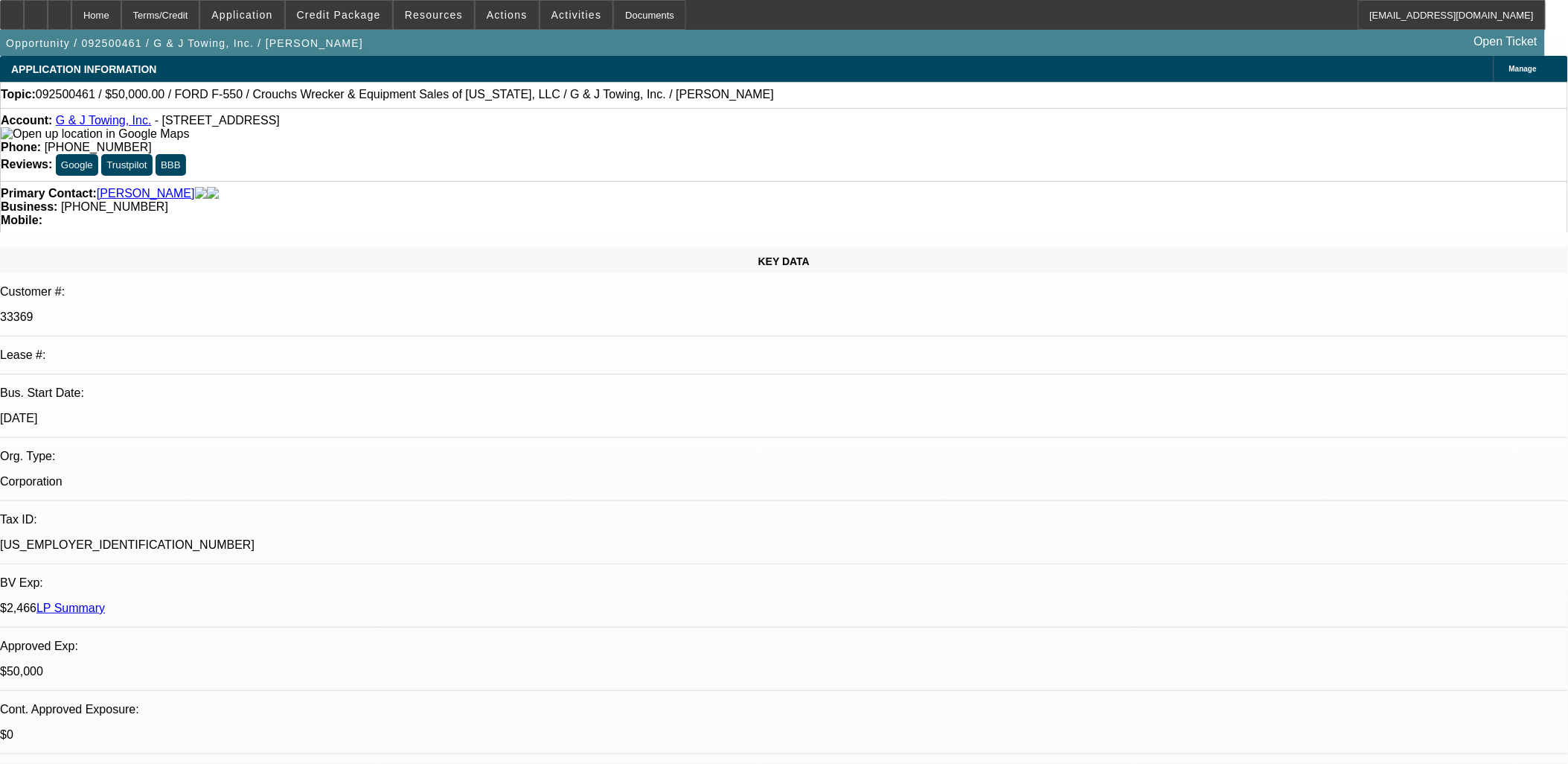
select select "2"
select select "6"
select select "1"
select select "2"
select select "6"
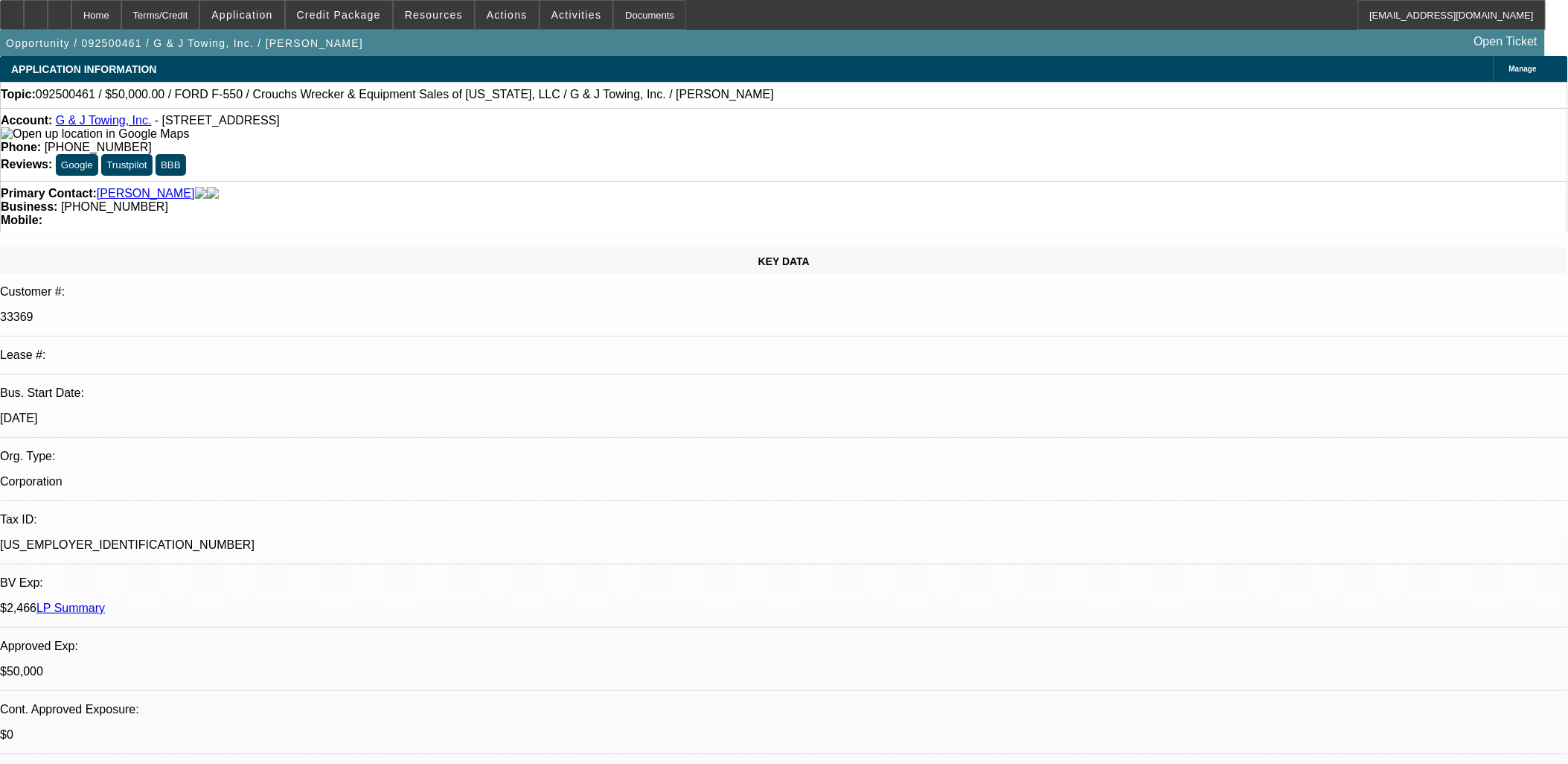
select select "1"
select select "6"
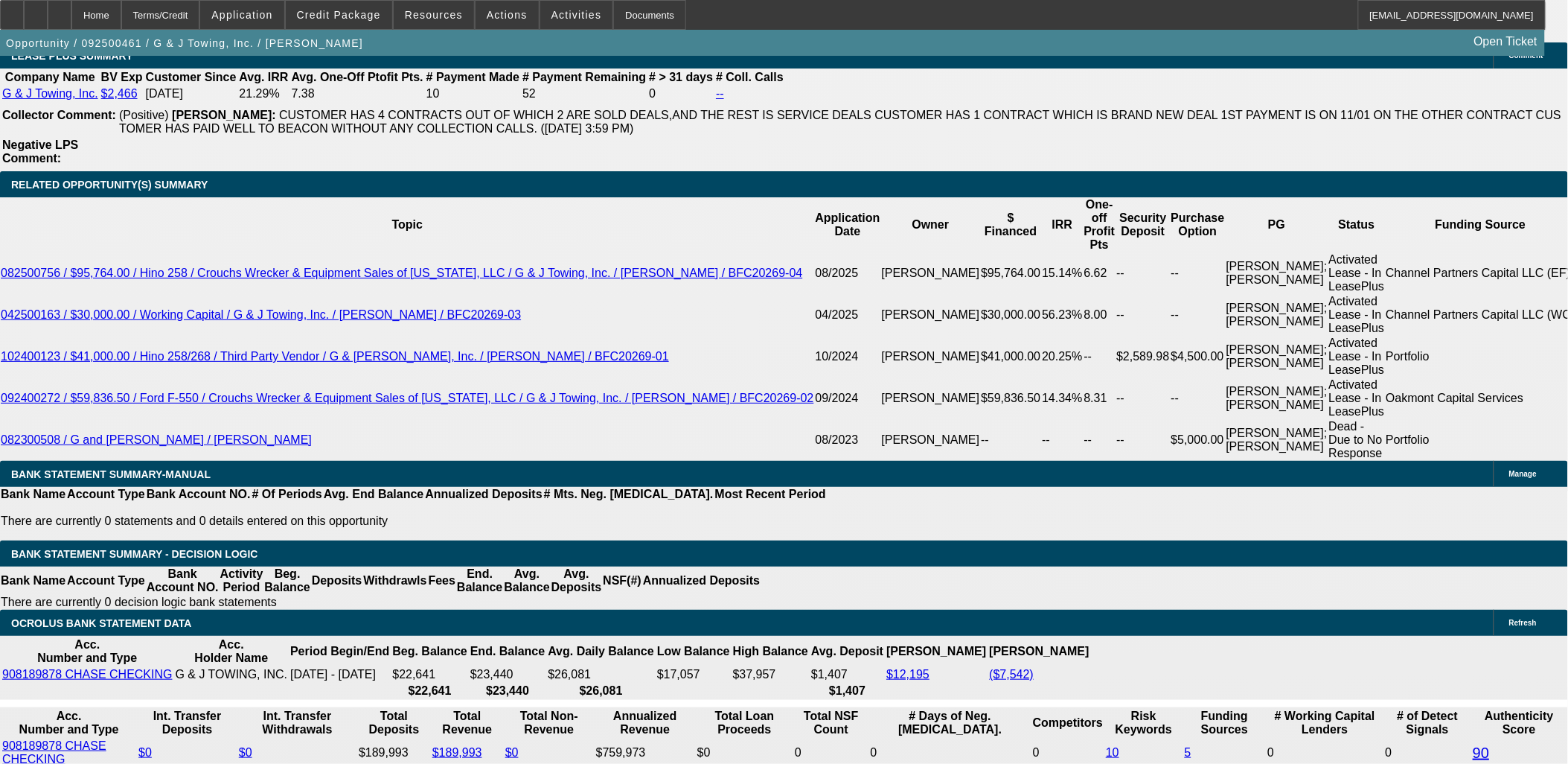
scroll to position [2648, 0]
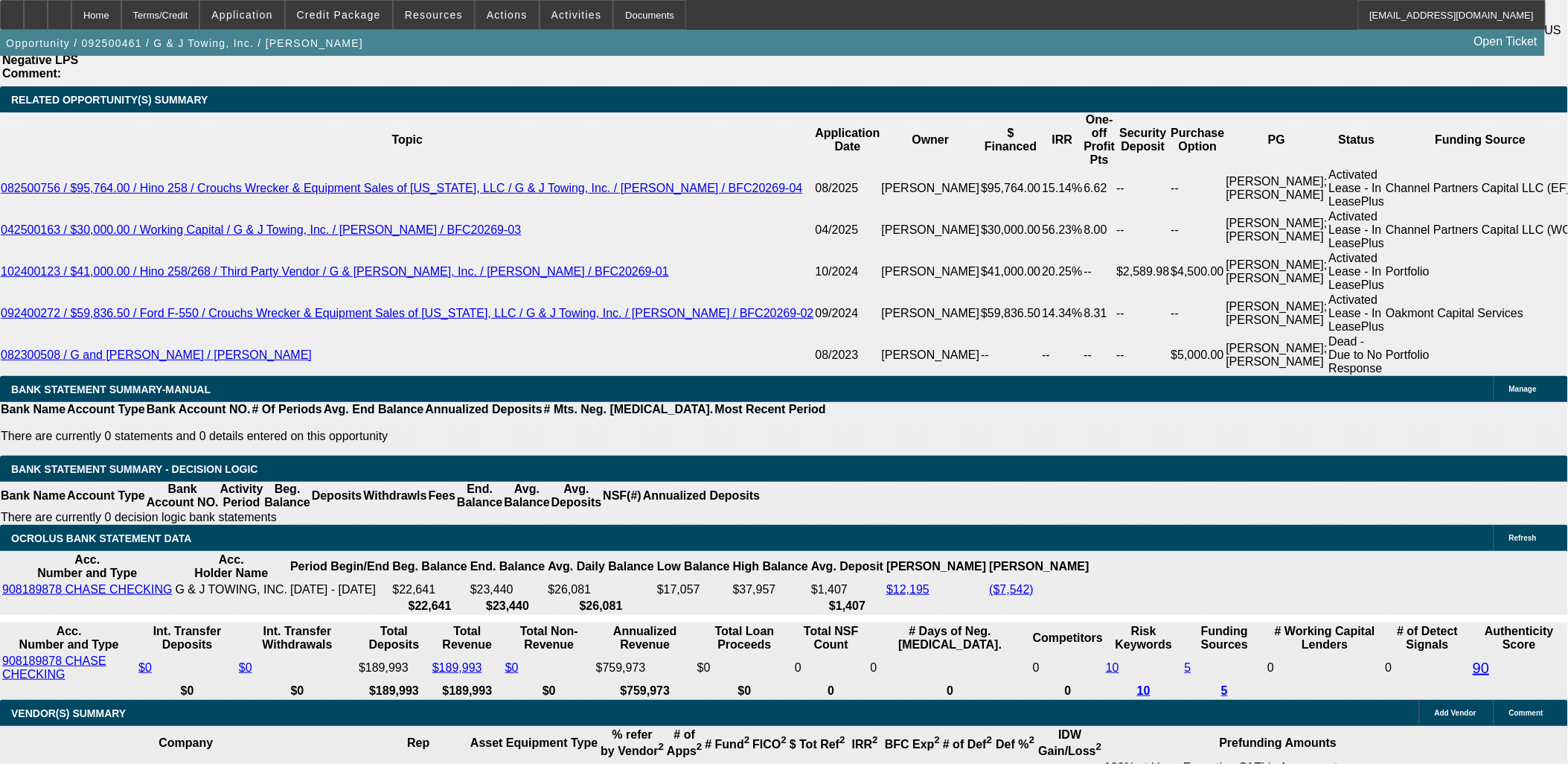
drag, startPoint x: 127, startPoint y: 340, endPoint x: 15, endPoint y: 98, distance: 266.7
drag, startPoint x: 13, startPoint y: 99, endPoint x: 20, endPoint y: 102, distance: 7.6
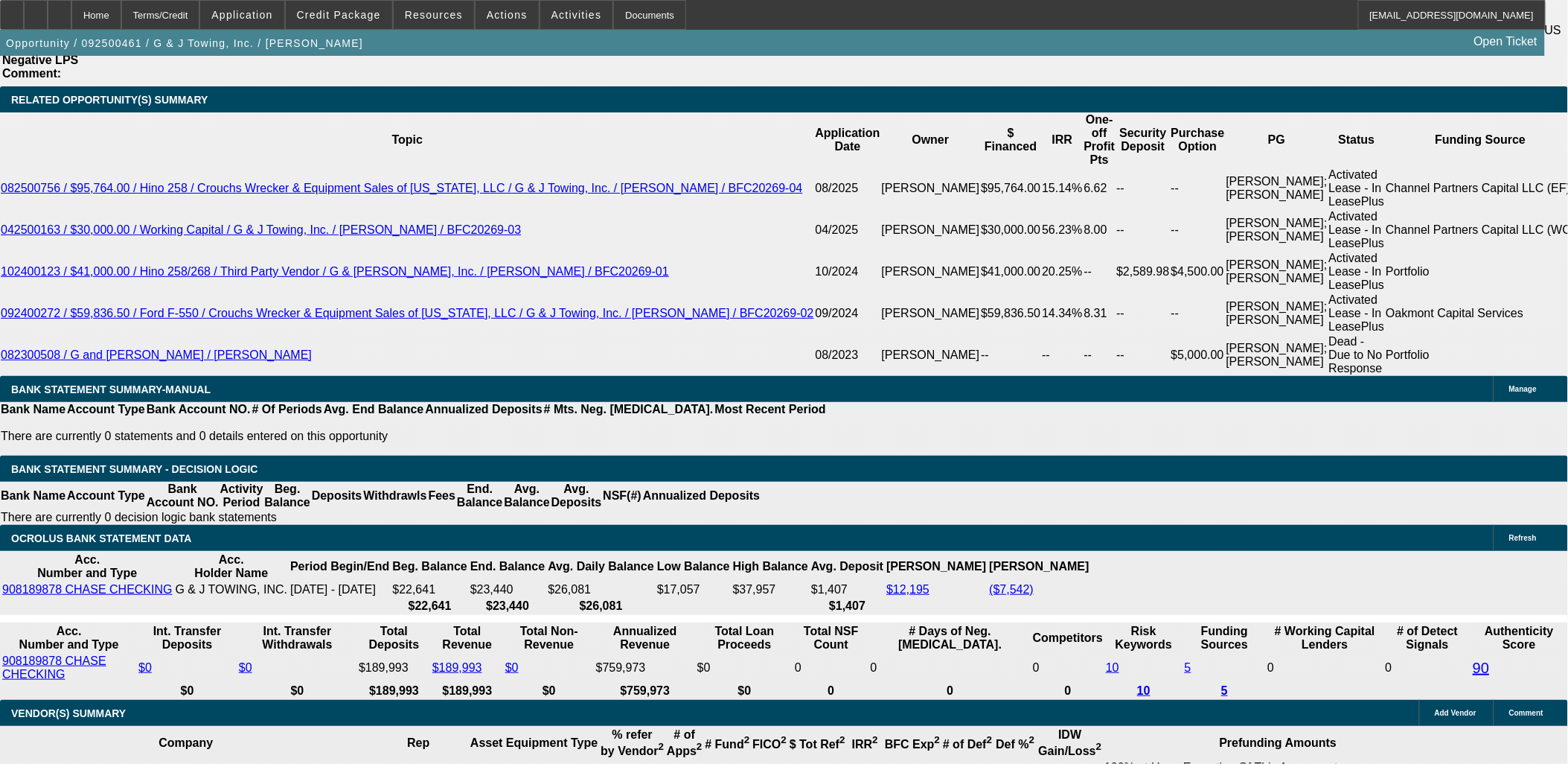
drag, startPoint x: 20, startPoint y: 104, endPoint x: 167, endPoint y: 343, distance: 280.6
drag, startPoint x: 164, startPoint y: 332, endPoint x: 158, endPoint y: 314, distance: 19.0
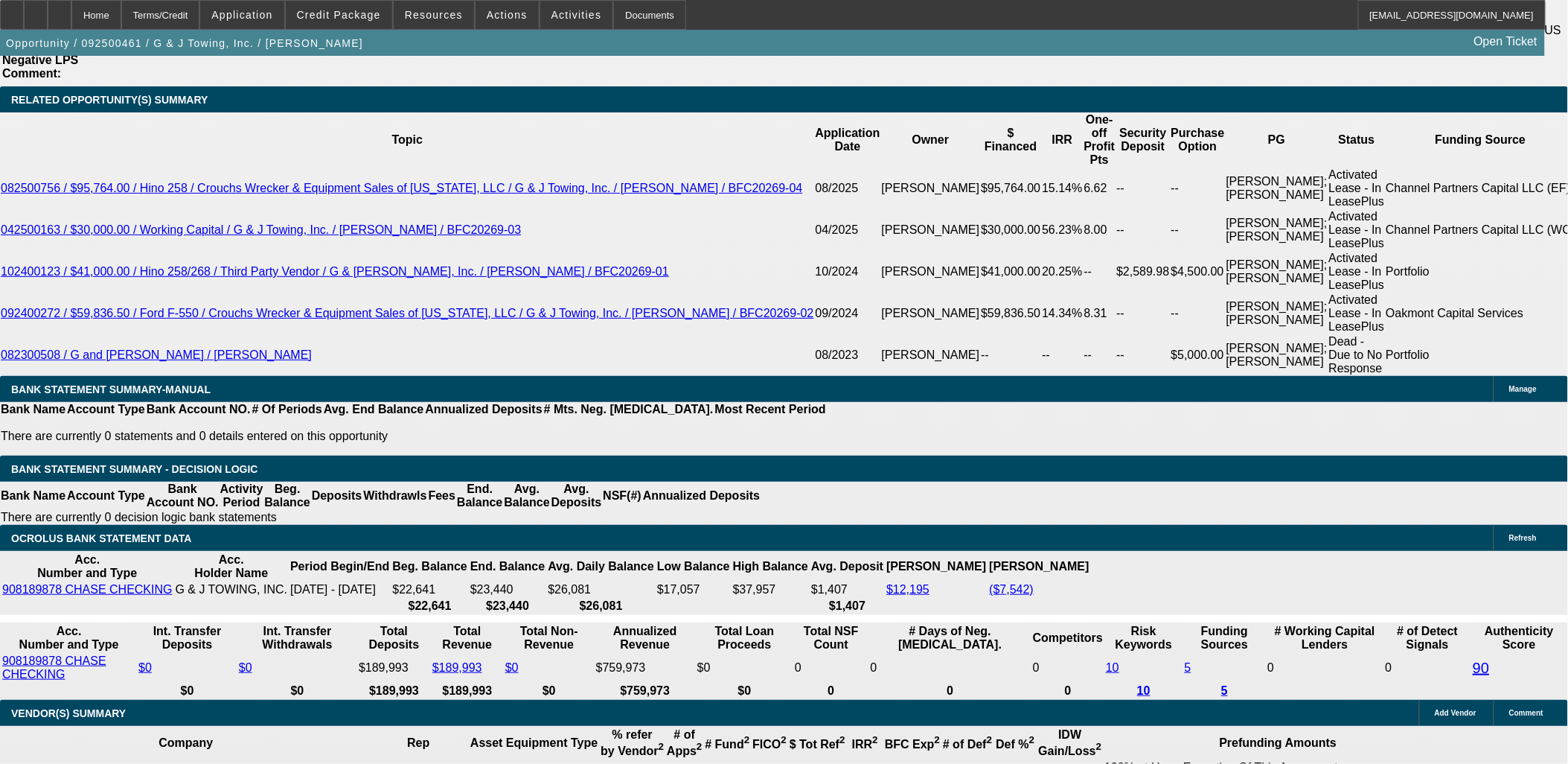
drag, startPoint x: 162, startPoint y: 343, endPoint x: 169, endPoint y: 361, distance: 19.3
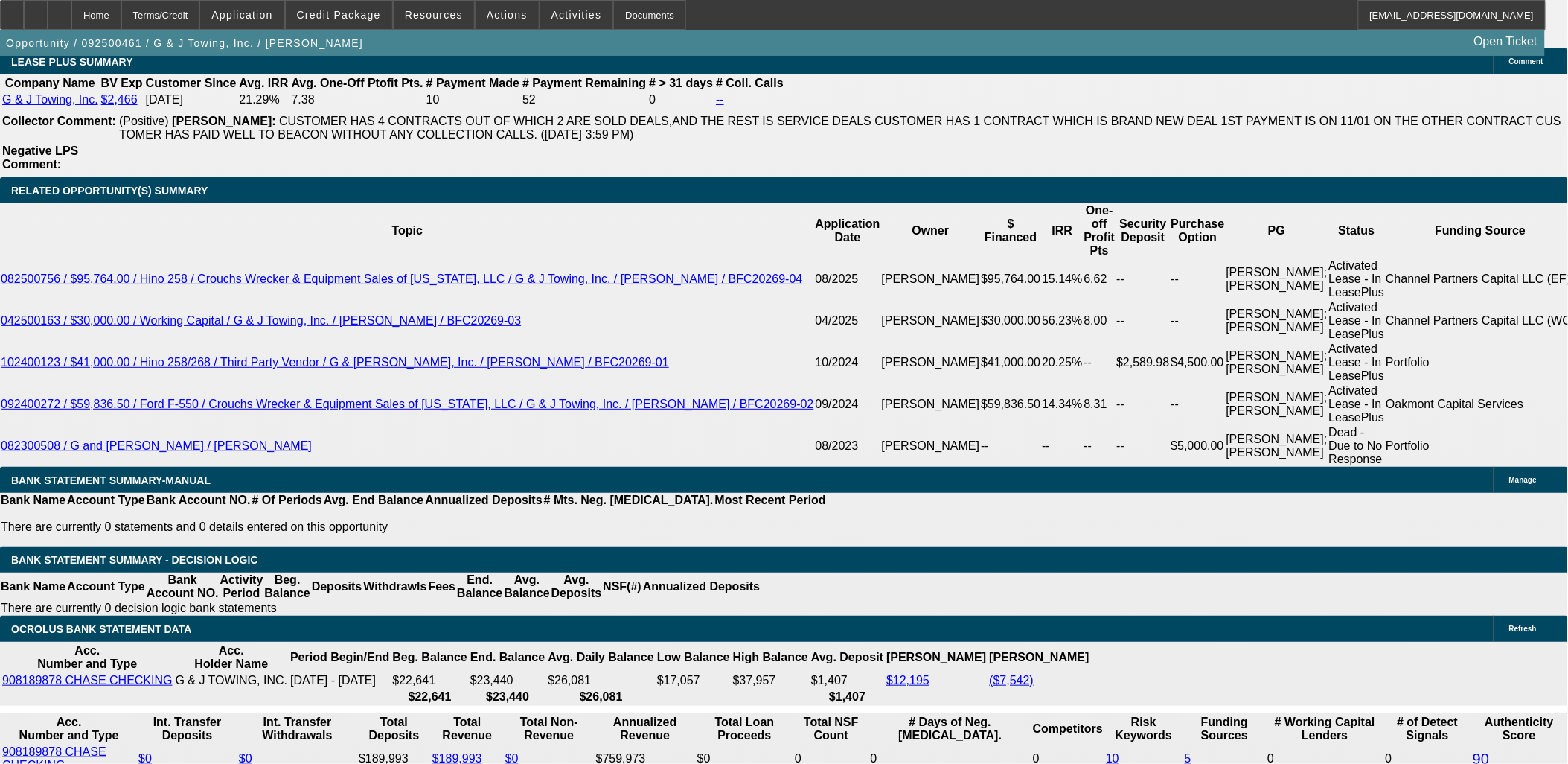
scroll to position [2566, 0]
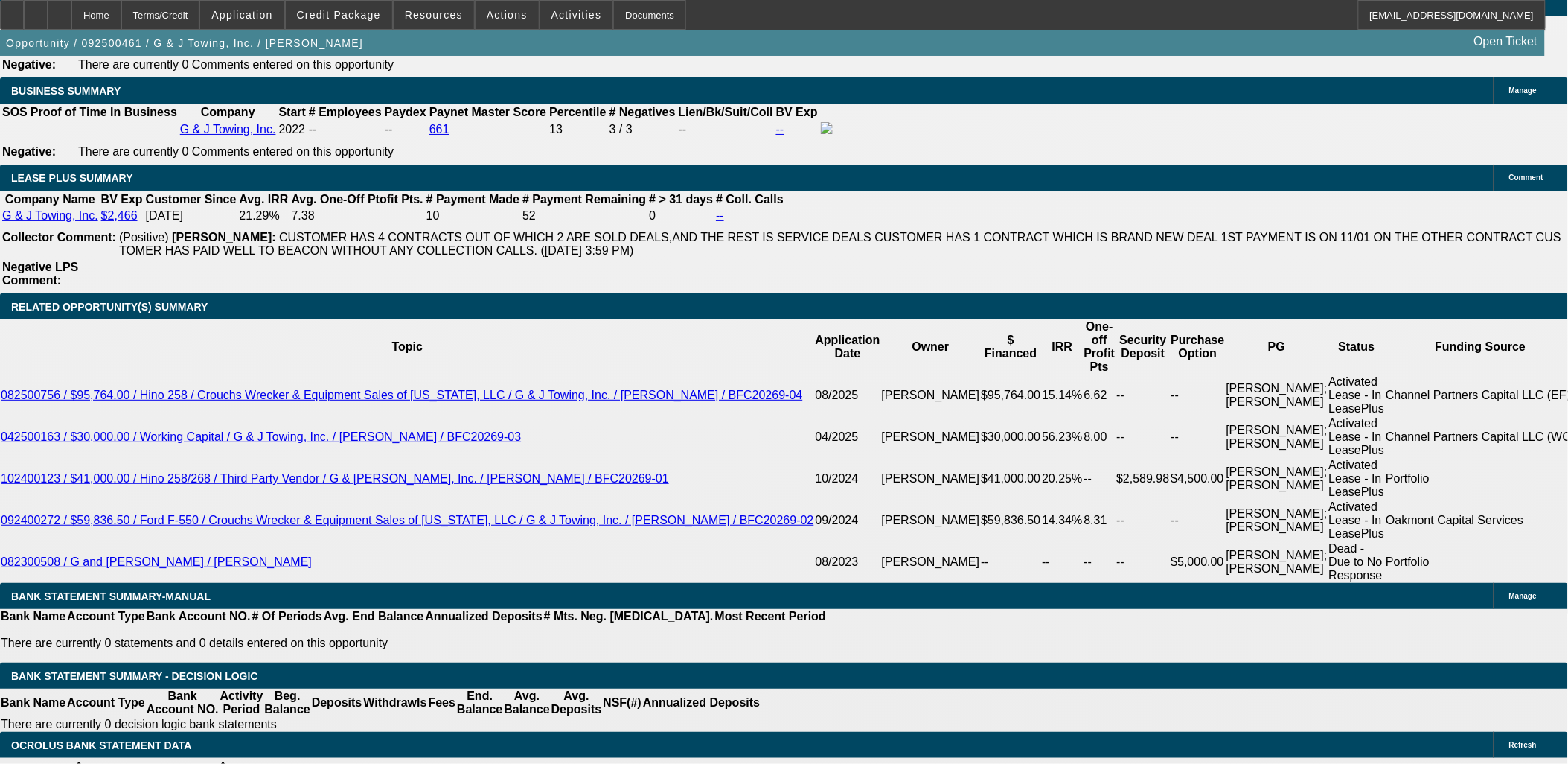
scroll to position [2563, 0]
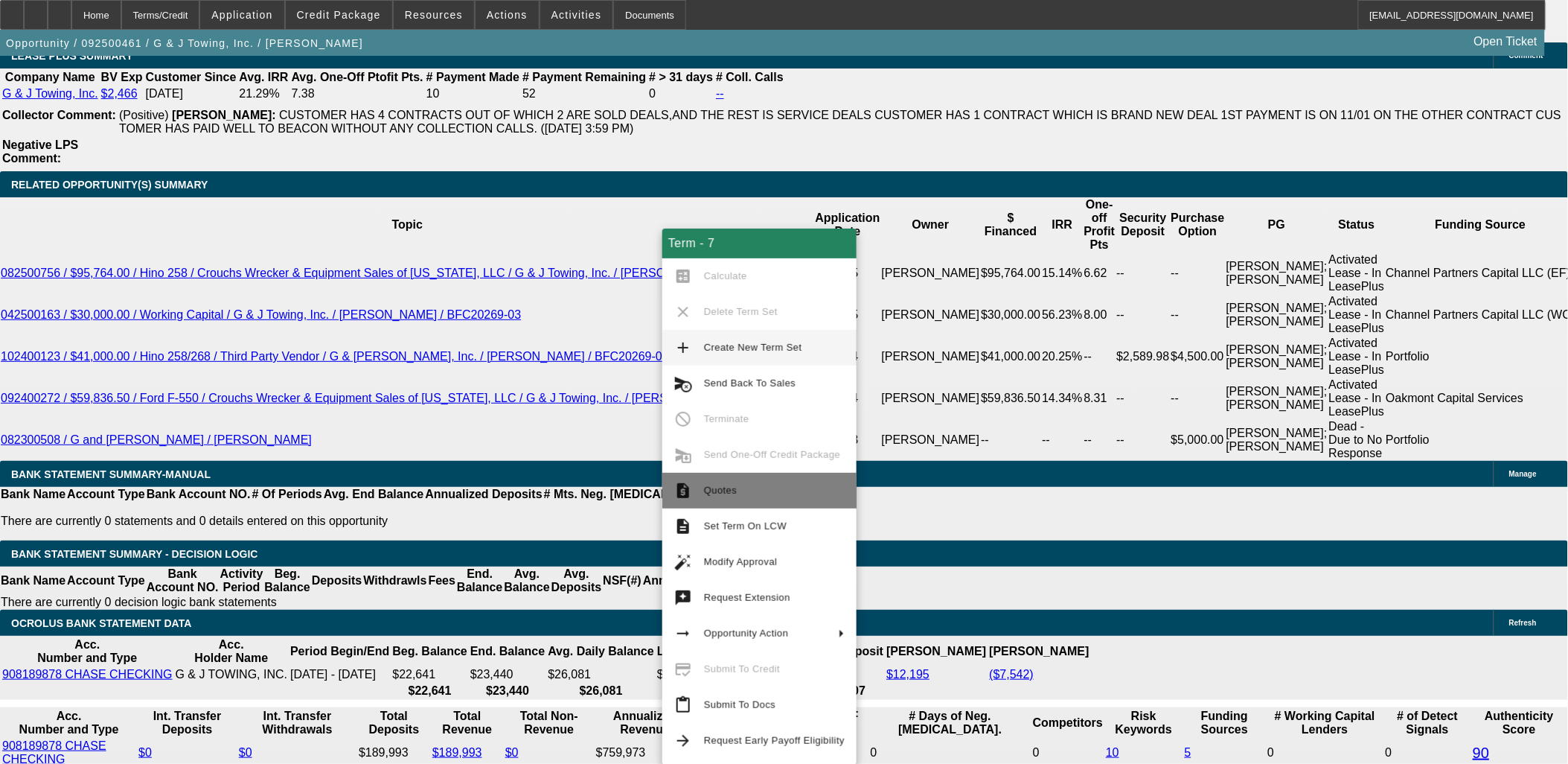
drag, startPoint x: 700, startPoint y: 491, endPoint x: 704, endPoint y: 481, distance: 10.8
click at [701, 489] on button "request_quote Quotes" at bounding box center [759, 490] width 194 height 35
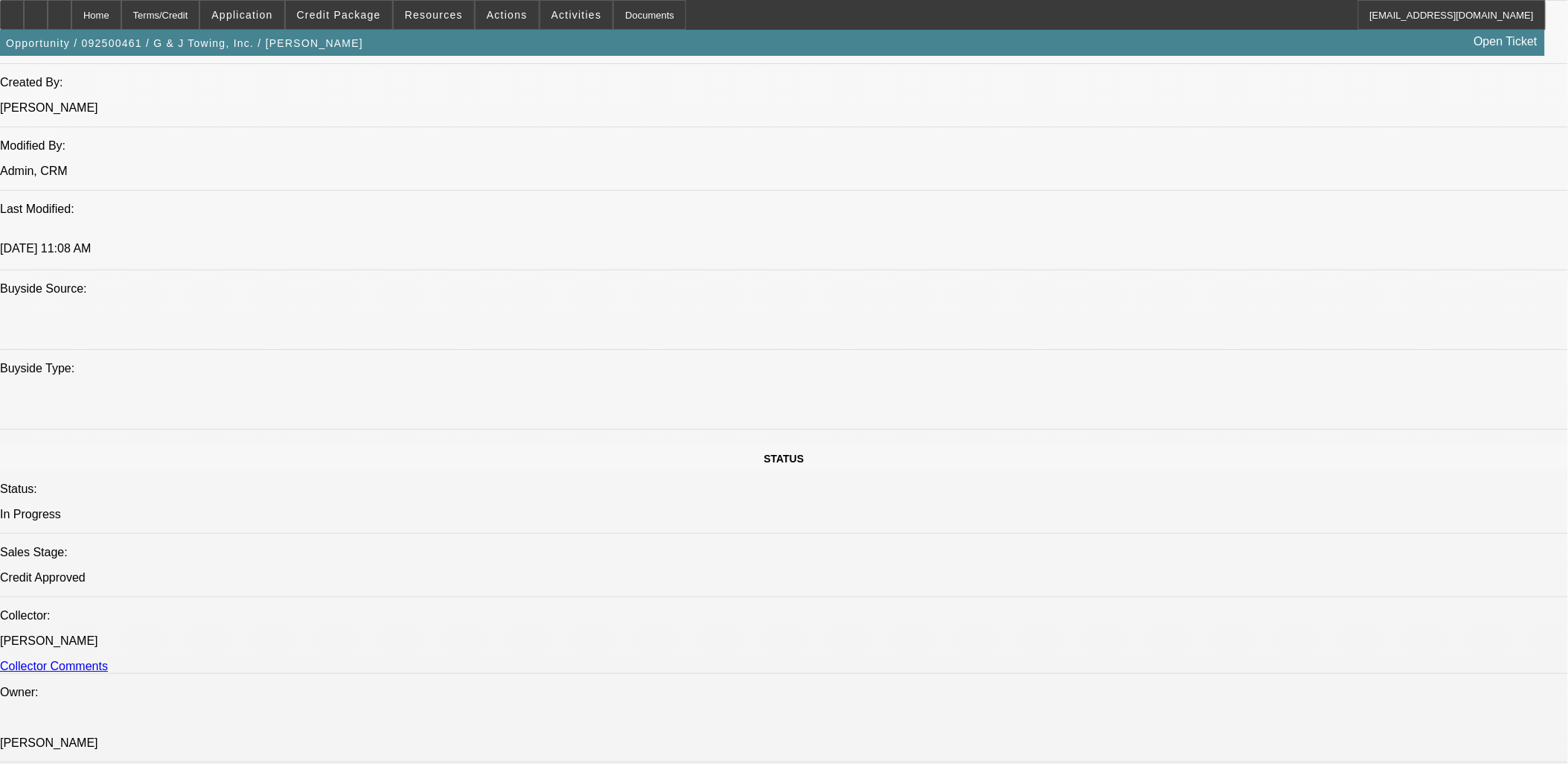
scroll to position [1075, 0]
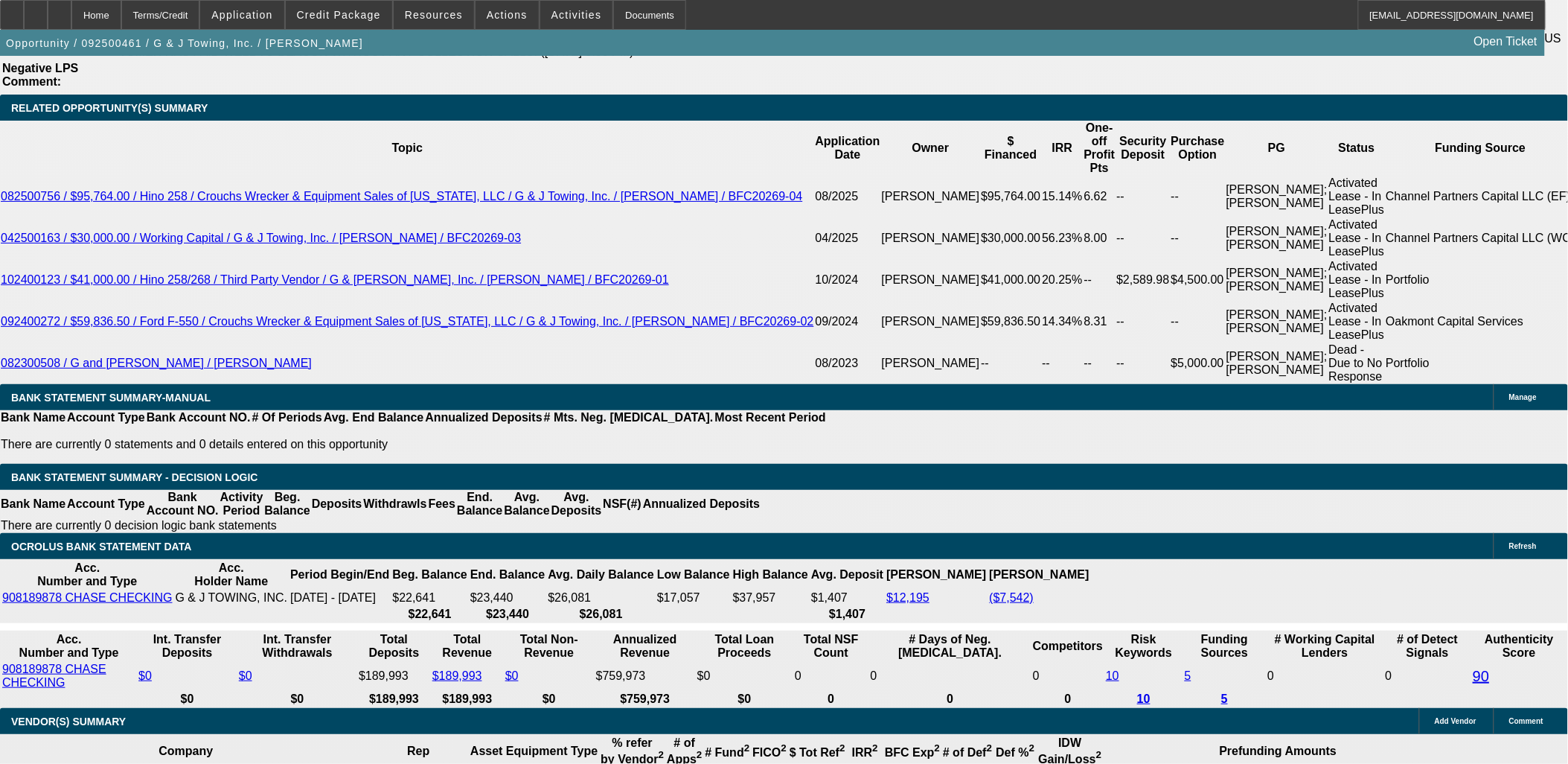
scroll to position [2481, 0]
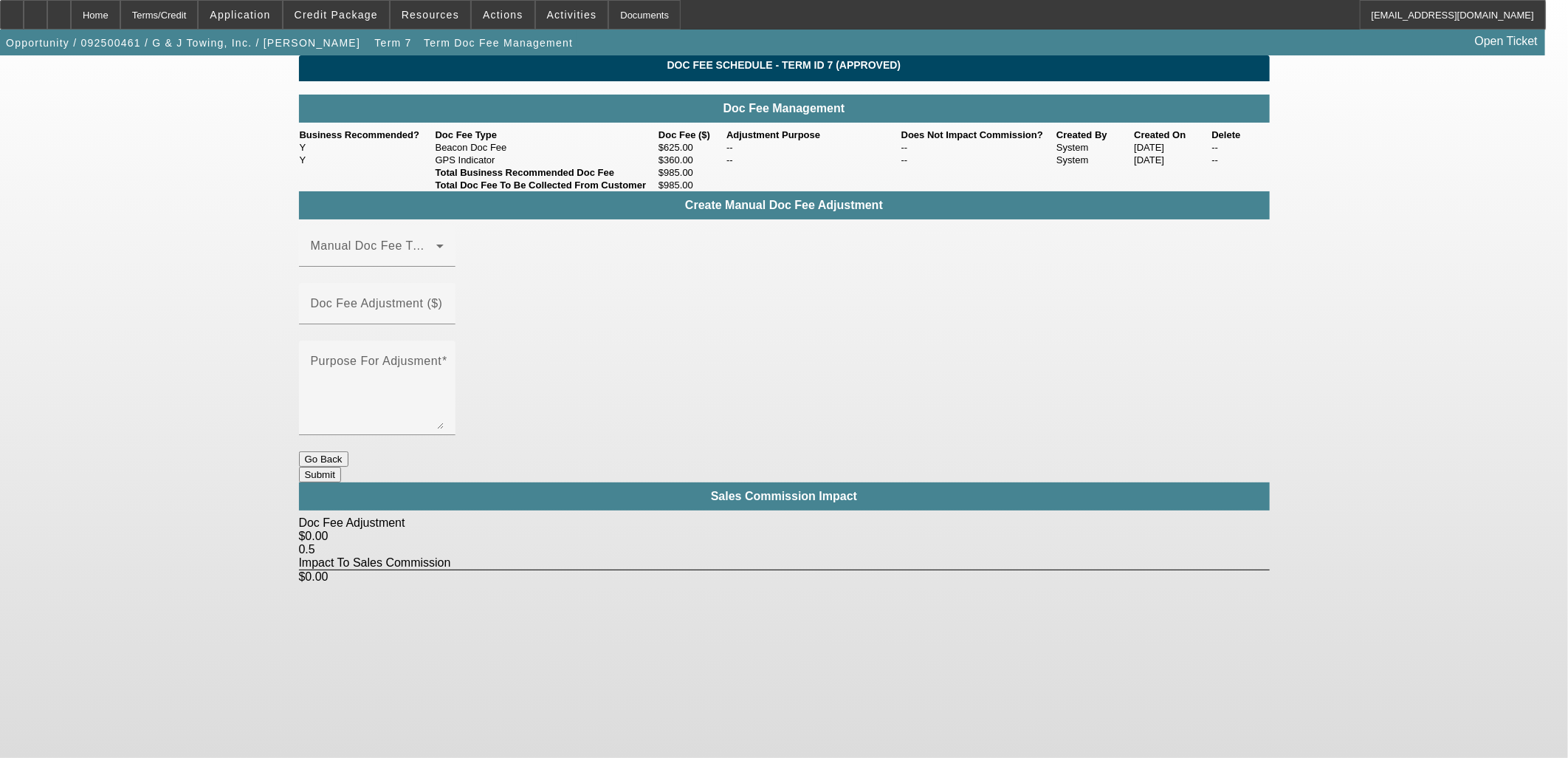
click at [348, 451] on button "Go Back" at bounding box center [324, 459] width 50 height 16
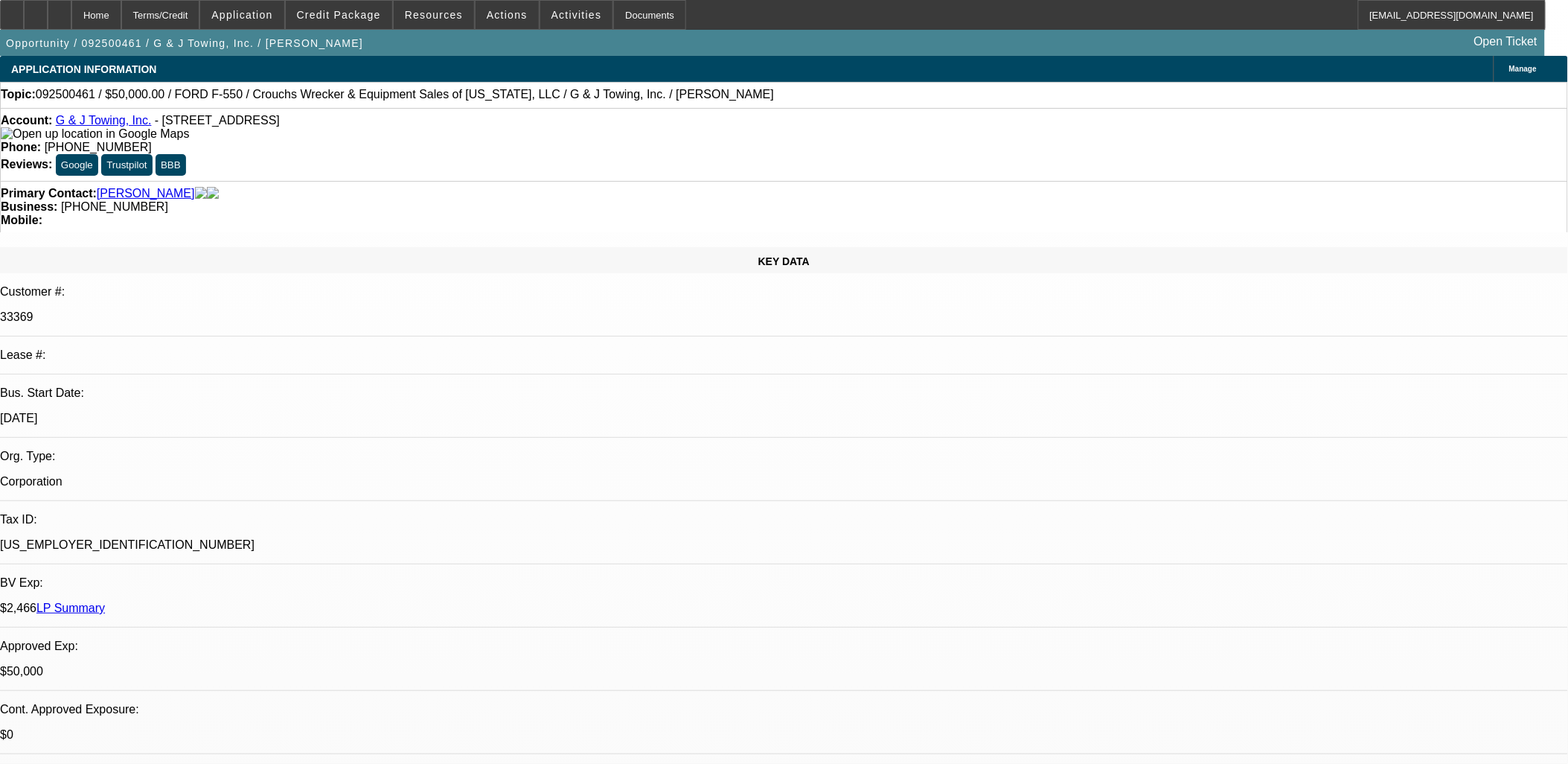
select select "0"
select select "2"
select select "0"
select select "6"
select select "0"
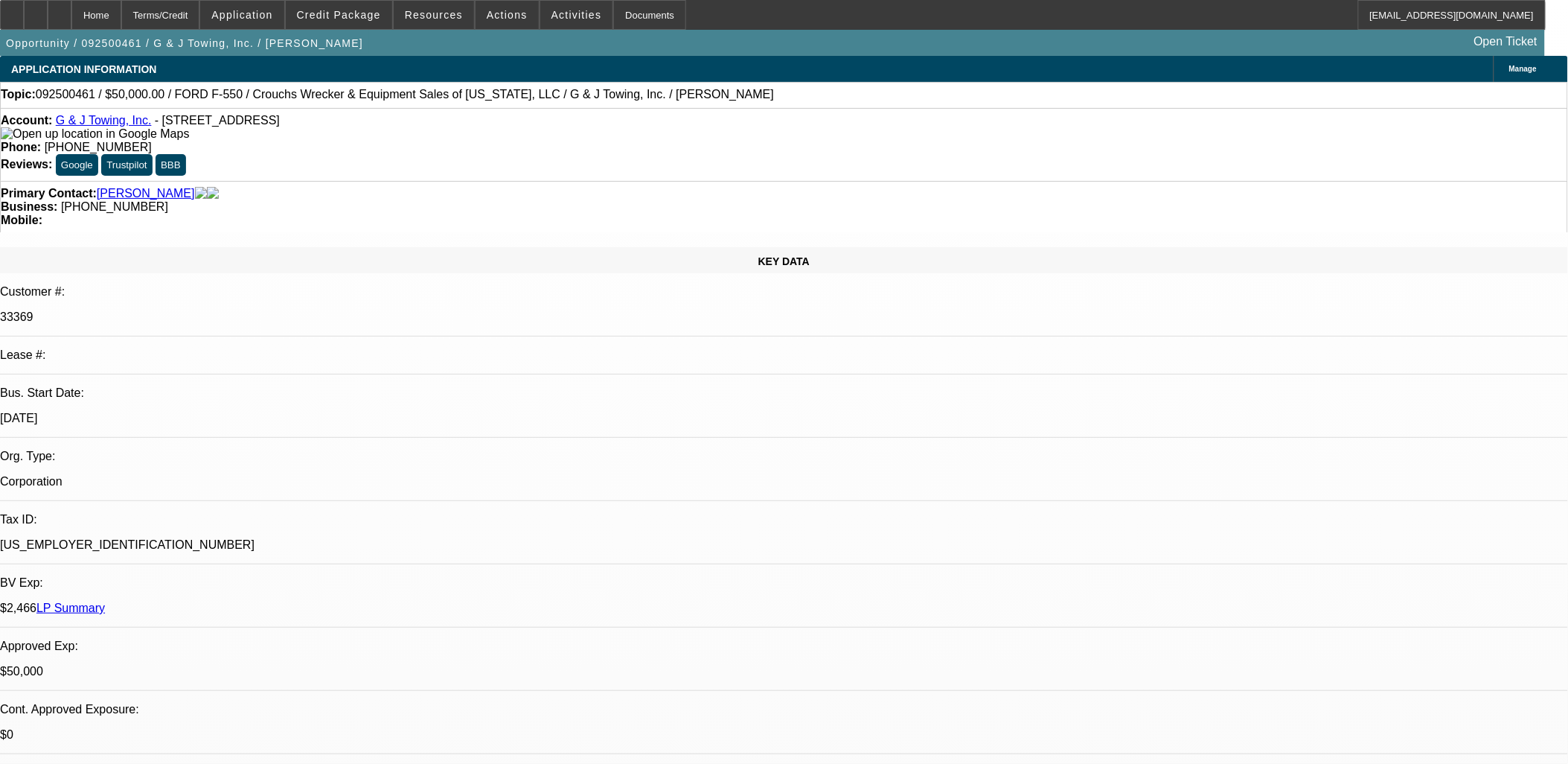
select select "1.5"
select select "2"
select select "0"
select select "6"
select select "0"
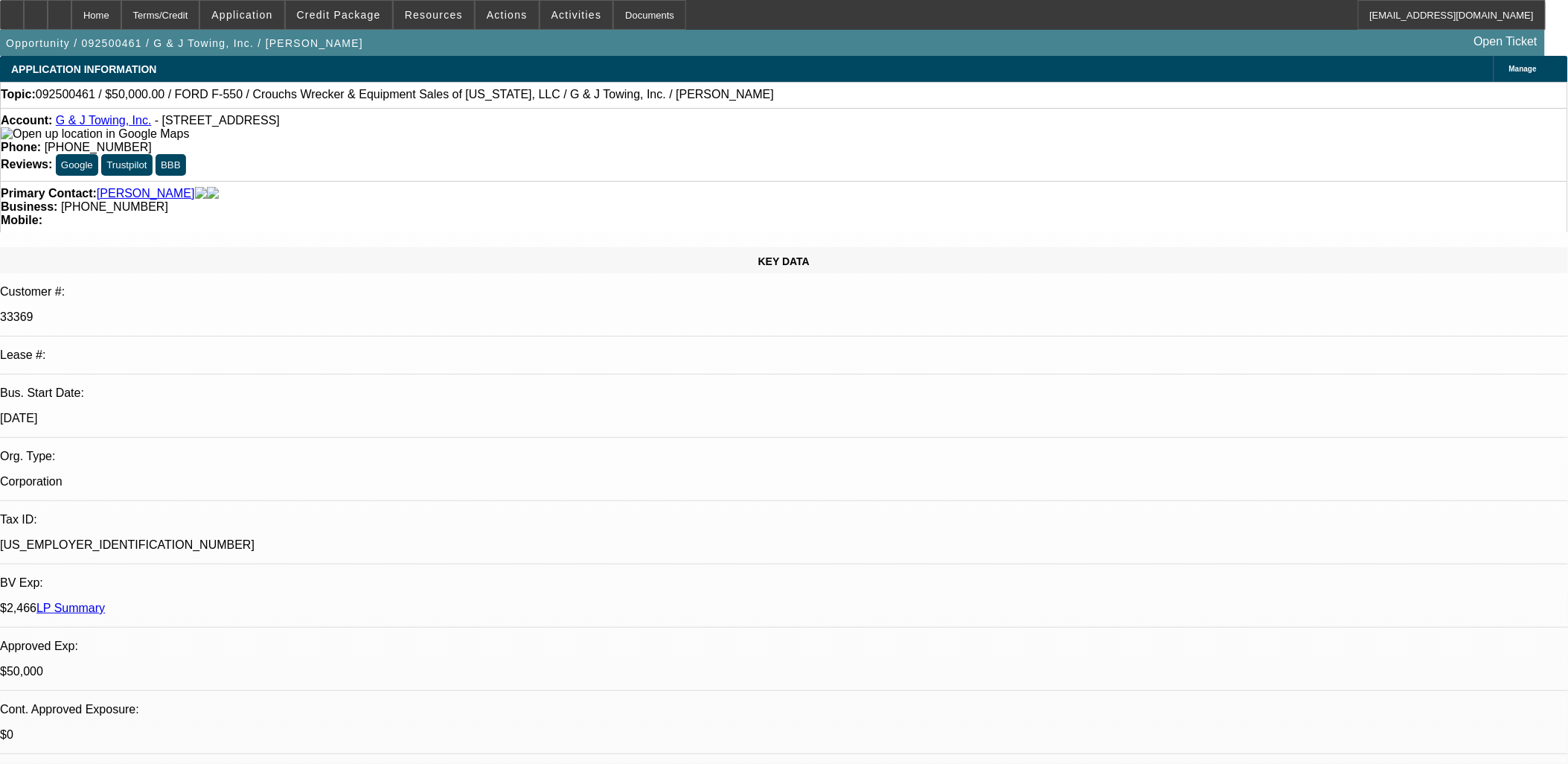
select select "2"
select select "0"
select select "6"
select select "0"
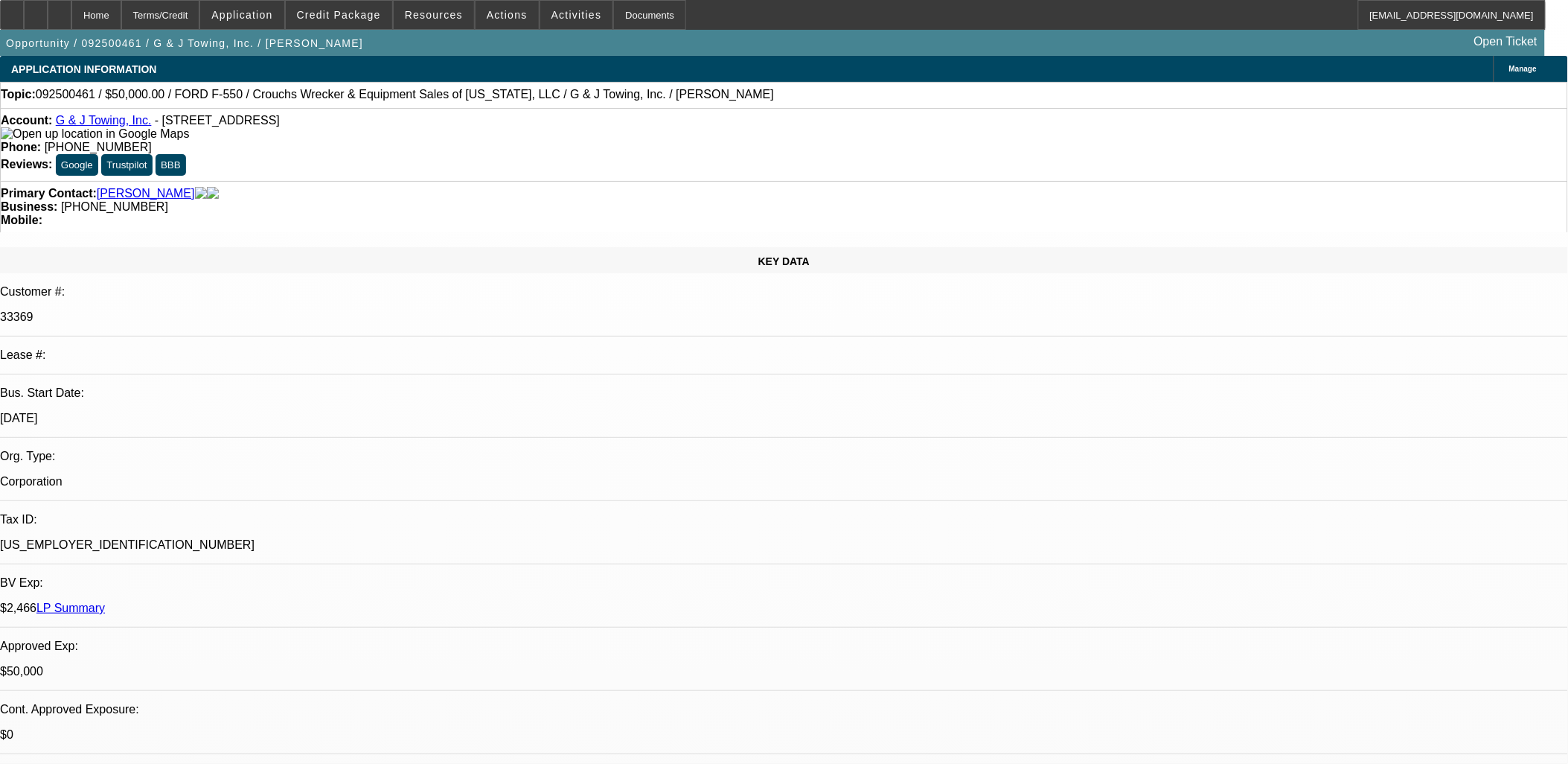
select select "0"
select select "6"
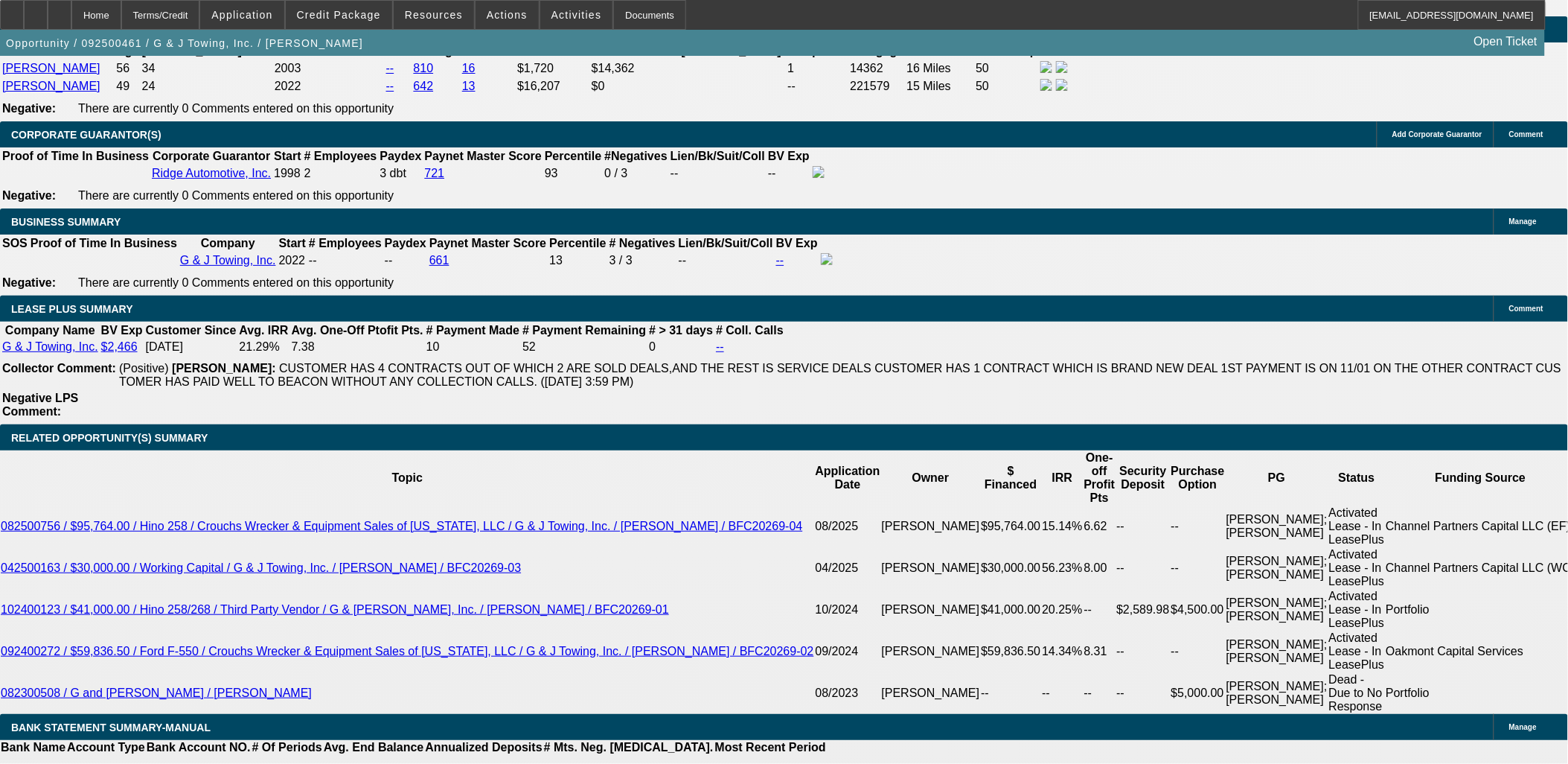
scroll to position [2398, 0]
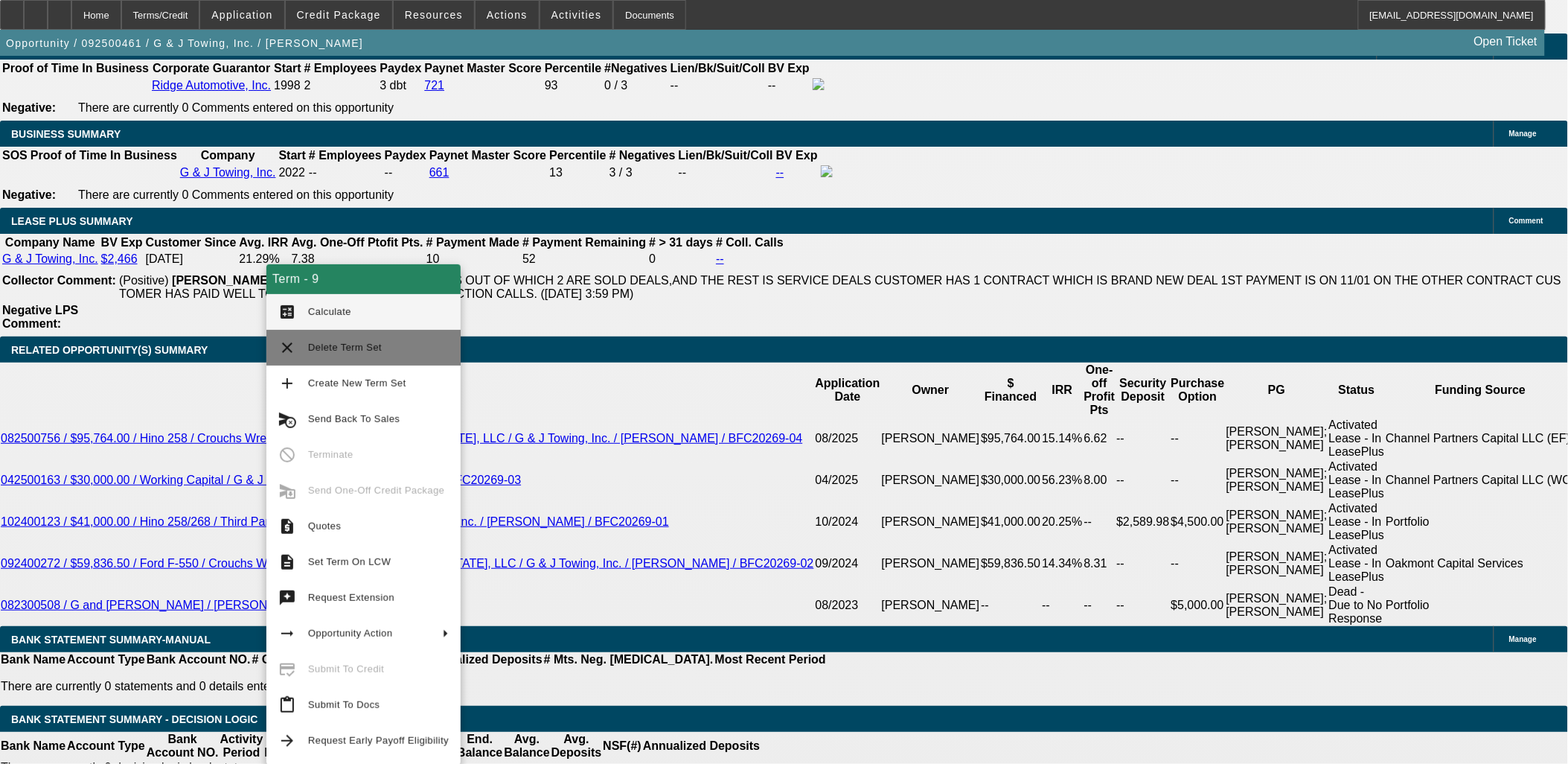
click at [321, 347] on span "Delete Term Set" at bounding box center [344, 347] width 74 height 11
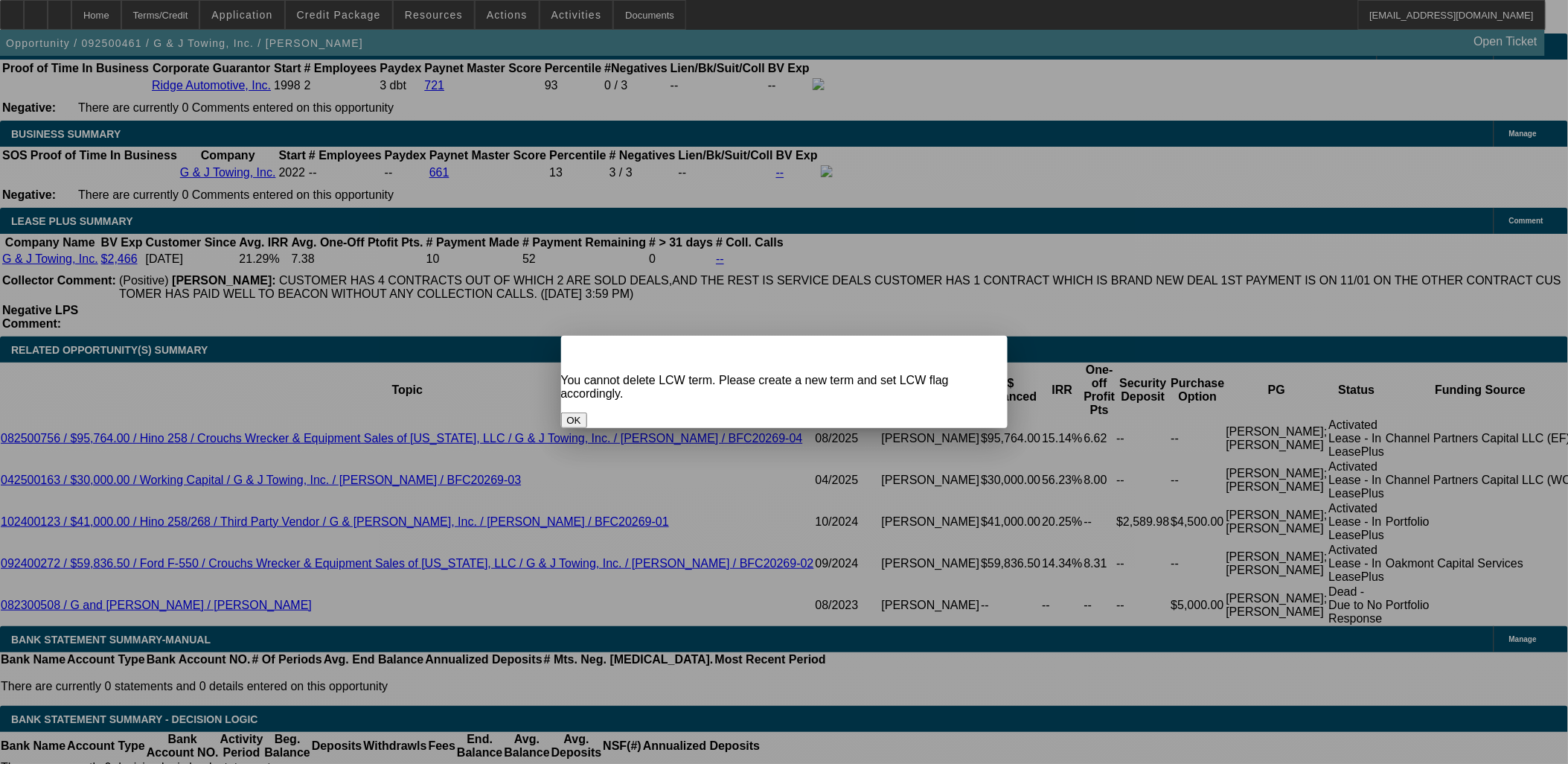
scroll to position [0, 0]
click at [587, 412] on button "OK" at bounding box center [574, 420] width 26 height 16
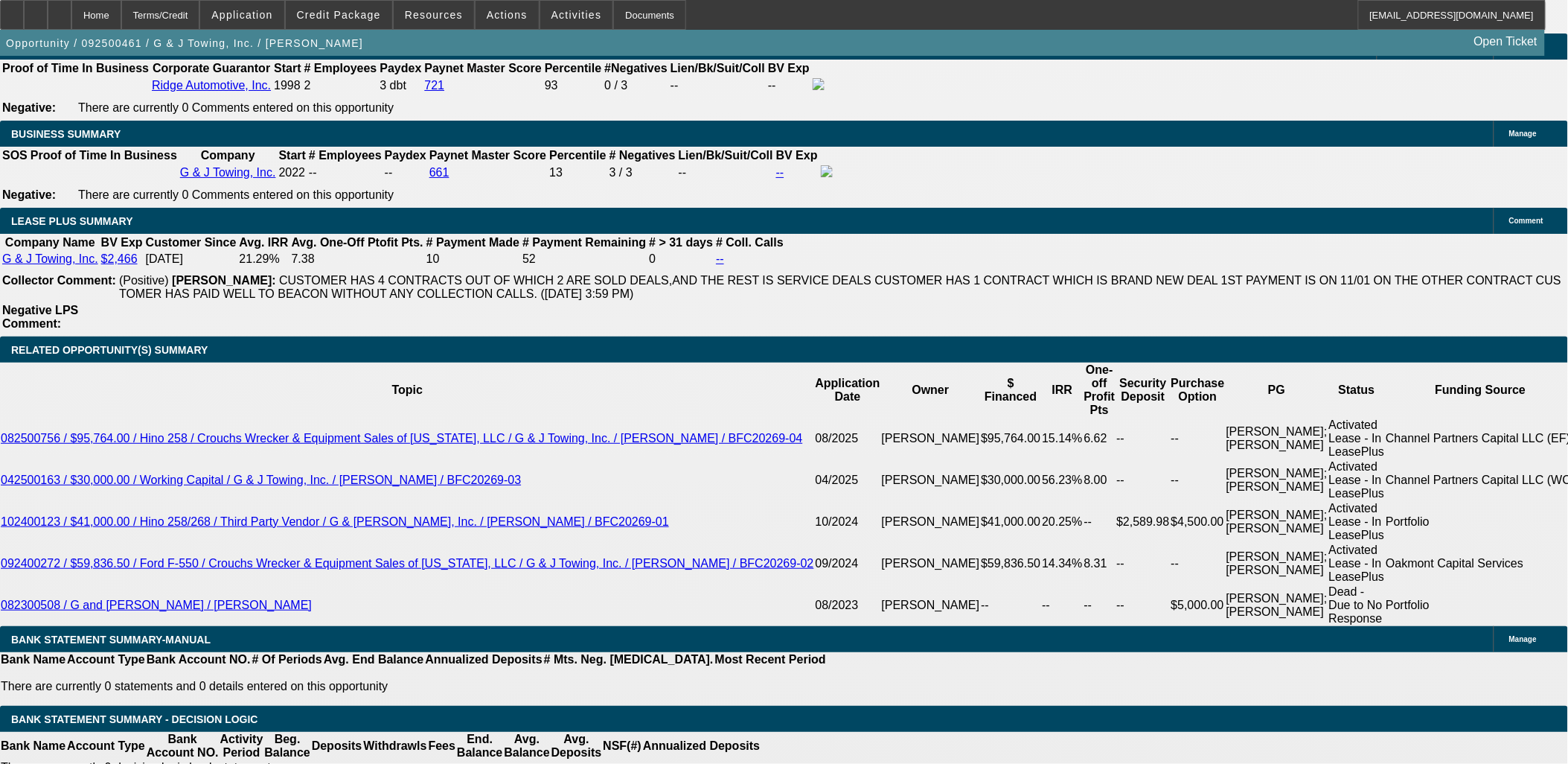
scroll to position [2398, 0]
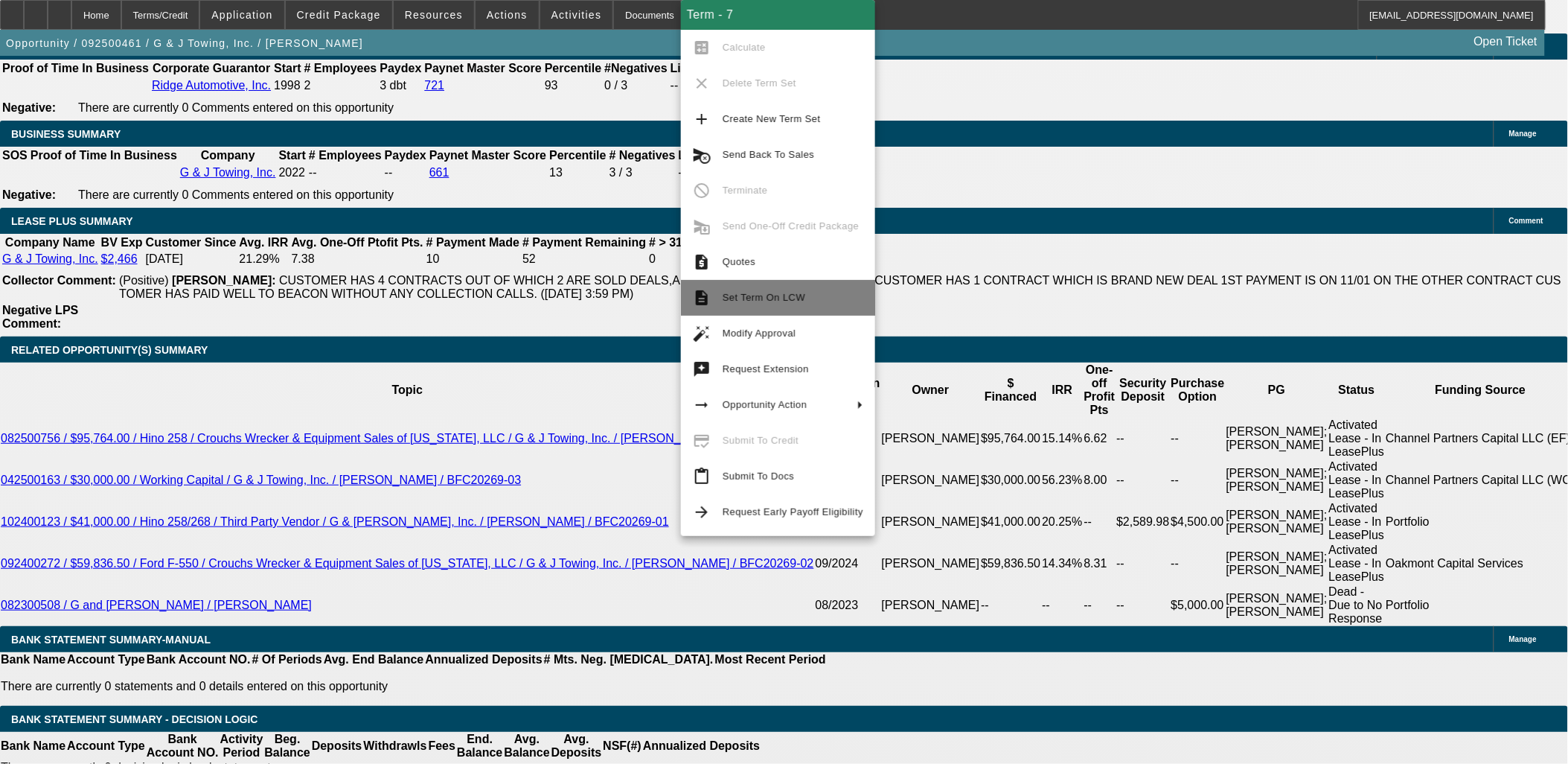
click at [779, 300] on span "Set Term On LCW" at bounding box center [764, 298] width 83 height 11
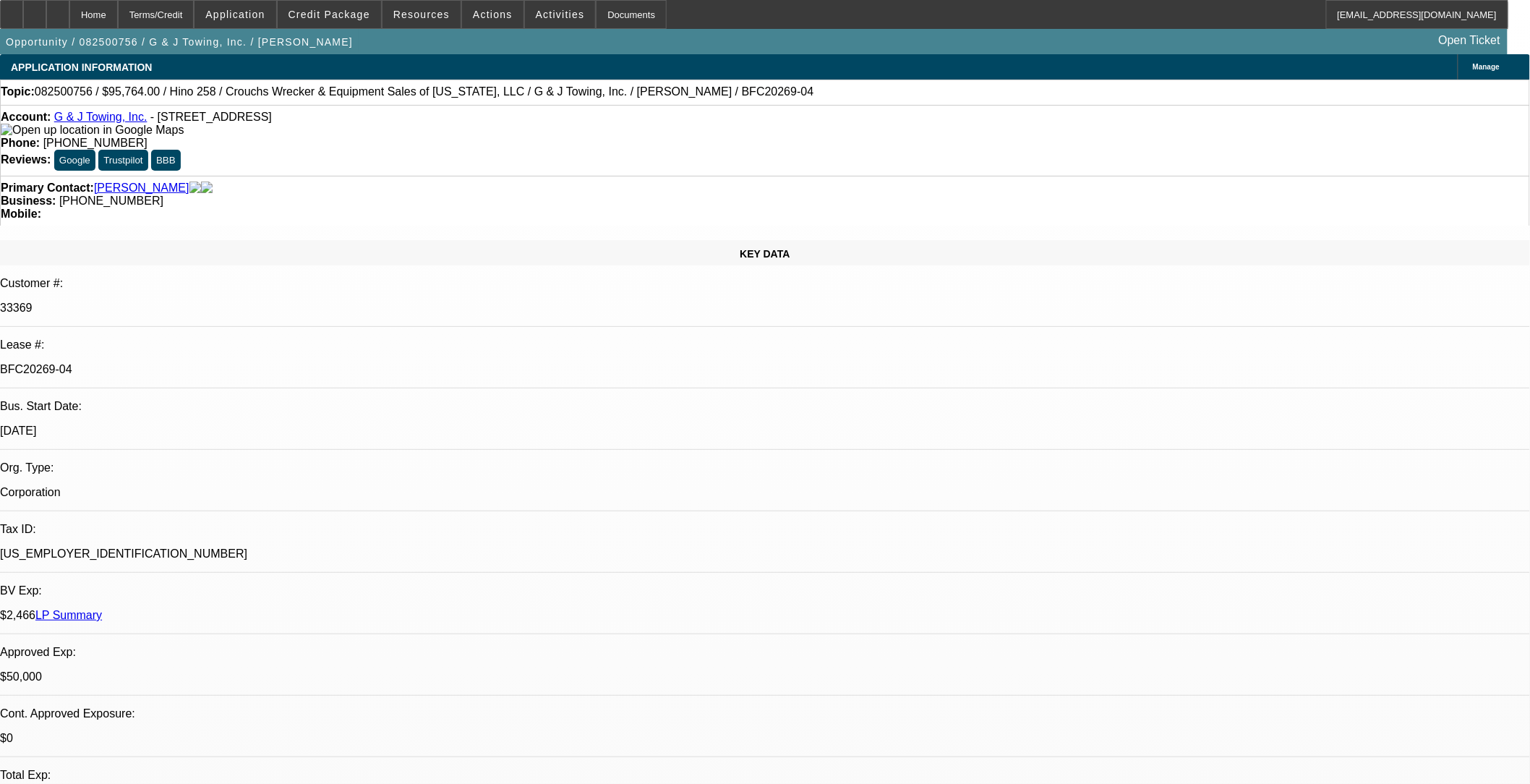
select select "0"
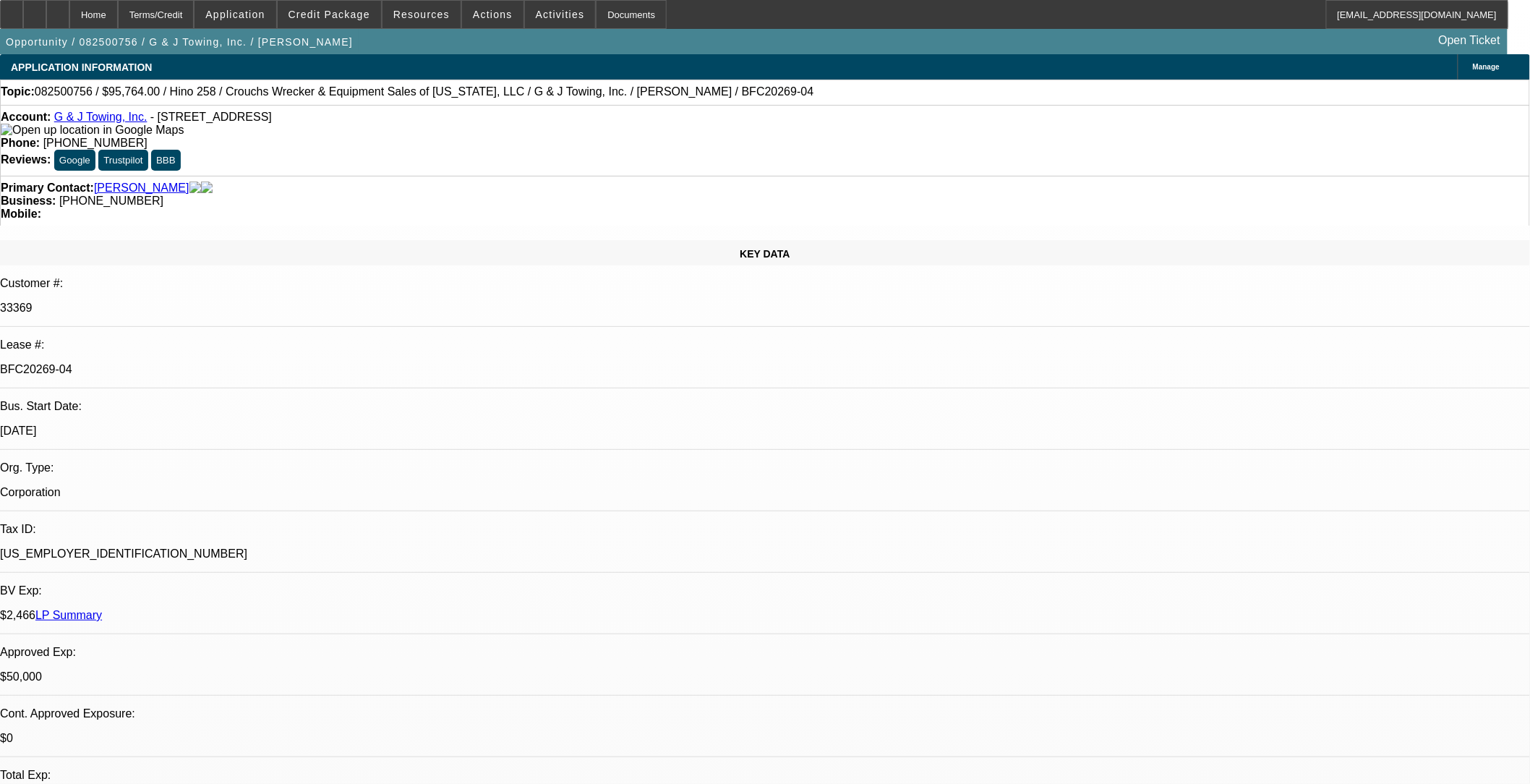
select select "0"
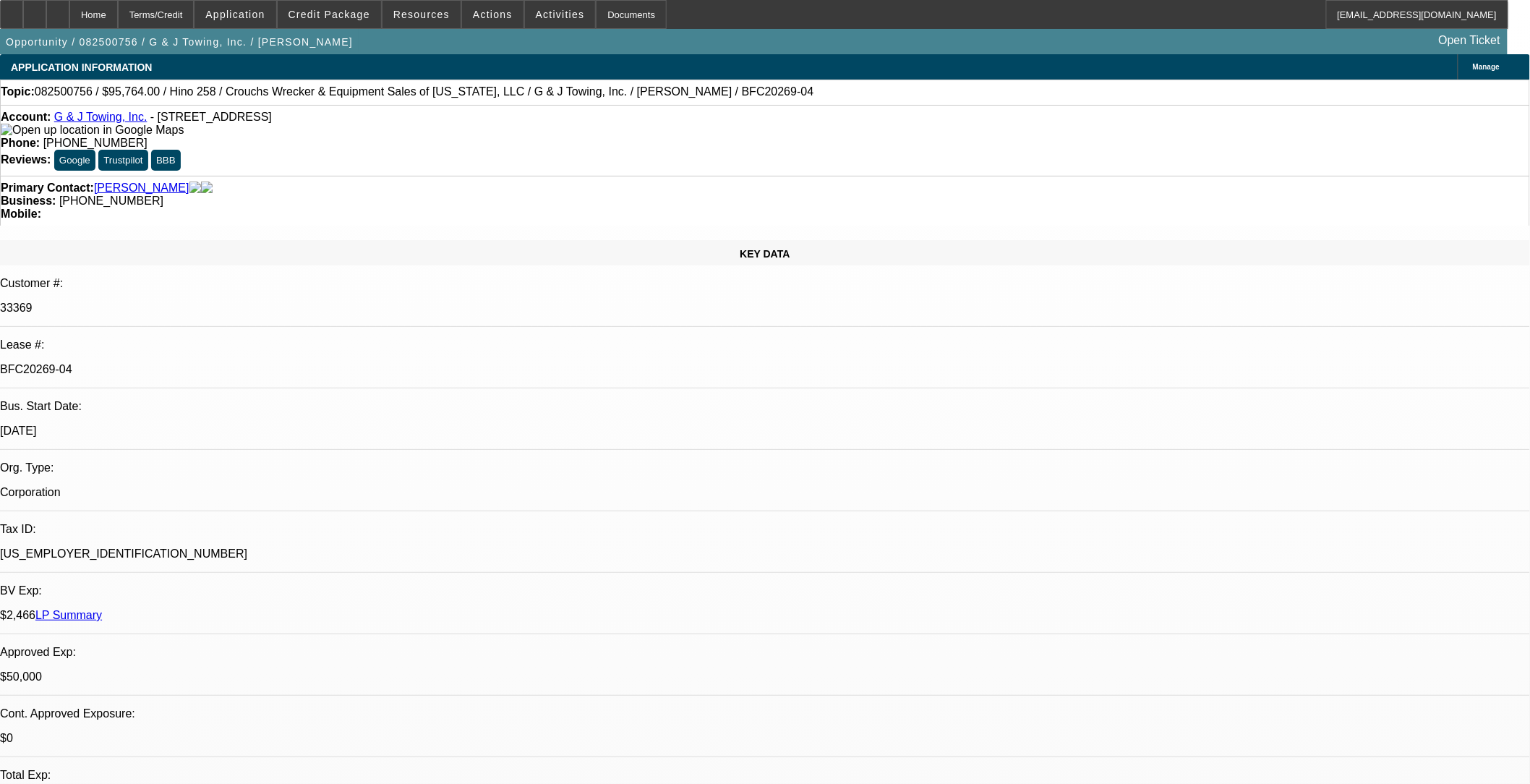
select select "0"
select select "1"
select select "6"
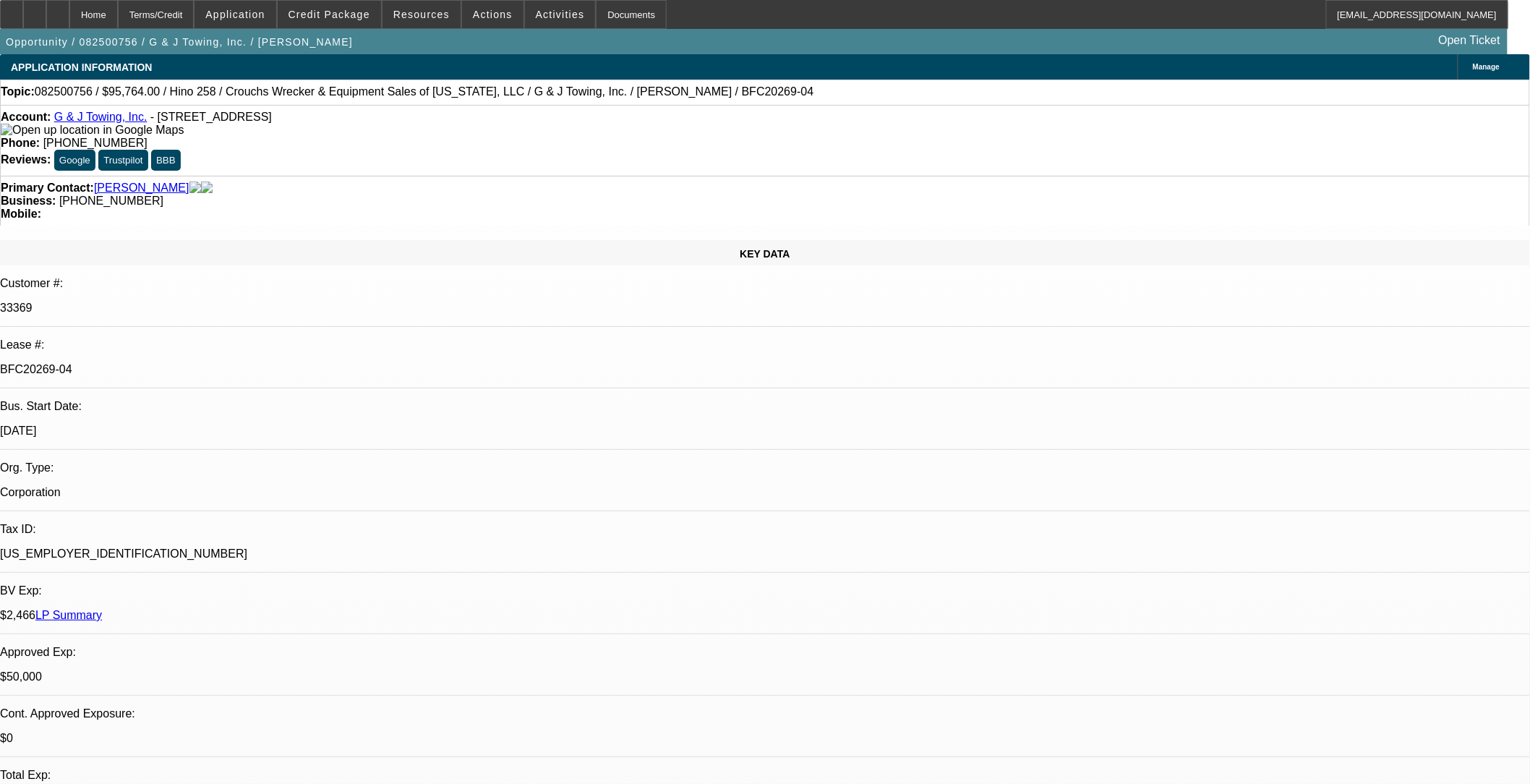
select select "1"
select select "6"
select select "1"
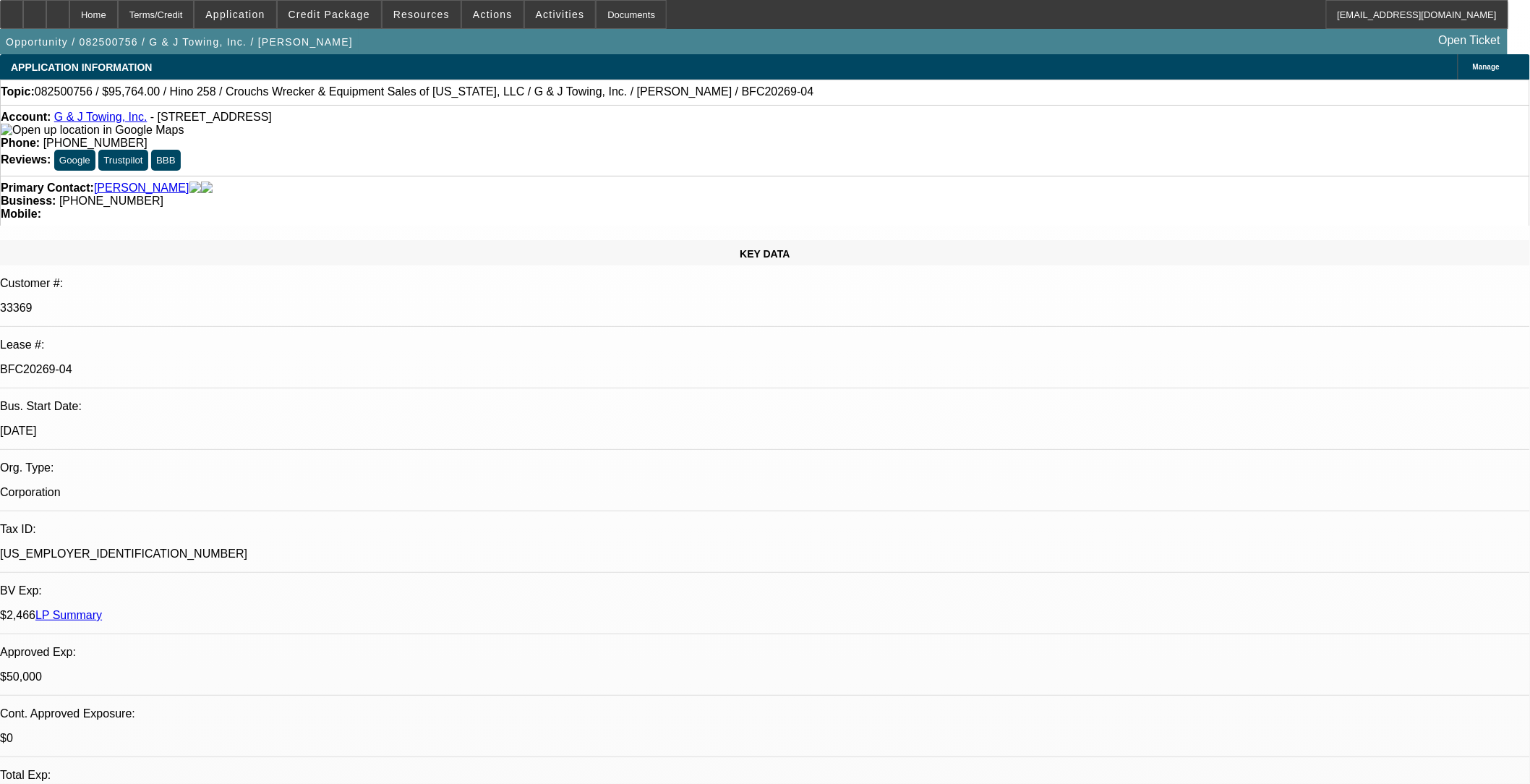
select select "6"
select select "1"
select select "3"
select select "6"
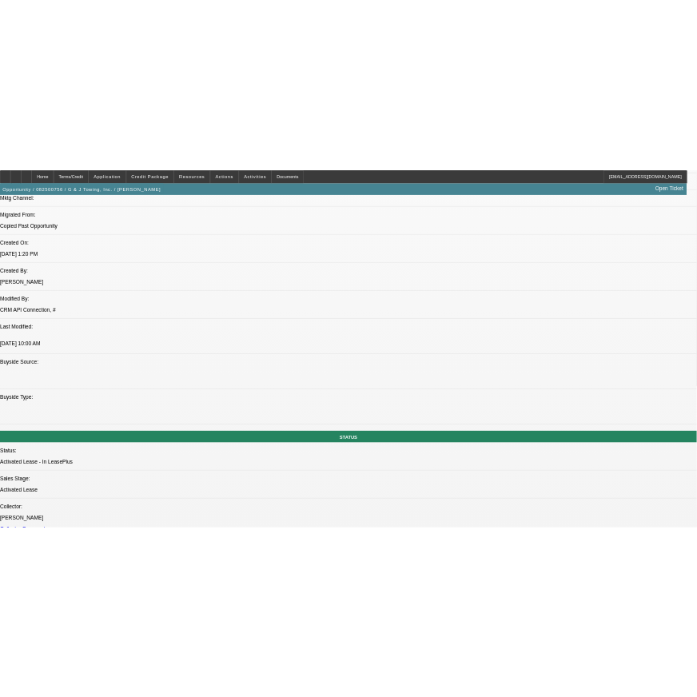
scroll to position [1155, 0]
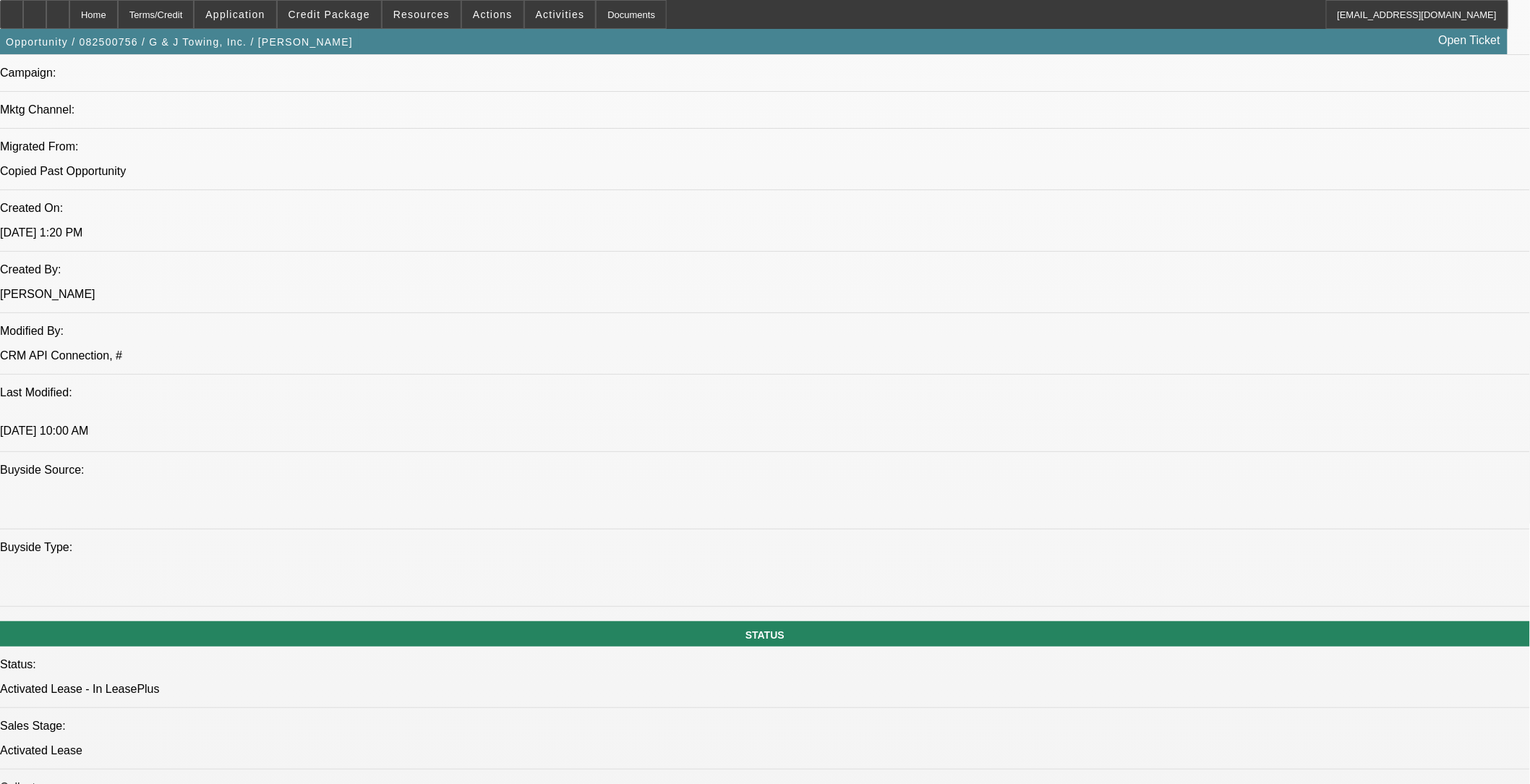
drag, startPoint x: 995, startPoint y: 184, endPoint x: 197, endPoint y: 190, distance: 798.0
drag, startPoint x: 405, startPoint y: 248, endPoint x: 242, endPoint y: 217, distance: 165.9
drag, startPoint x: 979, startPoint y: 166, endPoint x: 31, endPoint y: 161, distance: 948.0
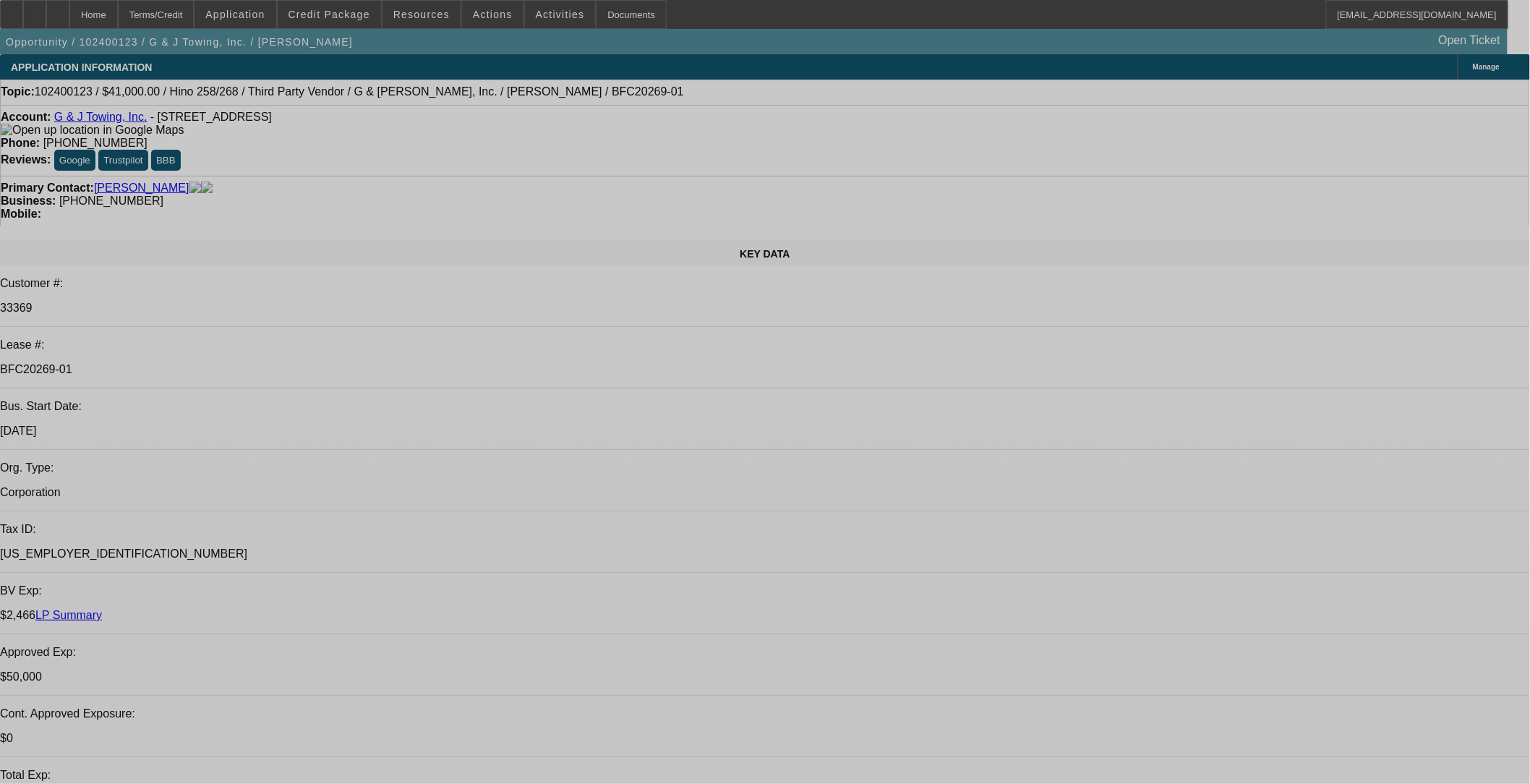
select select "0"
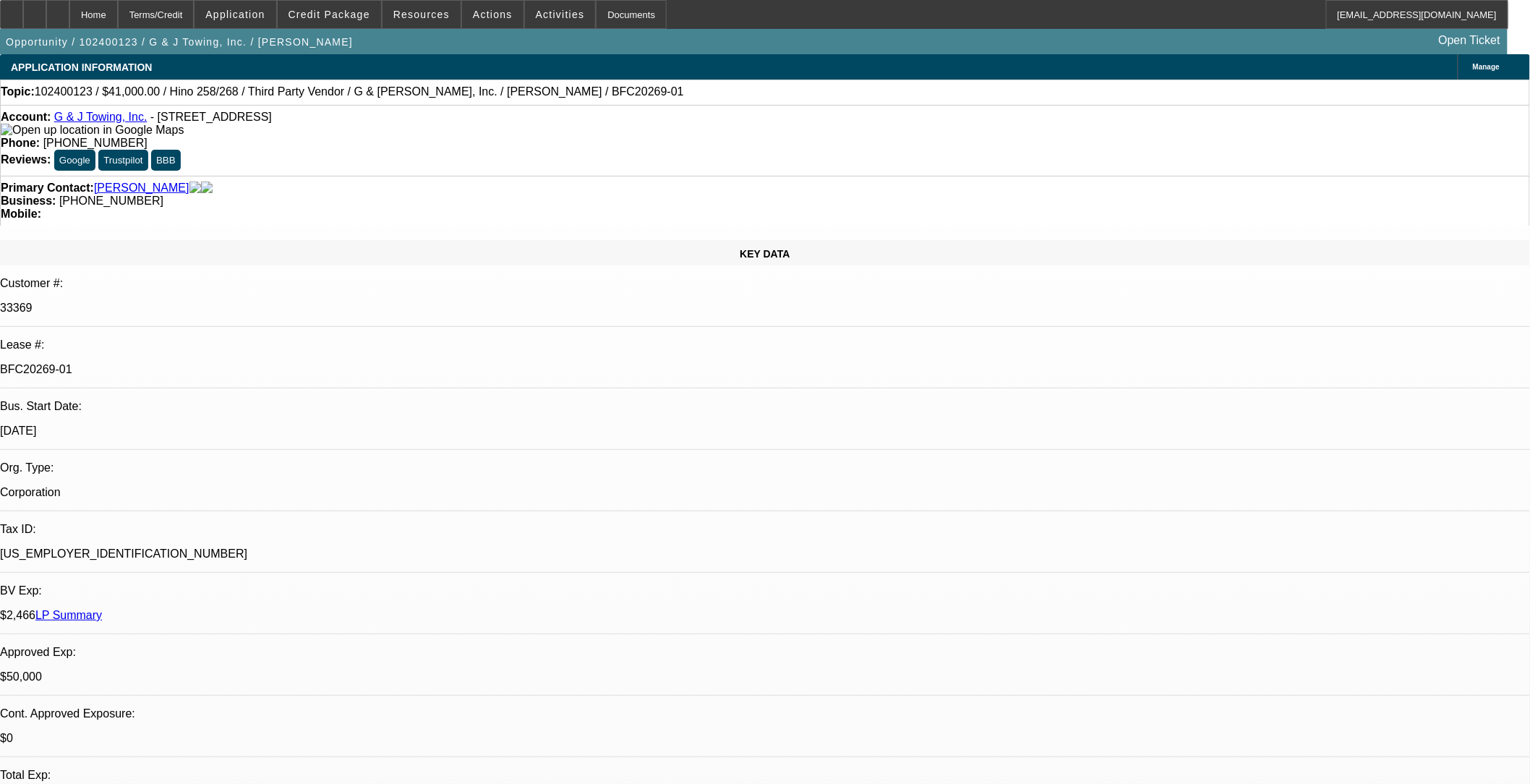
select select "2"
select select "0.1"
select select "0"
select select "2"
select select "0.1"
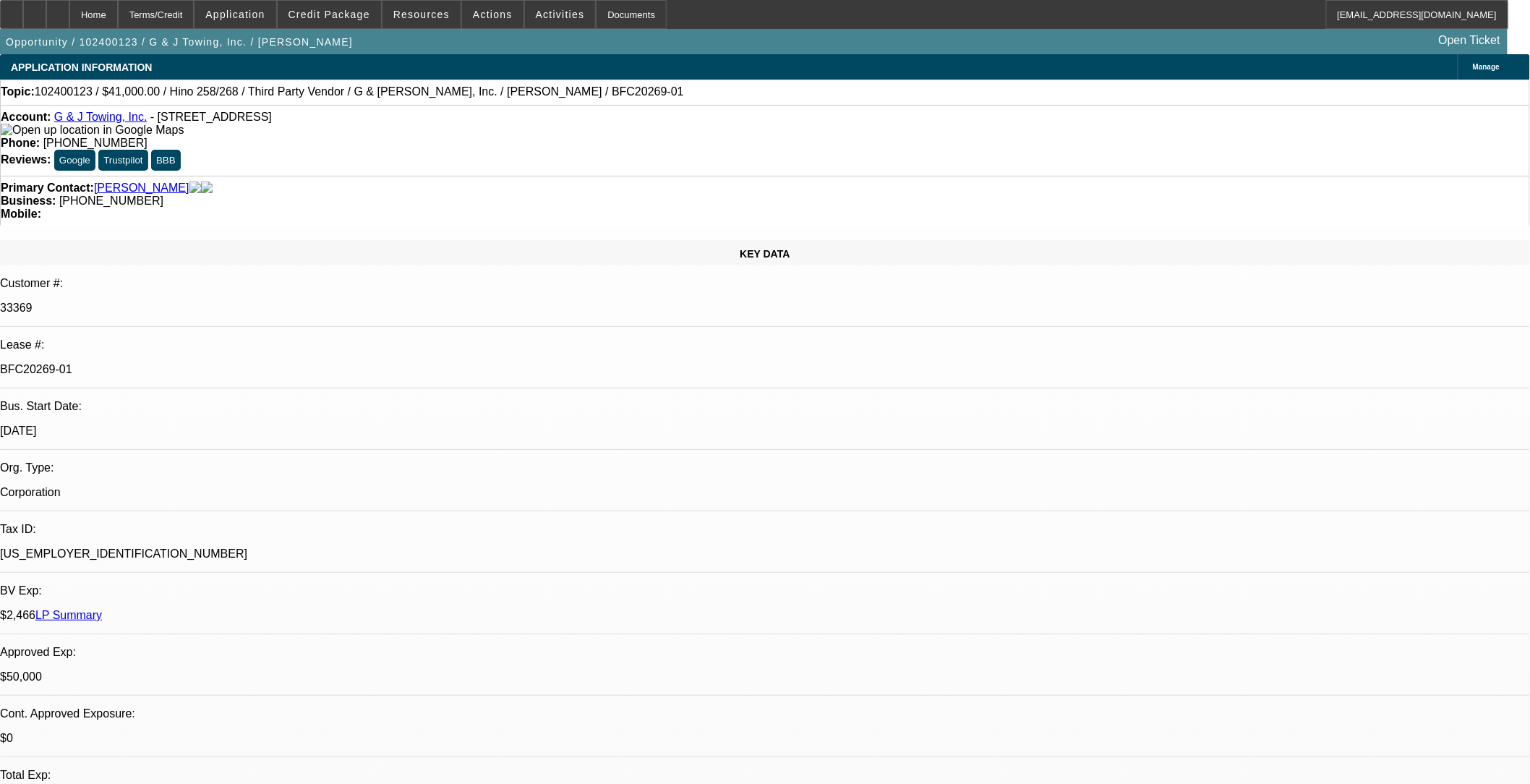
select select "0"
select select "2"
select select "0.1"
select select "0"
select select "2"
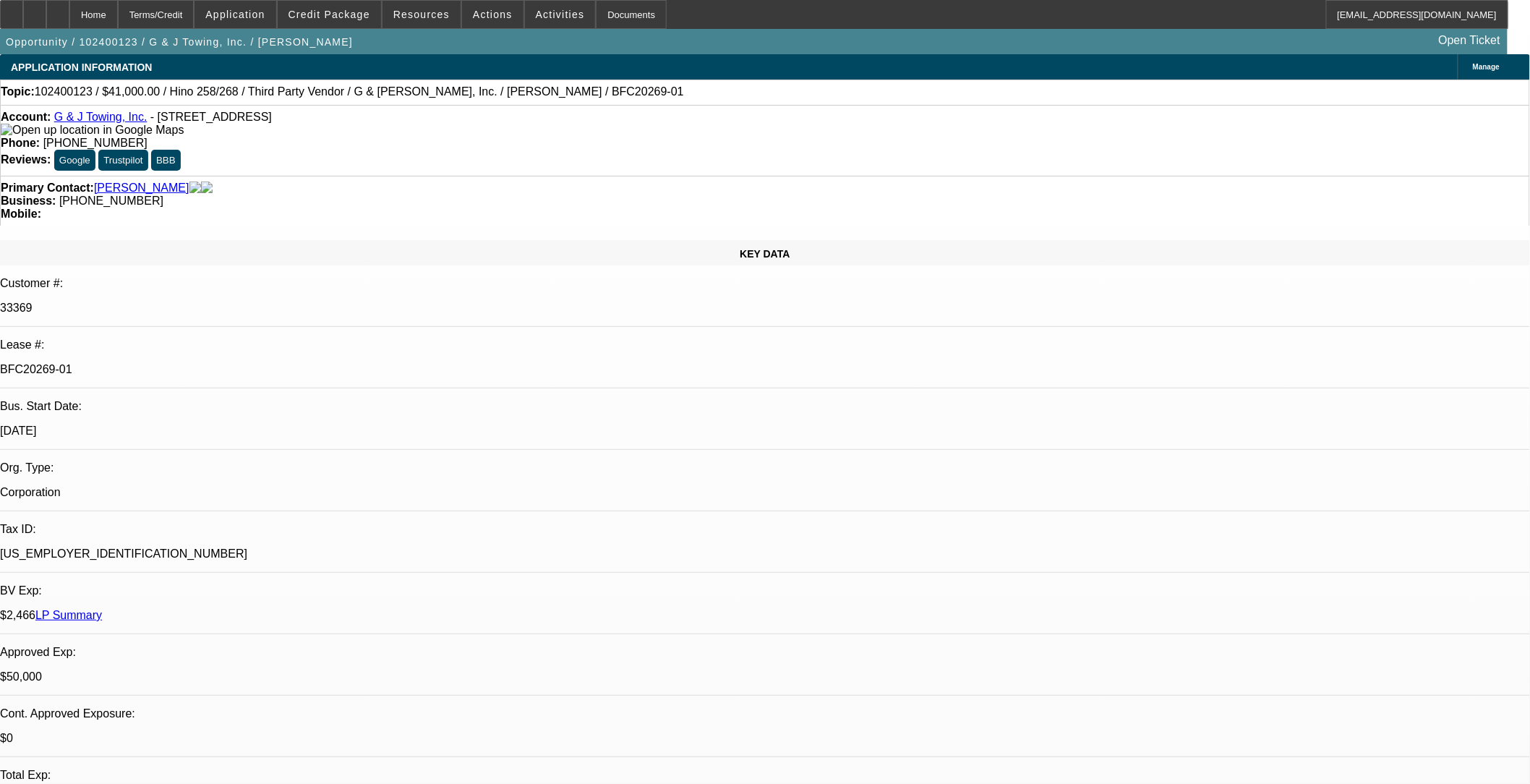
select select "0.1"
select select "1"
select select "2"
select select "4"
select select "1"
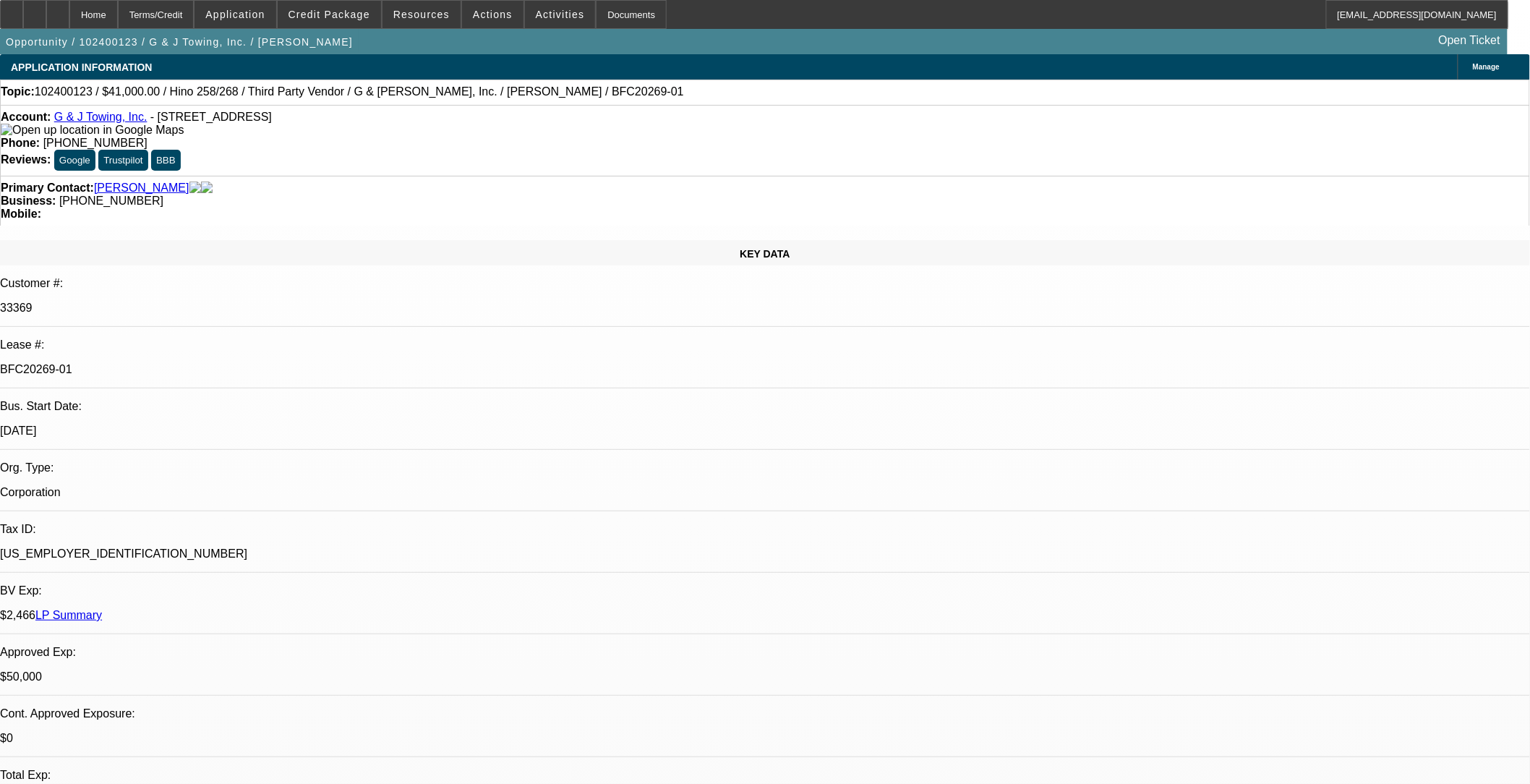
select select "2"
select select "4"
select select "1"
select select "2"
select select "4"
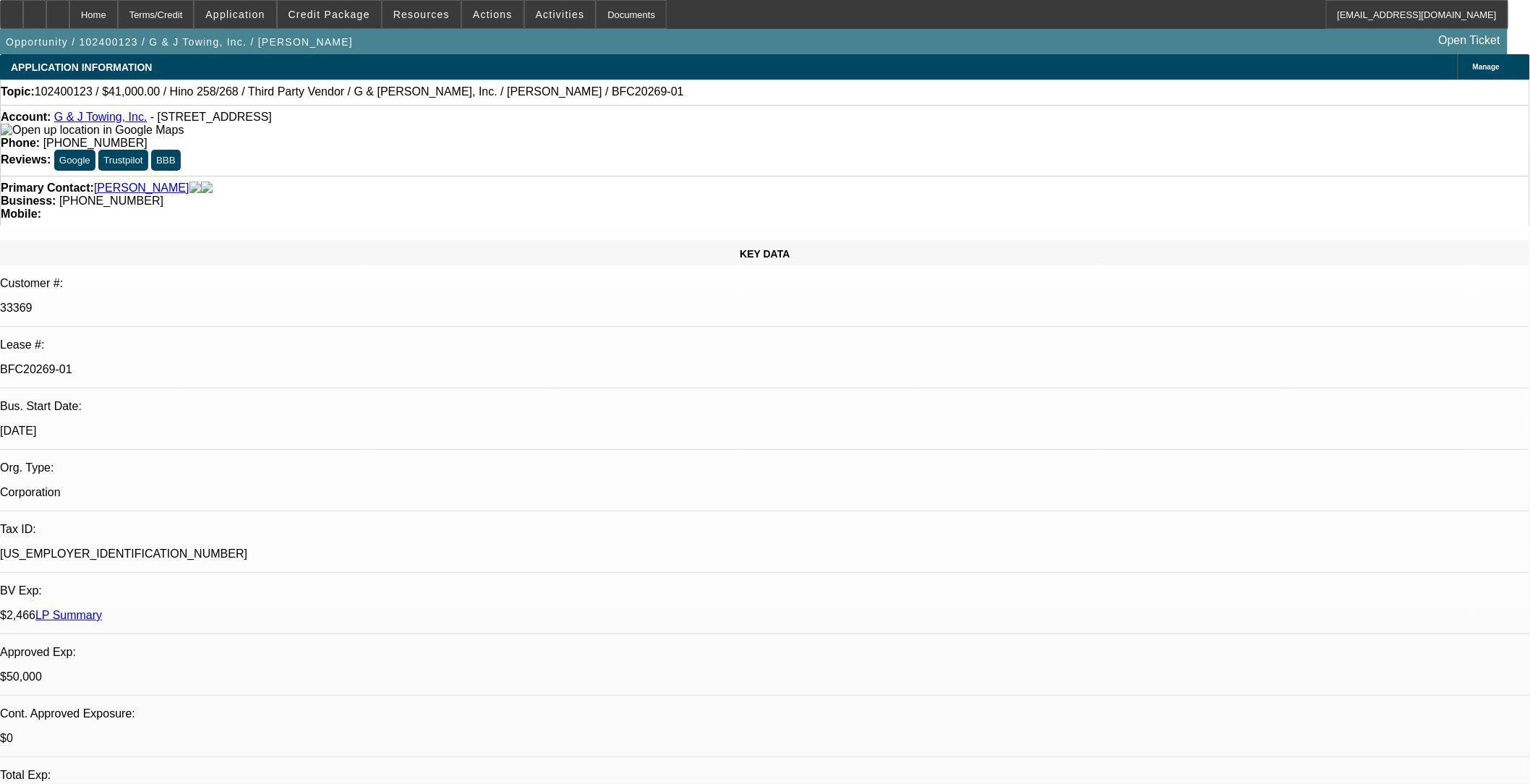
select select "1"
select select "2"
select select "4"
type input "gps"
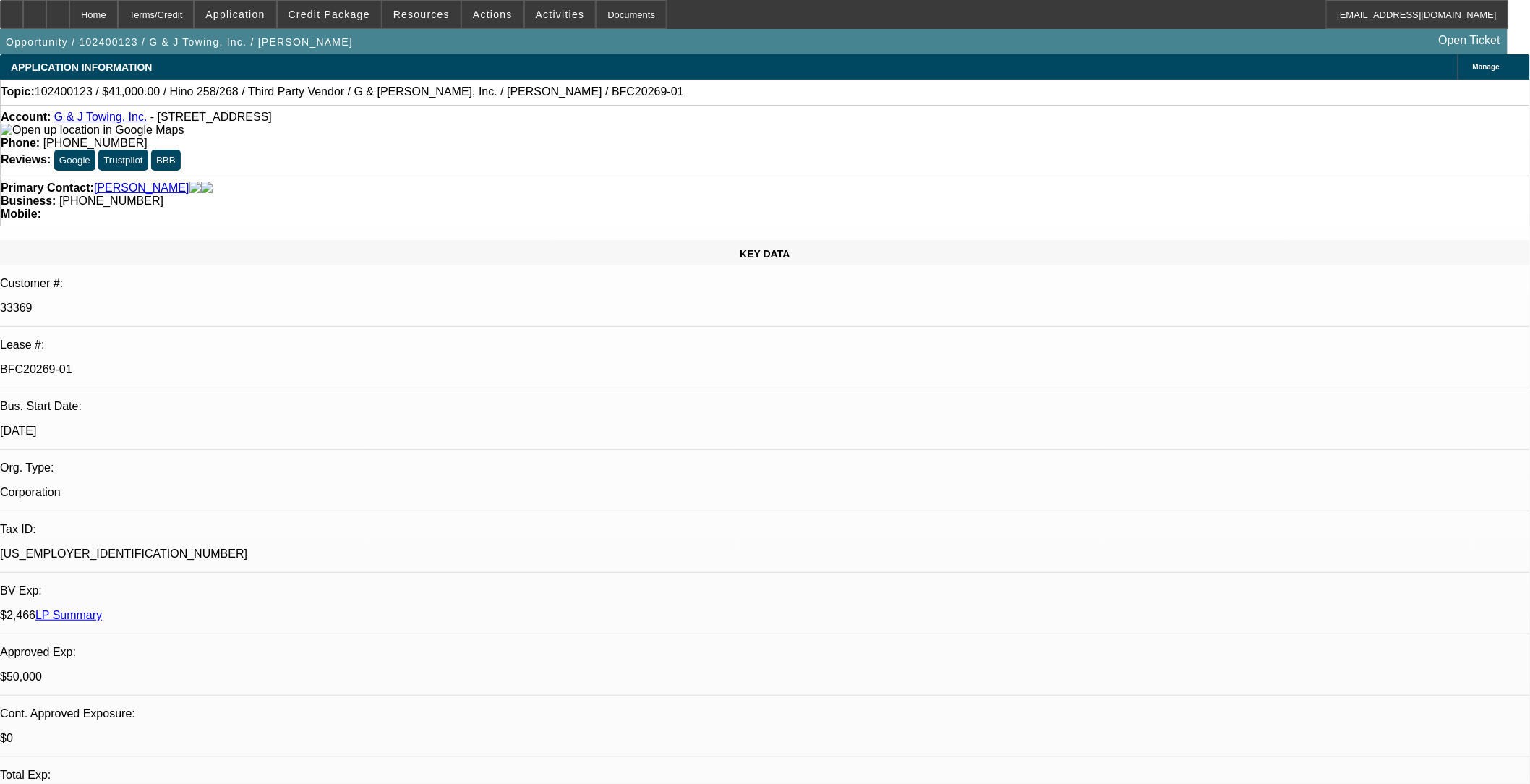
scroll to position [161, 0]
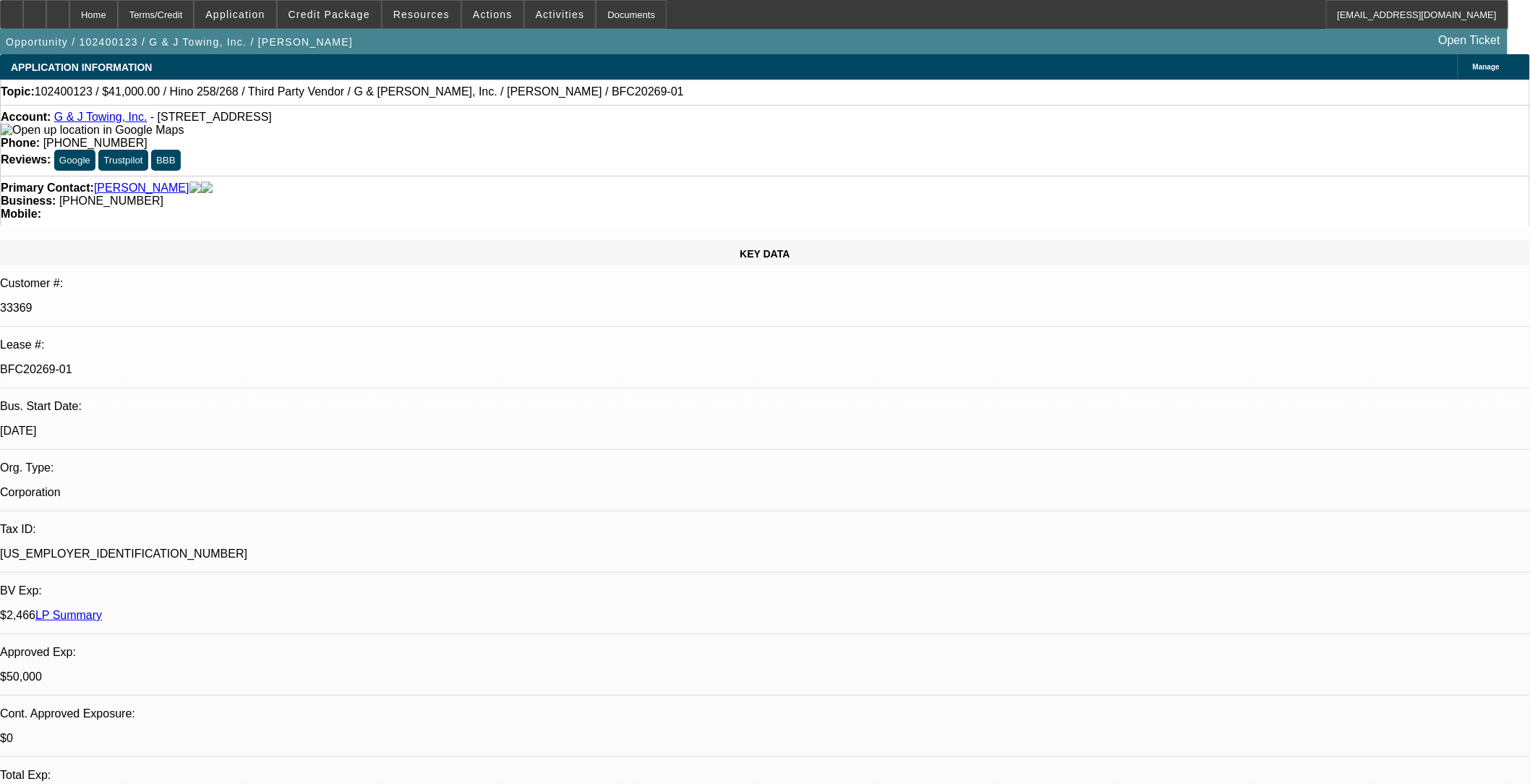
scroll to position [241, 0]
drag, startPoint x: 1244, startPoint y: 287, endPoint x: 1244, endPoint y: 306, distance: 19.0
drag, startPoint x: 1244, startPoint y: 306, endPoint x: 1239, endPoint y: 327, distance: 21.6
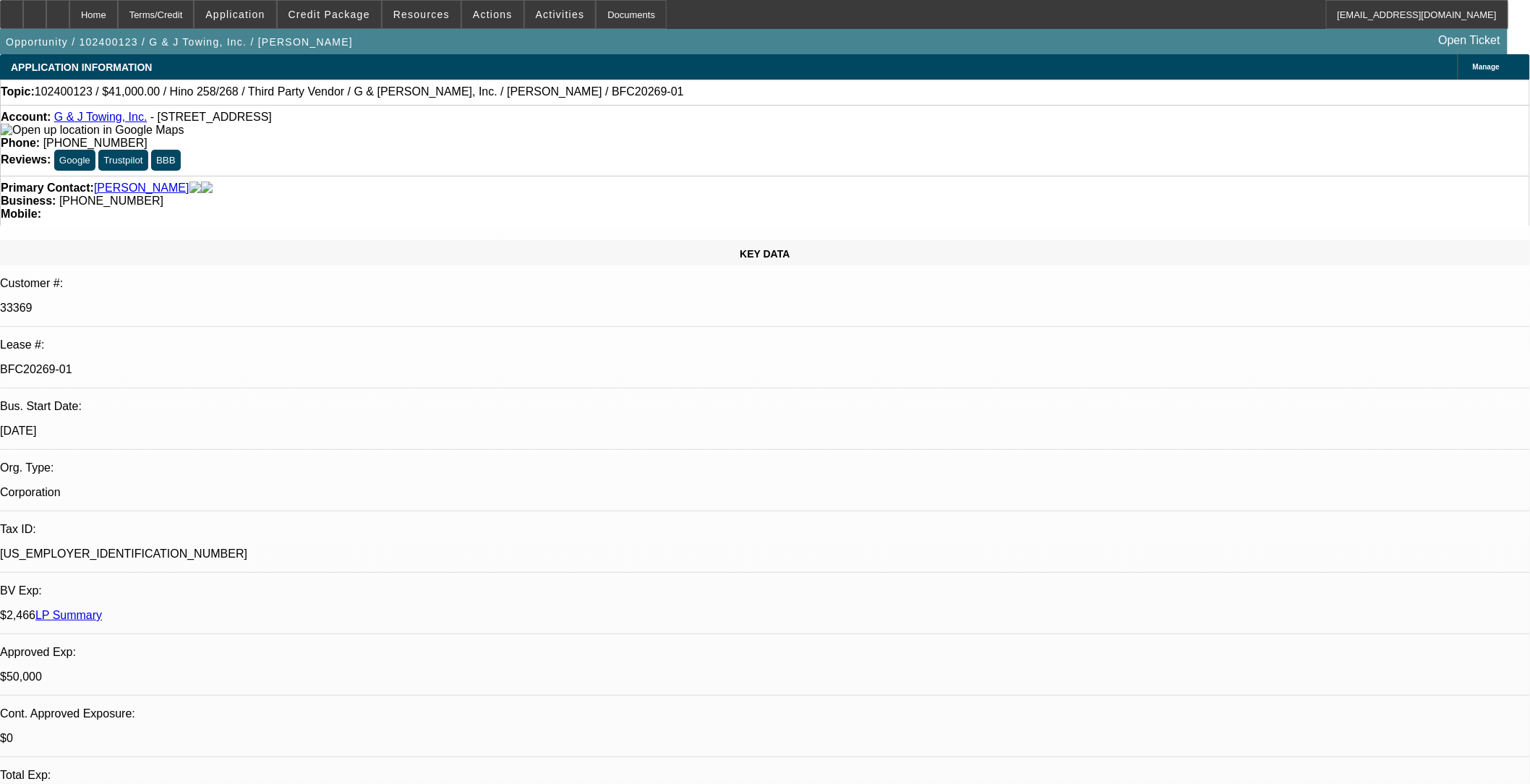
scroll to position [0, 0]
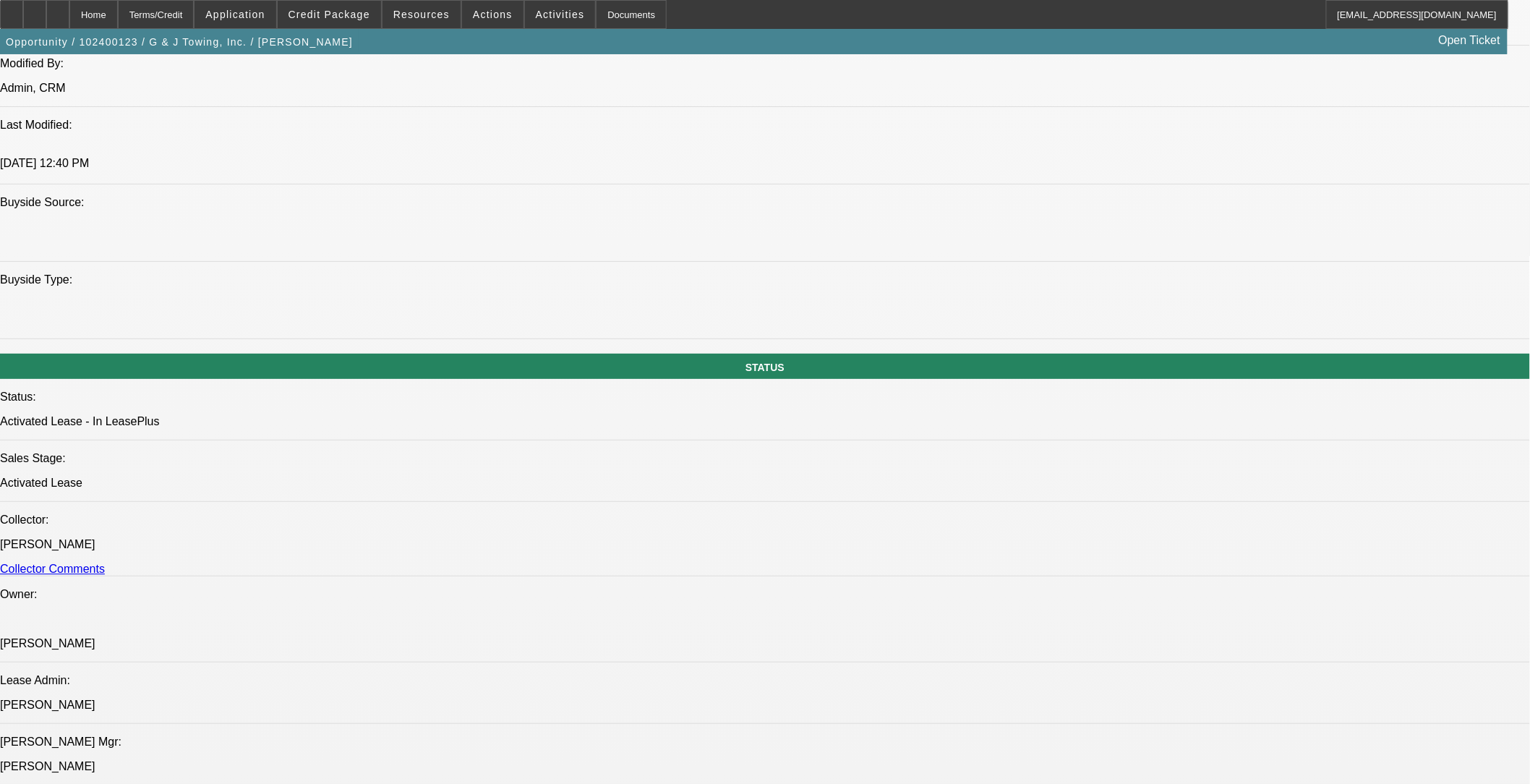
scroll to position [1285, 0]
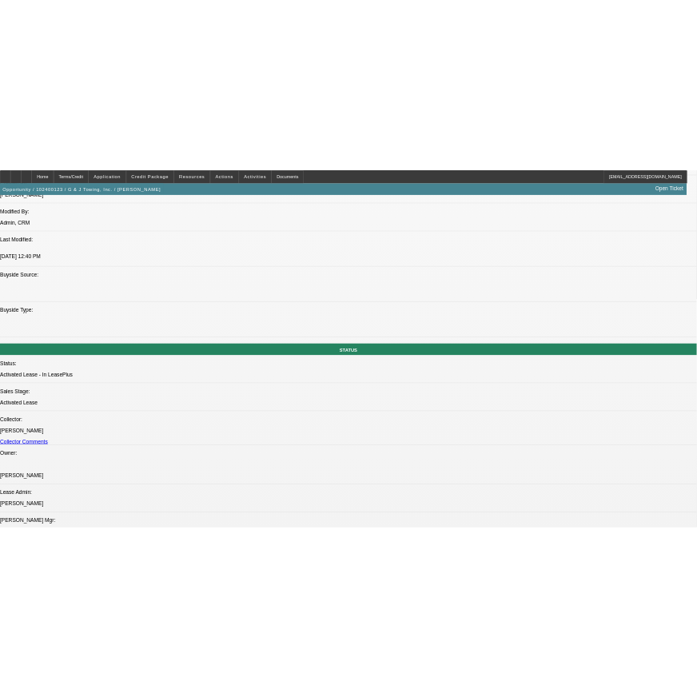
scroll to position [163, 0]
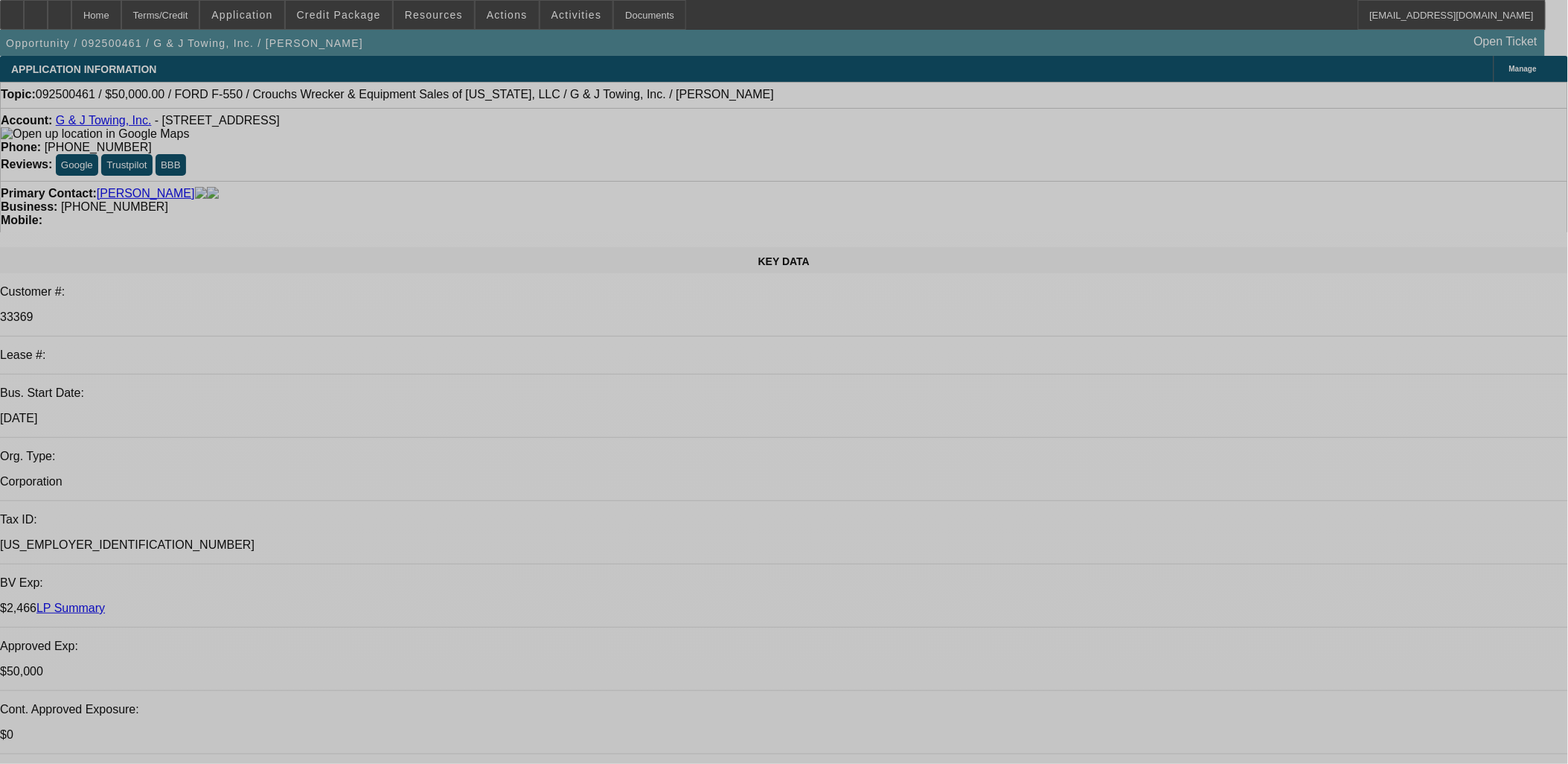
select select "0"
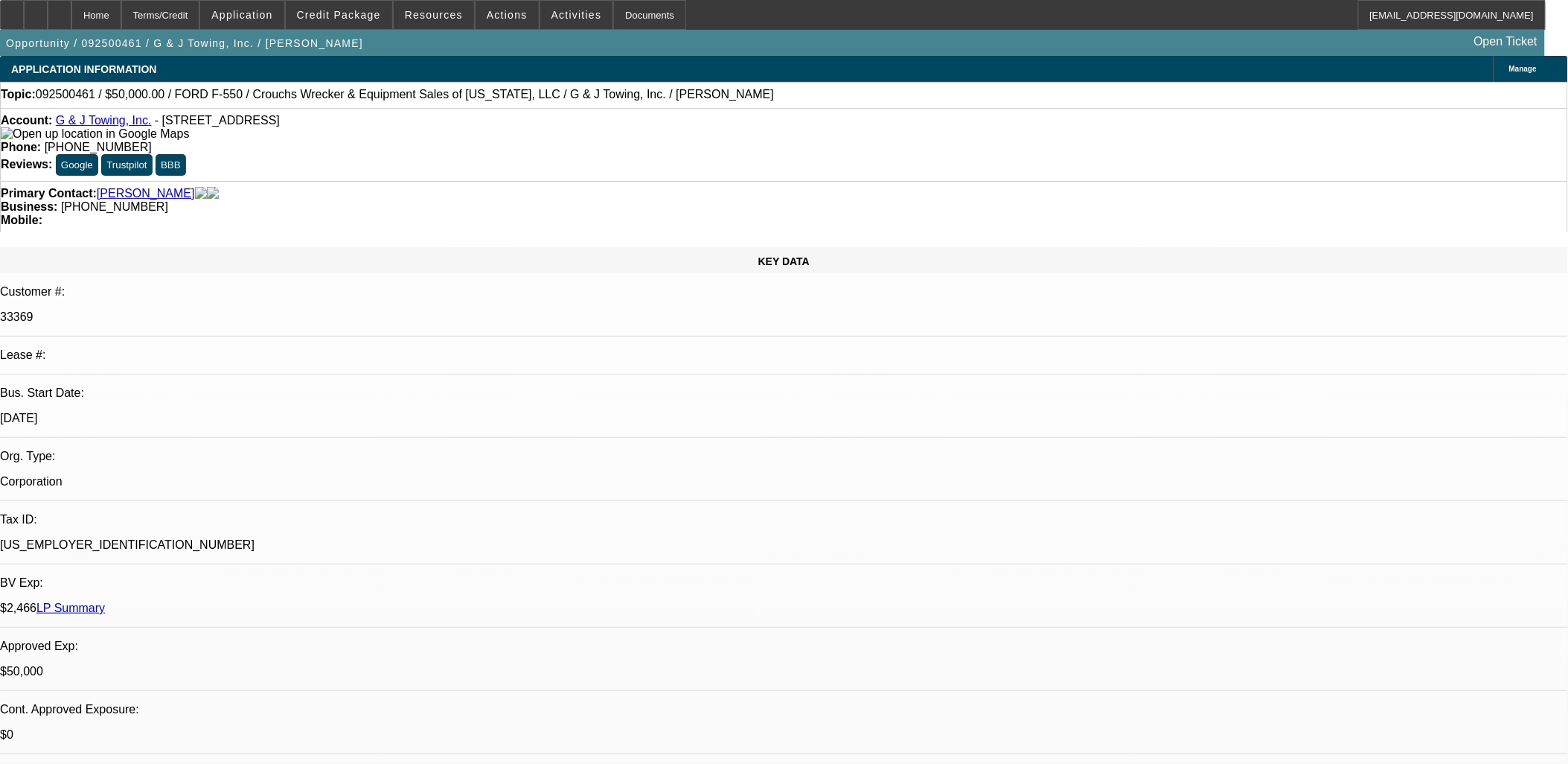
select select "0"
select select "1.5"
select select "0"
select select "2"
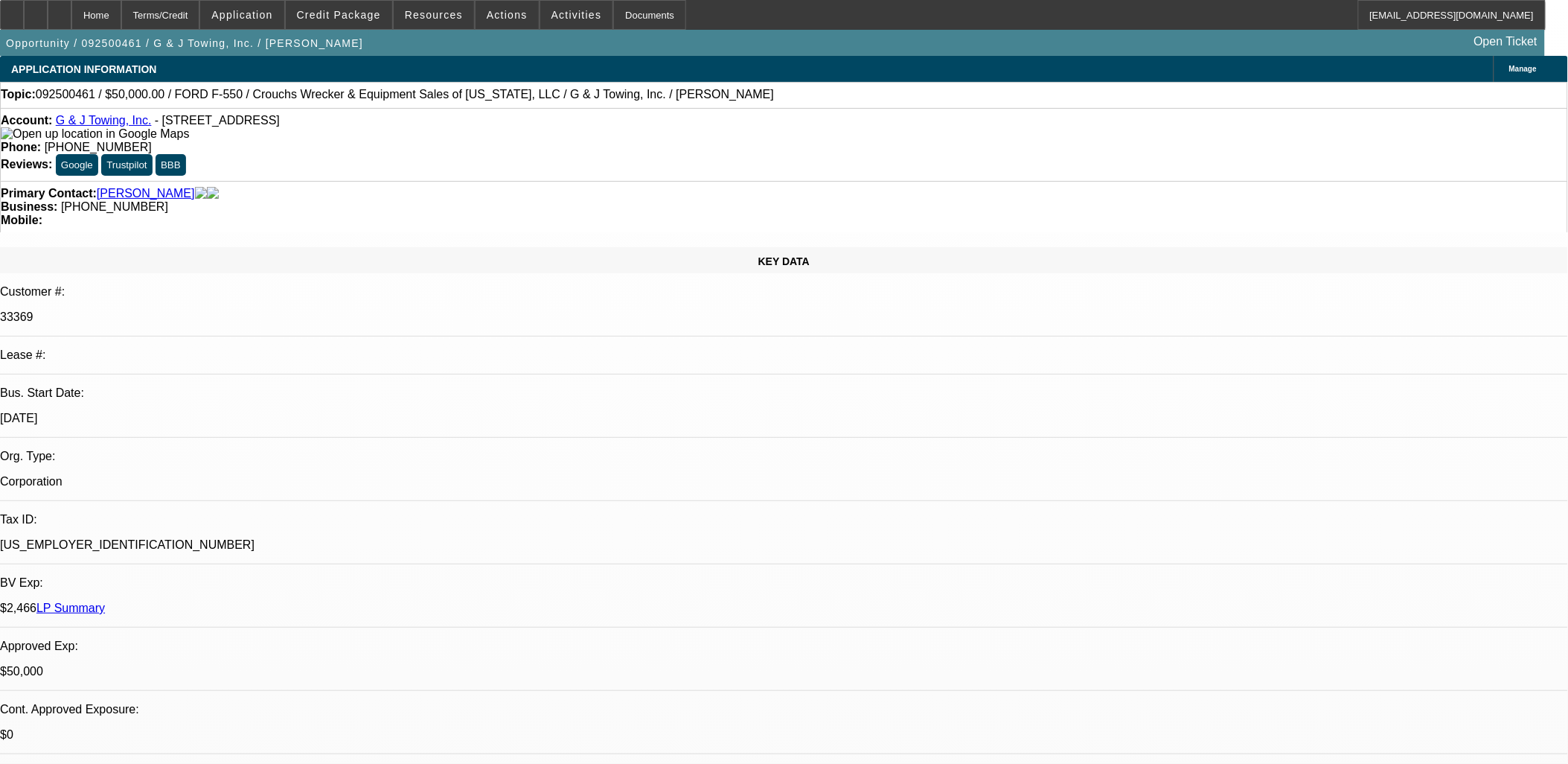
select select "0"
select select "1"
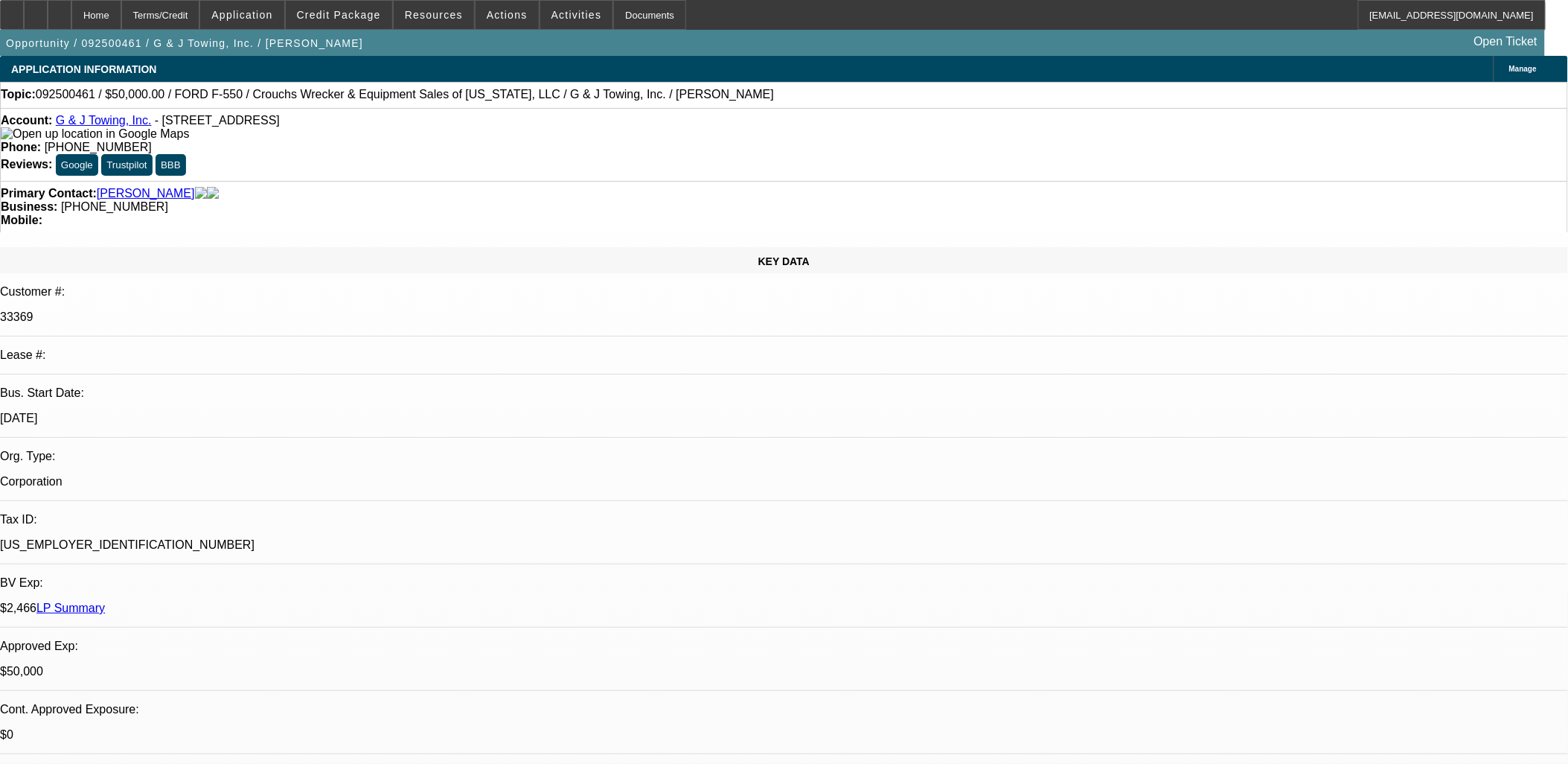
select select "2"
select select "6"
select select "1"
select select "2"
select select "6"
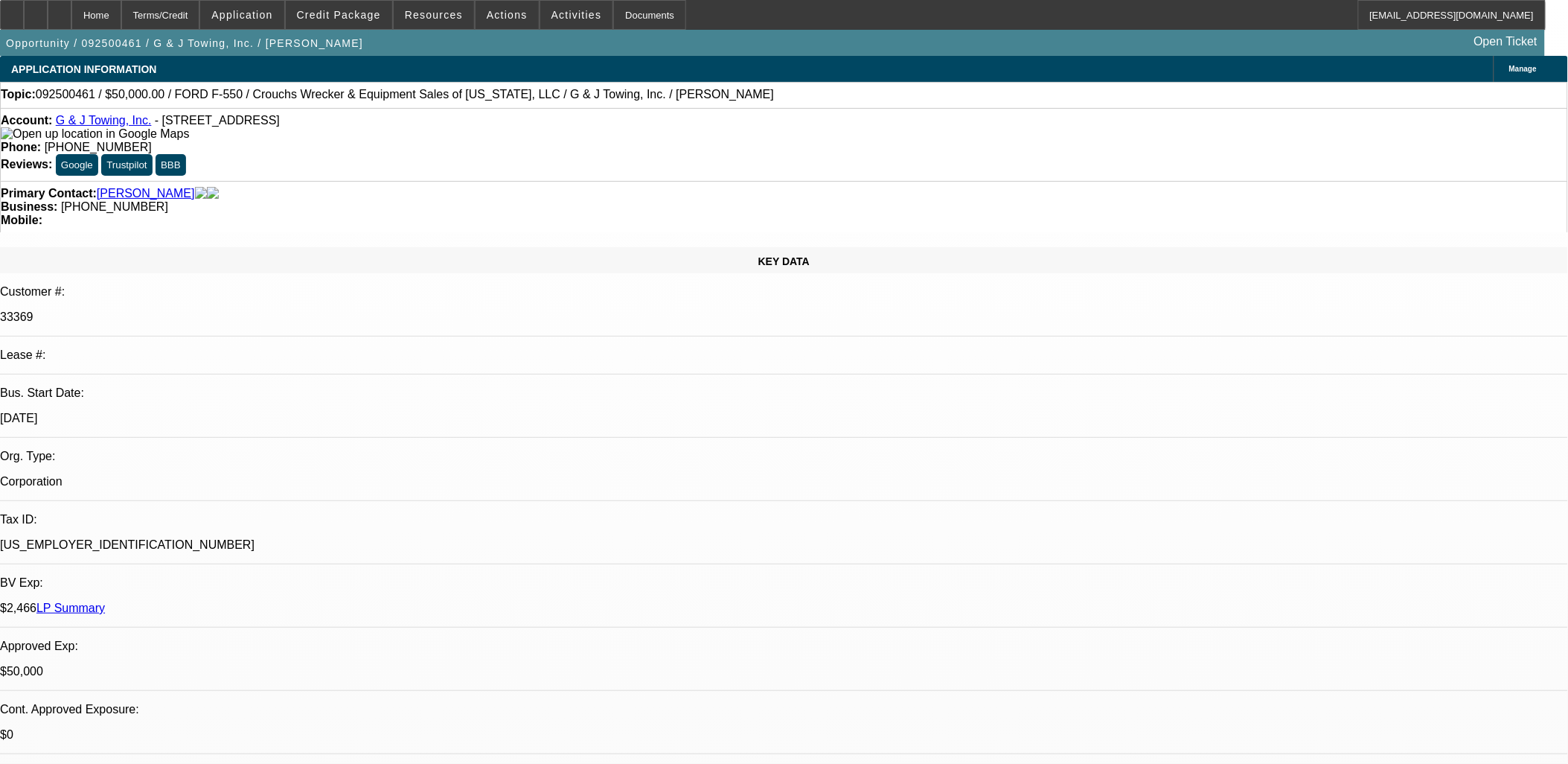
select select "1"
select select "2"
select select "6"
select select "1"
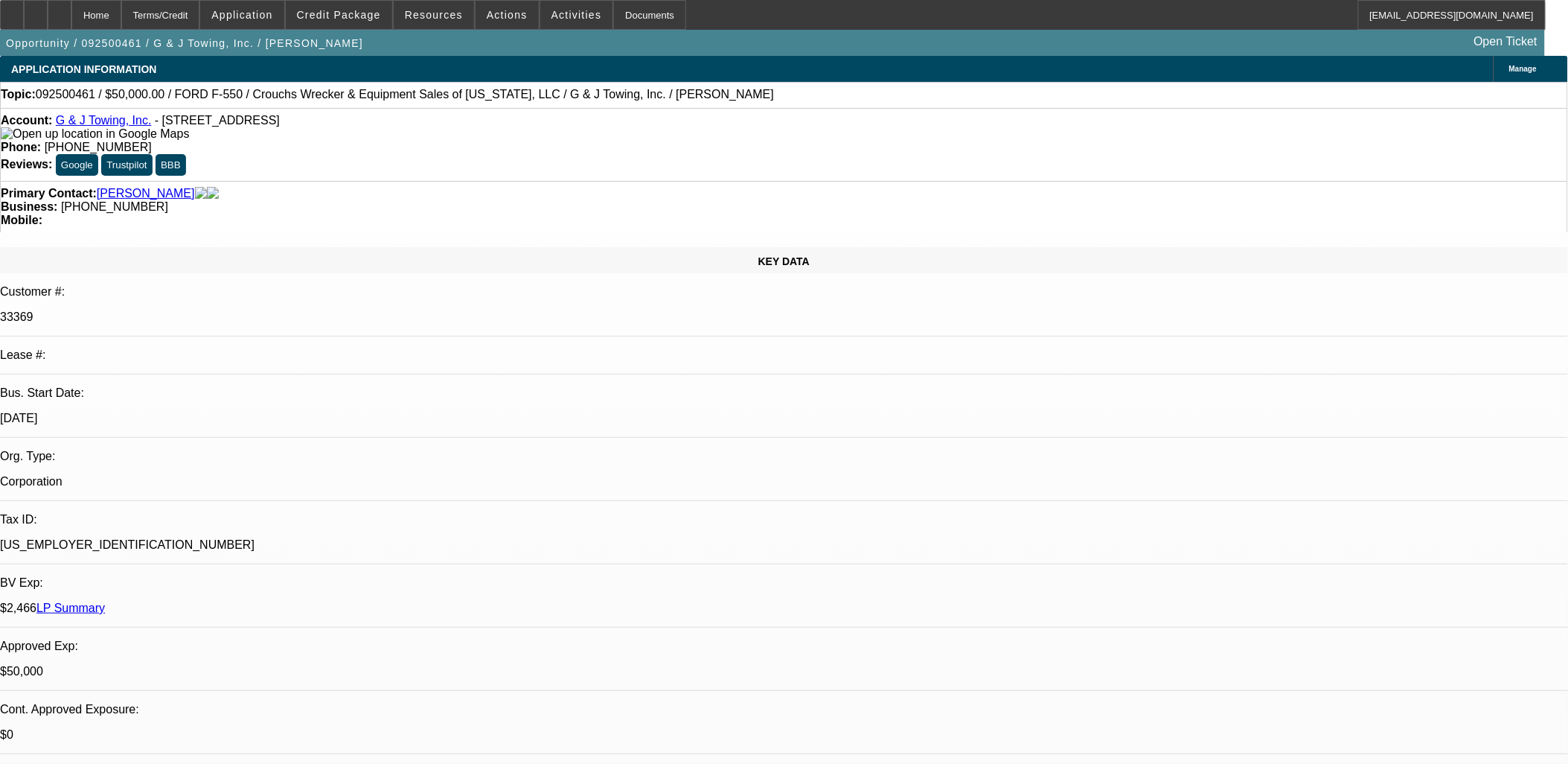
select select "6"
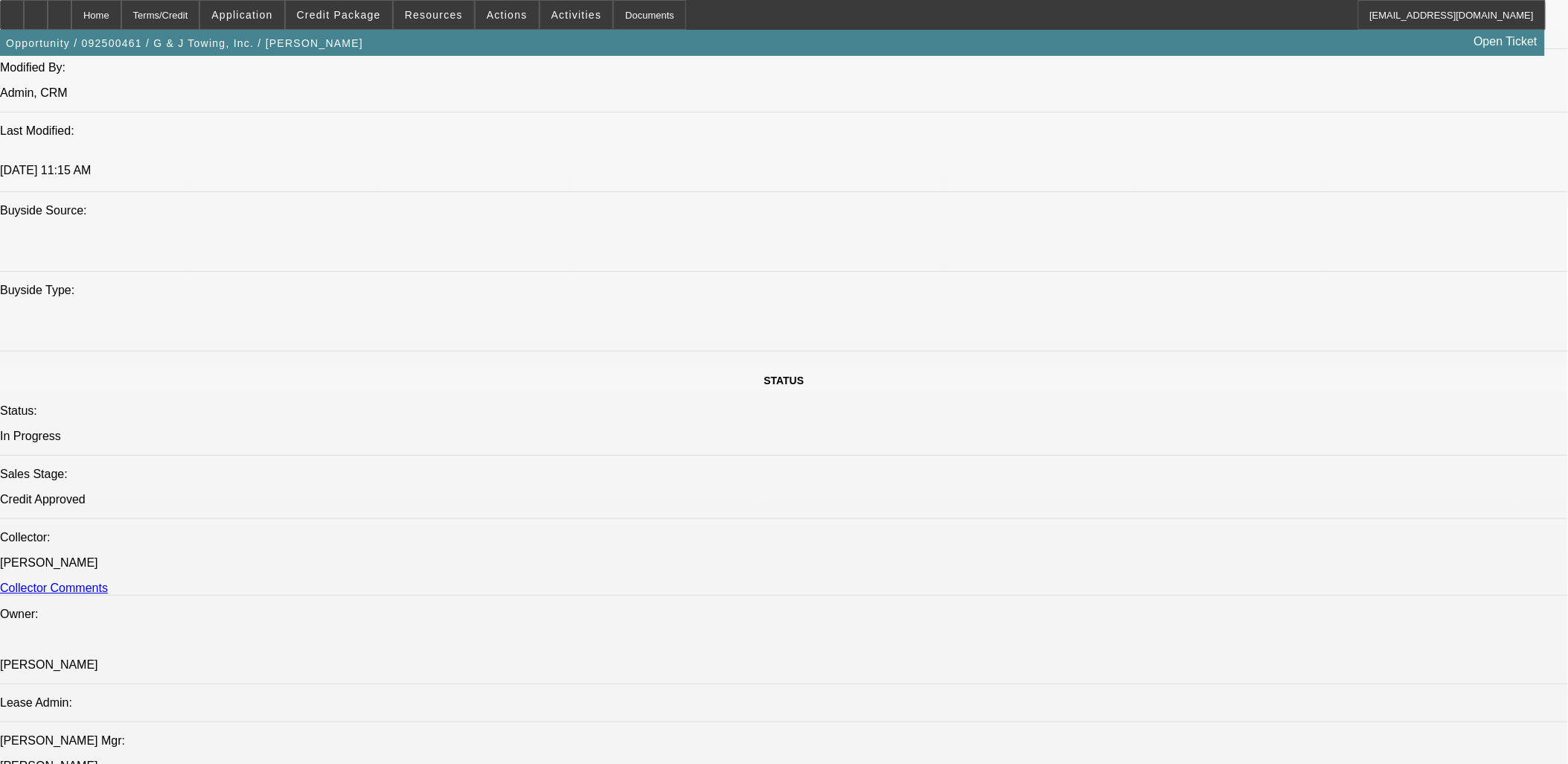
scroll to position [1901, 0]
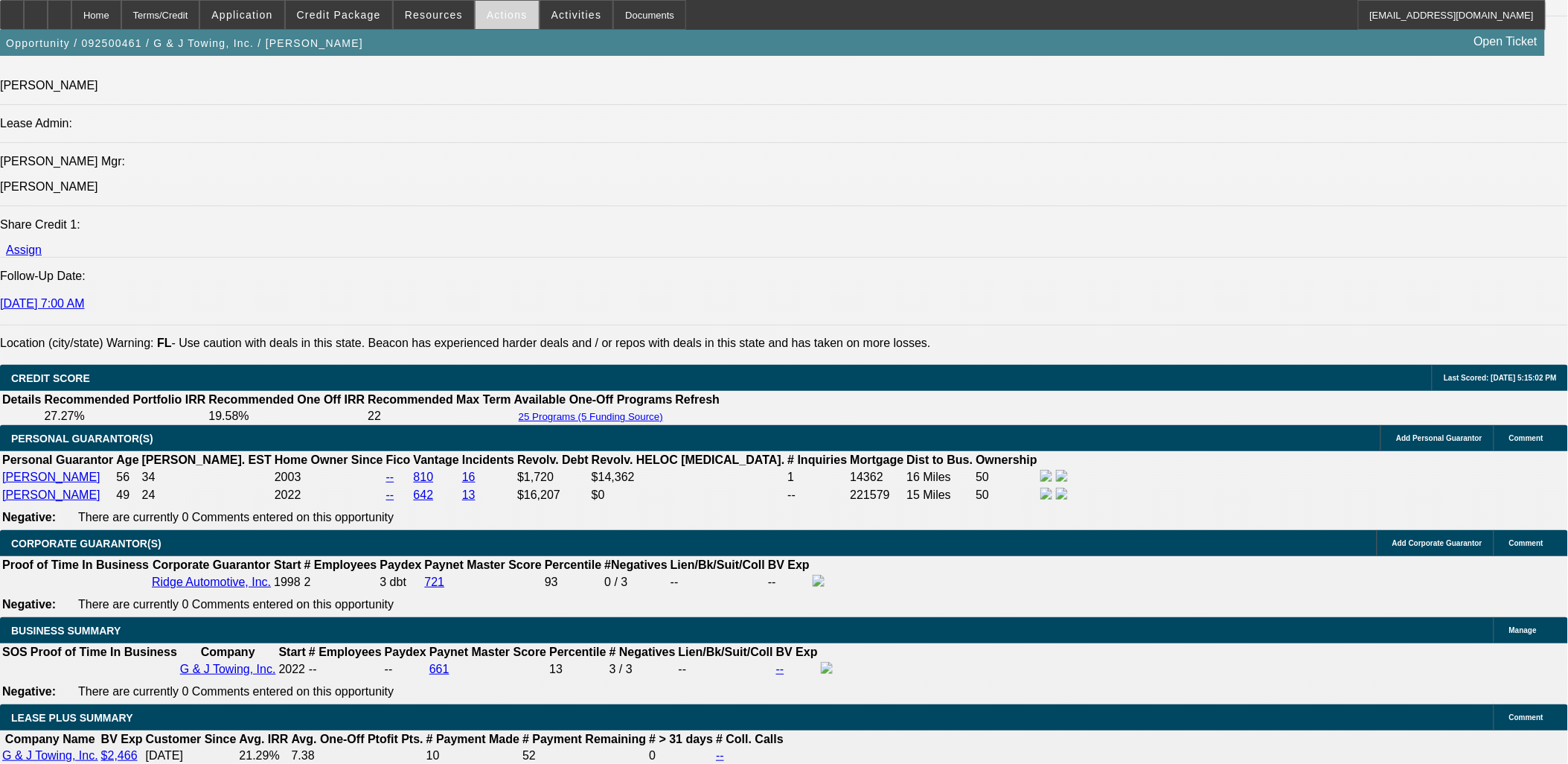
click at [508, 24] on span at bounding box center [507, 15] width 63 height 35
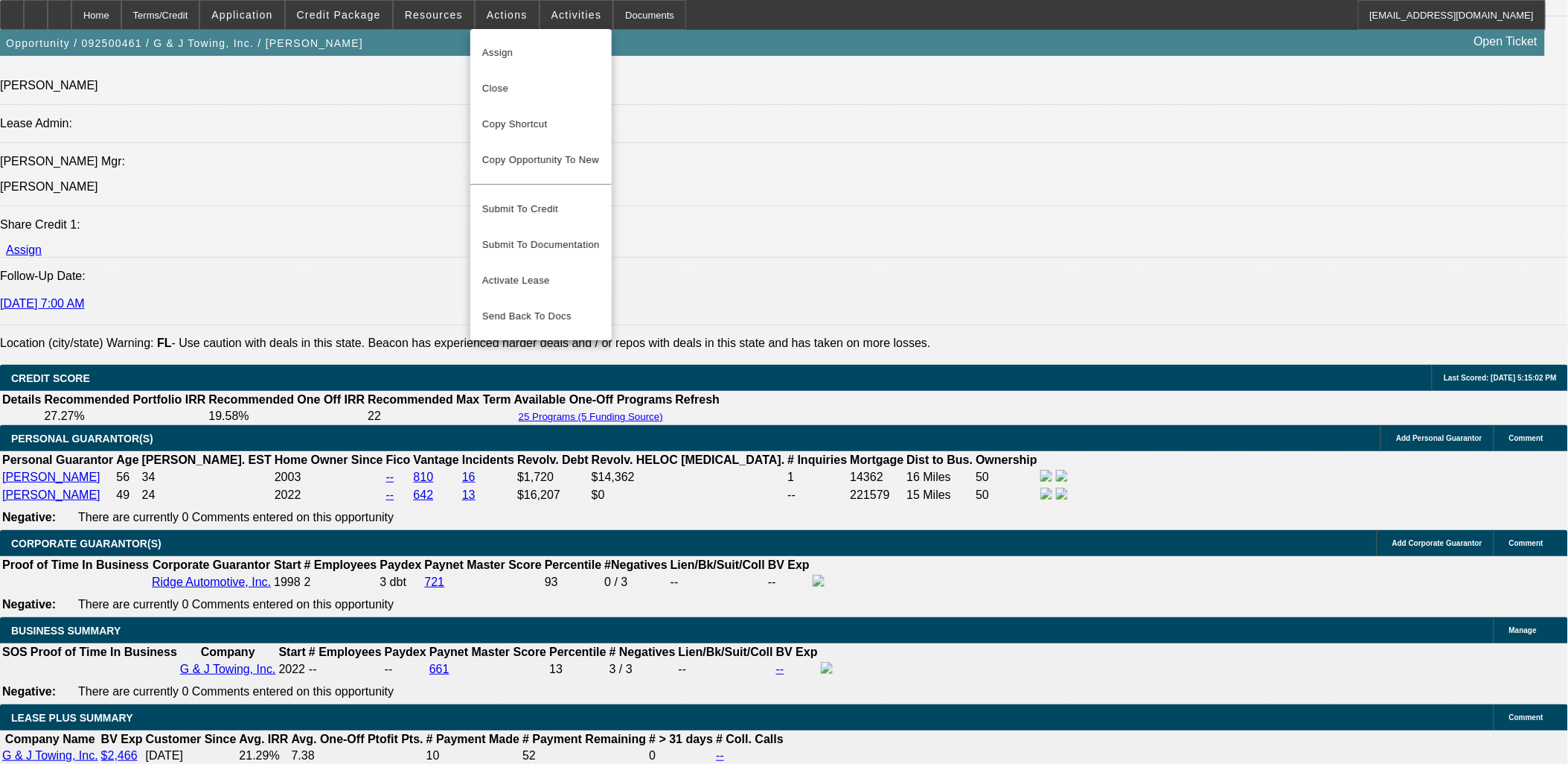
click at [457, 22] on div at bounding box center [784, 382] width 1568 height 764
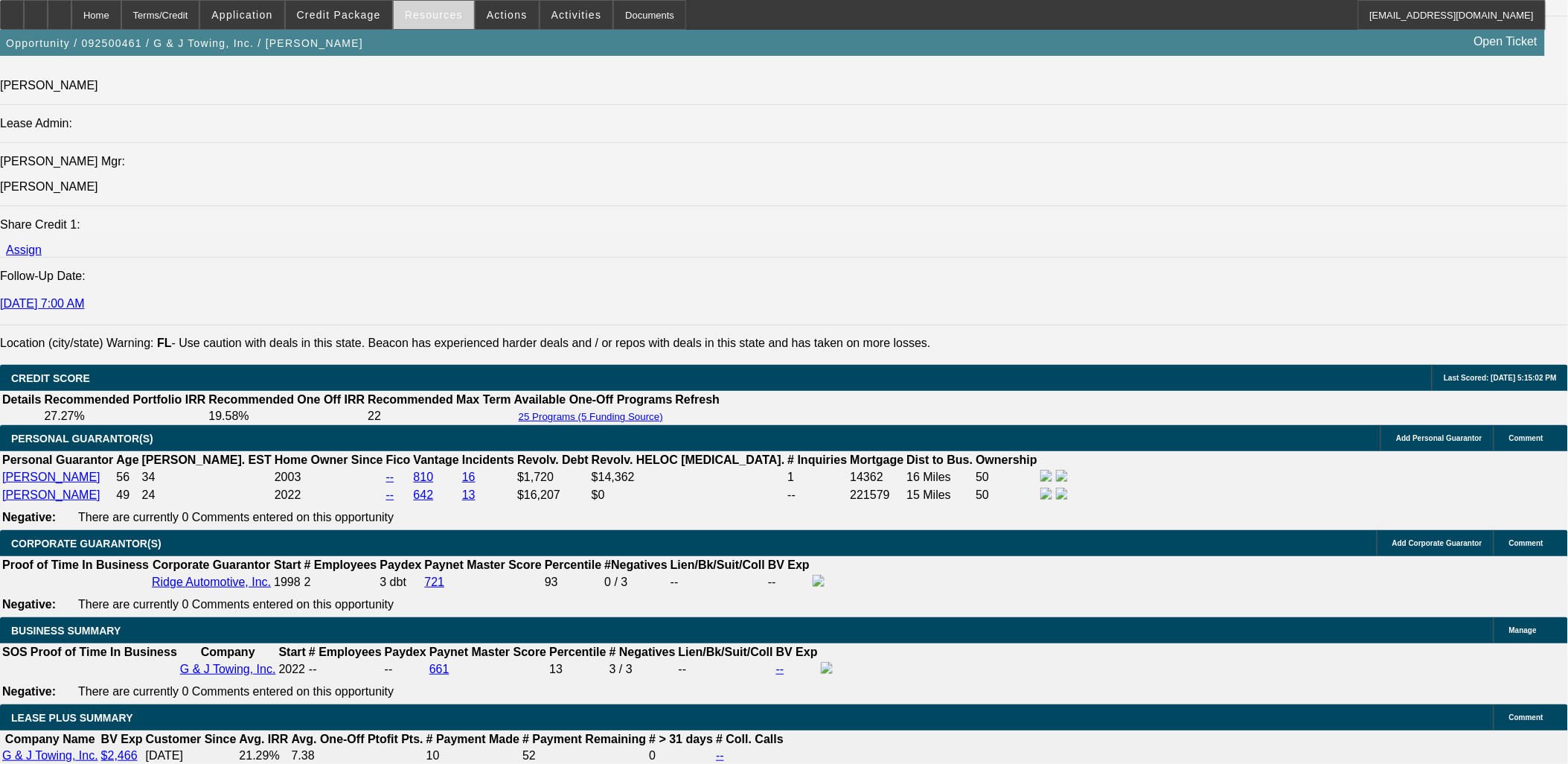
click at [457, 20] on span at bounding box center [434, 15] width 80 height 35
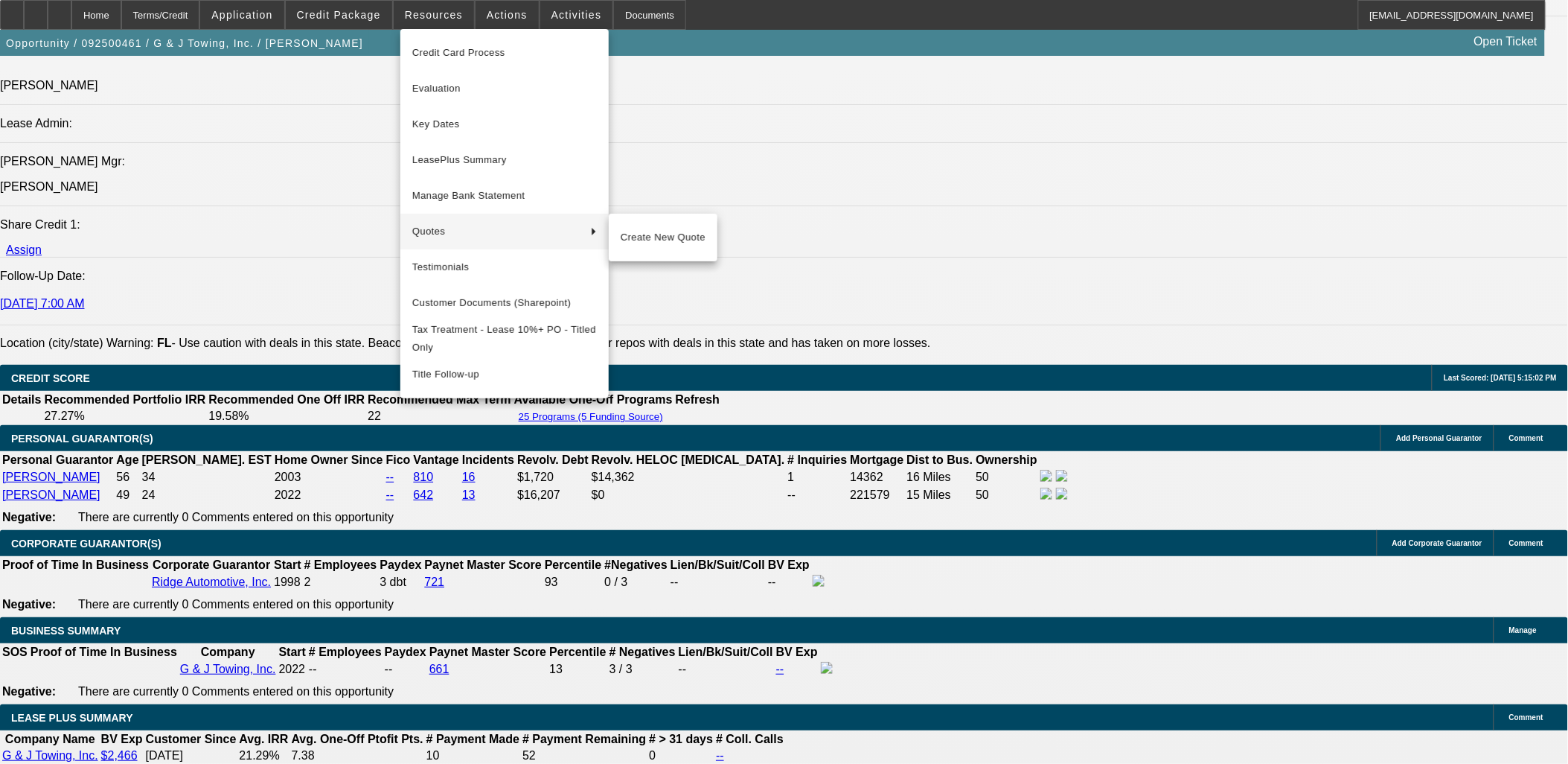
click at [552, 516] on div at bounding box center [784, 382] width 1568 height 764
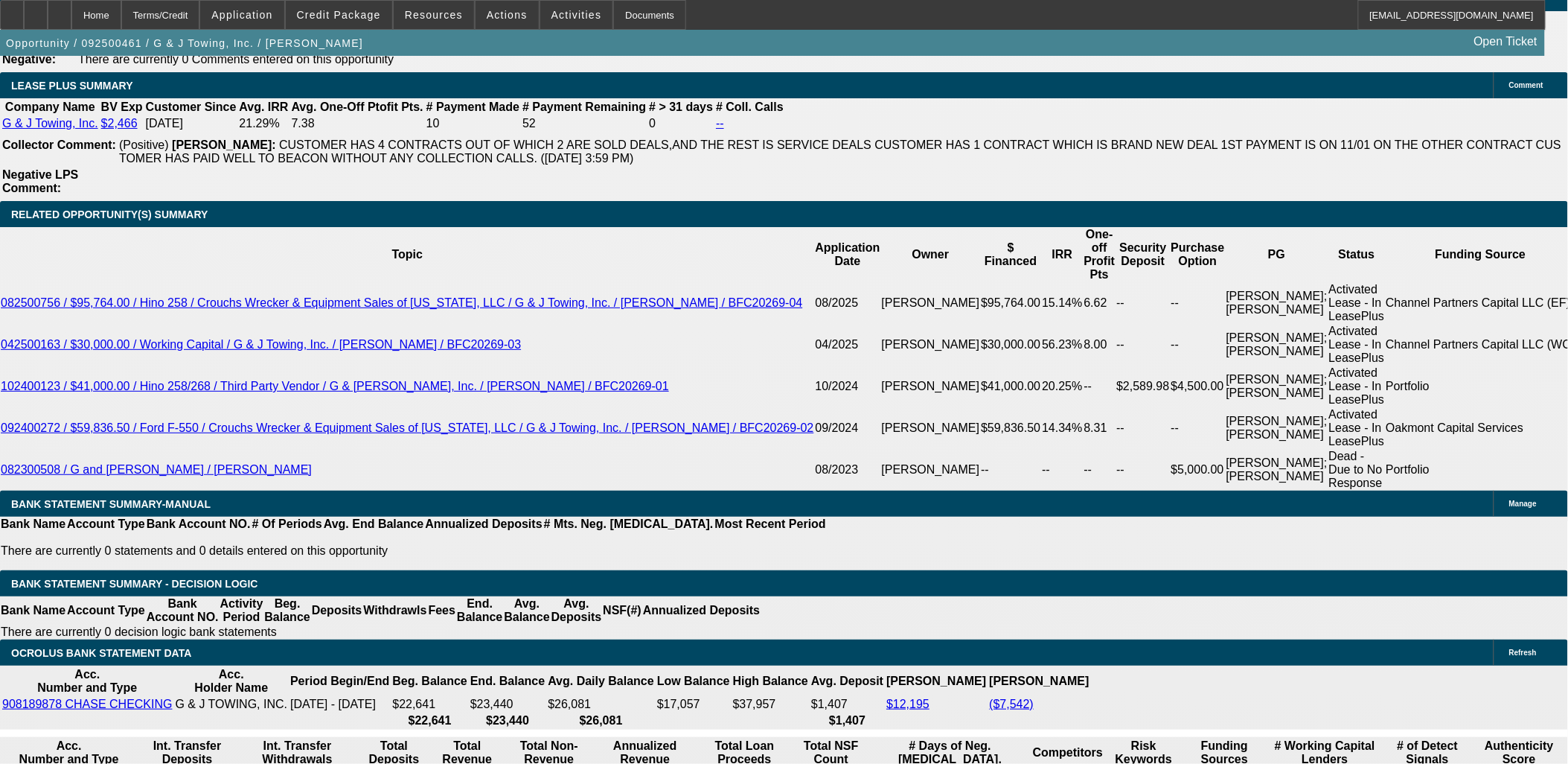
scroll to position [2563, 0]
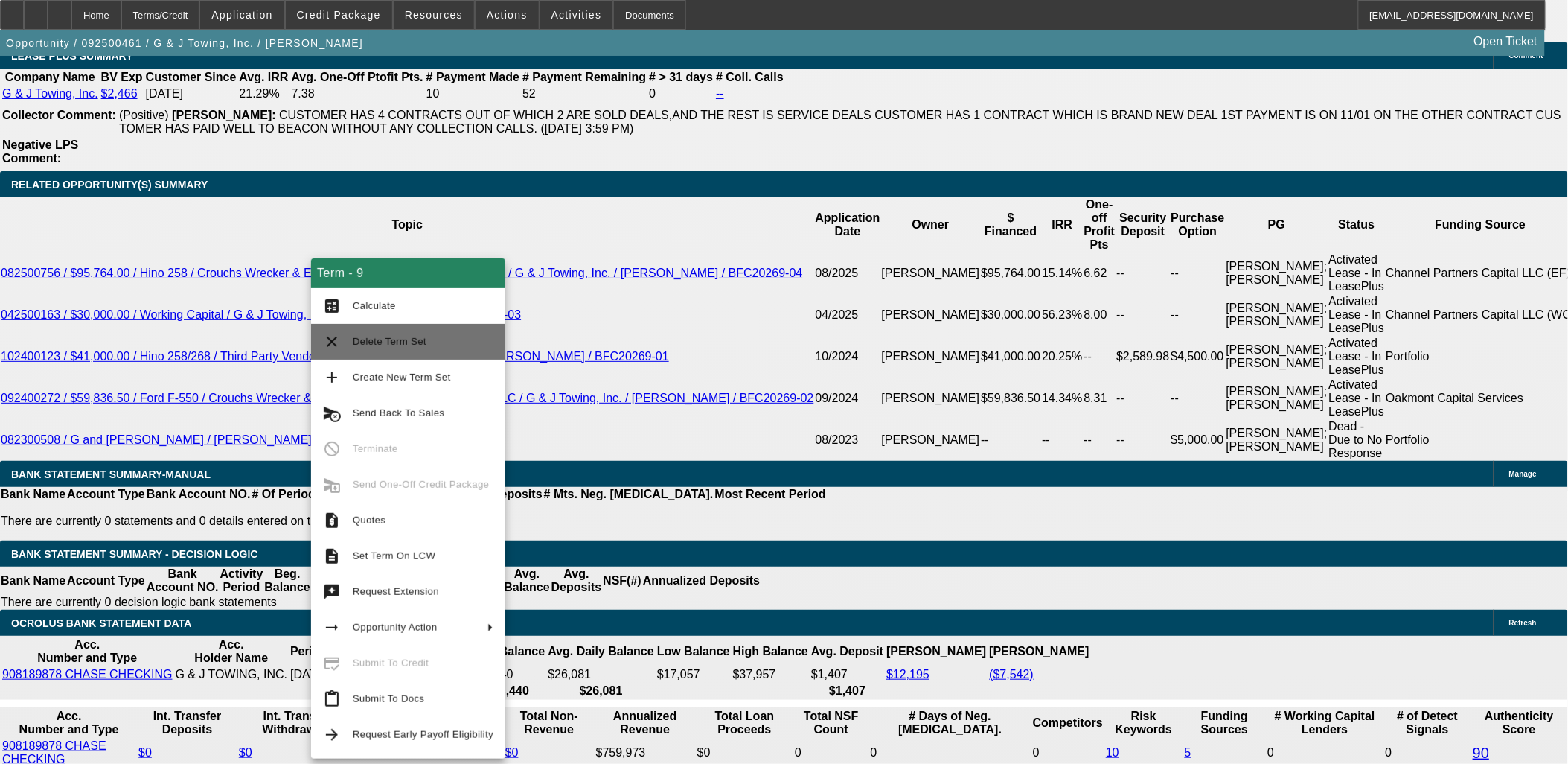
click at [413, 352] on button "clear Delete Term Set" at bounding box center [408, 342] width 194 height 35
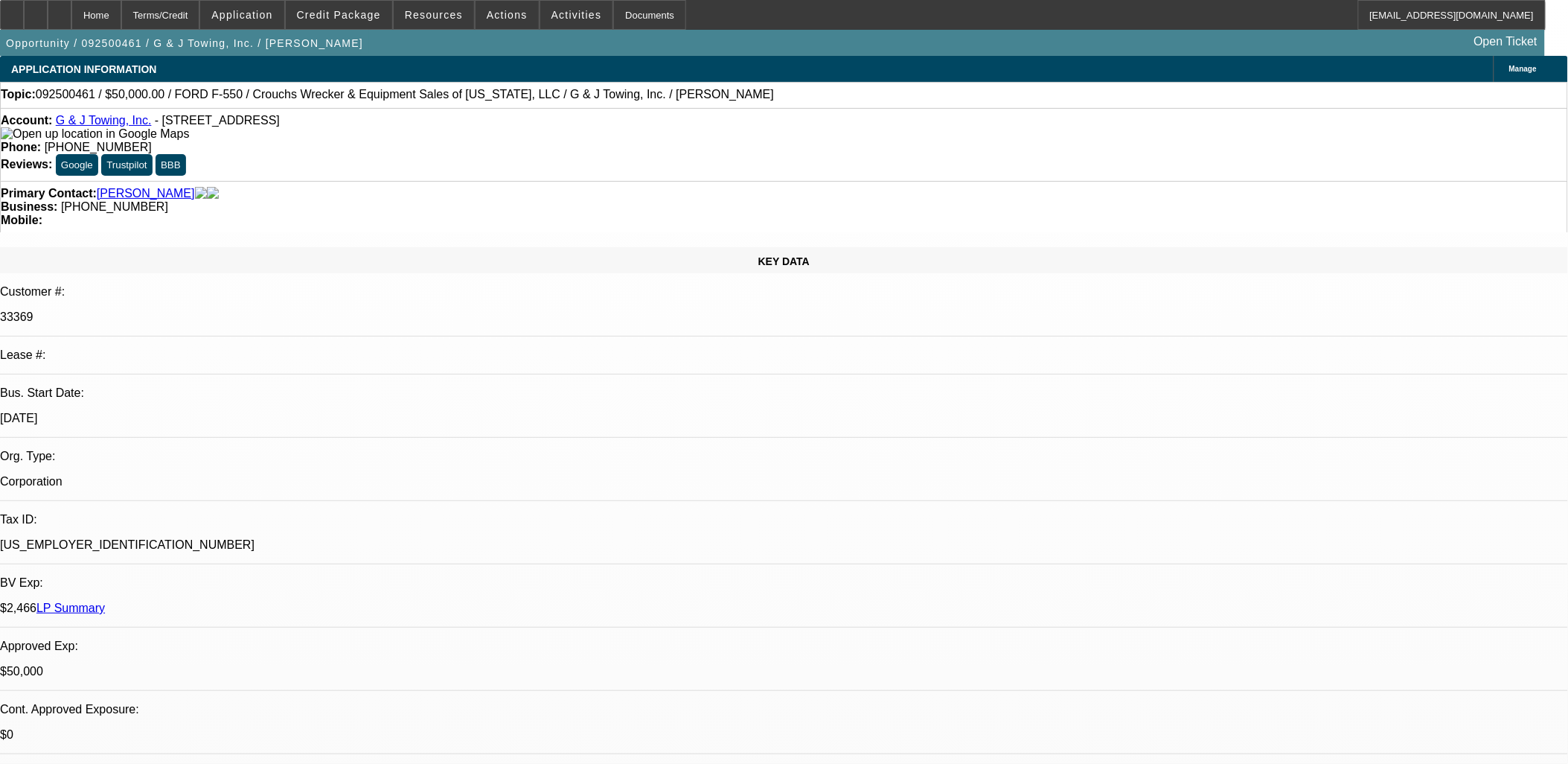
select select "0"
select select "1.5"
select select "0"
select select "2"
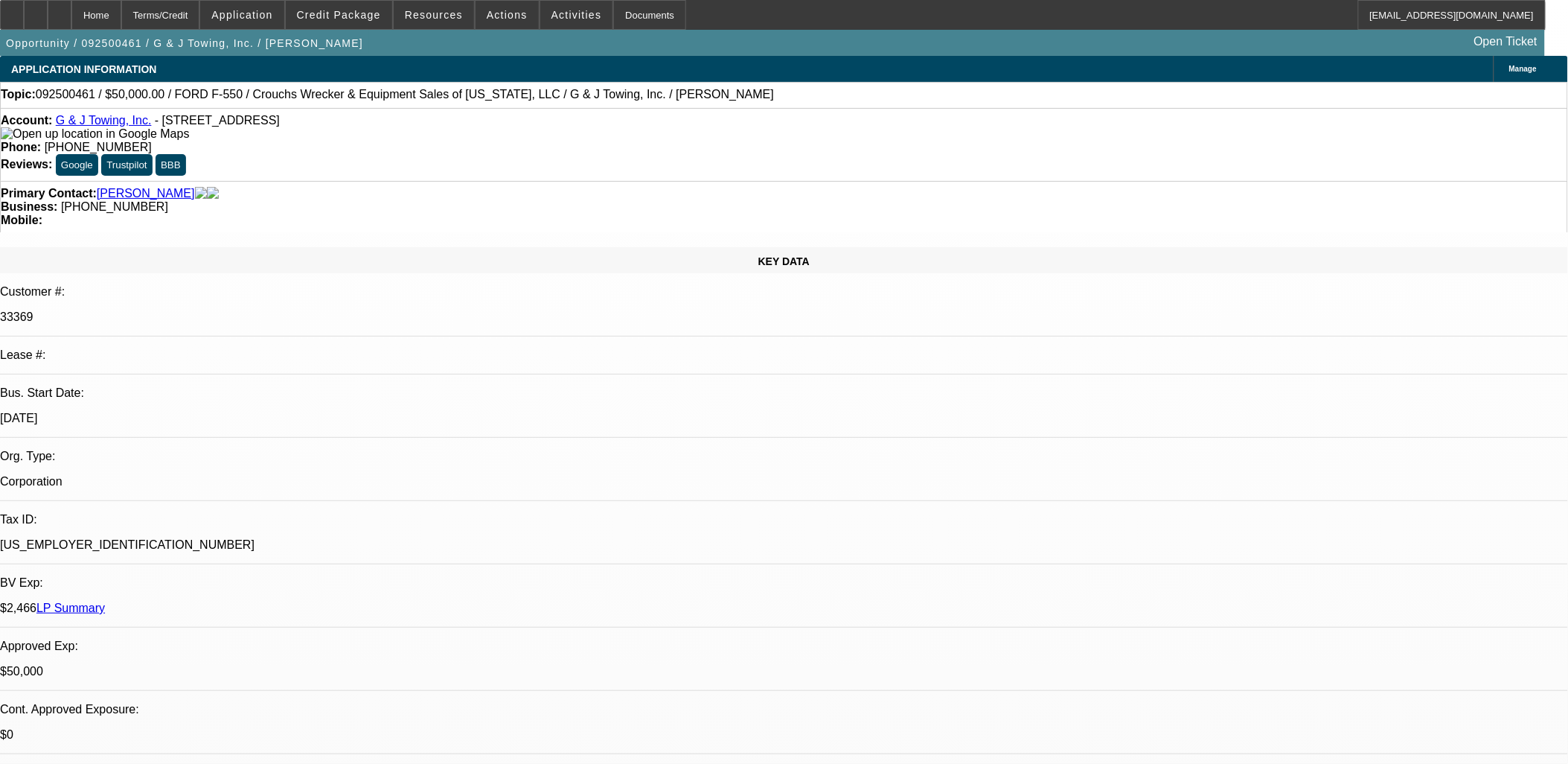
select select "0"
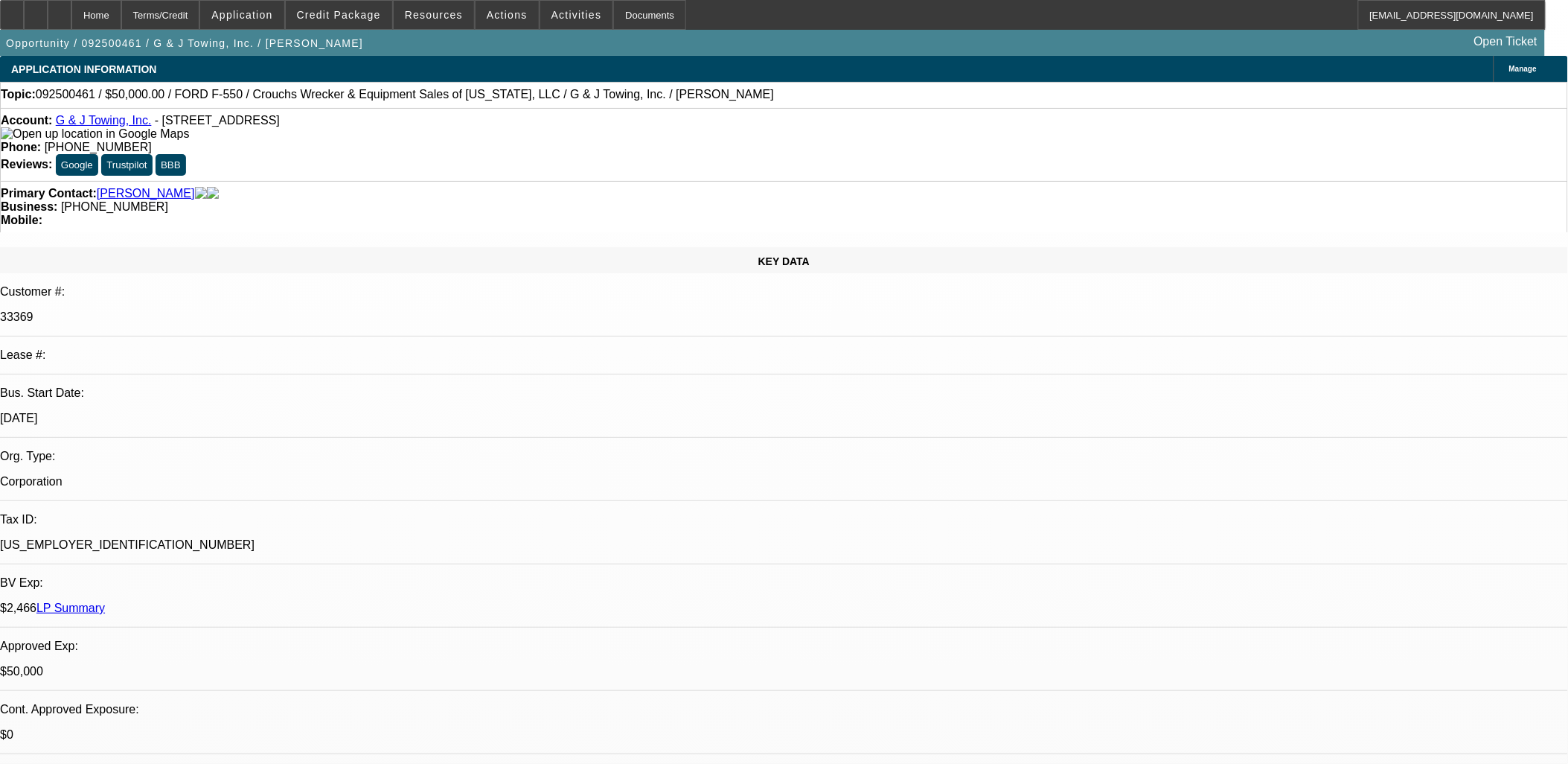
select select "0"
select select "1"
select select "2"
select select "6"
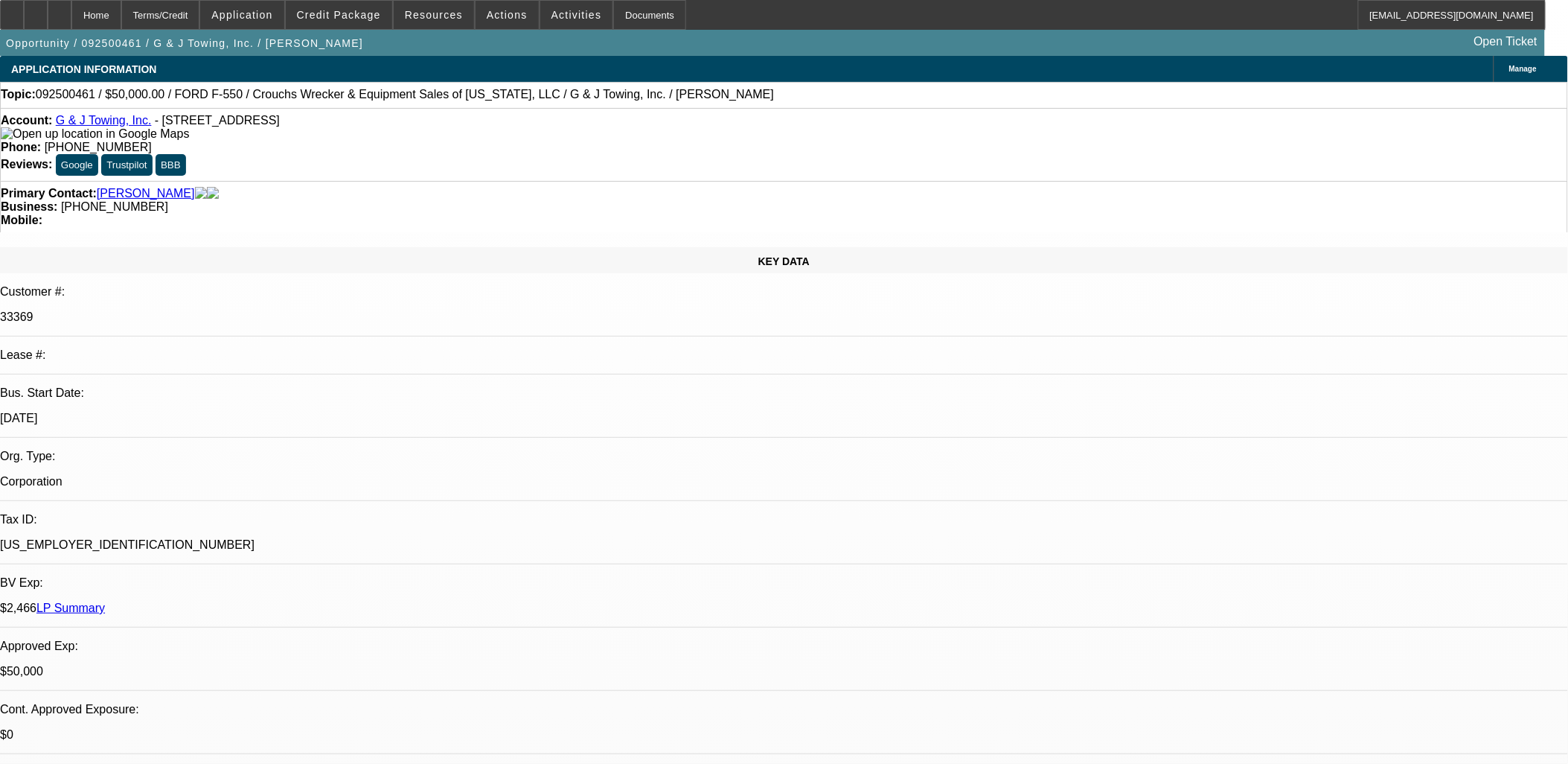
select select "1"
select select "2"
select select "6"
select select "1"
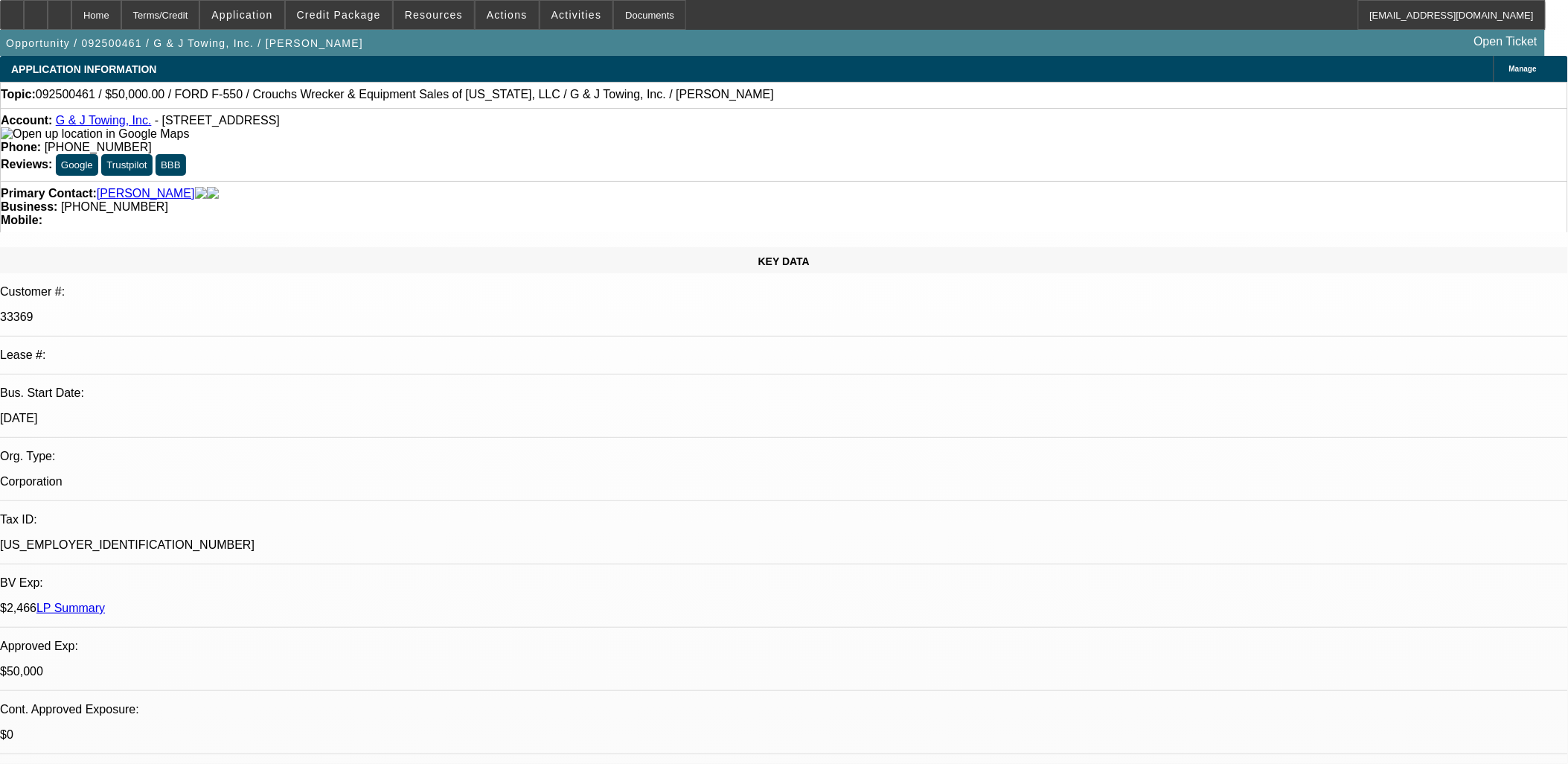
select select "6"
select select "1"
select select "6"
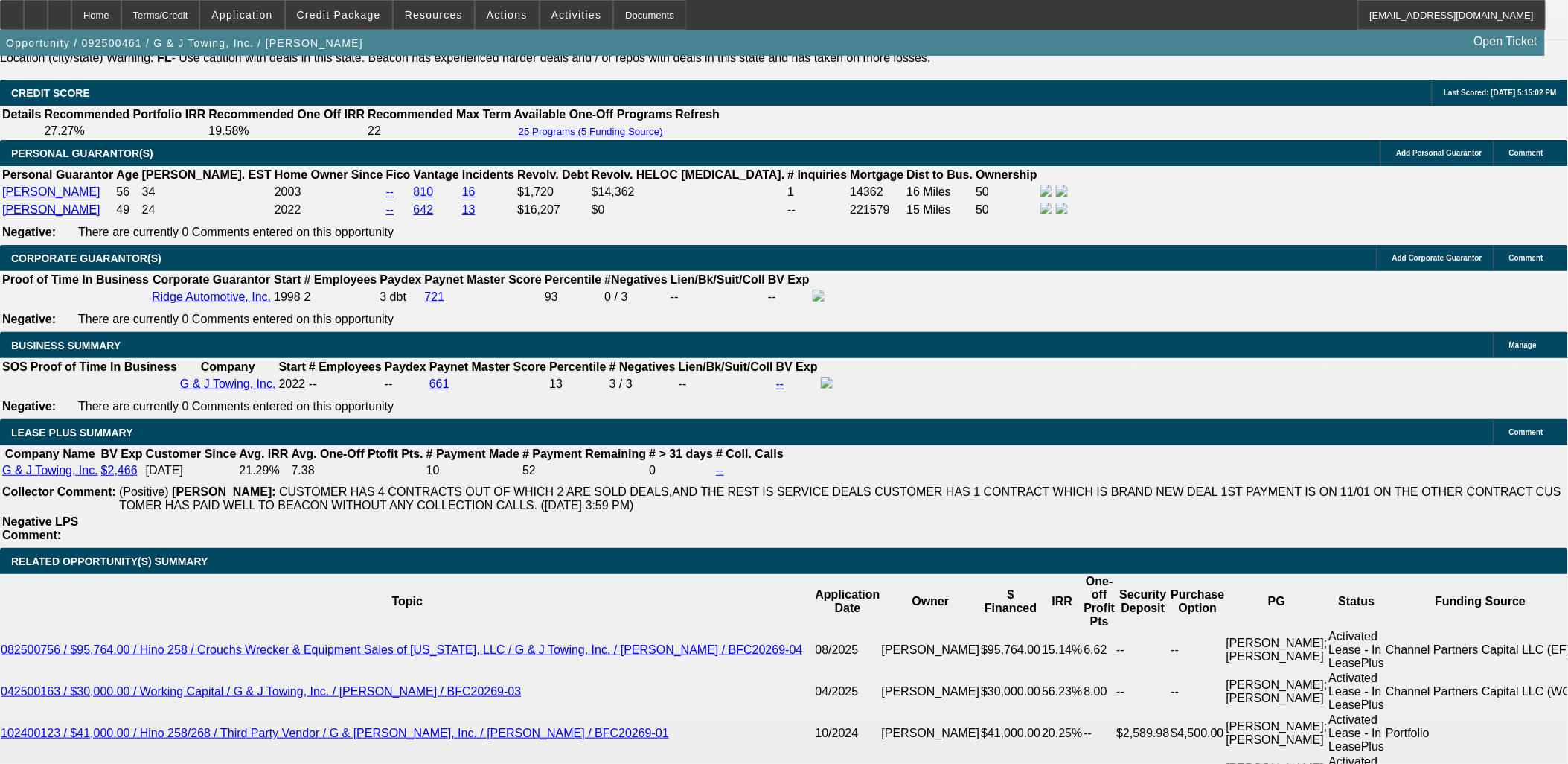
scroll to position [2315, 0]
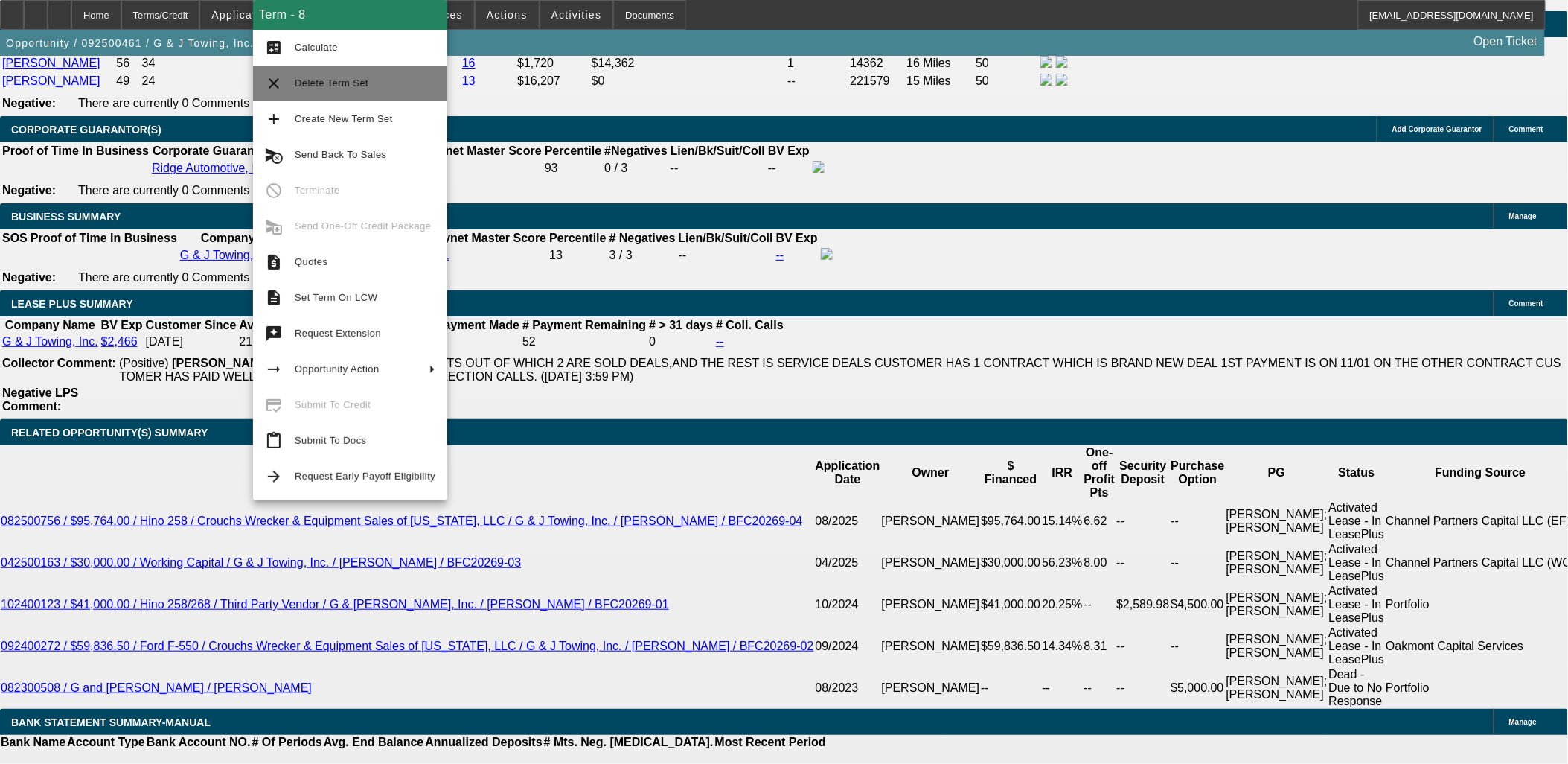
click at [388, 87] on span "Delete Term Set" at bounding box center [365, 83] width 141 height 18
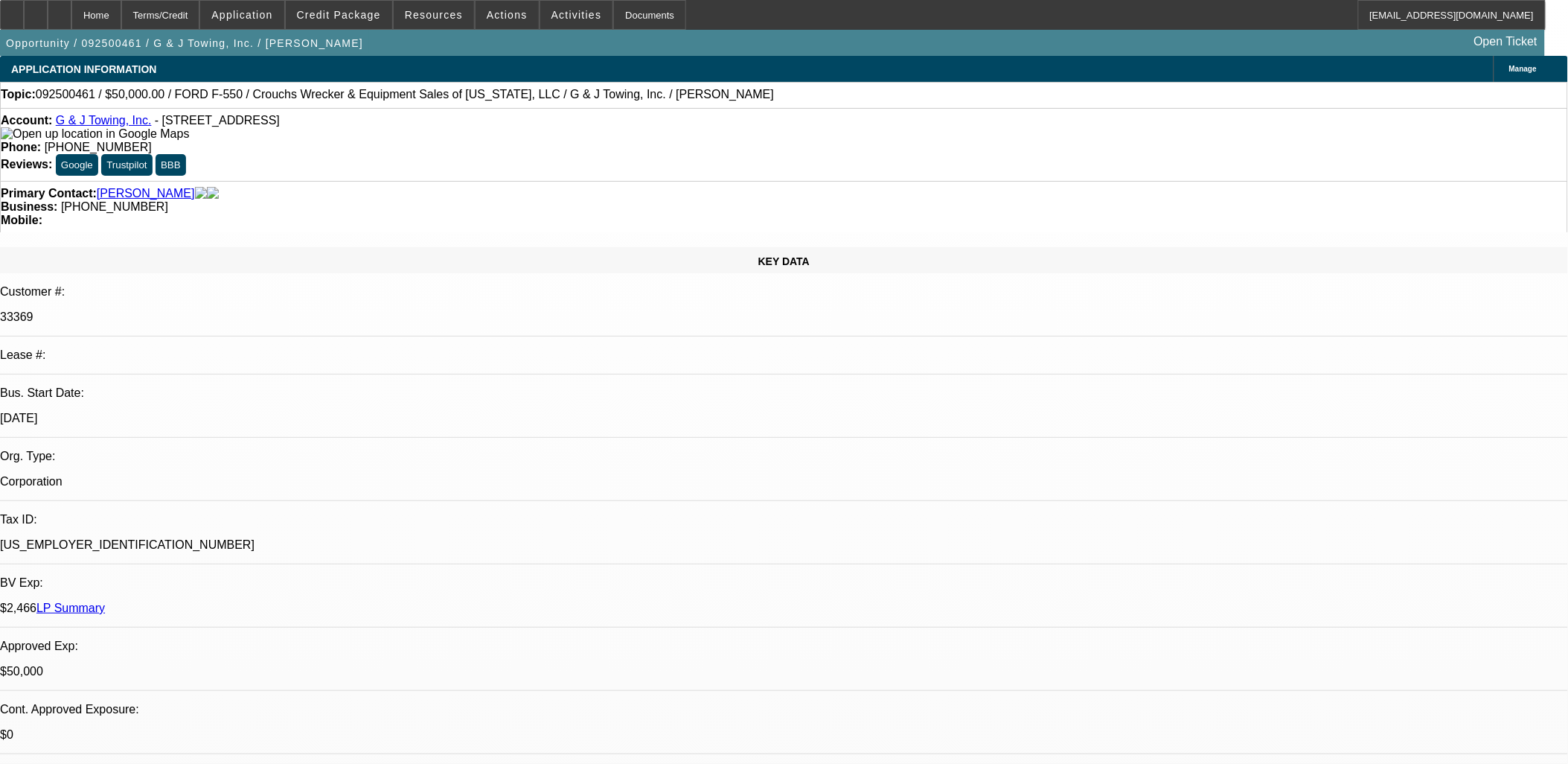
select select "0"
select select "2"
select select "0"
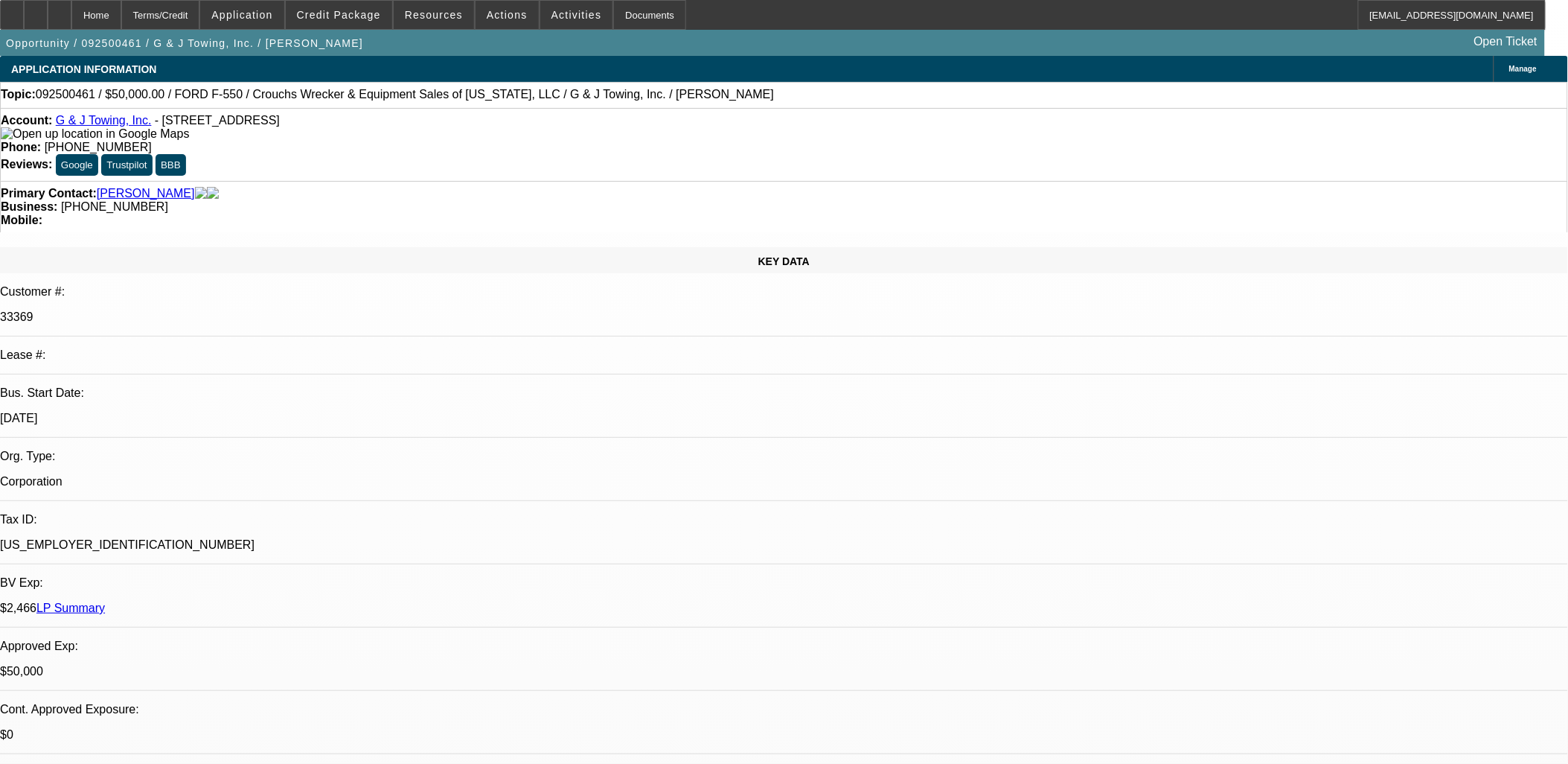
select select "0"
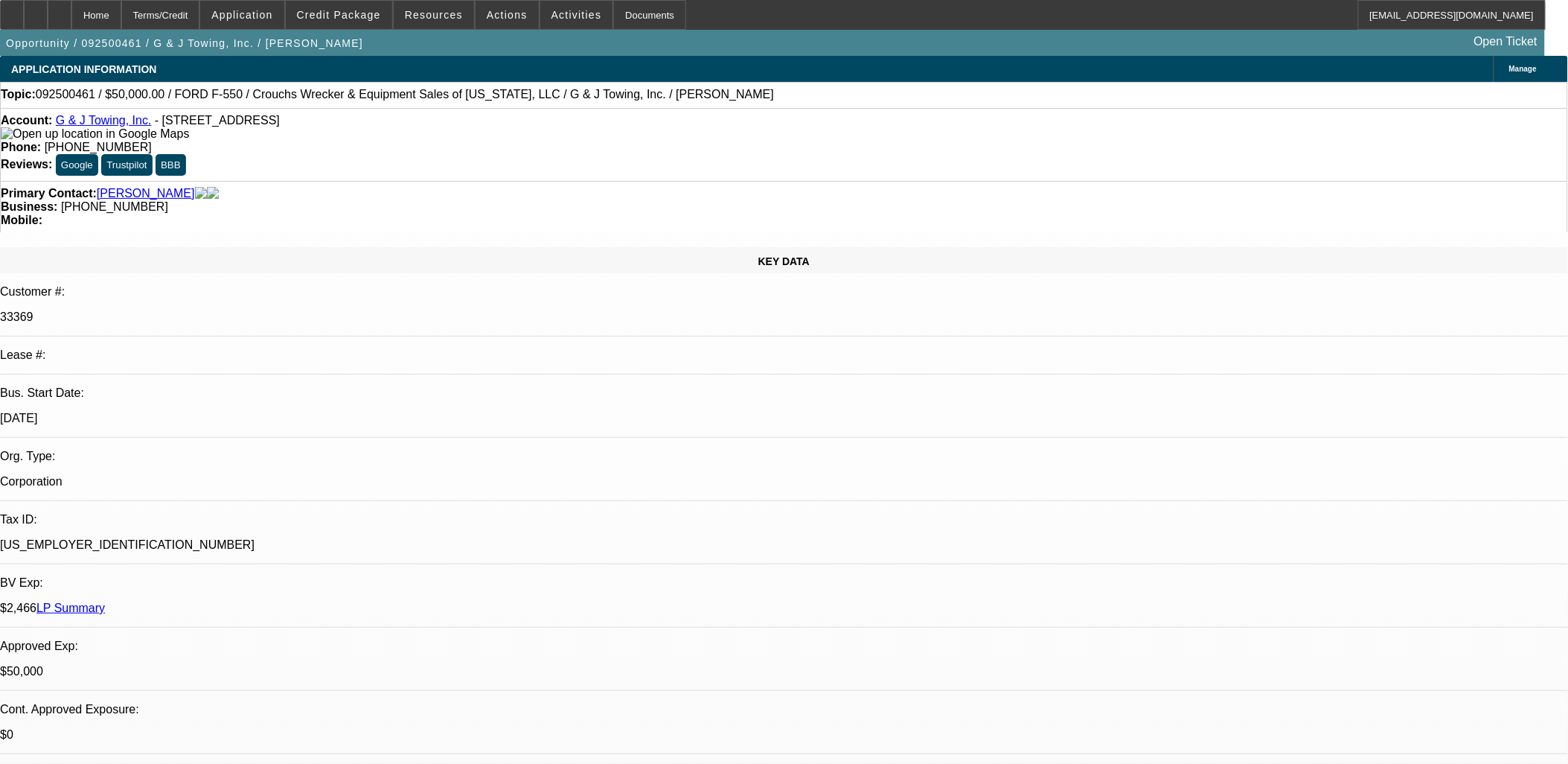
select select "0"
select select "1"
select select "2"
select select "6"
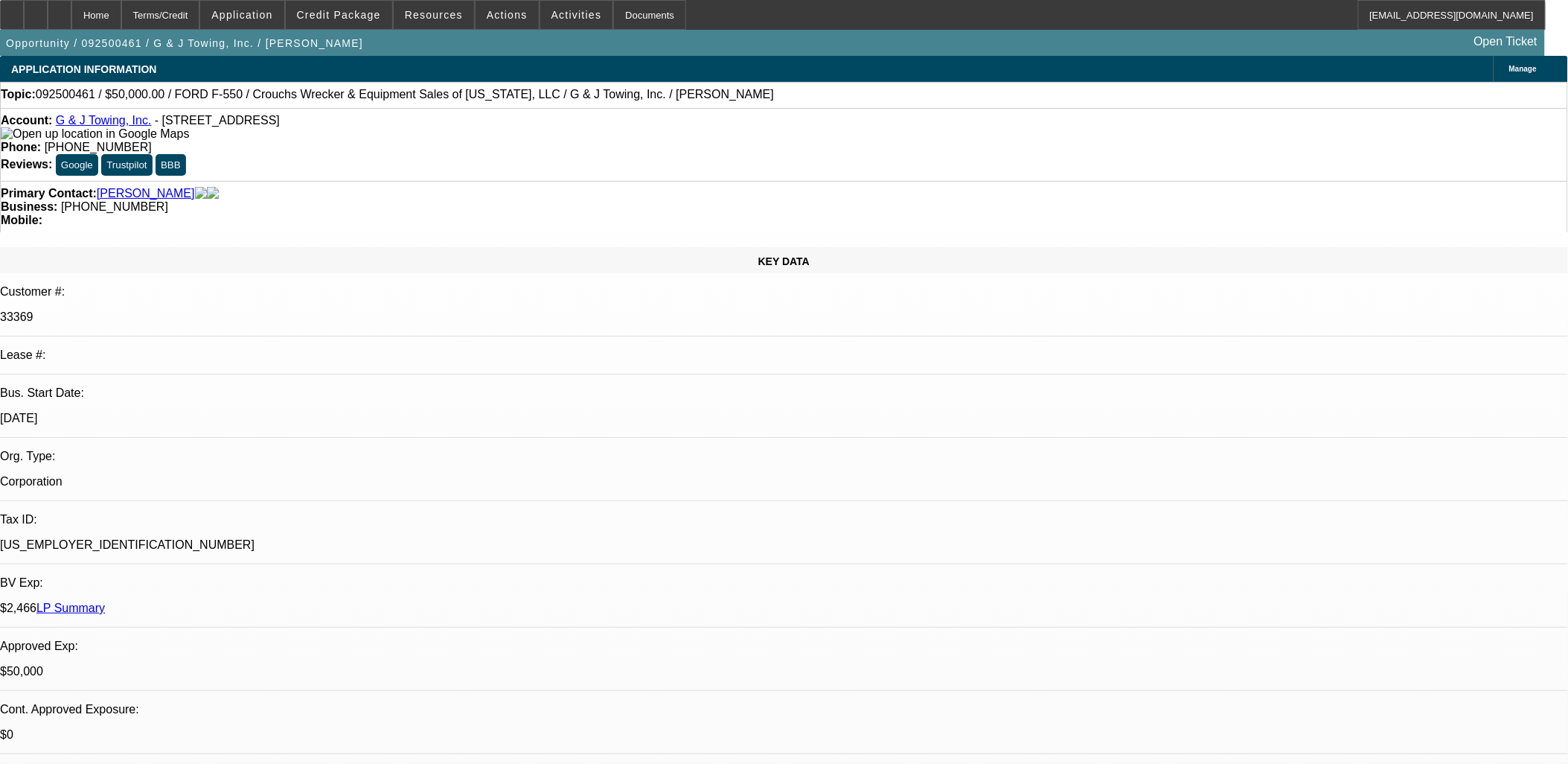
select select "1"
select select "6"
select select "1"
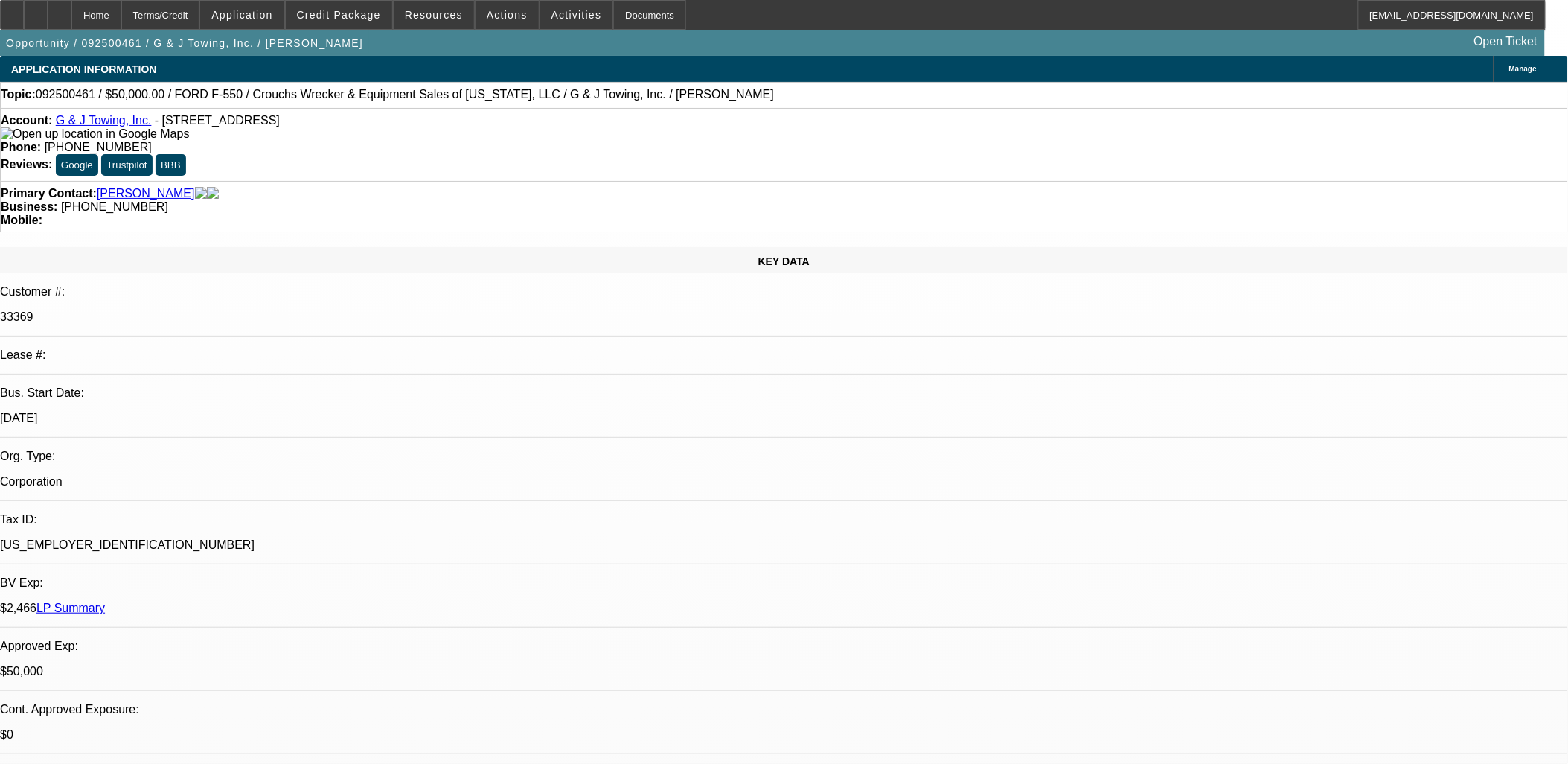
select select "6"
select select "1"
select select "6"
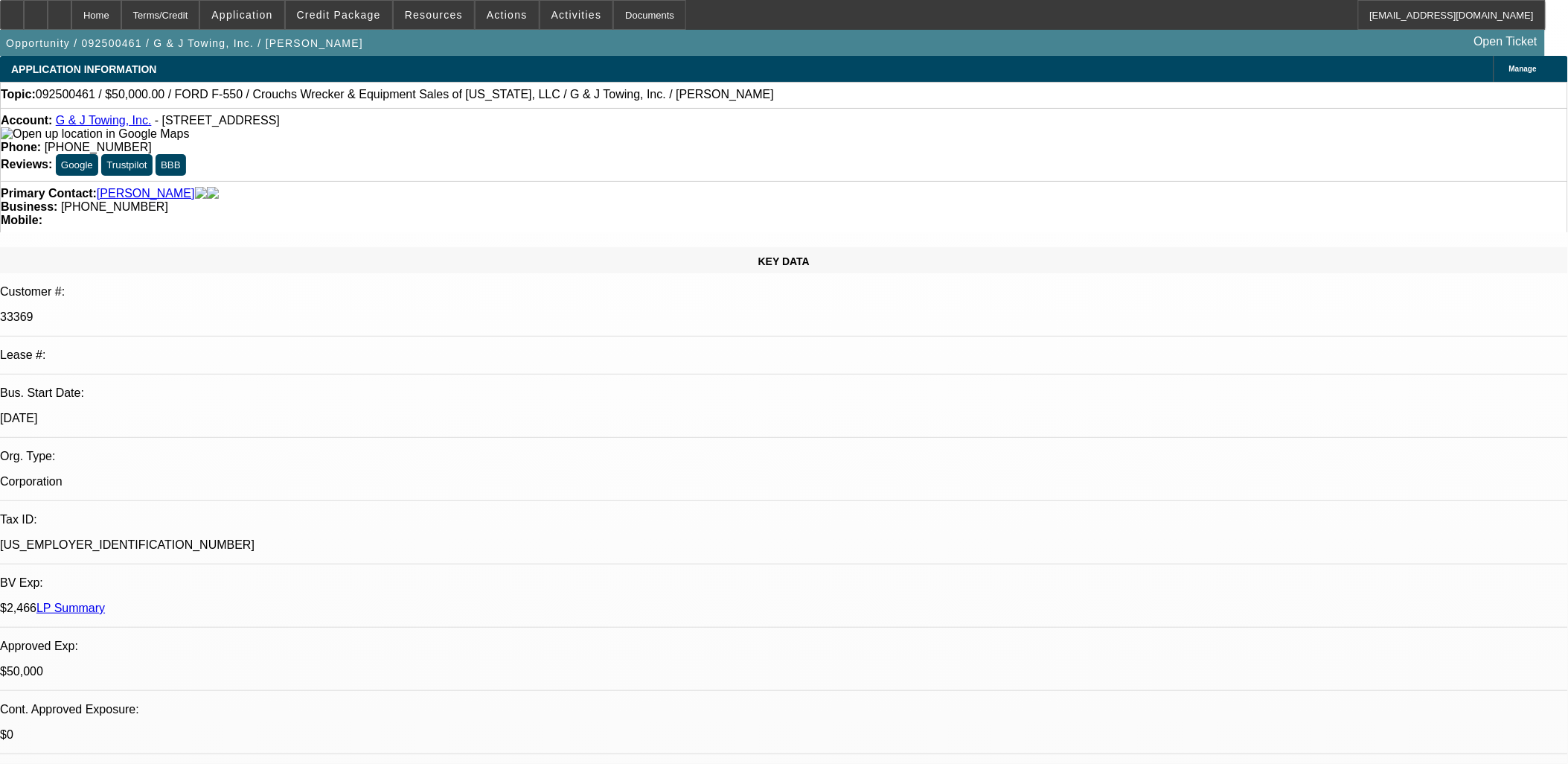
select select "0"
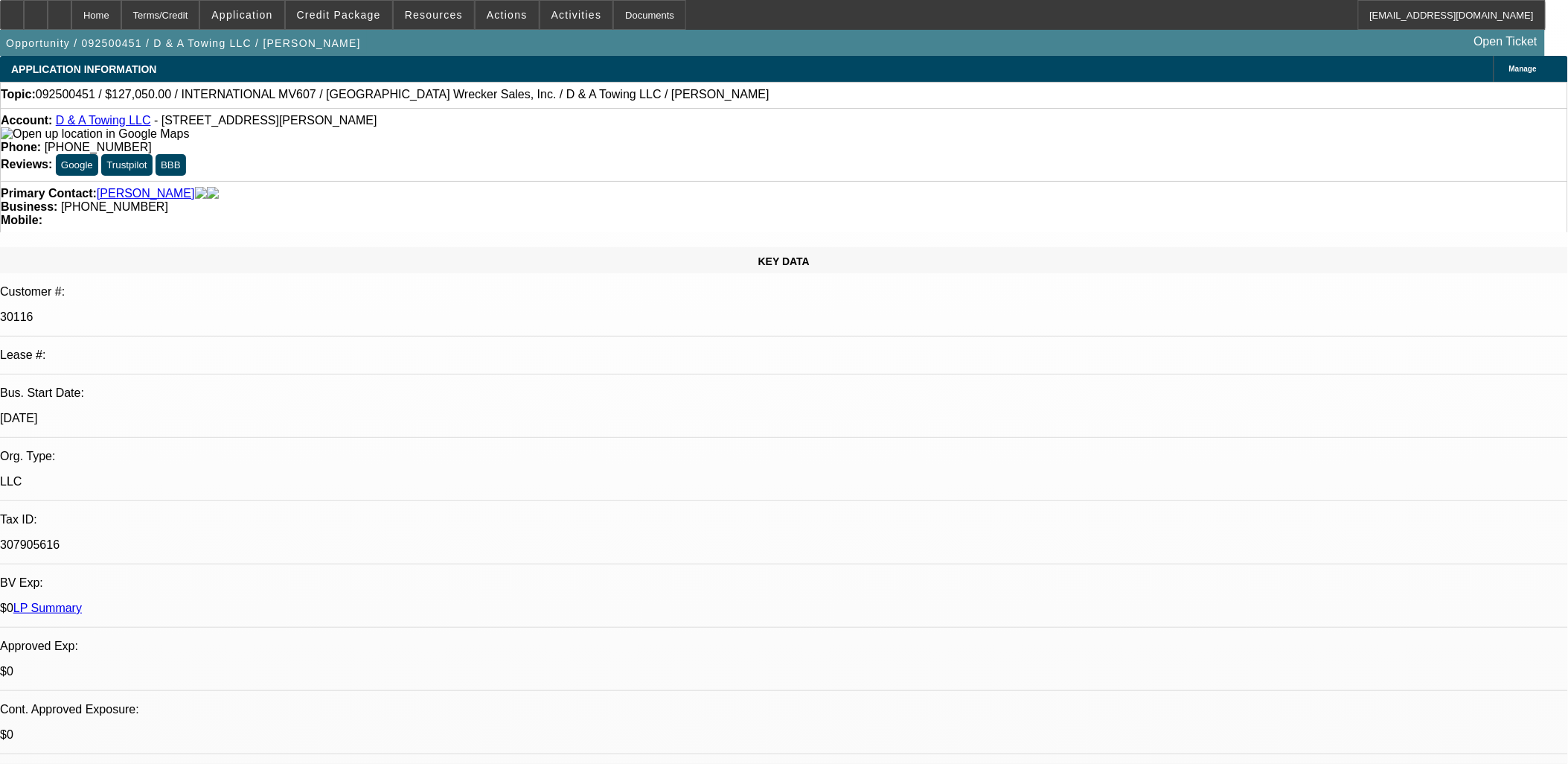
select select "0"
select select "0.2"
select select "0"
select select "0.15"
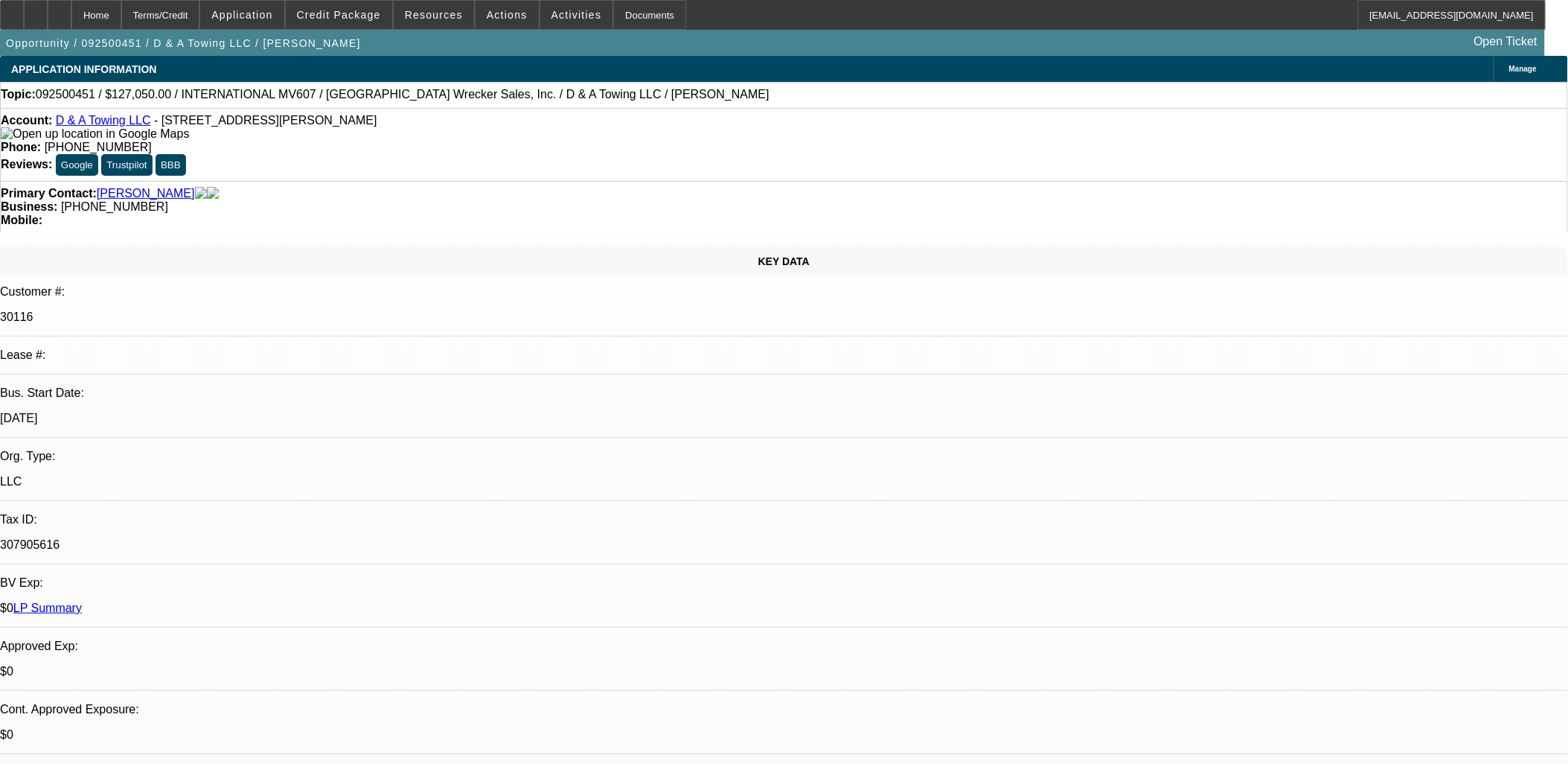
select select "0"
select select "0.1"
select select "0"
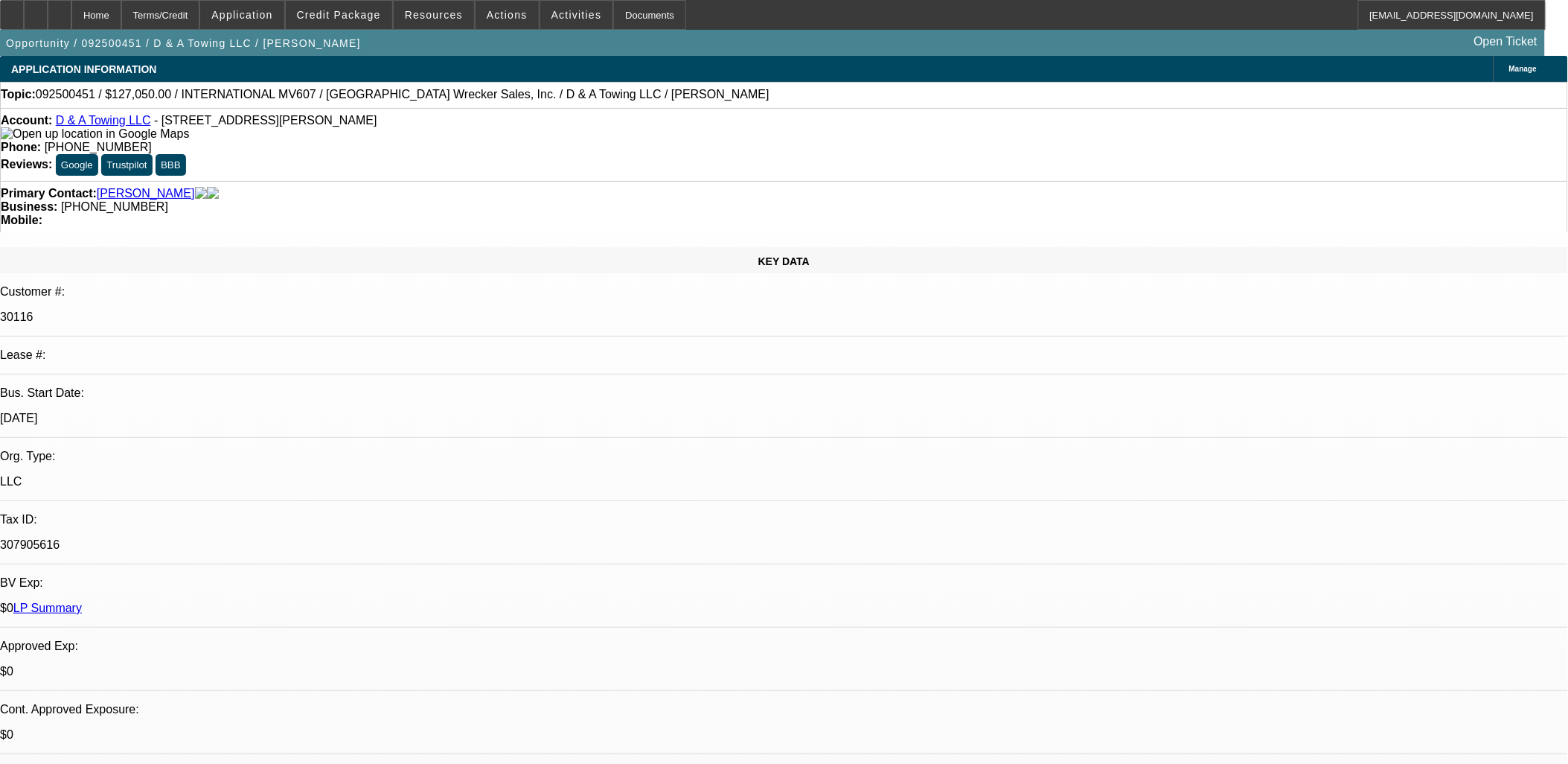
select select "0"
select select "1"
select select "3"
select select "17"
select select "1"
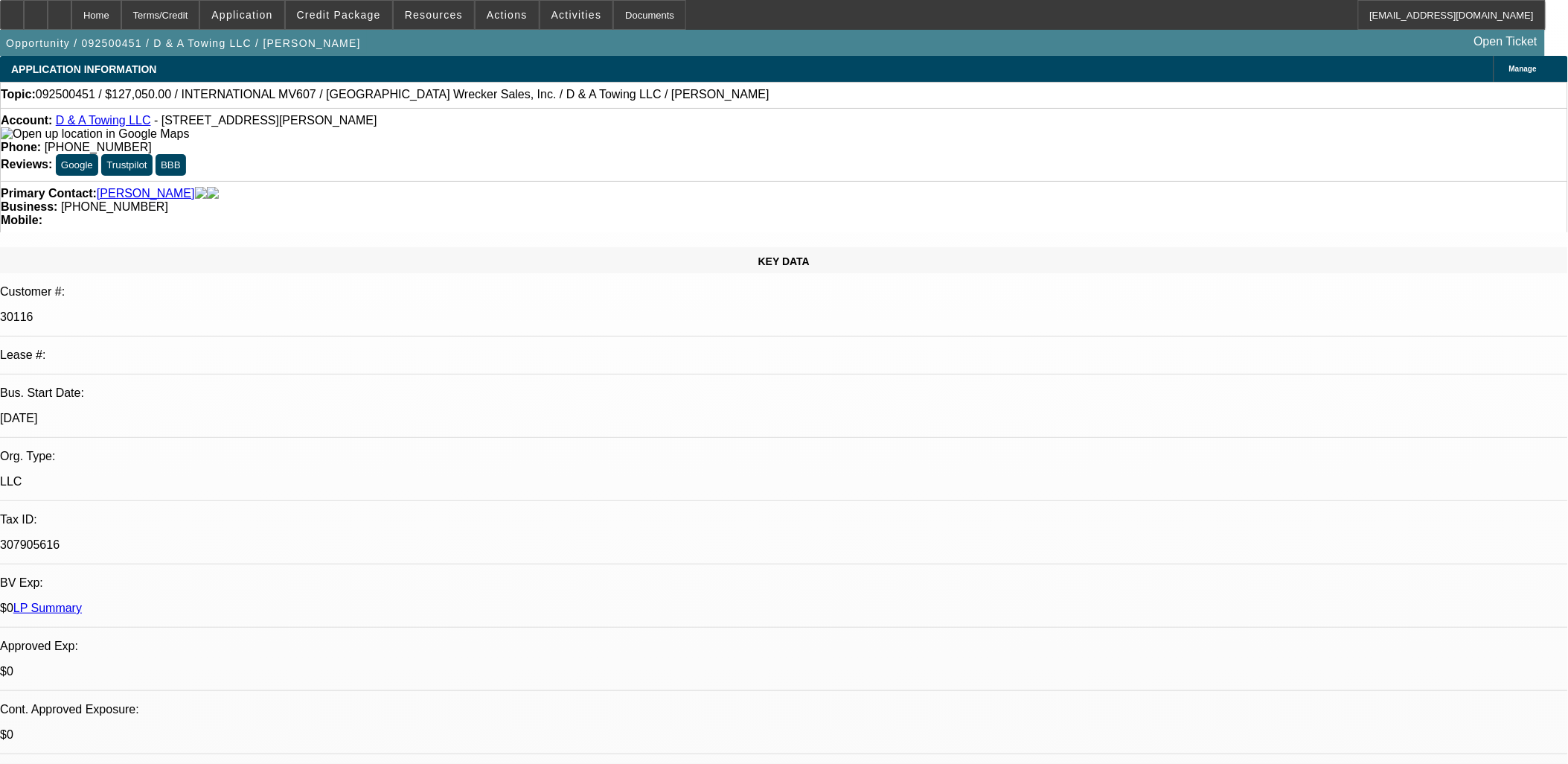
select select "3"
select select "16"
select select "1"
select select "3"
select select "4"
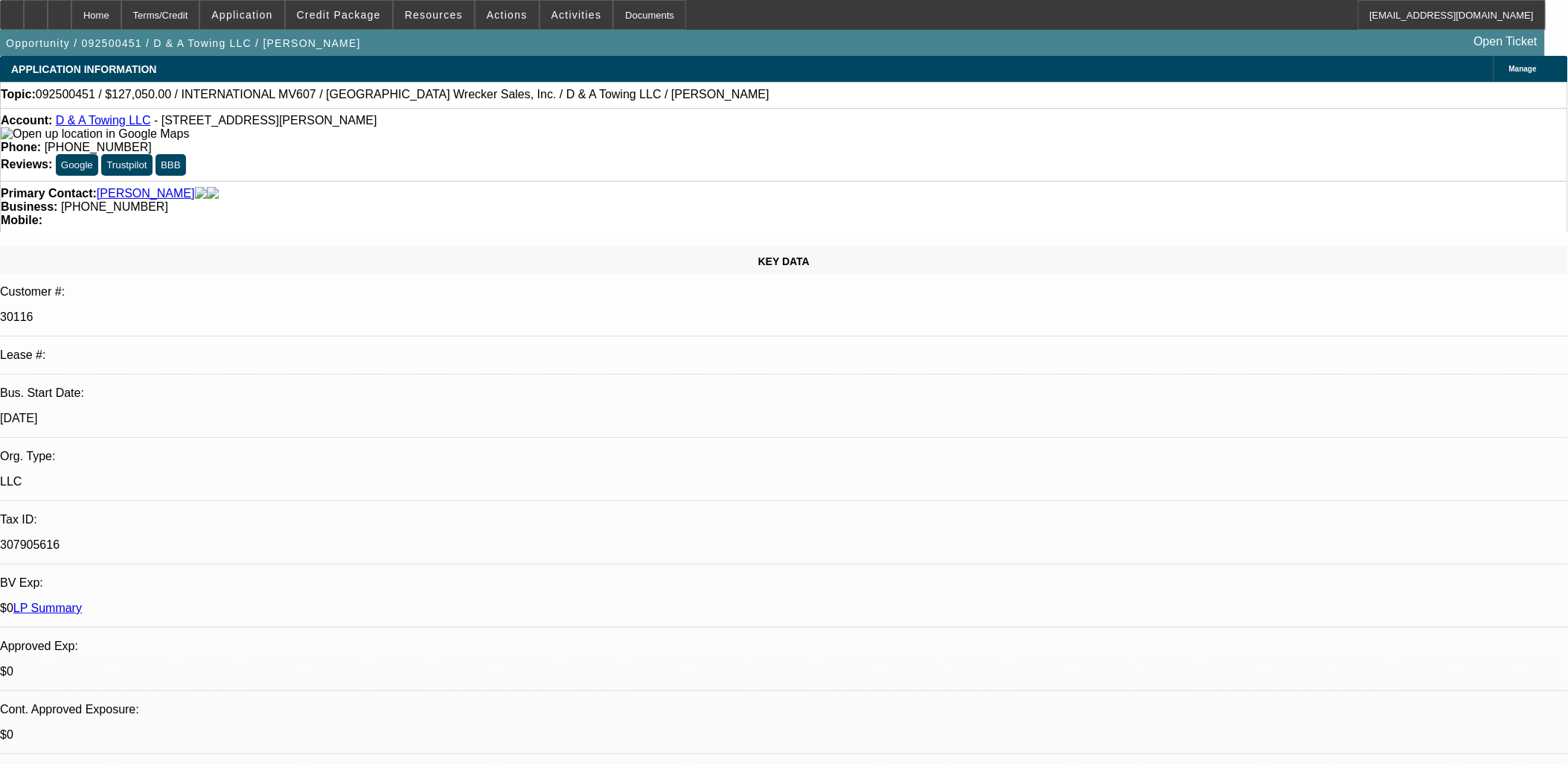
select select "1"
select select "3"
select select "2"
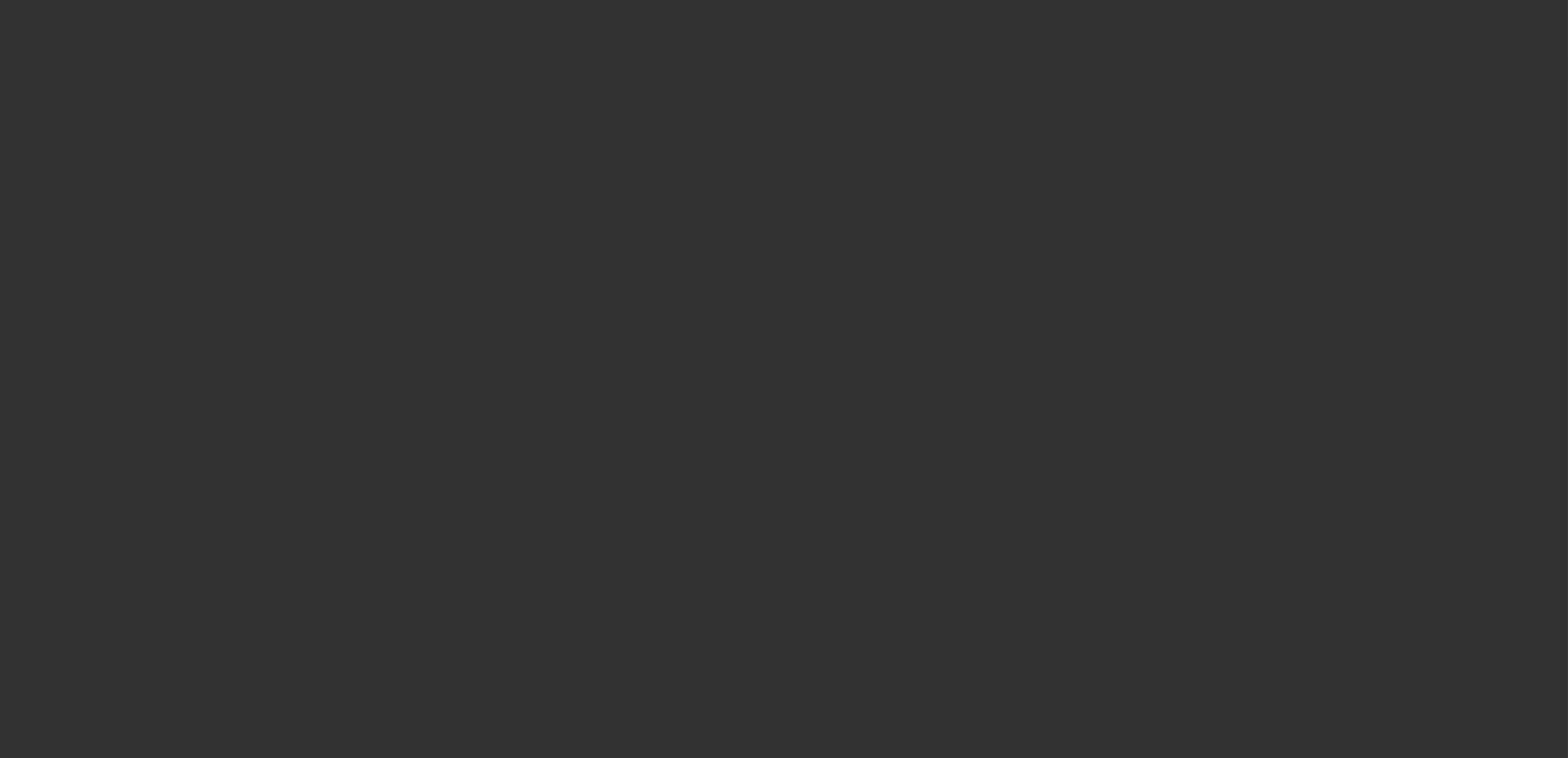
select select "0"
select select "2"
select select "0"
select select "6"
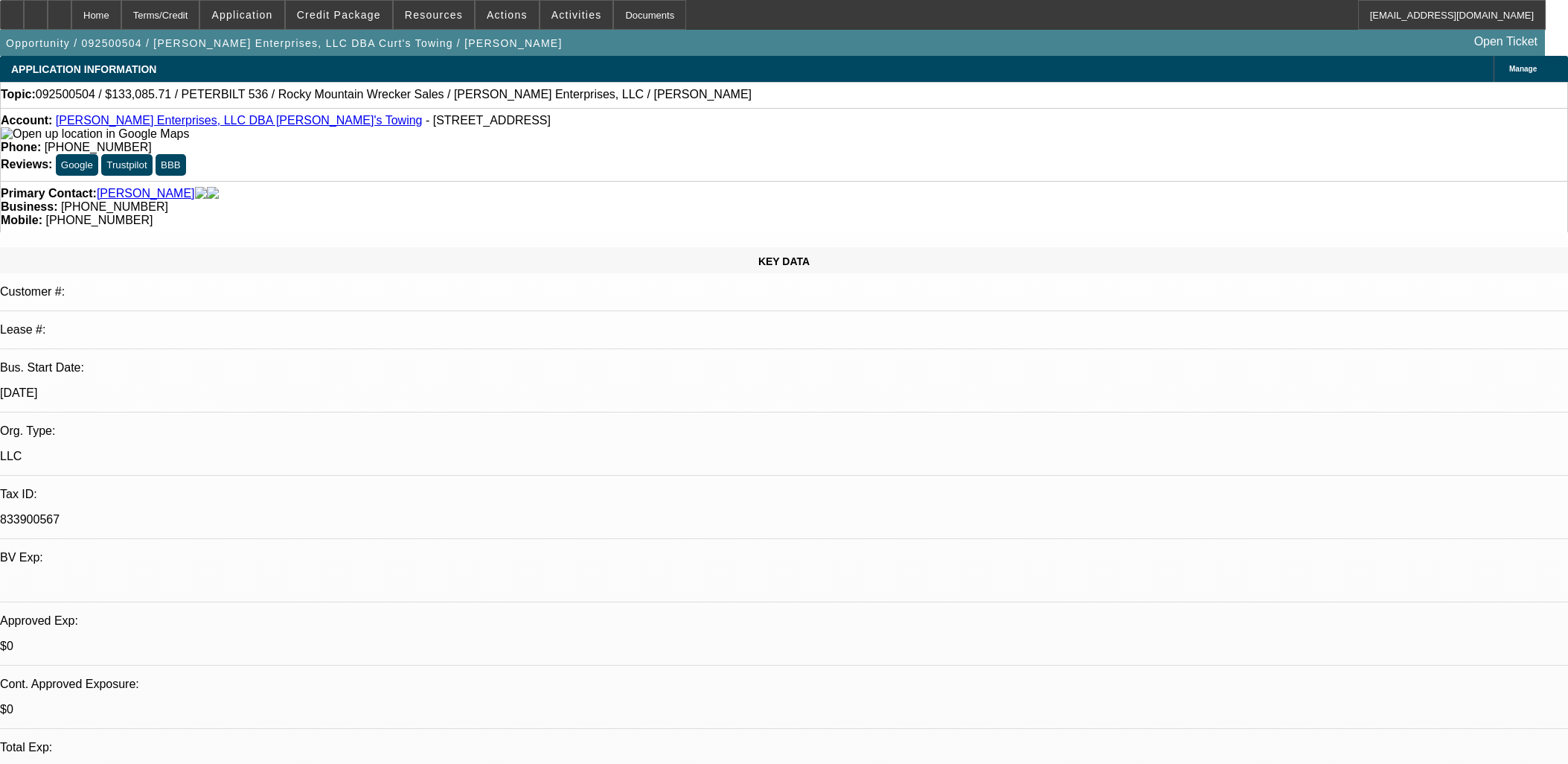
select select "0.2"
select select "2"
select select "0.1"
select select "4"
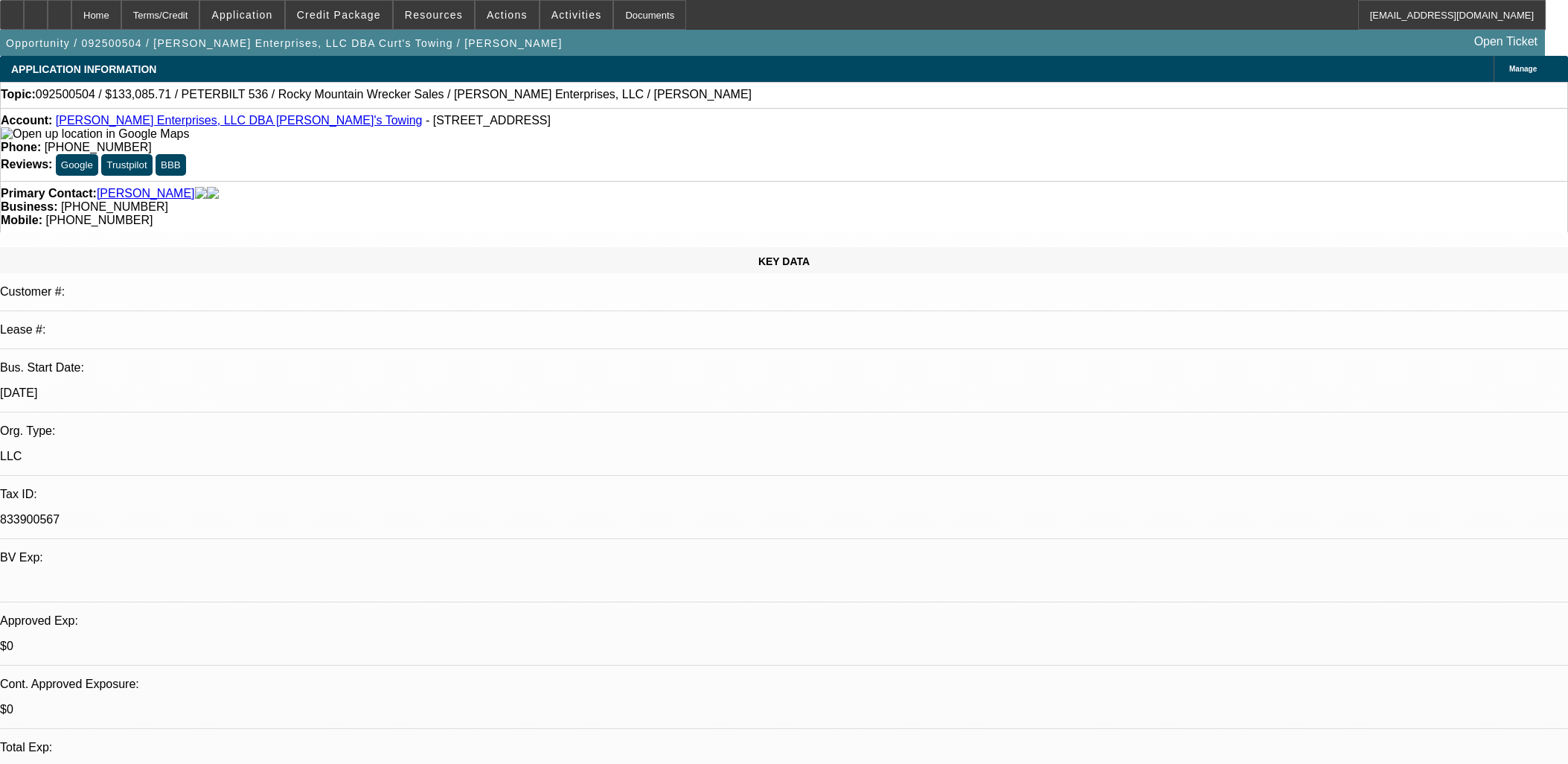
select select "0"
select select "2"
select select "0.1"
select select "4"
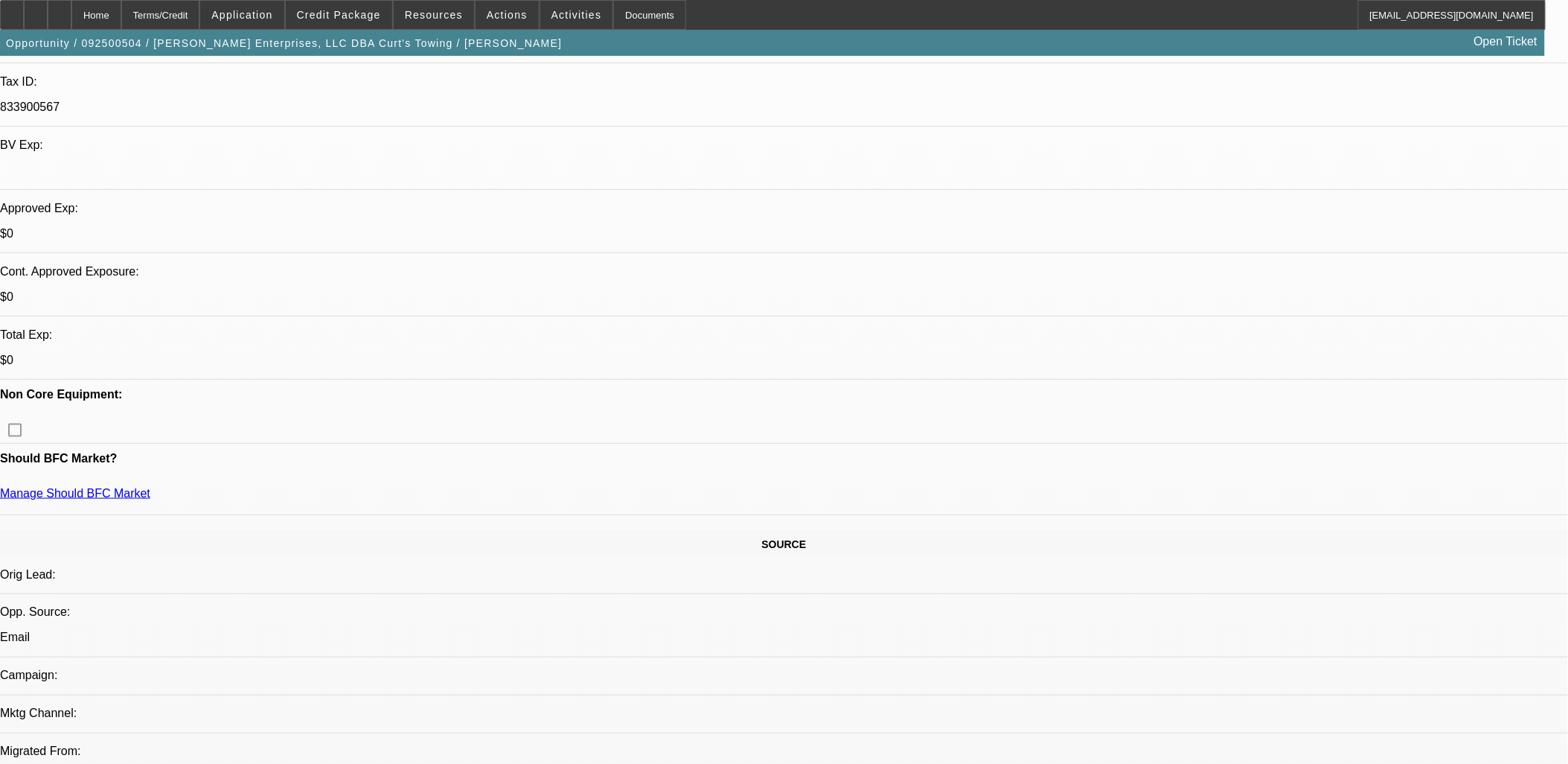
scroll to position [413, 0]
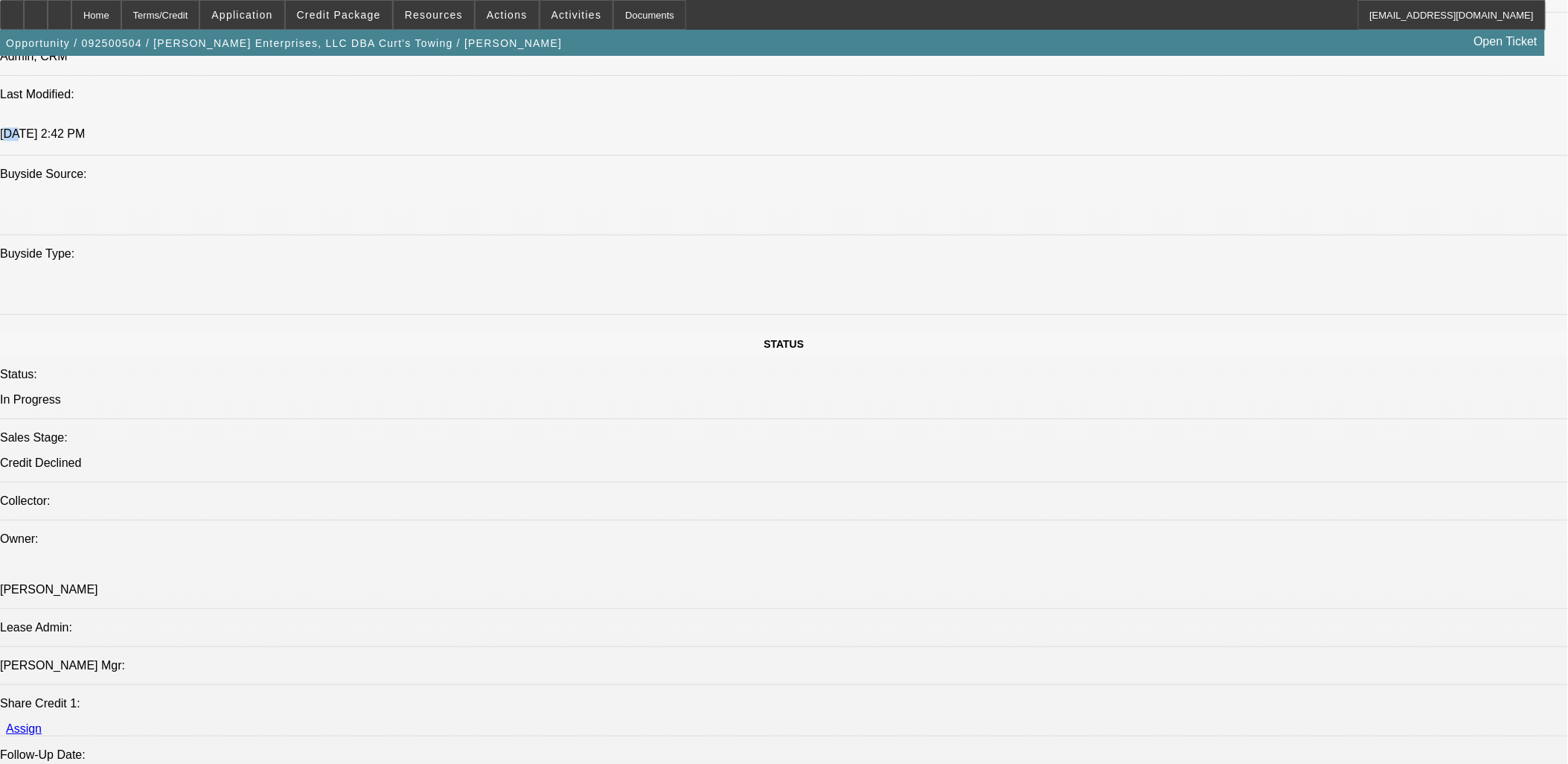
scroll to position [80, 0]
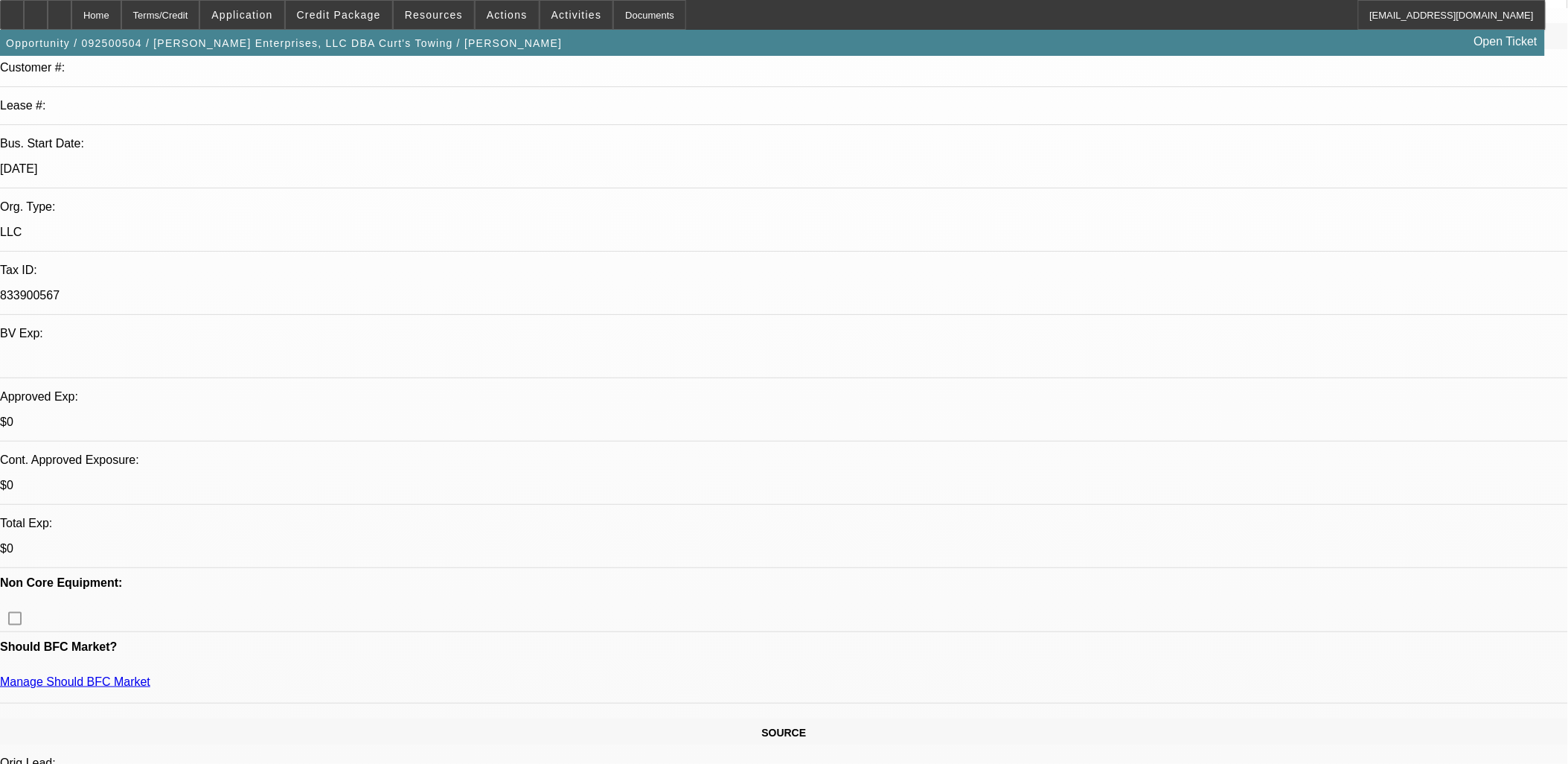
scroll to position [0, 0]
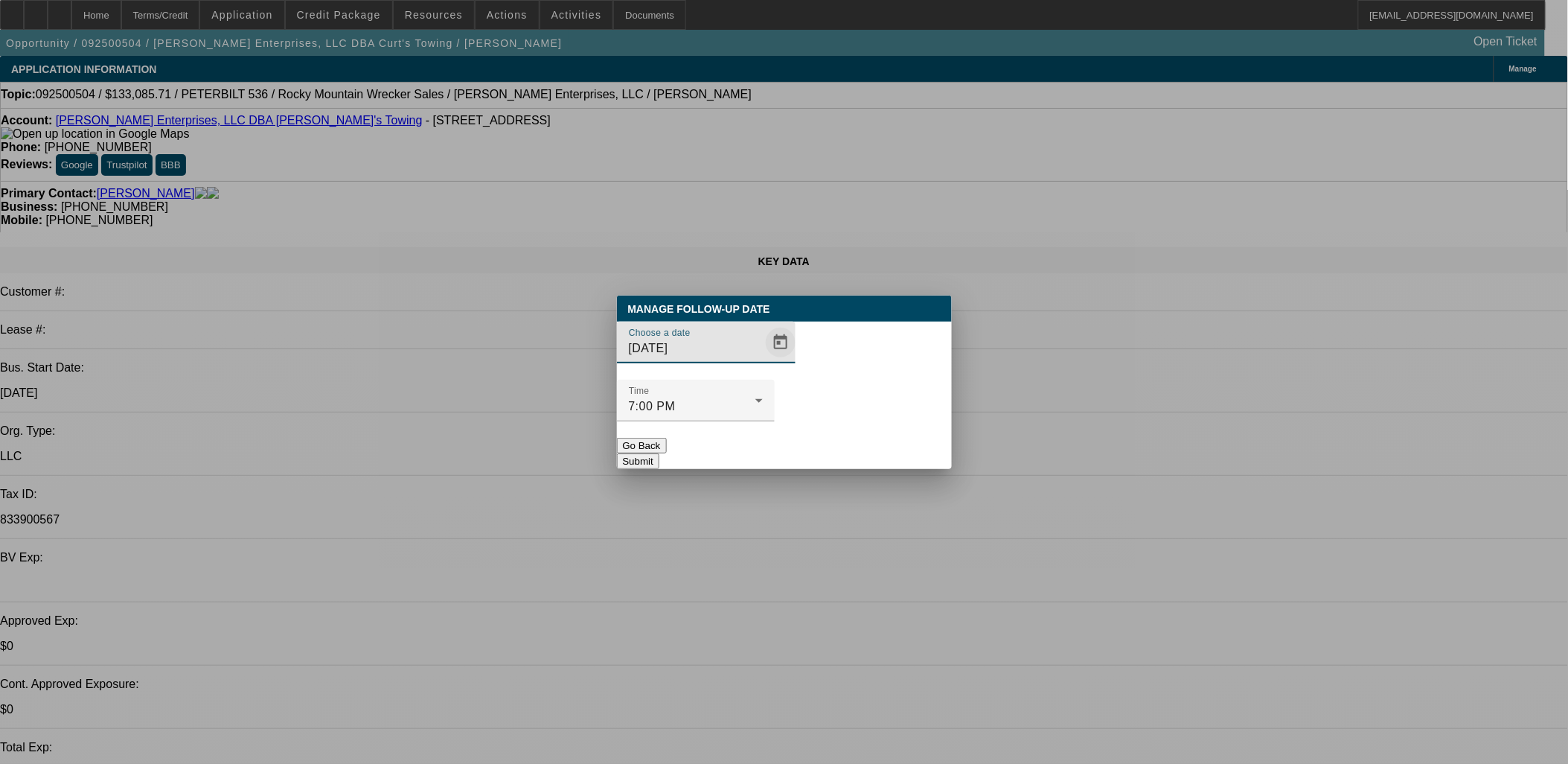
click at [763, 360] on span "Open calendar" at bounding box center [781, 342] width 35 height 35
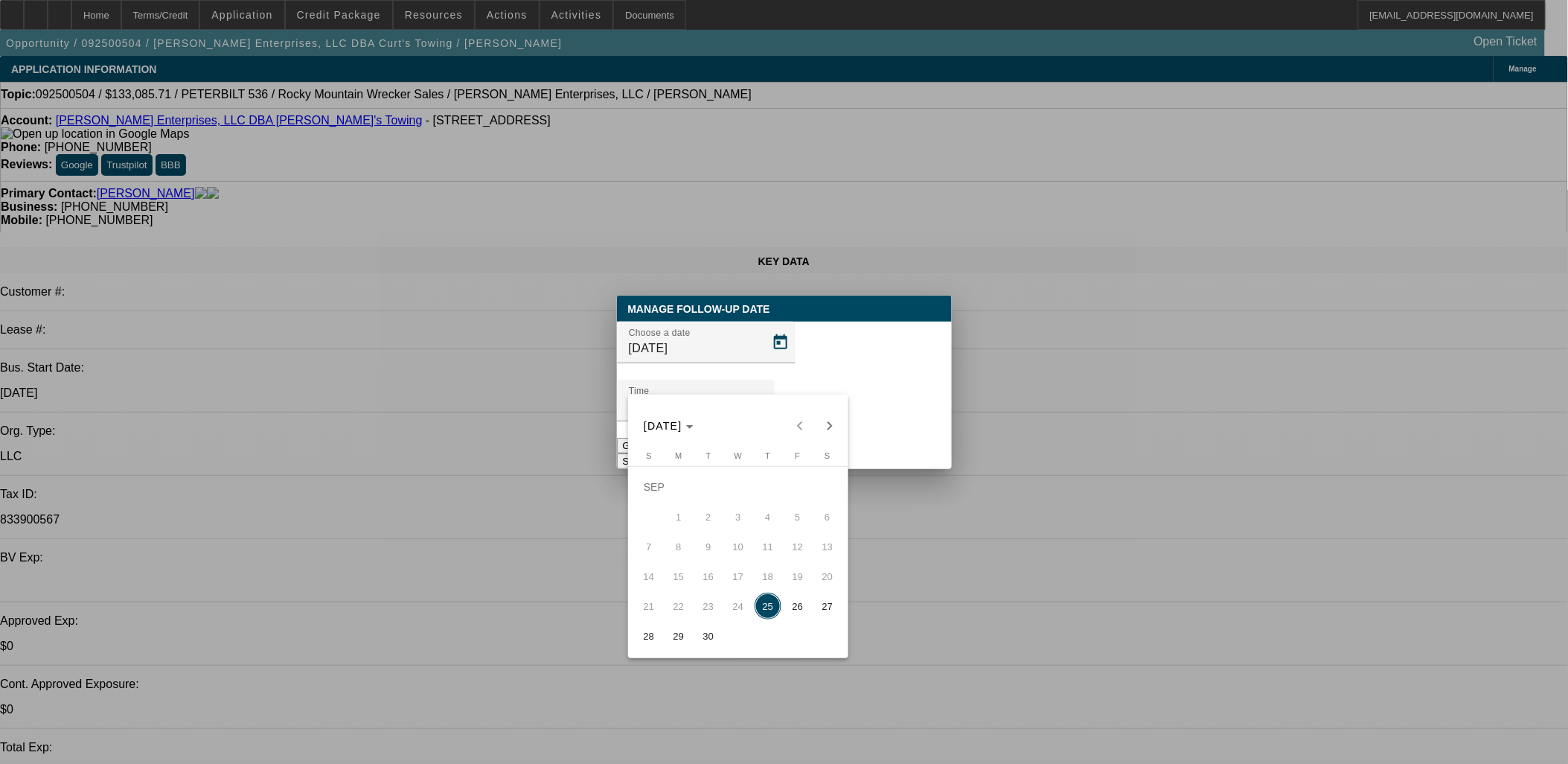
click at [789, 609] on span "26" at bounding box center [797, 606] width 27 height 27
type input "9/26/2025"
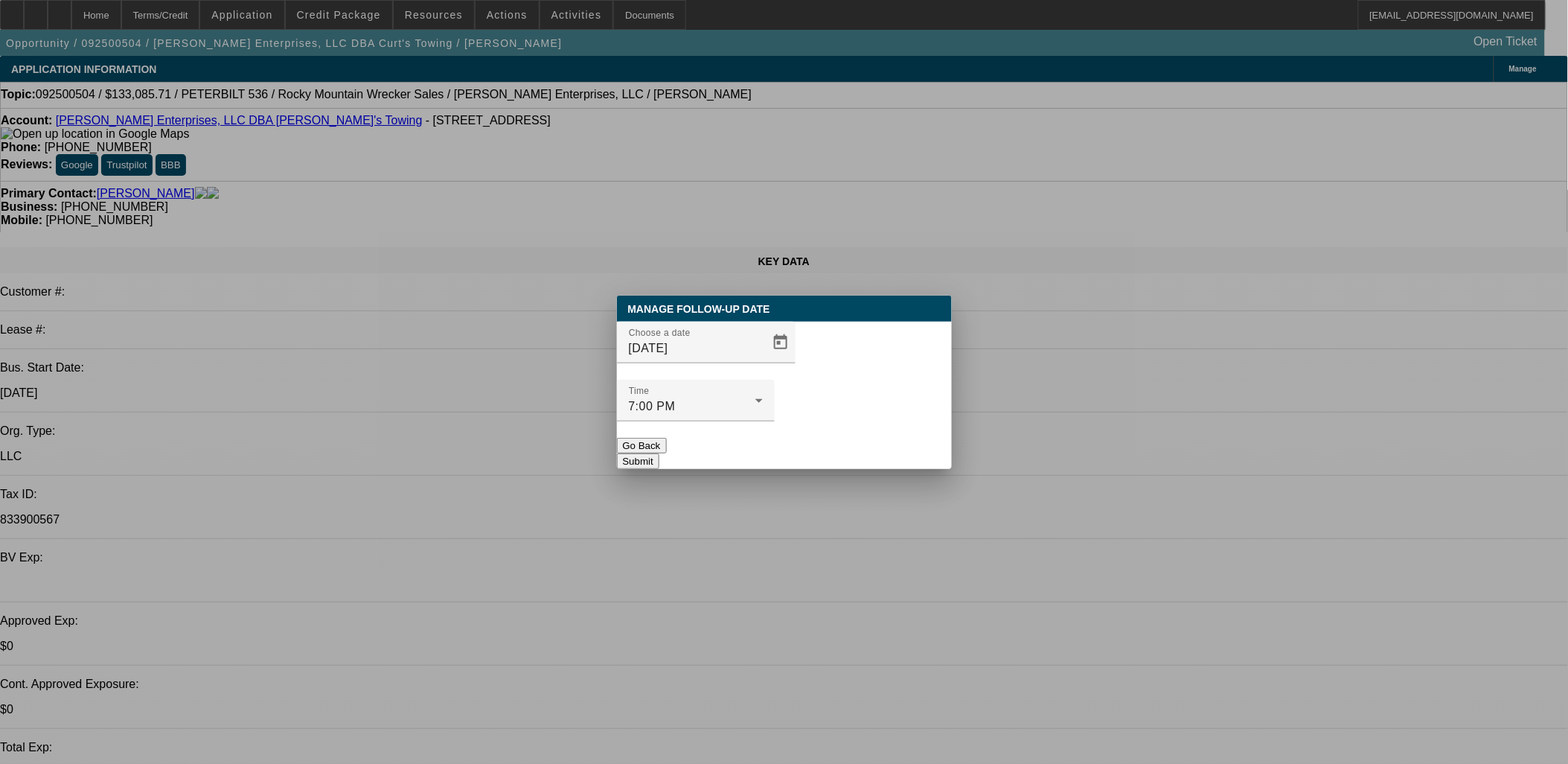
click at [830, 440] on div "Manage Follow-Up Date Choose a date 9/26/2025 Time 7:00 PM Go Back Submit" at bounding box center [784, 382] width 335 height 173
click at [660, 453] on button "Submit" at bounding box center [638, 461] width 43 height 16
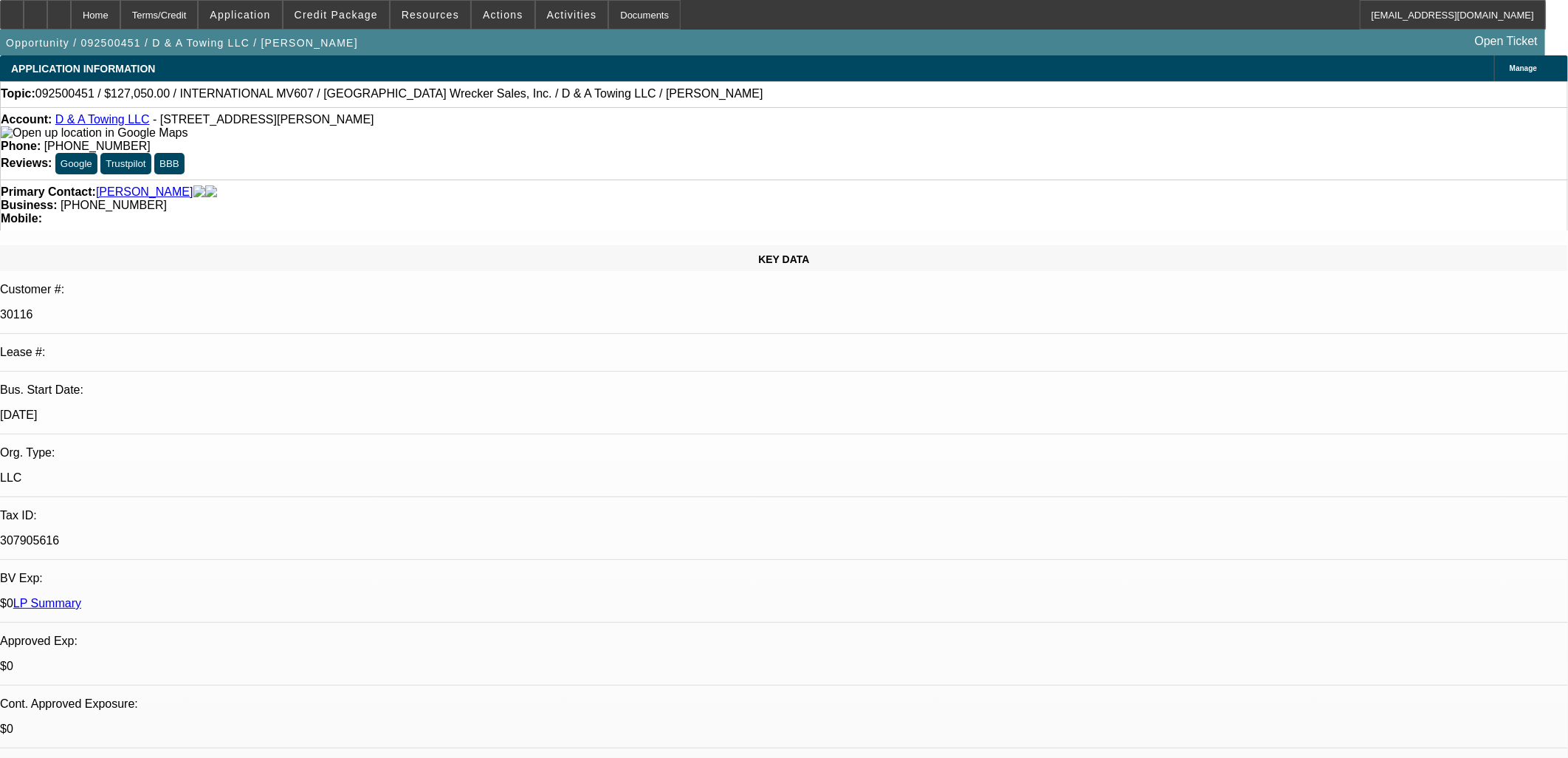
select select "0"
select select "3"
select select "0.2"
select select "17"
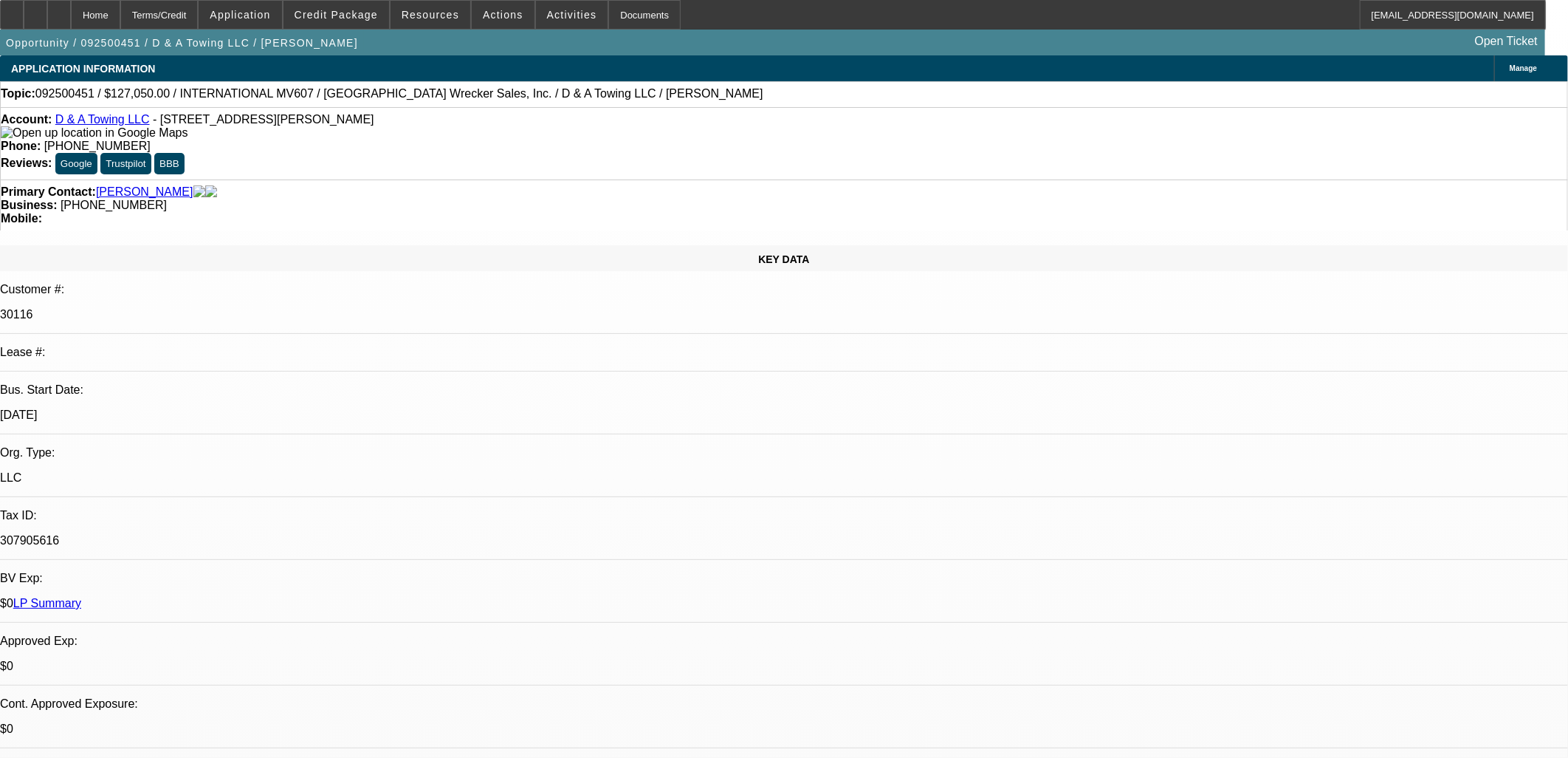
select select "0"
select select "3"
select select "0.15"
select select "16"
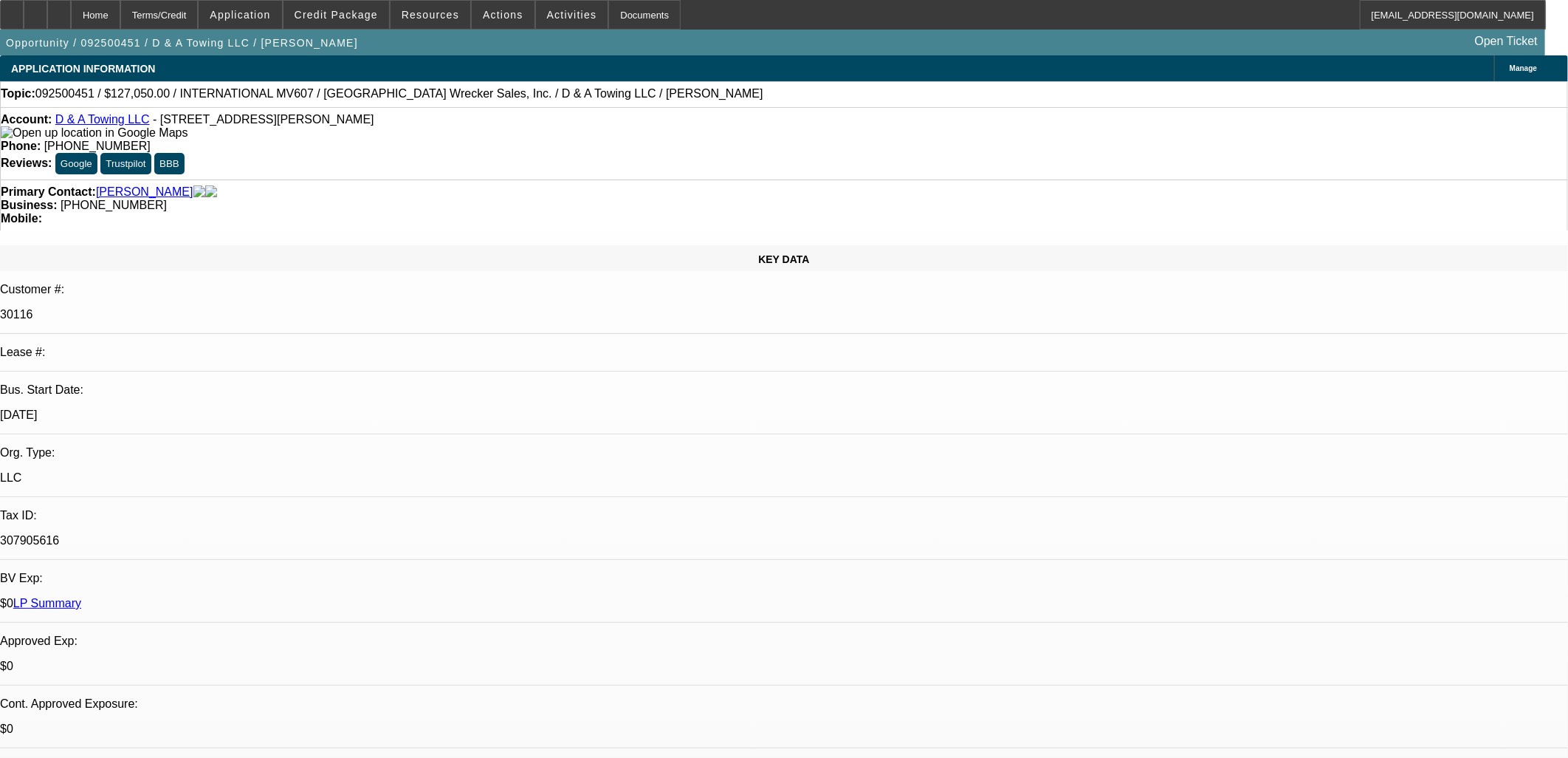
select select "0"
select select "3"
select select "0.1"
select select "4"
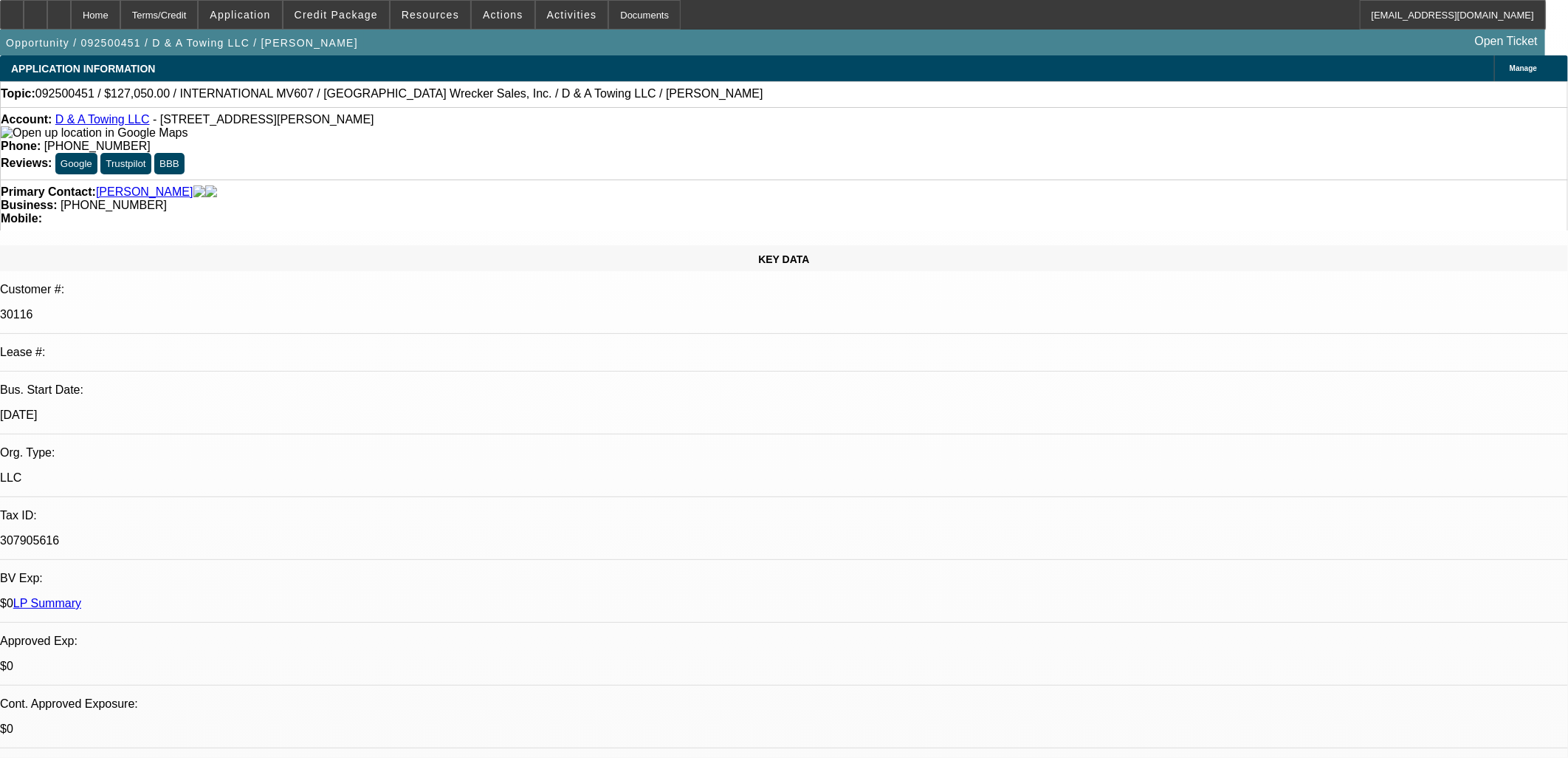
select select "0"
select select "3"
select select "0"
select select "2"
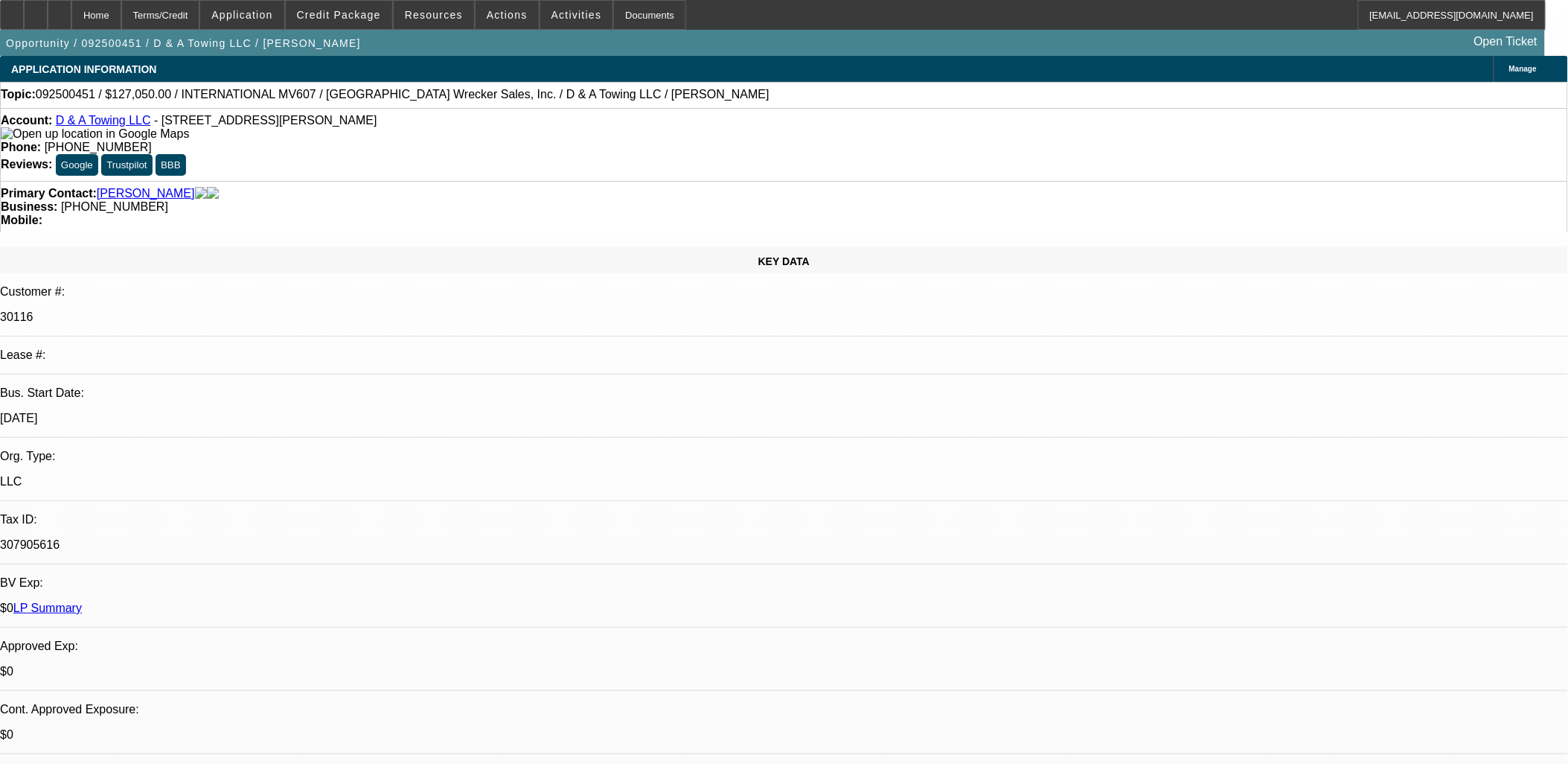
scroll to position [2065, 0]
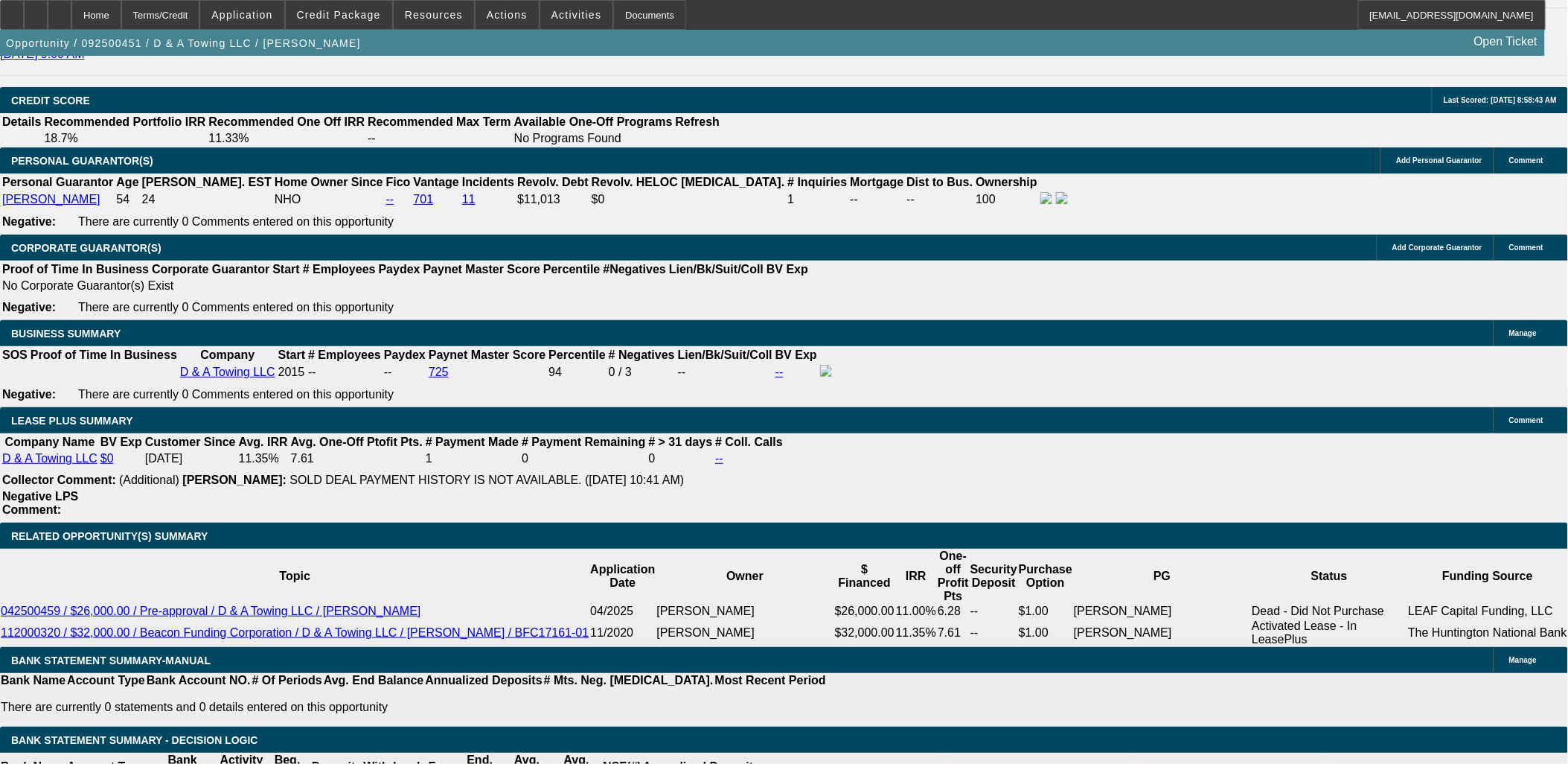
scroll to position [2150, 0]
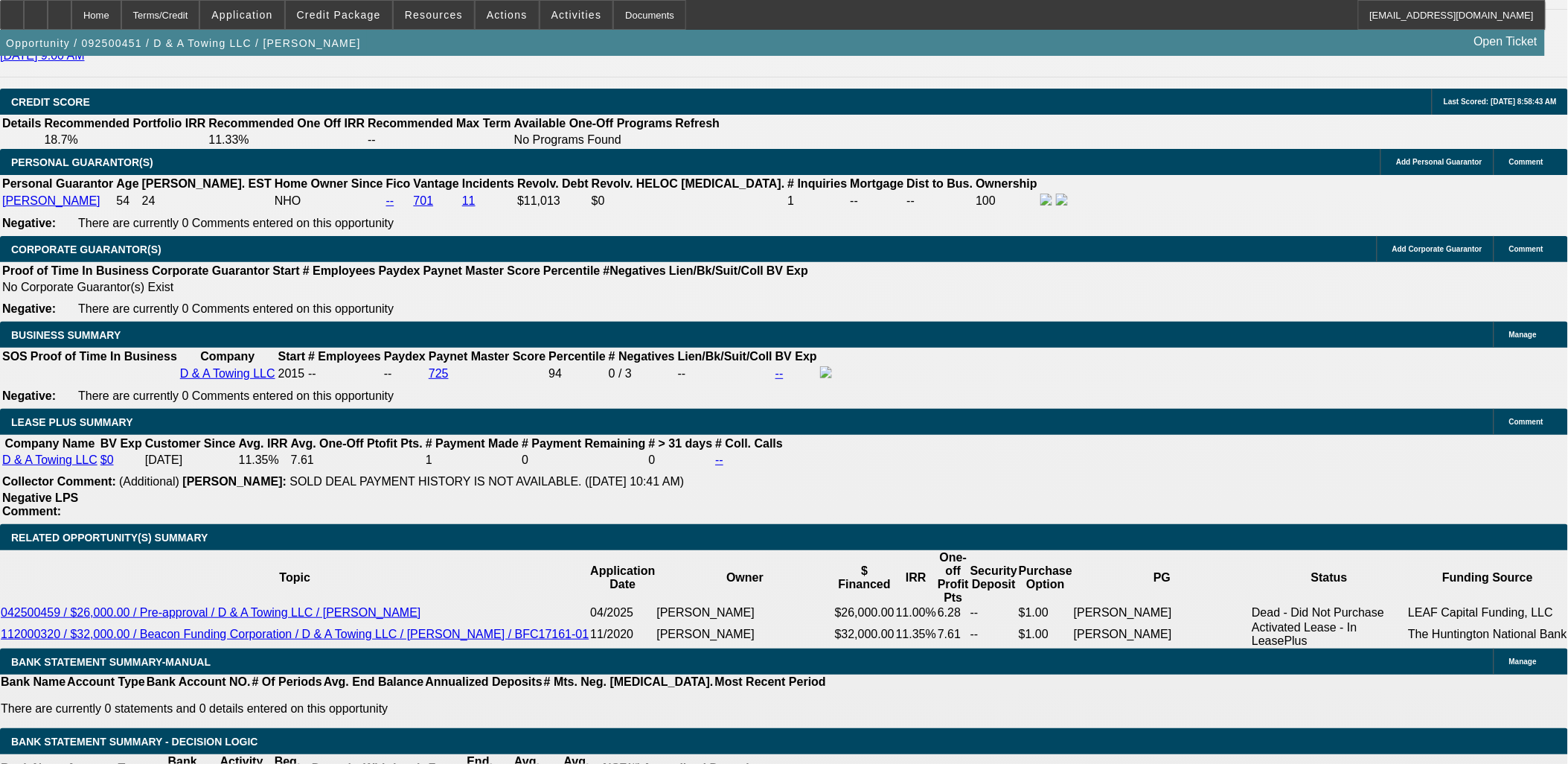
drag, startPoint x: 117, startPoint y: 378, endPoint x: 17, endPoint y: 107, distance: 288.9
drag, startPoint x: 17, startPoint y: 107, endPoint x: 49, endPoint y: 402, distance: 296.7
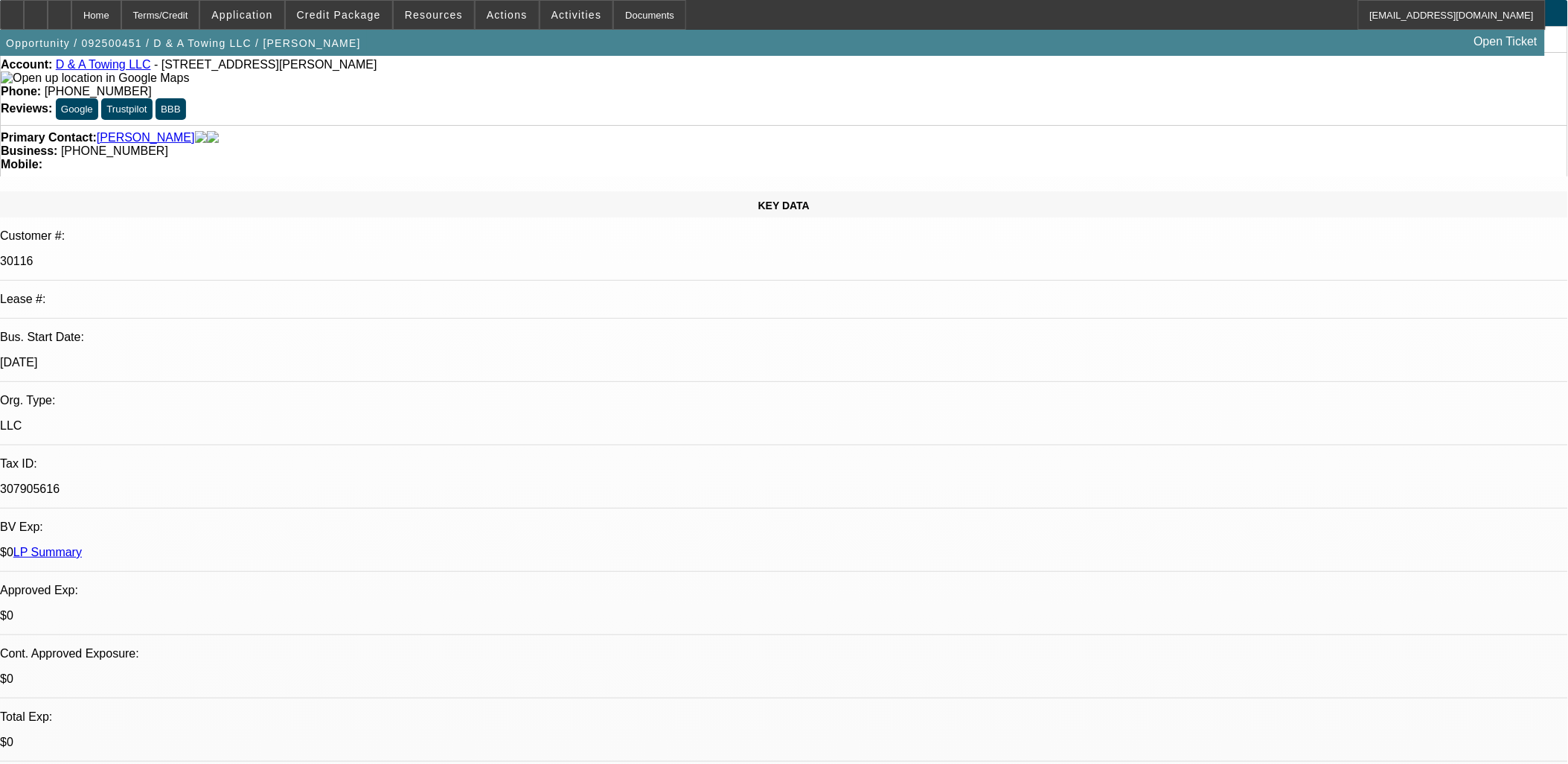
scroll to position [0, 0]
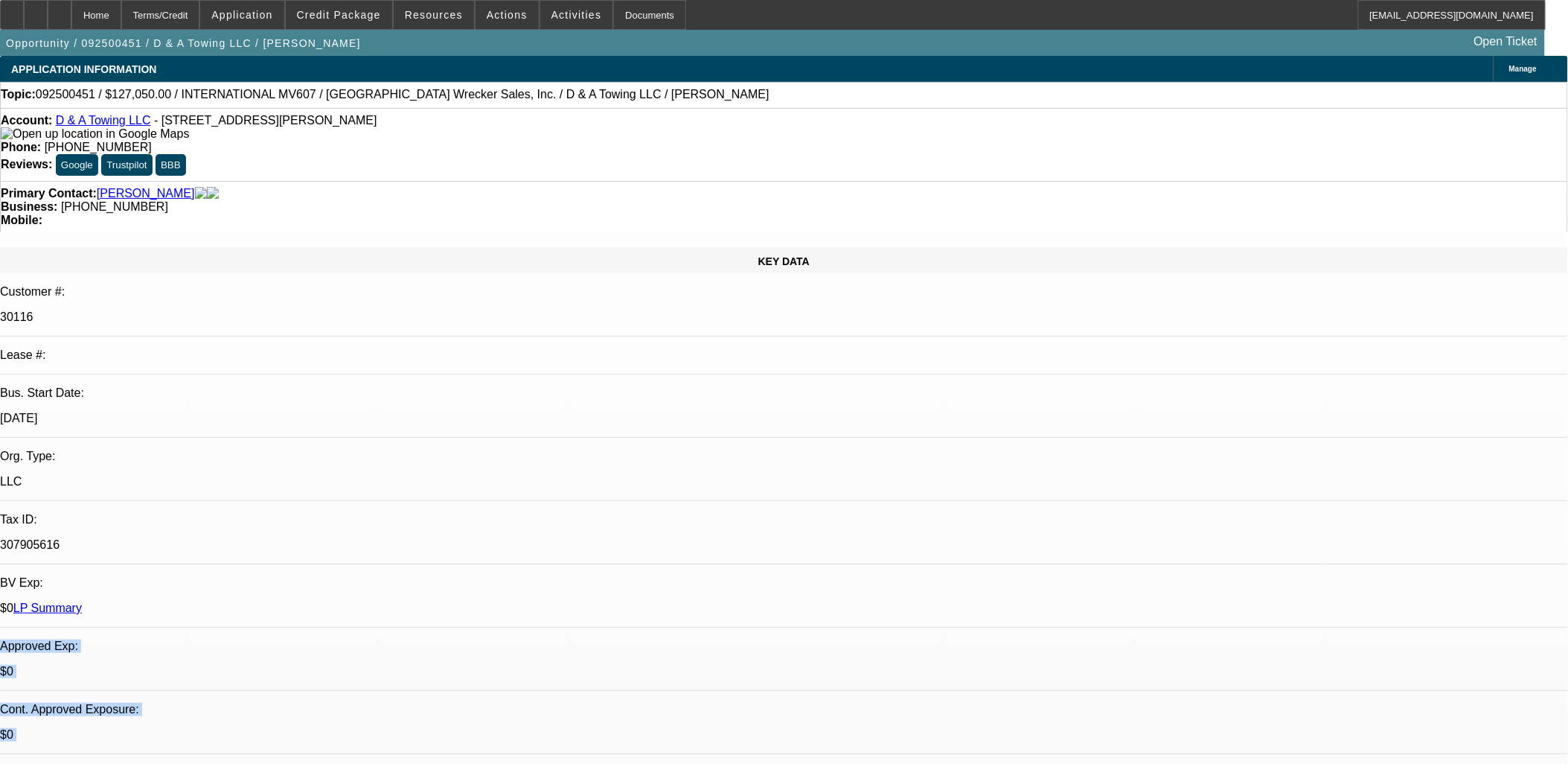
drag, startPoint x: 643, startPoint y: 368, endPoint x: 351, endPoint y: 333, distance: 294.1
click at [351, 601] on div "$0 LP Summary" at bounding box center [784, 608] width 1568 height 13
drag, startPoint x: 355, startPoint y: 322, endPoint x: 601, endPoint y: 369, distance: 250.4
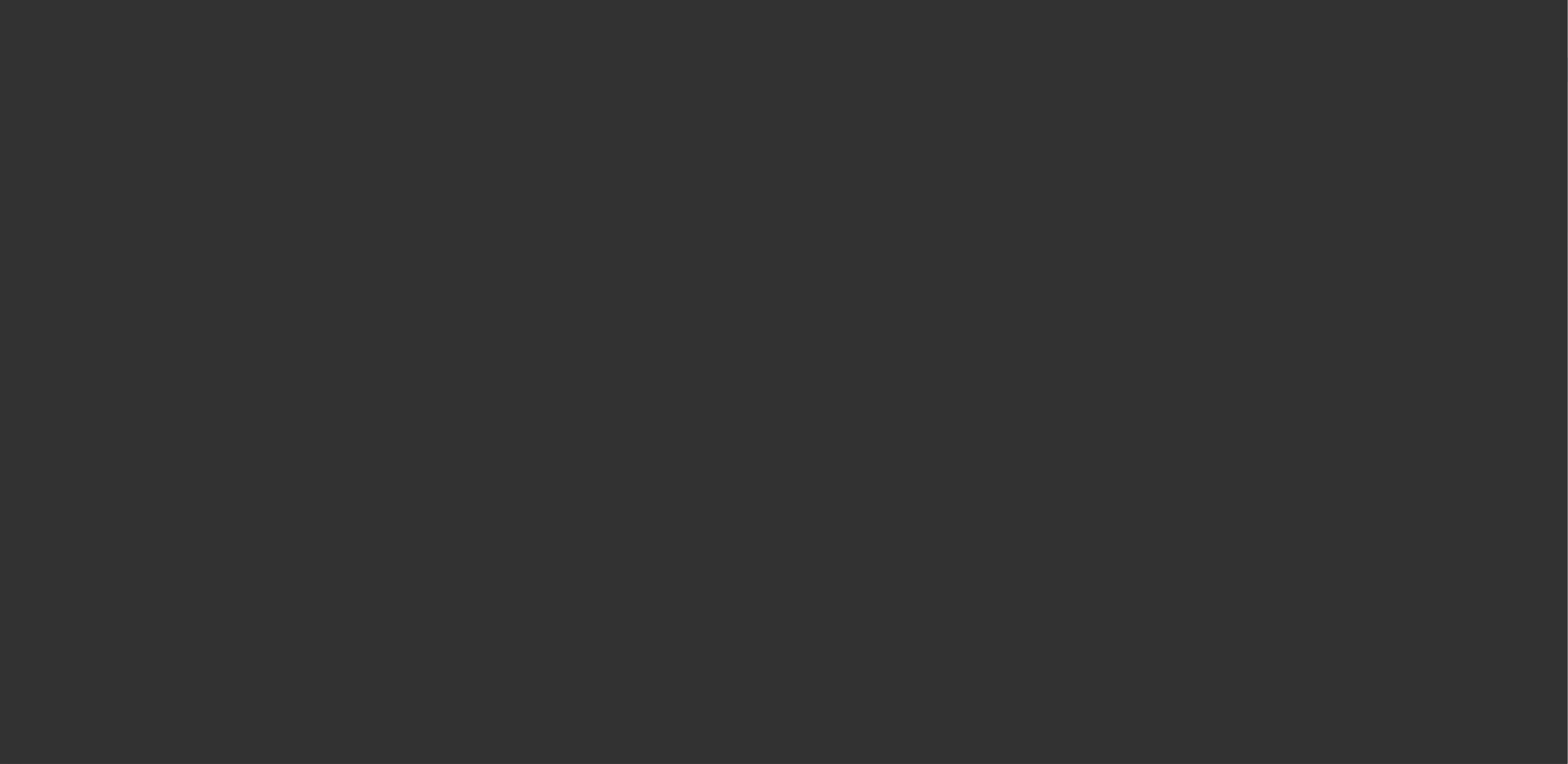
select select "0"
select select "2"
select select "0.1"
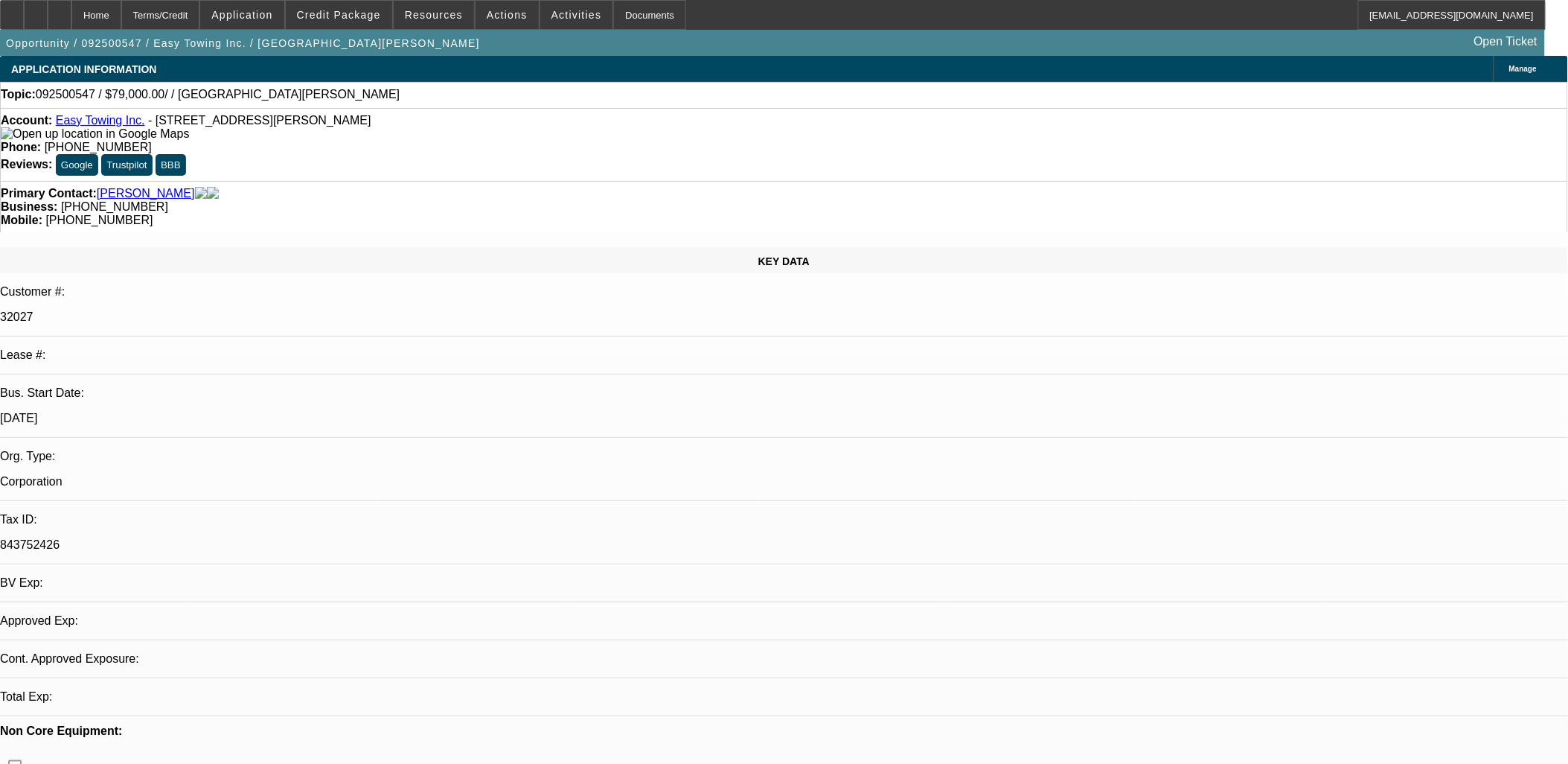
select select "1"
select select "2"
select select "4"
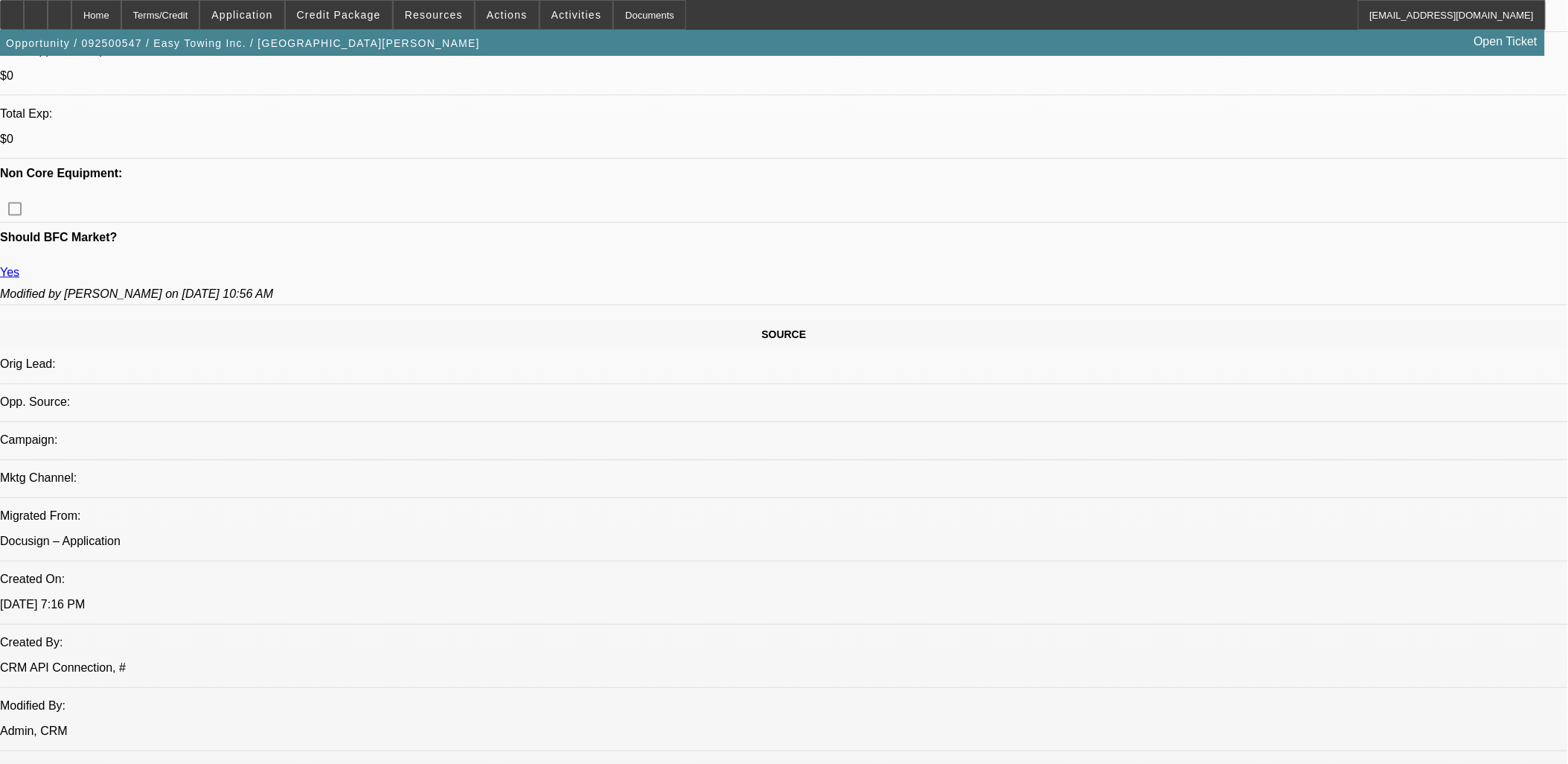
scroll to position [661, 0]
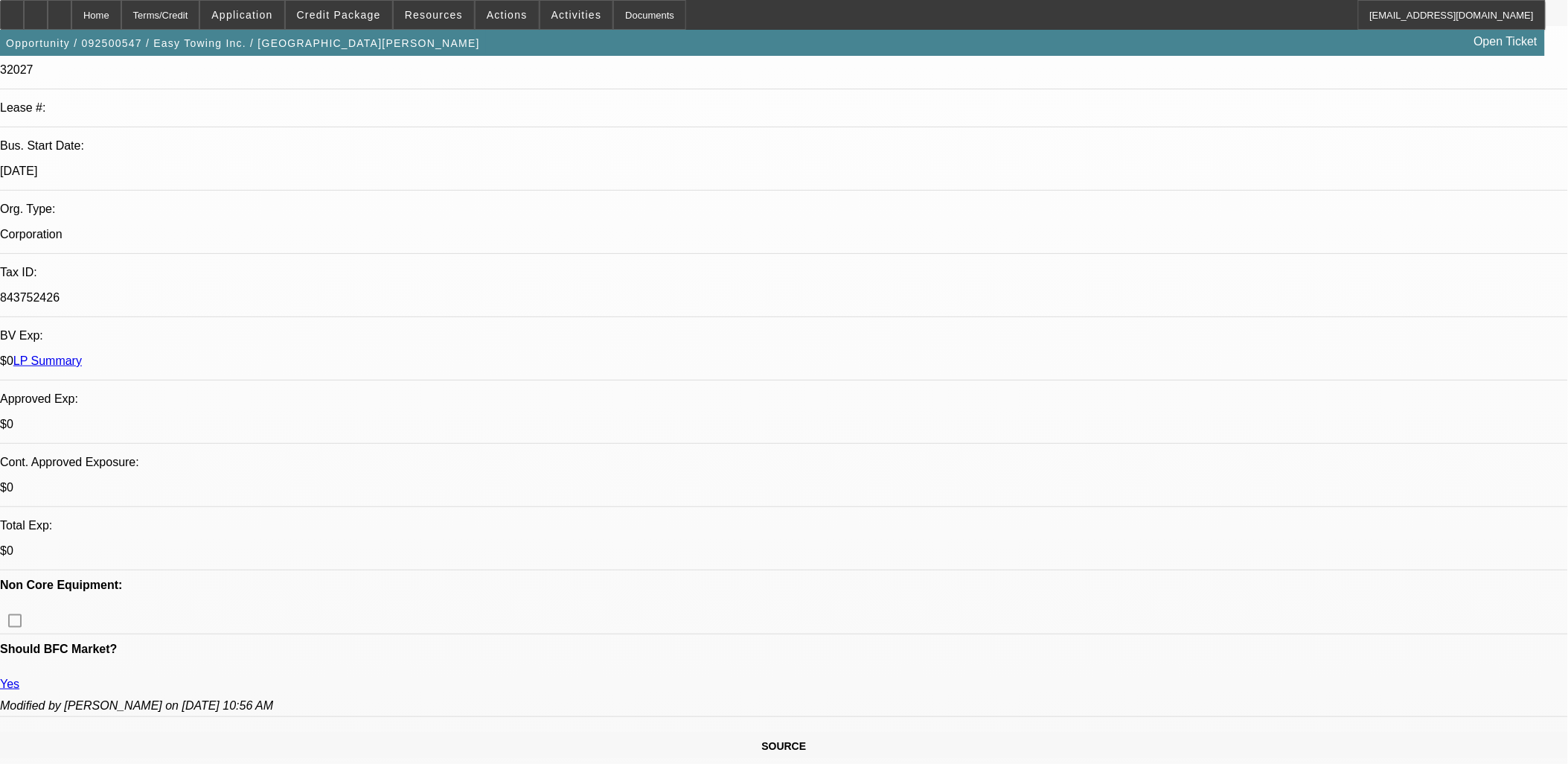
scroll to position [0, 0]
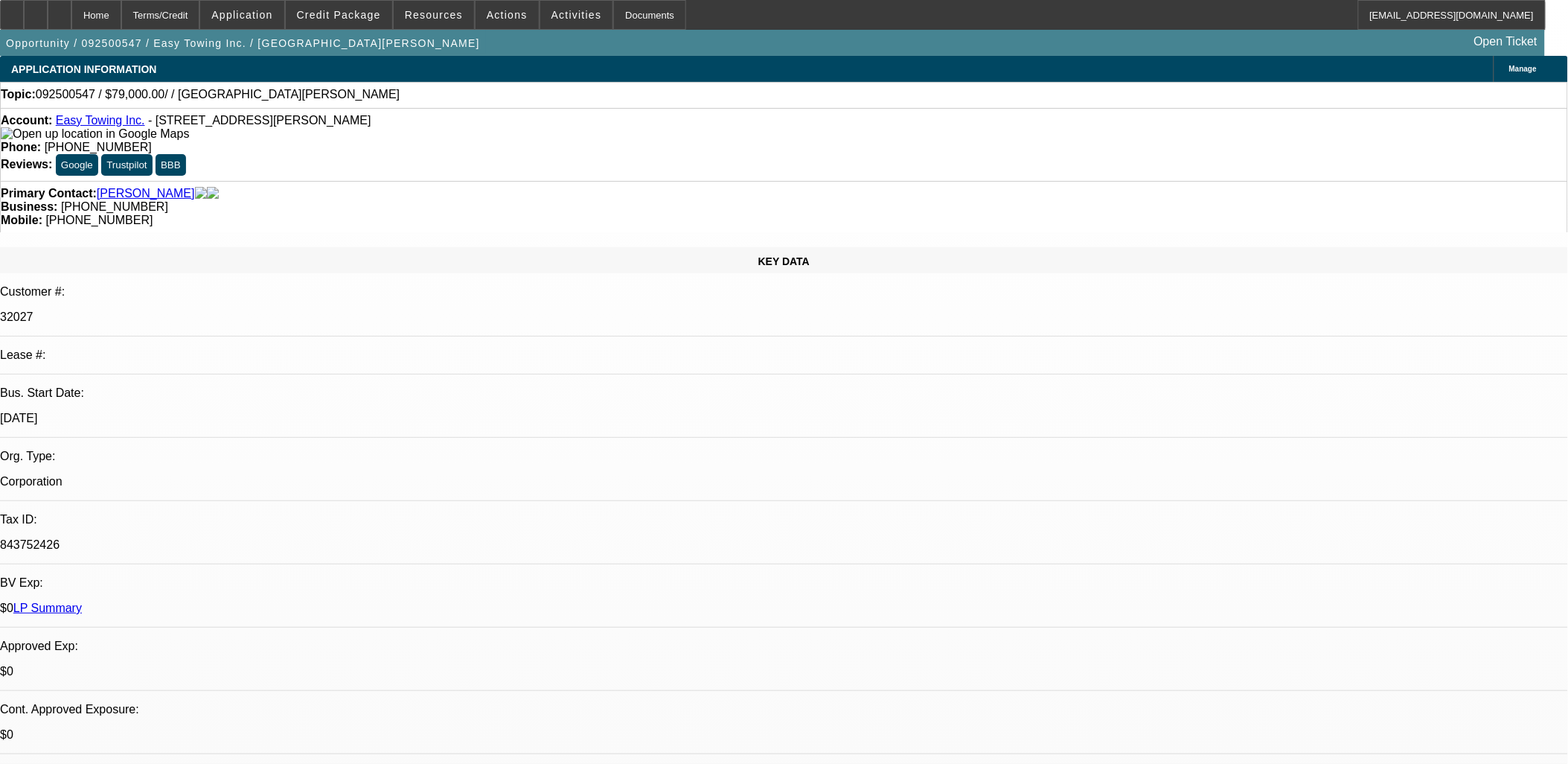
drag, startPoint x: 123, startPoint y: 220, endPoint x: 990, endPoint y: 403, distance: 886.1
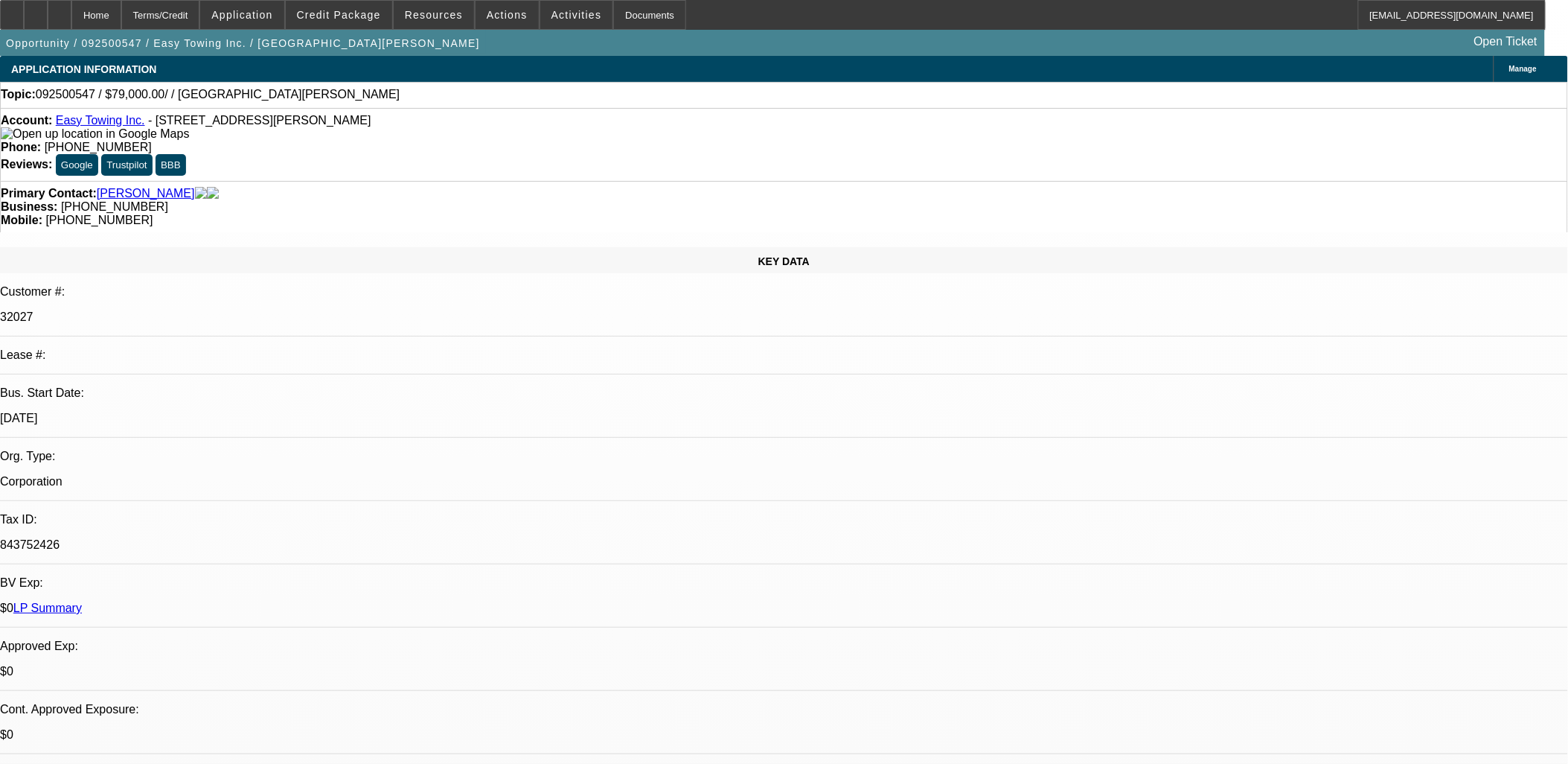
drag, startPoint x: 1025, startPoint y: 380, endPoint x: -25, endPoint y: 20, distance: 1110.0
click at [0, 20] on html "Home Terms/Credit Application Credit Package Resources Actions Activities Docum…" at bounding box center [784, 382] width 1568 height 764
drag, startPoint x: -25, startPoint y: 20, endPoint x: 20, endPoint y: 113, distance: 103.3
click at [20, 114] on div "Account: Easy Towing Inc. - 8841 Wilbur Ave, Northridge, CA 91324 Phone: (818) …" at bounding box center [784, 144] width 1568 height 73
drag, startPoint x: 22, startPoint y: 69, endPoint x: 1001, endPoint y: 427, distance: 1042.4
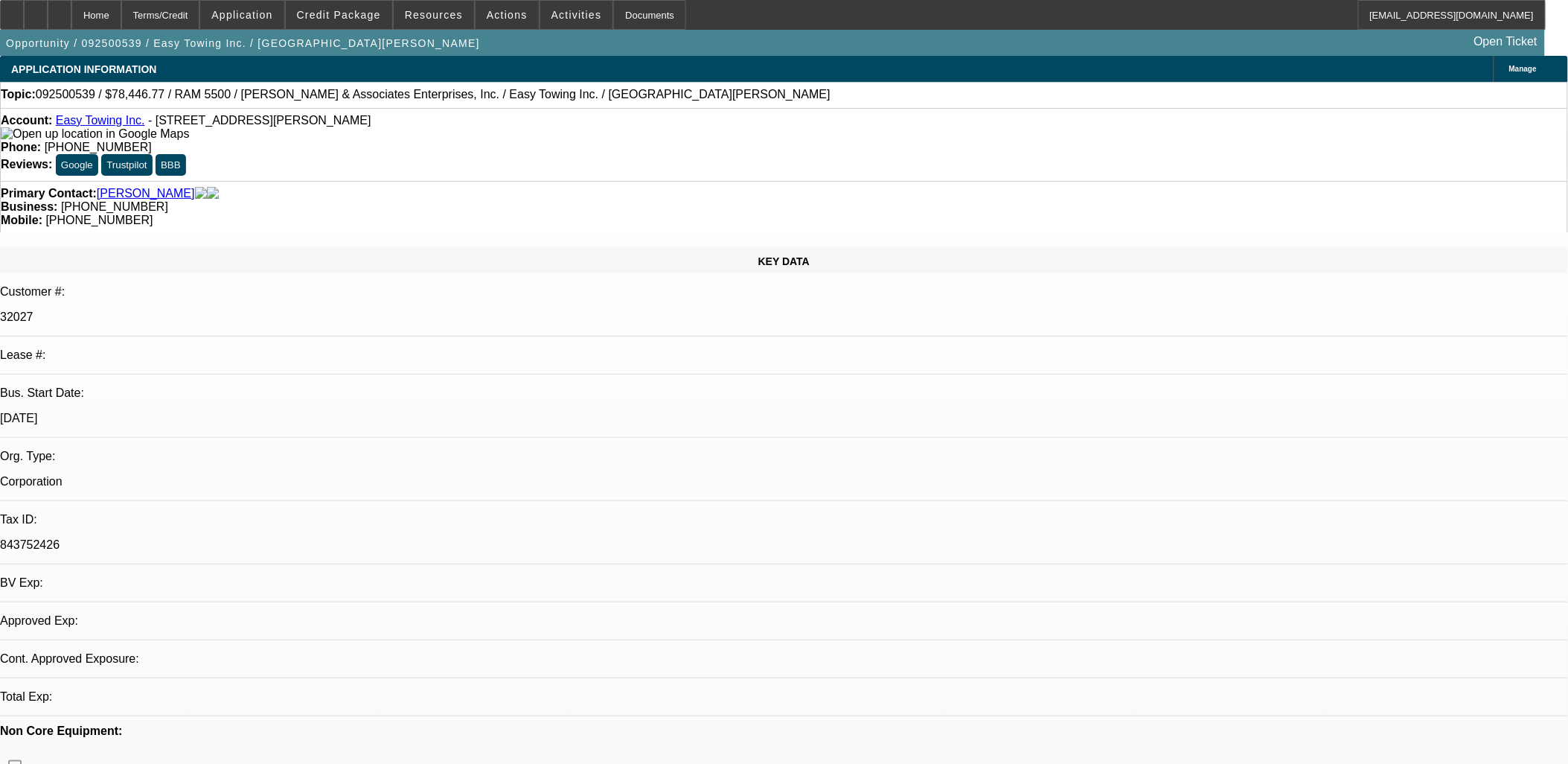
select select "0"
select select "1"
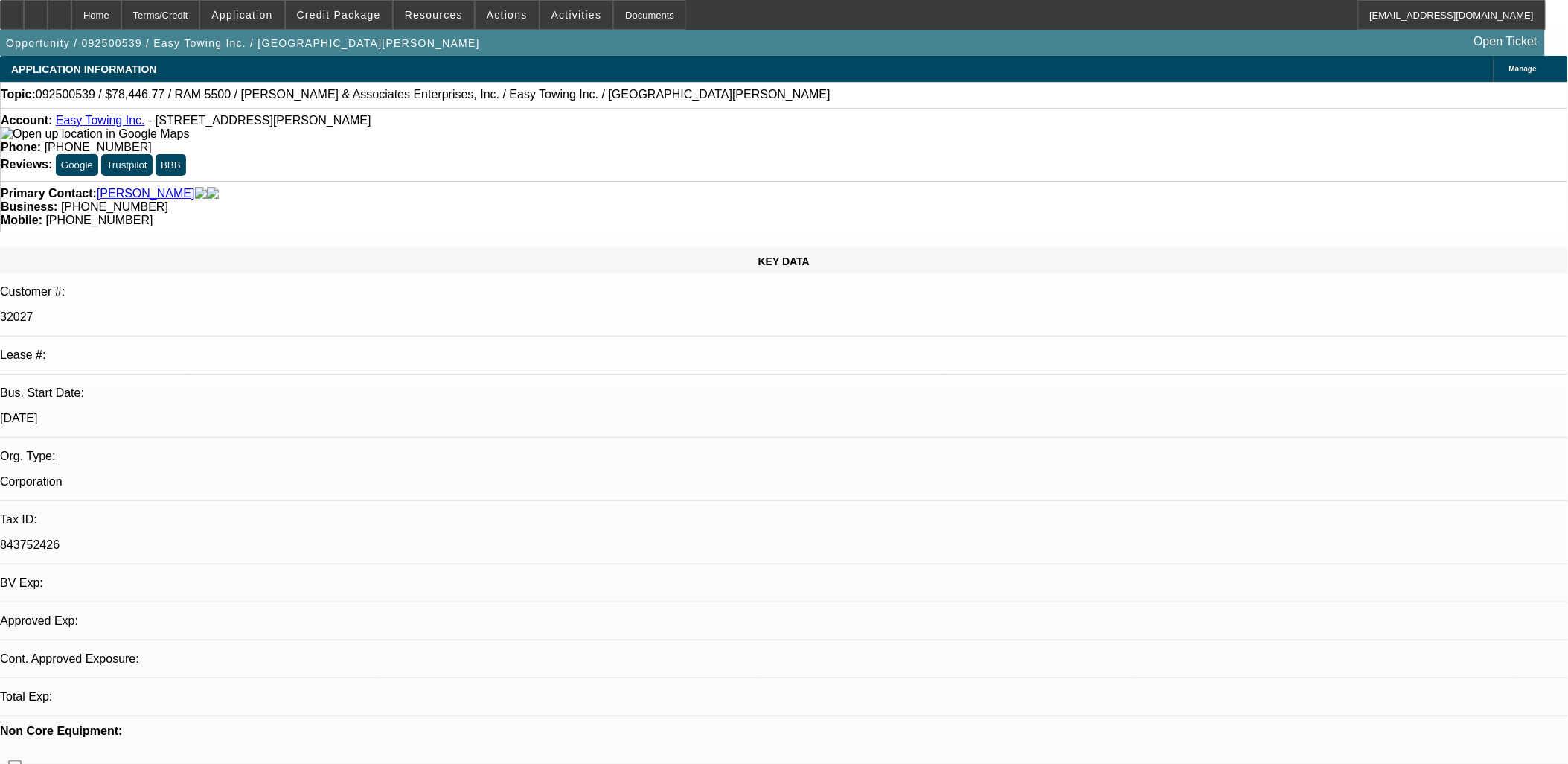
select select "6"
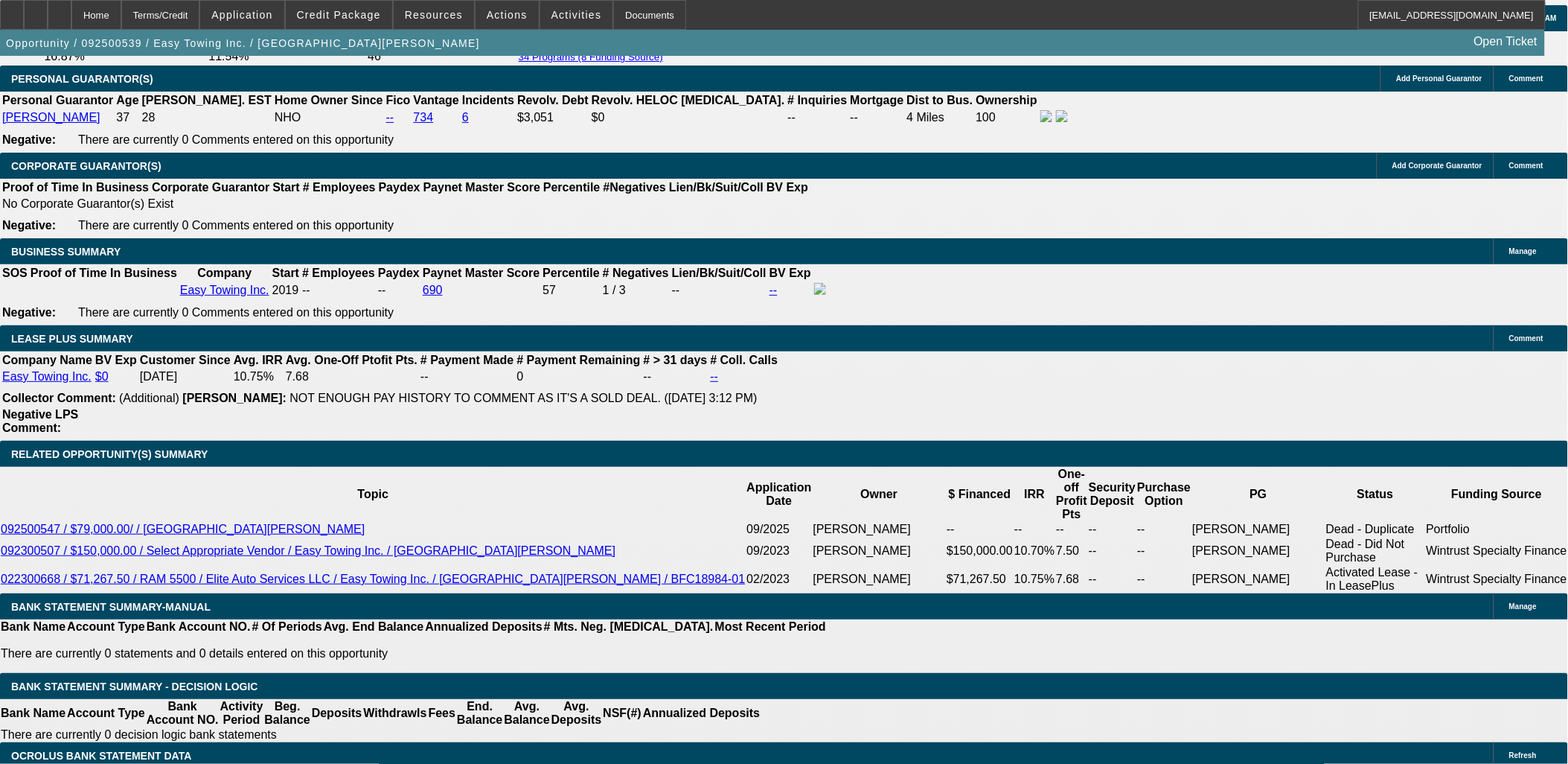
scroll to position [2317, 0]
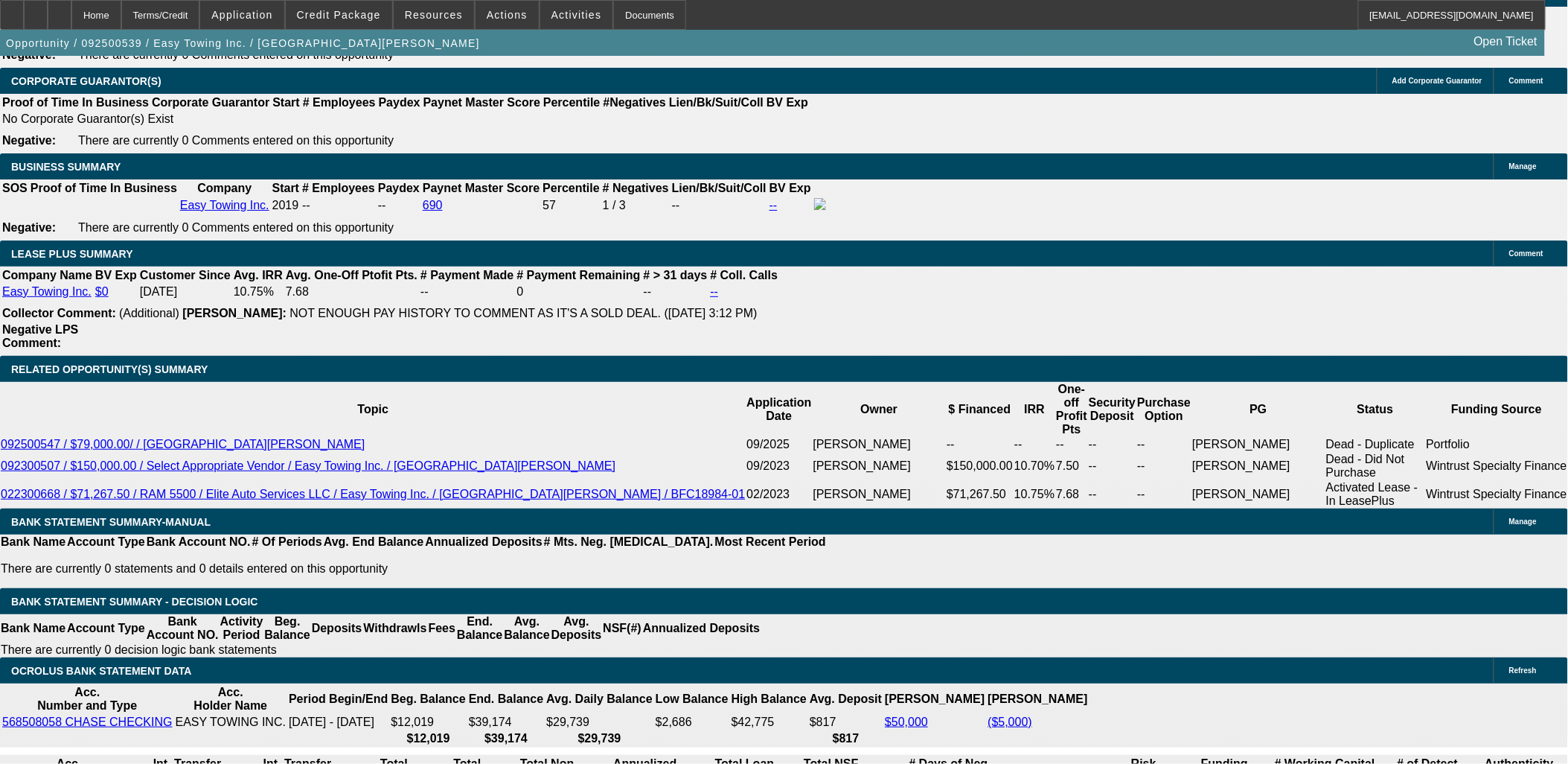
drag, startPoint x: 123, startPoint y: 306, endPoint x: 128, endPoint y: 465, distance: 159.1
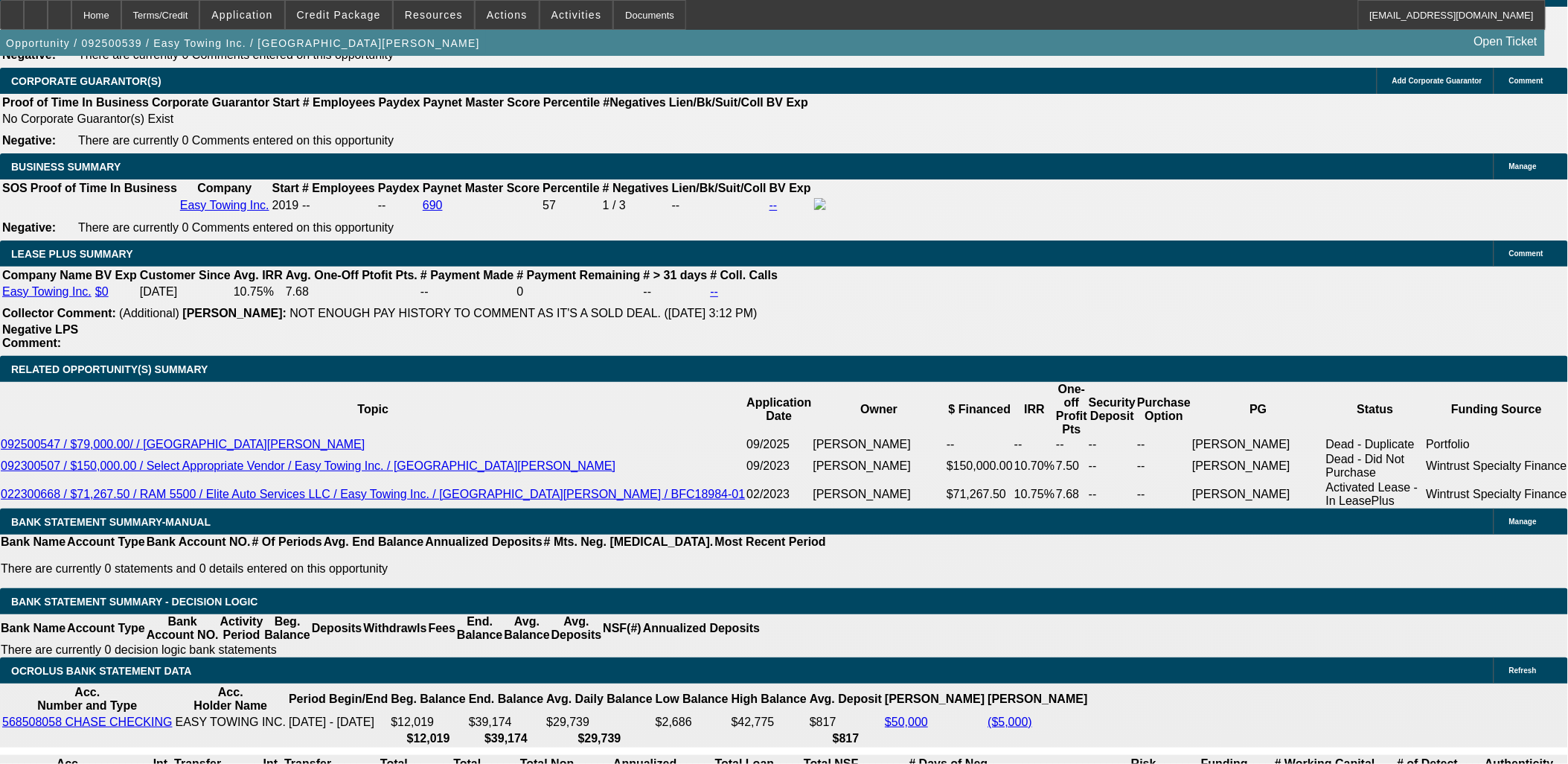
drag, startPoint x: 106, startPoint y: 427, endPoint x: 13, endPoint y: 184, distance: 260.2
drag, startPoint x: 13, startPoint y: 184, endPoint x: 105, endPoint y: 422, distance: 255.2
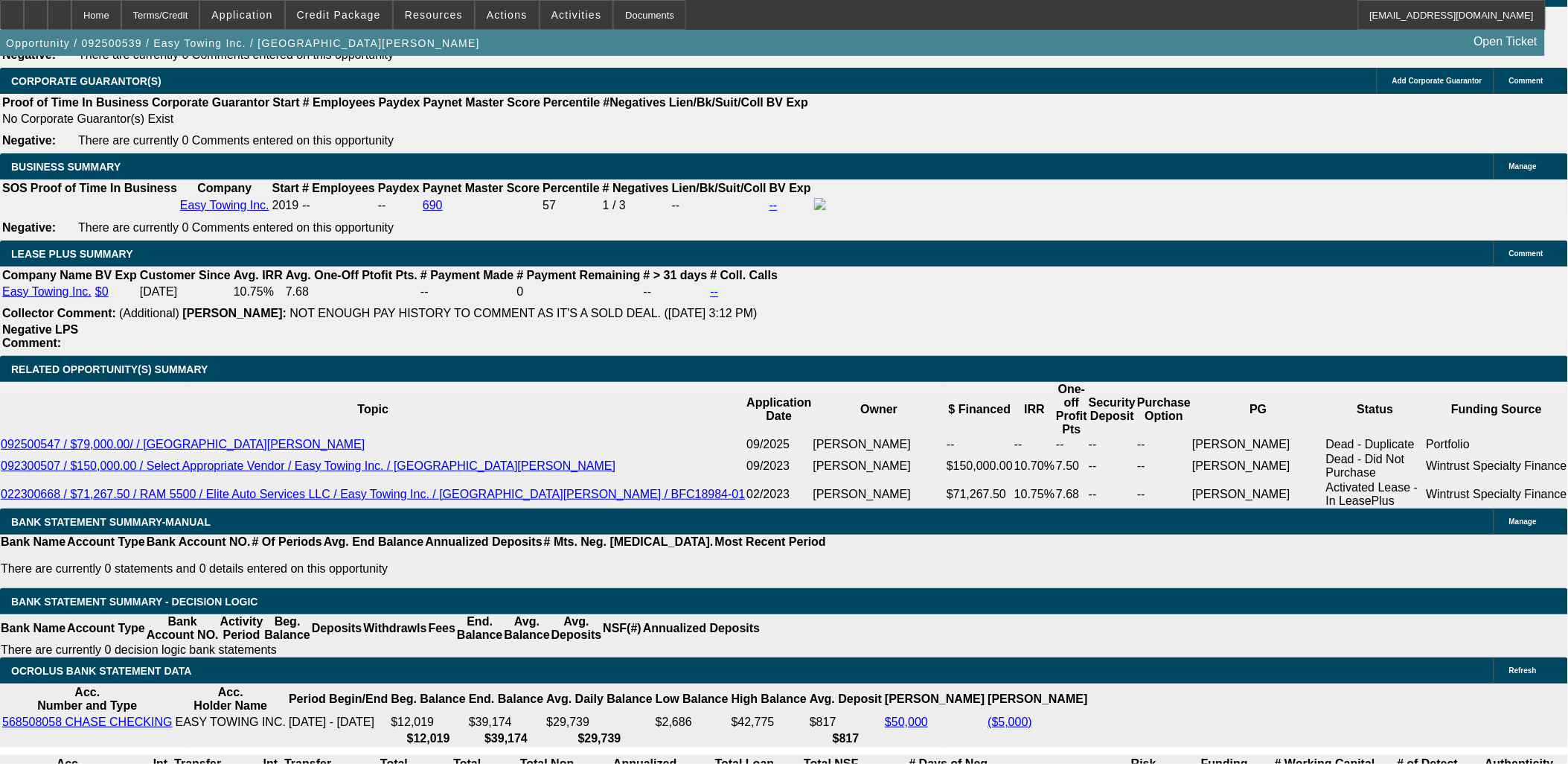
drag, startPoint x: 105, startPoint y: 422, endPoint x: 16, endPoint y: 184, distance: 254.1
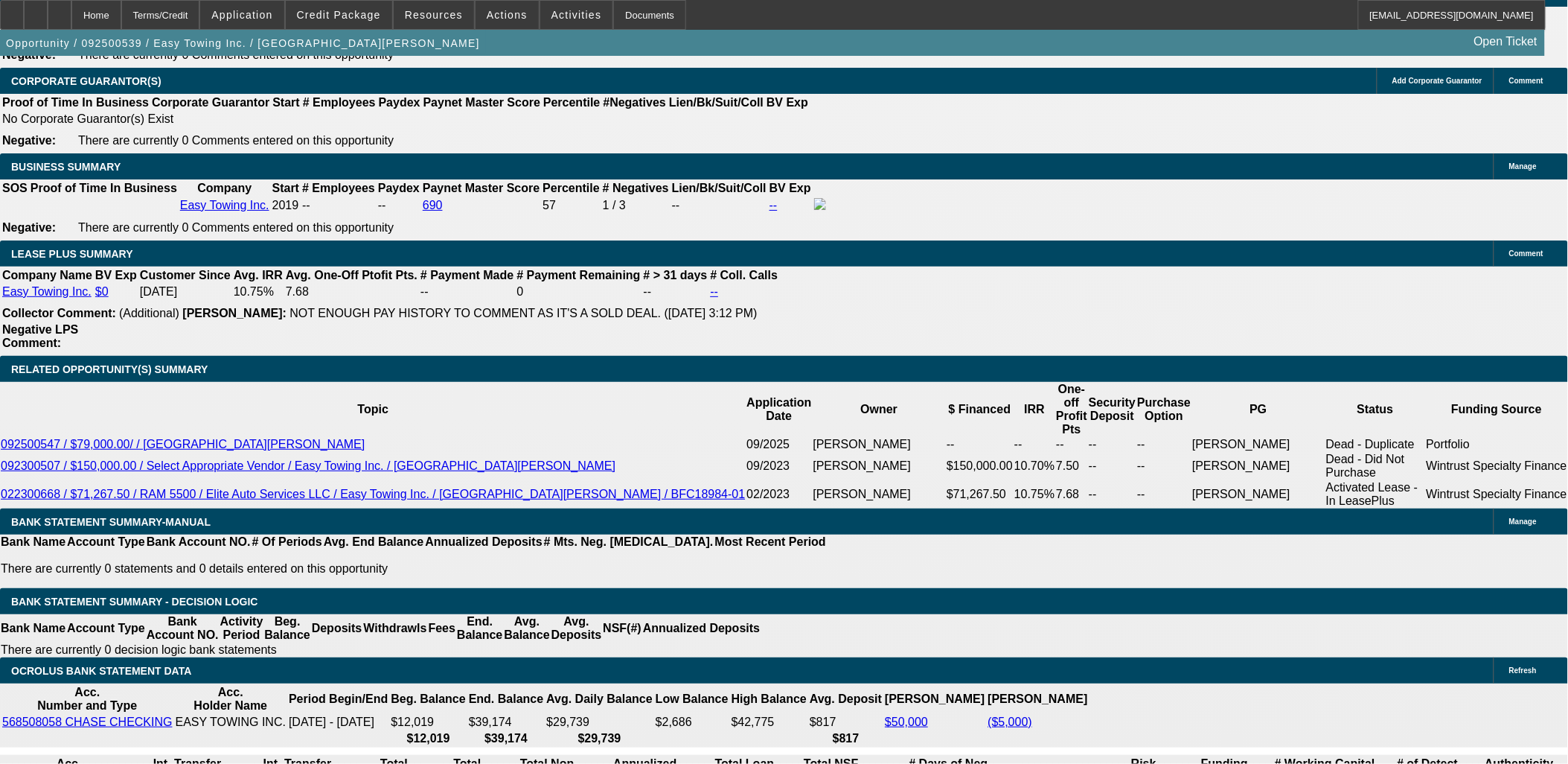
drag, startPoint x: 16, startPoint y: 184, endPoint x: 92, endPoint y: 435, distance: 262.3
drag, startPoint x: 92, startPoint y: 435, endPoint x: 27, endPoint y: 194, distance: 249.6
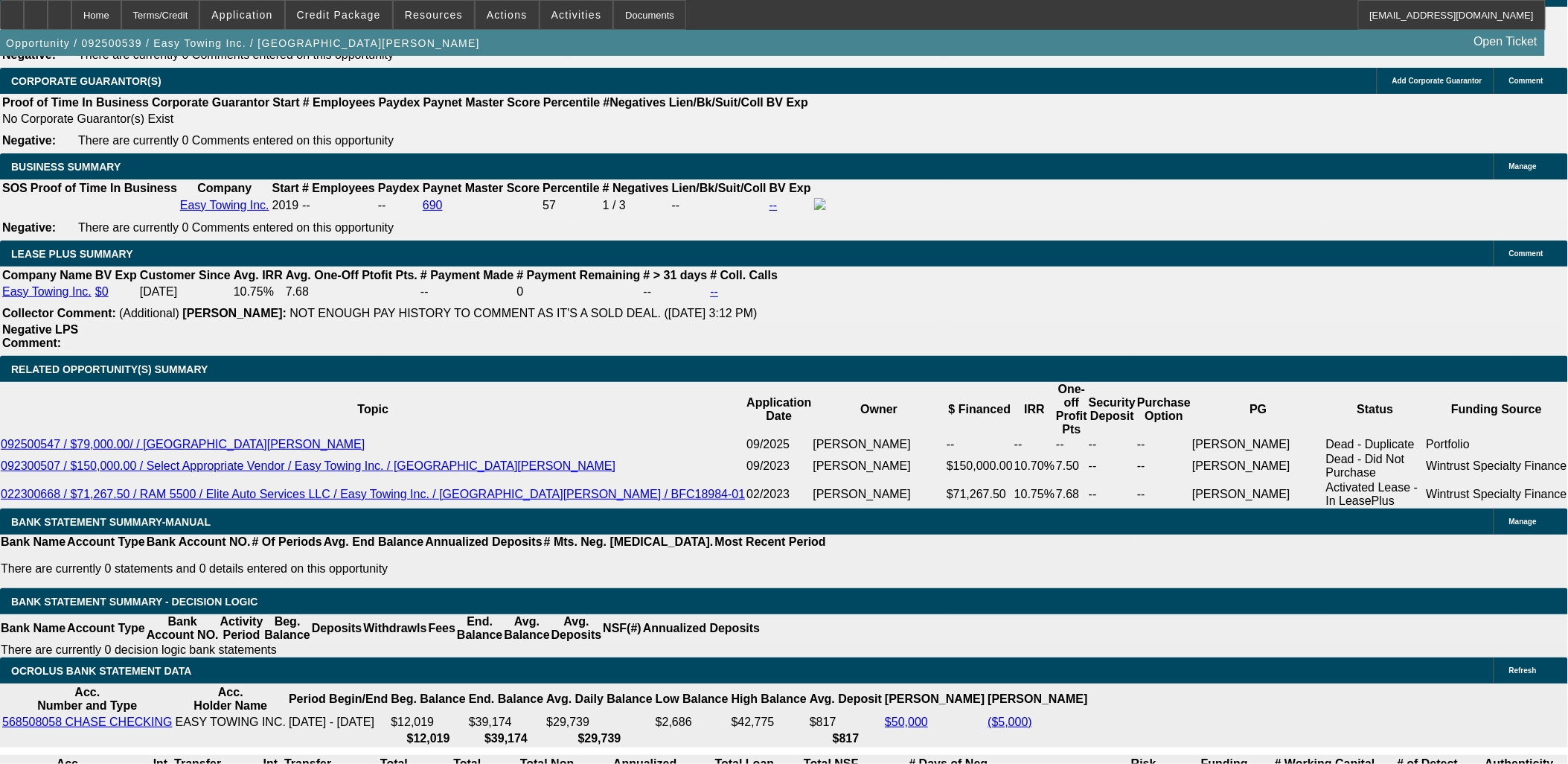
drag, startPoint x: 20, startPoint y: 188, endPoint x: 114, endPoint y: 427, distance: 256.8
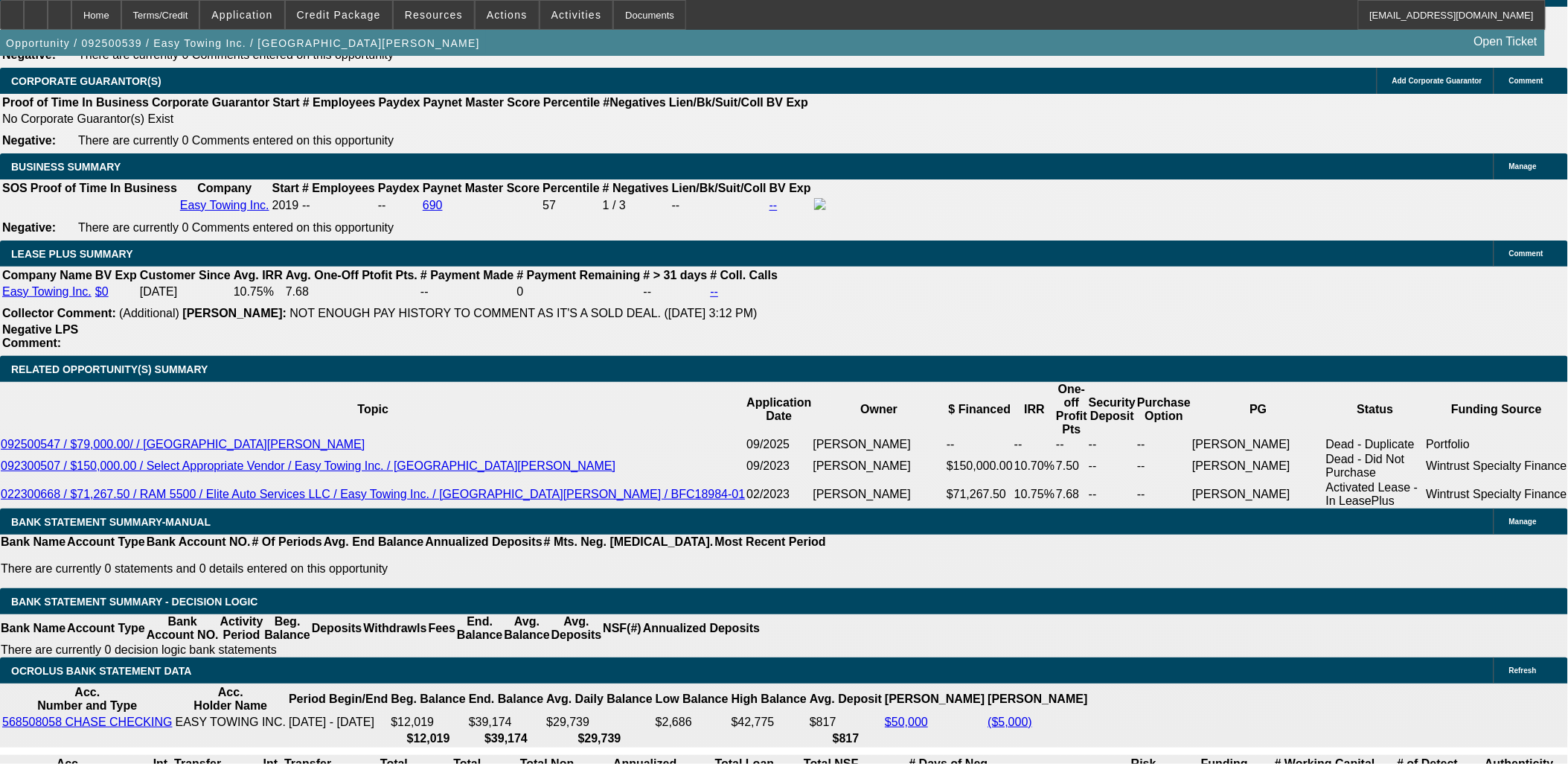
drag, startPoint x: 114, startPoint y: 425, endPoint x: 33, endPoint y: 187, distance: 251.4
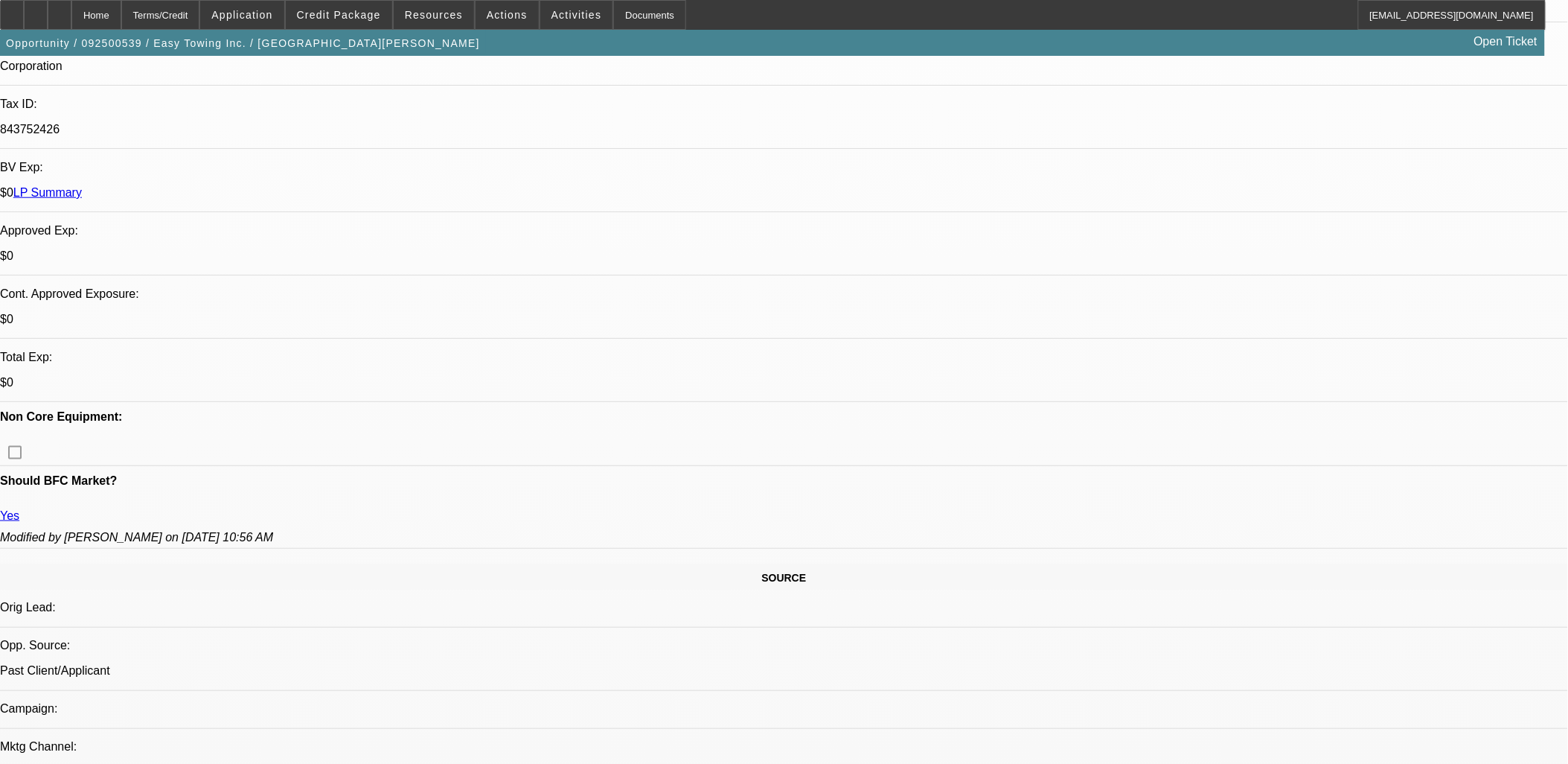
scroll to position [0, 0]
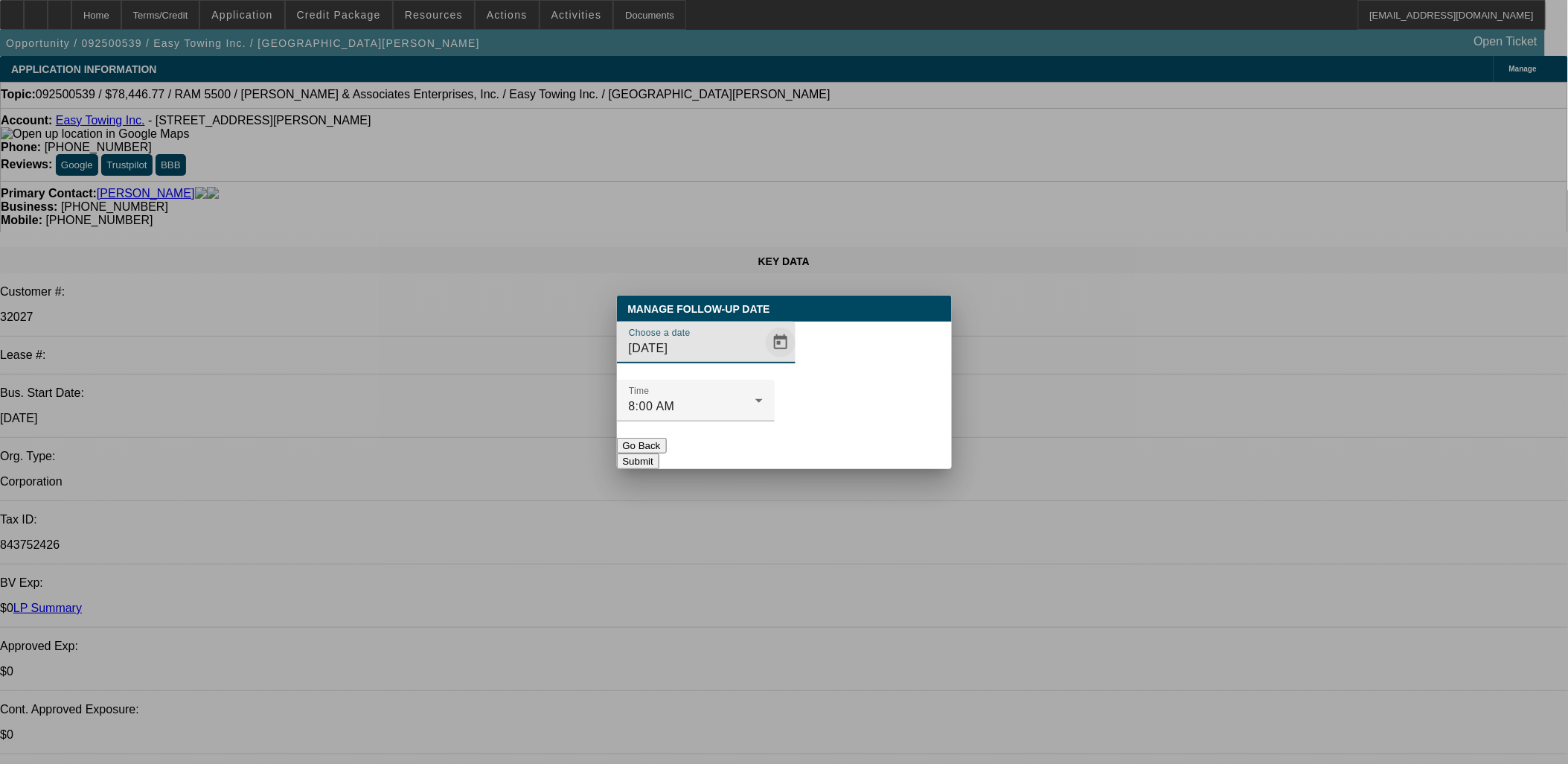
click at [763, 360] on span "Open calendar" at bounding box center [781, 342] width 35 height 35
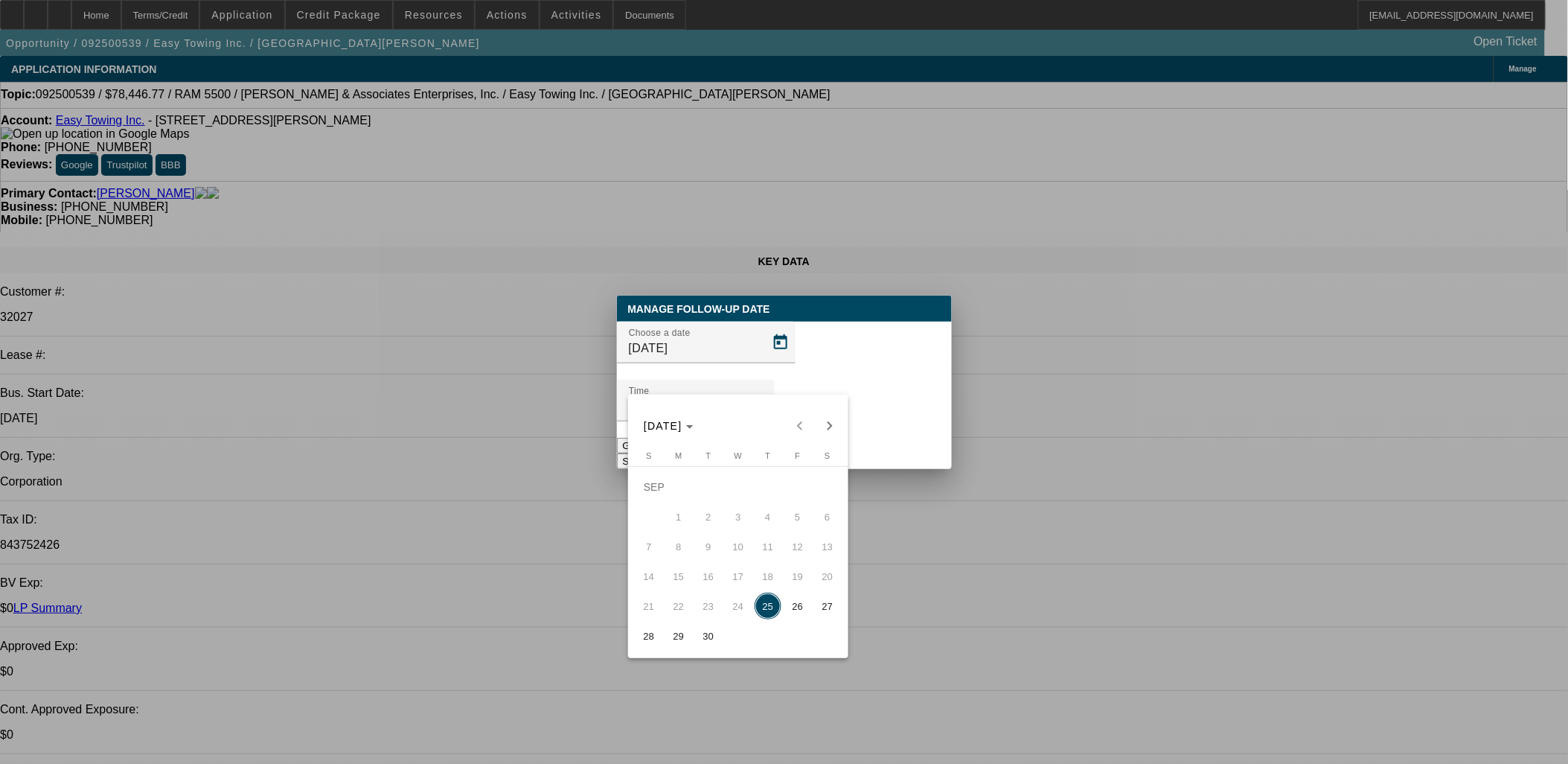
click at [794, 611] on span "26" at bounding box center [797, 606] width 27 height 27
type input "[DATE]"
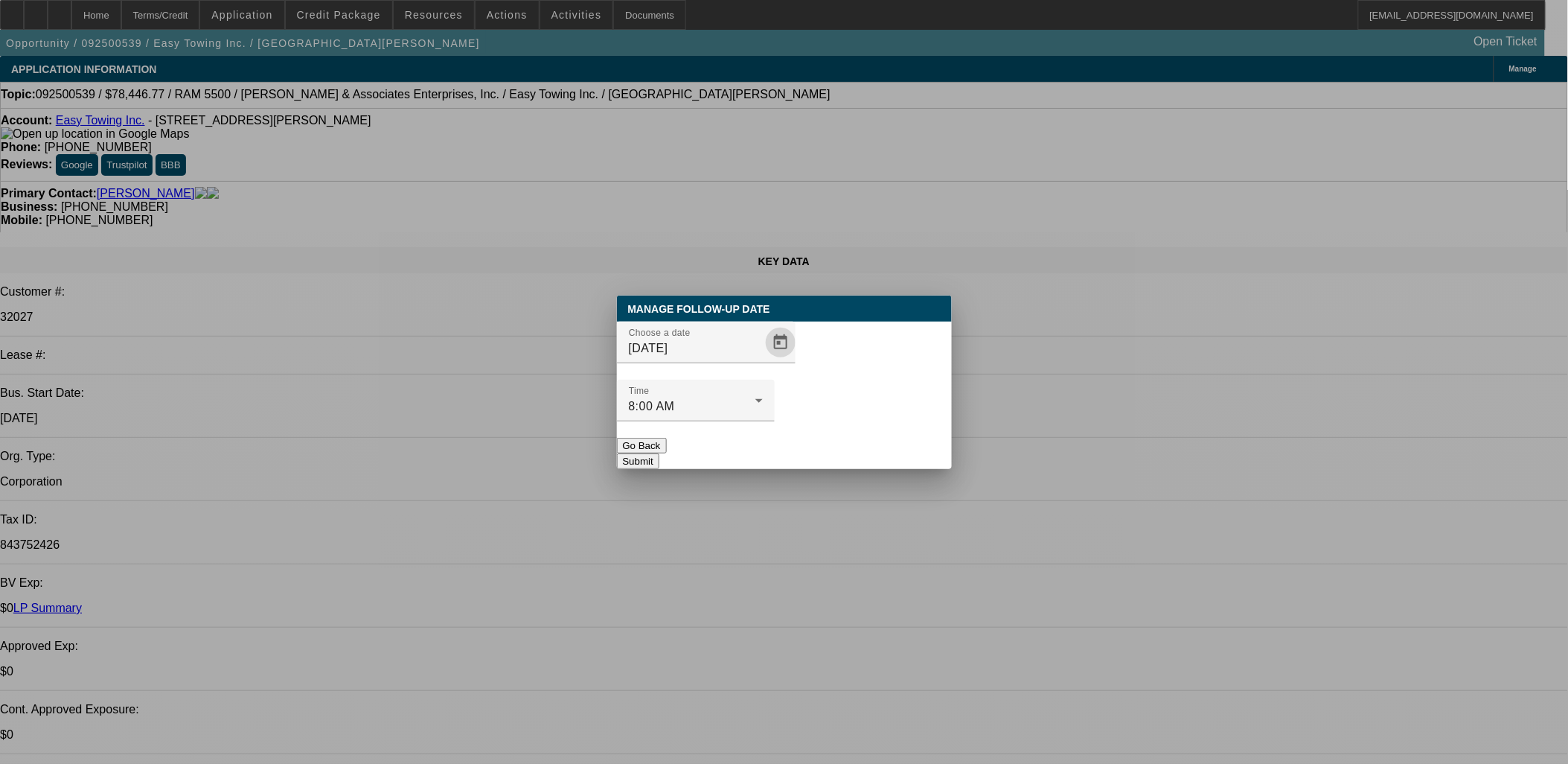
click at [660, 453] on button "Submit" at bounding box center [638, 461] width 43 height 16
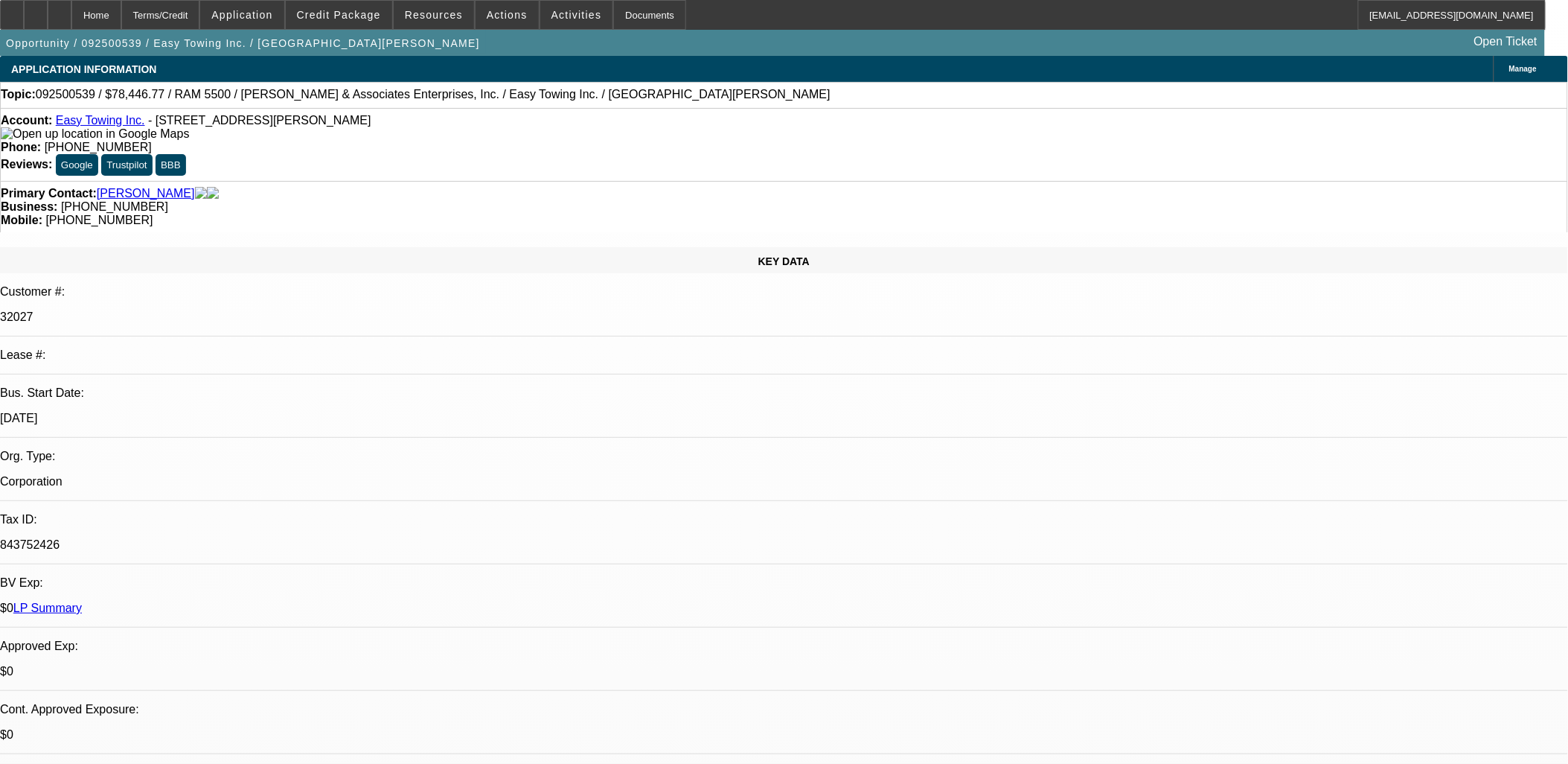
click at [340, 664] on p "$0" at bounding box center [784, 671] width 1568 height 13
